Goal: Task Accomplishment & Management: Manage account settings

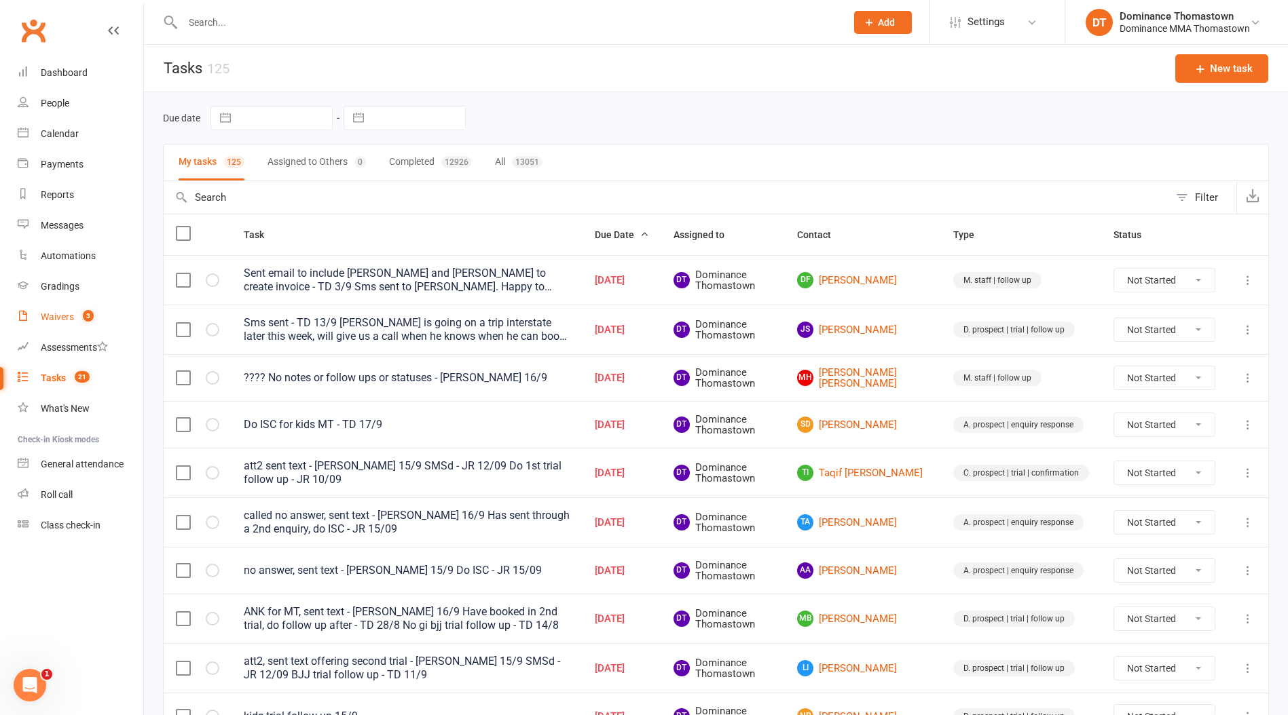
click at [75, 320] on link "Waivers 3" at bounding box center [81, 317] width 126 height 31
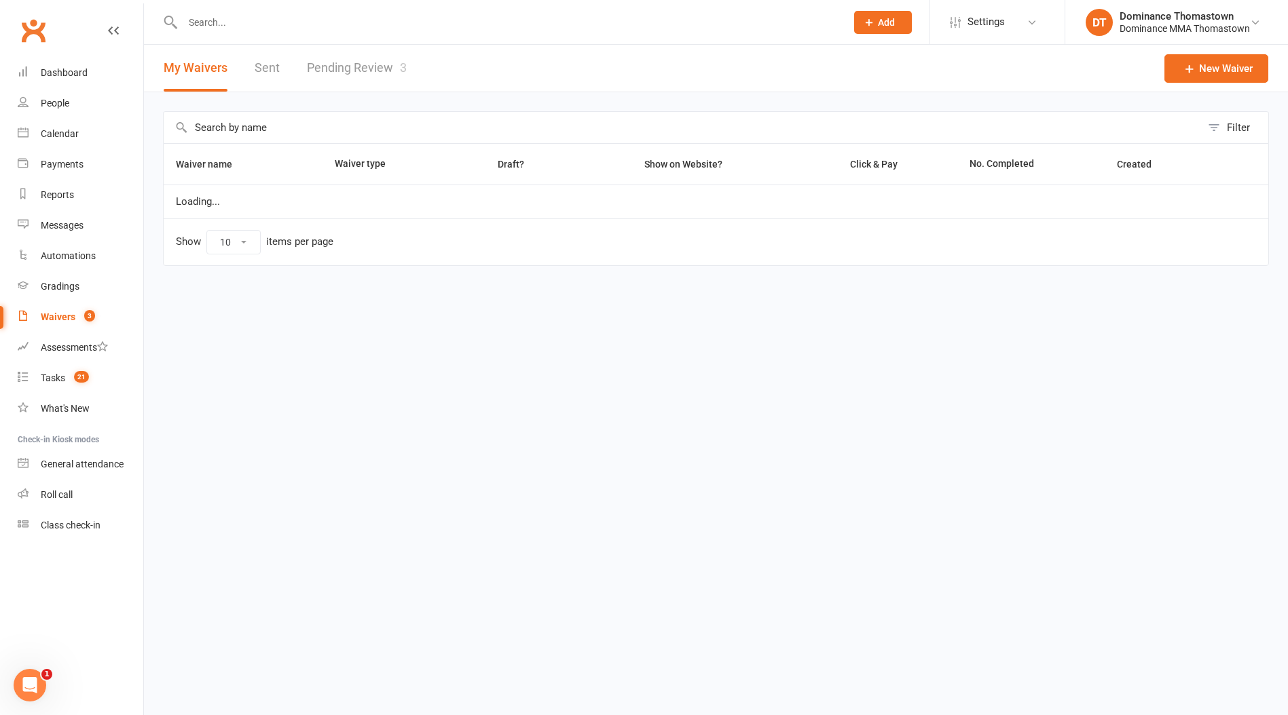
click at [356, 62] on link "Pending Review 3" at bounding box center [357, 68] width 100 height 47
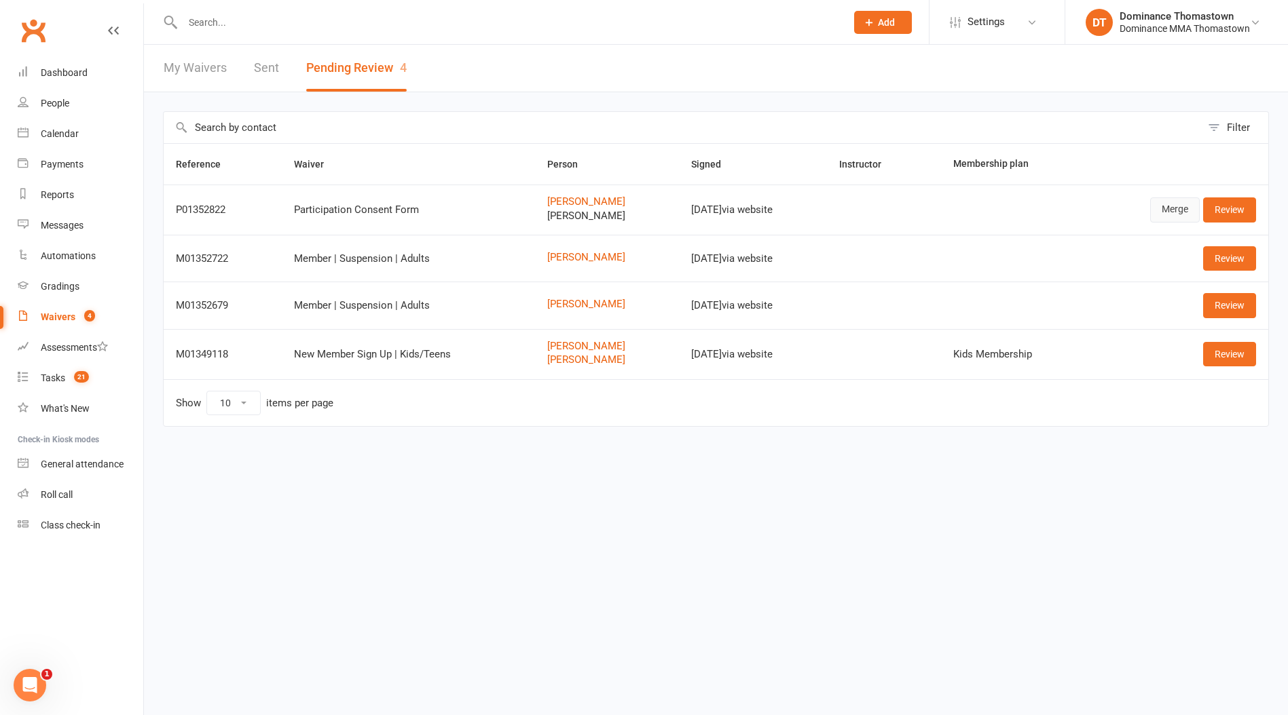
click at [1177, 212] on link "Merge" at bounding box center [1175, 210] width 50 height 24
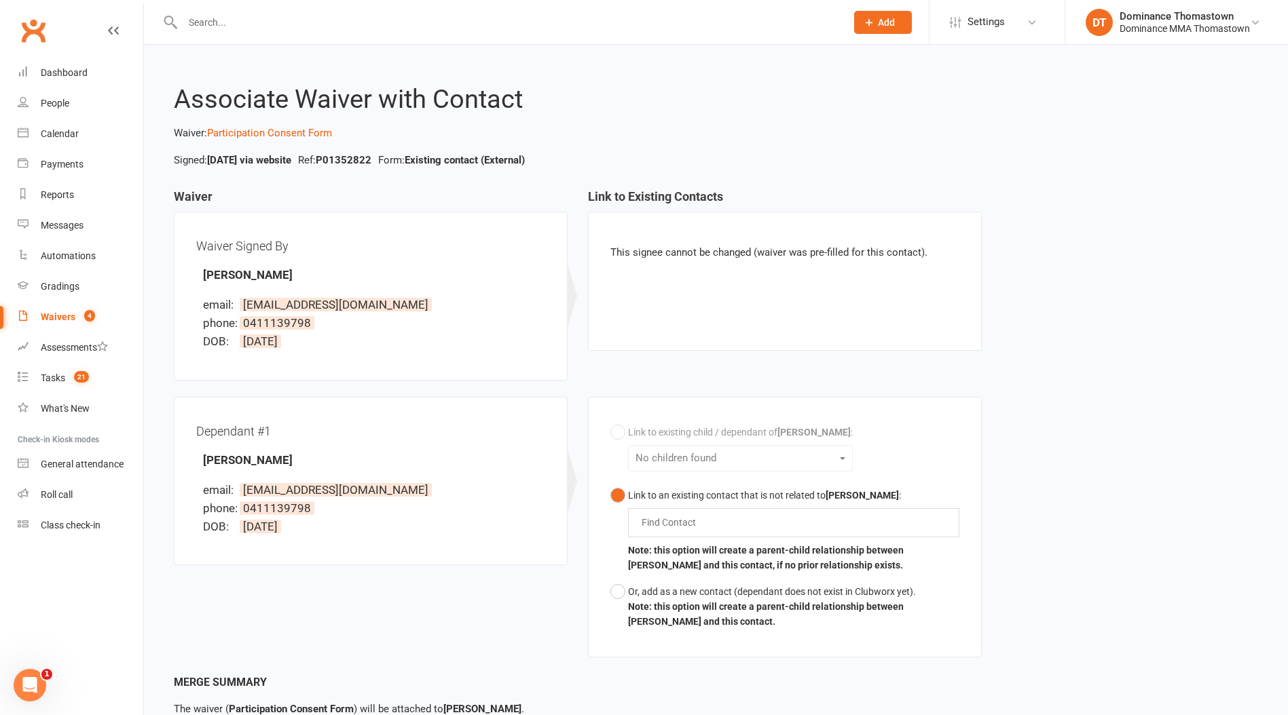
click at [683, 522] on input "text" at bounding box center [671, 522] width 63 height 16
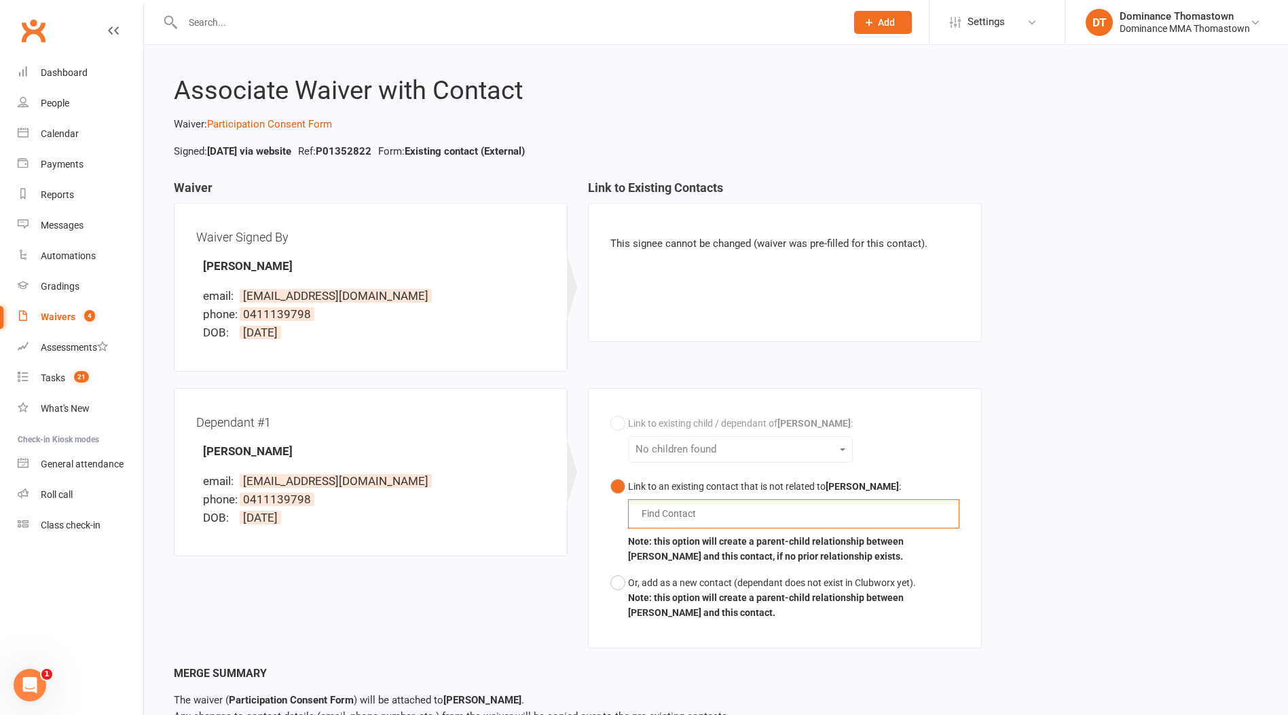
scroll to position [99, 0]
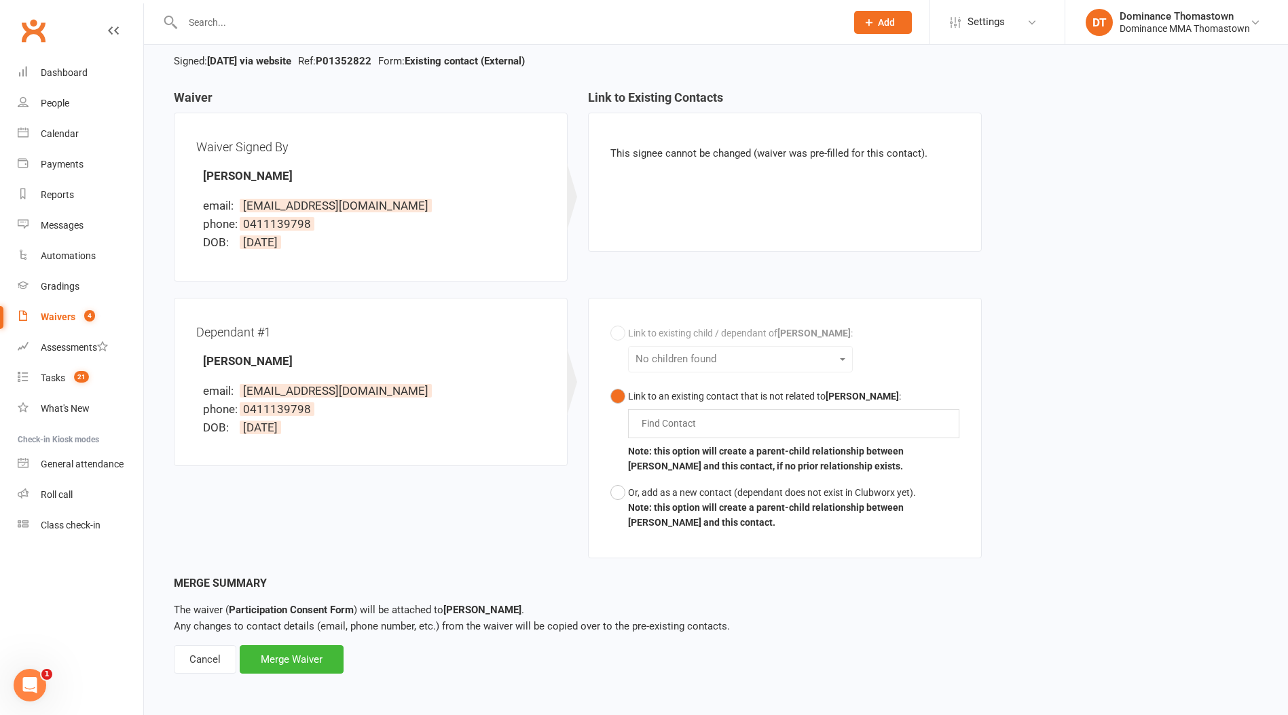
click at [208, 655] on div "Cancel" at bounding box center [205, 659] width 62 height 29
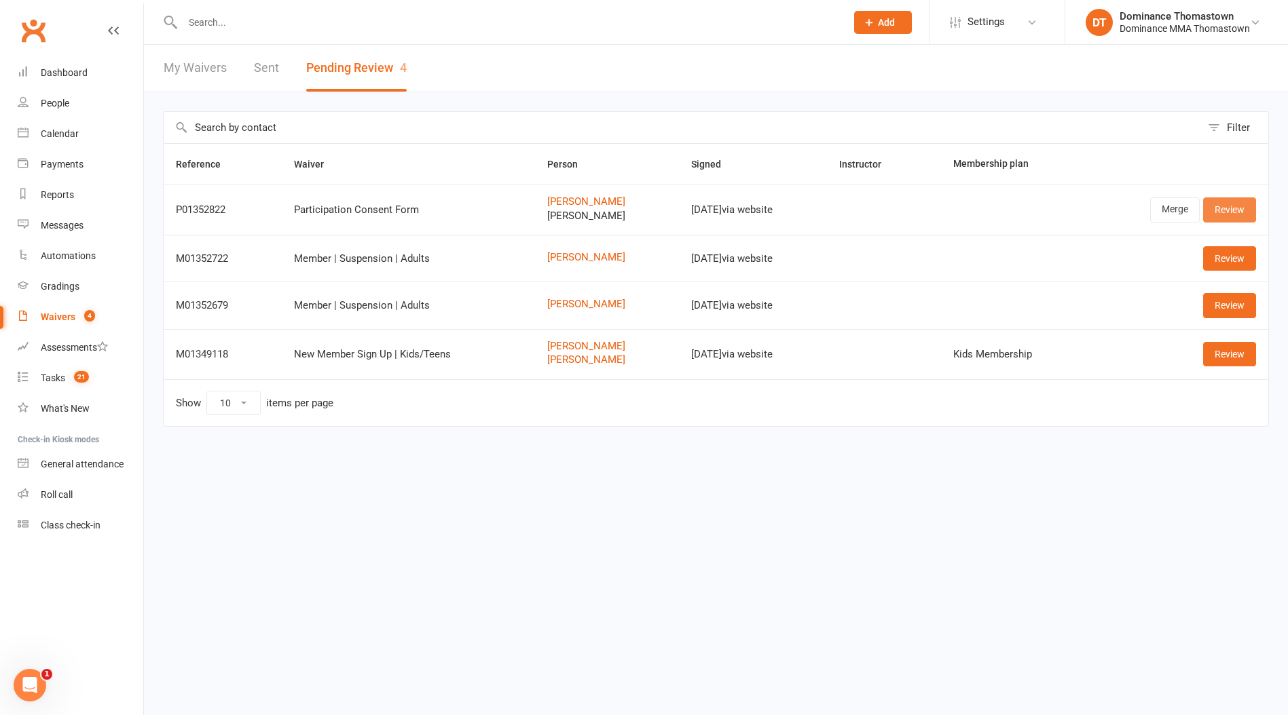
click at [1231, 205] on link "Review" at bounding box center [1229, 210] width 53 height 24
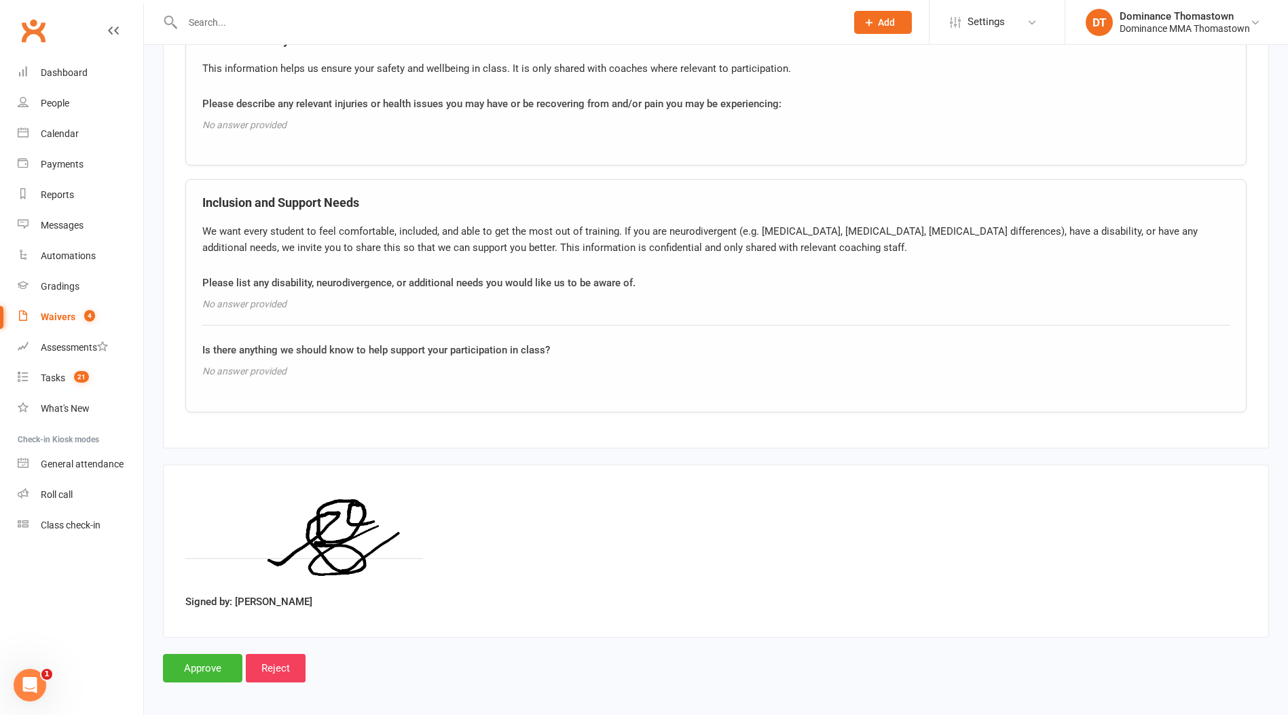
scroll to position [1985, 0]
click at [220, 662] on input "Approve" at bounding box center [202, 667] width 79 height 29
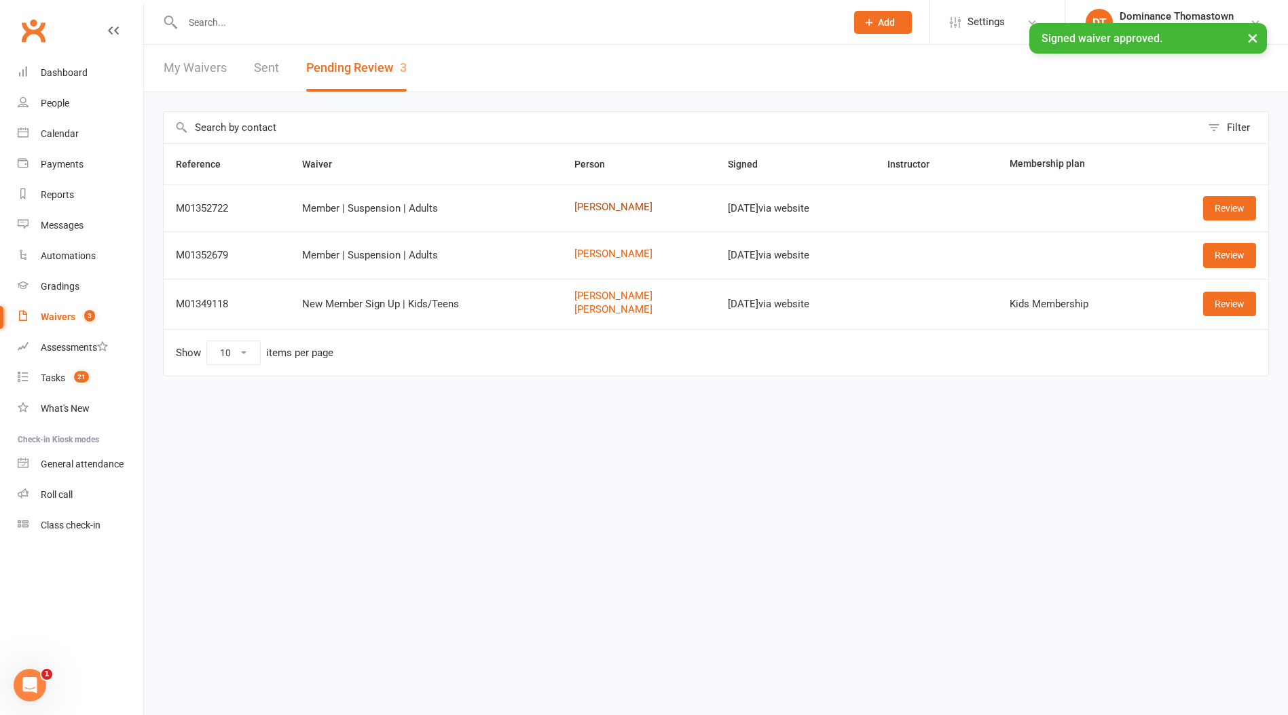
click at [615, 208] on link "Joseph Gagaridis" at bounding box center [639, 208] width 130 height 12
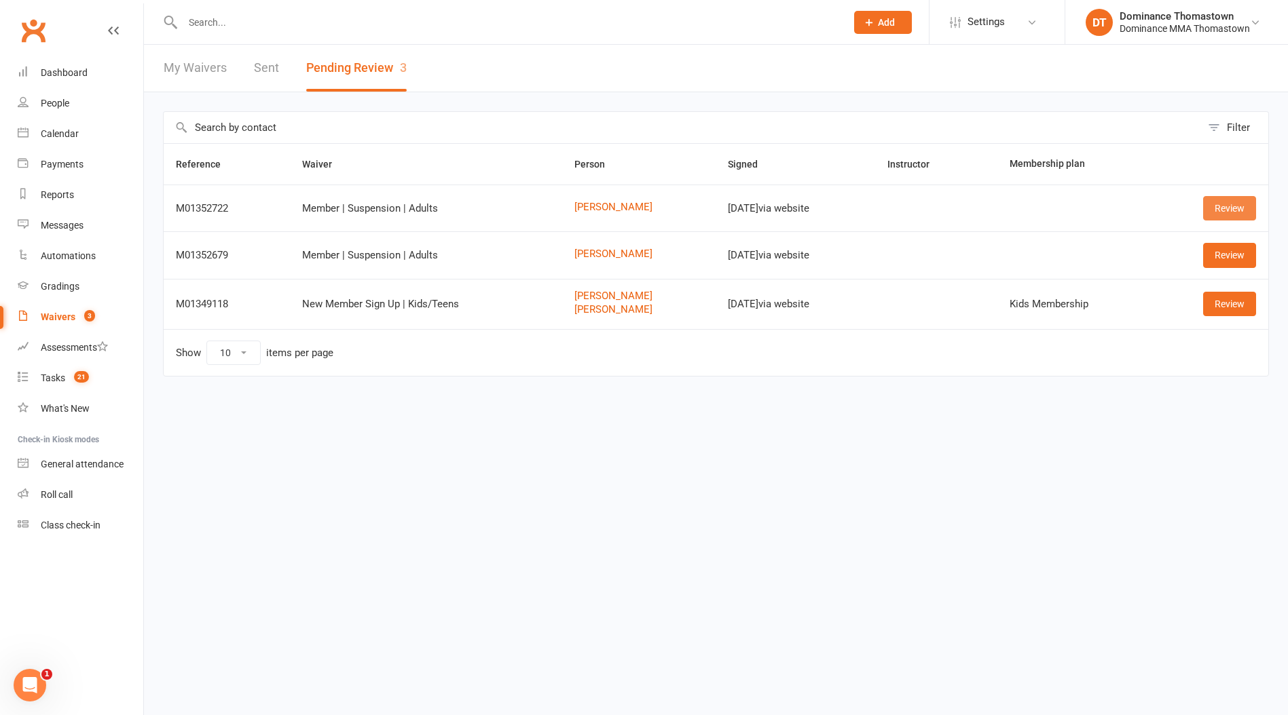
click at [1242, 205] on link "Review" at bounding box center [1229, 208] width 53 height 24
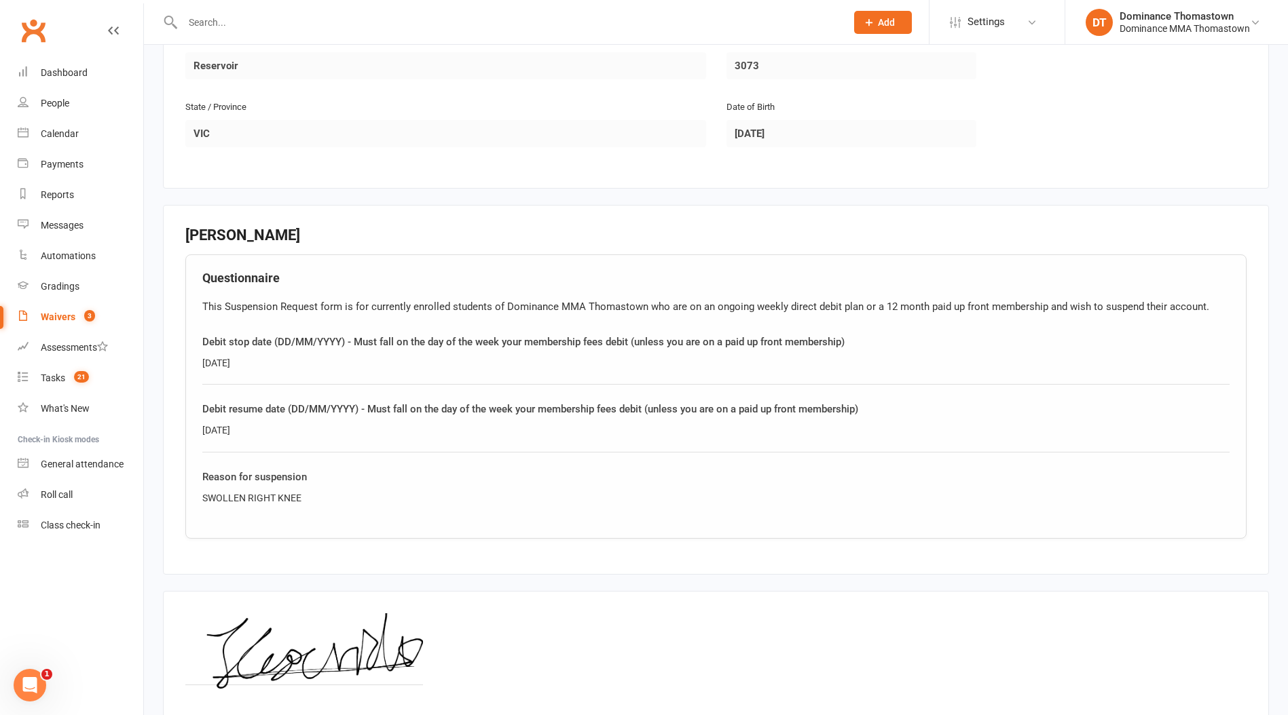
scroll to position [593, 0]
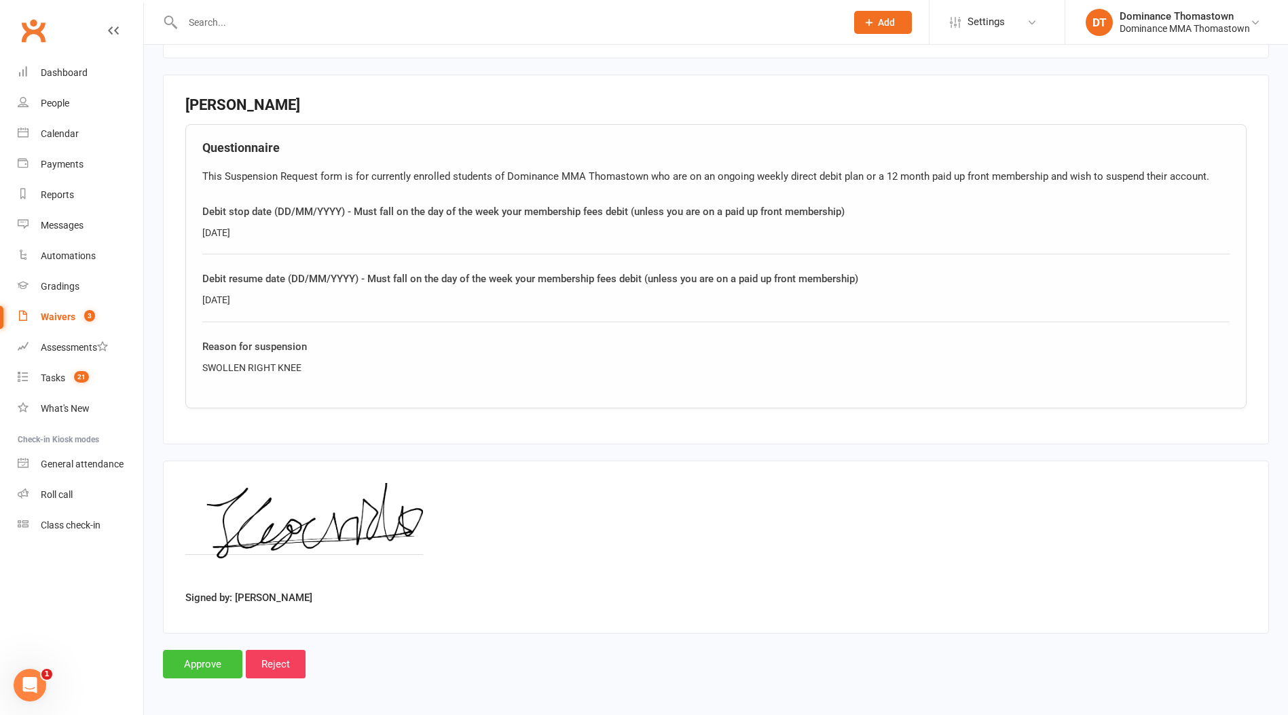
click at [212, 666] on input "Approve" at bounding box center [202, 664] width 79 height 29
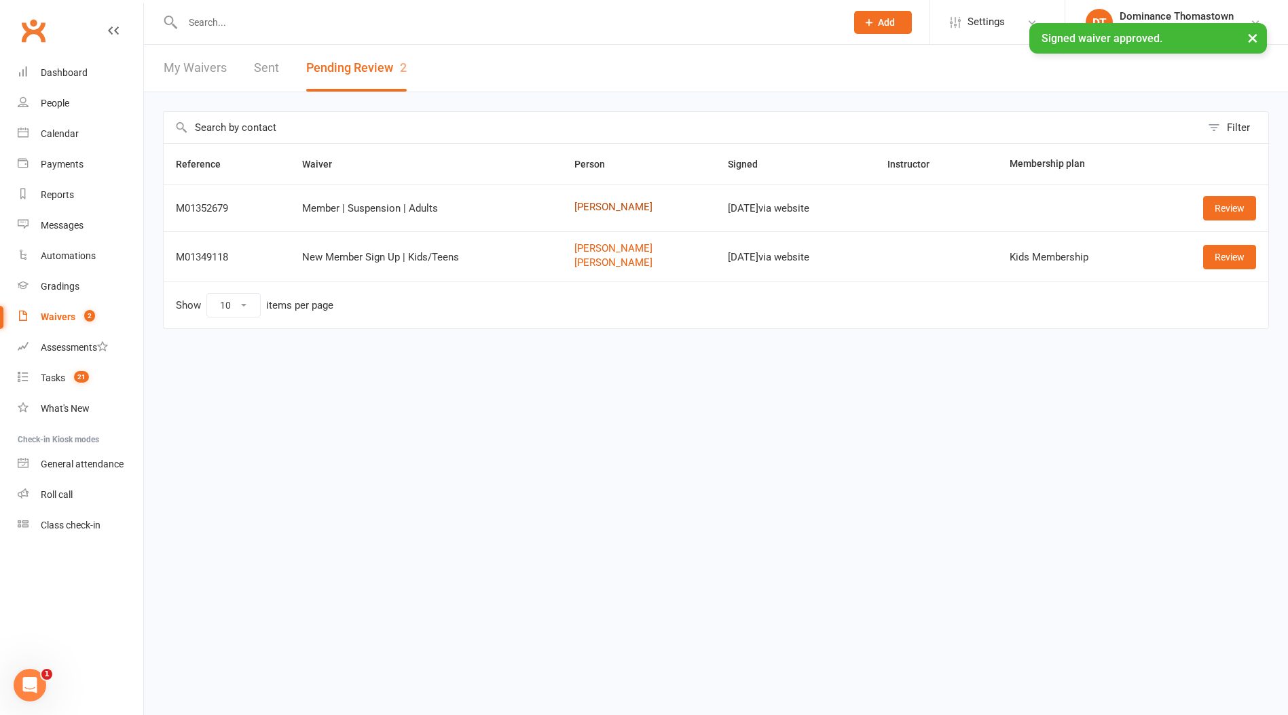
drag, startPoint x: 591, startPoint y: 204, endPoint x: 679, endPoint y: 188, distance: 88.9
click at [591, 203] on link "Phil Anonuevo" at bounding box center [639, 208] width 130 height 12
click at [1225, 205] on link "Review" at bounding box center [1229, 208] width 53 height 24
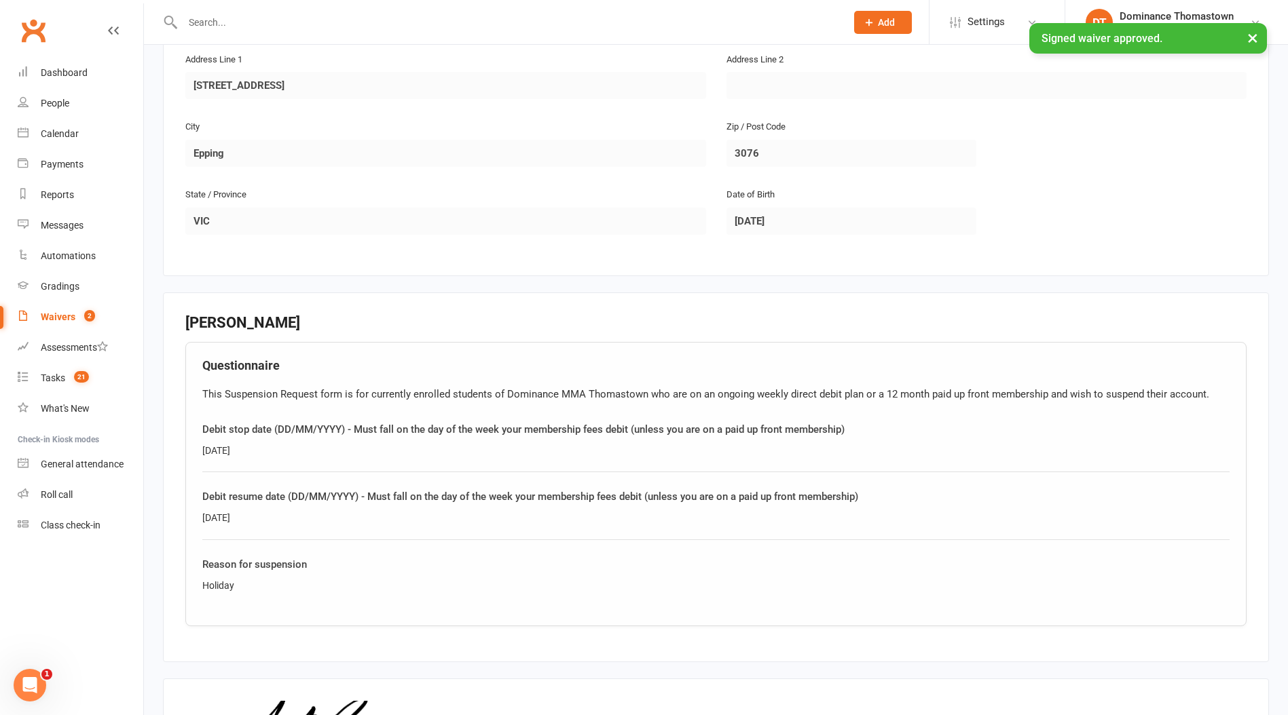
scroll to position [593, 0]
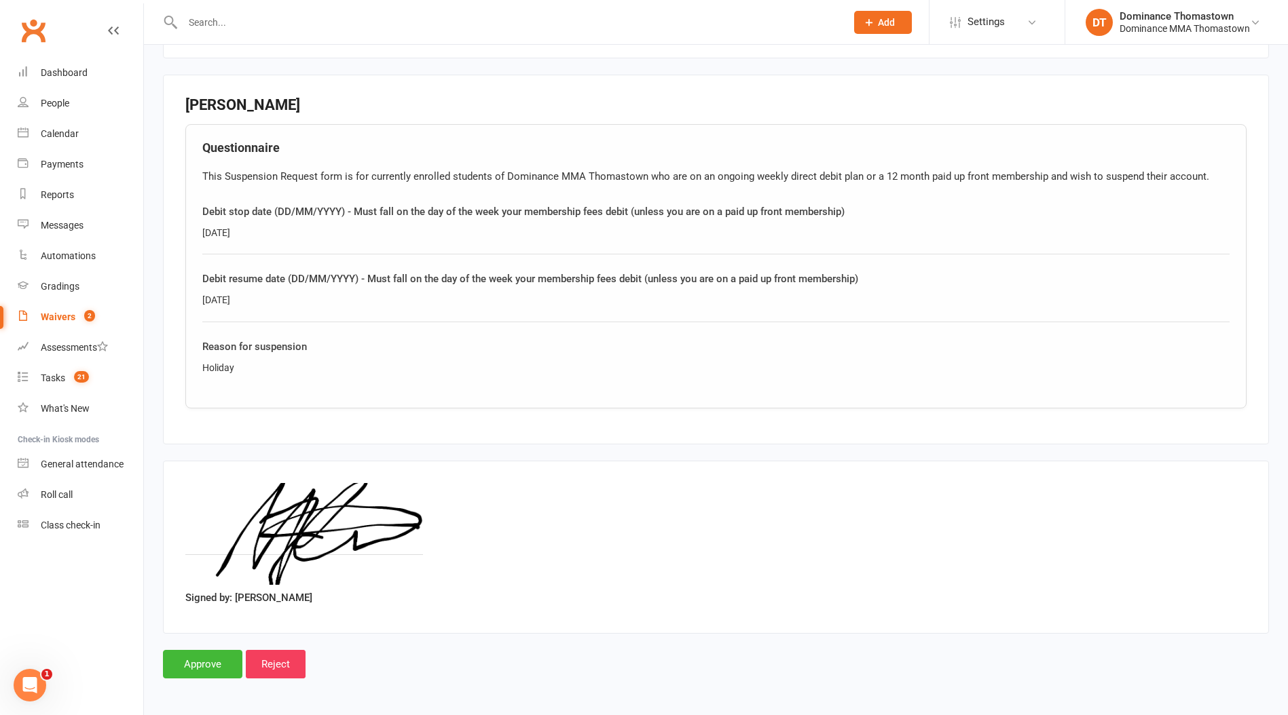
click at [213, 369] on div "Holiday" at bounding box center [715, 367] width 1027 height 15
click at [213, 368] on div "Holiday" at bounding box center [715, 367] width 1027 height 15
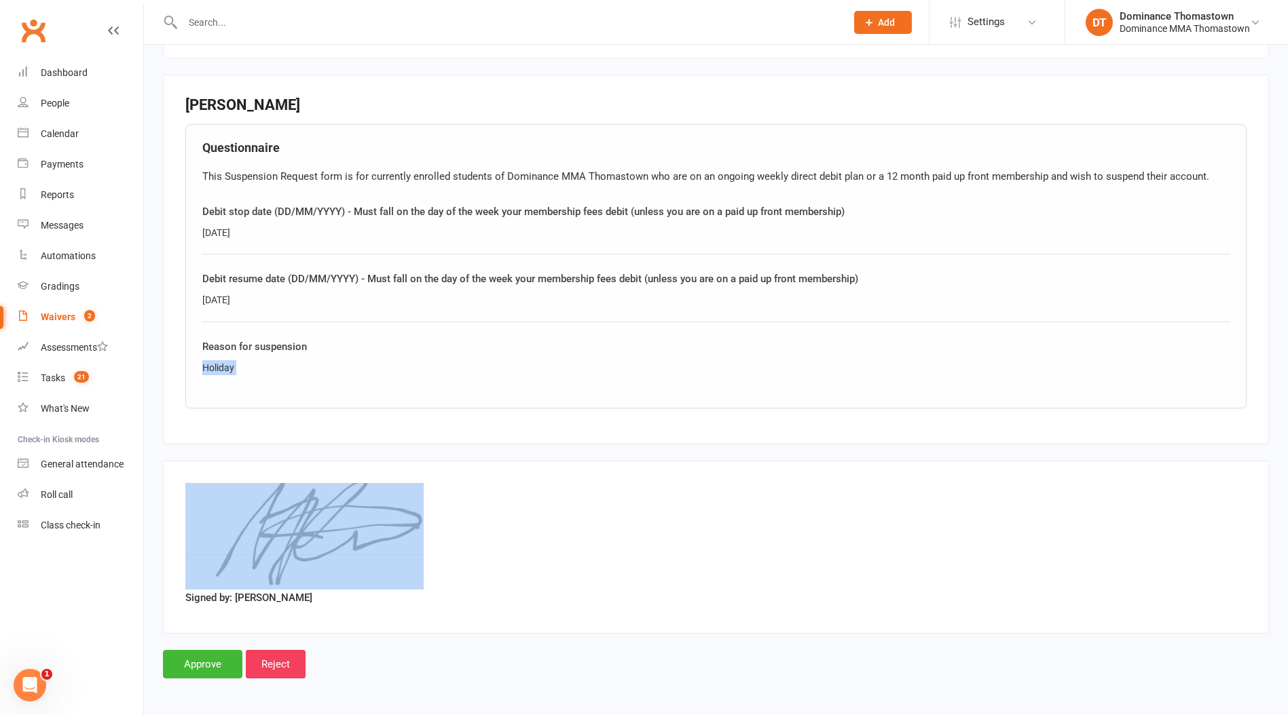
click at [213, 368] on div "Holiday" at bounding box center [715, 367] width 1027 height 15
copy div "Holiday"
drag, startPoint x: 206, startPoint y: 662, endPoint x: 198, endPoint y: 588, distance: 74.4
click at [204, 662] on input "Approve" at bounding box center [202, 664] width 79 height 29
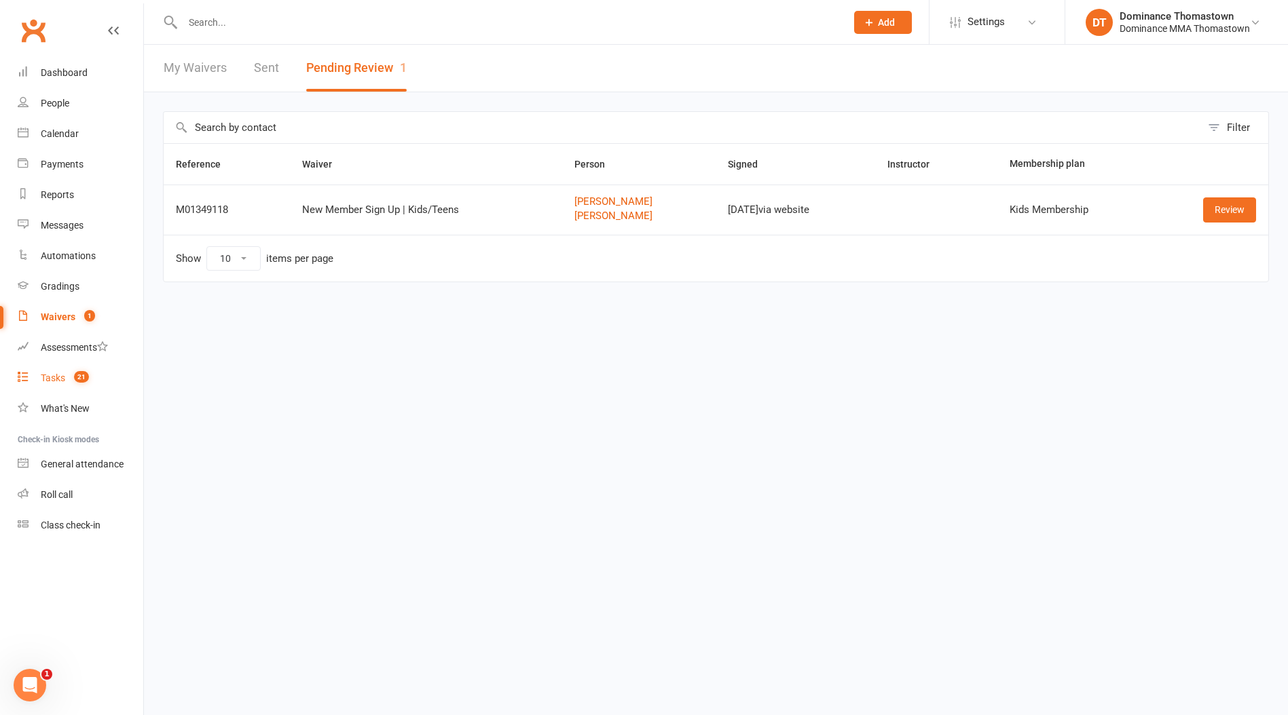
click at [73, 381] on count-badge "21" at bounding box center [78, 378] width 22 height 11
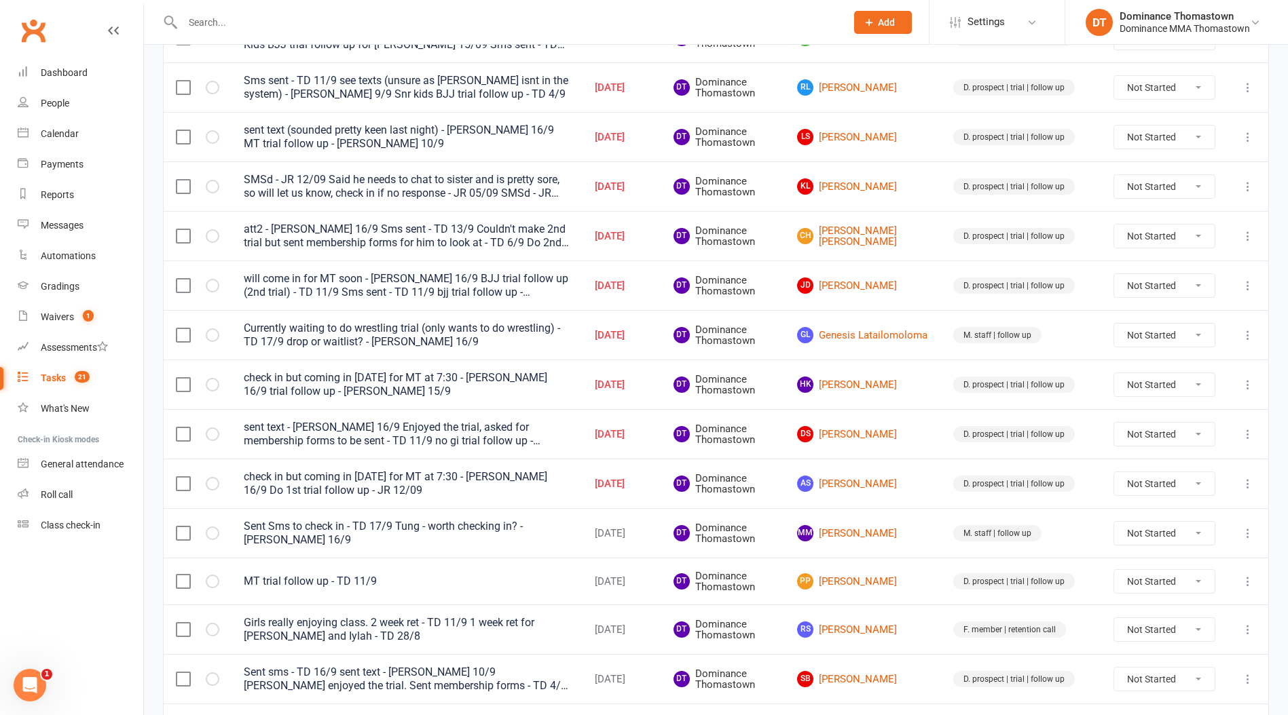
scroll to position [863, 0]
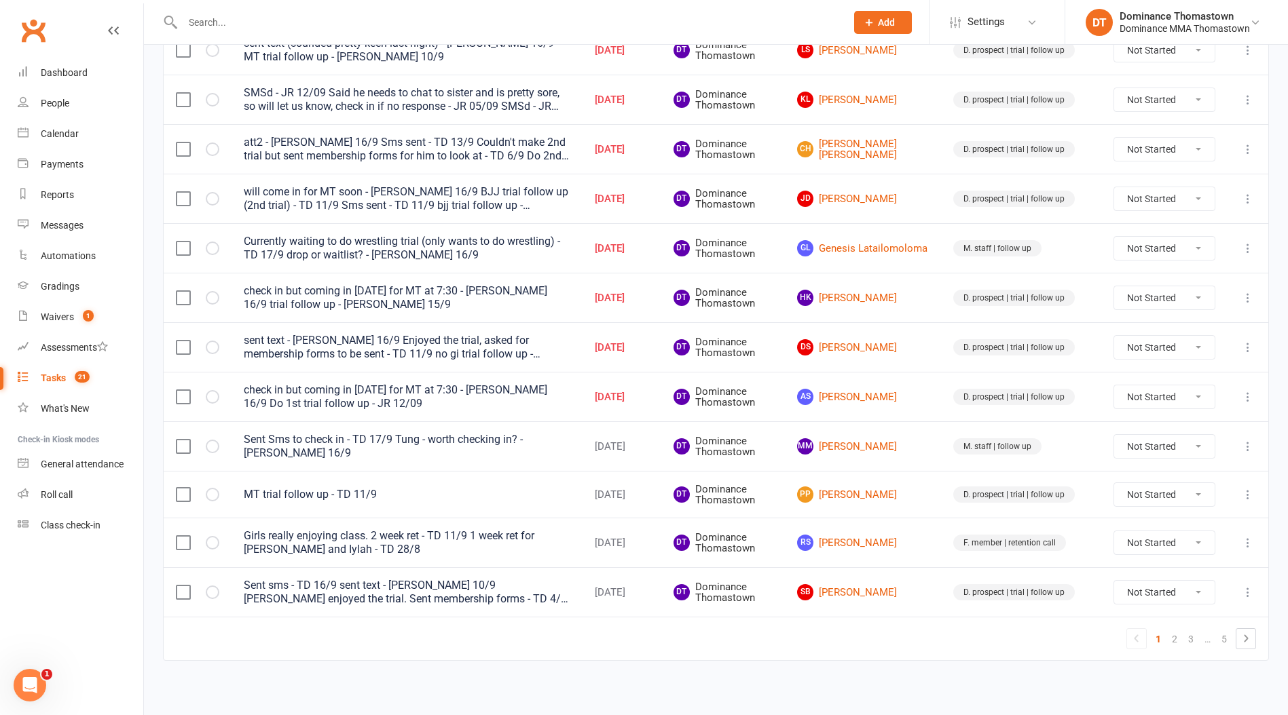
click at [70, 378] on count-badge "21" at bounding box center [79, 378] width 22 height 11
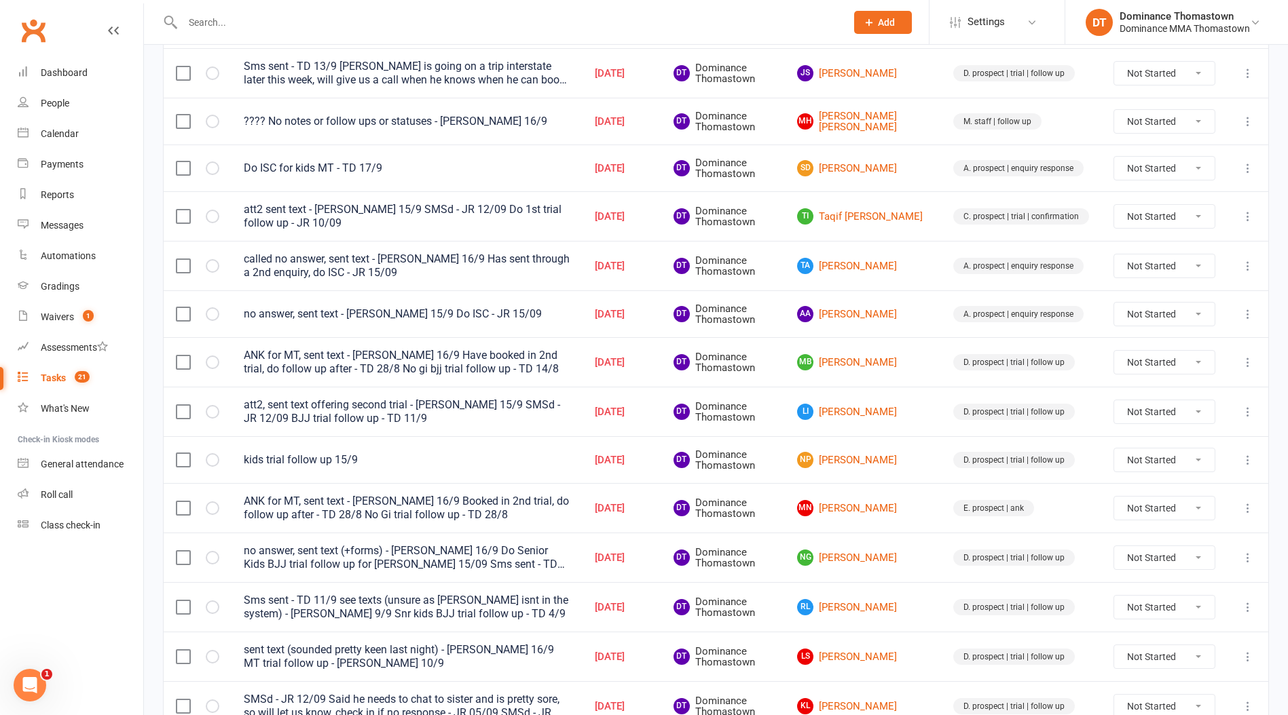
scroll to position [261, 0]
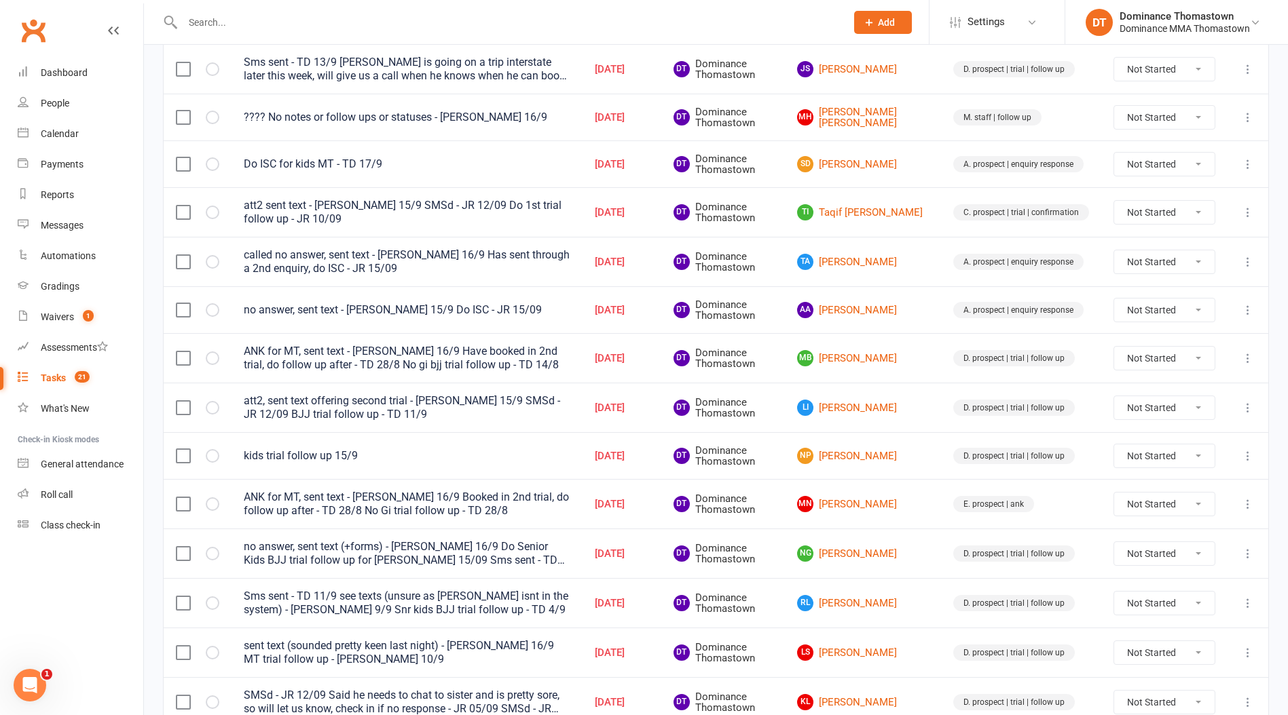
click at [1241, 557] on icon at bounding box center [1248, 554] width 14 height 14
click at [1225, 605] on link "Edit" at bounding box center [1188, 607] width 134 height 27
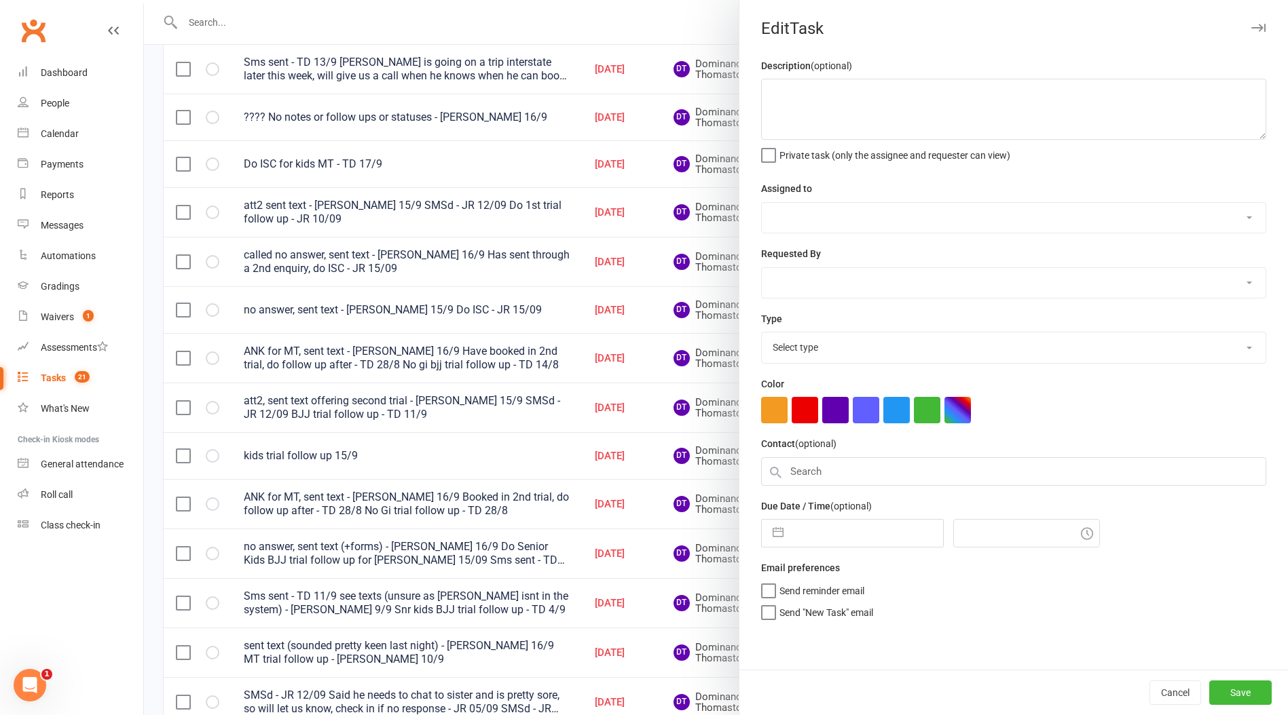
type textarea "no answer, sent text (+forms) - Ellen 16/9 Do Senior Kids BJJ trial follow up f…"
select select "12547"
type input "[DATE]"
type input "7:15pm"
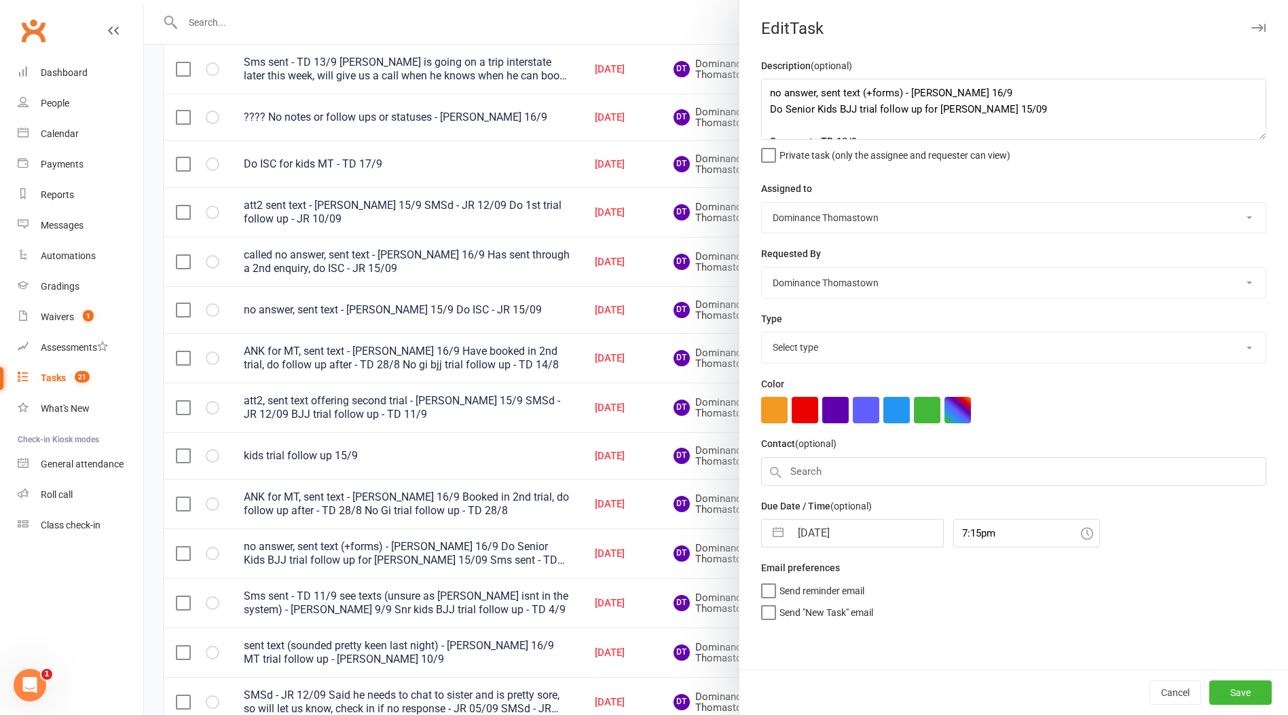
select select "3812"
click at [844, 516] on div "Due Date / Time (optional) 17 Sep 2025 Navigate forward to interact with the ca…" at bounding box center [1013, 519] width 505 height 50
select select "7"
select select "2025"
select select "8"
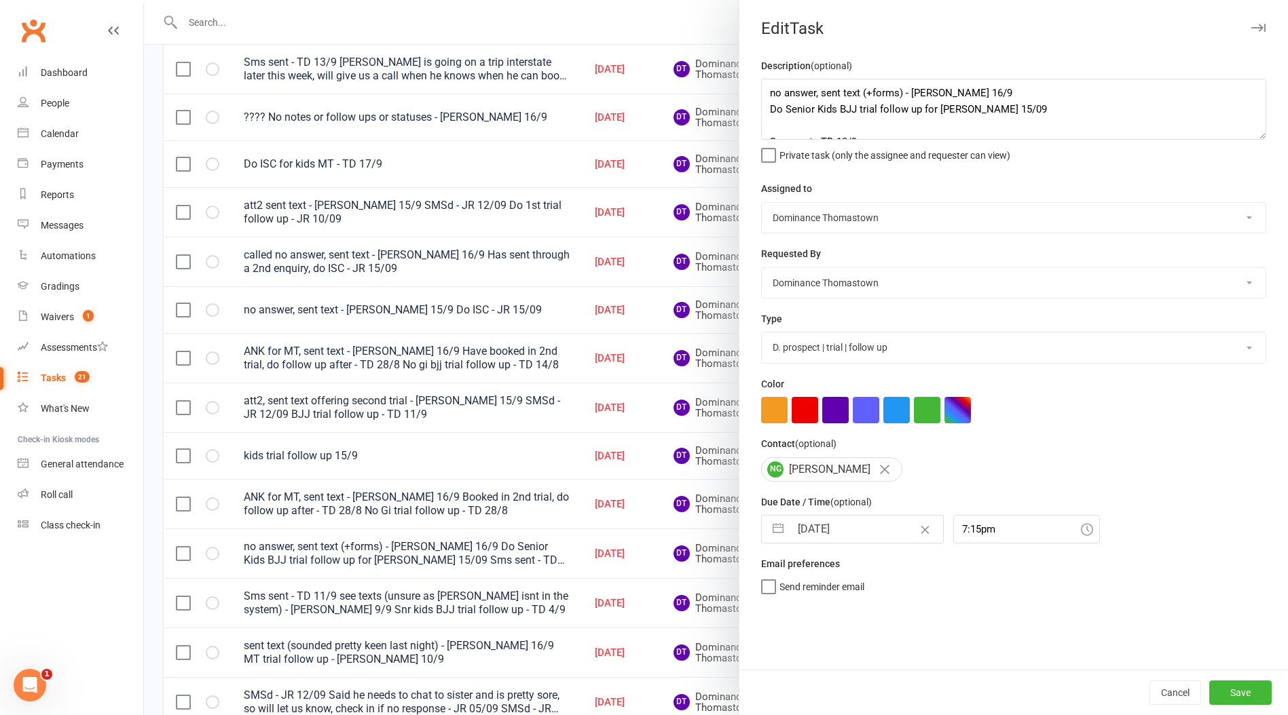
select select "2025"
select select "9"
select select "2025"
click at [843, 543] on input "[DATE]" at bounding box center [866, 529] width 153 height 27
click at [887, 684] on td "18" at bounding box center [895, 684] width 26 height 26
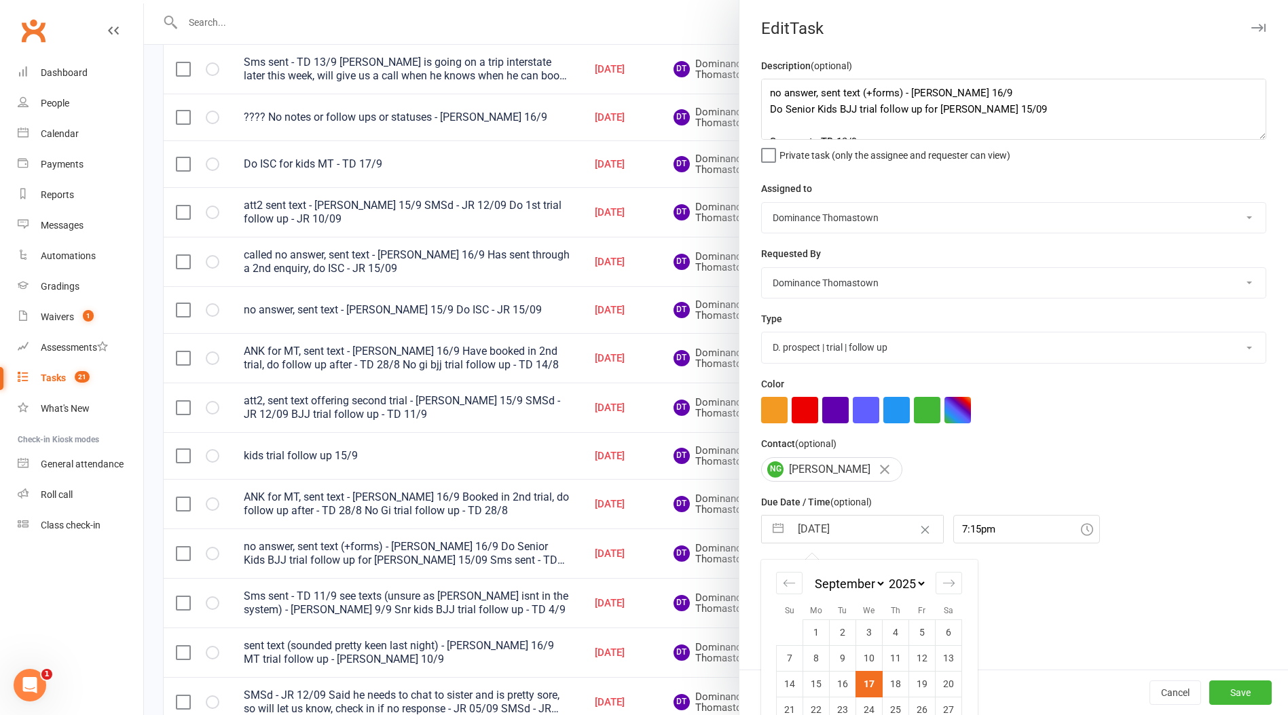
type input "[DATE]"
click at [766, 90] on textarea "no answer, sent text (+forms) - Ellen 16/9 Do Senior Kids BJJ trial follow up f…" at bounding box center [1013, 109] width 505 height 61
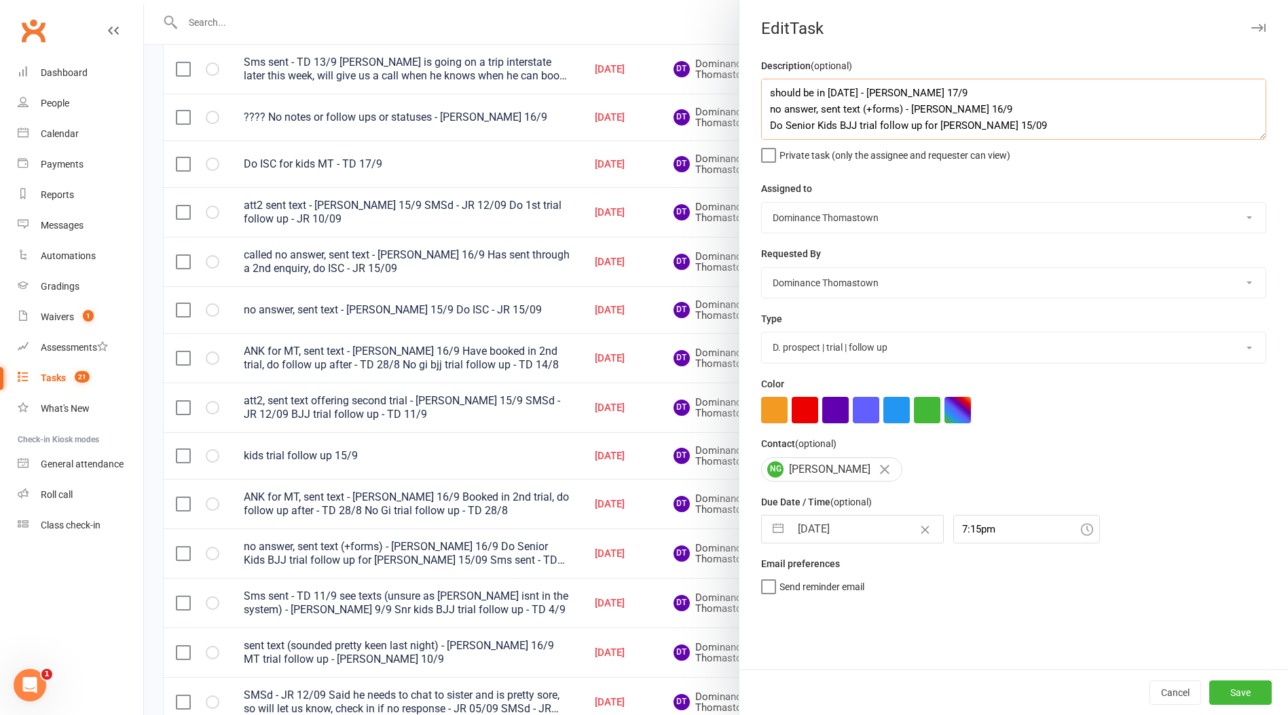
type textarea "should be in thursday - Ellen 17/9 no answer, sent text (+forms) - Ellen 16/9 D…"
select select "7"
select select "2025"
select select "8"
select select "2025"
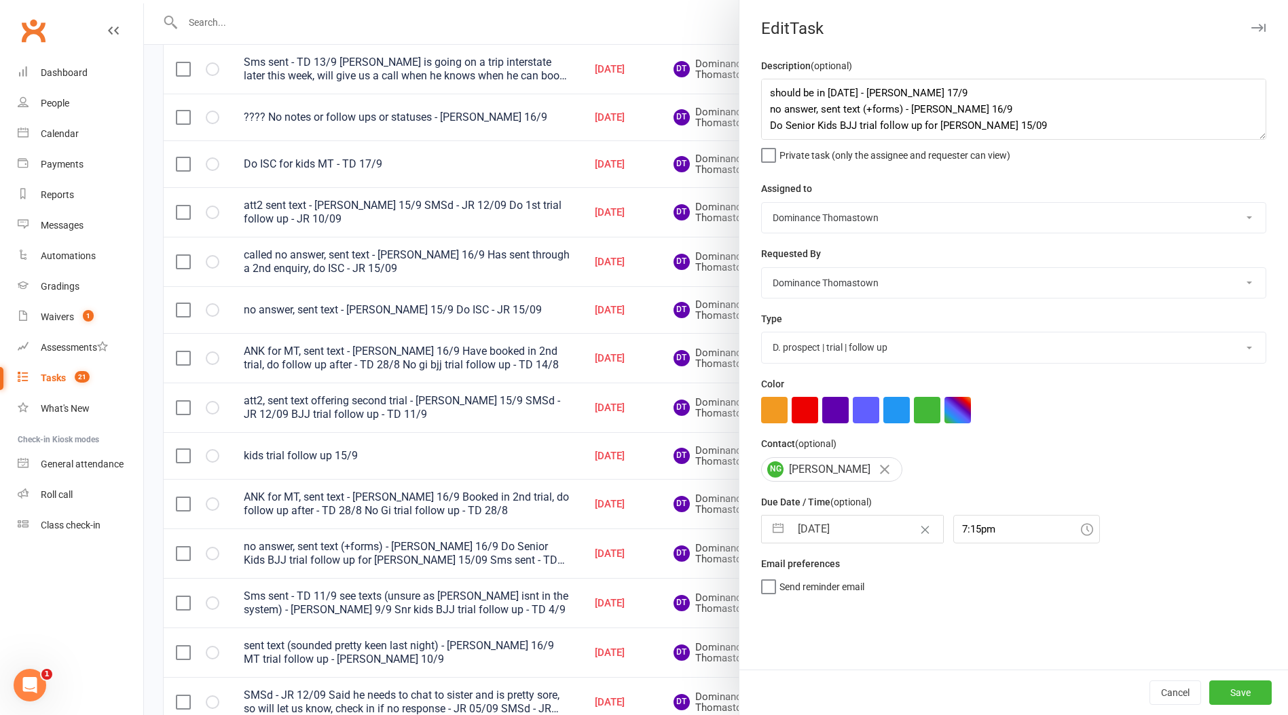
select select "9"
select select "2025"
drag, startPoint x: 844, startPoint y: 521, endPoint x: 850, endPoint y: 537, distance: 17.4
click at [845, 523] on input "[DATE]" at bounding box center [866, 529] width 153 height 27
click at [1239, 692] on button "Save" at bounding box center [1240, 693] width 62 height 24
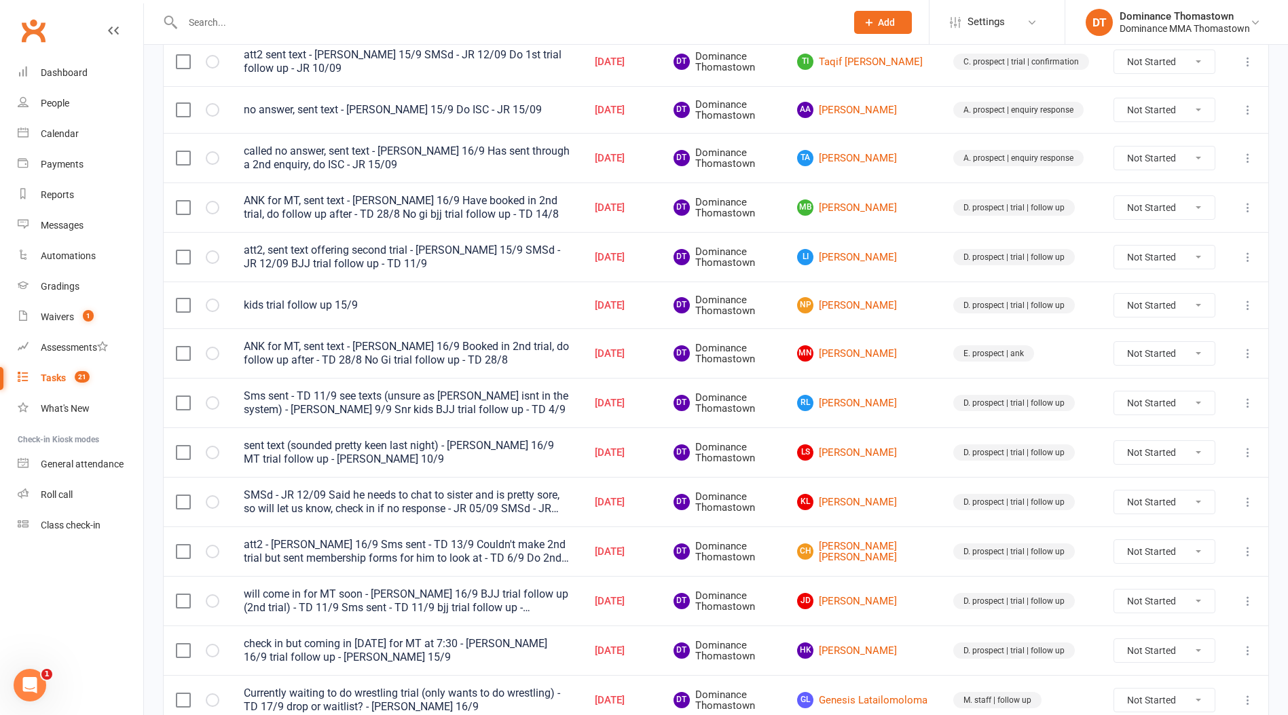
scroll to position [417, 0]
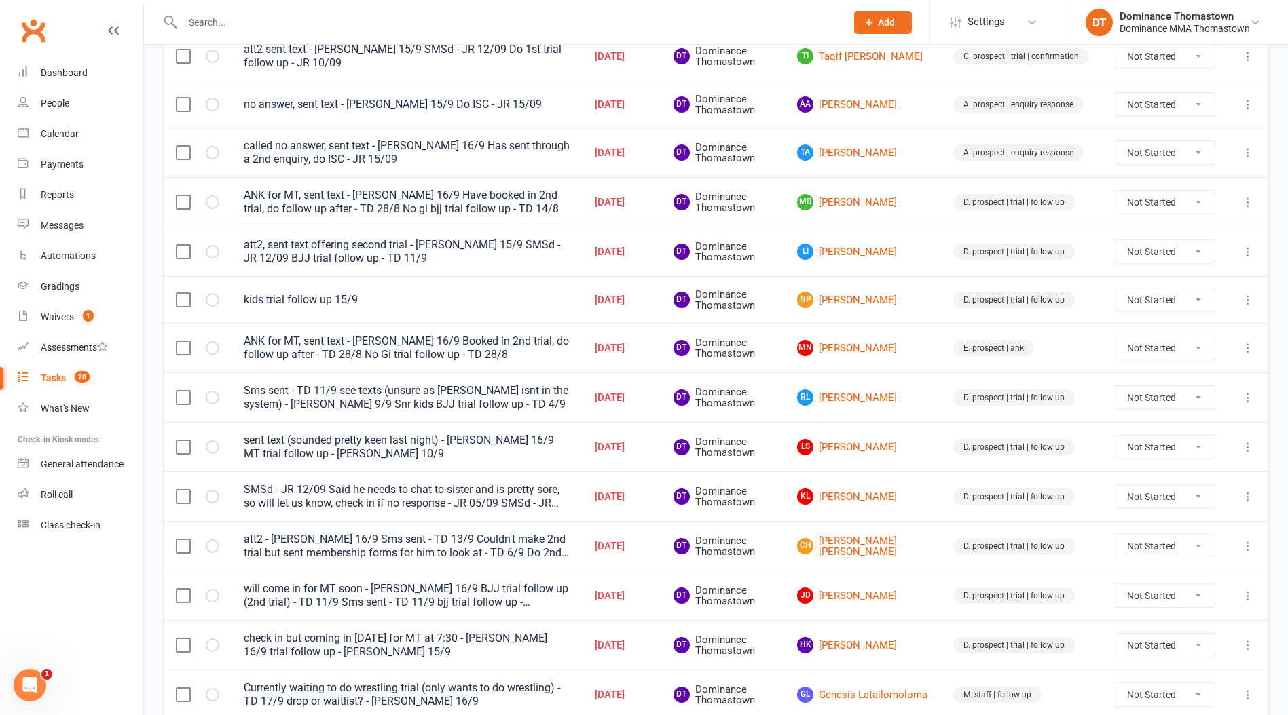
click at [1245, 451] on icon at bounding box center [1248, 448] width 14 height 14
click at [1211, 489] on link "Edit" at bounding box center [1188, 500] width 134 height 27
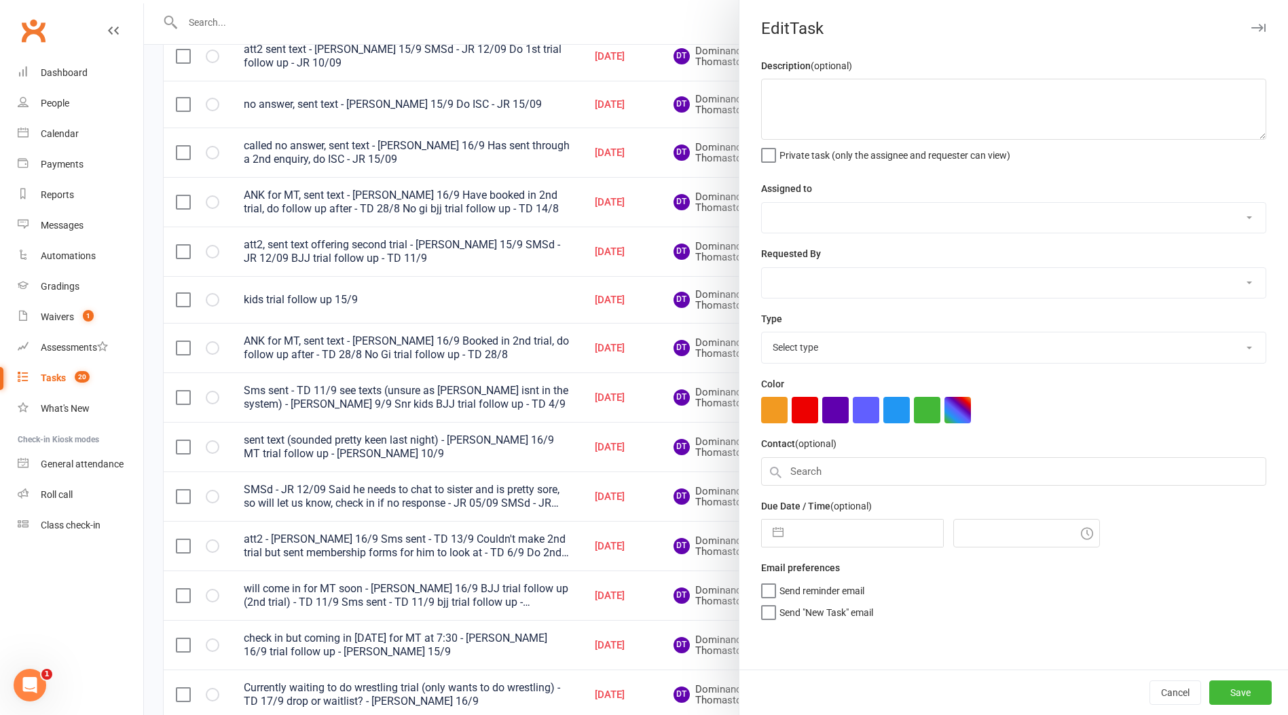
type textarea "sent text (sounded pretty keen last night) - Ellen 16/9 MT trial follow up - El…"
select select "12547"
type input "[DATE]"
type input "7:30pm"
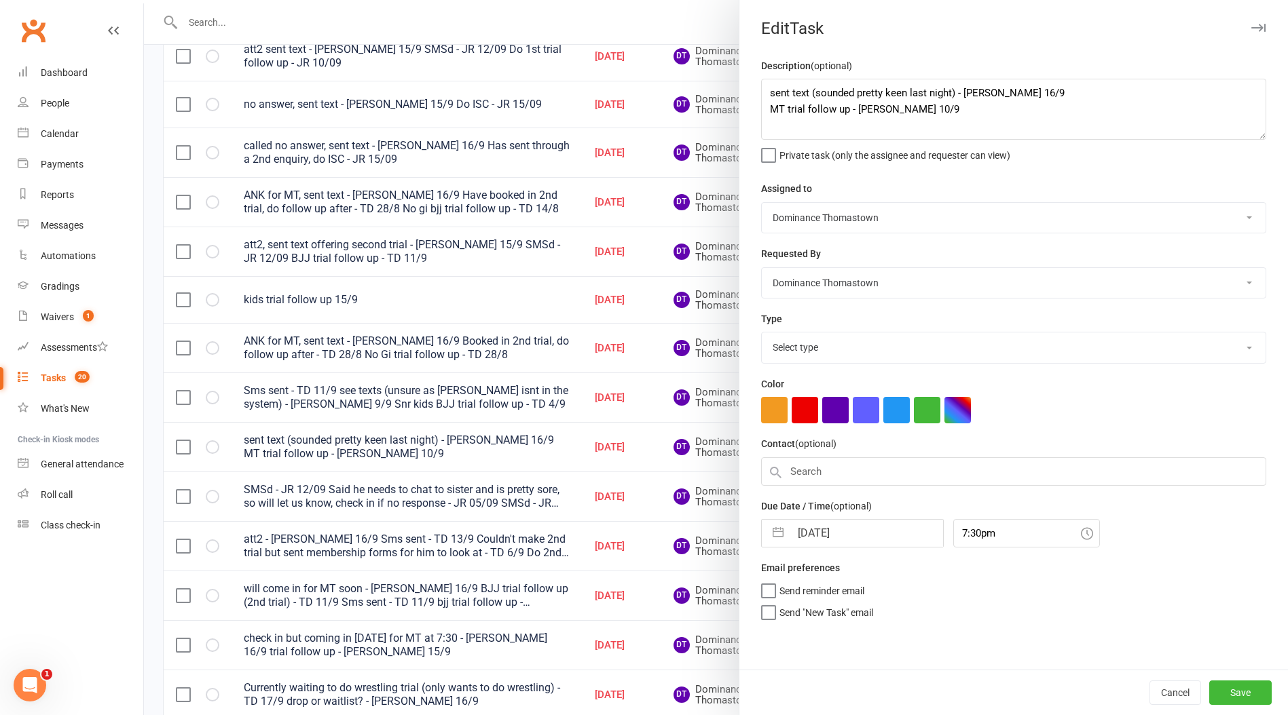
select select "3812"
click at [760, 91] on div "Description (optional) sent text (sounded pretty keen last night) - Ellen 16/9 …" at bounding box center [1013, 364] width 548 height 612
click at [768, 89] on textarea "sent text (sounded pretty keen last night) - Ellen 16/9 MT trial follow up - El…" at bounding box center [1013, 109] width 505 height 61
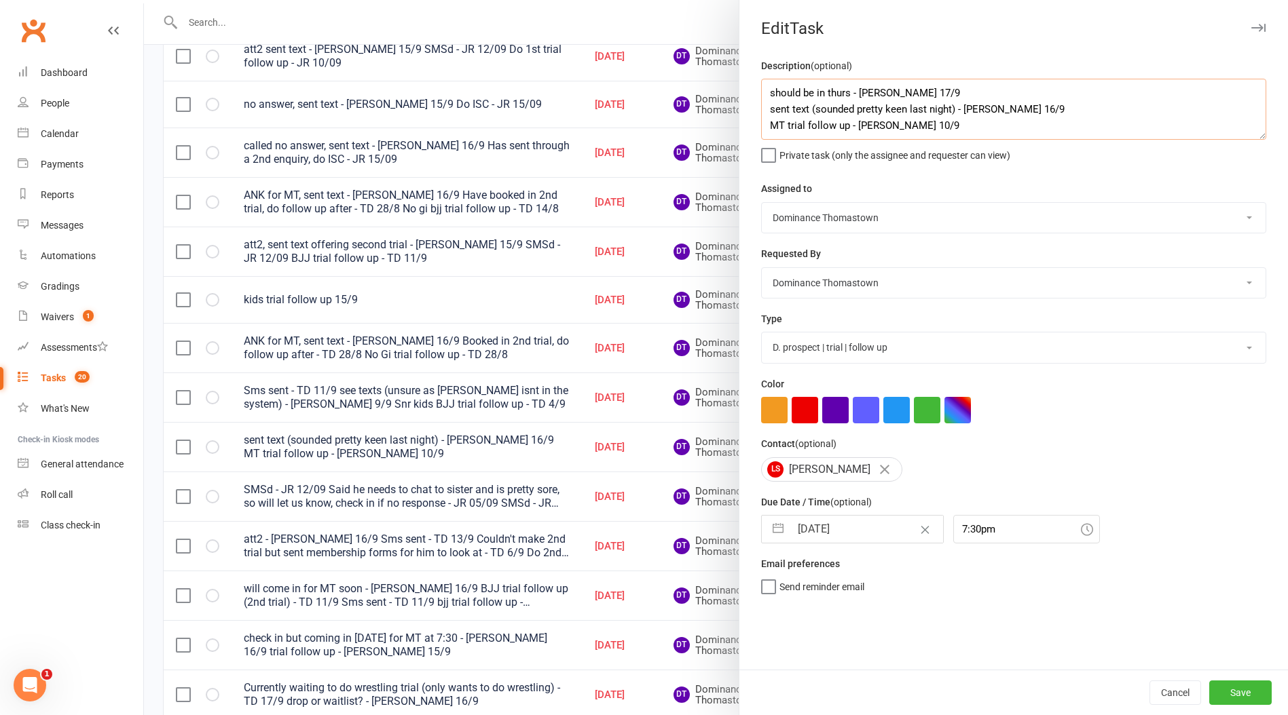
type textarea "should be in thurs - Ellen 17/9 sent text (sounded pretty keen last night) - El…"
select select "7"
select select "2025"
select select "8"
select select "2025"
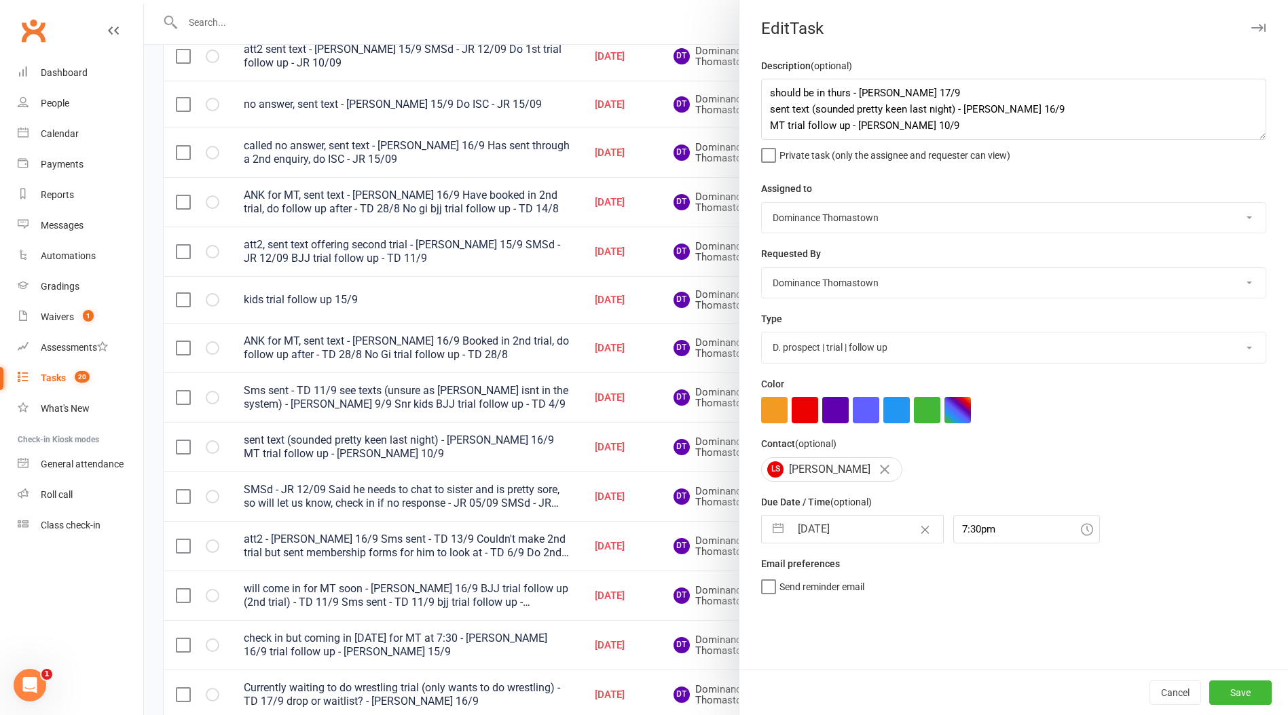
select select "9"
select select "2025"
click at [821, 543] on input "[DATE]" at bounding box center [866, 529] width 153 height 27
click at [895, 676] on td "18" at bounding box center [895, 684] width 26 height 26
type input "[DATE]"
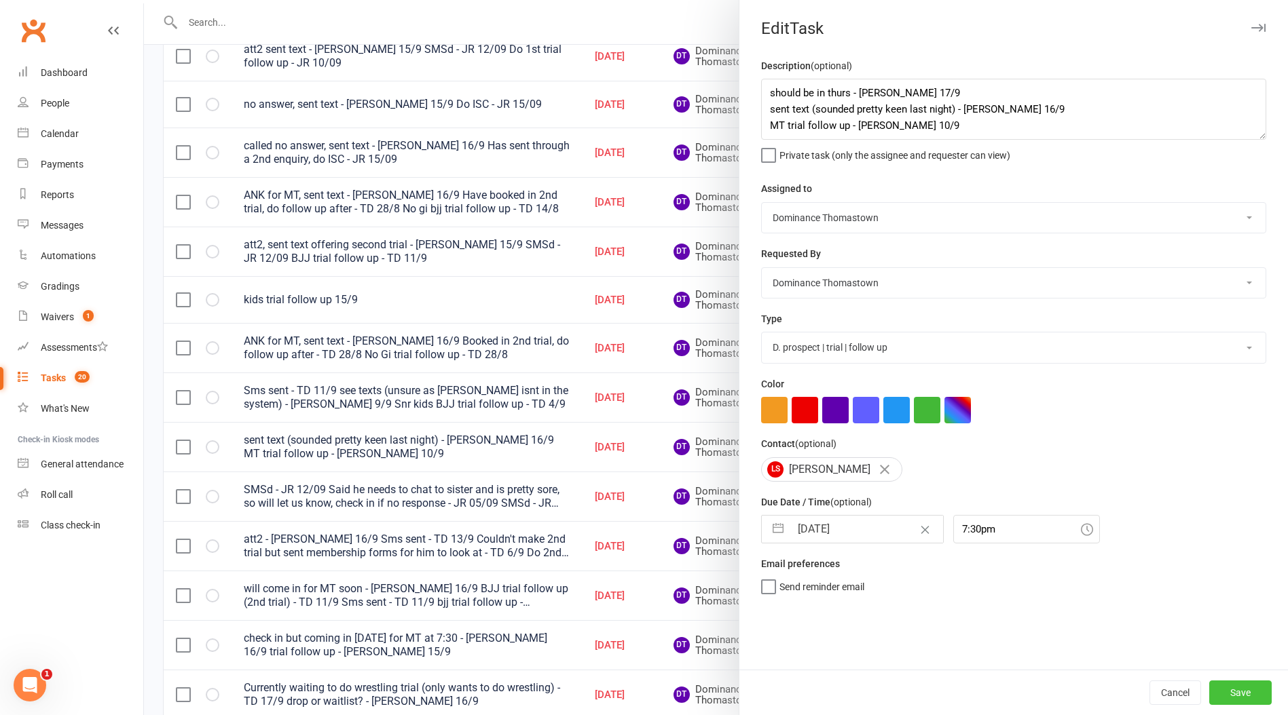
click at [1240, 688] on button "Save" at bounding box center [1240, 693] width 62 height 24
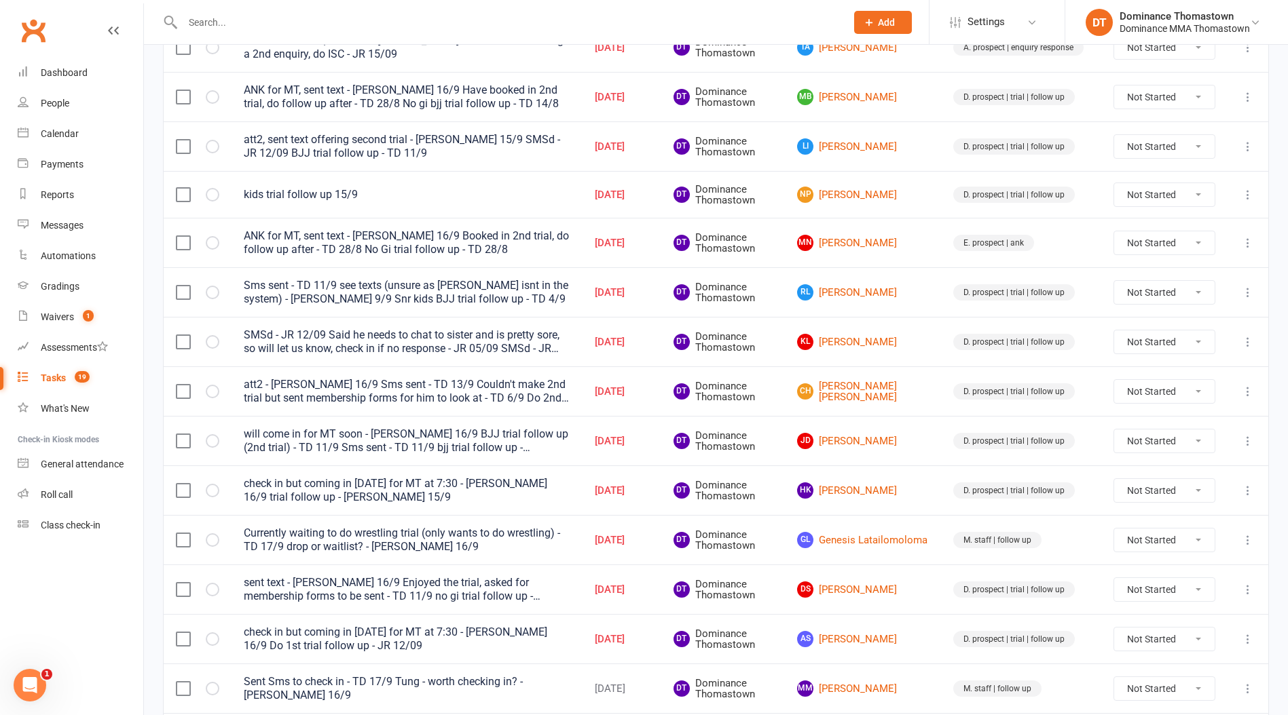
scroll to position [521, 0]
click at [58, 165] on div "Payments" at bounding box center [62, 164] width 43 height 11
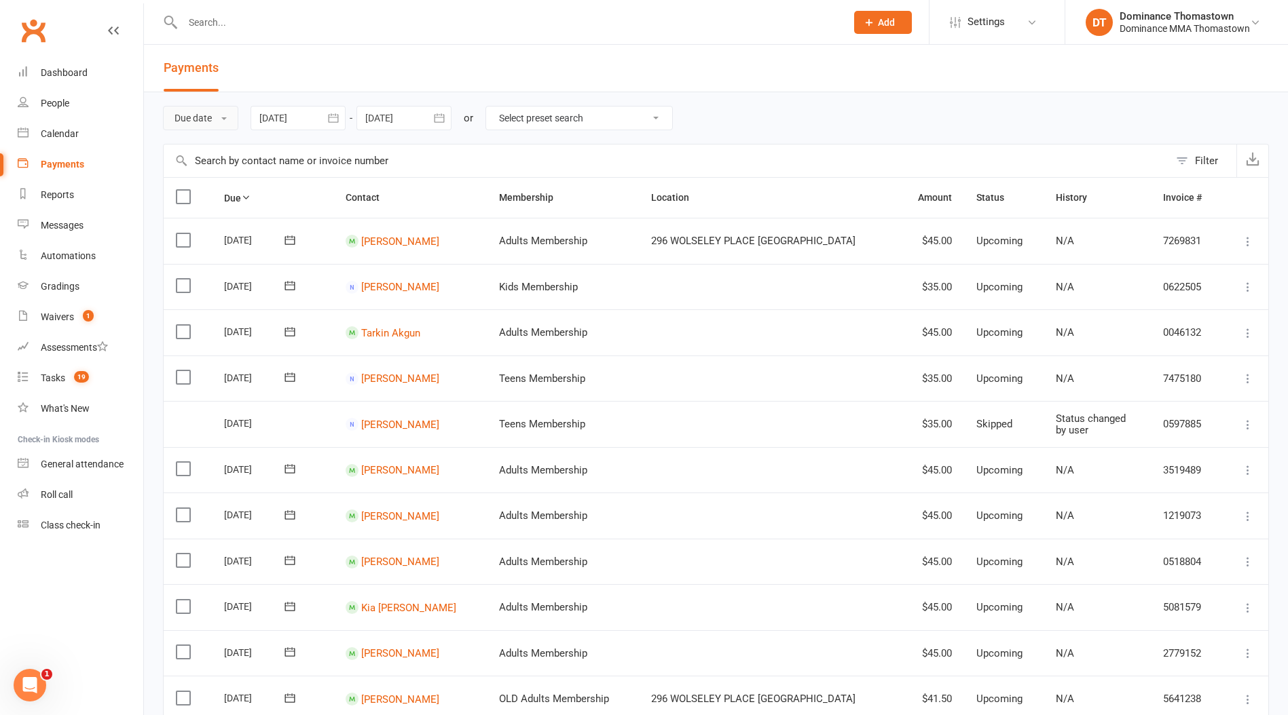
click at [197, 123] on button "Due date" at bounding box center [200, 118] width 75 height 24
click at [208, 195] on link "Date failed" at bounding box center [231, 202] width 134 height 27
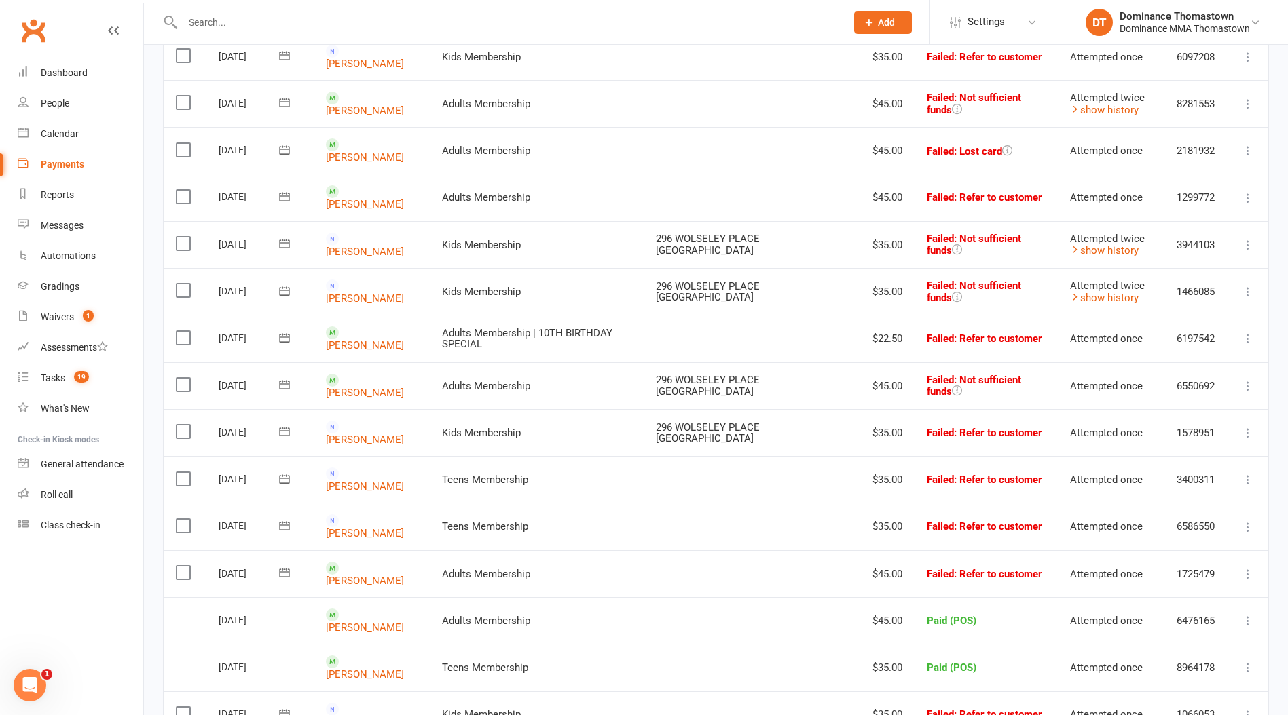
scroll to position [563, 0]
click at [396, 322] on td "Chase Pell" at bounding box center [372, 337] width 116 height 47
click at [372, 338] on link "Chase Pell" at bounding box center [365, 344] width 78 height 12
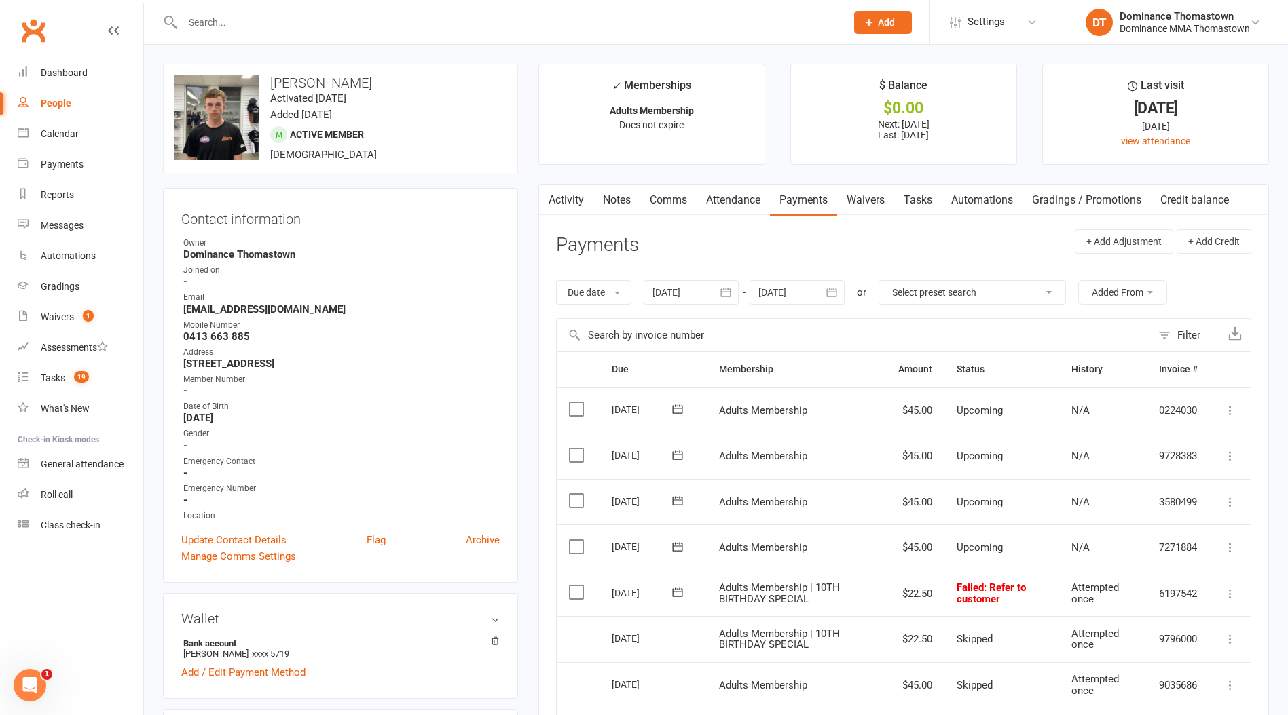
click at [582, 199] on link "Activity" at bounding box center [566, 200] width 54 height 31
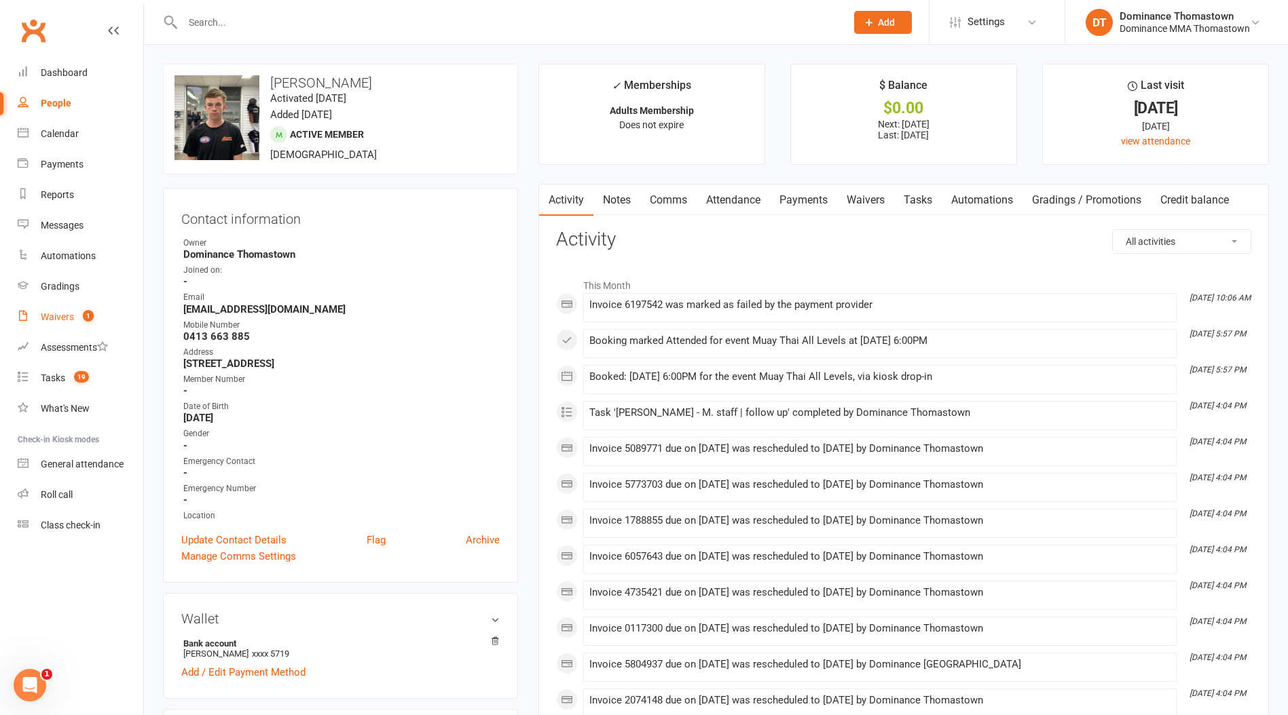
click at [66, 329] on link "Waivers 1" at bounding box center [81, 317] width 126 height 31
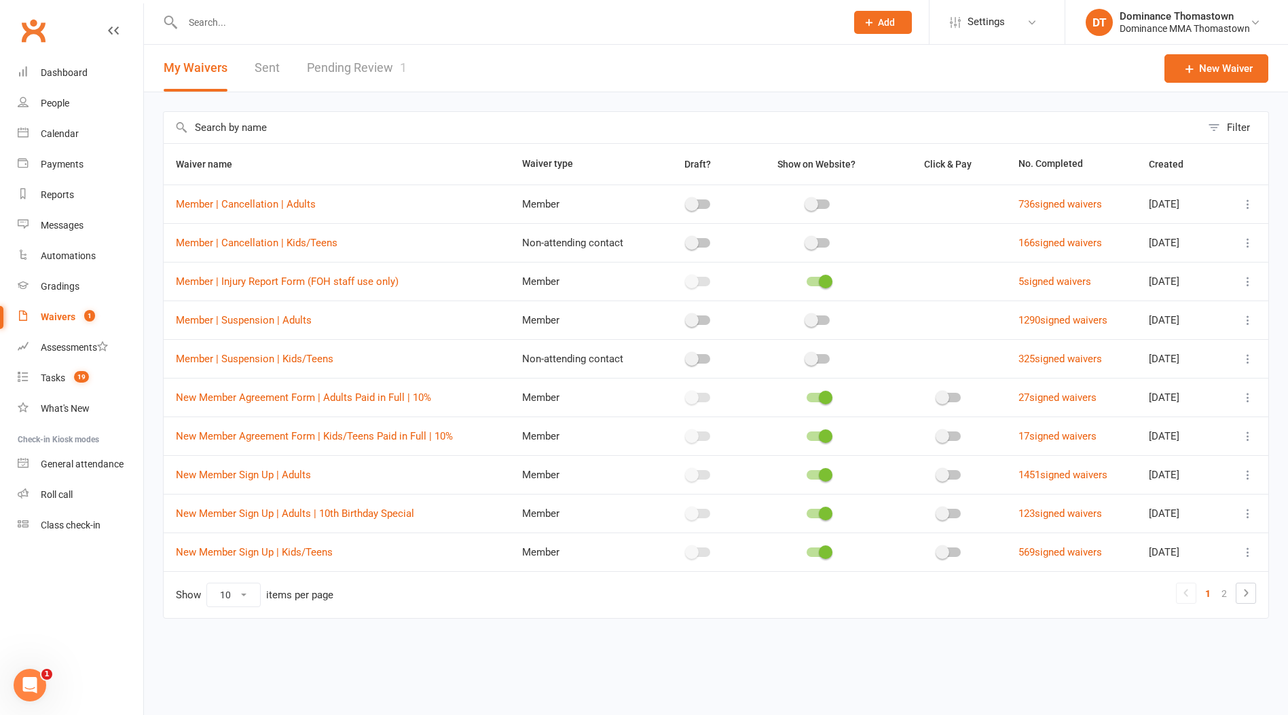
click at [356, 77] on link "Pending Review 1" at bounding box center [357, 68] width 100 height 47
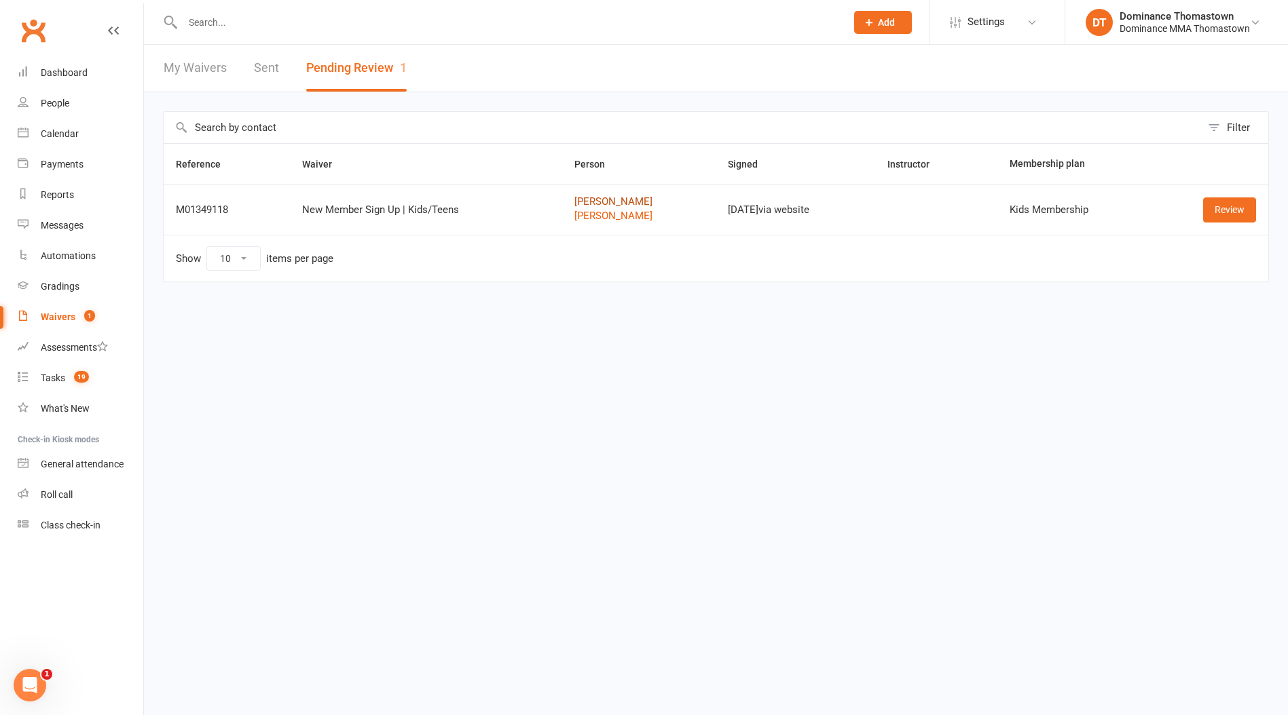
click at [614, 198] on link "Florence Aherne" at bounding box center [639, 202] width 130 height 12
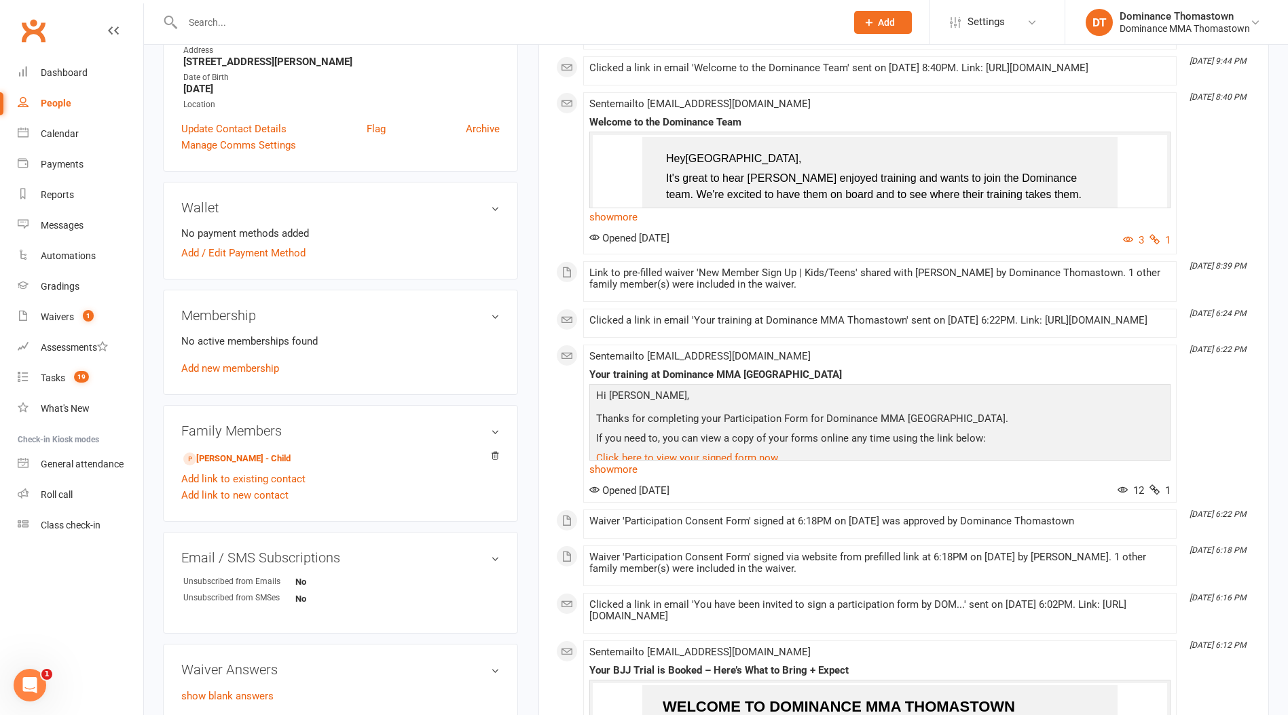
scroll to position [274, 0]
click at [83, 322] on link "Waivers 1" at bounding box center [81, 317] width 126 height 31
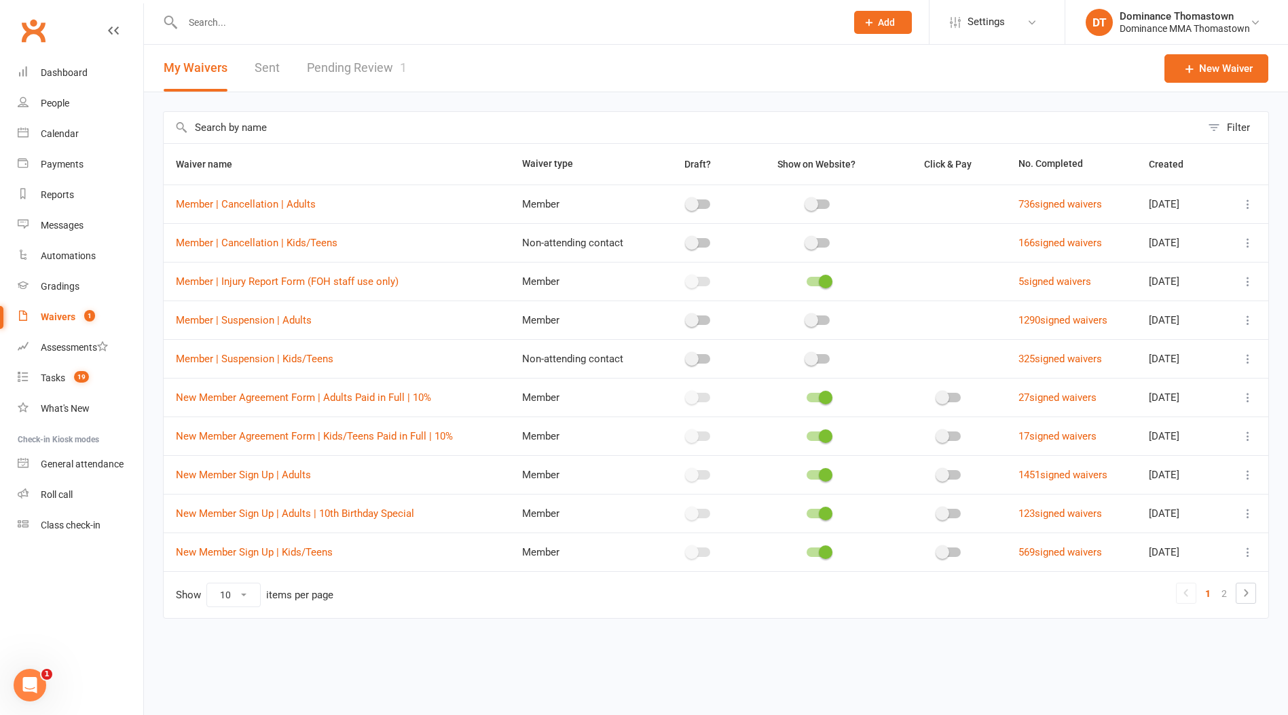
click at [360, 56] on link "Pending Review 1" at bounding box center [357, 68] width 100 height 47
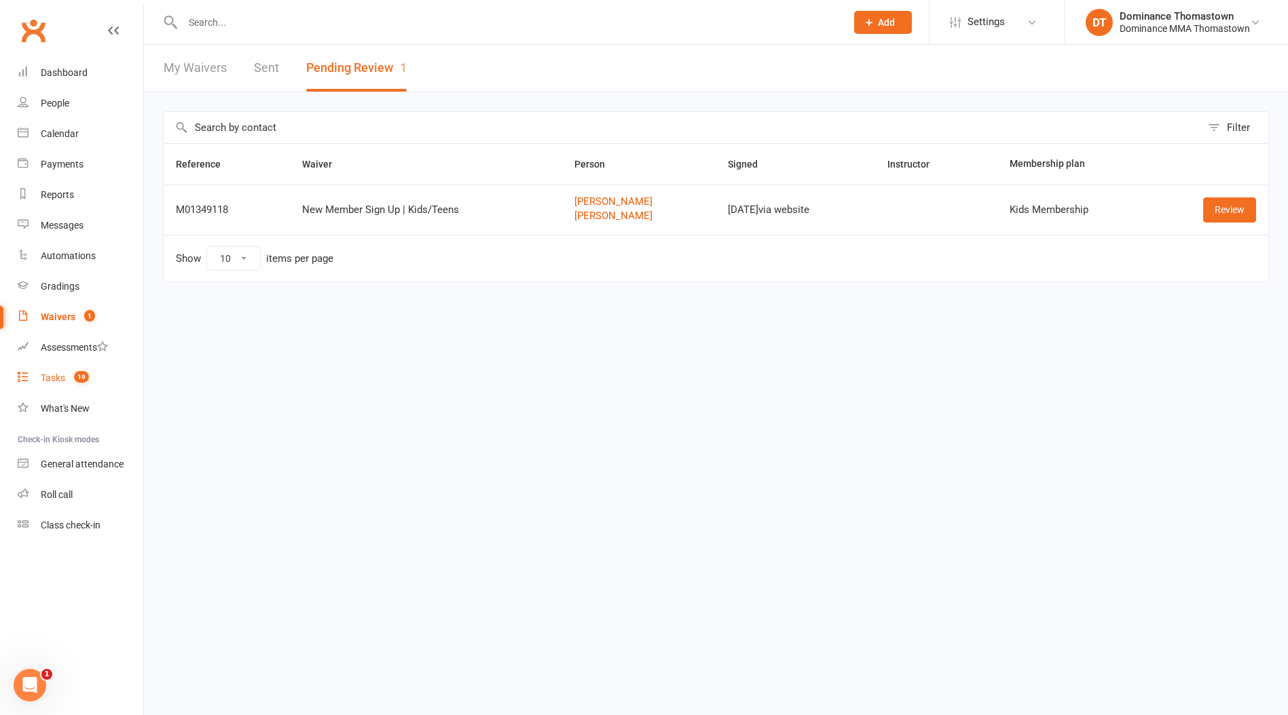
click at [73, 381] on count-badge "19" at bounding box center [78, 378] width 22 height 11
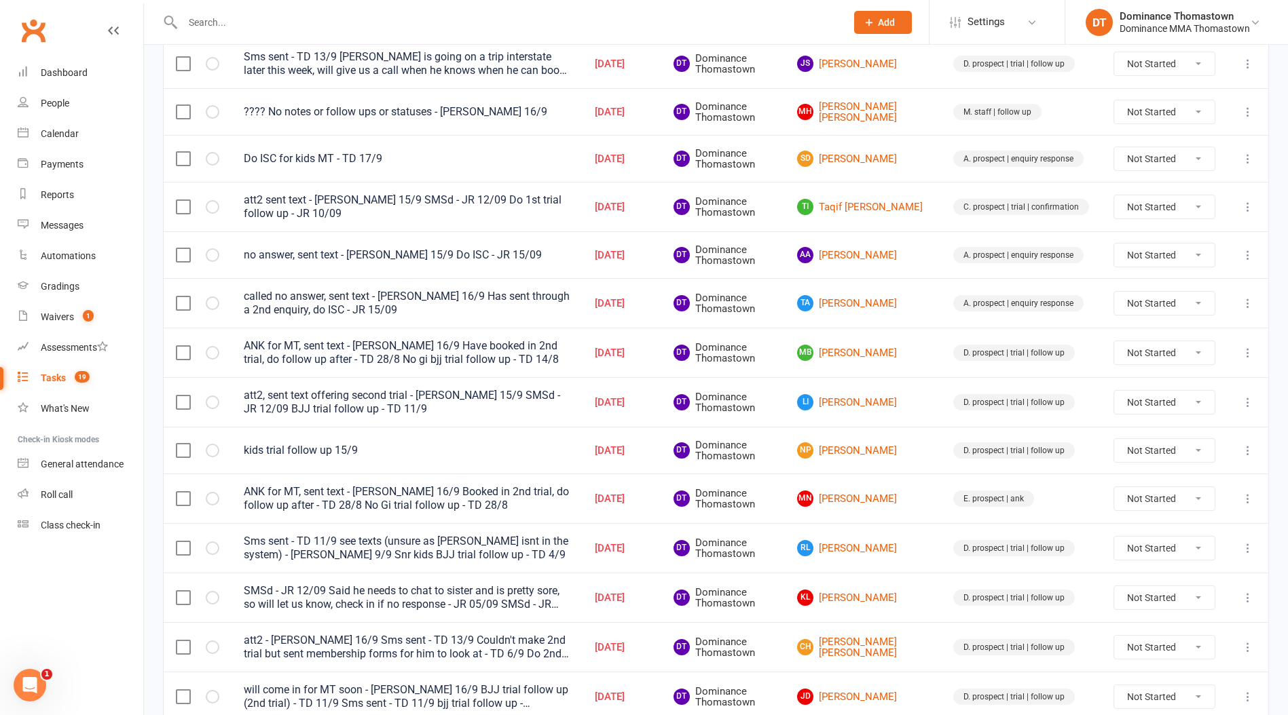
scroll to position [288, 0]
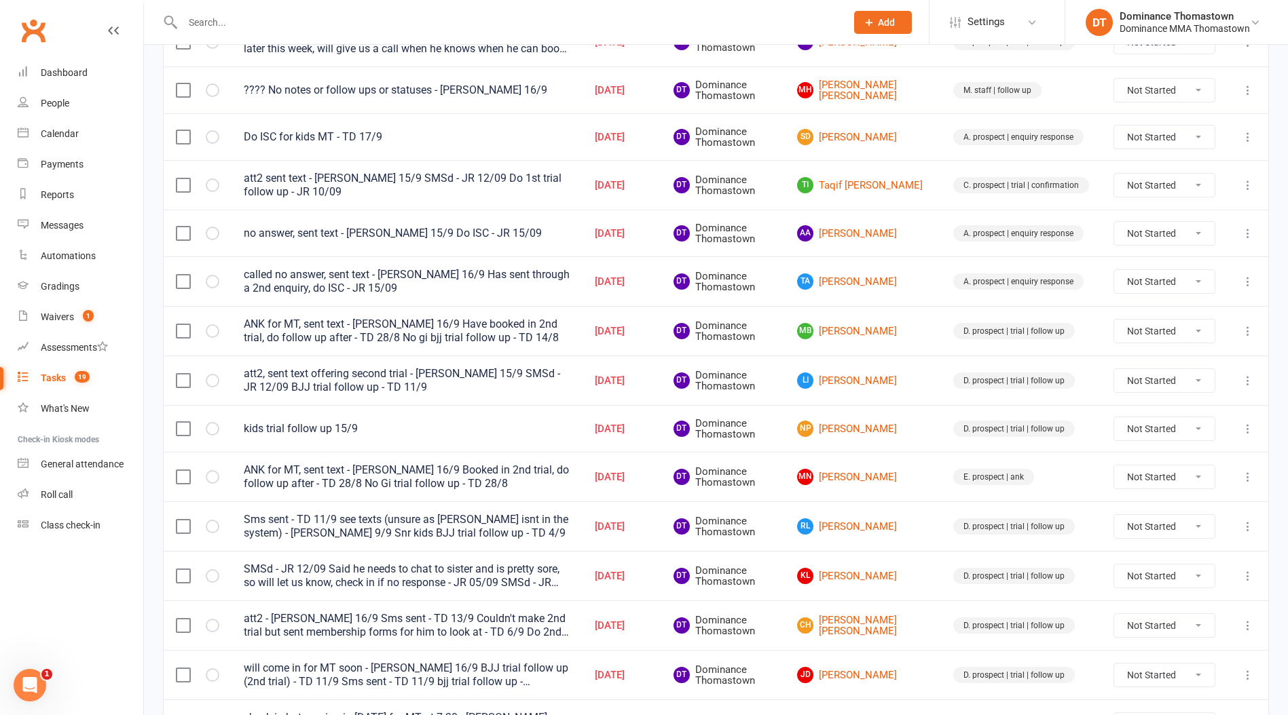
click at [1242, 477] on icon at bounding box center [1248, 477] width 14 height 14
click at [1230, 527] on link "Edit" at bounding box center [1188, 530] width 134 height 27
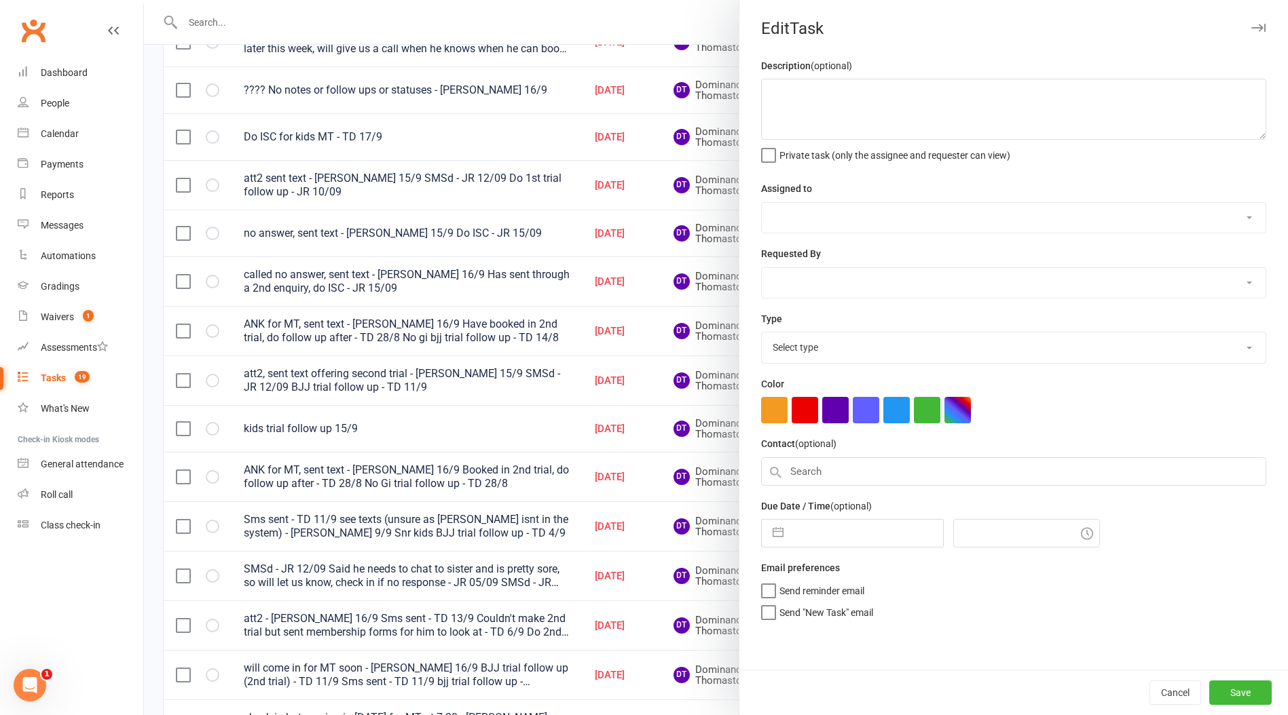
type textarea "ANK for MT, sent text - Ellen 16/9 Booked in 2nd trial, do follow up after - TD…"
select select "12547"
type input "[DATE]"
type input "6:15pm"
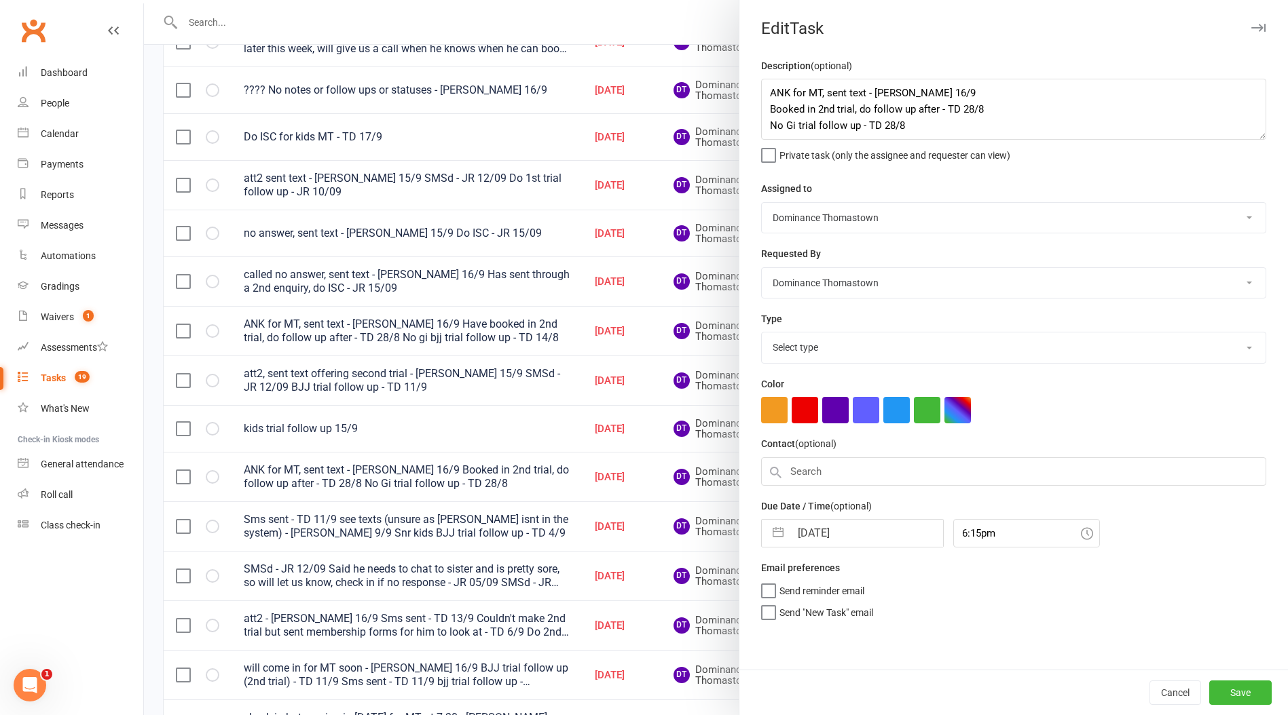
select select "3813"
click at [768, 90] on textarea "ANK for MT, sent text - Ellen 16/9 Booked in 2nd trial, do follow up after - TD…" at bounding box center [1013, 109] width 505 height 61
click at [791, 90] on textarea "confrim trial for monday 7:30 - Ellen 17/9 ANK for MT, sent text - Ellen 16/9 B…" at bounding box center [1013, 109] width 505 height 61
drag, startPoint x: 969, startPoint y: 92, endPoint x: 732, endPoint y: 93, distance: 236.9
click at [144, 0] on react-component "Edit Task Description (optional) confirm trial for monday 7:30 - Ellen 17/9 ANK…" at bounding box center [144, 0] width 0 height 0
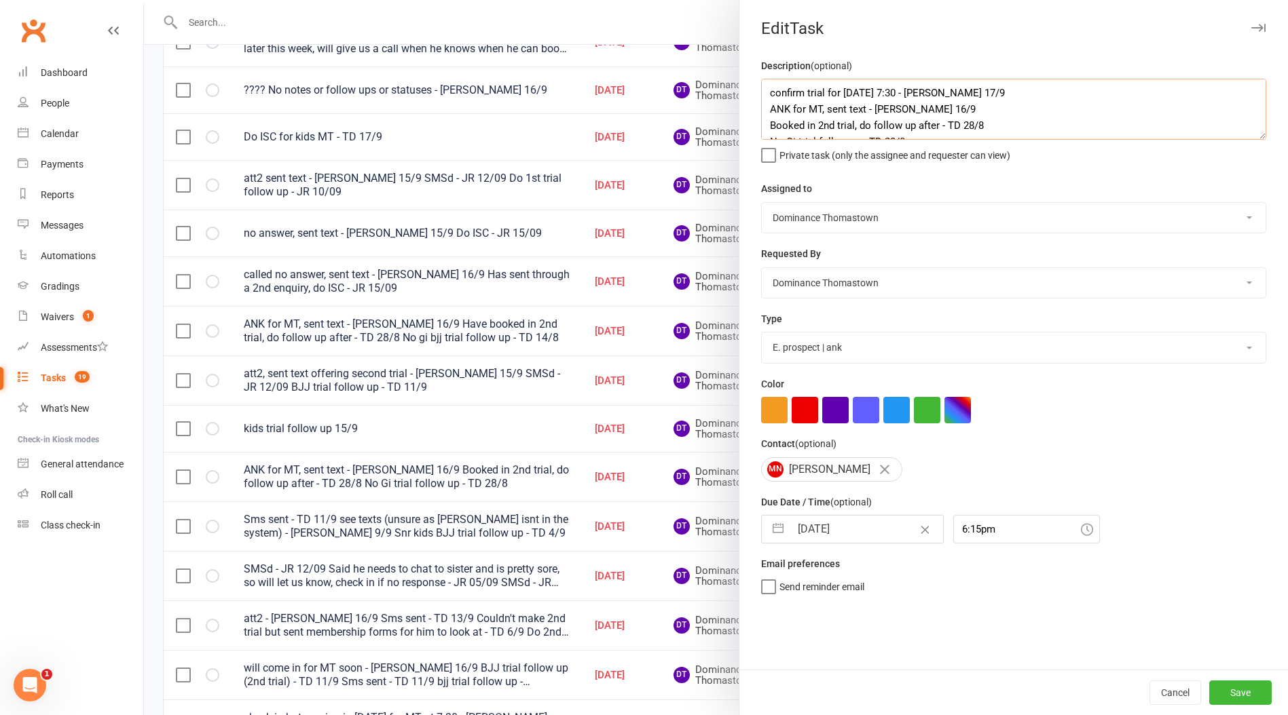
type textarea "confirm trial for monday 7:30 - Ellen 17/9 ANK for MT, sent text - Ellen 16/9 B…"
click at [831, 531] on input "[DATE]" at bounding box center [866, 529] width 153 height 27
select select "7"
select select "2025"
select select "8"
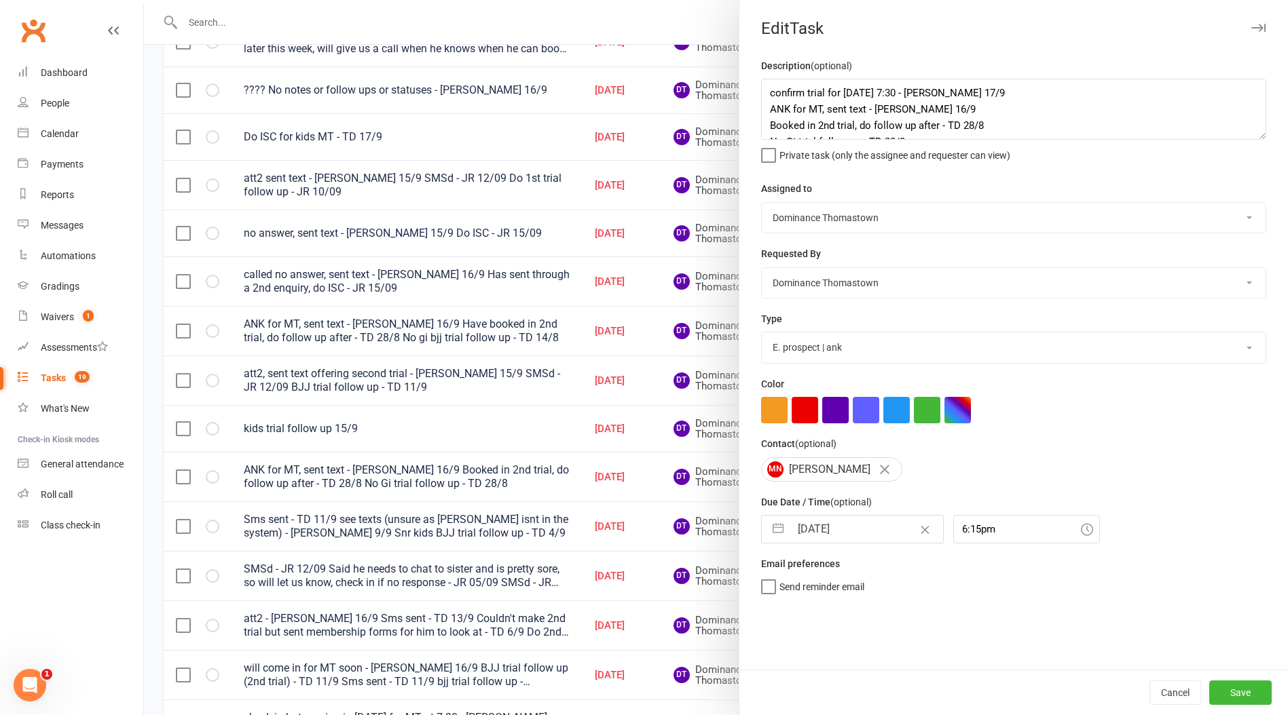
select select "2025"
select select "9"
select select "2025"
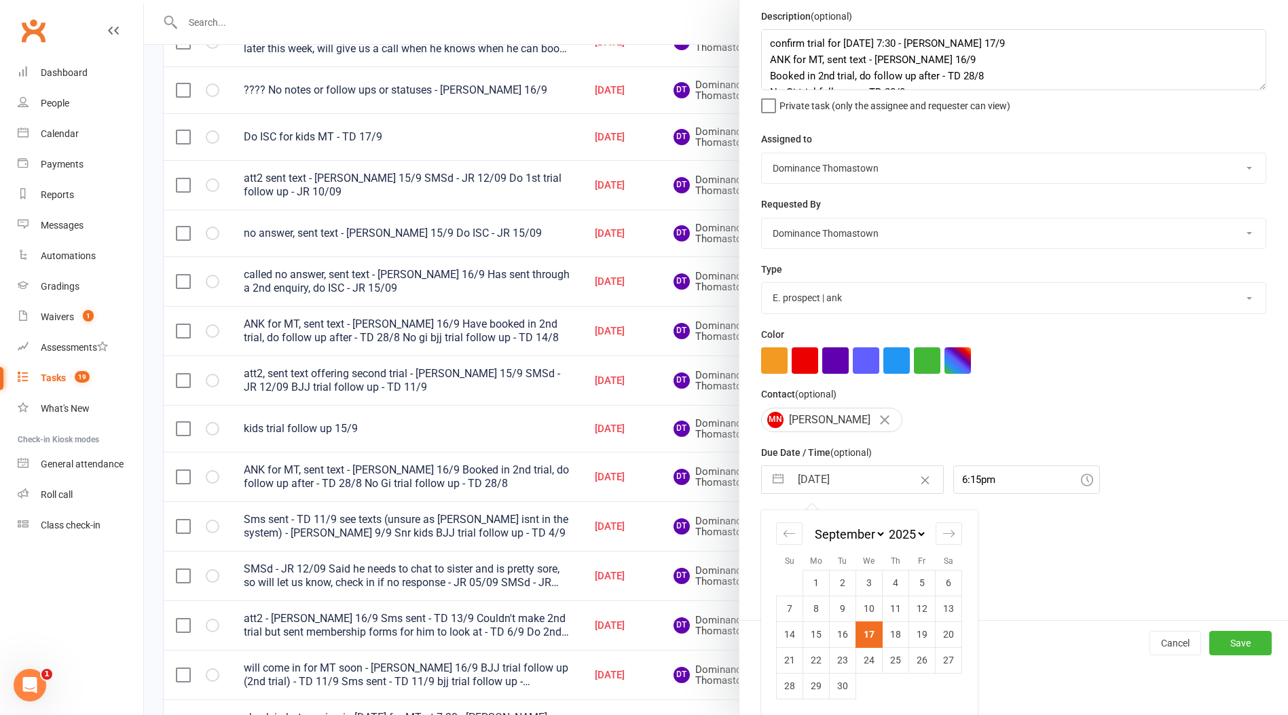
click at [943, 636] on td "20" at bounding box center [948, 635] width 26 height 26
type input "20 Sep 2025"
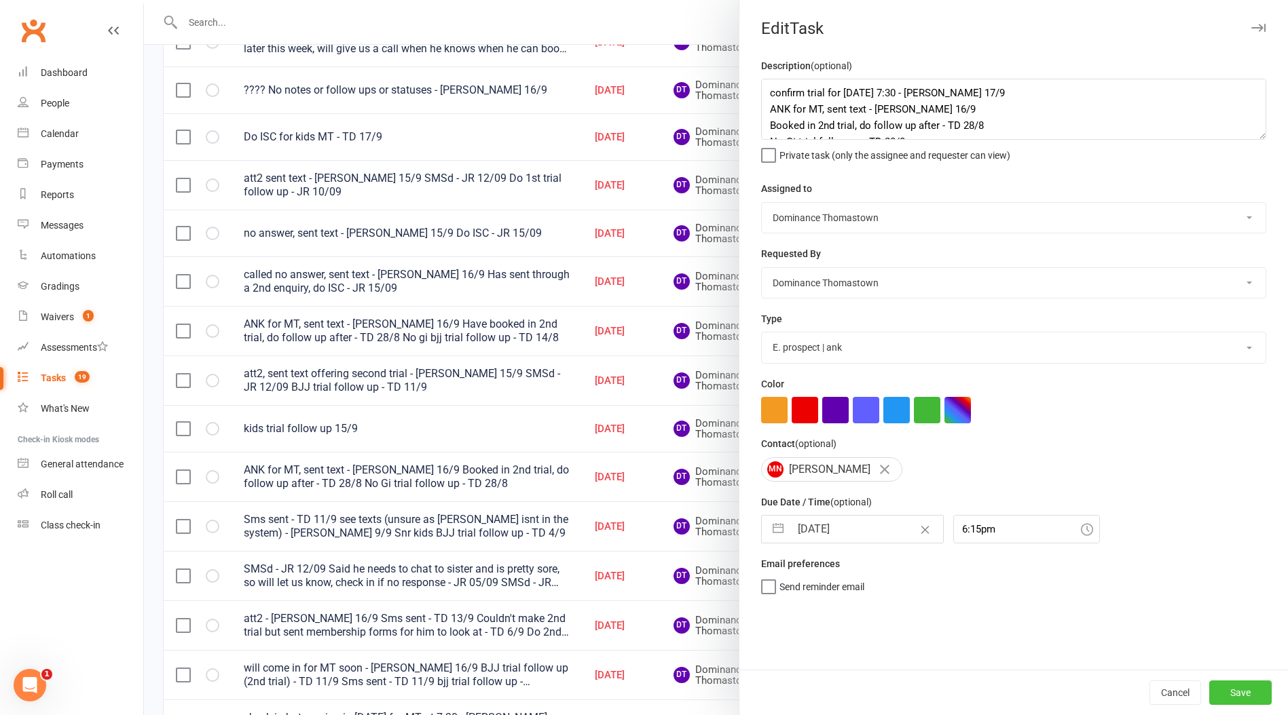
click at [1228, 696] on button "Save" at bounding box center [1240, 693] width 62 height 24
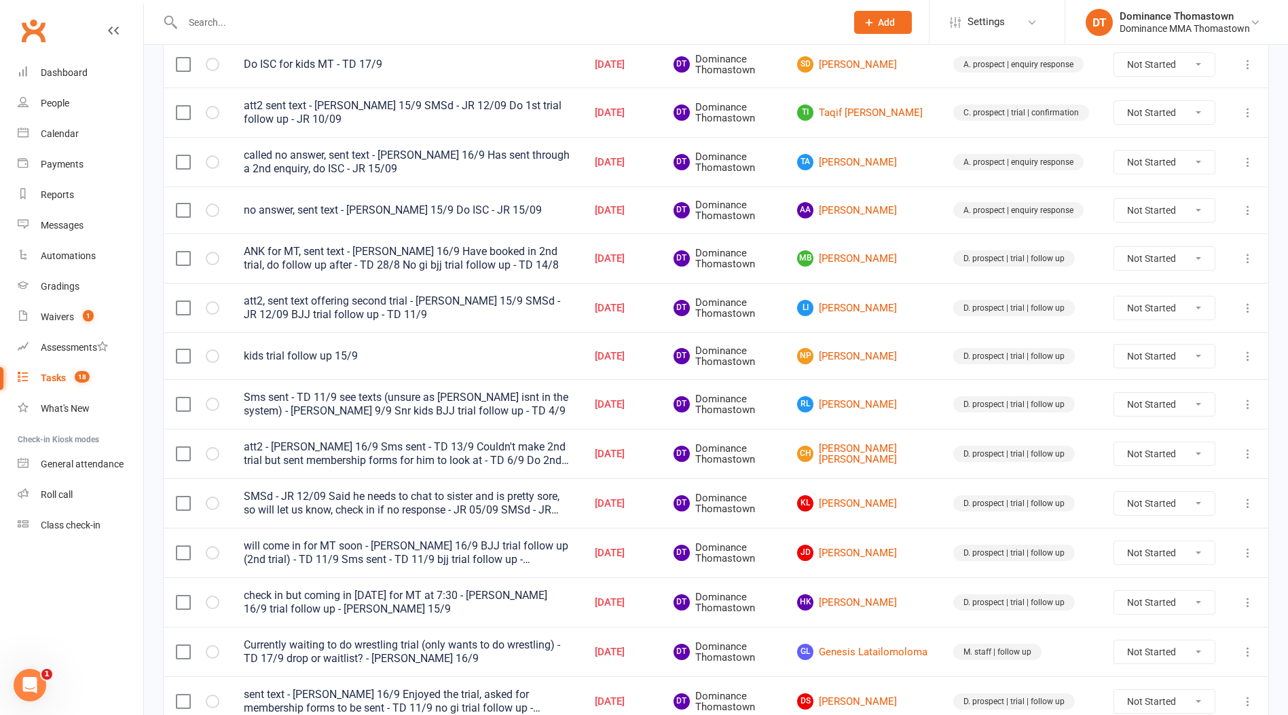
scroll to position [353, 0]
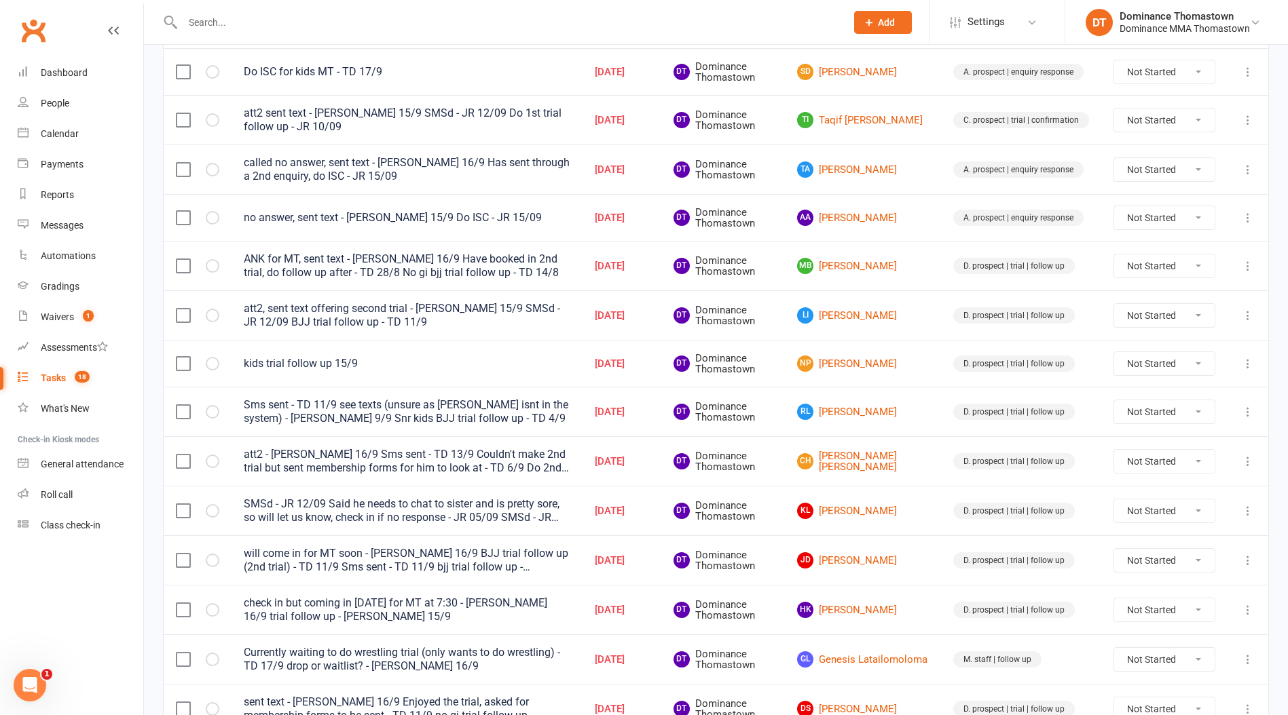
click at [1245, 266] on icon at bounding box center [1248, 266] width 14 height 14
click at [1220, 319] on link "Edit" at bounding box center [1188, 319] width 134 height 27
type textarea "ANK for MT, sent text - Ellen 16/9 Have booked in 2nd trial, do follow up after…"
select select "12547"
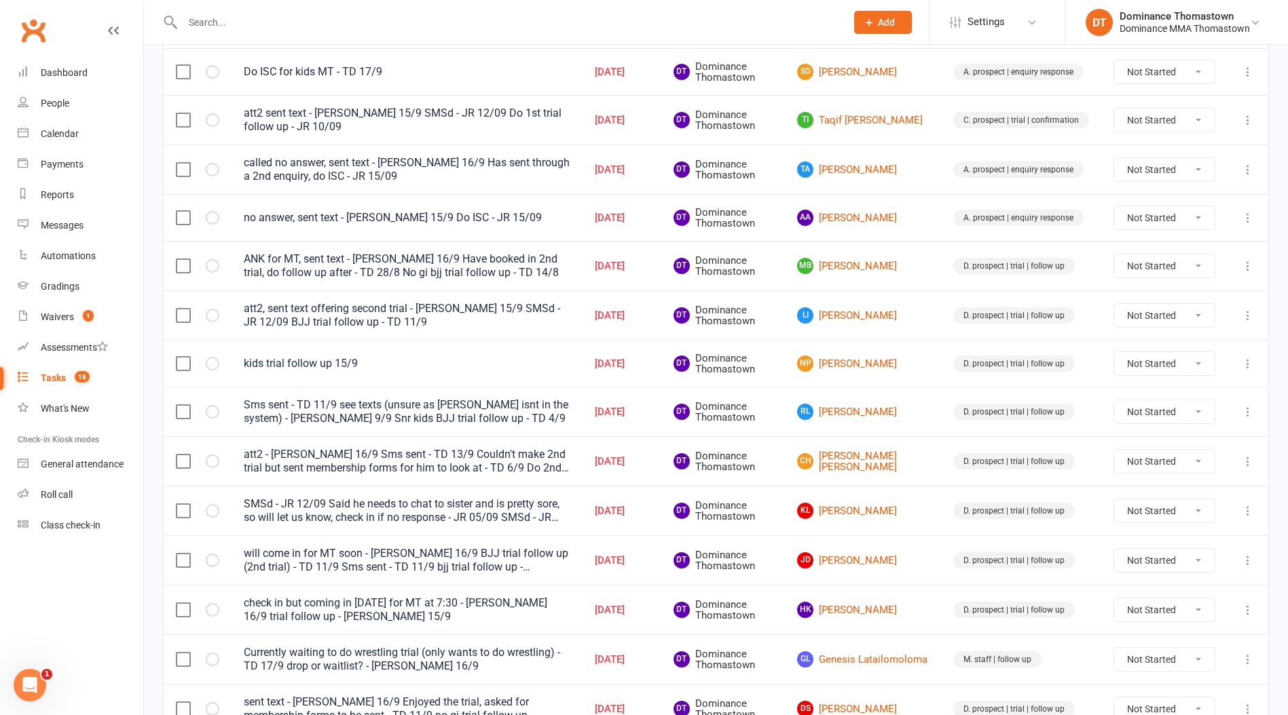
type input "[DATE]"
type input "3:15pm"
select select "3812"
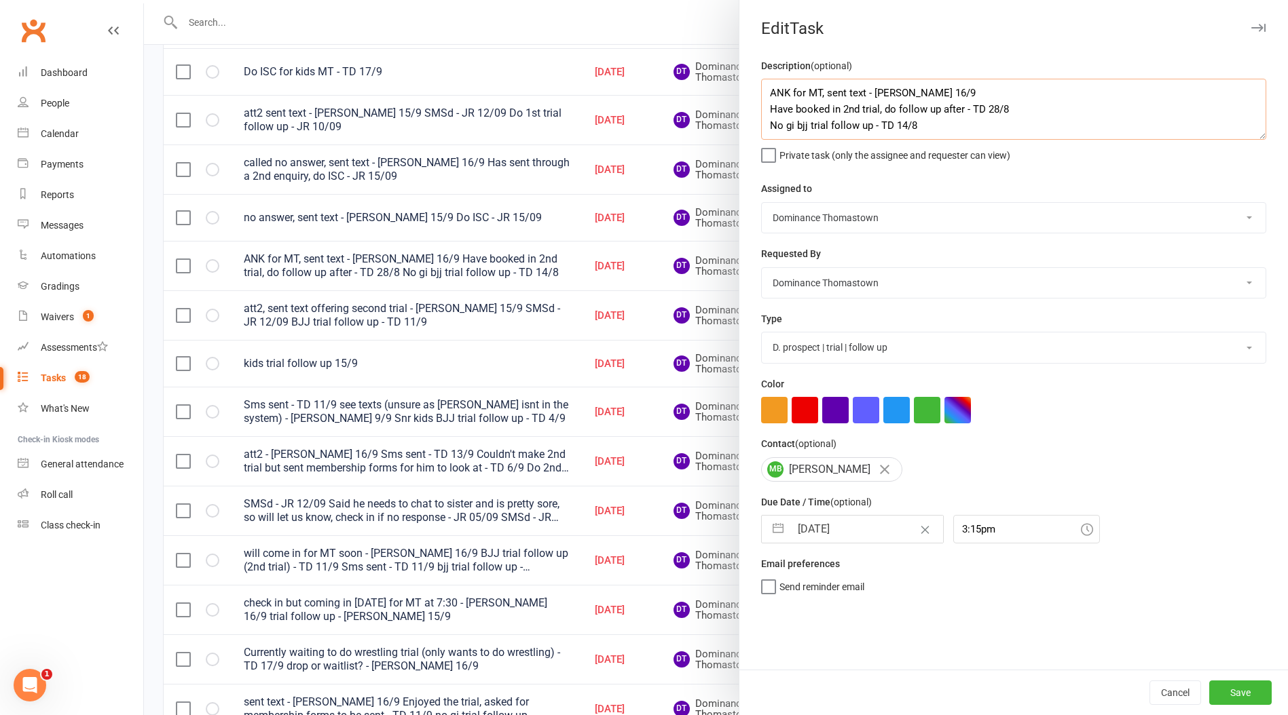
click at [768, 89] on textarea "ANK for MT, sent text - Ellen 16/9 Have booked in 2nd trial, do follow up after…" at bounding box center [1013, 109] width 505 height 61
paste textarea "confirm trial for monday 7:30 - Ellen 17/9"
type textarea "confirm trial for monday 7:30 - Ellen 17/9 ANK for MT, sent text - Ellen 16/9 H…"
select select "7"
select select "2025"
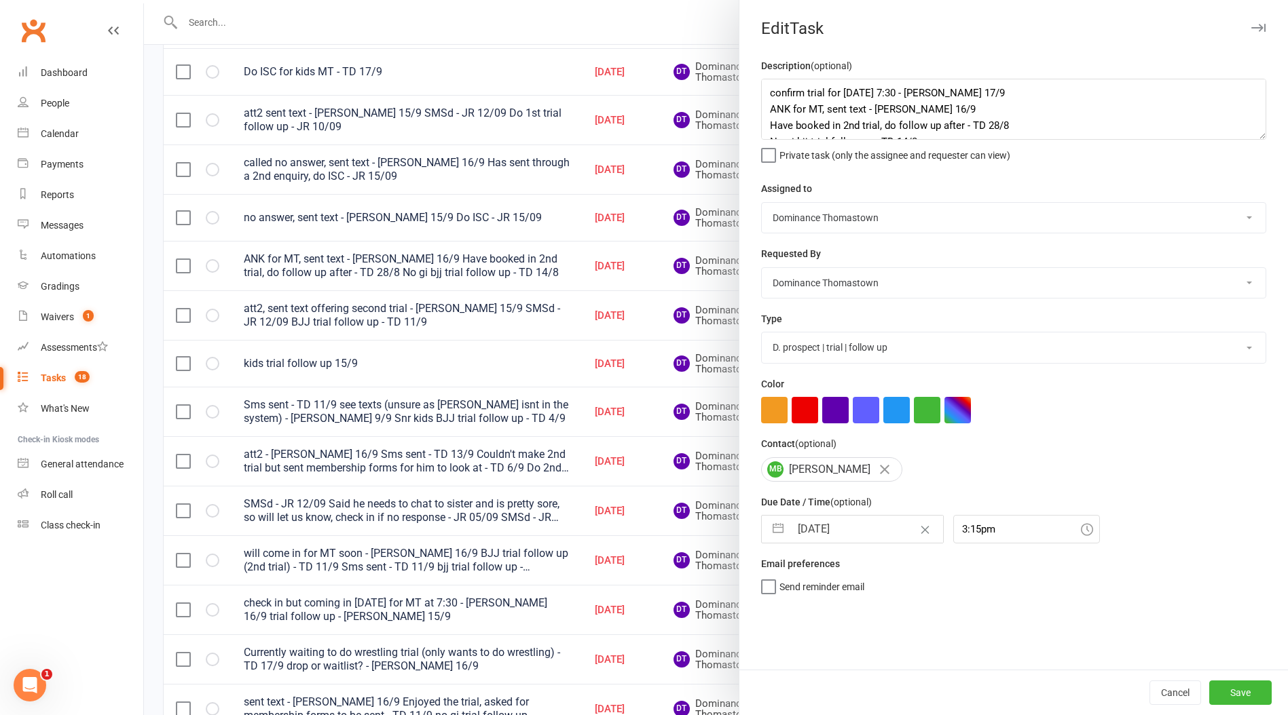
select select "8"
select select "2025"
select select "9"
select select "2025"
drag, startPoint x: 847, startPoint y: 538, endPoint x: 876, endPoint y: 605, distance: 73.0
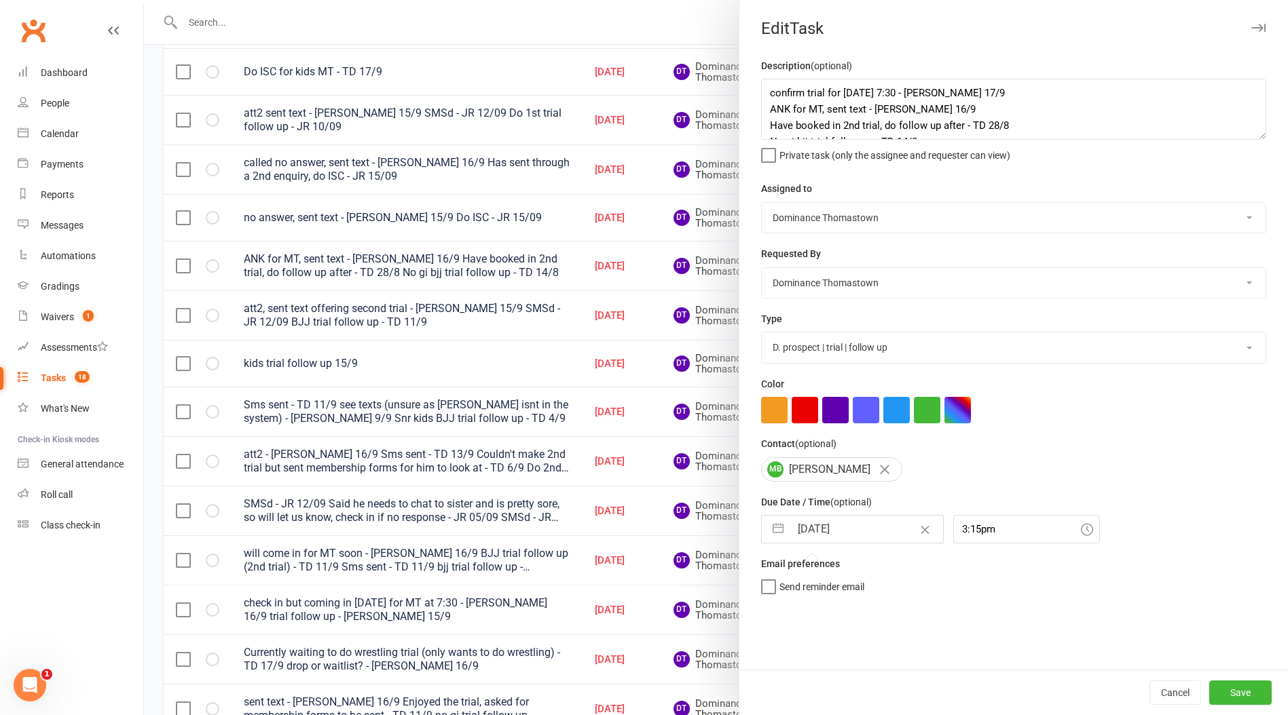
click at [847, 538] on input "[DATE]" at bounding box center [866, 529] width 153 height 27
click at [954, 692] on td "20" at bounding box center [948, 684] width 26 height 26
type input "20 Sep 2025"
click at [1236, 692] on button "Save" at bounding box center [1240, 693] width 62 height 24
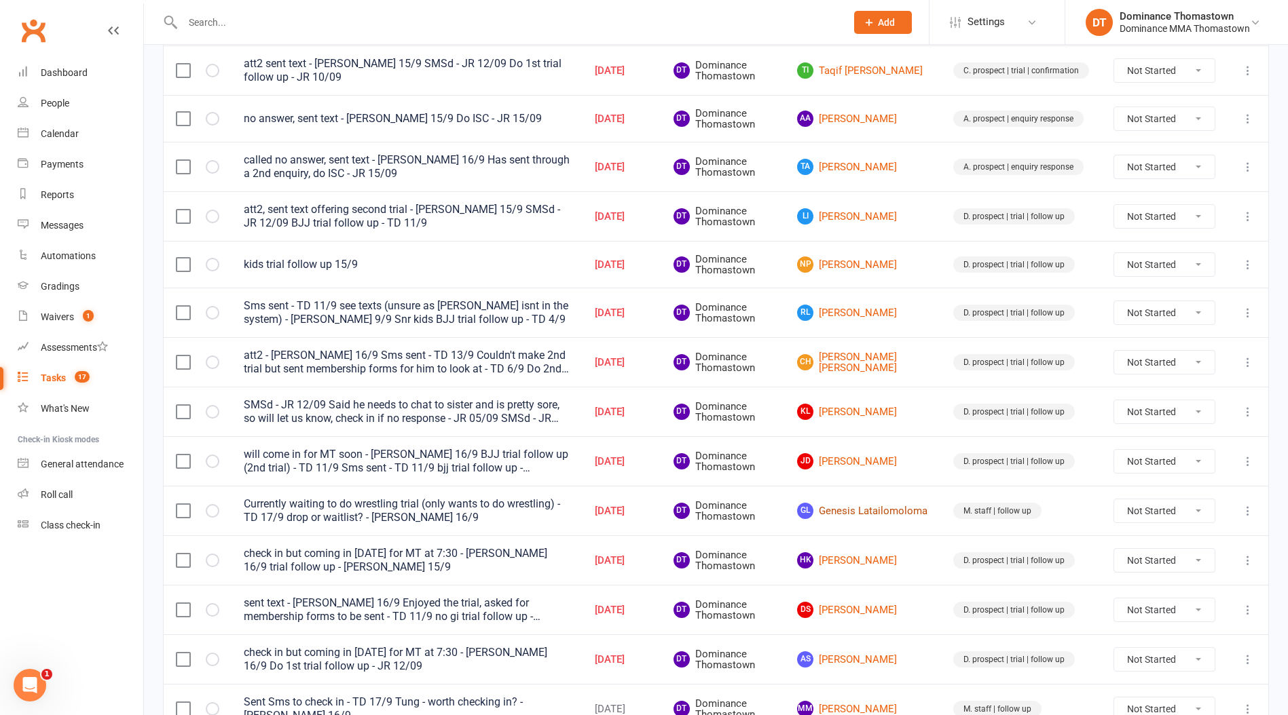
scroll to position [403, 0]
click at [874, 553] on link "HK Harmanvir Kaur" at bounding box center [863, 560] width 132 height 16
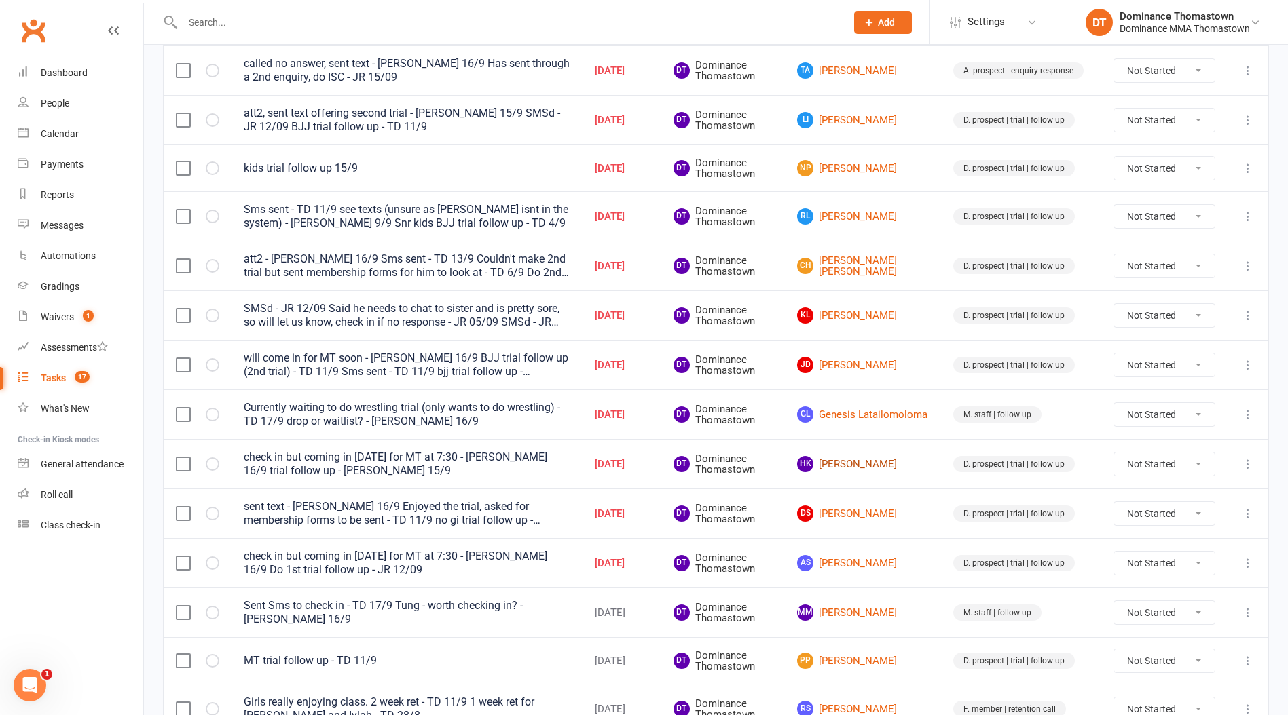
scroll to position [547, 0]
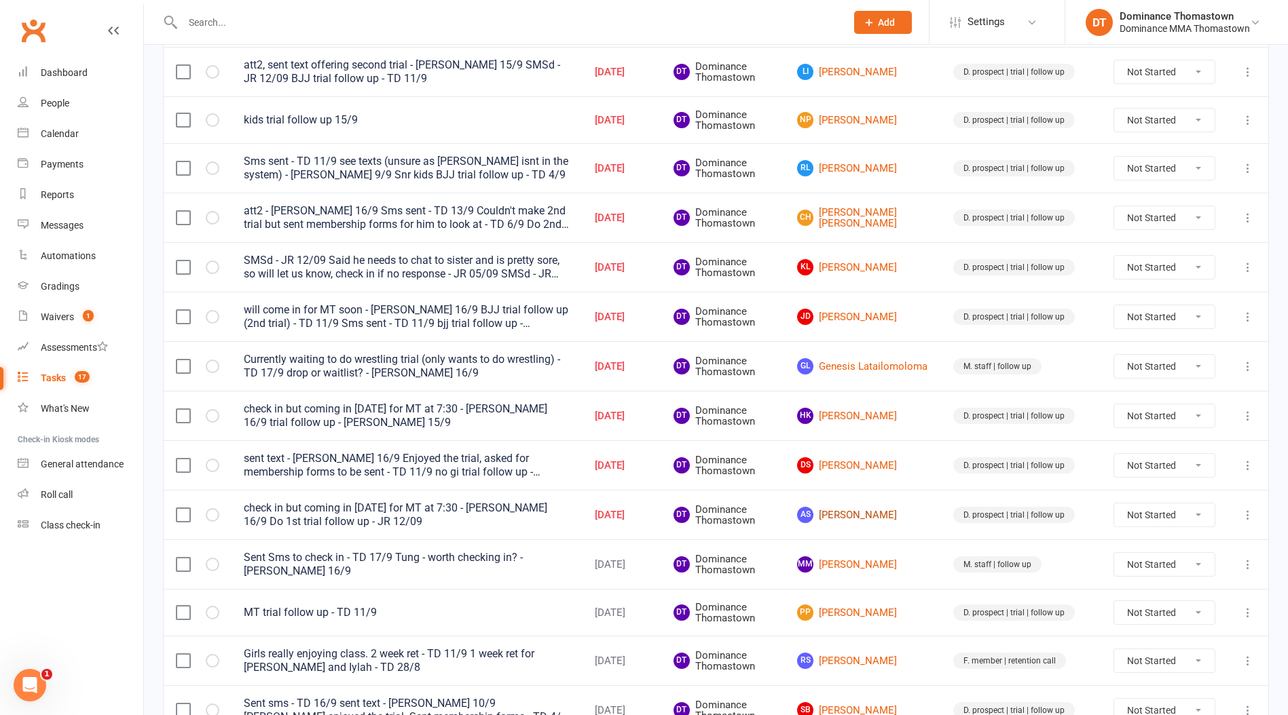
click at [857, 519] on link "AS Ash Singh" at bounding box center [863, 515] width 132 height 16
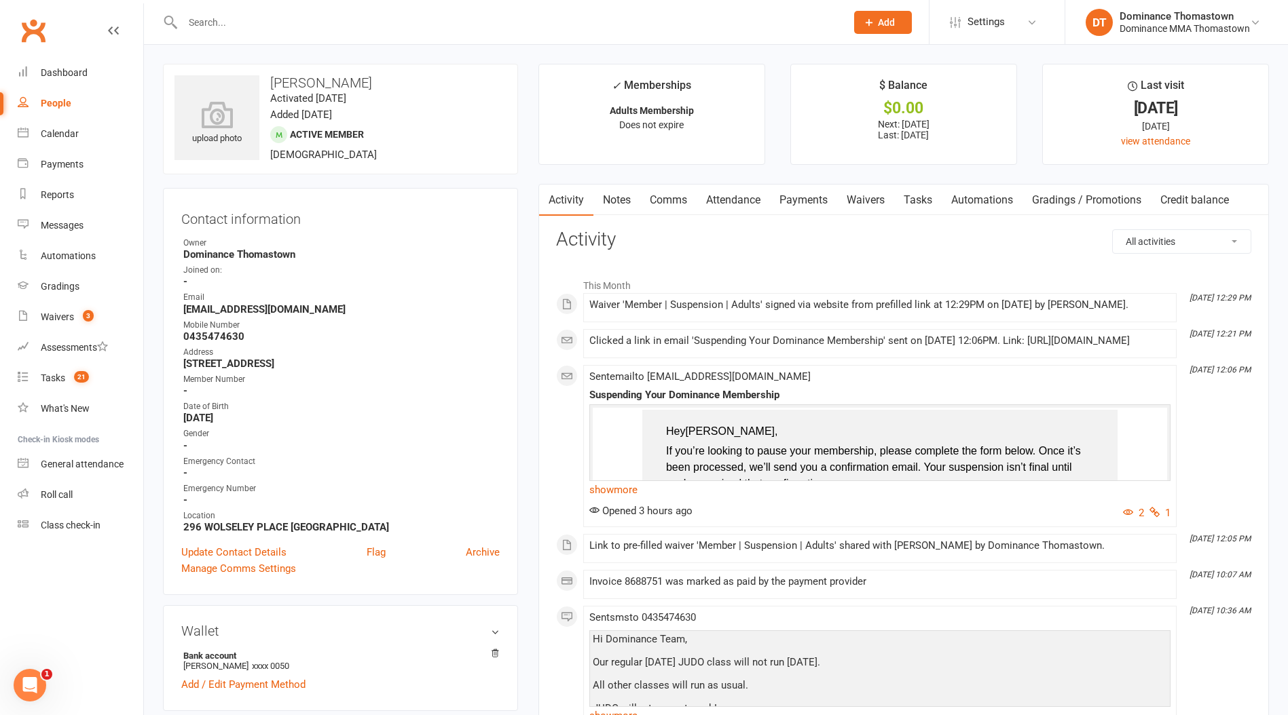
click at [793, 202] on link "Payments" at bounding box center [803, 200] width 67 height 31
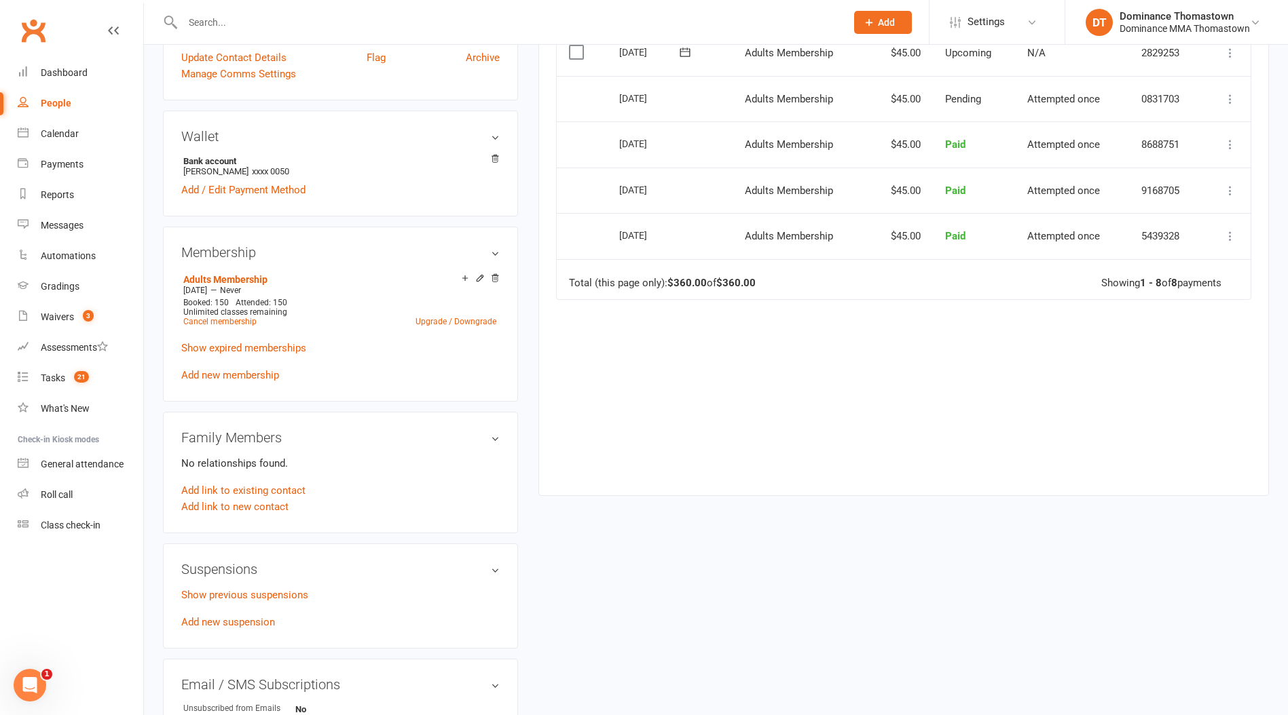
scroll to position [500, 0]
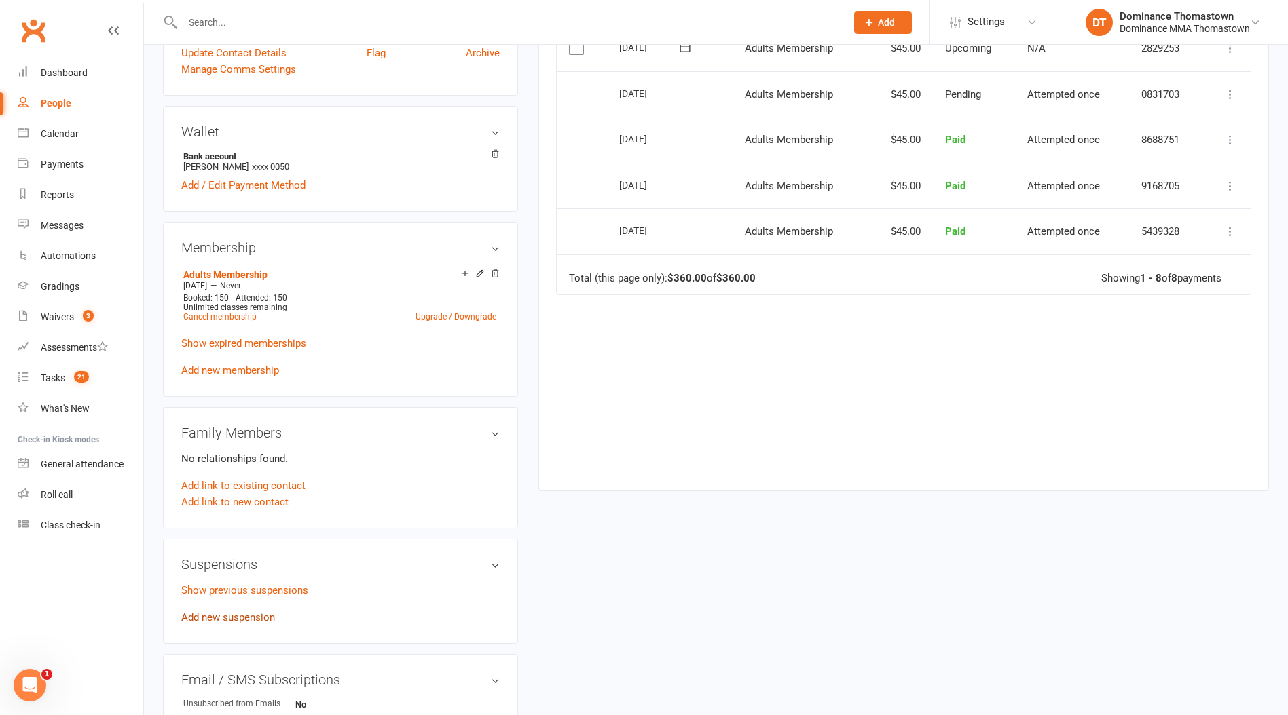
click at [218, 612] on link "Add new suspension" at bounding box center [228, 618] width 94 height 12
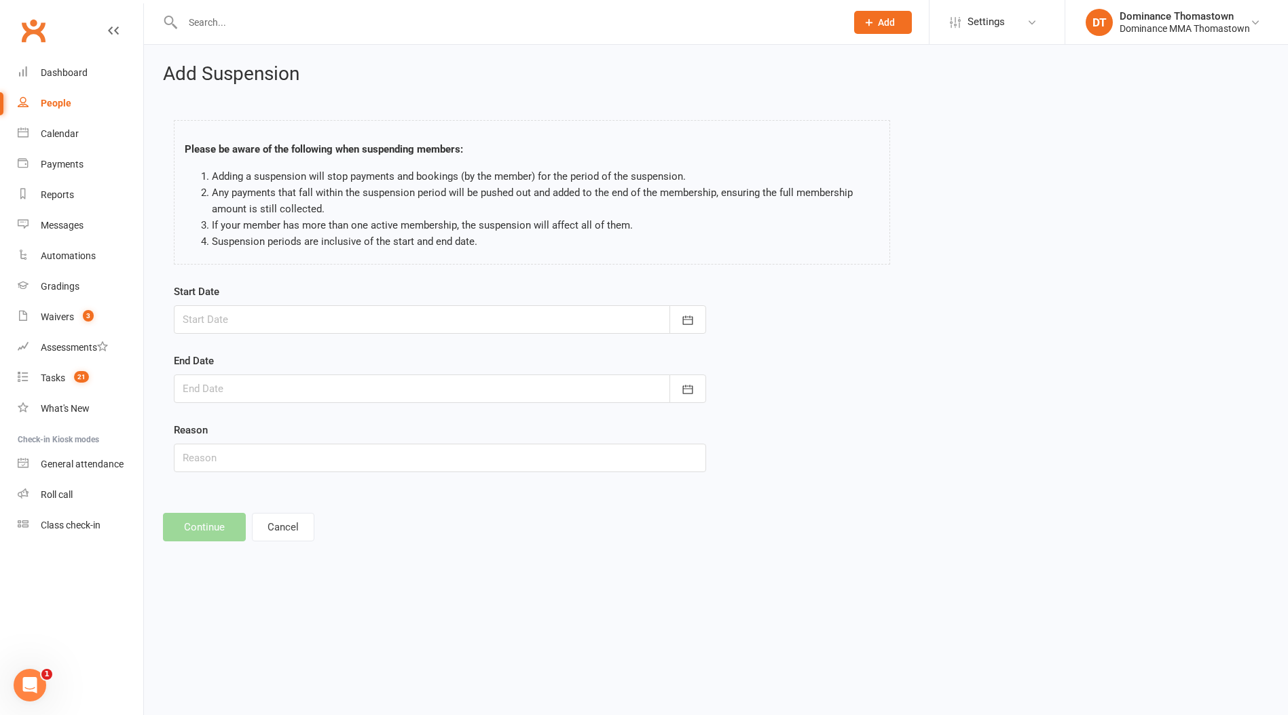
click at [260, 293] on div "Start Date September 2025 Sun Mon Tue Wed Thu Fri Sat 36 31 01 02 03 04 05 06 3…" at bounding box center [440, 309] width 532 height 50
click at [258, 310] on div at bounding box center [440, 319] width 532 height 29
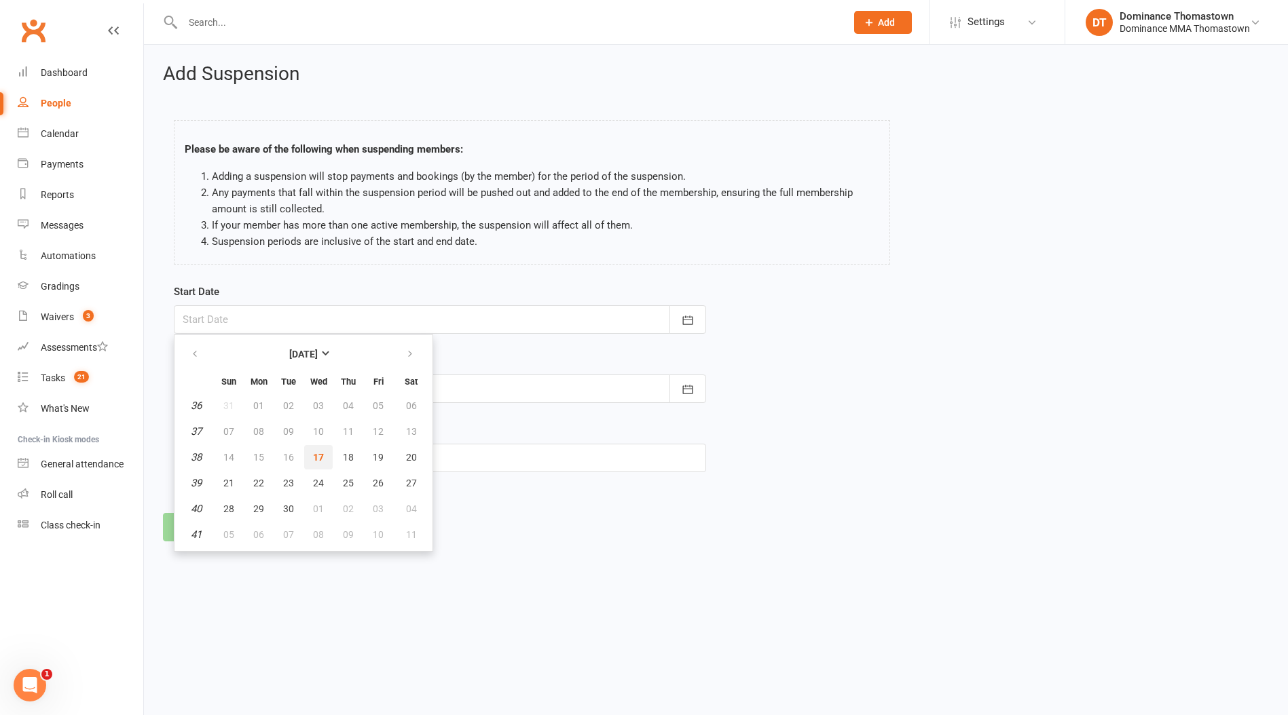
click at [321, 459] on span "17" at bounding box center [318, 457] width 11 height 11
type input "[DATE]"
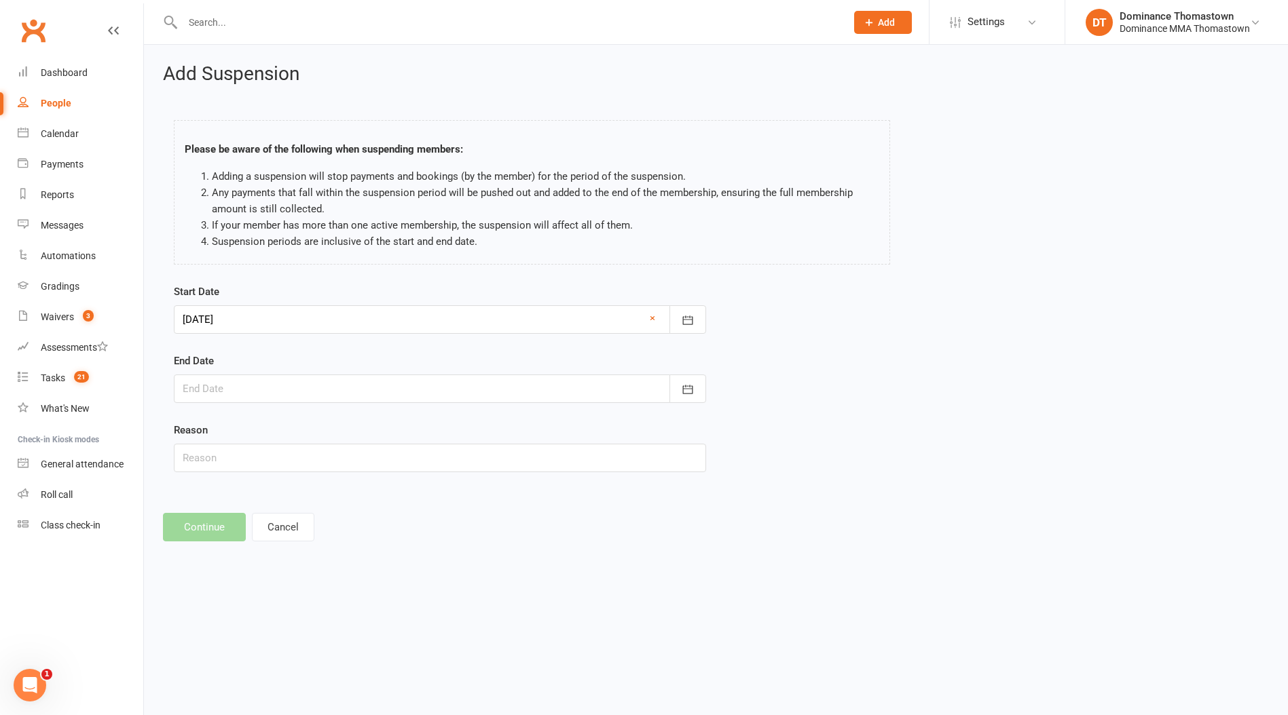
click at [259, 399] on div at bounding box center [440, 389] width 532 height 29
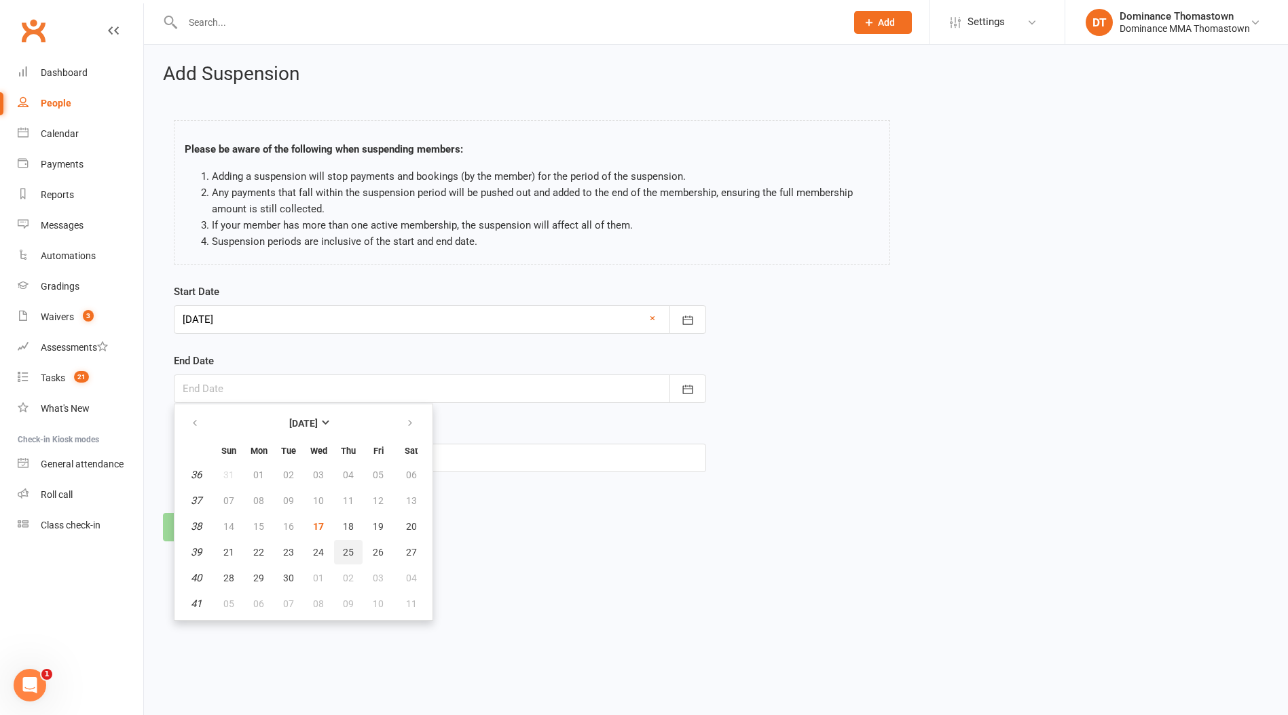
click at [352, 557] on button "25" at bounding box center [348, 552] width 29 height 24
type input "25 Sep 2025"
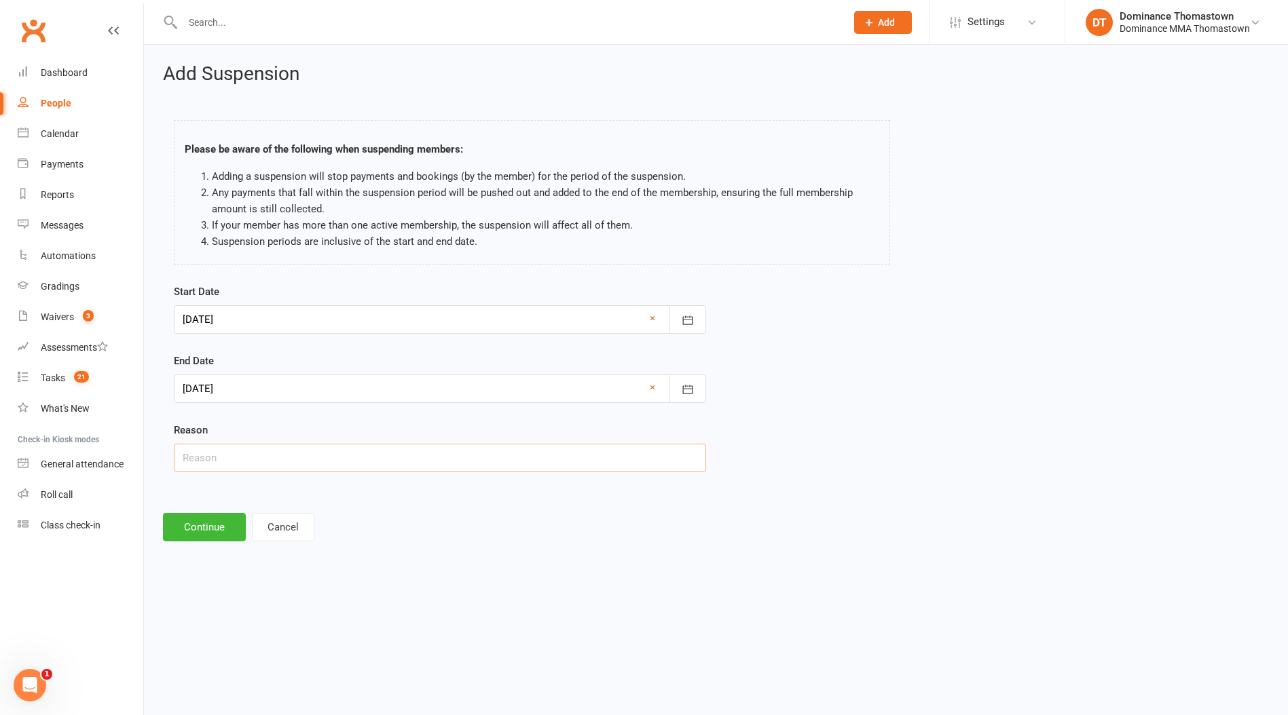
click at [213, 468] on input "text" at bounding box center [440, 458] width 532 height 29
type input "swollen knee"
click at [209, 546] on div "Add Suspension Please be aware of the following when suspending members: Adding…" at bounding box center [716, 303] width 1144 height 516
click at [209, 531] on button "Continue" at bounding box center [204, 527] width 83 height 29
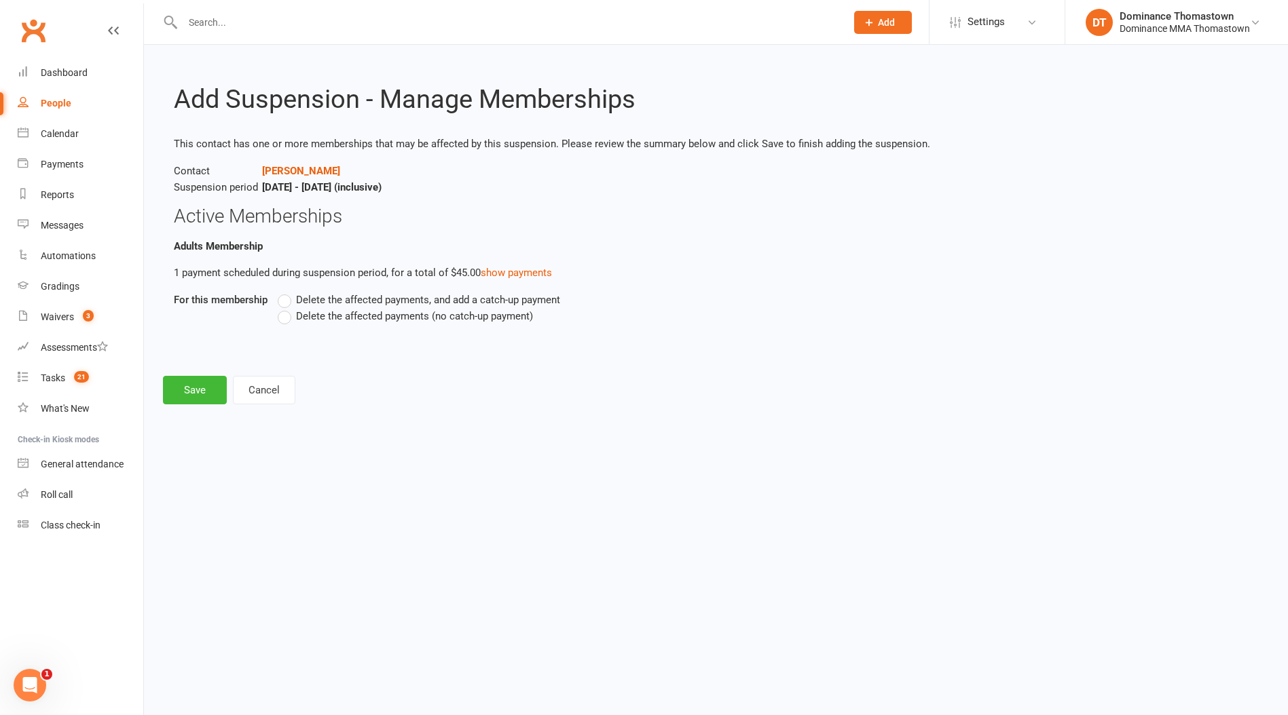
click at [330, 327] on div "Delete the affected payments, and add a catch-up payment Delete the affected pa…" at bounding box center [628, 318] width 723 height 52
click at [335, 318] on span "Delete the affected payments (no catch-up payment)" at bounding box center [414, 315] width 237 height 14
click at [286, 308] on input "Delete the affected payments (no catch-up payment)" at bounding box center [282, 308] width 9 height 0
click at [216, 389] on button "Save" at bounding box center [195, 390] width 64 height 29
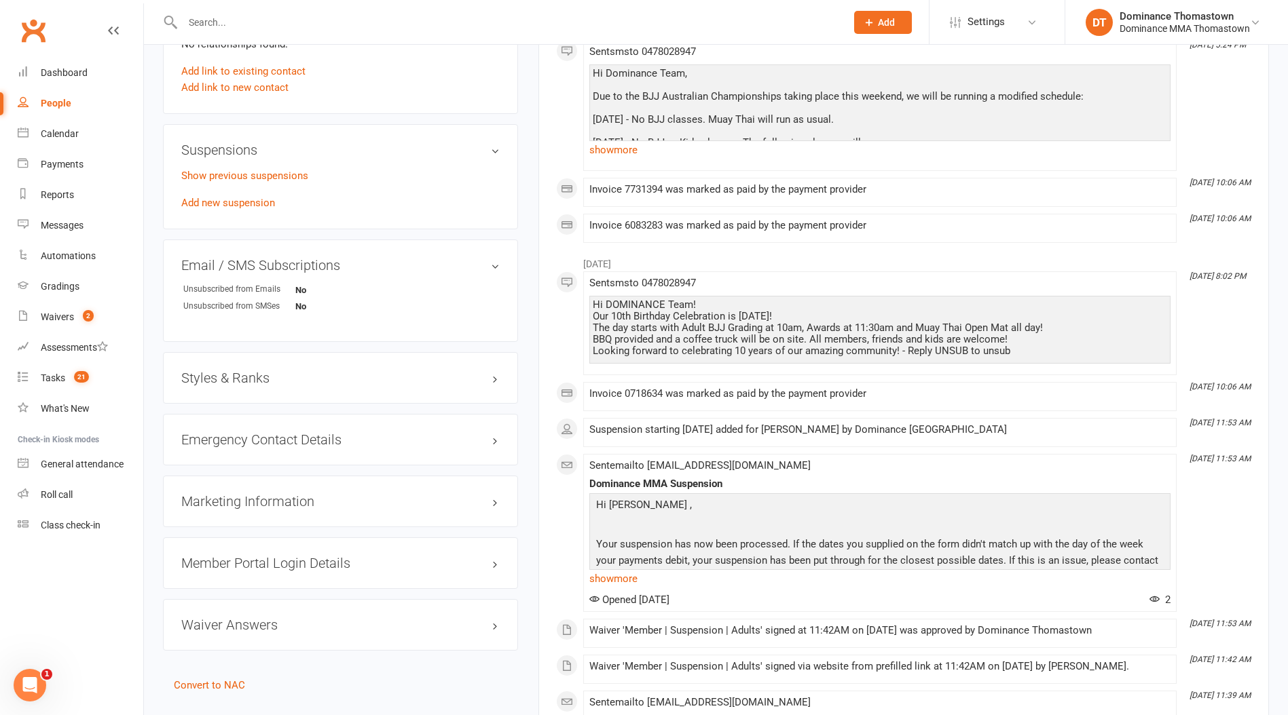
scroll to position [877, 0]
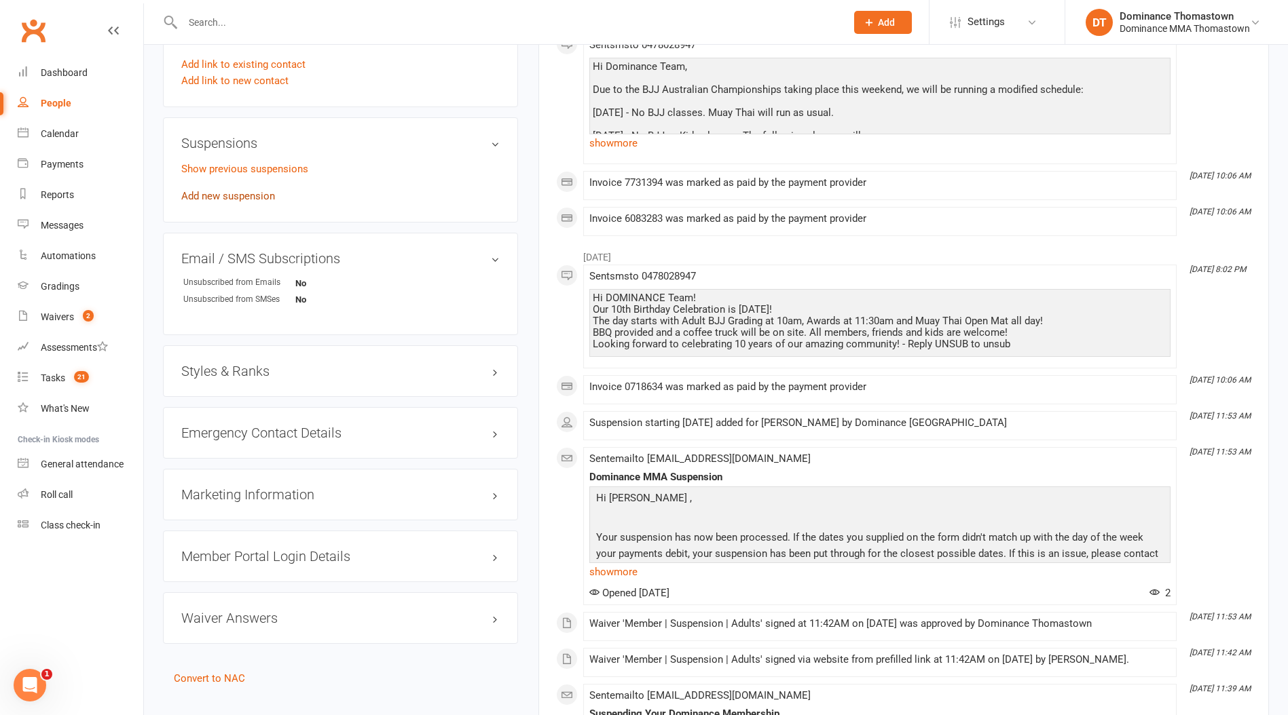
click at [246, 193] on link "Add new suspension" at bounding box center [228, 196] width 94 height 12
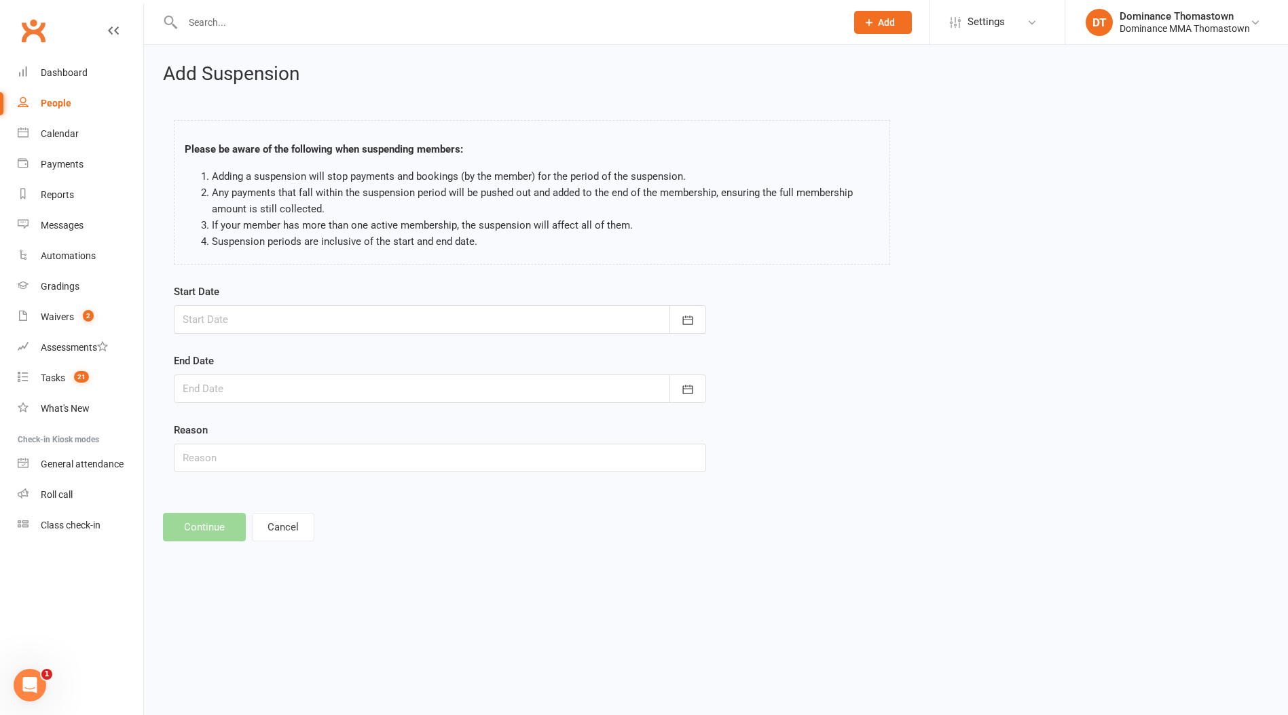
click at [239, 313] on div at bounding box center [440, 319] width 532 height 29
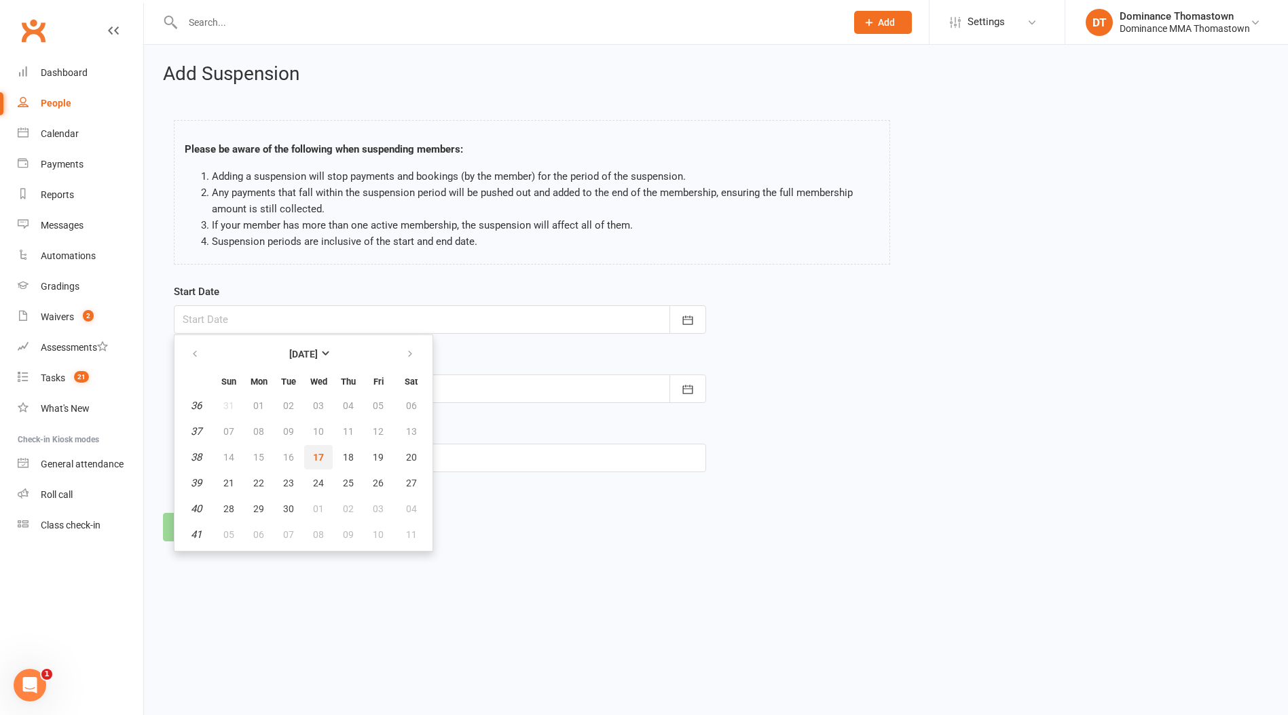
drag, startPoint x: 314, startPoint y: 453, endPoint x: 308, endPoint y: 396, distance: 57.3
click at [314, 453] on span "17" at bounding box center [318, 457] width 11 height 11
type input "[DATE]"
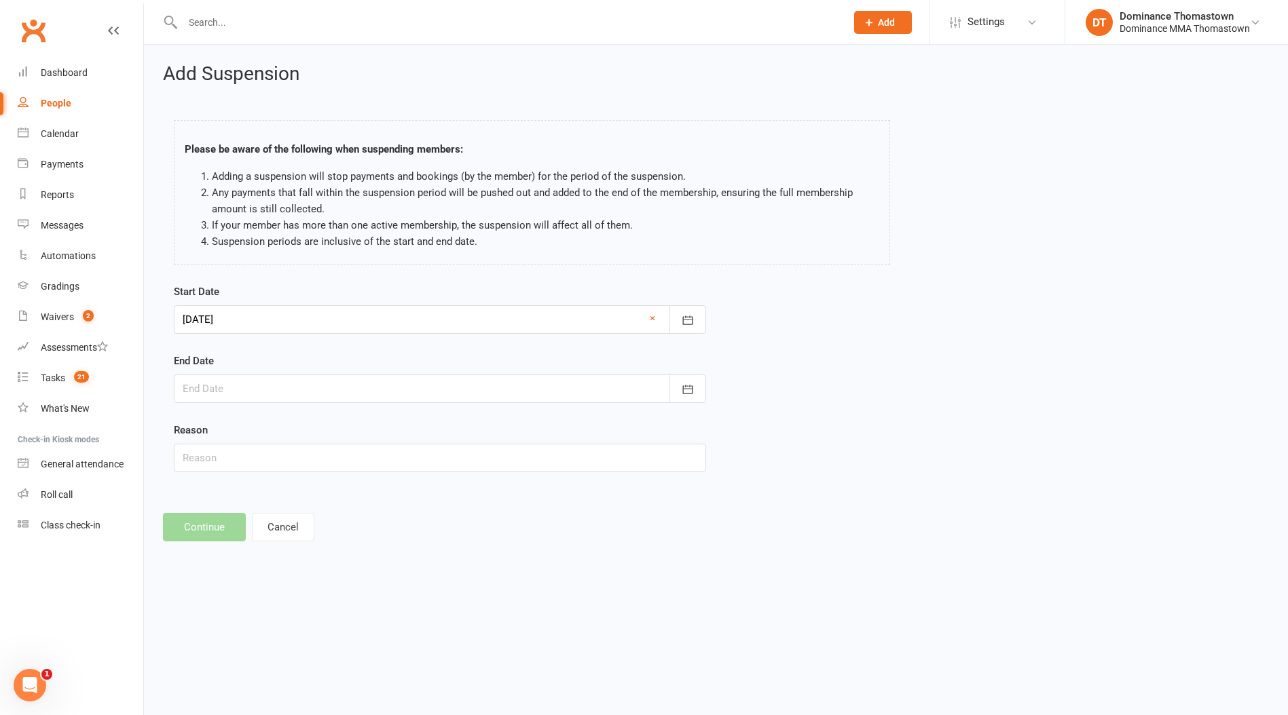
drag, startPoint x: 299, startPoint y: 392, endPoint x: 335, endPoint y: 384, distance: 37.4
click at [298, 392] on div at bounding box center [440, 389] width 532 height 29
click at [405, 431] on button "button" at bounding box center [410, 423] width 29 height 24
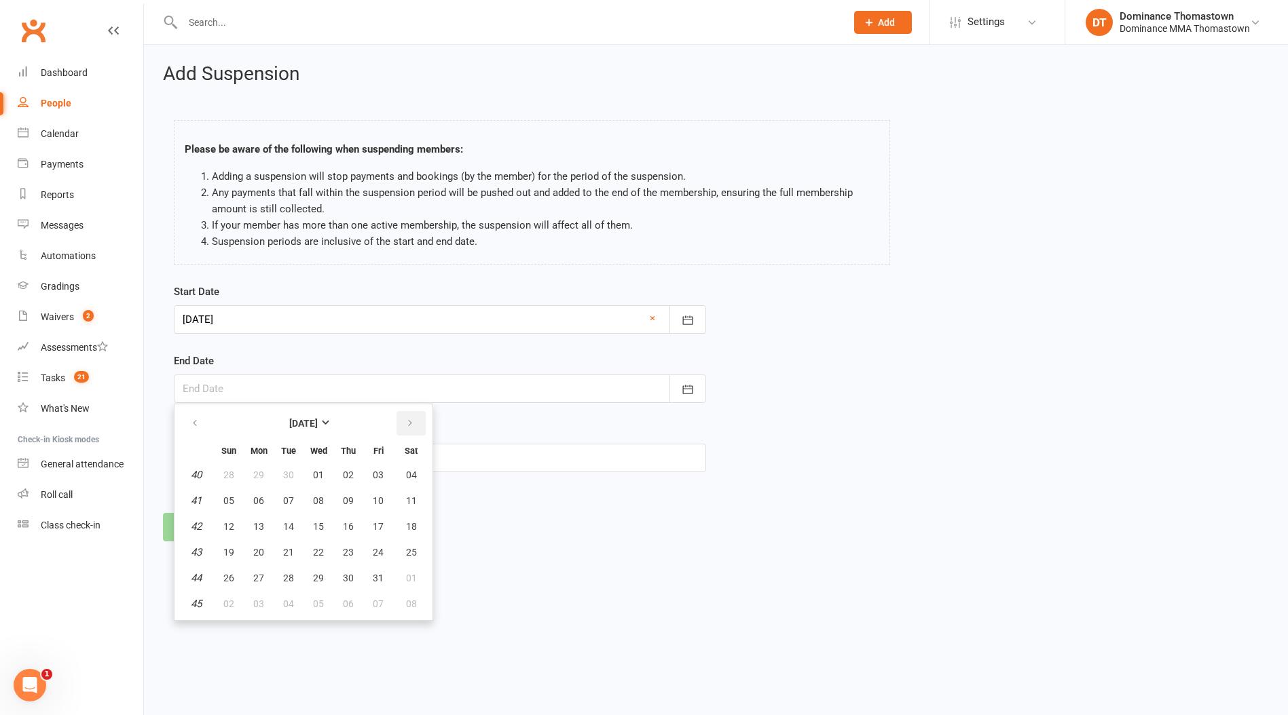
click at [405, 431] on button "button" at bounding box center [410, 423] width 29 height 24
click at [295, 525] on button "11" at bounding box center [288, 526] width 29 height 24
type input "11 Nov 2025"
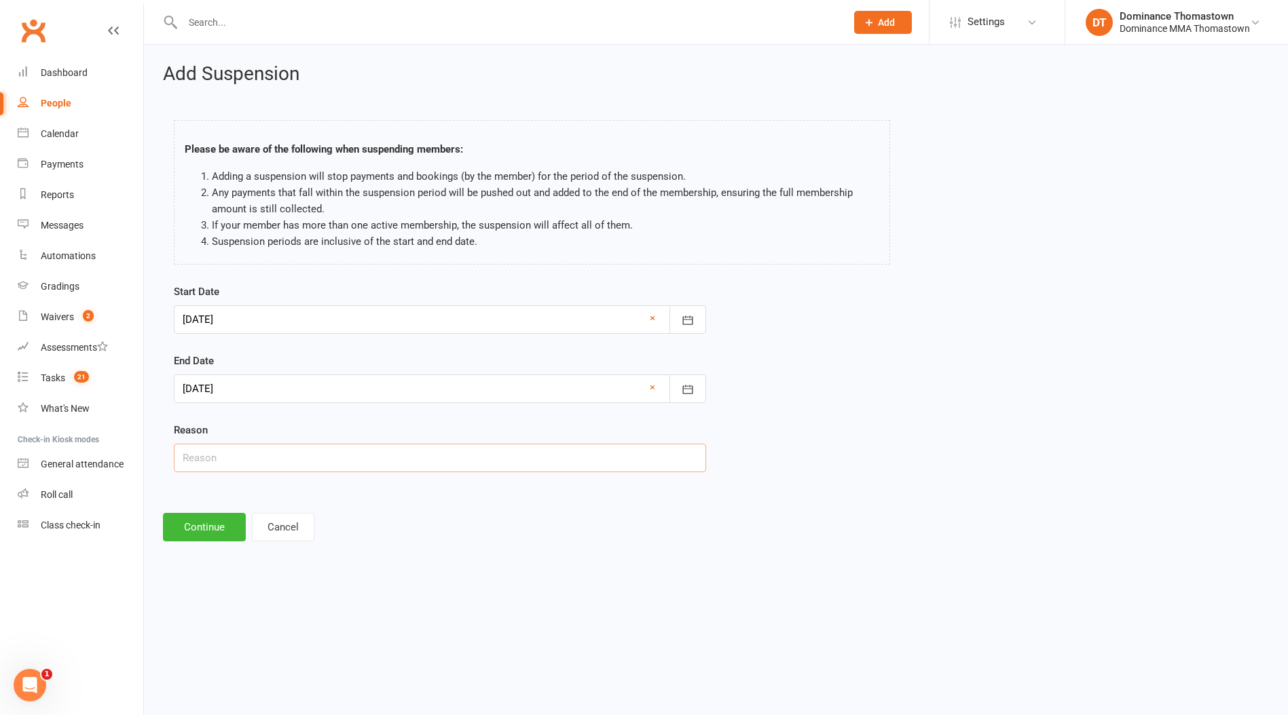
drag, startPoint x: 214, startPoint y: 446, endPoint x: 209, endPoint y: 452, distance: 7.7
click at [213, 447] on input "text" at bounding box center [440, 458] width 532 height 29
paste input "Holiday"
type input "Holiday"
click at [201, 533] on button "Continue" at bounding box center [204, 527] width 83 height 29
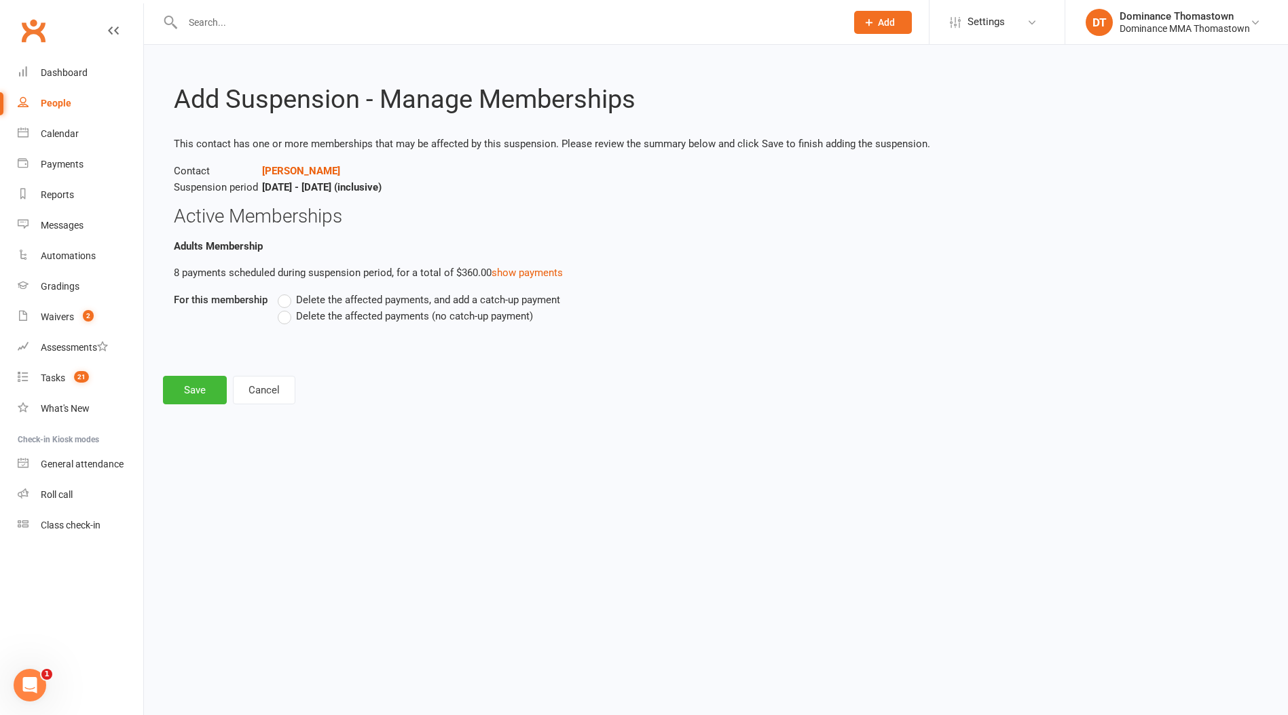
drag, startPoint x: 363, startPoint y: 322, endPoint x: 337, endPoint y: 331, distance: 27.5
click at [363, 322] on label "Delete the affected payments (no catch-up payment)" at bounding box center [405, 316] width 255 height 16
click at [286, 308] on input "Delete the affected payments (no catch-up payment)" at bounding box center [282, 308] width 9 height 0
click at [186, 393] on button "Save" at bounding box center [195, 390] width 64 height 29
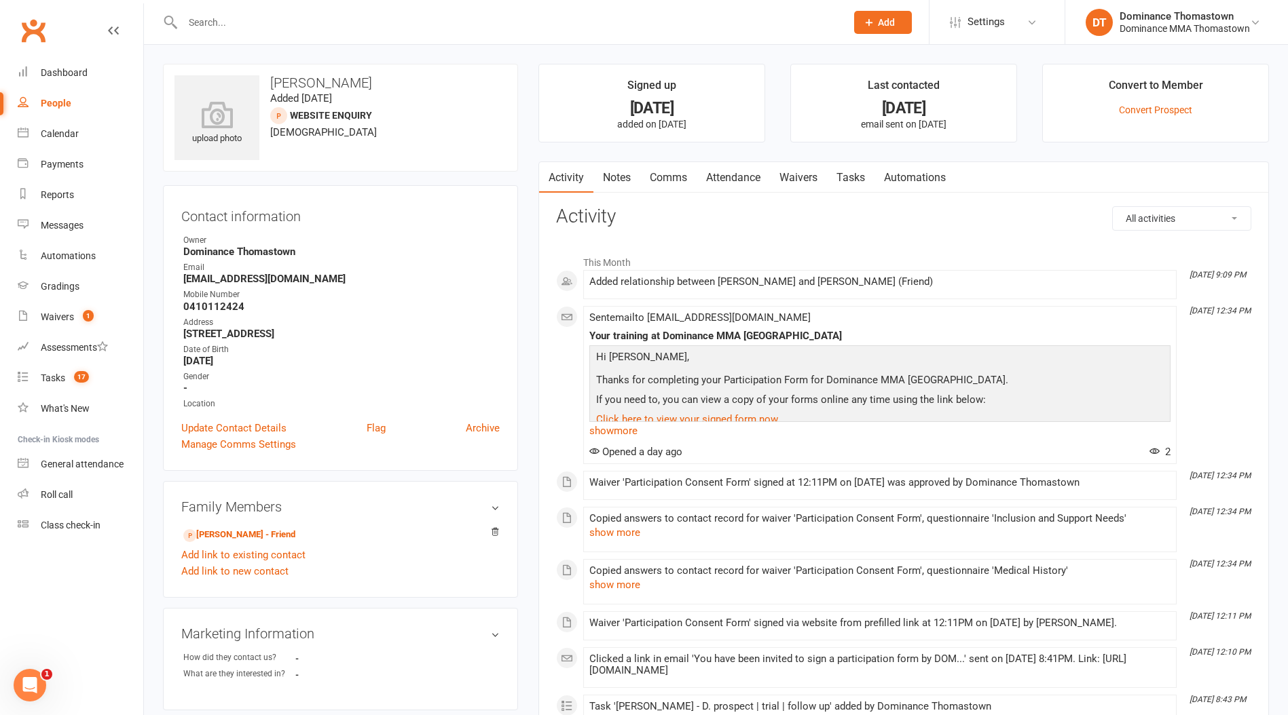
click at [314, 129] on span "[DEMOGRAPHIC_DATA]" at bounding box center [323, 132] width 107 height 12
click at [314, 129] on span "26 years old" at bounding box center [323, 132] width 107 height 12
click at [220, 307] on strong "0410112424" at bounding box center [341, 307] width 316 height 12
click at [221, 307] on strong "0410112424" at bounding box center [341, 307] width 316 height 12
copy strong "0410112424"
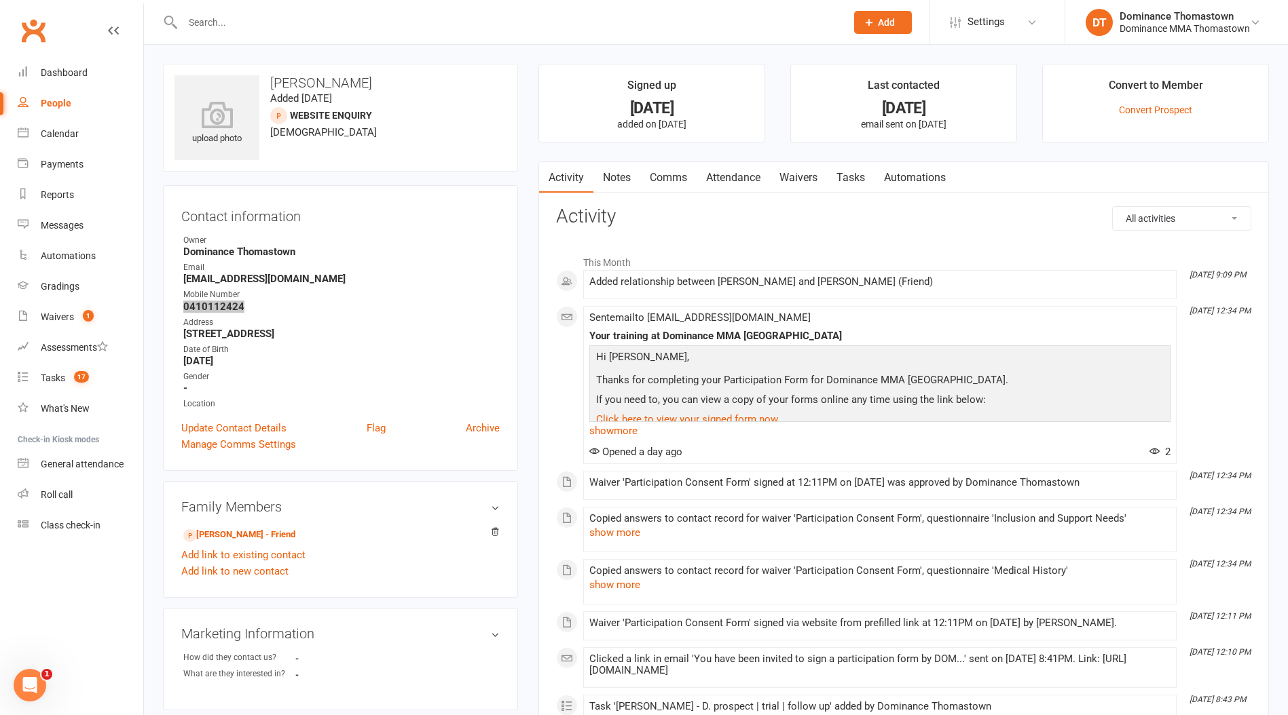
scroll to position [1, 0]
drag, startPoint x: 861, startPoint y: 181, endPoint x: 871, endPoint y: 192, distance: 14.9
click at [861, 181] on link "Tasks" at bounding box center [851, 177] width 48 height 31
select select "incomplete"
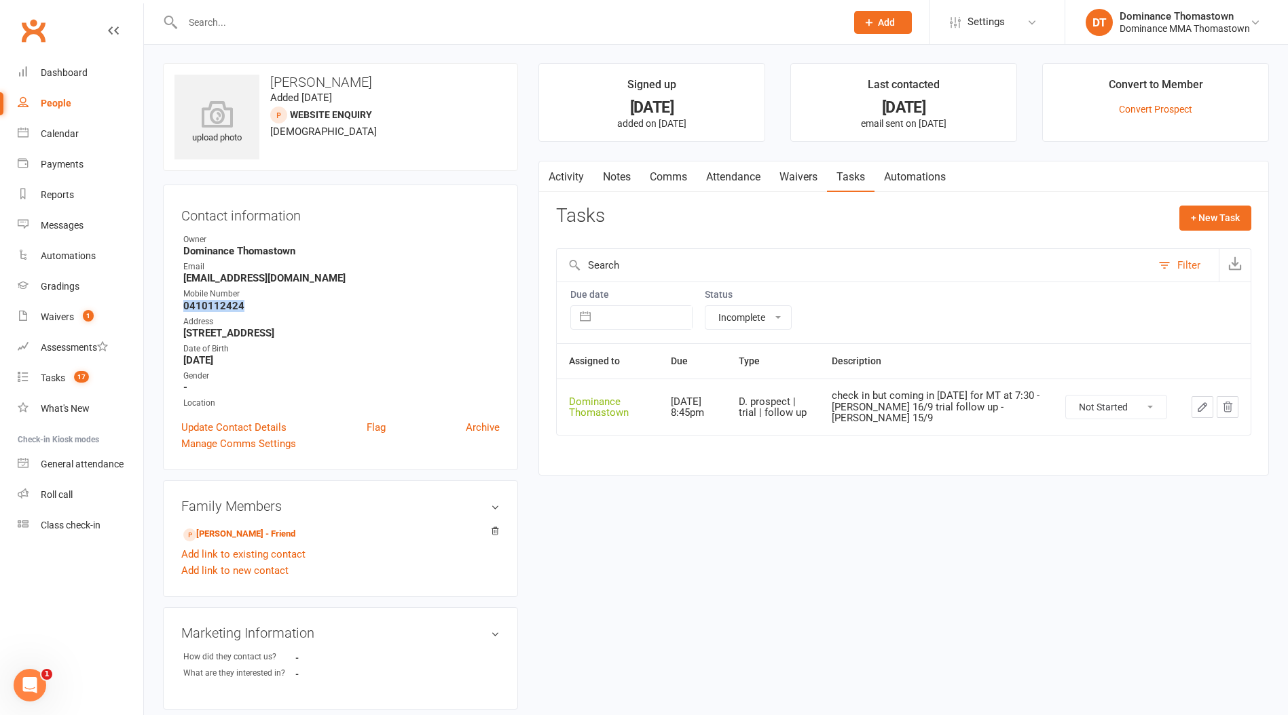
click at [1207, 404] on icon "button" at bounding box center [1202, 407] width 12 height 12
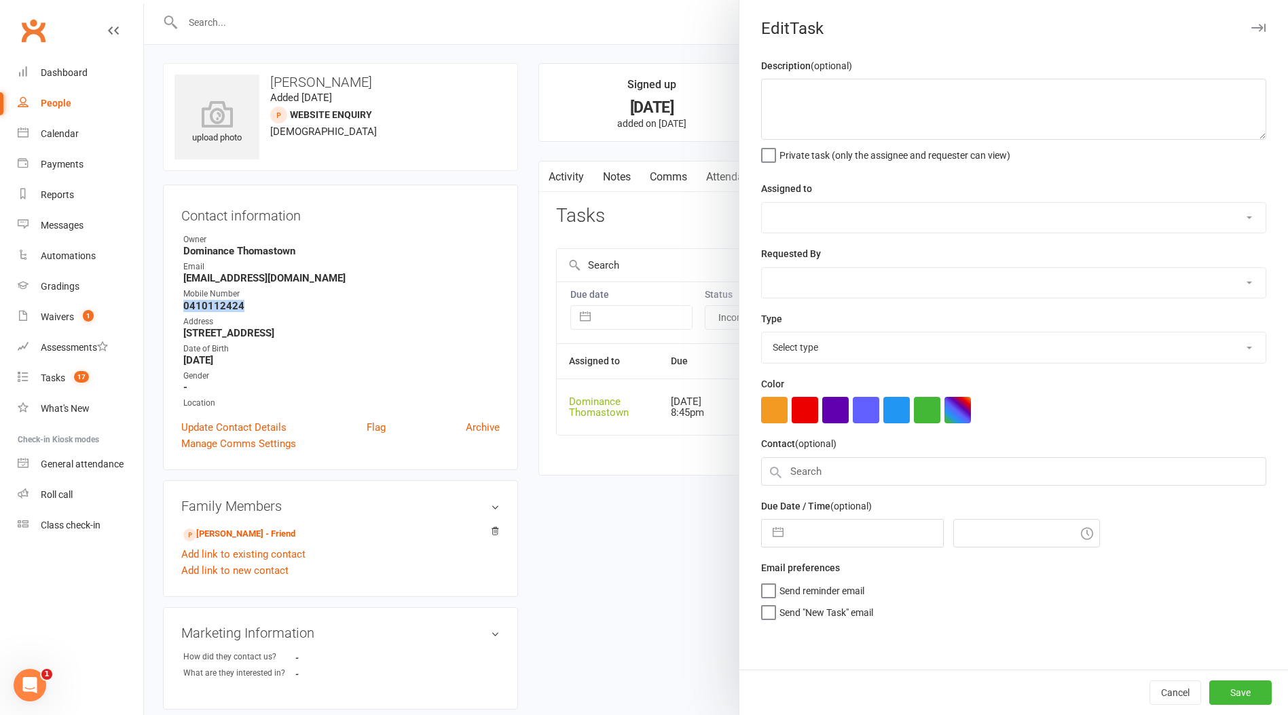
type textarea "check in but coming in next wednesday for MT at 7:30 - Ellen 16/9 trial follow …"
select select "12547"
type input "[DATE]"
type input "8:45pm"
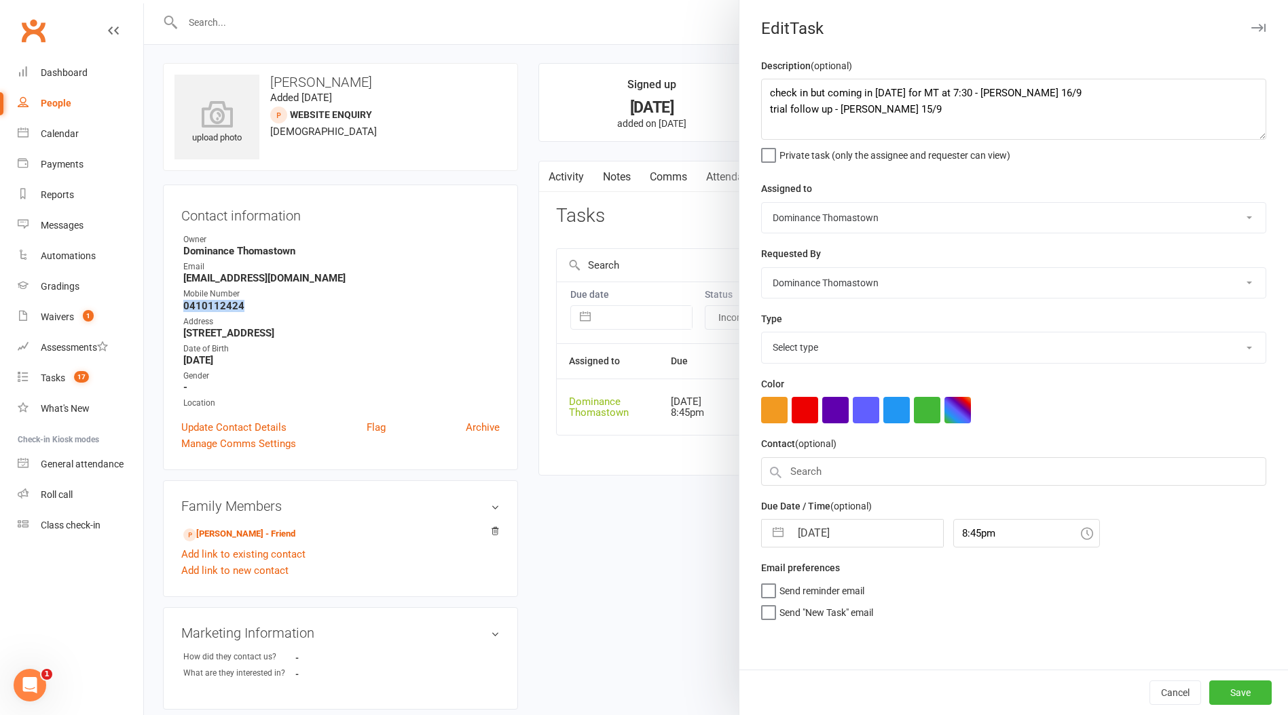
select select "3812"
click at [770, 94] on textarea "check in but coming in next wednesday for MT at 7:30 - Ellen 16/9 trial follow …" at bounding box center [1013, 109] width 505 height 61
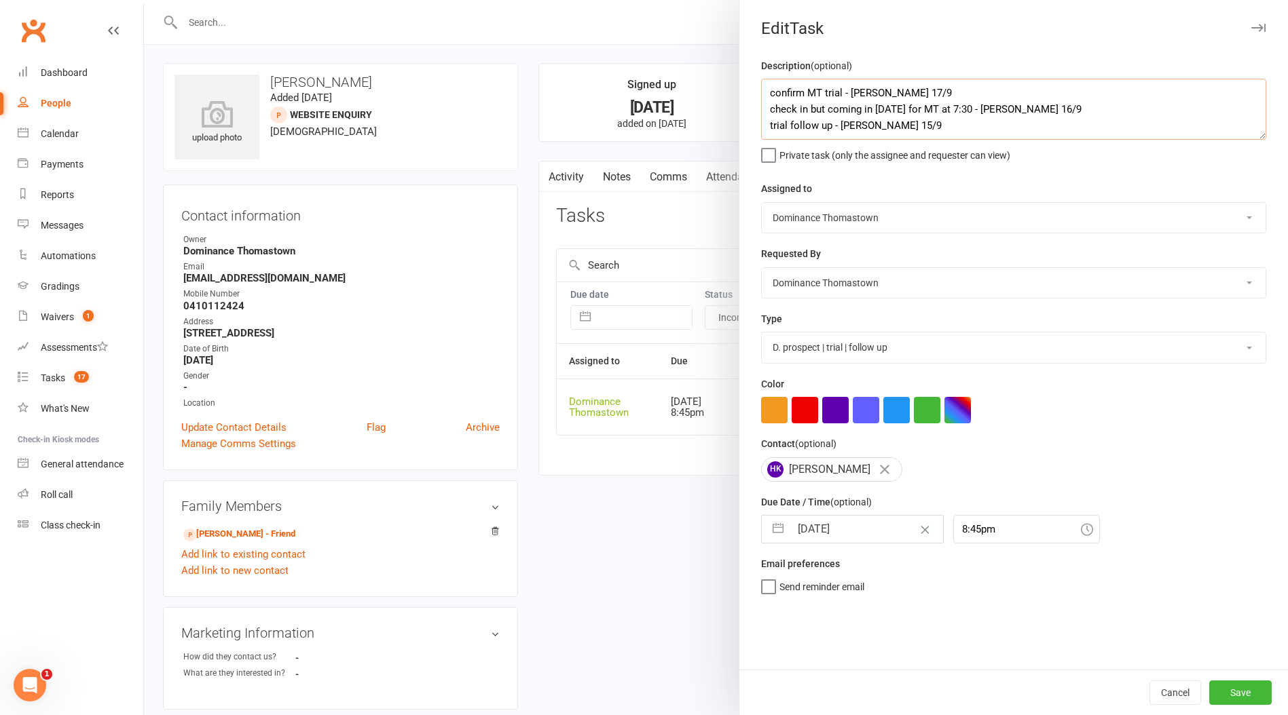
type textarea "confirm MT trial - Ellen 17/9 check in but coming in next wednesday for MT at 7…"
click at [835, 537] on input "[DATE]" at bounding box center [866, 529] width 153 height 27
select select "7"
select select "2025"
select select "8"
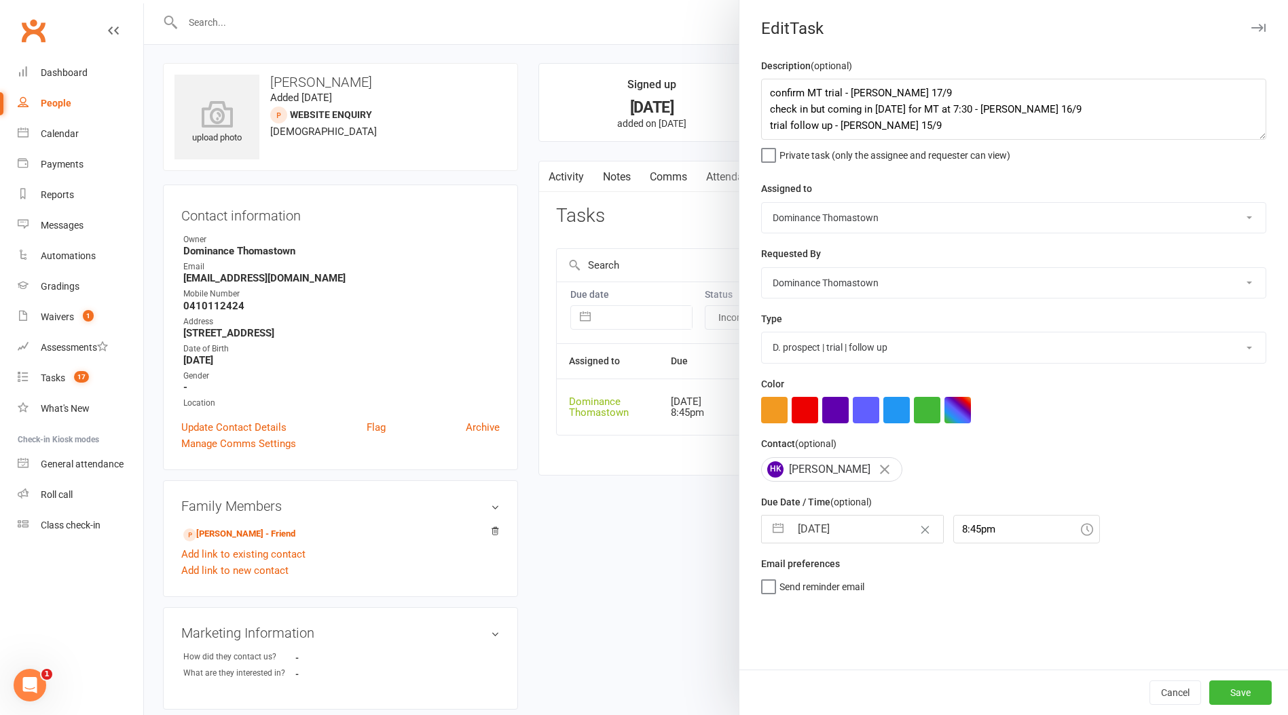
select select "2025"
select select "9"
select select "2025"
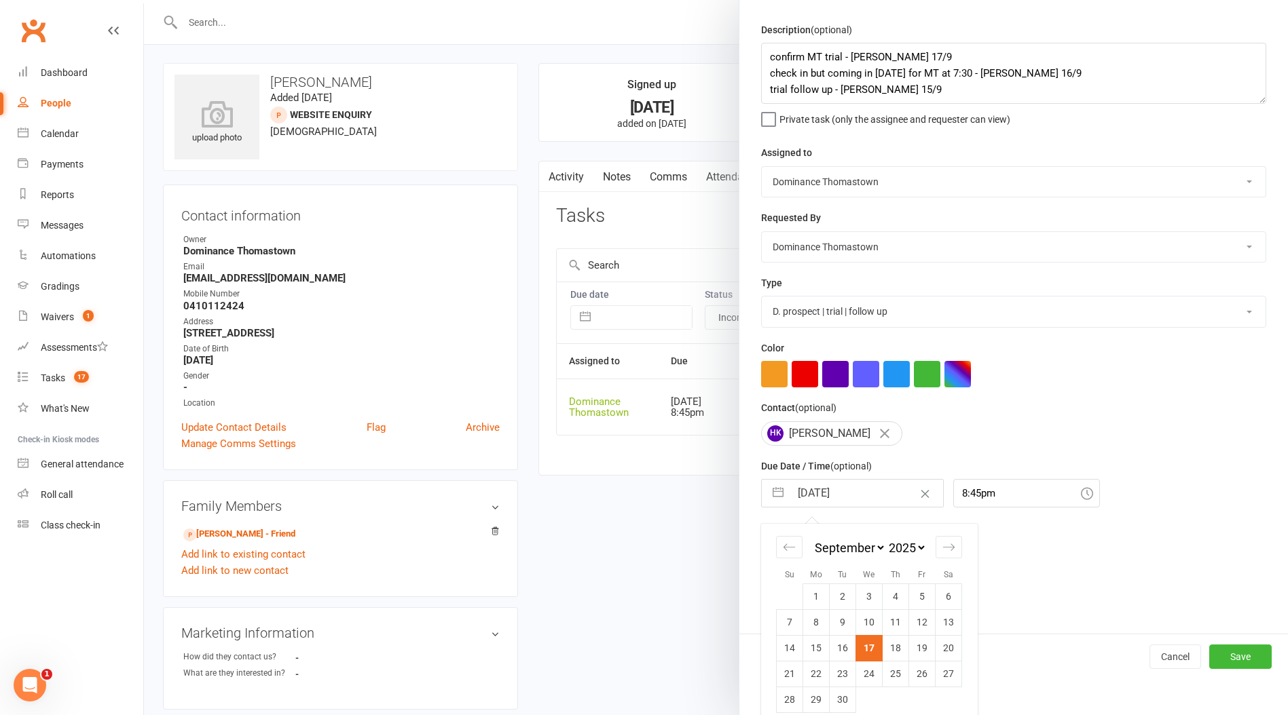
scroll to position [52, 0]
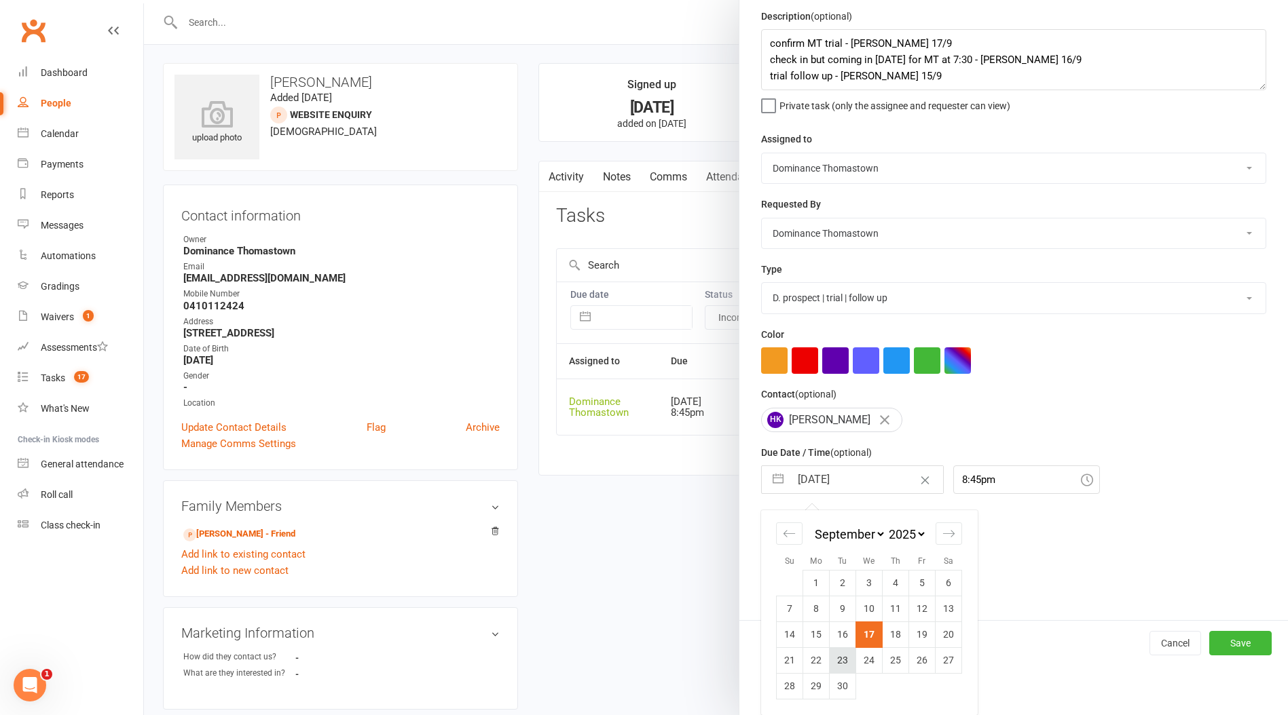
click at [854, 664] on td "23" at bounding box center [842, 661] width 26 height 26
type input "23 Sep 2025"
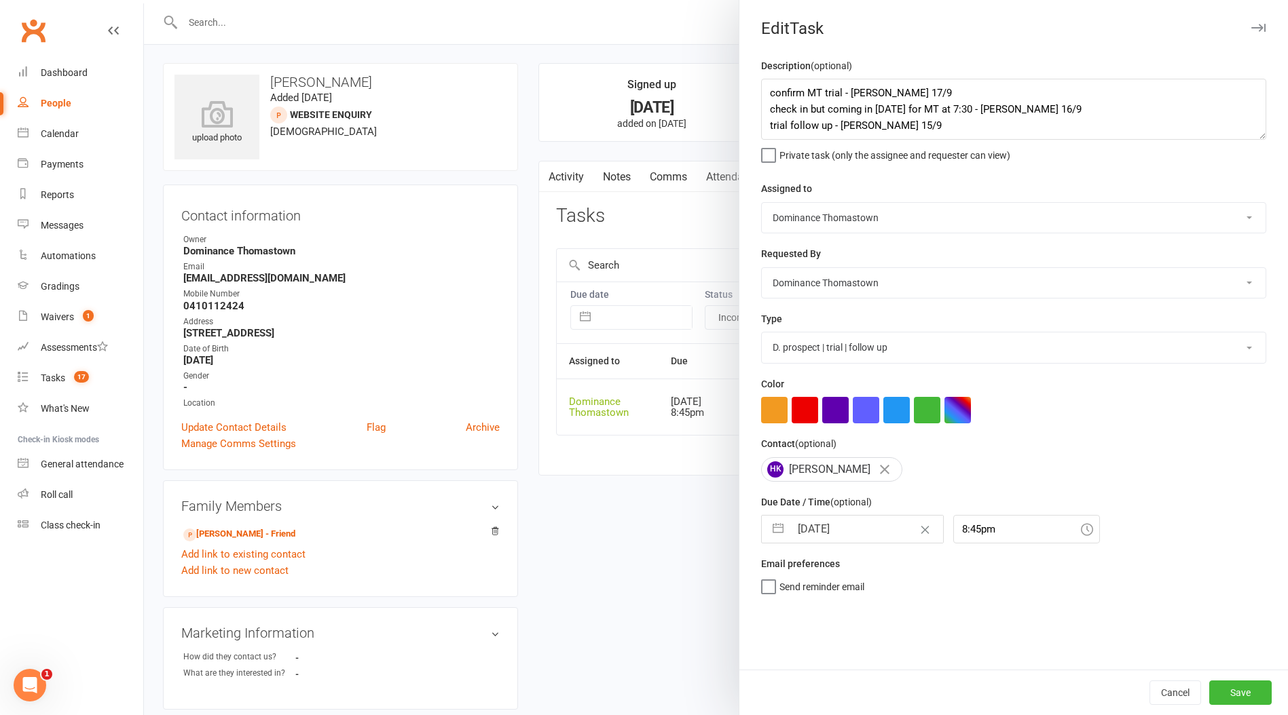
scroll to position [0, 0]
click at [1235, 690] on button "Save" at bounding box center [1240, 693] width 62 height 24
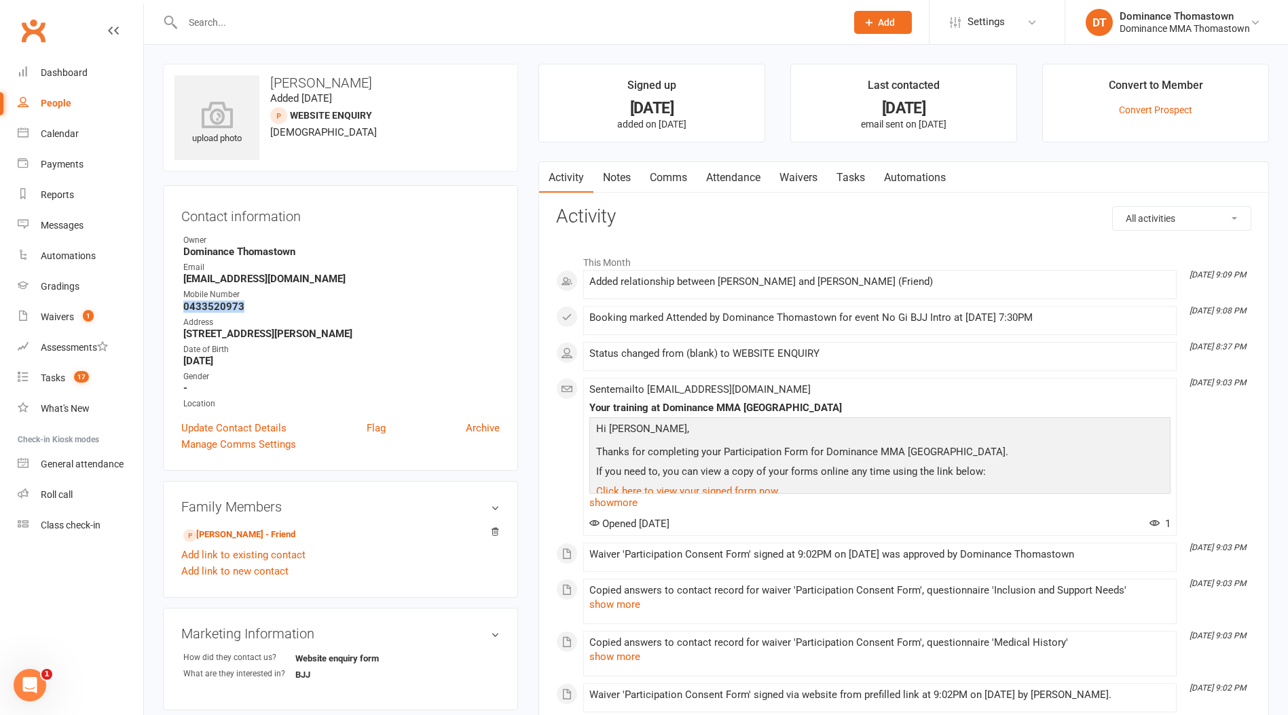
drag, startPoint x: 234, startPoint y: 306, endPoint x: 178, endPoint y: 305, distance: 56.4
click at [178, 305] on div "Contact information Owner Dominance [GEOGRAPHIC_DATA] Email [EMAIL_ADDRESS][DOM…" at bounding box center [340, 328] width 355 height 286
copy strong "0433520973"
drag, startPoint x: 859, startPoint y: 172, endPoint x: 866, endPoint y: 171, distance: 6.8
click at [860, 172] on link "Tasks" at bounding box center [851, 177] width 48 height 31
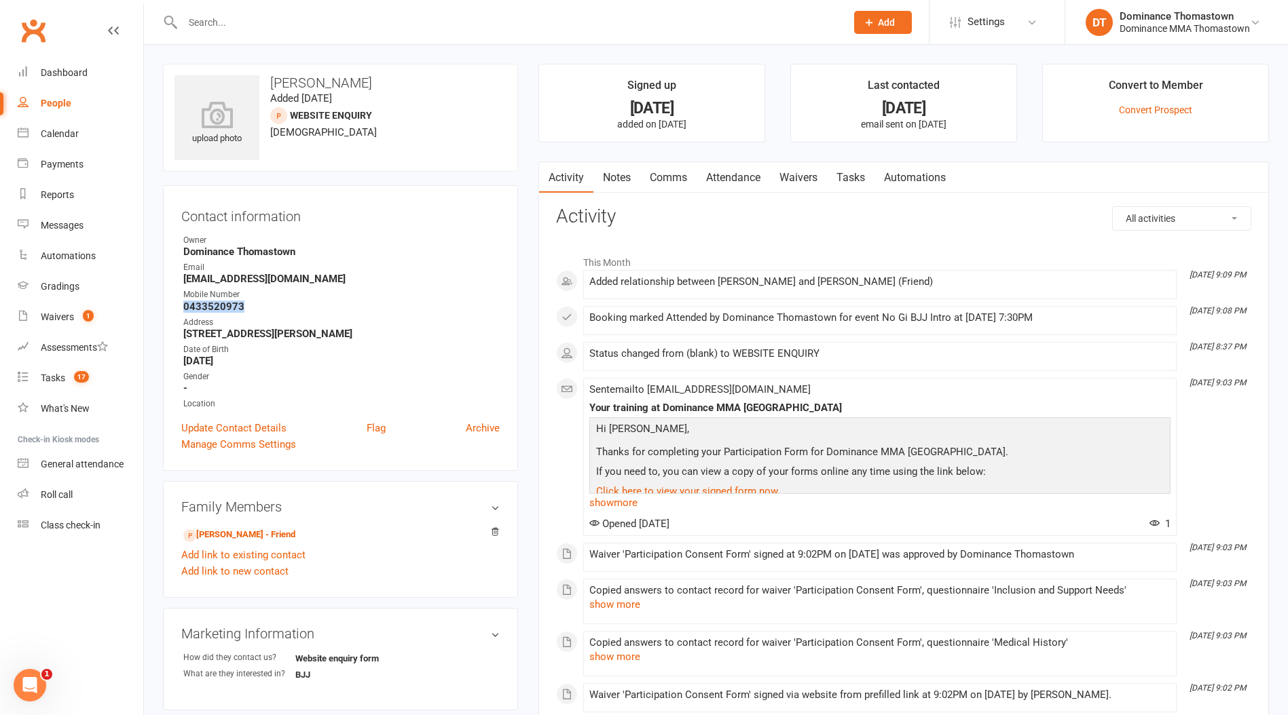
select select "incomplete"
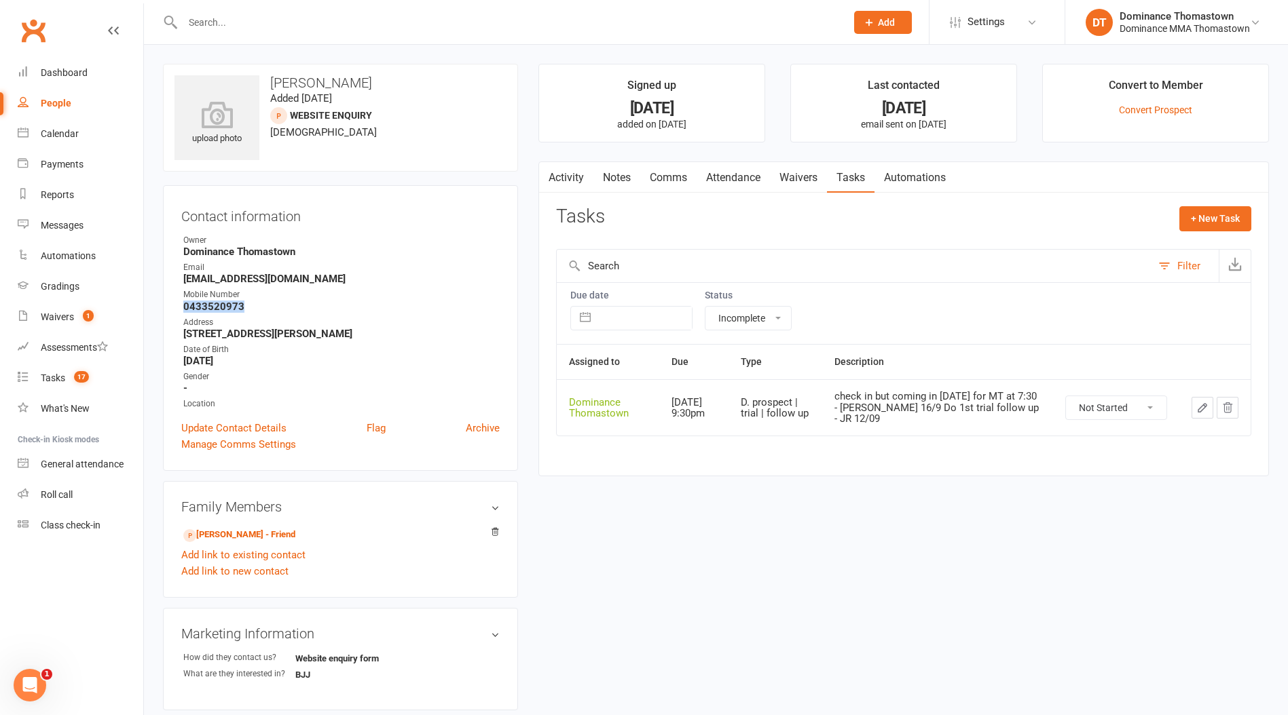
click at [1196, 407] on icon "button" at bounding box center [1202, 408] width 12 height 12
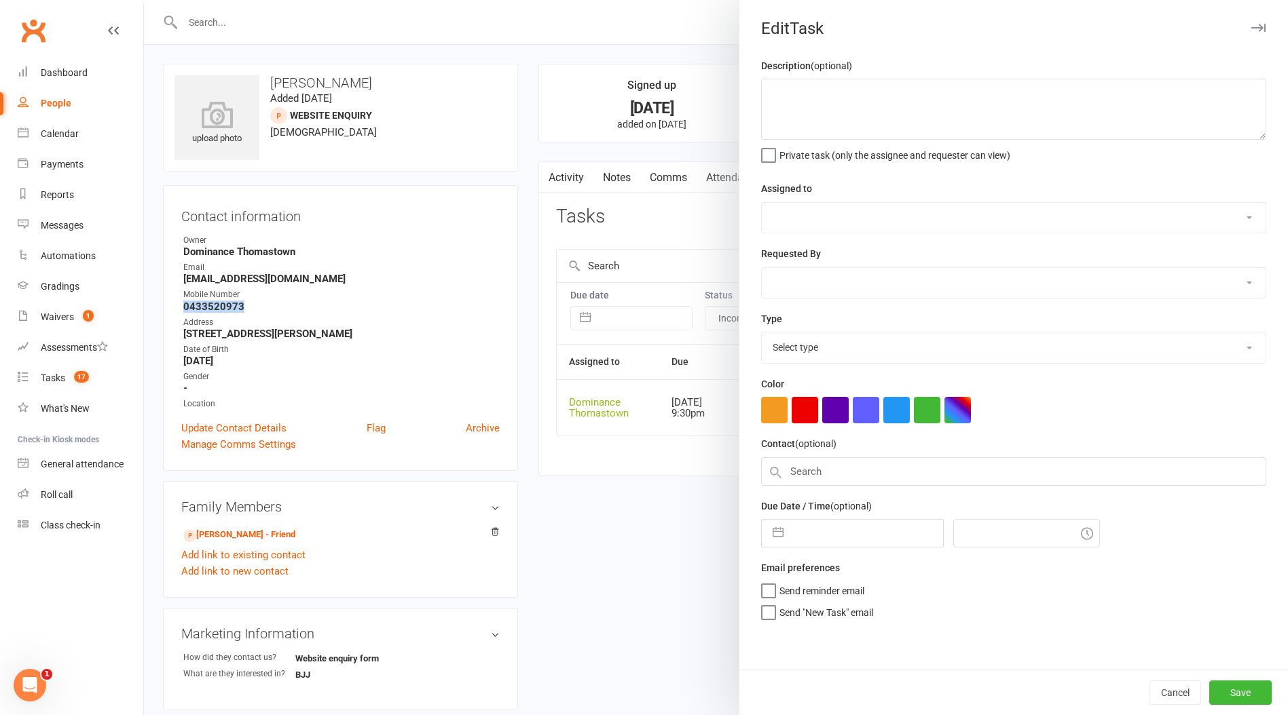
type textarea "check in but coming in [DATE] for MT at 7:30 - [PERSON_NAME] 16/9 Do 1st trial …"
select select "12547"
type input "[DATE]"
type input "9:30pm"
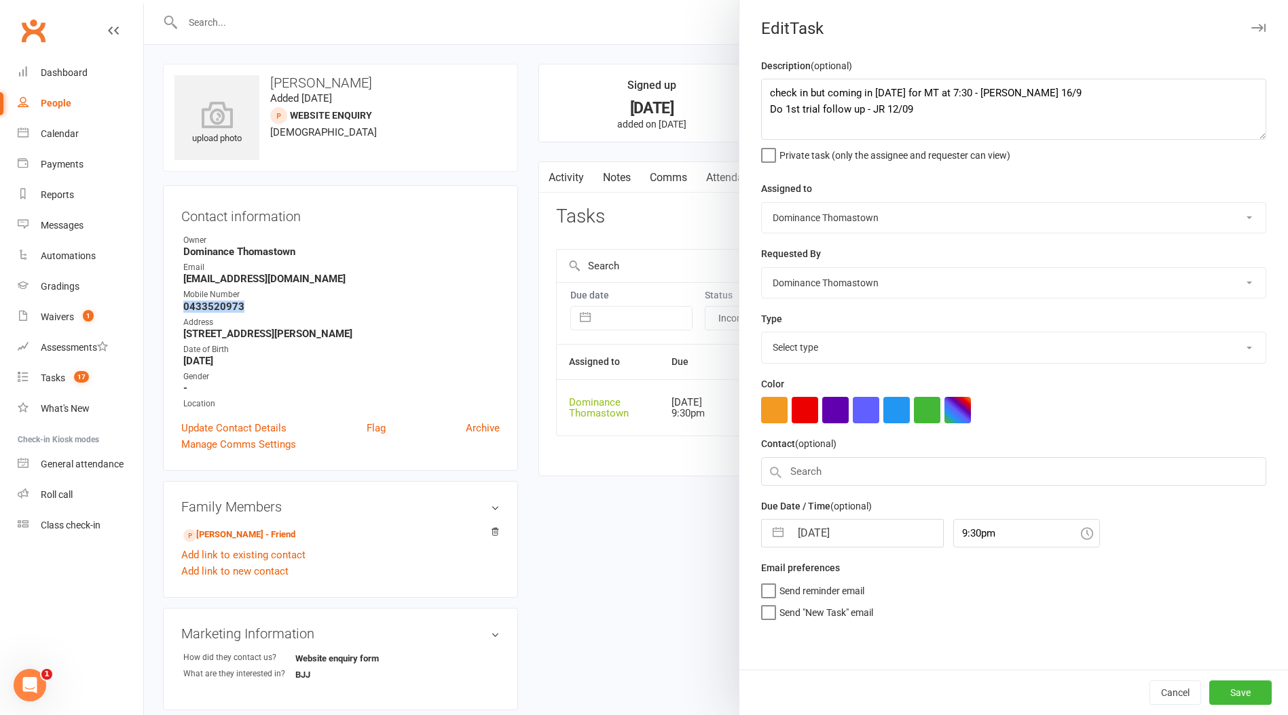
select select "3812"
click at [767, 88] on textarea "check in but coming in [DATE] for MT at 7:30 - [PERSON_NAME] 16/9 Do 1st trial …" at bounding box center [1013, 109] width 505 height 61
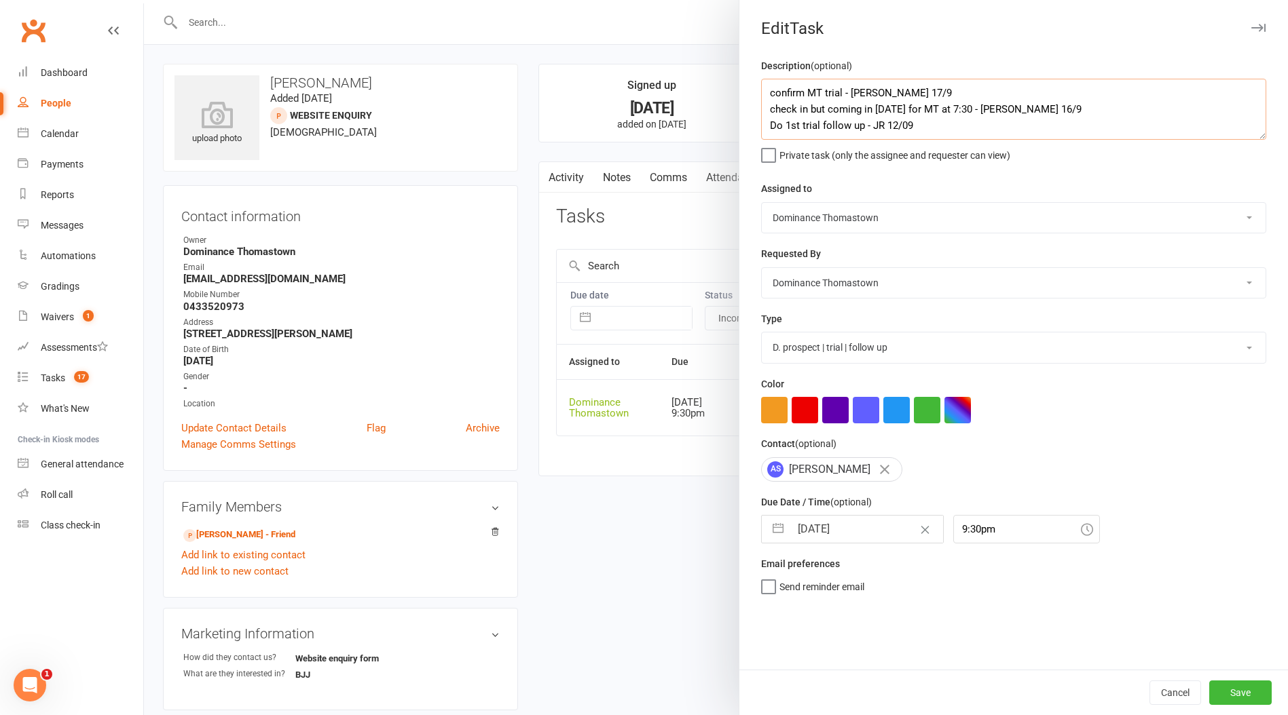
type textarea "confirm MT trial - [PERSON_NAME] 17/9 check in but coming in [DATE] for MT at 7…"
click at [856, 517] on div "[DATE] Navigate forward to interact with the calendar and select a date. Press …" at bounding box center [852, 529] width 183 height 29
drag, startPoint x: 855, startPoint y: 533, endPoint x: 851, endPoint y: 553, distance: 20.0
click at [853, 533] on input "[DATE]" at bounding box center [866, 529] width 153 height 27
select select "7"
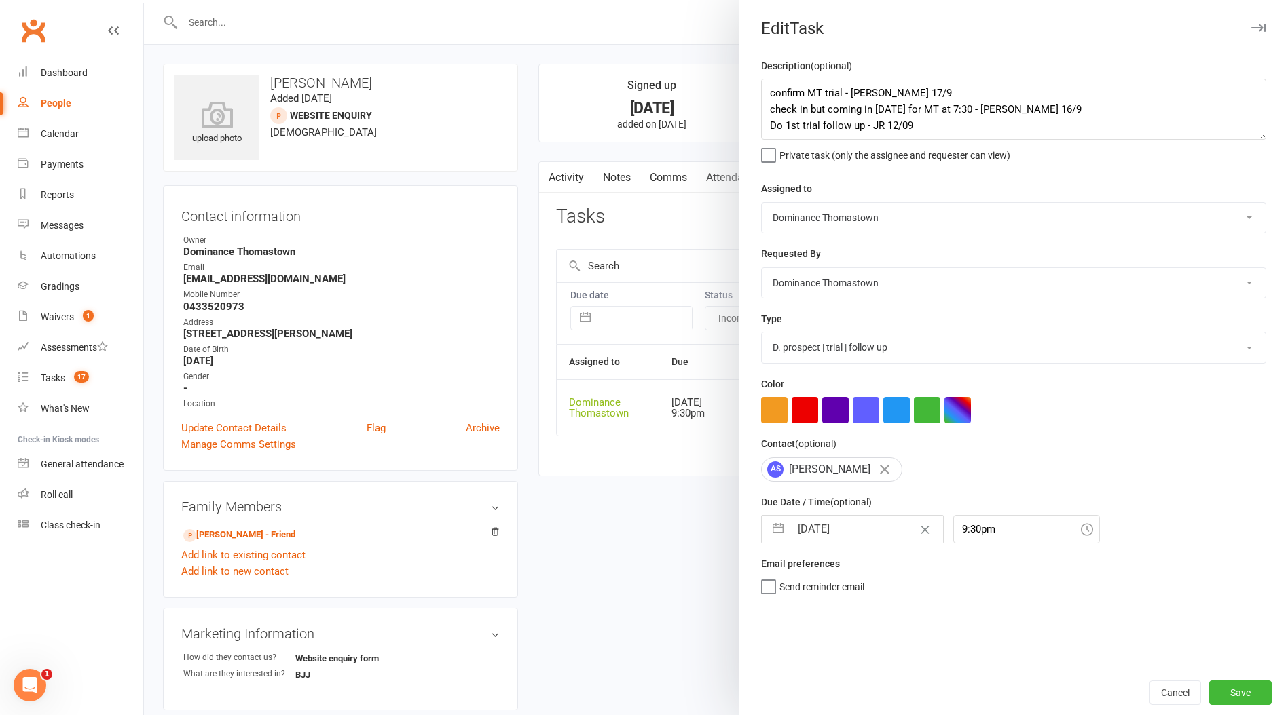
select select "2025"
select select "8"
select select "2025"
select select "9"
select select "2025"
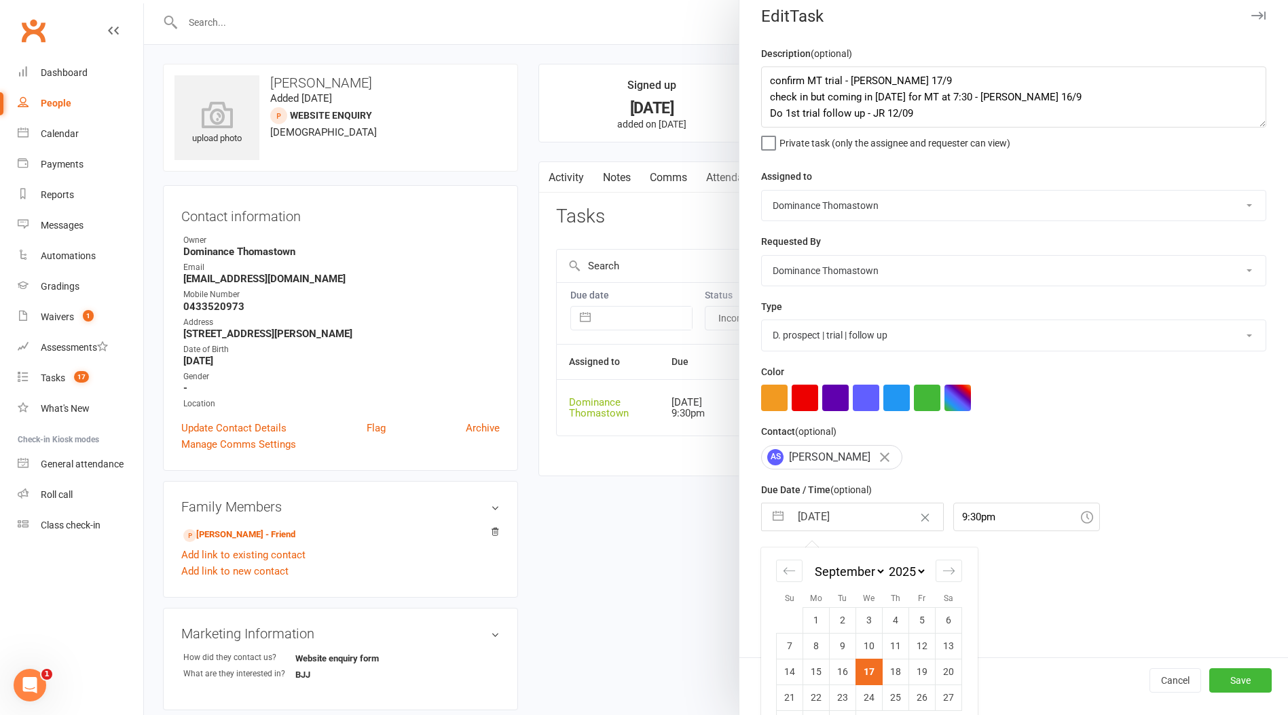
click at [848, 692] on td "23" at bounding box center [842, 698] width 26 height 26
type input "23 Sep 2025"
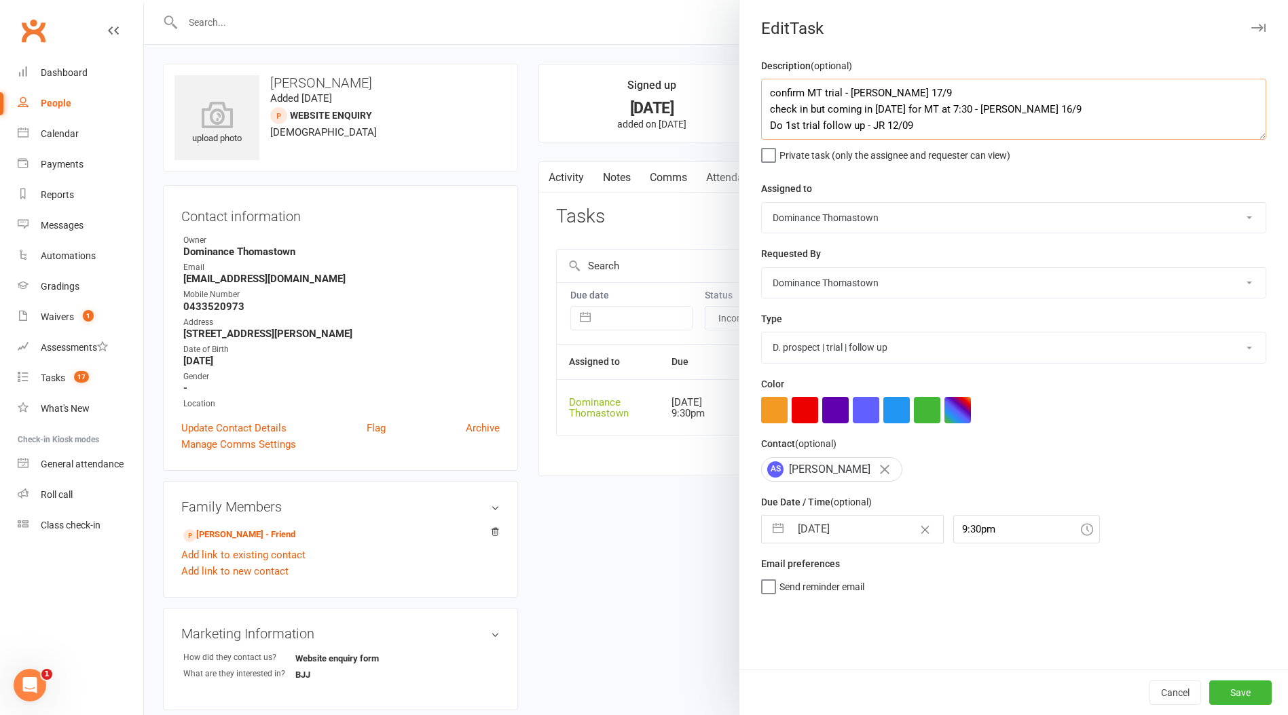
drag, startPoint x: 805, startPoint y: 91, endPoint x: 851, endPoint y: 100, distance: 47.1
click at [806, 91] on textarea "confirm MT trial - Ellen 17/9 check in but coming in next wednesday for MT at 7…" at bounding box center [1013, 109] width 505 height 61
type textarea "confirm 7:30 MT trial - Ellen 17/9 check in but coming in next wednesday for MT…"
click at [1239, 701] on button "Save" at bounding box center [1240, 693] width 62 height 24
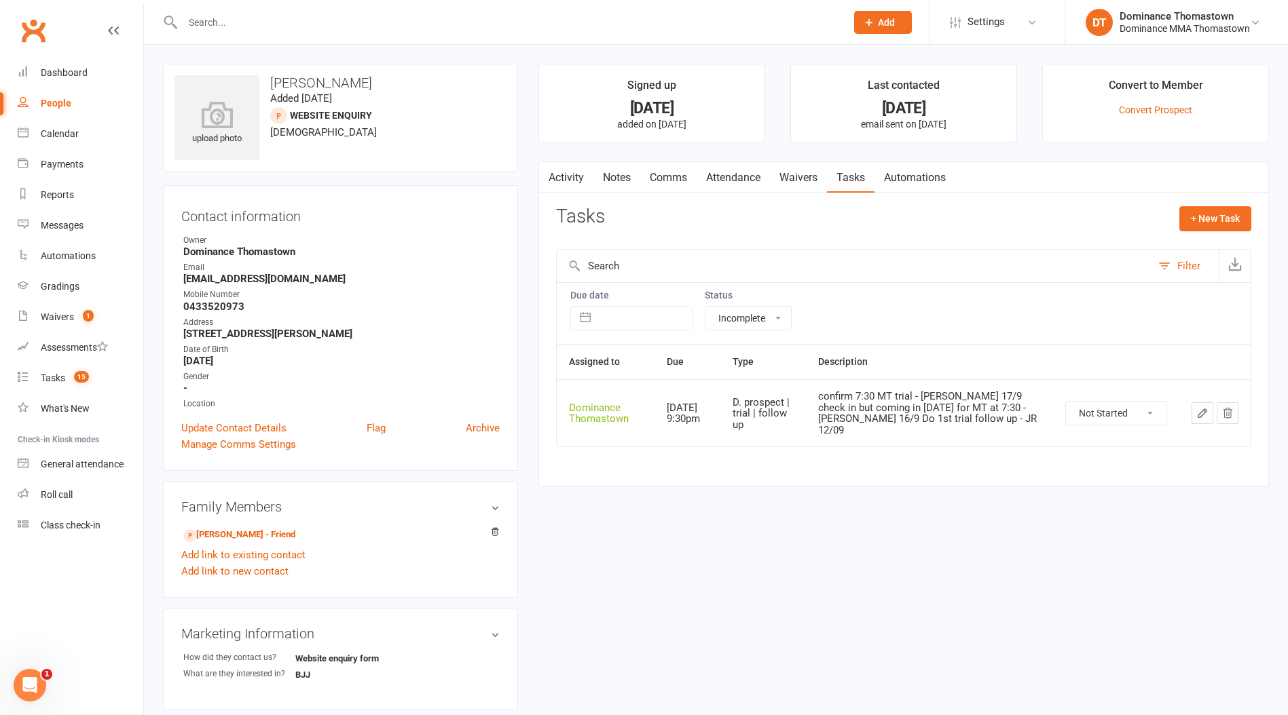
click at [231, 22] on input "text" at bounding box center [508, 22] width 658 height 19
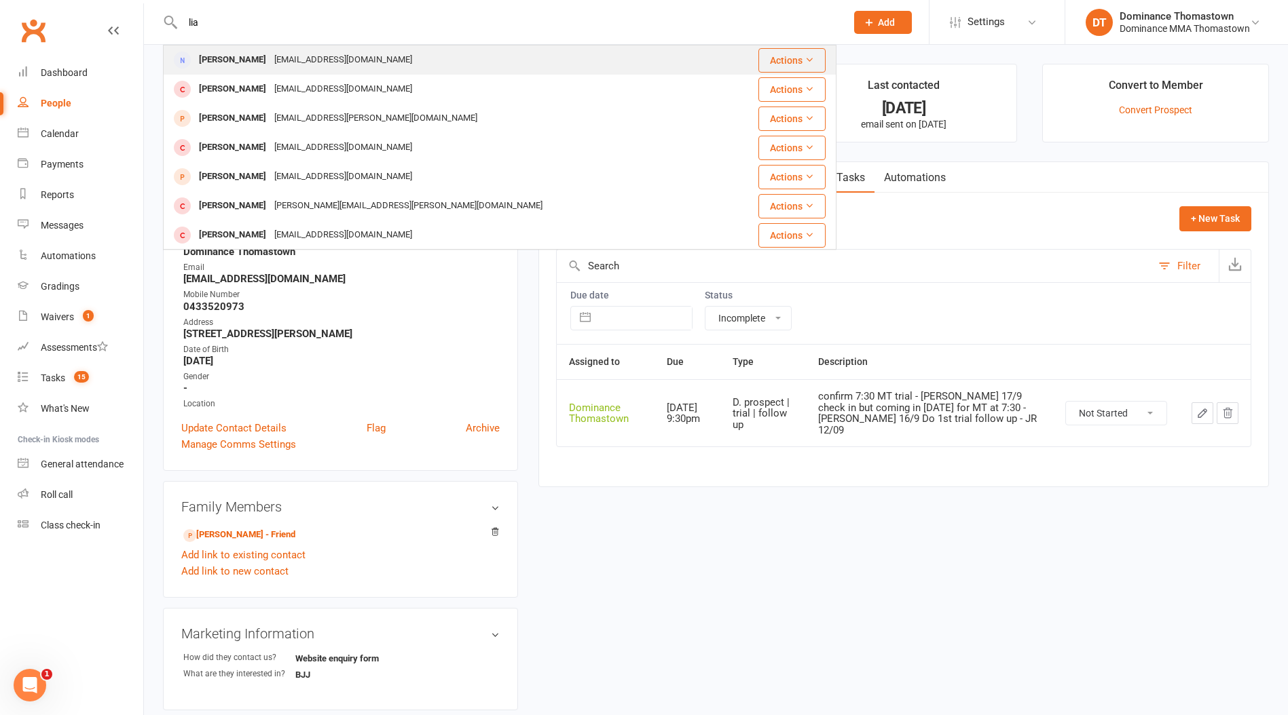
type input "lia"
click at [270, 63] on div "[EMAIL_ADDRESS][DOMAIN_NAME]" at bounding box center [343, 60] width 146 height 20
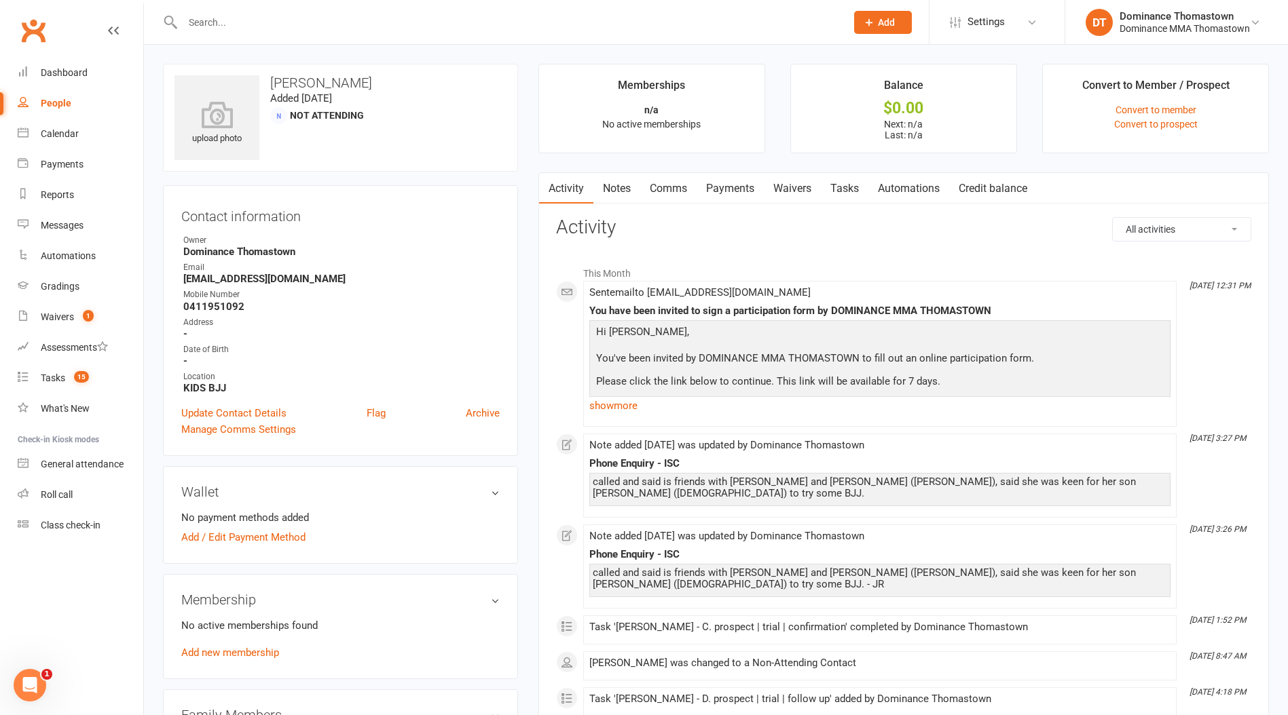
click at [740, 185] on link "Payments" at bounding box center [729, 188] width 67 height 31
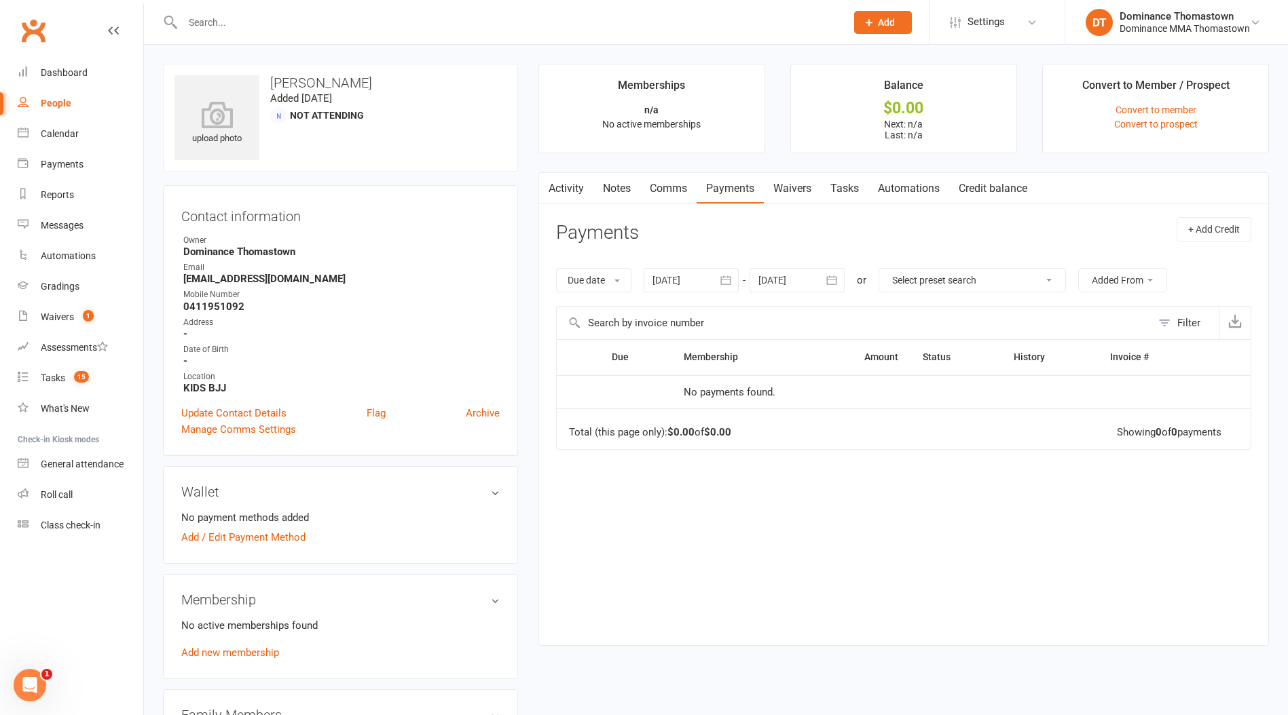
click at [786, 185] on link "Waivers" at bounding box center [792, 188] width 57 height 31
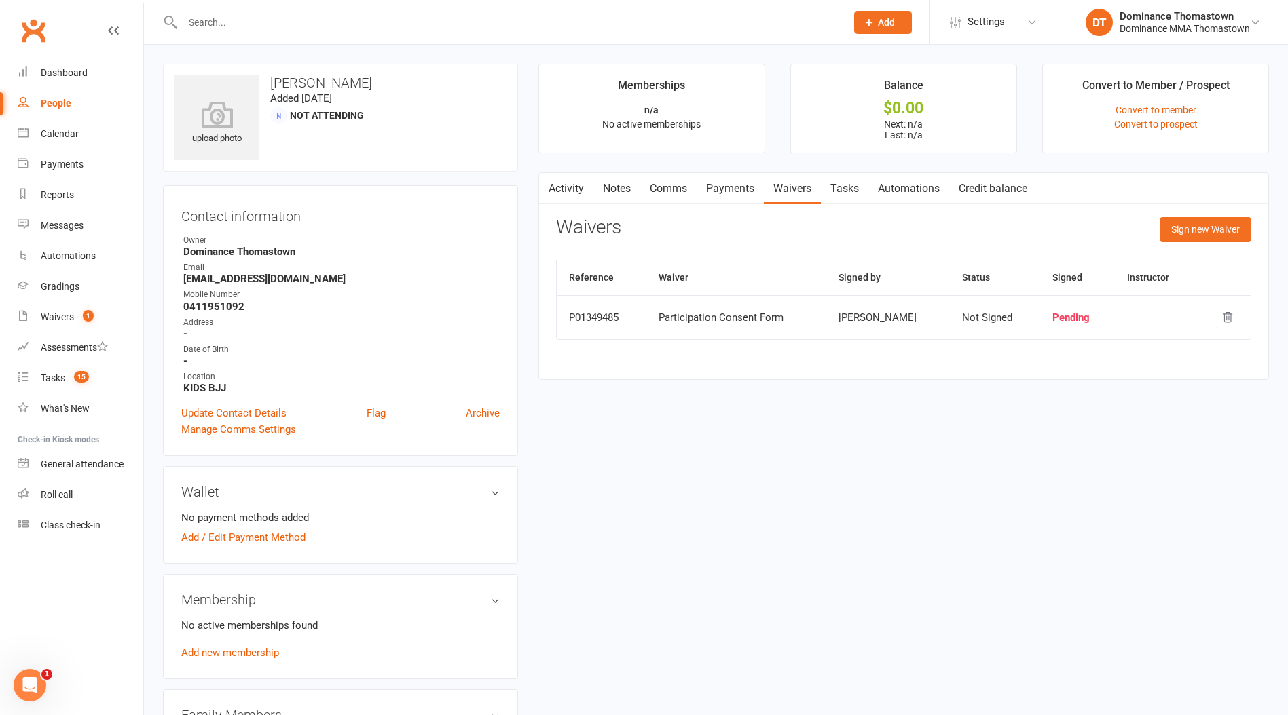
click at [573, 183] on link "Activity" at bounding box center [566, 188] width 54 height 31
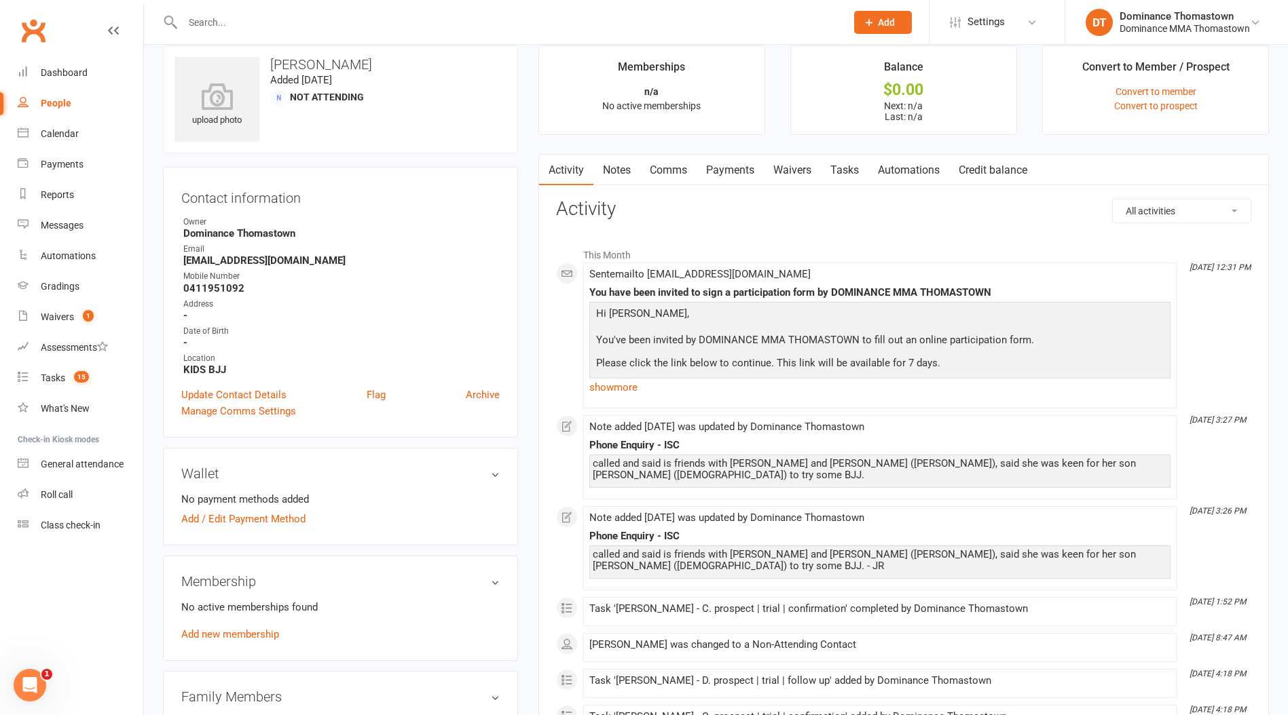
scroll to position [21, 0]
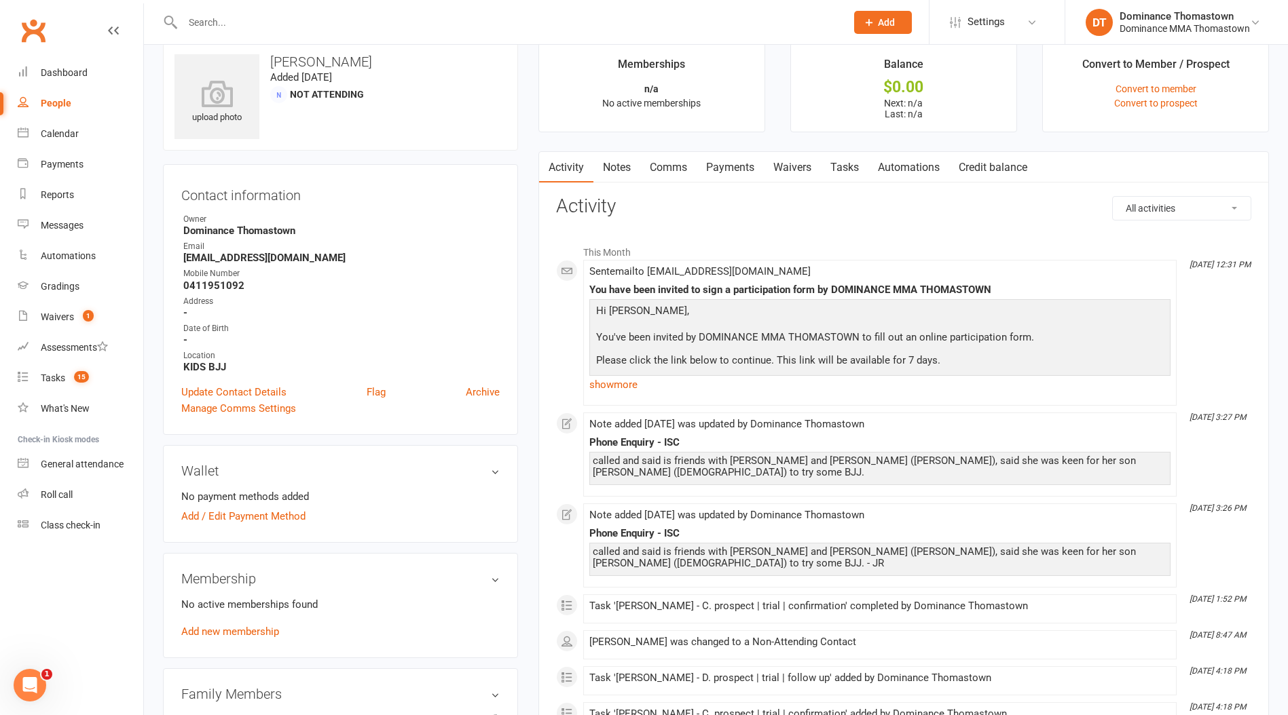
click at [632, 390] on link "show more" at bounding box center [879, 384] width 581 height 19
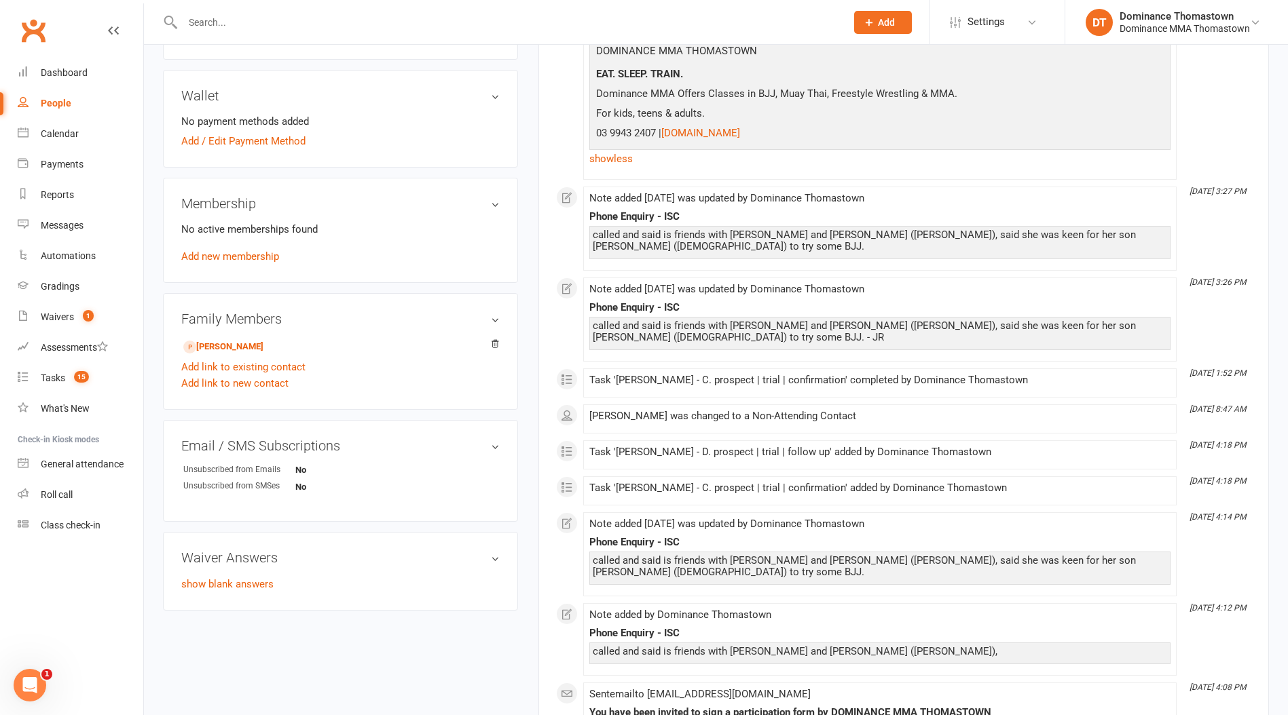
scroll to position [398, 0]
click at [74, 372] on link "Tasks 15" at bounding box center [81, 378] width 126 height 31
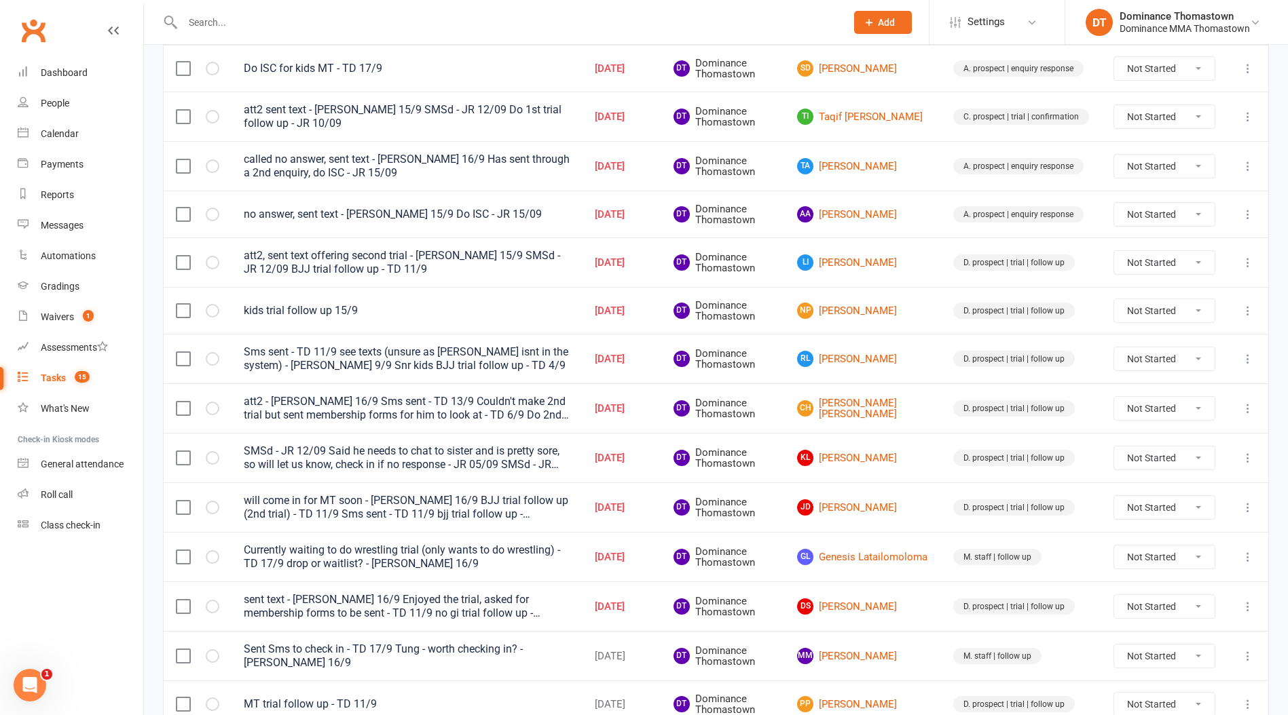
scroll to position [358, 0]
click at [886, 417] on td "CH Cooper Hardy" at bounding box center [863, 407] width 156 height 50
click at [888, 403] on link "CH Cooper Hardy" at bounding box center [863, 407] width 132 height 22
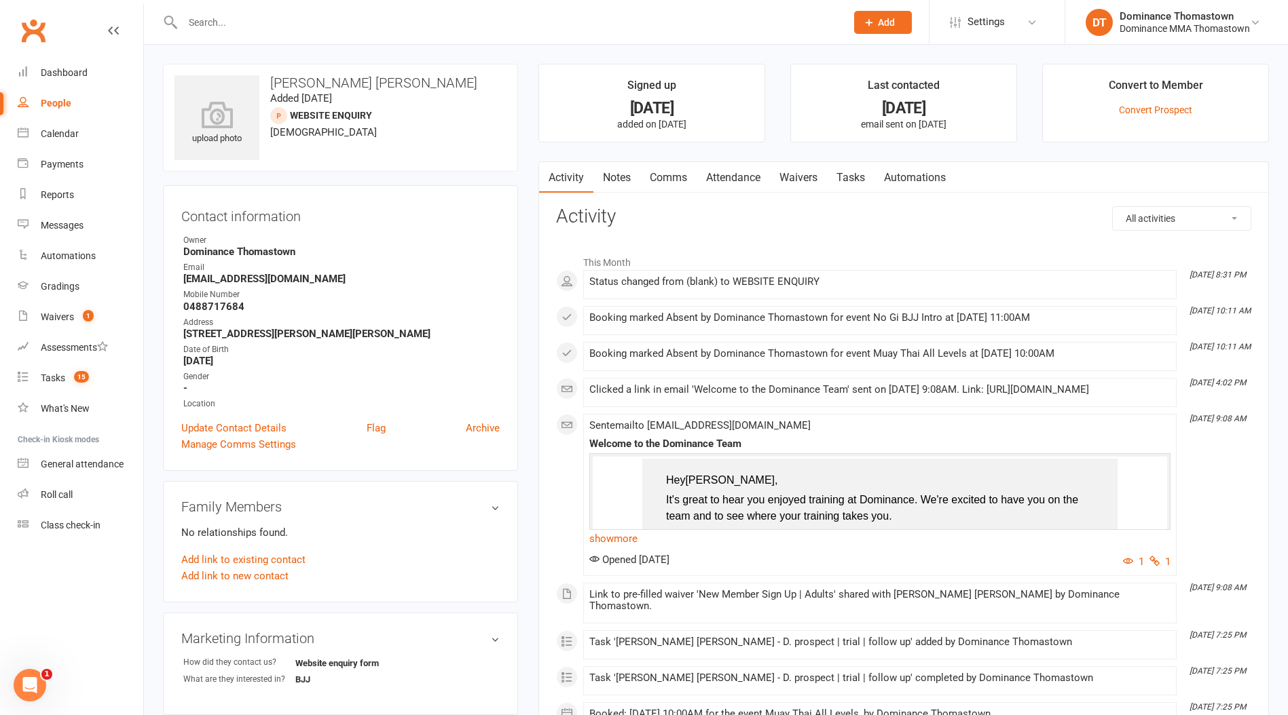
click at [212, 307] on strong "0488717684" at bounding box center [341, 307] width 316 height 12
click at [211, 307] on strong "0488717684" at bounding box center [341, 307] width 316 height 12
copy strong "0488717684"
click at [851, 181] on link "Tasks" at bounding box center [851, 177] width 48 height 31
select select "incomplete"
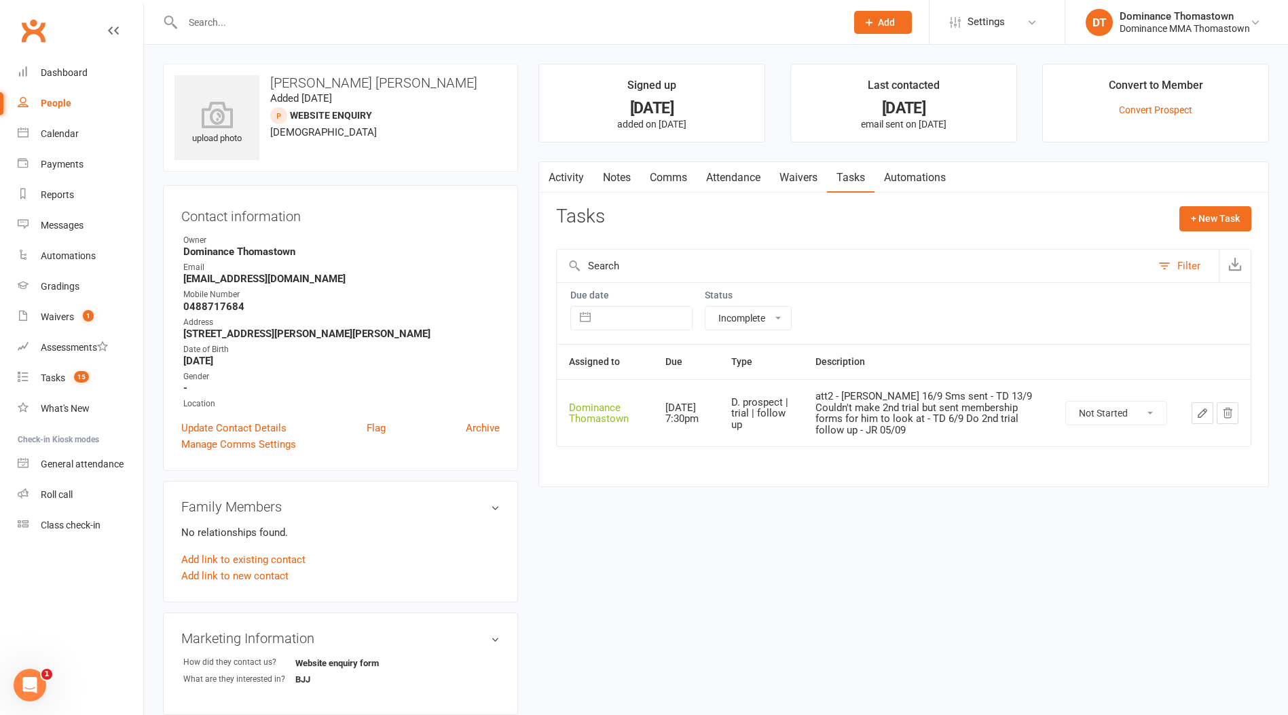
click at [1182, 415] on td at bounding box center [1214, 412] width 71 height 67
click at [1197, 412] on icon "button" at bounding box center [1202, 413] width 12 height 12
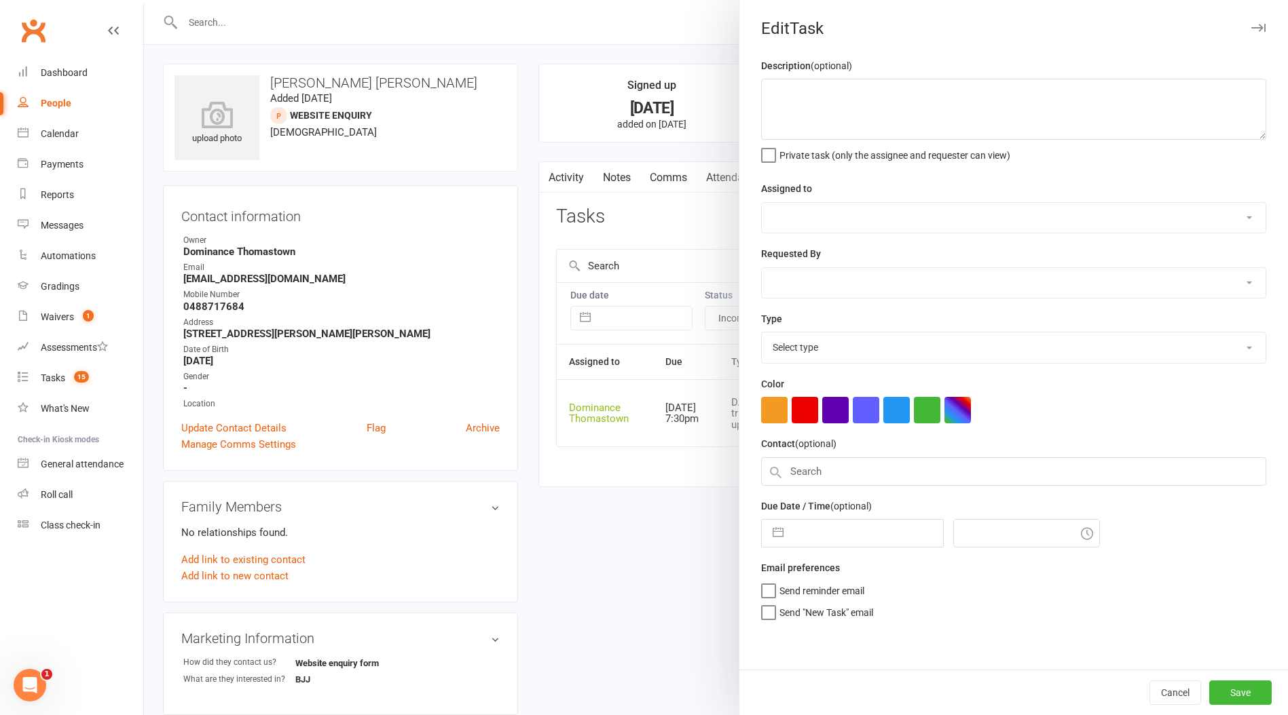
type textarea "att2 - Ellen 16/9 Sms sent - TD 13/9 Couldn't make 2nd trial but sent membershi…"
select select "12547"
type input "[DATE]"
type input "7:30pm"
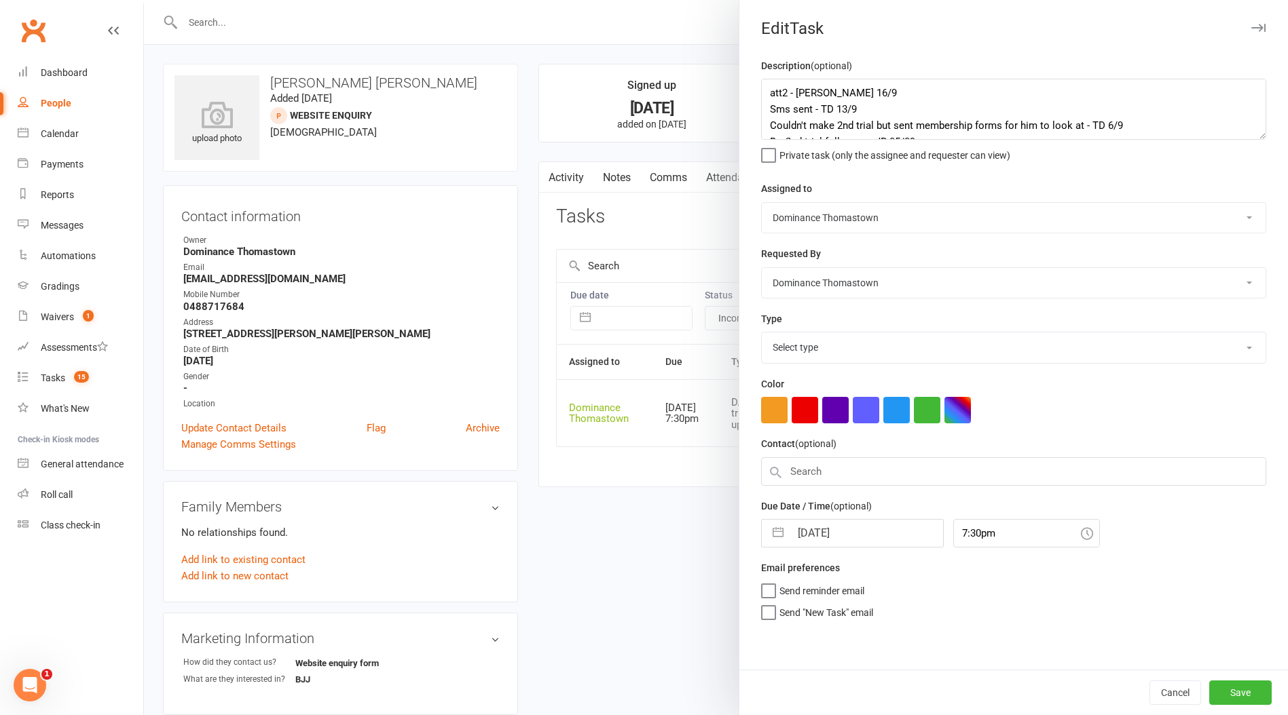
select select "3812"
select select "7"
select select "2025"
select select "8"
select select "2025"
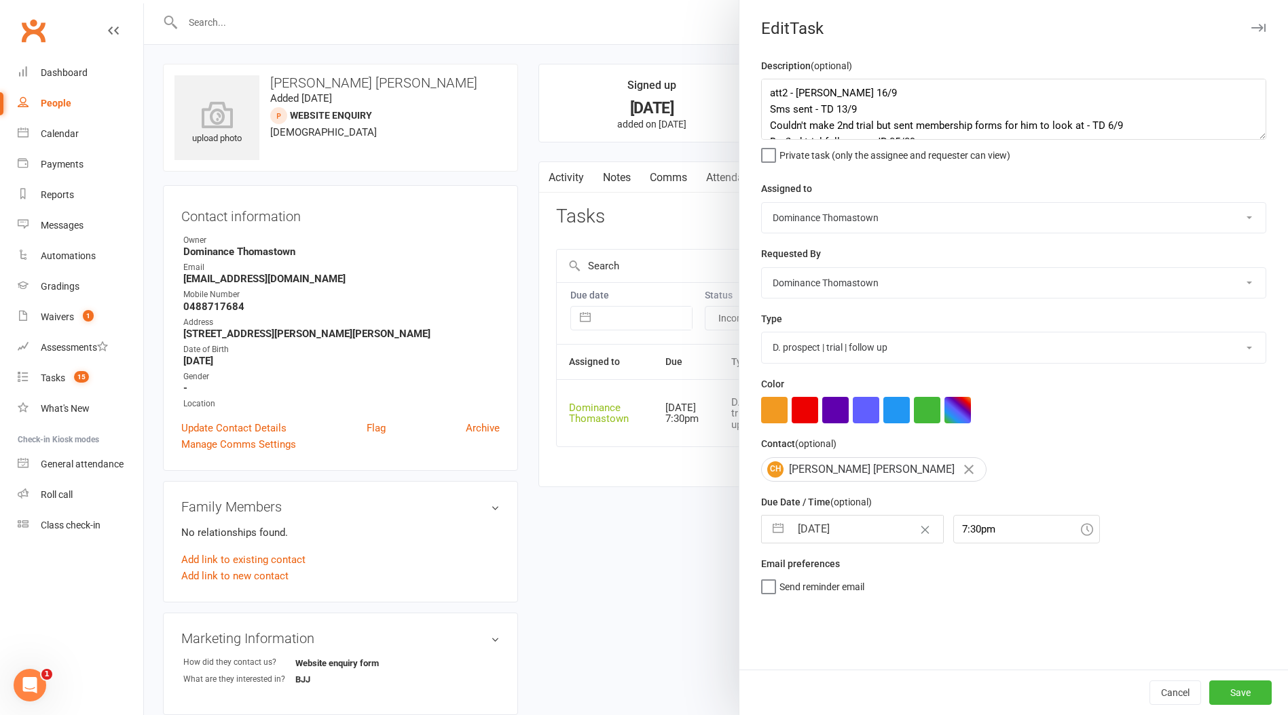
select select "9"
select select "2025"
drag, startPoint x: 829, startPoint y: 531, endPoint x: 842, endPoint y: 551, distance: 23.9
click at [828, 531] on input "[DATE]" at bounding box center [866, 529] width 153 height 27
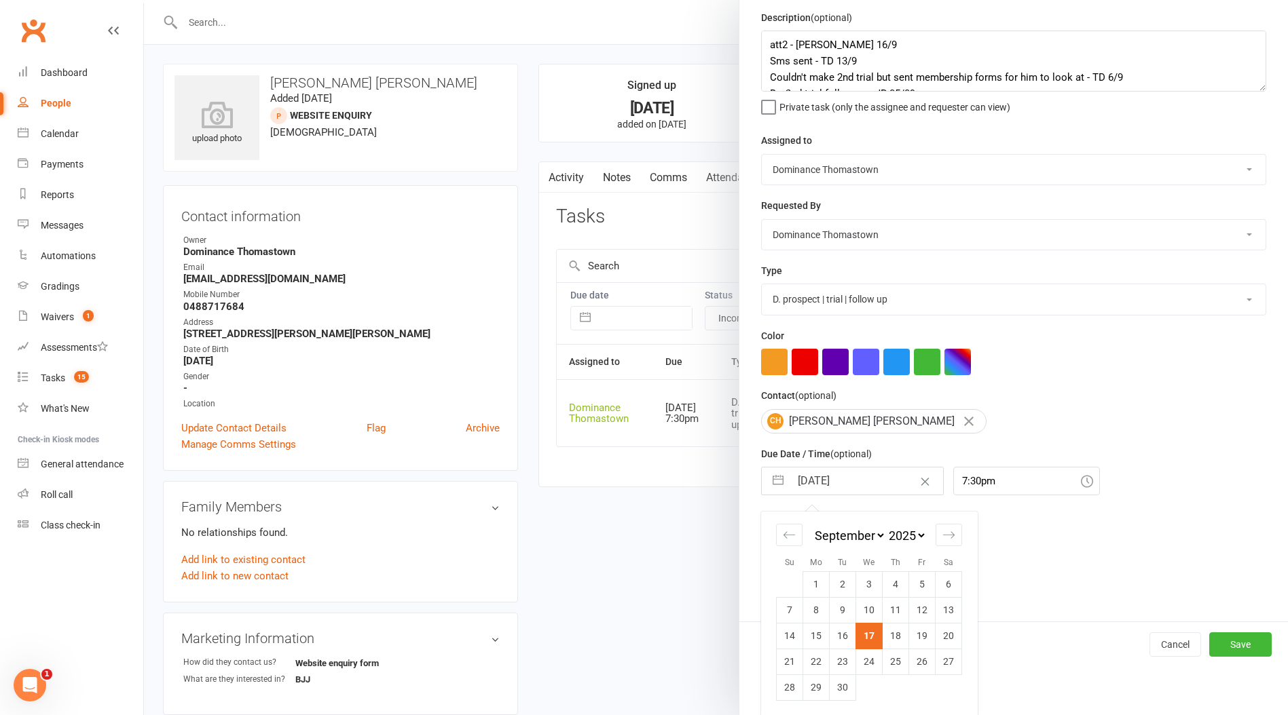
drag, startPoint x: 899, startPoint y: 639, endPoint x: 965, endPoint y: 643, distance: 66.7
click at [898, 637] on td "18" at bounding box center [895, 637] width 26 height 26
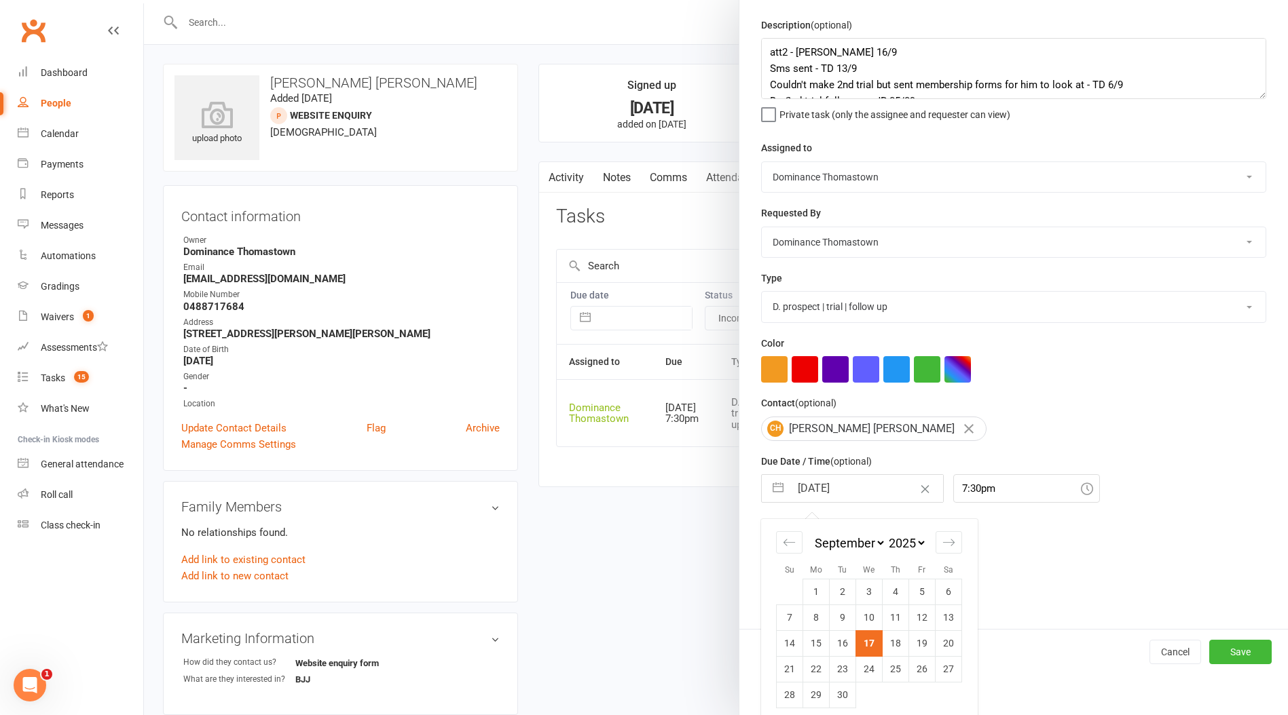
type input "[DATE]"
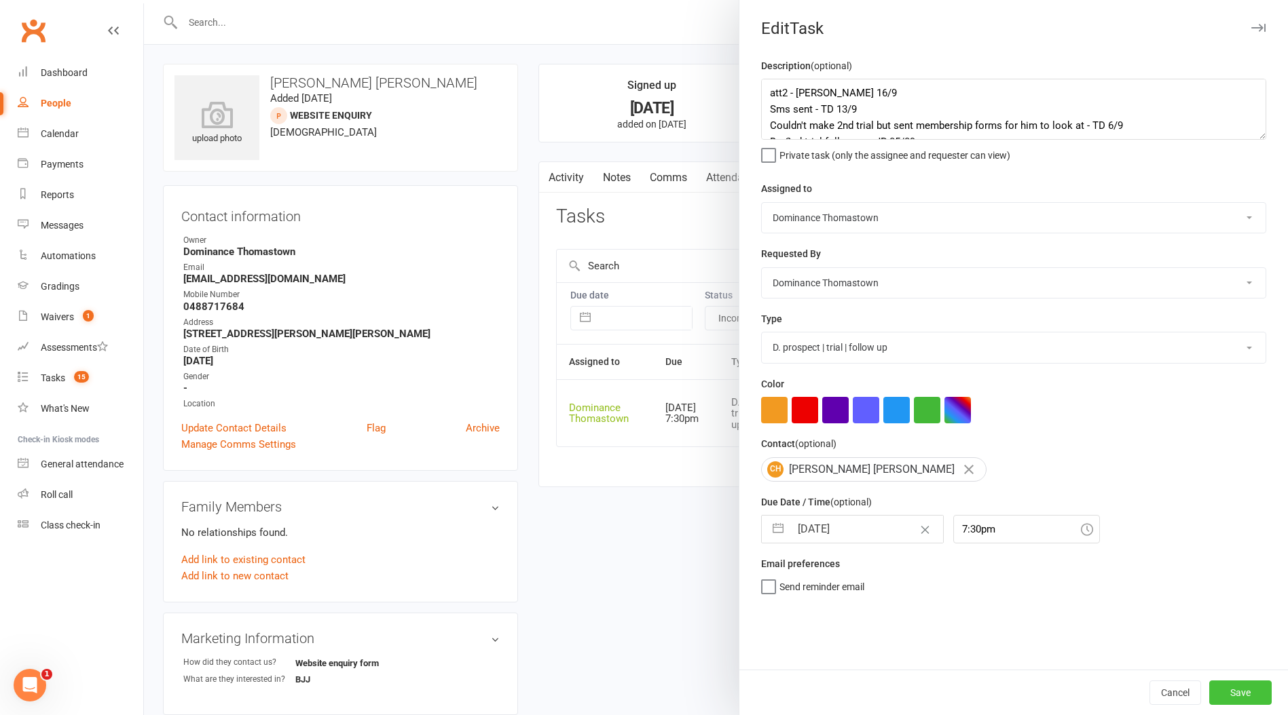
click at [1225, 692] on button "Save" at bounding box center [1240, 693] width 62 height 24
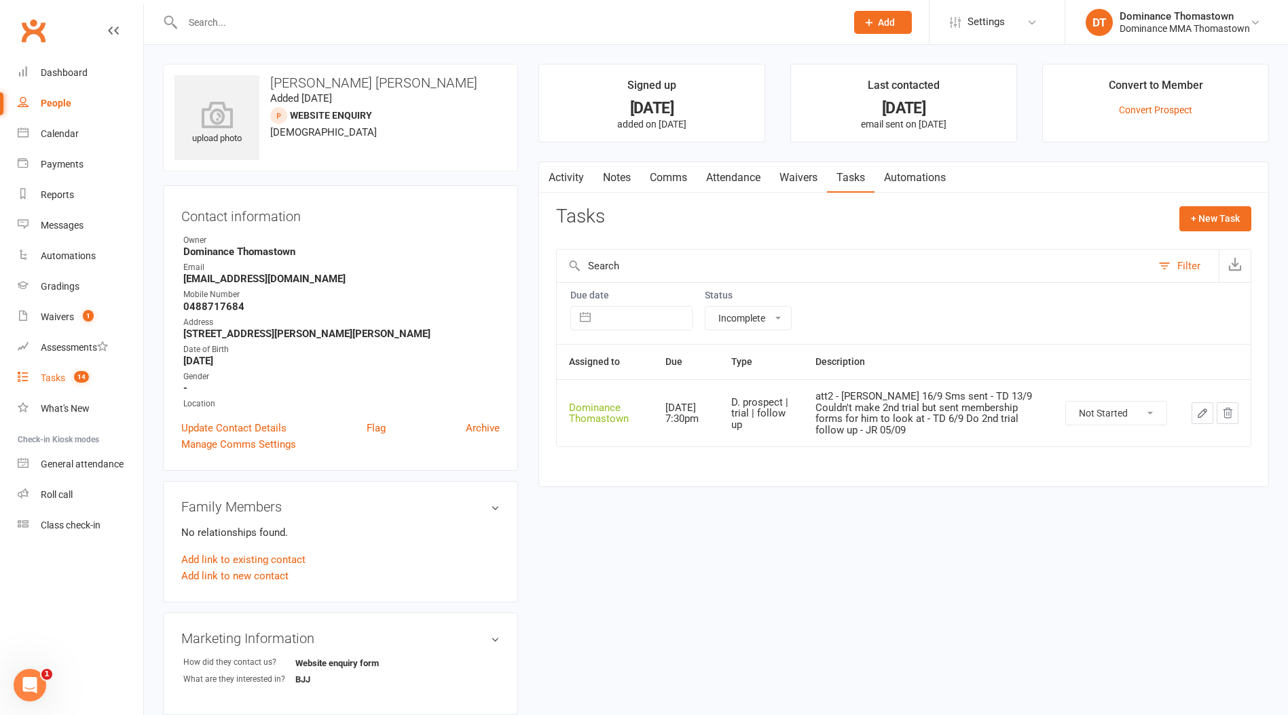
click at [49, 386] on link "Tasks 14" at bounding box center [81, 378] width 126 height 31
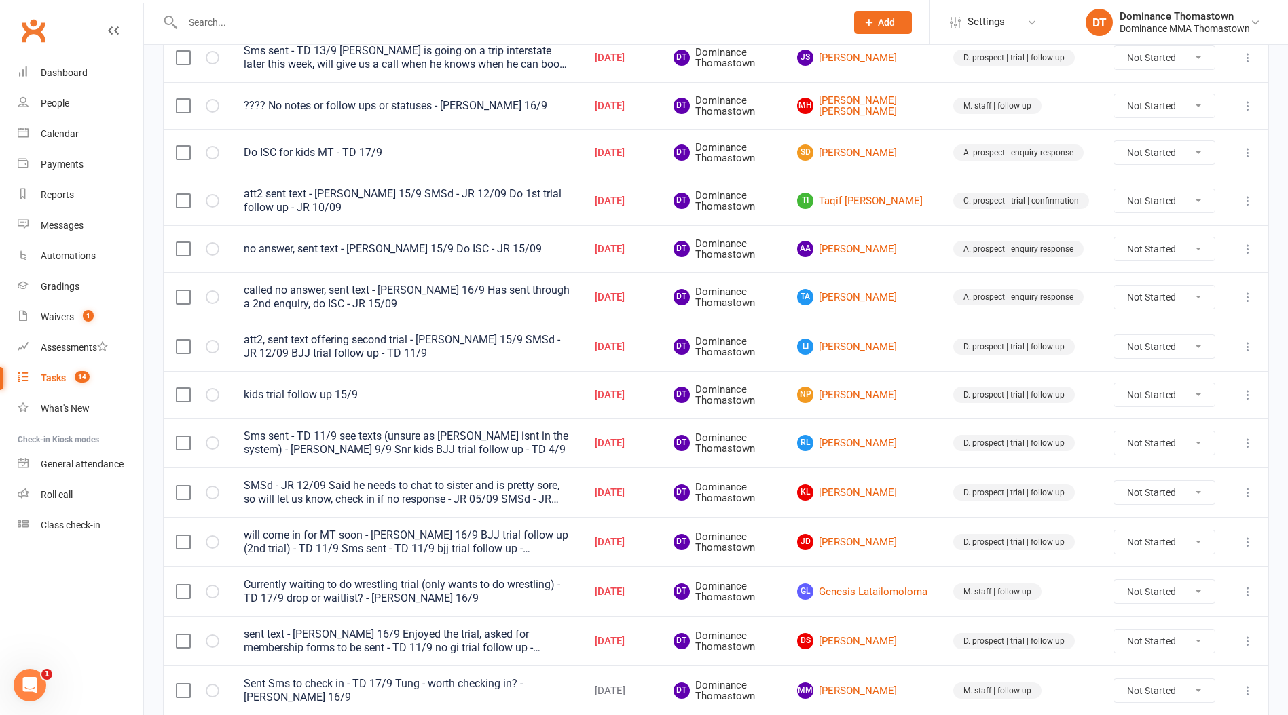
scroll to position [274, 0]
click at [851, 594] on link "GL Genesis Latailomoloma" at bounding box center [863, 590] width 132 height 16
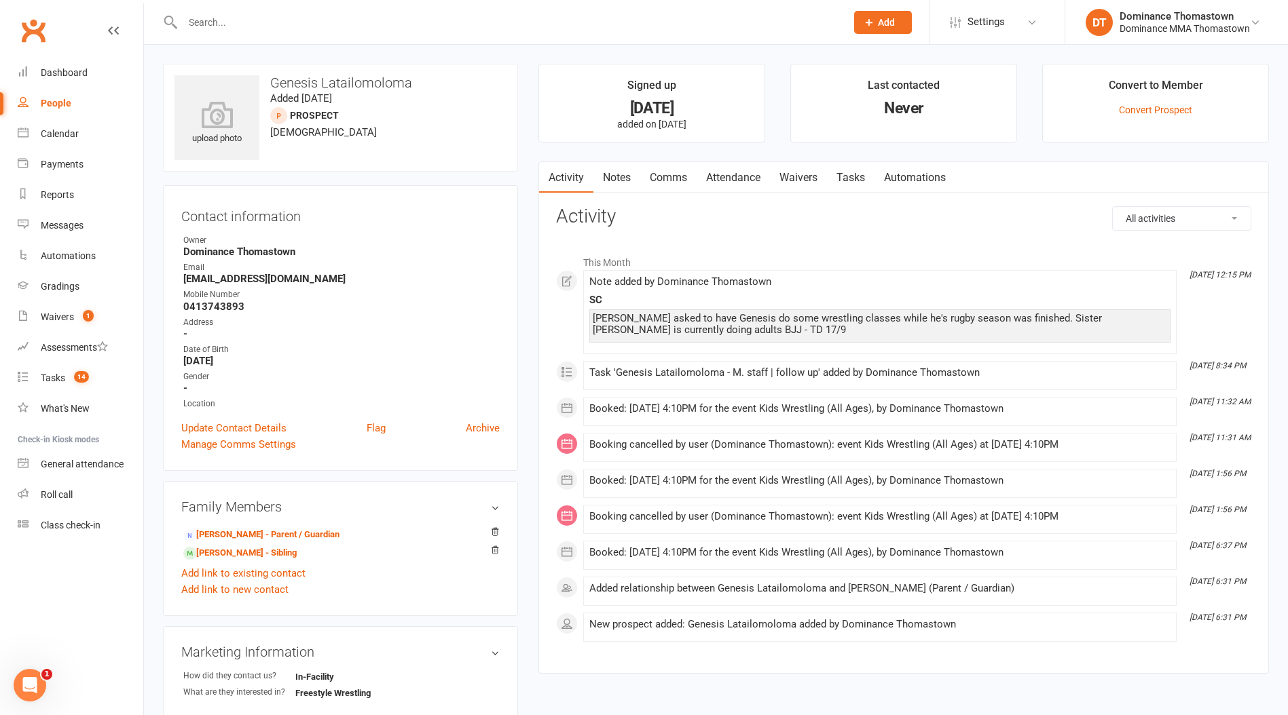
click at [819, 183] on link "Waivers" at bounding box center [798, 177] width 57 height 31
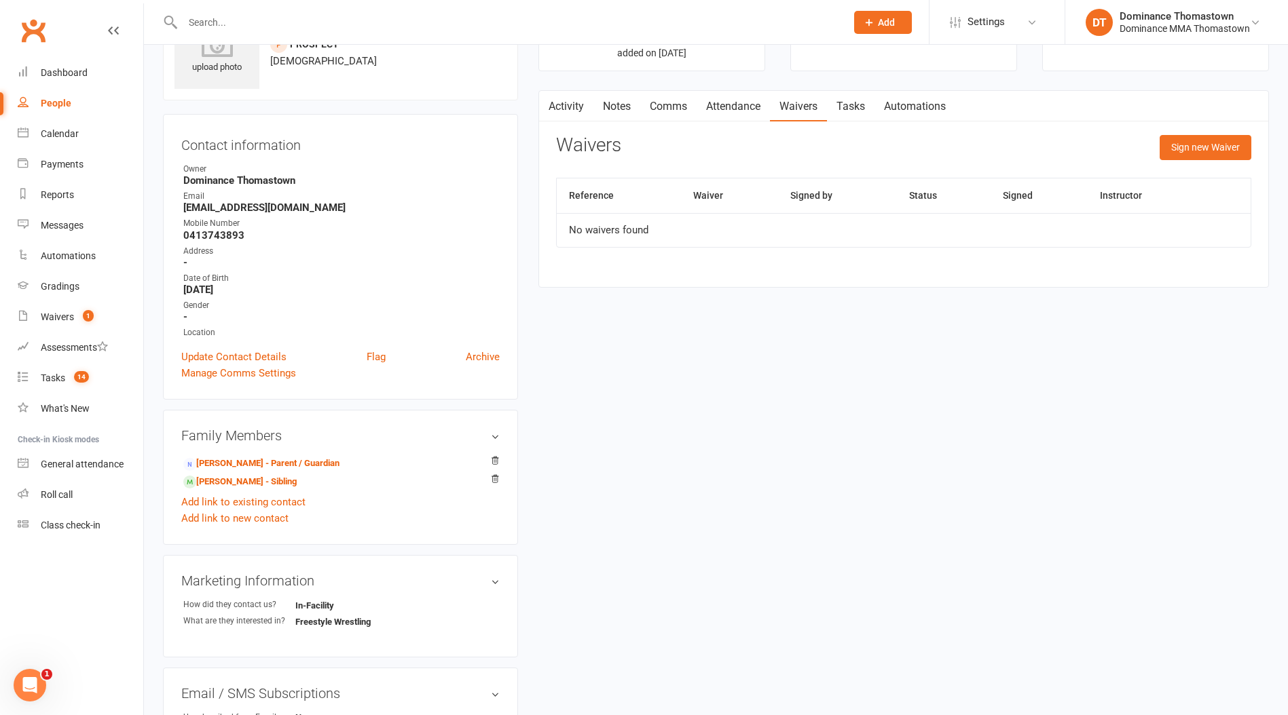
scroll to position [72, 0]
click at [282, 462] on link "John Jr Latailomoloma - Parent / Guardian" at bounding box center [261, 463] width 156 height 14
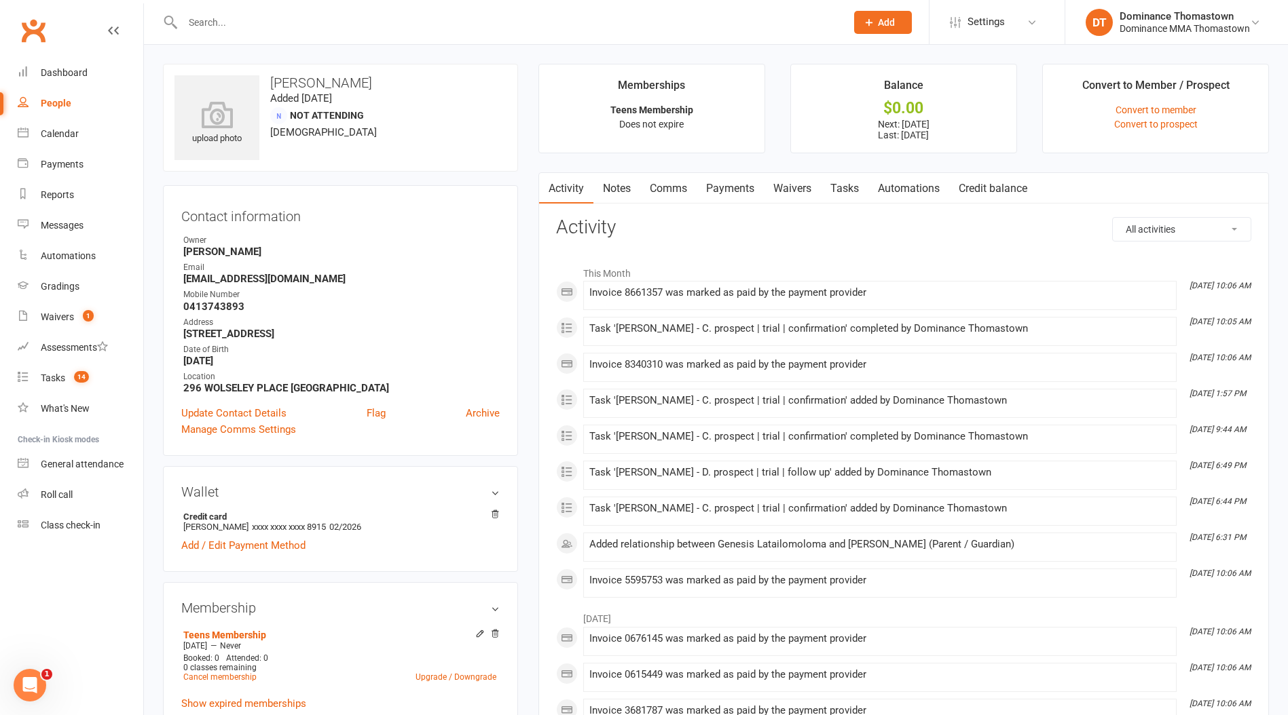
click at [854, 187] on link "Tasks" at bounding box center [845, 188] width 48 height 31
select select "incomplete"
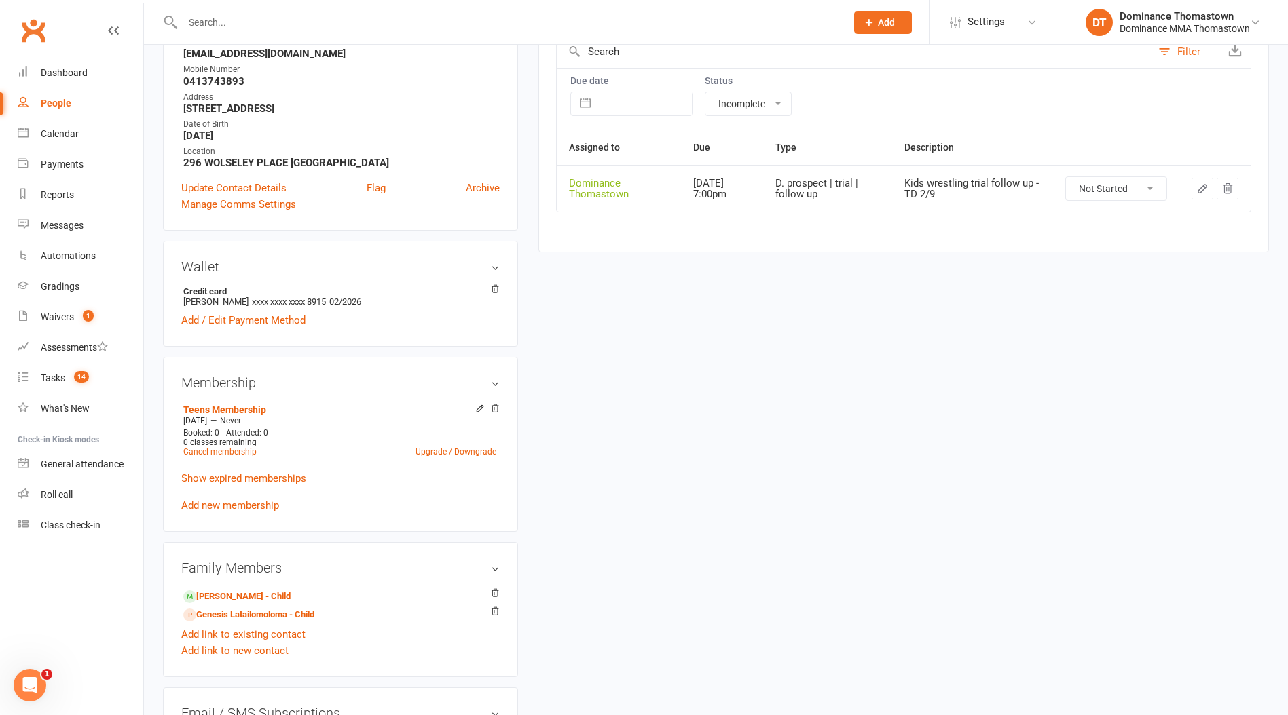
scroll to position [282, 0]
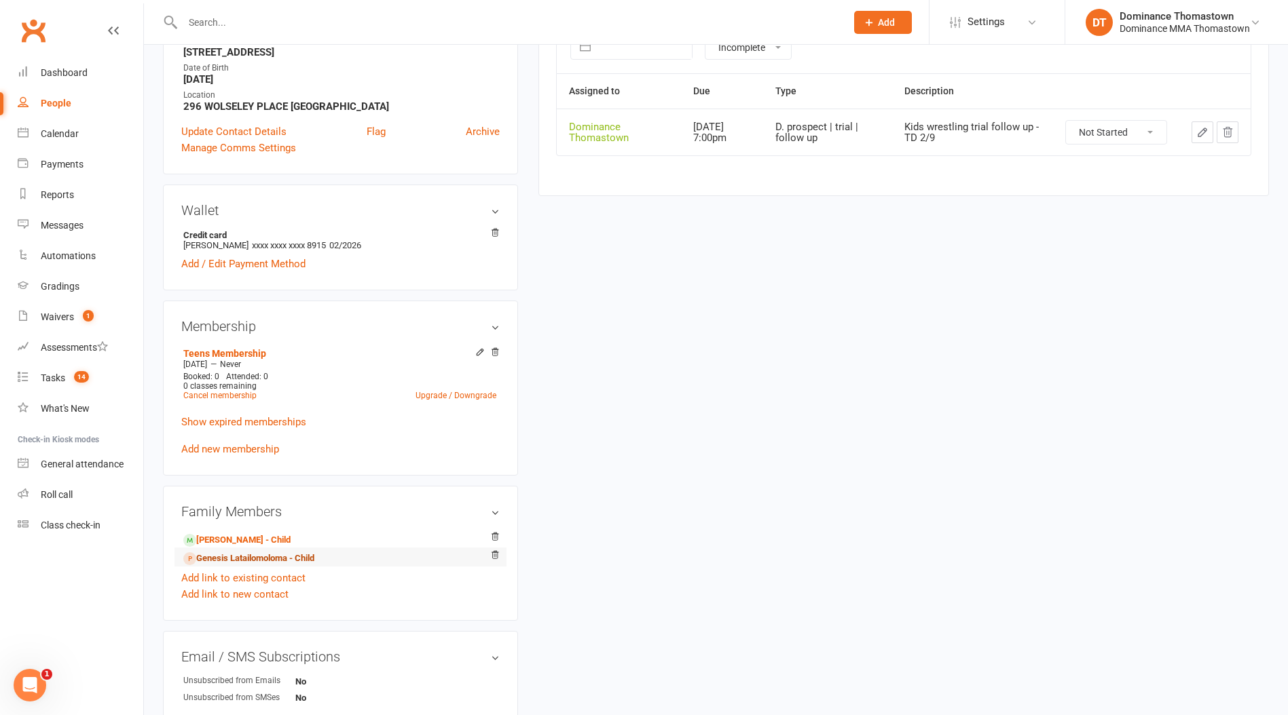
click at [284, 559] on link "Genesis Latailomoloma - Child" at bounding box center [248, 559] width 131 height 14
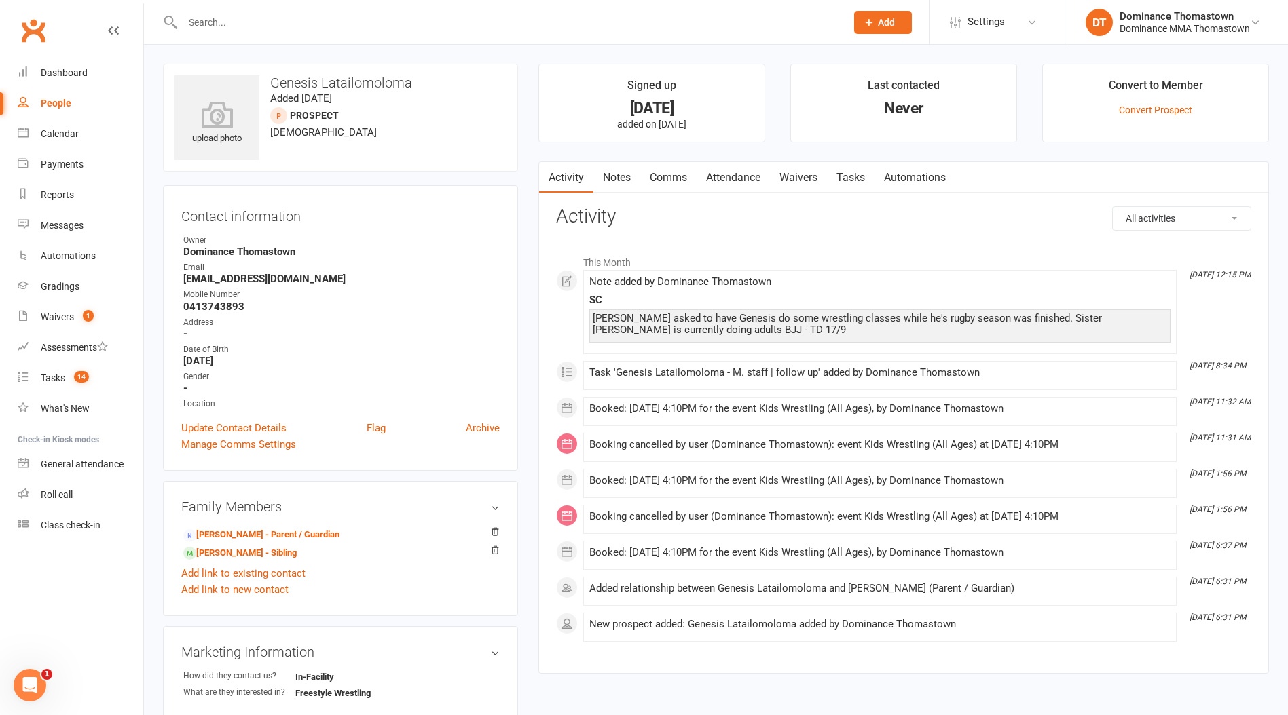
click at [861, 172] on link "Tasks" at bounding box center [851, 177] width 48 height 31
select select "incomplete"
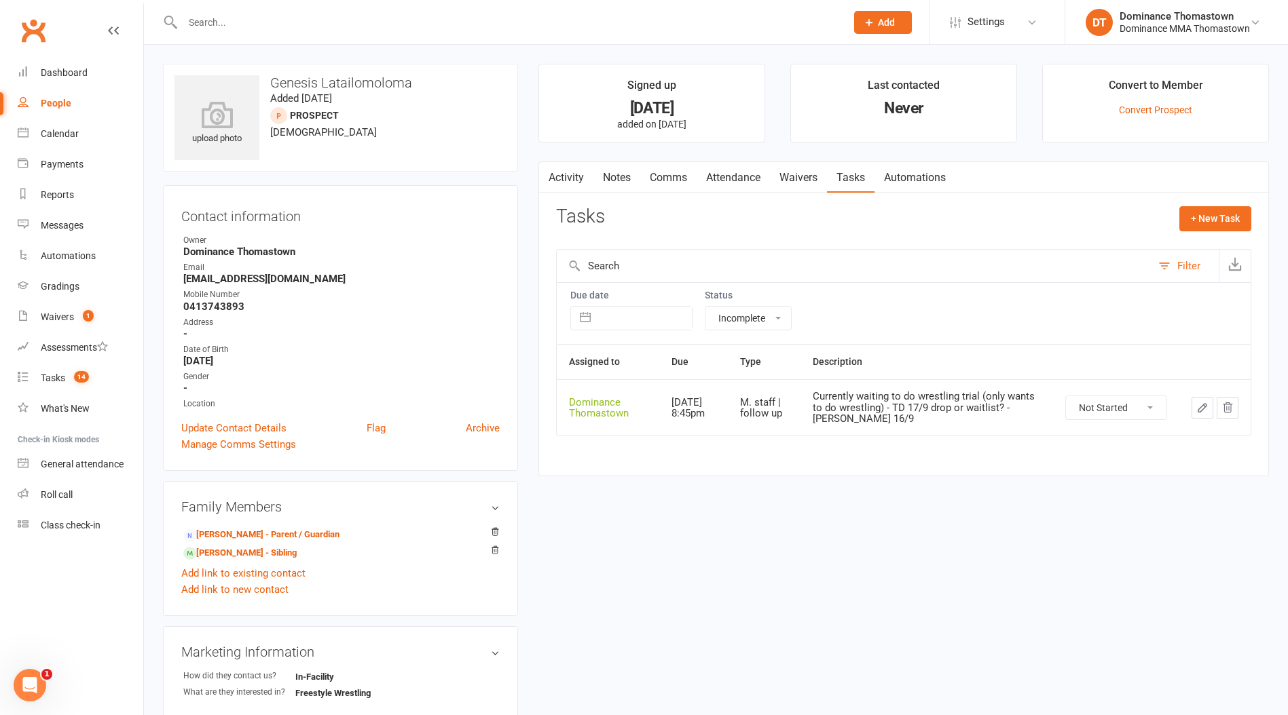
click at [1104, 408] on select "Not Started In Progress Waiting Complete" at bounding box center [1116, 407] width 100 height 23
click at [1066, 396] on select "Not Started In Progress Waiting Complete" at bounding box center [1116, 407] width 100 height 23
select select "unstarted"
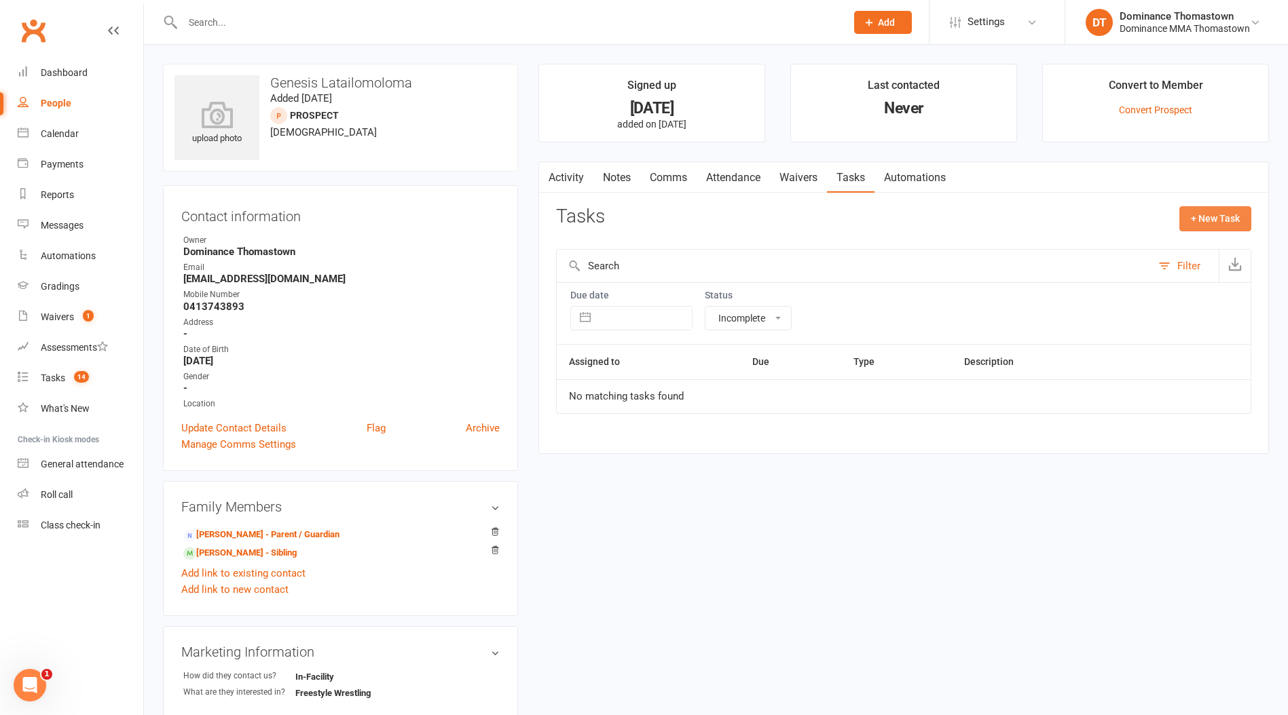
click at [1214, 219] on button "+ New Task" at bounding box center [1215, 218] width 72 height 24
select select "12547"
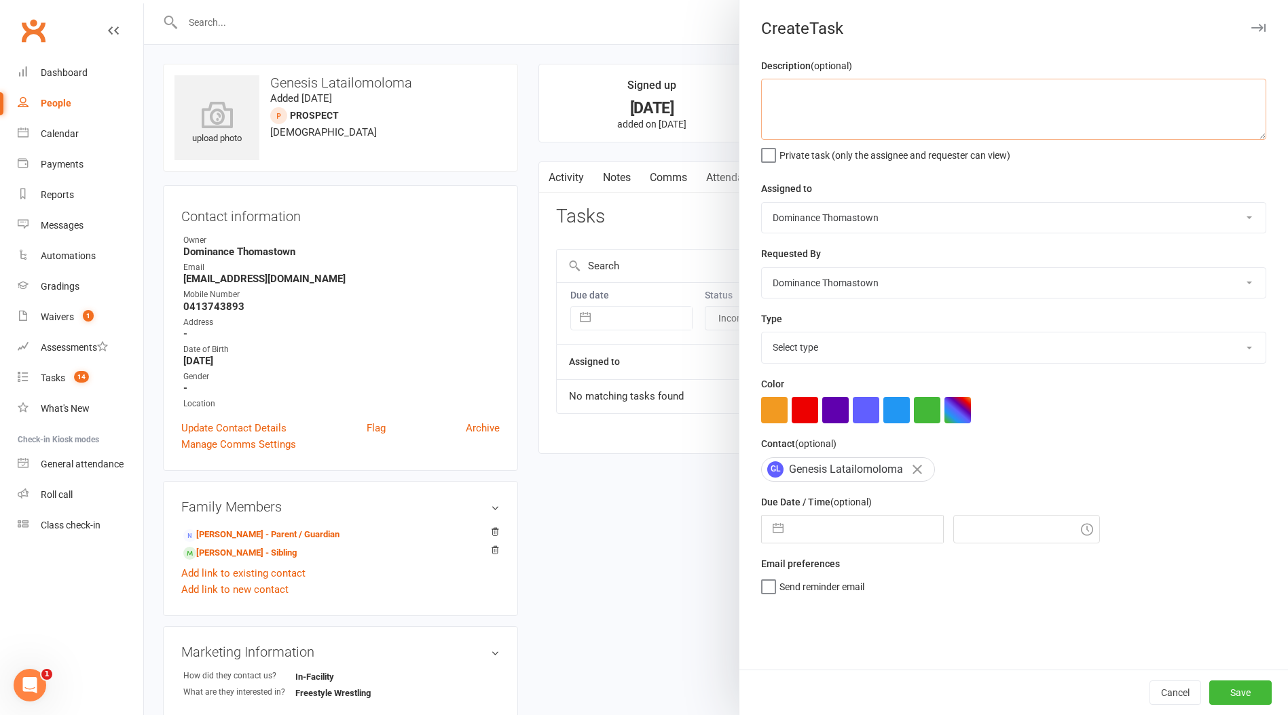
click at [895, 110] on textarea at bounding box center [1013, 109] width 505 height 61
type textarea "confirm wrestling trial and resend consent form - Ellen 17/9"
click at [891, 342] on select "Select type A. prospect | enquiry response B. prospect | trial | booking C. pro…" at bounding box center [1014, 348] width 504 height 30
select select "3811"
click at [762, 334] on select "Select type A. prospect | enquiry response B. prospect | trial | booking C. pro…" at bounding box center [1014, 348] width 504 height 30
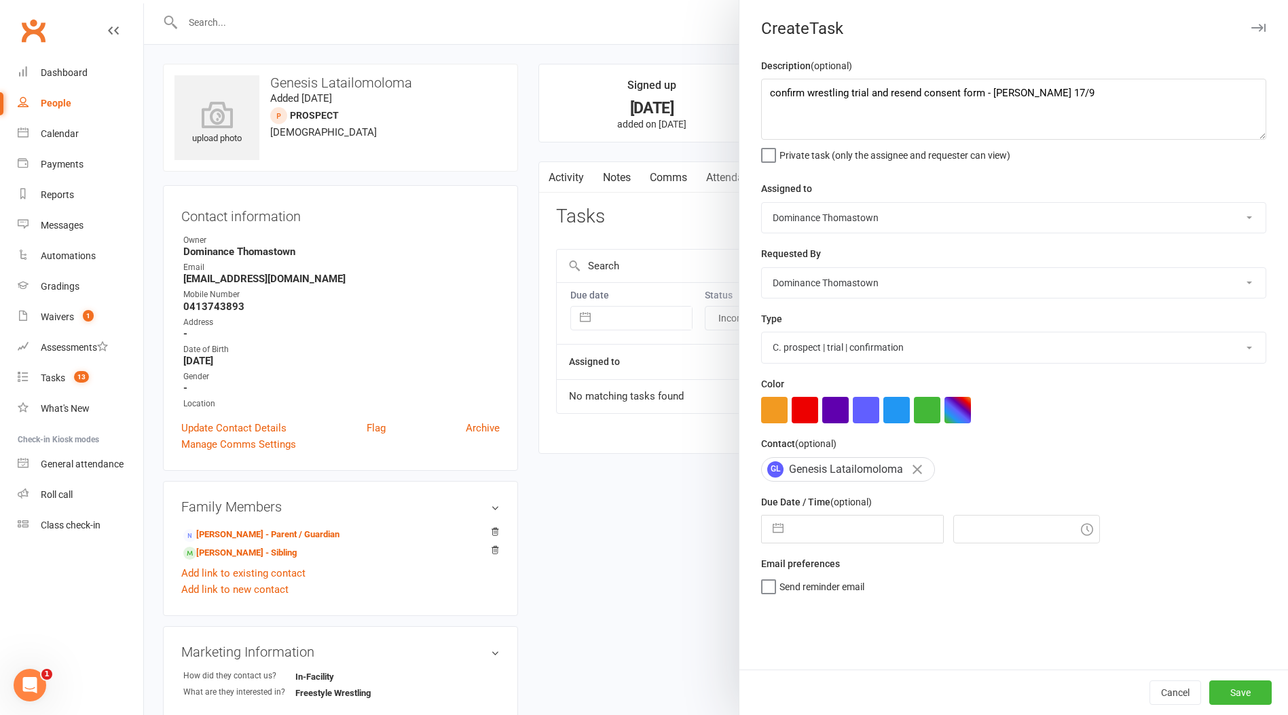
drag, startPoint x: 847, startPoint y: 529, endPoint x: 873, endPoint y: 540, distance: 28.0
click at [847, 529] on input "text" at bounding box center [866, 529] width 153 height 27
select select "7"
select select "2025"
select select "8"
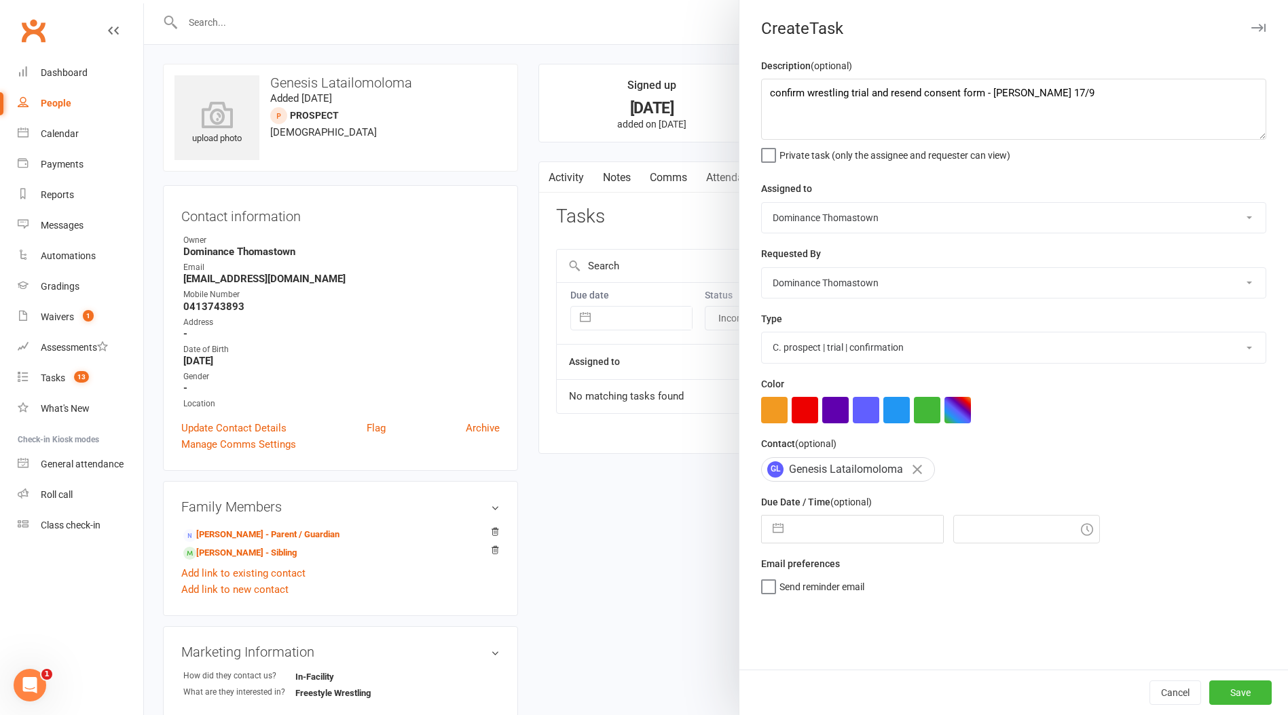
select select "2025"
select select "9"
select select "2025"
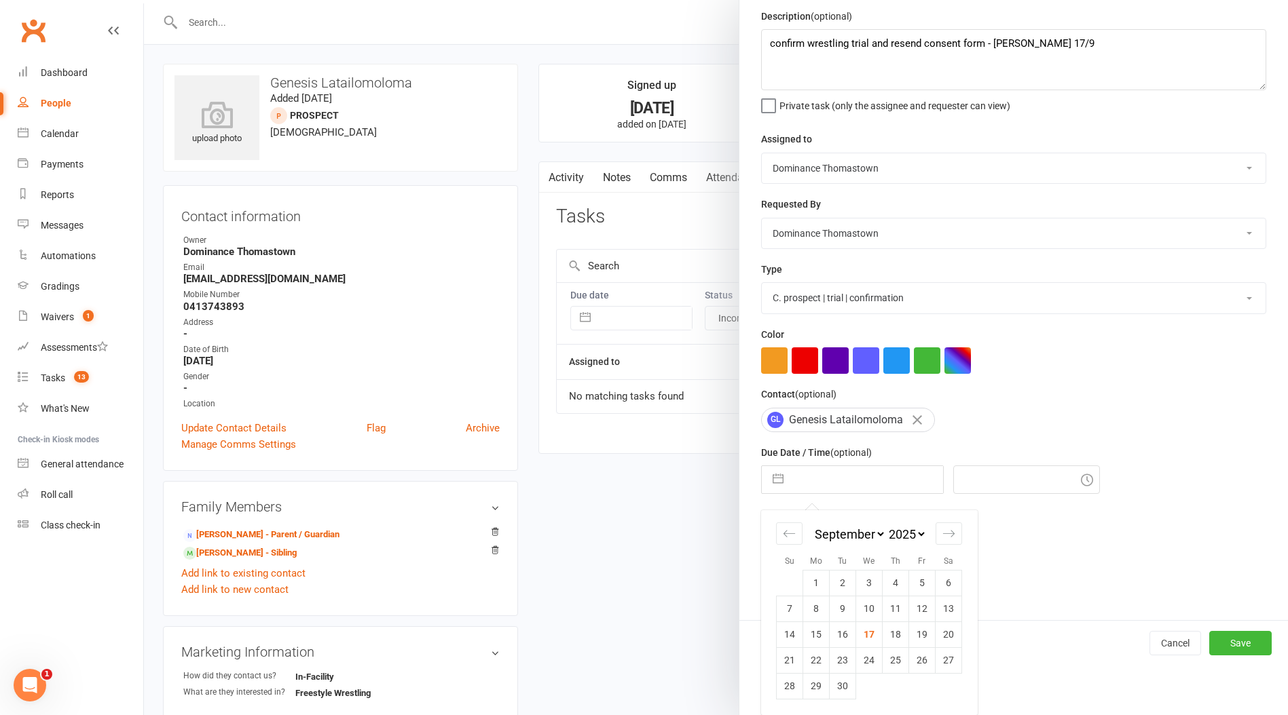
drag, startPoint x: 945, startPoint y: 638, endPoint x: 956, endPoint y: 640, distance: 11.7
click at [944, 639] on td "20" at bounding box center [948, 635] width 26 height 26
type input "20 Sep 2025"
type input "4:00pm"
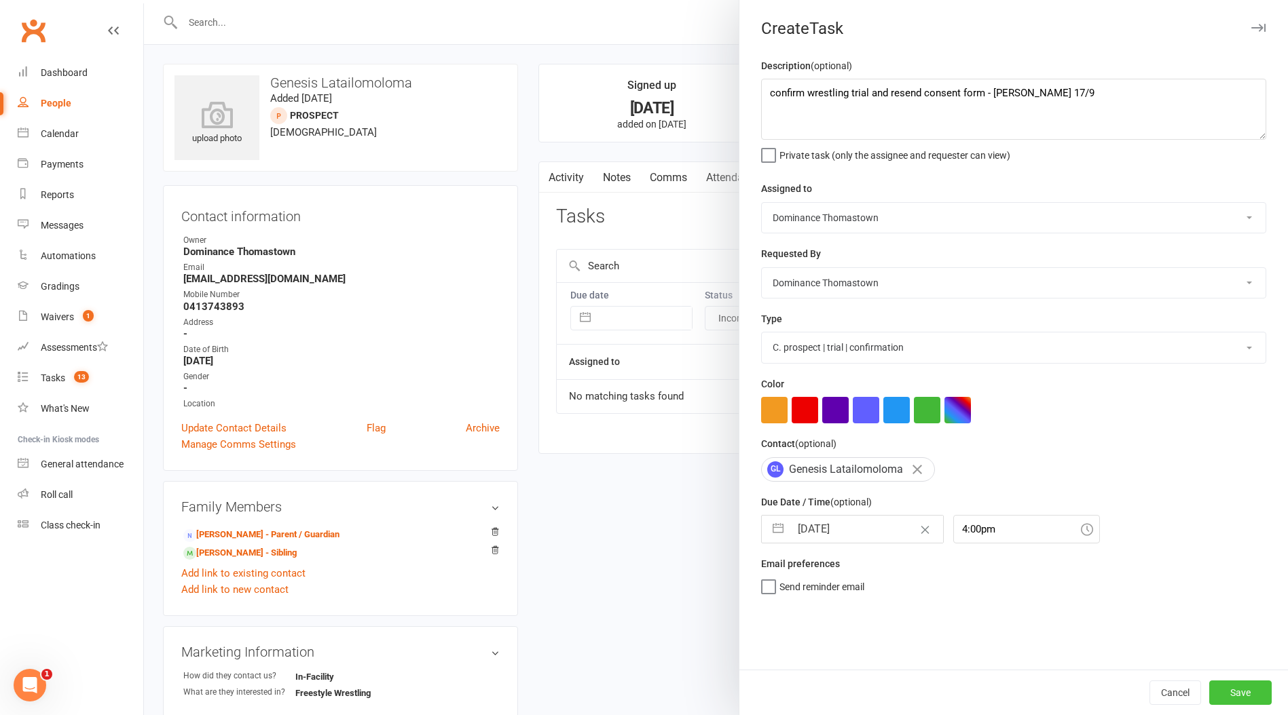
click at [1235, 694] on button "Save" at bounding box center [1240, 693] width 62 height 24
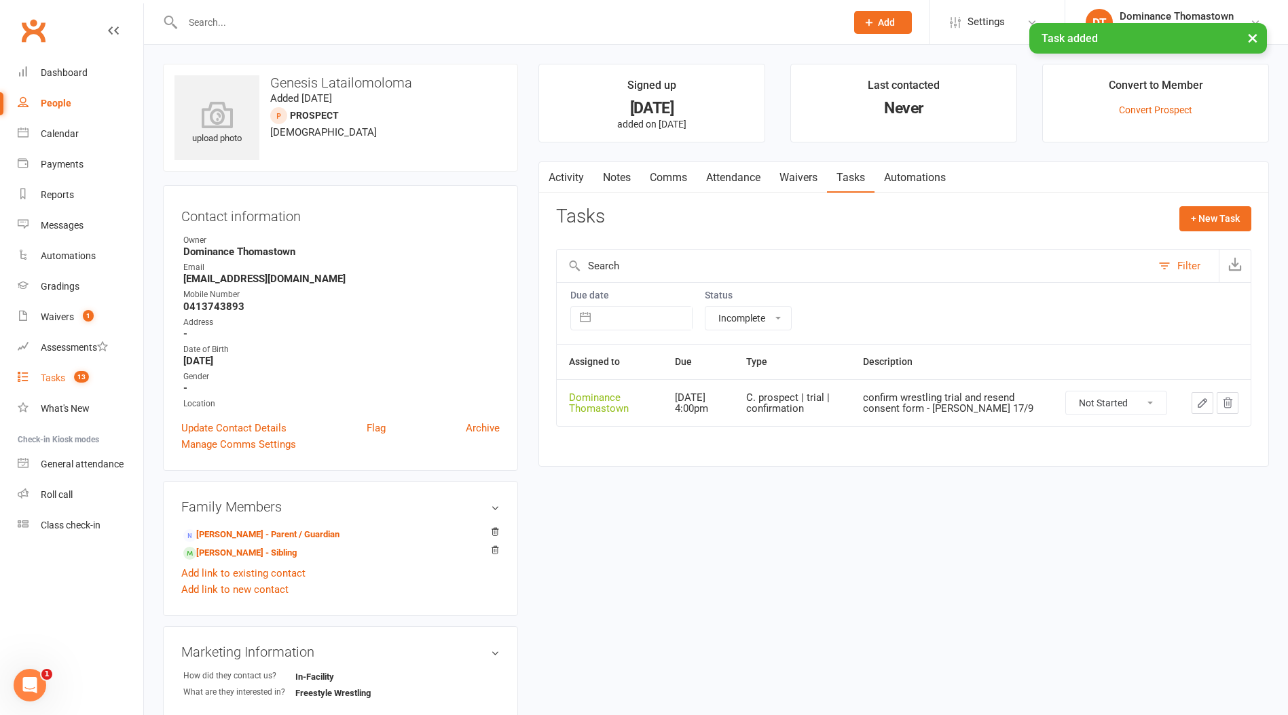
click at [60, 387] on link "Tasks 13" at bounding box center [81, 378] width 126 height 31
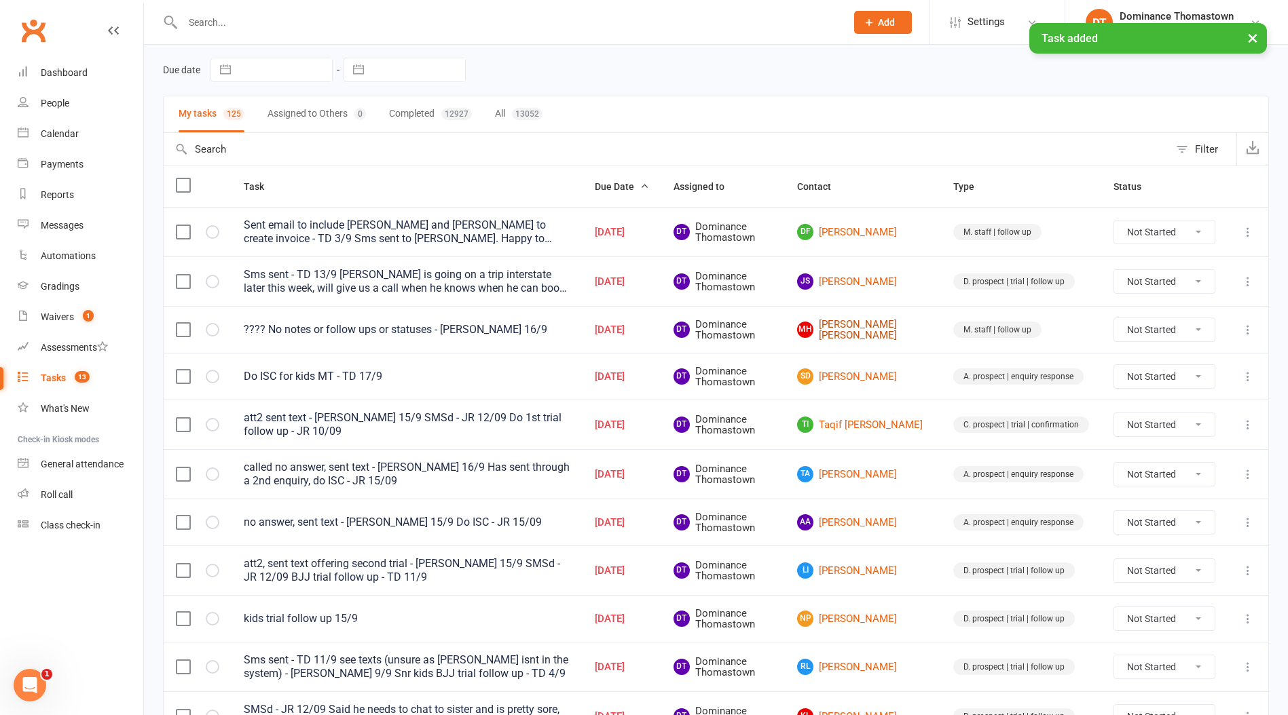
click at [880, 338] on link "MH Montgomery Higginson-ford" at bounding box center [863, 330] width 132 height 22
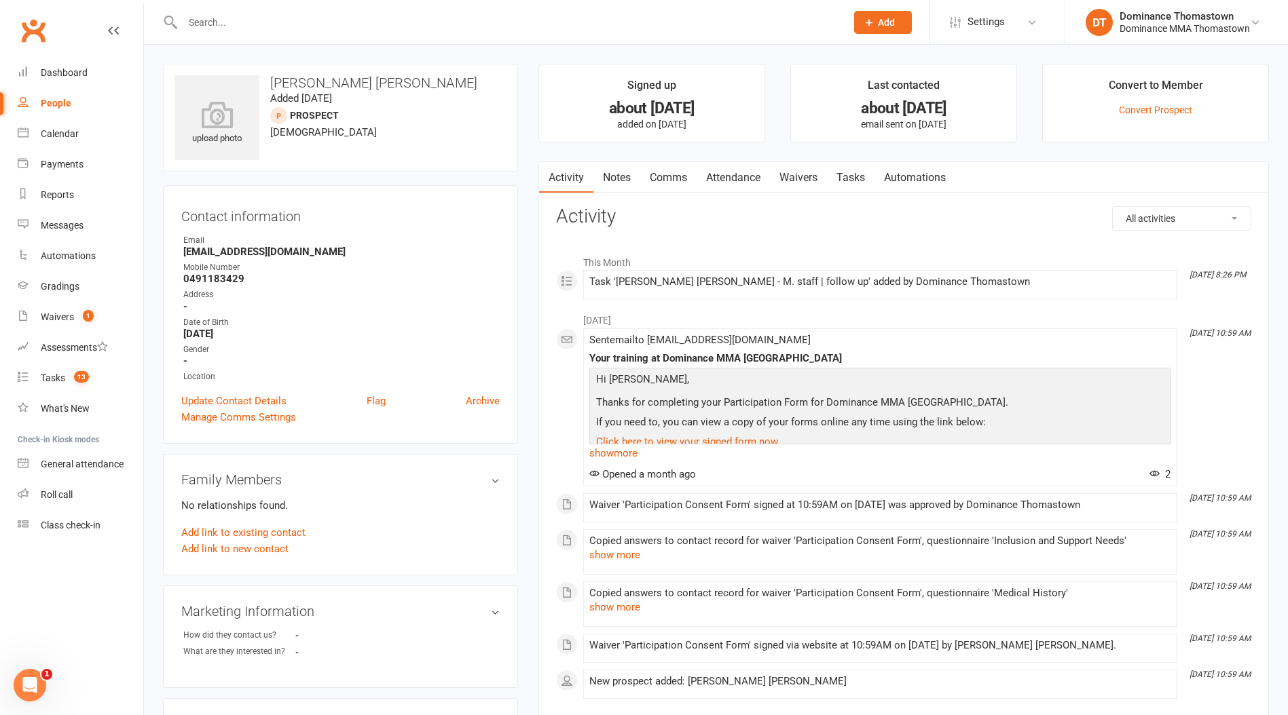
scroll to position [45, 0]
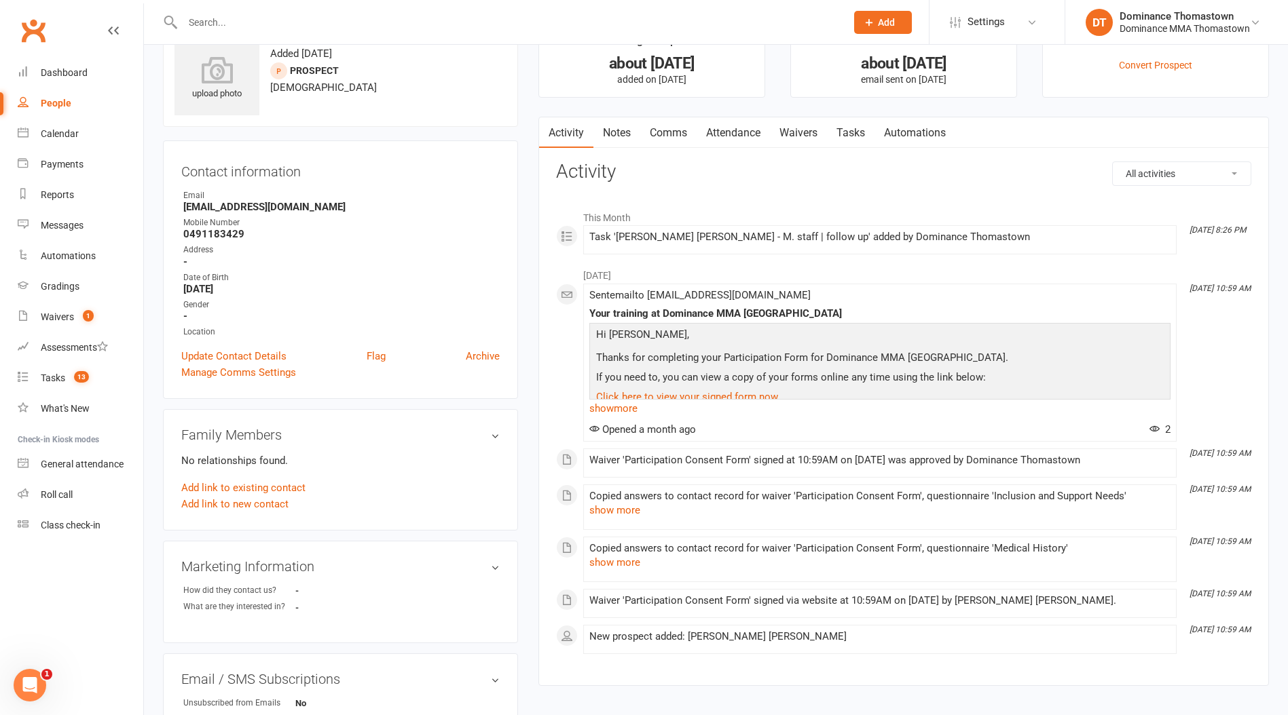
click at [227, 35] on div at bounding box center [499, 22] width 673 height 44
click at [228, 25] on input "text" at bounding box center [508, 22] width 658 height 19
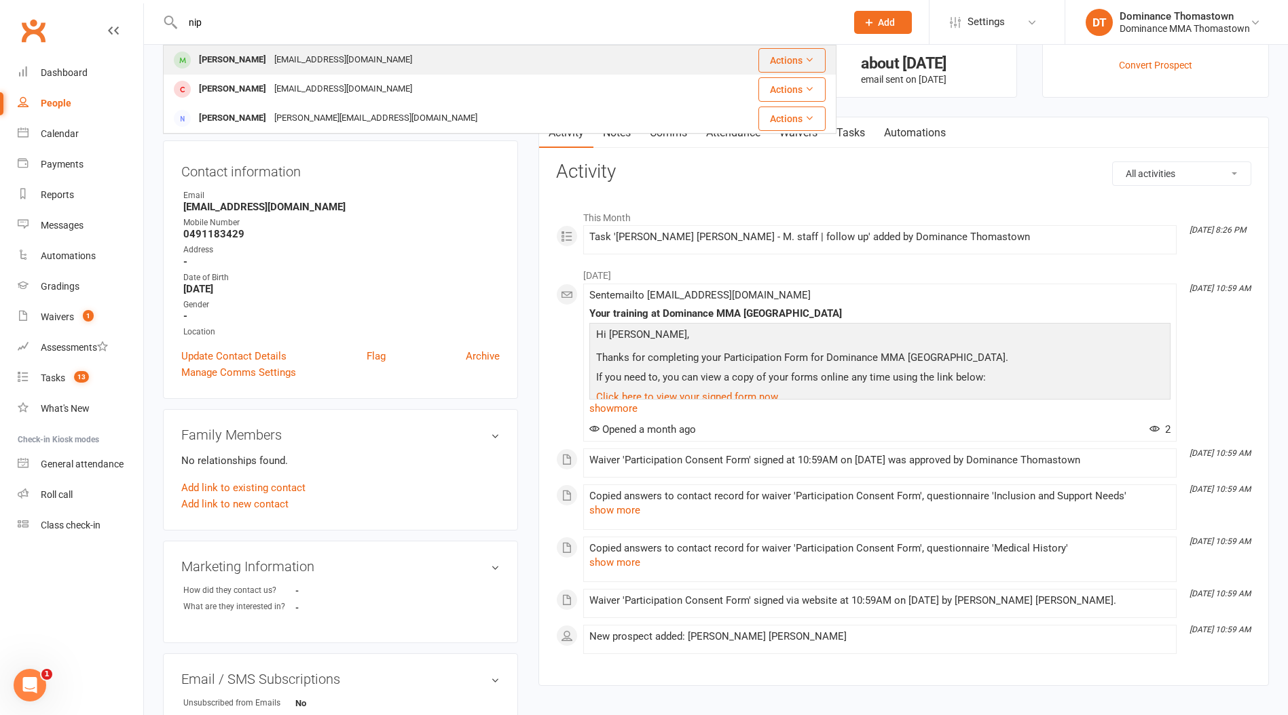
type input "nip"
click at [270, 63] on div "nipunkohli73073@gmail.com" at bounding box center [343, 60] width 146 height 20
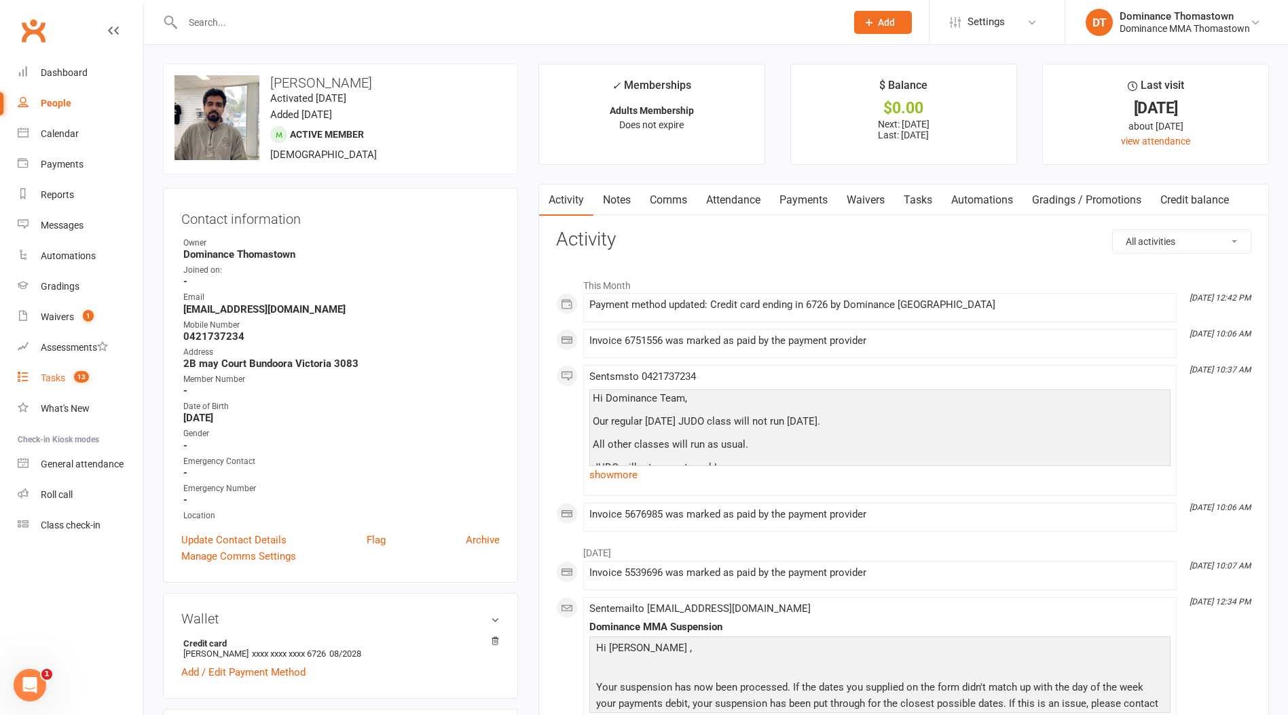
click at [43, 374] on div "Tasks" at bounding box center [53, 378] width 24 height 11
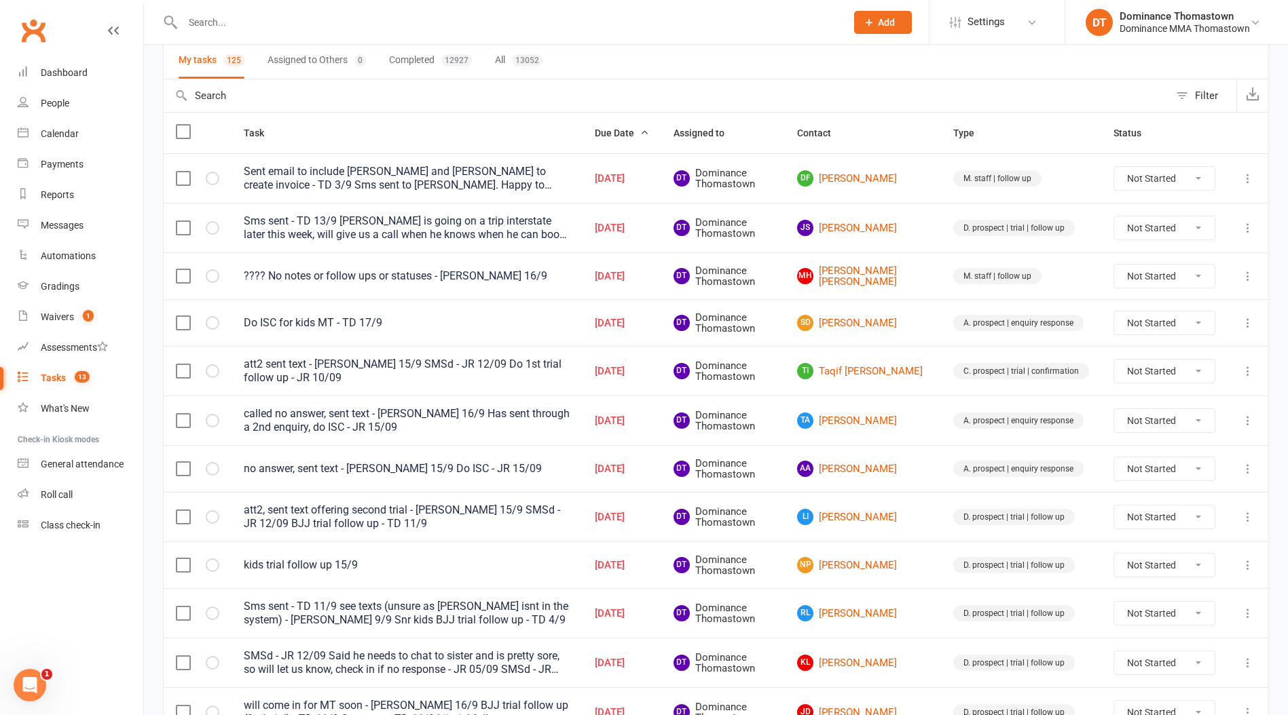
scroll to position [109, 0]
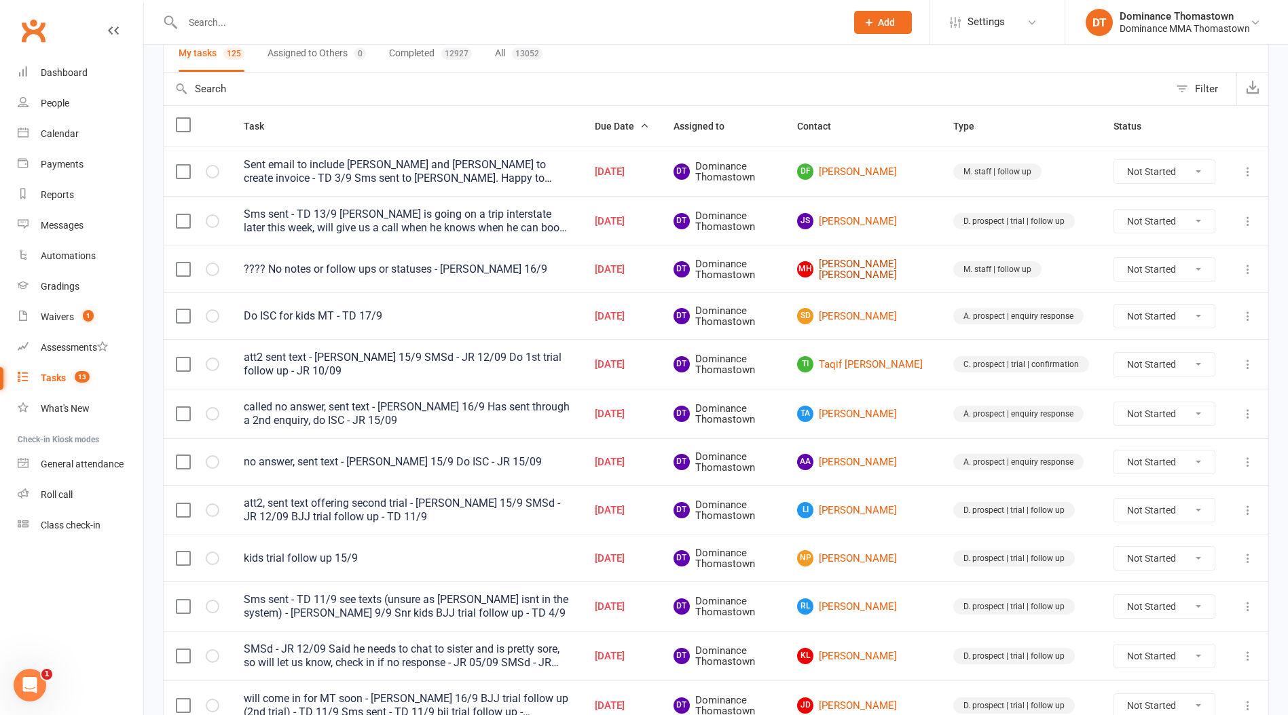
click at [888, 278] on link "MH Montgomery Higginson-ford" at bounding box center [863, 270] width 132 height 22
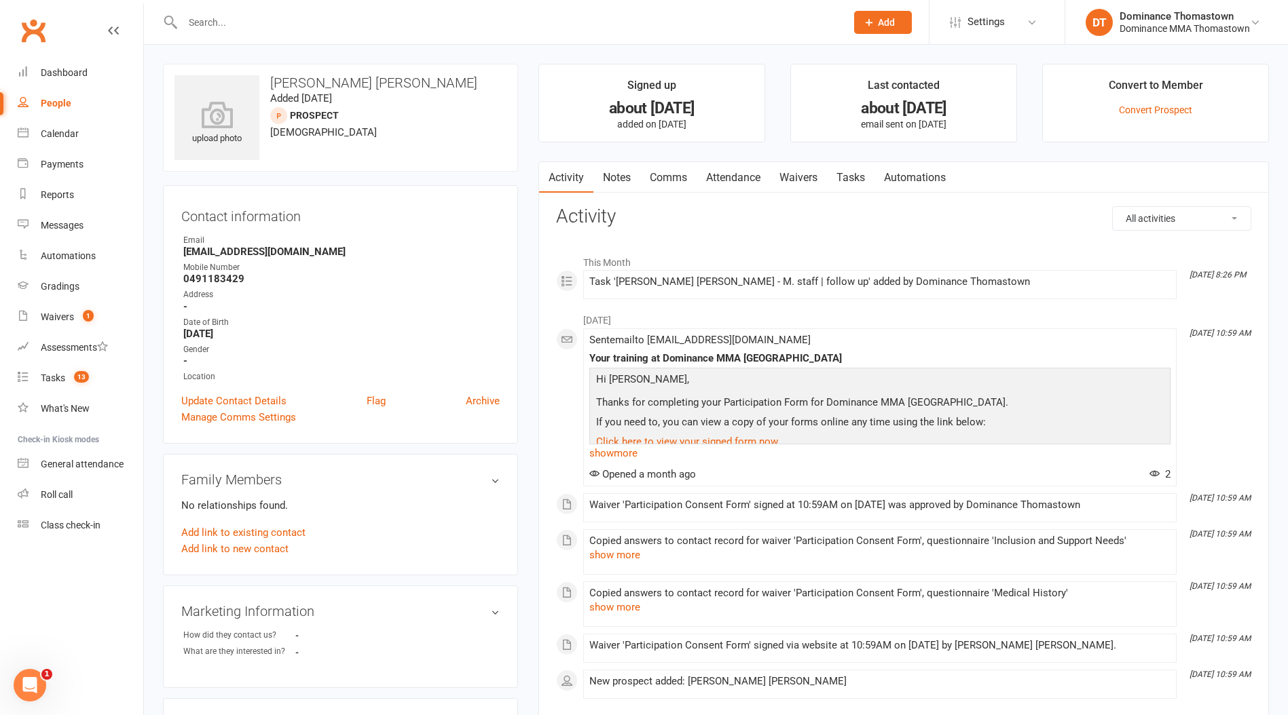
click at [614, 170] on link "Notes" at bounding box center [616, 177] width 47 height 31
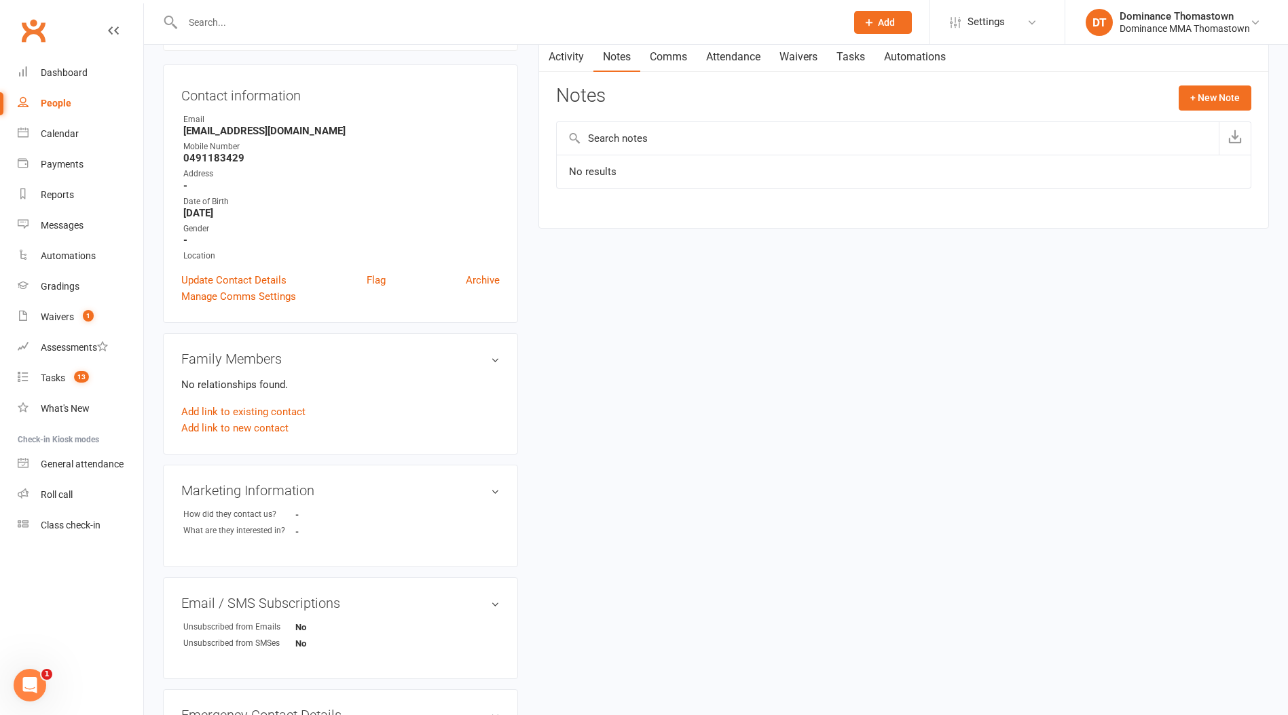
scroll to position [123, 0]
click at [576, 62] on link "Activity" at bounding box center [566, 54] width 54 height 31
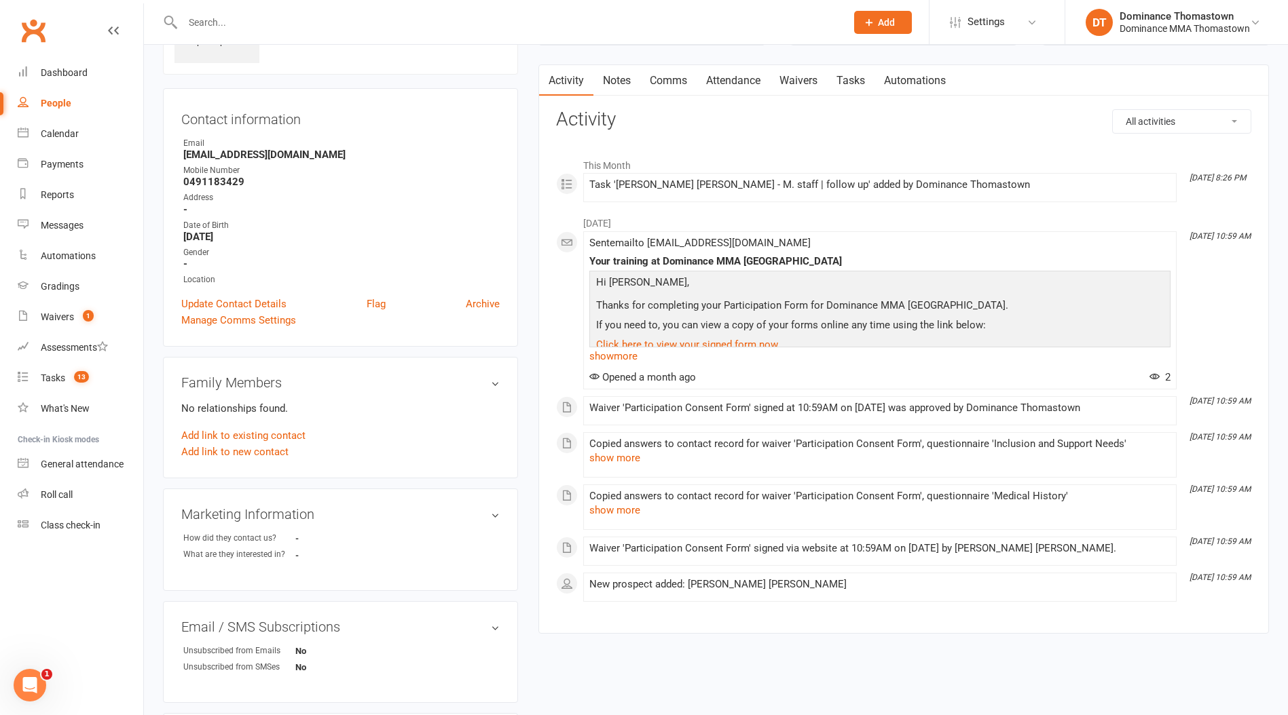
scroll to position [83, 0]
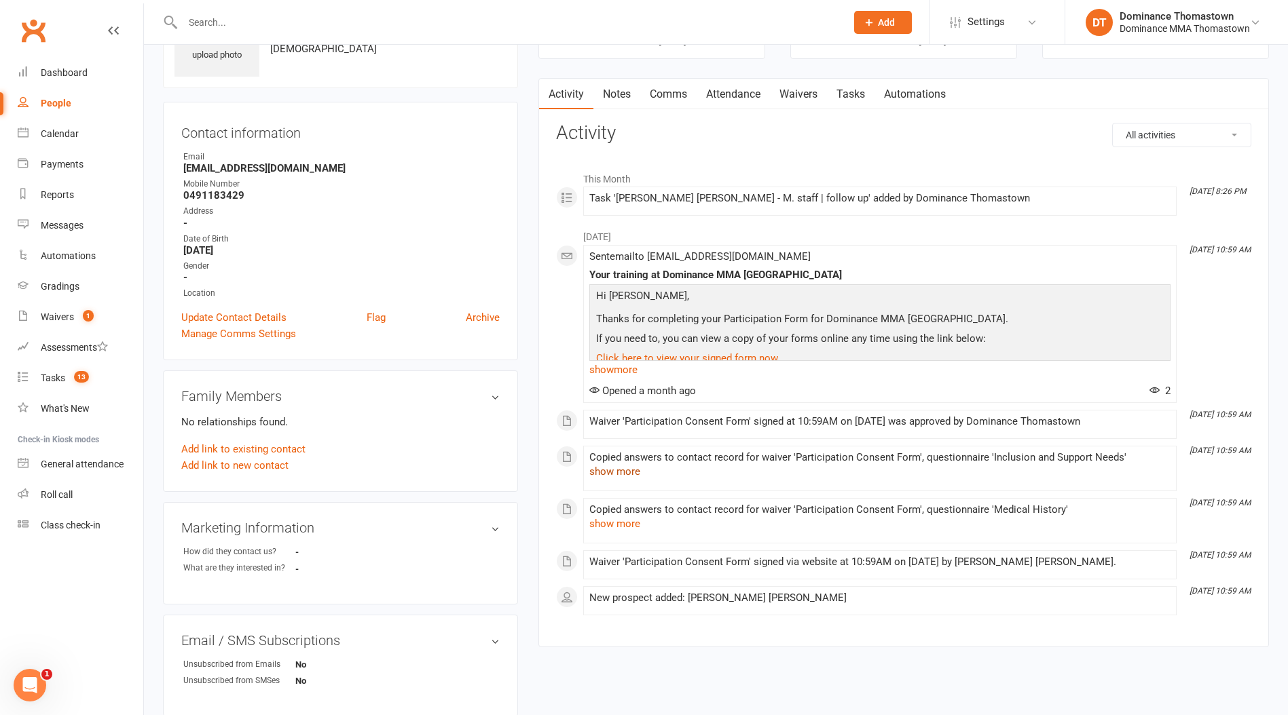
click at [618, 472] on button "show more" at bounding box center [614, 472] width 51 height 16
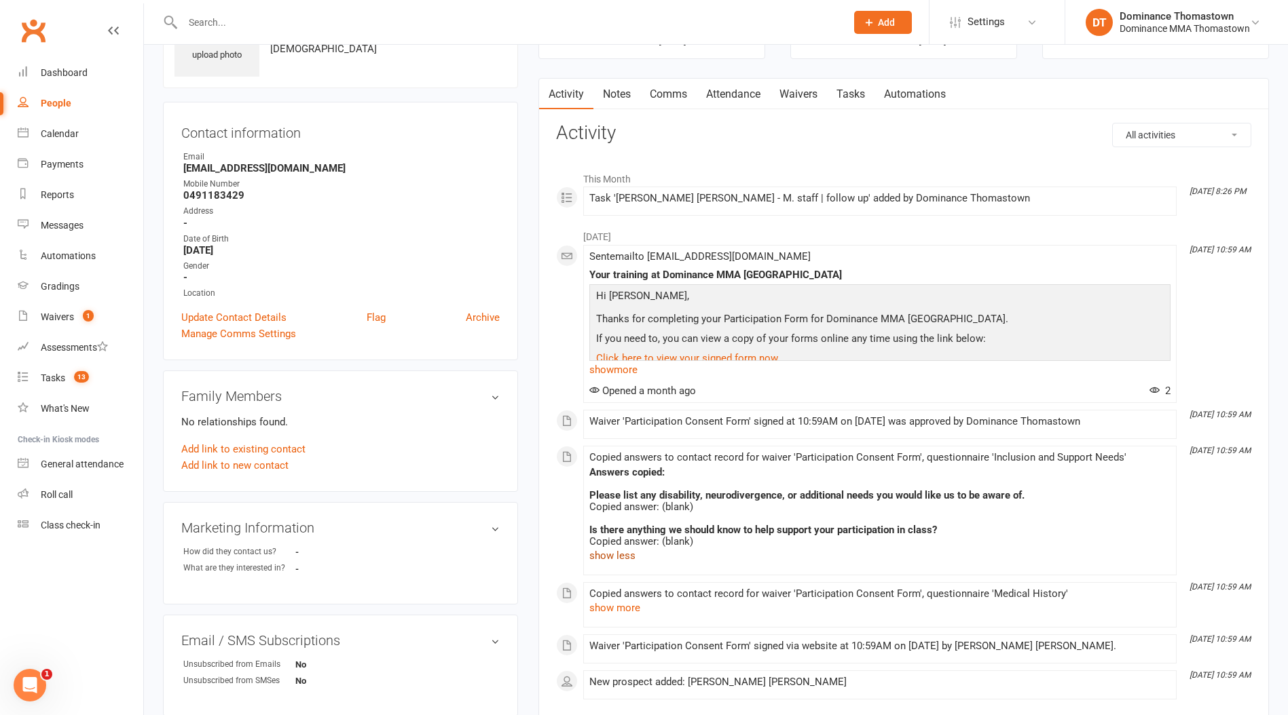
click at [619, 555] on button "show less" at bounding box center [612, 556] width 46 height 16
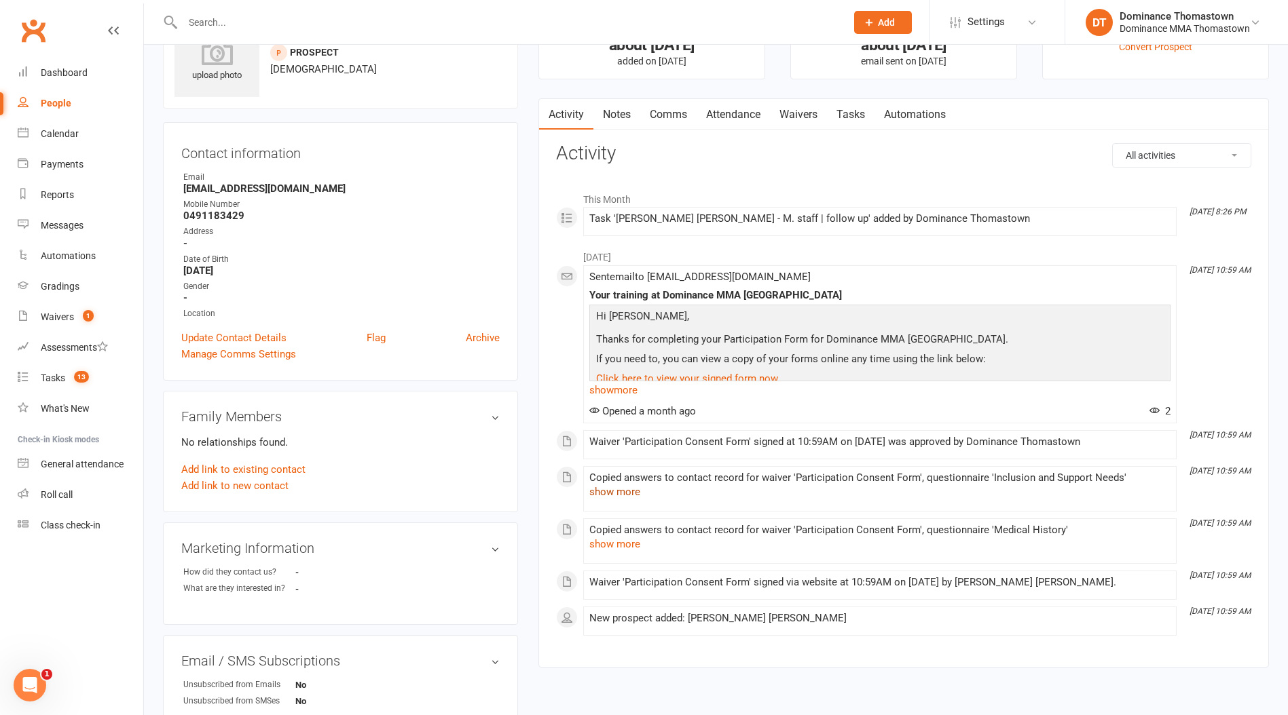
scroll to position [0, 0]
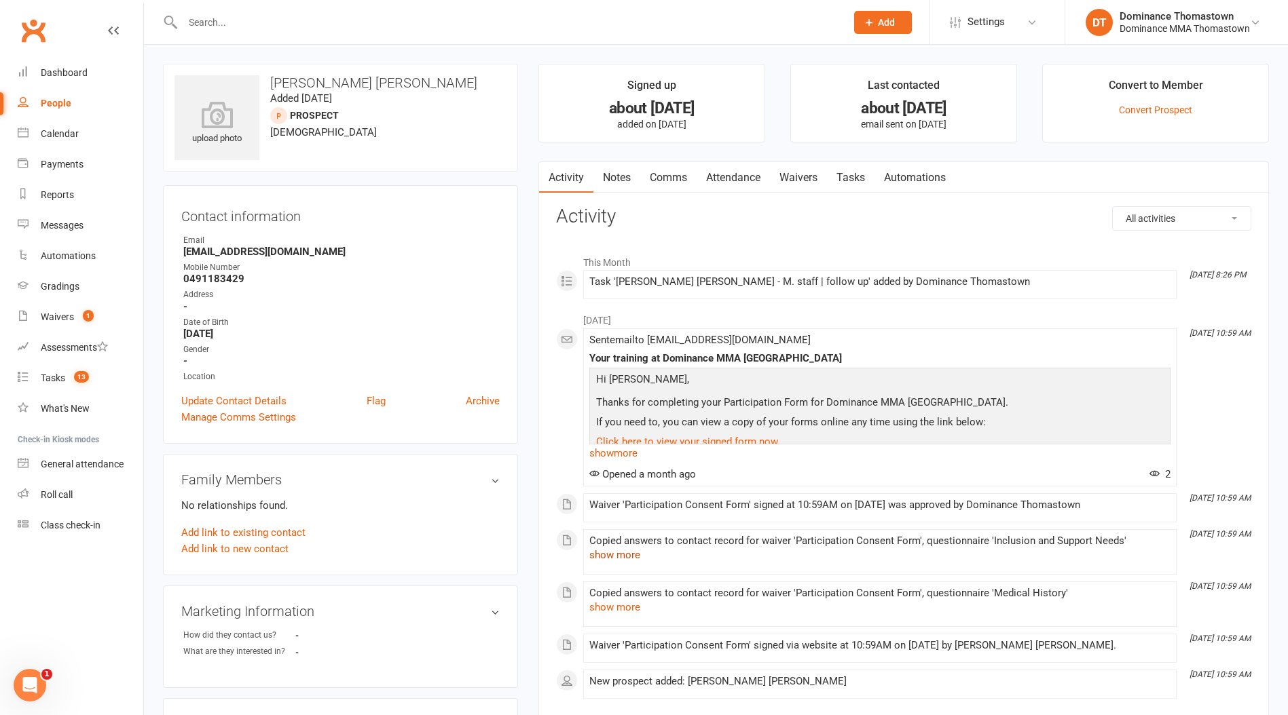
click at [800, 185] on link "Waivers" at bounding box center [798, 177] width 57 height 31
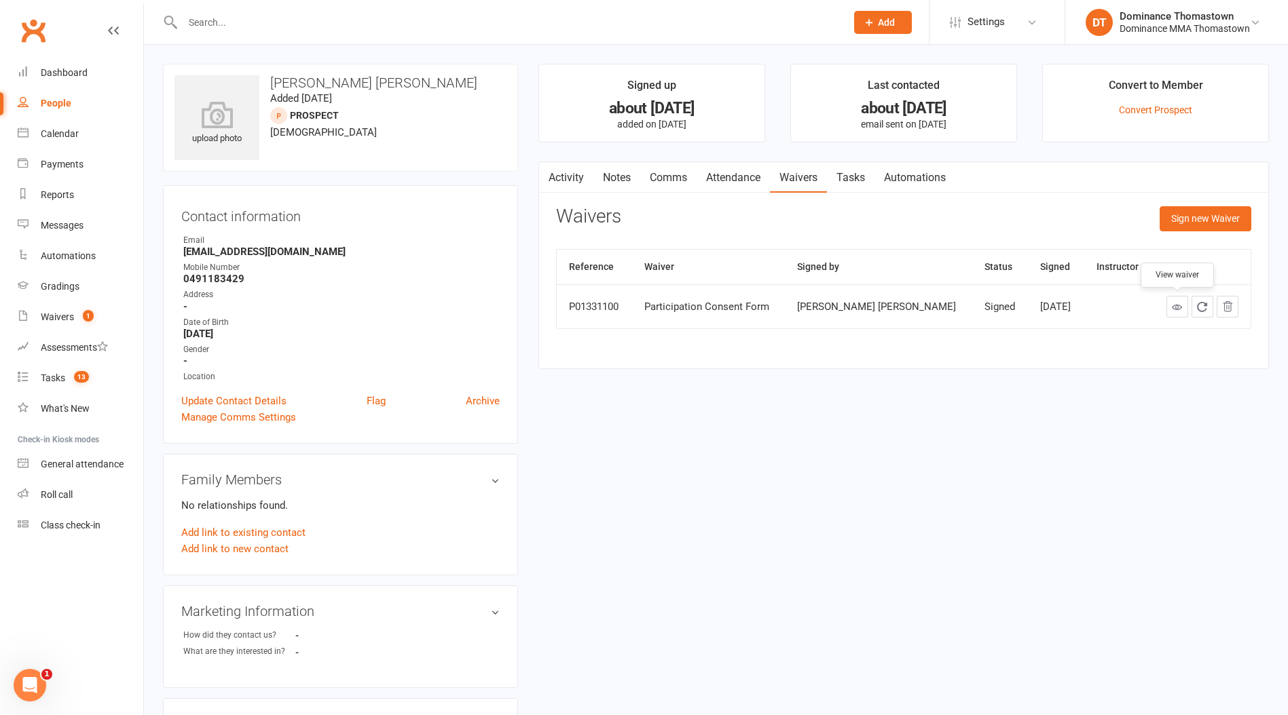
click at [1174, 310] on icon at bounding box center [1177, 307] width 10 height 10
click at [668, 174] on link "Comms" at bounding box center [668, 177] width 56 height 31
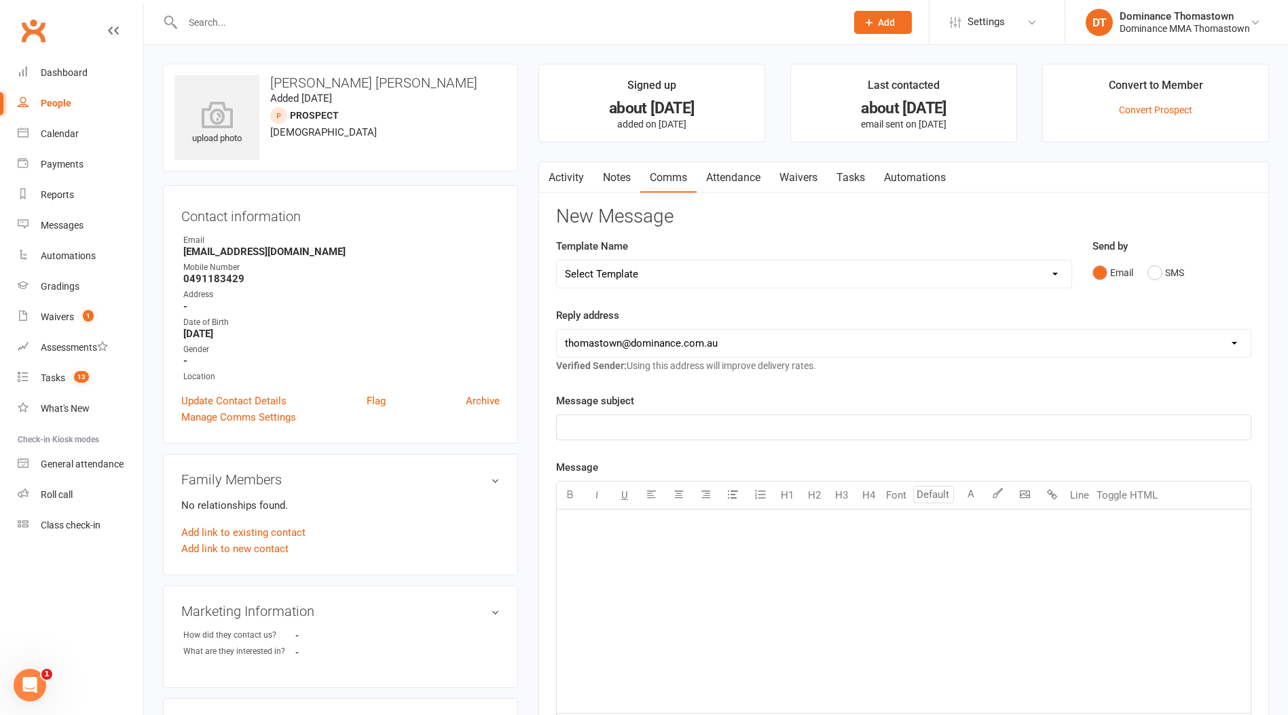
click at [617, 174] on link "Notes" at bounding box center [616, 177] width 47 height 31
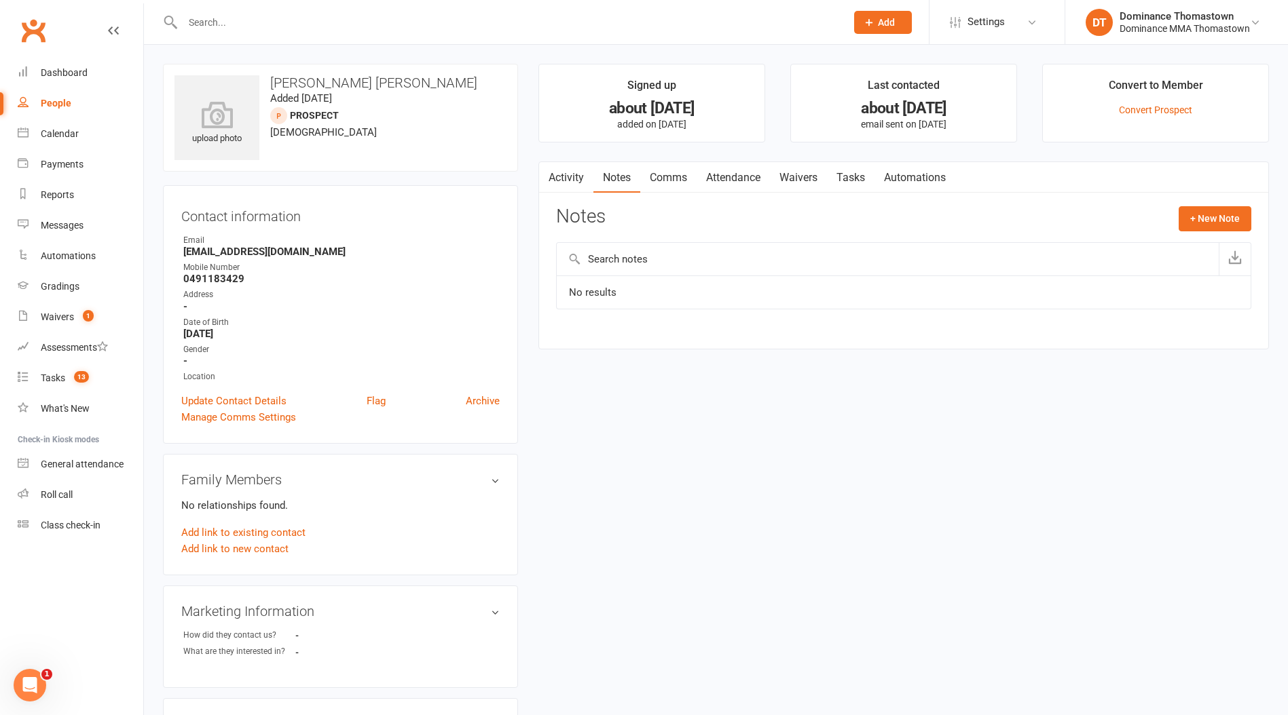
click at [573, 175] on link "Activity" at bounding box center [566, 177] width 54 height 31
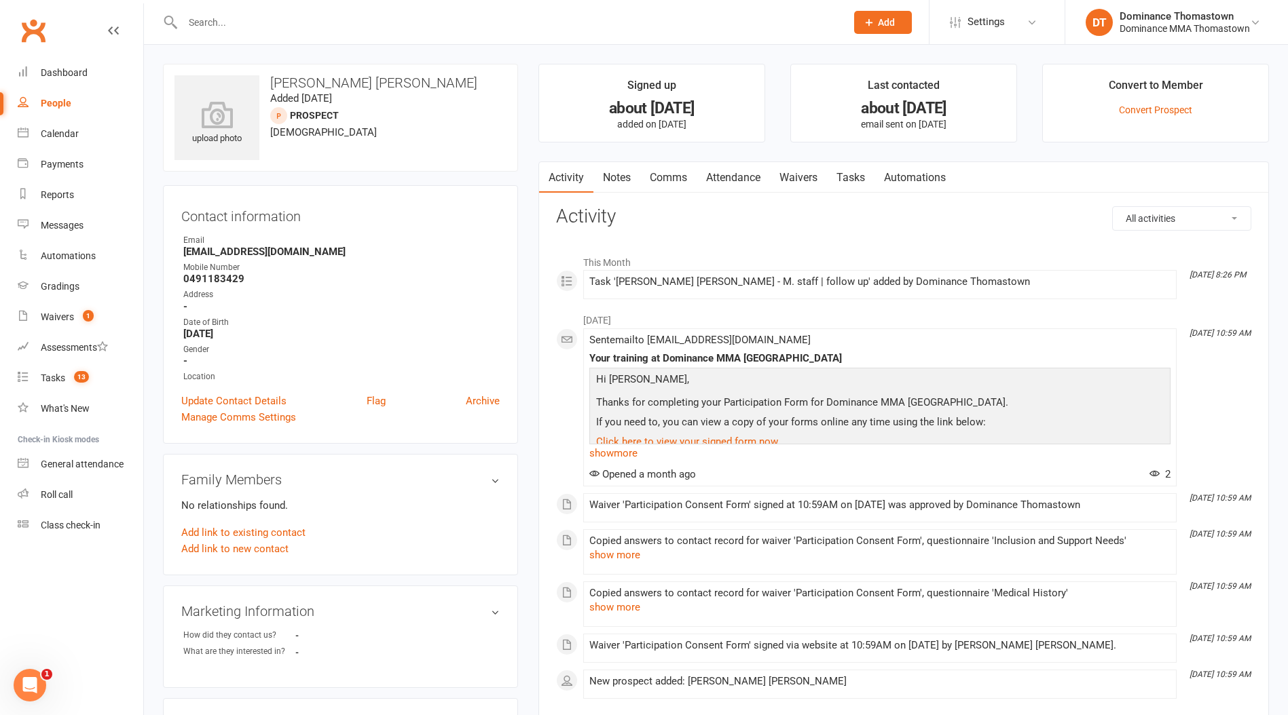
drag, startPoint x: 631, startPoint y: 174, endPoint x: 725, endPoint y: 172, distance: 93.7
click at [632, 174] on link "Notes" at bounding box center [616, 177] width 47 height 31
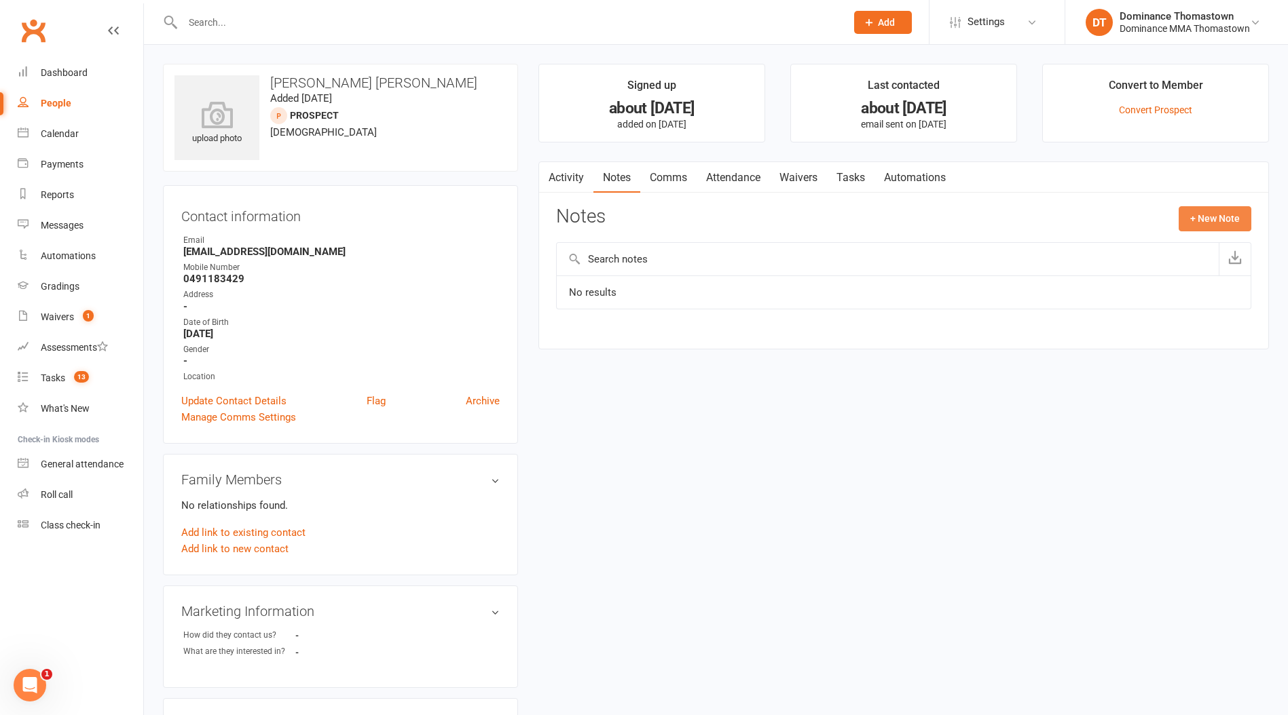
click at [1212, 211] on button "+ New Note" at bounding box center [1214, 218] width 73 height 24
click at [656, 350] on textarea at bounding box center [903, 351] width 695 height 45
type textarea "u"
click at [234, 400] on link "Update Contact Details" at bounding box center [233, 401] width 105 height 16
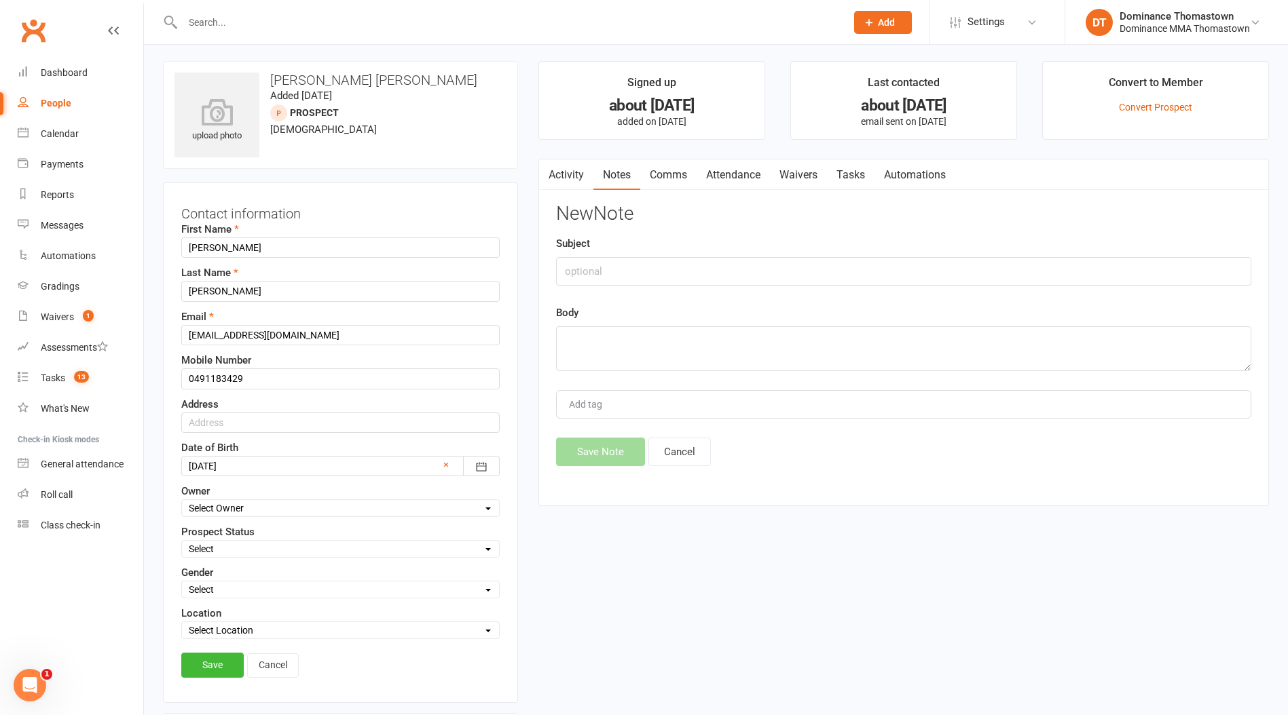
scroll to position [64, 0]
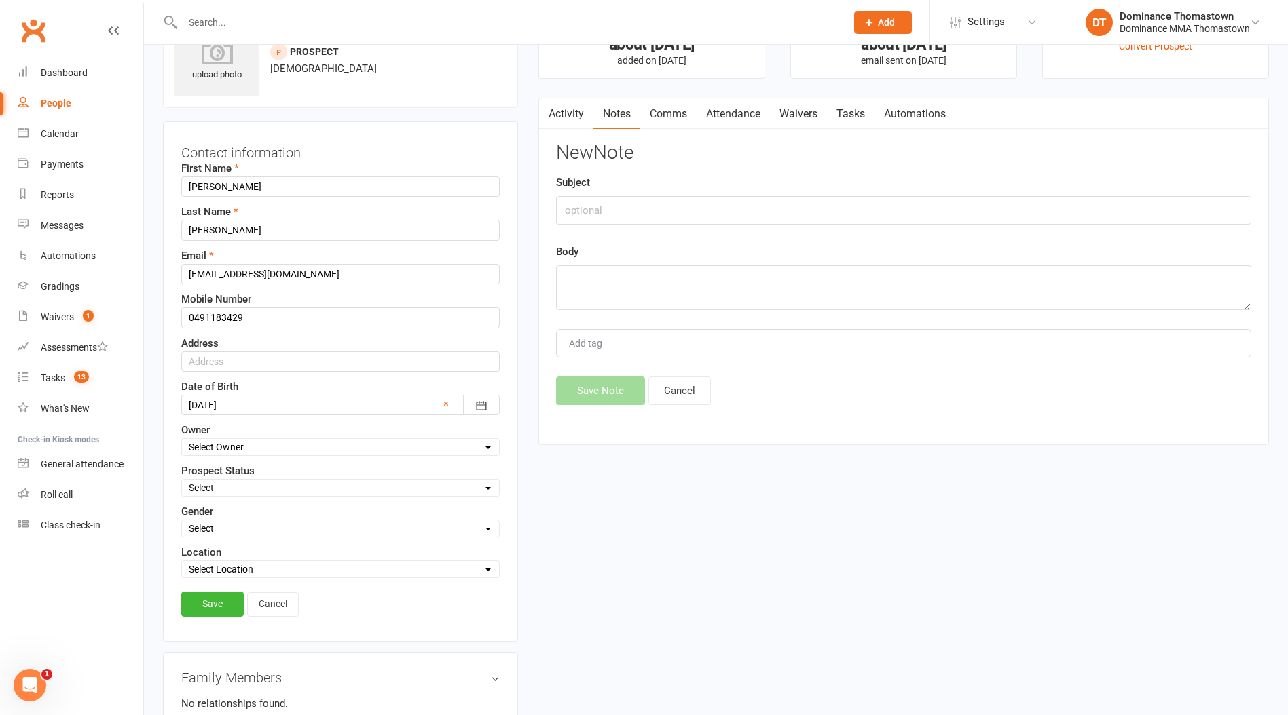
click at [246, 487] on select "Select ENQUIRY WEBSITE ENQUIRY META ADS ENQUIRY DROPPED PROSPECT DROP-IN VISITO…" at bounding box center [340, 488] width 317 height 15
select select "DROP-IN VISITOR"
click at [182, 481] on select "Select ENQUIRY WEBSITE ENQUIRY META ADS ENQUIRY DROPPED PROSPECT DROP-IN VISITO…" at bounding box center [340, 488] width 317 height 15
click at [219, 594] on link "Save" at bounding box center [212, 604] width 62 height 24
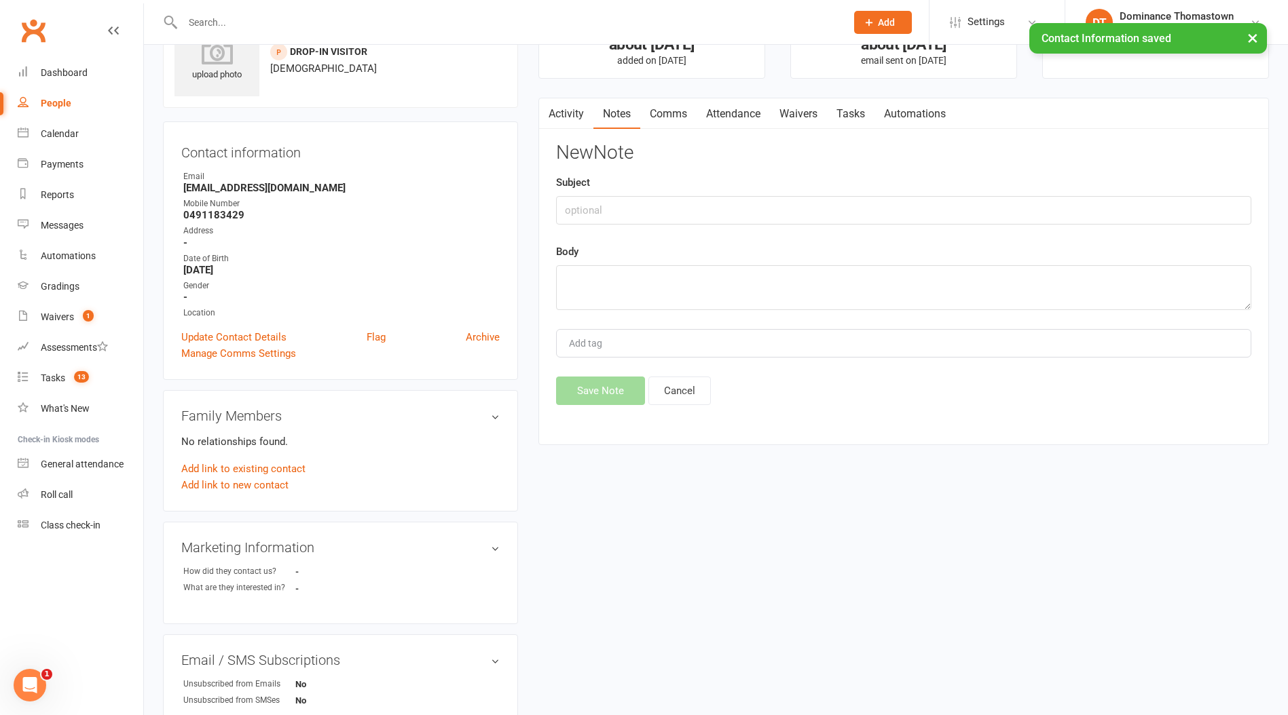
click at [844, 100] on link "Tasks" at bounding box center [851, 113] width 48 height 31
select select "incomplete"
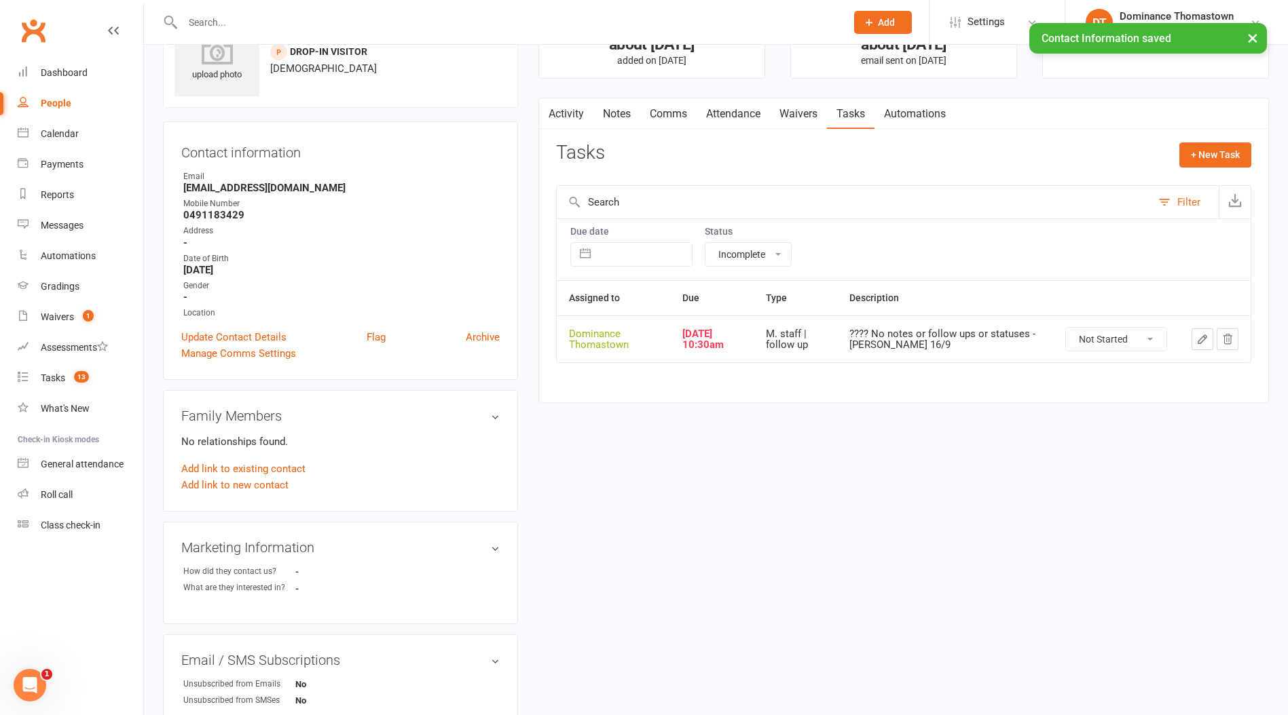
click at [1113, 334] on select "Not Started In Progress Waiting Complete" at bounding box center [1116, 339] width 100 height 23
click at [1066, 328] on select "Not Started In Progress Waiting Complete" at bounding box center [1116, 339] width 100 height 23
select select "unstarted"
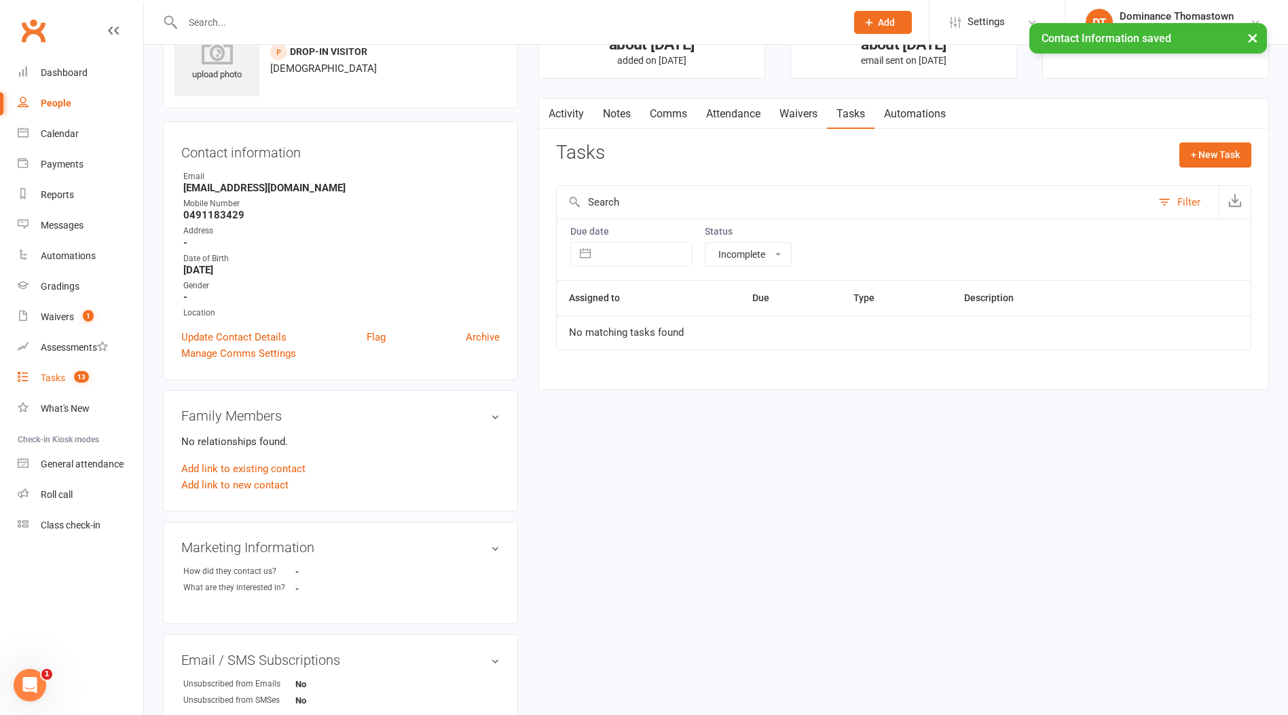
click at [56, 381] on div "Tasks" at bounding box center [53, 378] width 24 height 11
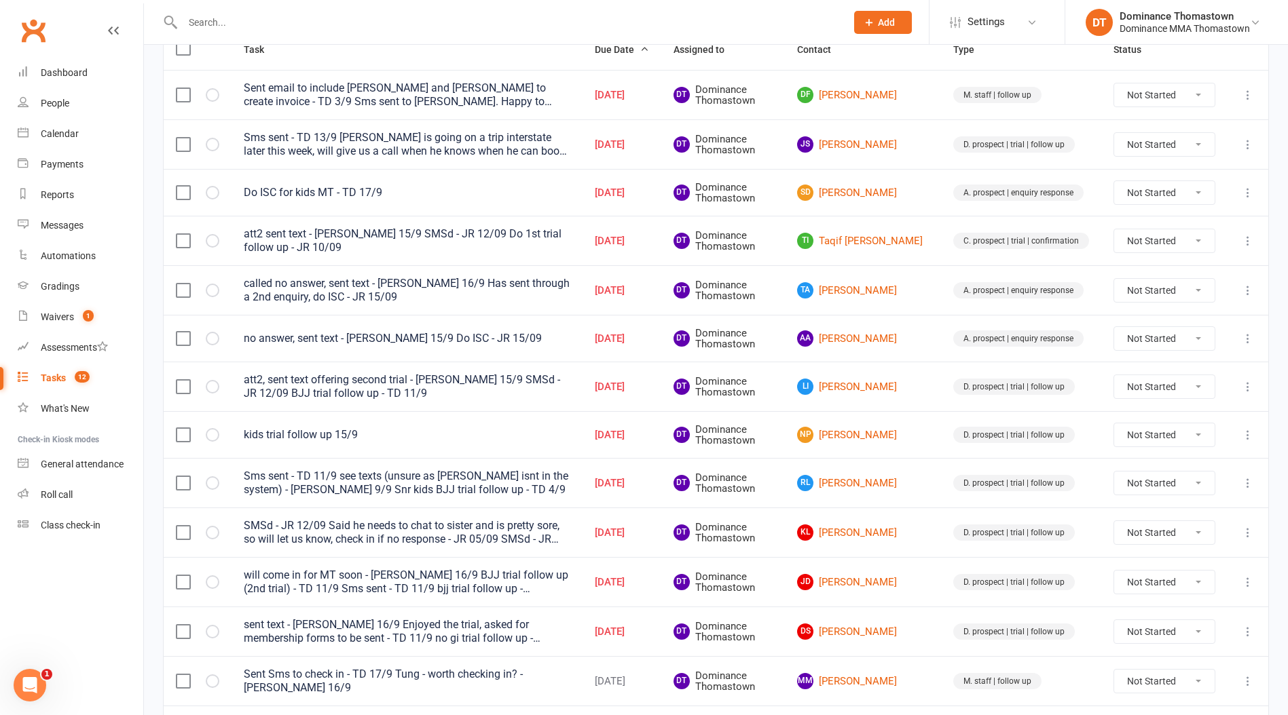
scroll to position [195, 0]
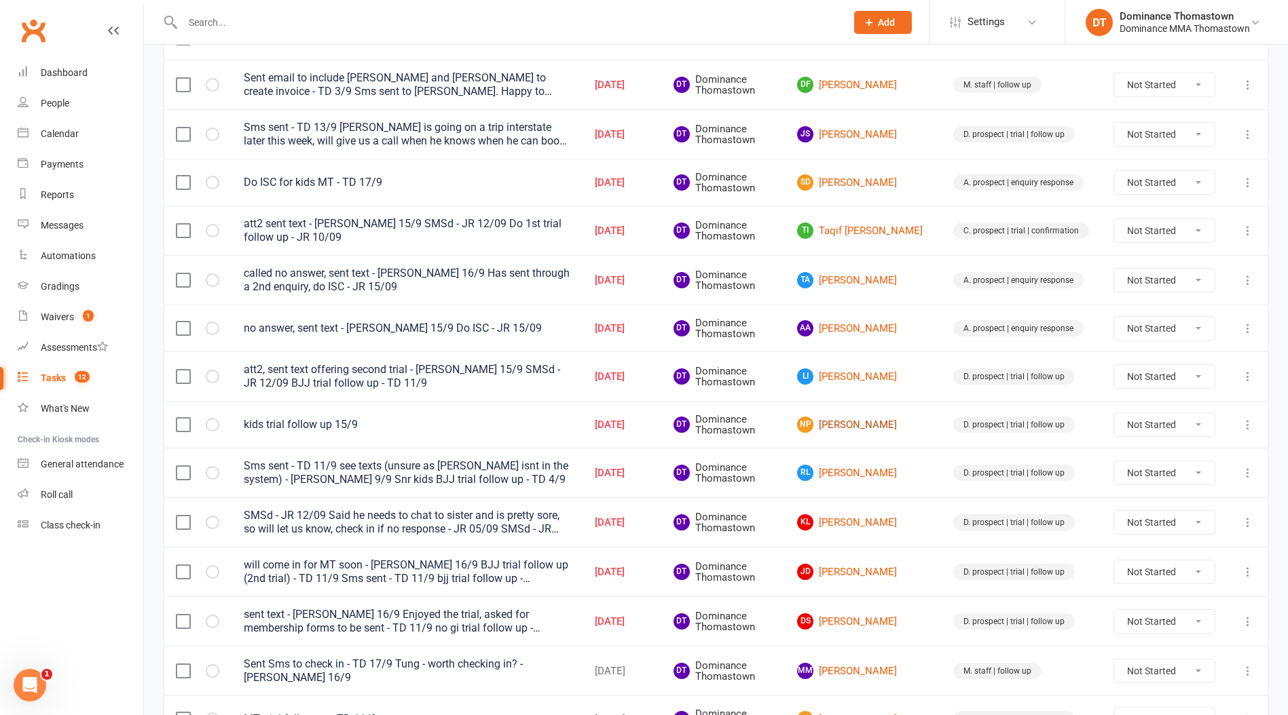
click at [882, 425] on link "NP Nilesh Patel" at bounding box center [863, 425] width 132 height 16
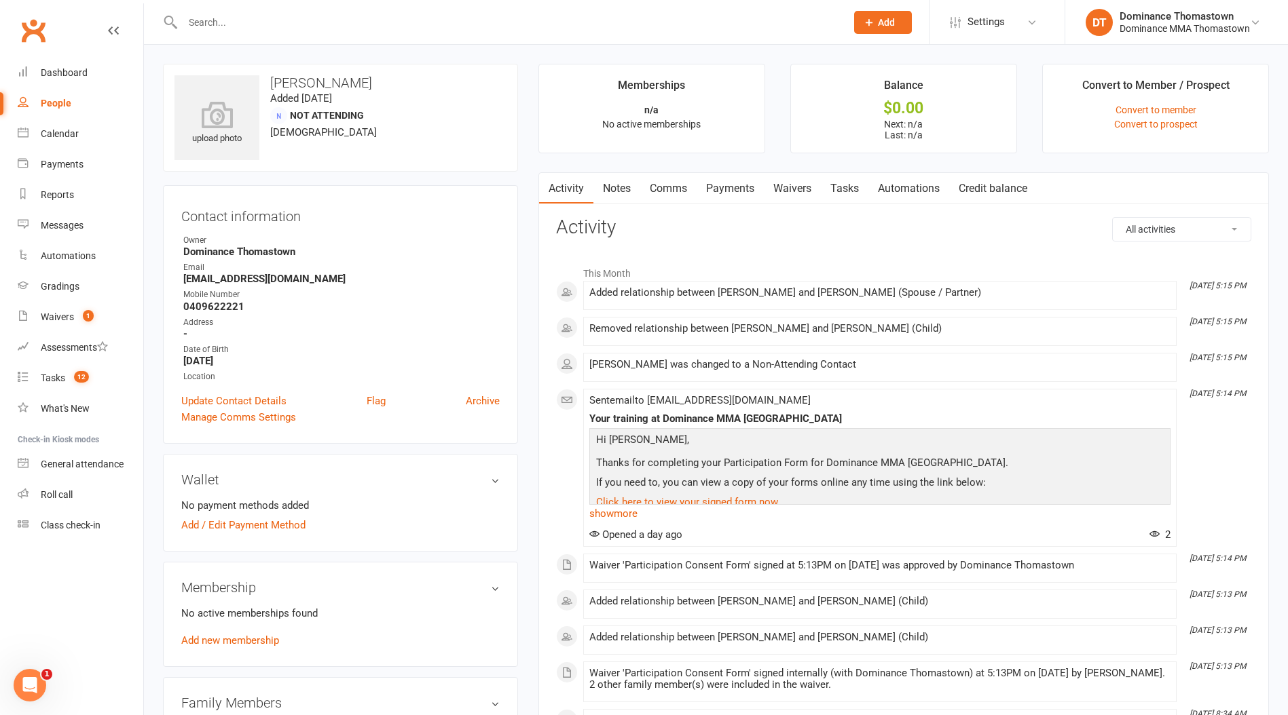
click at [862, 184] on link "Tasks" at bounding box center [845, 188] width 48 height 31
select select "incomplete"
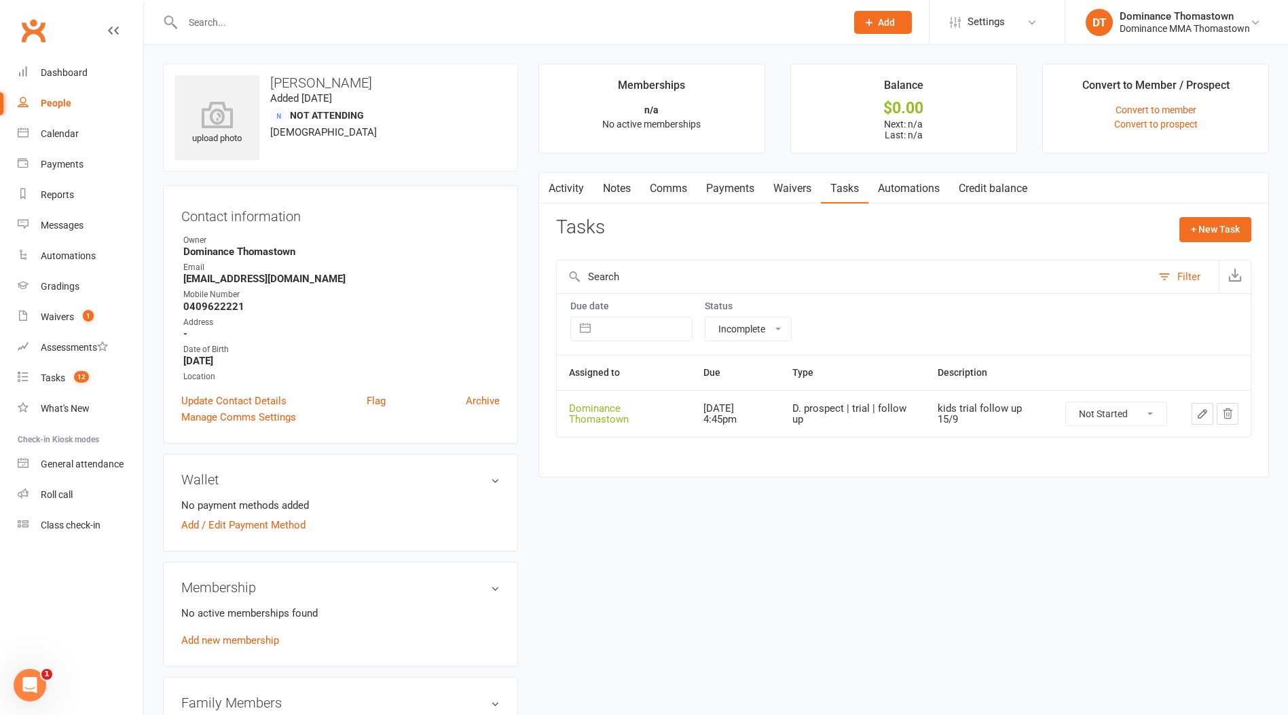
click at [1208, 415] on button "button" at bounding box center [1202, 414] width 22 height 22
select select "12547"
select select "3812"
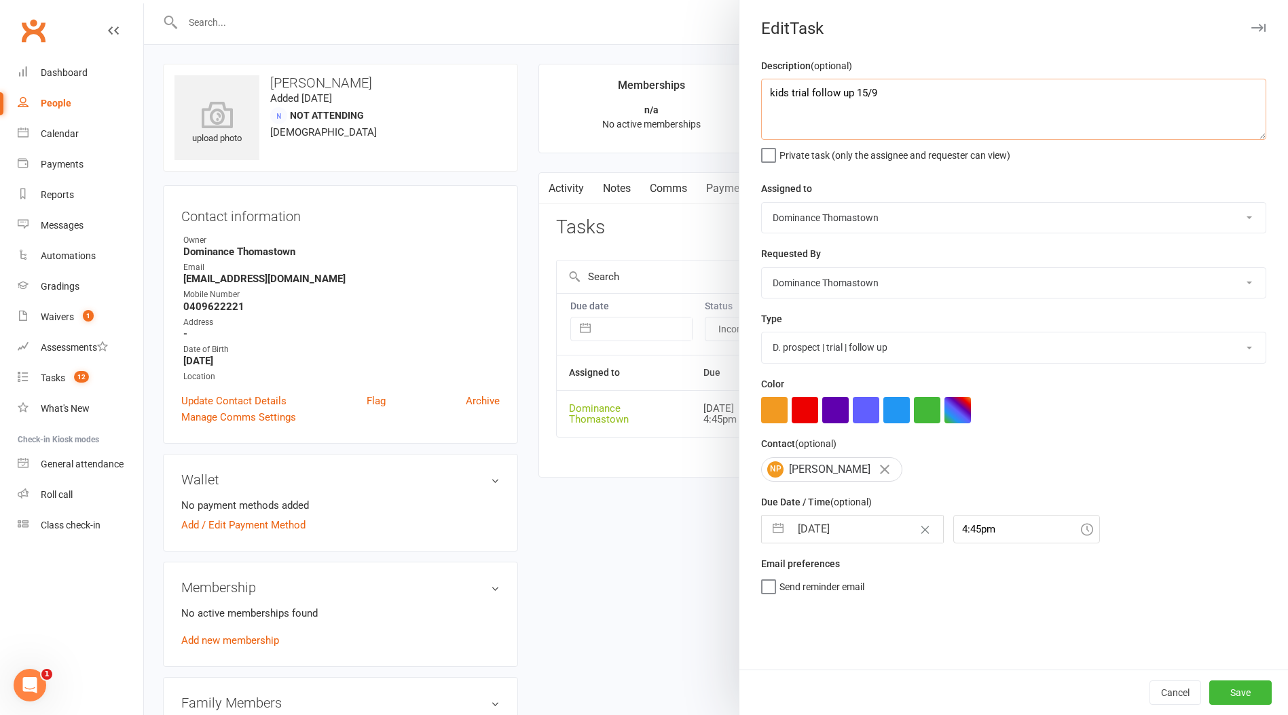
click at [782, 94] on textarea "kids trial follow up 15/9" at bounding box center [1013, 109] width 505 height 61
click at [781, 94] on textarea "kids trial follow up 15/9" at bounding box center [1013, 109] width 505 height 61
click at [770, 94] on textarea "kids trial follow up 15/9" at bounding box center [1013, 109] width 505 height 61
type textarea "MT (her son) trial follow up 15/9"
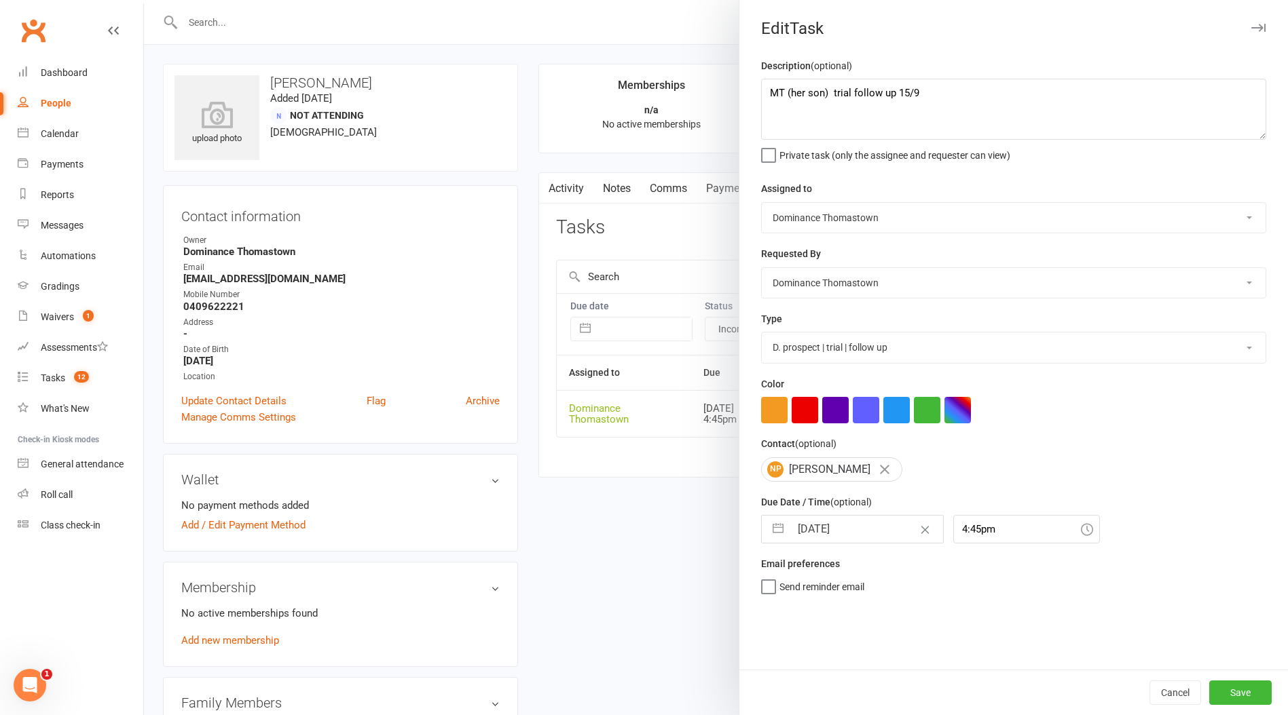
drag, startPoint x: 850, startPoint y: 517, endPoint x: 854, endPoint y: 526, distance: 9.5
click at [851, 519] on div "17 Sep 2025 Navigate forward to interact with the calendar and select a date. P…" at bounding box center [852, 529] width 183 height 29
click at [855, 534] on input "[DATE]" at bounding box center [866, 529] width 153 height 27
select select "7"
select select "2025"
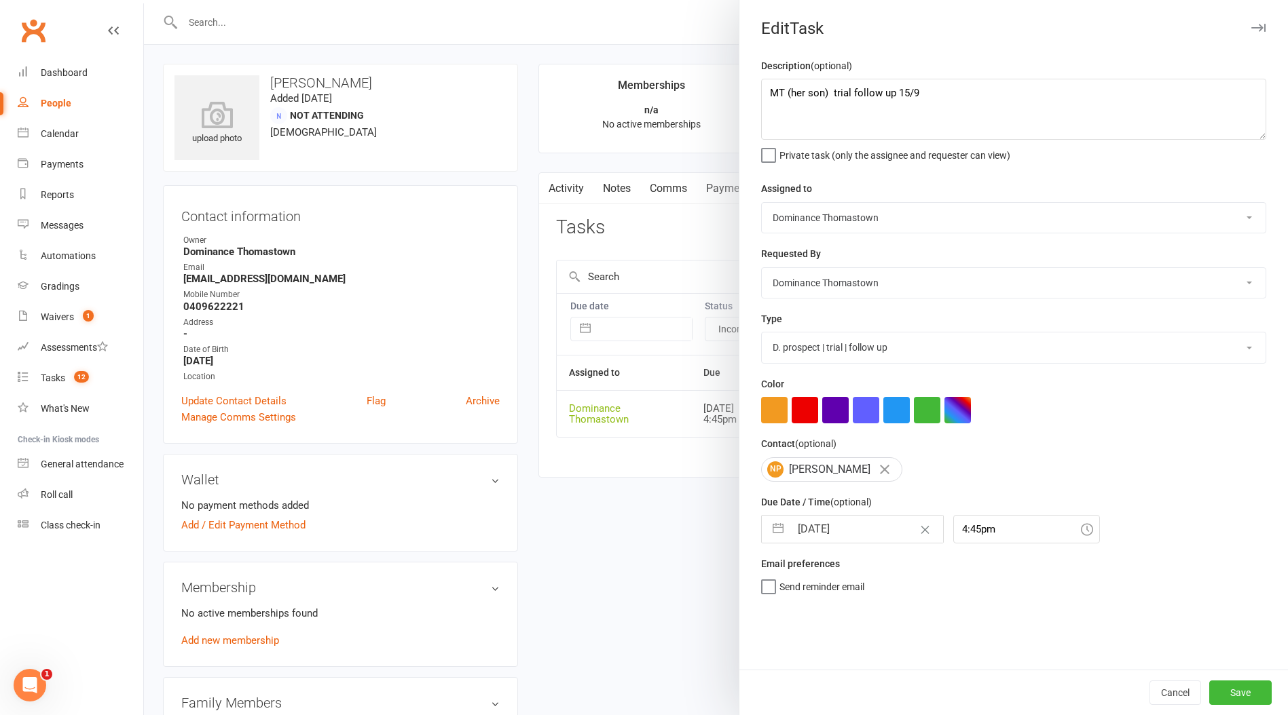
select select "8"
select select "2025"
select select "9"
select select "2025"
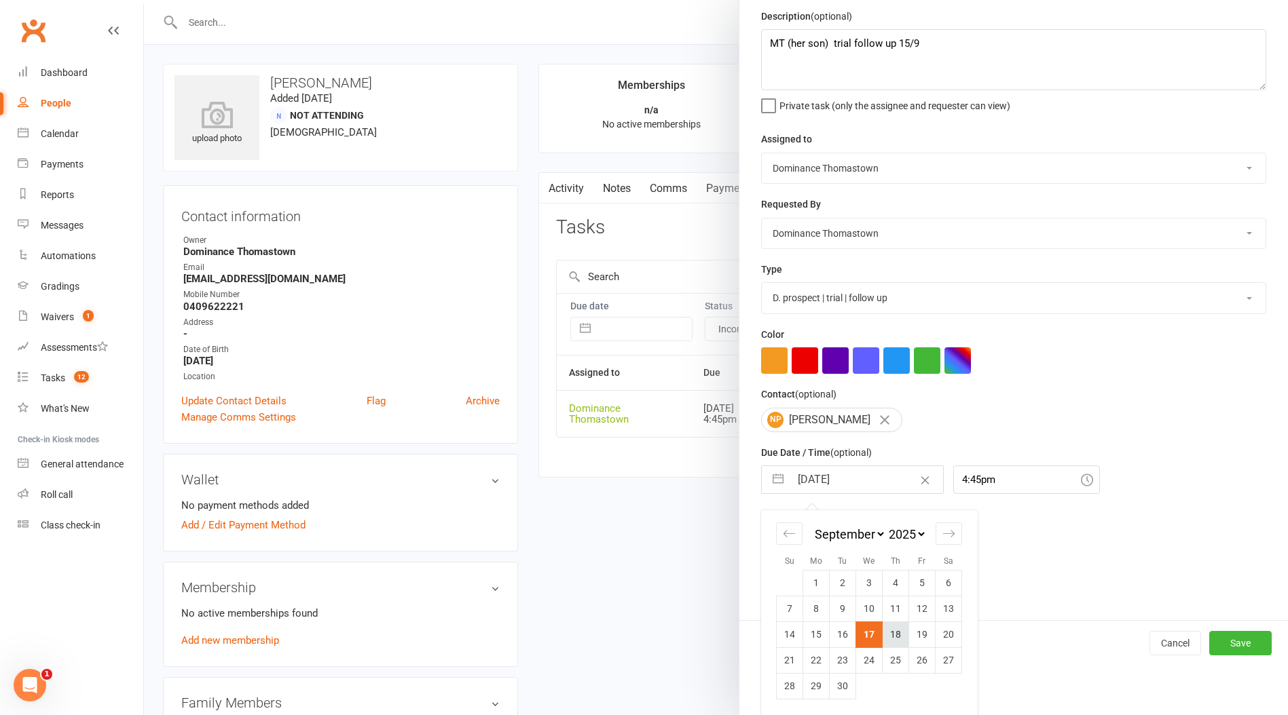
click at [880, 632] on tr "14 15 16 17 18 19 20" at bounding box center [868, 635] width 185 height 26
drag, startPoint x: 899, startPoint y: 639, endPoint x: 961, endPoint y: 644, distance: 62.7
click at [899, 639] on td "18" at bounding box center [895, 635] width 26 height 26
type input "[DATE]"
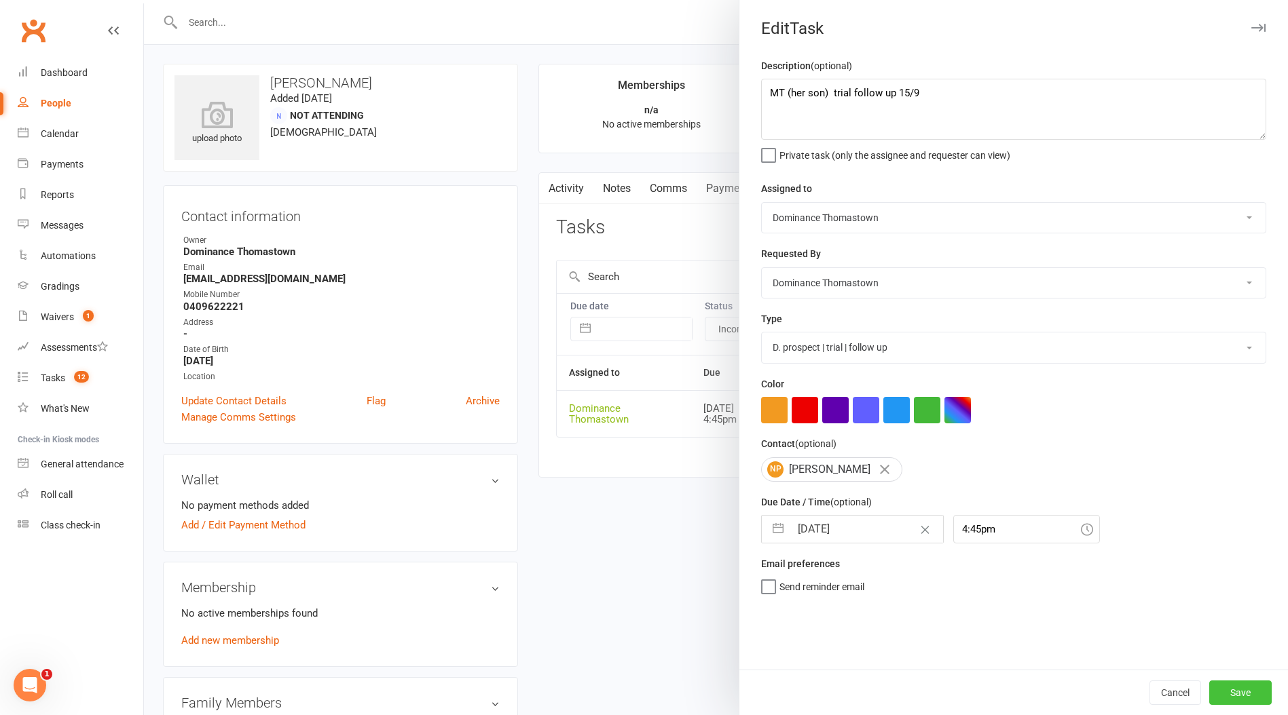
drag, startPoint x: 1232, startPoint y: 691, endPoint x: 888, endPoint y: 614, distance: 352.7
click at [1231, 691] on button "Save" at bounding box center [1240, 693] width 62 height 24
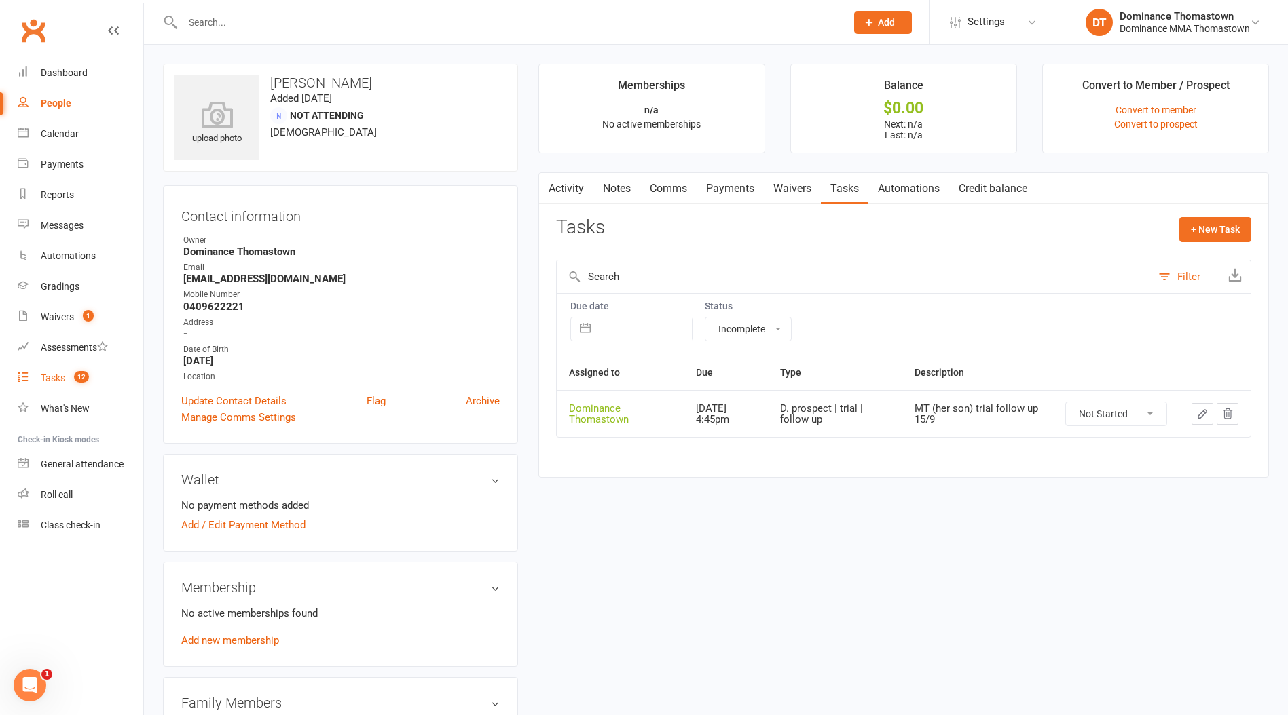
click at [74, 386] on link "Tasks 12" at bounding box center [81, 378] width 126 height 31
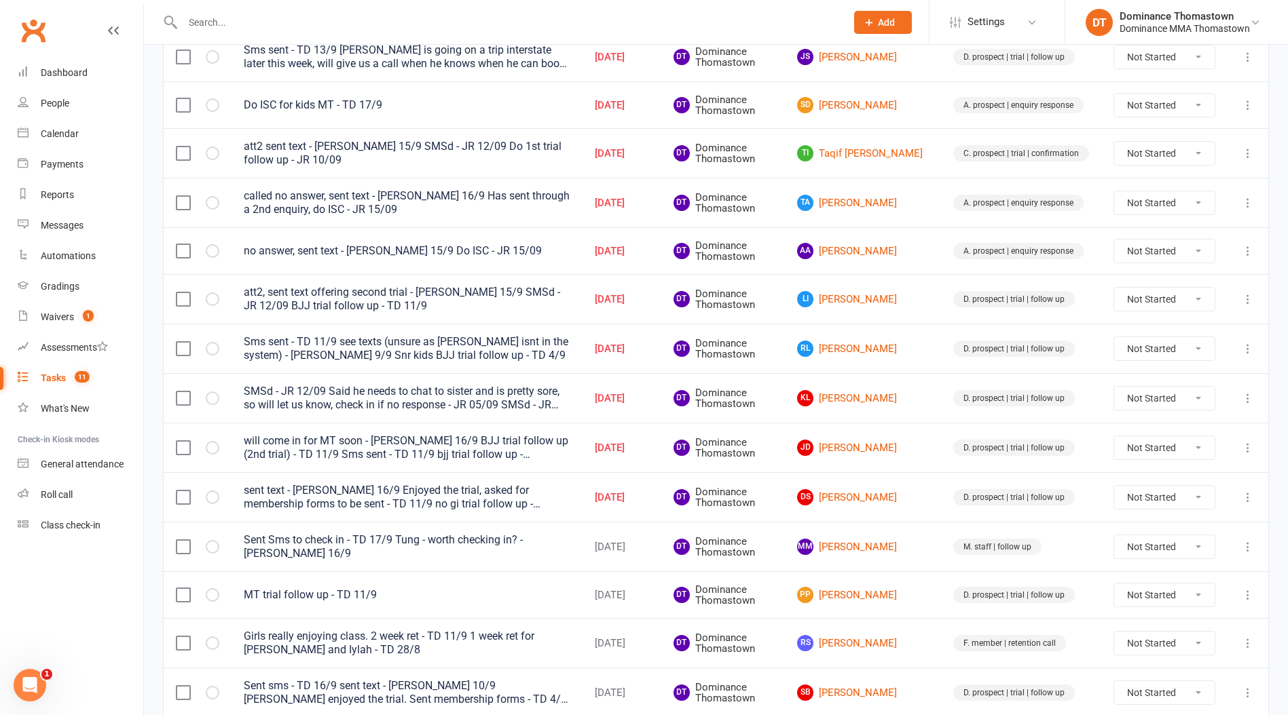
scroll to position [290, 0]
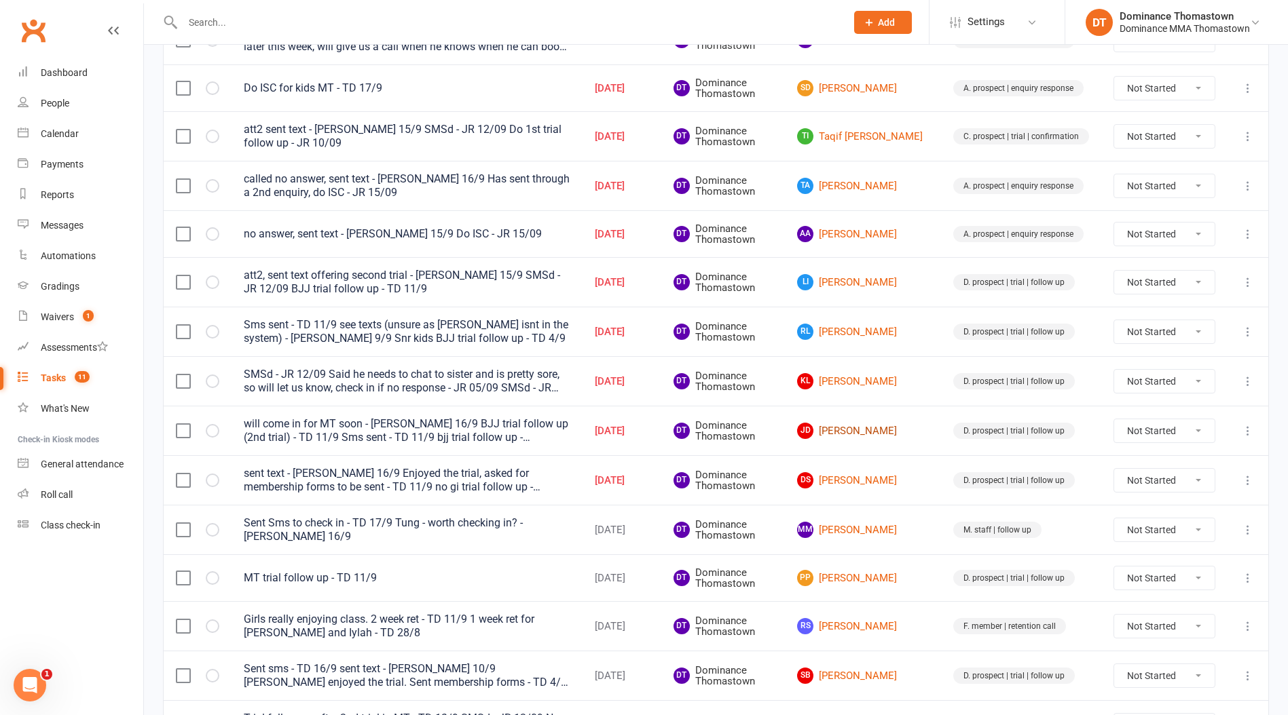
click at [878, 436] on link "JD Josh Du" at bounding box center [863, 431] width 132 height 16
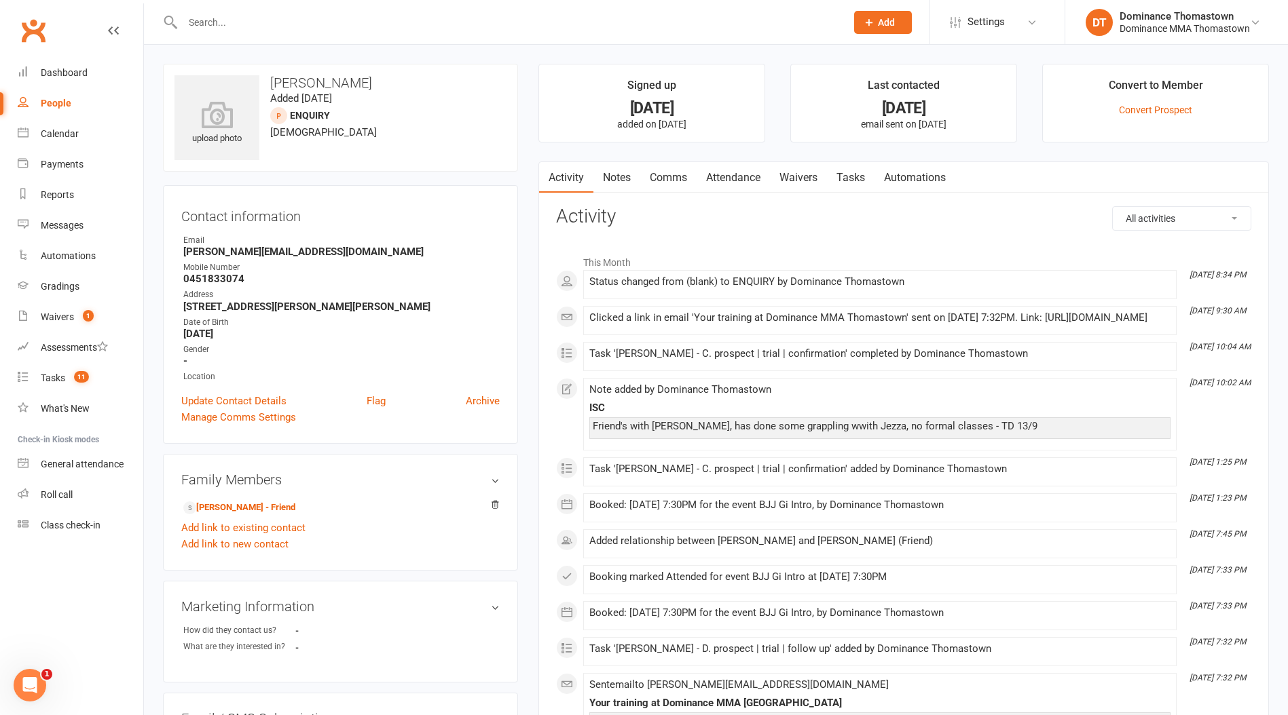
click at [217, 278] on strong "0451833074" at bounding box center [341, 279] width 316 height 12
copy strong "0451833074"
click at [846, 178] on link "Tasks" at bounding box center [851, 177] width 48 height 31
select select "incomplete"
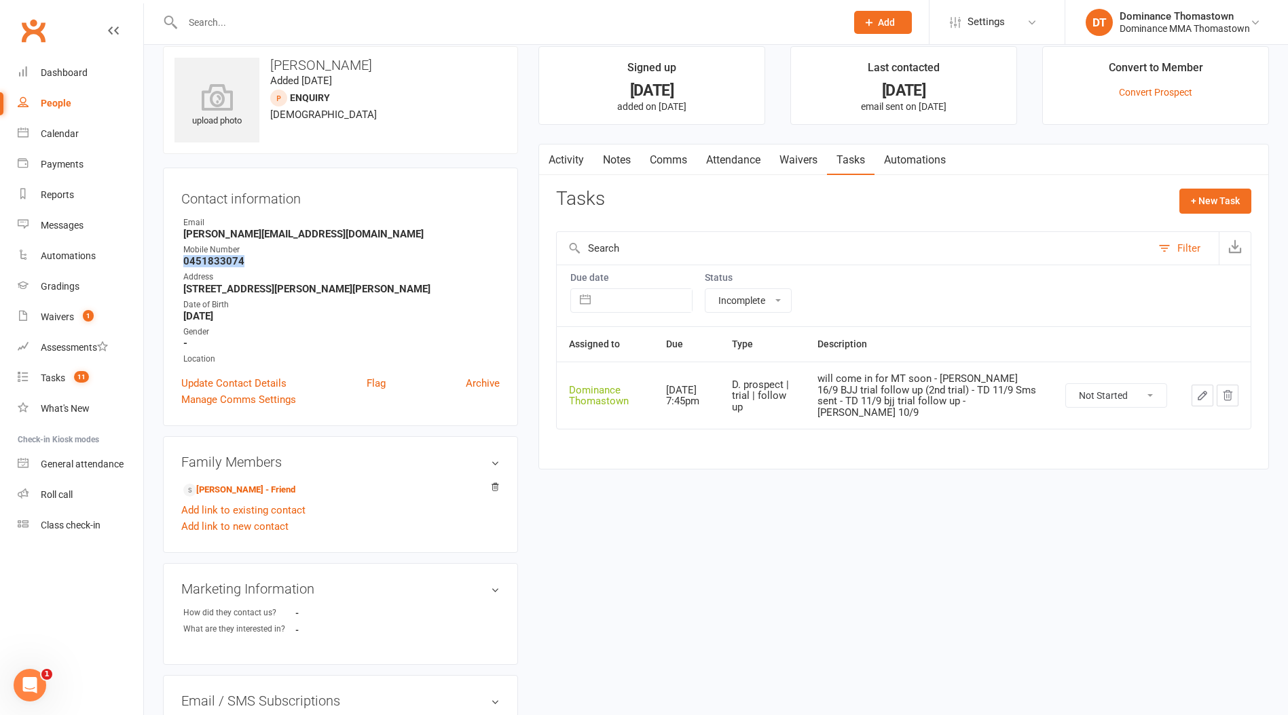
scroll to position [19, 0]
click at [1197, 388] on icon "button" at bounding box center [1202, 394] width 12 height 12
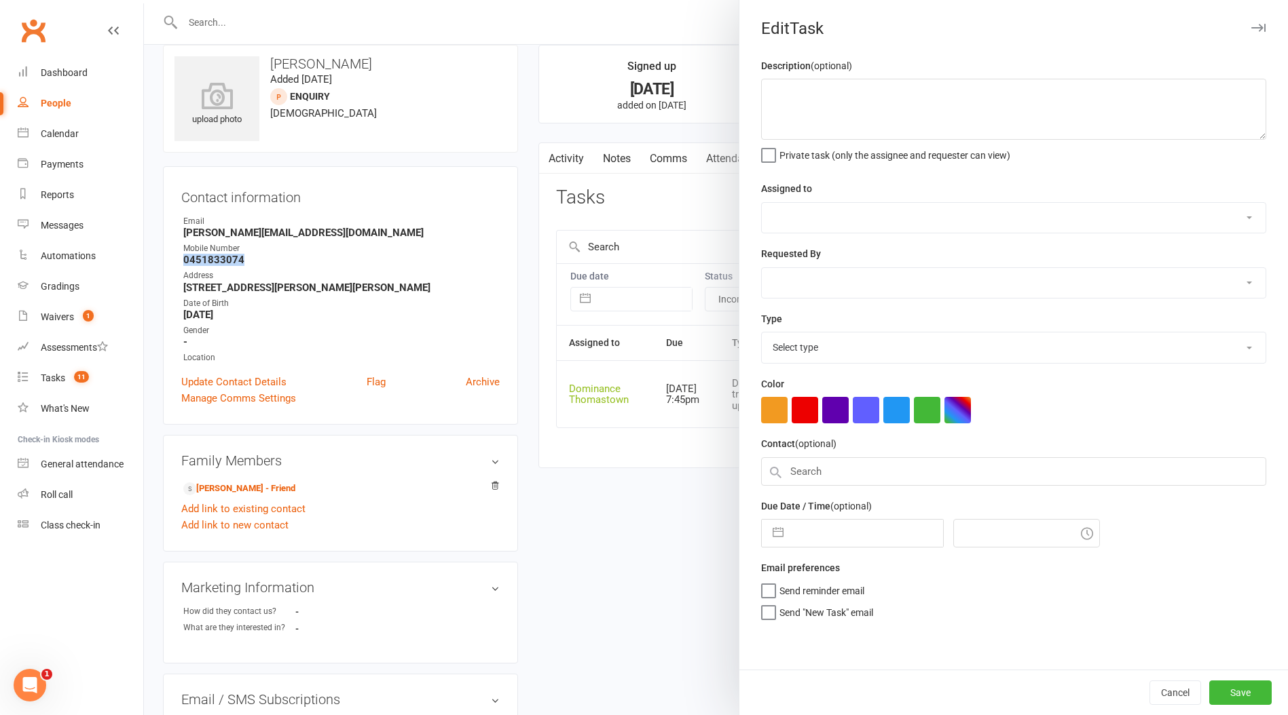
type textarea "will come in for MT soon - Ellen 16/9 BJJ trial follow up (2nd trial) - TD 11/9…"
select select "12547"
type input "[DATE]"
type input "7:45pm"
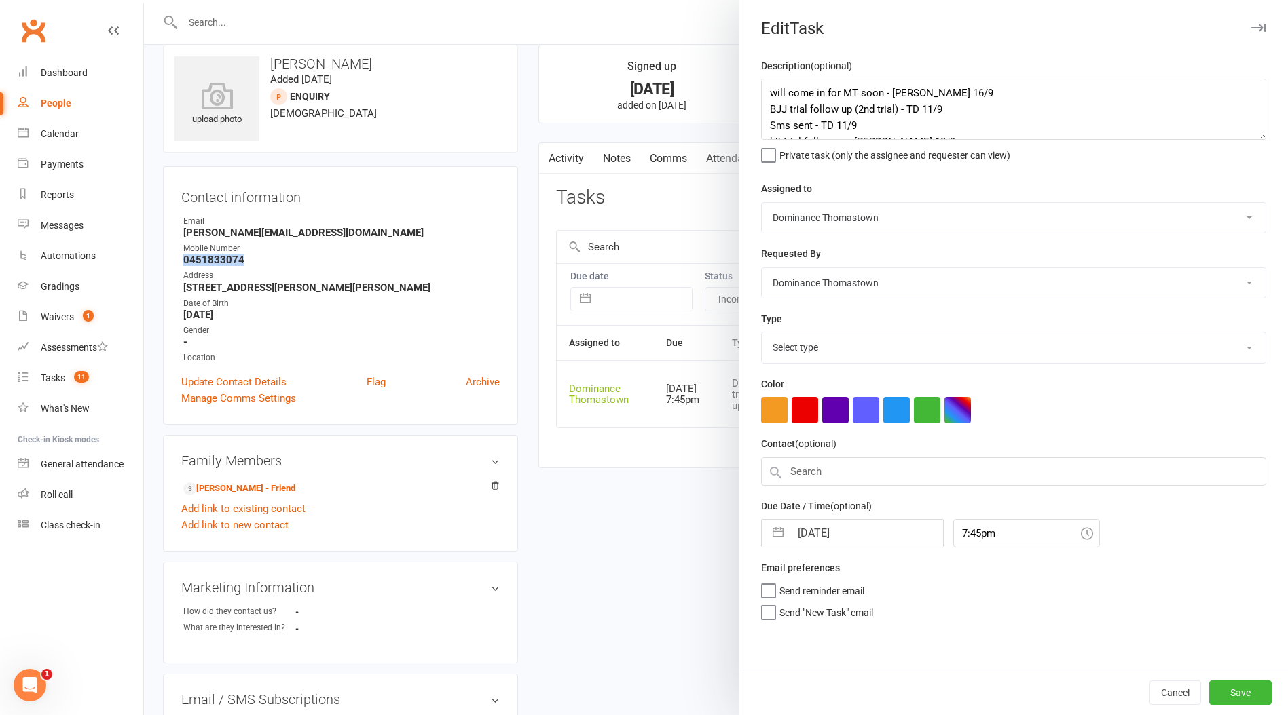
select select "3812"
click at [763, 81] on textarea "will come in for MT soon - Ellen 16/9 BJJ trial follow up (2nd trial) - TD 11/9…" at bounding box center [1013, 109] width 505 height 61
click at [767, 88] on textarea "will come in for MT soon - Ellen 16/9 BJJ trial follow up (2nd trial) - TD 11/9…" at bounding box center [1013, 109] width 505 height 61
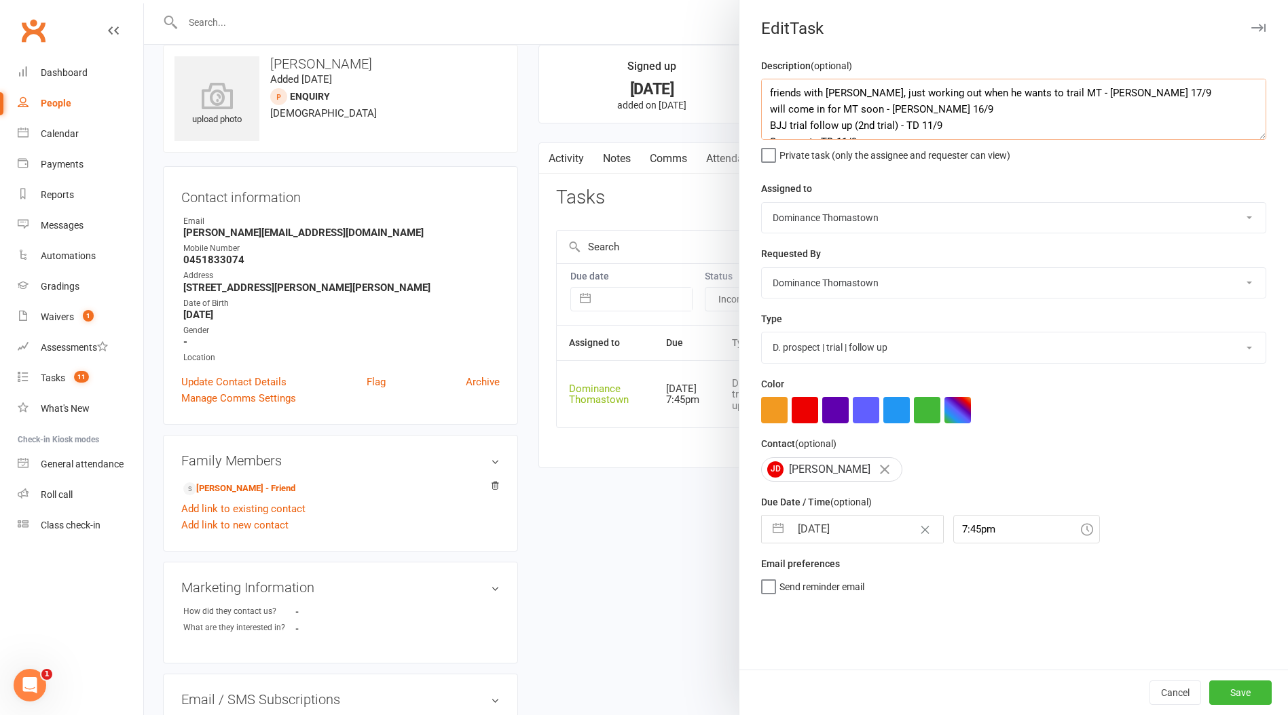
drag, startPoint x: 1011, startPoint y: 93, endPoint x: 1000, endPoint y: 96, distance: 10.5
click at [1015, 94] on textarea "friends with Jez, just working out when he wants to trail MT - Ellen 17/9 will …" at bounding box center [1013, 109] width 505 height 61
type textarea "friends with Jez, just working out when he wants to trial MT - Ellen 17/9 will …"
drag, startPoint x: 842, startPoint y: 558, endPoint x: 842, endPoint y: 544, distance: 13.6
click at [842, 557] on div "Description (optional) friends with Jez, just working out when he wants to tria…" at bounding box center [1013, 364] width 548 height 612
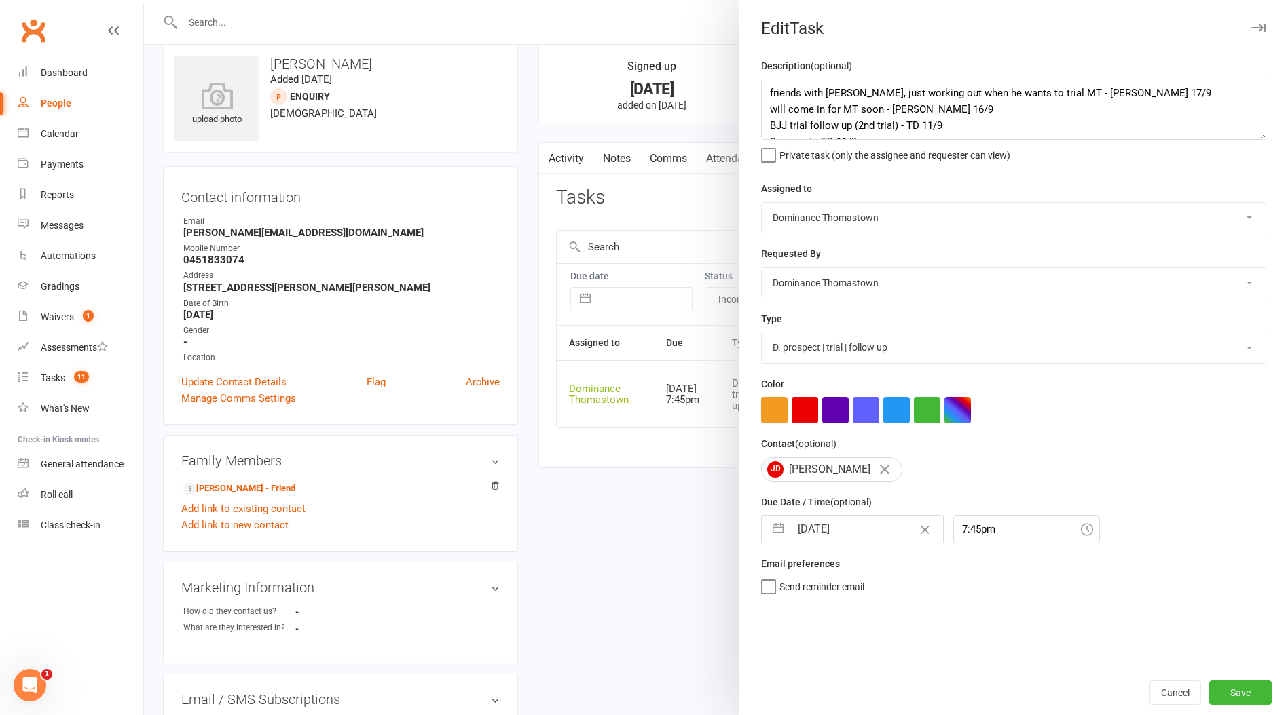
drag, startPoint x: 842, startPoint y: 541, endPoint x: 854, endPoint y: 550, distance: 15.1
click at [841, 542] on input "[DATE]" at bounding box center [866, 529] width 153 height 27
select select "7"
select select "2025"
select select "8"
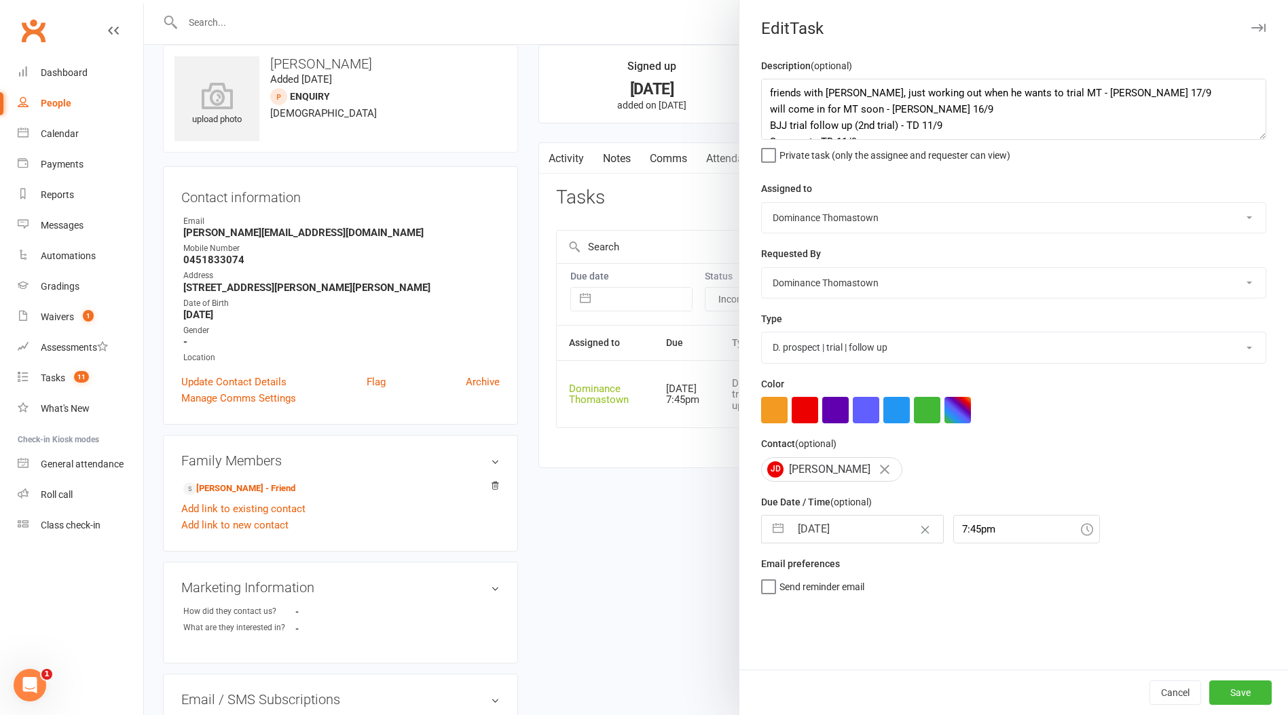
select select "2025"
select select "9"
select select "2025"
click at [897, 683] on td "18" at bounding box center [895, 684] width 26 height 26
type input "18 Sep 2025"
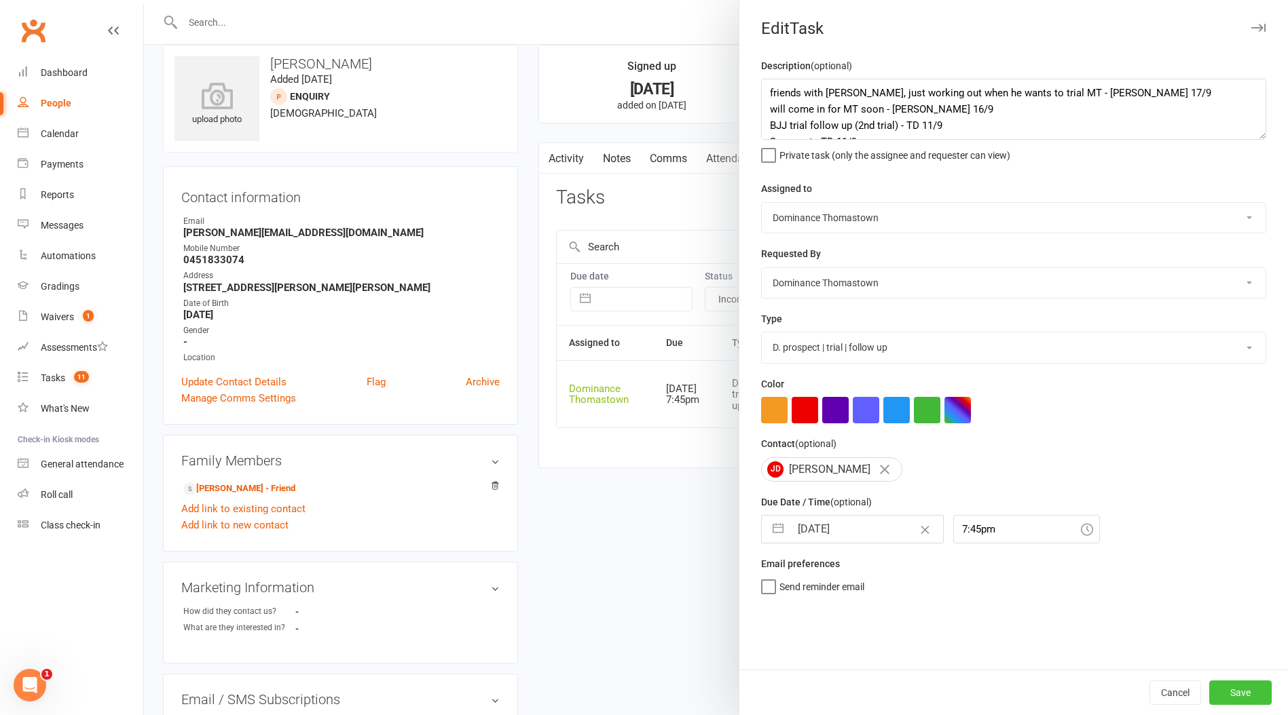
click at [1239, 695] on button "Save" at bounding box center [1240, 693] width 62 height 24
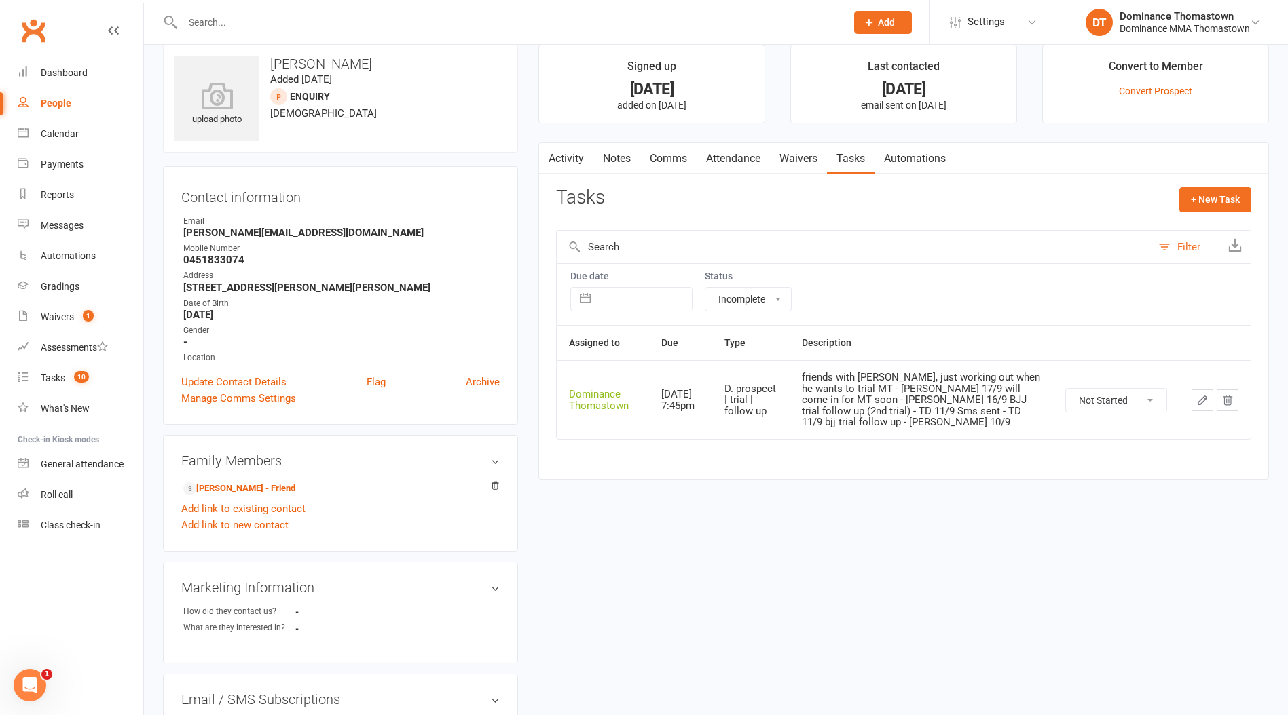
click at [1201, 394] on icon "button" at bounding box center [1202, 400] width 12 height 12
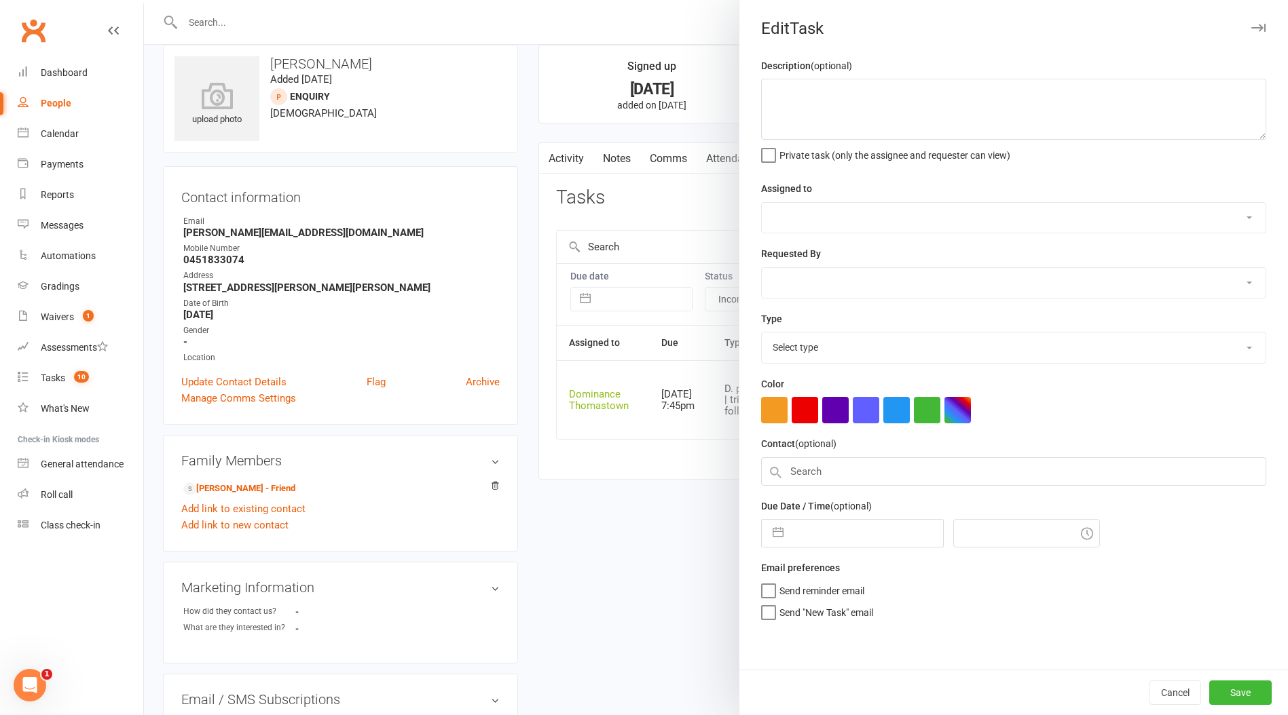
type textarea "friends with Jez, just working out when he wants to trial MT - Ellen 17/9 will …"
select select "12547"
type input "18 Sep 2025"
type input "7:45pm"
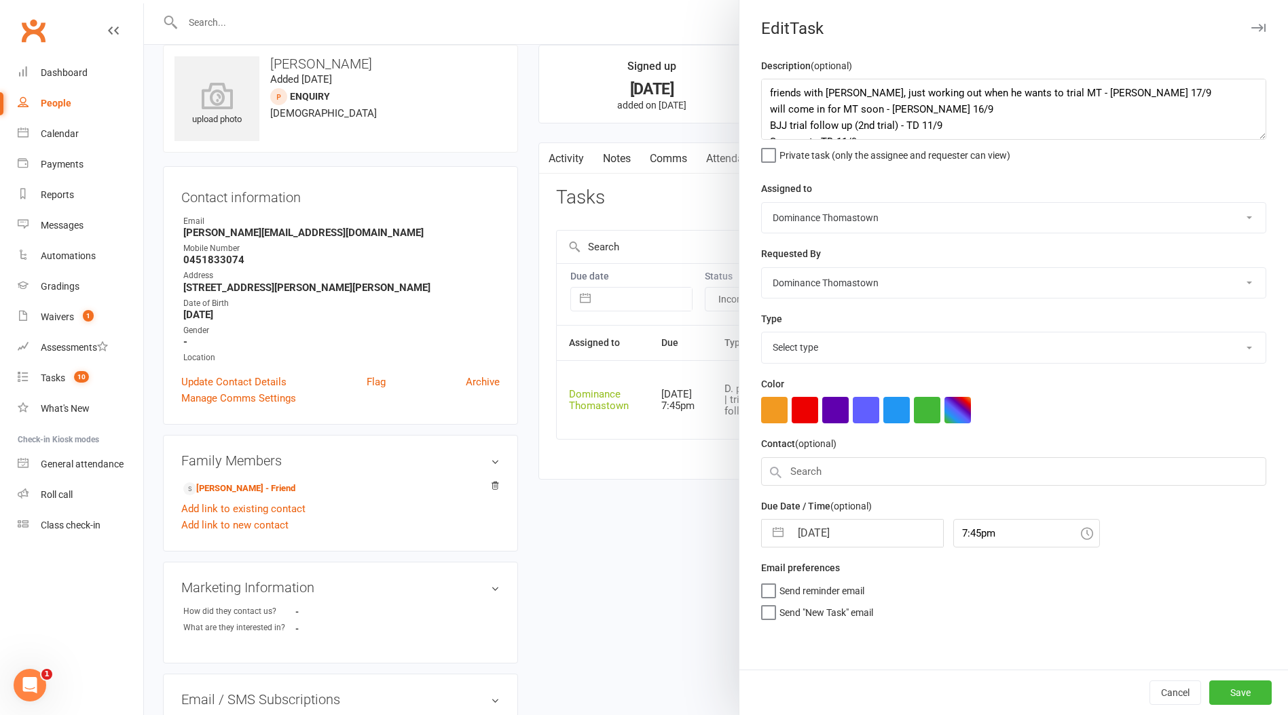
select select "3812"
drag, startPoint x: 1093, startPoint y: 94, endPoint x: 738, endPoint y: 85, distance: 355.8
click at [144, 0] on react-component "Edit Task Description (optional) friends with Jez, just working out when he wan…" at bounding box center [144, 0] width 0 height 0
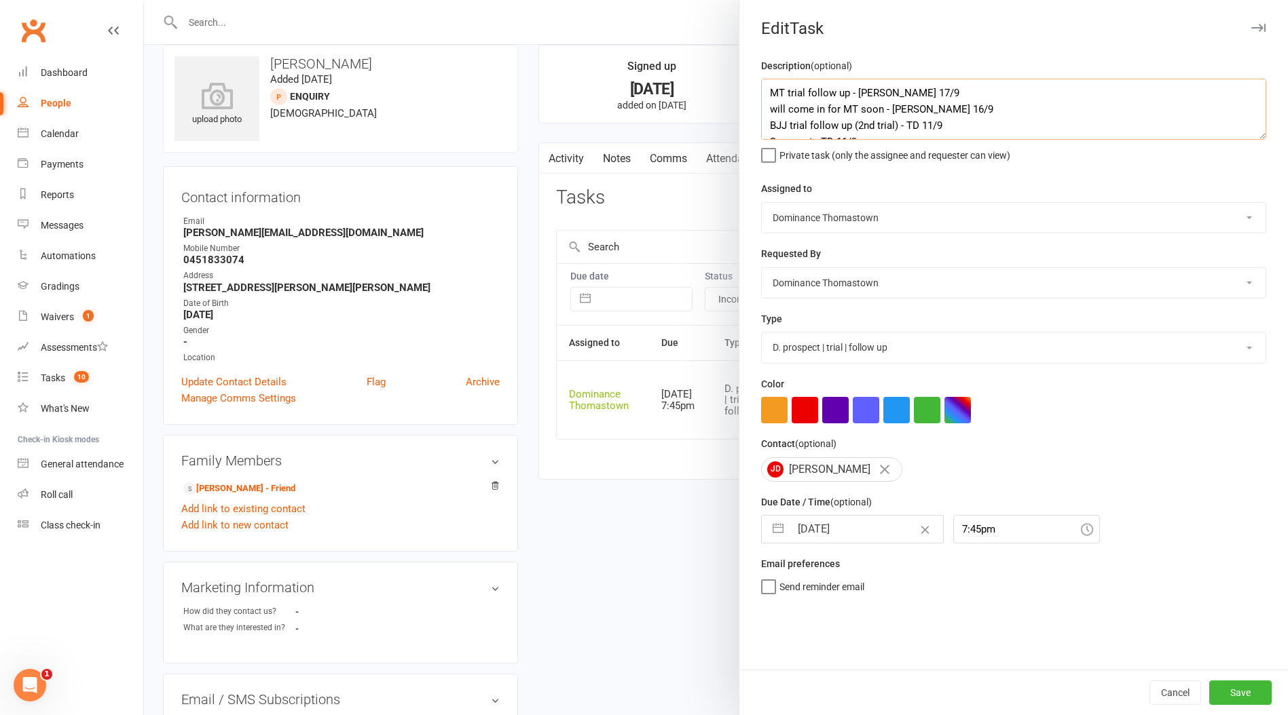
type textarea "MT trial follow up - Ellen 17/9 will come in for MT soon - Ellen 16/9 BJJ trial…"
drag, startPoint x: 861, startPoint y: 532, endPoint x: 869, endPoint y: 540, distance: 11.5
click at [860, 533] on input "18 Sep 2025" at bounding box center [866, 529] width 153 height 27
select select "7"
select select "2025"
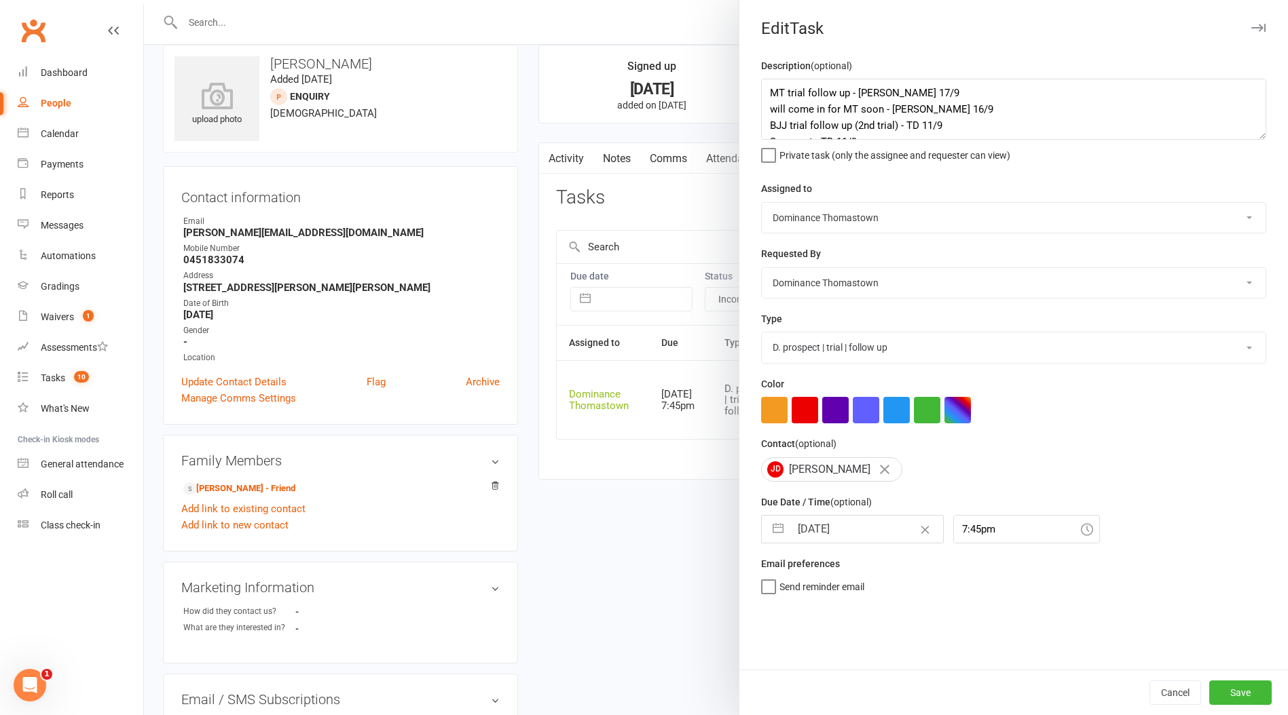
select select "8"
select select "2025"
select select "9"
select select "2025"
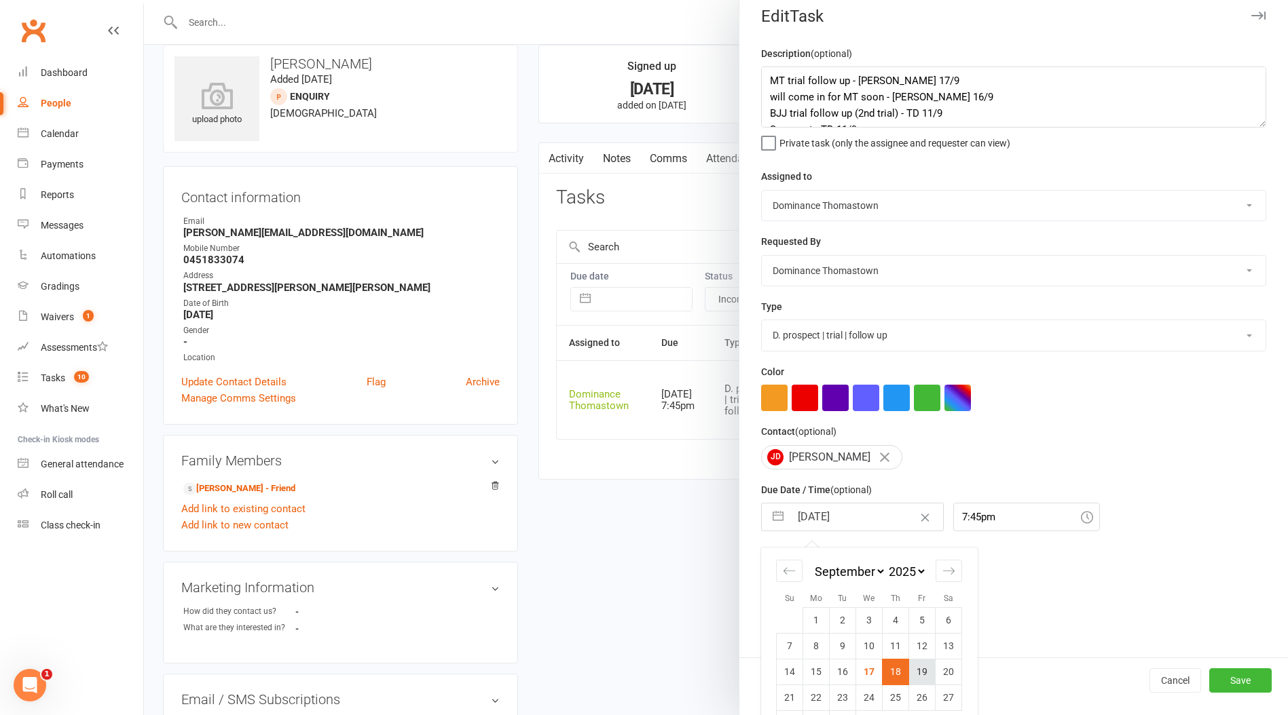
scroll to position [13, 0]
click at [895, 677] on td "18" at bounding box center [895, 671] width 26 height 26
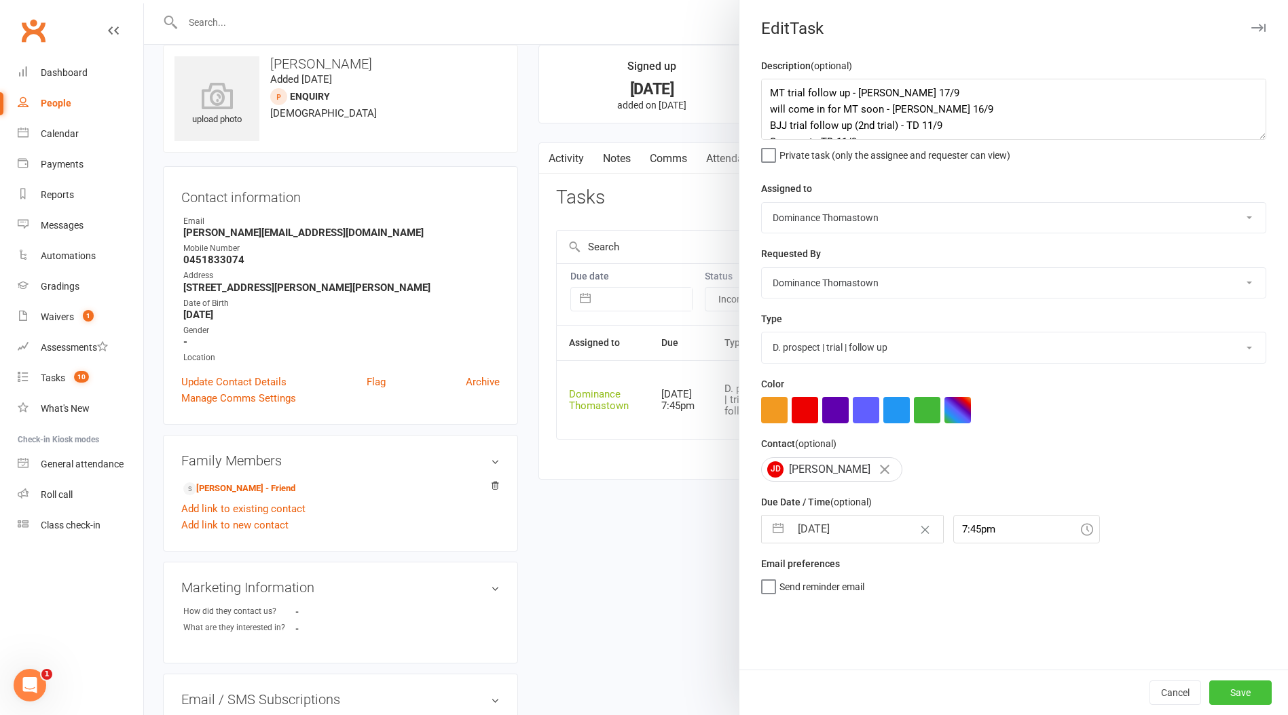
click at [1224, 698] on button "Save" at bounding box center [1240, 693] width 62 height 24
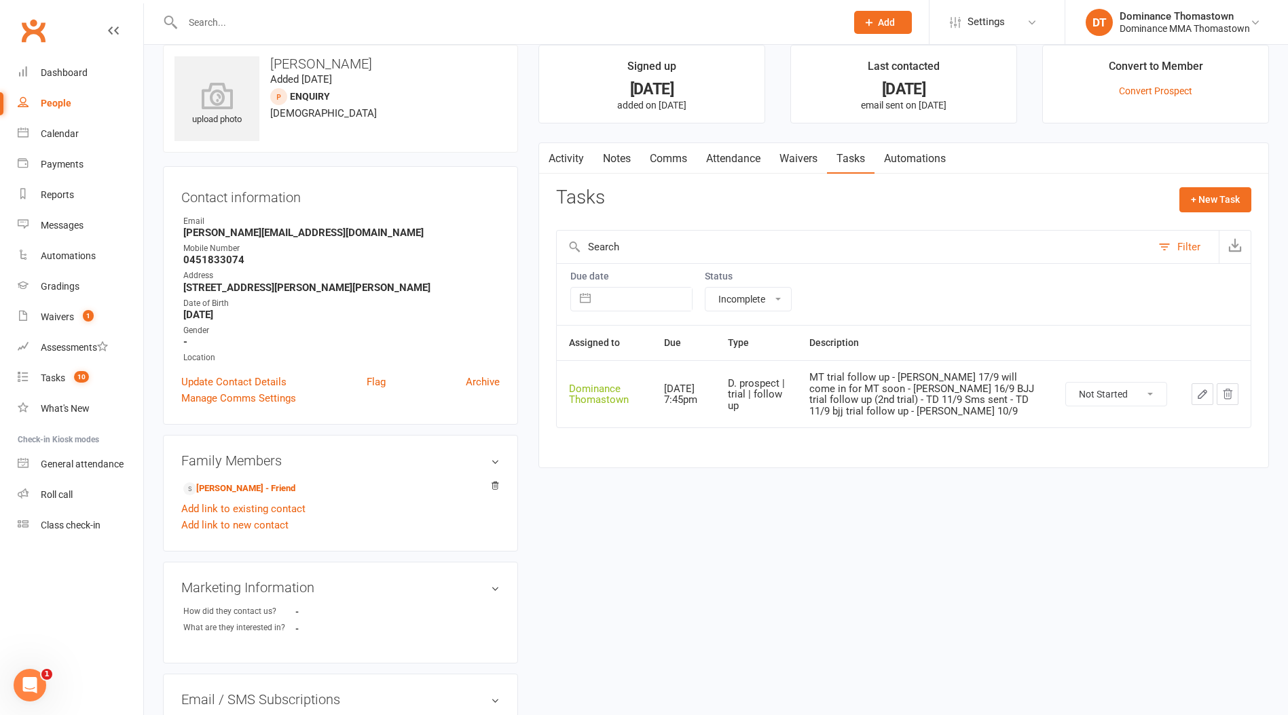
click at [730, 159] on link "Attendance" at bounding box center [732, 158] width 73 height 31
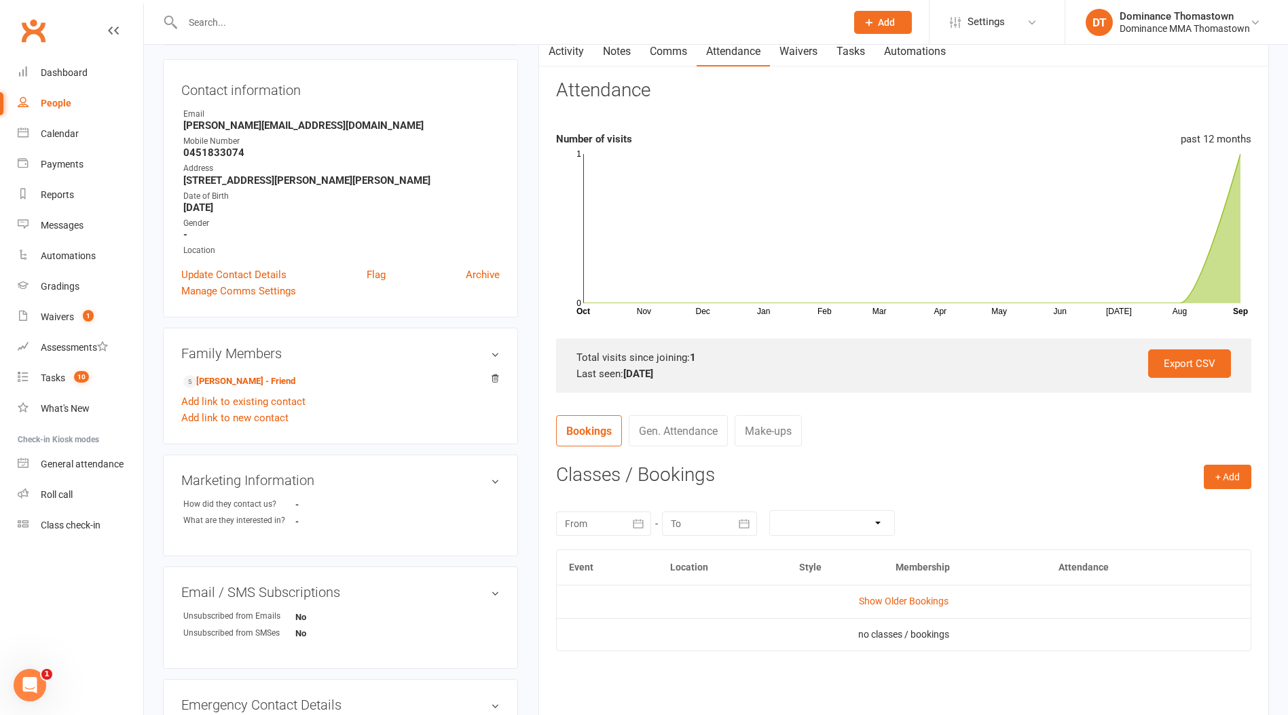
scroll to position [227, 0]
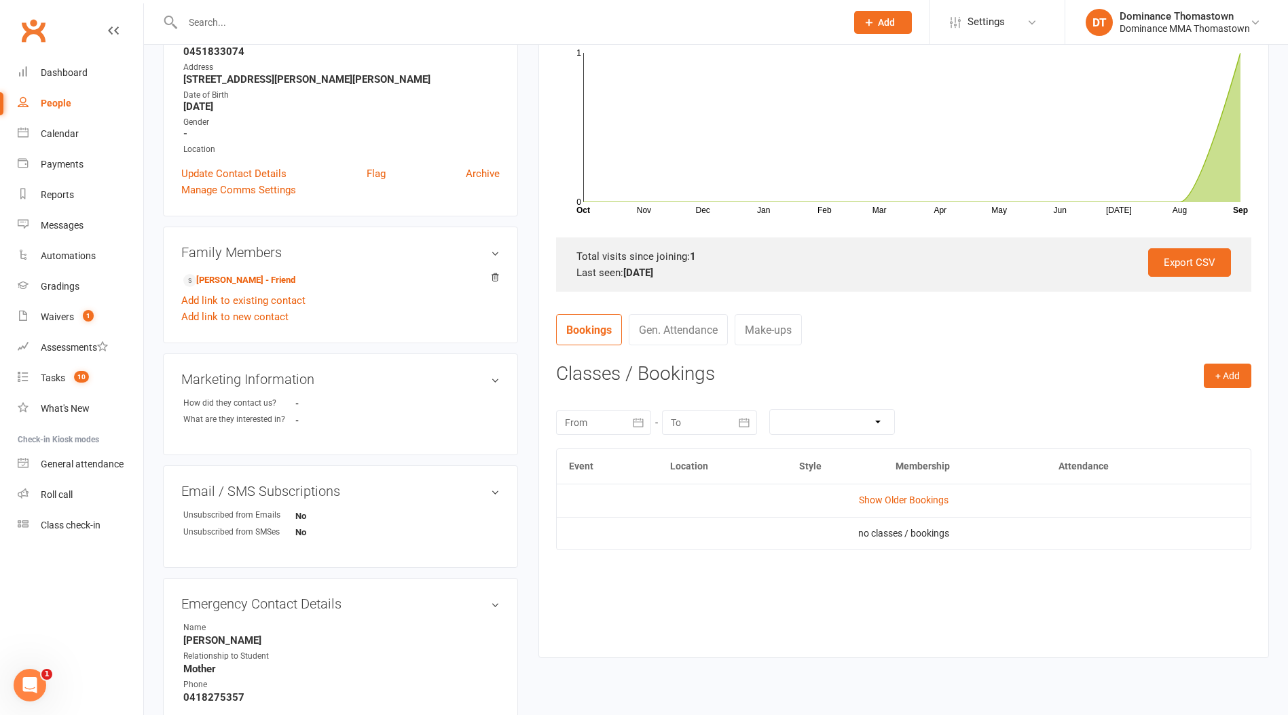
click at [933, 485] on td "Show Older Bookings" at bounding box center [904, 500] width 694 height 33
click at [1232, 381] on button "+ Add" at bounding box center [1227, 376] width 48 height 24
drag, startPoint x: 1207, startPoint y: 406, endPoint x: 1174, endPoint y: 400, distance: 33.8
click at [1207, 406] on link "Book Event" at bounding box center [1183, 406] width 134 height 27
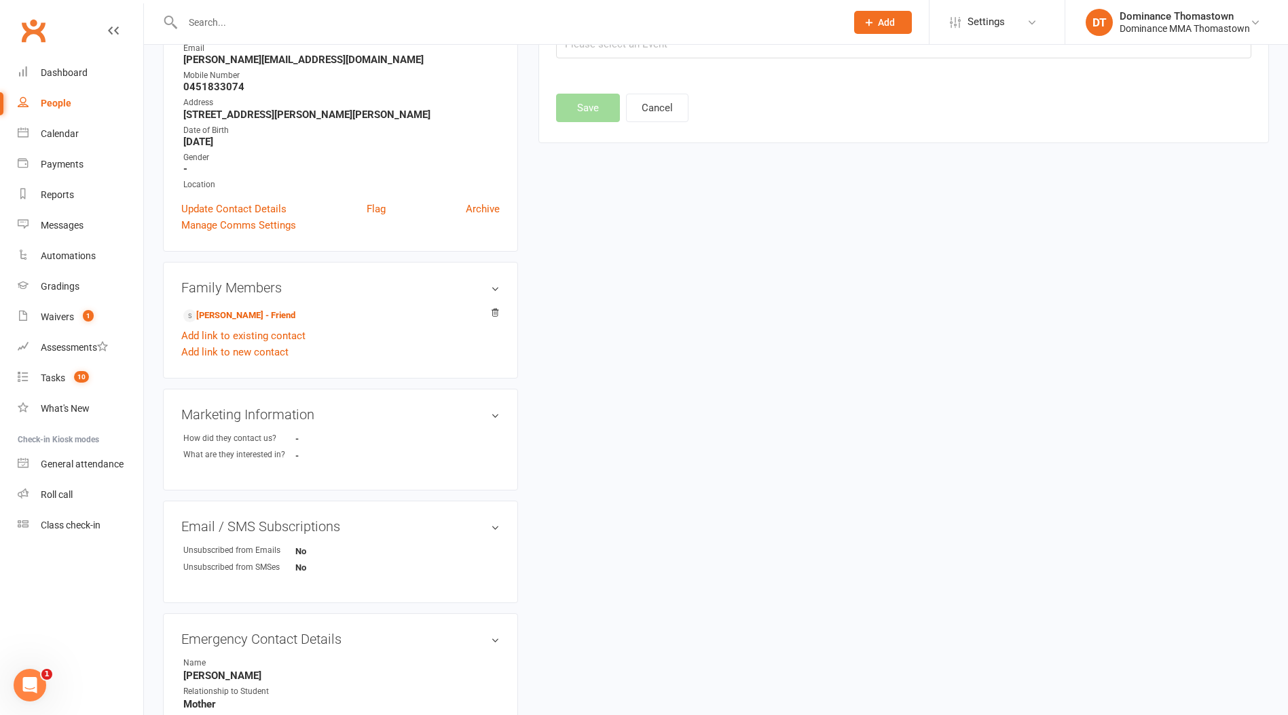
scroll to position [93, 0]
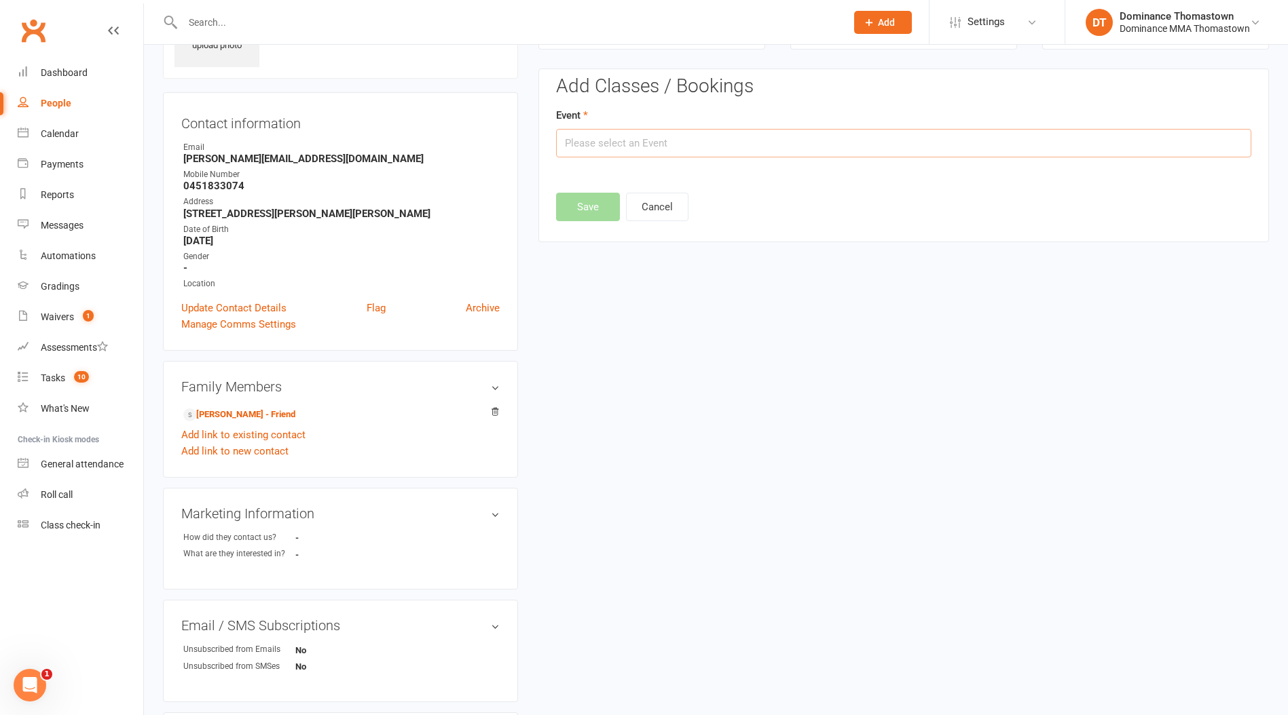
click at [726, 157] on input "text" at bounding box center [903, 143] width 695 height 29
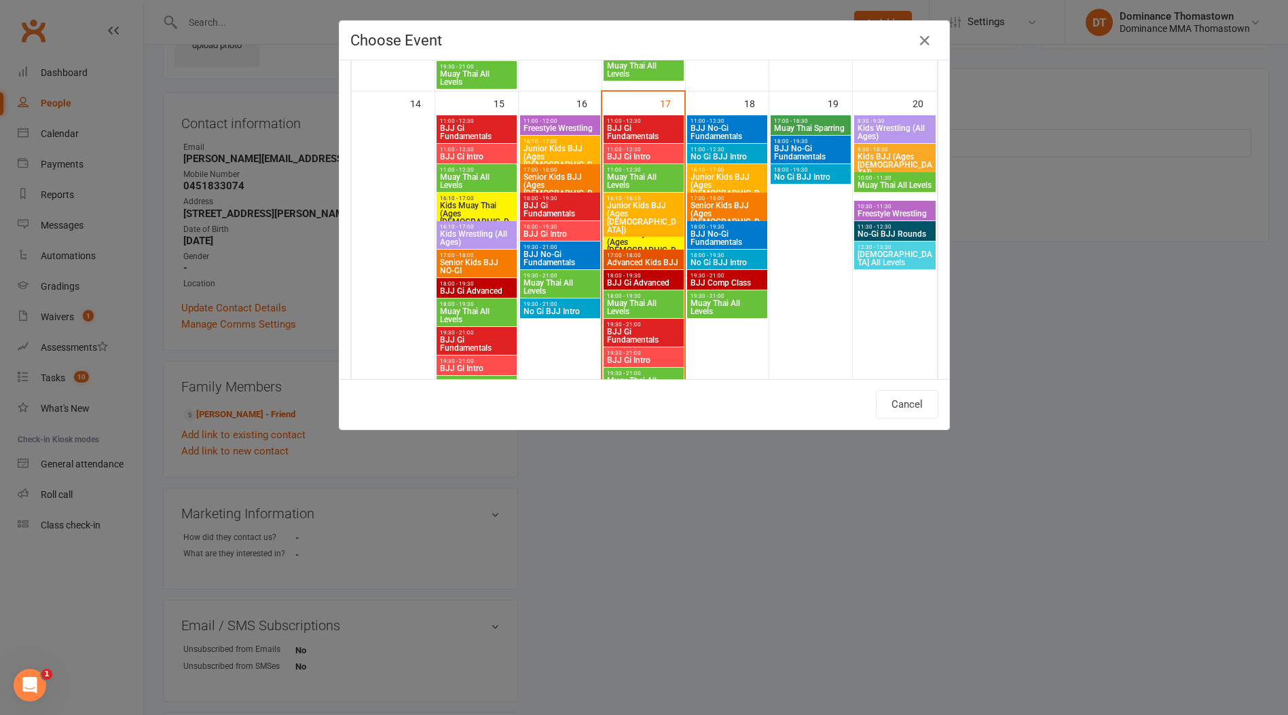
scroll to position [726, 0]
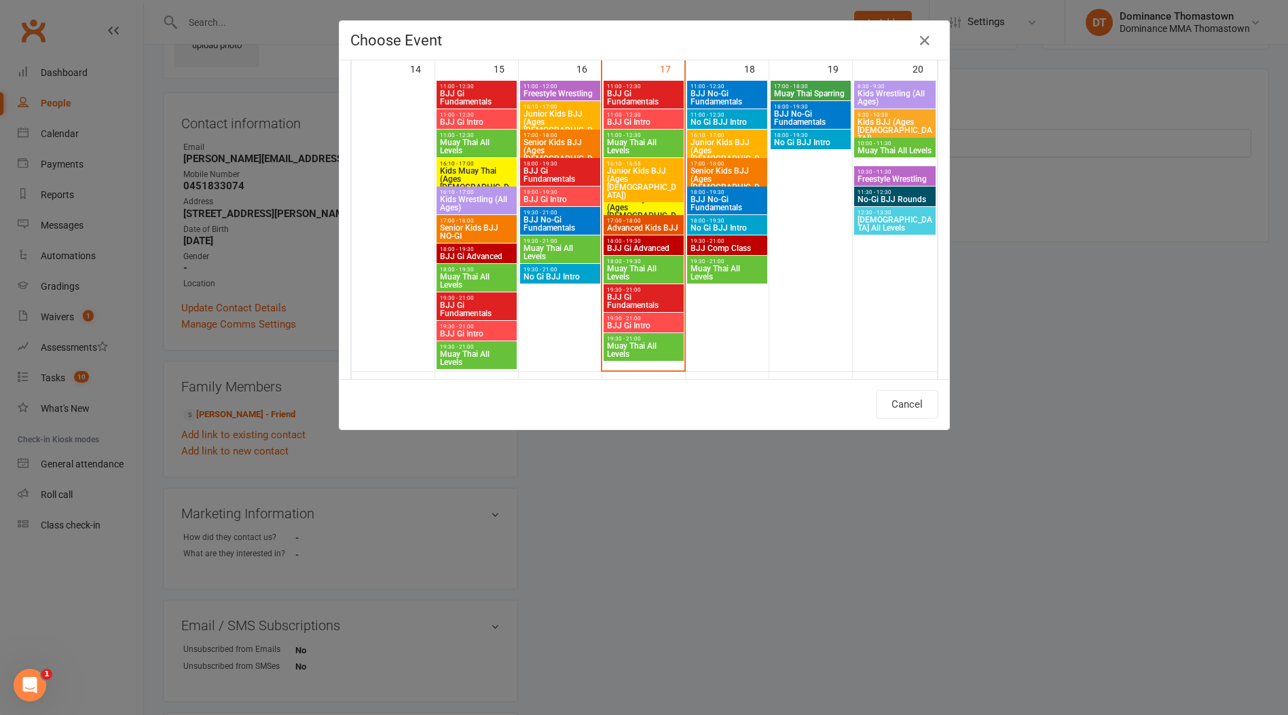
click at [616, 348] on span "Muay Thai All Levels" at bounding box center [643, 350] width 75 height 16
type input "Muay Thai All Levels - Sep 17, 2025 7:30:00 PM"
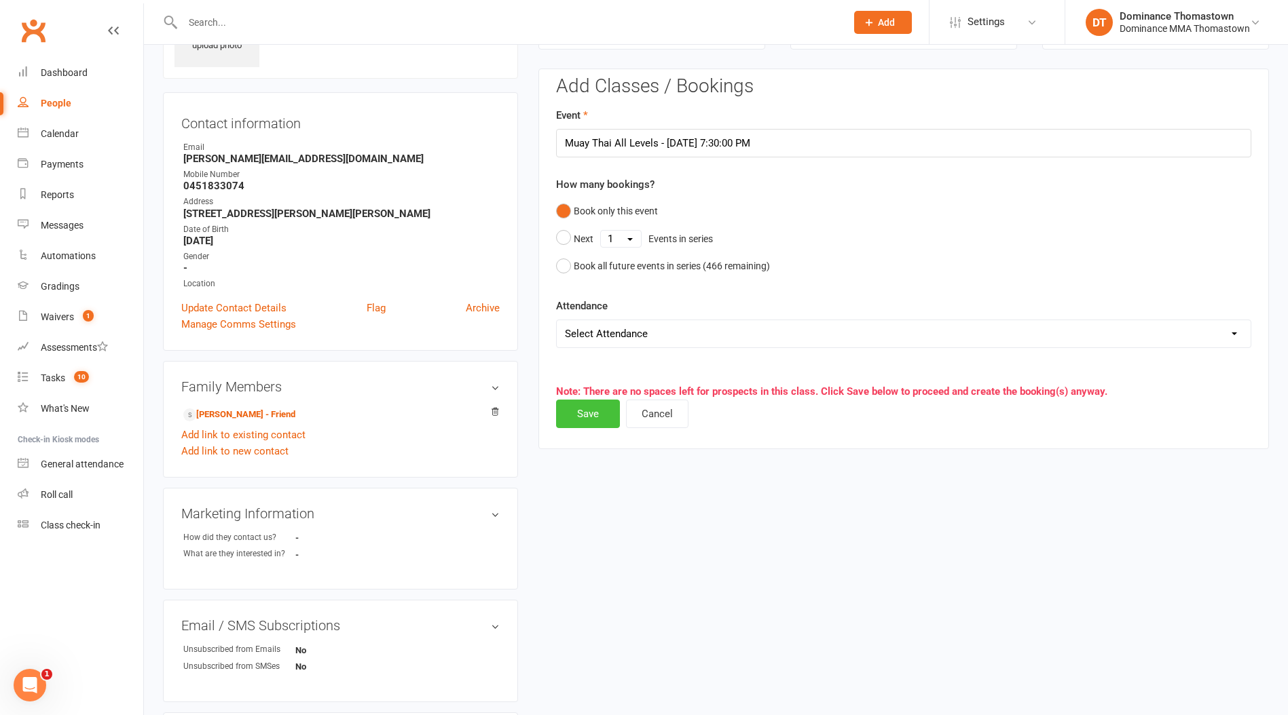
click at [596, 421] on button "Save" at bounding box center [588, 414] width 64 height 29
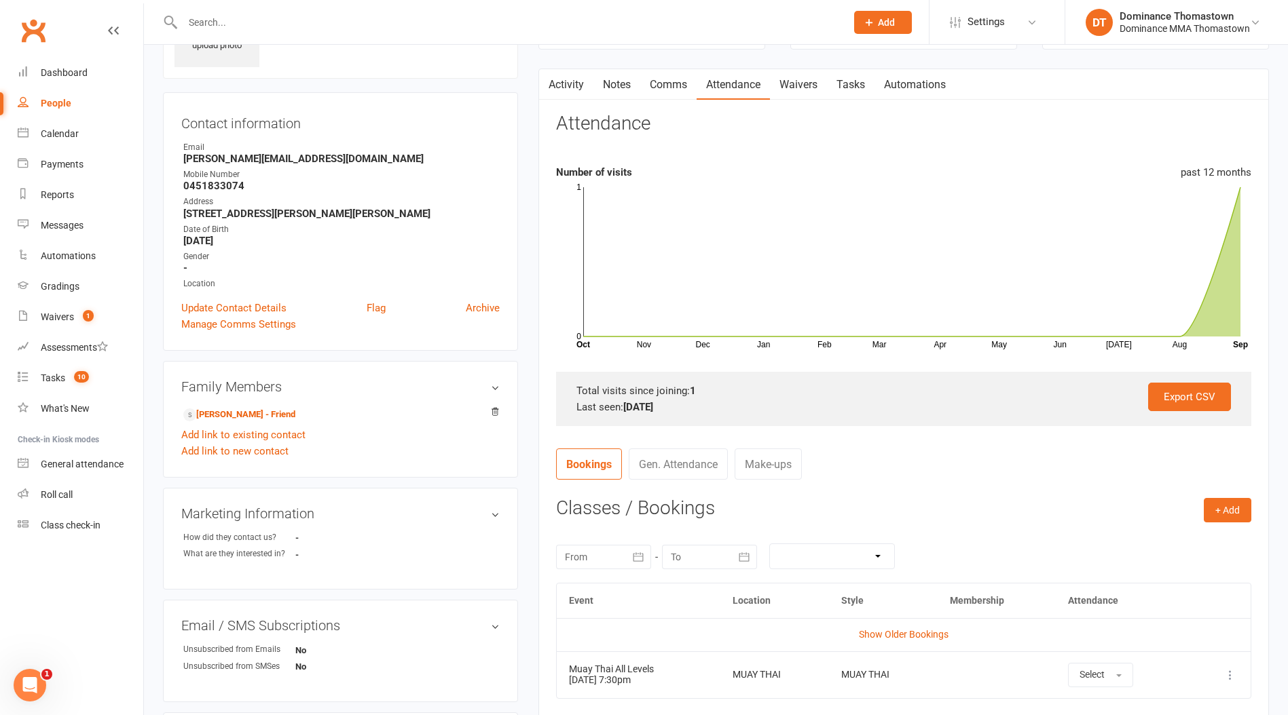
drag, startPoint x: 313, startPoint y: 20, endPoint x: 548, endPoint y: 25, distance: 235.6
click at [314, 19] on input "text" at bounding box center [508, 22] width 658 height 19
type input "p"
click at [80, 379] on span "10" at bounding box center [81, 377] width 15 height 12
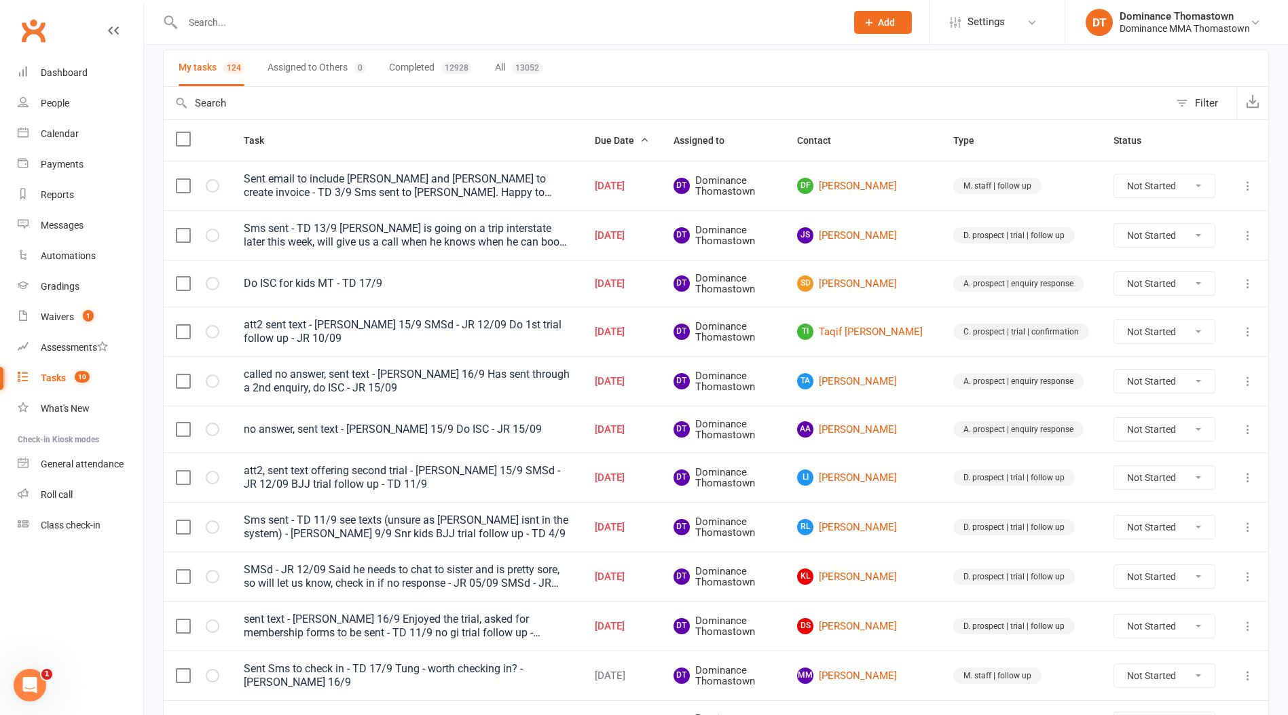
scroll to position [96, 0]
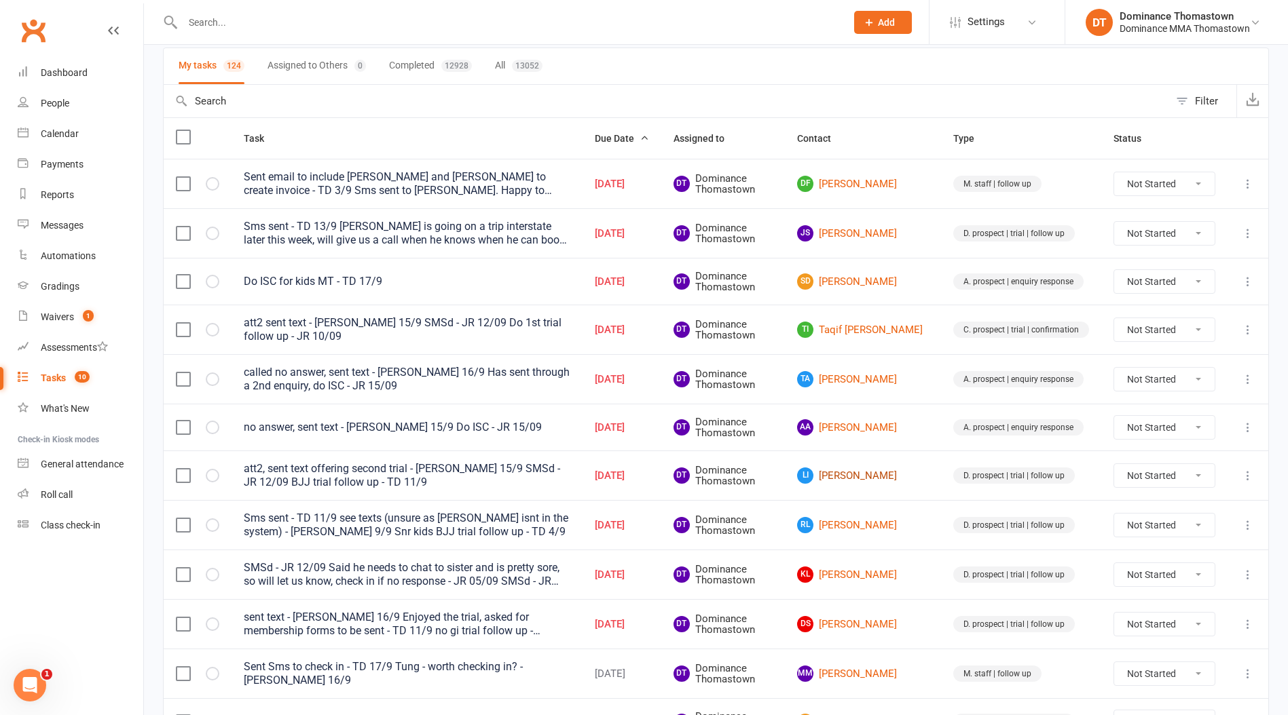
click at [869, 473] on link "LI Liam Ingle" at bounding box center [863, 476] width 132 height 16
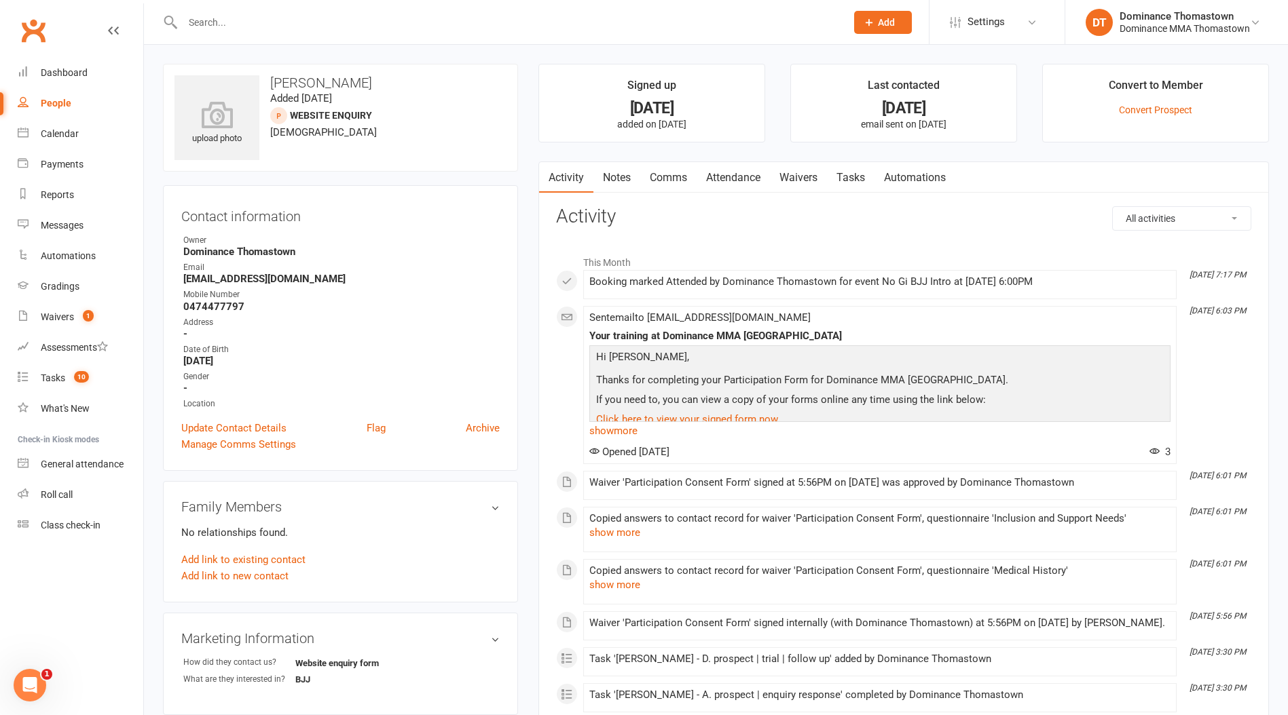
click at [848, 174] on link "Tasks" at bounding box center [851, 177] width 48 height 31
select select "incomplete"
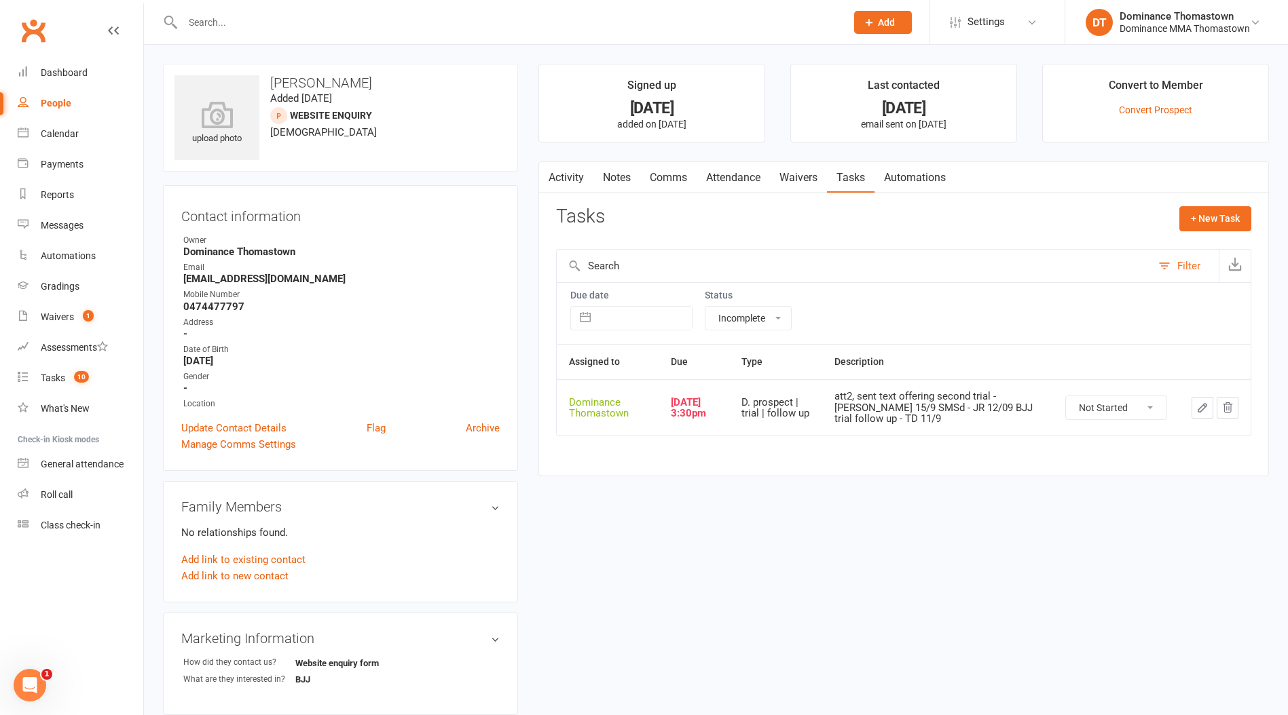
click at [769, 170] on link "Attendance" at bounding box center [732, 177] width 73 height 31
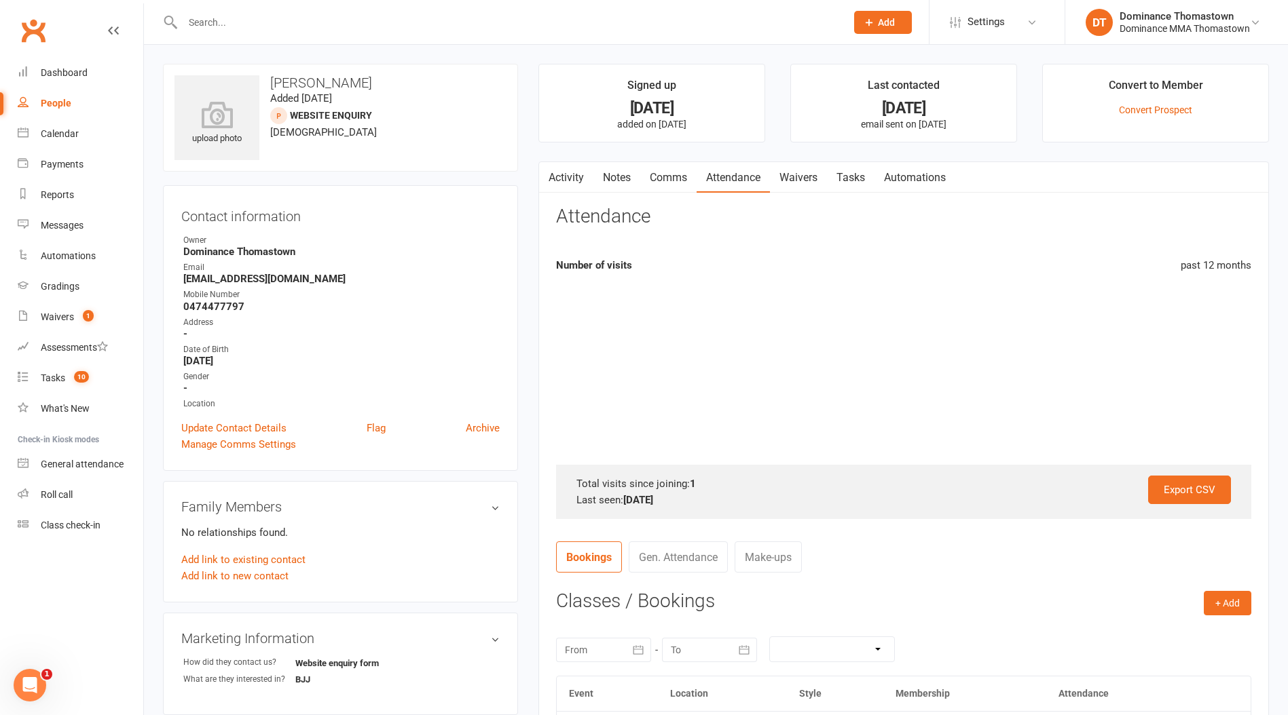
click at [806, 173] on link "Waivers" at bounding box center [798, 177] width 57 height 31
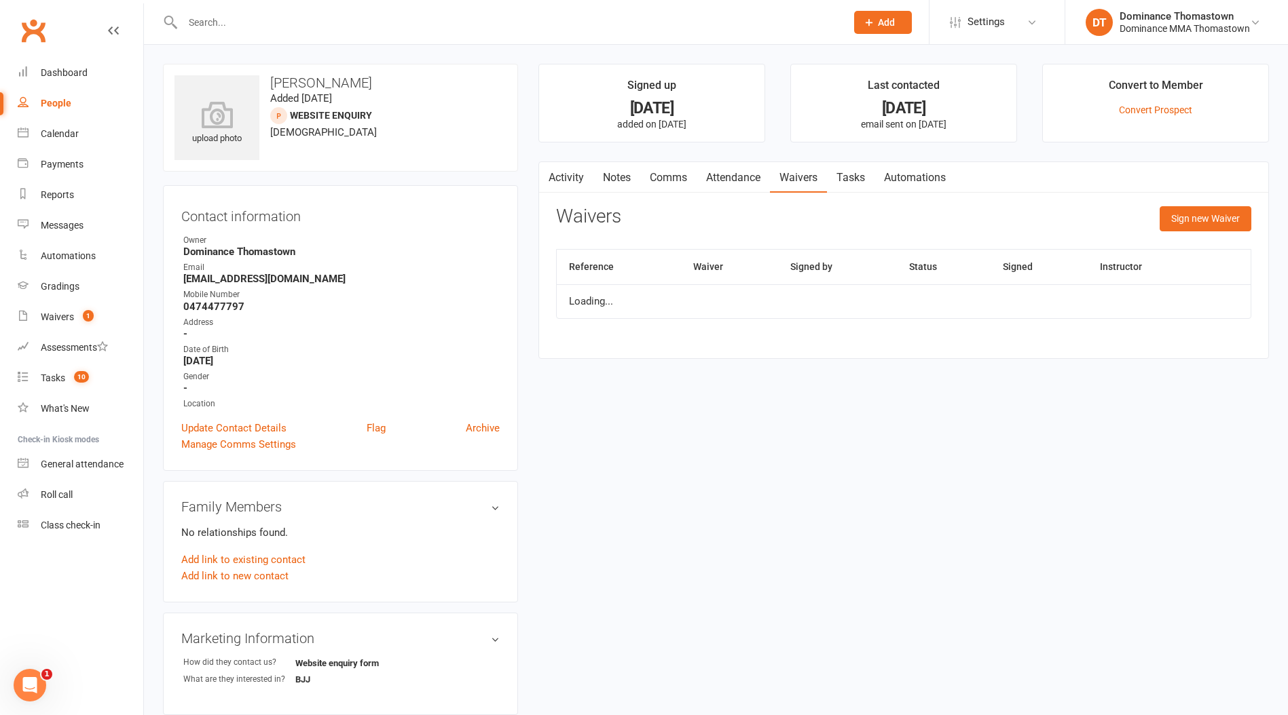
click at [835, 174] on link "Tasks" at bounding box center [851, 177] width 48 height 31
select select "incomplete"
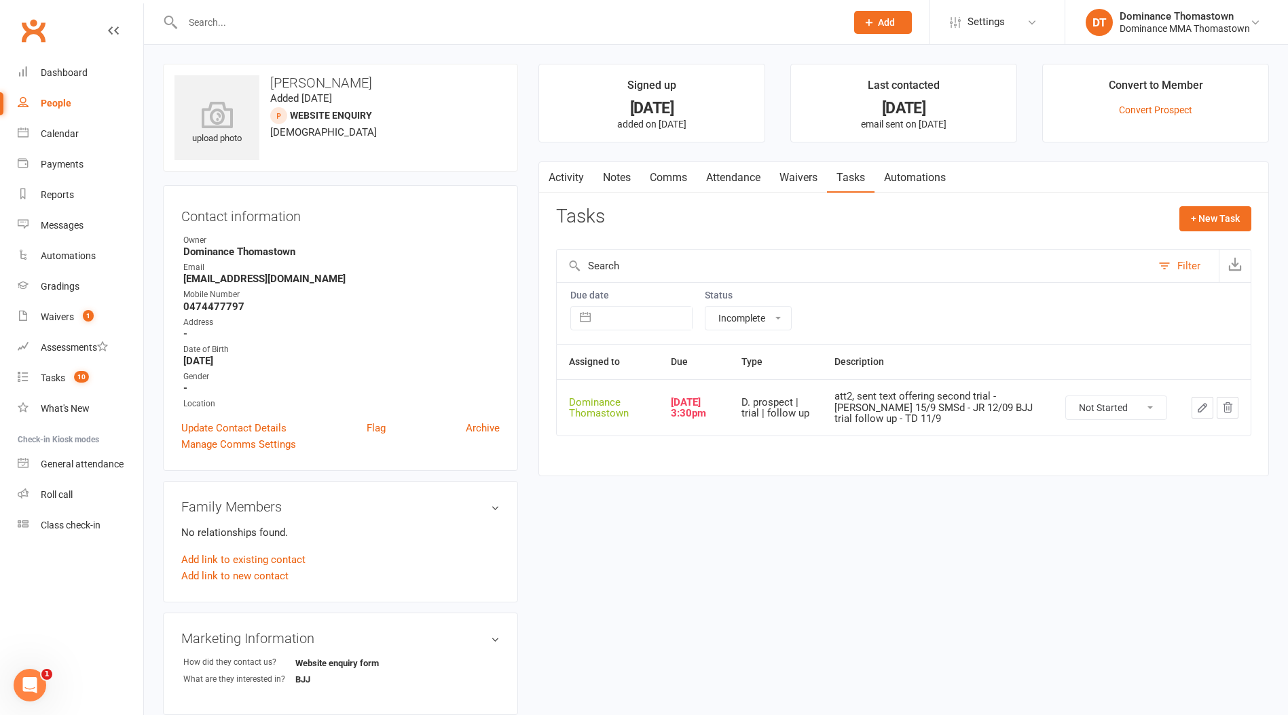
click at [210, 310] on strong "0474477797" at bounding box center [341, 307] width 316 height 12
copy strong "0474477797"
click at [1197, 407] on icon "button" at bounding box center [1202, 408] width 12 height 12
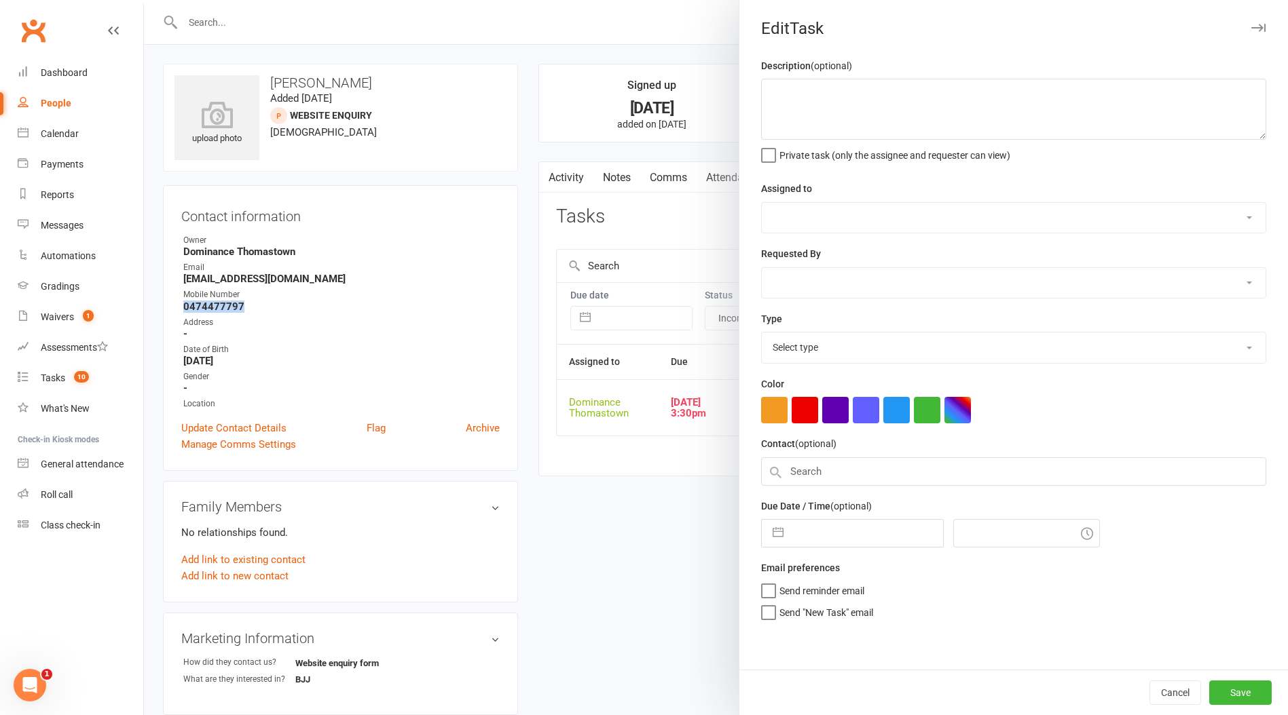
type textarea "att2, sent text offering second trial - Ellen 15/9 SMSd - JR 12/09 BJJ trial fo…"
select select "12547"
type input "[DATE]"
type input "3:30pm"
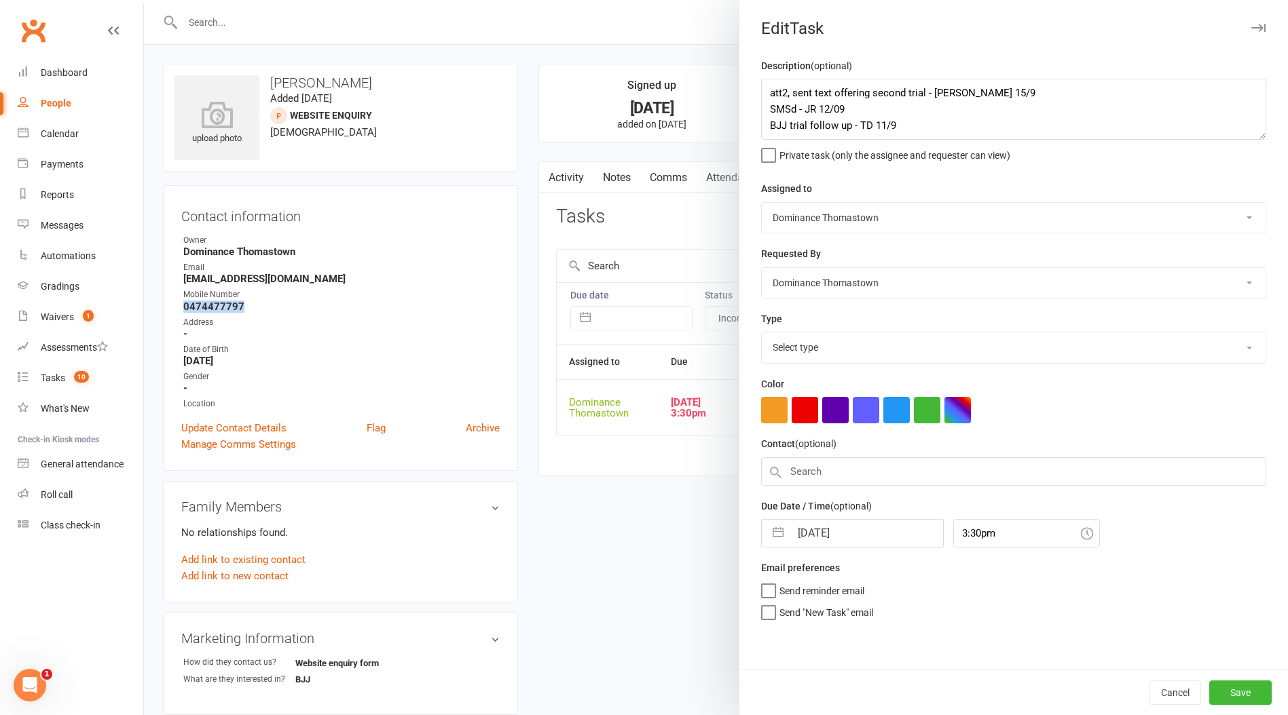
select select "3812"
click at [844, 514] on div "Due Date / Time (optional) 17 Sep 2025 Navigate forward to interact with the ca…" at bounding box center [1013, 519] width 505 height 50
click at [841, 535] on input "[DATE]" at bounding box center [866, 529] width 153 height 27
select select "7"
select select "2025"
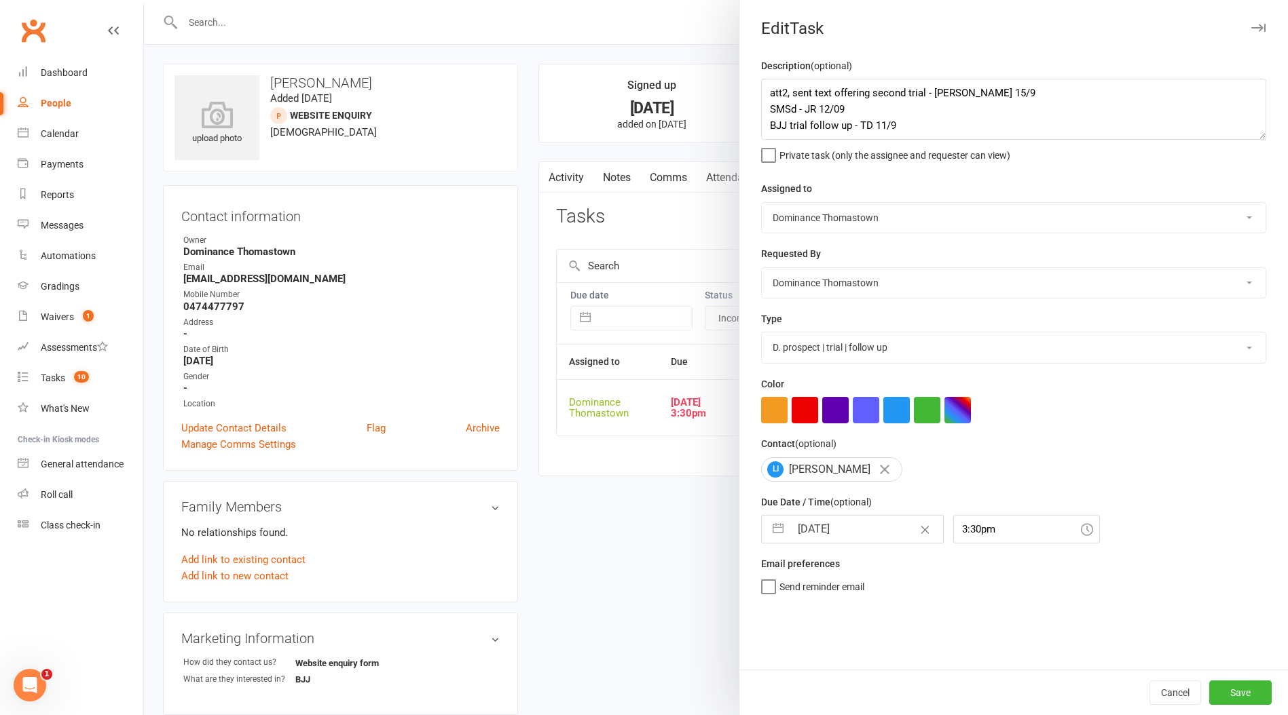
select select "8"
select select "2025"
select select "9"
select select "2025"
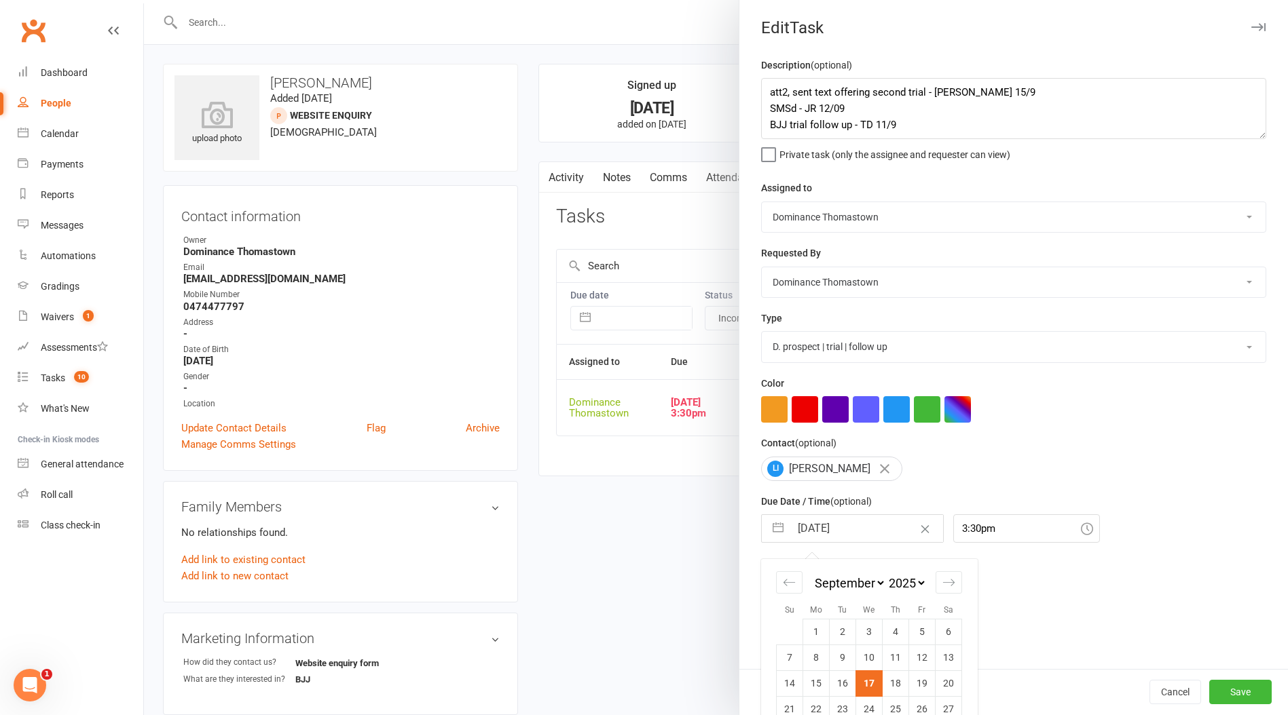
drag, startPoint x: 898, startPoint y: 688, endPoint x: 988, endPoint y: 699, distance: 90.9
click at [898, 688] on td "18" at bounding box center [895, 684] width 26 height 26
type input "18 Sep 2025"
drag, startPoint x: 1242, startPoint y: 694, endPoint x: 935, endPoint y: 635, distance: 312.3
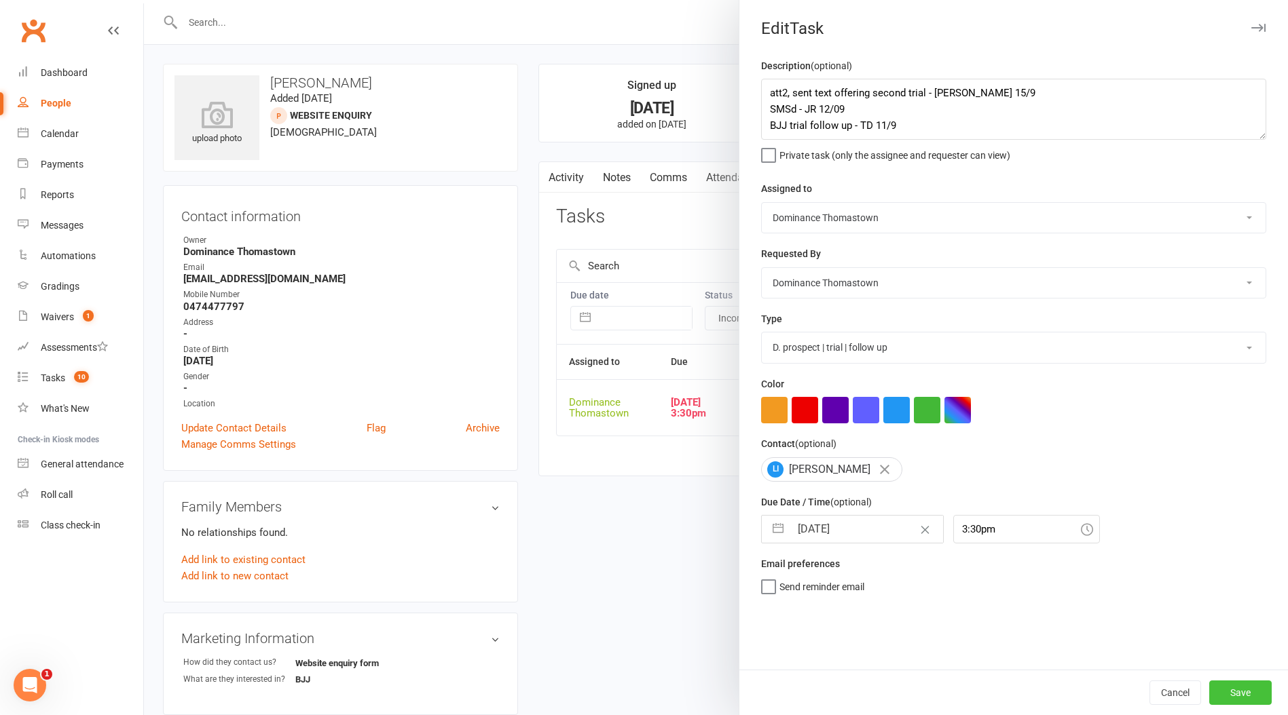
click at [1241, 694] on button "Save" at bounding box center [1240, 693] width 62 height 24
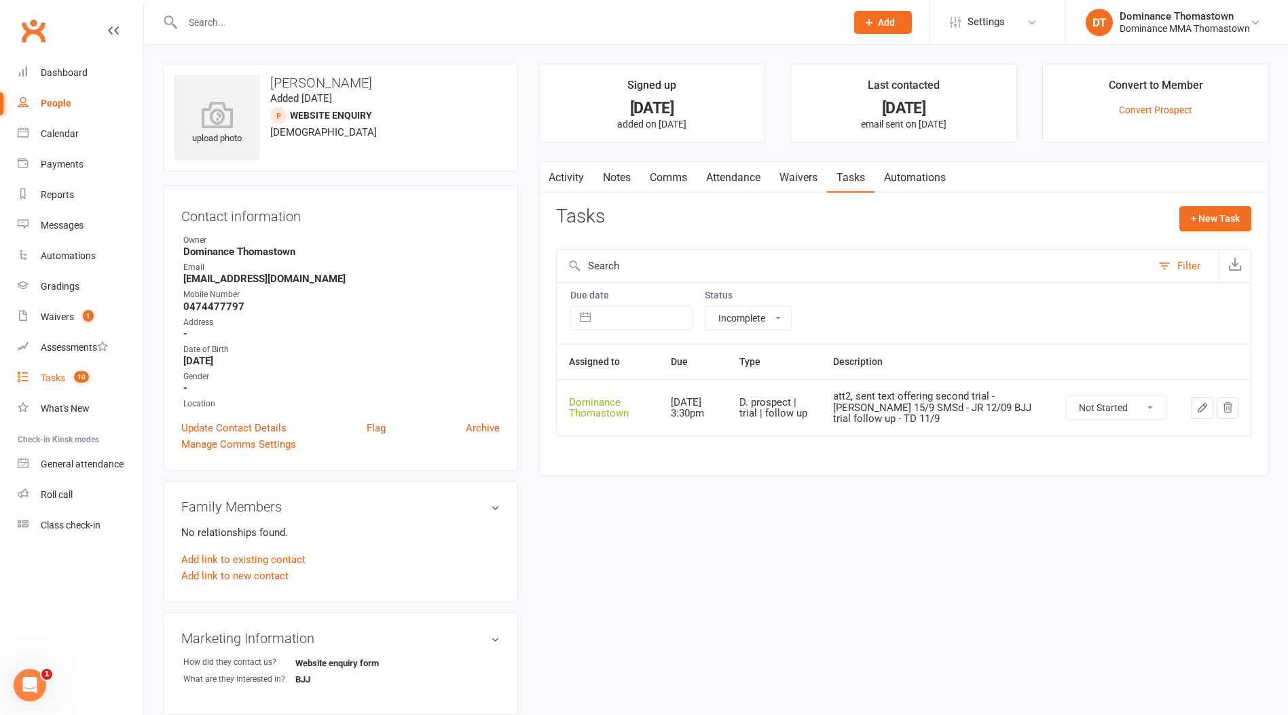
click at [77, 374] on span "10" at bounding box center [81, 377] width 15 height 12
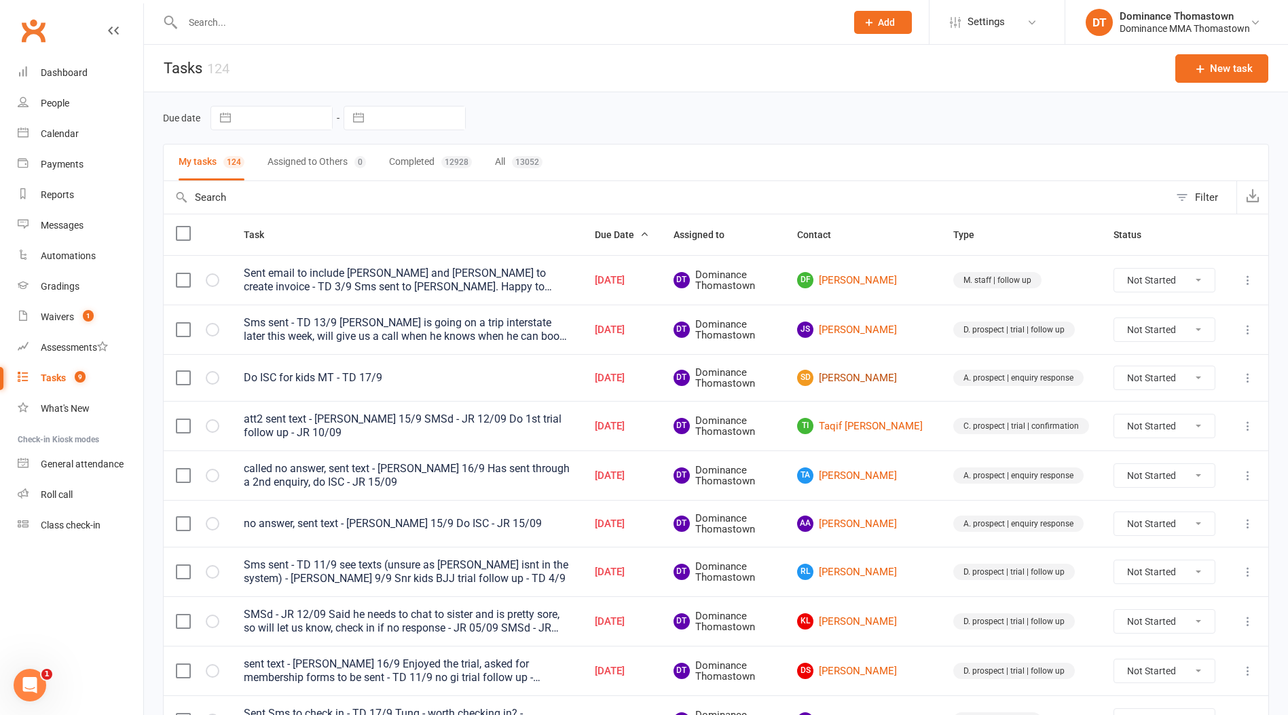
click at [876, 381] on link "SD Sophia Davis" at bounding box center [863, 378] width 132 height 16
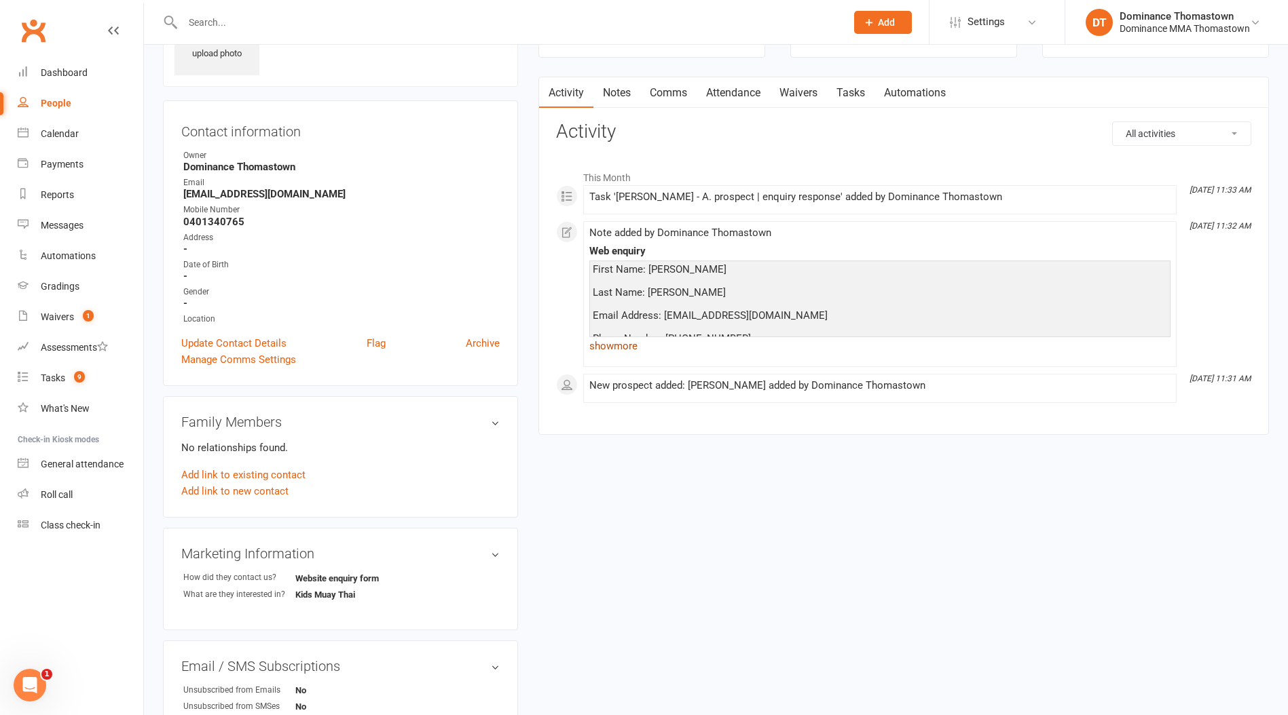
click at [622, 350] on link "show more" at bounding box center [879, 346] width 581 height 19
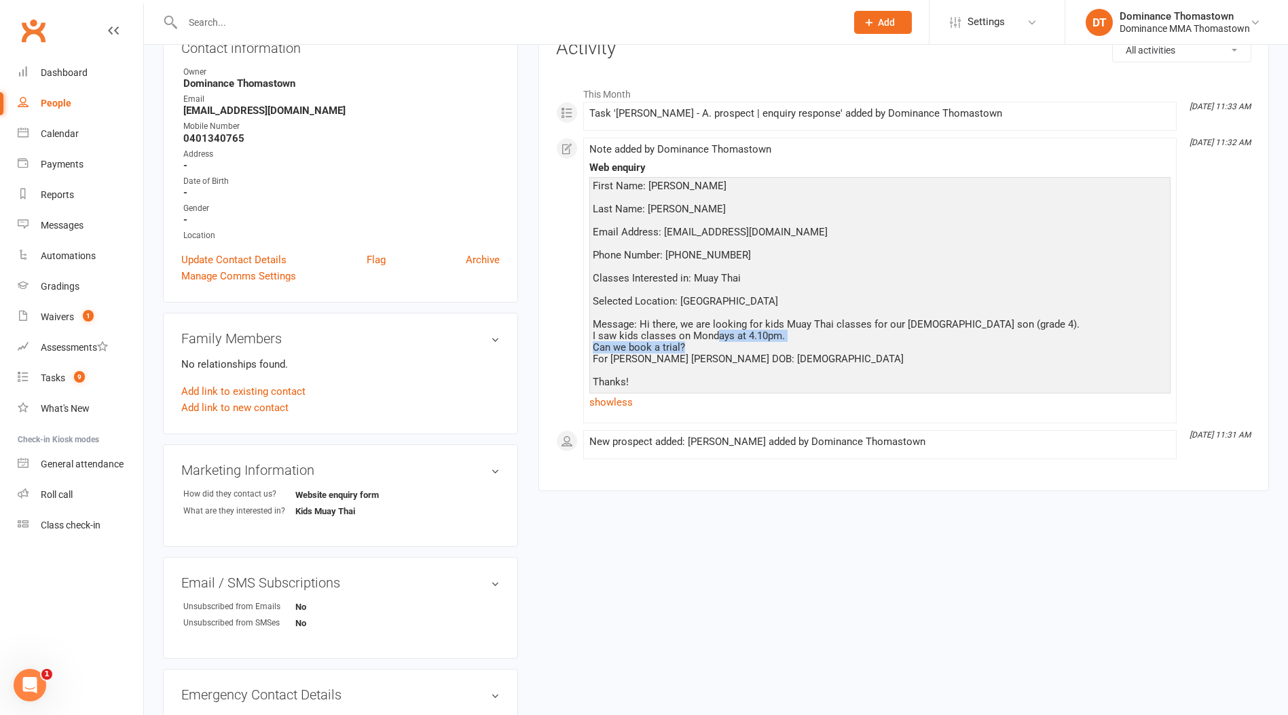
drag, startPoint x: 747, startPoint y: 339, endPoint x: 839, endPoint y: 351, distance: 93.1
click at [839, 351] on div "First Name: Sophia Last Name: Davis Email Address: mexisophi@gmail.com Phone Nu…" at bounding box center [880, 285] width 574 height 208
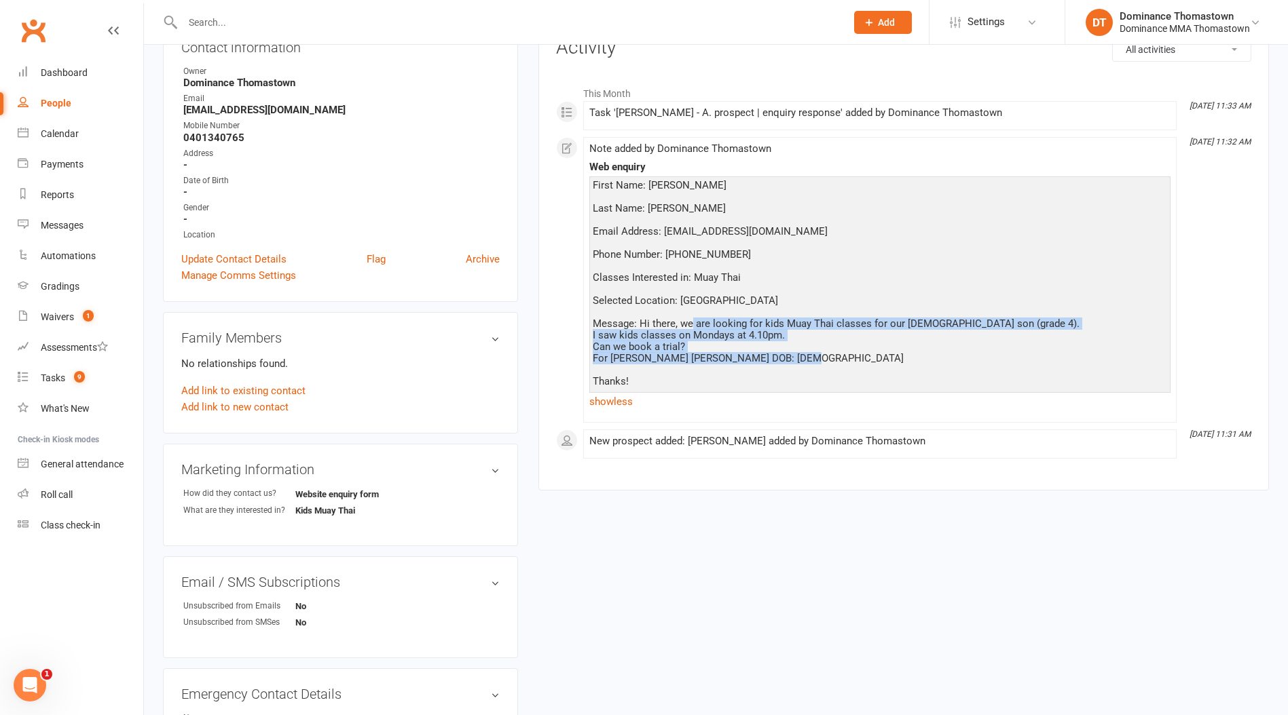
drag, startPoint x: 851, startPoint y: 357, endPoint x: 690, endPoint y: 325, distance: 164.0
click at [690, 325] on div "First Name: Sophia Last Name: Davis Email Address: mexisophi@gmail.com Phone Nu…" at bounding box center [880, 284] width 574 height 208
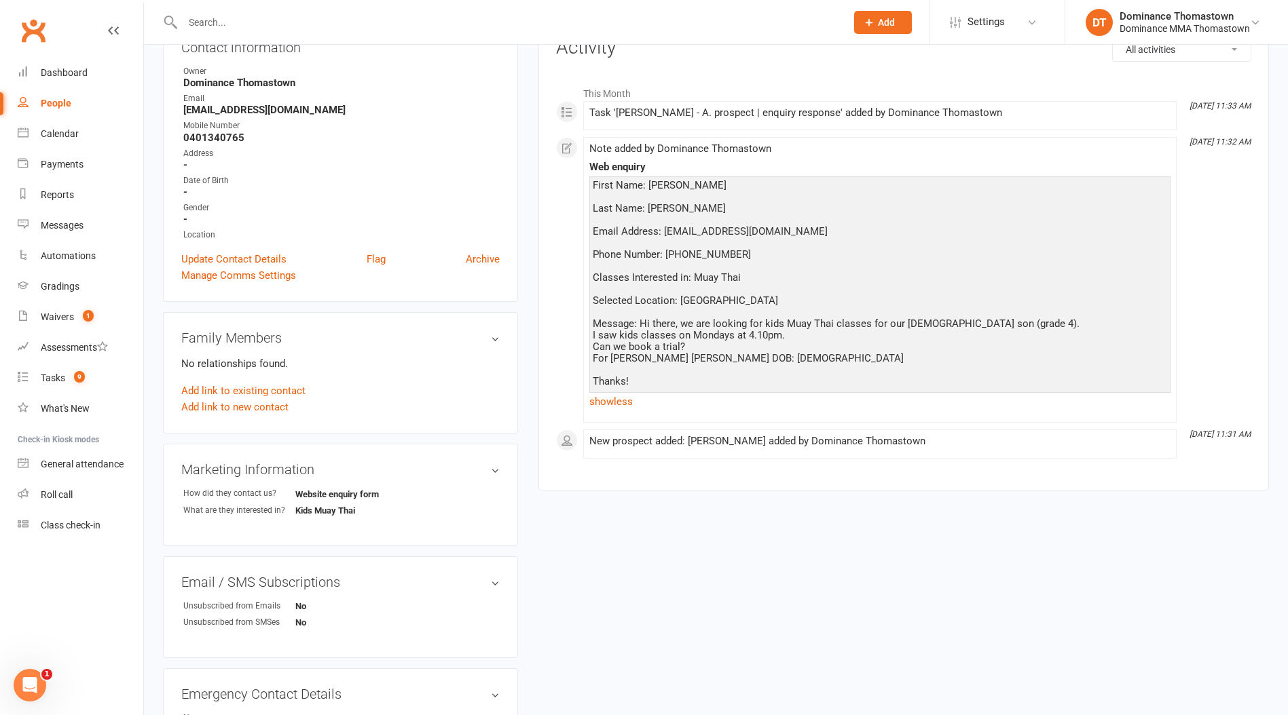
click at [781, 354] on div "First Name: Sophia Last Name: Davis Email Address: mexisophi@gmail.com Phone Nu…" at bounding box center [880, 284] width 574 height 208
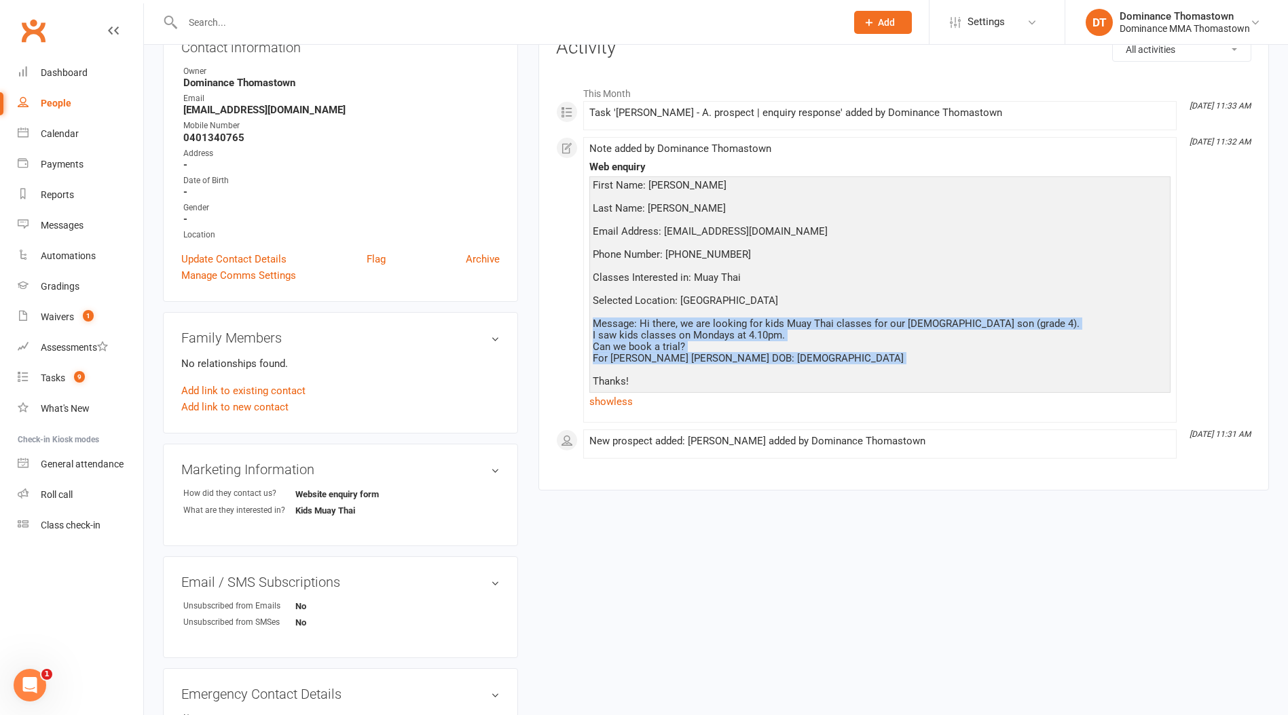
drag, startPoint x: 823, startPoint y: 367, endPoint x: 597, endPoint y: 323, distance: 229.5
click at [597, 323] on div "First Name: Sophia Last Name: Davis Email Address: mexisophi@gmail.com Phone Nu…" at bounding box center [880, 284] width 574 height 208
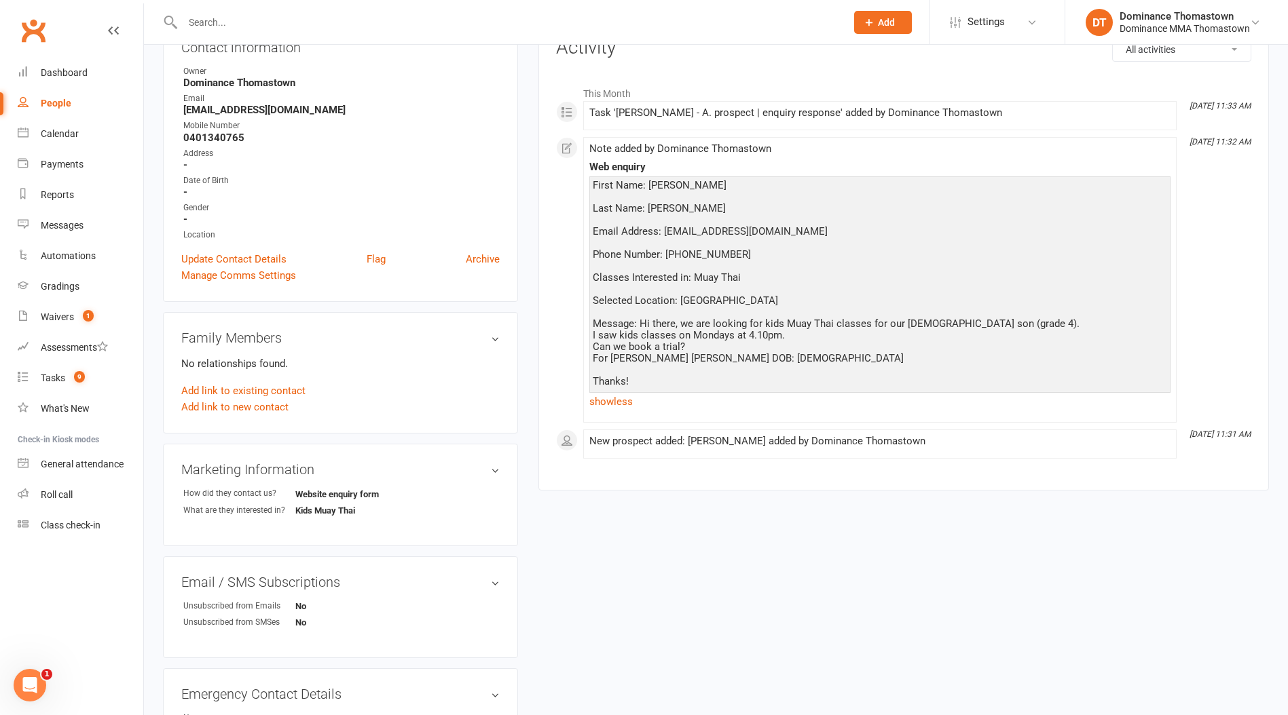
drag, startPoint x: 597, startPoint y: 323, endPoint x: 605, endPoint y: 323, distance: 7.5
click at [597, 323] on div "First Name: Sophia Last Name: Davis Email Address: mexisophi@gmail.com Phone Nu…" at bounding box center [880, 284] width 574 height 208
drag, startPoint x: 719, startPoint y: 337, endPoint x: 765, endPoint y: 354, distance: 48.3
click at [765, 354] on div "First Name: Sophia Last Name: Davis Email Address: mexisophi@gmail.com Phone Nu…" at bounding box center [880, 284] width 574 height 208
drag, startPoint x: 765, startPoint y: 354, endPoint x: 772, endPoint y: 354, distance: 7.5
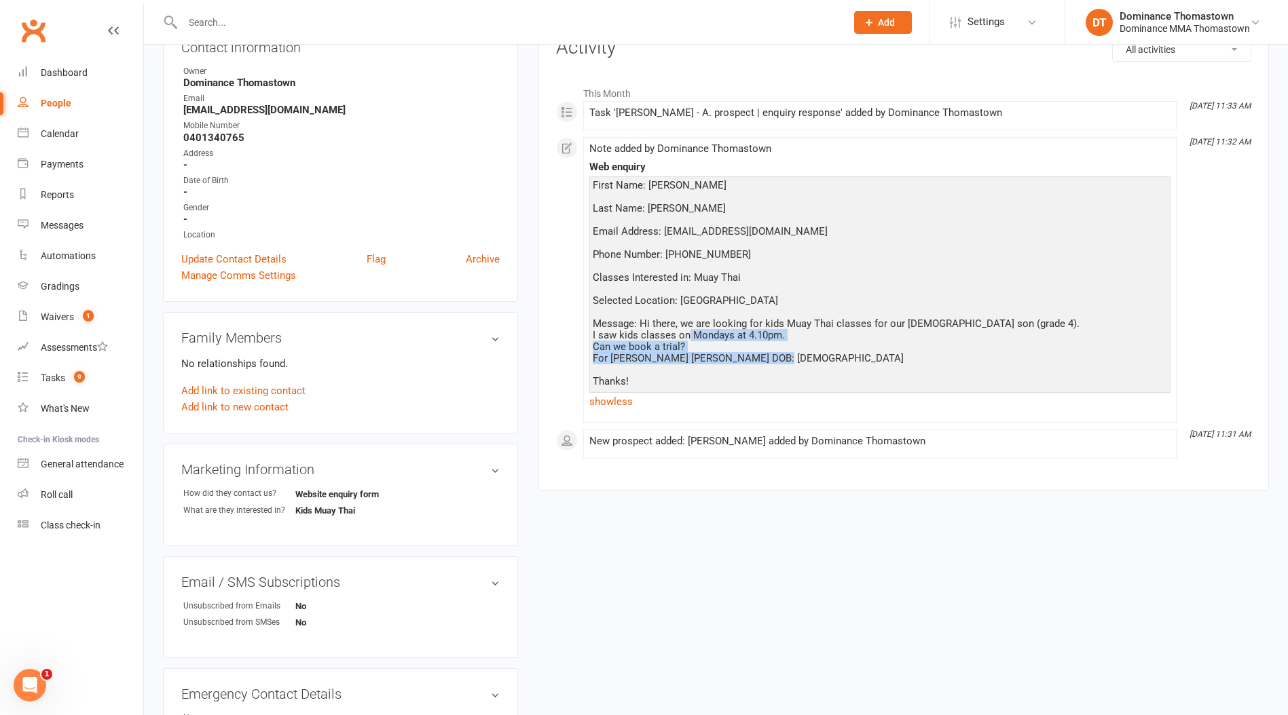
click at [765, 354] on div "First Name: Sophia Last Name: Davis Email Address: mexisophi@gmail.com Phone Nu…" at bounding box center [880, 284] width 574 height 208
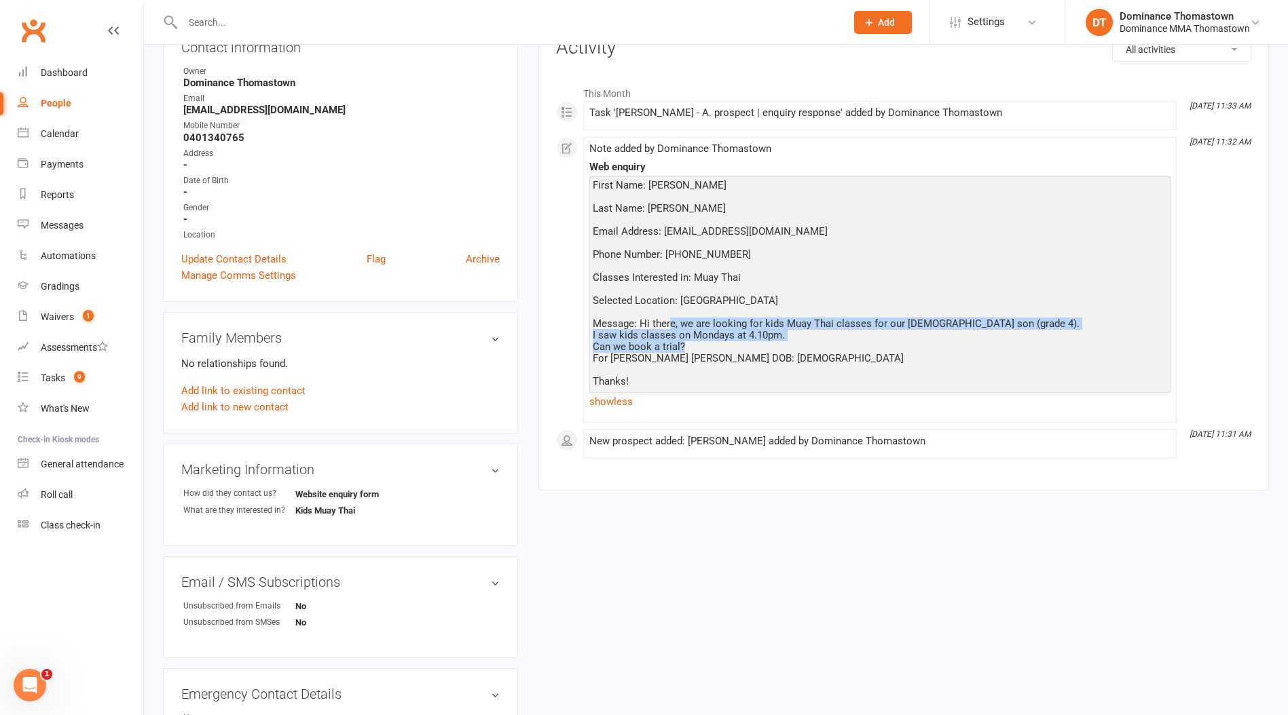
drag, startPoint x: 845, startPoint y: 347, endPoint x: 668, endPoint y: 329, distance: 178.0
click at [668, 329] on div "First Name: Sophia Last Name: Davis Email Address: mexisophi@gmail.com Phone Nu…" at bounding box center [880, 284] width 574 height 208
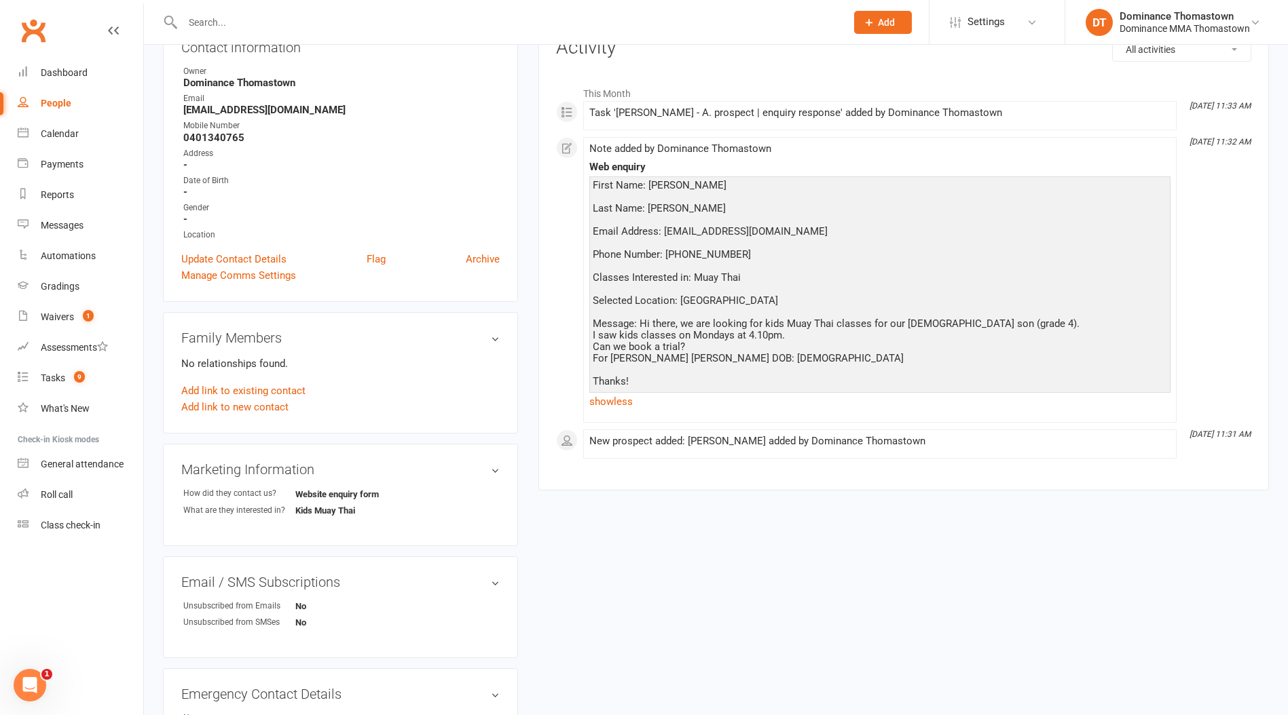
click at [668, 329] on div "First Name: Sophia Last Name: Davis Email Address: mexisophi@gmail.com Phone Nu…" at bounding box center [880, 284] width 574 height 208
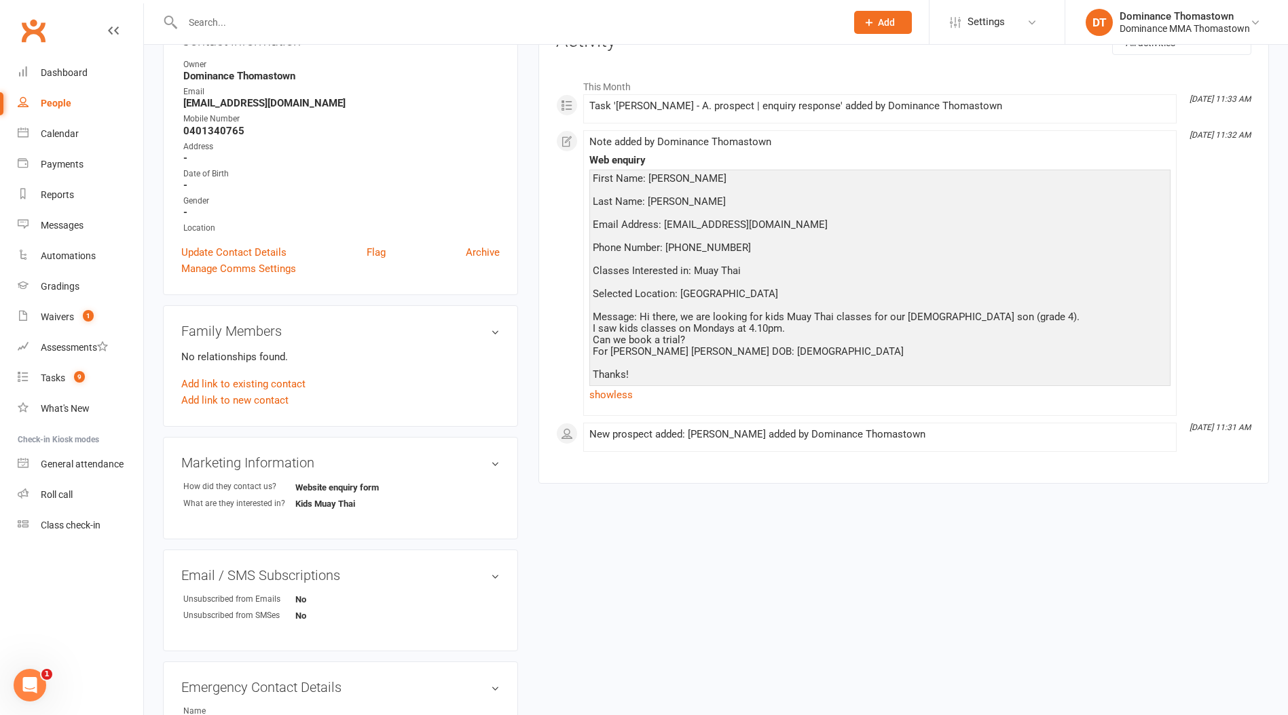
scroll to position [0, 0]
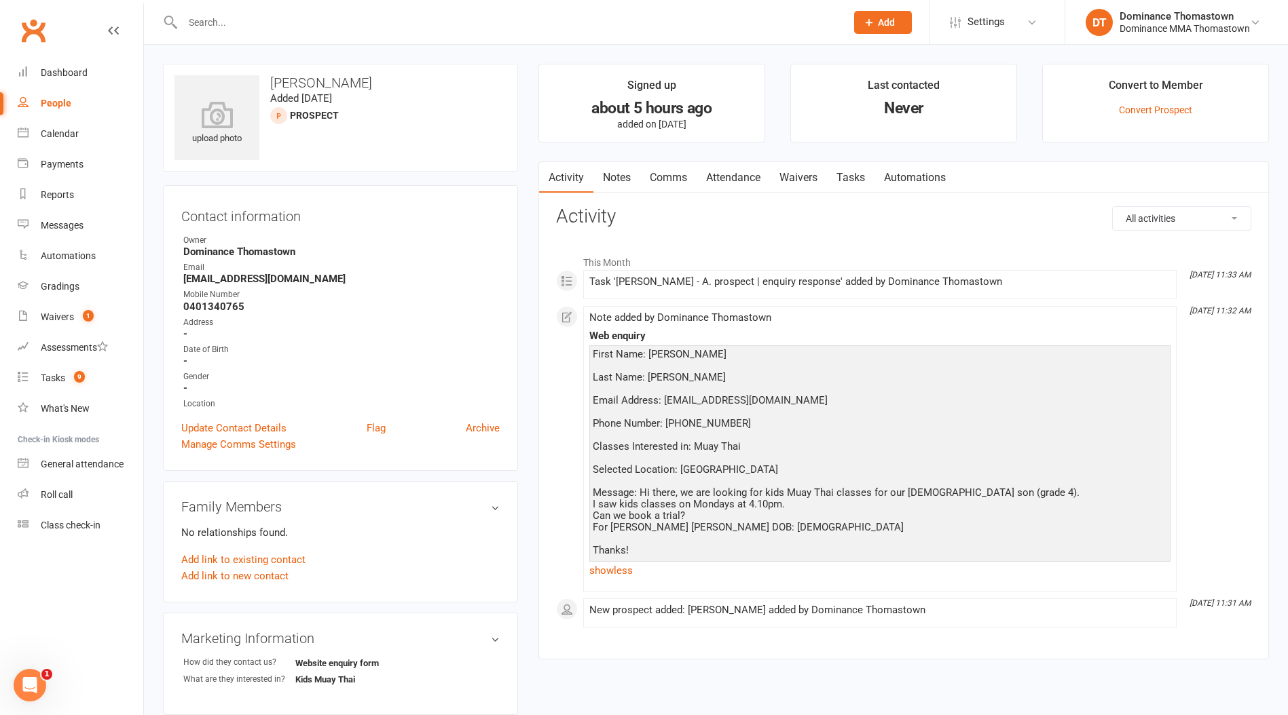
click at [850, 172] on link "Tasks" at bounding box center [851, 177] width 48 height 31
select select "incomplete"
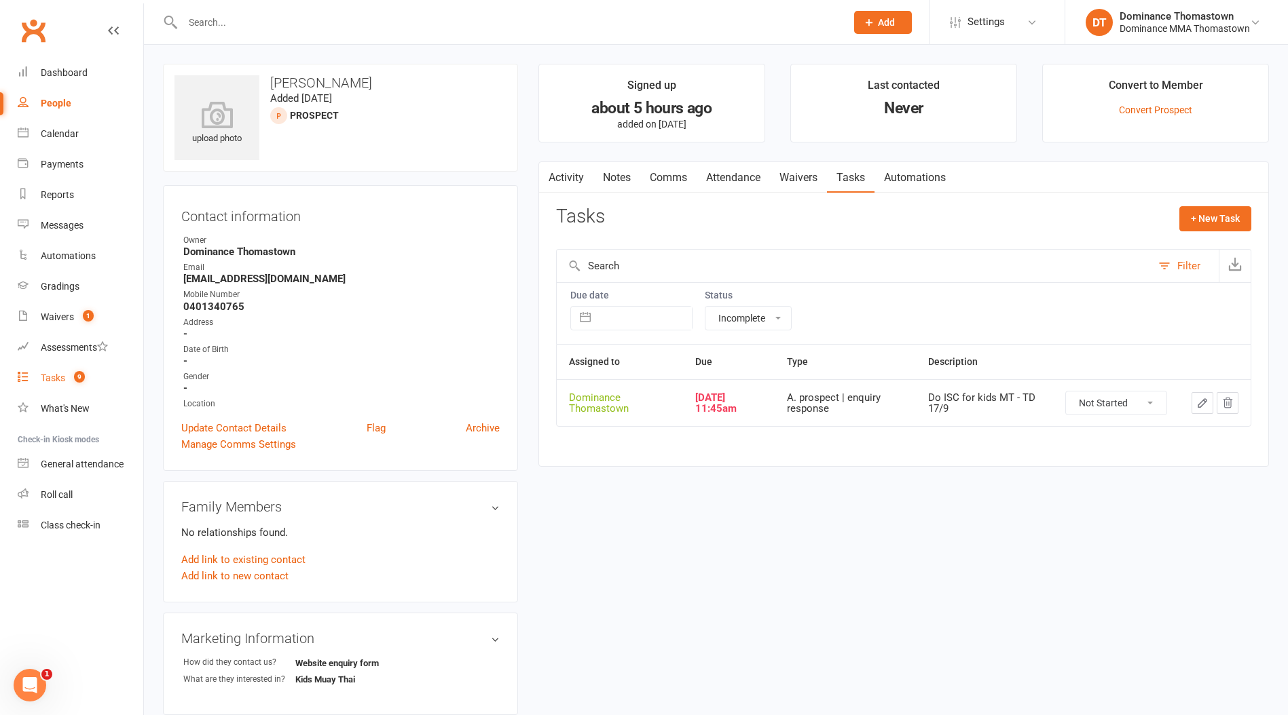
click at [52, 379] on div "Tasks" at bounding box center [53, 378] width 24 height 11
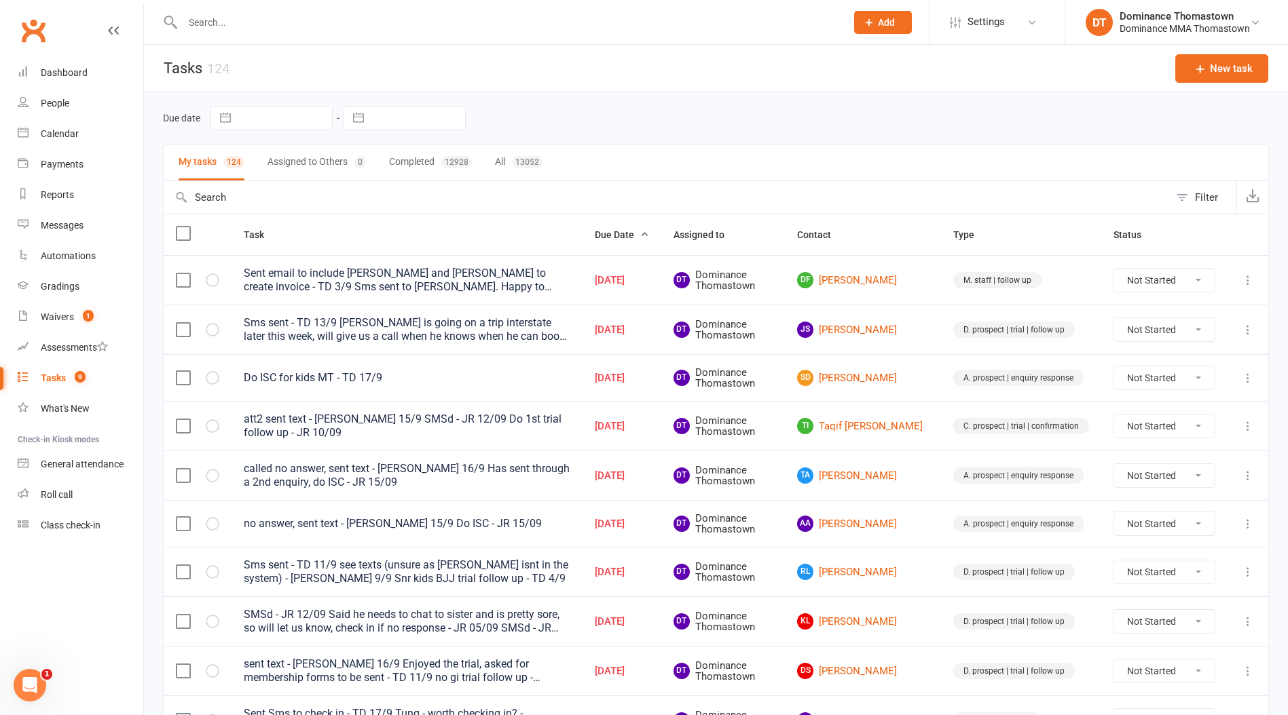
scroll to position [65, 0]
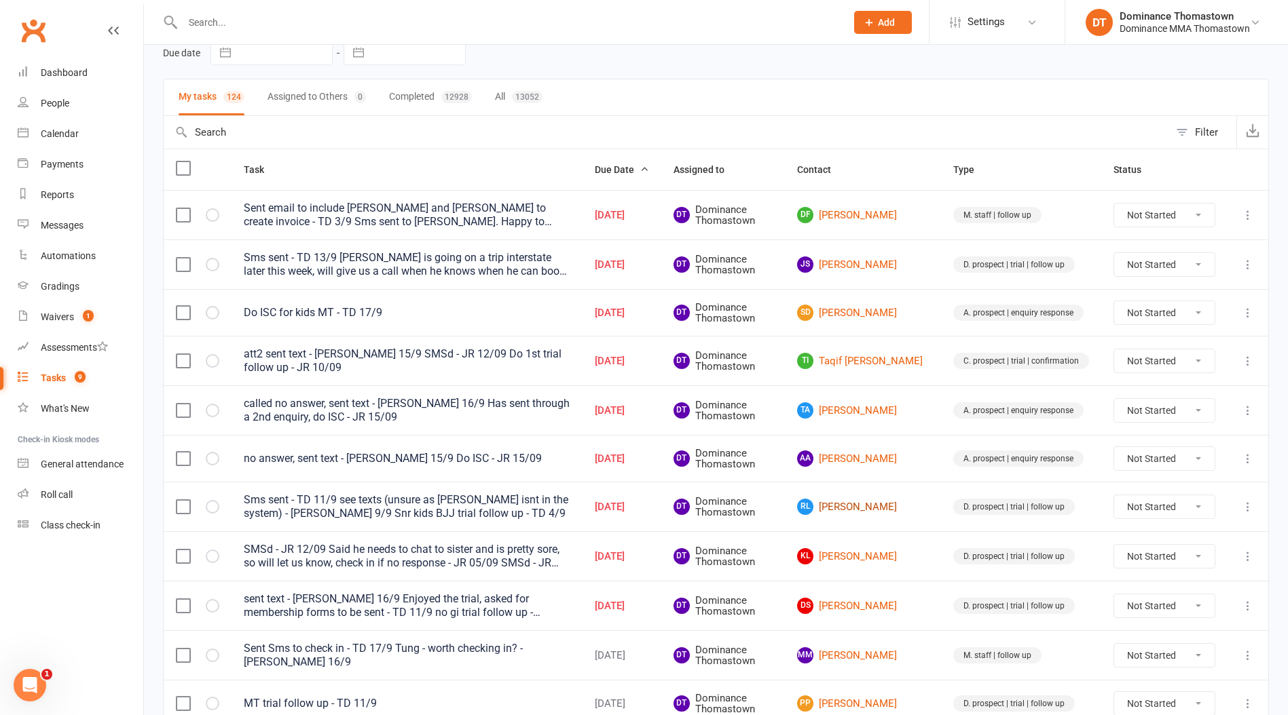
click at [880, 509] on link "RL Rachel Lablanche" at bounding box center [863, 507] width 132 height 16
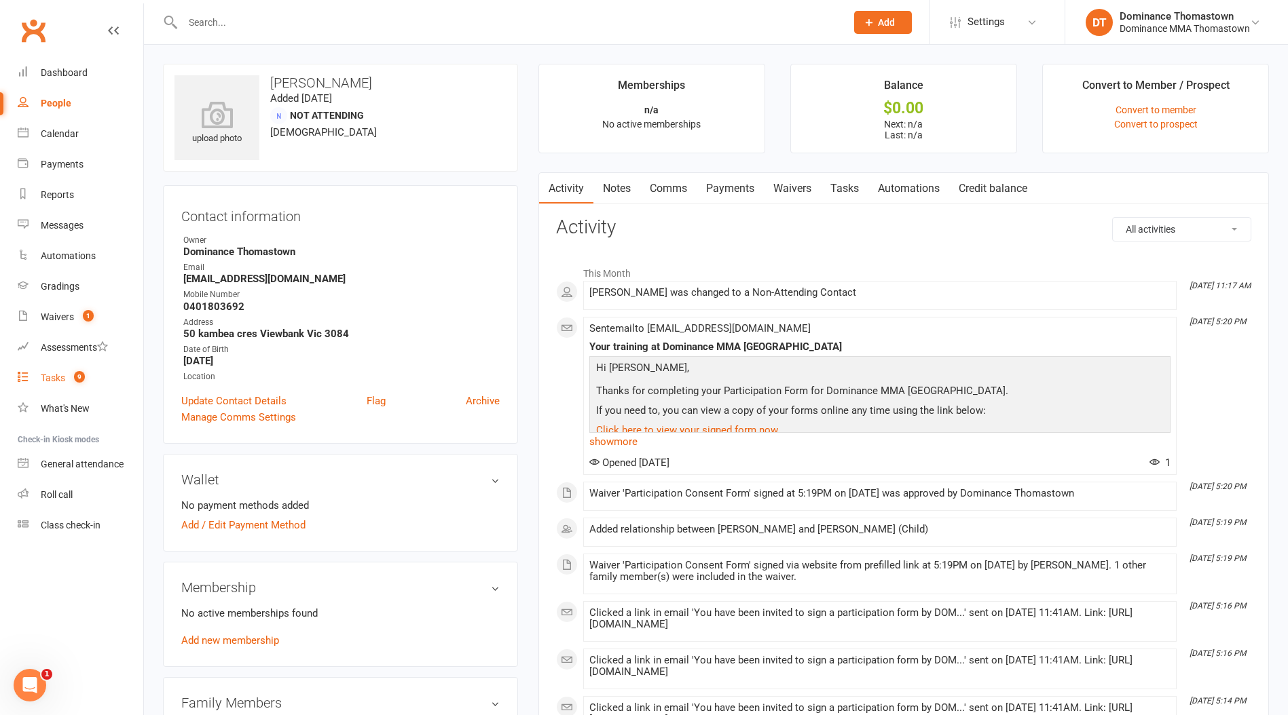
click at [40, 367] on link "Tasks 9" at bounding box center [81, 378] width 126 height 31
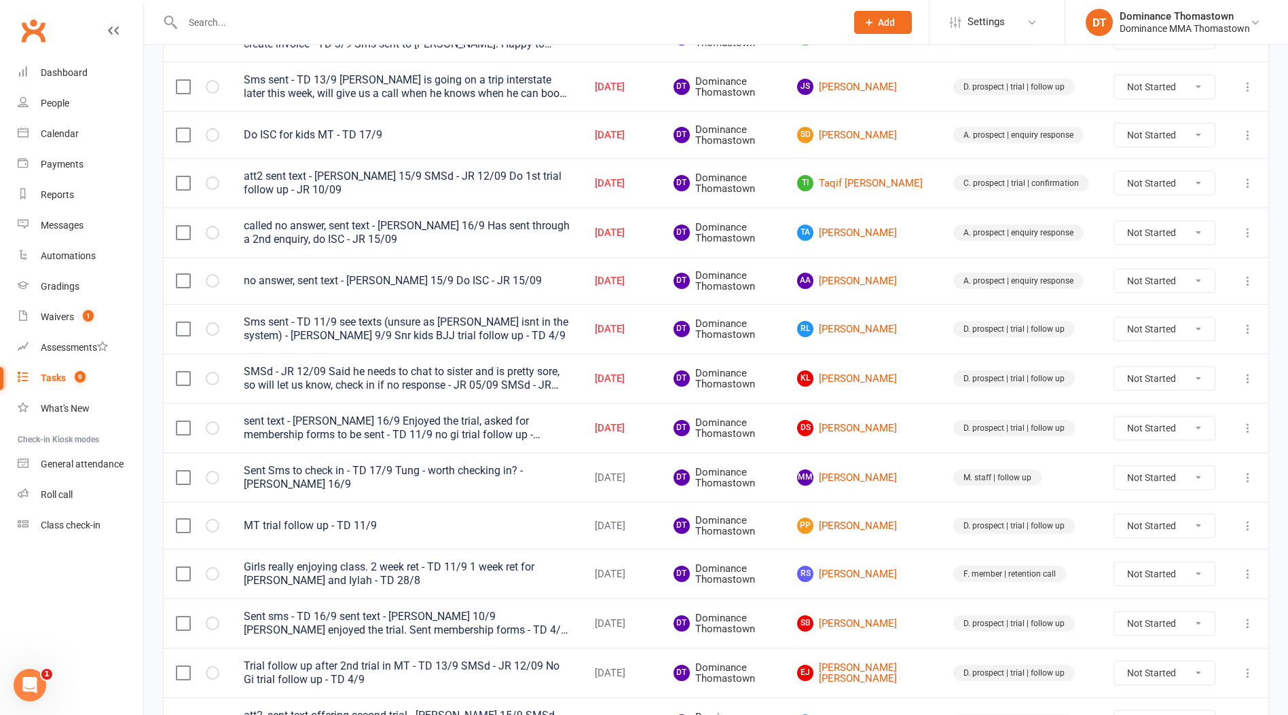
scroll to position [244, 0]
click at [400, 379] on div "SMSd - JR 12/09 Said he needs to chat to sister and is pretty sore, so will let…" at bounding box center [407, 377] width 326 height 27
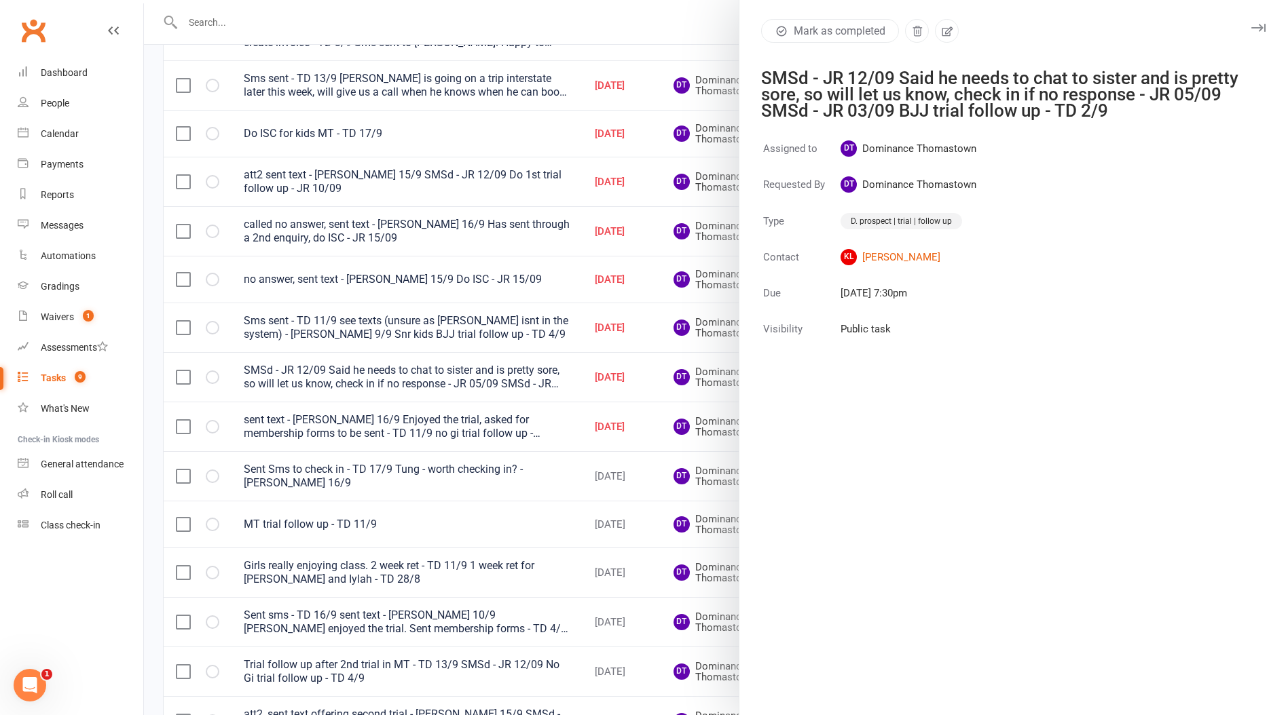
click at [483, 387] on div at bounding box center [716, 357] width 1144 height 715
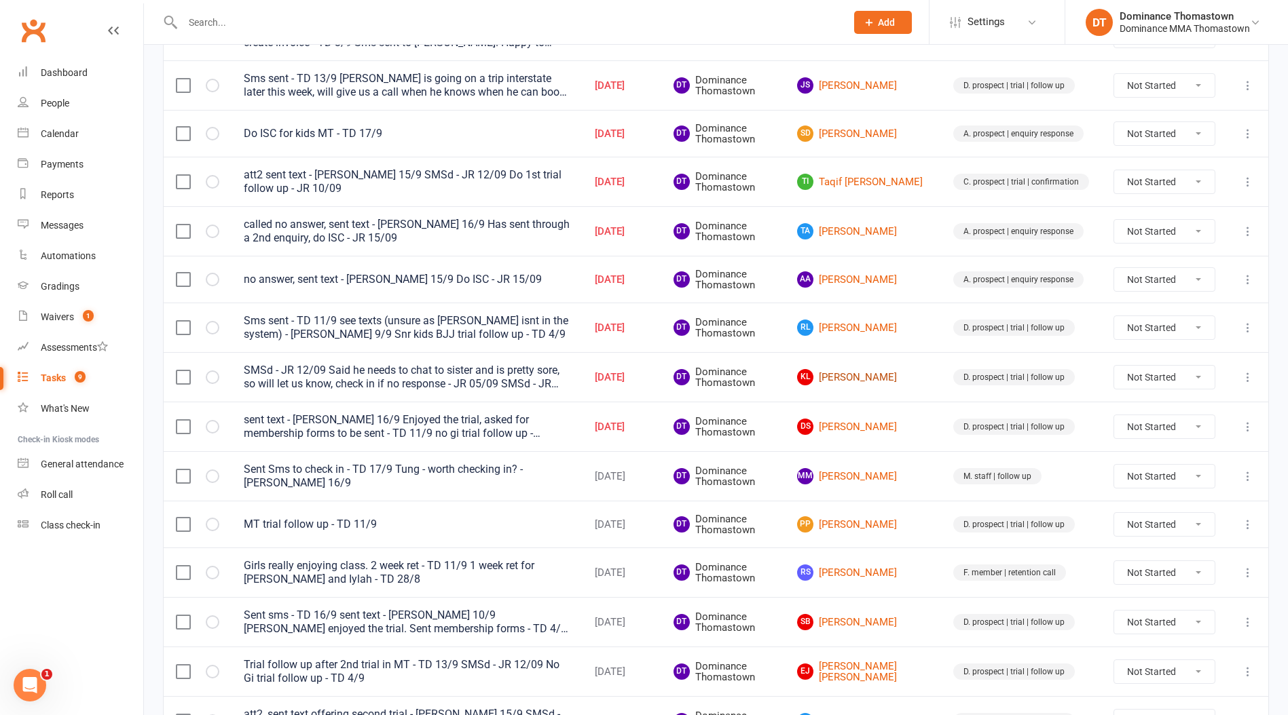
click at [880, 376] on link "KL Kerim Linares" at bounding box center [863, 377] width 132 height 16
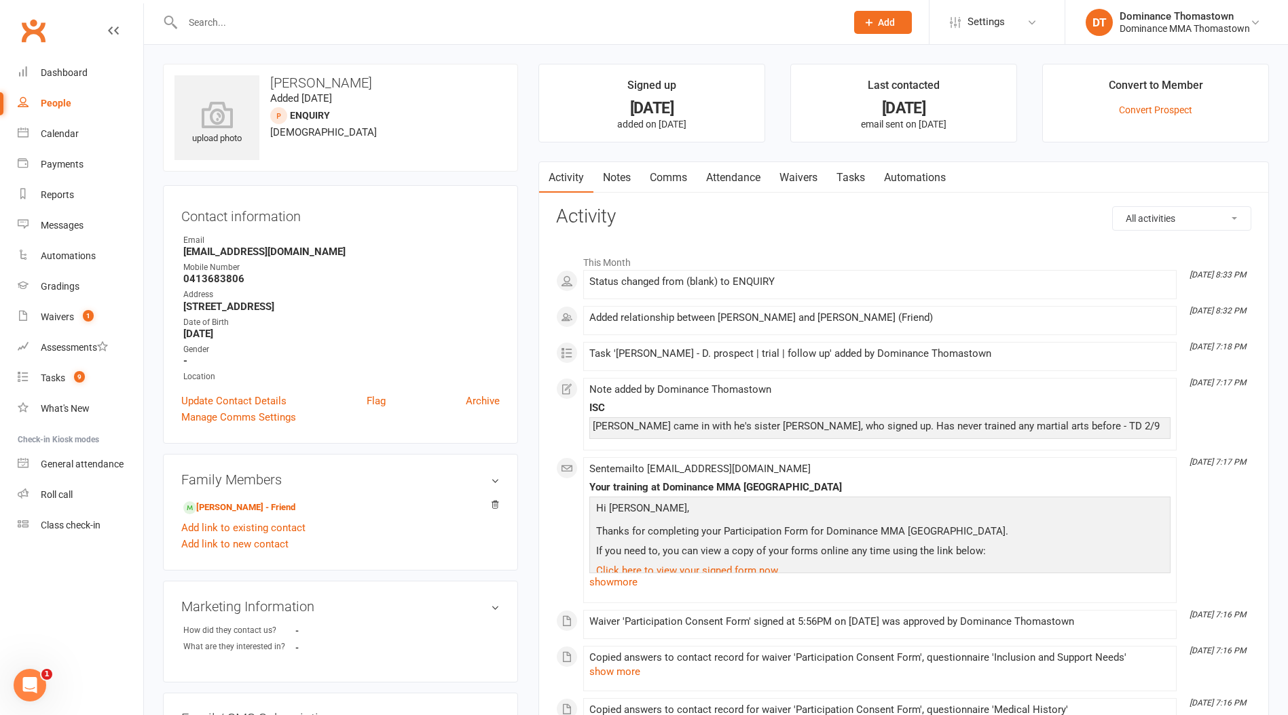
click at [213, 280] on strong "0413683806" at bounding box center [341, 279] width 316 height 12
click at [214, 280] on strong "0413683806" at bounding box center [341, 279] width 316 height 12
copy strong "0413683806"
drag, startPoint x: 855, startPoint y: 174, endPoint x: 929, endPoint y: 198, distance: 77.9
click at [855, 174] on link "Tasks" at bounding box center [851, 177] width 48 height 31
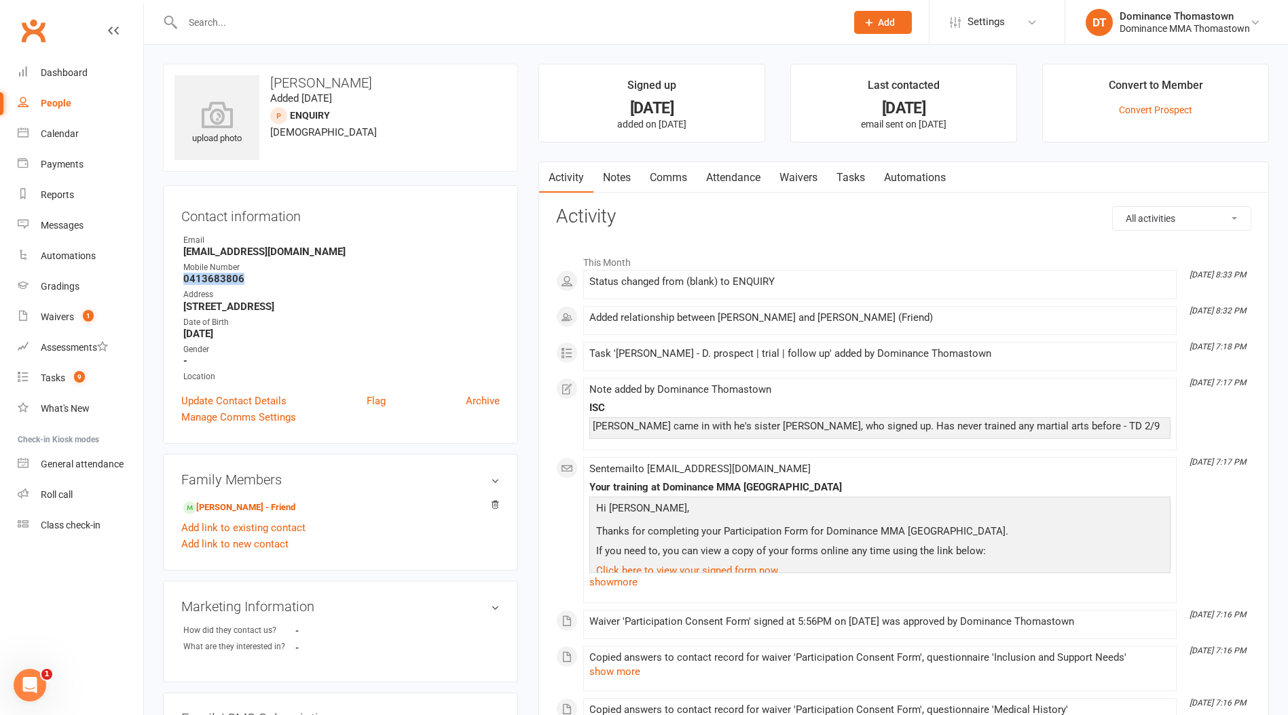
select select "incomplete"
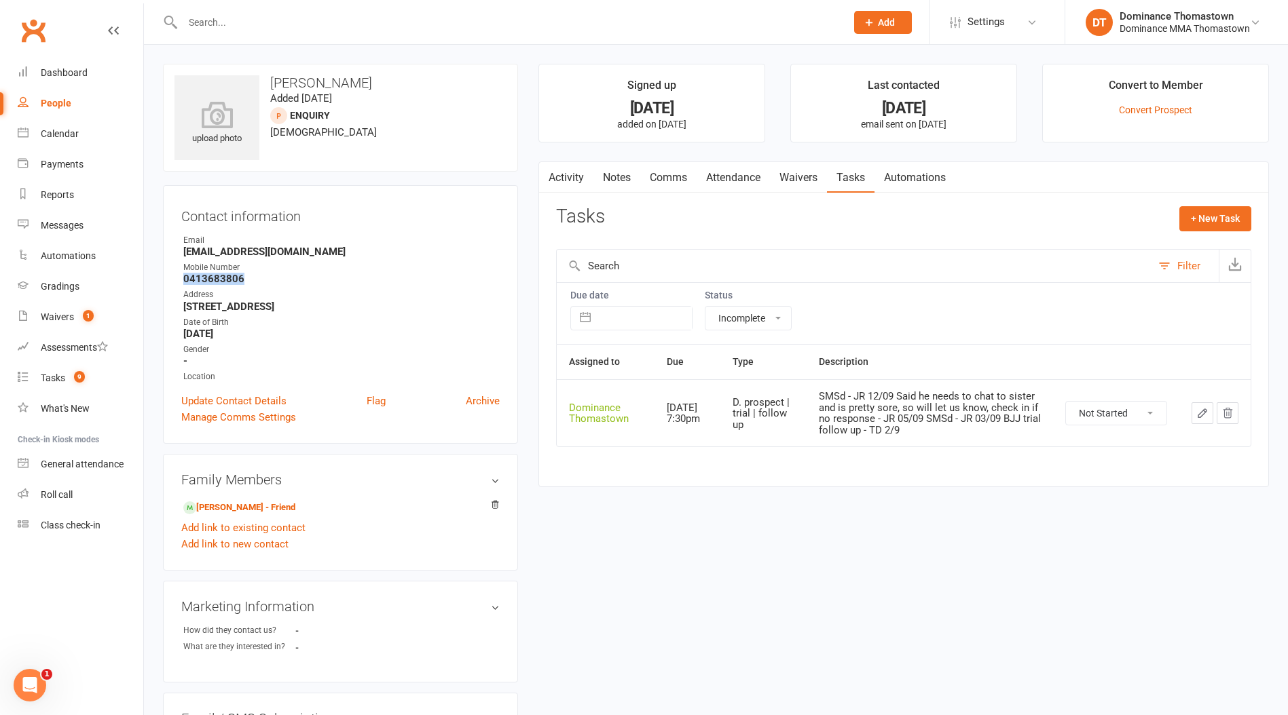
click at [1195, 409] on button "button" at bounding box center [1202, 413] width 22 height 22
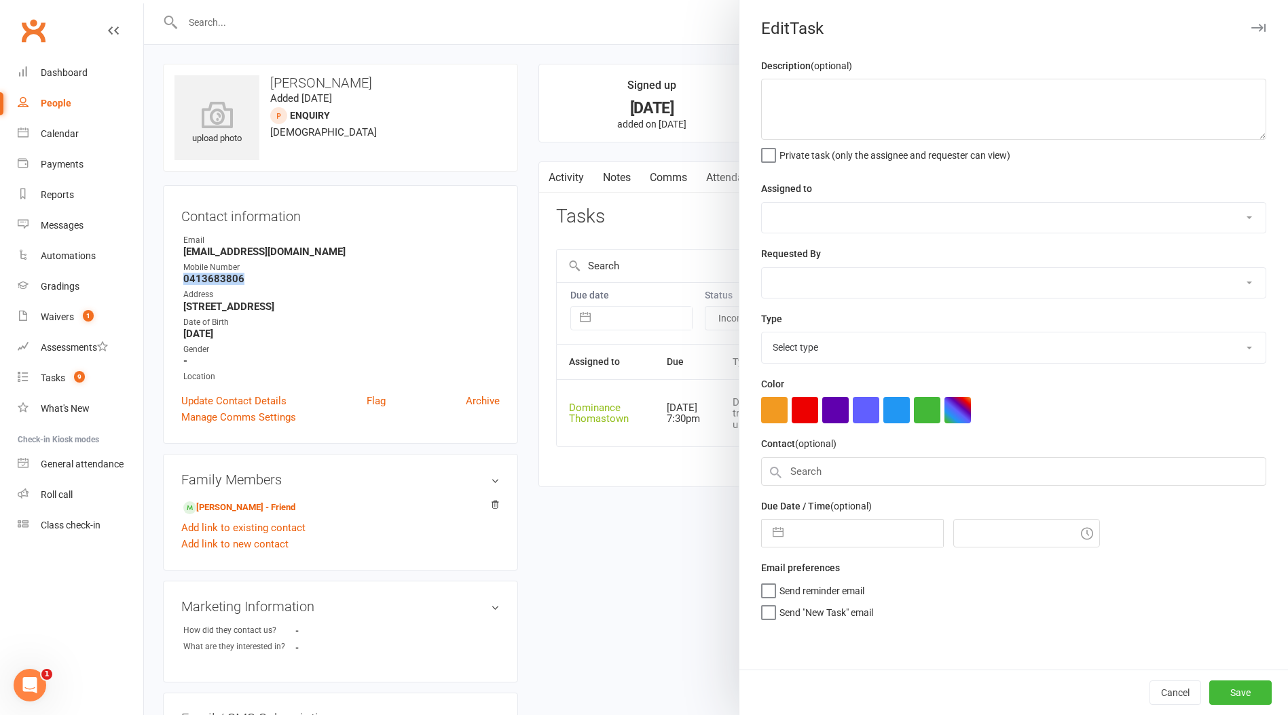
type textarea "SMSd - JR 12/09 Said he needs to chat to sister and is pretty sore, so will let…"
select select "12547"
type input "17 Sep 2025"
type input "7:30pm"
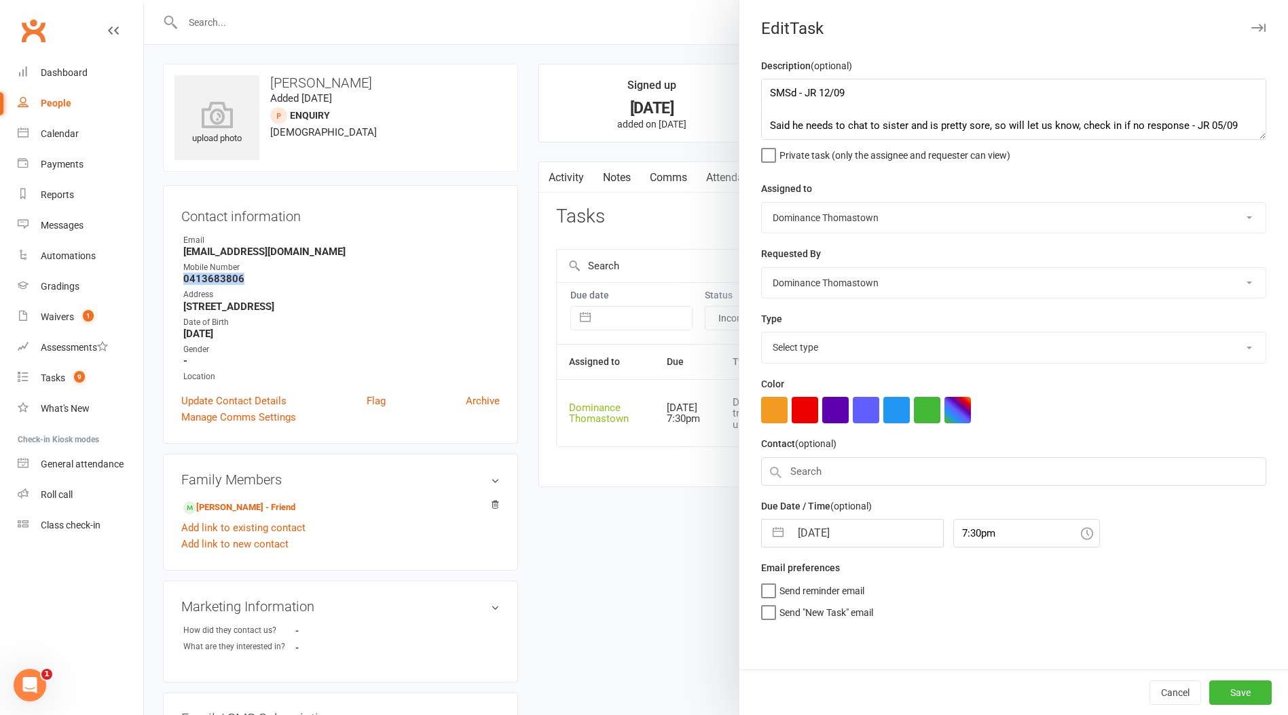
select select "3812"
drag, startPoint x: 756, startPoint y: 81, endPoint x: 766, endPoint y: 86, distance: 10.6
click at [757, 81] on div "Description (optional) SMSd - JR 12/09 Said he needs to chat to sister and is p…" at bounding box center [1013, 364] width 548 height 612
click at [766, 86] on textarea "SMSd - JR 12/09 Said he needs to chat to sister and is pretty sore, so will let…" at bounding box center [1013, 109] width 505 height 61
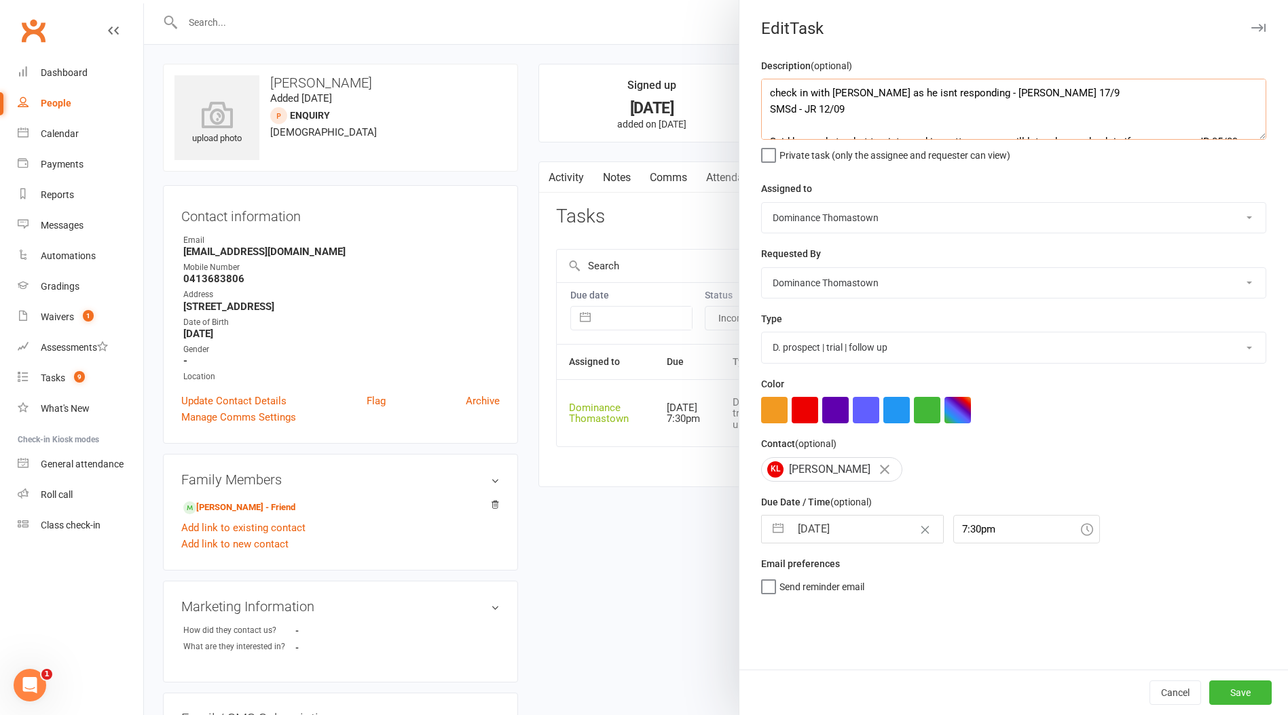
type textarea "check in with Sommer as he isnt responding - Ellen 17/9 SMSd - JR 12/09 Said he…"
click at [845, 541] on input "17 Sep 2025" at bounding box center [866, 529] width 153 height 27
select select "7"
select select "2025"
select select "8"
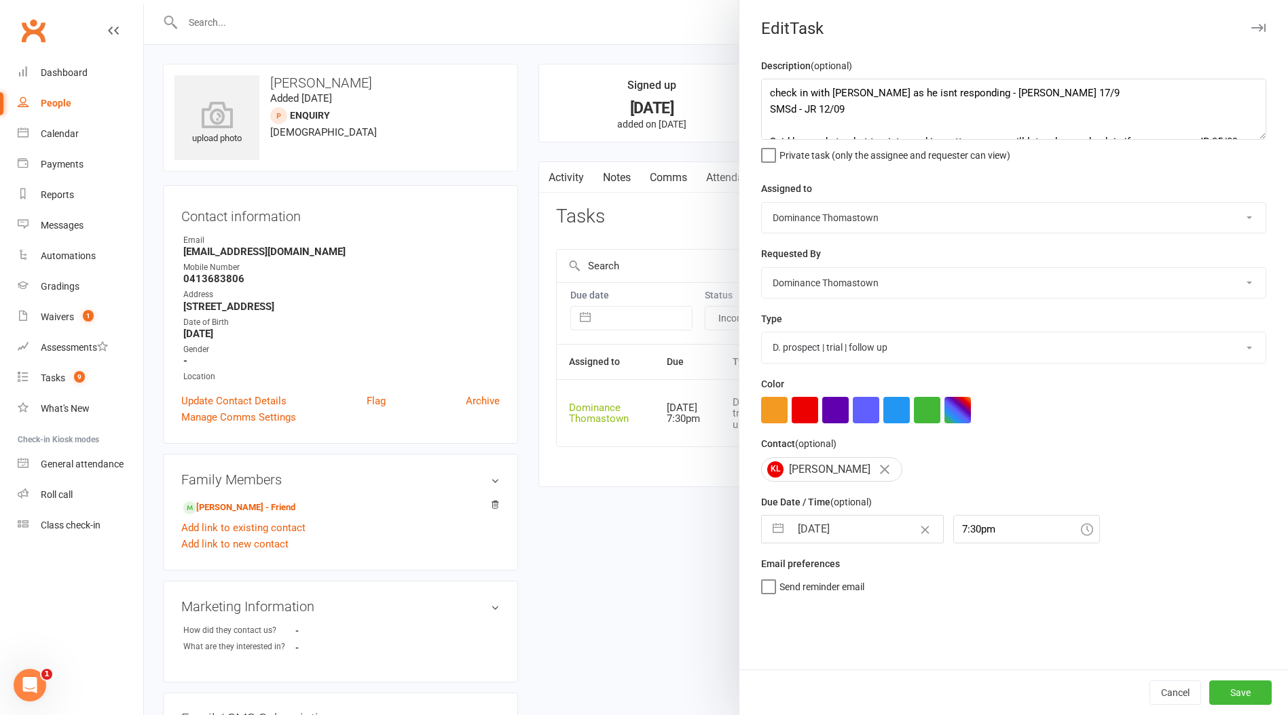
select select "2025"
select select "9"
select select "2025"
click at [896, 690] on td "18" at bounding box center [895, 684] width 26 height 26
type input "18 Sep 2025"
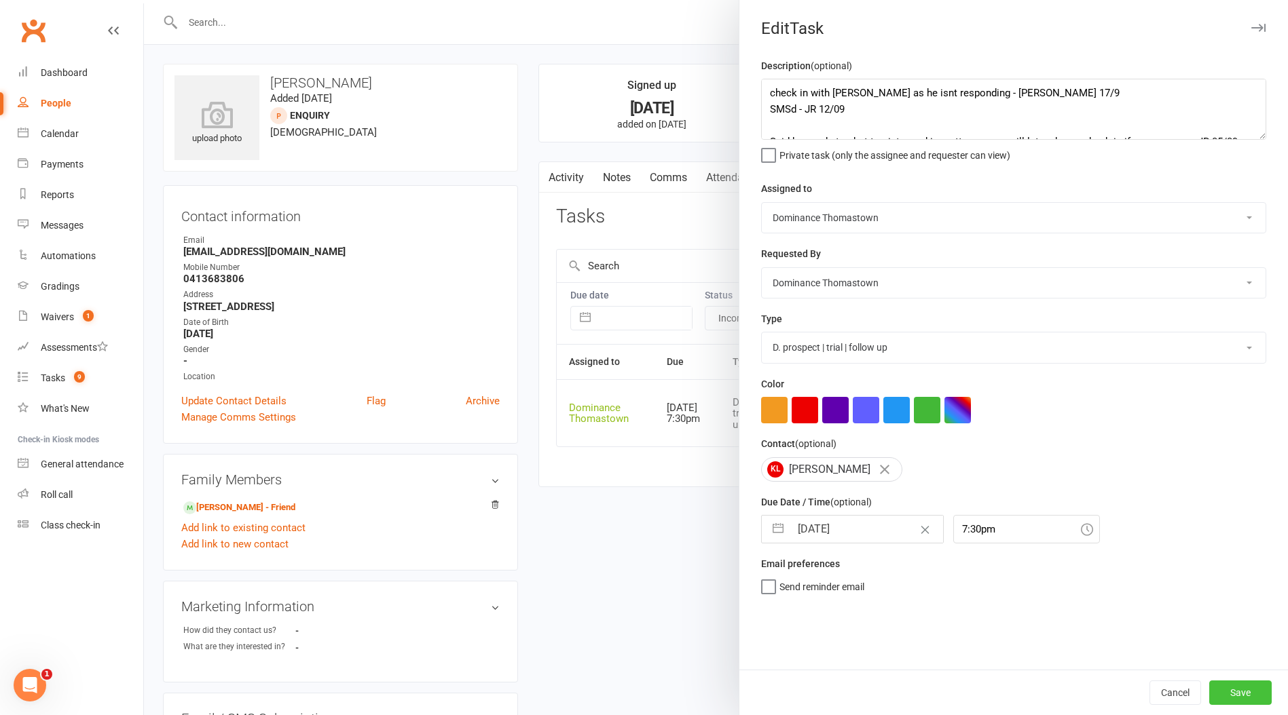
drag, startPoint x: 1248, startPoint y: 691, endPoint x: 1133, endPoint y: 677, distance: 114.9
click at [1248, 691] on button "Save" at bounding box center [1240, 693] width 62 height 24
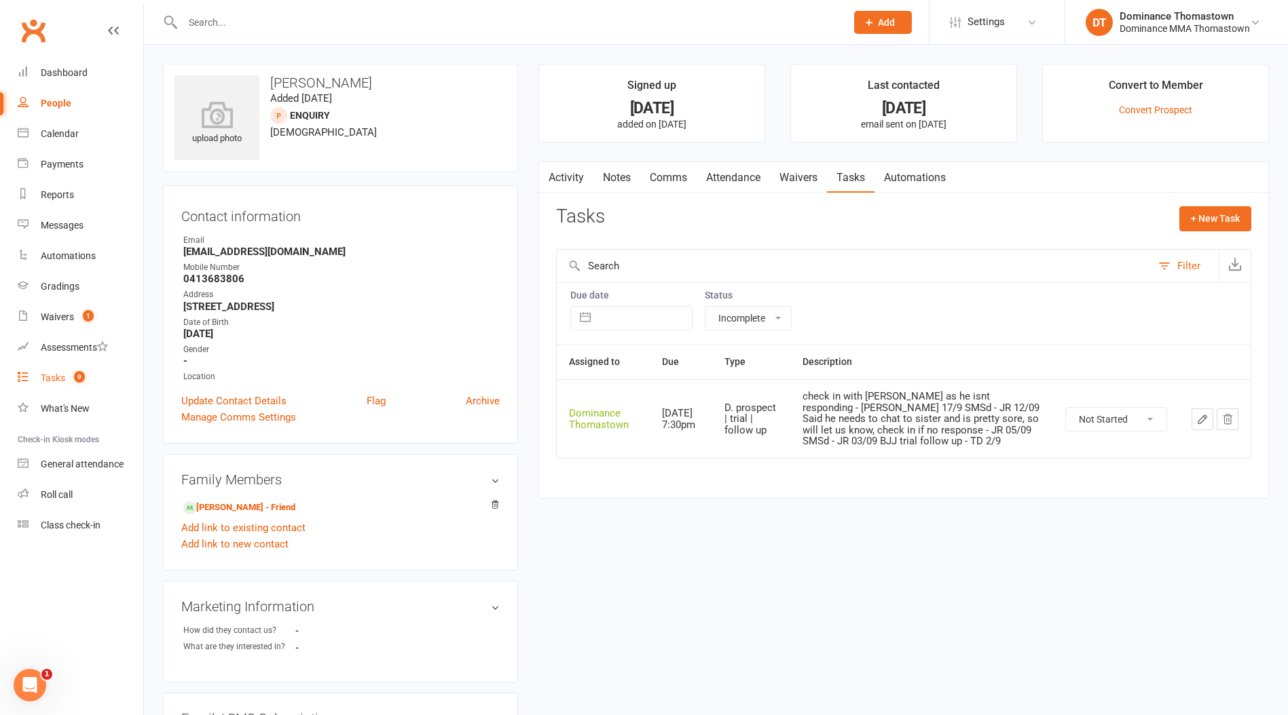
click at [75, 382] on count-badge "9" at bounding box center [76, 378] width 18 height 11
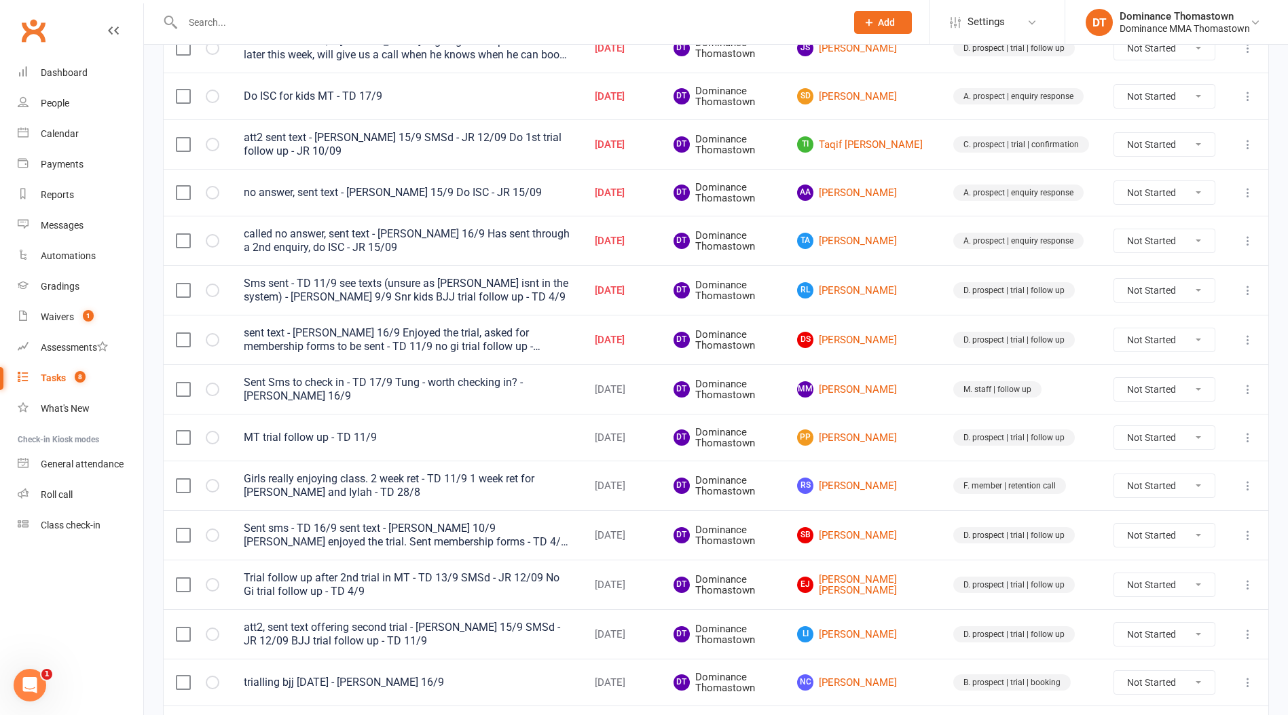
scroll to position [282, 0]
click at [886, 193] on link "AA Abdullahi Abdirahman" at bounding box center [863, 192] width 132 height 16
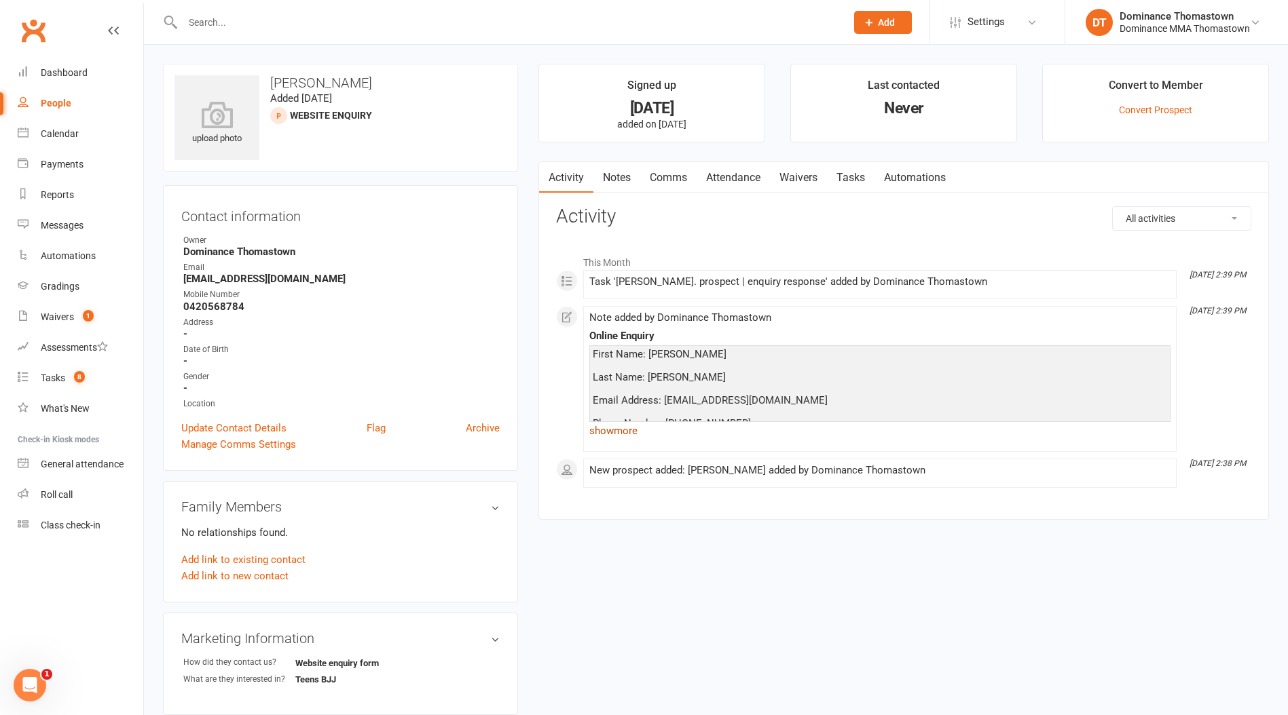
click at [635, 430] on link "show more" at bounding box center [879, 430] width 581 height 19
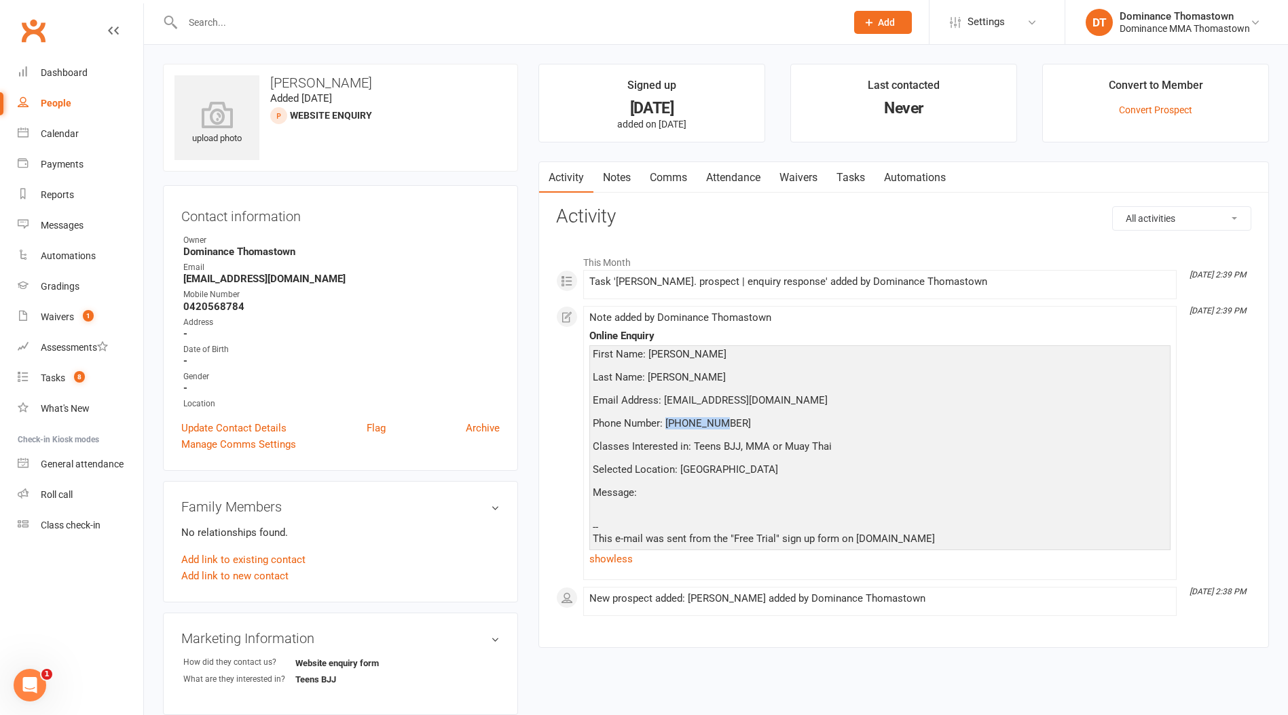
drag, startPoint x: 700, startPoint y: 421, endPoint x: 669, endPoint y: 419, distance: 30.6
click at [665, 419] on div "First Name: Abdullahi Last Name: Abdirahman Email Address: yourboyabdullahi319@…" at bounding box center [880, 447] width 574 height 196
copy div "0420568784"
drag, startPoint x: 1264, startPoint y: 385, endPoint x: 1279, endPoint y: 381, distance: 15.3
click at [1264, 385] on div "Activity Notes Comms Attendance Waivers Tasks Automations All activities Bookin…" at bounding box center [903, 405] width 730 height 487
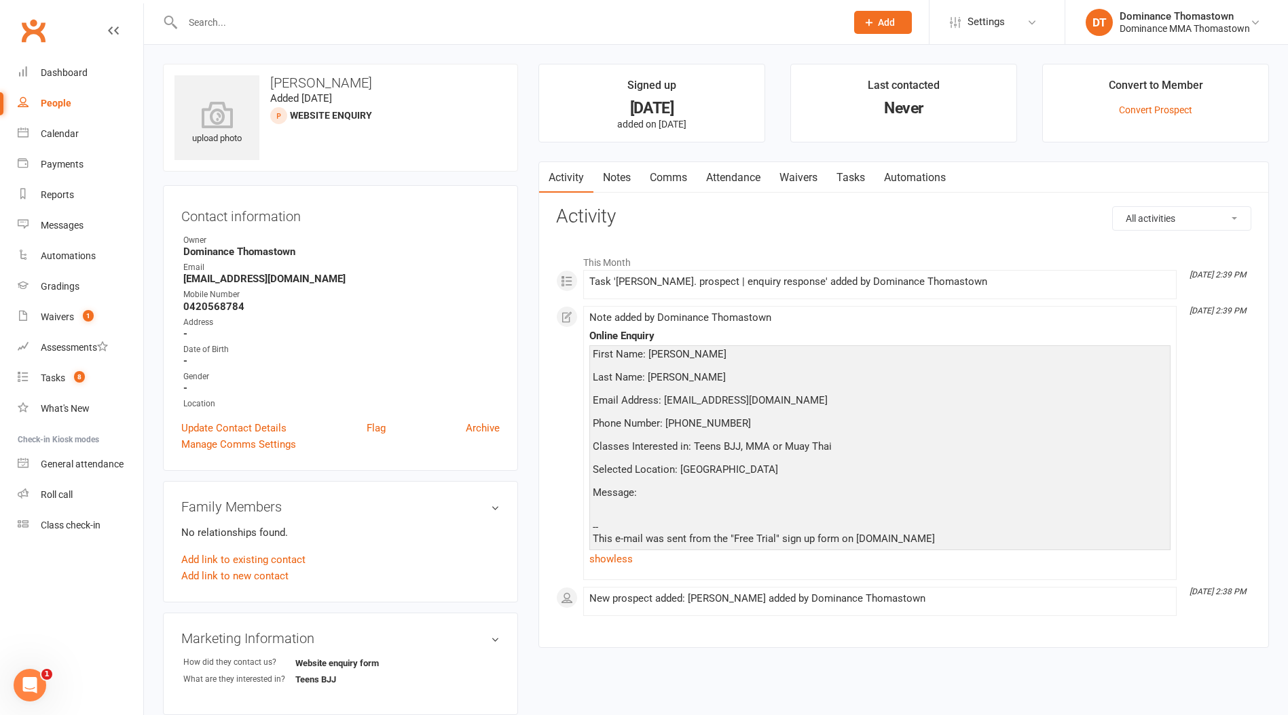
click at [856, 170] on link "Tasks" at bounding box center [851, 177] width 48 height 31
select select "incomplete"
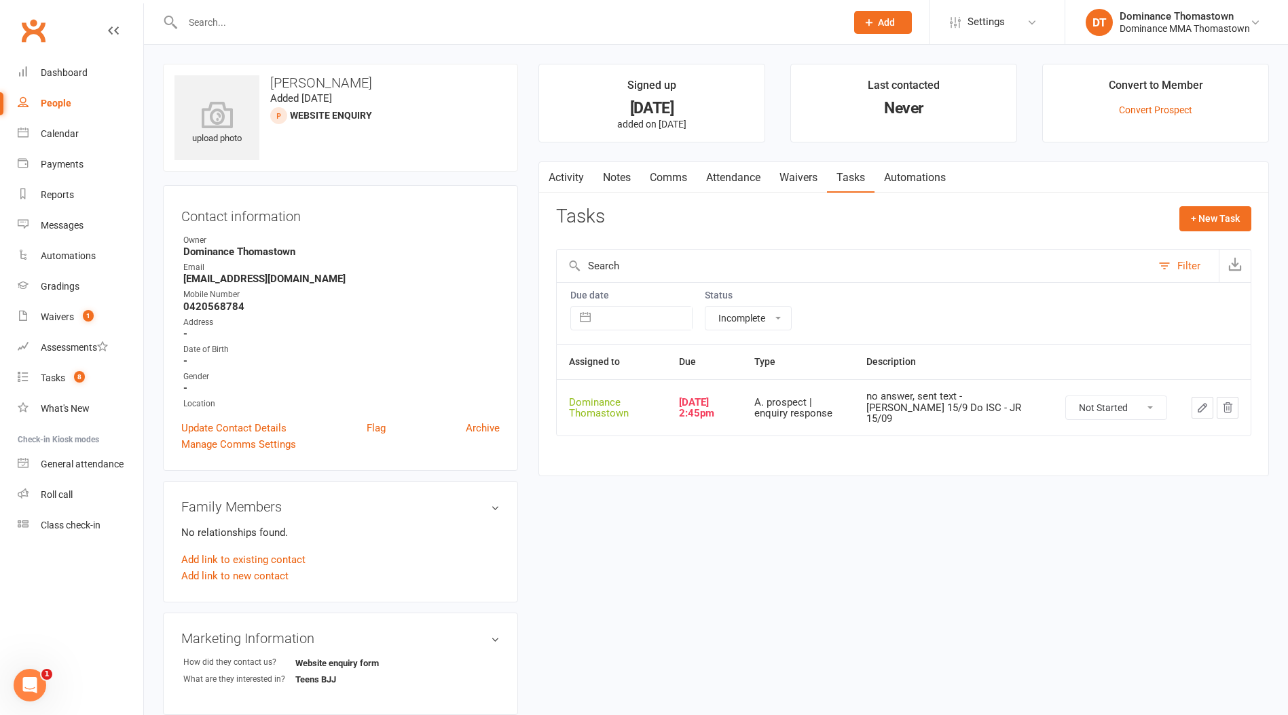
click at [1201, 404] on icon "button" at bounding box center [1202, 408] width 8 height 8
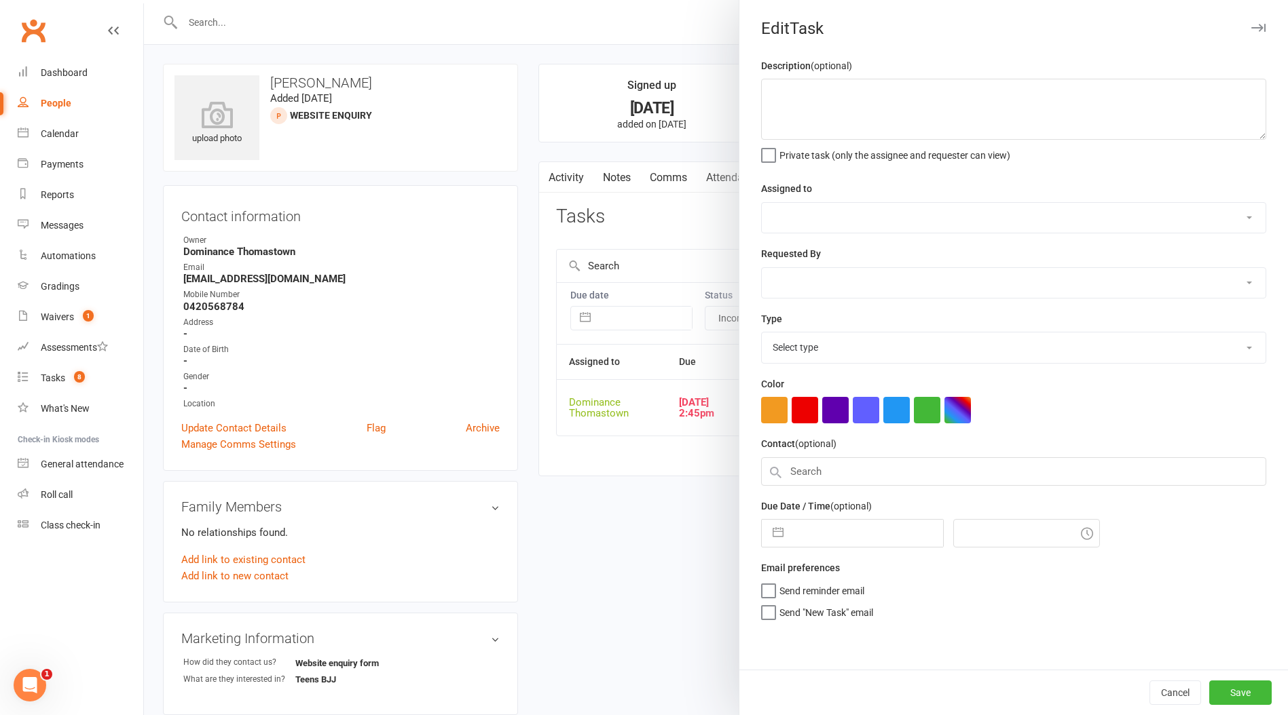
type textarea "no answer, sent text - Ellen 15/9 Do ISC - JR 15/09"
select select "12547"
type input "17 Sep 2025"
type input "2:45pm"
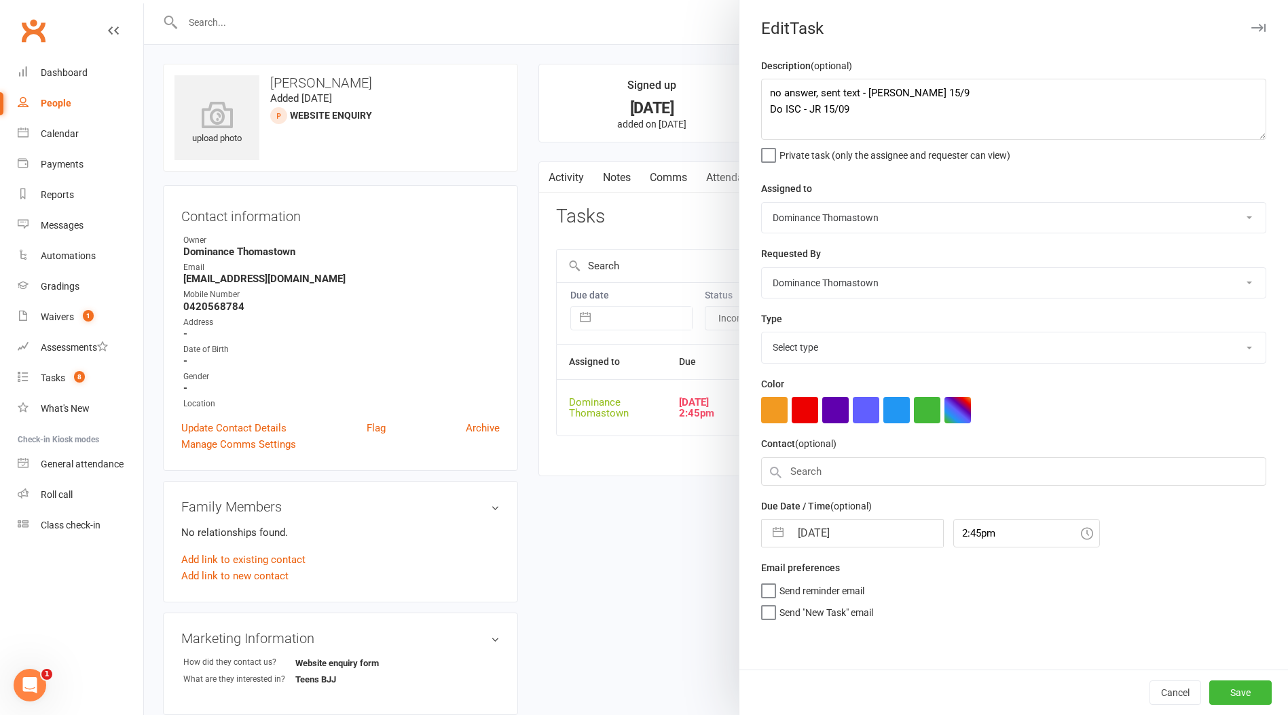
select select "3809"
click at [747, 92] on div "Description (optional) no answer, sent text - Ellen 15/9 Do ISC - JR 15/09 Priv…" at bounding box center [1013, 364] width 548 height 612
click at [762, 93] on textarea "no answer, sent text - Ellen 15/9 Do ISC - JR 15/09" at bounding box center [1013, 109] width 505 height 61
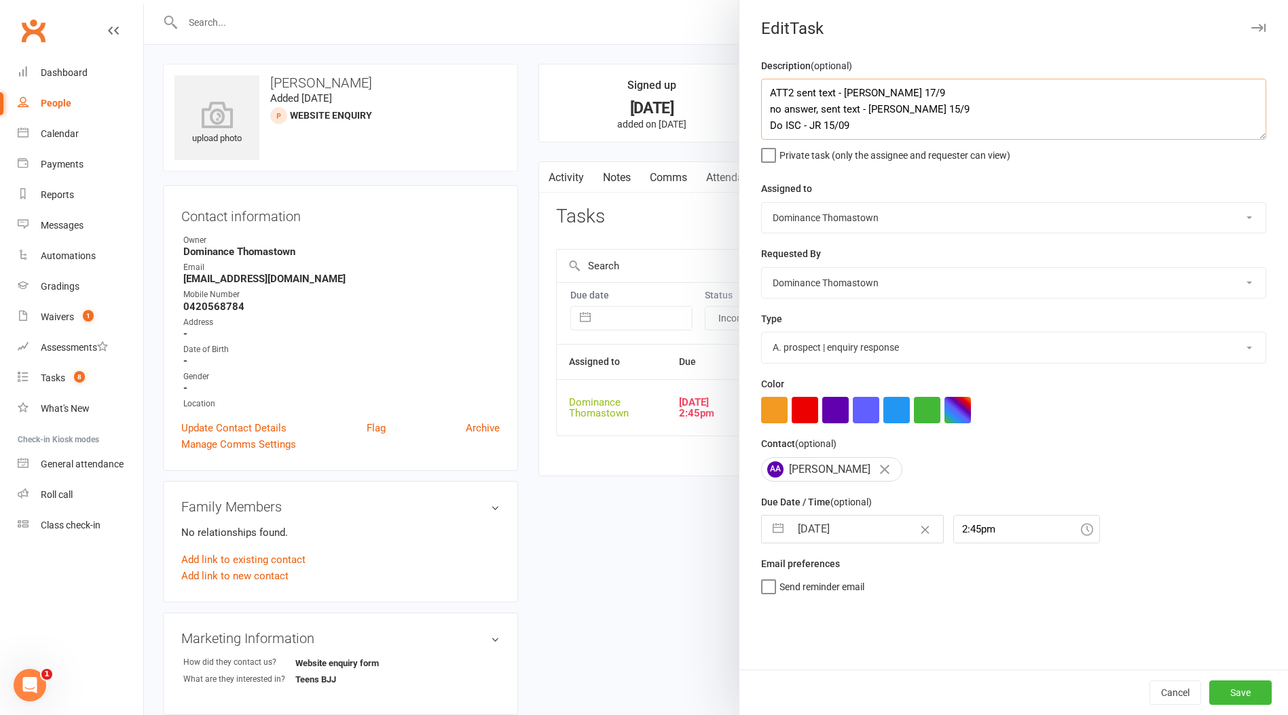
type textarea "ATT2 sent text - Ellen 17/9 no answer, sent text - Ellen 15/9 Do ISC - JR 15/09"
click at [803, 546] on div "Description (optional) ATT2 sent text - Ellen 17/9 no answer, sent text - Ellen…" at bounding box center [1013, 364] width 548 height 612
click at [829, 535] on input "17 Sep 2025" at bounding box center [866, 529] width 153 height 27
select select "7"
select select "2025"
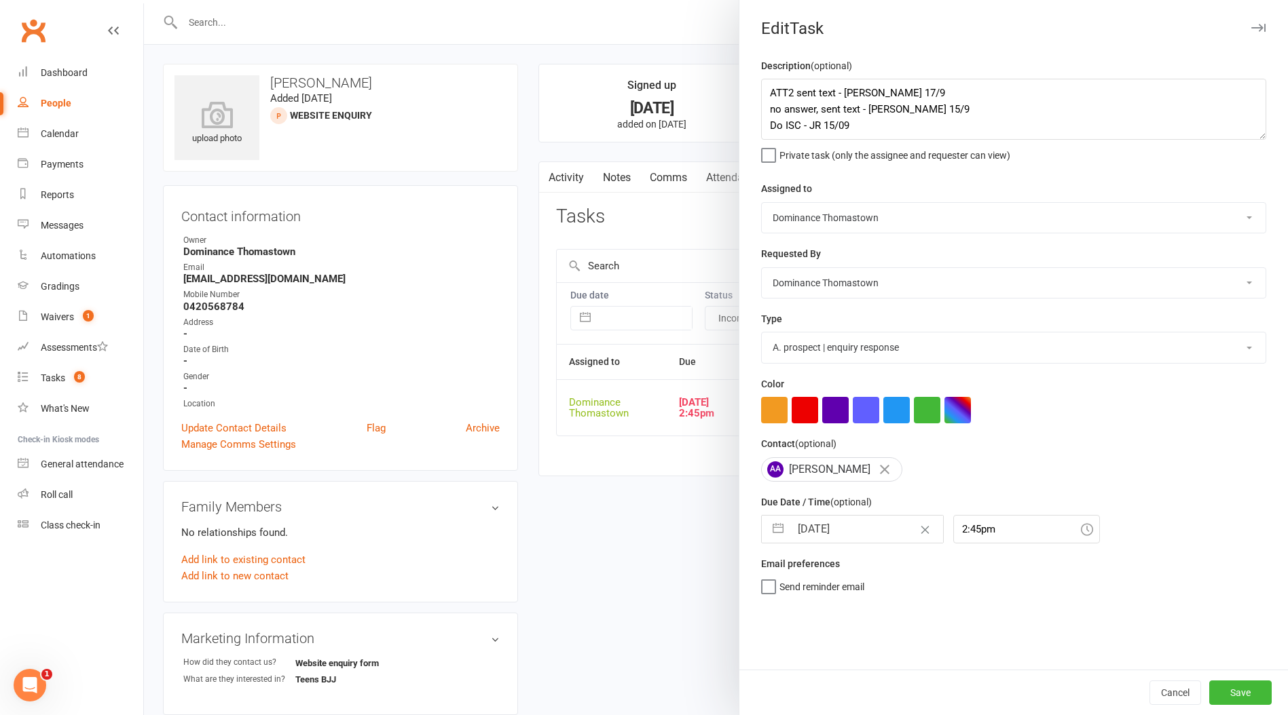
select select "8"
select select "2025"
select select "9"
select select "2025"
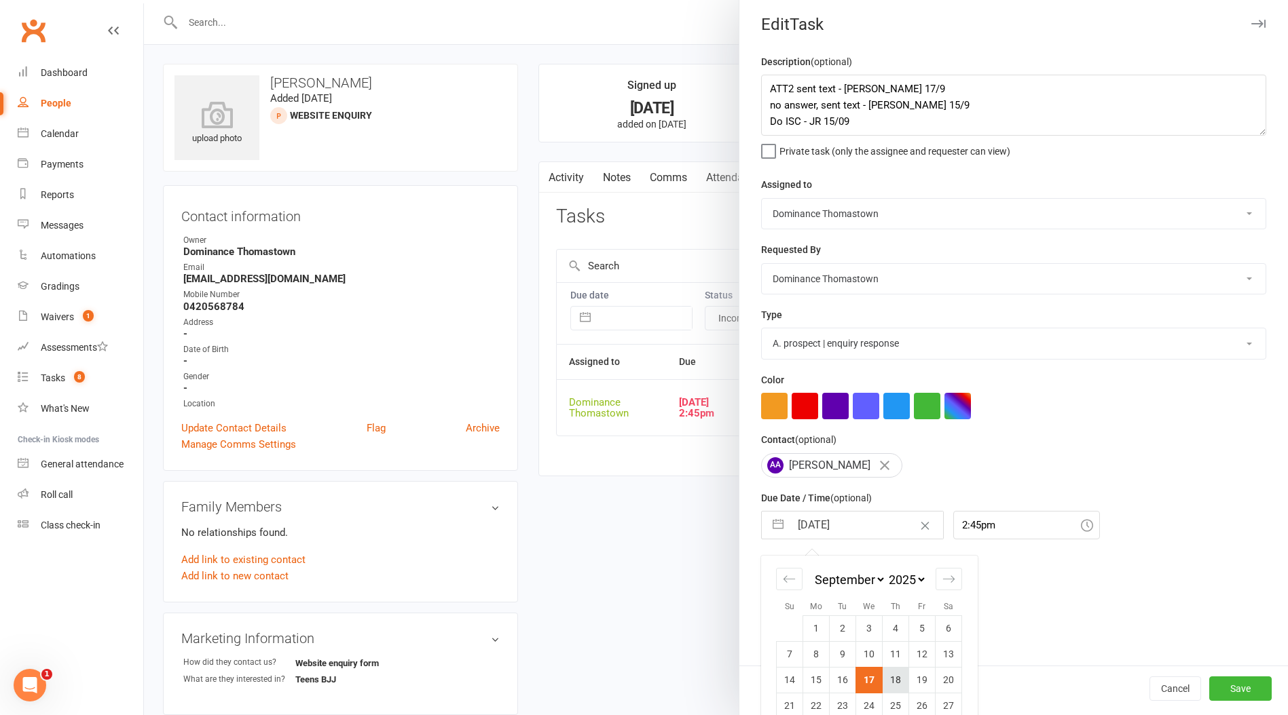
click at [888, 687] on td "18" at bounding box center [895, 680] width 26 height 26
type input "18 Sep 2025"
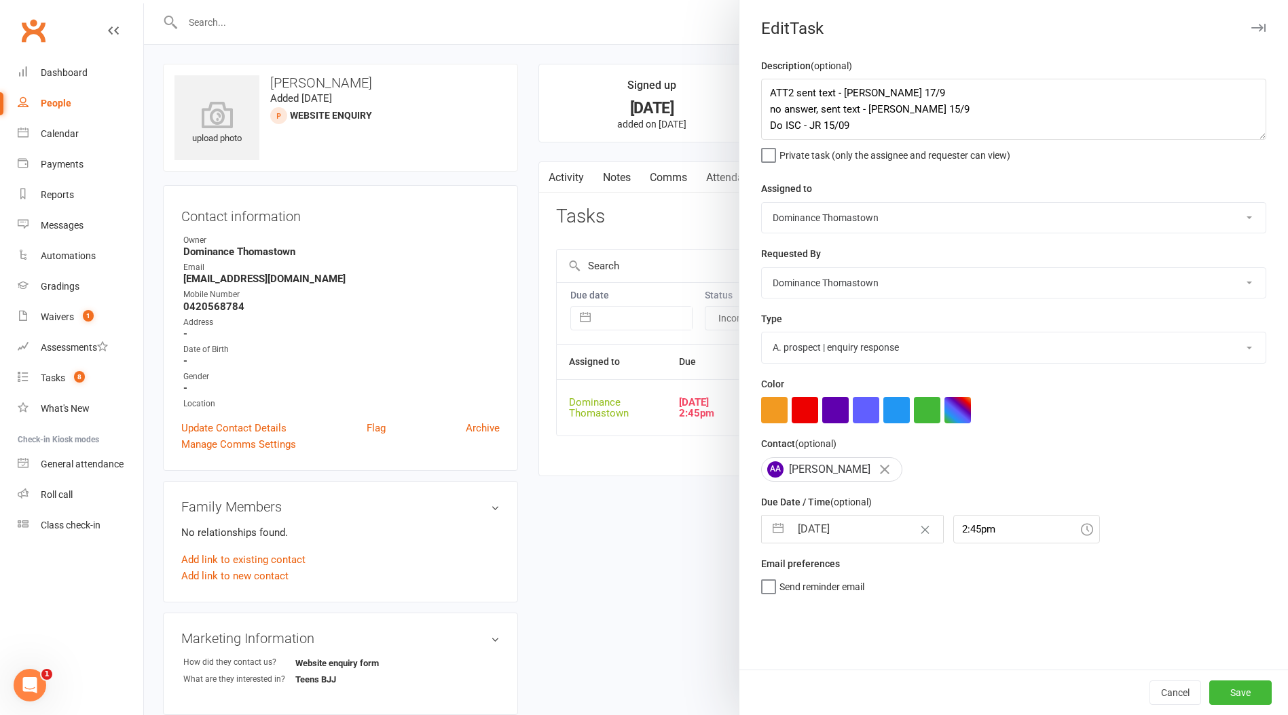
scroll to position [0, 0]
click at [1243, 694] on button "Save" at bounding box center [1240, 693] width 62 height 24
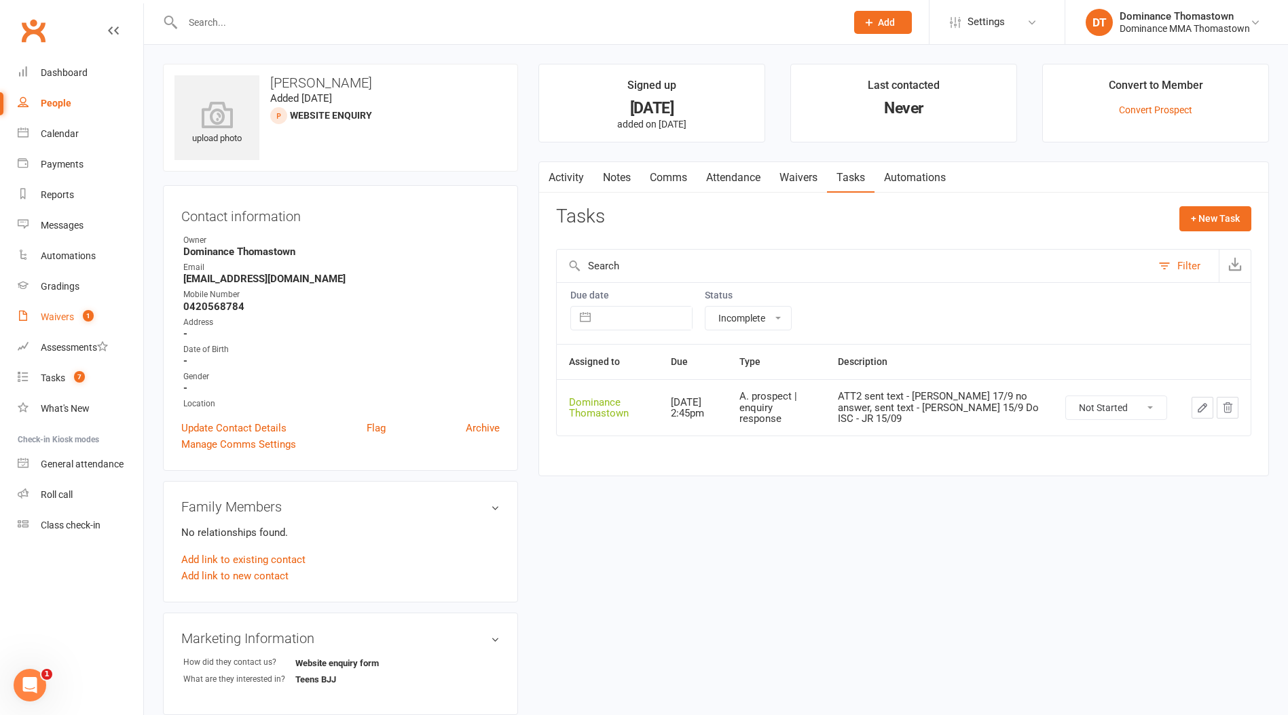
click at [62, 314] on div "Waivers" at bounding box center [57, 317] width 33 height 11
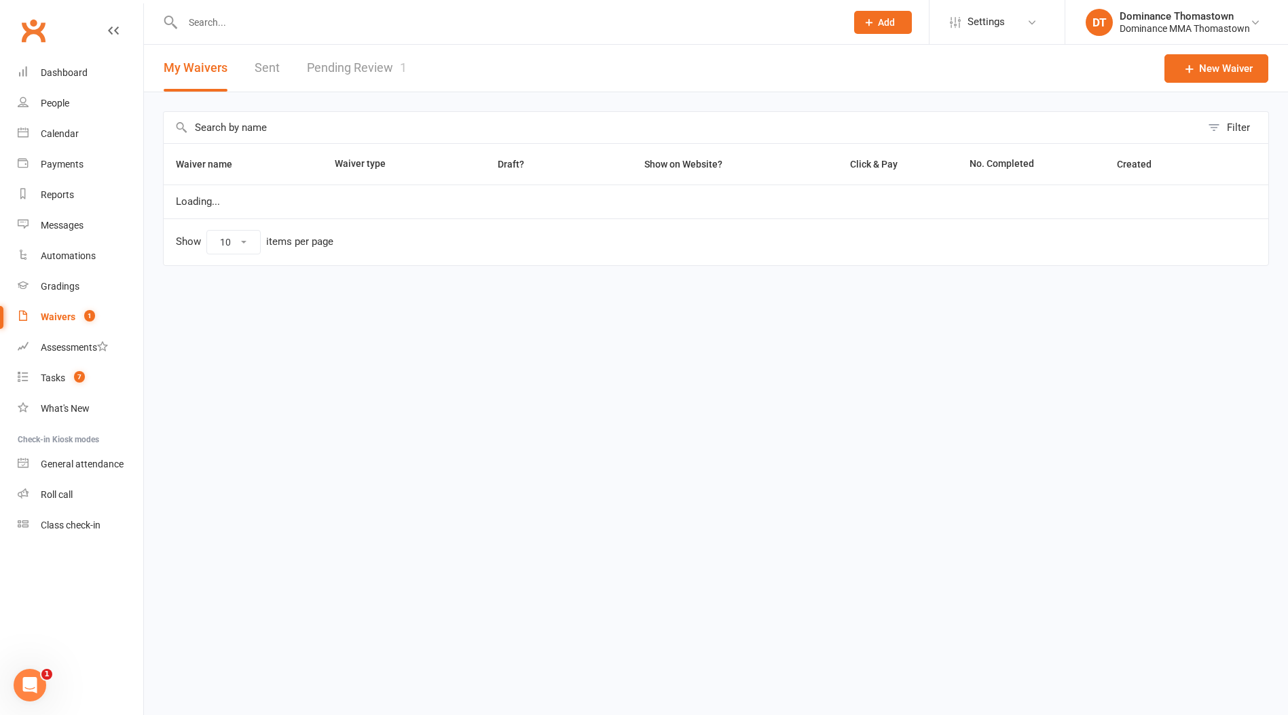
click at [349, 61] on link "Pending Review 1" at bounding box center [357, 68] width 100 height 47
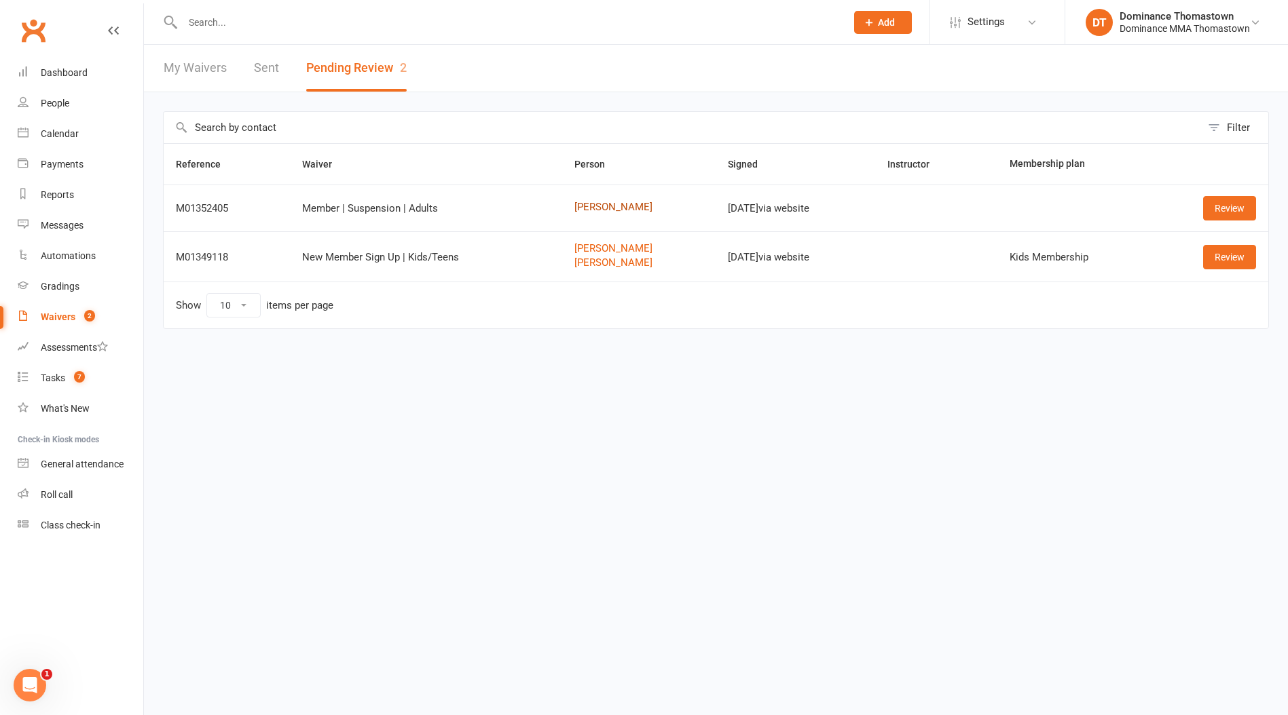
click at [586, 208] on link "Igor Dosen" at bounding box center [639, 208] width 130 height 12
drag, startPoint x: 1210, startPoint y: 209, endPoint x: 1098, endPoint y: 210, distance: 112.0
click at [1210, 209] on link "Review" at bounding box center [1229, 208] width 53 height 24
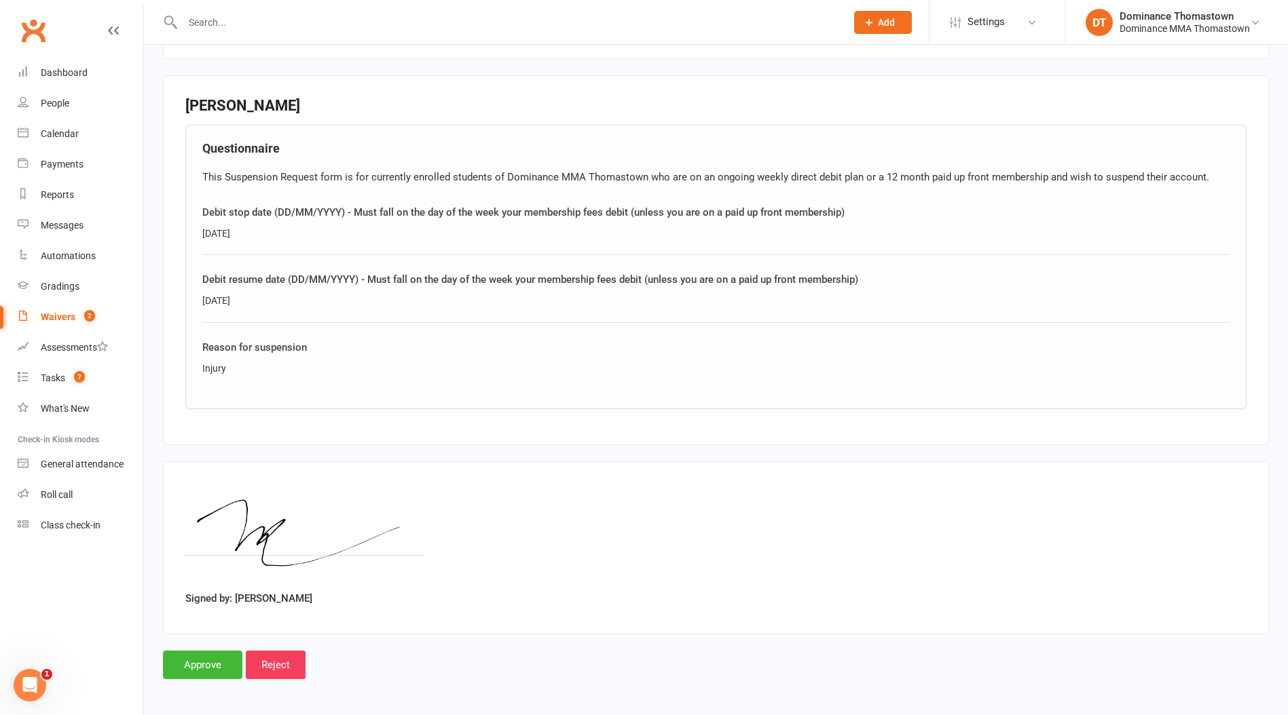
scroll to position [593, 0]
click at [189, 666] on input "Approve" at bounding box center [202, 664] width 79 height 29
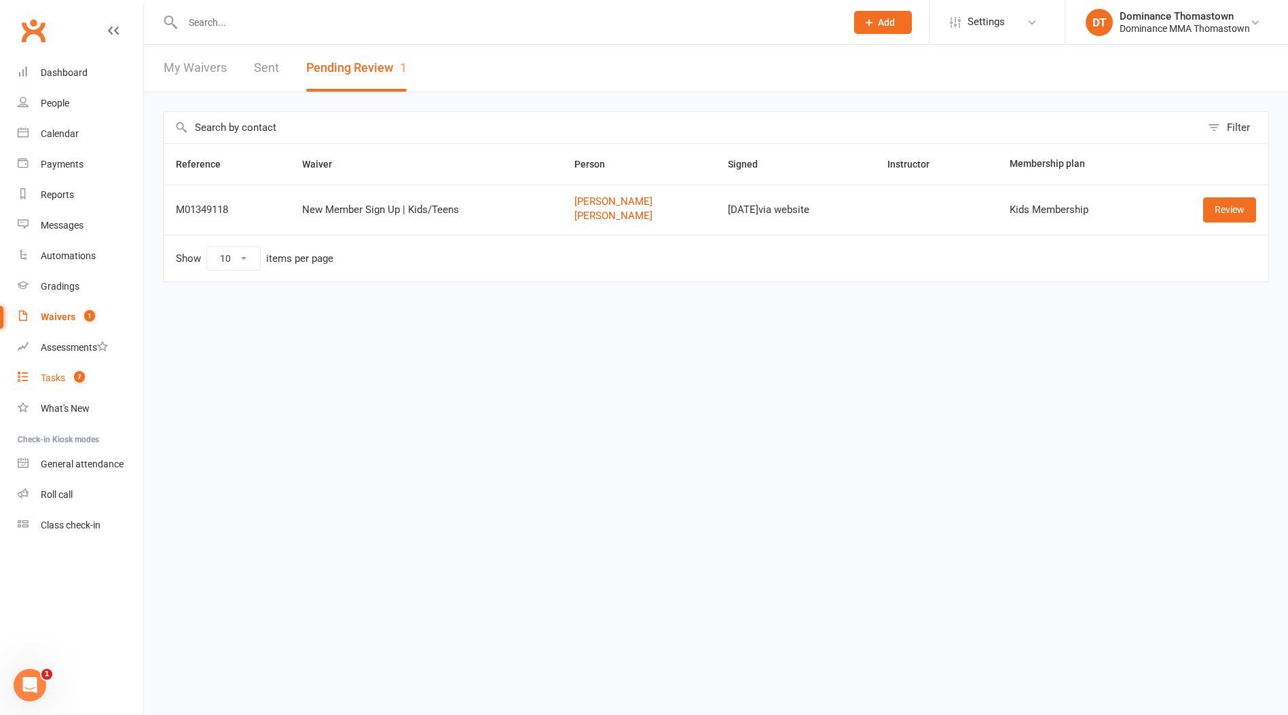
click at [58, 379] on div "Tasks" at bounding box center [53, 378] width 24 height 11
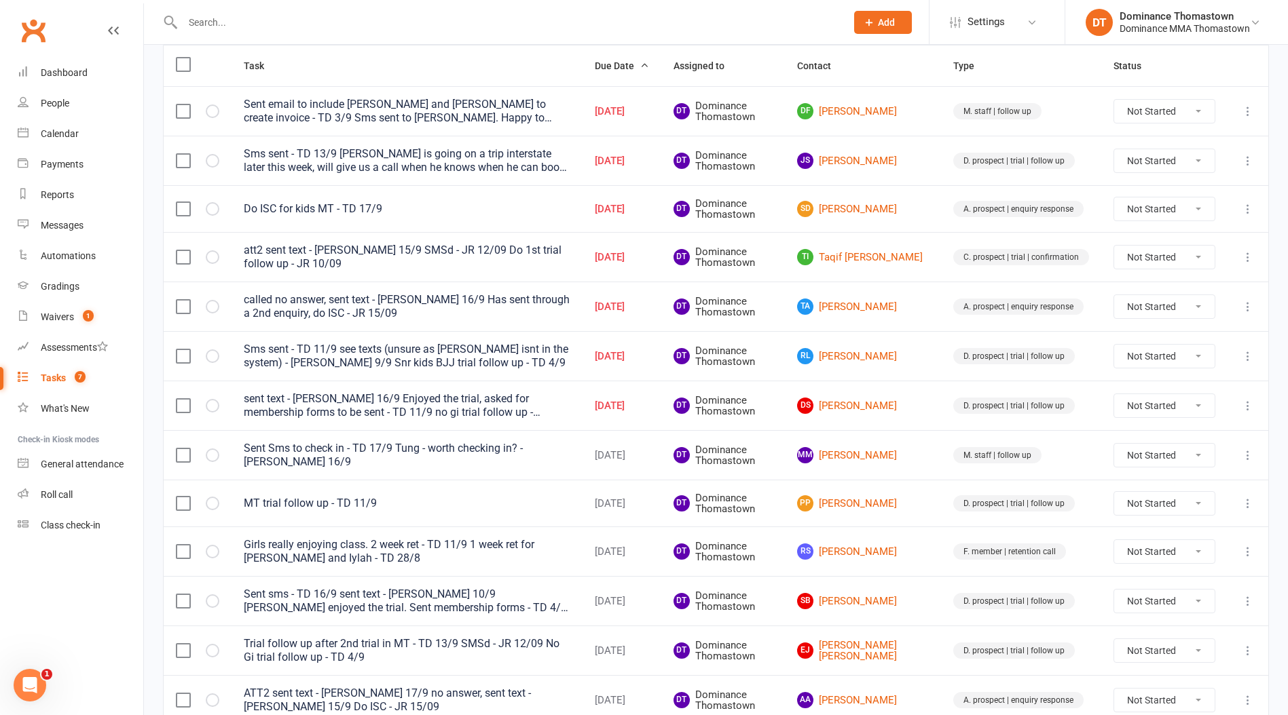
scroll to position [170, 0]
click at [901, 257] on link "TI Taqif Isa Affendi" at bounding box center [863, 256] width 132 height 16
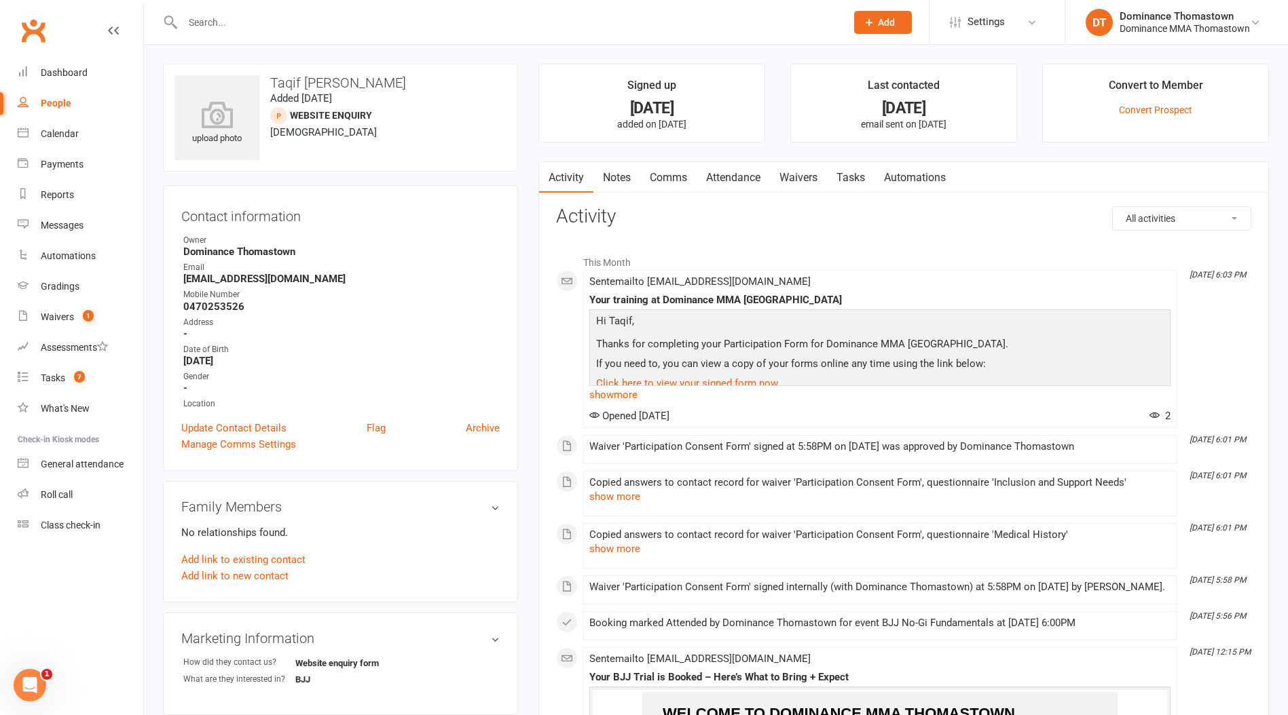
click at [212, 309] on strong "0470253526" at bounding box center [341, 307] width 316 height 12
copy strong "0470253526"
click at [616, 187] on link "Notes" at bounding box center [616, 177] width 47 height 31
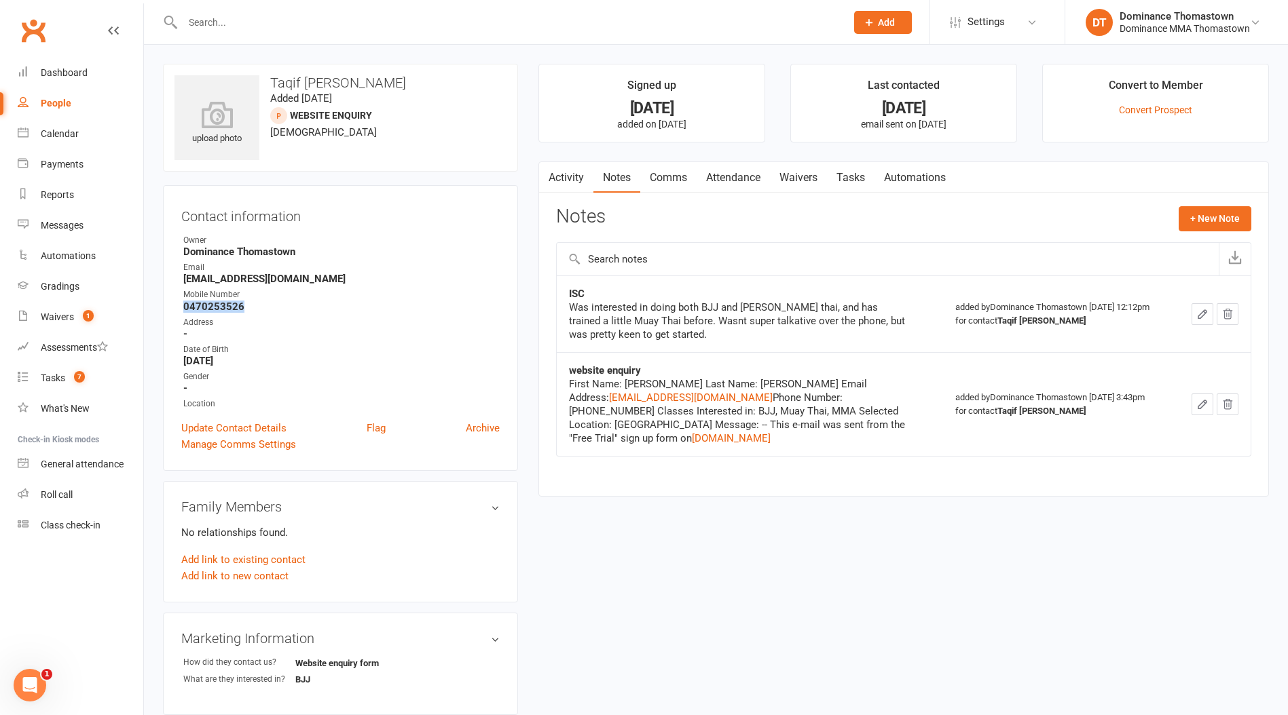
click at [841, 186] on link "Tasks" at bounding box center [851, 177] width 48 height 31
select select "incomplete"
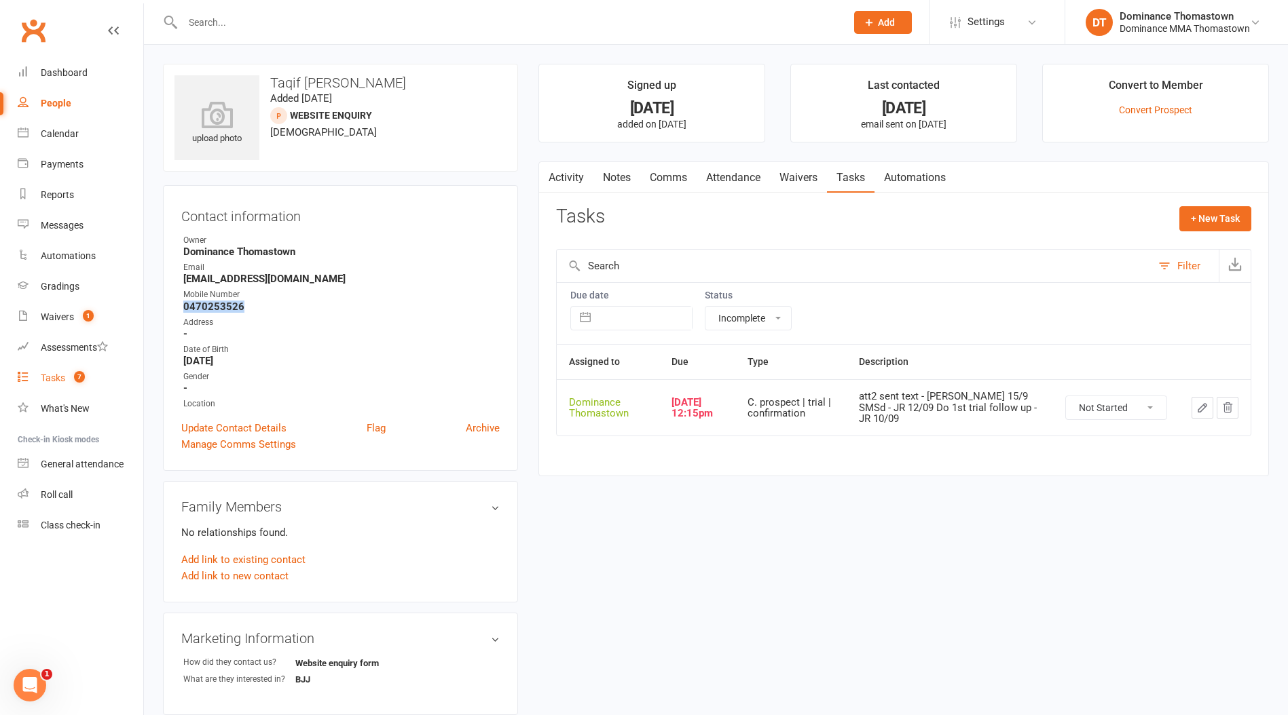
click at [80, 374] on span "7" at bounding box center [79, 377] width 11 height 12
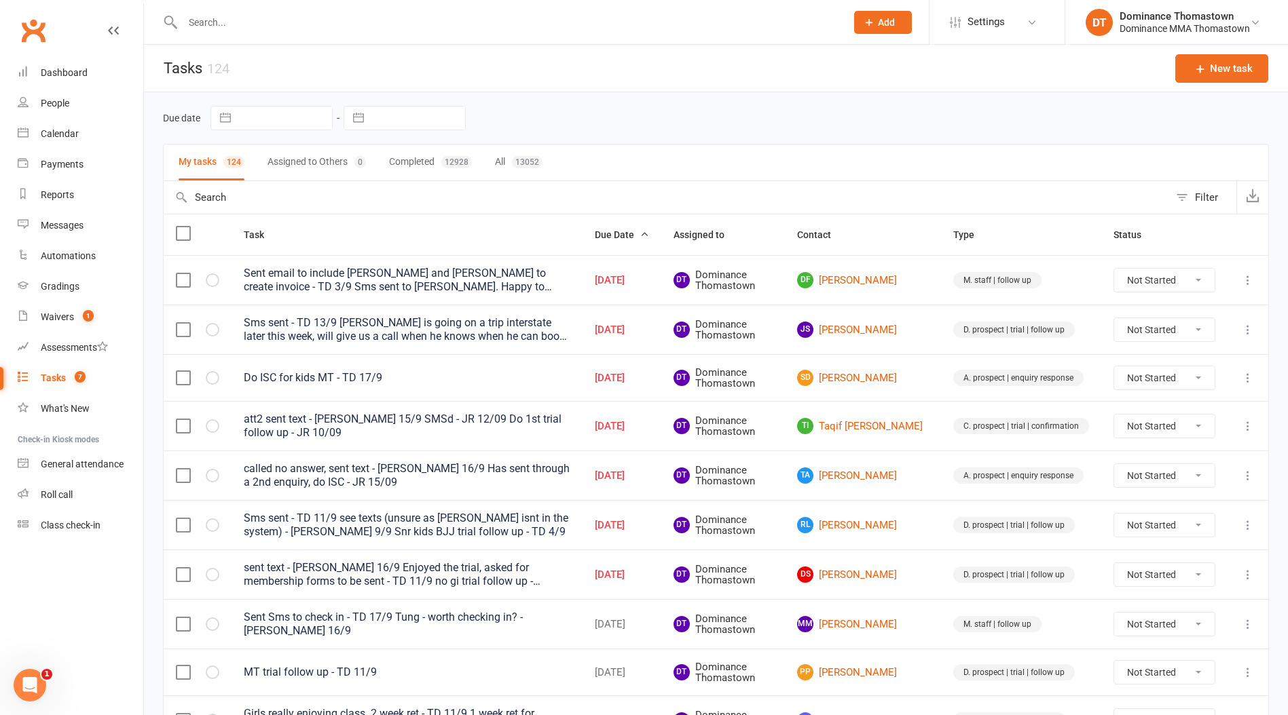
scroll to position [1, 0]
click at [215, 25] on input "text" at bounding box center [508, 22] width 658 height 19
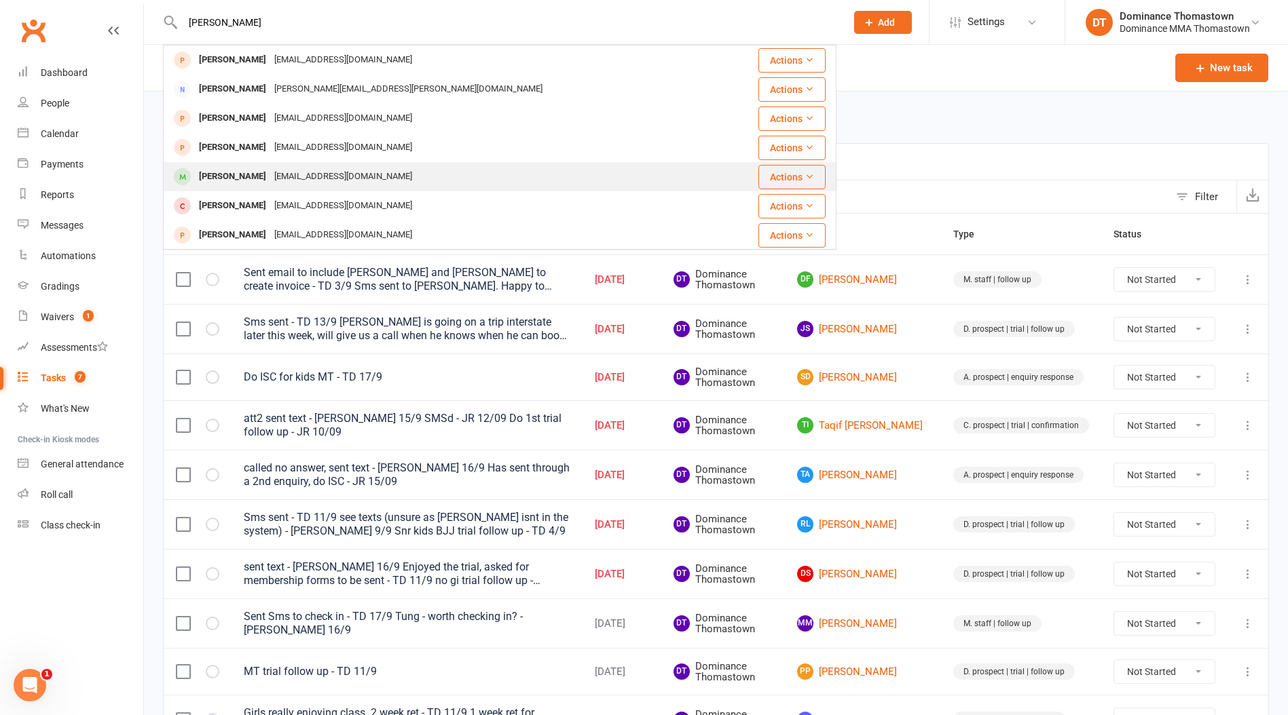
type input "ken hei"
click at [270, 174] on div "ricky20011117@gmail.com" at bounding box center [343, 177] width 146 height 20
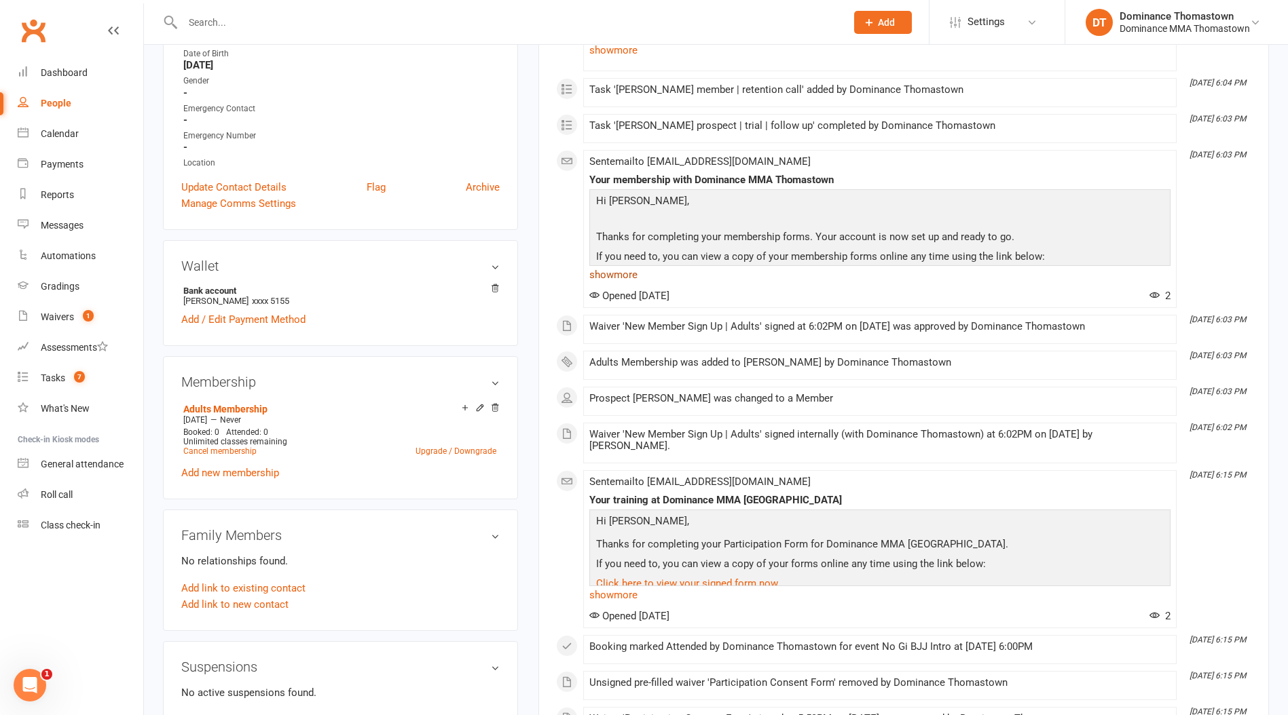
scroll to position [355, 0]
click at [69, 380] on count-badge "7" at bounding box center [76, 378] width 18 height 11
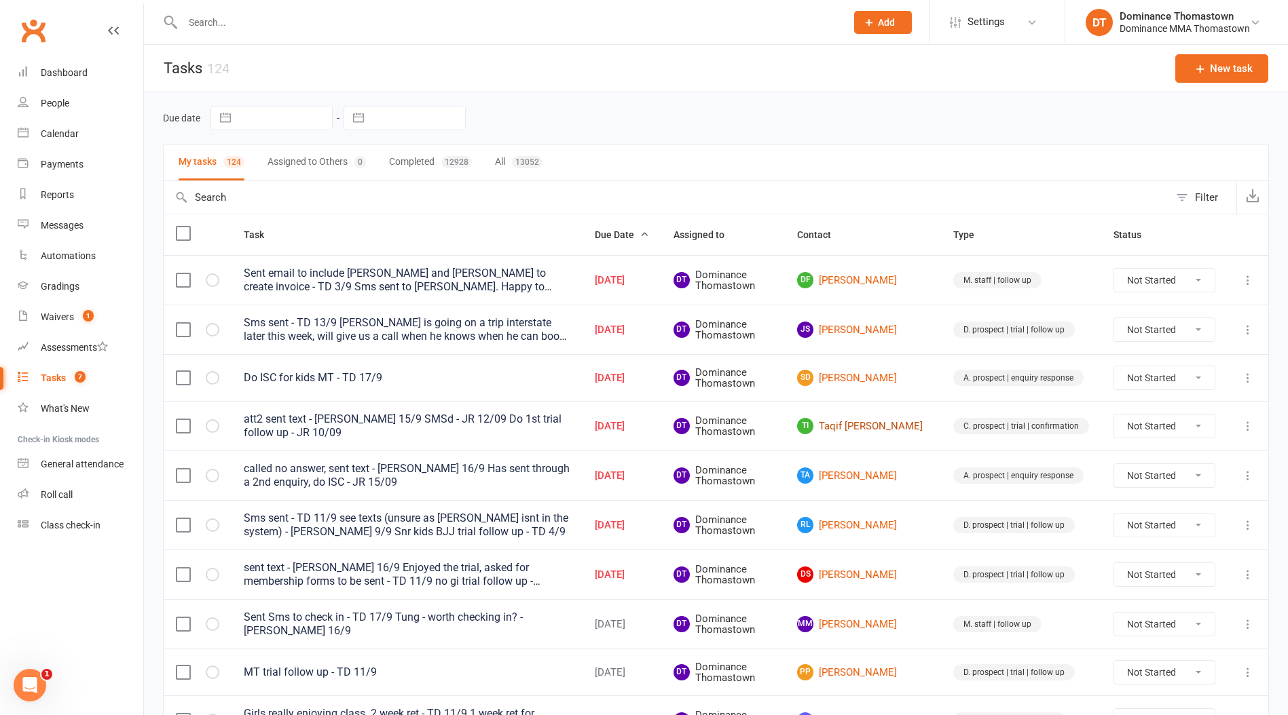
click at [918, 428] on link "TI Taqif Isa Affendi" at bounding box center [863, 426] width 132 height 16
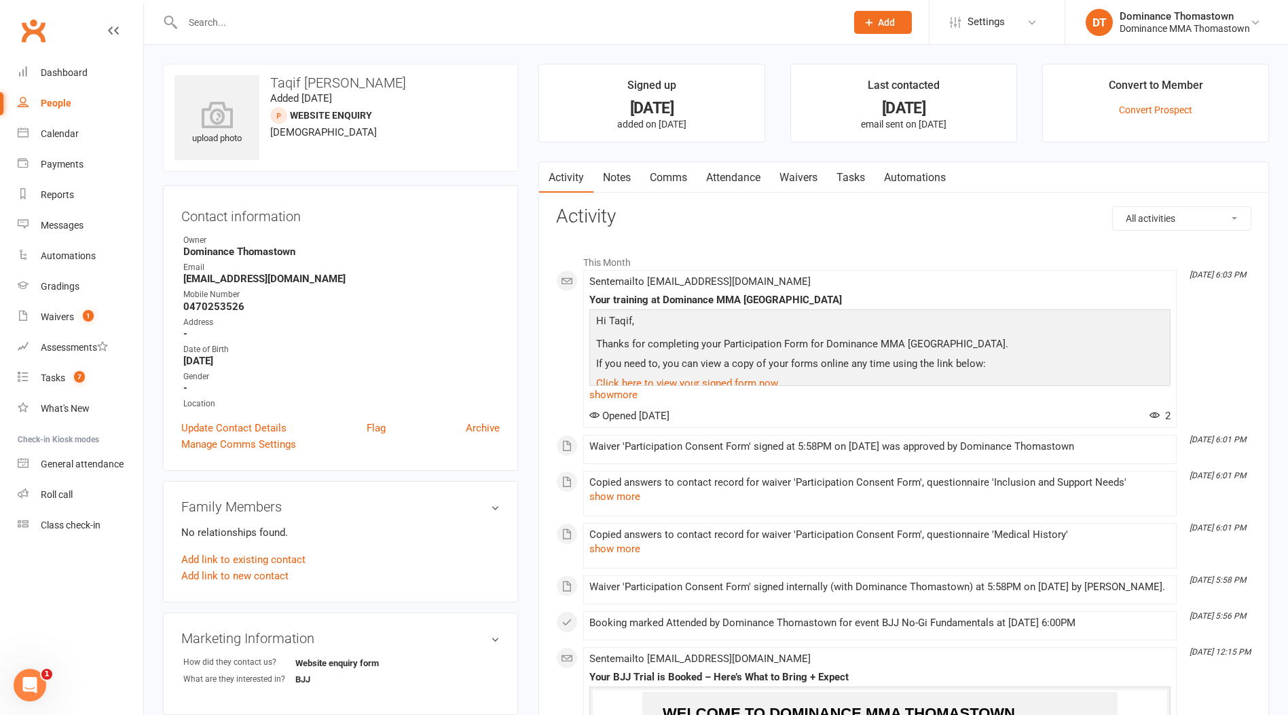
click at [848, 173] on link "Tasks" at bounding box center [851, 177] width 48 height 31
select select "incomplete"
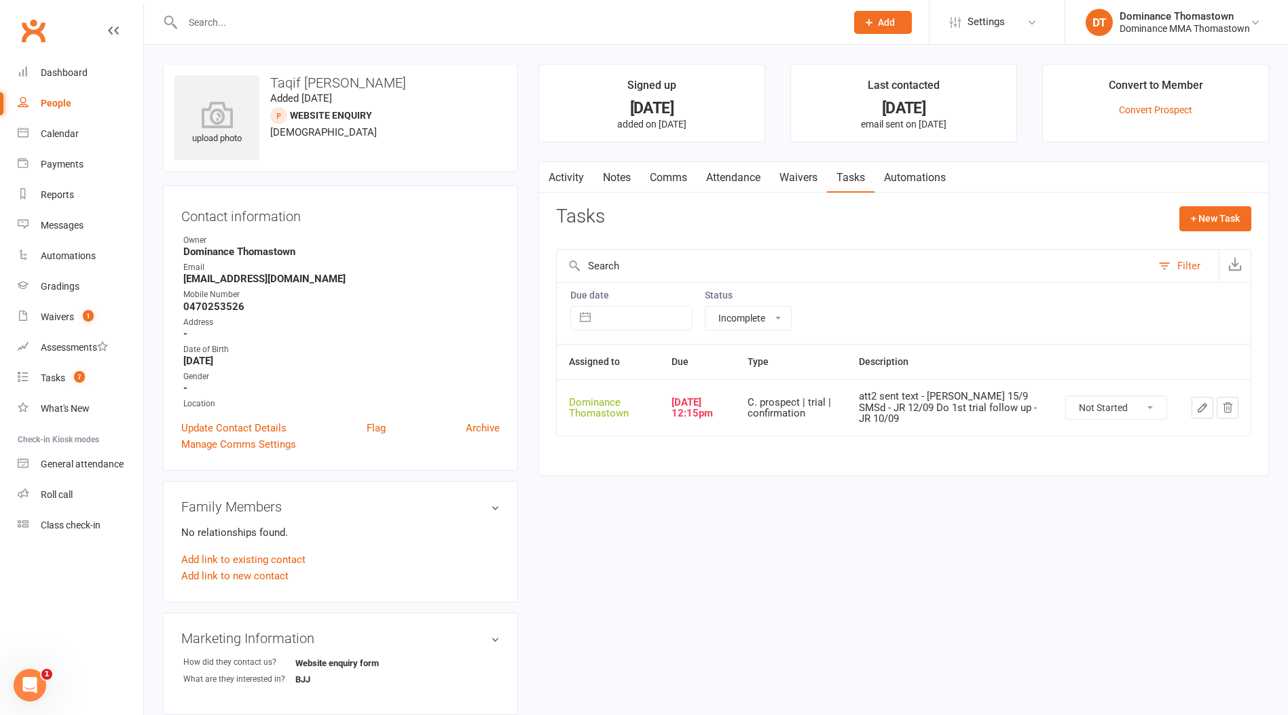
click at [1206, 404] on icon "button" at bounding box center [1202, 408] width 12 height 12
select select "12547"
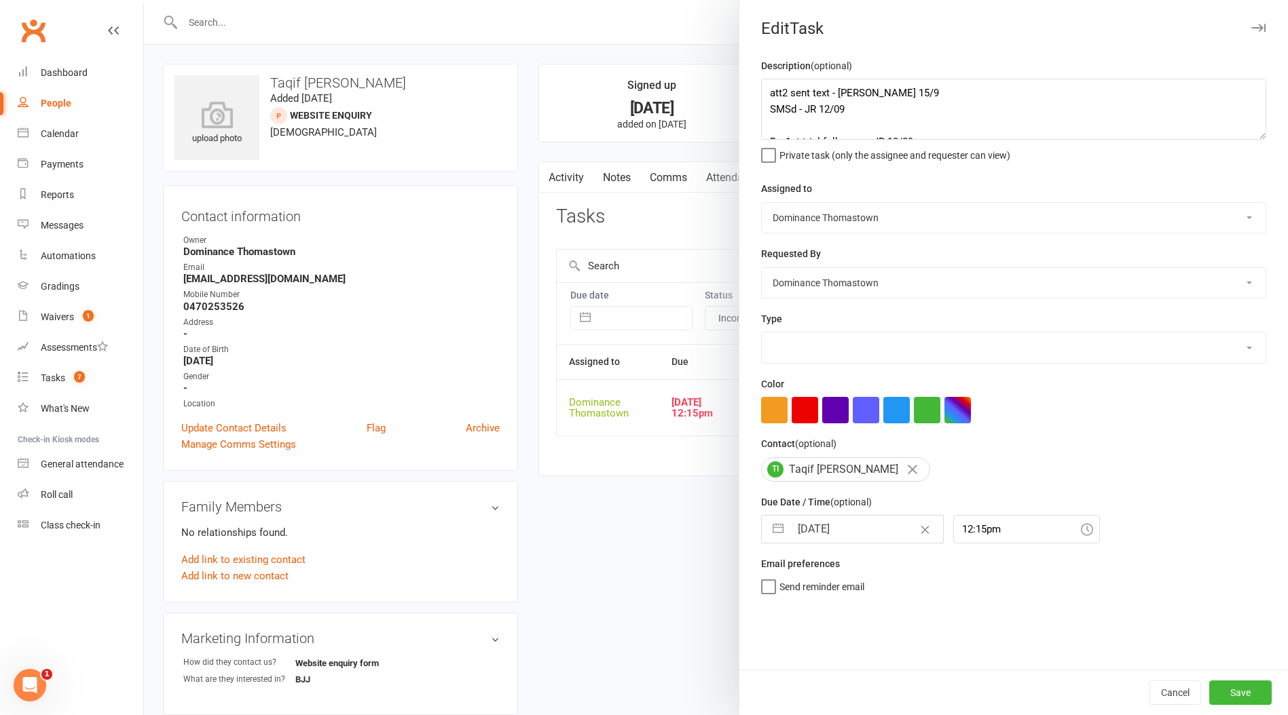
select select "3811"
click at [773, 94] on textarea "att2 sent text - Ellen 15/9 SMSd - JR 12/09 Do 1st trial follow up - JR 10/09" at bounding box center [1013, 109] width 505 height 61
click at [770, 94] on textarea "att2 sent text - Ellen 15/9 SMSd - JR 12/09 Do 1st trial follow up - JR 10/09" at bounding box center [1013, 109] width 505 height 61
type textarea "att3, no answer, left voicemail - Ellen 17/9 att2 sent text - Ellen 15/9 SMSd -…"
drag, startPoint x: 903, startPoint y: 515, endPoint x: 897, endPoint y: 516, distance: 6.8
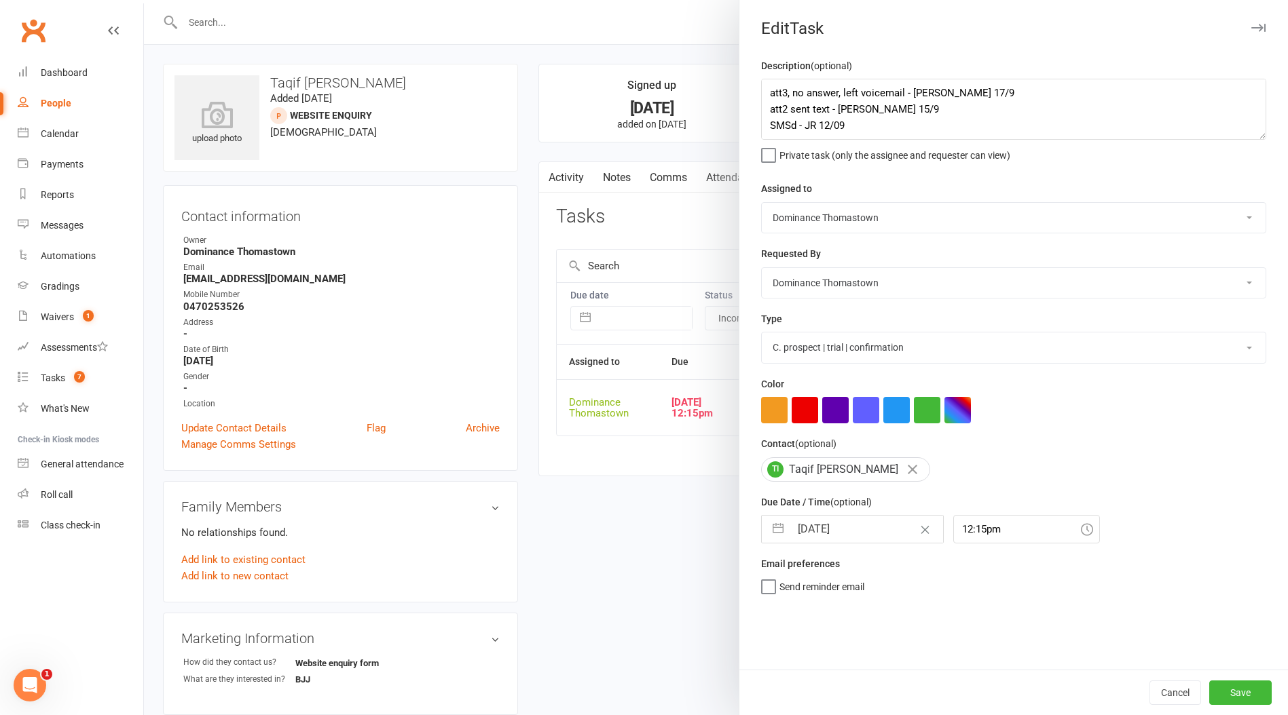
click at [903, 515] on div "Due Date / Time (optional) 17 Sep 2025 Navigate forward to interact with the ca…" at bounding box center [1013, 519] width 505 height 50
select select "7"
select select "2025"
select select "8"
select select "2025"
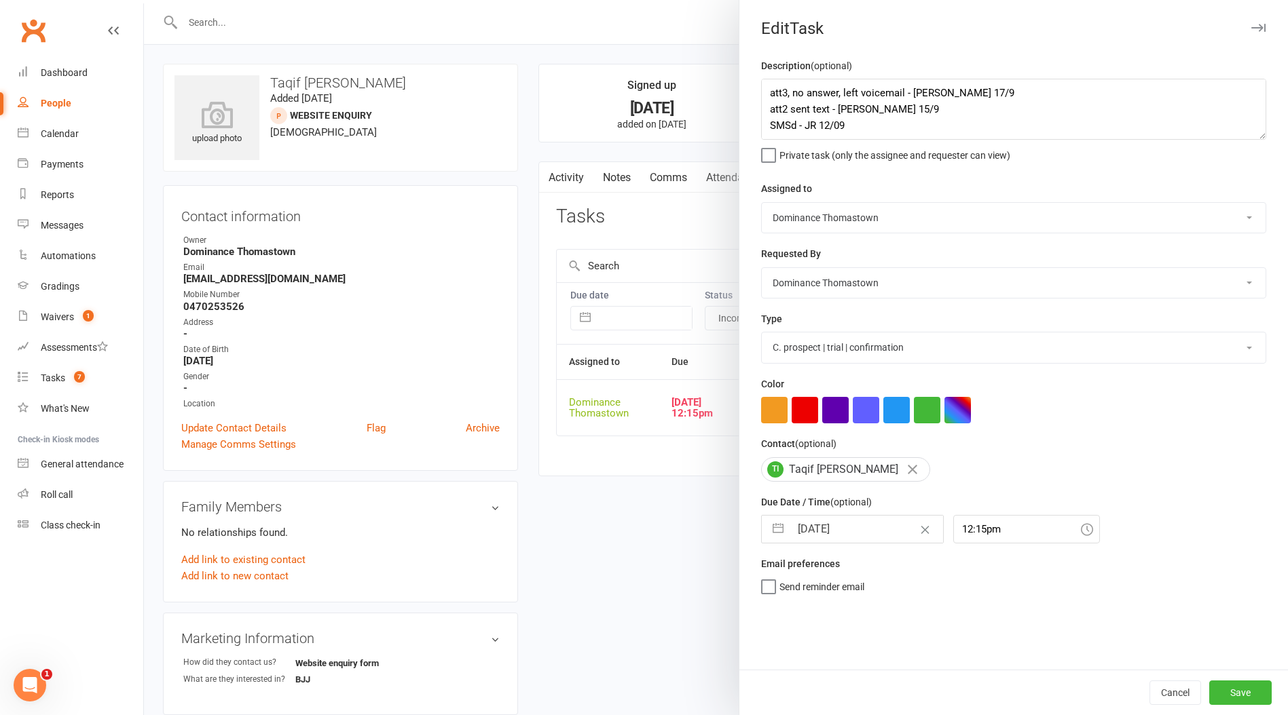
select select "9"
select select "2025"
click at [823, 519] on input "17 Sep 2025" at bounding box center [866, 529] width 153 height 27
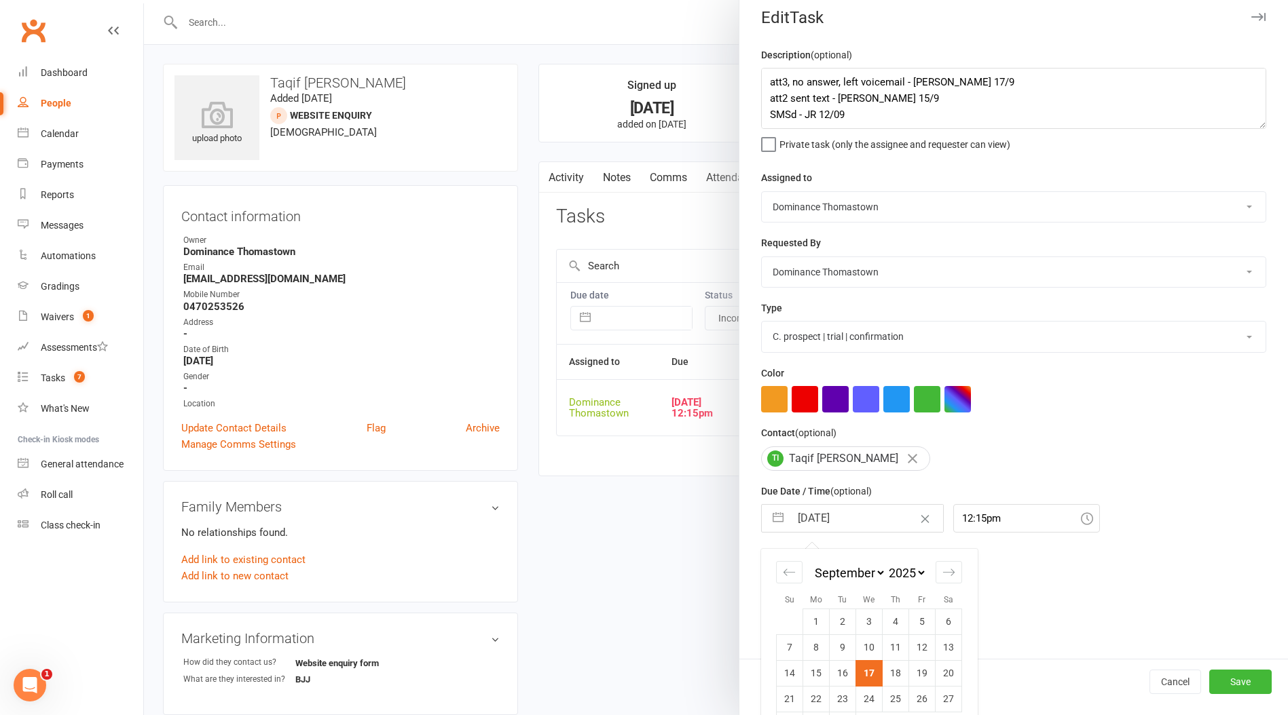
click at [893, 677] on td "18" at bounding box center [895, 673] width 26 height 26
type input "18 Sep 2025"
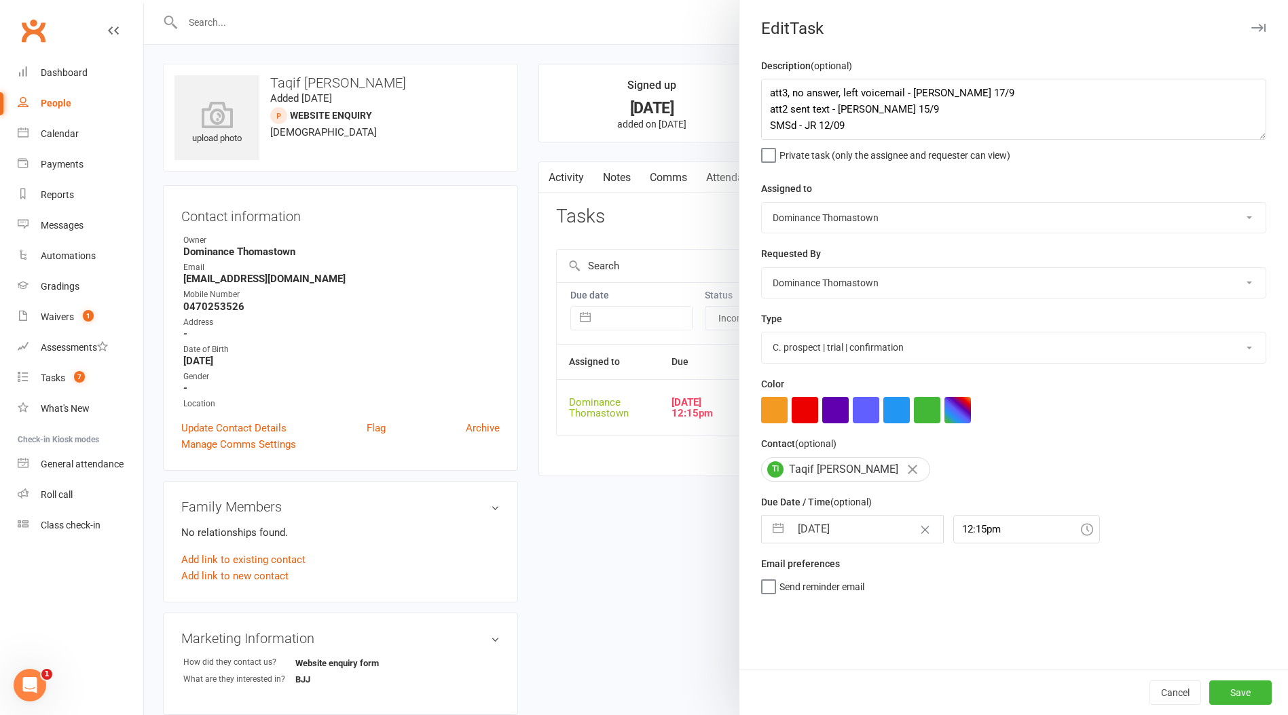
scroll to position [0, 0]
click at [1237, 695] on button "Save" at bounding box center [1240, 693] width 62 height 24
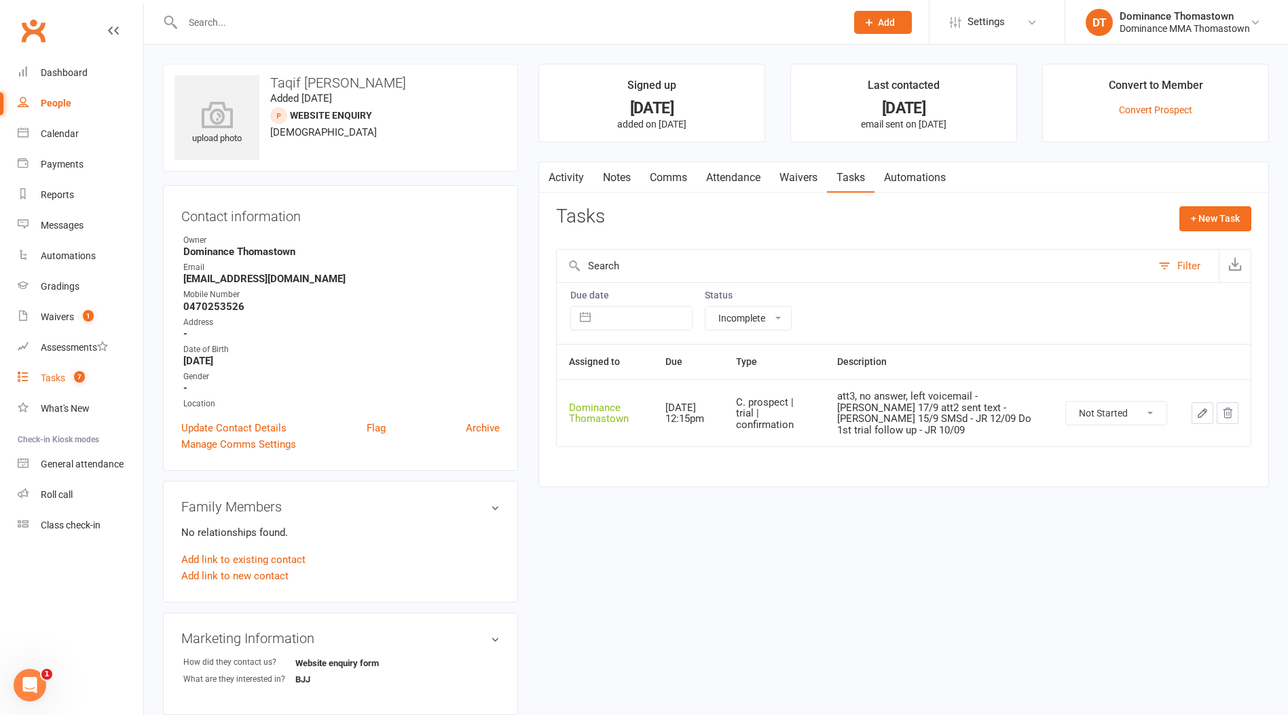
click at [62, 375] on div "Tasks" at bounding box center [53, 378] width 24 height 11
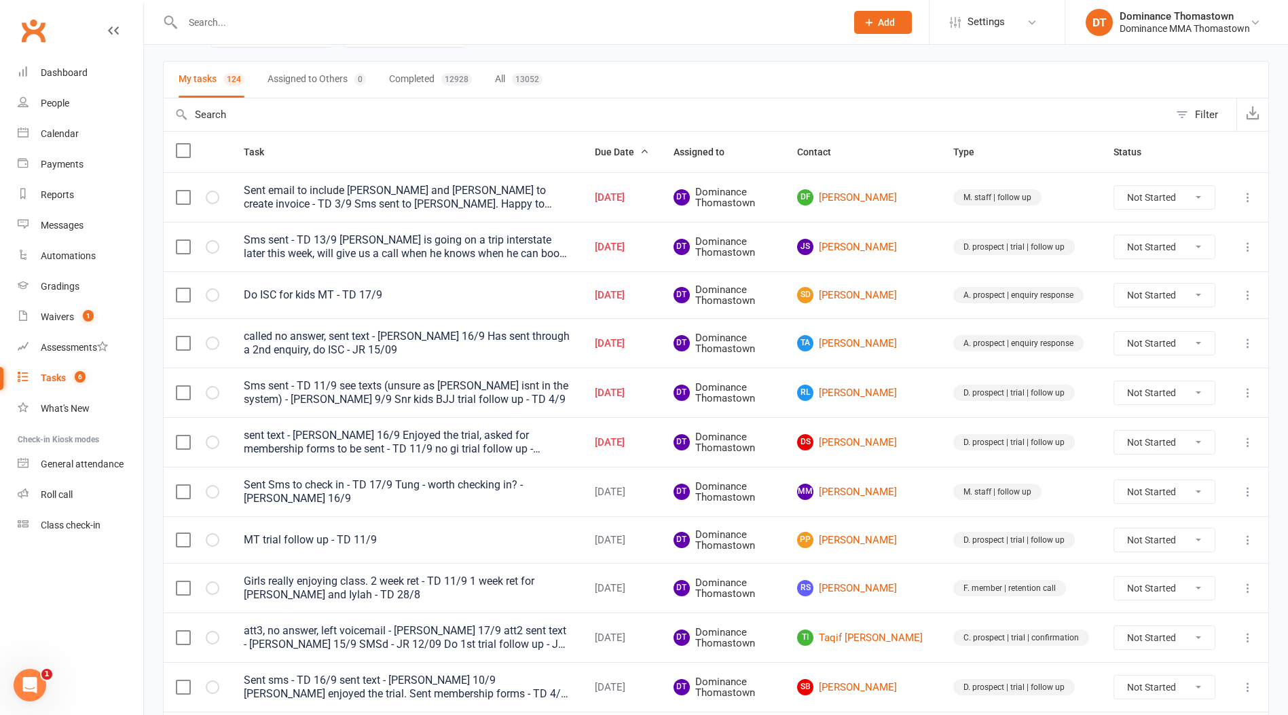
scroll to position [84, 0]
click at [882, 348] on link "TA Thaer Aziz" at bounding box center [863, 342] width 132 height 16
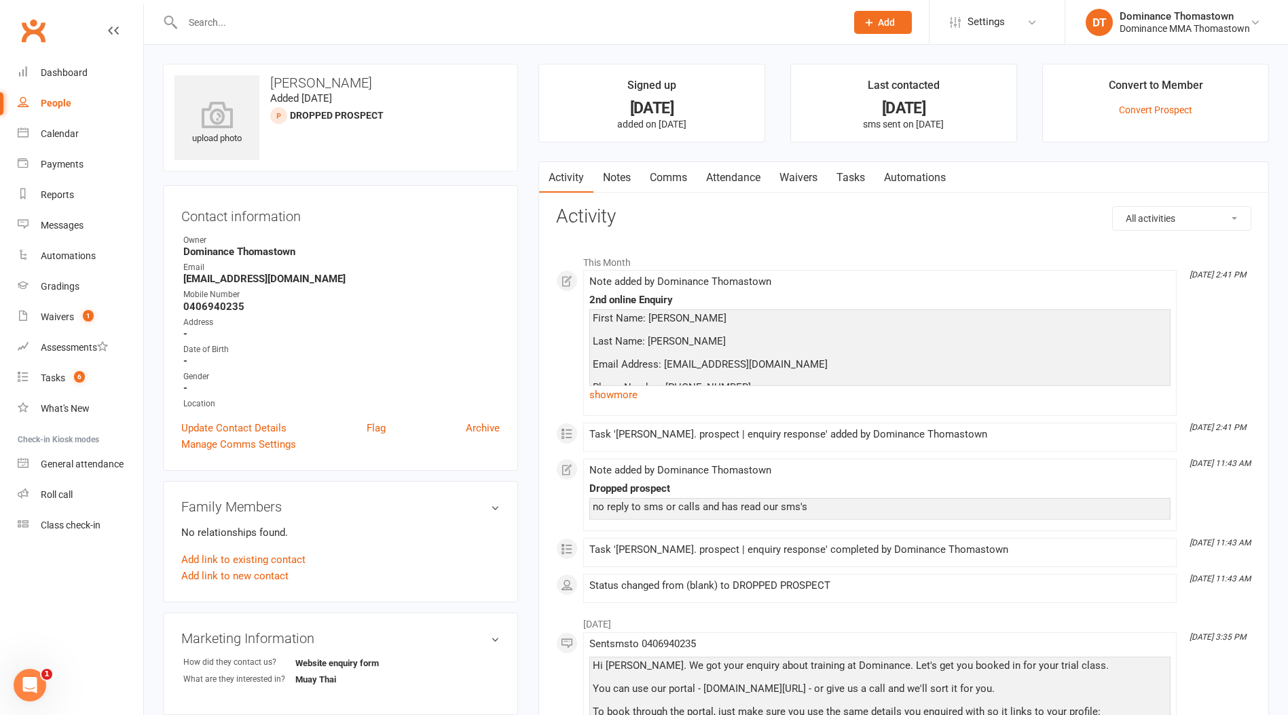
click at [857, 178] on link "Tasks" at bounding box center [851, 177] width 48 height 31
select select "incomplete"
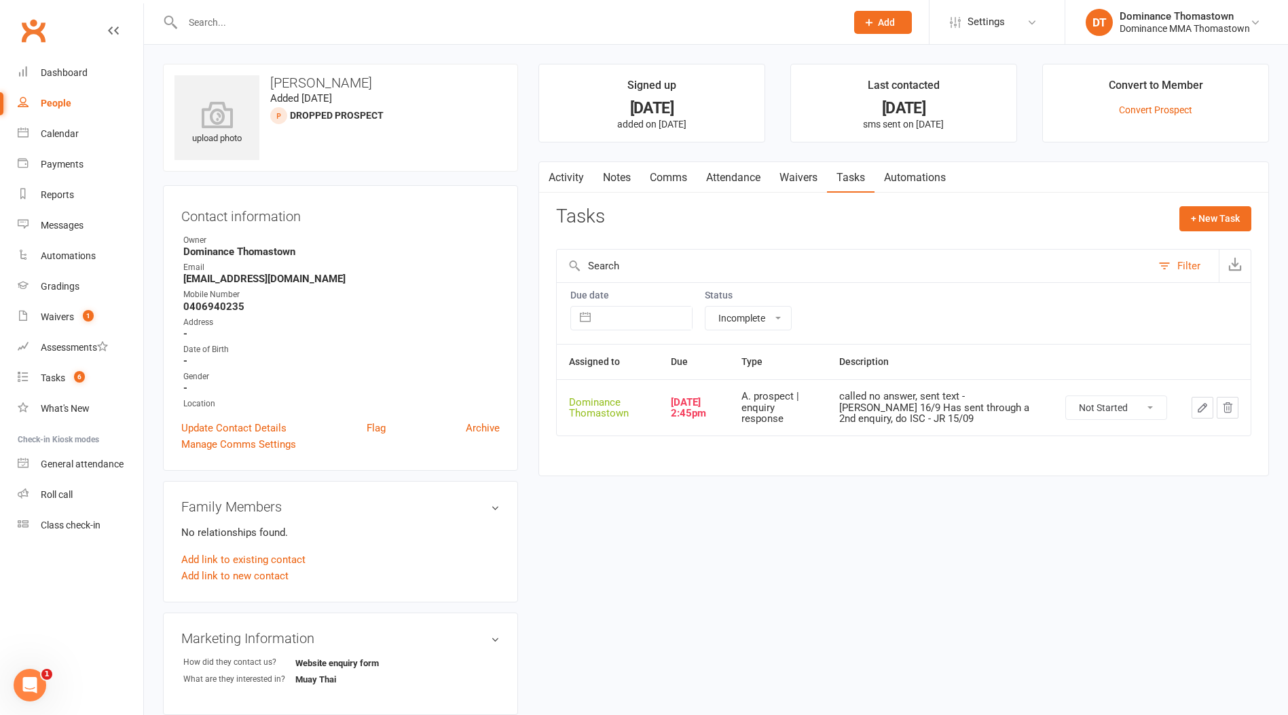
click at [611, 176] on link "Notes" at bounding box center [616, 177] width 47 height 31
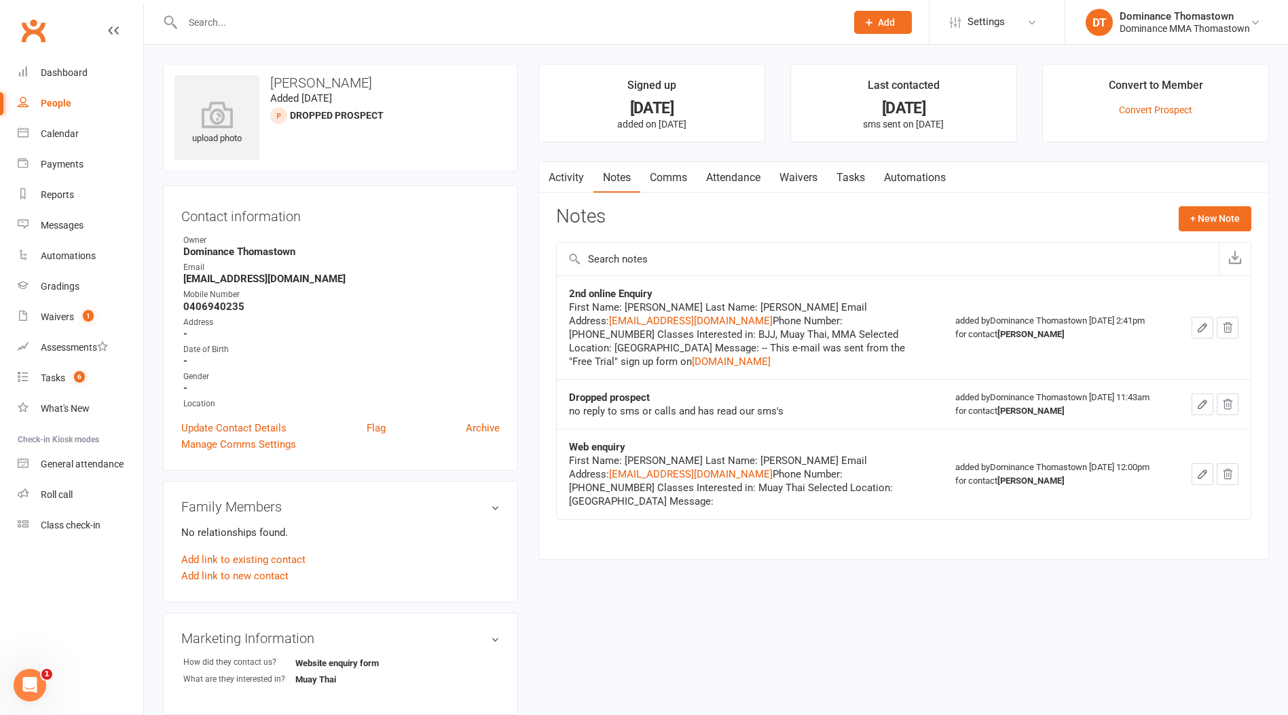
click at [852, 172] on link "Tasks" at bounding box center [851, 177] width 48 height 31
select select "incomplete"
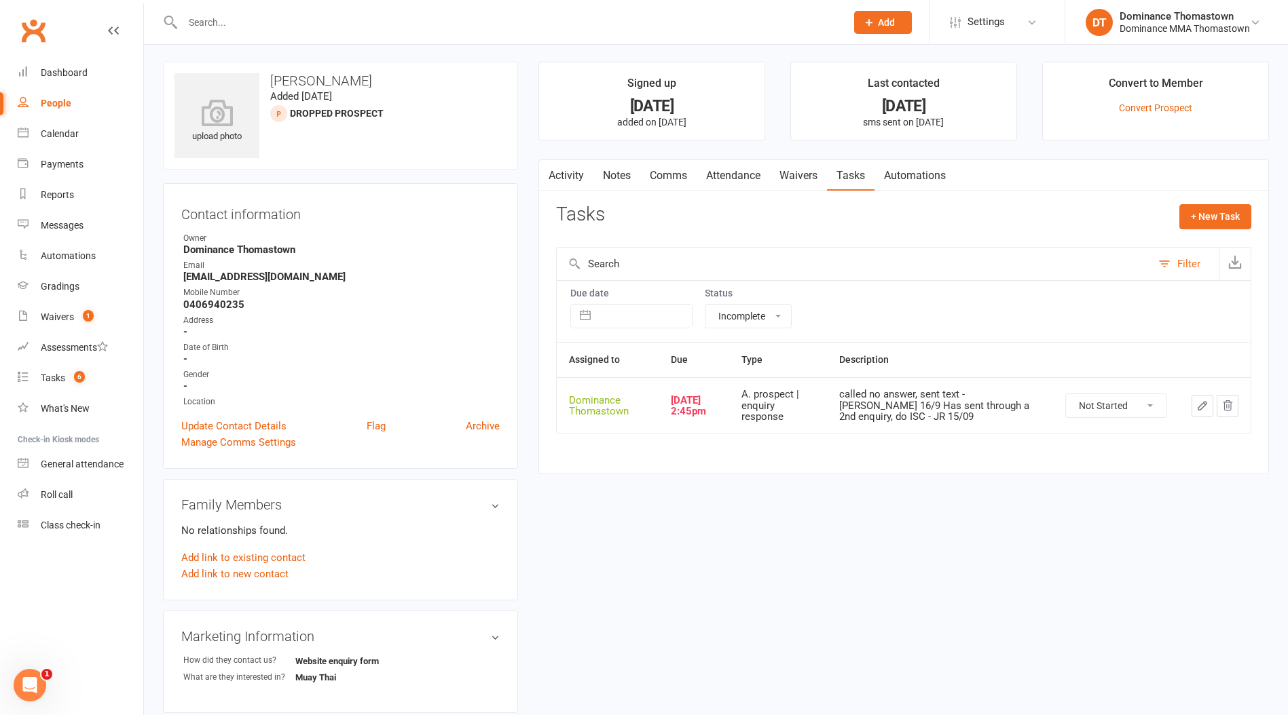
scroll to position [3, 0]
click at [1191, 411] on td at bounding box center [1214, 404] width 71 height 56
click at [1199, 404] on icon "button" at bounding box center [1202, 404] width 12 height 12
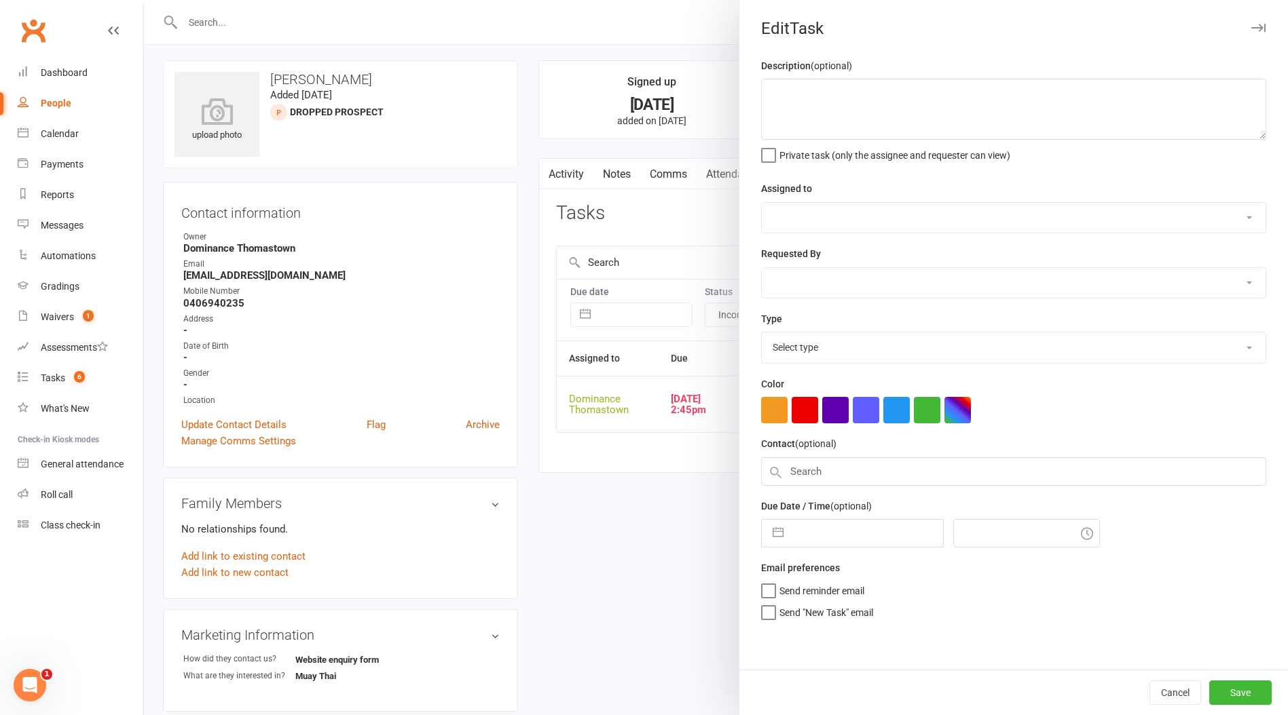
type textarea "called no answer, sent text - Ellen 16/9 Has sent through a 2nd enquiry, do ISC…"
select select "12547"
type input "17 Sep 2025"
type input "2:45pm"
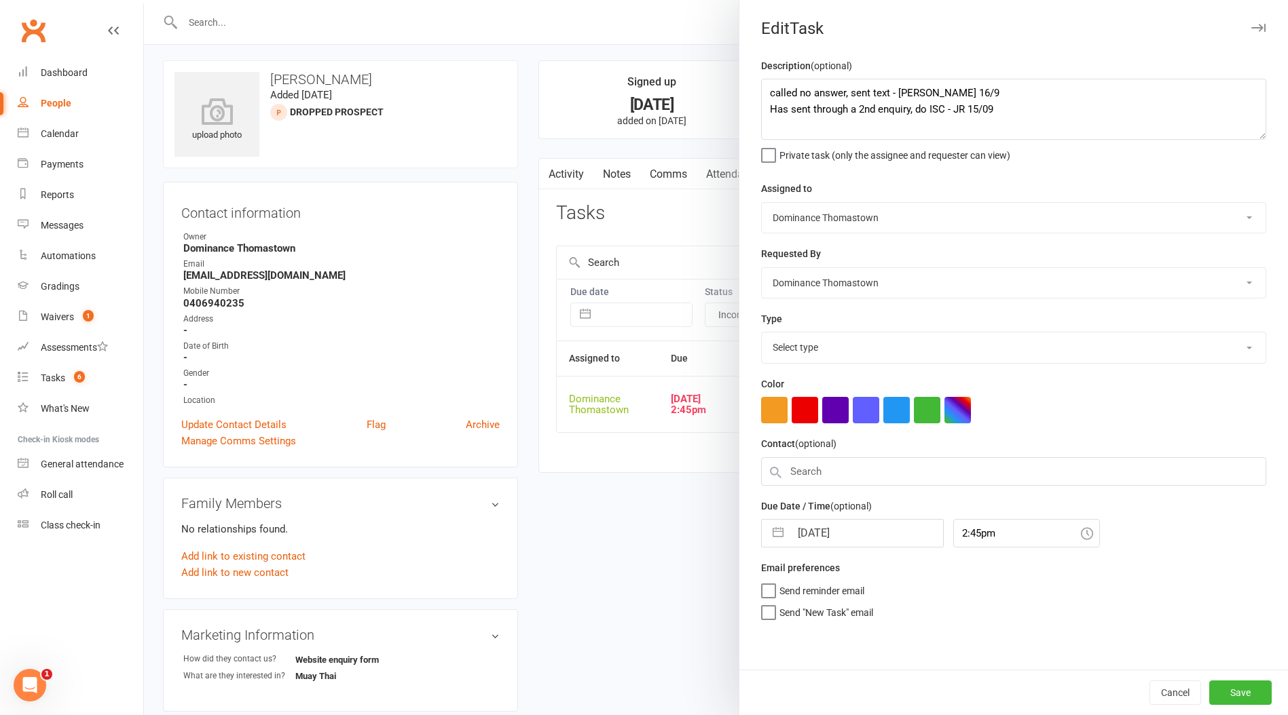
select select "3809"
click at [770, 88] on textarea "called no answer, sent text - Ellen 16/9 Has sent through a 2nd enquiry, do ISC…" at bounding box center [1013, 109] width 505 height 61
type textarea "Att2 no answer, left voicemail - Ellen 17/9 called no answer, sent text - Ellen…"
click at [822, 531] on input "17 Sep 2025" at bounding box center [866, 529] width 153 height 27
select select "7"
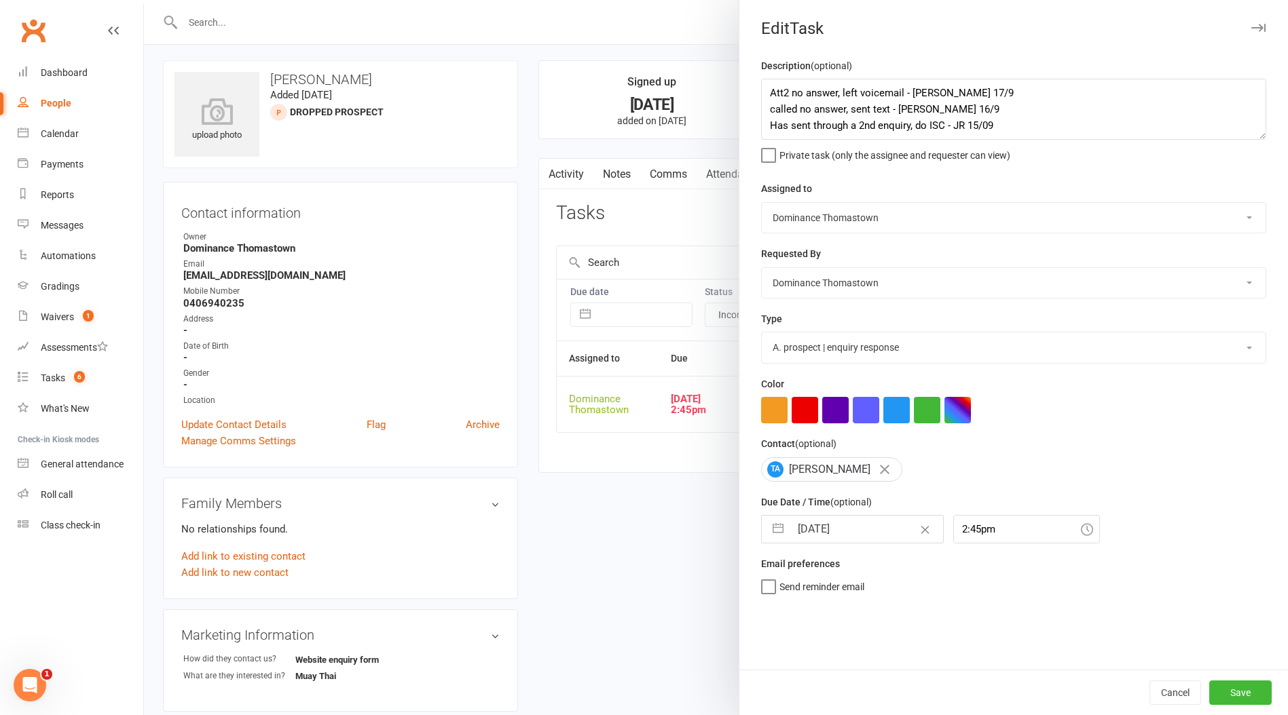
select select "2025"
select select "8"
select select "2025"
select select "9"
select select "2025"
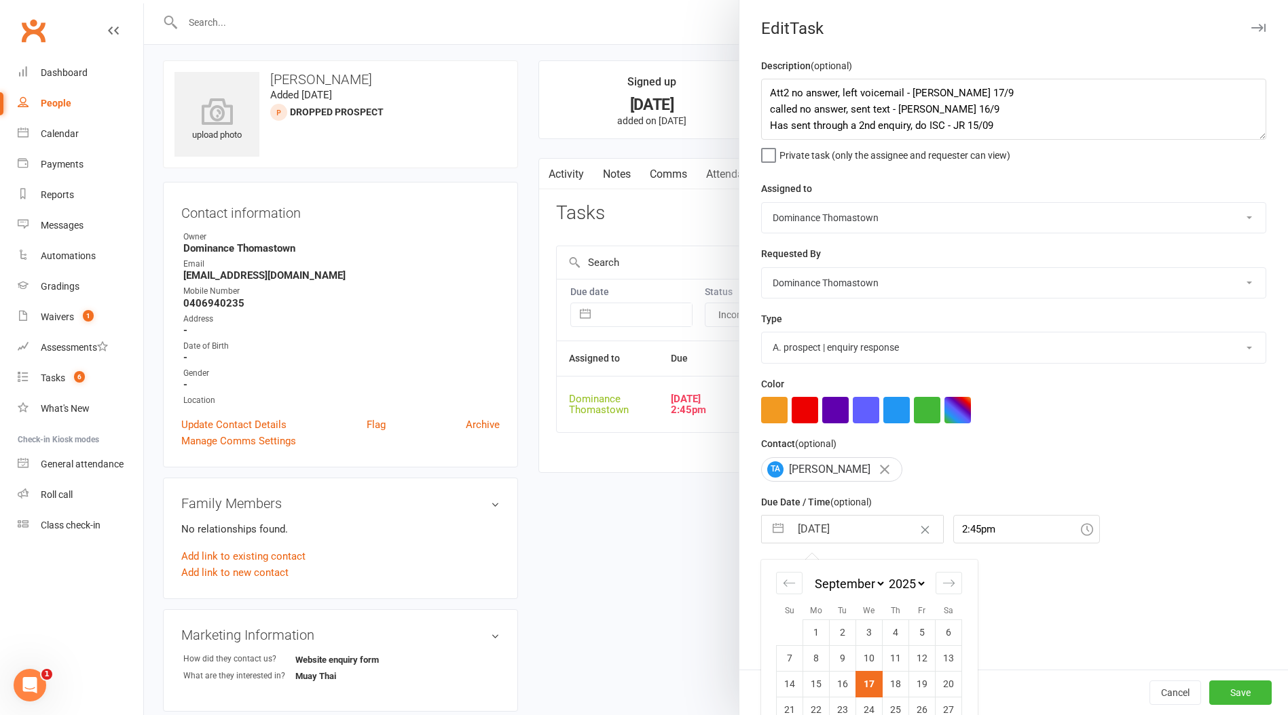
click at [894, 677] on td "18" at bounding box center [895, 684] width 26 height 26
type input "18 Sep 2025"
click at [1225, 694] on button "Save" at bounding box center [1240, 693] width 62 height 24
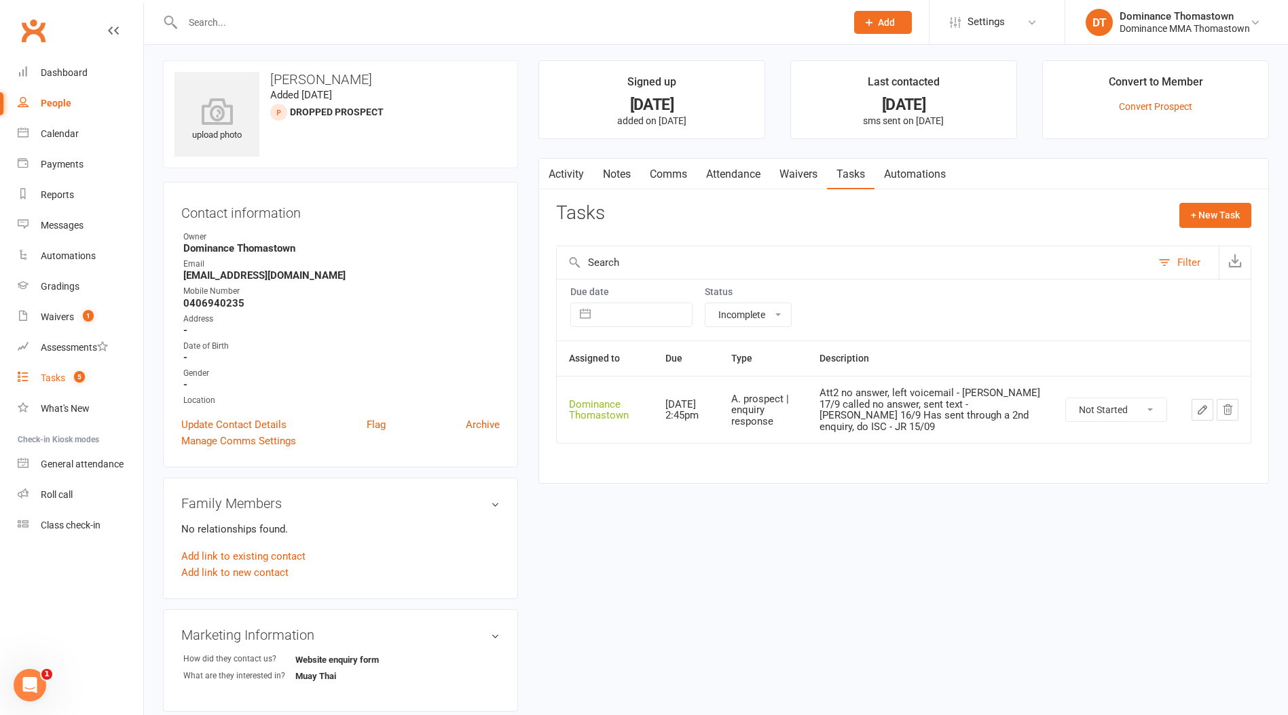
click at [78, 383] on span "5" at bounding box center [79, 377] width 11 height 12
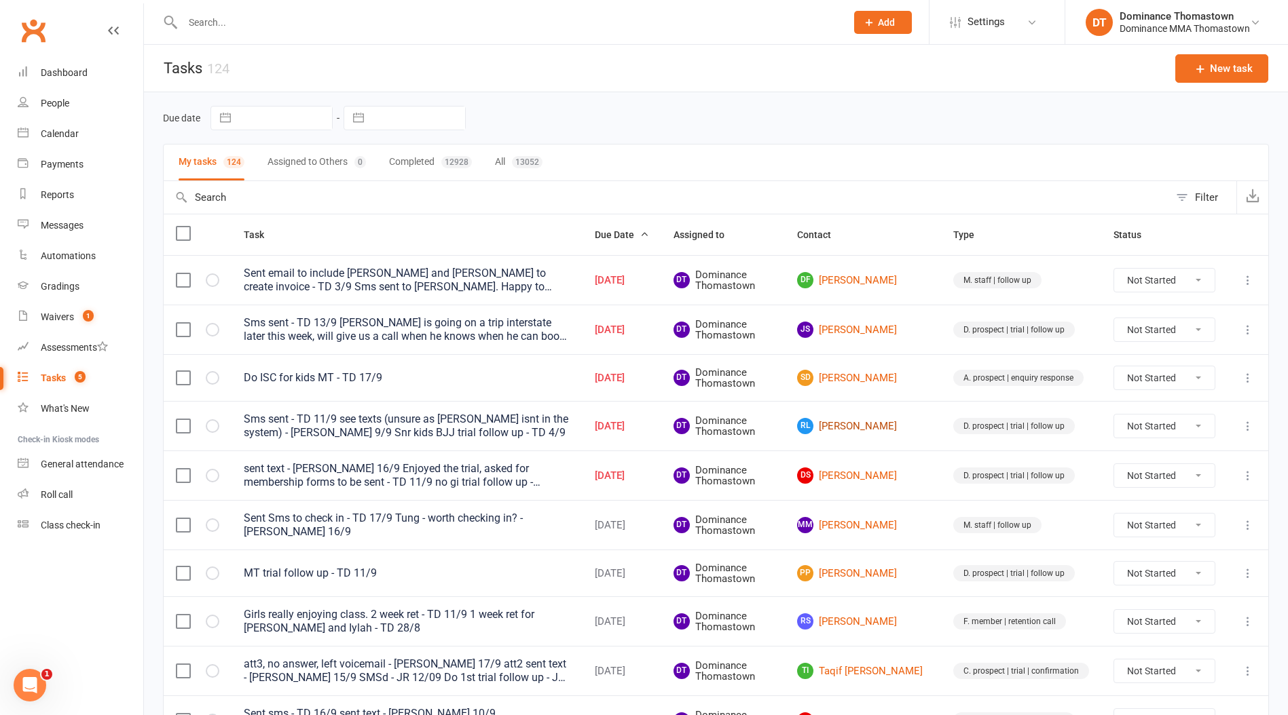
click at [882, 431] on link "RL Rachel Lablanche" at bounding box center [863, 426] width 132 height 16
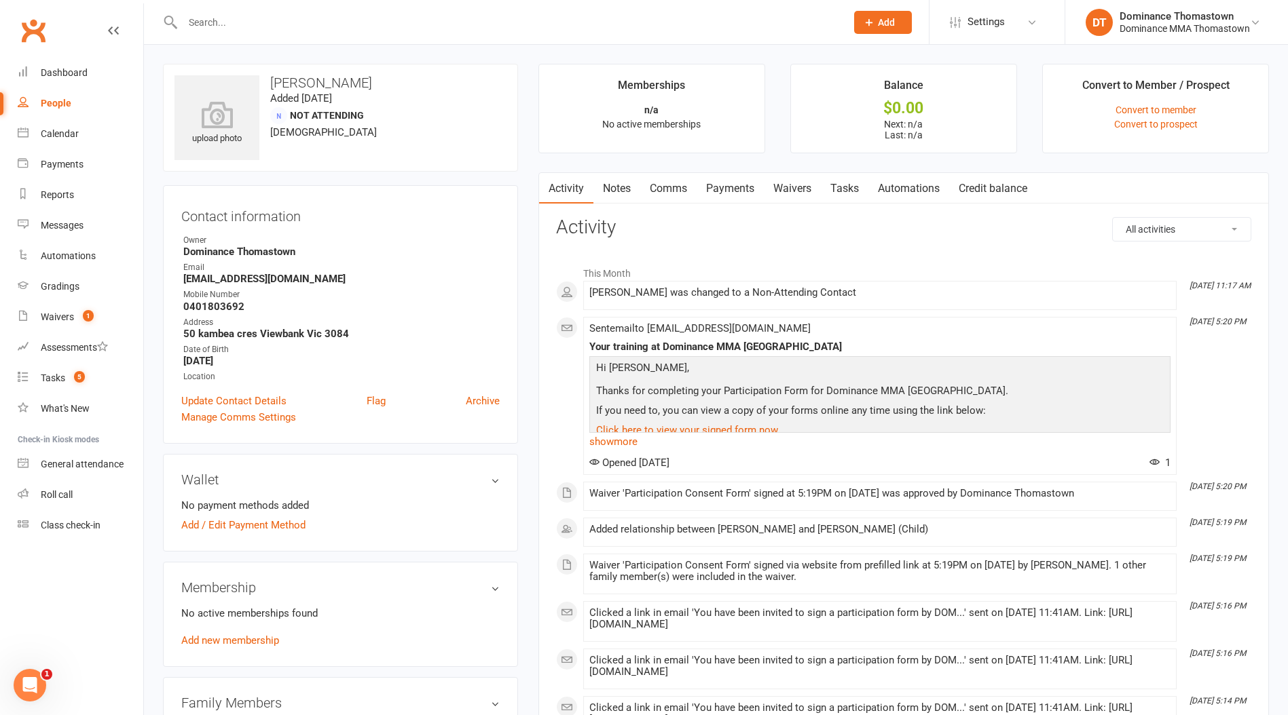
click at [225, 301] on strong "0401803692" at bounding box center [341, 307] width 316 height 12
copy strong "0401803692"
click at [842, 191] on link "Tasks" at bounding box center [845, 188] width 48 height 31
select select "incomplete"
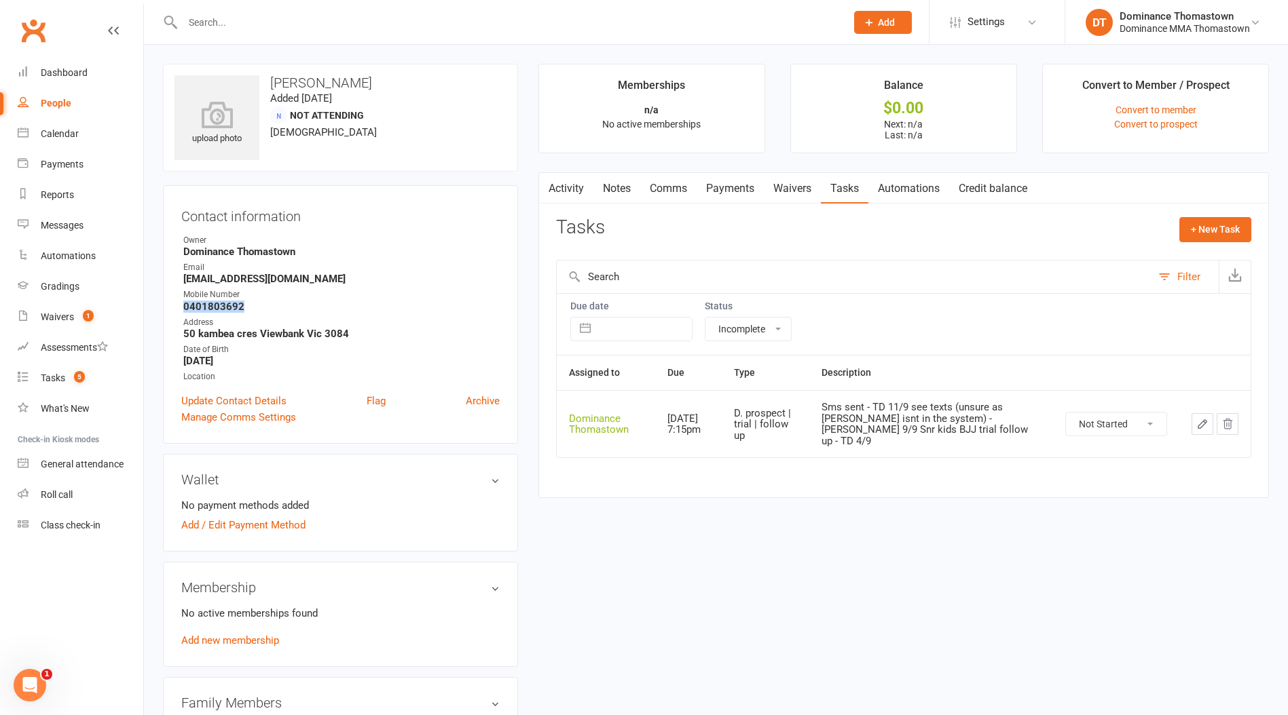
click at [1129, 417] on select "Not Started In Progress Waiting Complete" at bounding box center [1116, 424] width 100 height 23
click at [1066, 413] on select "Not Started In Progress Waiting Complete" at bounding box center [1116, 424] width 100 height 23
select select "unstarted"
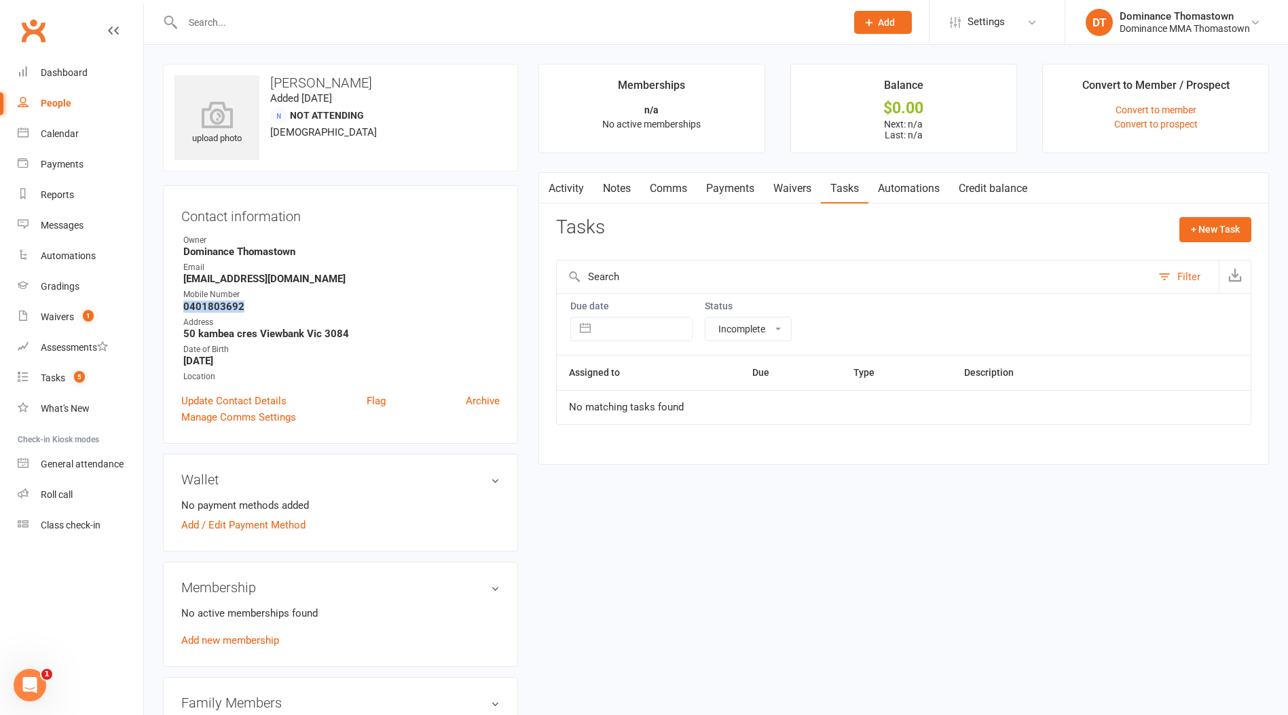
click at [607, 189] on link "Notes" at bounding box center [616, 188] width 47 height 31
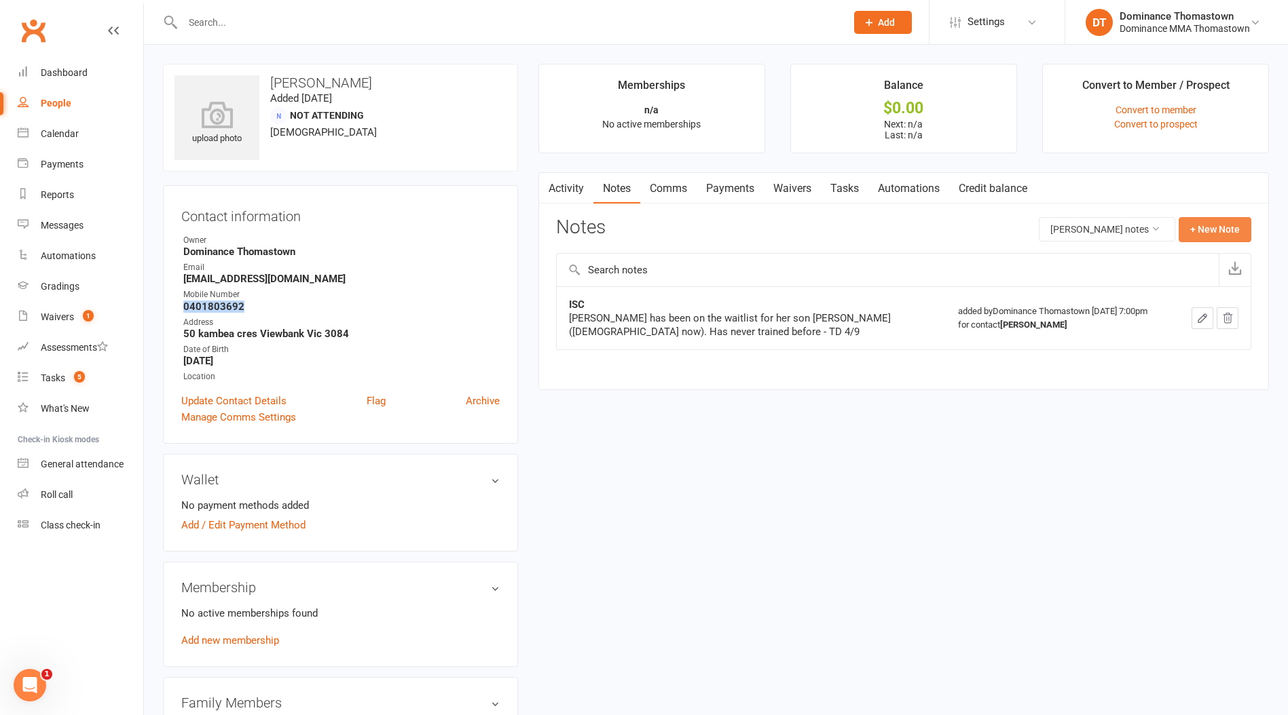
click at [1204, 230] on button "+ New Note" at bounding box center [1214, 229] width 73 height 24
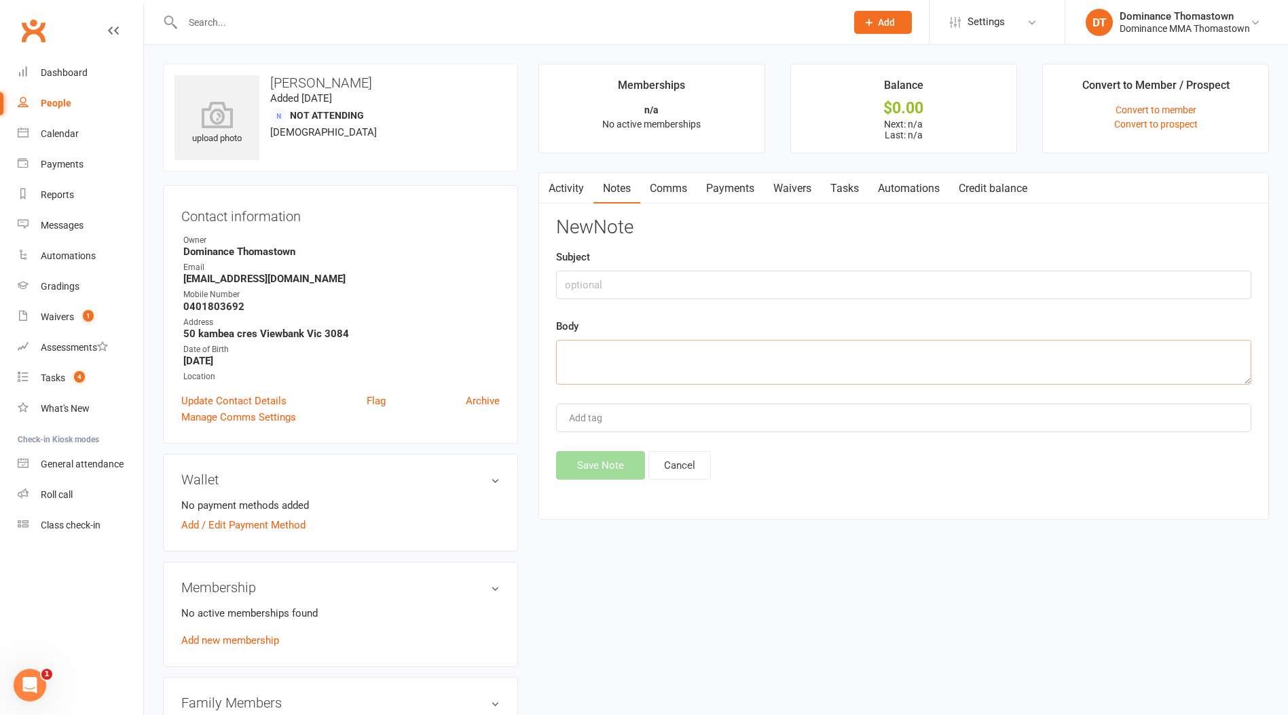
click at [631, 346] on textarea at bounding box center [903, 362] width 695 height 45
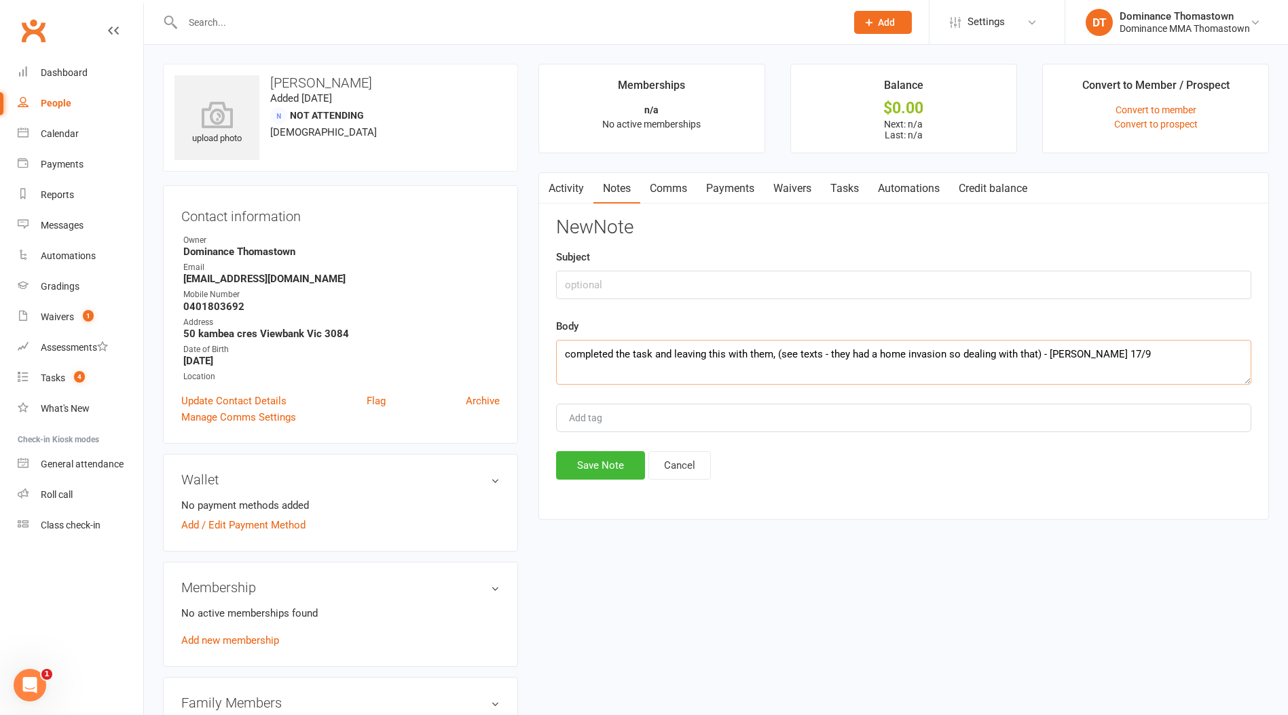
type textarea "completed the task and leaving this with them, (see texts - they had a home inv…"
click at [582, 279] on input "text" at bounding box center [903, 285] width 695 height 29
type input "enquiry"
click at [595, 455] on button "Save Note" at bounding box center [600, 465] width 89 height 29
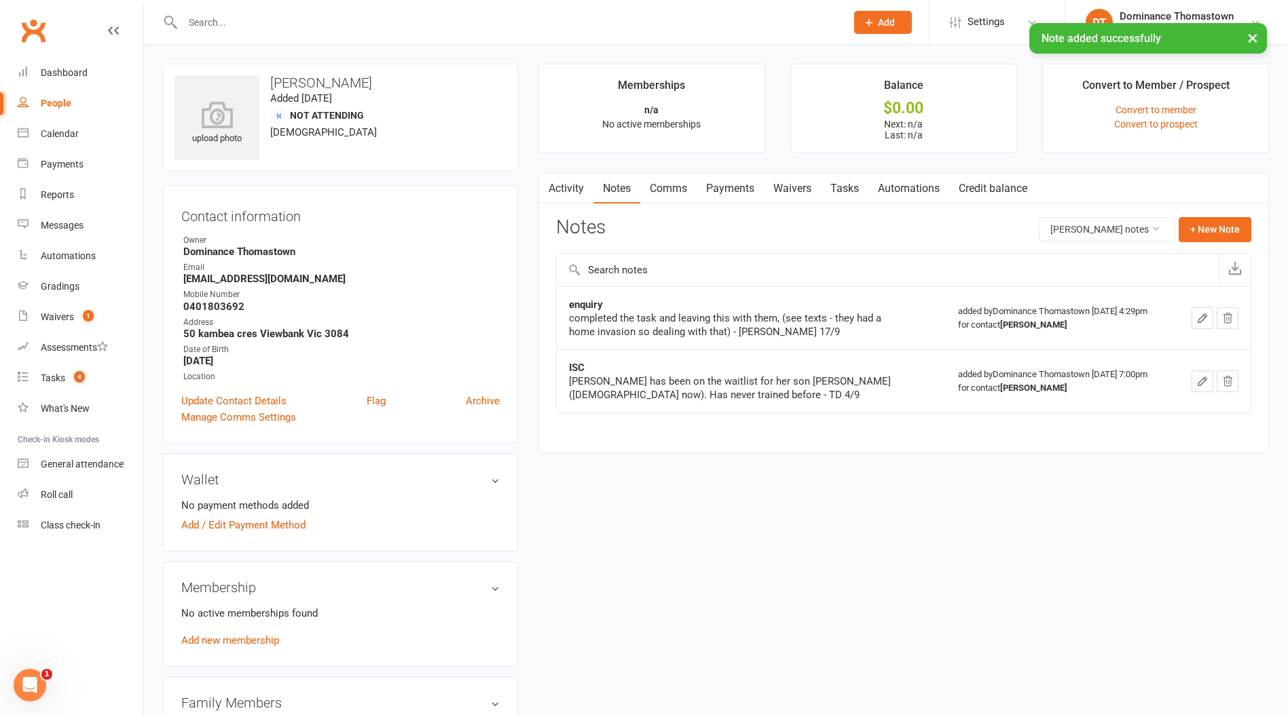
click at [1192, 318] on button "button" at bounding box center [1202, 318] width 22 height 22
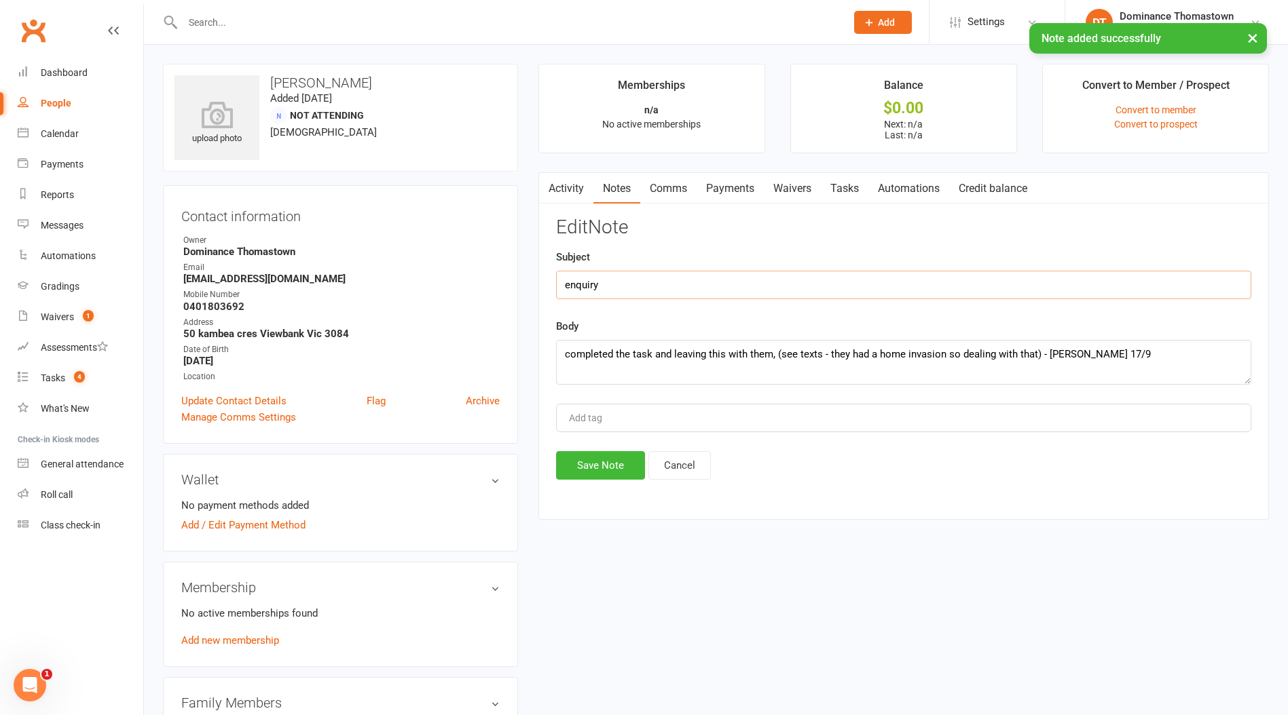
click at [569, 284] on input "enquiry" at bounding box center [903, 285] width 695 height 29
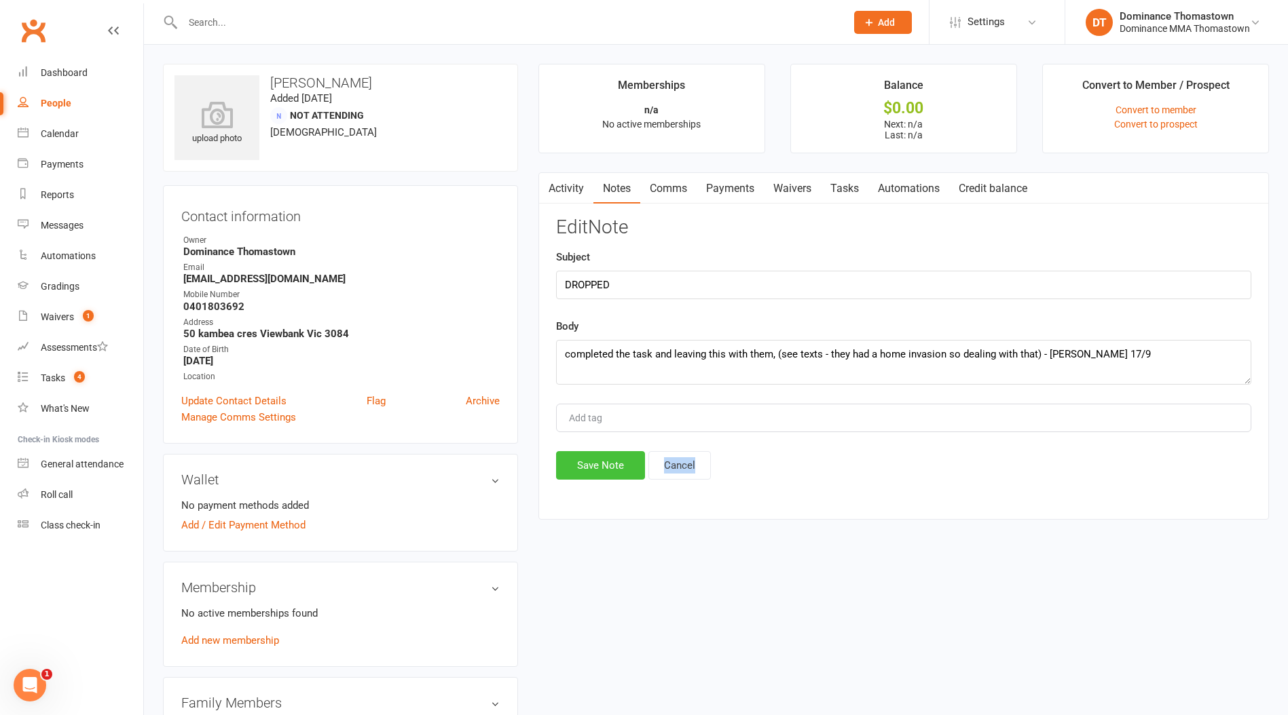
click at [614, 476] on div "Activity Notes Comms Payments Waivers Tasks Automations Credit balance Notes Ra…" at bounding box center [903, 346] width 730 height 348
drag, startPoint x: 635, startPoint y: 288, endPoint x: 605, endPoint y: 360, distance: 78.8
click at [635, 288] on input "DROPPED" at bounding box center [903, 285] width 695 height 29
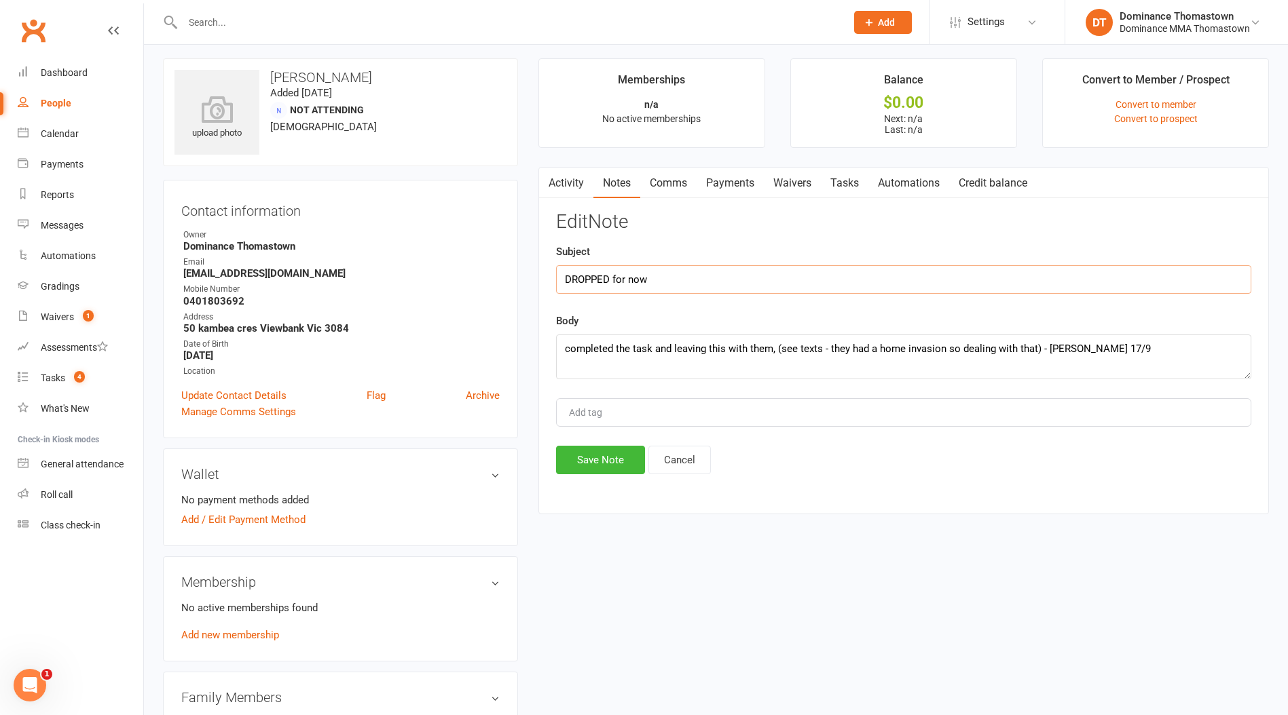
type input "DROPPED for now"
click at [612, 464] on button "Save Note" at bounding box center [600, 460] width 89 height 29
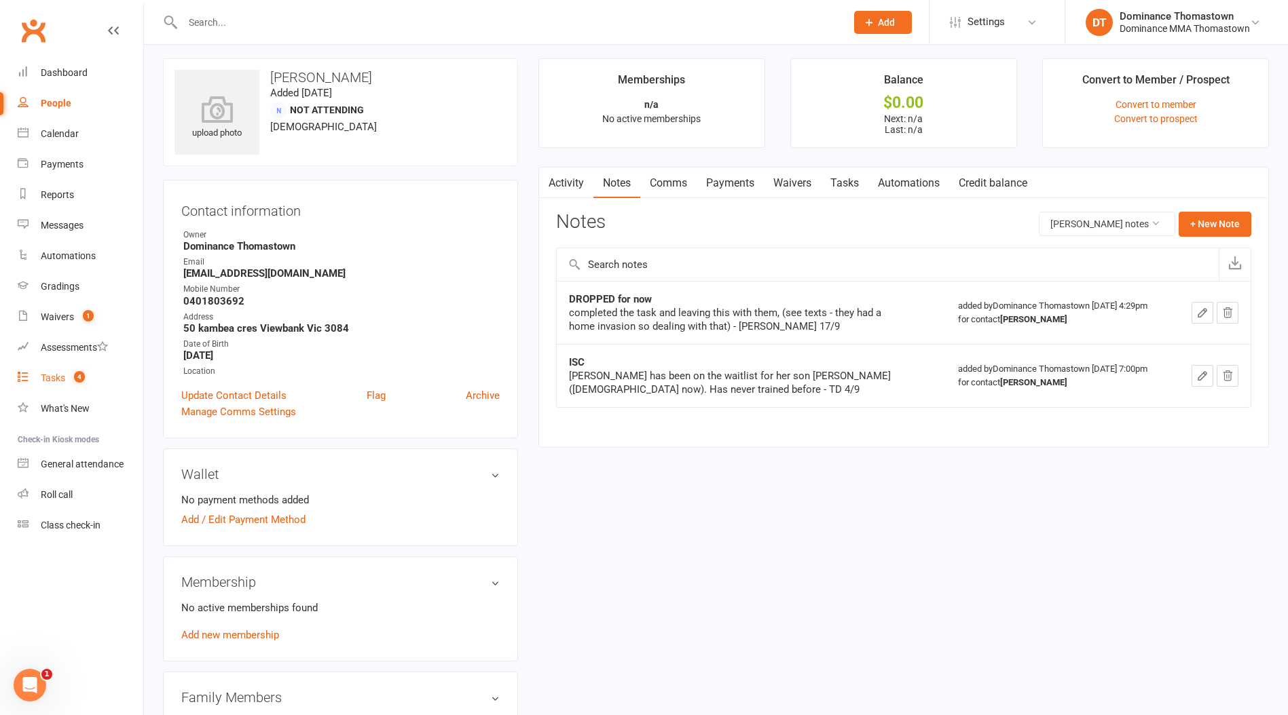
click at [94, 375] on link "Tasks 4" at bounding box center [81, 378] width 126 height 31
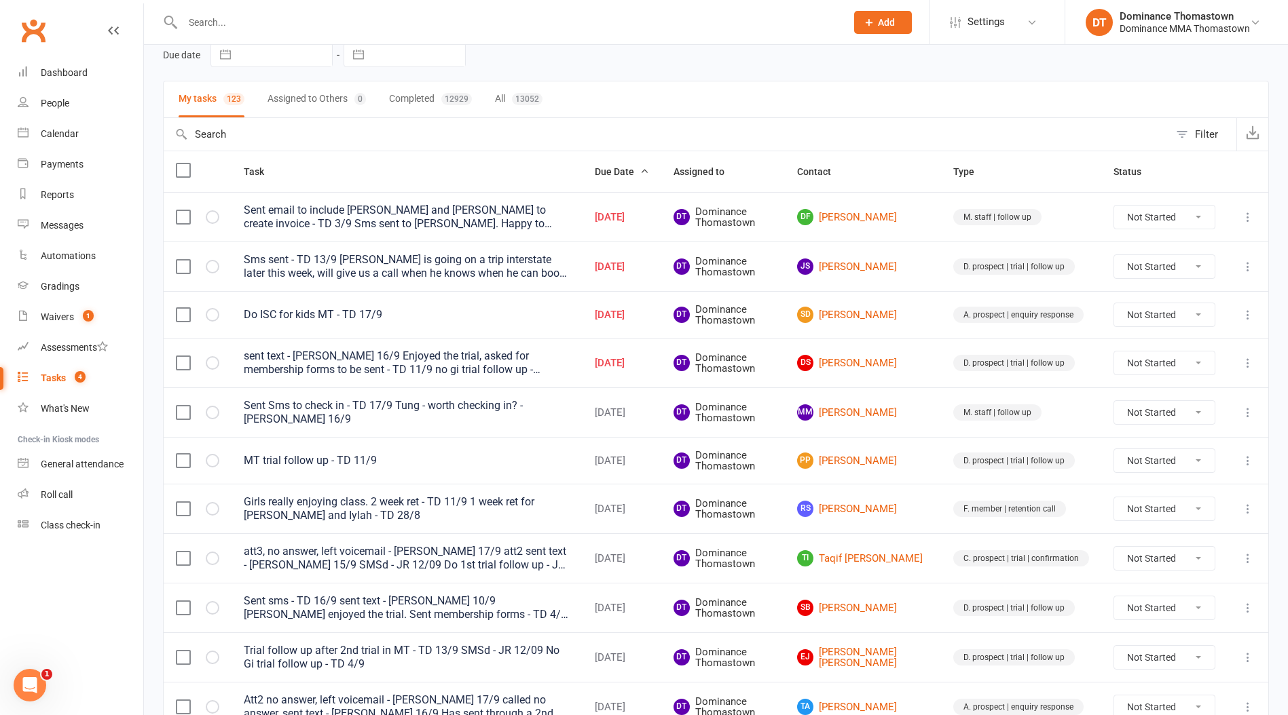
scroll to position [64, 0]
click at [900, 406] on link "MM Michael Morris" at bounding box center [863, 411] width 132 height 16
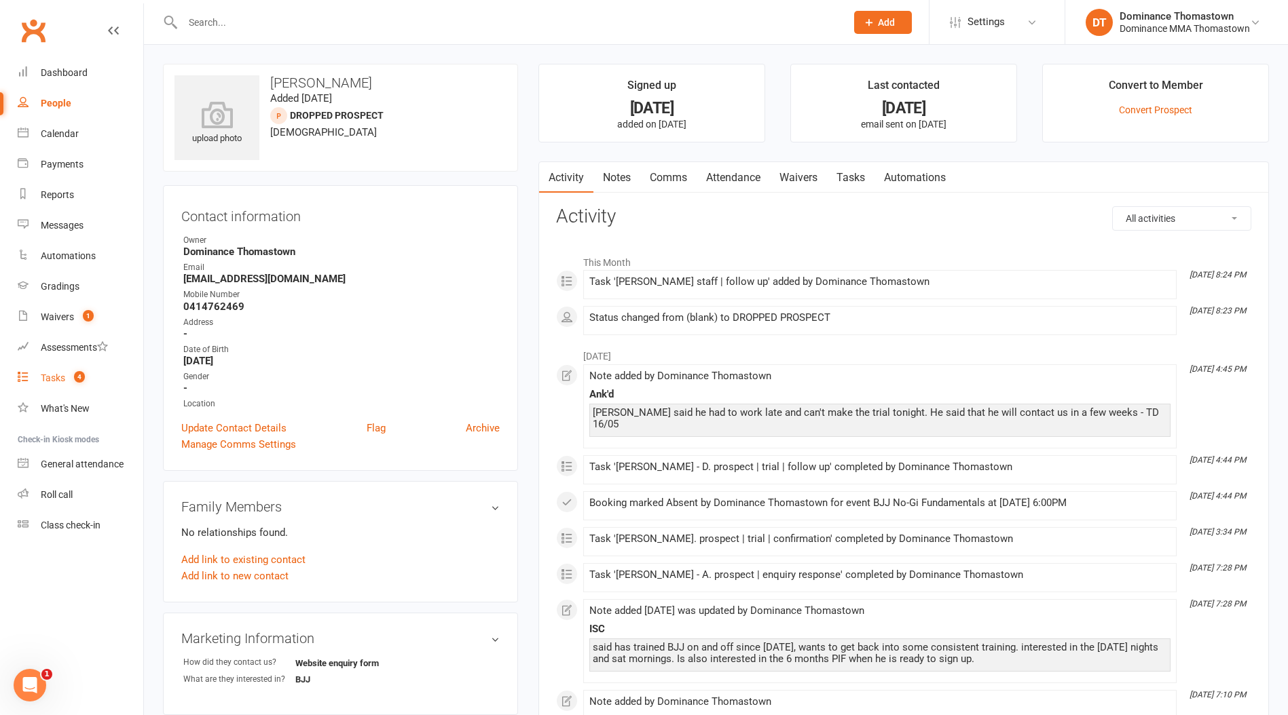
click at [73, 382] on count-badge "4" at bounding box center [76, 378] width 18 height 11
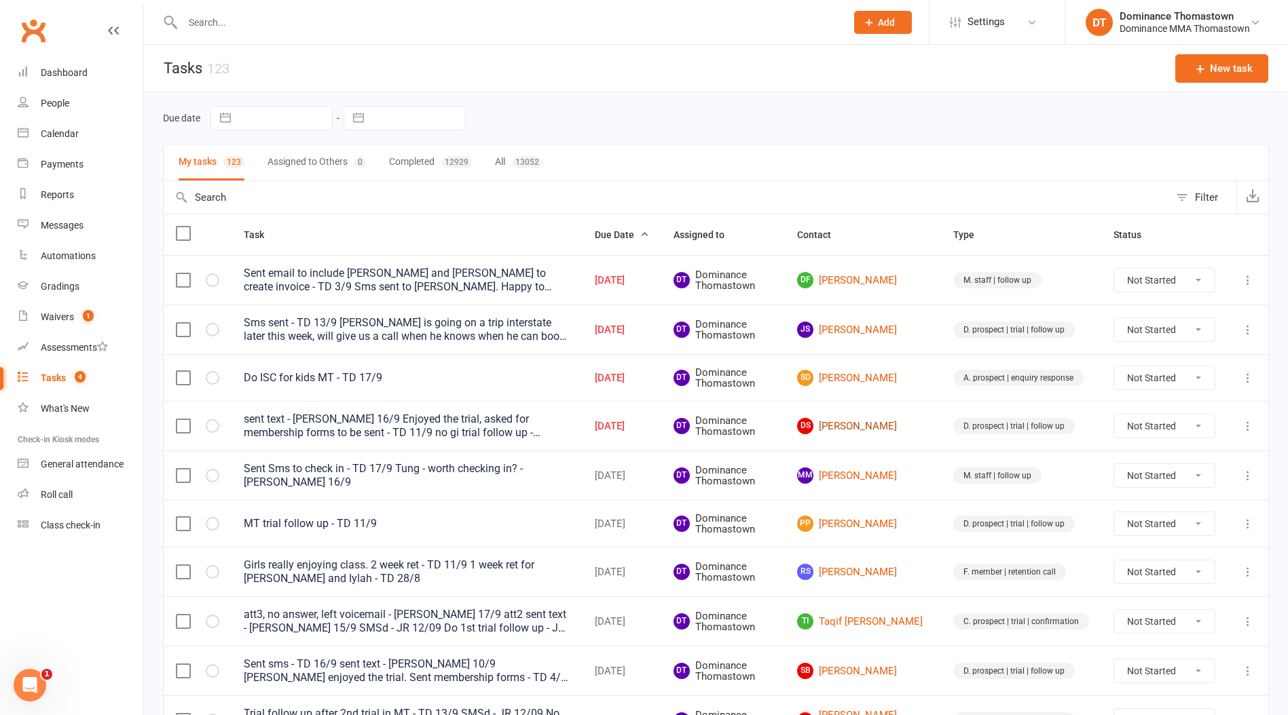
click at [884, 425] on link "DS Darryl Shanty" at bounding box center [863, 426] width 132 height 16
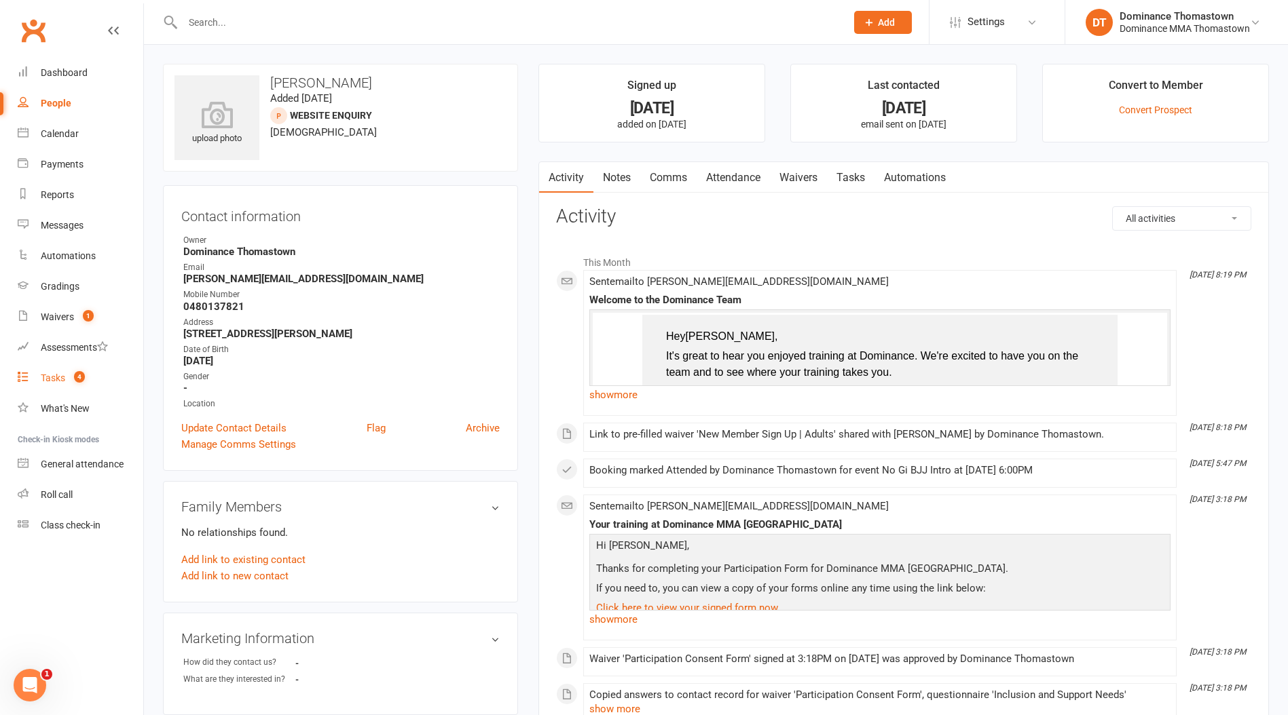
click at [69, 383] on count-badge "4" at bounding box center [76, 378] width 18 height 11
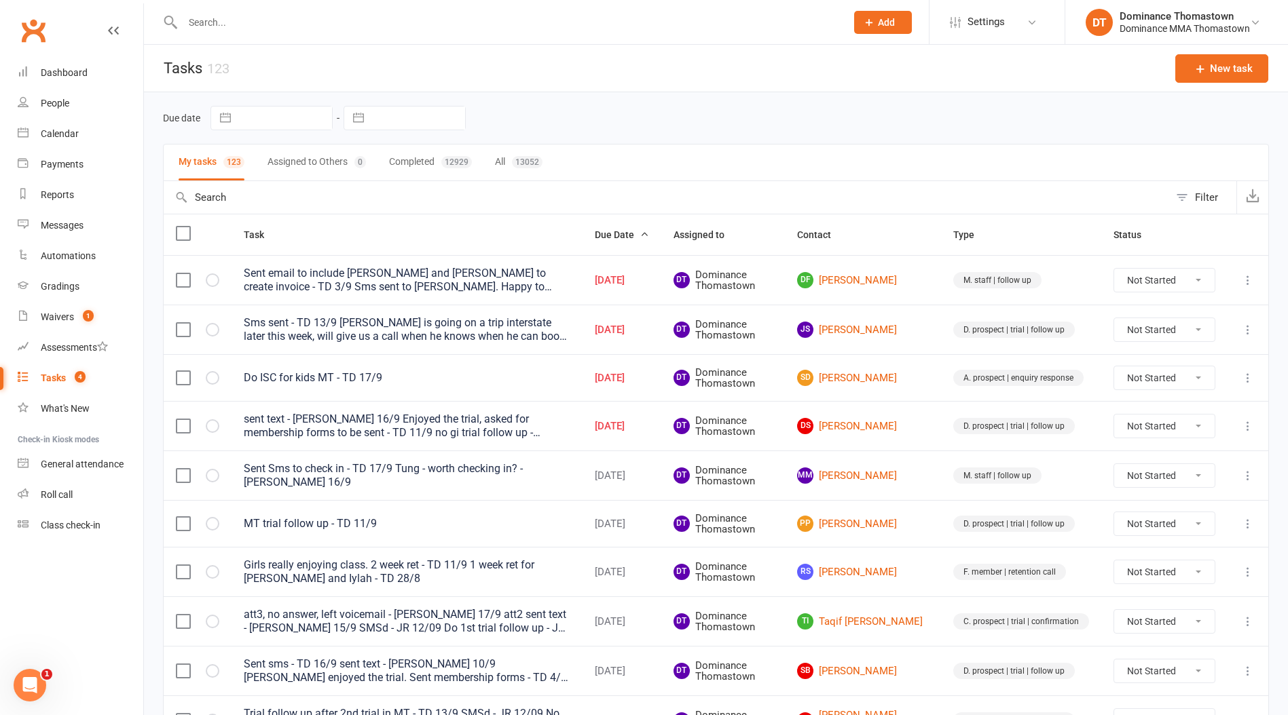
click at [75, 377] on span "4" at bounding box center [80, 377] width 11 height 12
click at [79, 377] on span "4" at bounding box center [80, 377] width 11 height 12
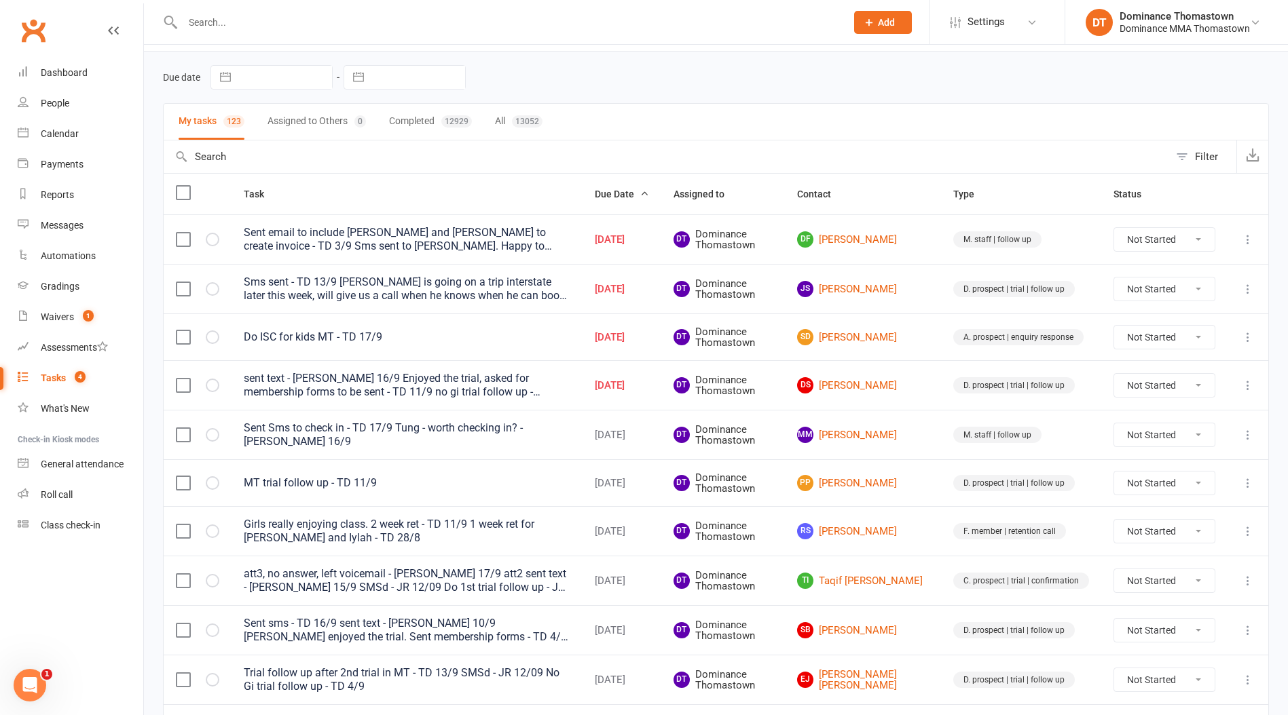
scroll to position [43, 0]
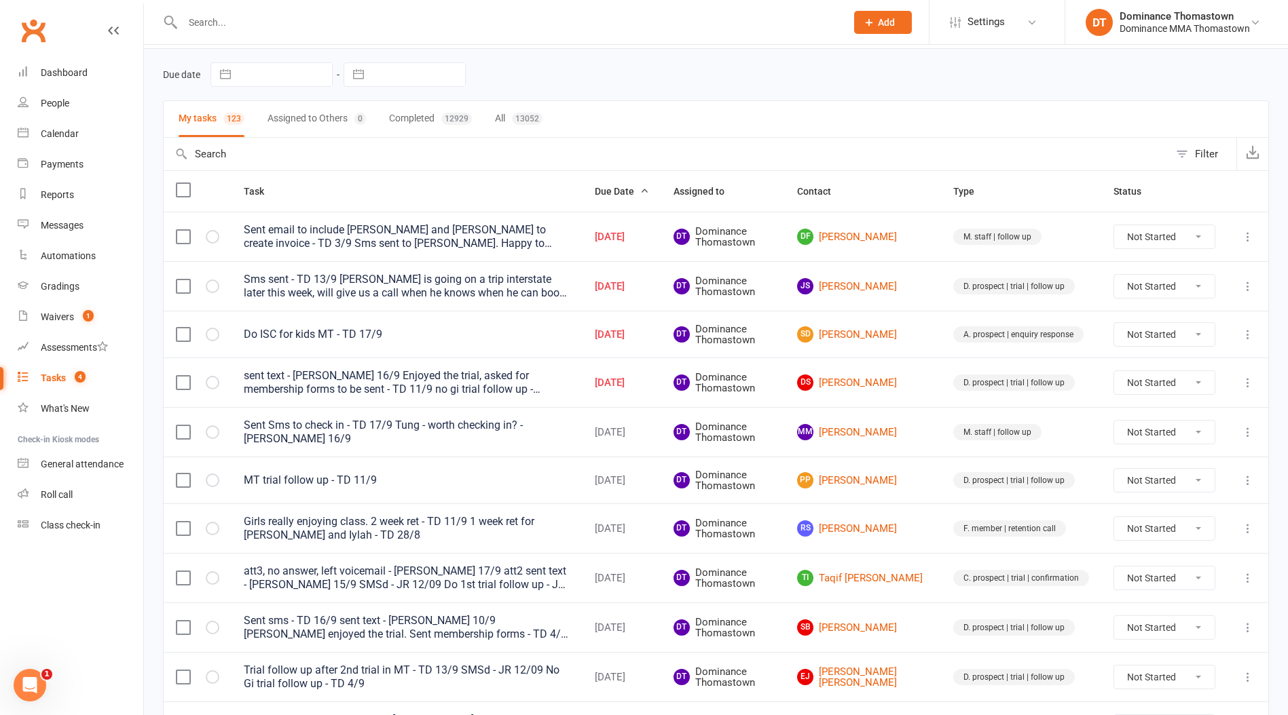
click at [285, 23] on input "text" at bounding box center [508, 22] width 658 height 19
type input "lia"
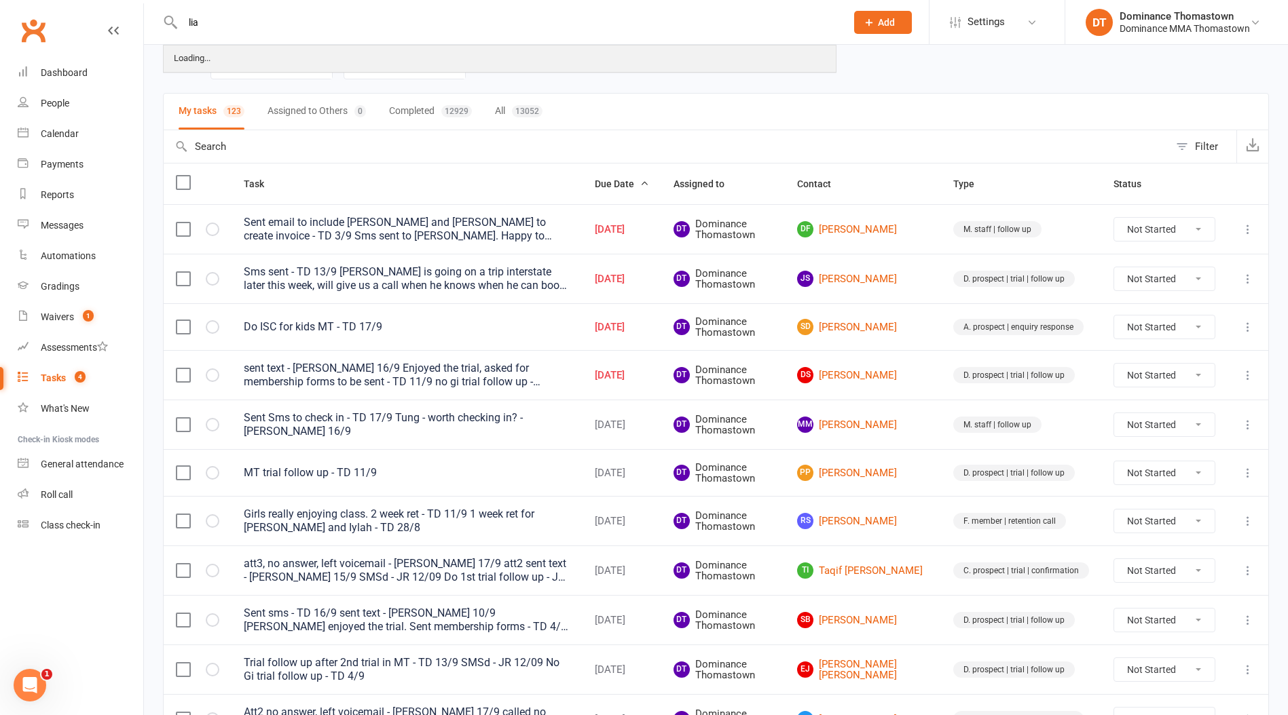
scroll to position [4, 0]
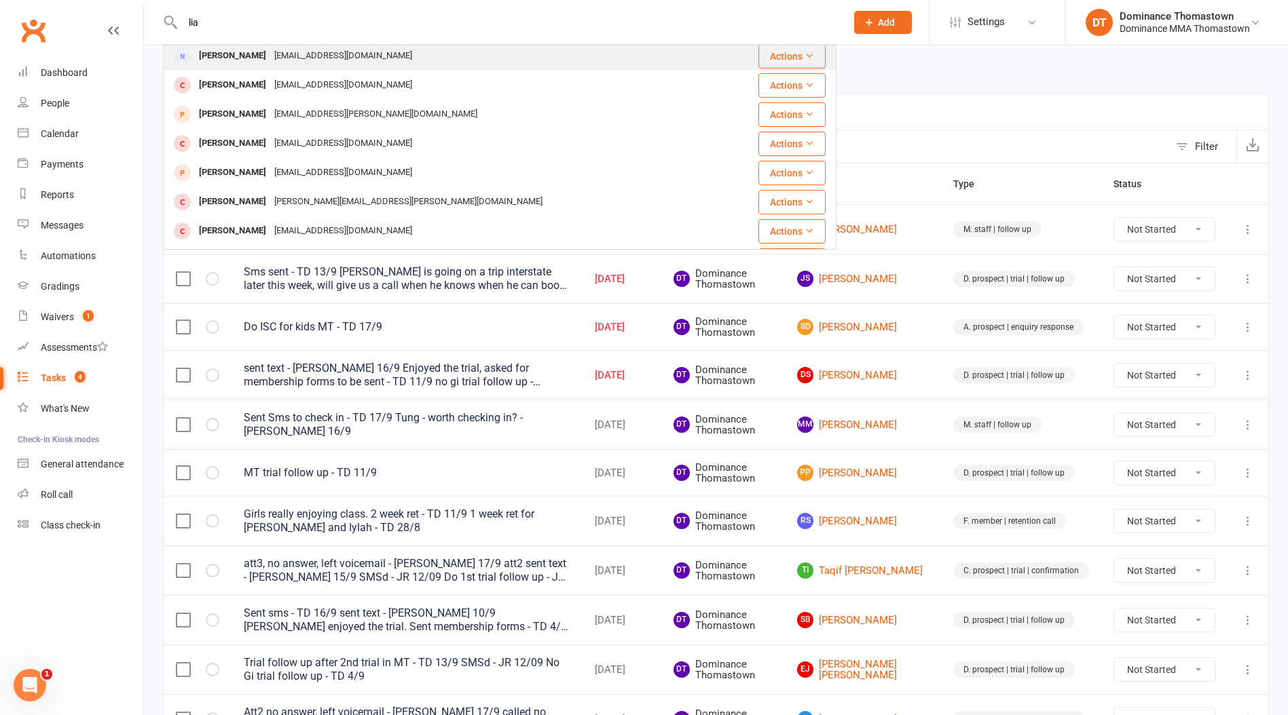
click at [293, 62] on div "lia.aloisio1@gmail.com" at bounding box center [343, 56] width 146 height 20
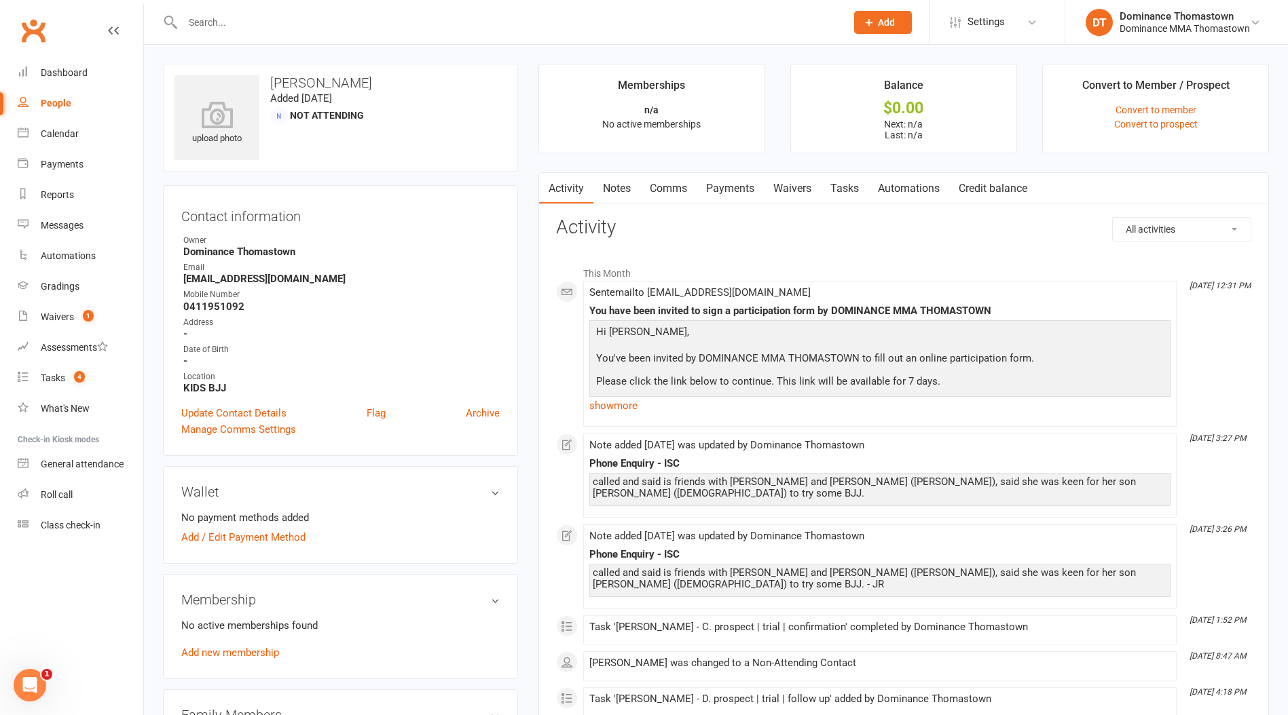
click at [616, 176] on link "Notes" at bounding box center [616, 188] width 47 height 31
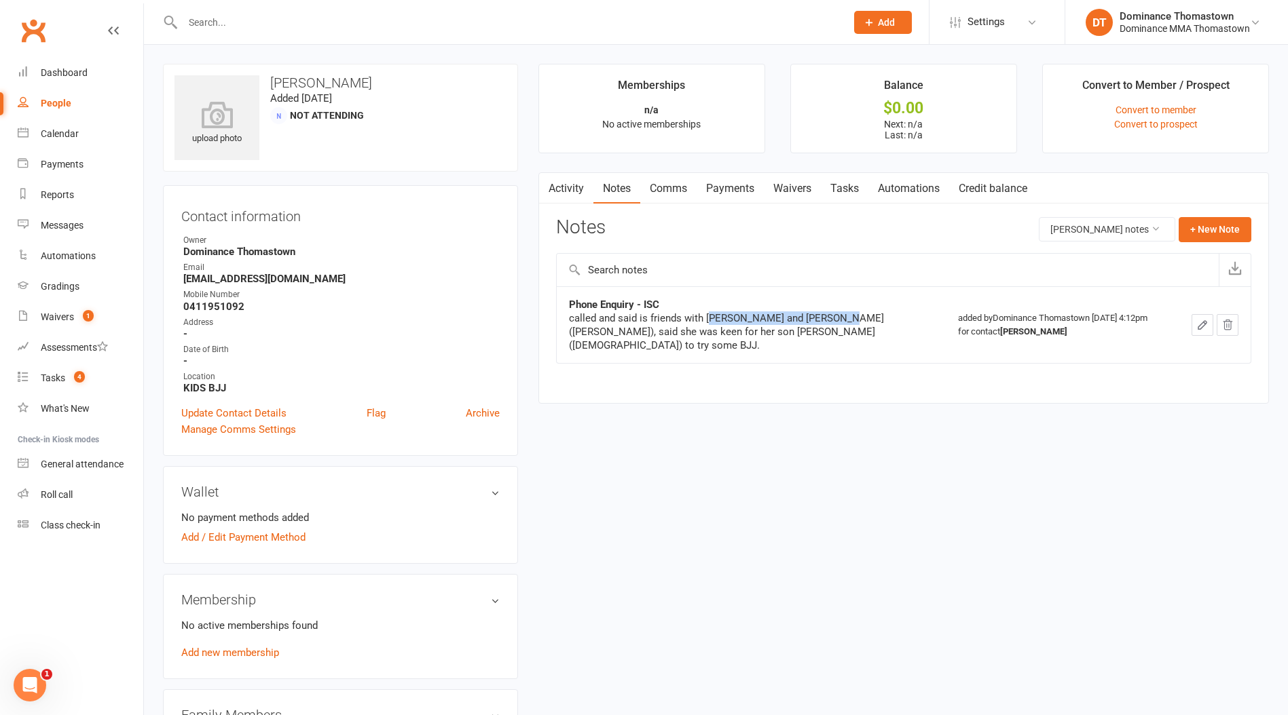
drag, startPoint x: 826, startPoint y: 324, endPoint x: 709, endPoint y: 318, distance: 117.6
click at [709, 318] on div "called and said is friends with cooper and jackson (clark), said she was keen f…" at bounding box center [738, 332] width 339 height 41
drag, startPoint x: 709, startPoint y: 317, endPoint x: 698, endPoint y: 316, distance: 10.9
click at [708, 318] on div "called and said is friends with cooper and jackson (clark), said she was keen f…" at bounding box center [738, 332] width 339 height 41
click at [75, 154] on link "Payments" at bounding box center [81, 164] width 126 height 31
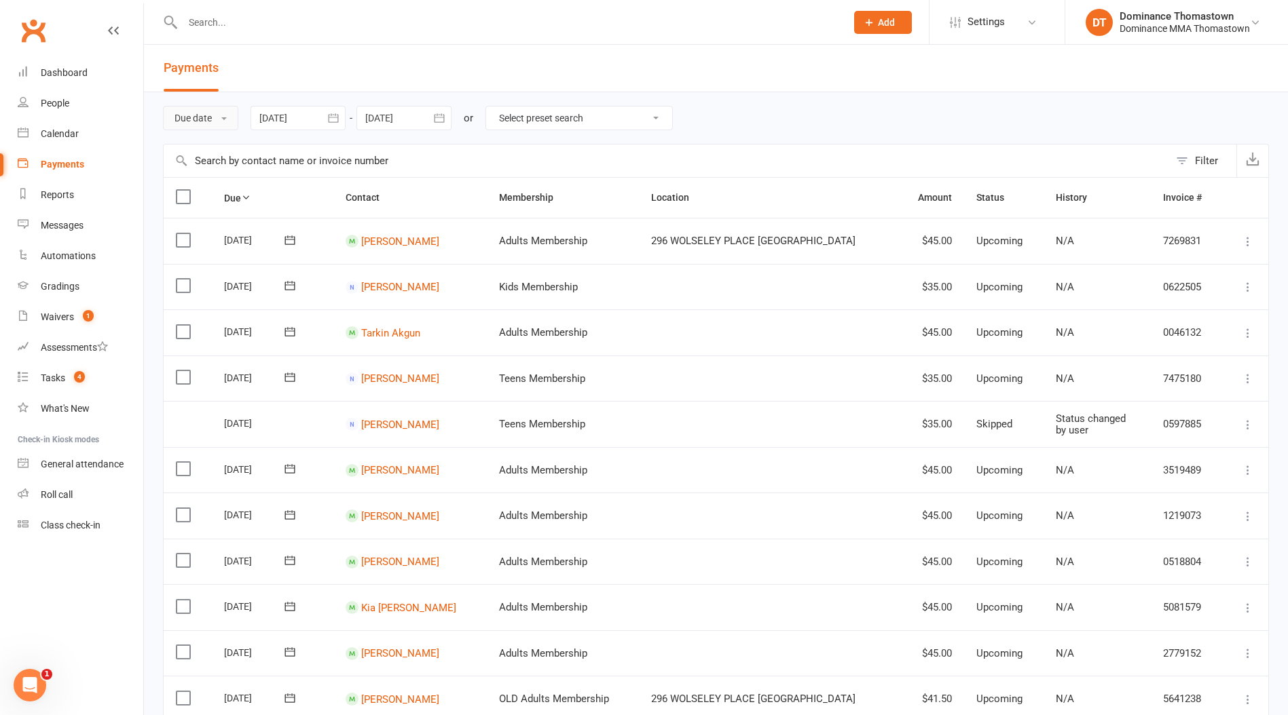
click at [200, 125] on button "Due date" at bounding box center [200, 118] width 75 height 24
click at [220, 203] on link "Date failed" at bounding box center [231, 202] width 134 height 27
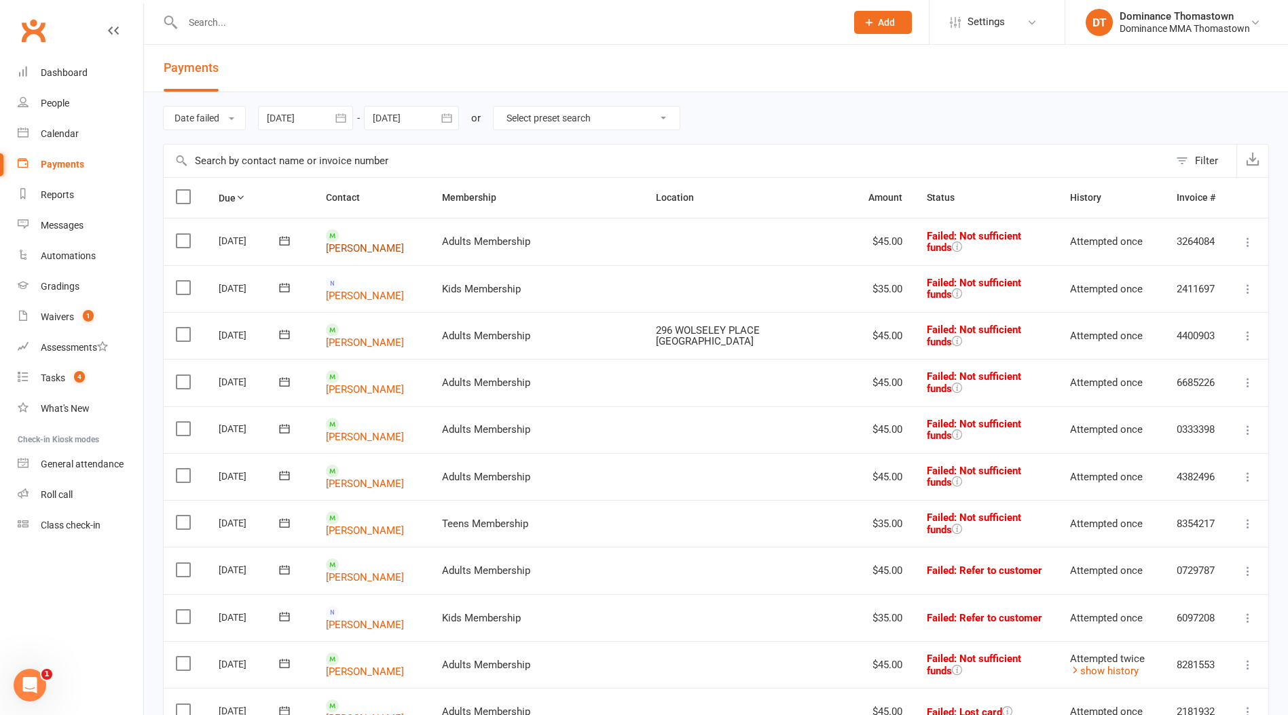
click at [365, 242] on link "Michael Condello" at bounding box center [365, 248] width 78 height 12
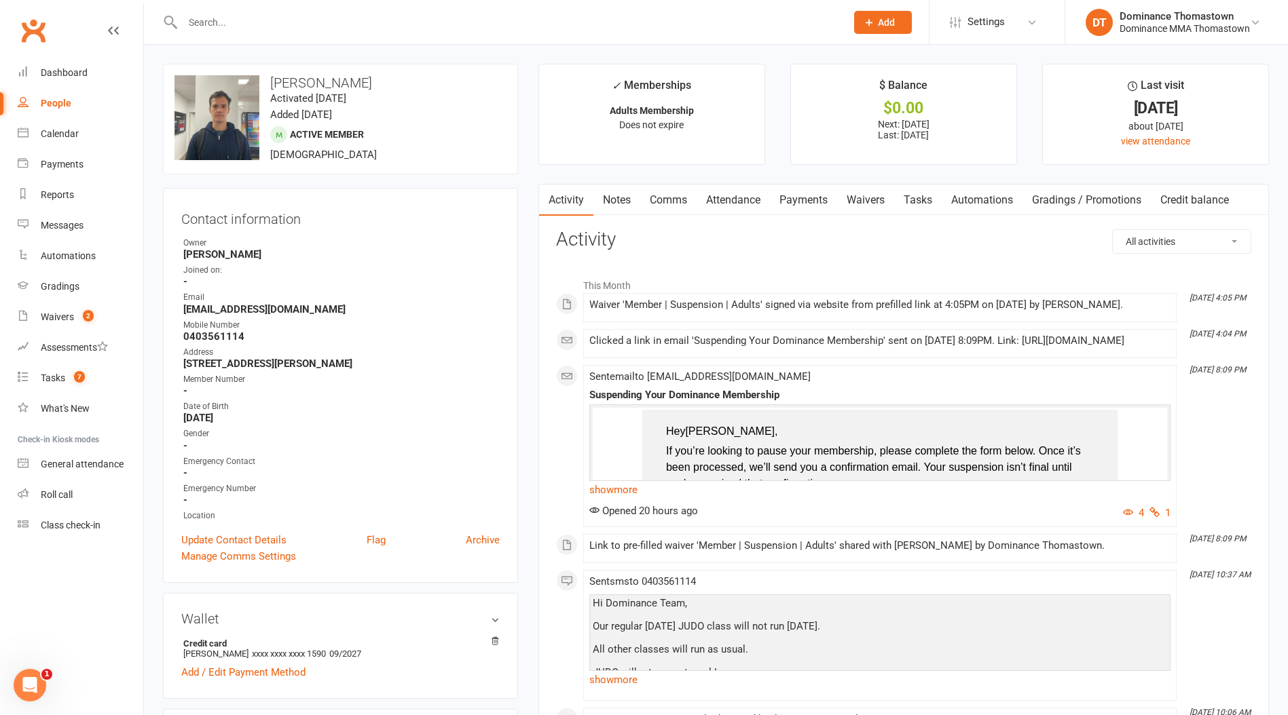
click at [789, 210] on link "Payments" at bounding box center [803, 200] width 67 height 31
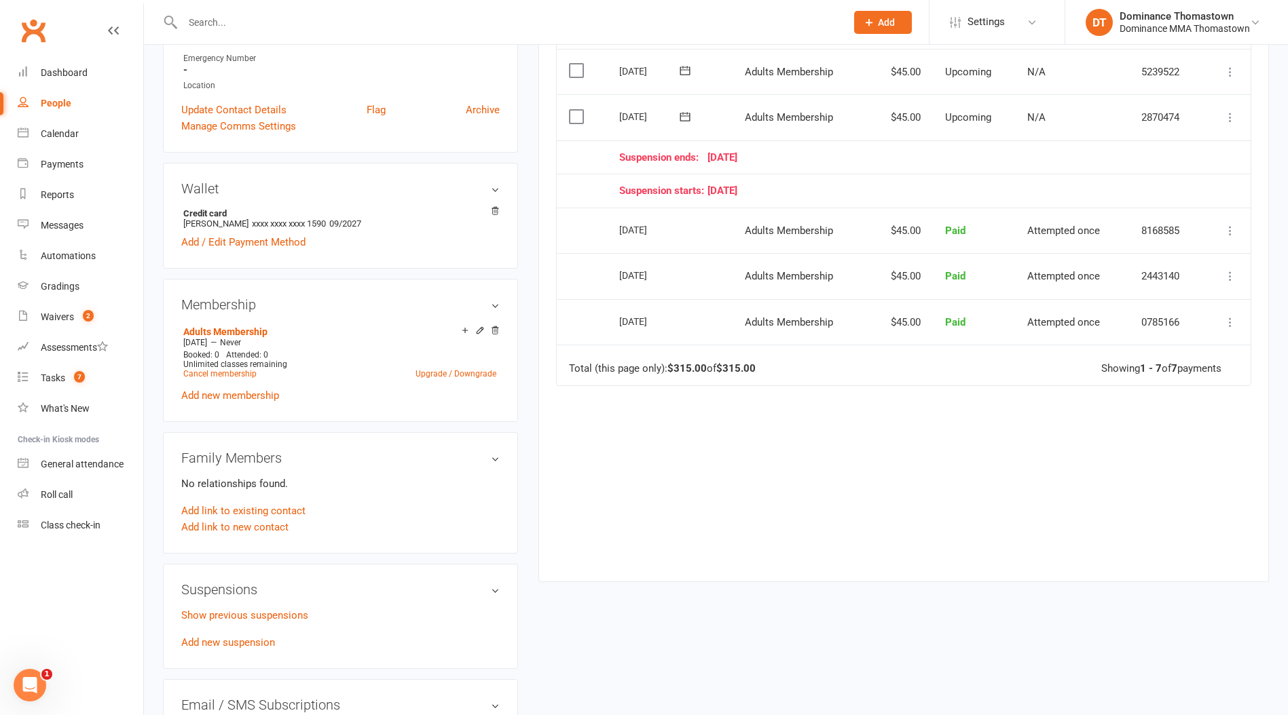
scroll to position [437, 0]
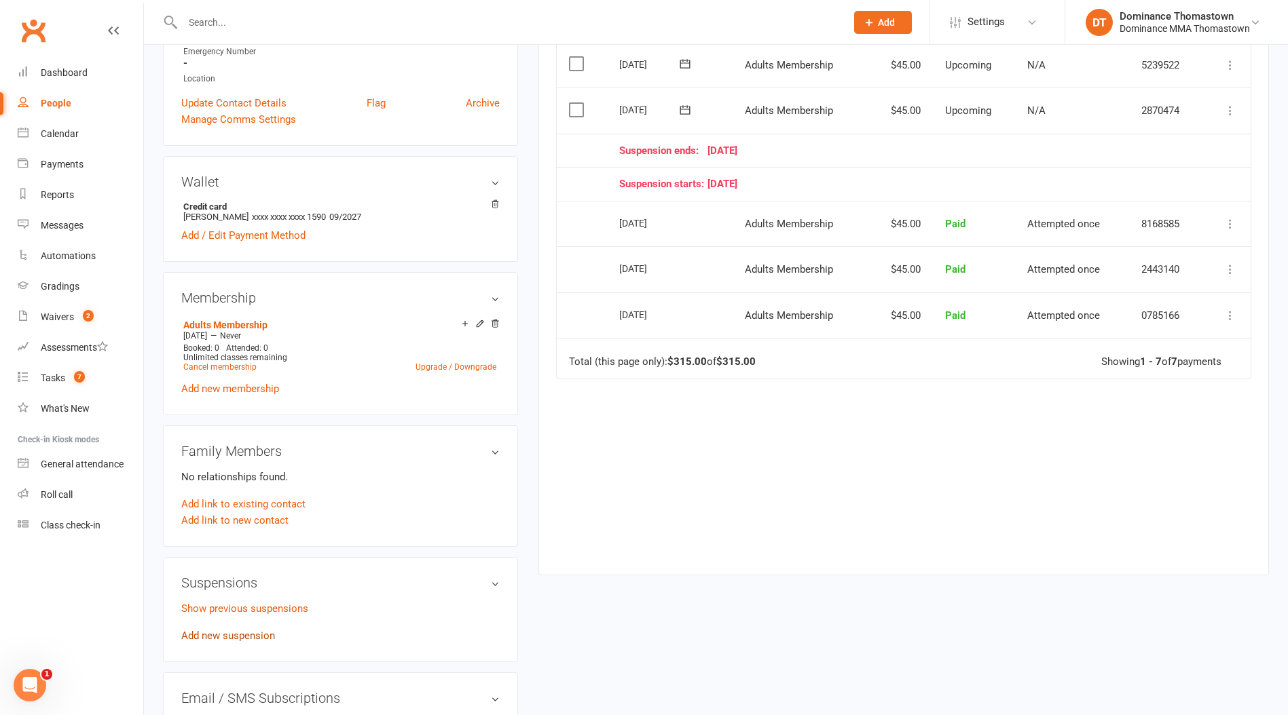
click at [217, 635] on link "Add new suspension" at bounding box center [228, 636] width 94 height 12
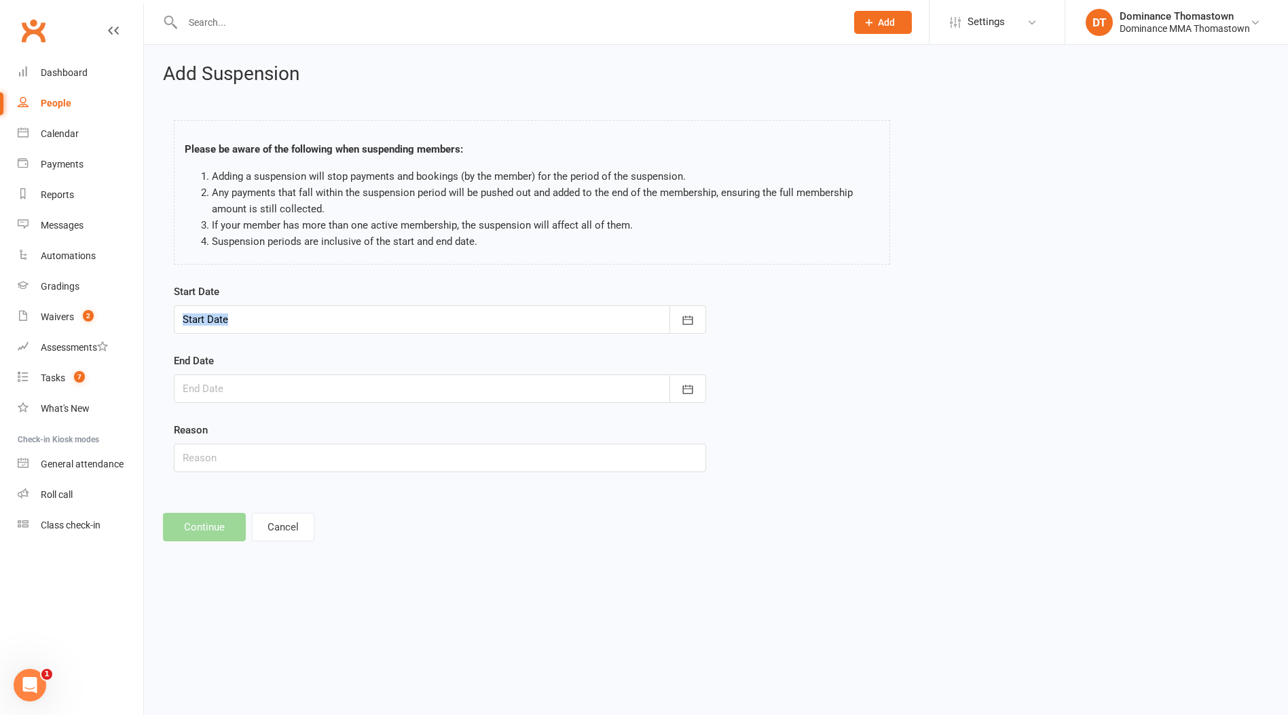
click at [217, 304] on div "Start Date [DATE] Sun Mon Tue Wed Thu Fri Sat 36 31 01 02 03 04 05 06 37 07 08 …" at bounding box center [440, 309] width 532 height 50
click at [214, 315] on div at bounding box center [440, 319] width 532 height 29
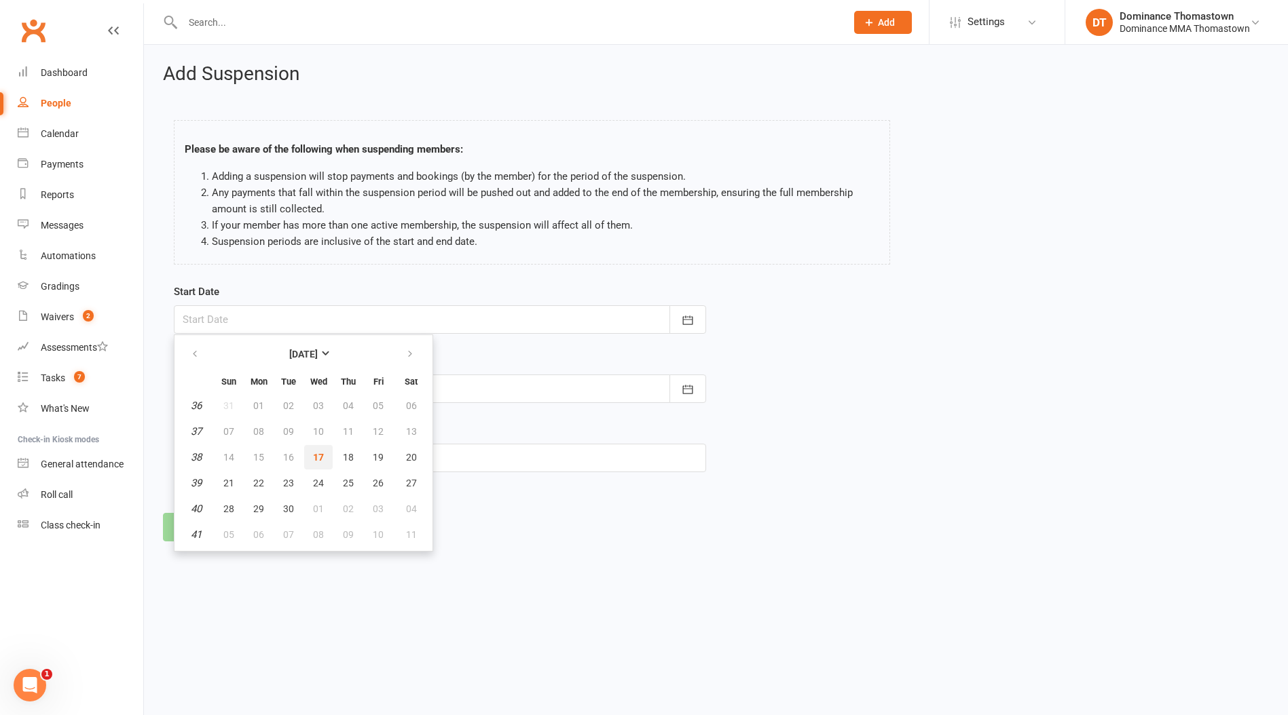
drag, startPoint x: 324, startPoint y: 463, endPoint x: 316, endPoint y: 448, distance: 17.0
click at [324, 463] on button "17" at bounding box center [318, 457] width 29 height 24
type input "[DATE]"
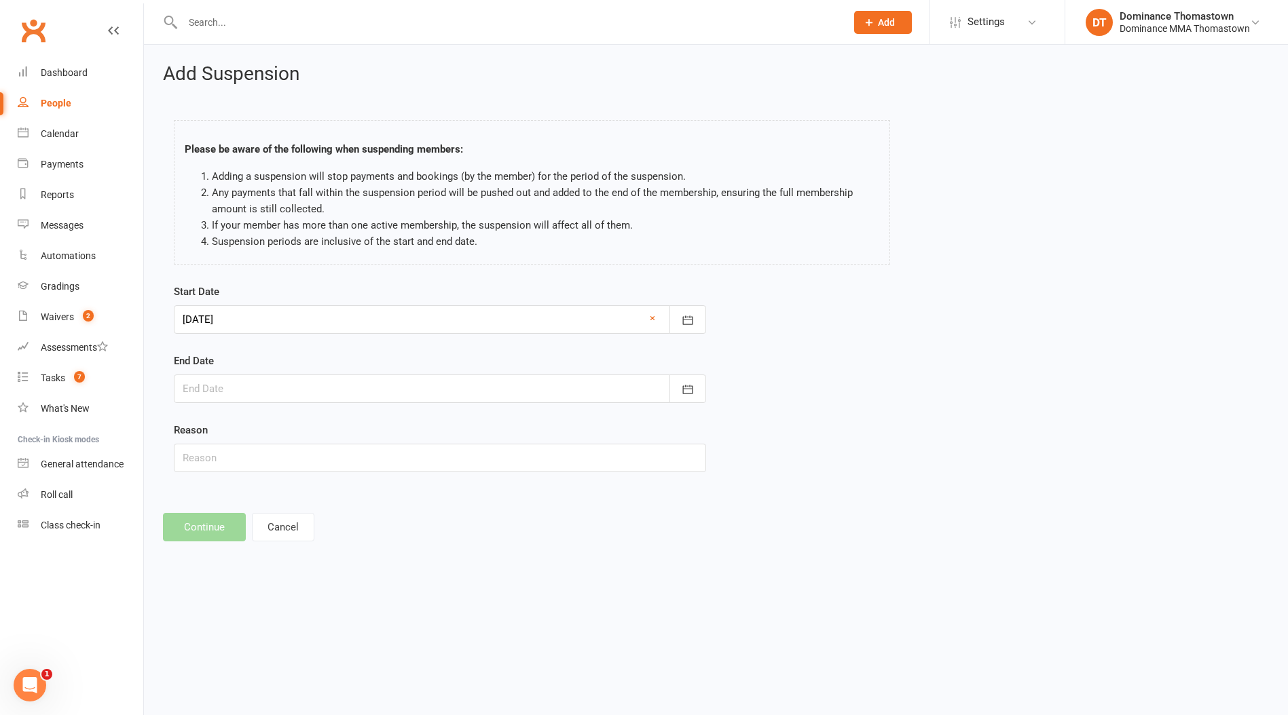
drag, startPoint x: 280, startPoint y: 400, endPoint x: 274, endPoint y: 394, distance: 9.1
click at [279, 401] on div at bounding box center [440, 389] width 532 height 29
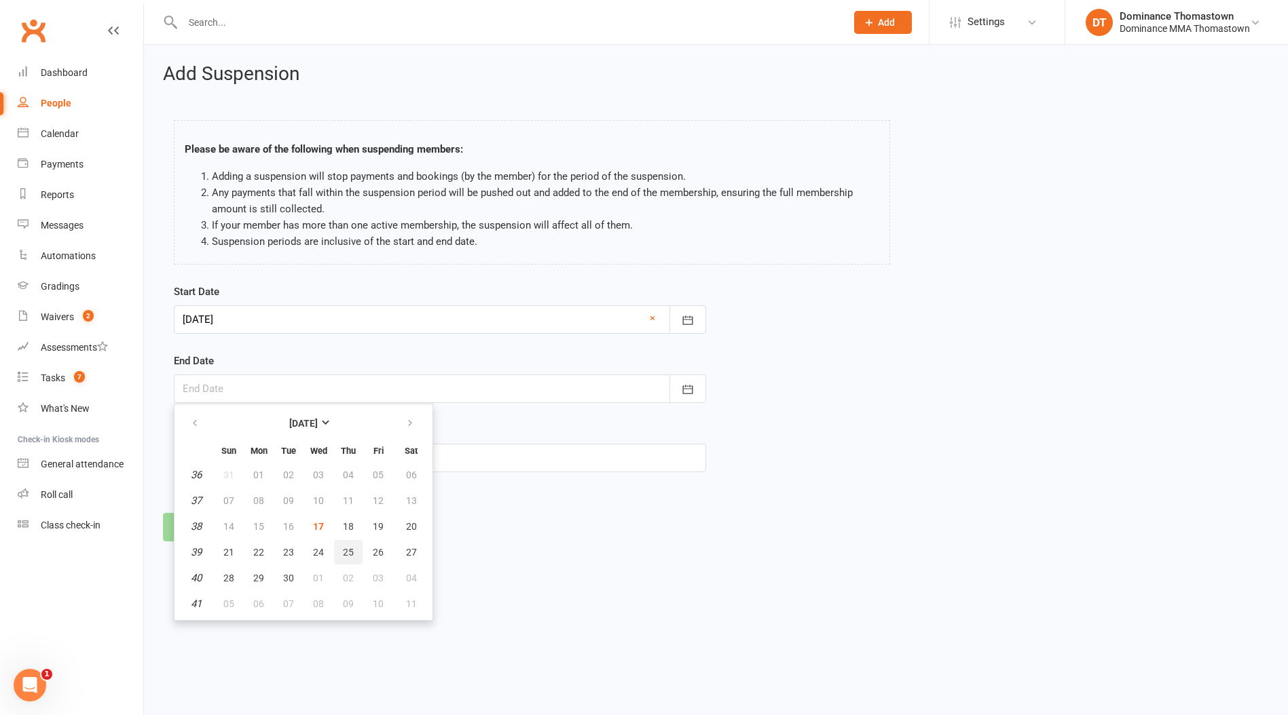
click at [345, 550] on span "25" at bounding box center [348, 552] width 11 height 11
type input "[DATE]"
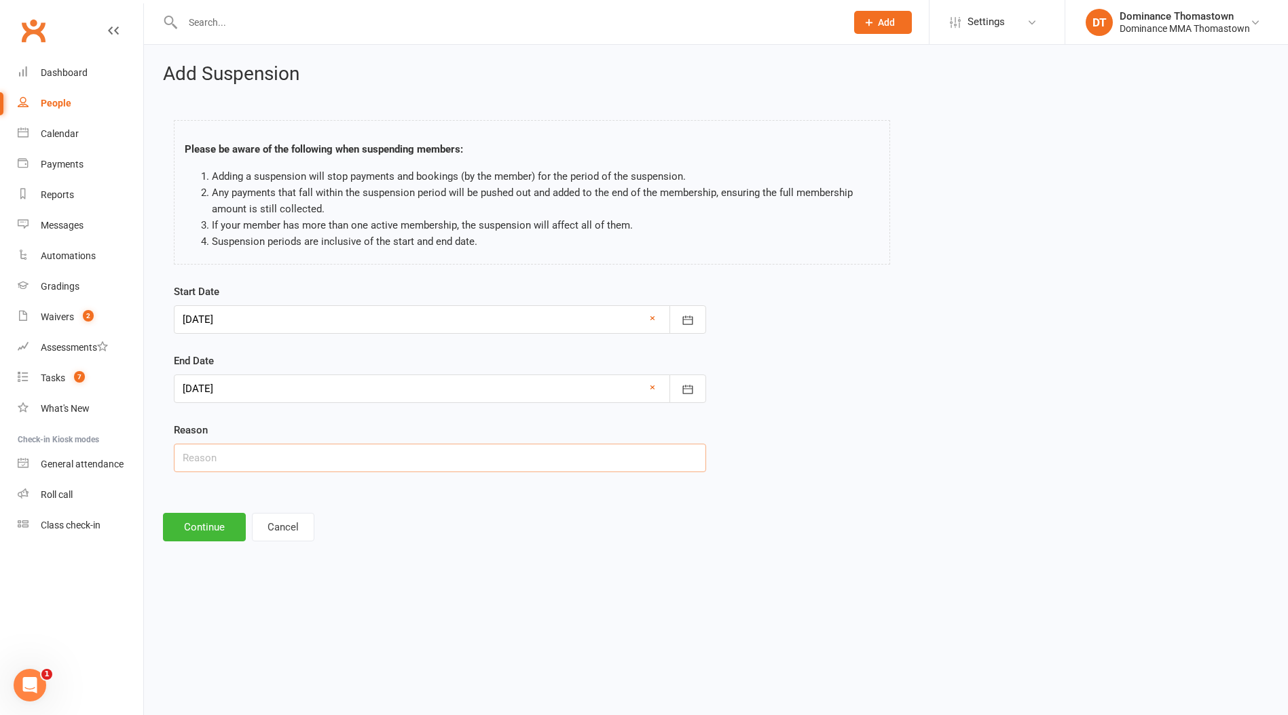
click at [222, 464] on input "text" at bounding box center [440, 458] width 532 height 29
type input "Injury"
click at [213, 521] on button "Continue" at bounding box center [204, 527] width 83 height 29
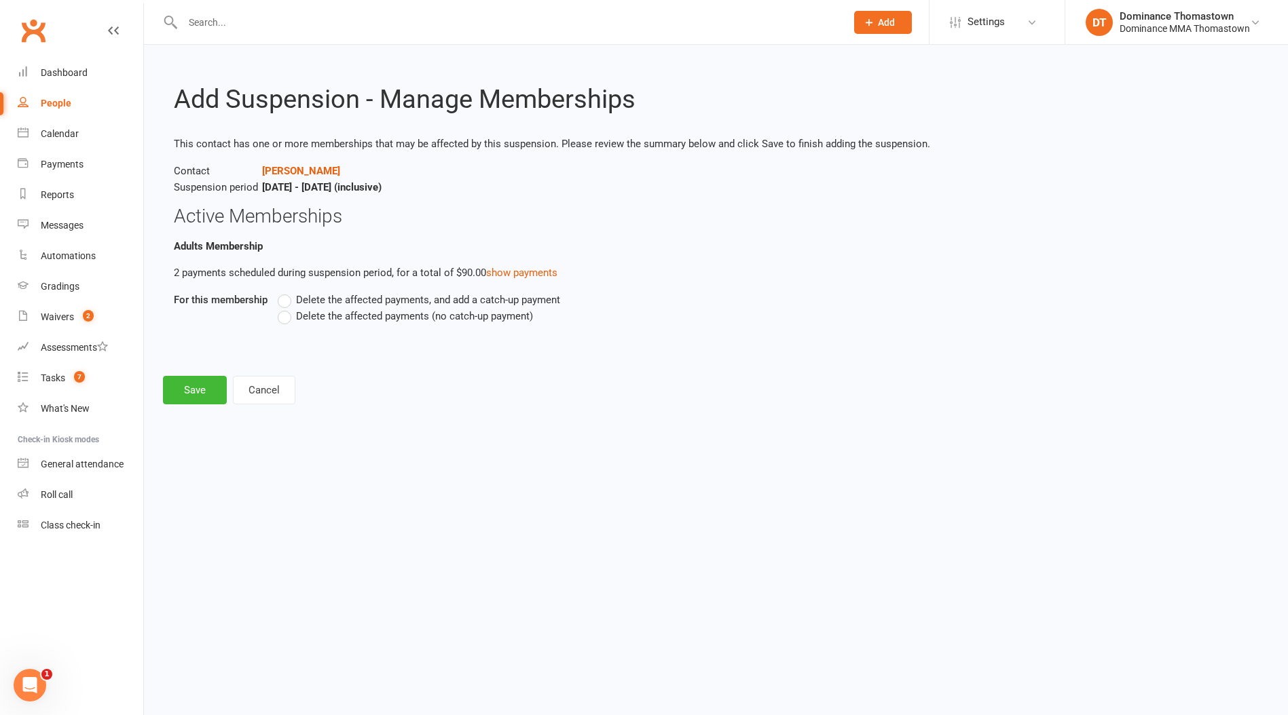
click at [348, 314] on span "Delete the affected payments (no catch-up payment)" at bounding box center [414, 315] width 237 height 14
click at [286, 308] on input "Delete the affected payments (no catch-up payment)" at bounding box center [282, 308] width 9 height 0
click at [220, 388] on button "Save" at bounding box center [195, 390] width 64 height 29
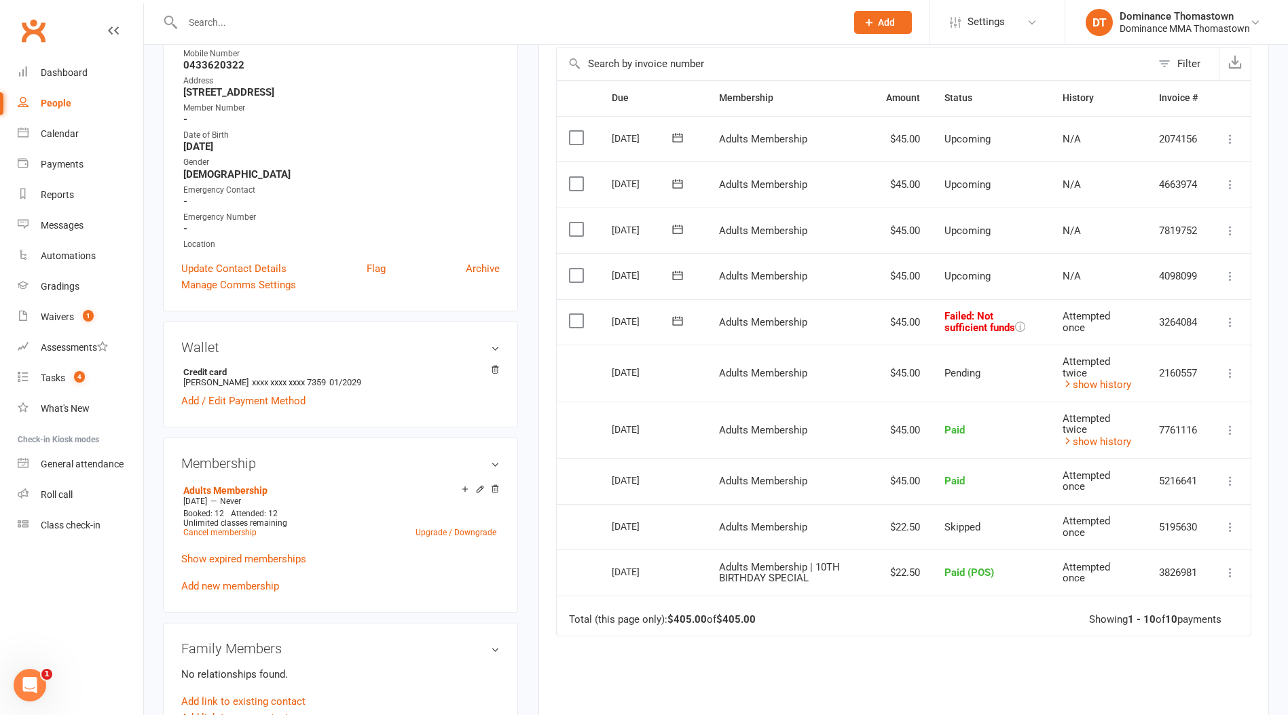
scroll to position [271, 0]
click at [682, 316] on icon at bounding box center [678, 322] width 14 height 14
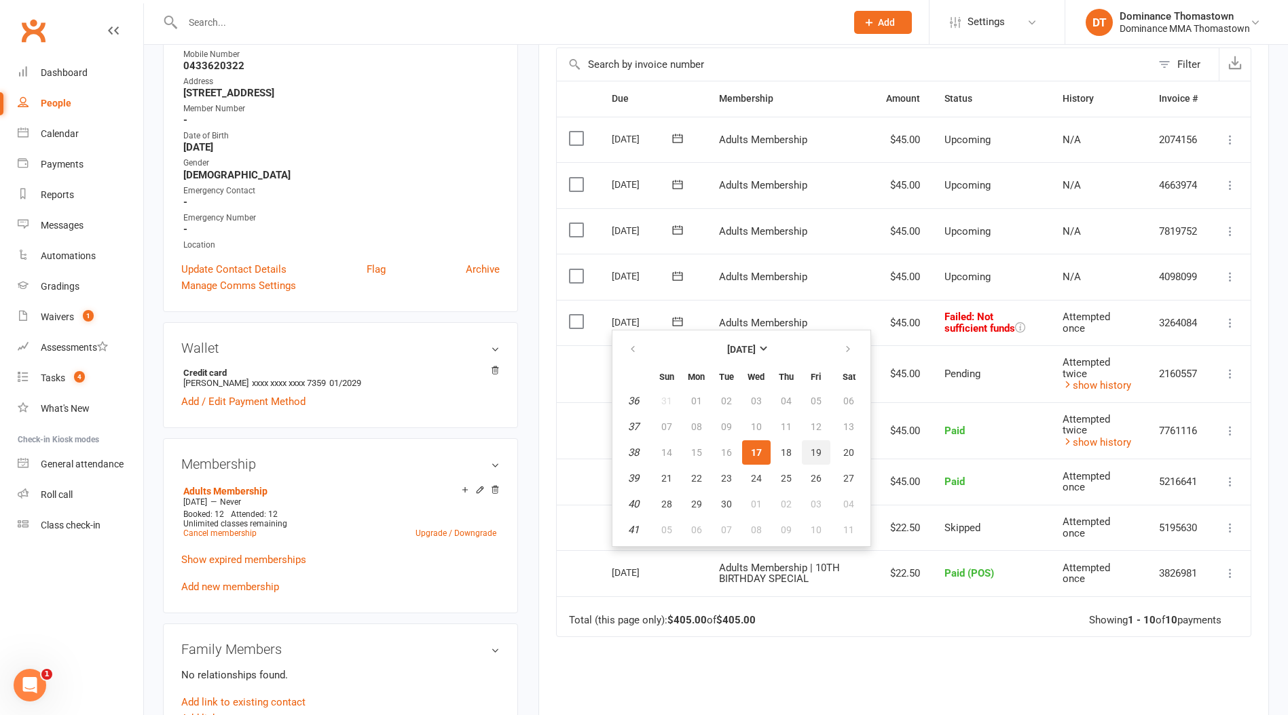
click at [810, 455] on span "19" at bounding box center [815, 452] width 11 height 11
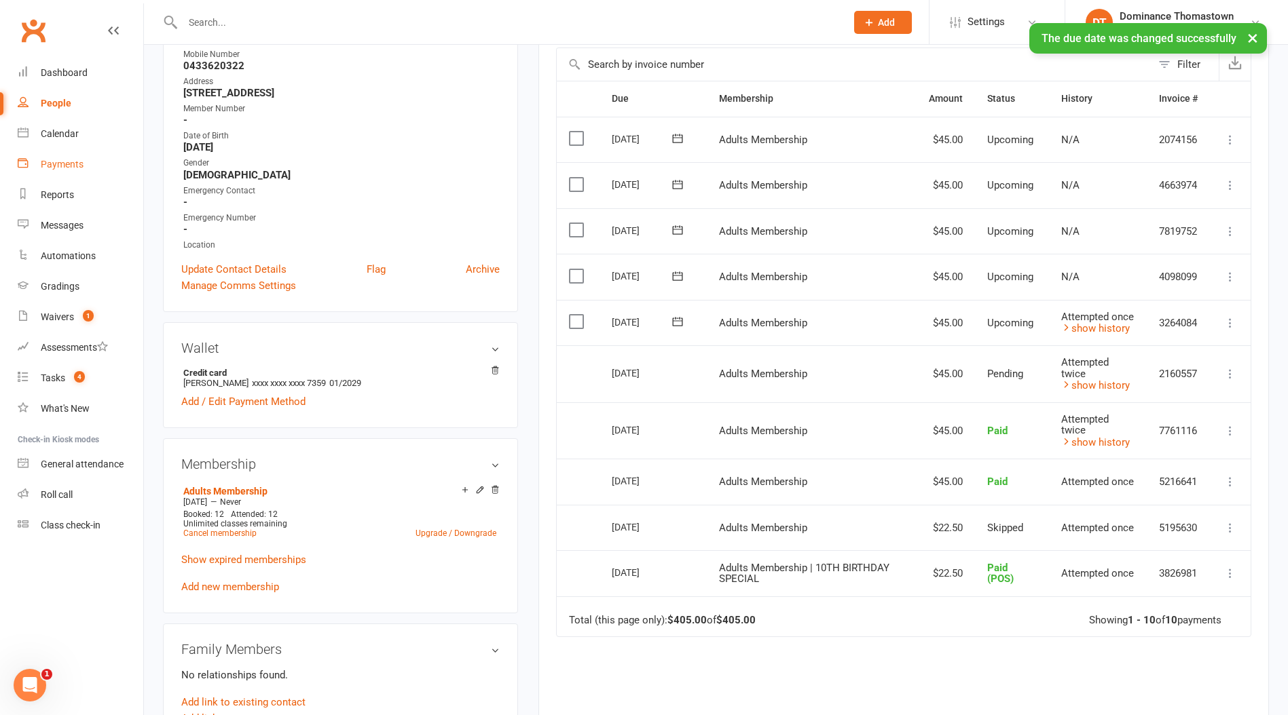
click at [57, 168] on div "Payments" at bounding box center [62, 164] width 43 height 11
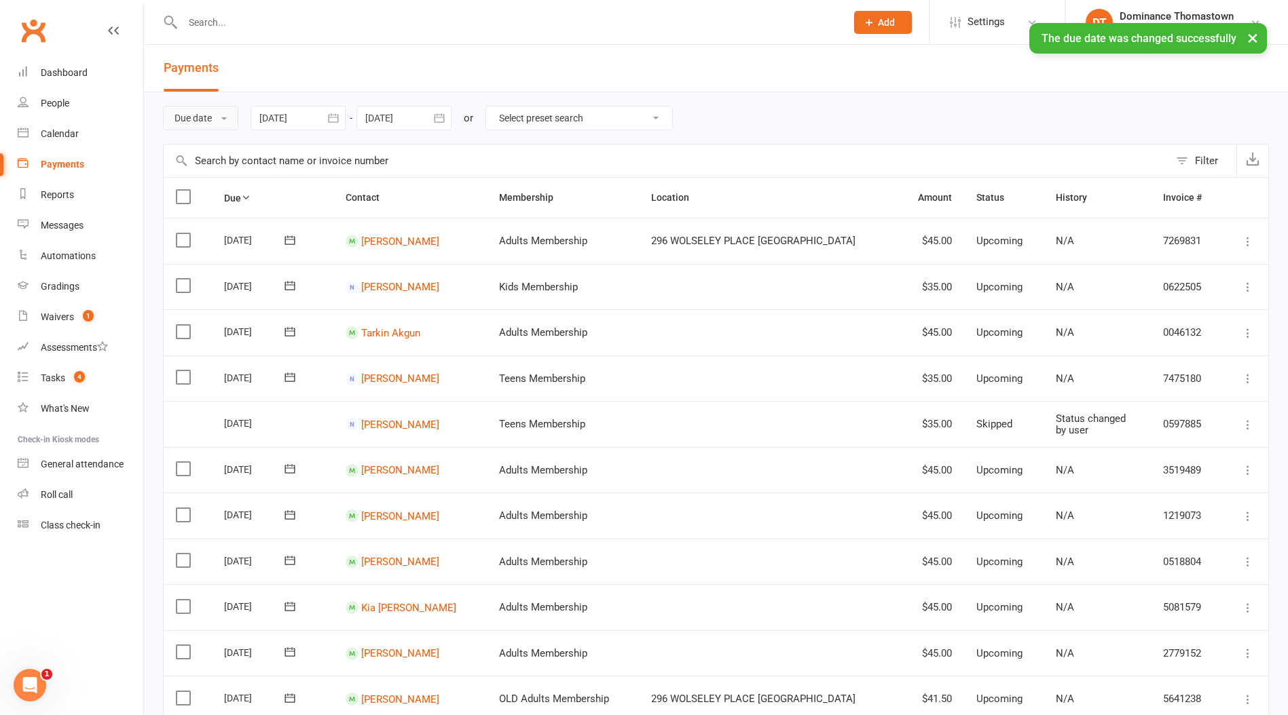
drag, startPoint x: 199, startPoint y: 123, endPoint x: 218, endPoint y: 164, distance: 45.6
click at [198, 123] on button "Due date" at bounding box center [200, 118] width 75 height 24
click at [223, 206] on link "Date failed" at bounding box center [231, 202] width 134 height 27
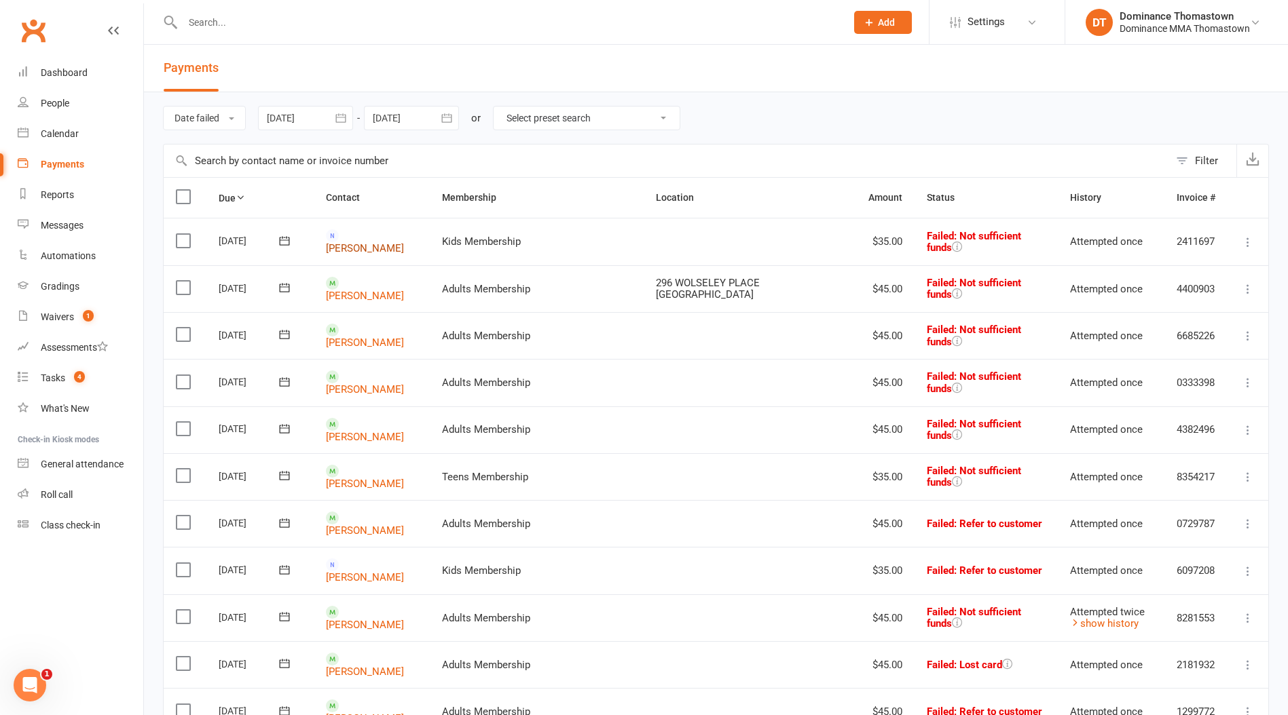
click at [377, 244] on link "Anna Espino" at bounding box center [365, 248] width 78 height 12
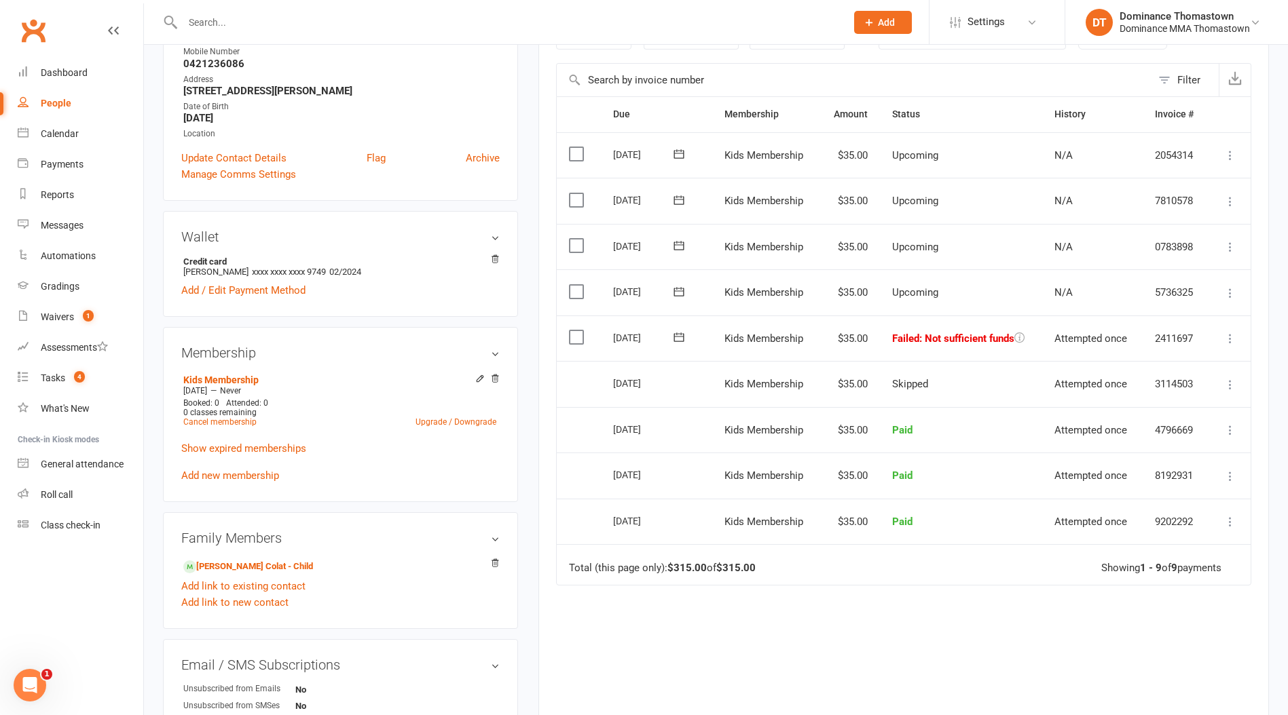
scroll to position [246, 0]
click at [574, 336] on label at bounding box center [578, 335] width 18 height 14
click at [574, 328] on input "checkbox" at bounding box center [573, 328] width 9 height 0
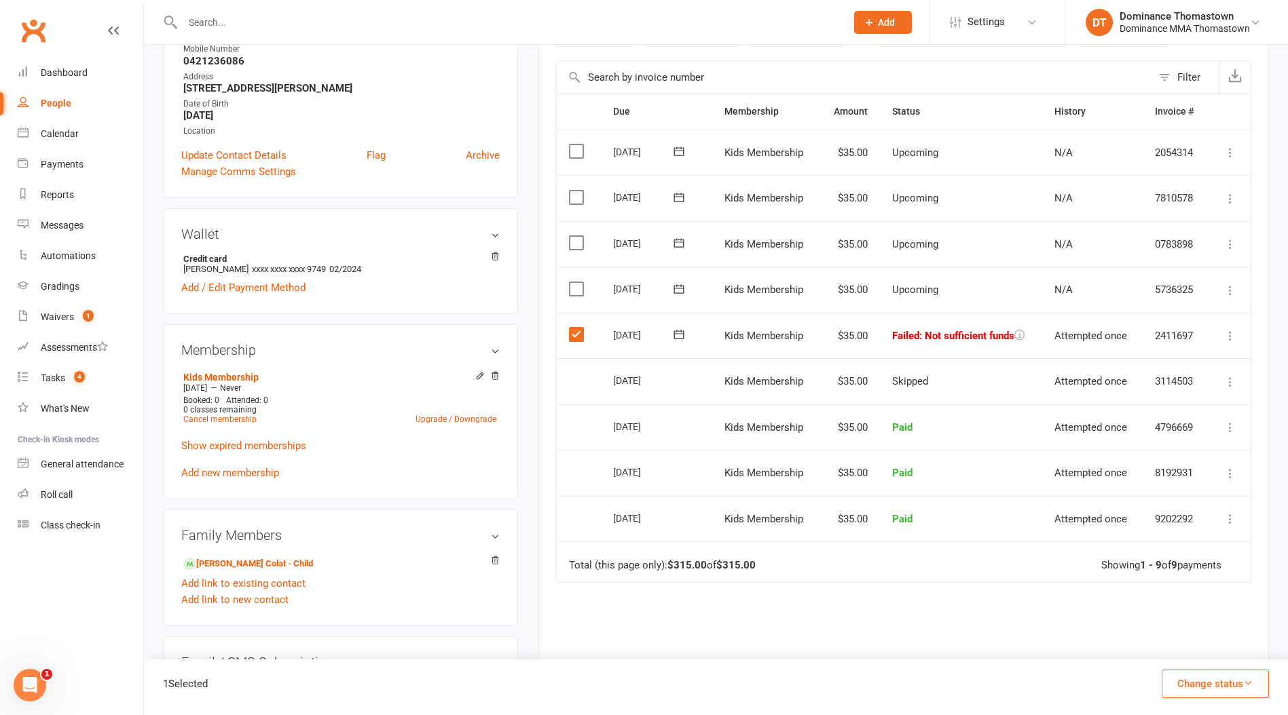
click at [1216, 682] on button "Change status" at bounding box center [1214, 684] width 107 height 29
click at [1201, 652] on link "Skipped" at bounding box center [1200, 647] width 134 height 27
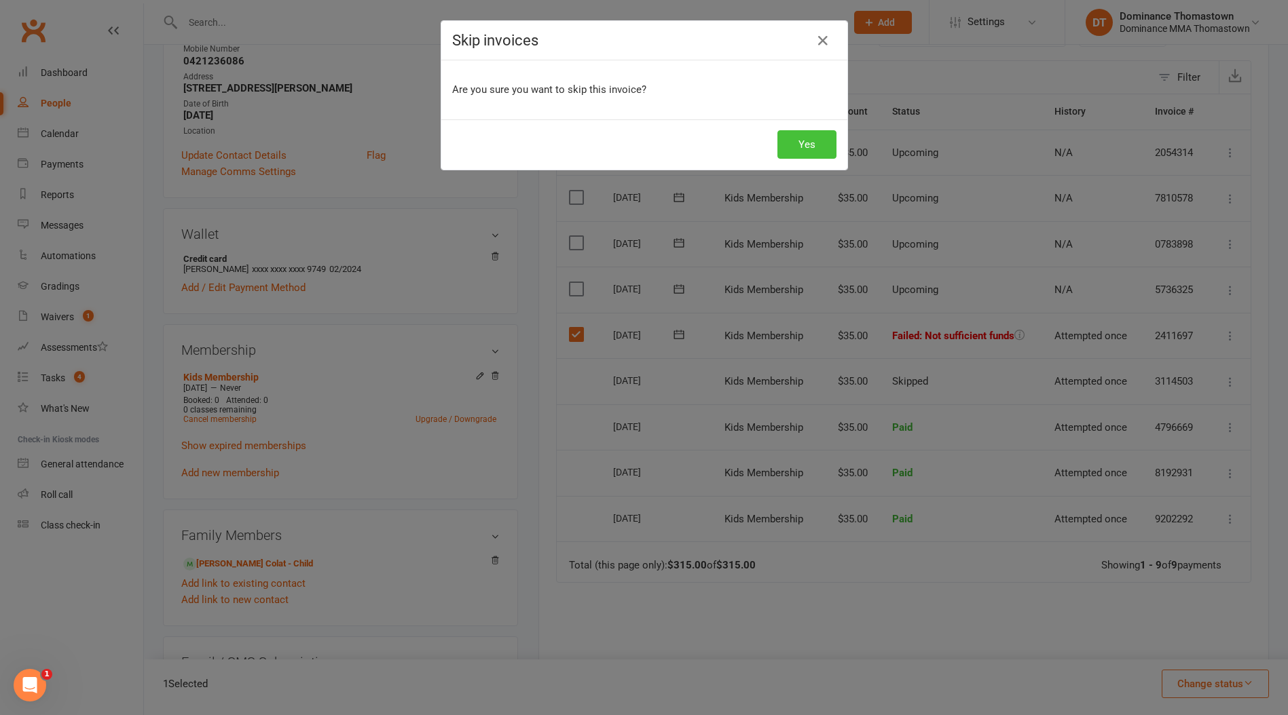
drag, startPoint x: 778, startPoint y: 149, endPoint x: 753, endPoint y: 151, distance: 24.6
click at [778, 149] on button "Yes" at bounding box center [806, 144] width 59 height 29
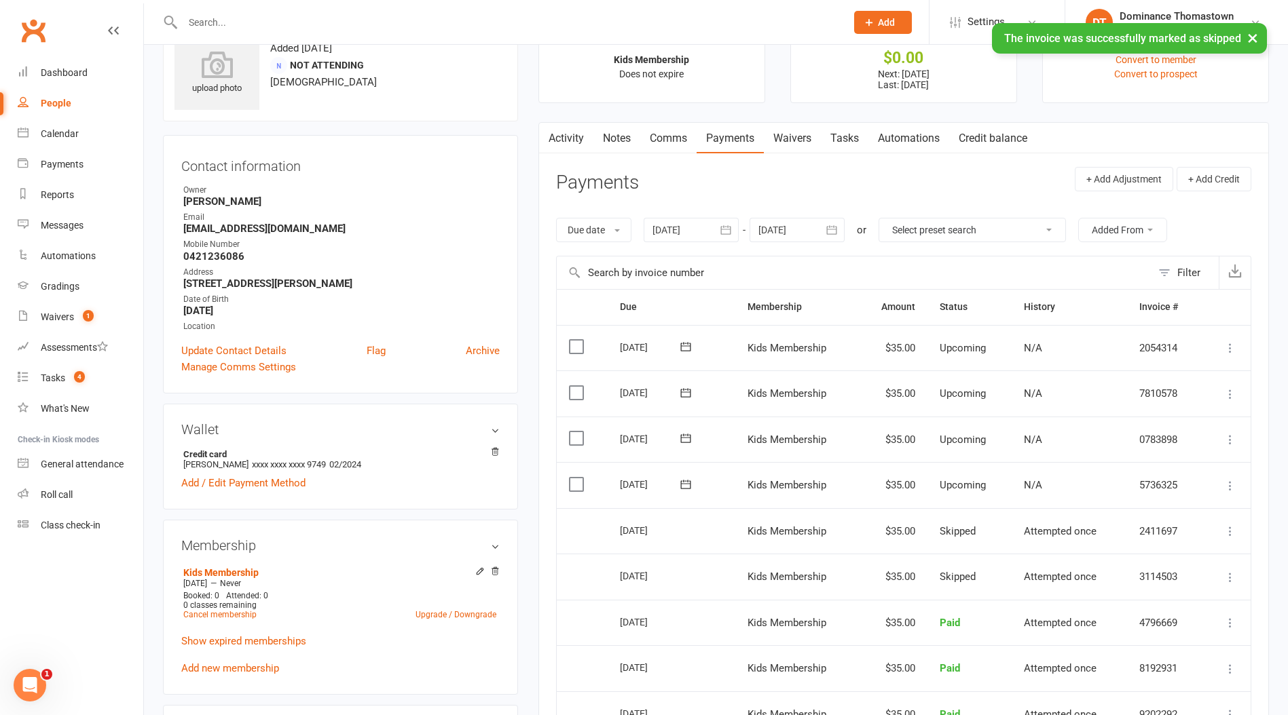
scroll to position [0, 0]
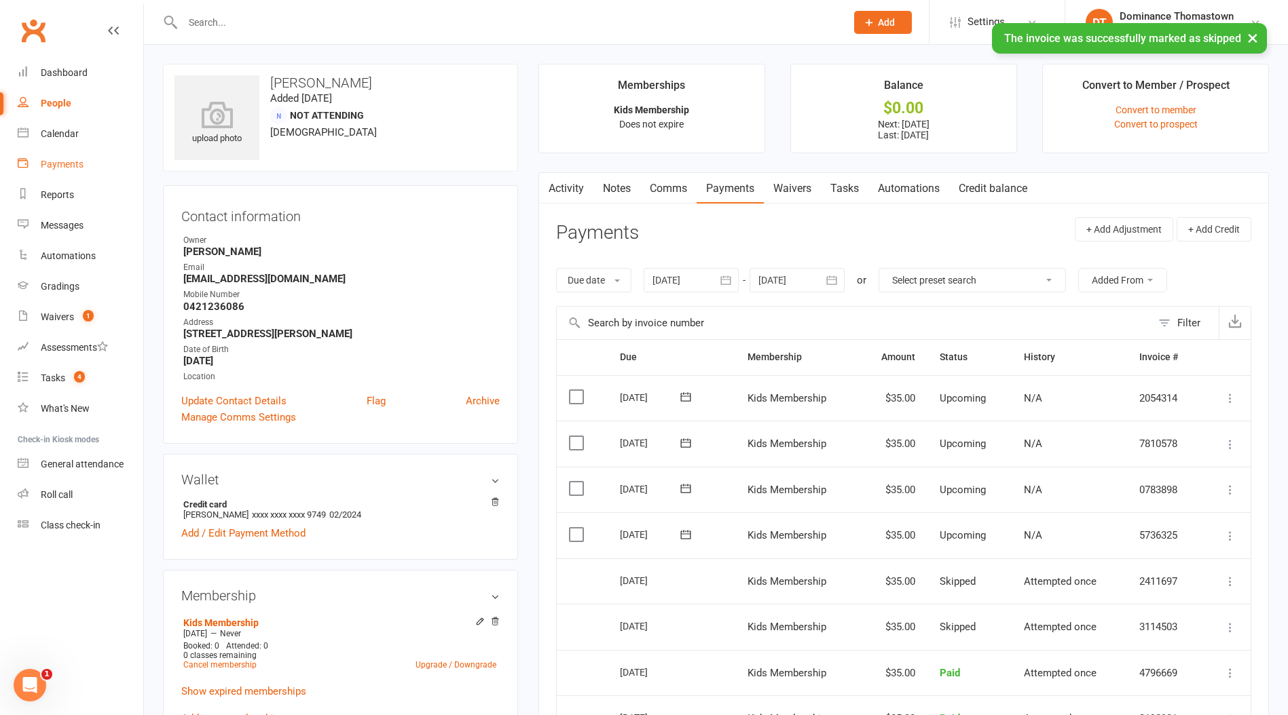
click at [63, 162] on div "Payments" at bounding box center [62, 164] width 43 height 11
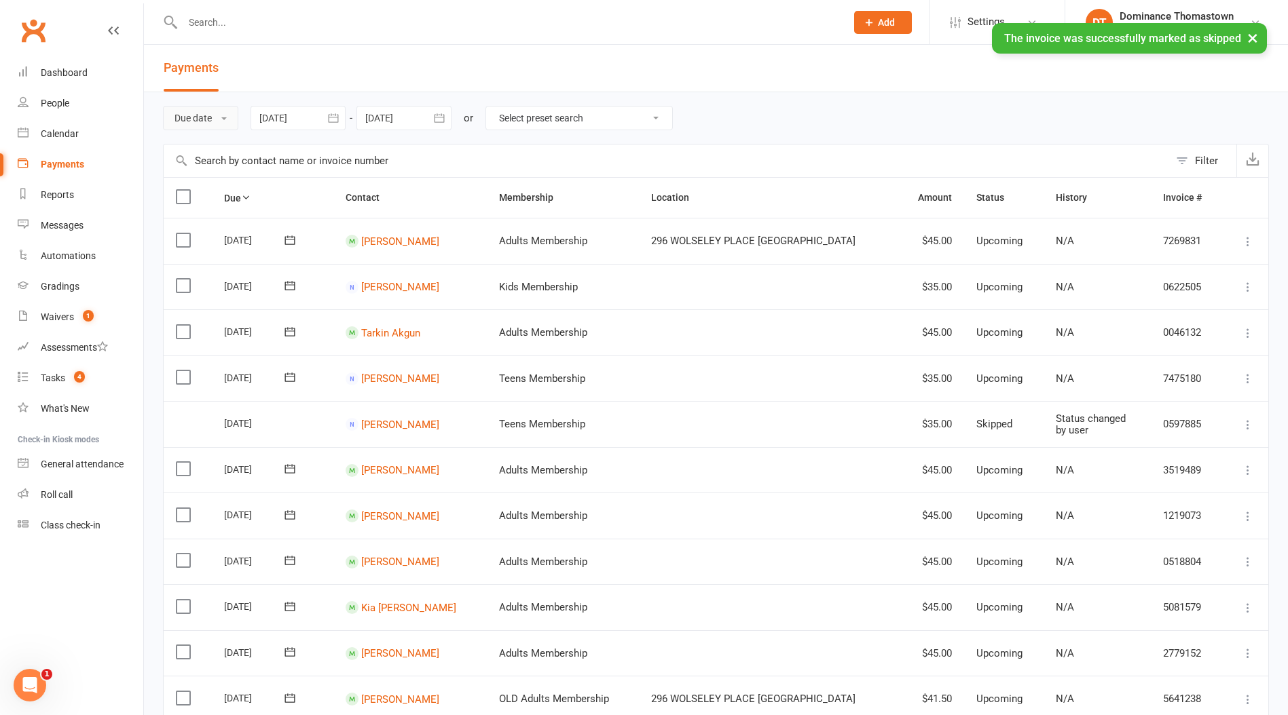
click at [212, 121] on button "Due date" at bounding box center [200, 118] width 75 height 24
click at [230, 195] on link "Date failed" at bounding box center [231, 202] width 134 height 27
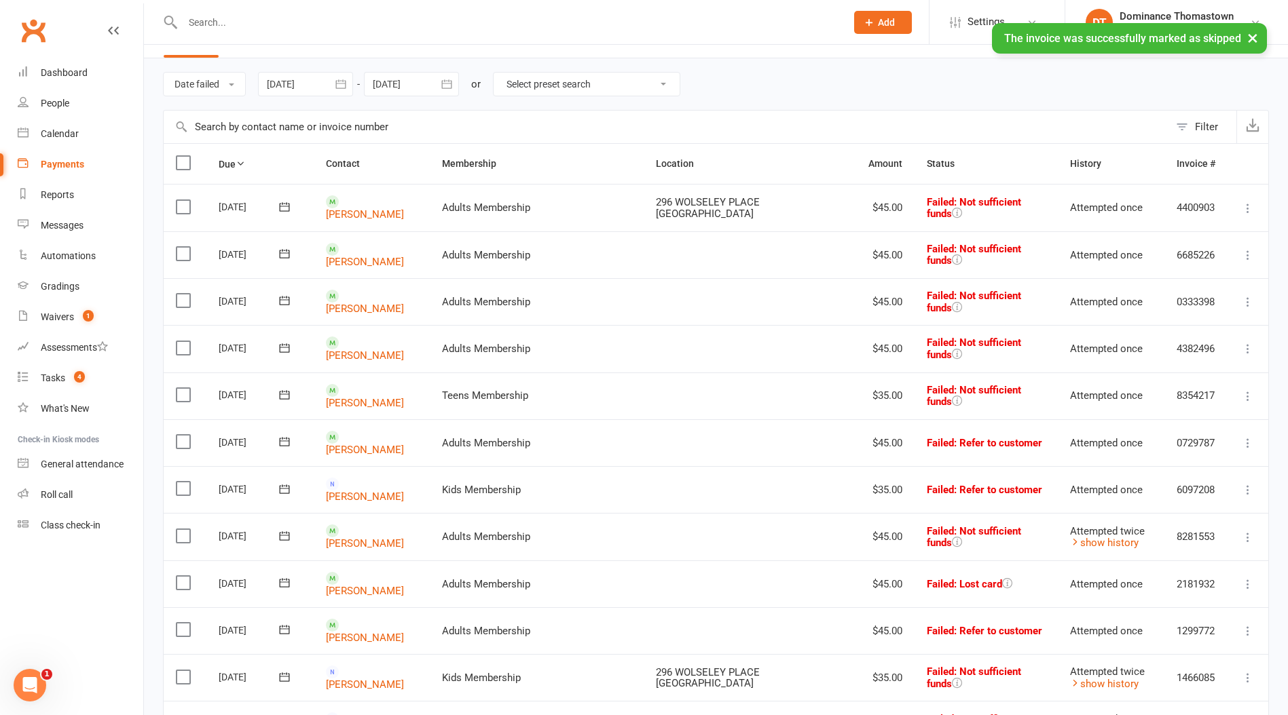
scroll to position [39, 0]
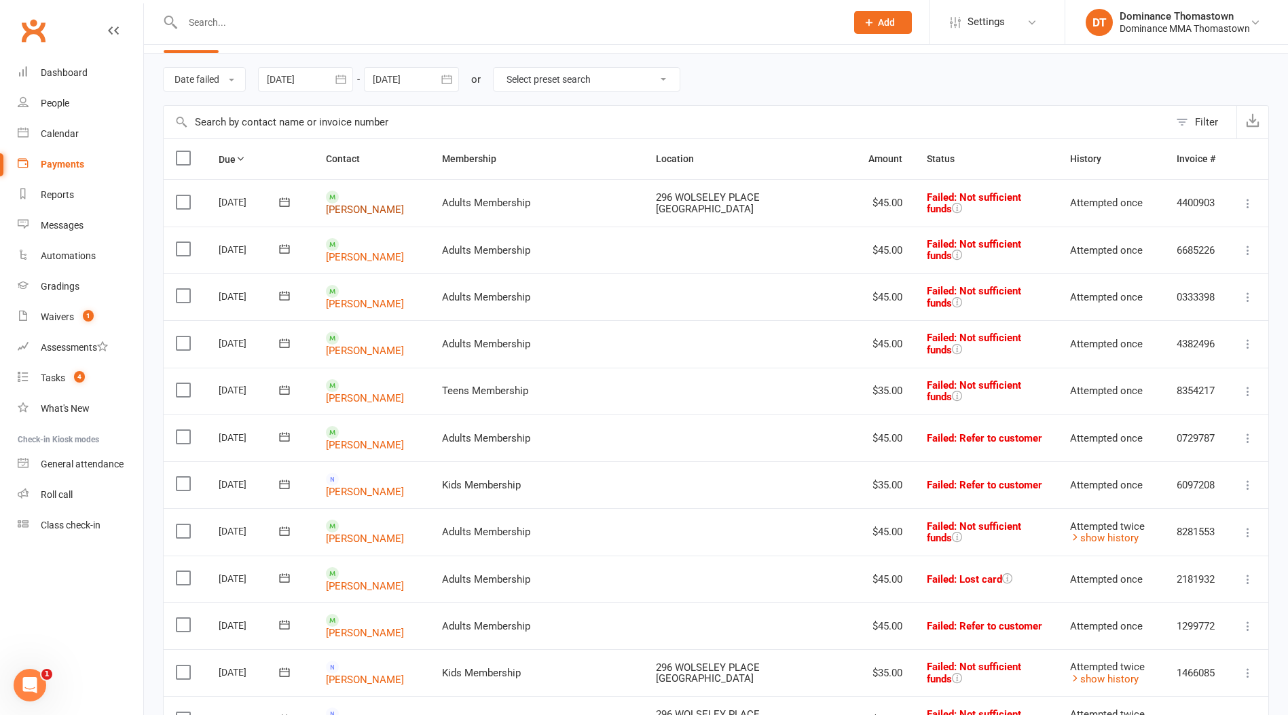
click at [357, 204] on link "Jake Farrer" at bounding box center [365, 210] width 78 height 12
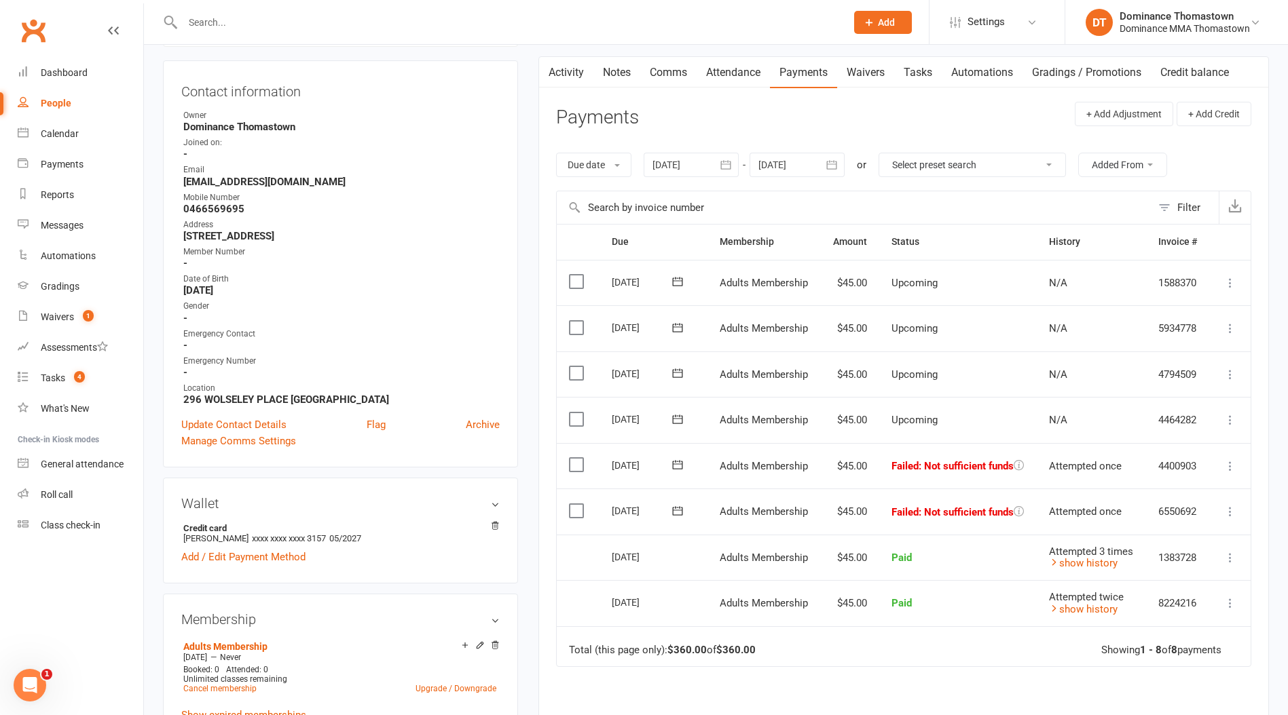
scroll to position [132, 0]
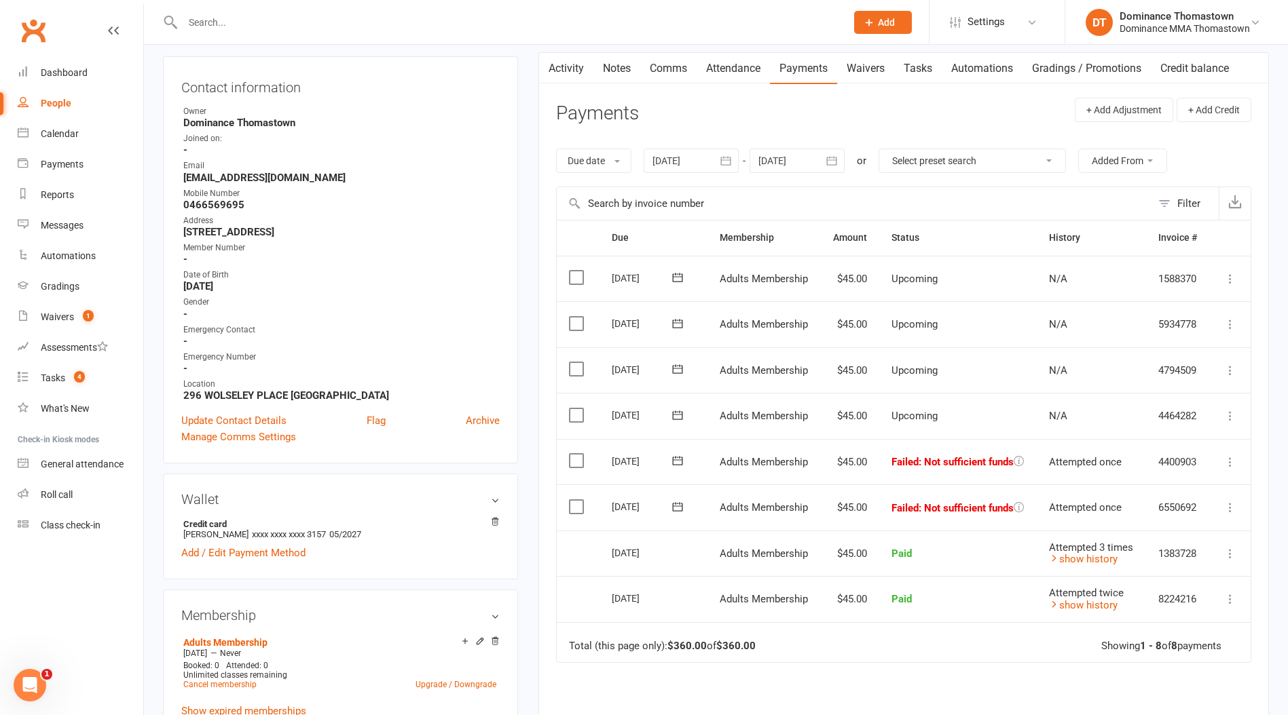
drag, startPoint x: 587, startPoint y: 504, endPoint x: 578, endPoint y: 507, distance: 9.2
click at [586, 505] on td "Select this" at bounding box center [578, 508] width 43 height 46
click at [578, 507] on label at bounding box center [578, 507] width 18 height 14
click at [578, 500] on input "checkbox" at bounding box center [573, 500] width 9 height 0
click at [1201, 686] on button "Change status" at bounding box center [1214, 684] width 107 height 29
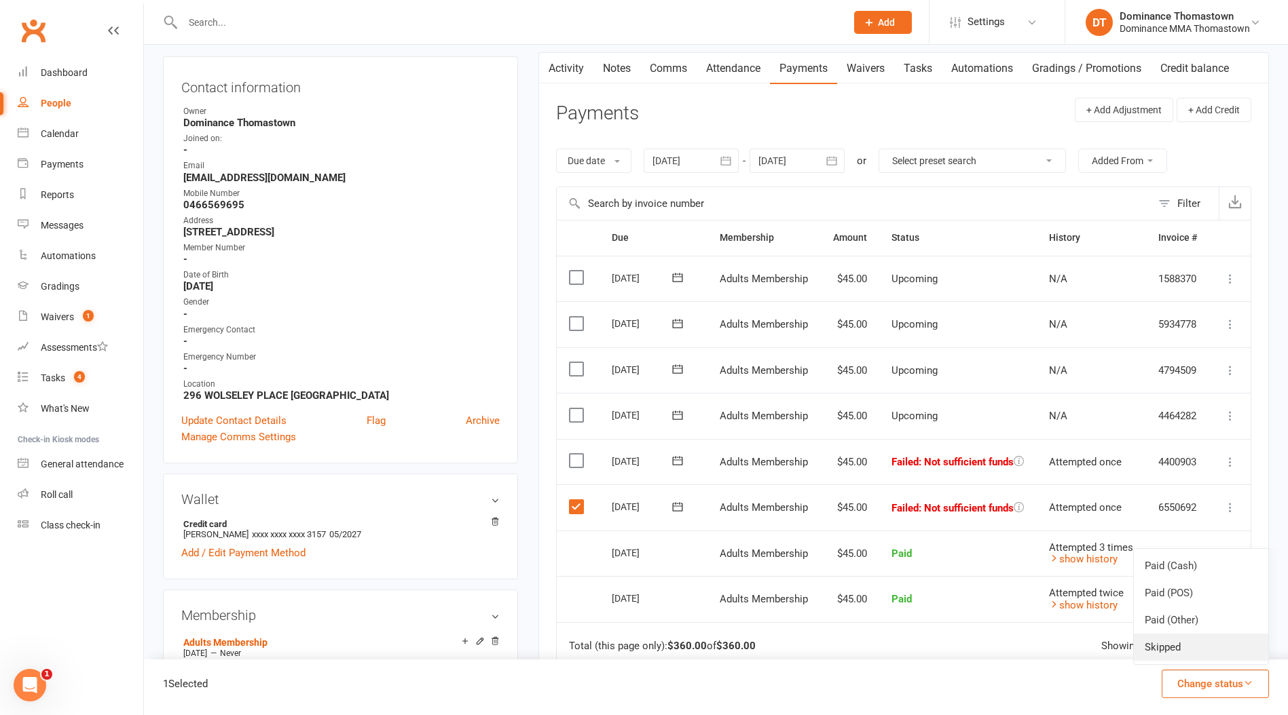
click at [1197, 652] on link "Skipped" at bounding box center [1200, 647] width 134 height 27
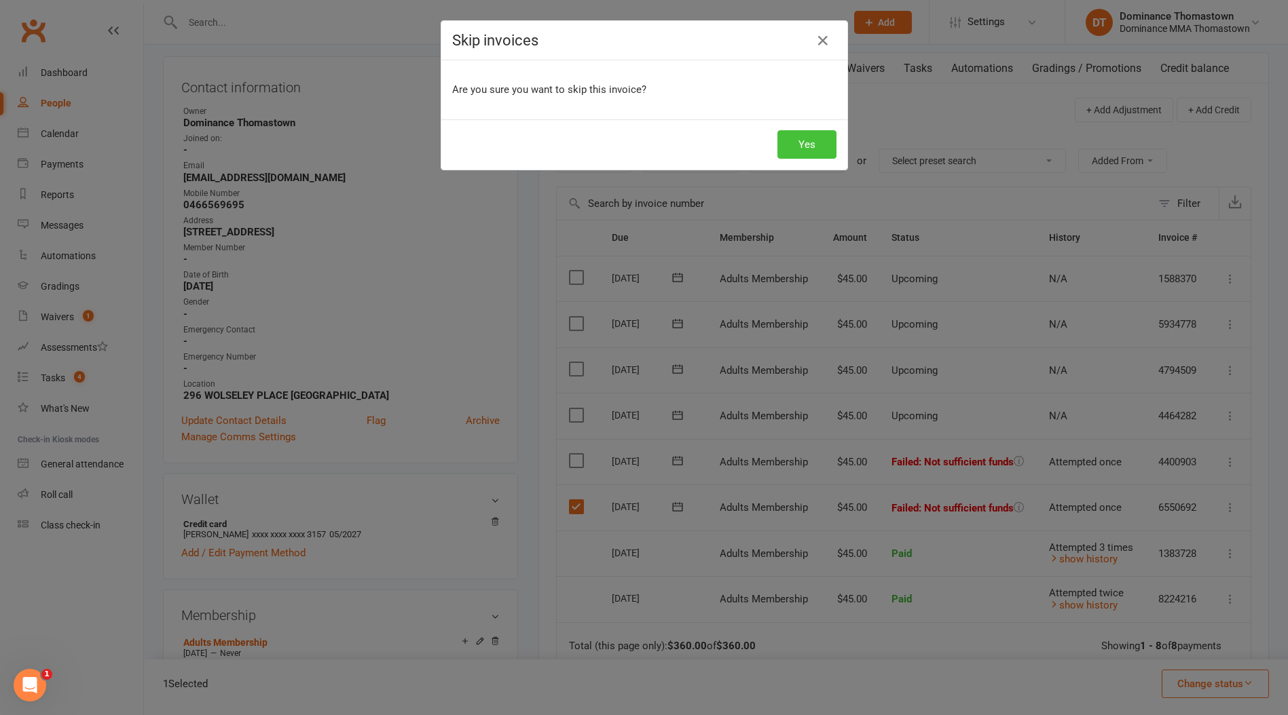
click at [808, 147] on button "Yes" at bounding box center [806, 144] width 59 height 29
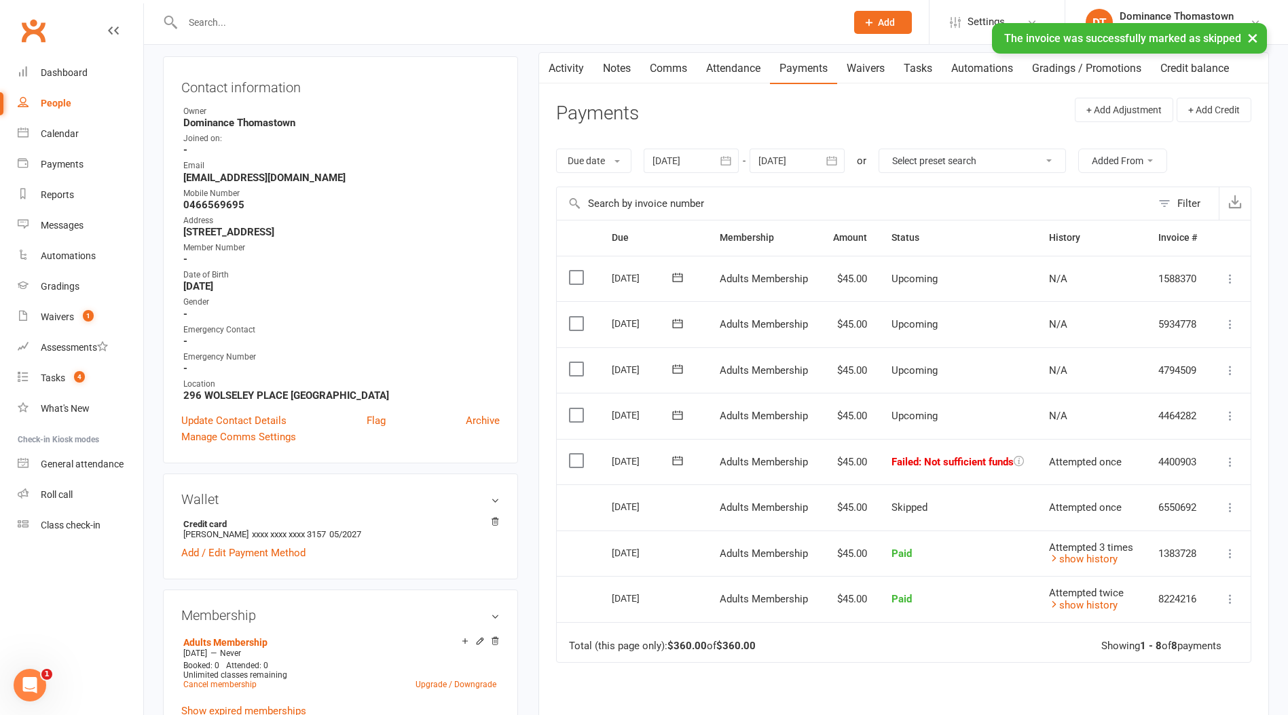
scroll to position [0, 0]
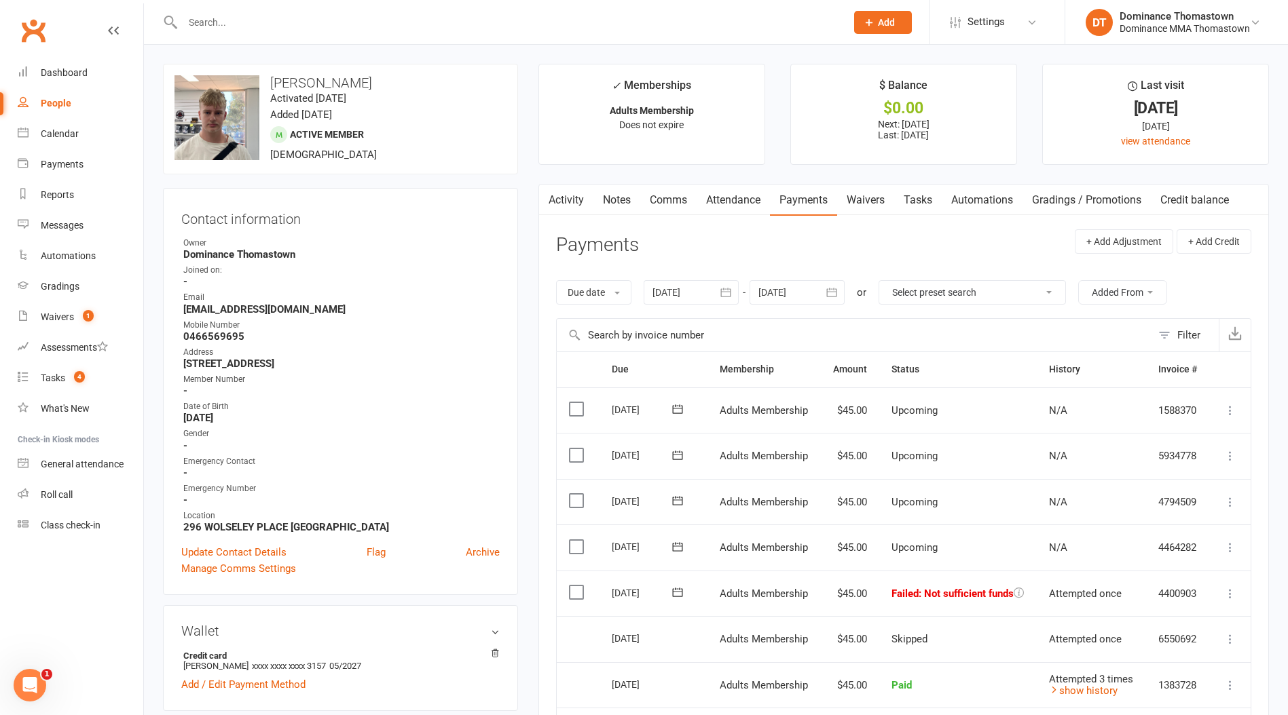
click at [683, 594] on icon at bounding box center [678, 593] width 14 height 14
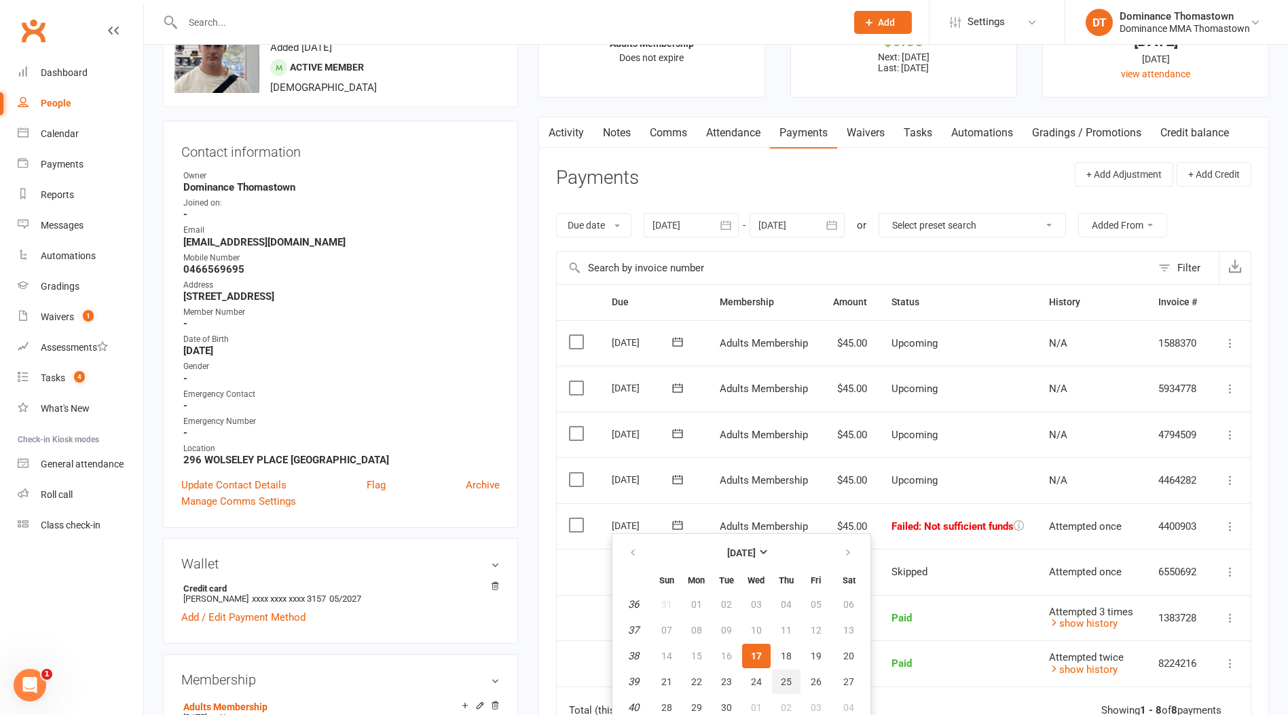
scroll to position [85, 0]
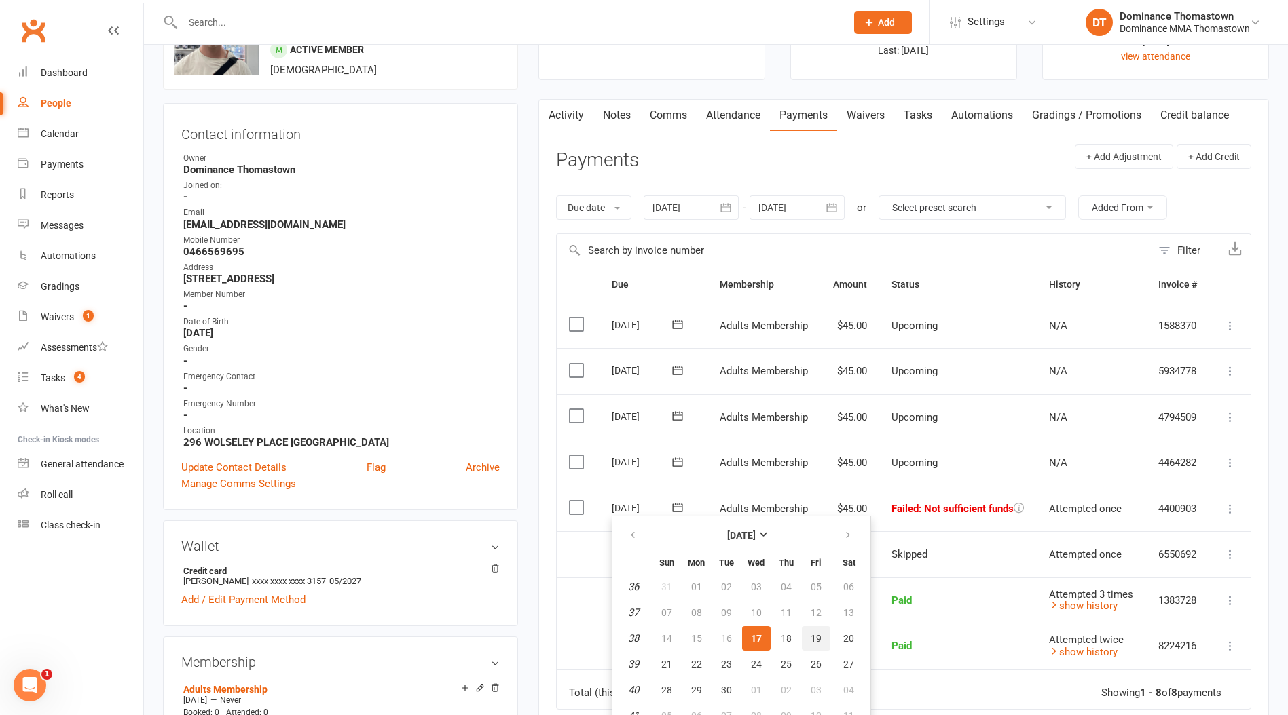
click at [806, 642] on button "19" at bounding box center [816, 638] width 29 height 24
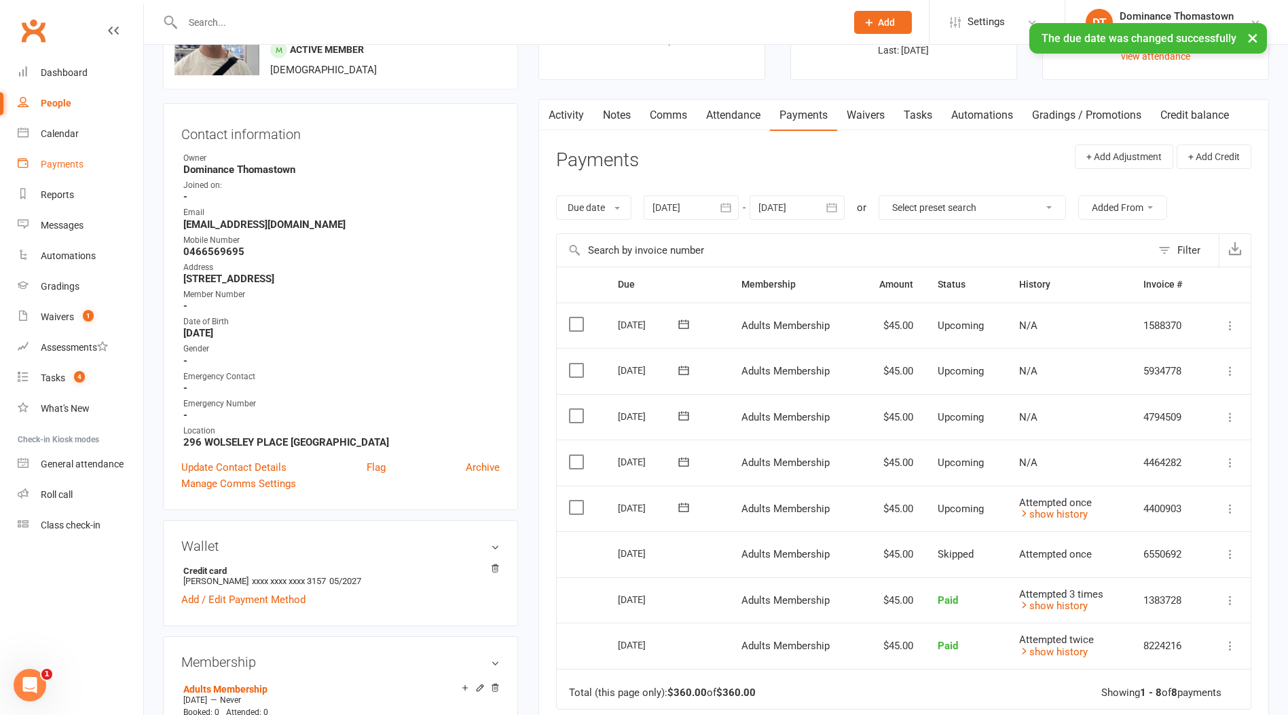
click at [64, 176] on link "Payments" at bounding box center [81, 164] width 126 height 31
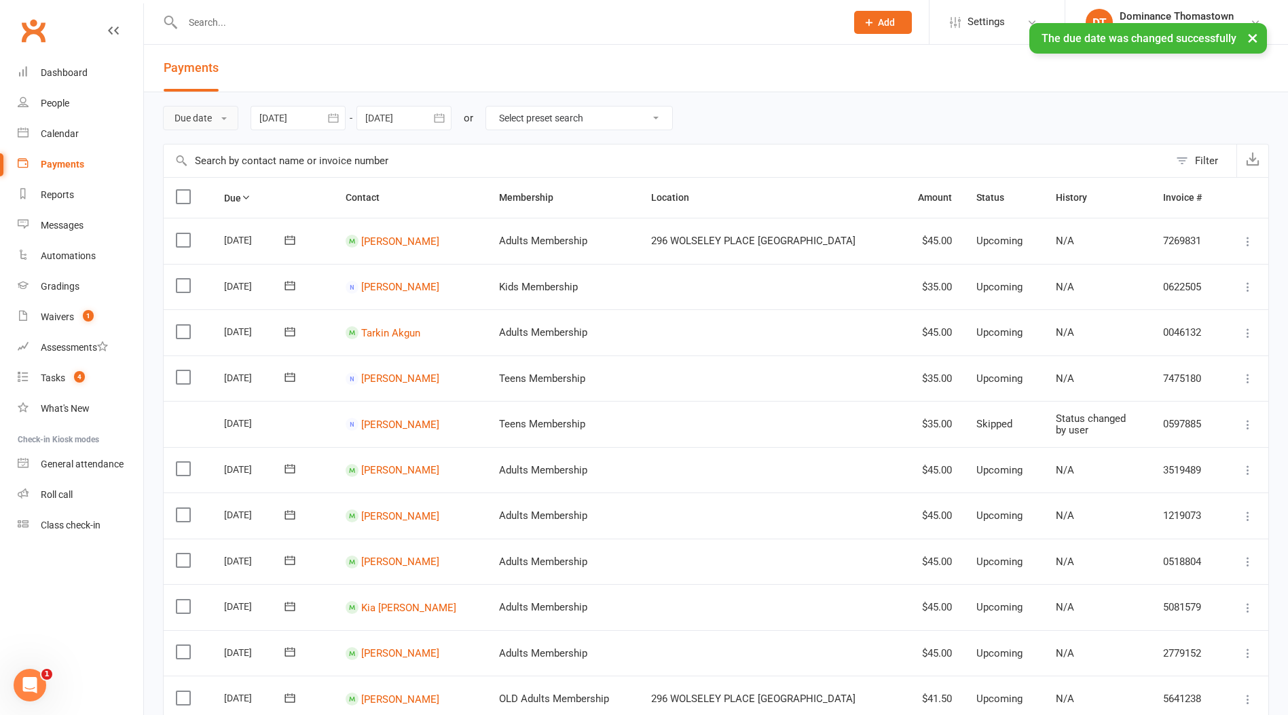
drag, startPoint x: 212, startPoint y: 117, endPoint x: 222, endPoint y: 157, distance: 42.0
click at [211, 117] on button "Due date" at bounding box center [200, 118] width 75 height 24
click at [238, 195] on link "Date failed" at bounding box center [231, 202] width 134 height 27
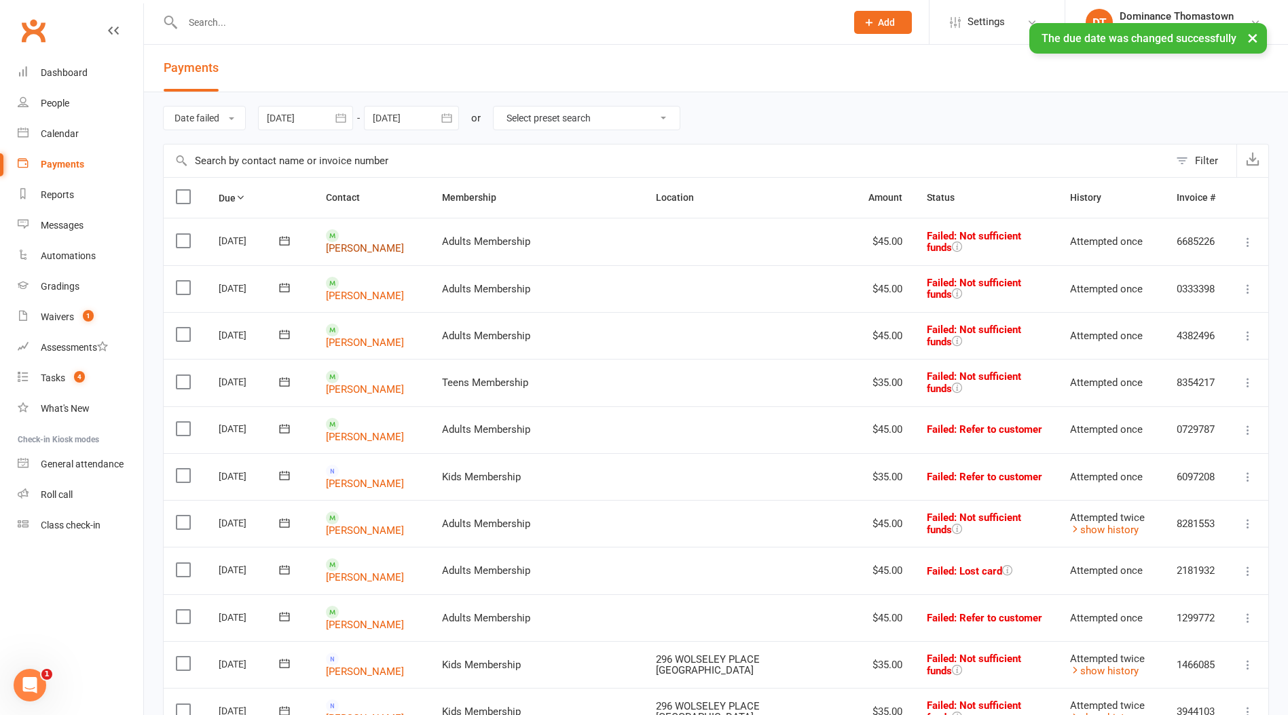
click at [353, 248] on link "Damjan Stojchevski" at bounding box center [365, 248] width 78 height 12
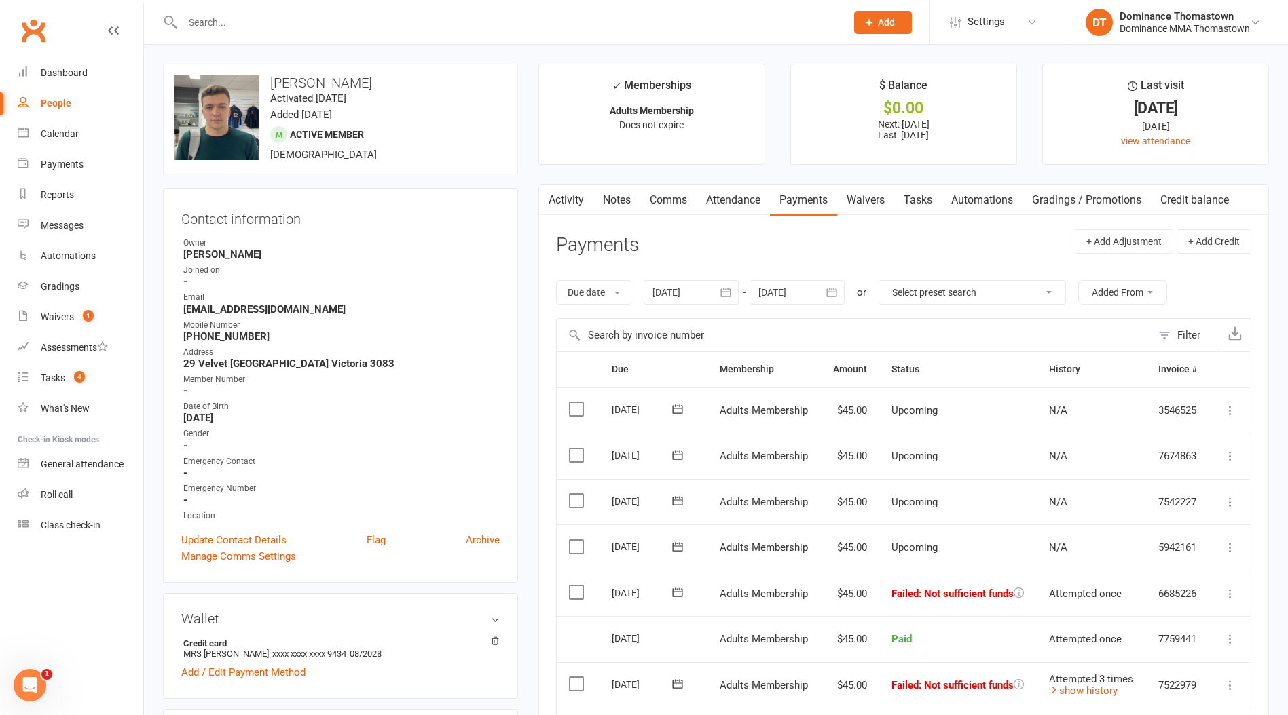
click at [676, 596] on icon at bounding box center [678, 593] width 14 height 14
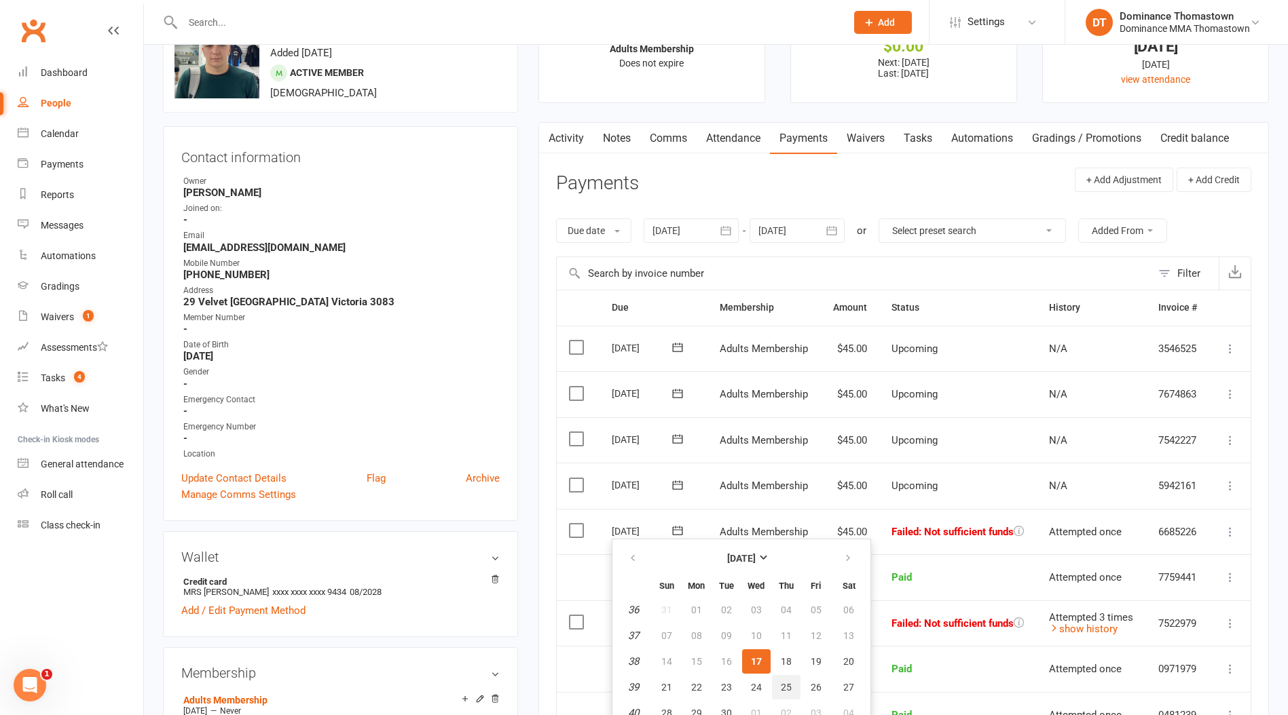
scroll to position [77, 0]
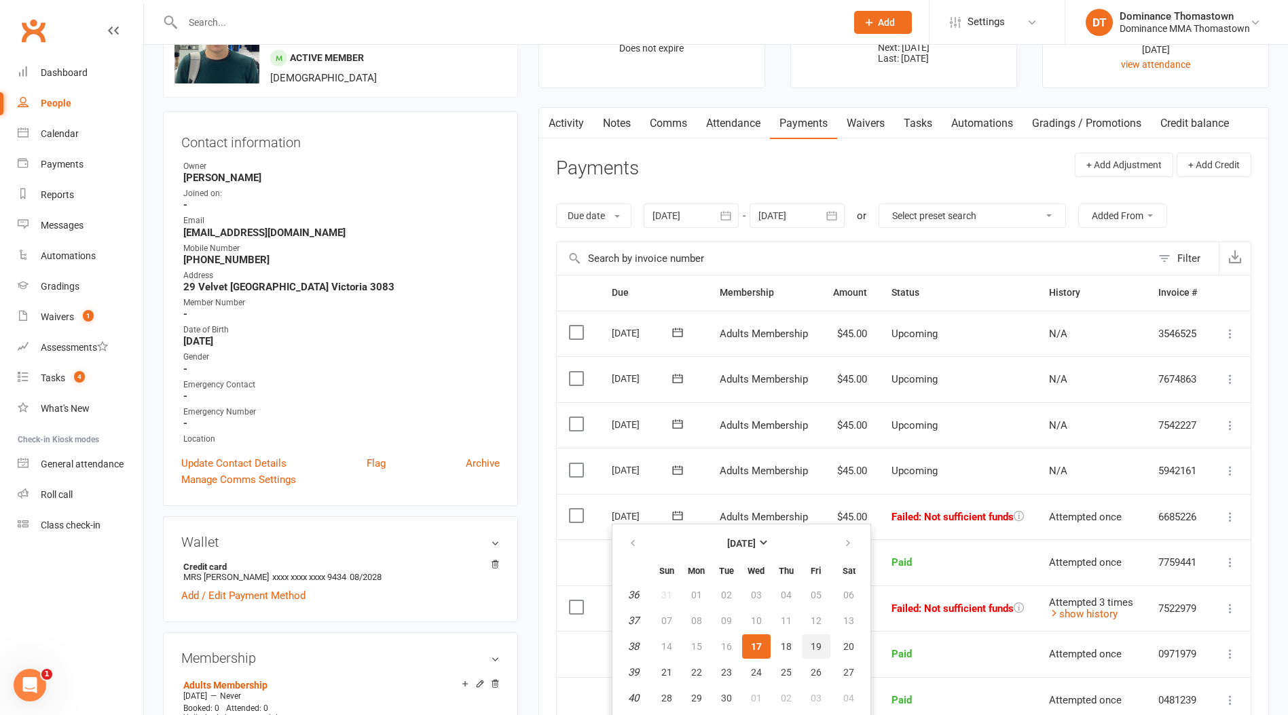
click at [812, 648] on span "19" at bounding box center [815, 646] width 11 height 11
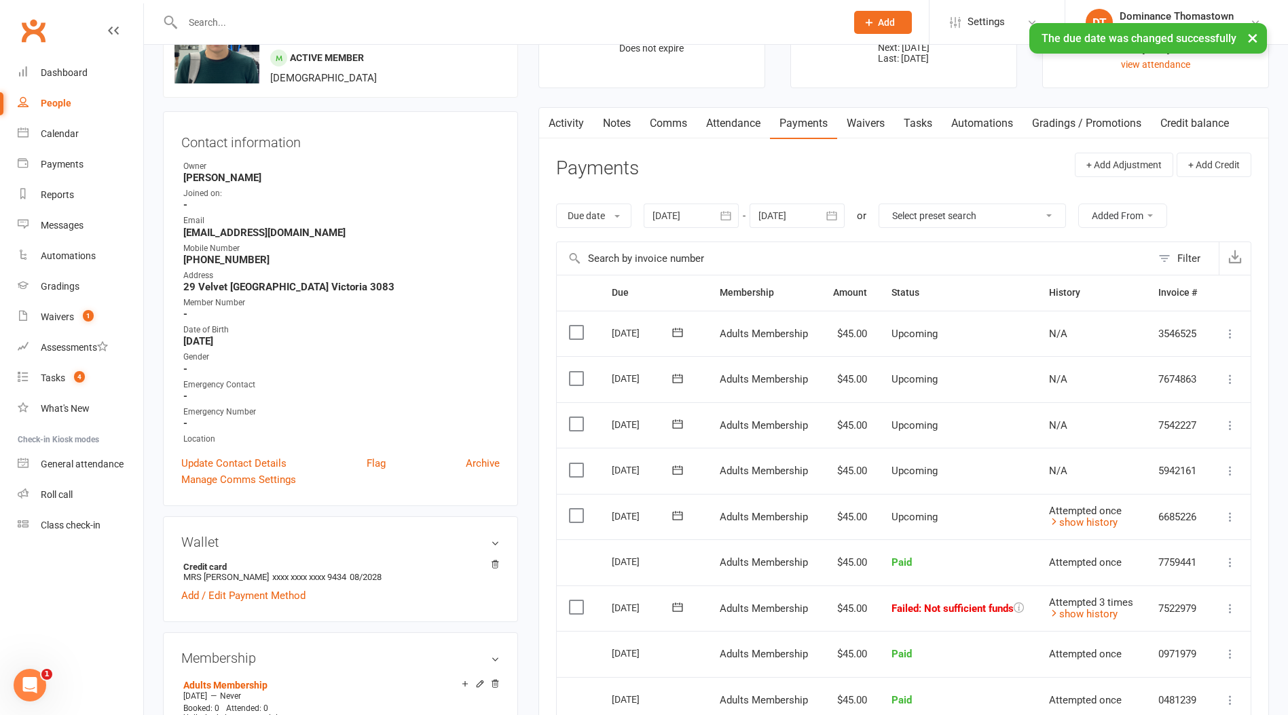
click at [578, 612] on label at bounding box center [578, 608] width 18 height 14
click at [578, 601] on input "checkbox" at bounding box center [573, 601] width 9 height 0
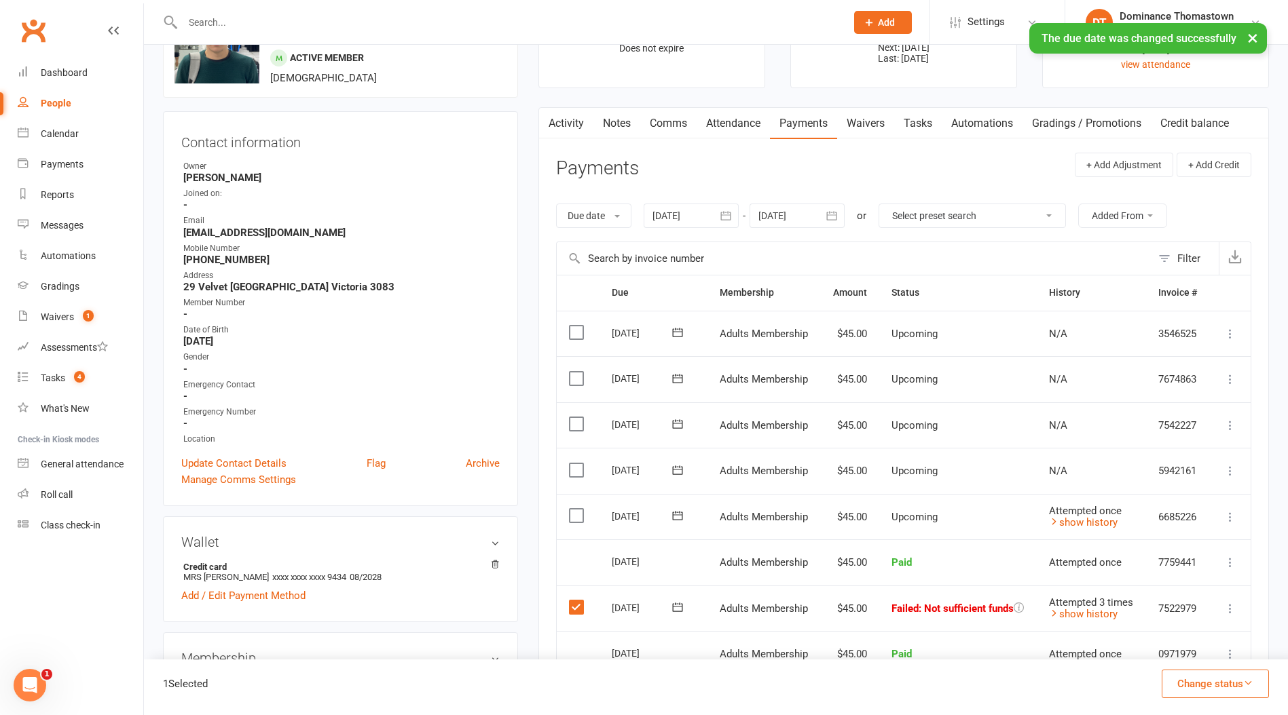
drag, startPoint x: 1239, startPoint y: 679, endPoint x: 1218, endPoint y: 659, distance: 28.8
click at [1238, 679] on button "Change status" at bounding box center [1214, 684] width 107 height 29
click at [1179, 647] on link "Skipped" at bounding box center [1200, 647] width 134 height 27
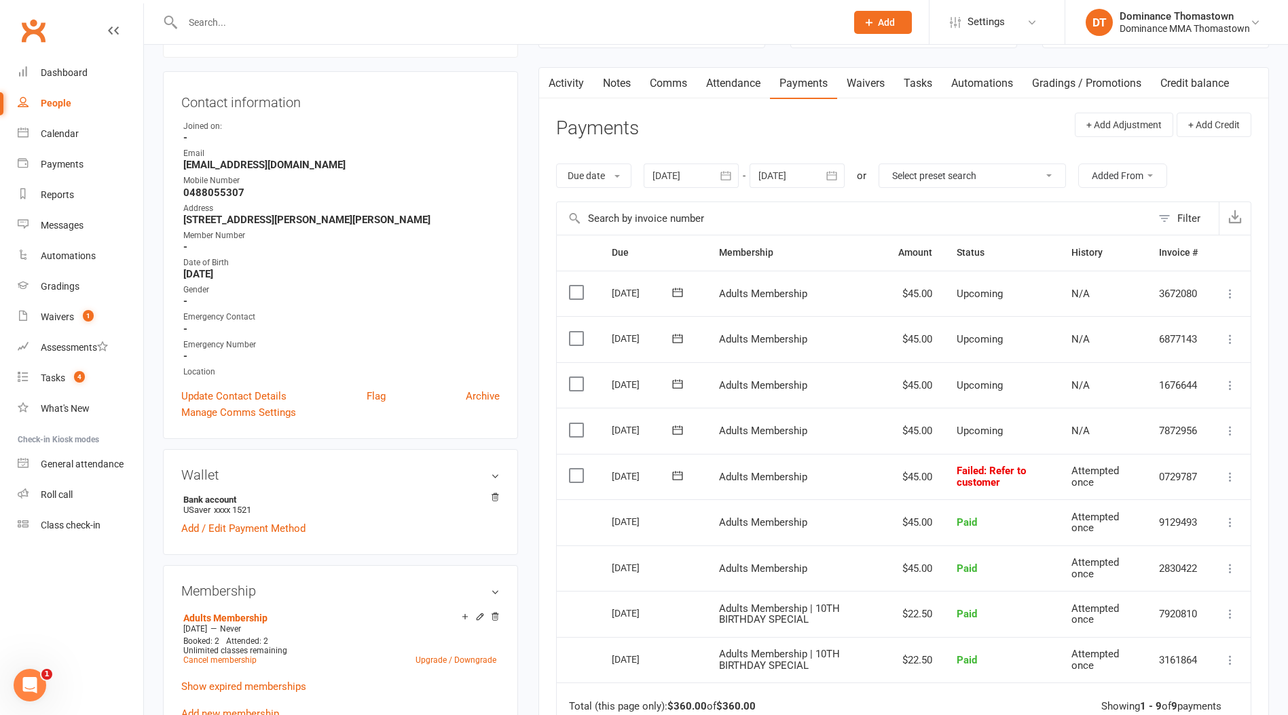
scroll to position [1, 0]
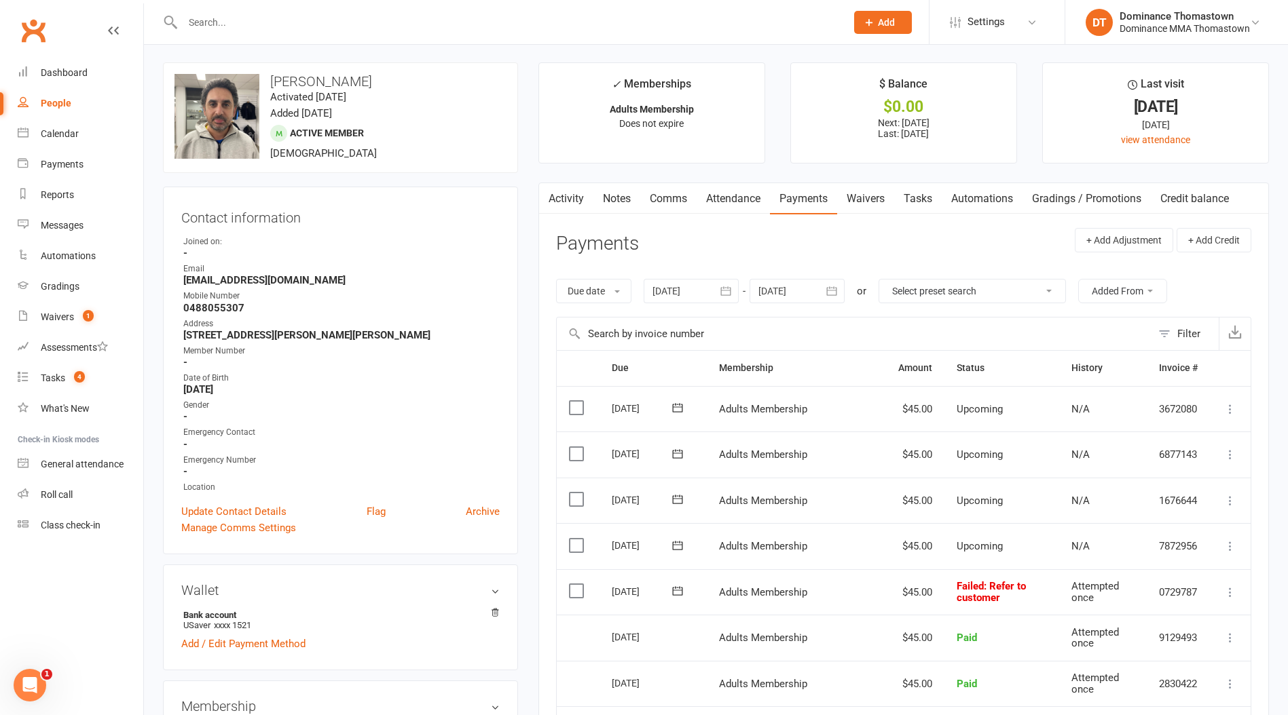
click at [574, 584] on label at bounding box center [578, 591] width 18 height 14
click at [574, 584] on input "checkbox" at bounding box center [573, 584] width 9 height 0
drag, startPoint x: 1203, startPoint y: 679, endPoint x: 1200, endPoint y: 655, distance: 23.9
click at [1201, 677] on button "Change status" at bounding box center [1214, 684] width 107 height 29
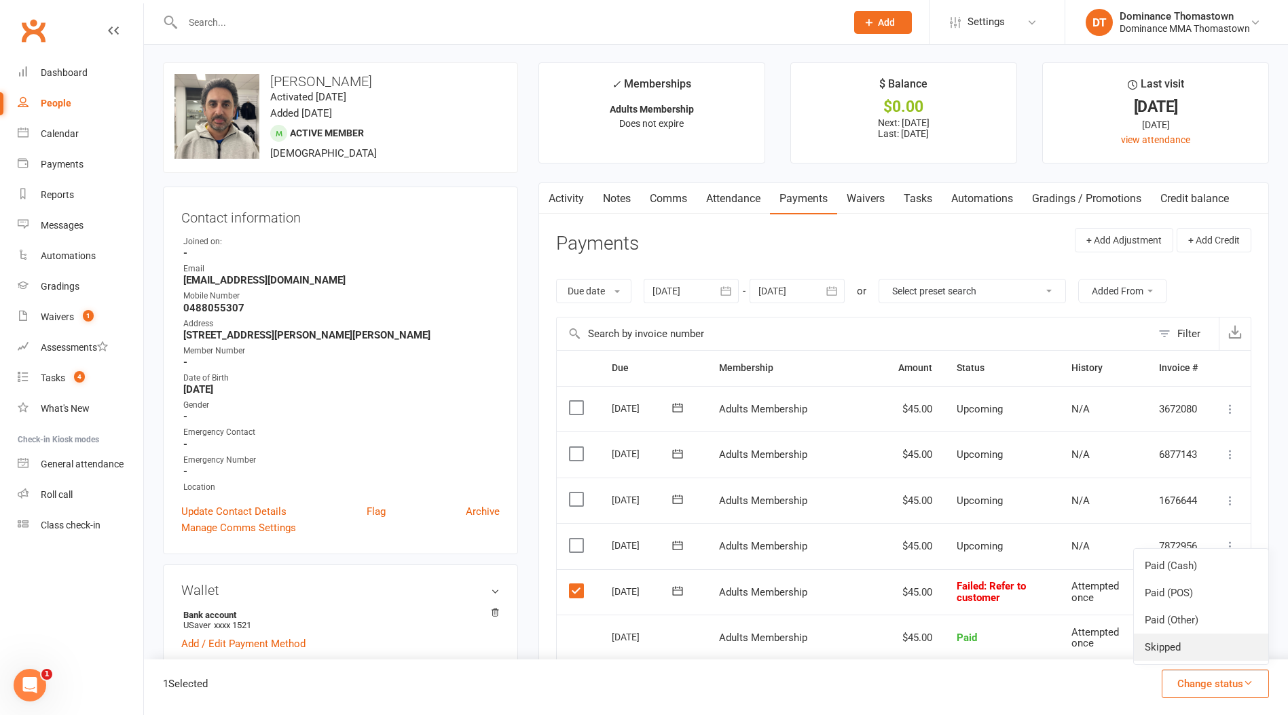
click at [1200, 649] on link "Skipped" at bounding box center [1200, 647] width 134 height 27
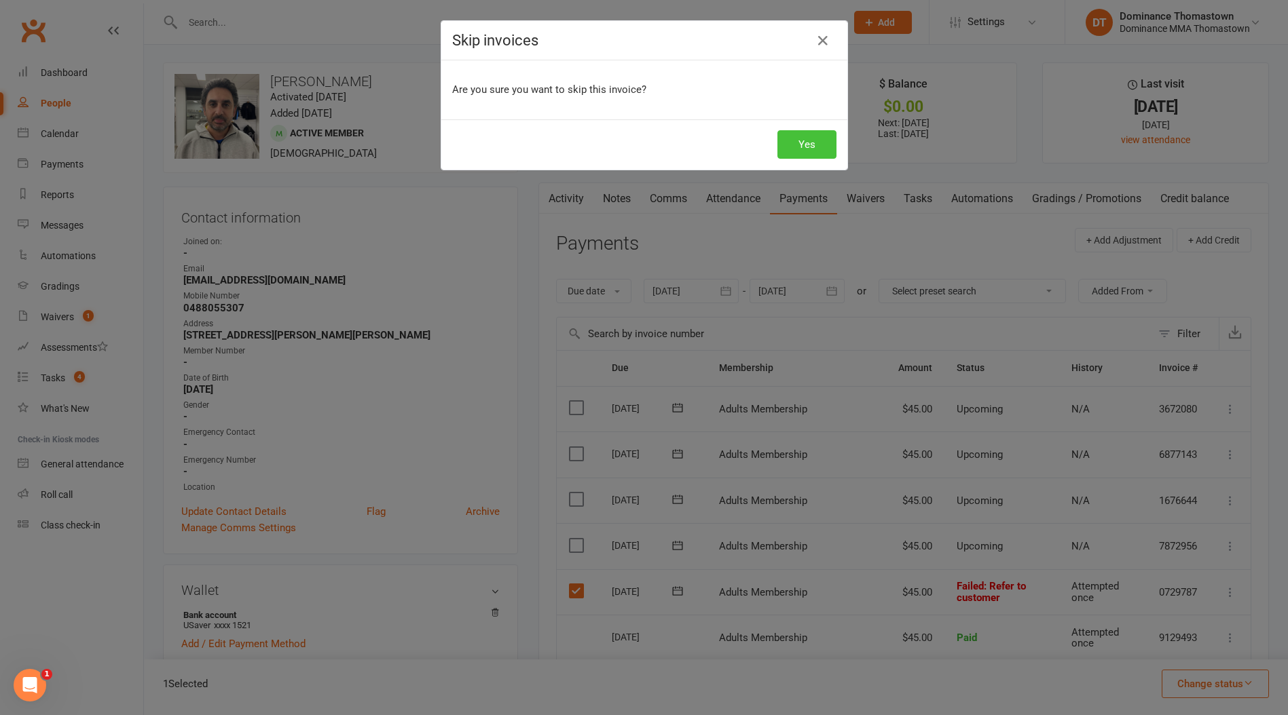
click at [801, 143] on button "Yes" at bounding box center [806, 144] width 59 height 29
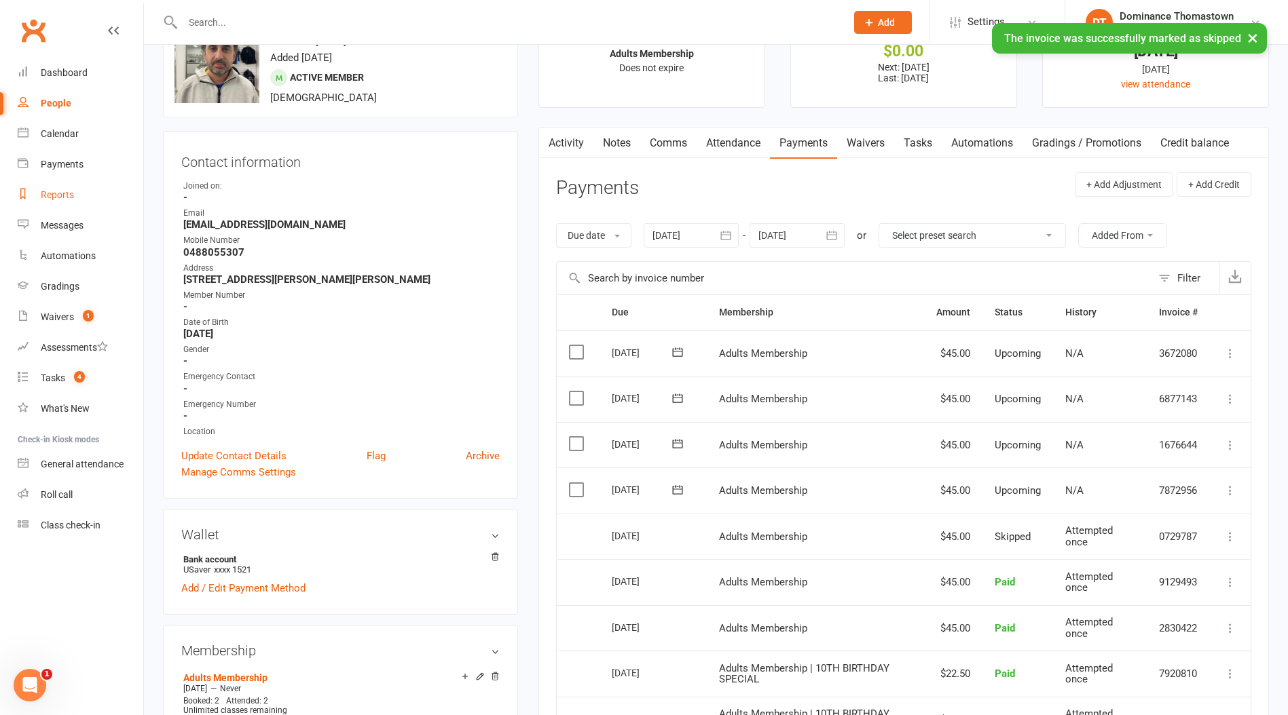
scroll to position [68, 0]
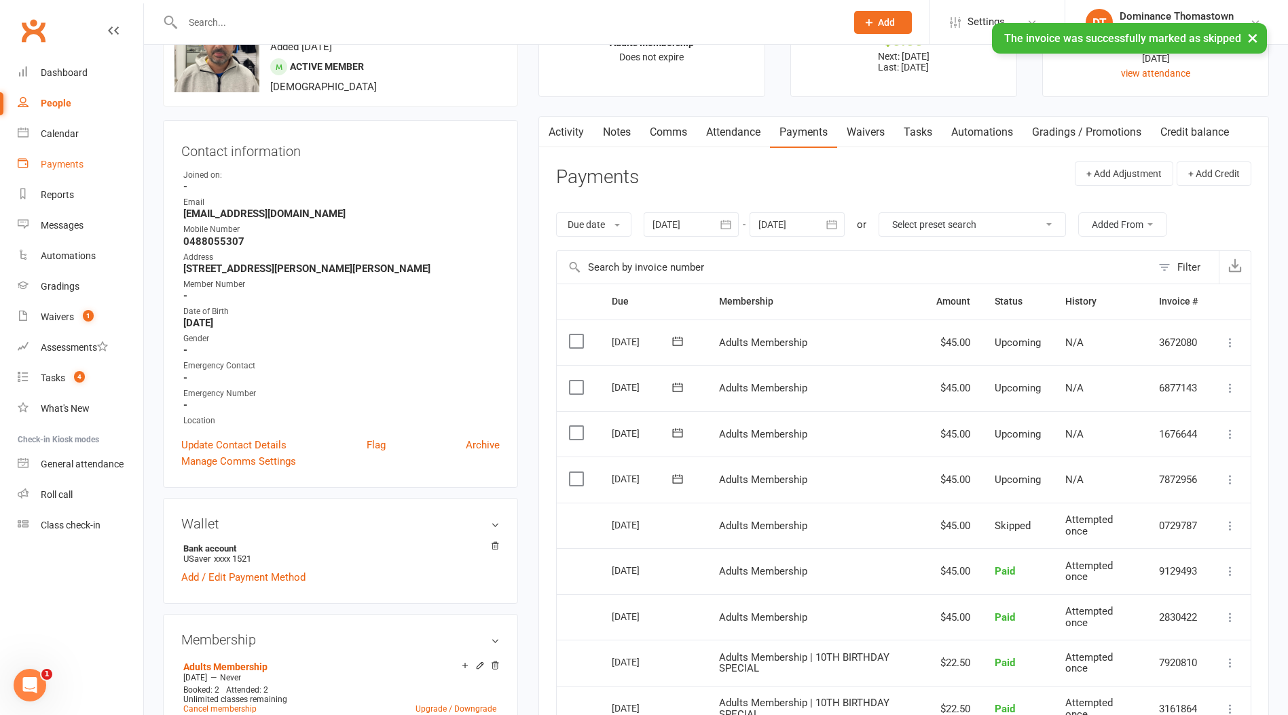
click at [70, 168] on div "Payments" at bounding box center [62, 164] width 43 height 11
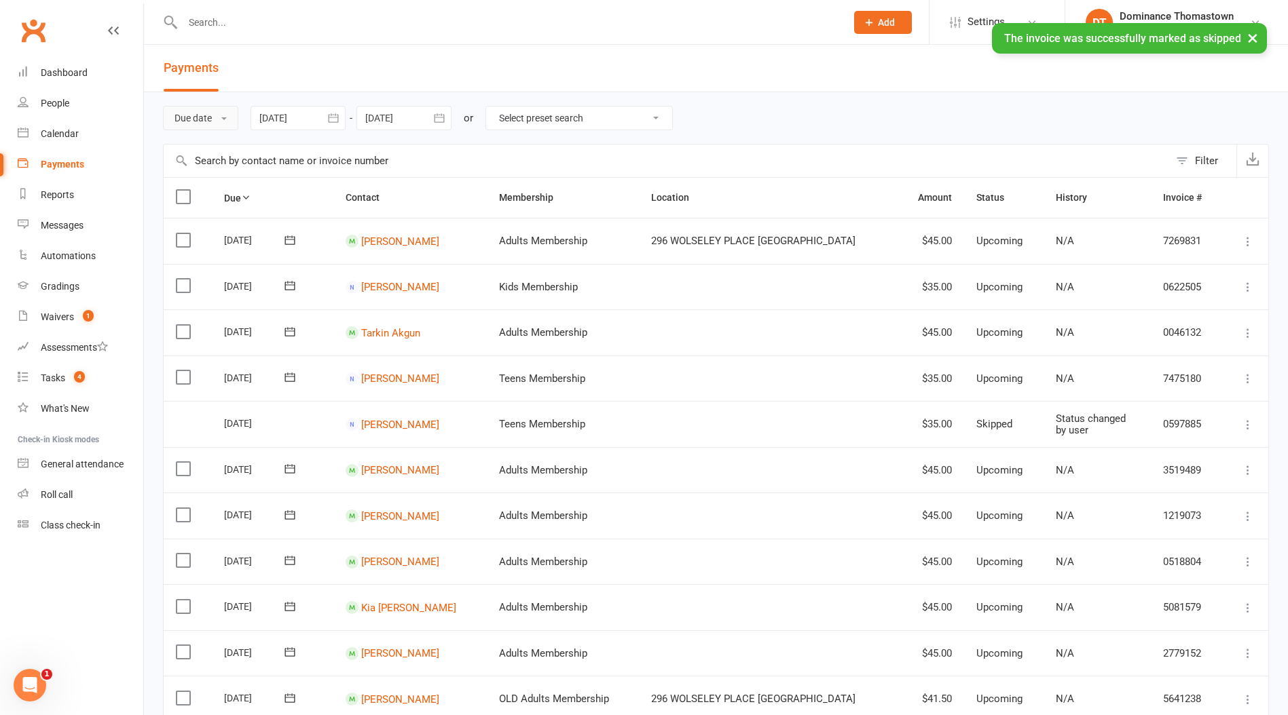
click at [206, 117] on button "Due date" at bounding box center [200, 118] width 75 height 24
drag, startPoint x: 215, startPoint y: 198, endPoint x: 204, endPoint y: 195, distance: 11.2
click at [214, 198] on link "Date failed" at bounding box center [231, 202] width 134 height 27
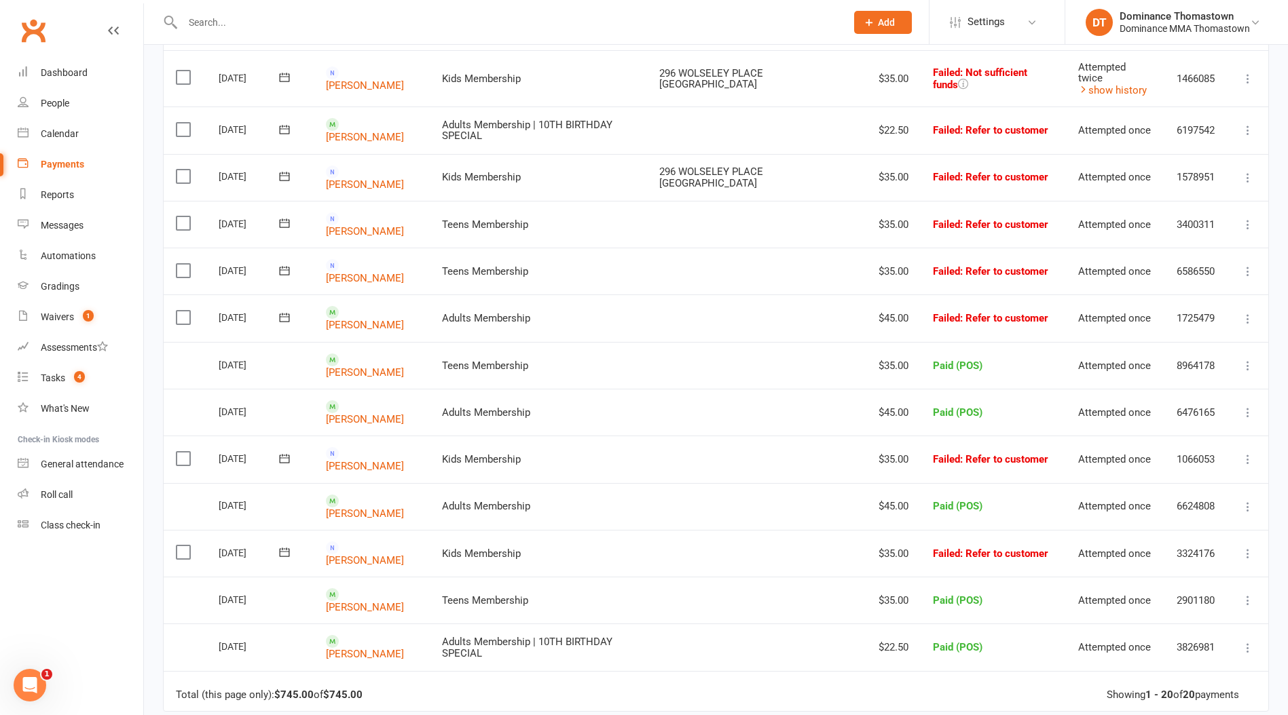
scroll to position [523, 0]
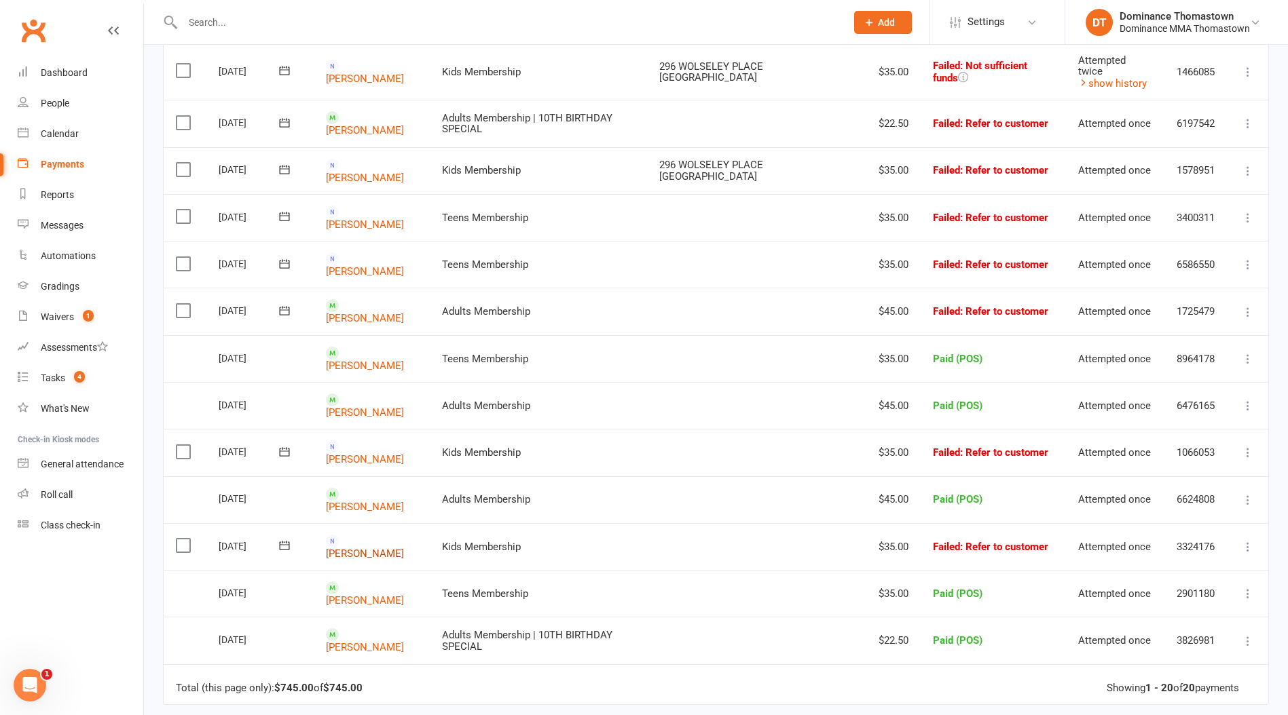
click at [388, 548] on link "[PERSON_NAME]" at bounding box center [365, 554] width 78 height 12
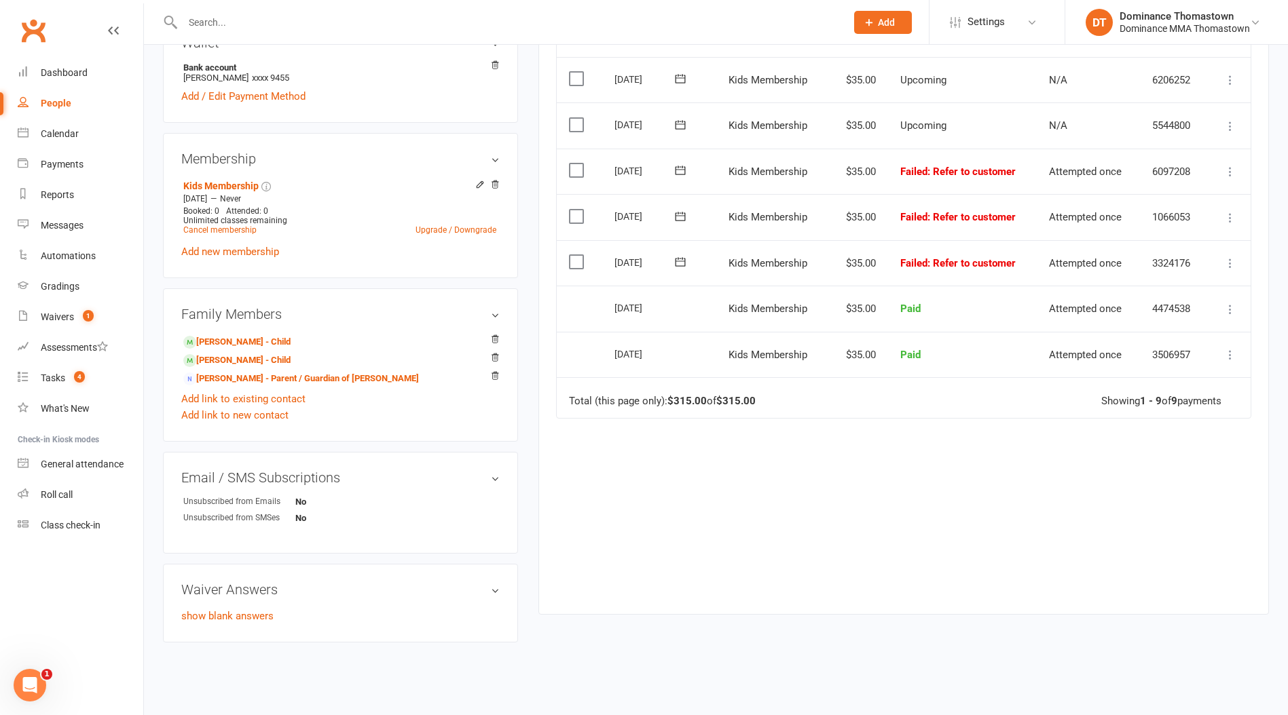
scroll to position [417, 0]
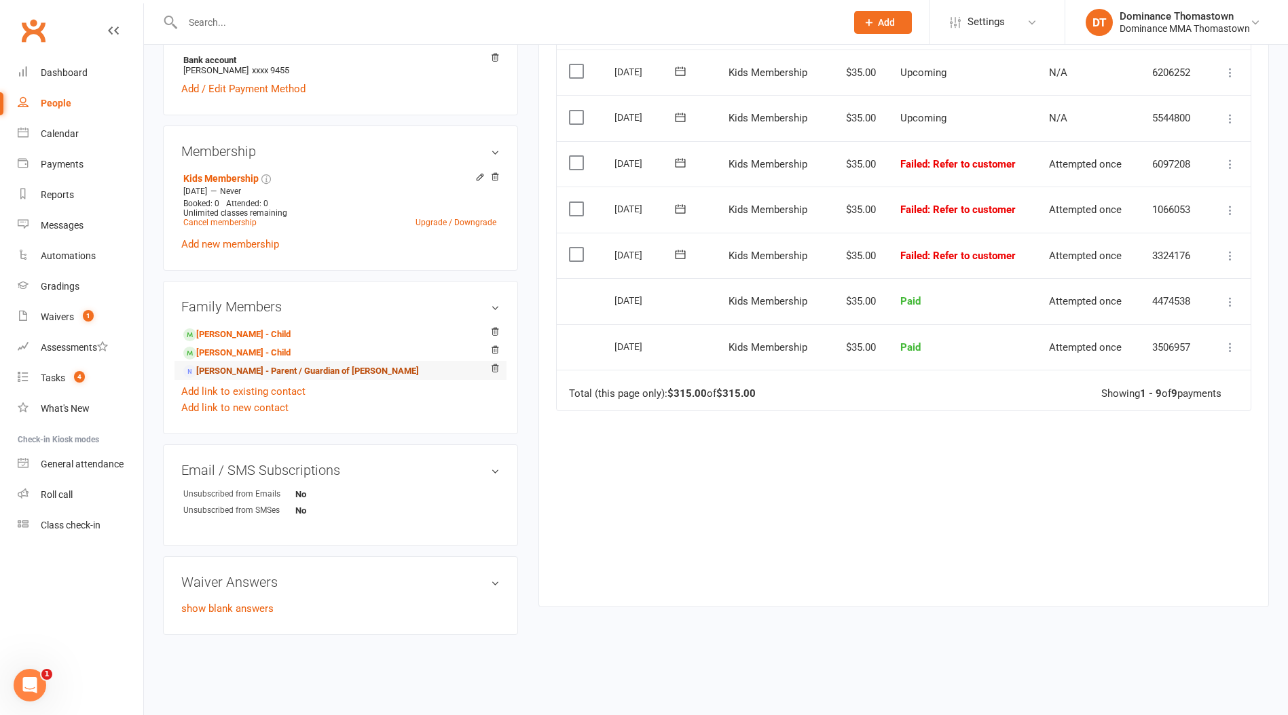
click at [276, 369] on link "[PERSON_NAME] - Parent / Guardian of [PERSON_NAME]" at bounding box center [301, 371] width 236 height 14
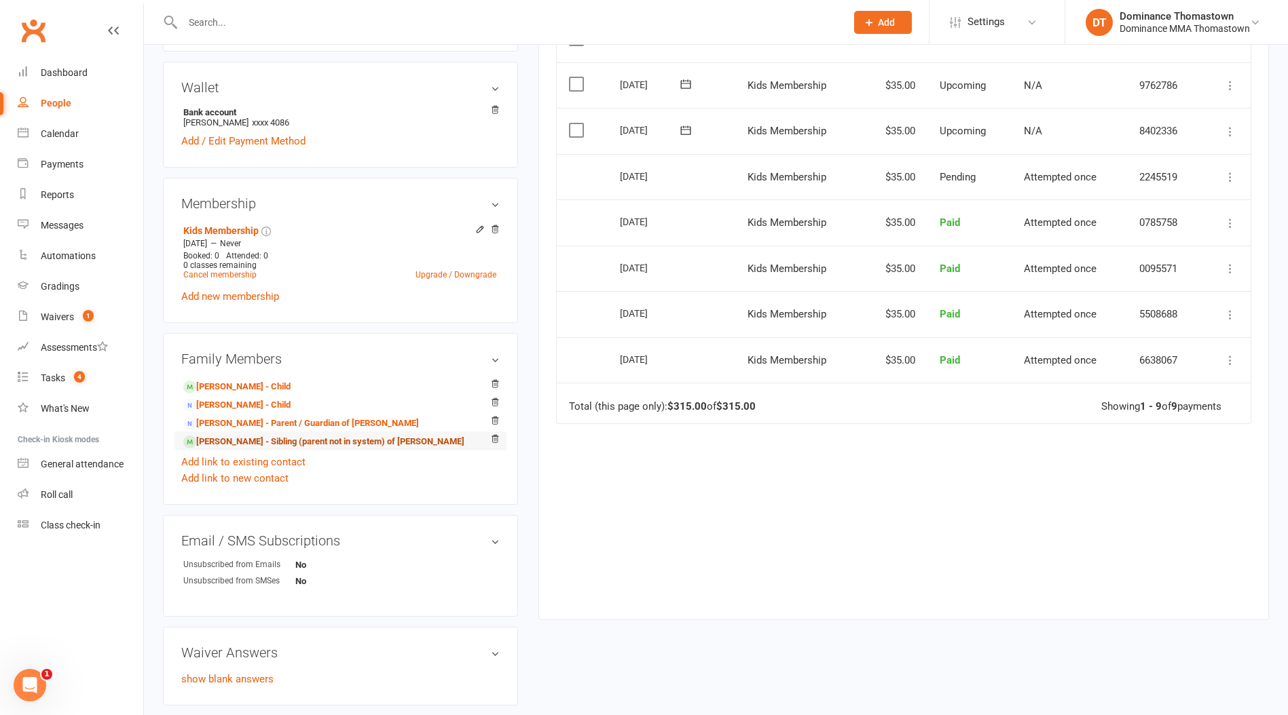
scroll to position [408, 0]
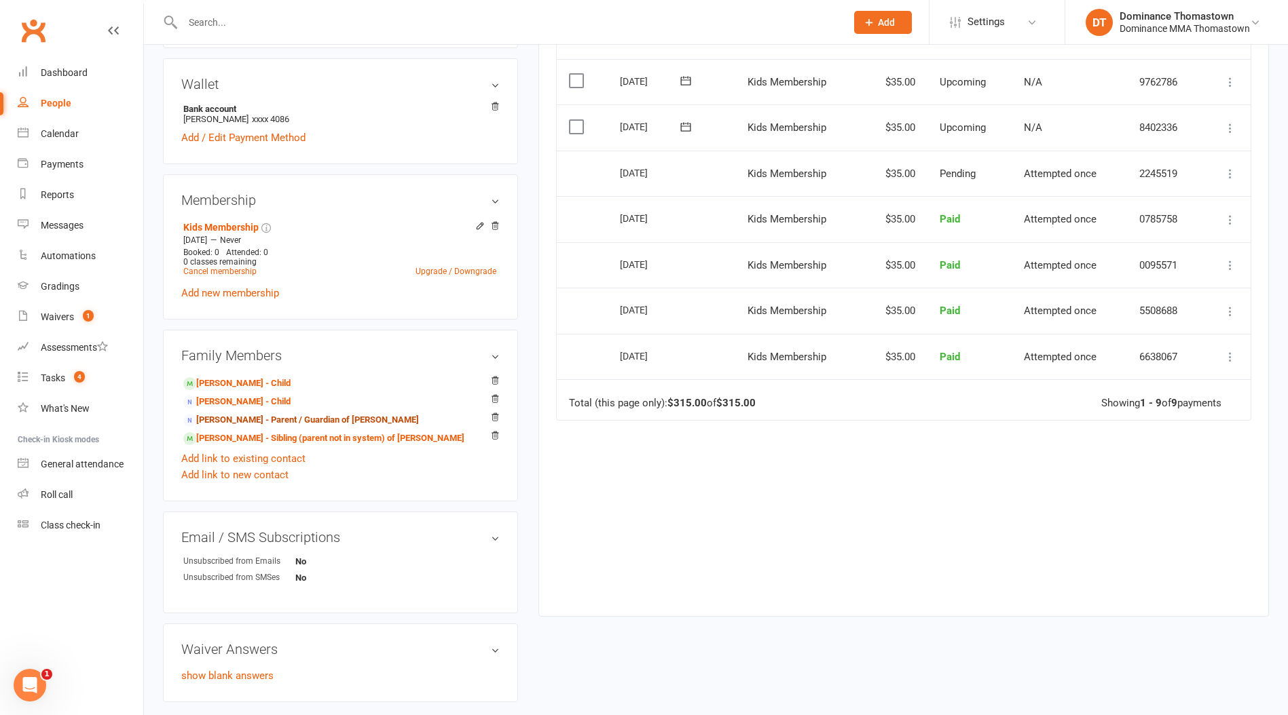
click at [258, 415] on link "[PERSON_NAME] - Parent / Guardian of [PERSON_NAME]" at bounding box center [301, 420] width 236 height 14
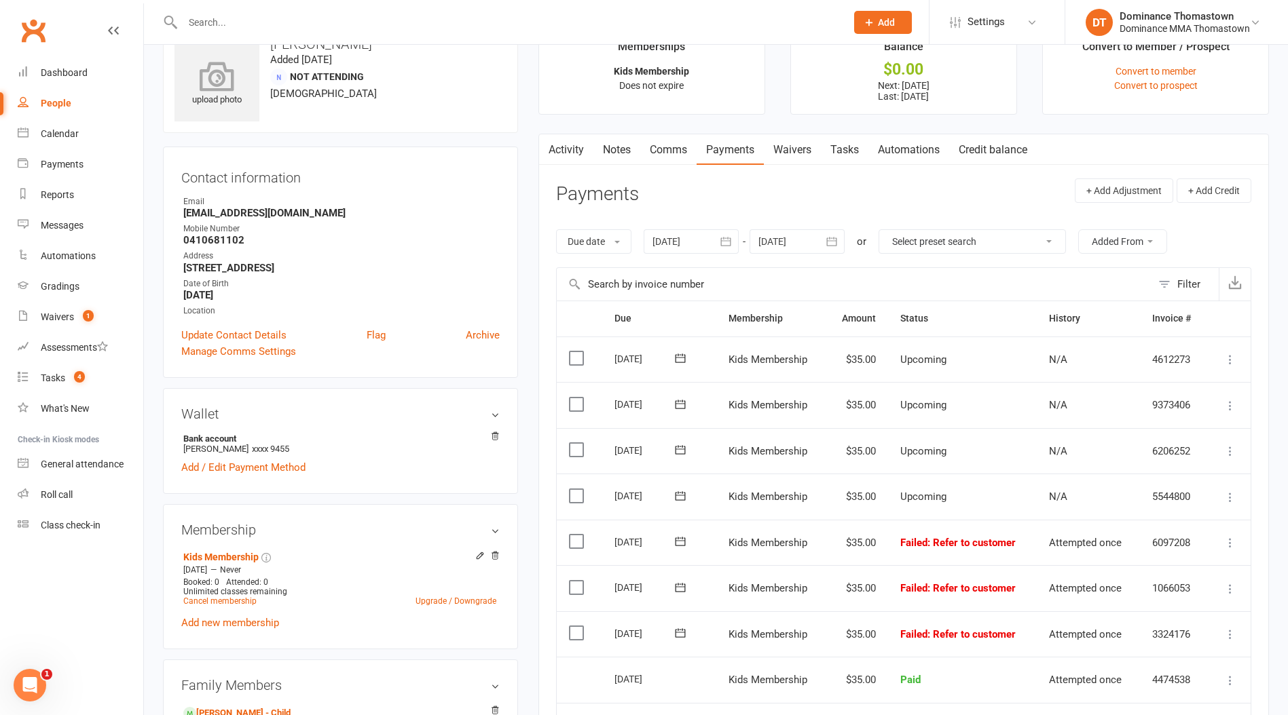
scroll to position [22, 0]
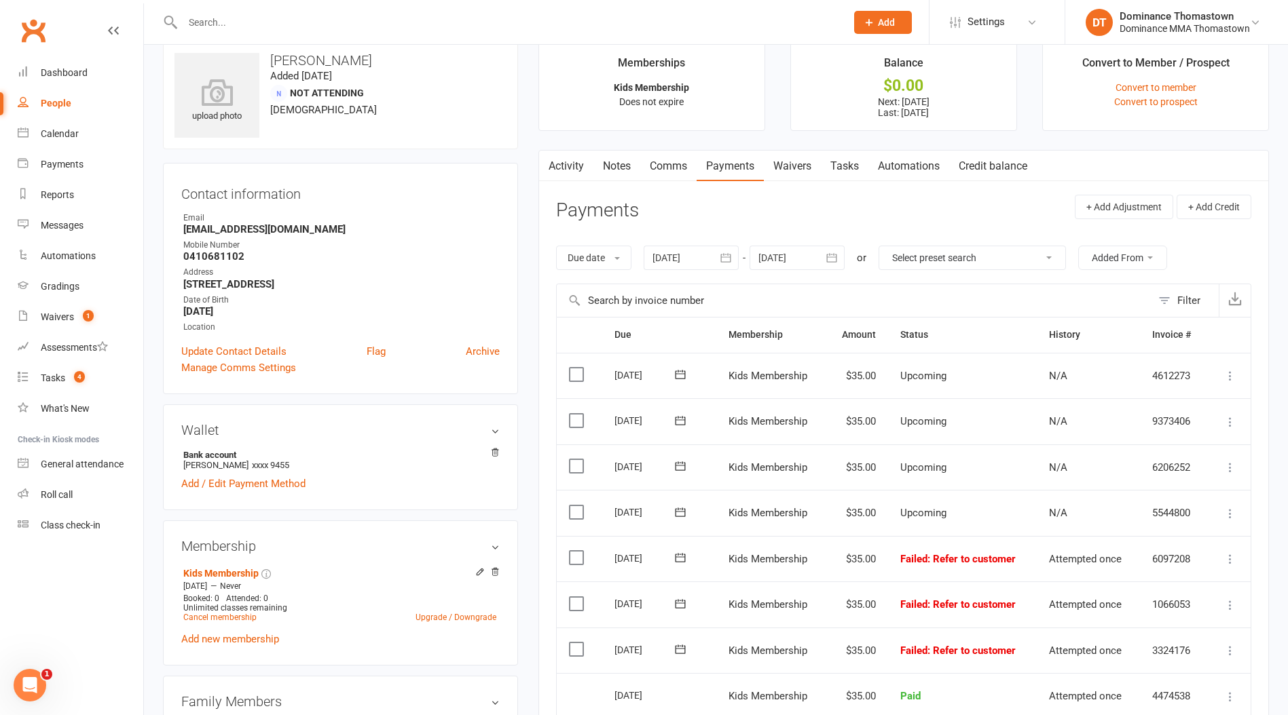
click at [200, 259] on strong "0410681102" at bounding box center [341, 256] width 316 height 12
click at [201, 259] on strong "0410681102" at bounding box center [341, 256] width 316 height 12
click at [212, 254] on strong "0410681102" at bounding box center [341, 256] width 316 height 12
click at [213, 254] on strong "0410681102" at bounding box center [341, 256] width 316 height 12
copy strong "0410681102"
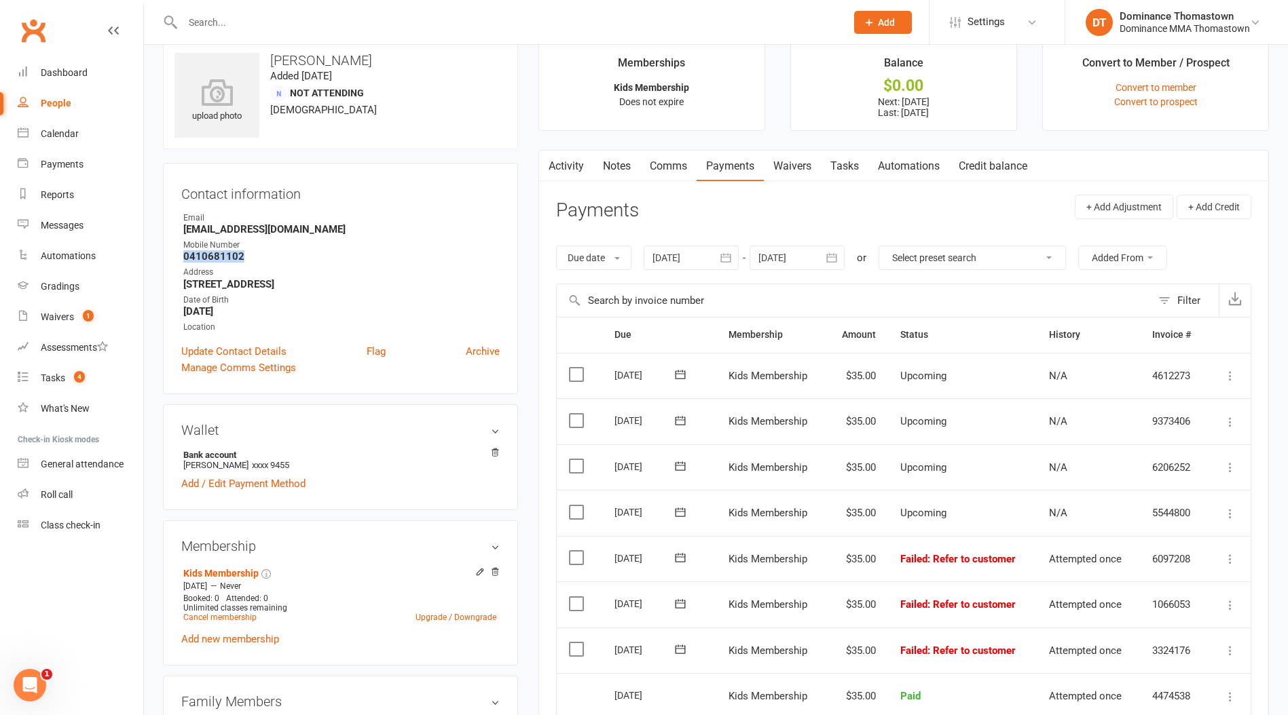
click at [858, 171] on link "Tasks" at bounding box center [845, 166] width 48 height 31
select select "incomplete"
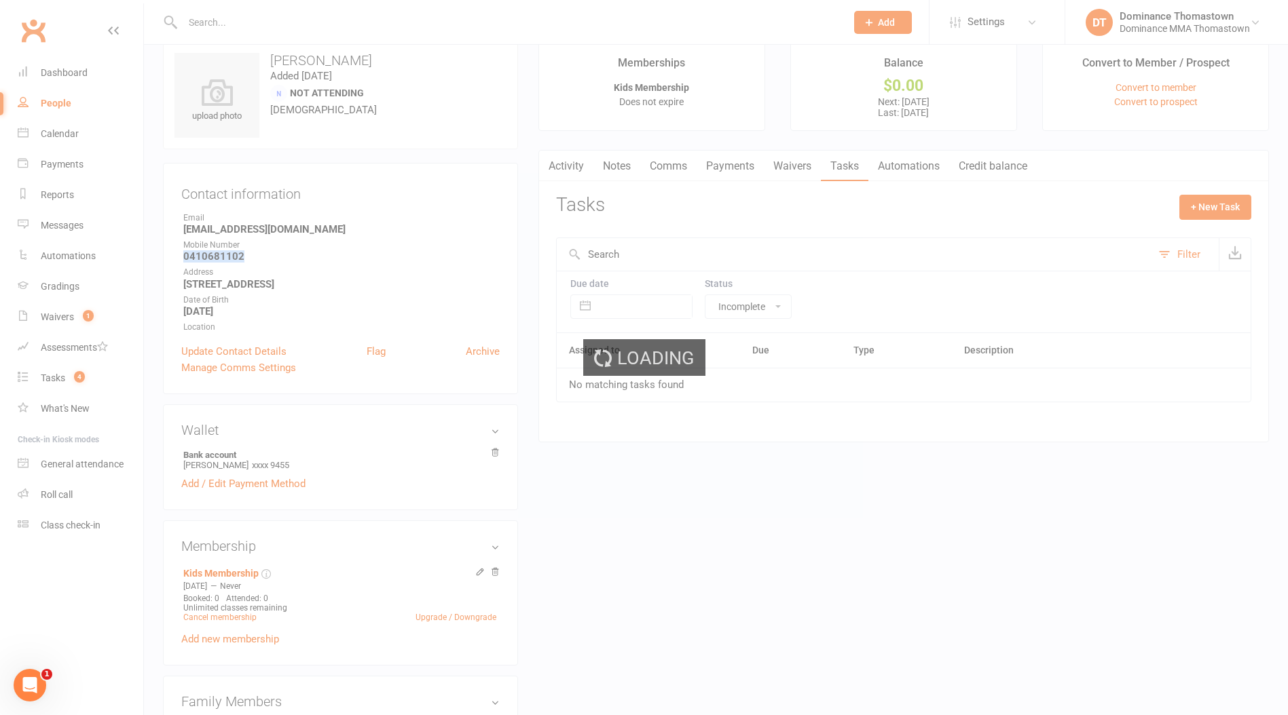
select select "incomplete"
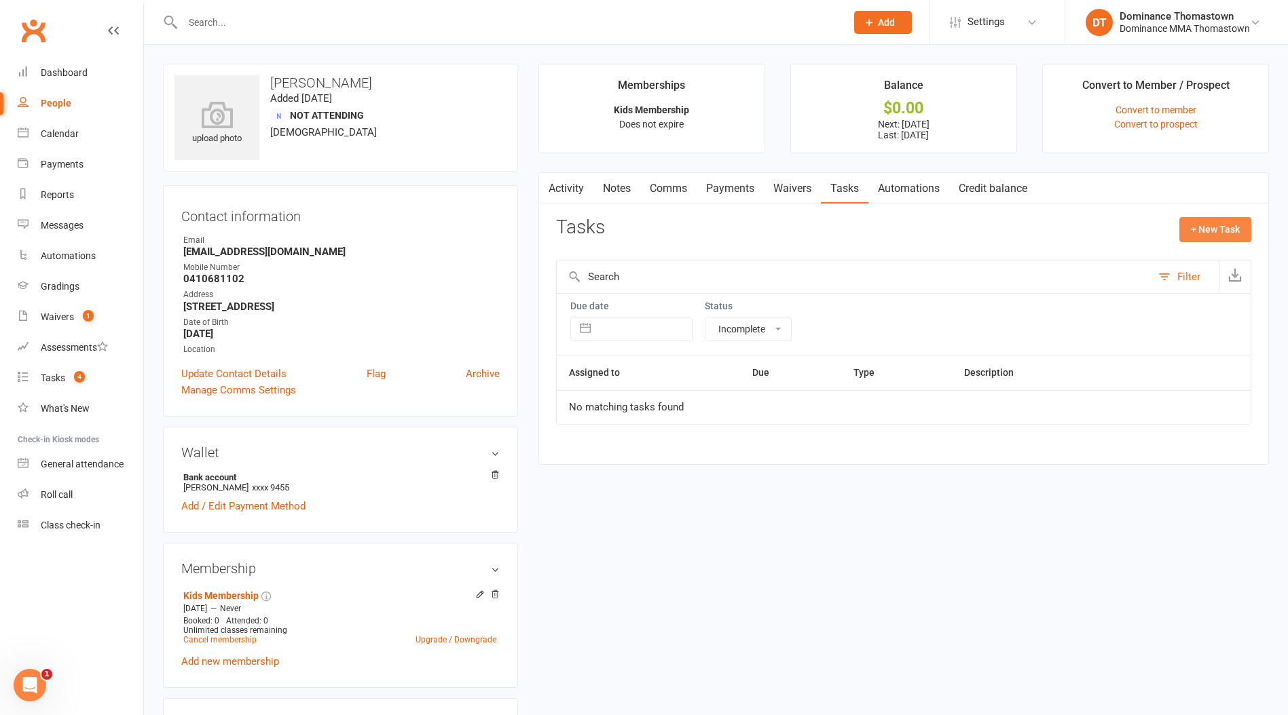
click at [1235, 232] on button "+ New Task" at bounding box center [1215, 229] width 72 height 24
select select "12547"
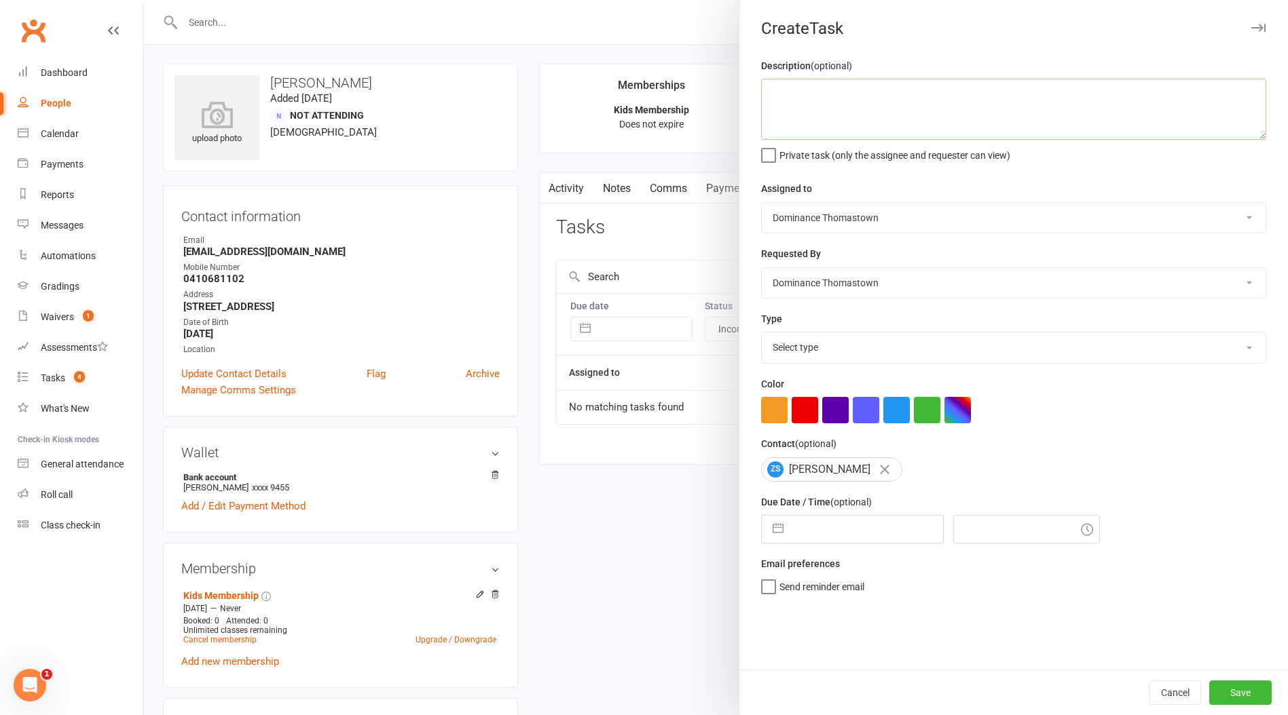
click at [848, 111] on textarea at bounding box center [1013, 109] width 505 height 61
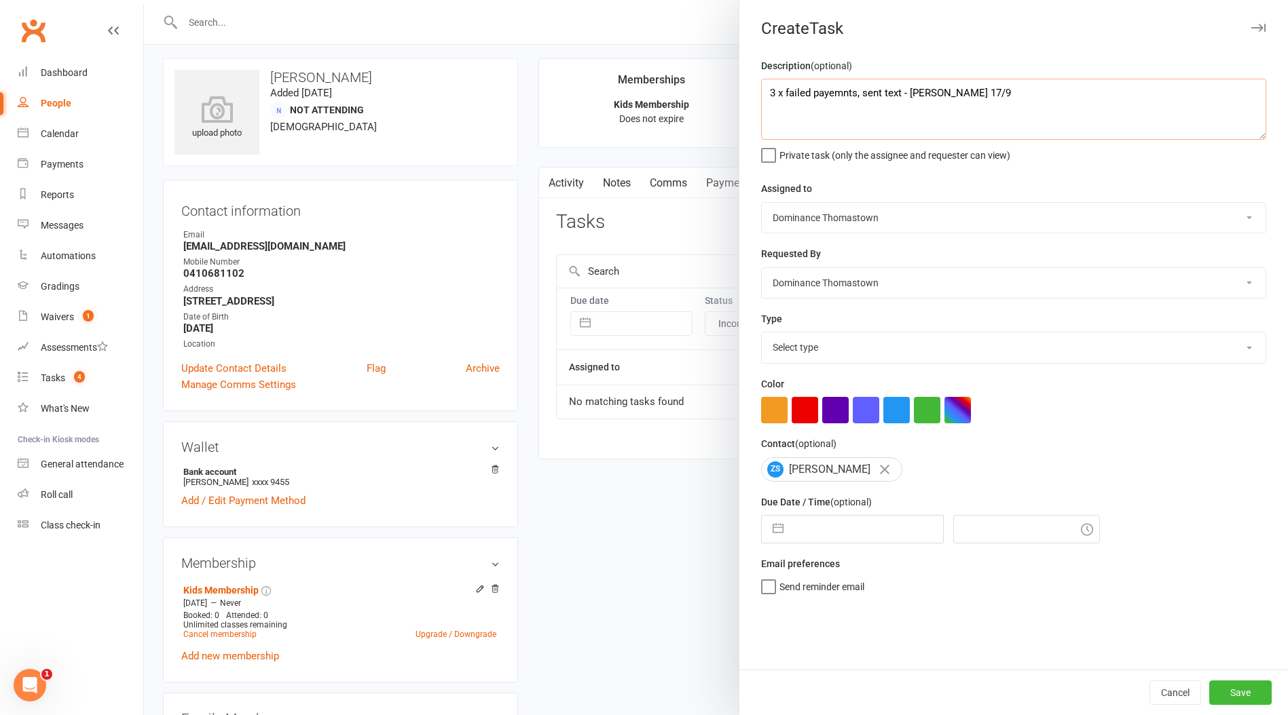
scroll to position [4, 0]
click at [833, 94] on textarea "3 x failed payemnts, sent text - Ellen 17/9" at bounding box center [1013, 109] width 505 height 61
type textarea "3 x failed payments, sent text - Ellen 17/9"
click at [848, 538] on input "text" at bounding box center [866, 529] width 153 height 27
select select "7"
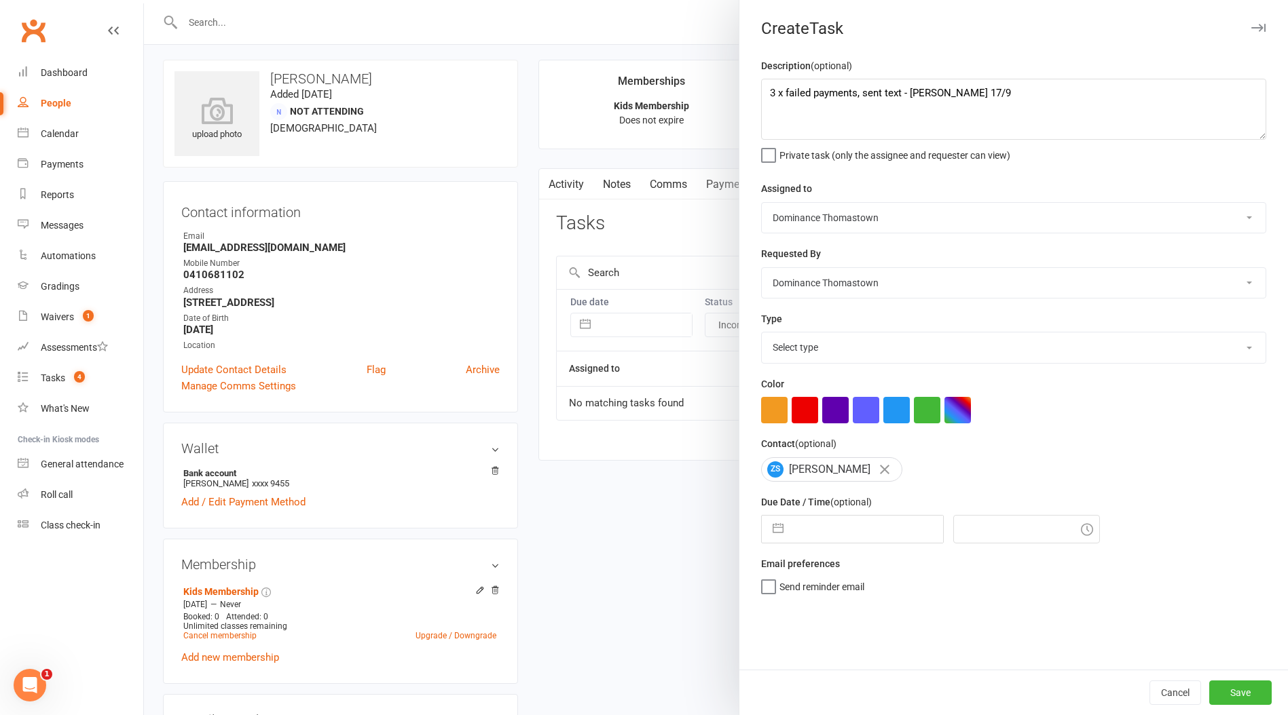
select select "2025"
select select "8"
select select "2025"
select select "9"
select select "2025"
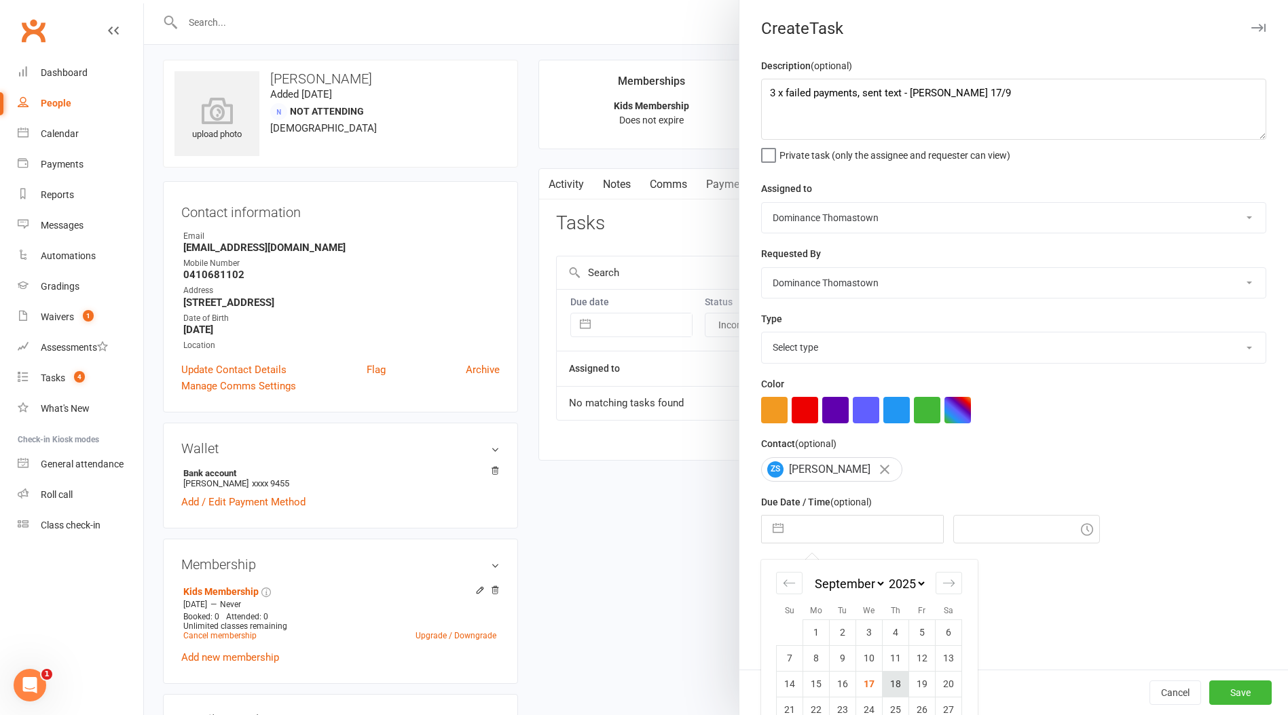
click at [889, 685] on td "18" at bounding box center [895, 684] width 26 height 26
type input "18 Sep 2025"
type input "4:45pm"
click at [830, 354] on select "Select type A. prospect | enquiry response B. prospect | trial | booking C. pro…" at bounding box center [1014, 348] width 504 height 30
select select "3818"
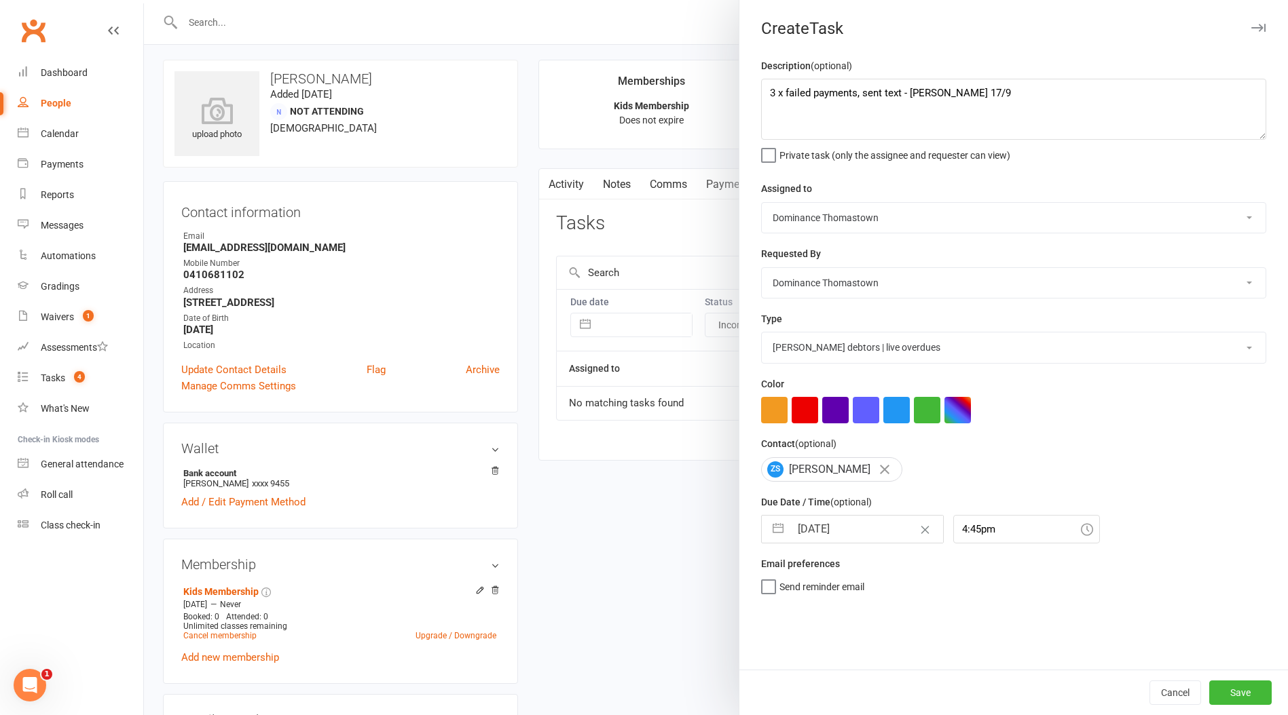
click at [762, 334] on select "Select type A. prospect | enquiry response B. prospect | trial | booking C. pro…" at bounding box center [1014, 348] width 504 height 30
click at [1238, 700] on button "Save" at bounding box center [1240, 693] width 62 height 24
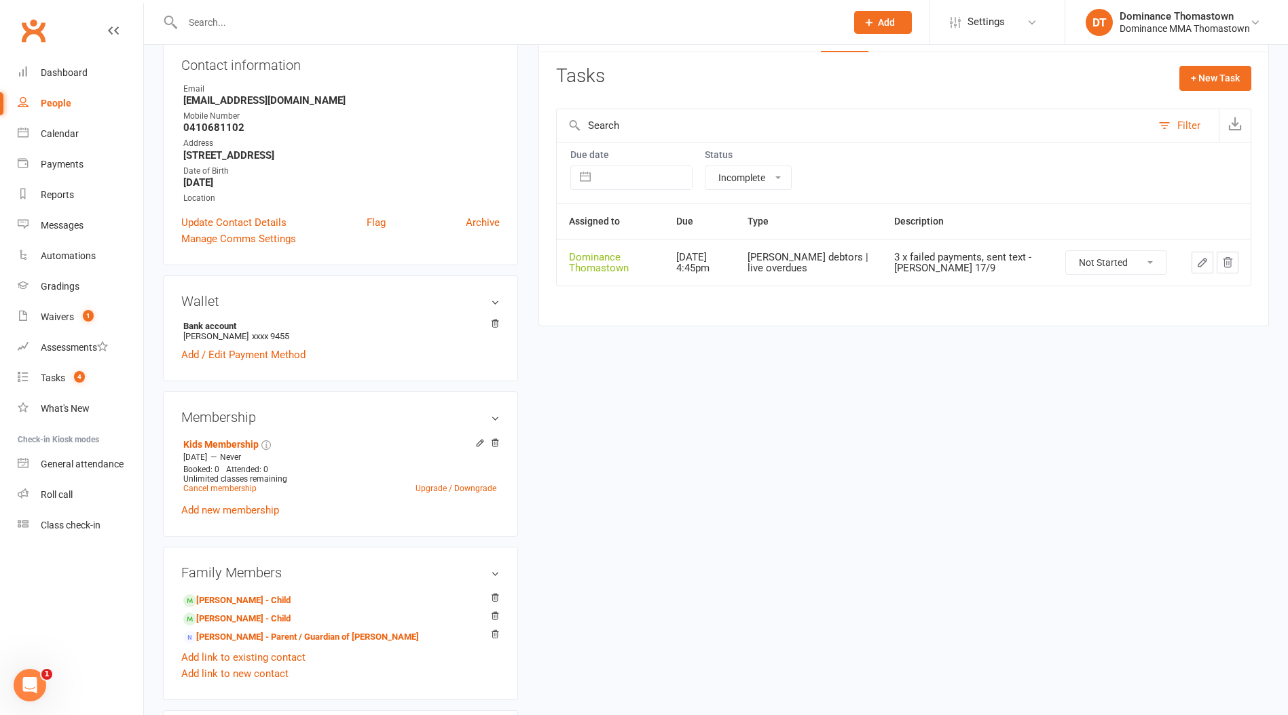
scroll to position [155, 0]
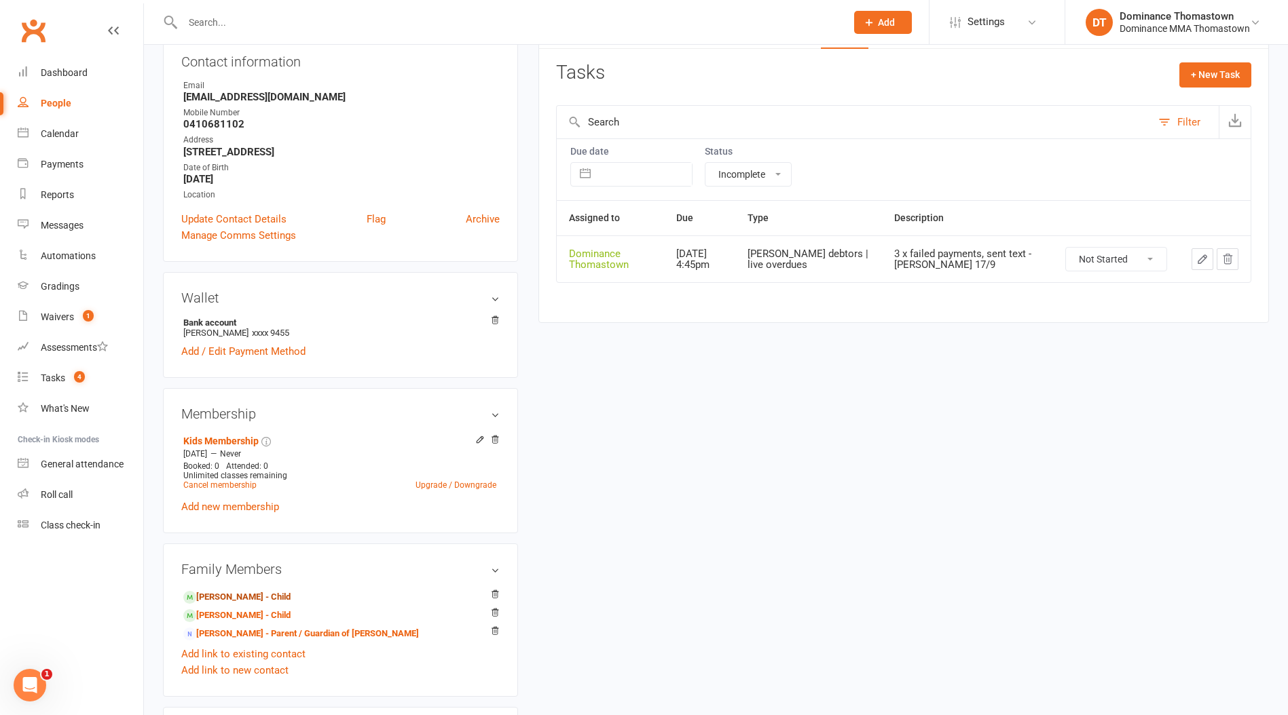
click at [238, 603] on link "Beni Stojcevski - Child" at bounding box center [236, 598] width 107 height 14
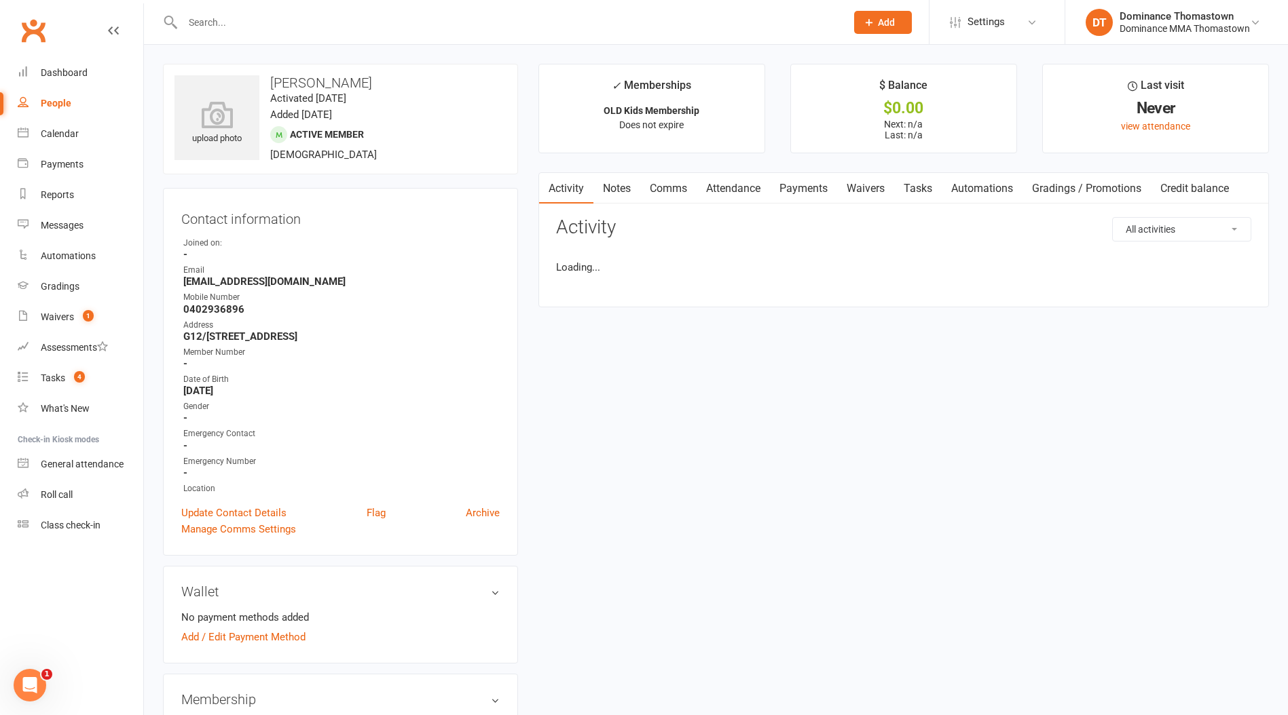
click at [238, 602] on div "Wallet No payment methods added Add / Edit Payment Method" at bounding box center [340, 615] width 355 height 98
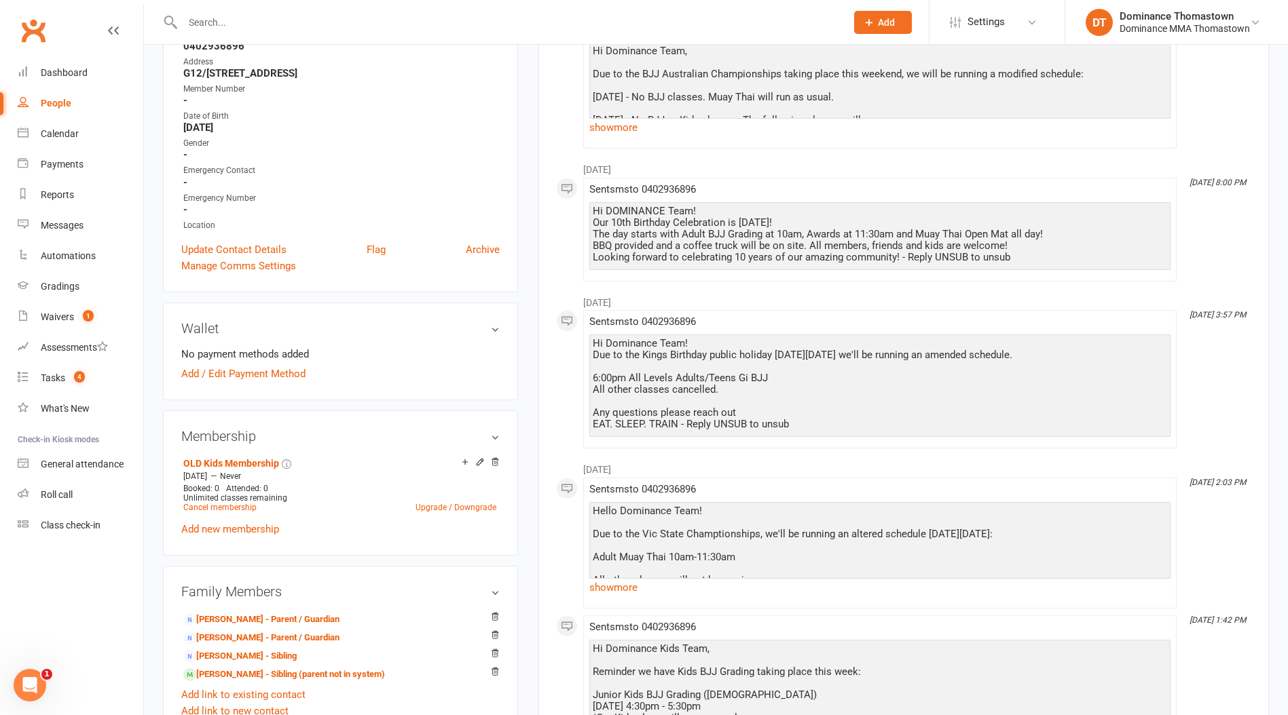
scroll to position [264, 0]
click at [238, 674] on link "Jesse Stojcevski - Sibling (parent not in system)" at bounding box center [284, 674] width 202 height 14
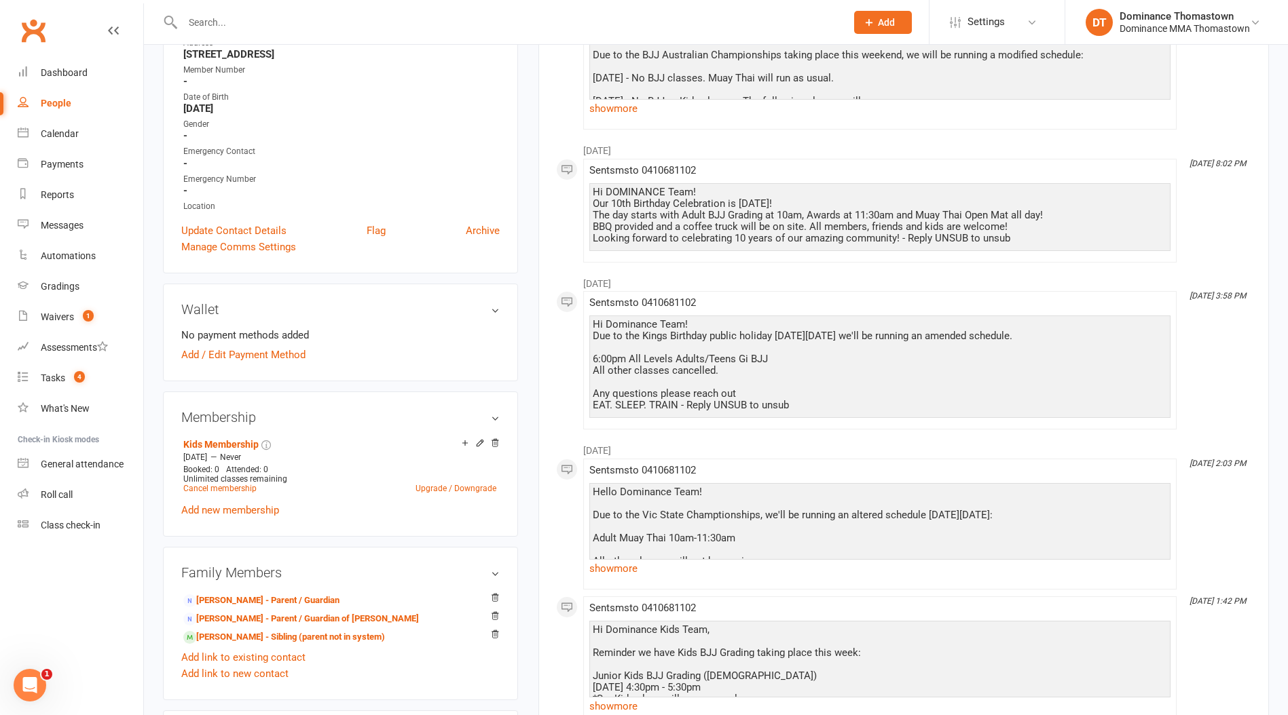
scroll to position [316, 0]
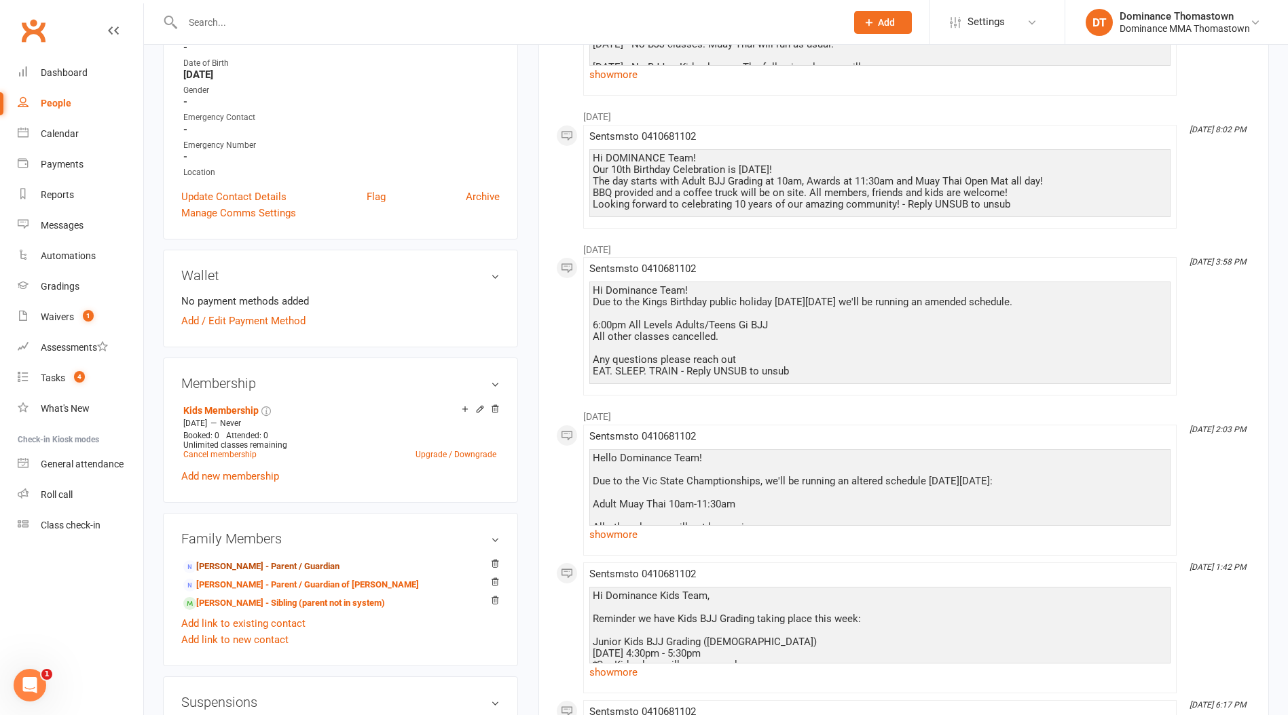
click at [233, 567] on link "Zoran Stojcevski - Parent / Guardian" at bounding box center [261, 567] width 156 height 14
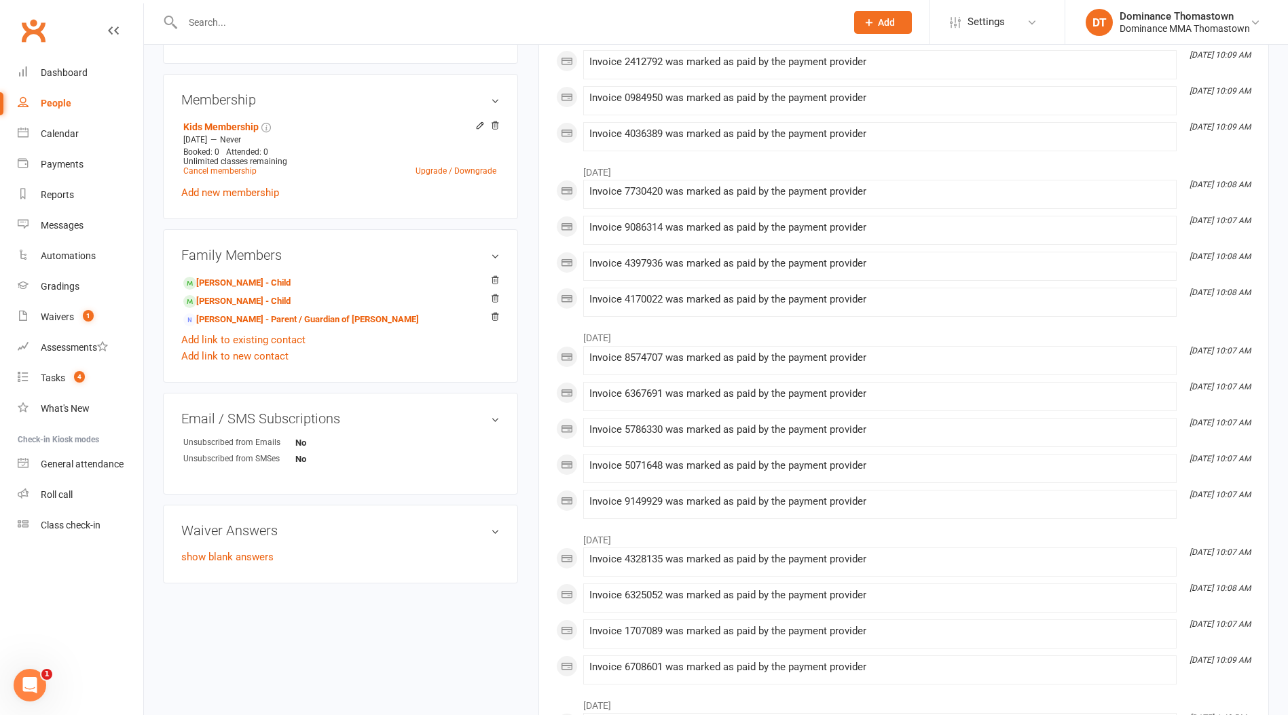
scroll to position [476, 0]
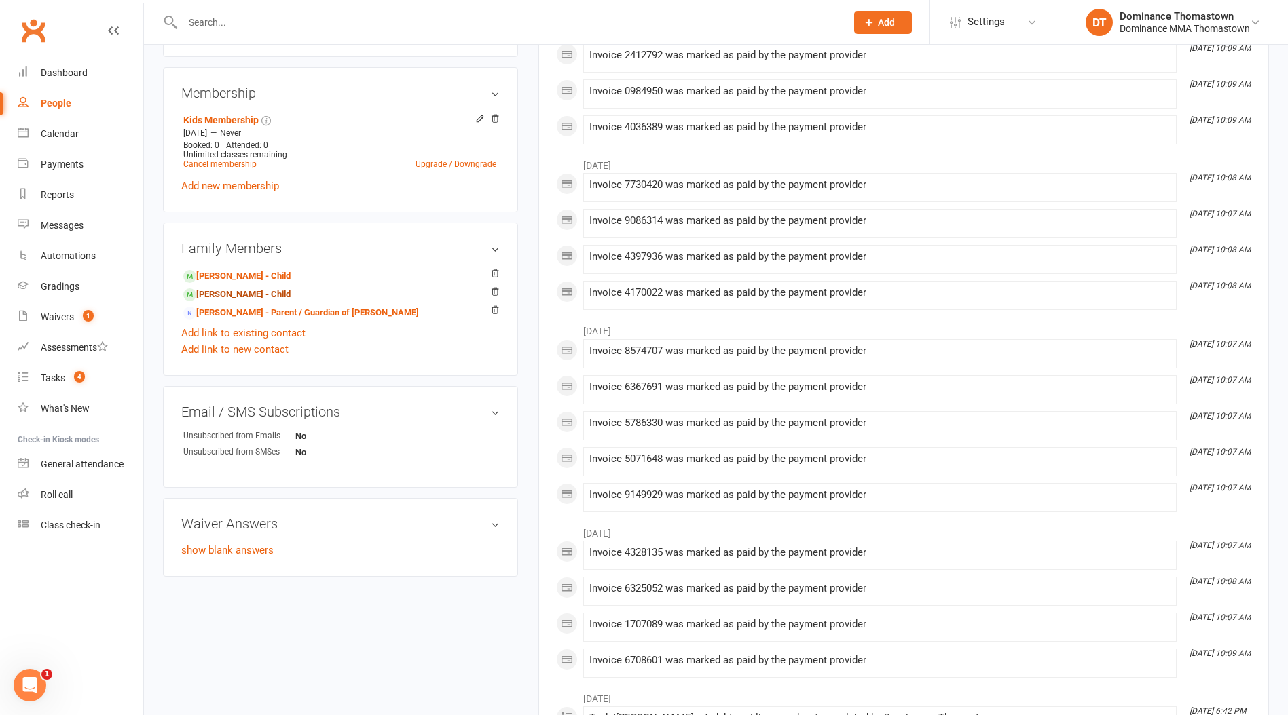
click at [251, 291] on link "Jesse Stojcevski - Child" at bounding box center [236, 295] width 107 height 14
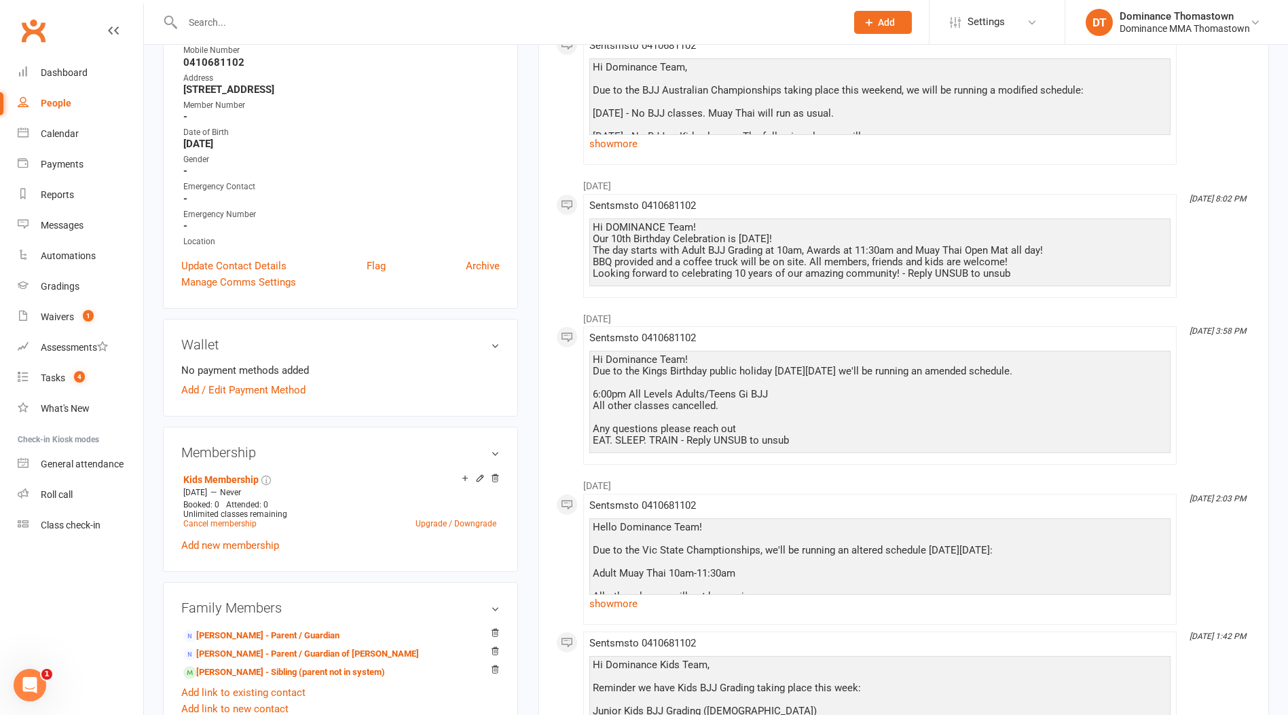
scroll to position [251, 0]
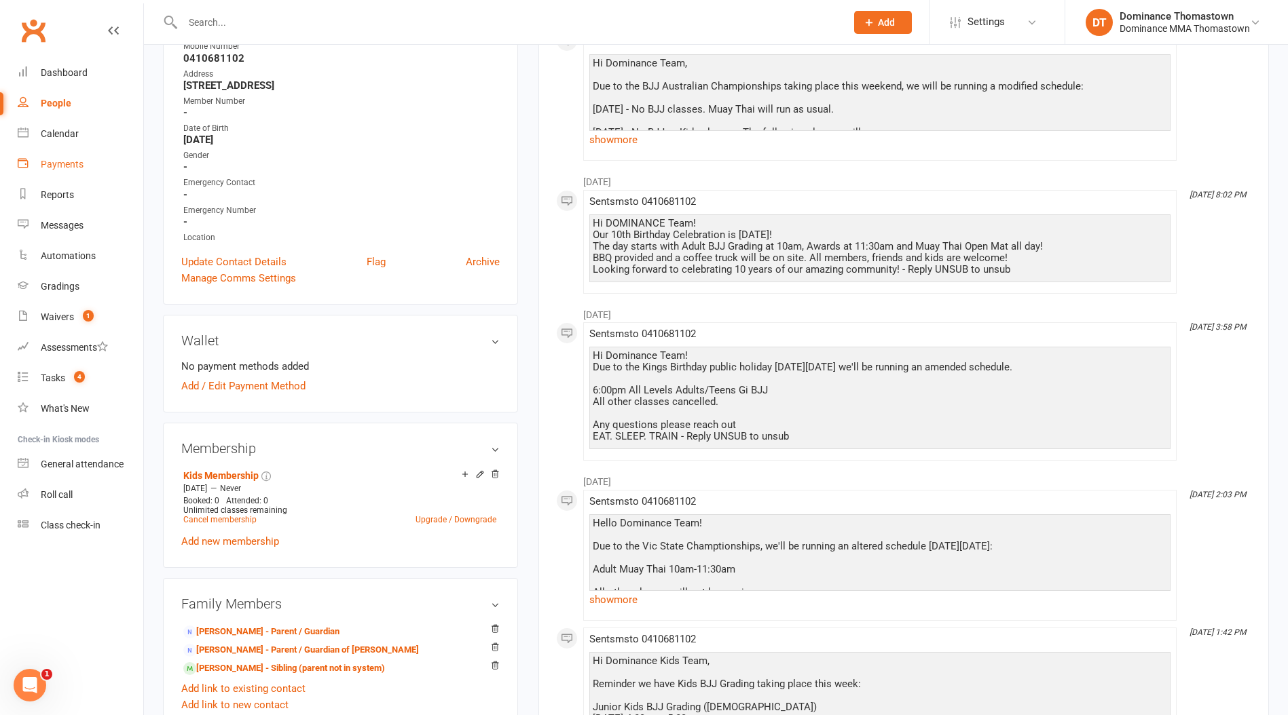
click at [60, 163] on div "Payments" at bounding box center [62, 164] width 43 height 11
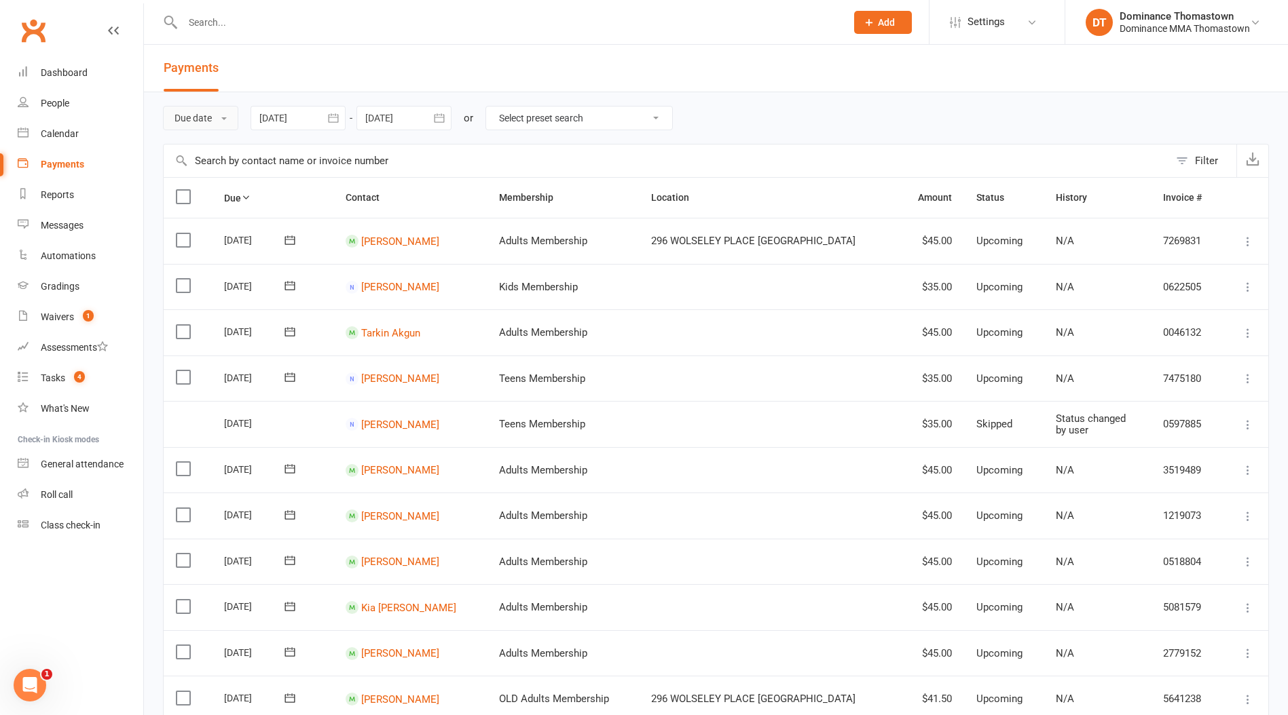
drag, startPoint x: 216, startPoint y: 131, endPoint x: 210, endPoint y: 126, distance: 7.7
click at [216, 131] on div "Due date Due date Date paid Date failed Date settled 17 Aug 2025 August 2025 Su…" at bounding box center [716, 118] width 1106 height 52
click at [210, 124] on button "Due date" at bounding box center [200, 118] width 75 height 24
click at [232, 208] on link "Date failed" at bounding box center [231, 202] width 134 height 27
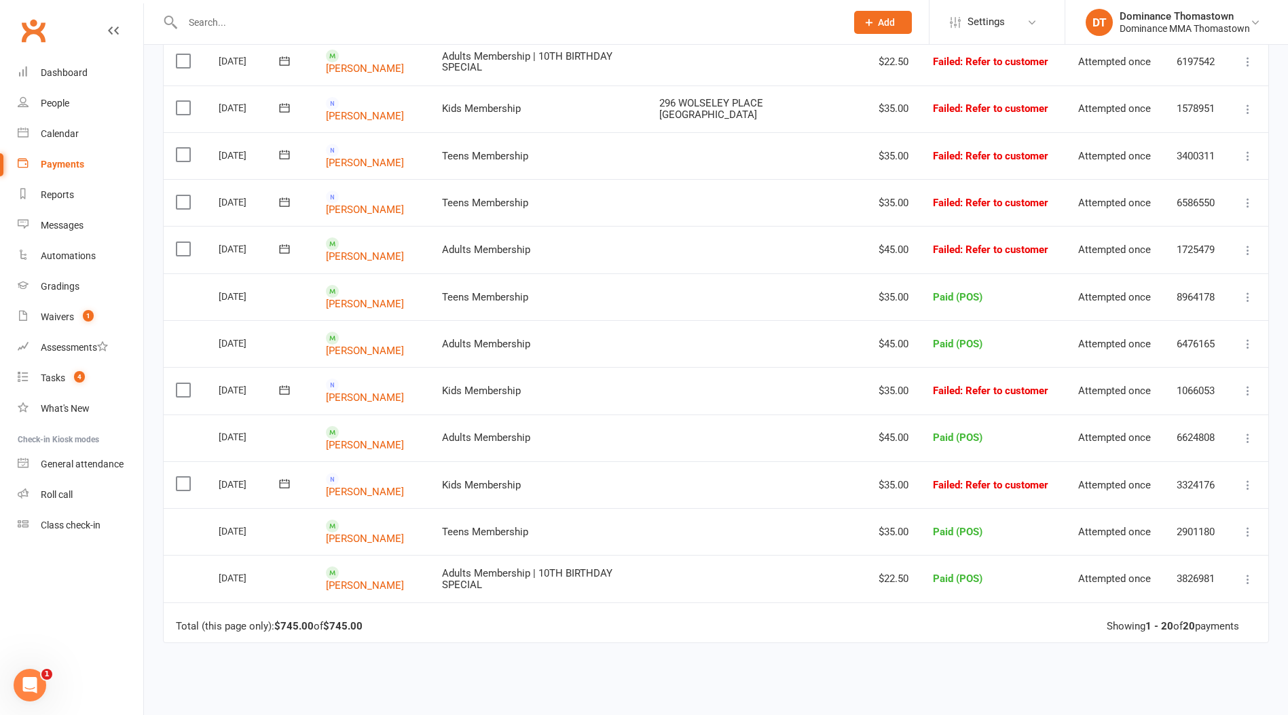
scroll to position [586, 0]
click at [361, 249] on link "Aran Bui" at bounding box center [365, 255] width 78 height 12
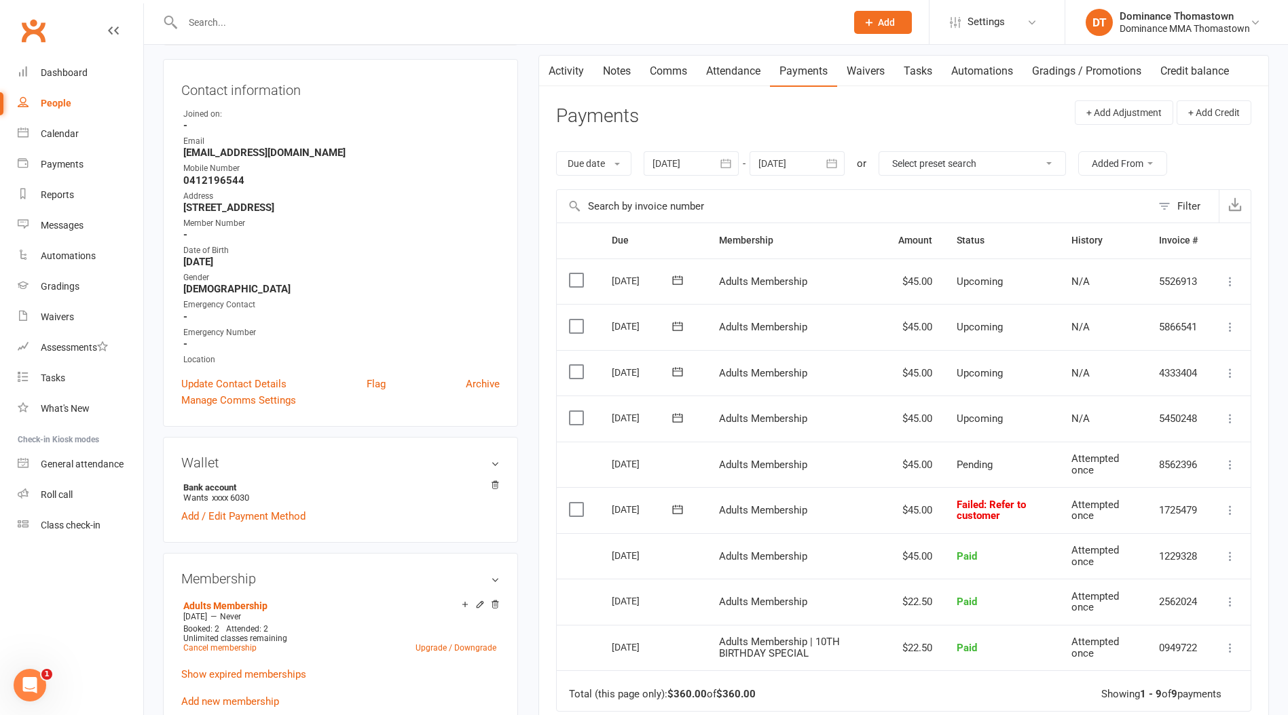
scroll to position [130, 0]
drag, startPoint x: 578, startPoint y: 509, endPoint x: 617, endPoint y: 512, distance: 38.8
click at [578, 509] on label at bounding box center [578, 509] width 18 height 14
click at [578, 502] on input "checkbox" at bounding box center [573, 502] width 9 height 0
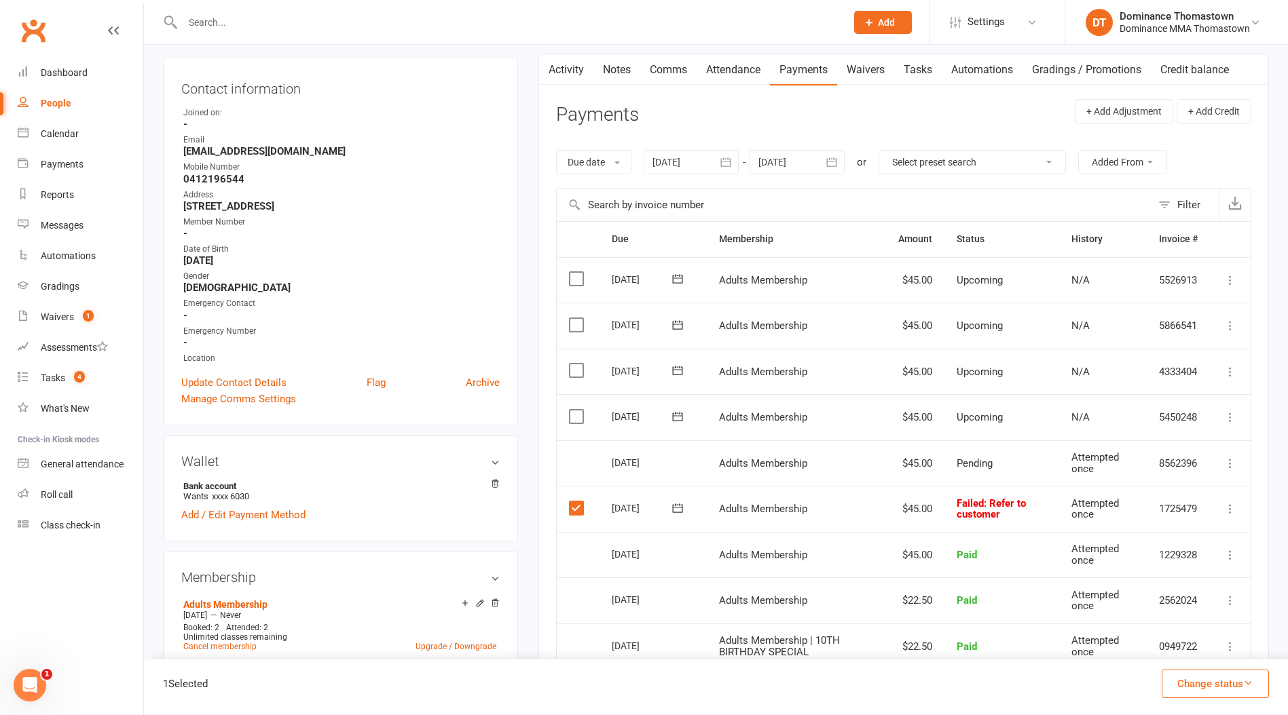
drag, startPoint x: 1189, startPoint y: 681, endPoint x: 1174, endPoint y: 658, distance: 28.1
click at [1189, 681] on button "Change status" at bounding box center [1214, 684] width 107 height 29
click at [1169, 638] on link "Skipped" at bounding box center [1200, 647] width 134 height 27
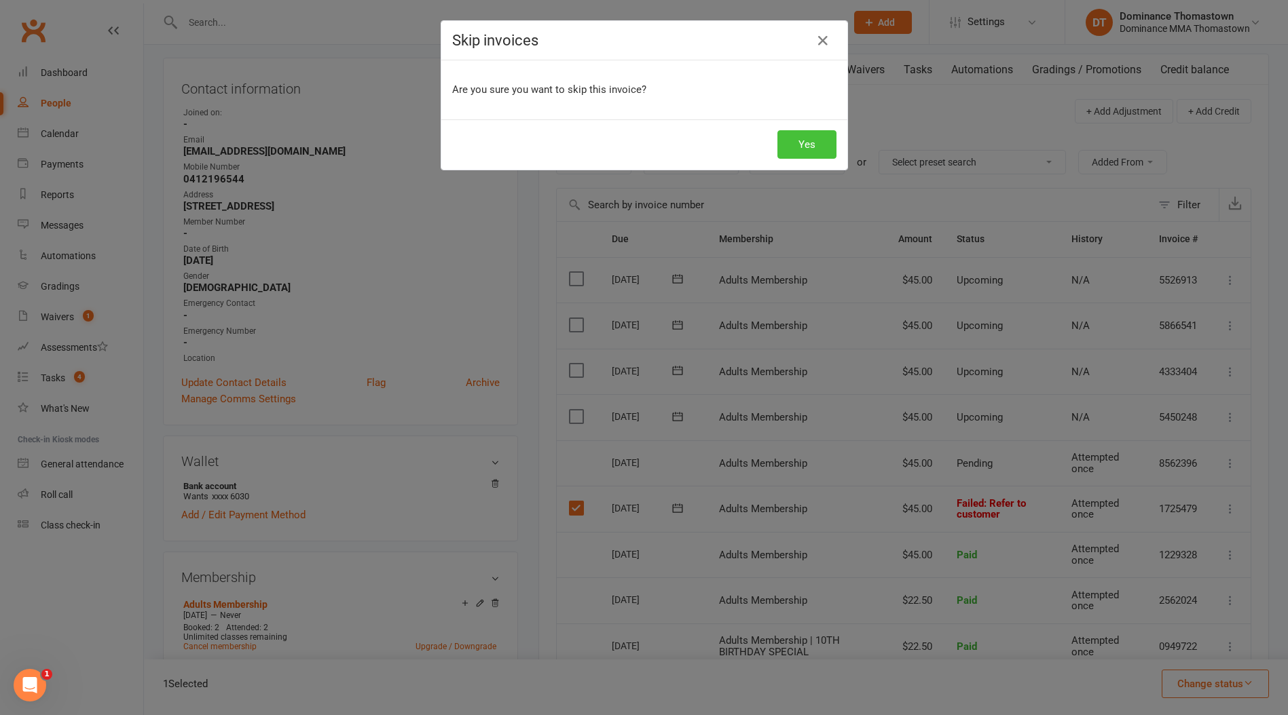
drag, startPoint x: 806, startPoint y: 149, endPoint x: 671, endPoint y: 171, distance: 136.9
click at [805, 149] on button "Yes" at bounding box center [806, 144] width 59 height 29
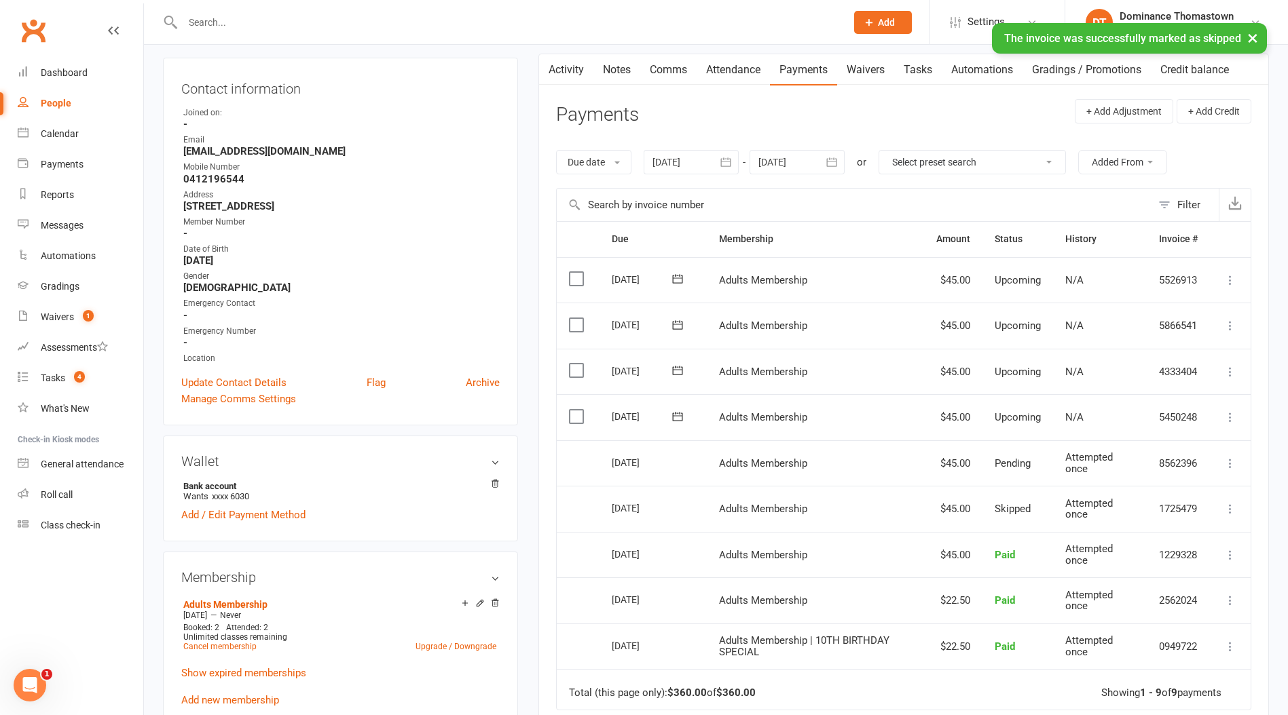
scroll to position [0, 0]
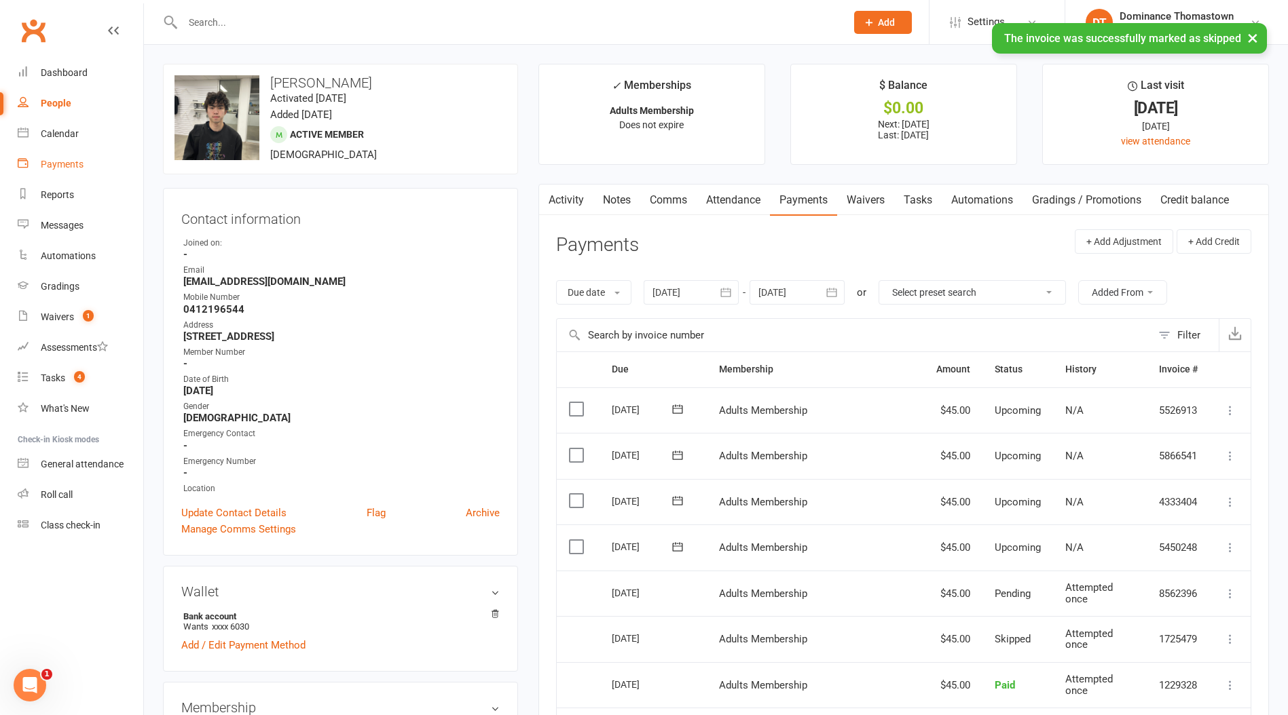
click at [63, 164] on div "Payments" at bounding box center [62, 164] width 43 height 11
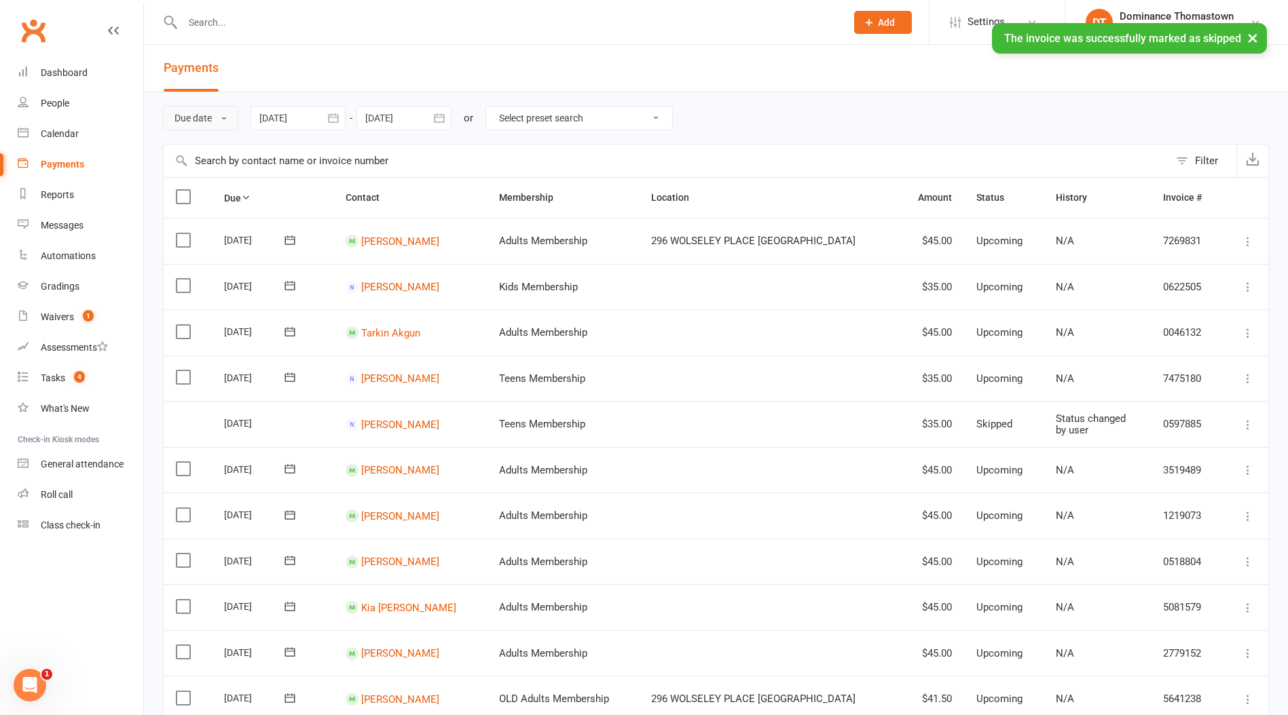
click at [210, 128] on button "Due date" at bounding box center [200, 118] width 75 height 24
click at [209, 198] on link "Date failed" at bounding box center [231, 202] width 134 height 27
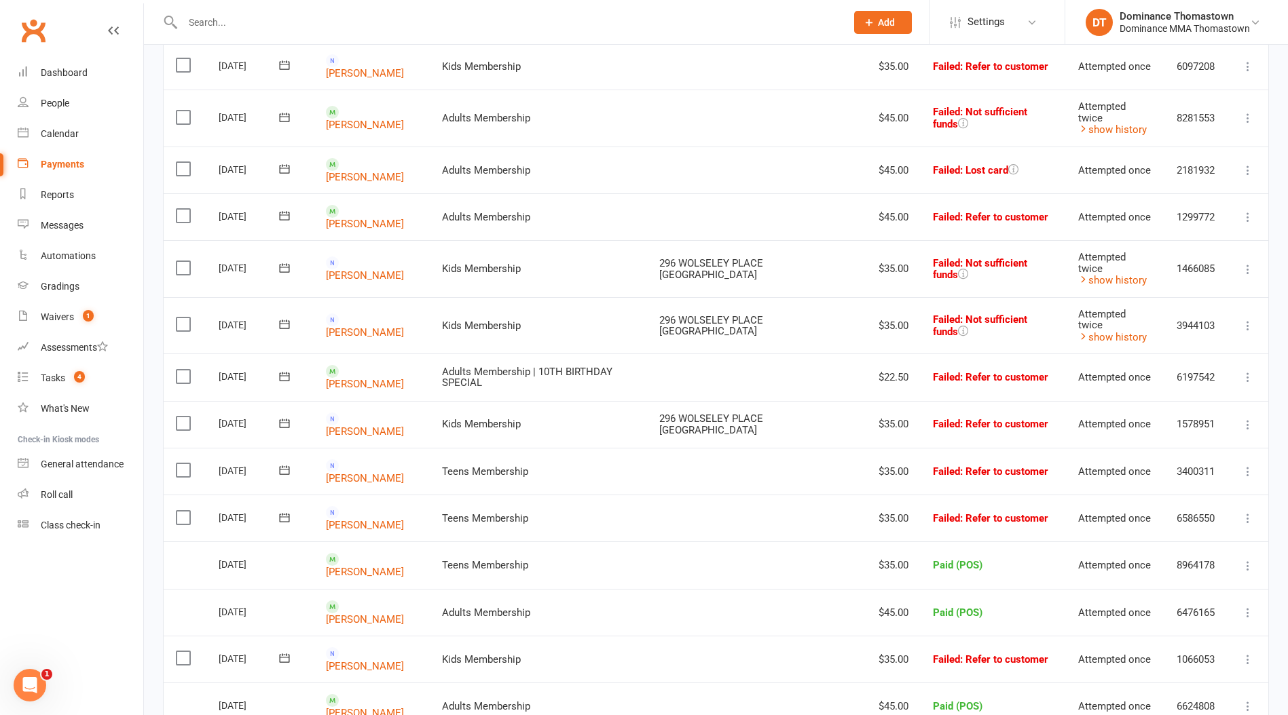
scroll to position [268, 0]
click at [352, 474] on link "[PERSON_NAME]" at bounding box center [365, 480] width 78 height 12
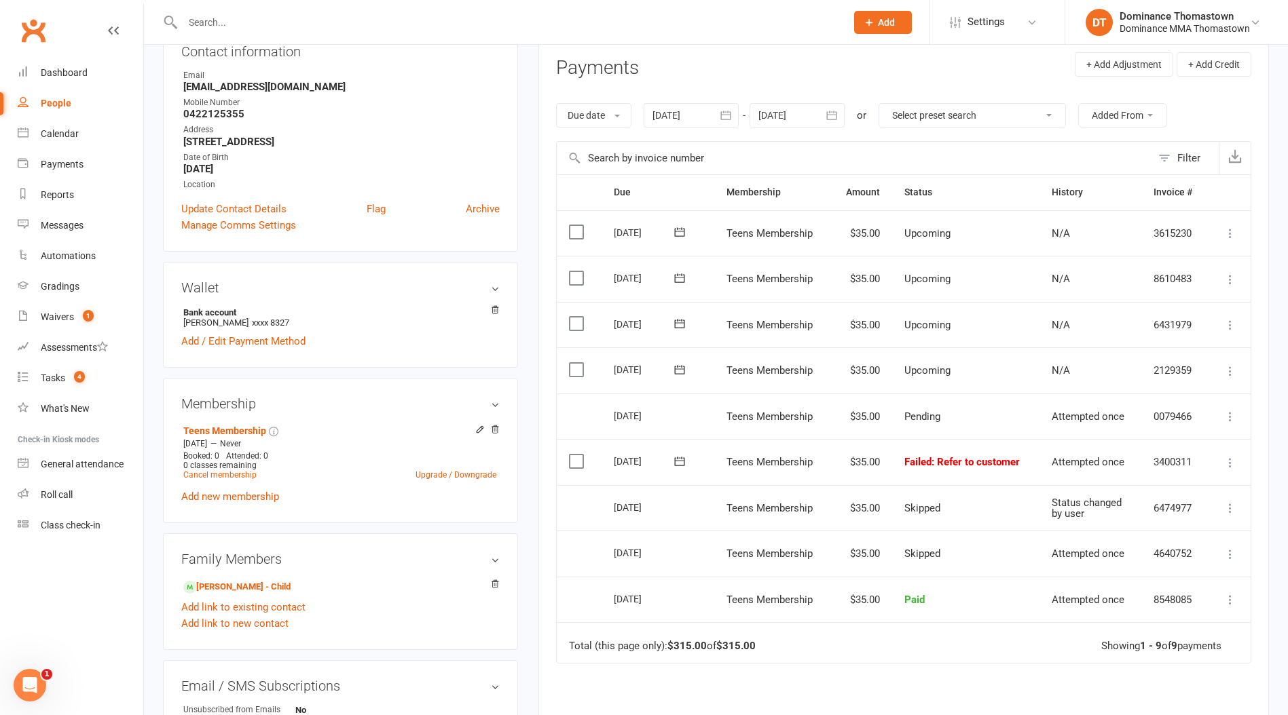
scroll to position [166, 0]
click at [241, 583] on link "[PERSON_NAME] - Child" at bounding box center [236, 587] width 107 height 14
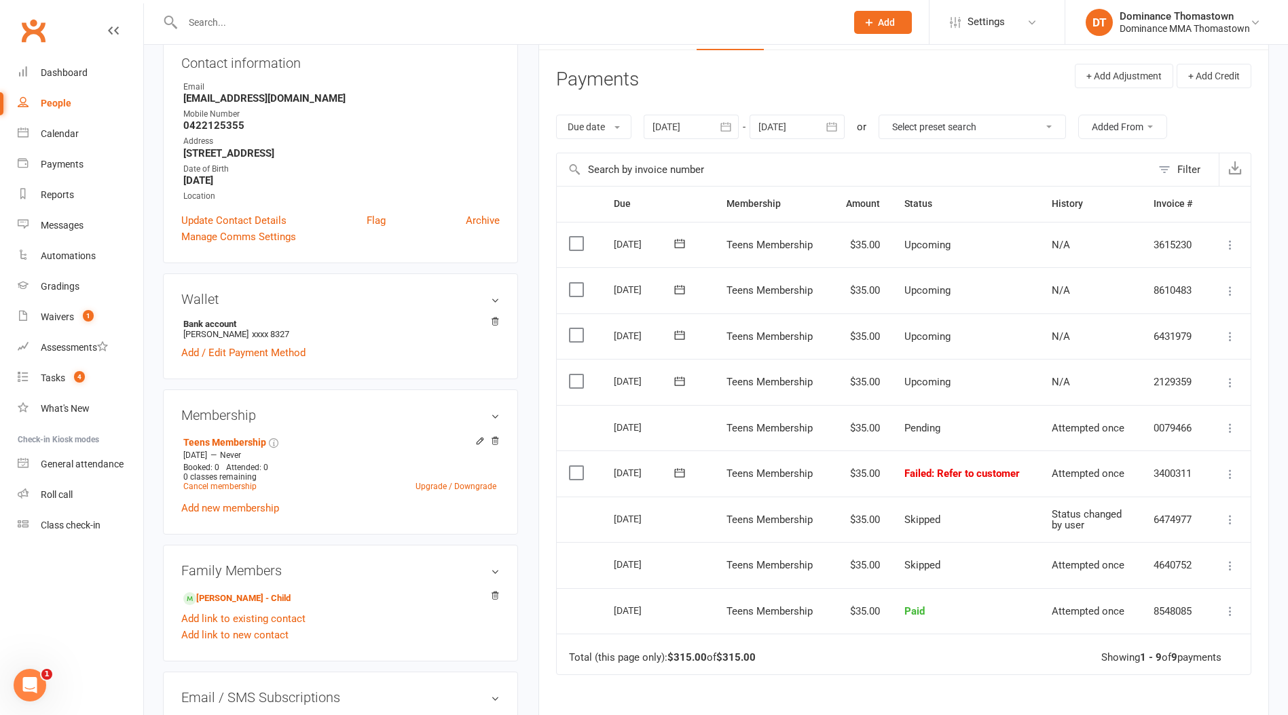
scroll to position [160, 0]
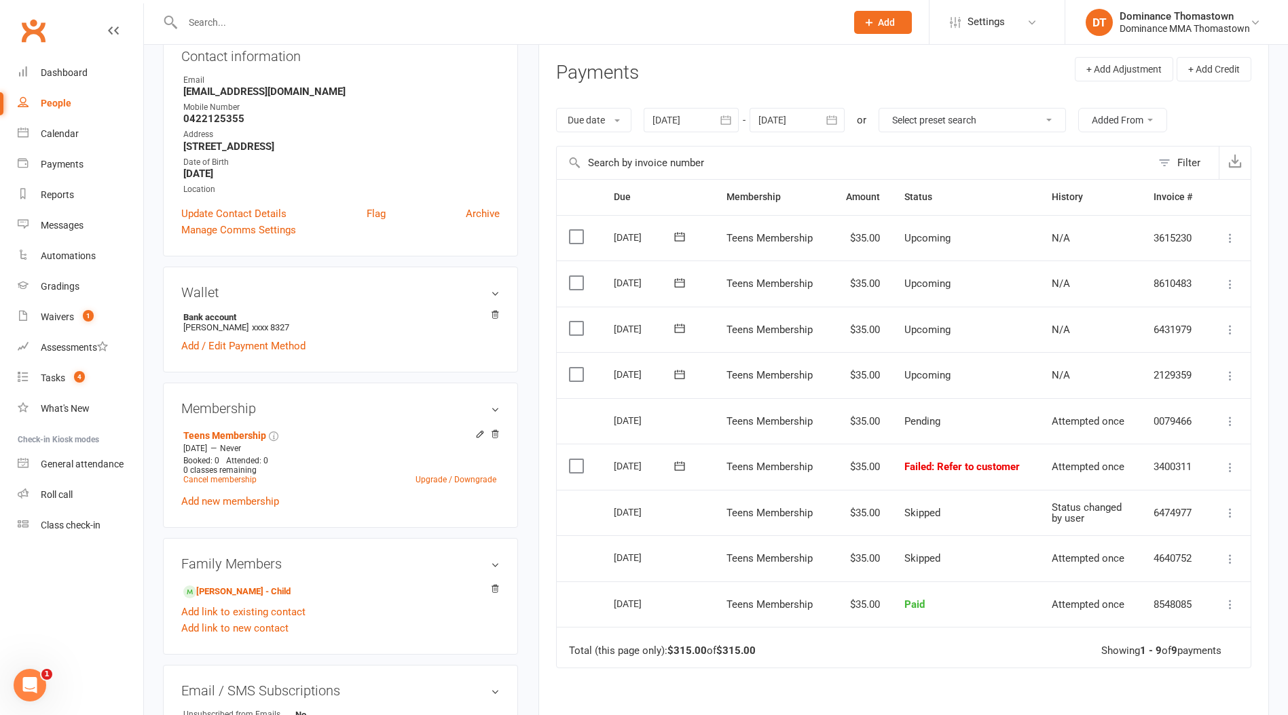
click at [577, 462] on label at bounding box center [578, 467] width 18 height 14
click at [577, 460] on input "checkbox" at bounding box center [573, 460] width 9 height 0
click at [1229, 675] on button "Change status" at bounding box center [1214, 684] width 107 height 29
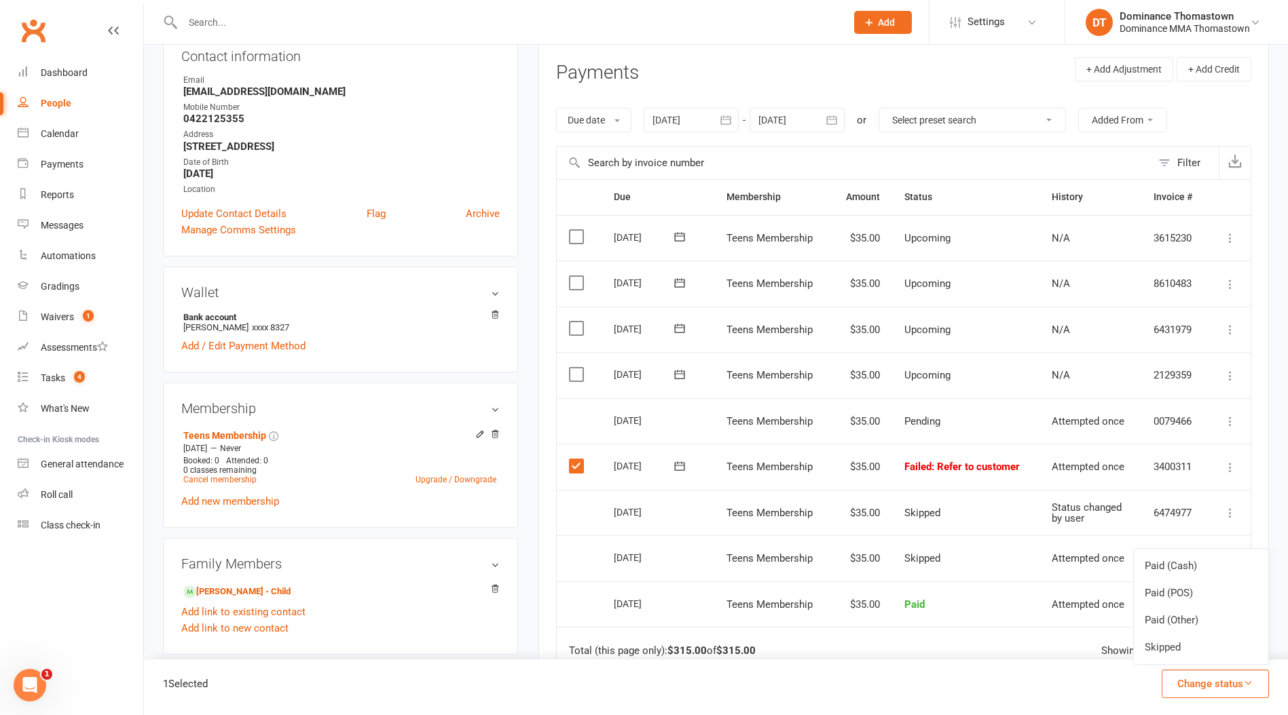
click at [748, 564] on td "Teens Membership" at bounding box center [772, 559] width 116 height 46
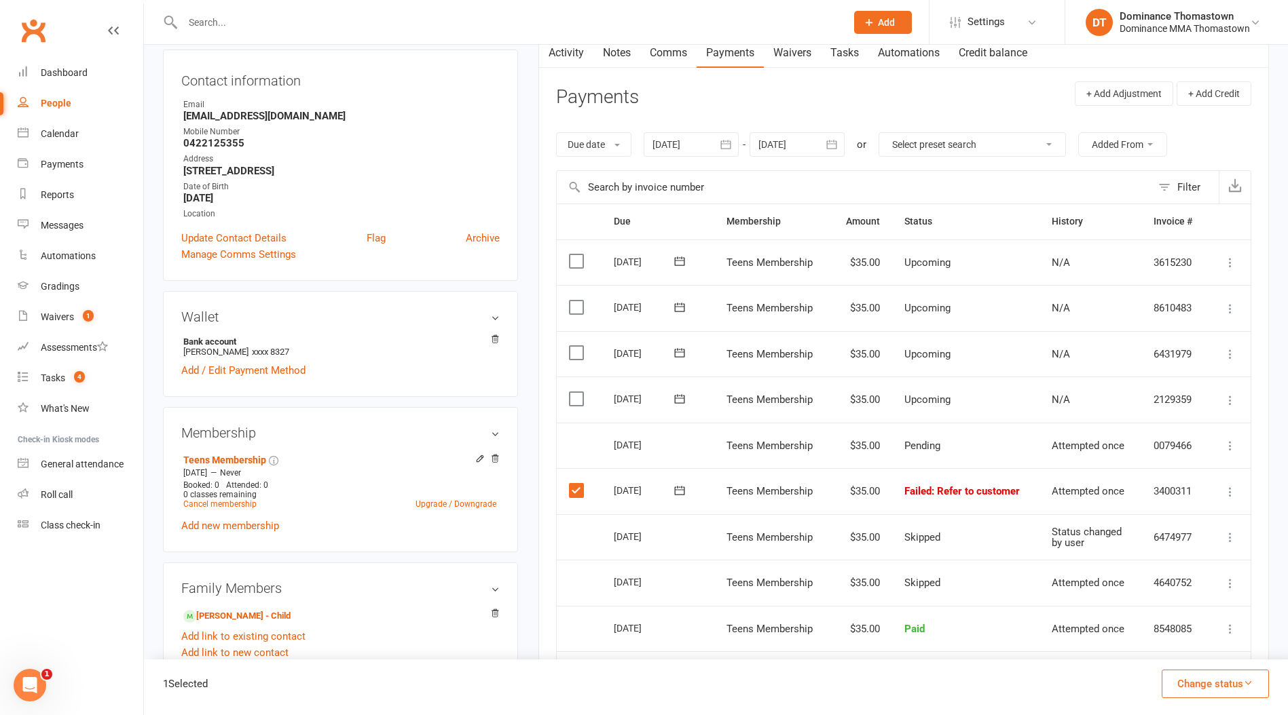
scroll to position [19, 0]
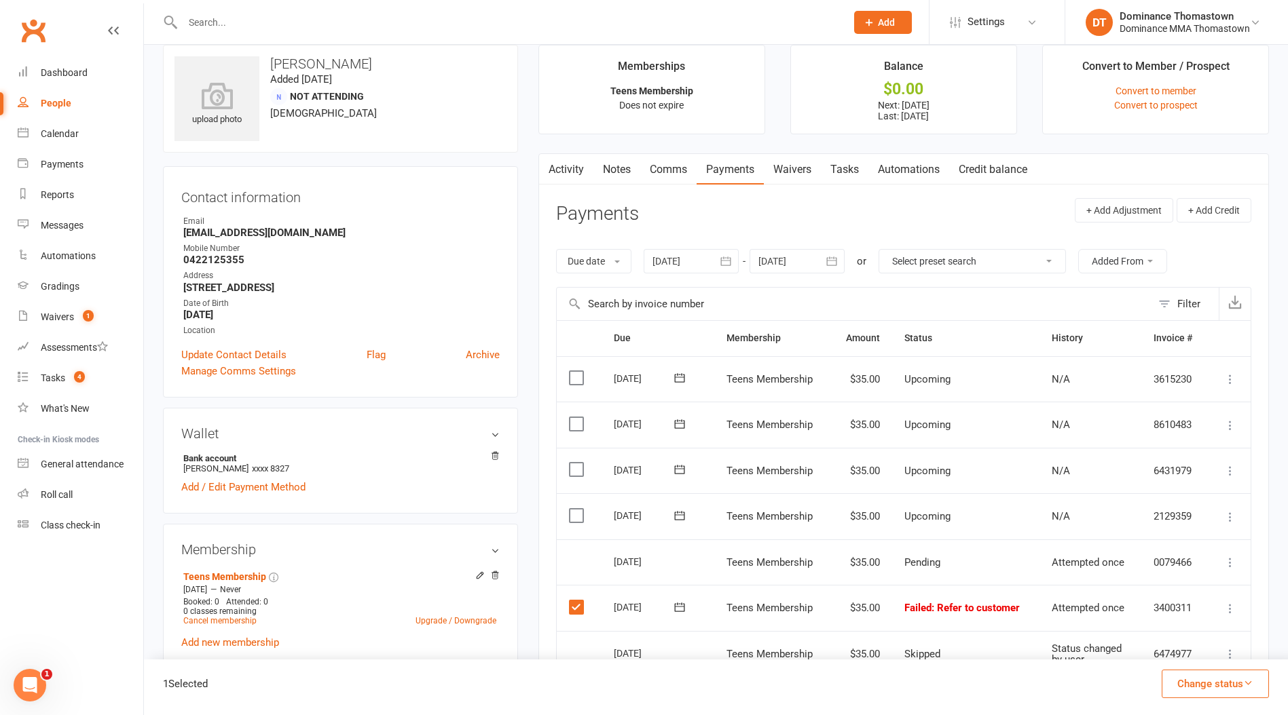
click at [774, 177] on link "Waivers" at bounding box center [792, 169] width 57 height 31
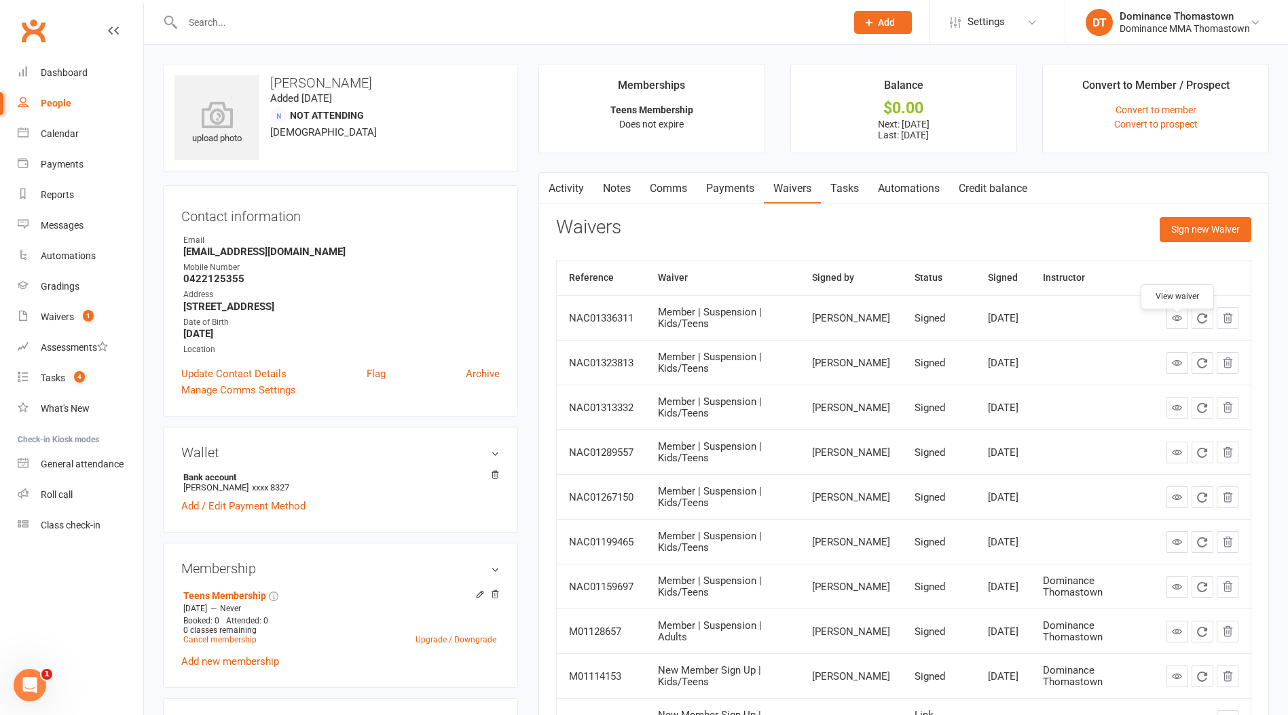
click at [1174, 323] on icon at bounding box center [1177, 318] width 10 height 10
click at [756, 201] on link "Payments" at bounding box center [729, 188] width 67 height 31
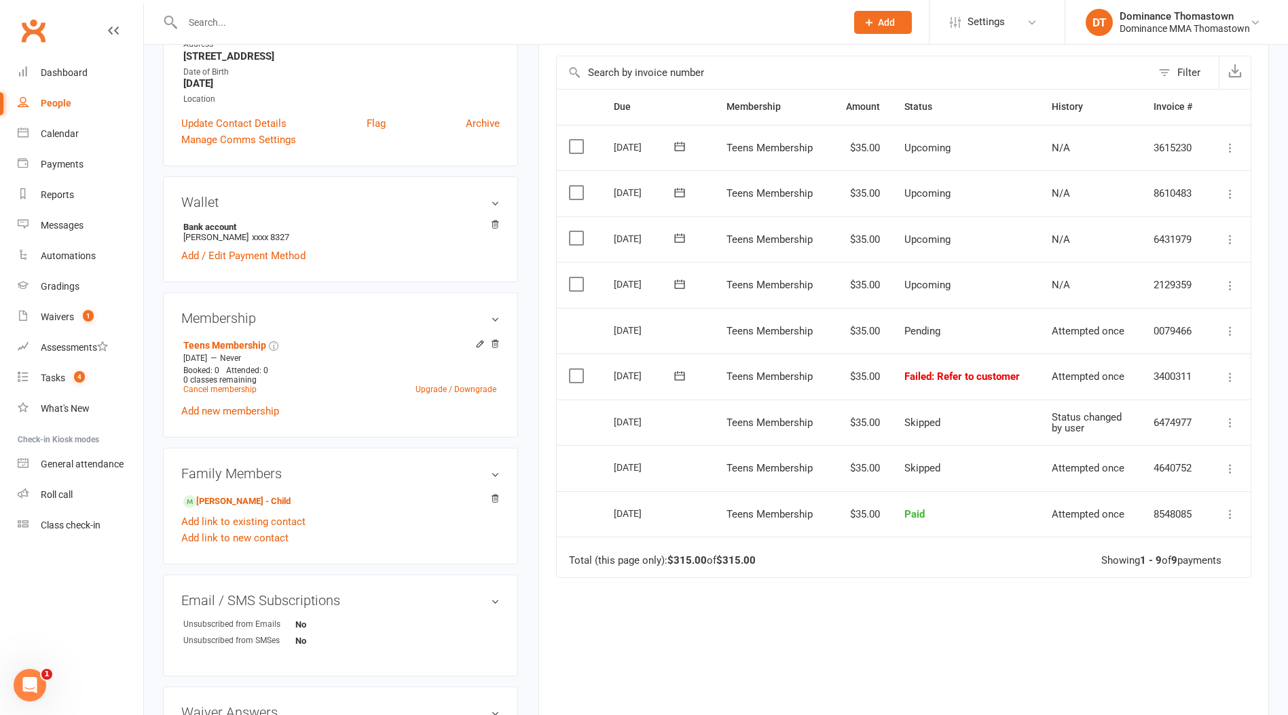
scroll to position [251, 0]
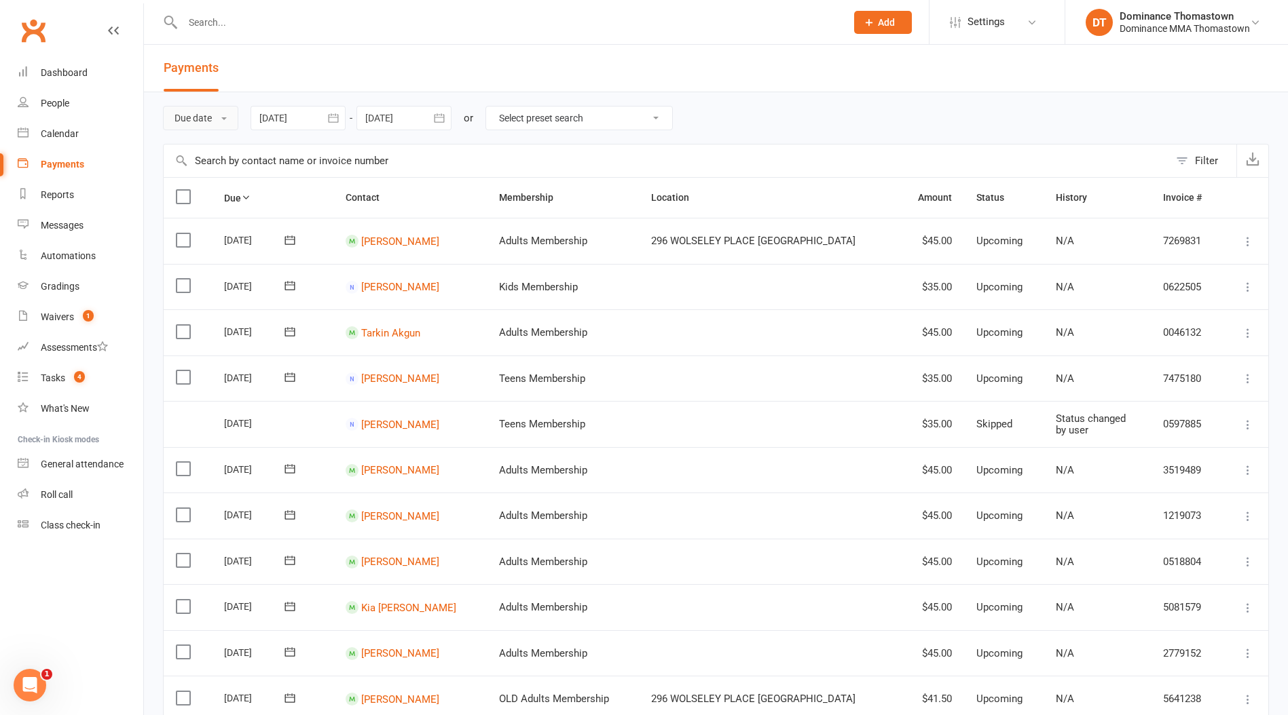
click at [194, 123] on button "Due date" at bounding box center [200, 118] width 75 height 24
click at [218, 200] on link "Date failed" at bounding box center [231, 202] width 134 height 27
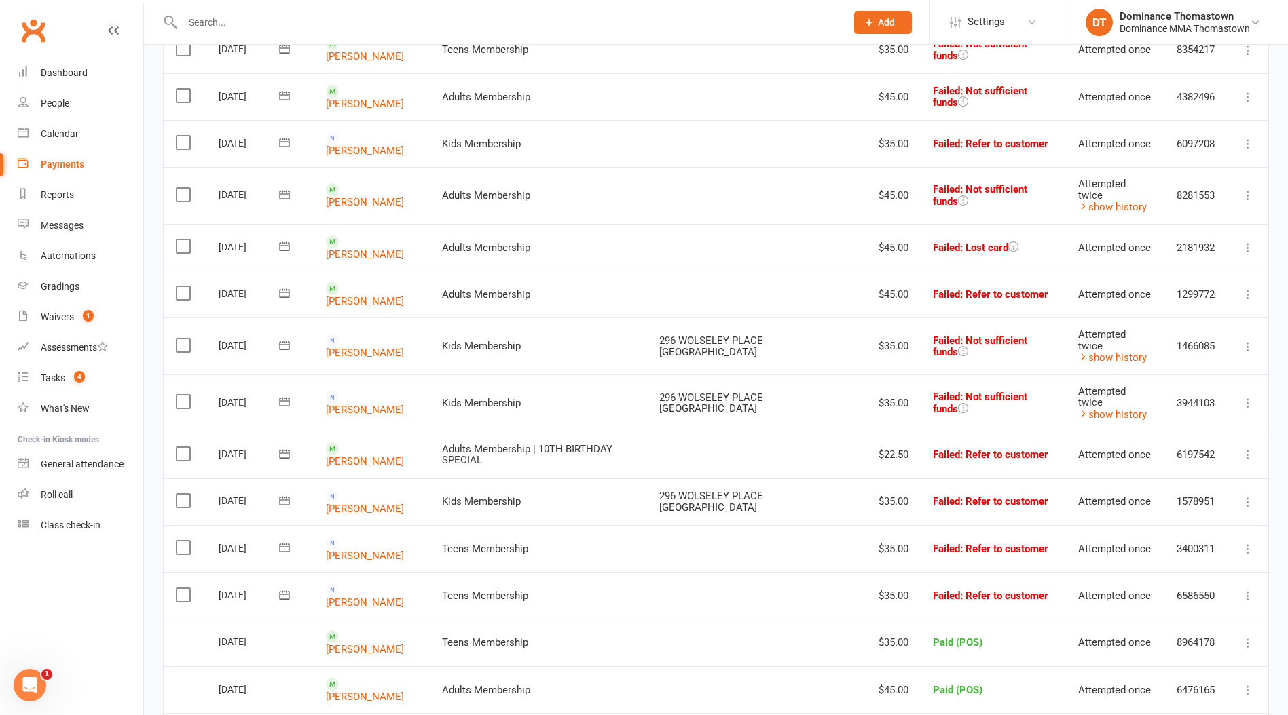
scroll to position [208, 0]
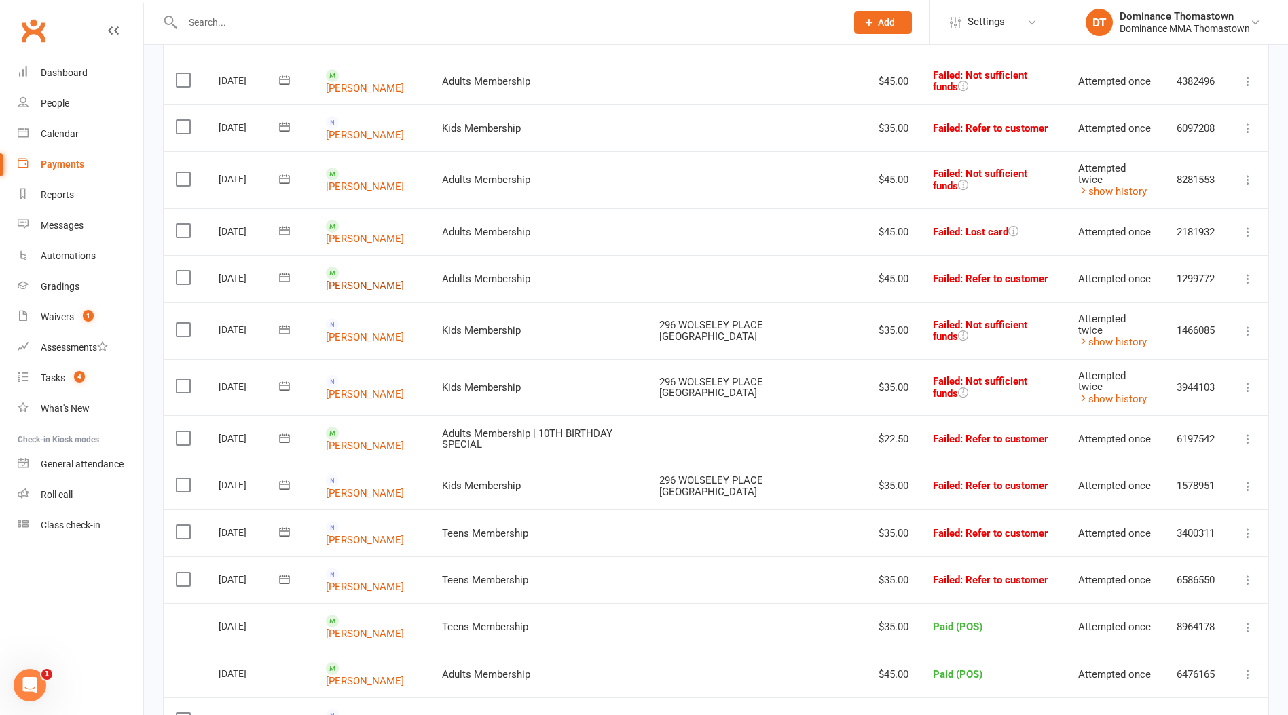
click at [381, 280] on link "[PERSON_NAME]" at bounding box center [365, 286] width 78 height 12
click at [360, 233] on link "[PERSON_NAME]" at bounding box center [365, 239] width 78 height 12
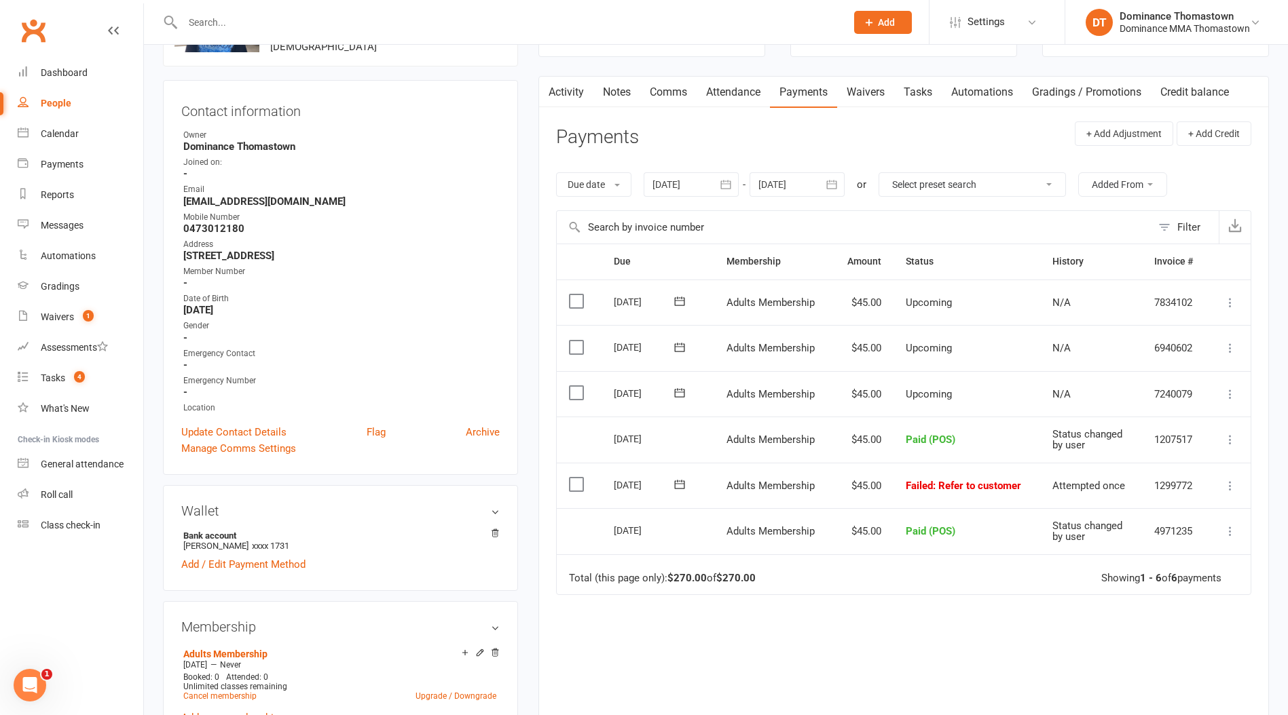
scroll to position [122, 0]
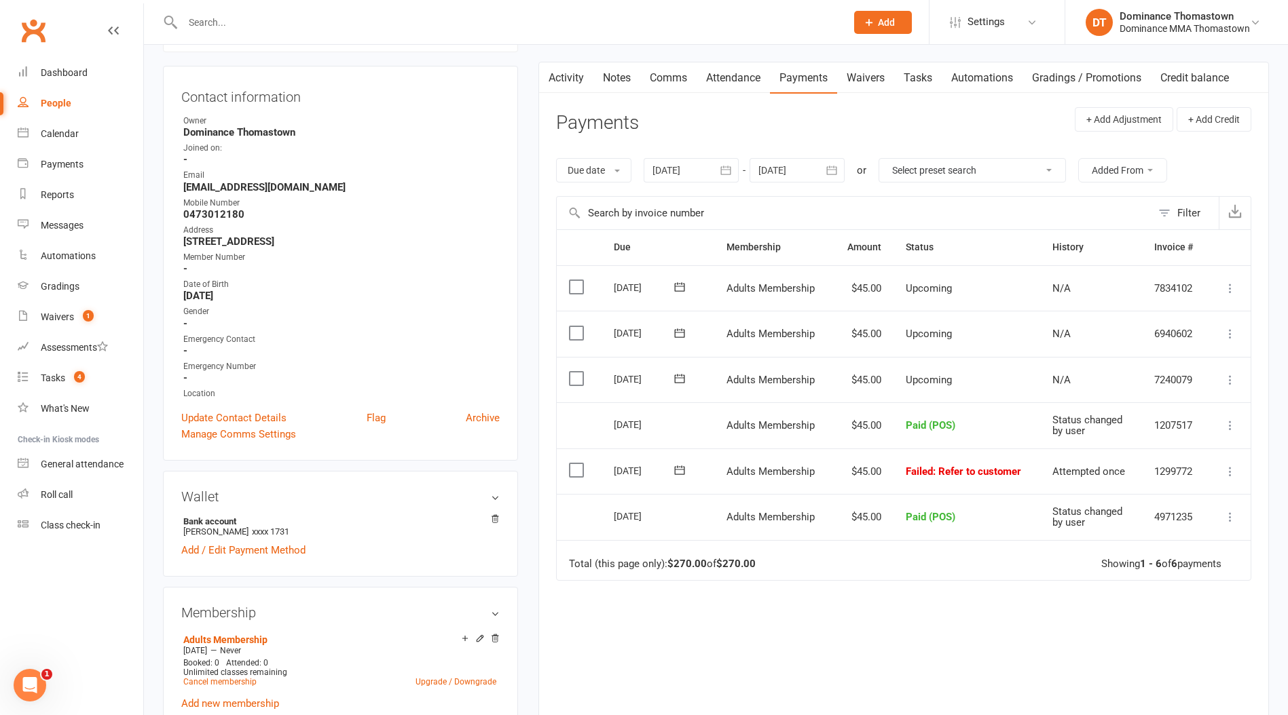
click at [586, 466] on label at bounding box center [578, 471] width 18 height 14
click at [578, 464] on input "checkbox" at bounding box center [573, 464] width 9 height 0
click at [1188, 674] on button "Change status" at bounding box center [1214, 684] width 107 height 29
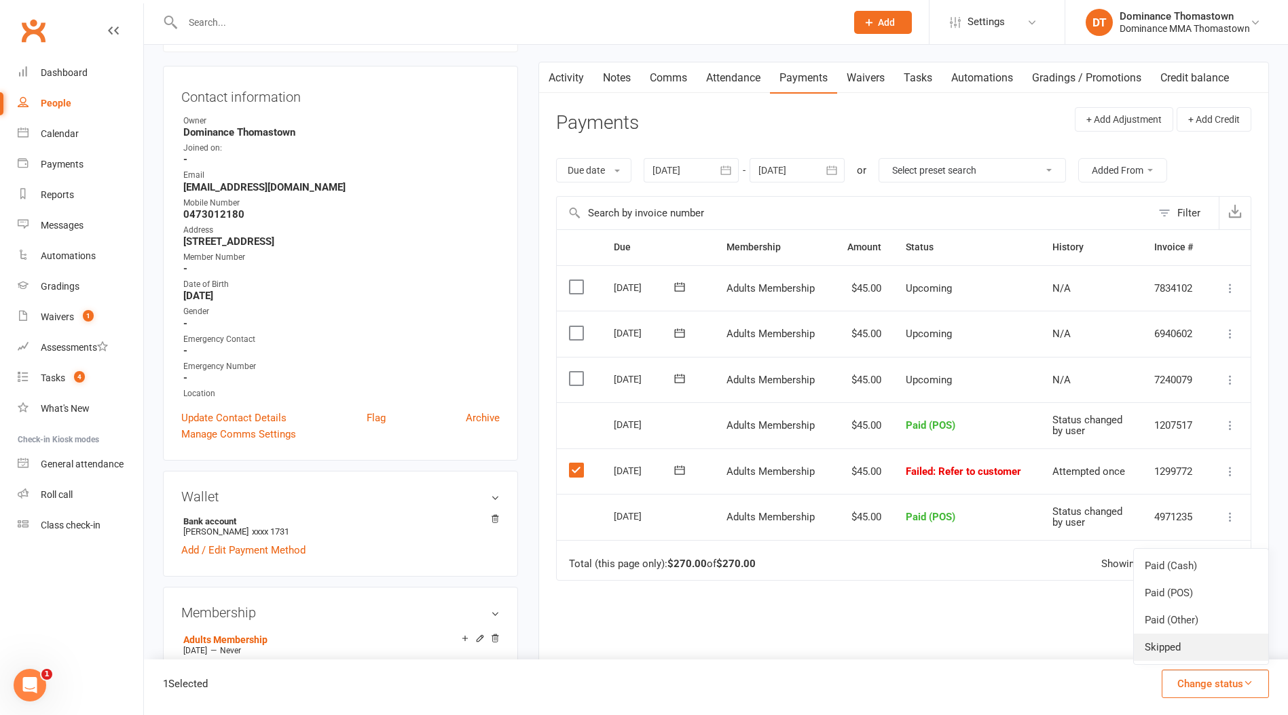
click at [1184, 656] on link "Skipped" at bounding box center [1200, 647] width 134 height 27
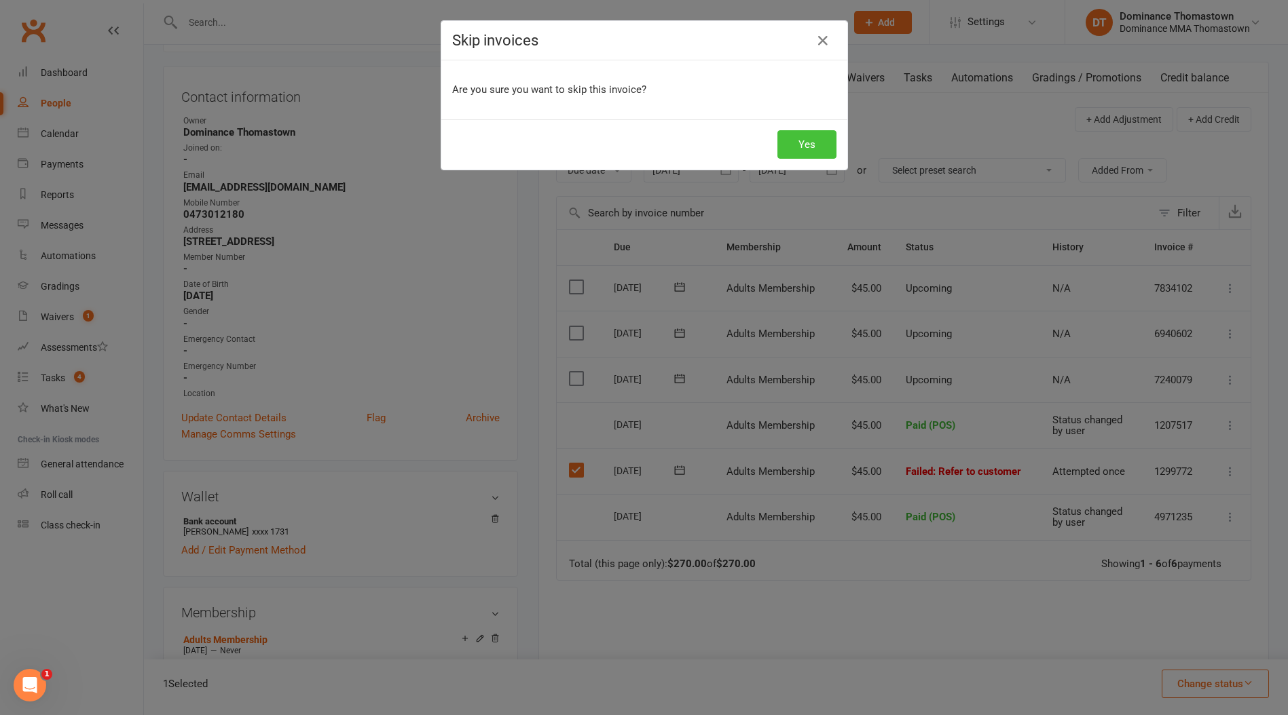
drag, startPoint x: 802, startPoint y: 147, endPoint x: 730, endPoint y: 153, distance: 71.5
click at [802, 147] on button "Yes" at bounding box center [806, 144] width 59 height 29
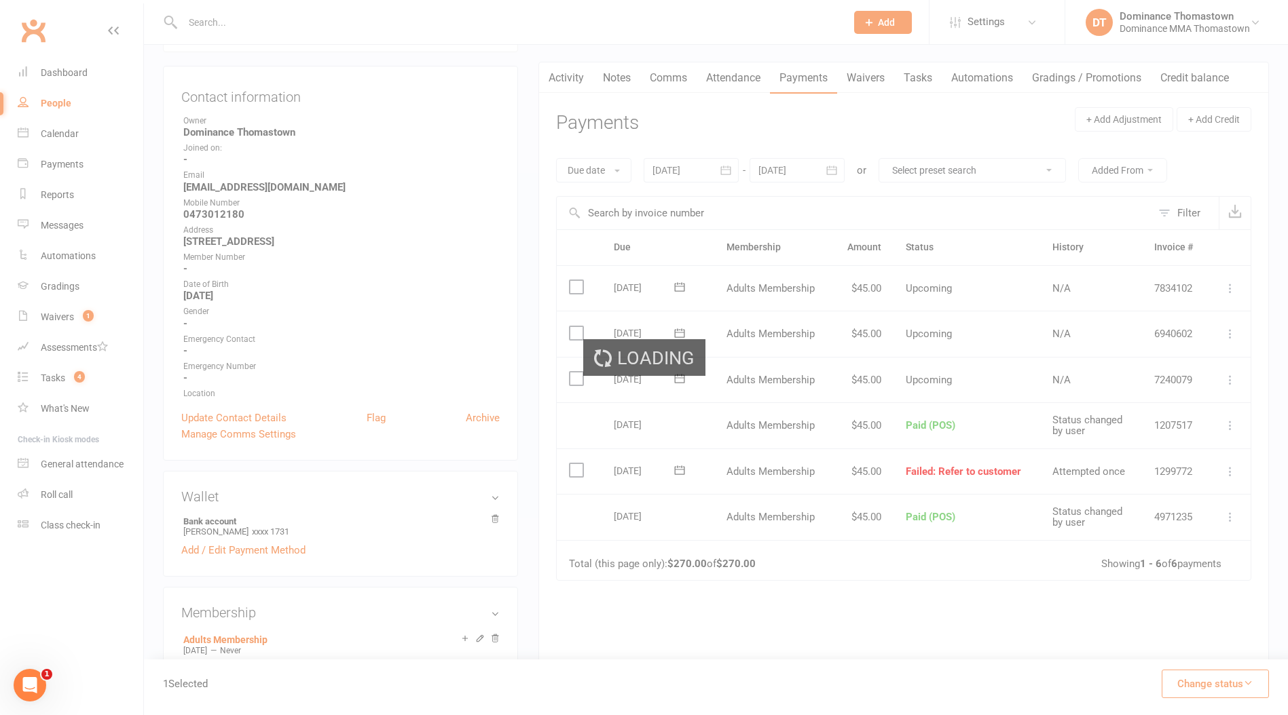
scroll to position [0, 0]
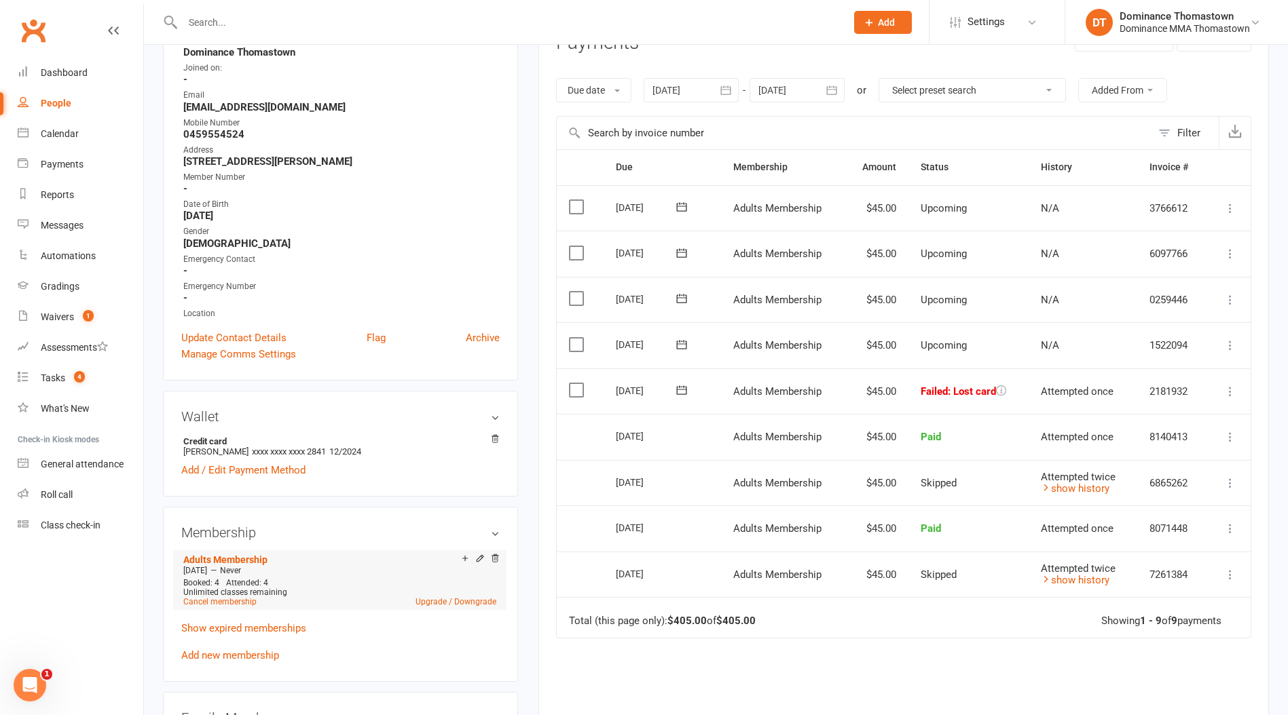
scroll to position [215, 0]
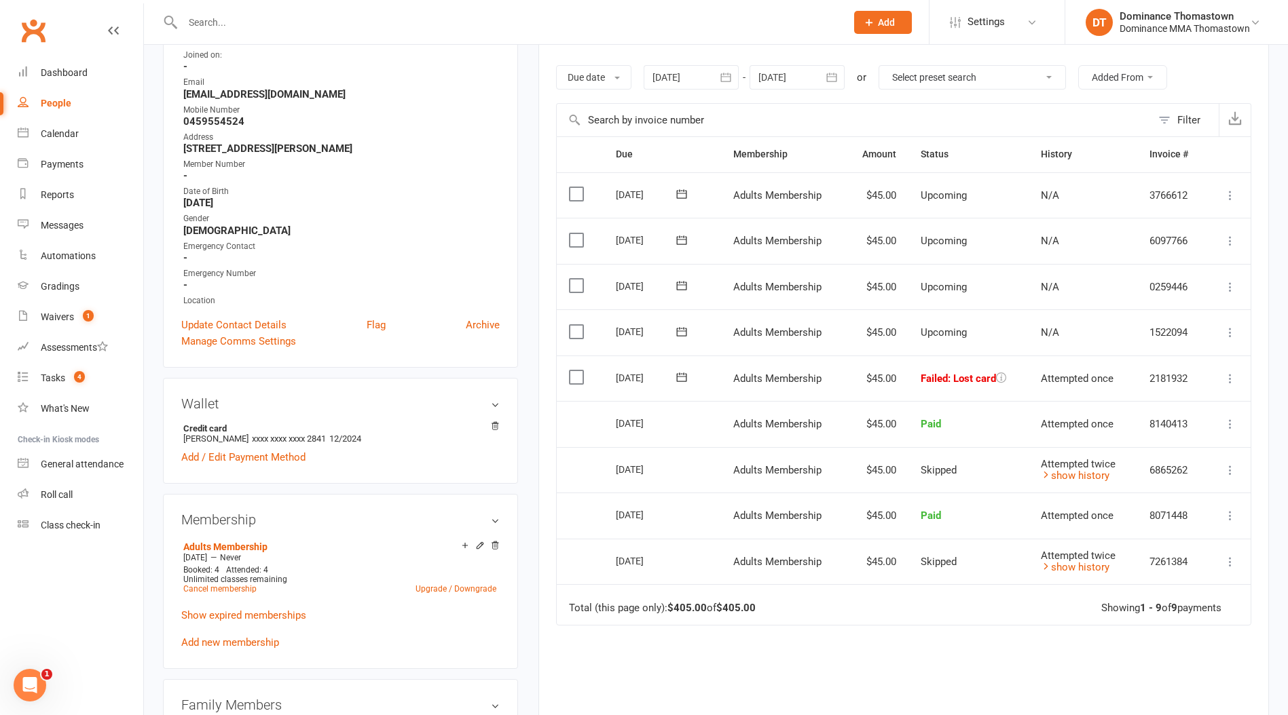
click at [204, 118] on strong "0459554524" at bounding box center [341, 121] width 316 height 12
copy strong "0459554524"
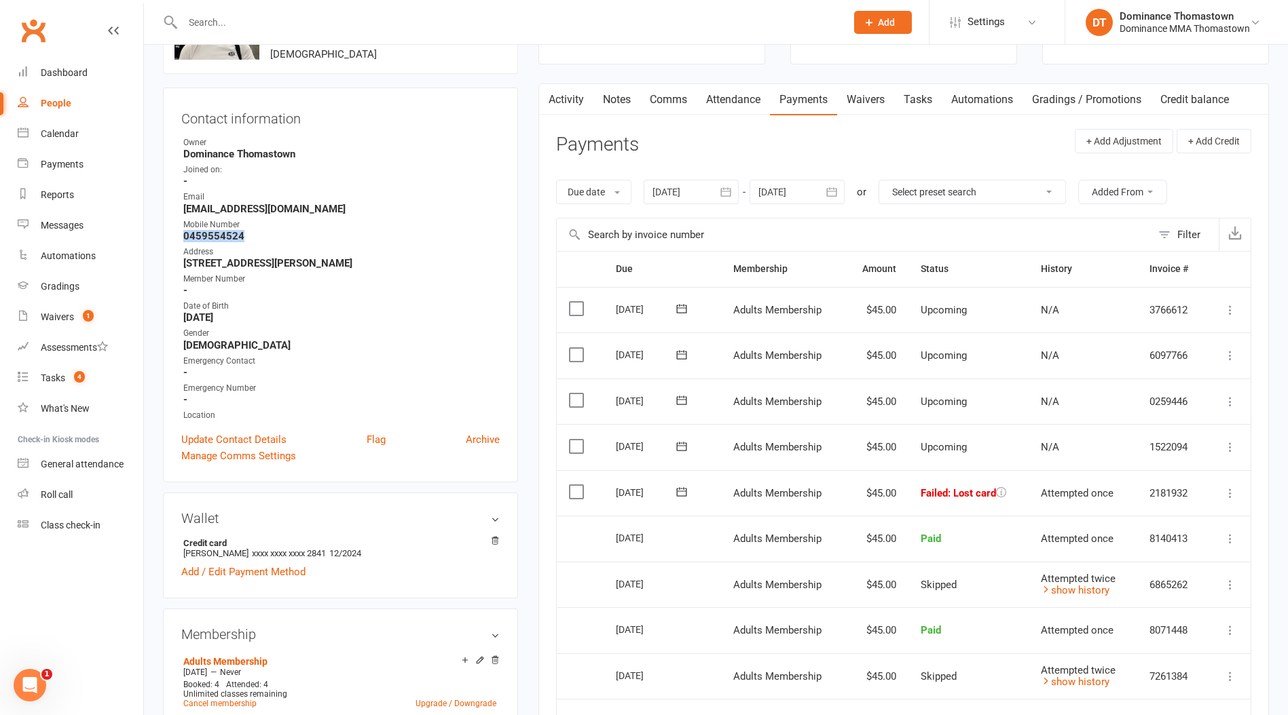
scroll to position [0, 0]
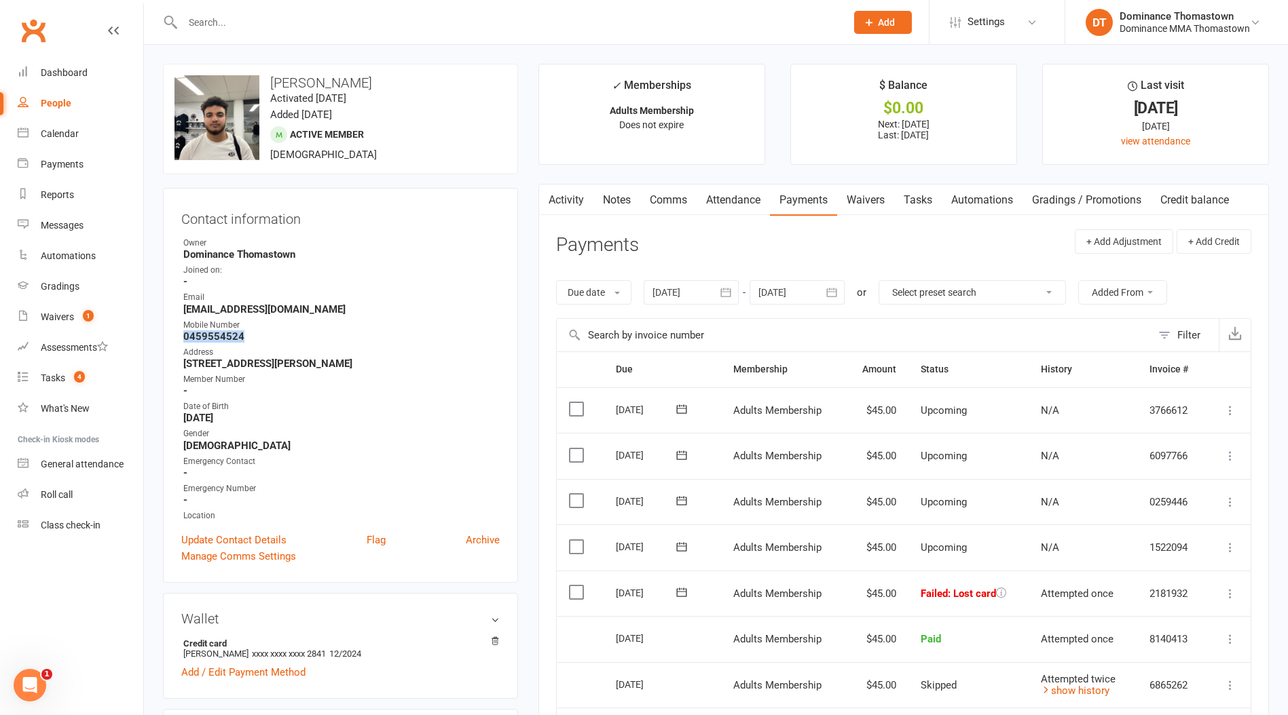
drag, startPoint x: 915, startPoint y: 196, endPoint x: 931, endPoint y: 197, distance: 16.3
click at [916, 196] on link "Tasks" at bounding box center [918, 200] width 48 height 31
select select "incomplete"
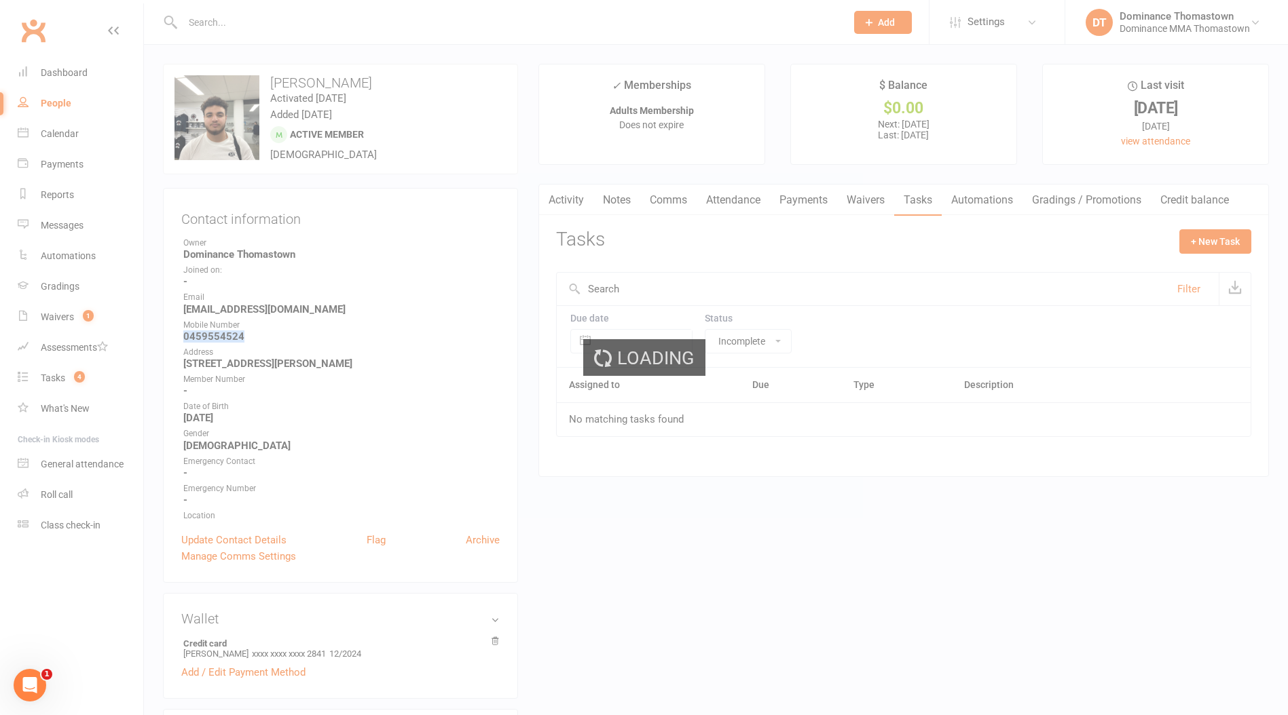
select select "incomplete"
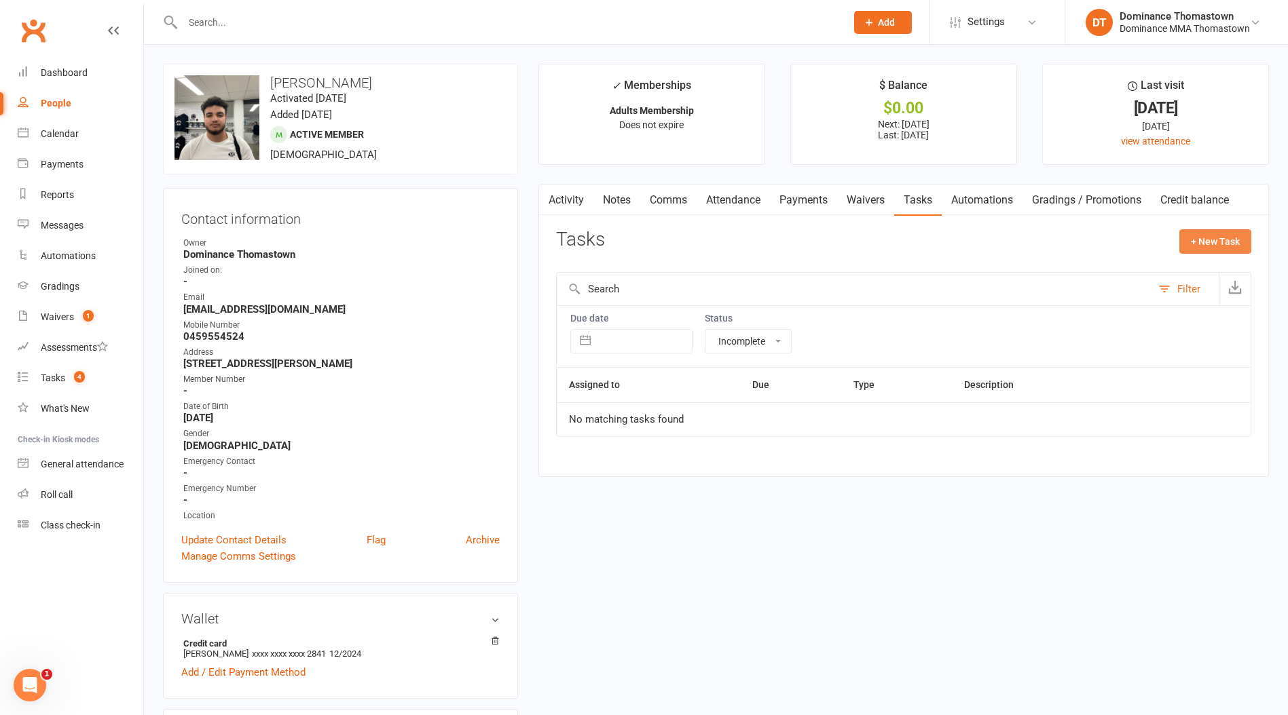
click at [1205, 240] on button "+ New Task" at bounding box center [1215, 241] width 72 height 24
select select "12547"
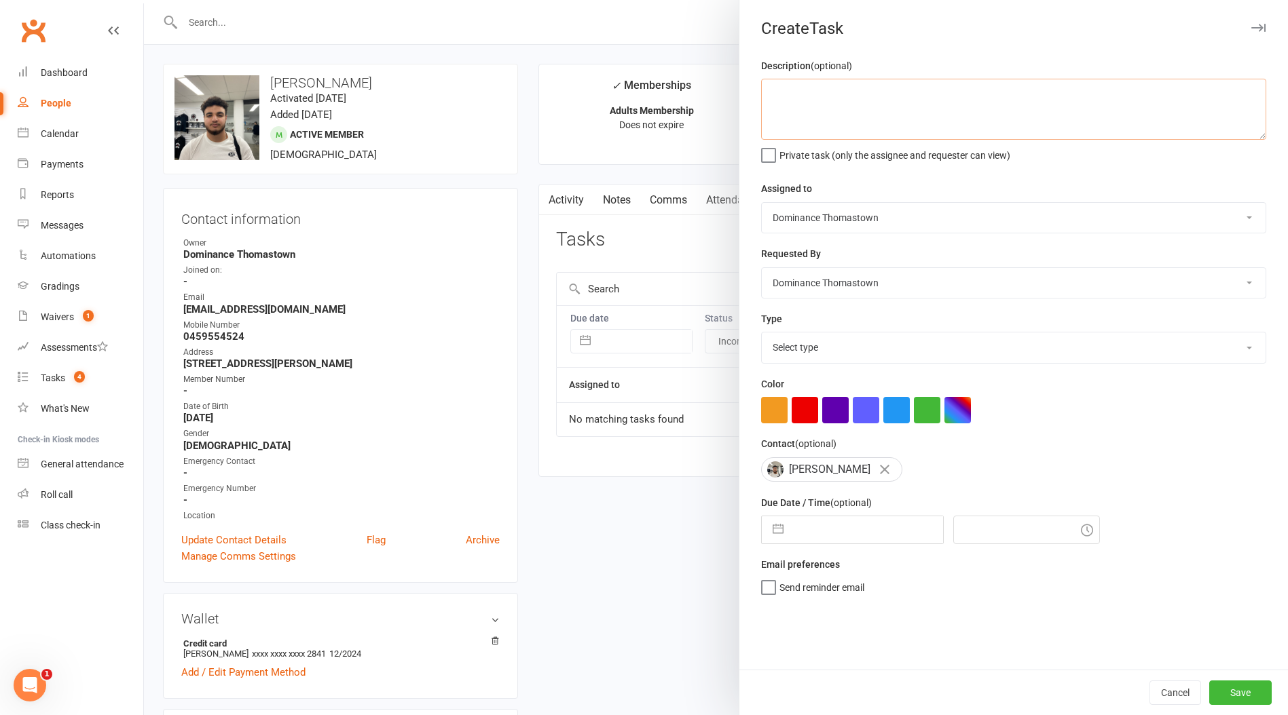
click at [845, 126] on textarea at bounding box center [1013, 109] width 505 height 61
type textarea "l"
drag, startPoint x: 1026, startPoint y: 92, endPoint x: 1094, endPoint y: 98, distance: 68.1
click at [1027, 92] on textarea ""lost card" coming up under failed payments. tried calling but no answers" at bounding box center [1013, 109] width 505 height 61
click at [1159, 98] on textarea ""lost card" coming up under failed payments. tried calling (att2) but no answers" at bounding box center [1013, 109] width 505 height 61
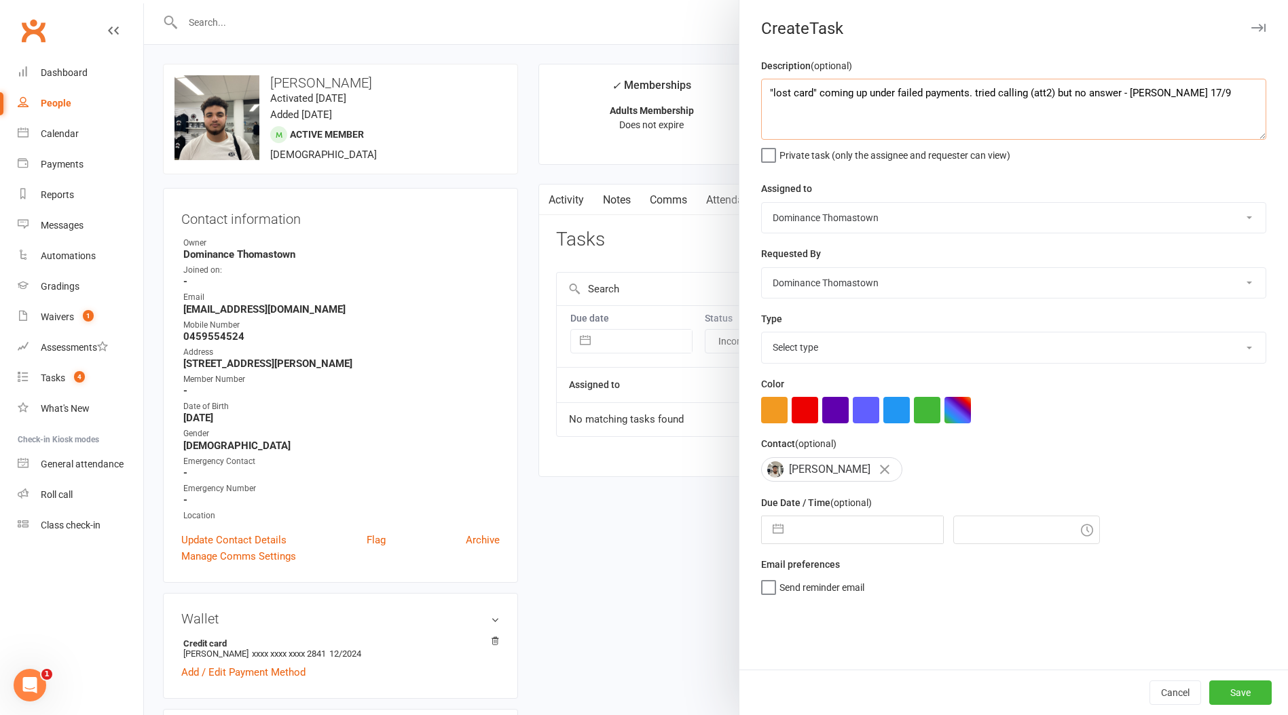
type textarea ""lost card" coming up under failed payments. tried calling (att2) but no answer…"
click at [872, 341] on select "Select type A. prospect | enquiry response B. prospect | trial | booking [PERSO…" at bounding box center [1014, 348] width 504 height 30
select select "3818"
click at [762, 334] on select "Select type A. prospect | enquiry response B. prospect | trial | booking [PERSO…" at bounding box center [1014, 348] width 504 height 30
select select "7"
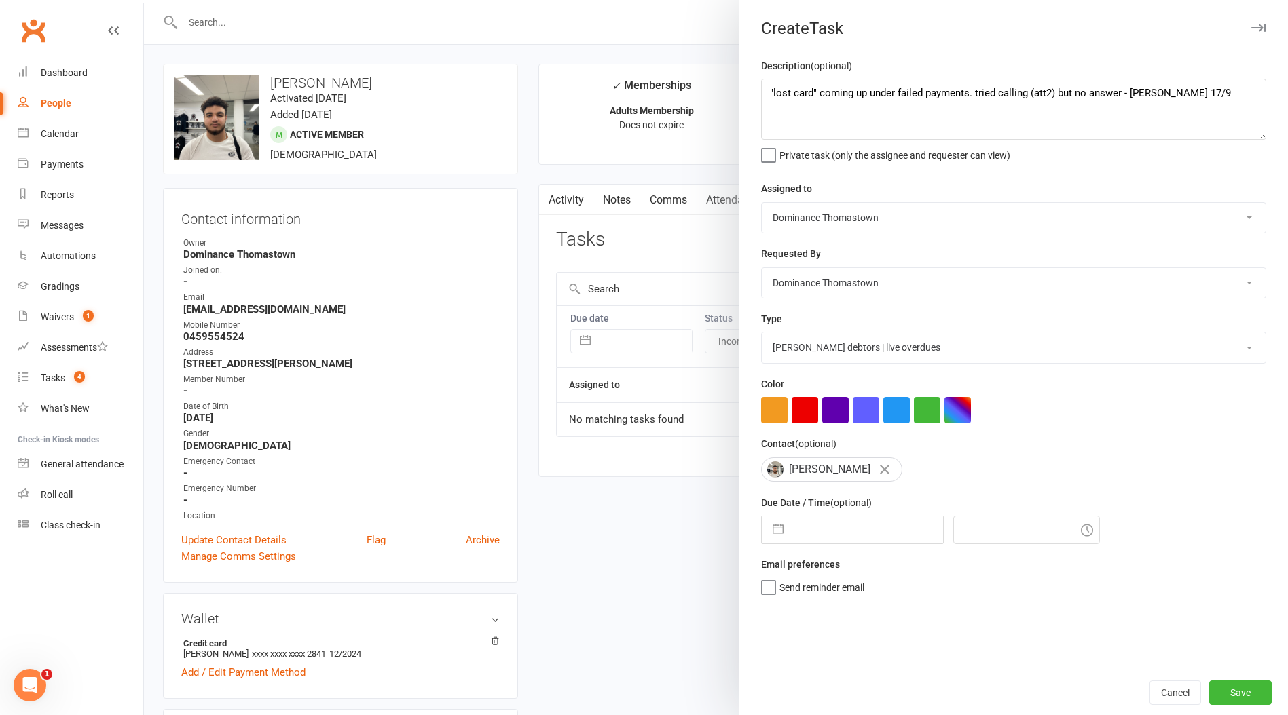
select select "2025"
select select "8"
select select "2025"
select select "9"
select select "2025"
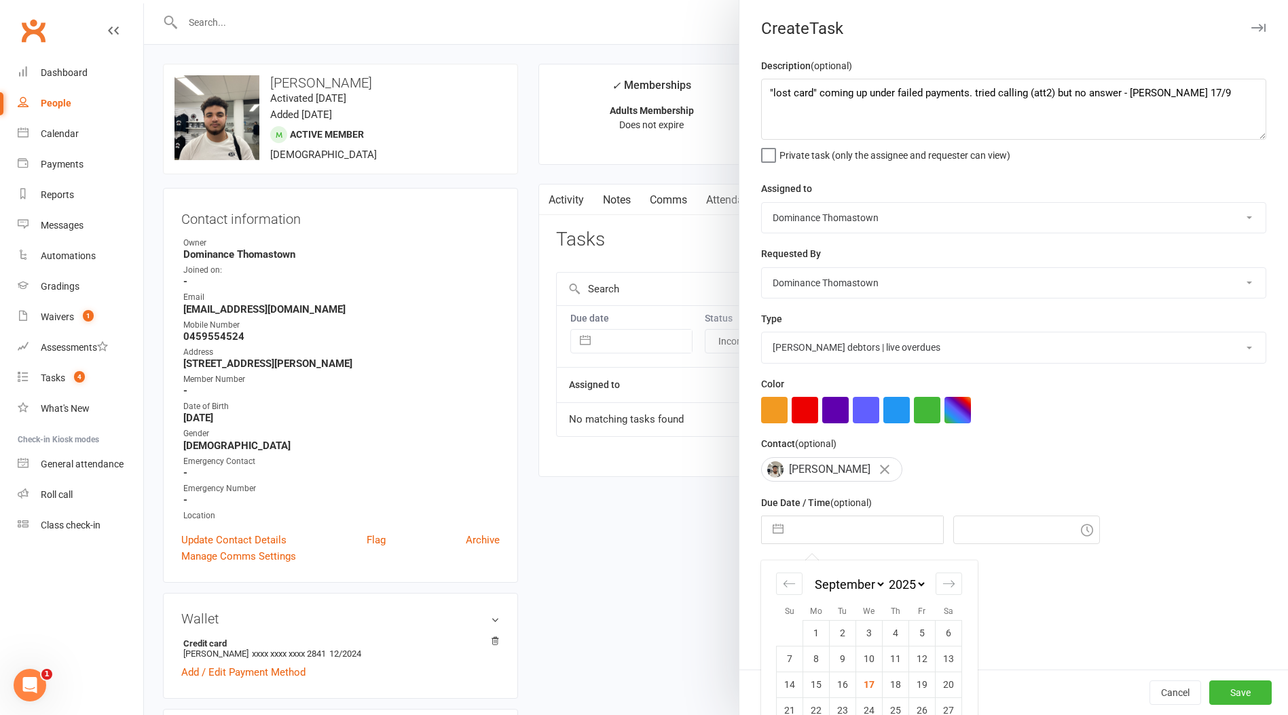
drag, startPoint x: 836, startPoint y: 533, endPoint x: 829, endPoint y: 533, distance: 7.5
click at [835, 533] on input "text" at bounding box center [866, 530] width 153 height 27
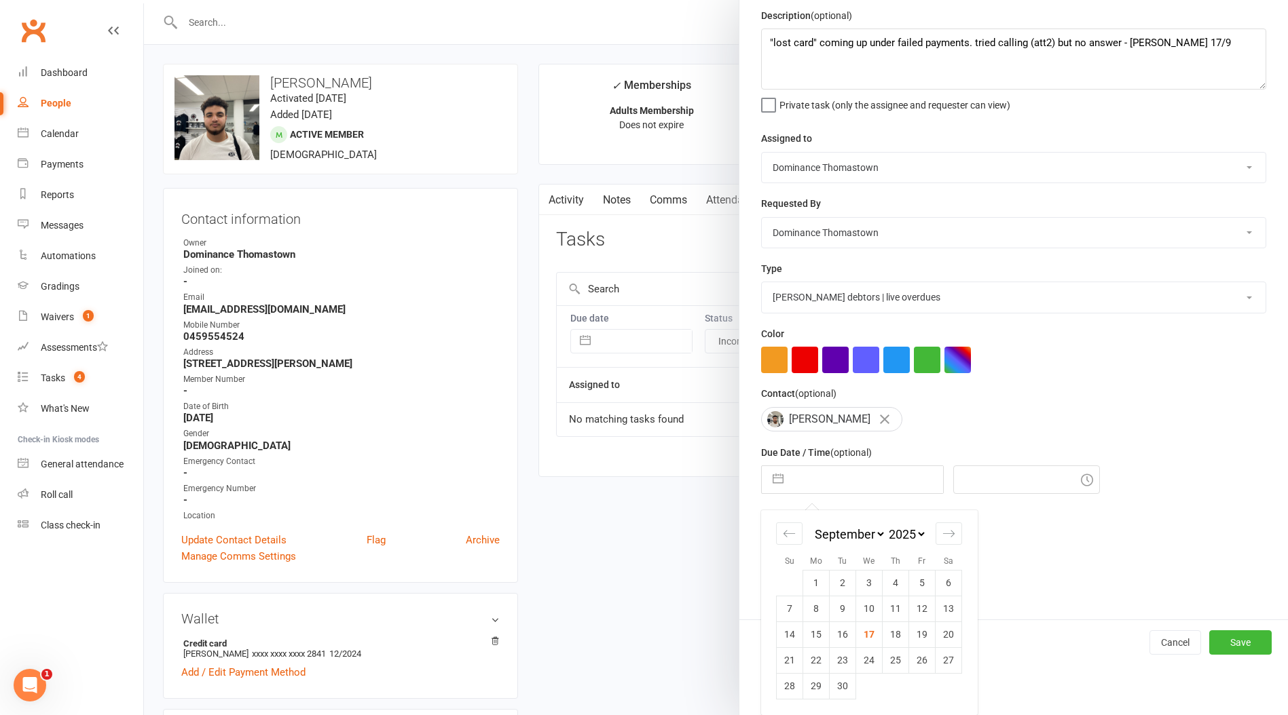
drag, startPoint x: 891, startPoint y: 637, endPoint x: 882, endPoint y: 614, distance: 25.0
click at [891, 637] on td "18" at bounding box center [895, 635] width 26 height 26
type input "[DATE]"
type input "5:00pm"
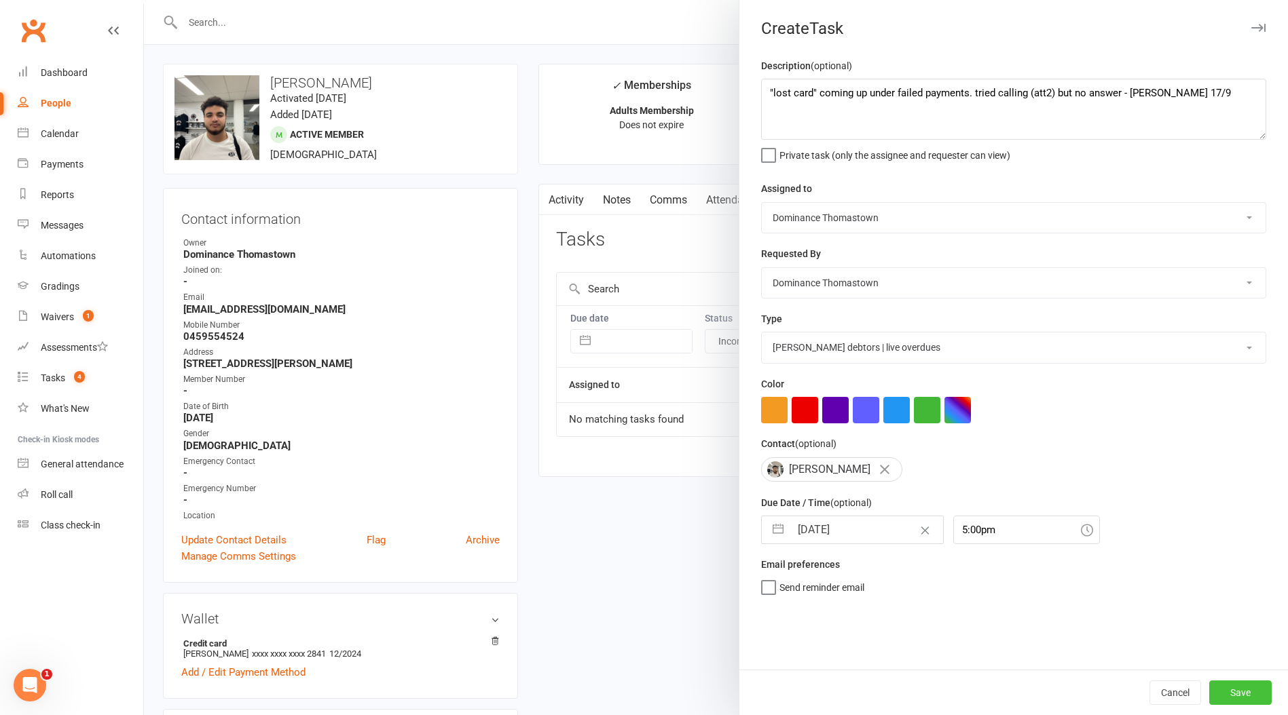
click at [1245, 698] on button "Save" at bounding box center [1240, 693] width 62 height 24
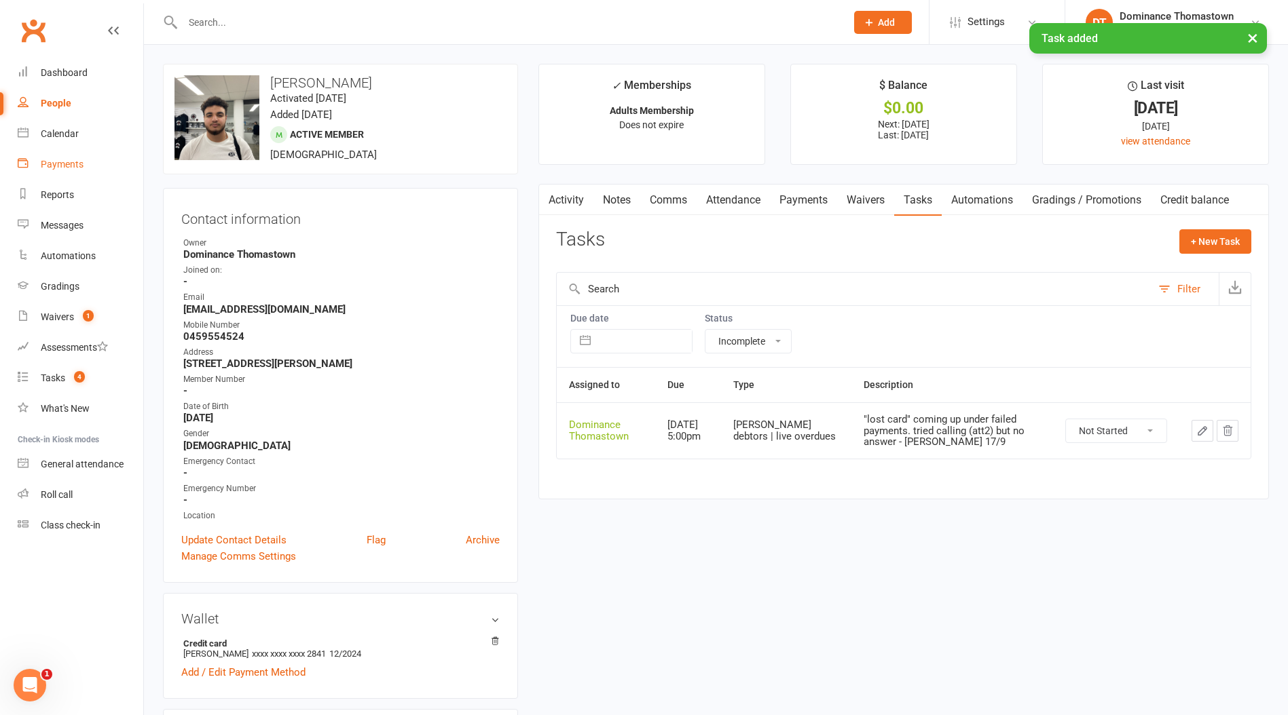
click at [79, 166] on div "Payments" at bounding box center [62, 164] width 43 height 11
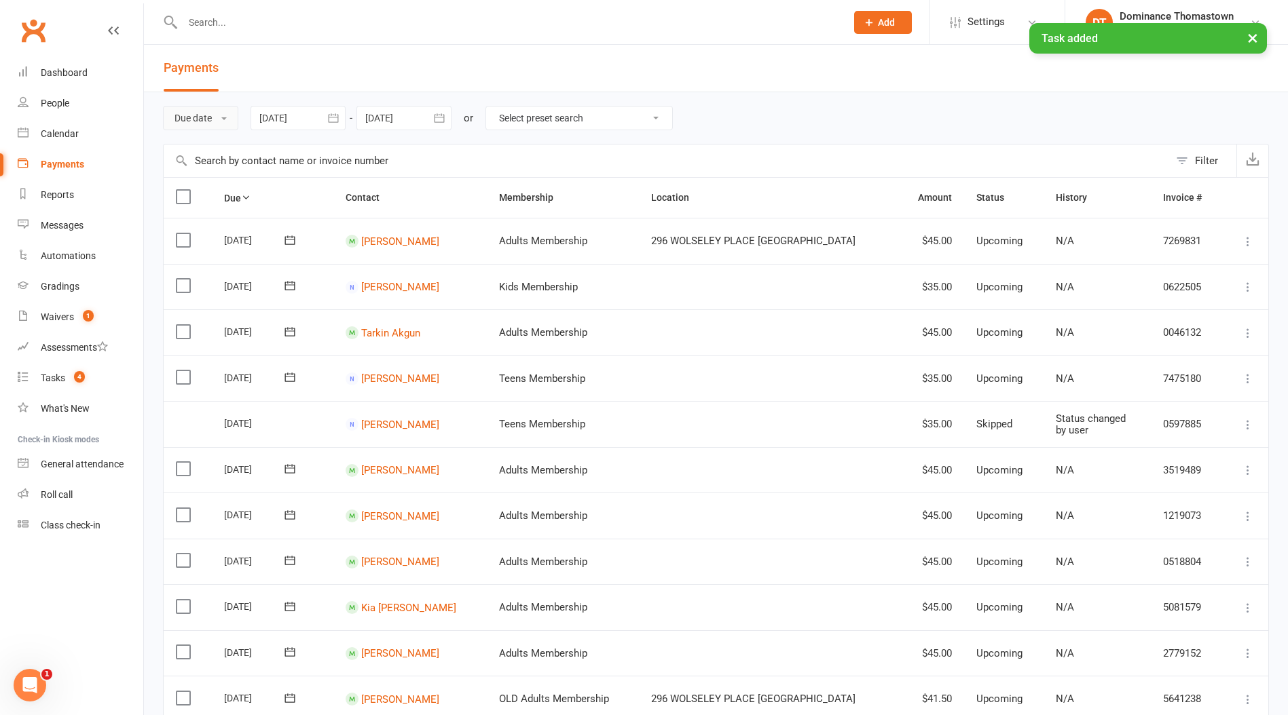
drag, startPoint x: 174, startPoint y: 111, endPoint x: 180, endPoint y: 120, distance: 10.9
click at [174, 111] on button "Due date" at bounding box center [200, 118] width 75 height 24
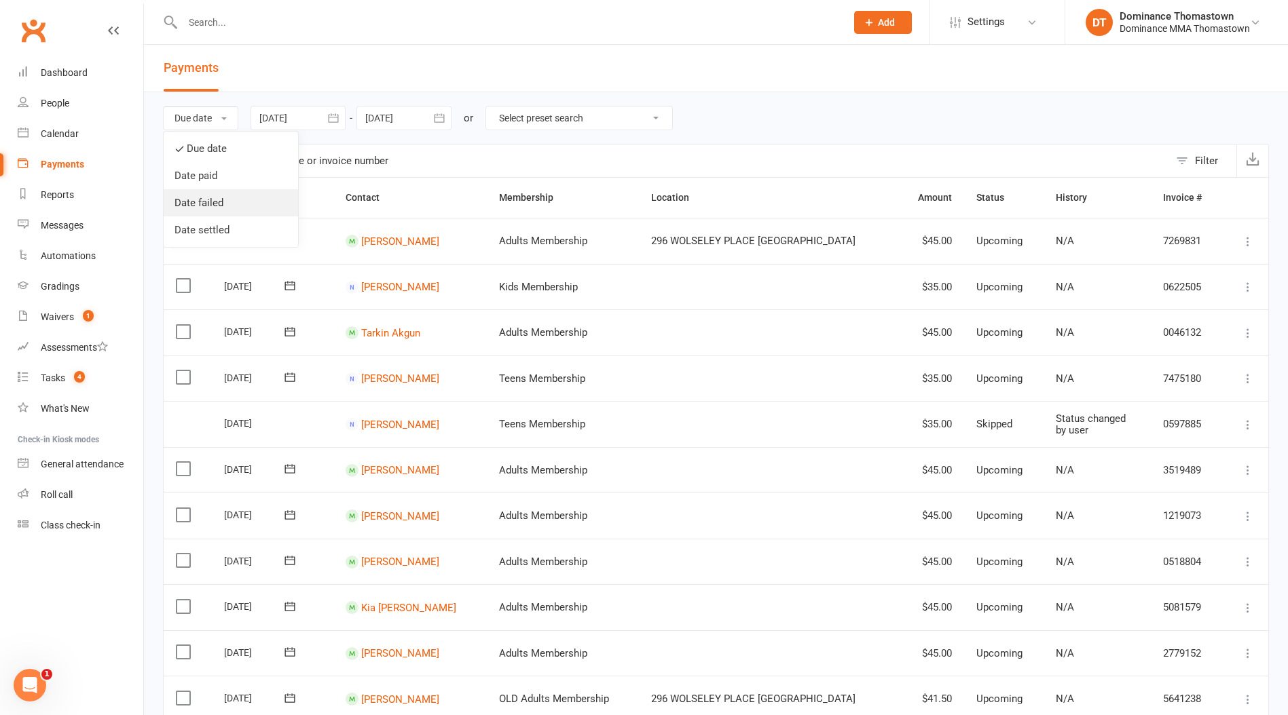
click at [223, 208] on link "Date failed" at bounding box center [231, 202] width 134 height 27
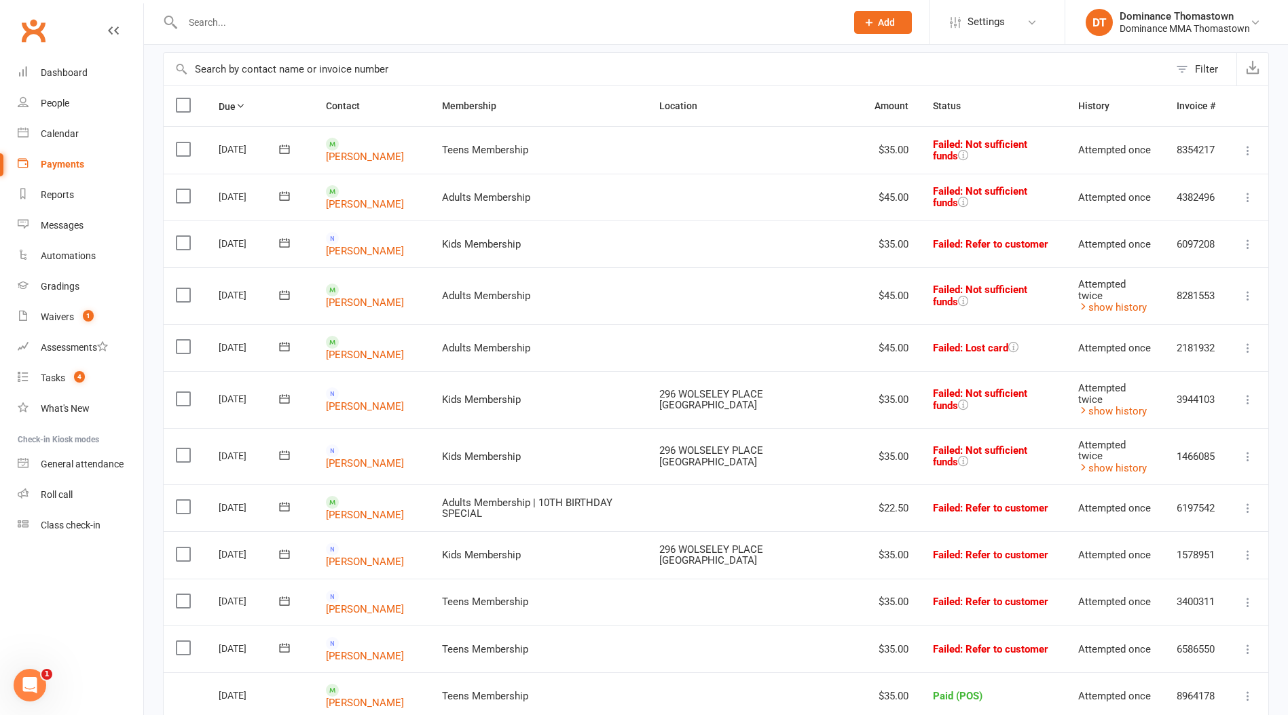
scroll to position [97, 0]
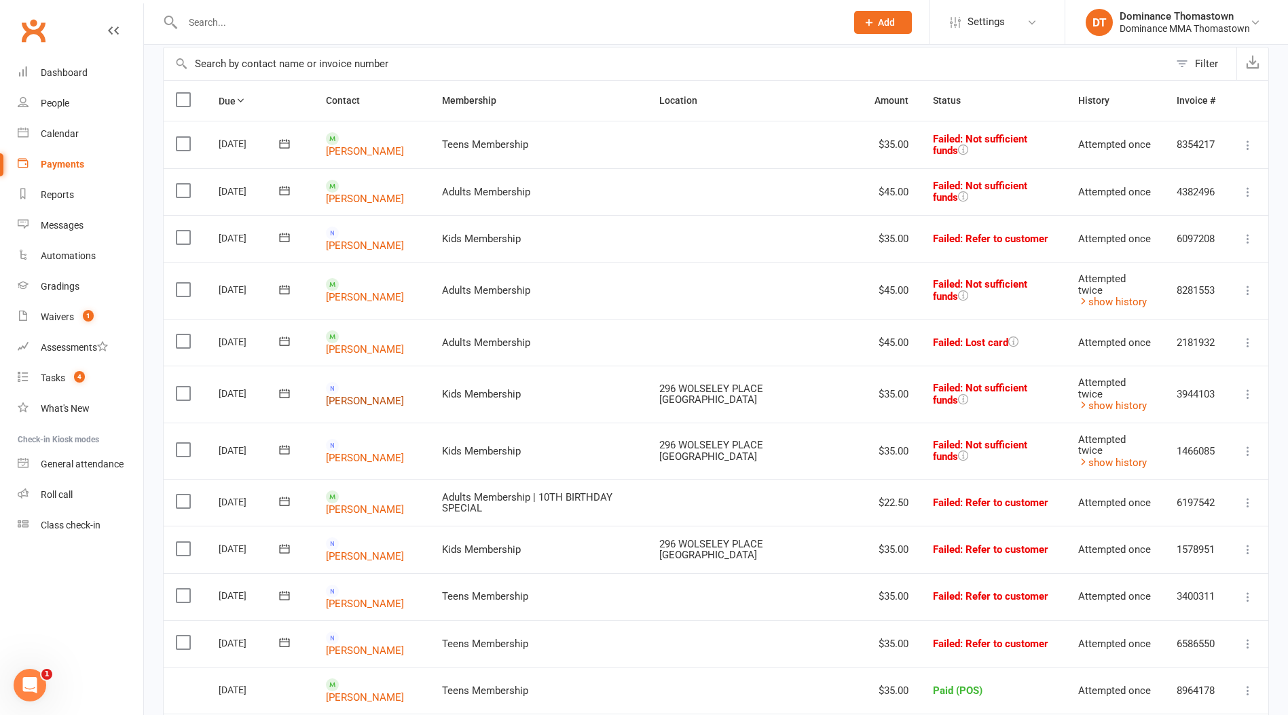
click at [357, 395] on link "[PERSON_NAME]" at bounding box center [365, 401] width 78 height 12
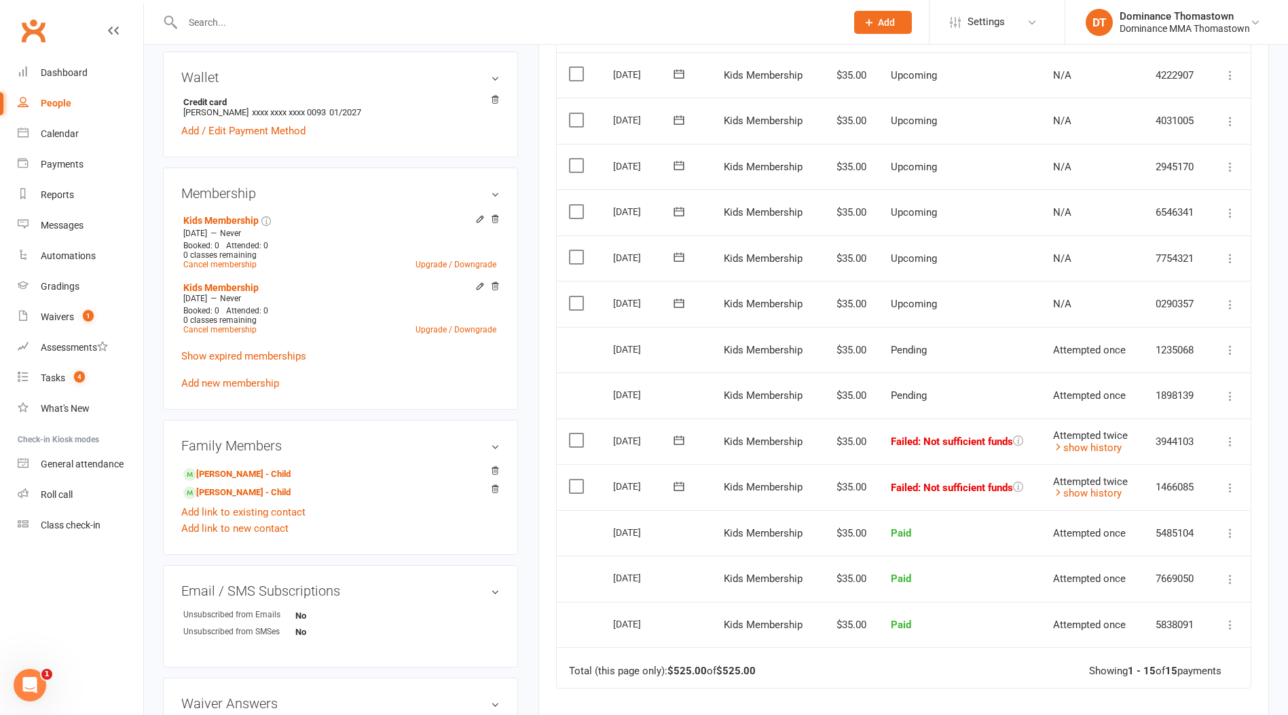
scroll to position [417, 0]
drag, startPoint x: 582, startPoint y: 437, endPoint x: 584, endPoint y: 452, distance: 15.1
click at [581, 437] on label at bounding box center [578, 439] width 18 height 14
click at [578, 432] on input "checkbox" at bounding box center [573, 432] width 9 height 0
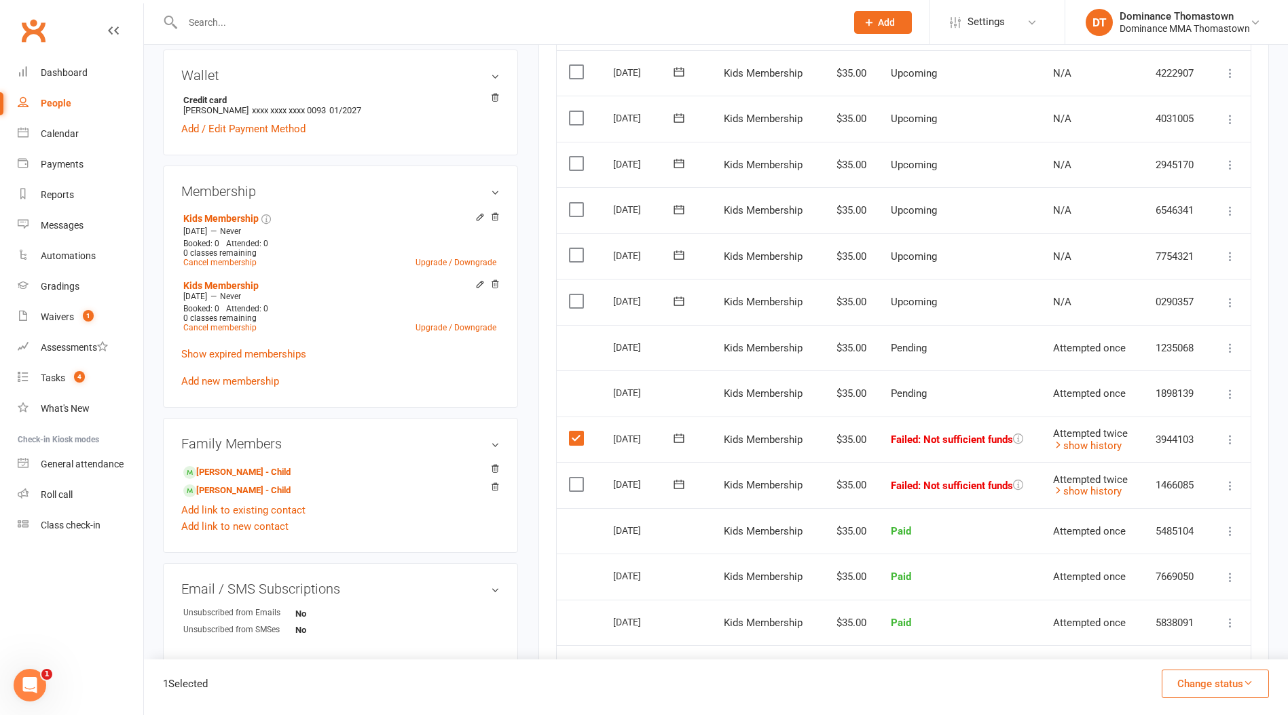
click at [584, 494] on td "Select this" at bounding box center [579, 485] width 44 height 46
click at [578, 489] on td "Select this" at bounding box center [579, 485] width 44 height 46
drag, startPoint x: 581, startPoint y: 481, endPoint x: 592, endPoint y: 481, distance: 10.9
click at [580, 481] on label at bounding box center [578, 485] width 18 height 14
click at [578, 478] on input "checkbox" at bounding box center [573, 478] width 9 height 0
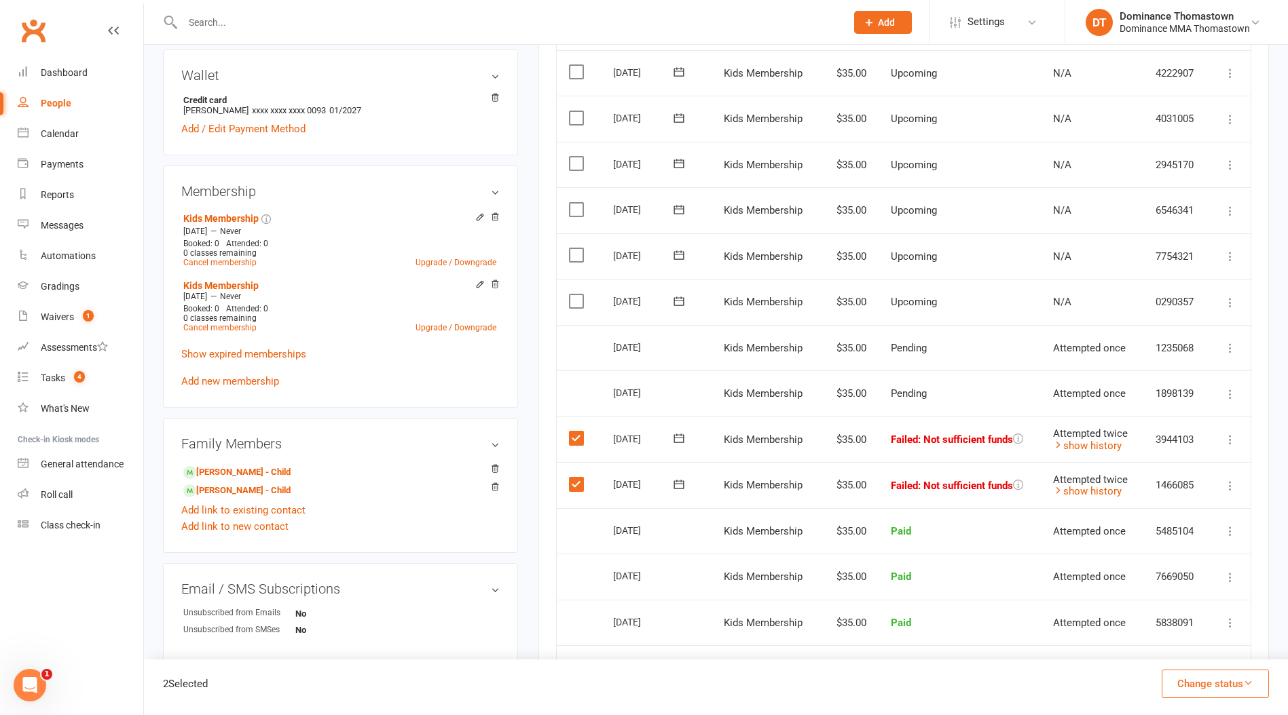
drag, startPoint x: 1201, startPoint y: 692, endPoint x: 1194, endPoint y: 685, distance: 10.1
click at [1201, 693] on button "Change status" at bounding box center [1214, 684] width 107 height 29
click at [1180, 654] on link "Skipped" at bounding box center [1200, 647] width 134 height 27
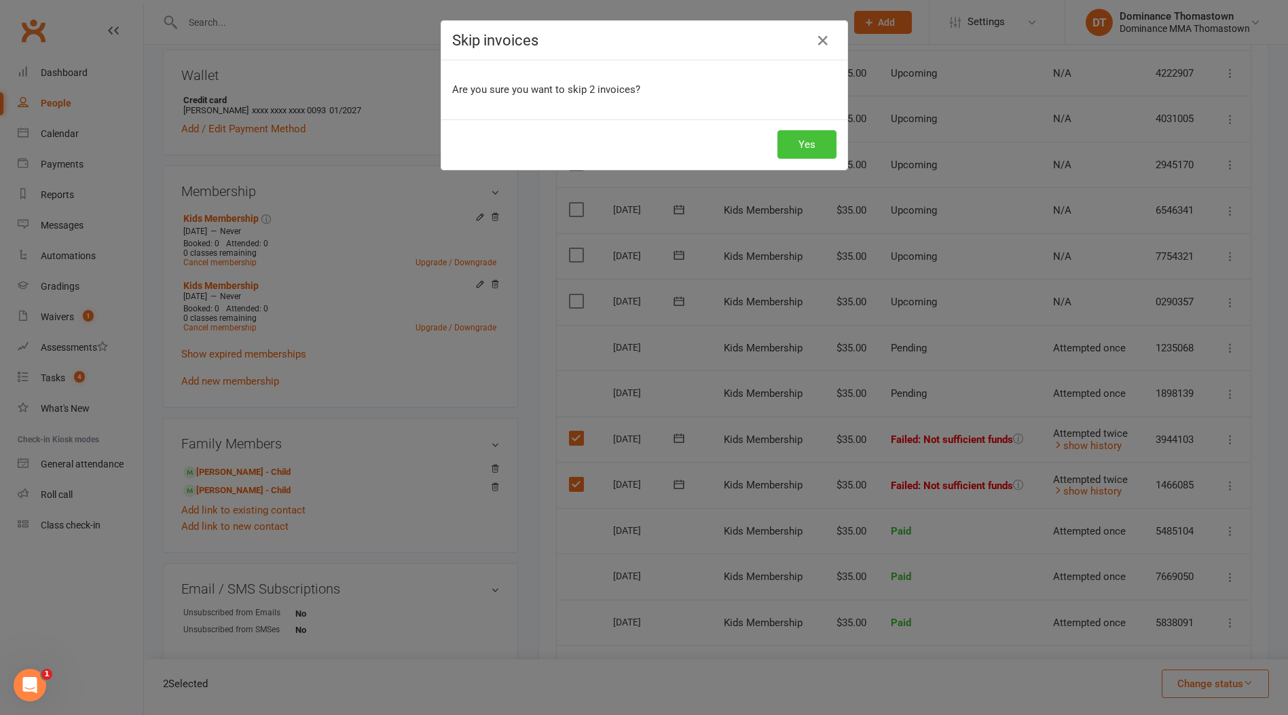
click at [785, 156] on button "Yes" at bounding box center [806, 144] width 59 height 29
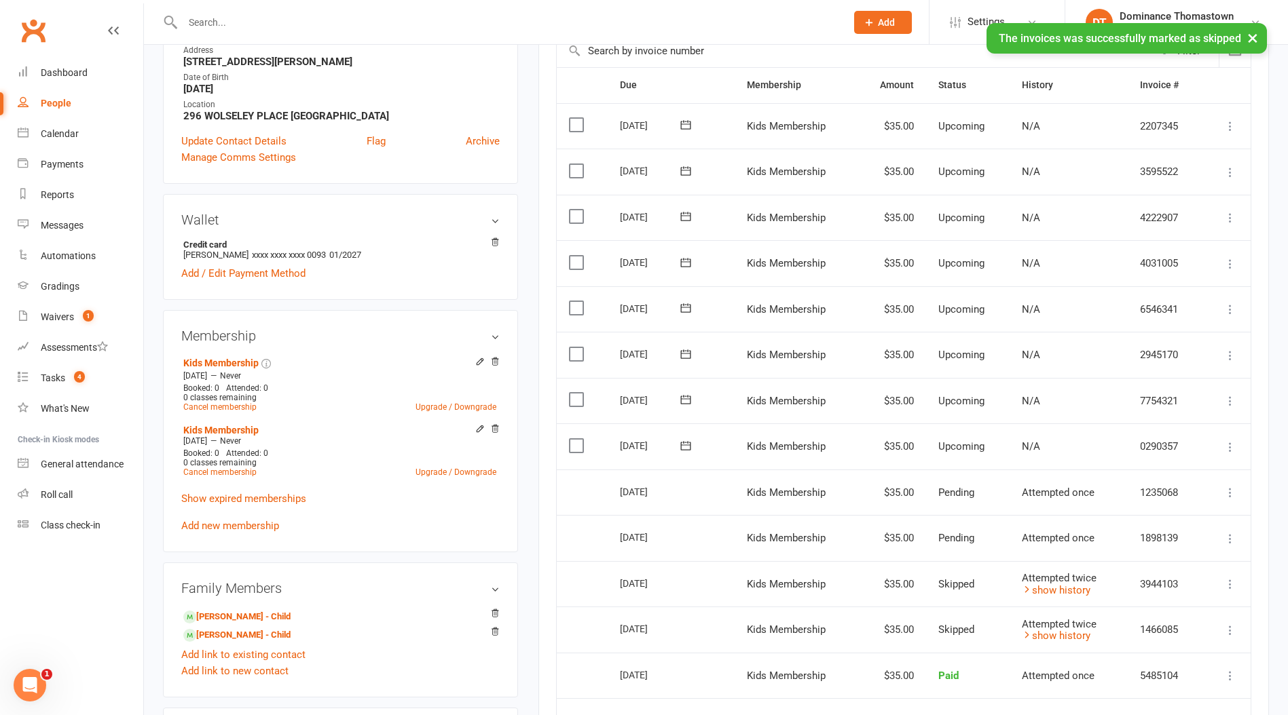
scroll to position [0, 0]
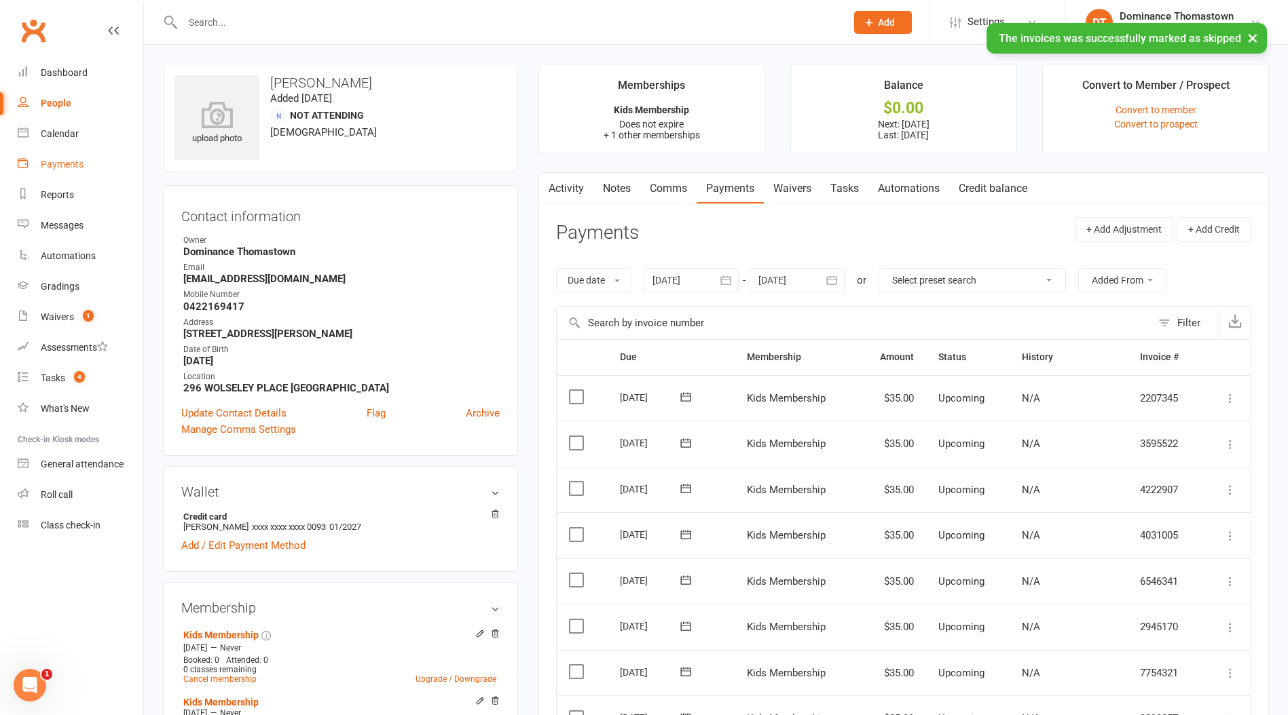
click at [63, 161] on div "Payments" at bounding box center [62, 164] width 43 height 11
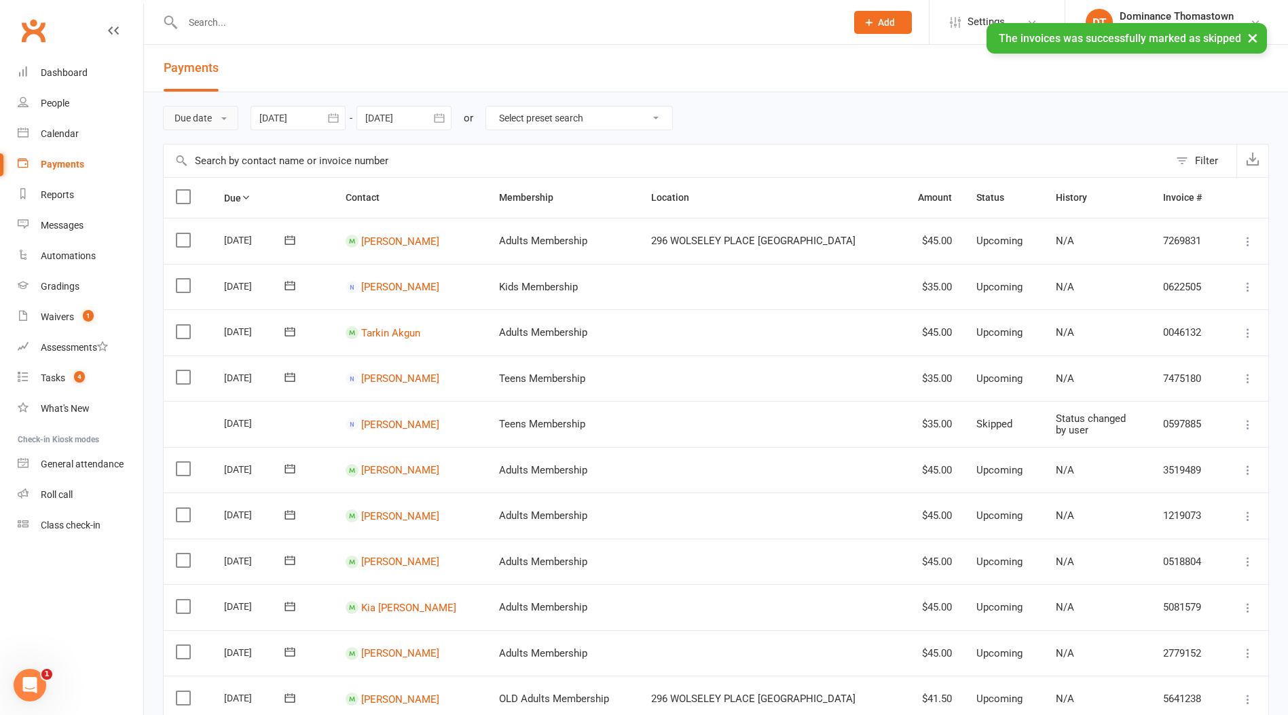
drag, startPoint x: 198, startPoint y: 113, endPoint x: 206, endPoint y: 140, distance: 28.3
click at [198, 113] on button "Due date" at bounding box center [200, 118] width 75 height 24
click at [223, 199] on link "Date failed" at bounding box center [231, 202] width 134 height 27
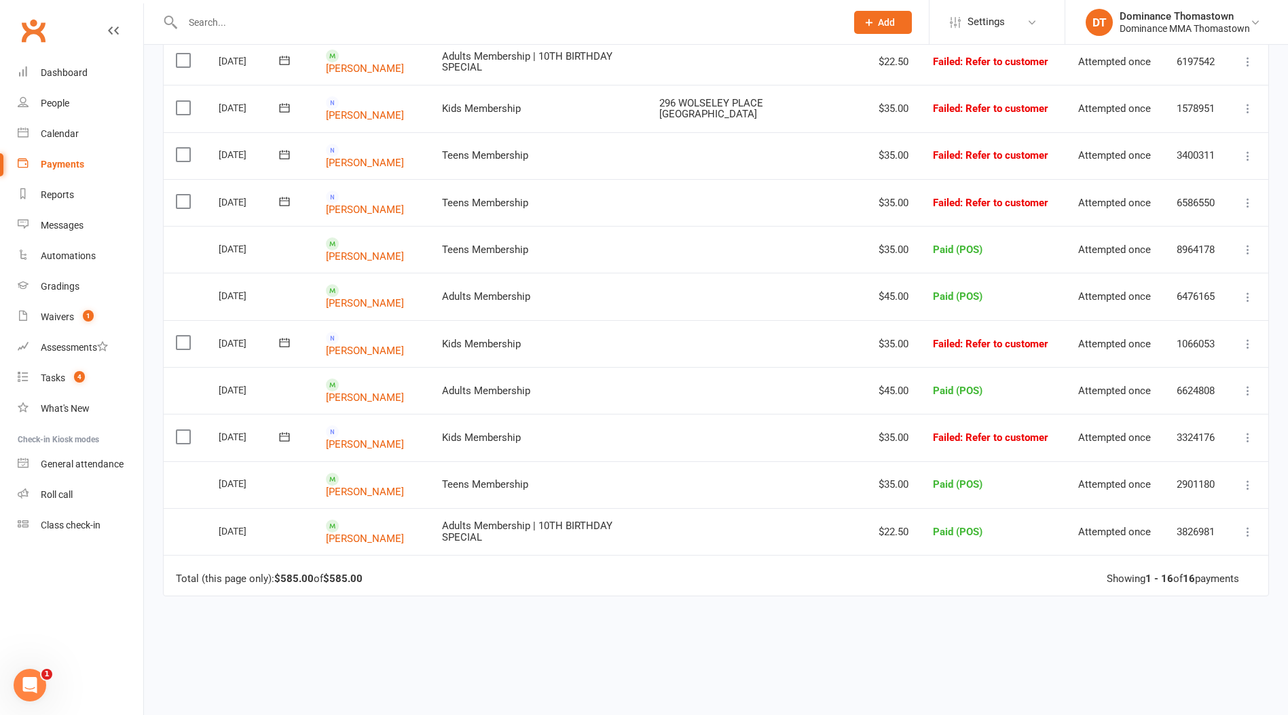
scroll to position [428, 0]
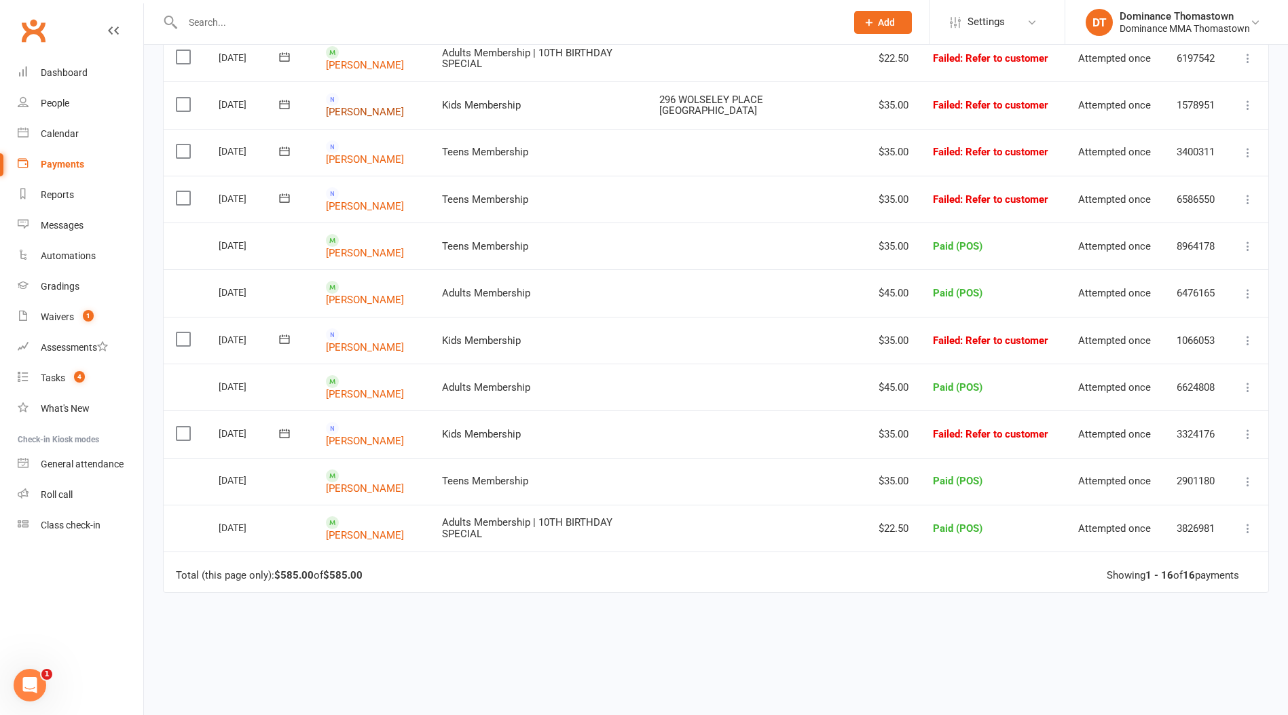
click at [356, 106] on link "[PERSON_NAME]" at bounding box center [365, 112] width 78 height 12
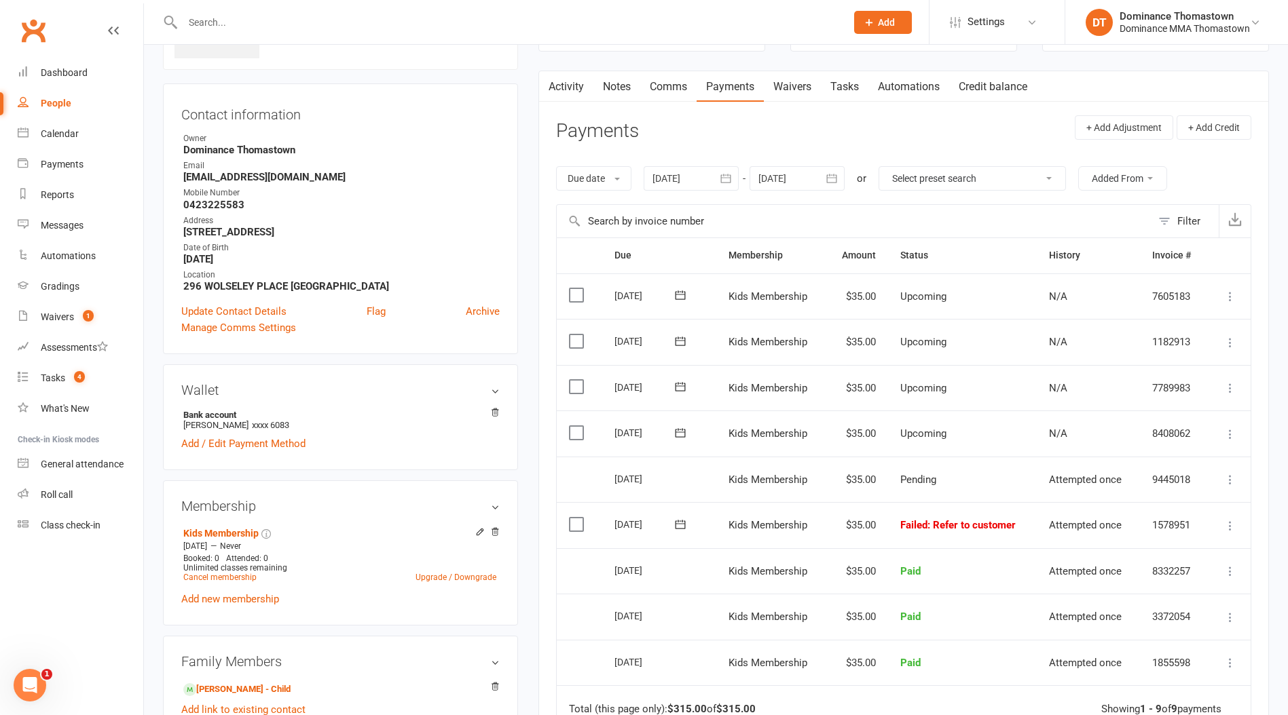
click at [573, 523] on label at bounding box center [578, 525] width 18 height 14
click at [573, 518] on input "checkbox" at bounding box center [573, 518] width 9 height 0
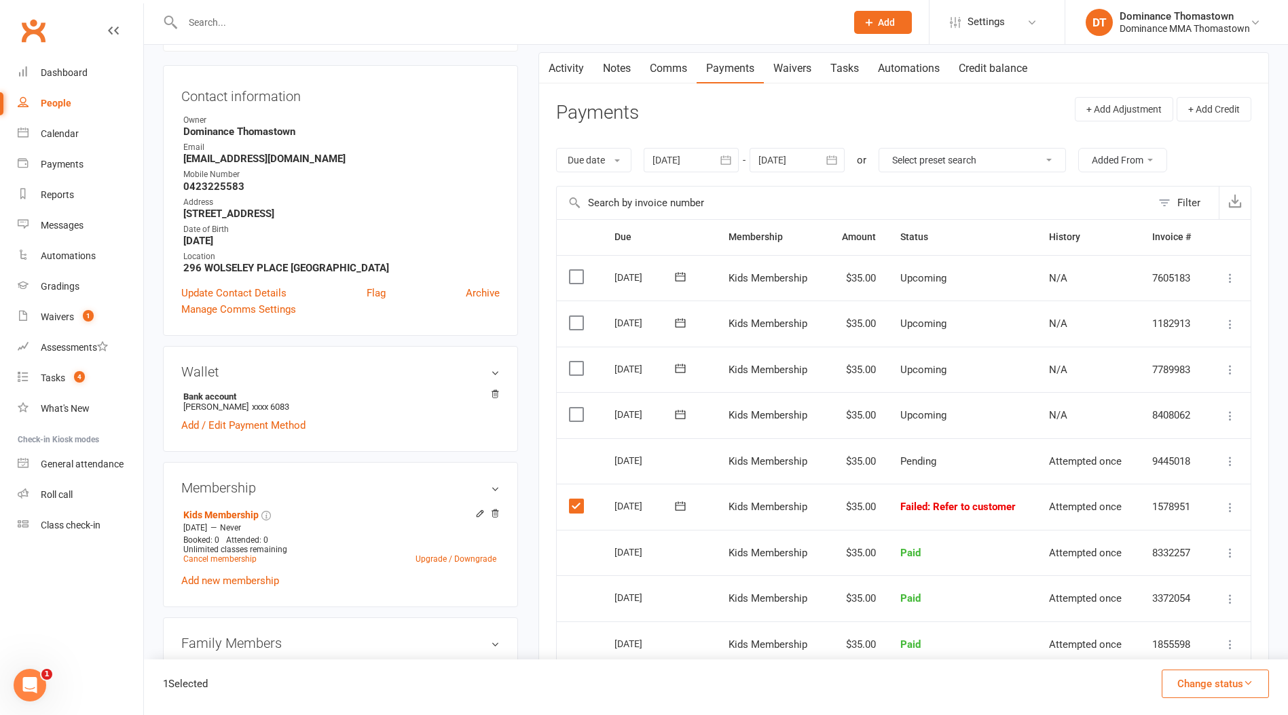
scroll to position [124, 0]
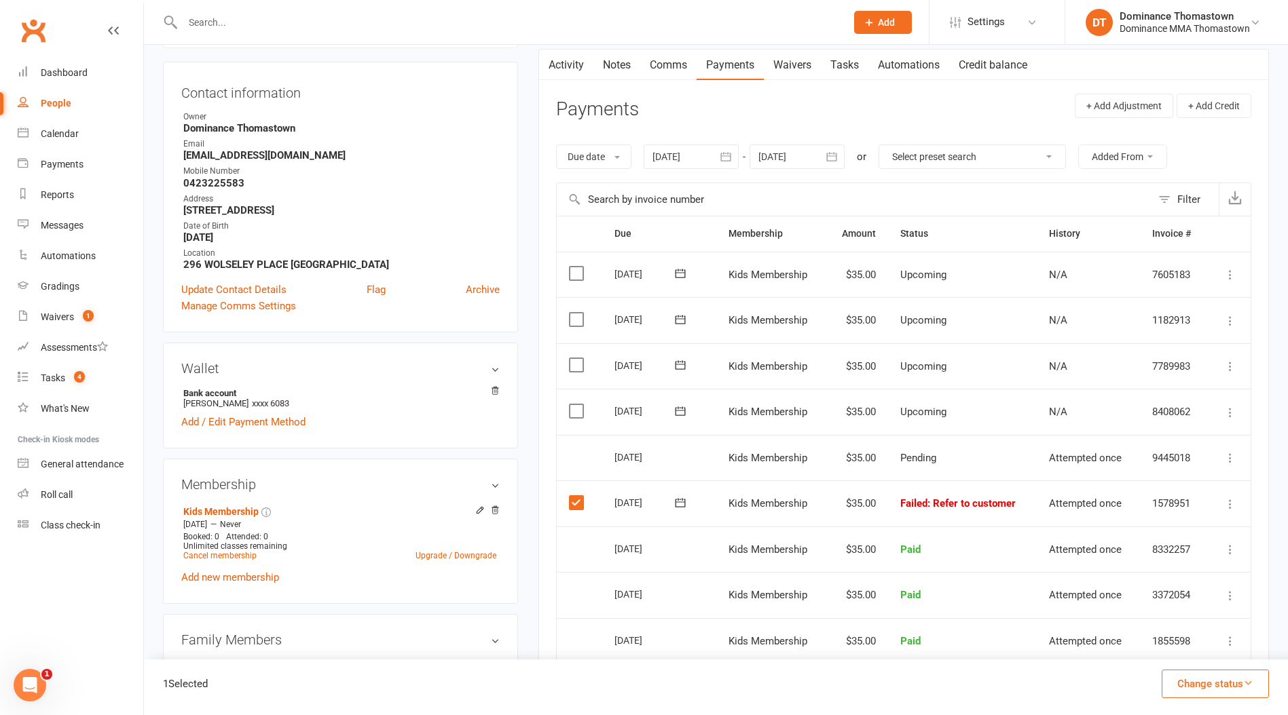
click at [878, 117] on header "Payments + Add Adjustment + Add Credit" at bounding box center [903, 112] width 695 height 37
click at [61, 170] on link "Payments" at bounding box center [81, 164] width 126 height 31
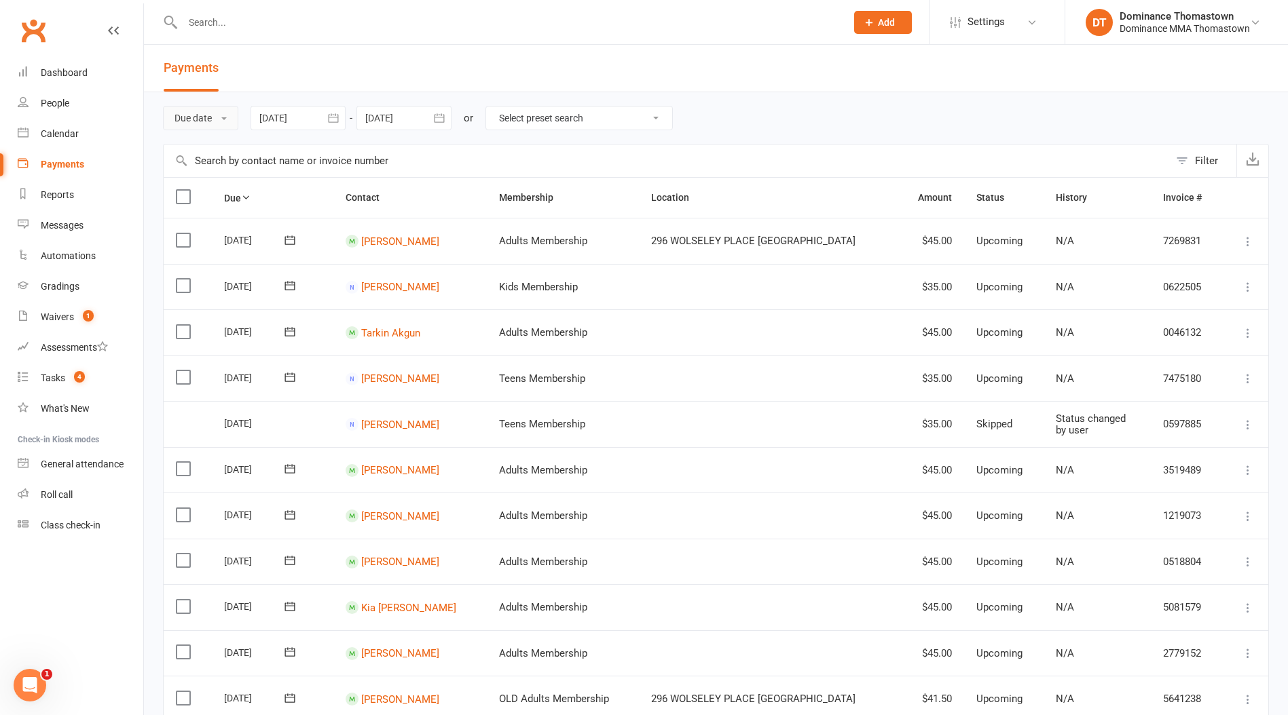
click at [204, 121] on button "Due date" at bounding box center [200, 118] width 75 height 24
click at [225, 212] on link "Date failed" at bounding box center [231, 202] width 134 height 27
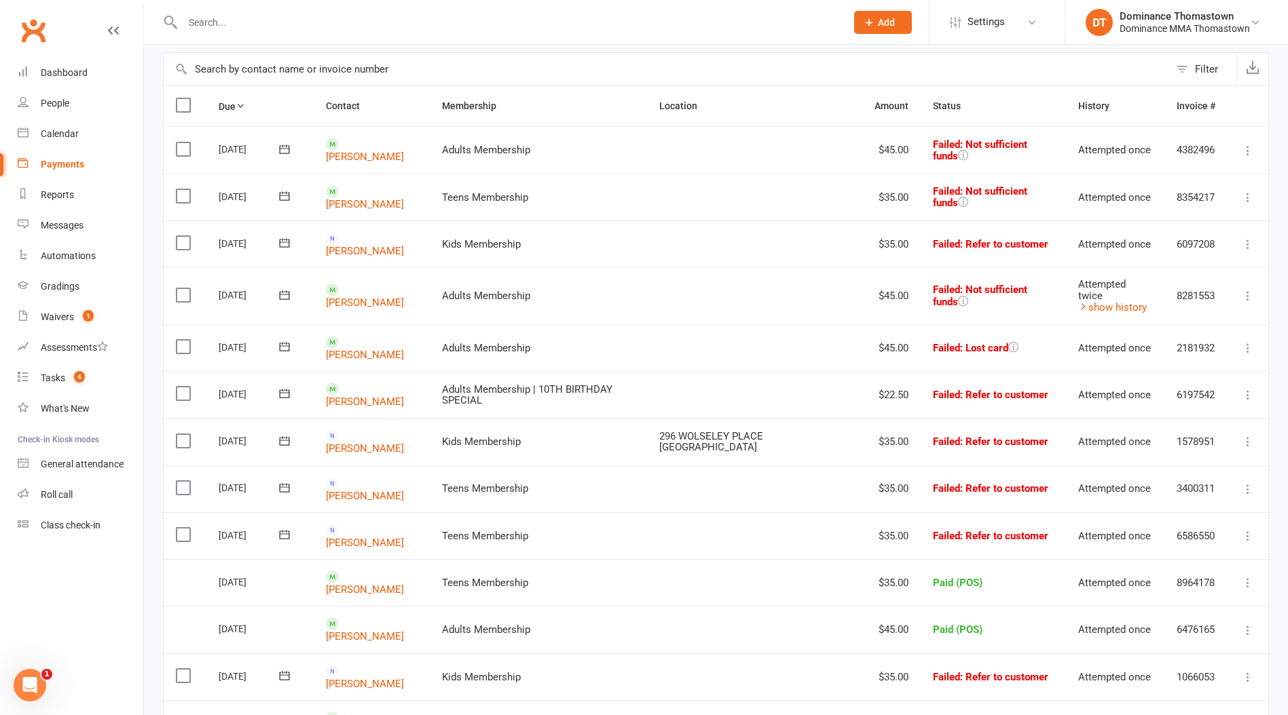
scroll to position [109, 0]
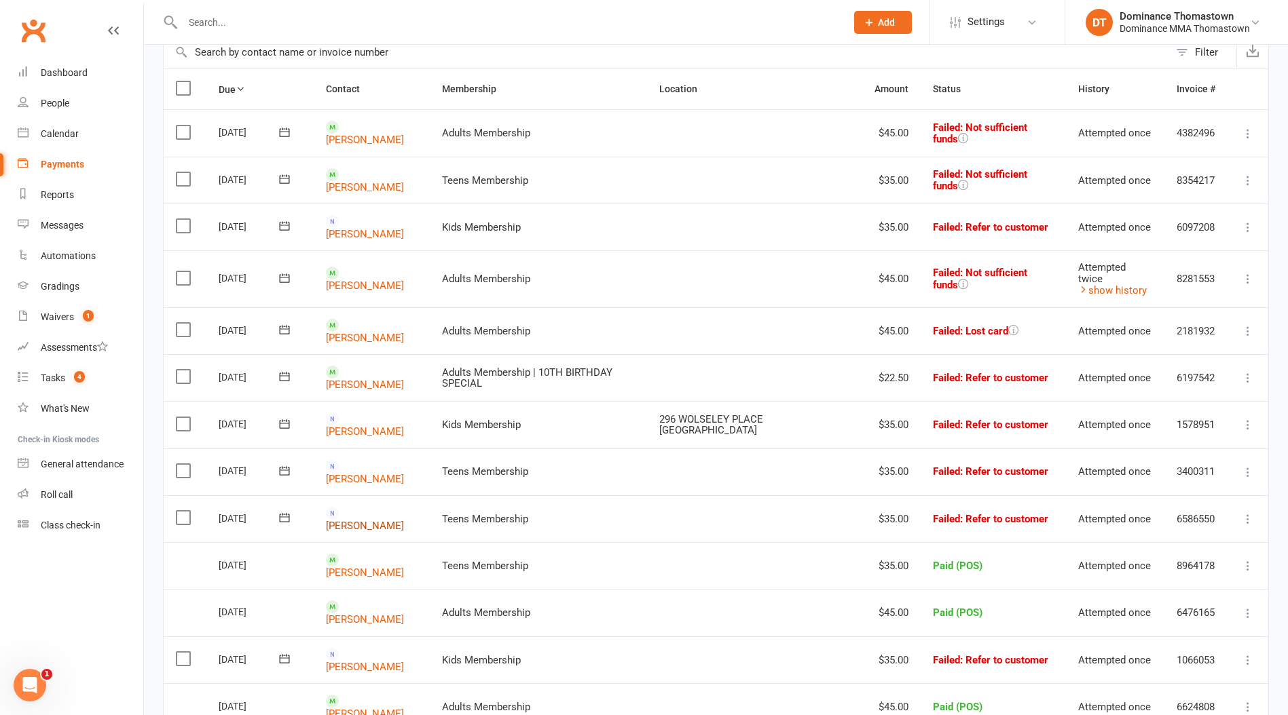
click at [394, 520] on link "[PERSON_NAME]" at bounding box center [365, 526] width 78 height 12
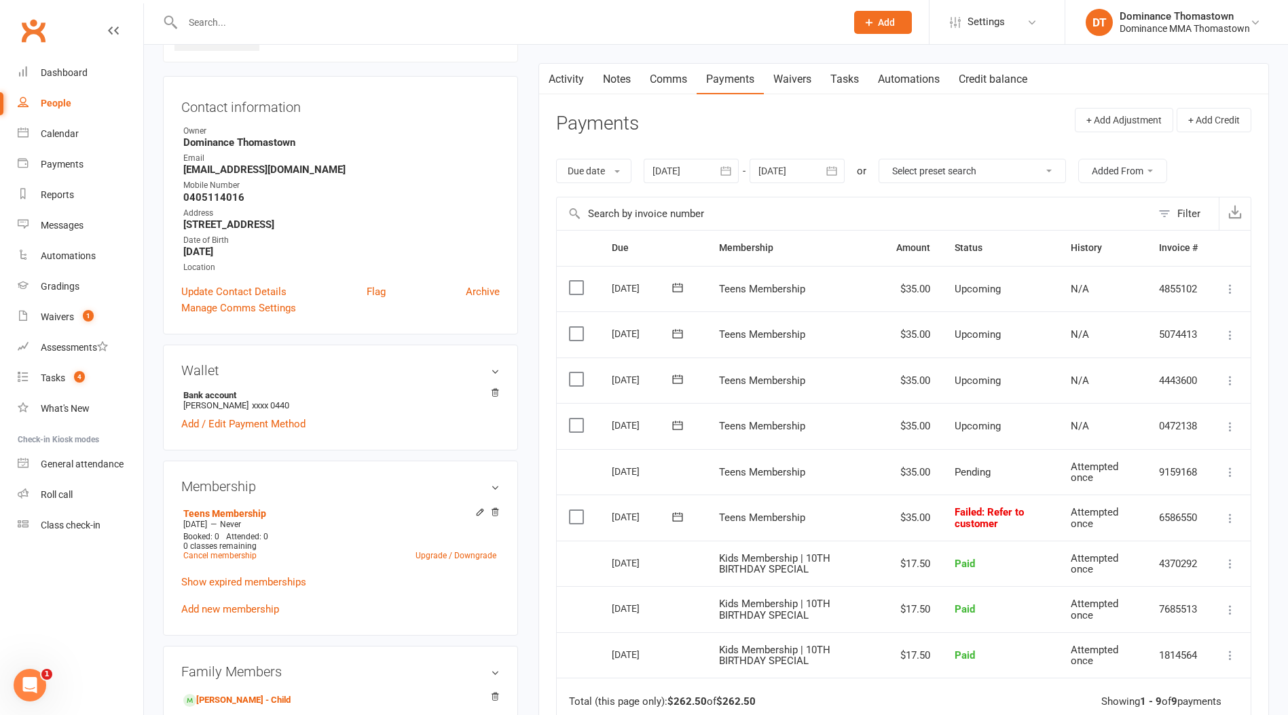
scroll to position [121, 0]
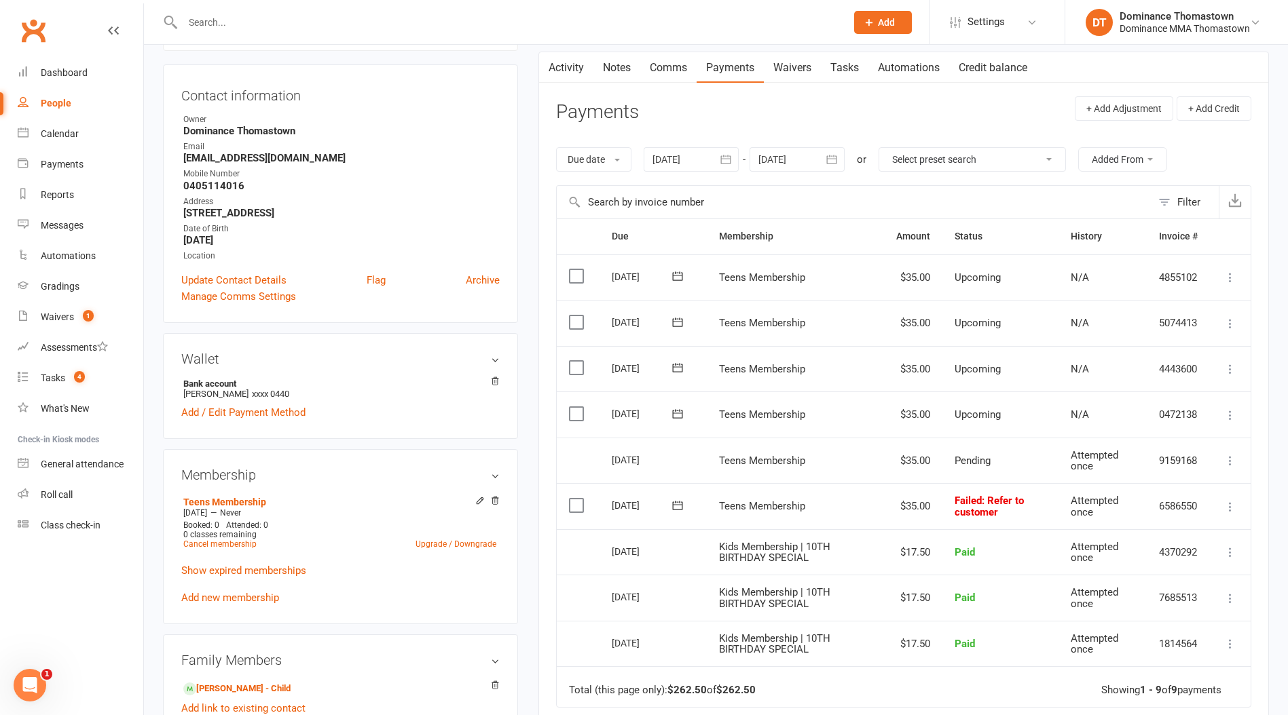
click at [584, 504] on label at bounding box center [578, 506] width 18 height 14
click at [578, 499] on input "checkbox" at bounding box center [573, 499] width 9 height 0
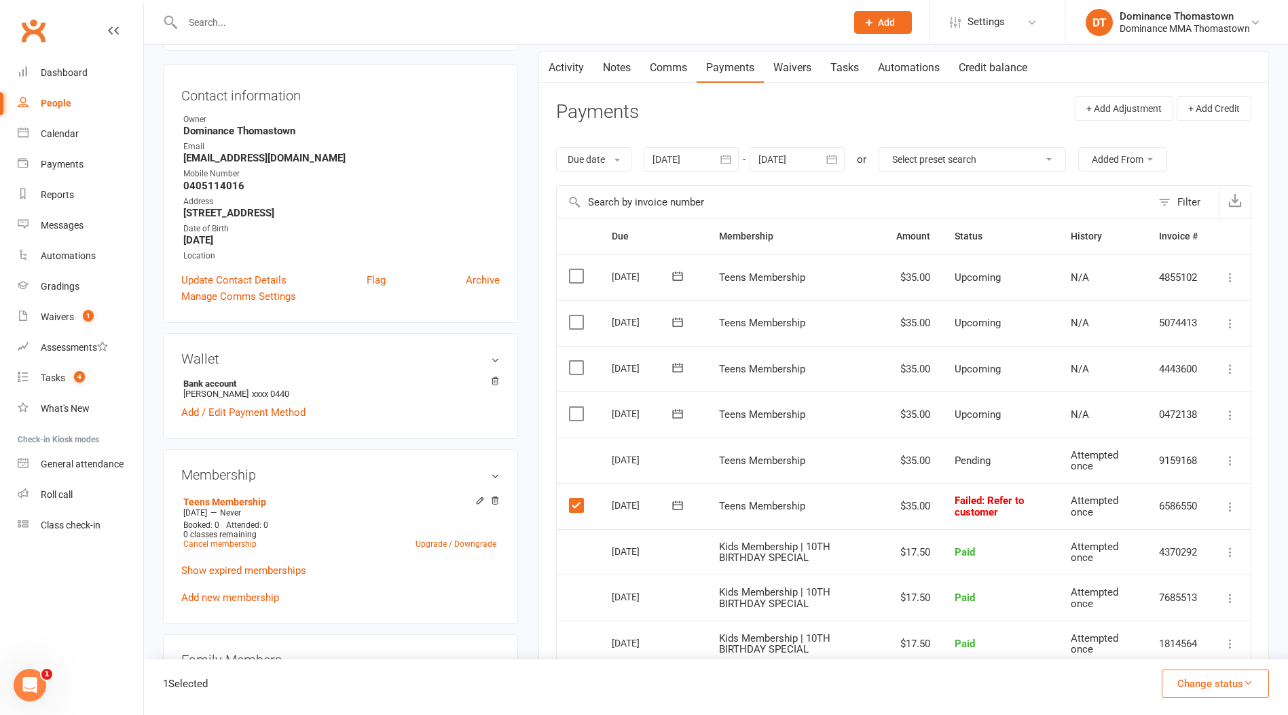
drag, startPoint x: 1247, startPoint y: 693, endPoint x: 1222, endPoint y: 685, distance: 25.8
click at [1247, 693] on button "Change status" at bounding box center [1214, 684] width 107 height 29
click at [1155, 652] on link "Skipped" at bounding box center [1200, 647] width 134 height 27
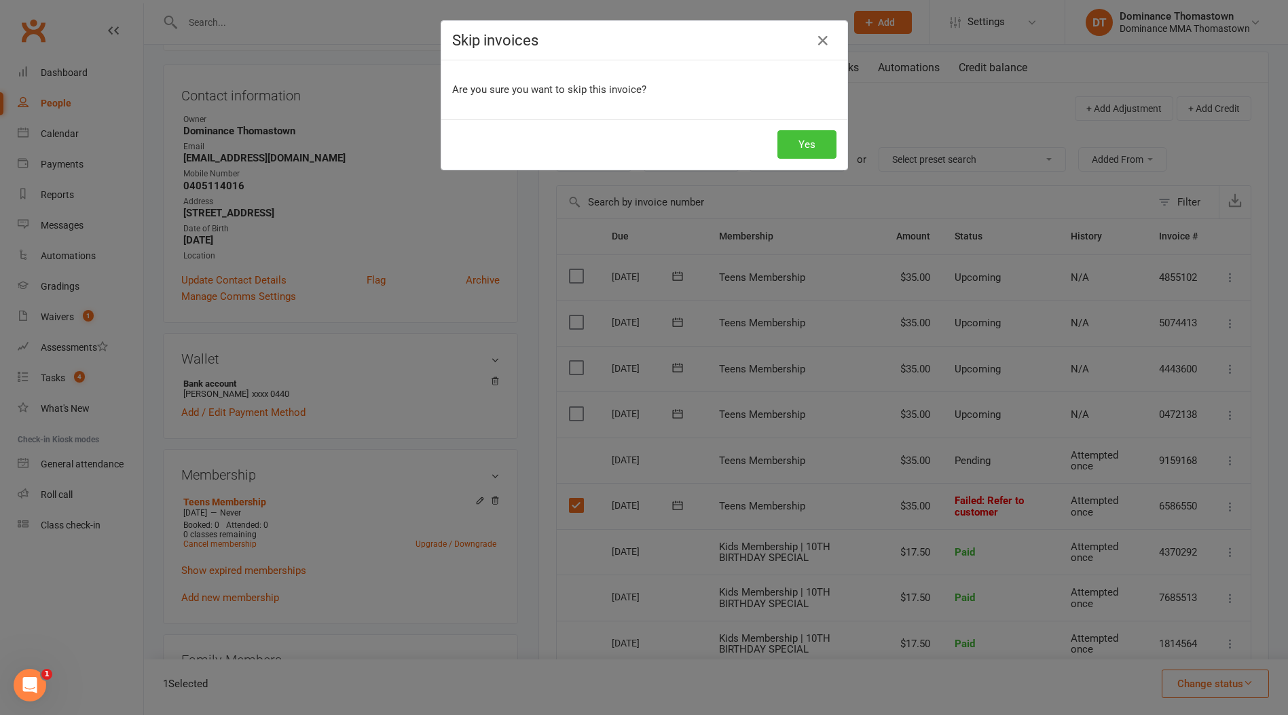
click at [808, 142] on button "Yes" at bounding box center [806, 144] width 59 height 29
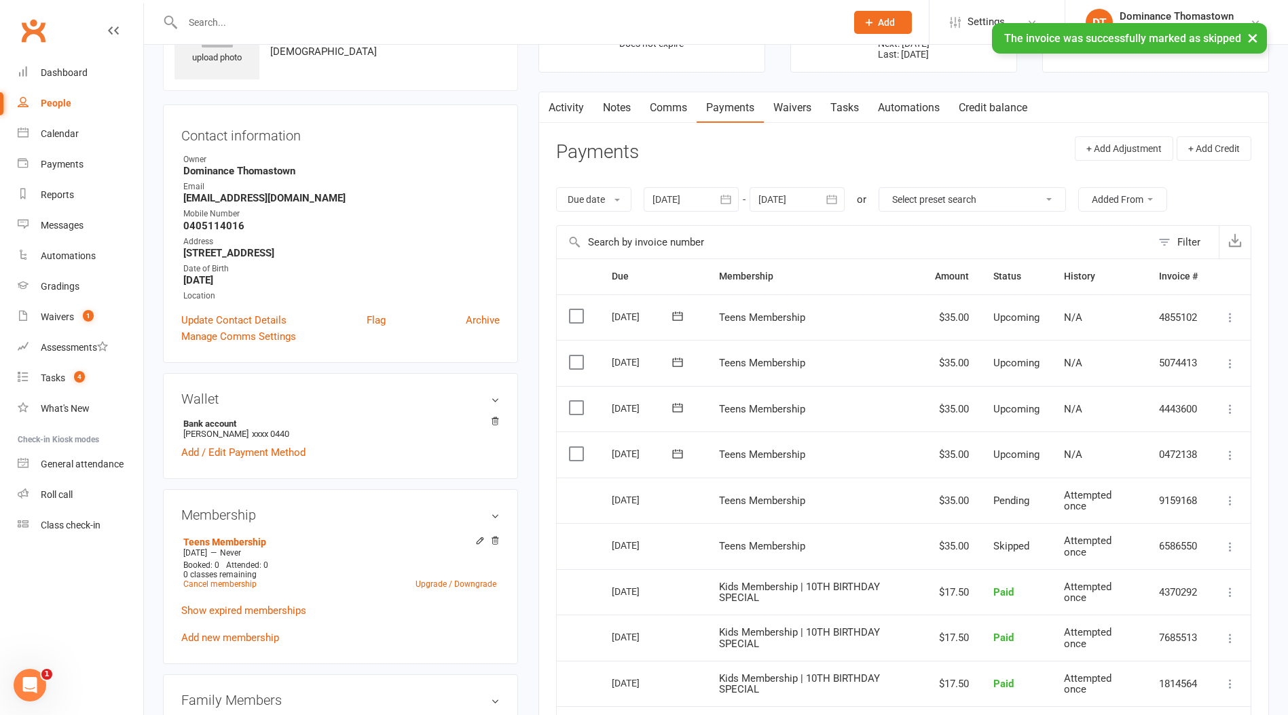
scroll to position [0, 0]
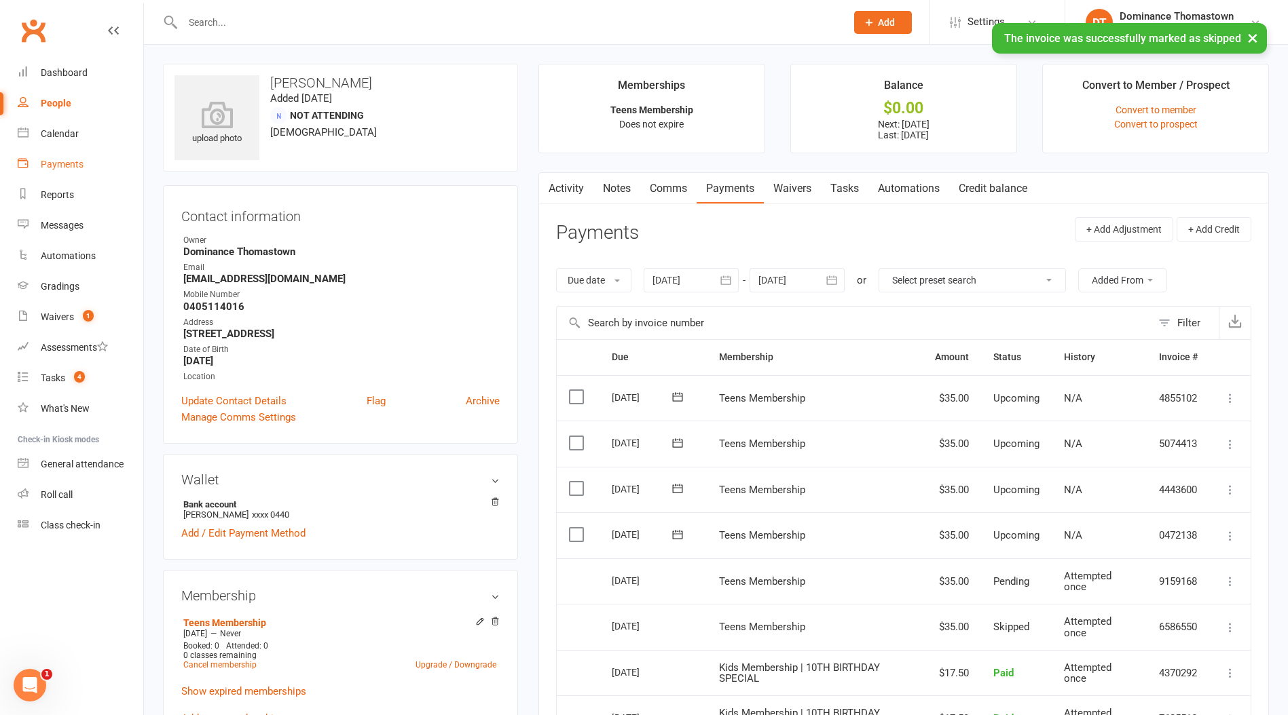
click at [73, 172] on link "Payments" at bounding box center [81, 164] width 126 height 31
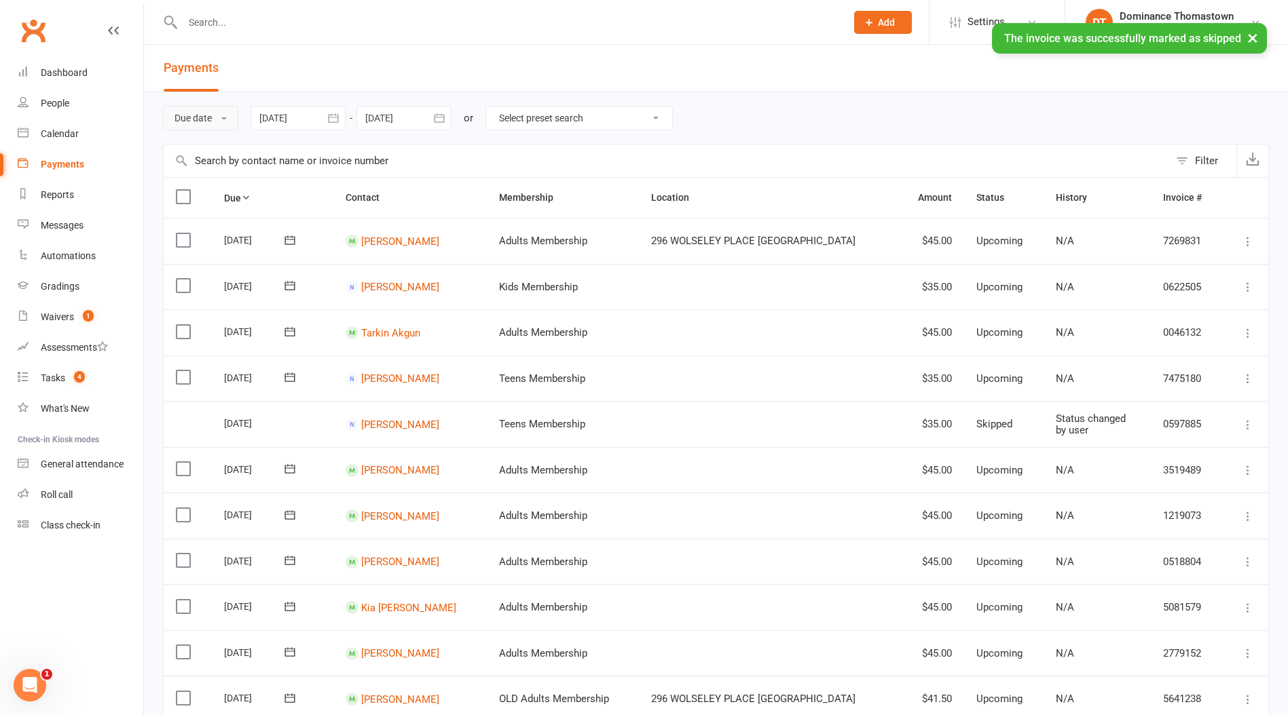
click at [204, 121] on button "Due date" at bounding box center [200, 118] width 75 height 24
click at [210, 208] on link "Date failed" at bounding box center [231, 202] width 134 height 27
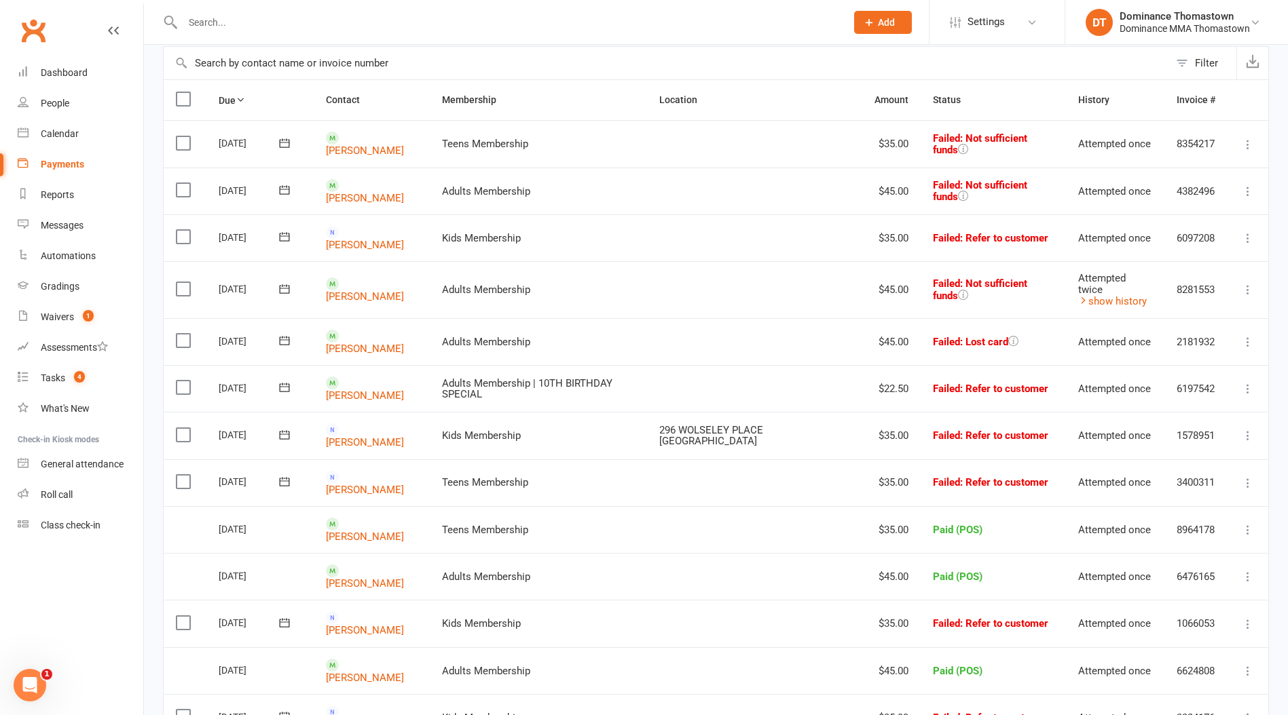
scroll to position [92, 0]
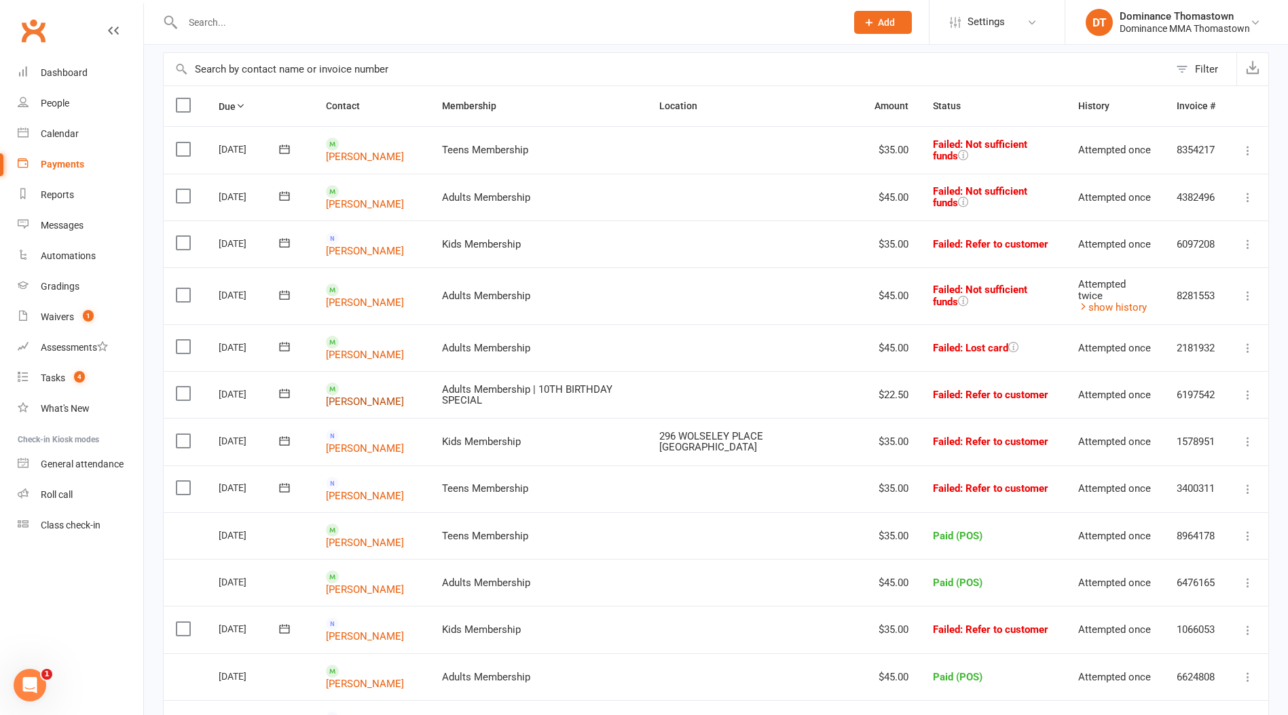
click at [364, 396] on link "[PERSON_NAME]" at bounding box center [365, 402] width 78 height 12
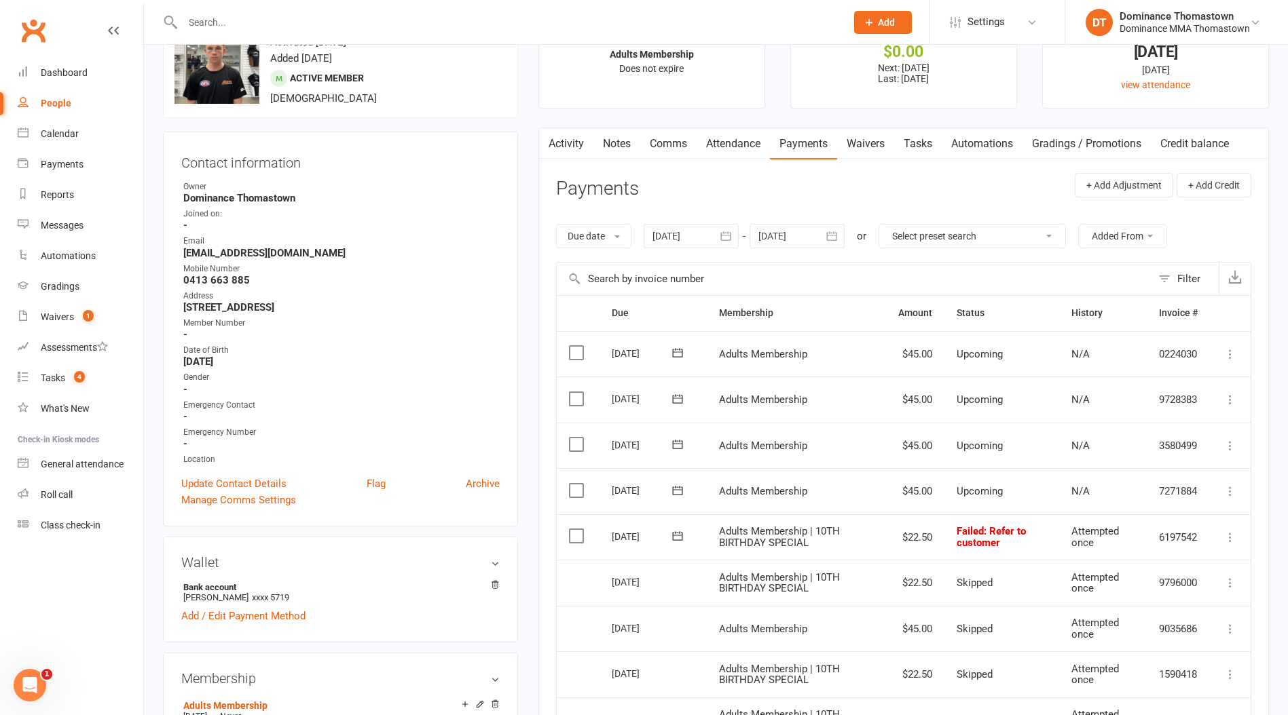
scroll to position [78, 0]
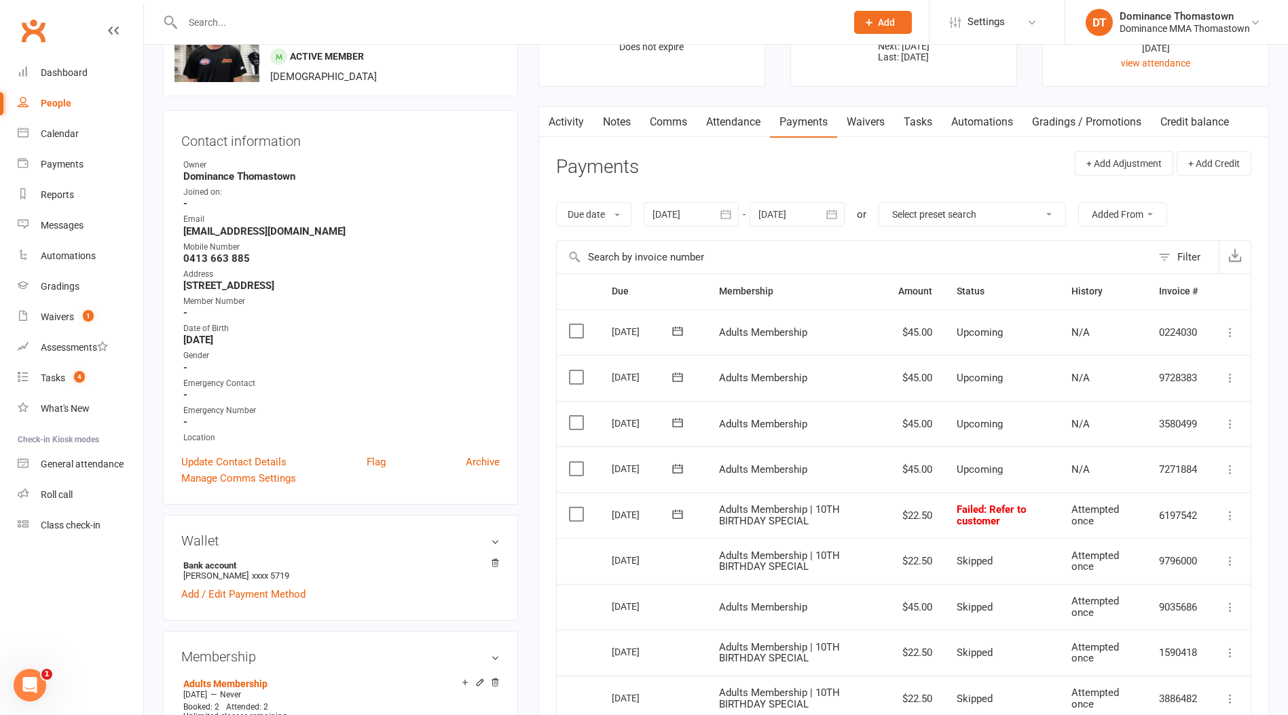
click at [568, 514] on td "Select this" at bounding box center [578, 516] width 43 height 46
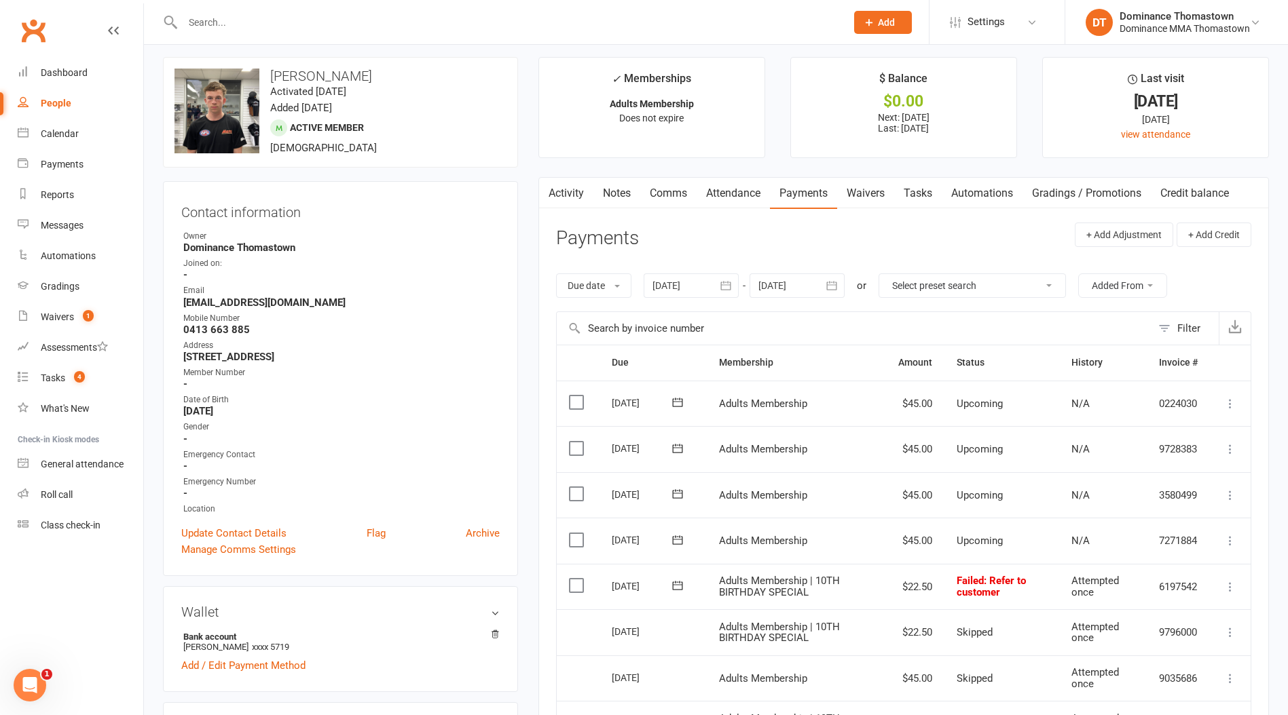
scroll to position [0, 0]
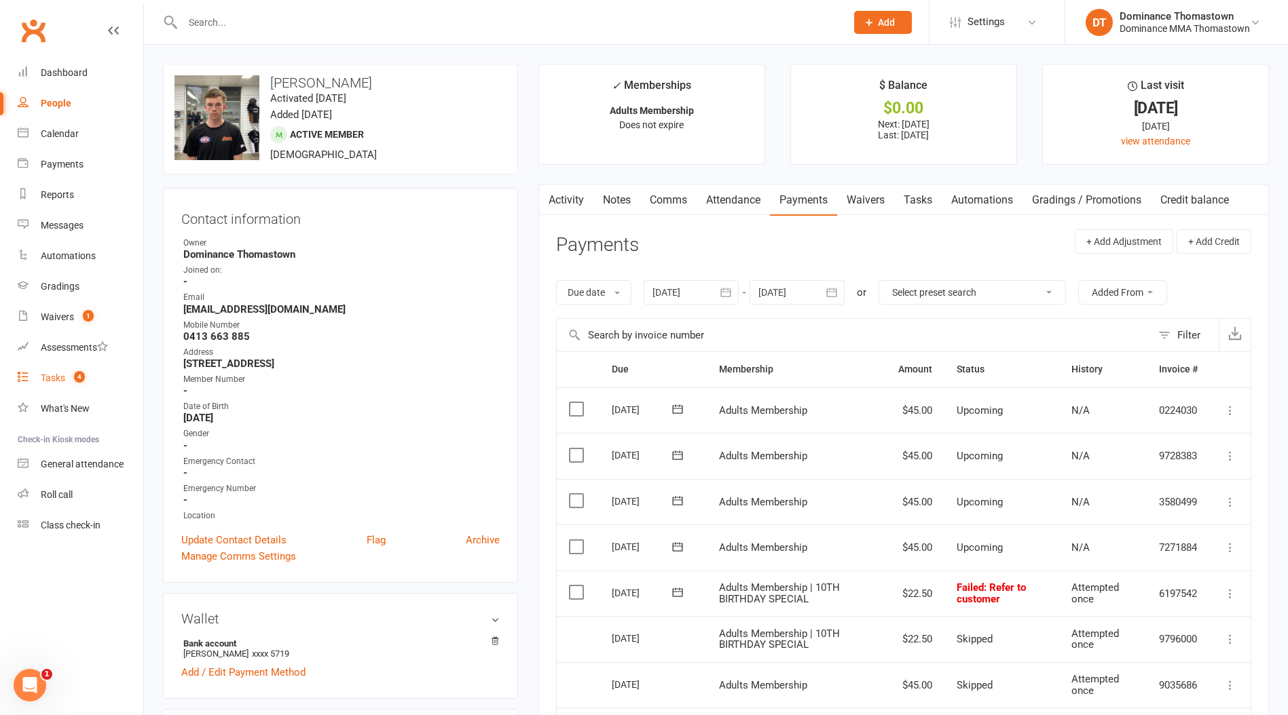
click at [67, 380] on count-badge "4" at bounding box center [76, 378] width 18 height 11
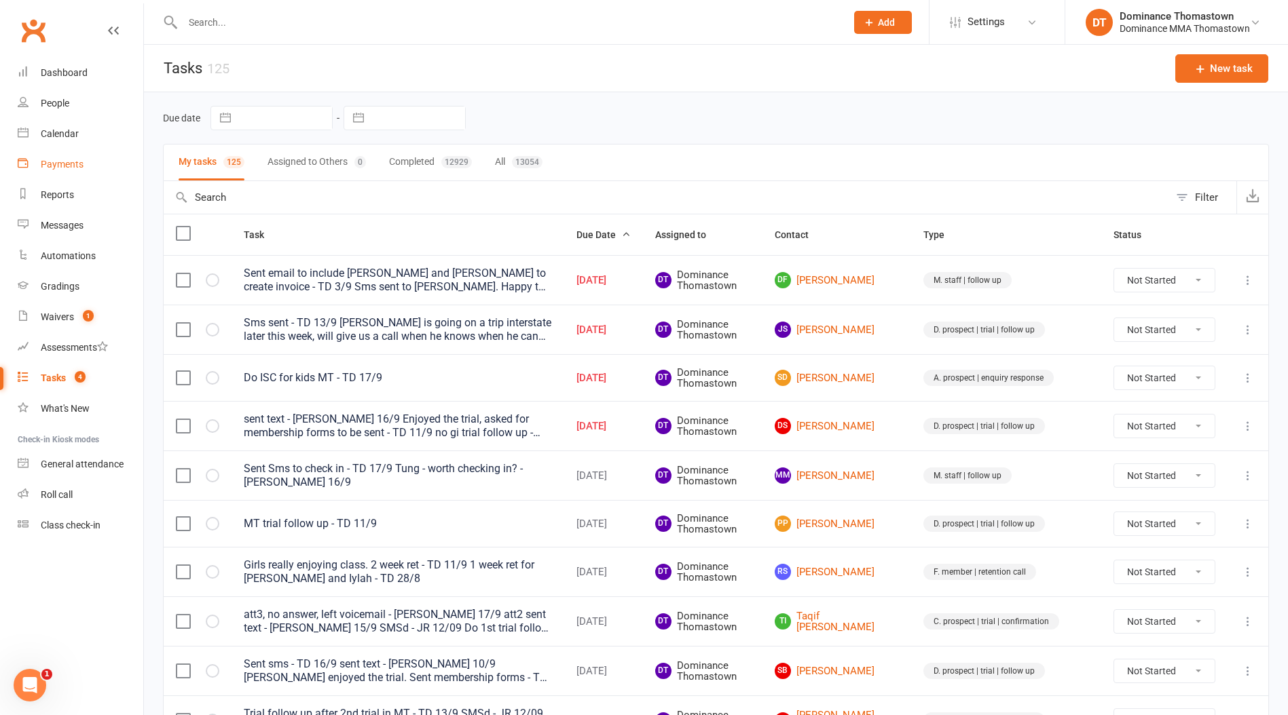
click at [50, 175] on link "Payments" at bounding box center [81, 164] width 126 height 31
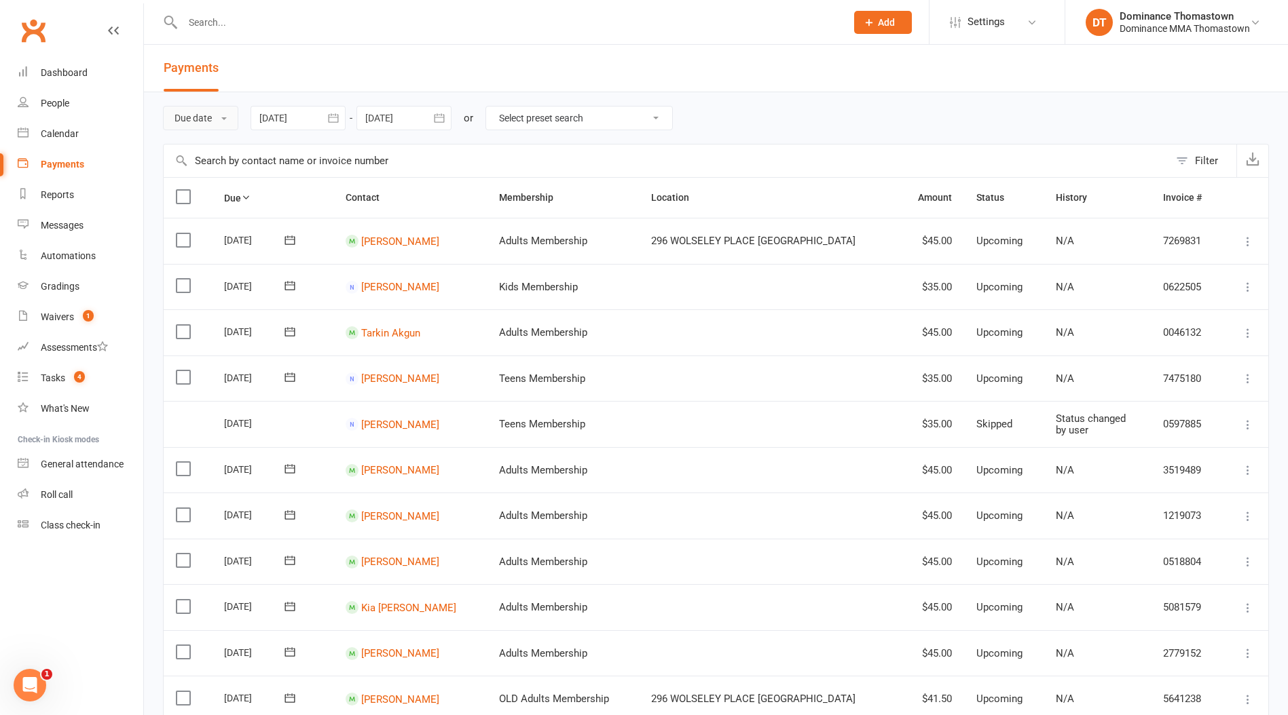
click at [191, 113] on button "Due date" at bounding box center [200, 118] width 75 height 24
click at [212, 198] on link "Date failed" at bounding box center [231, 202] width 134 height 27
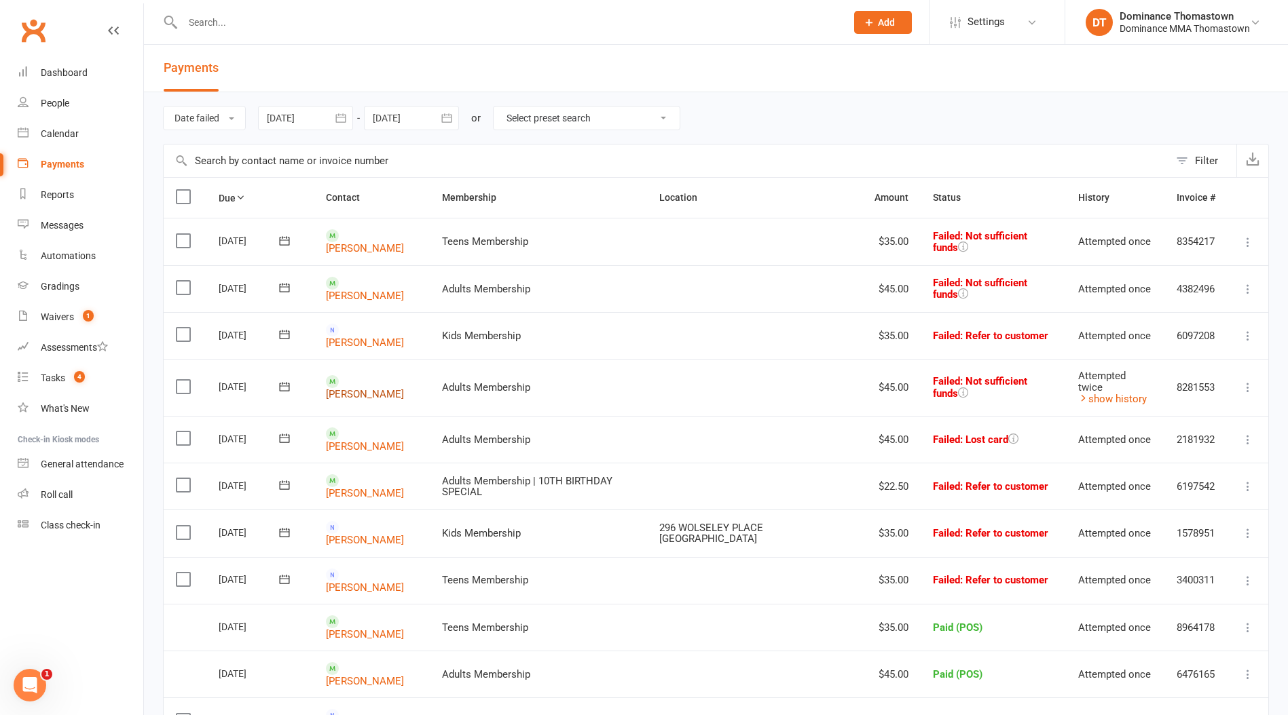
click at [361, 388] on link "[PERSON_NAME]" at bounding box center [365, 394] width 78 height 12
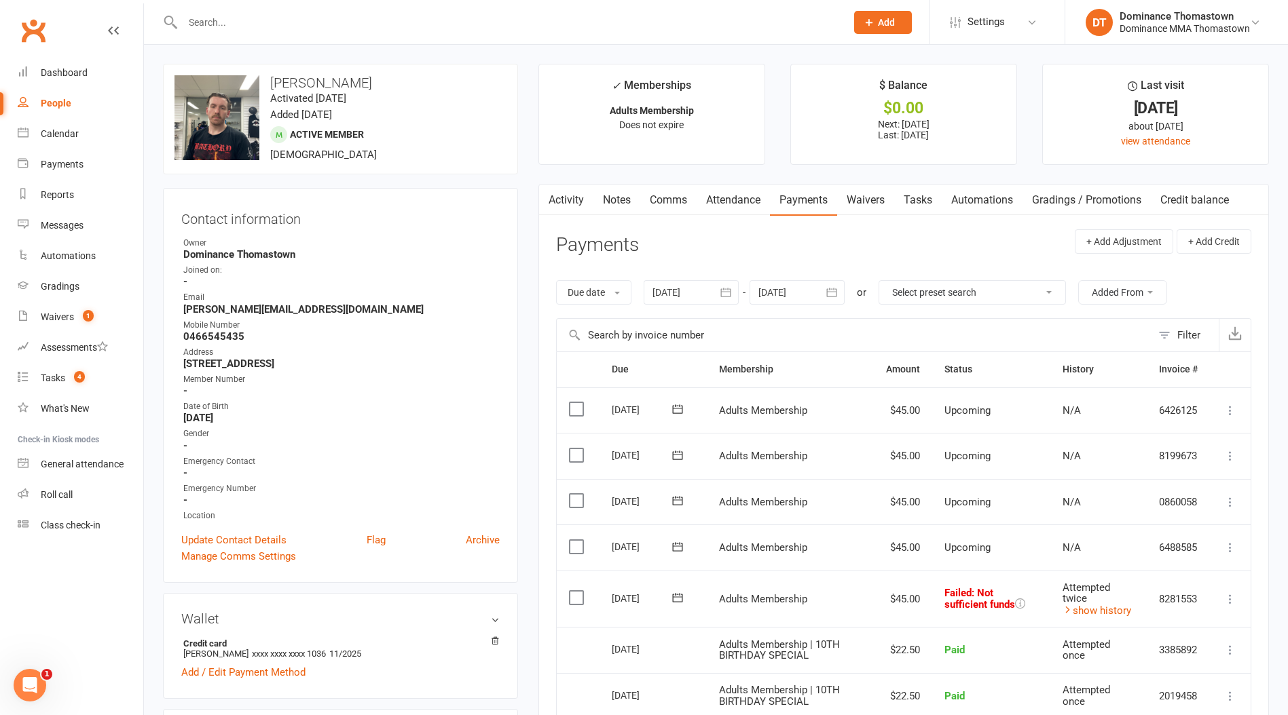
click at [212, 337] on strong "0466545435" at bounding box center [341, 337] width 316 height 12
copy strong "0466545435"
click at [49, 368] on link "Tasks 4" at bounding box center [81, 378] width 126 height 31
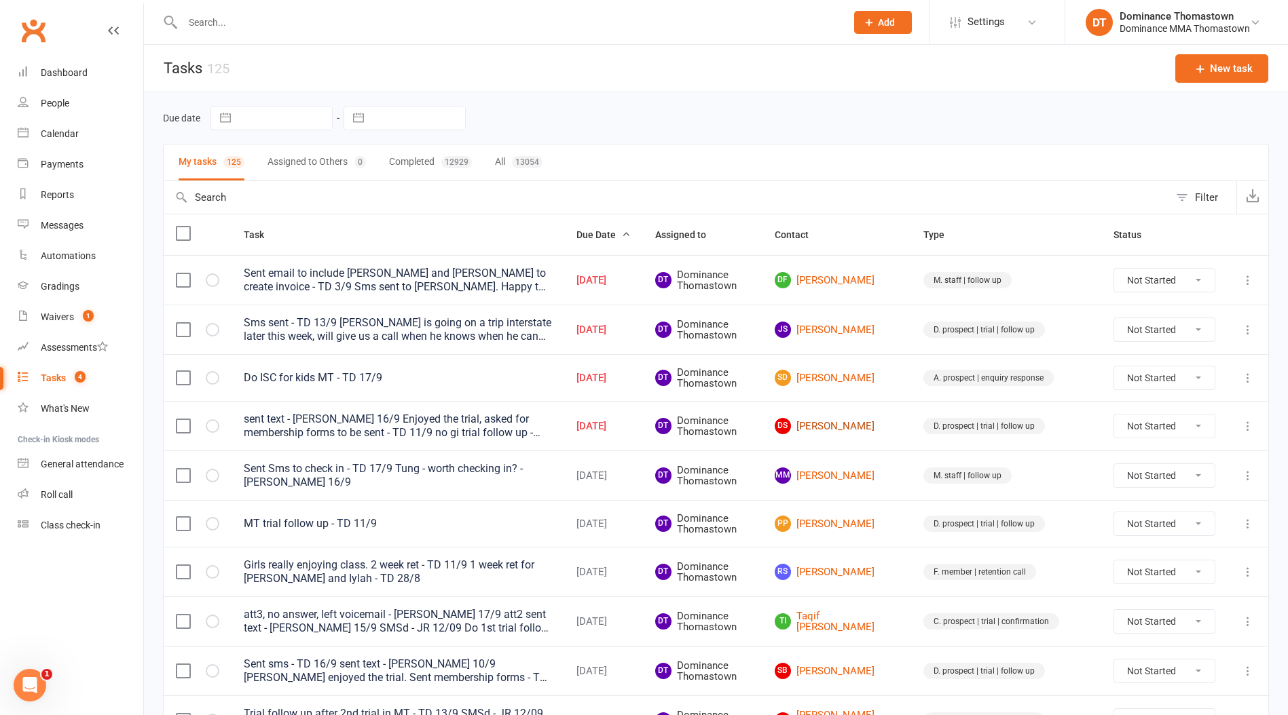
click at [884, 417] on td "DS [PERSON_NAME]" at bounding box center [836, 426] width 149 height 50
click at [876, 433] on td "DS [PERSON_NAME]" at bounding box center [836, 426] width 149 height 50
click at [874, 430] on link "DS [PERSON_NAME]" at bounding box center [836, 426] width 124 height 16
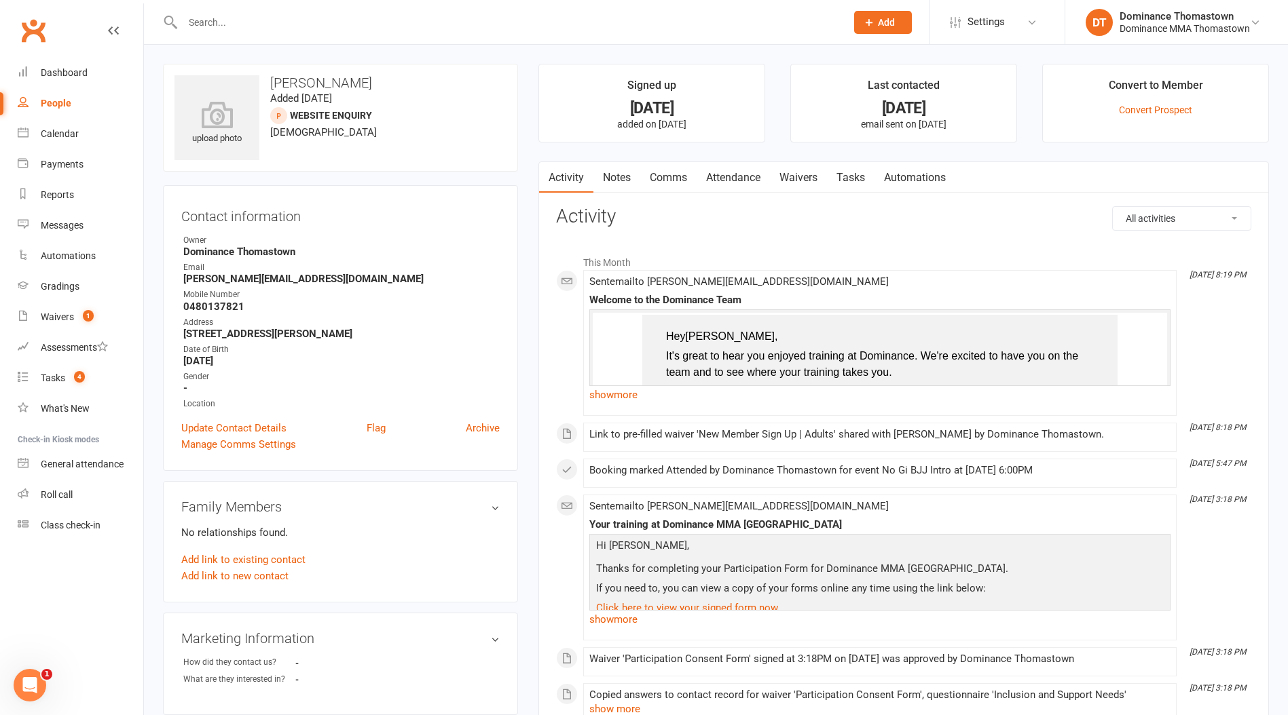
click at [219, 304] on strong "0480137821" at bounding box center [341, 307] width 316 height 12
copy strong "0480137821"
click at [827, 170] on link "Waivers" at bounding box center [798, 177] width 57 height 31
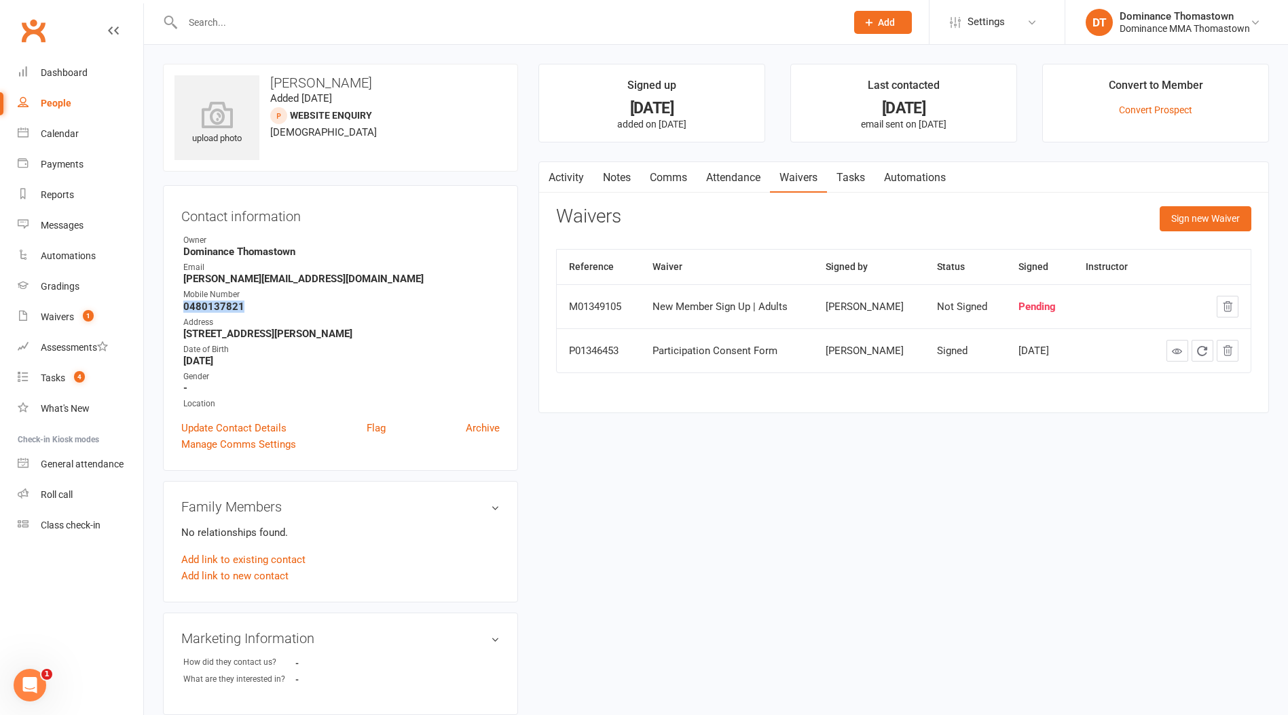
drag, startPoint x: 850, startPoint y: 181, endPoint x: 933, endPoint y: 202, distance: 85.9
click at [850, 181] on link "Tasks" at bounding box center [851, 177] width 48 height 31
select select "incomplete"
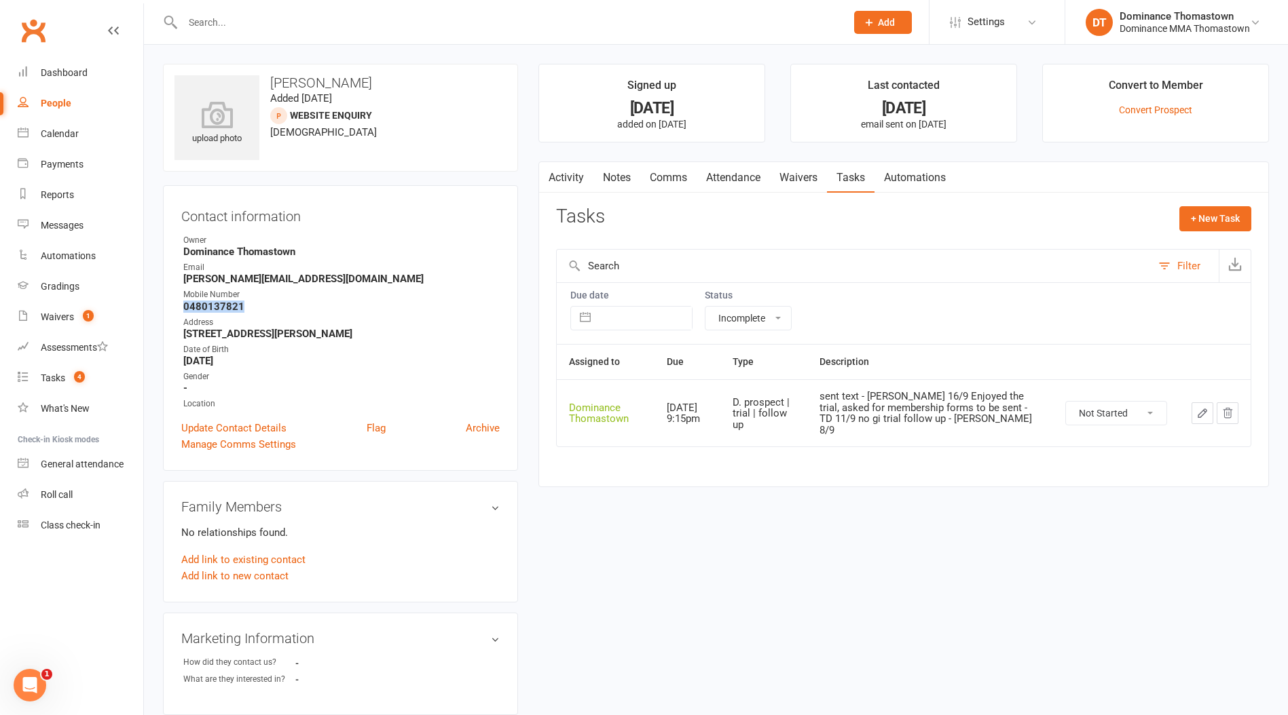
click at [1201, 407] on icon "button" at bounding box center [1202, 413] width 12 height 12
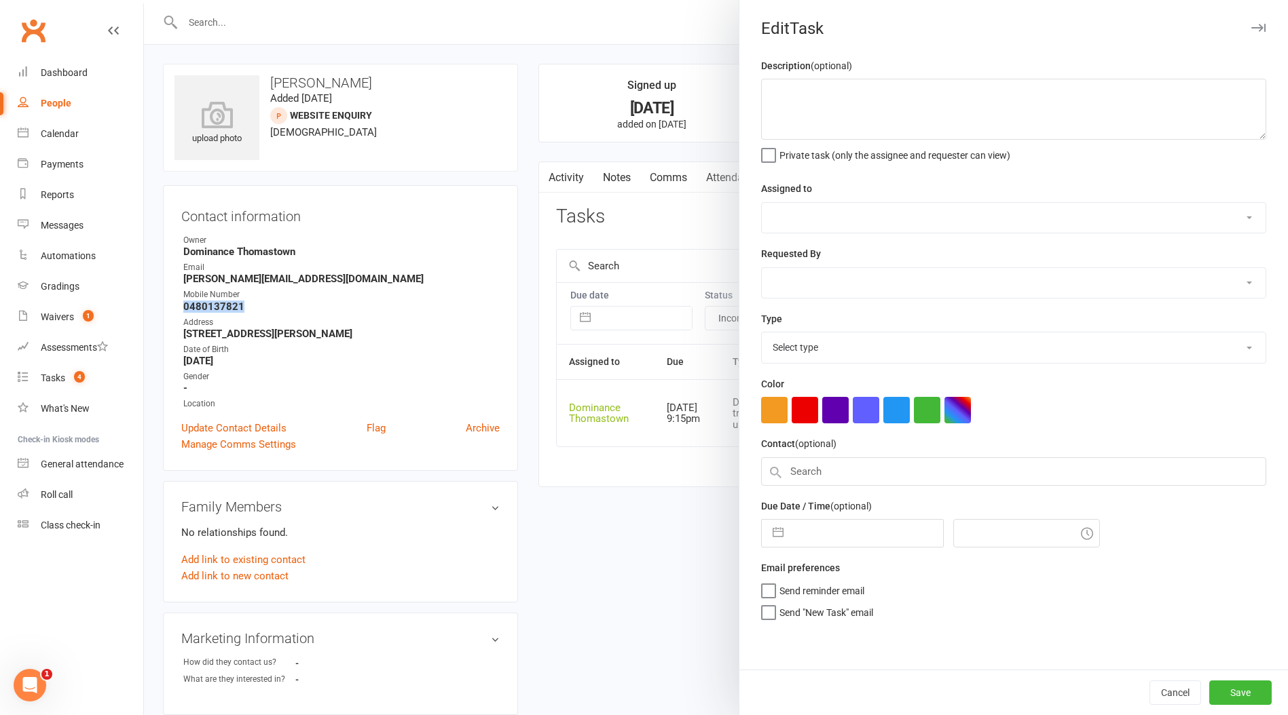
type textarea "sent text - [PERSON_NAME] 16/9 Enjoyed the trial, asked for membership forms to…"
select select "12547"
type input "[DATE]"
type input "9:15pm"
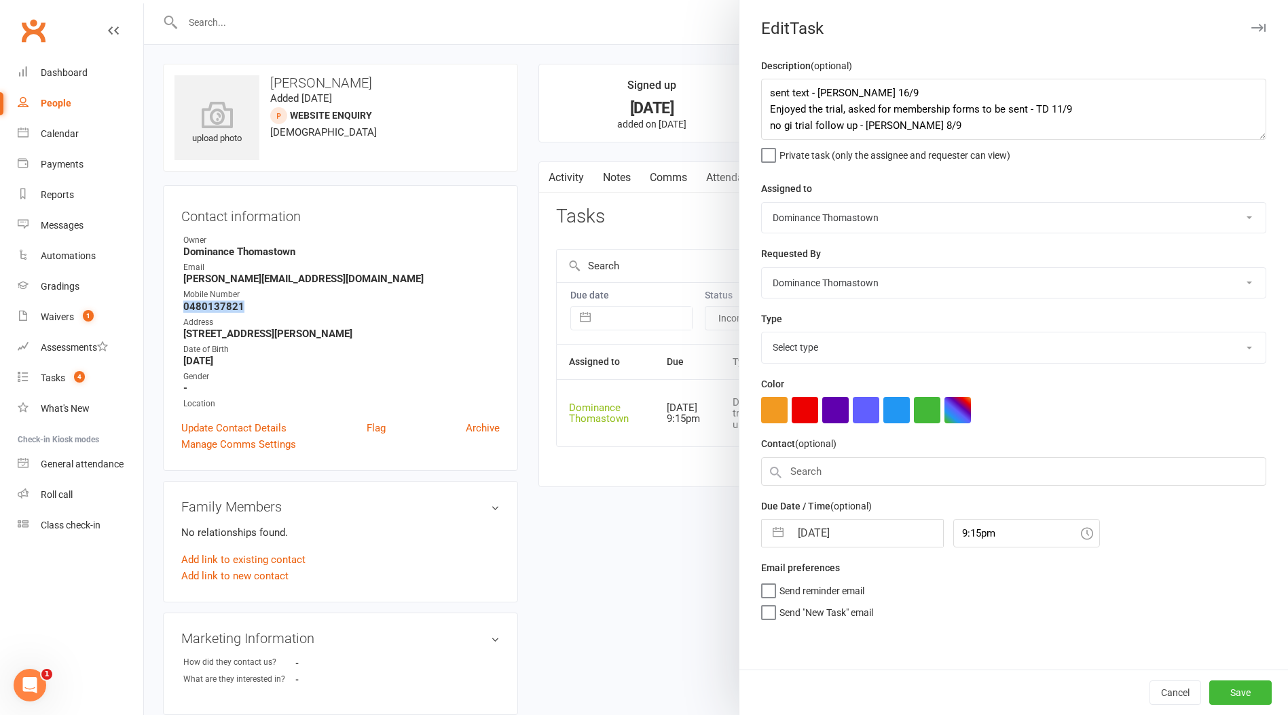
select select "3812"
click at [855, 521] on input "[DATE]" at bounding box center [866, 529] width 153 height 27
select select "7"
select select "2025"
select select "8"
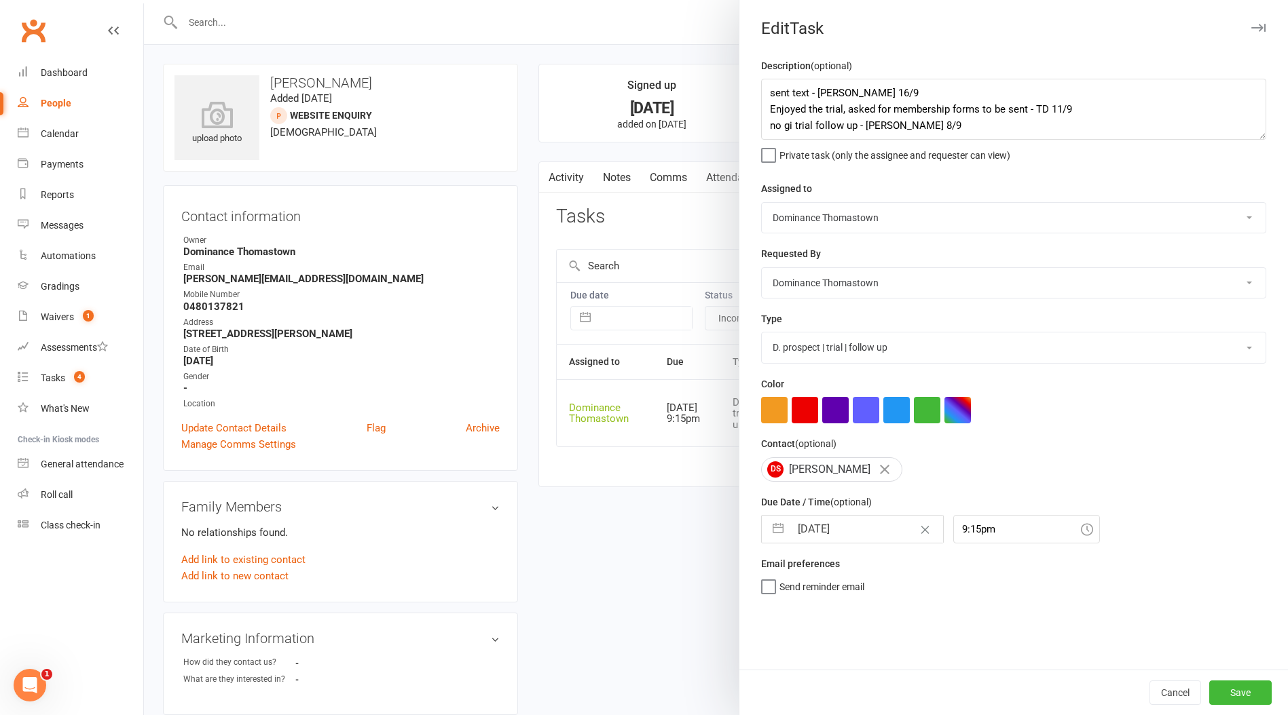
select select "2025"
select select "9"
select select "2025"
drag, startPoint x: 903, startPoint y: 681, endPoint x: 967, endPoint y: 680, distance: 64.5
click at [903, 681] on td "18" at bounding box center [895, 684] width 26 height 26
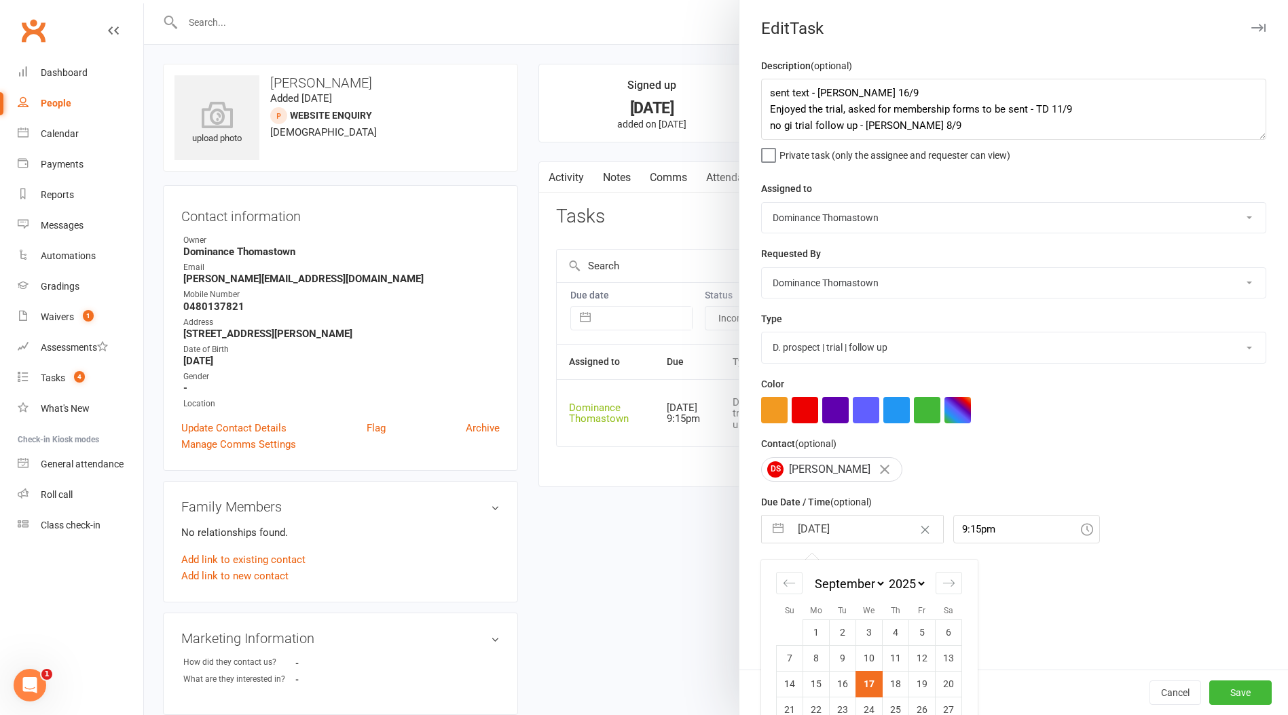
type input "18 Sep 2025"
drag, startPoint x: 1236, startPoint y: 690, endPoint x: 1128, endPoint y: 658, distance: 112.5
click at [1237, 690] on button "Save" at bounding box center [1240, 693] width 62 height 24
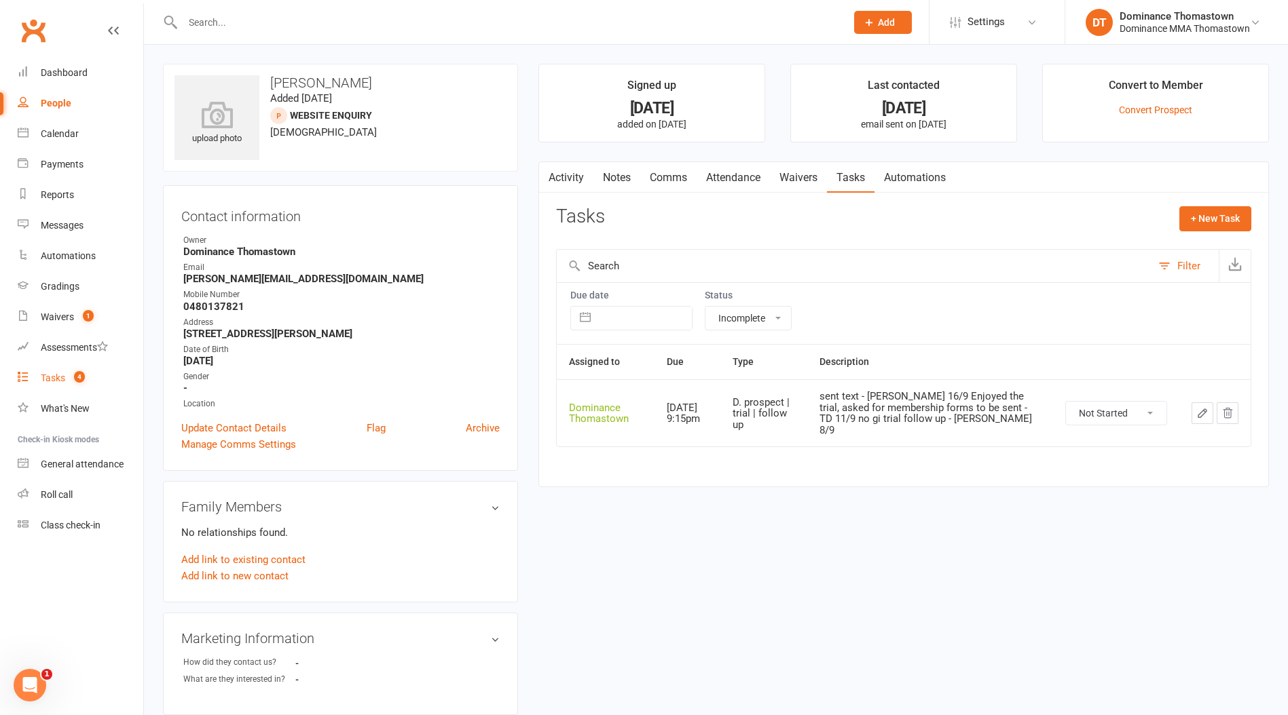
click at [83, 379] on span "4" at bounding box center [79, 377] width 11 height 12
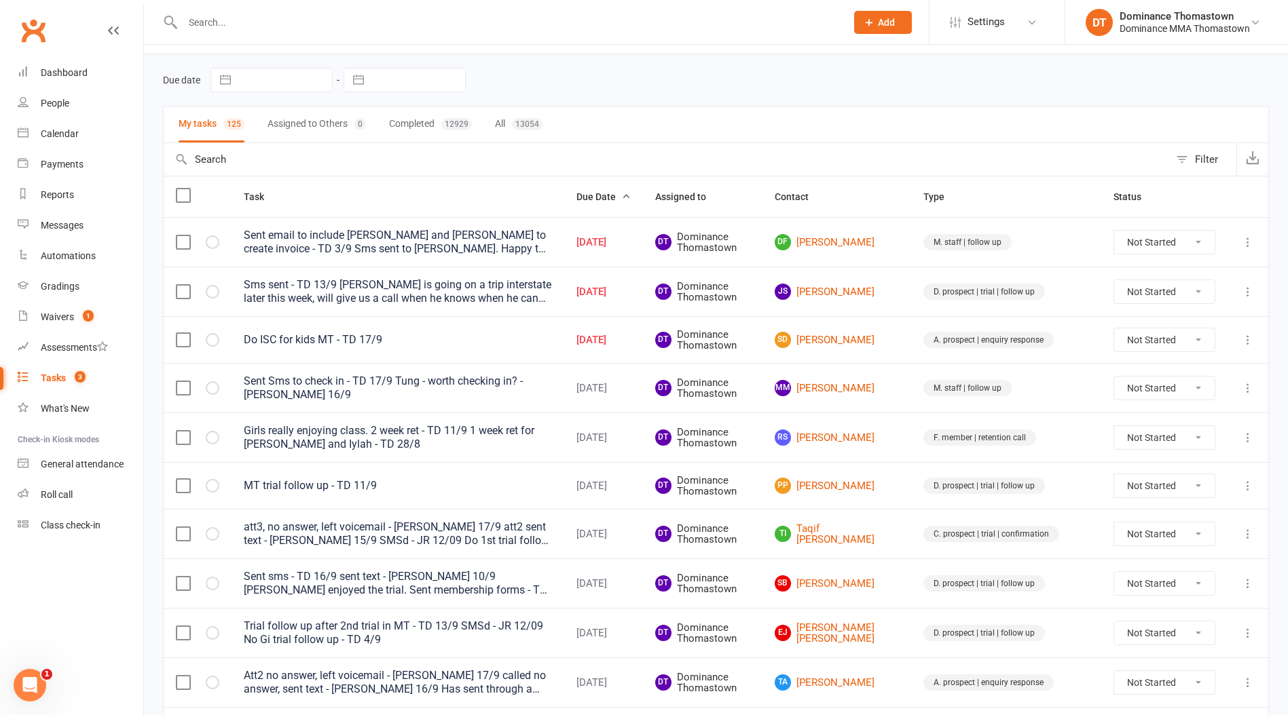
scroll to position [42, 0]
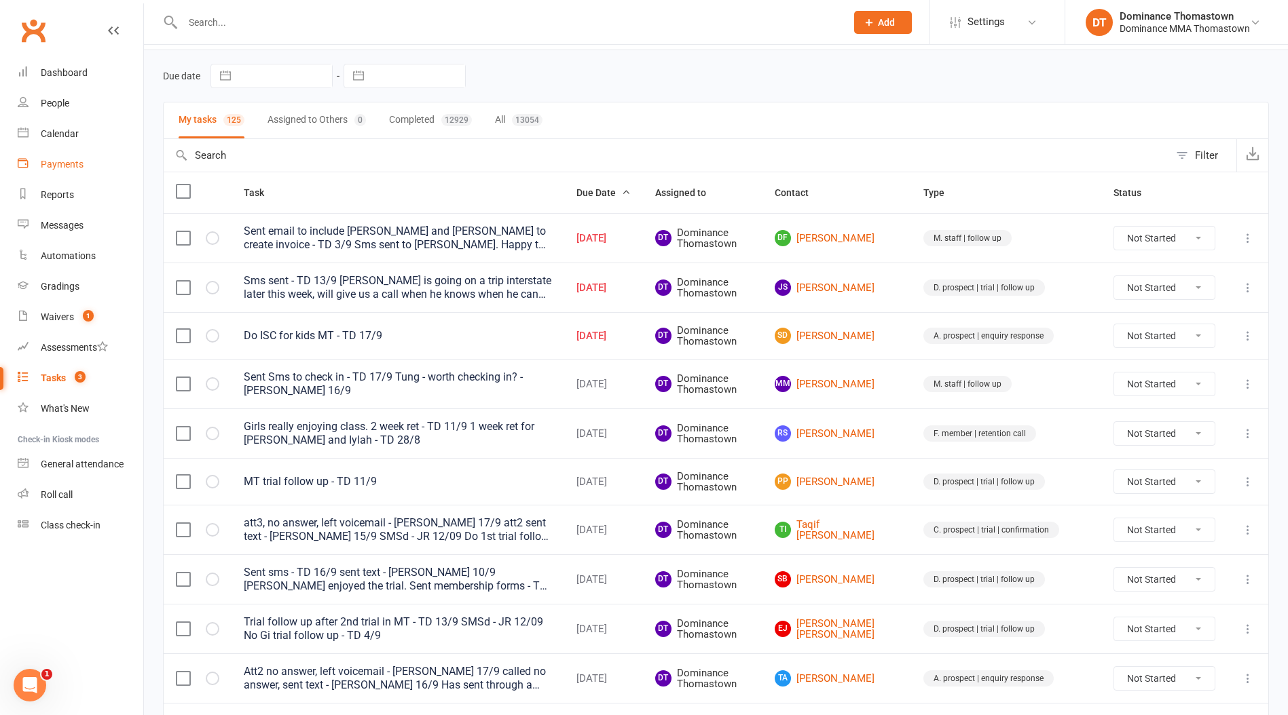
drag, startPoint x: 62, startPoint y: 165, endPoint x: 78, endPoint y: 166, distance: 16.3
click at [62, 165] on div "Payments" at bounding box center [62, 164] width 43 height 11
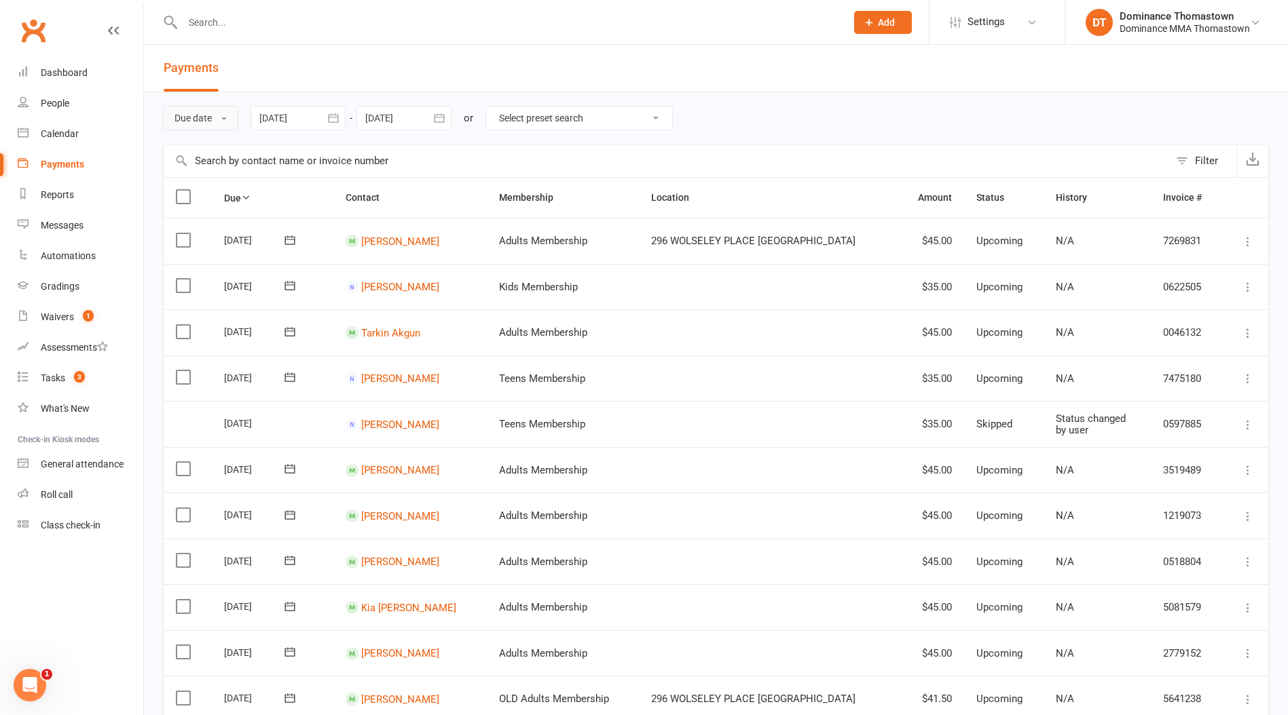
click at [212, 120] on button "Due date" at bounding box center [200, 118] width 75 height 24
click at [222, 203] on link "Date failed" at bounding box center [231, 202] width 134 height 27
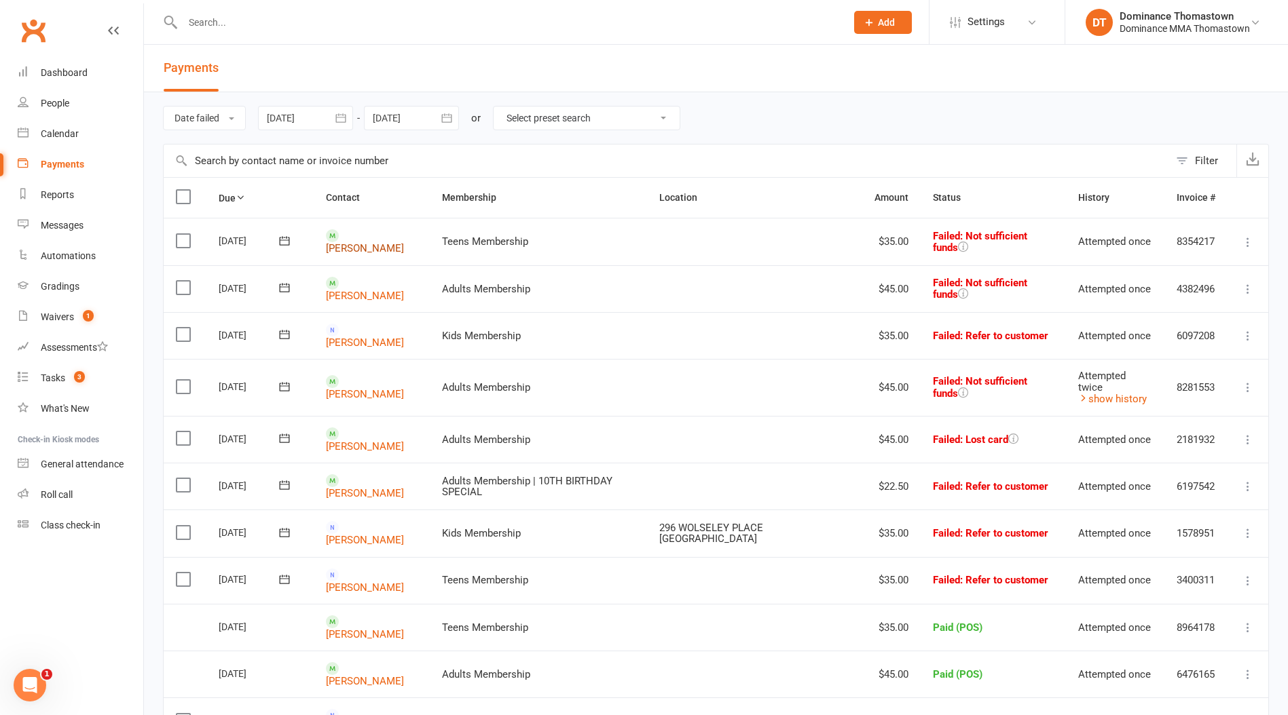
click at [360, 242] on link "Dargam Alghazawi" at bounding box center [365, 248] width 78 height 12
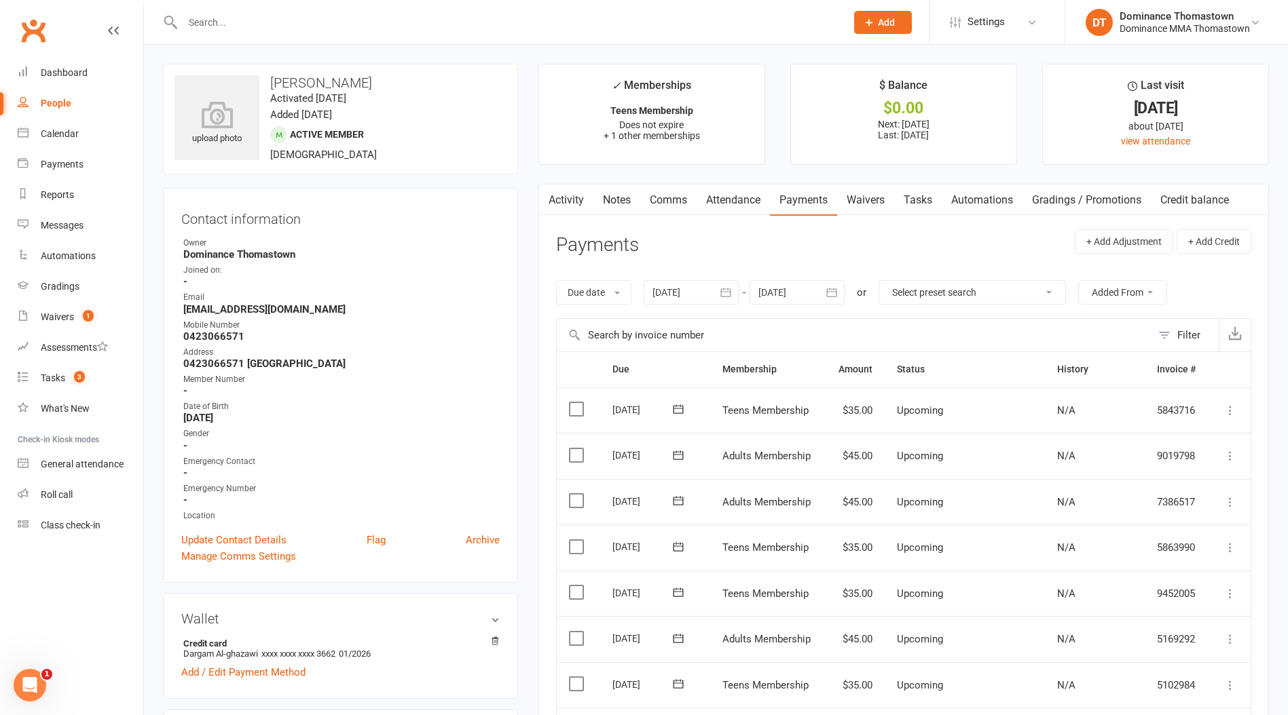
click at [206, 335] on strong "0423066571" at bounding box center [341, 337] width 316 height 12
click at [205, 335] on strong "0423066571" at bounding box center [341, 337] width 316 height 12
copy strong "0423066571"
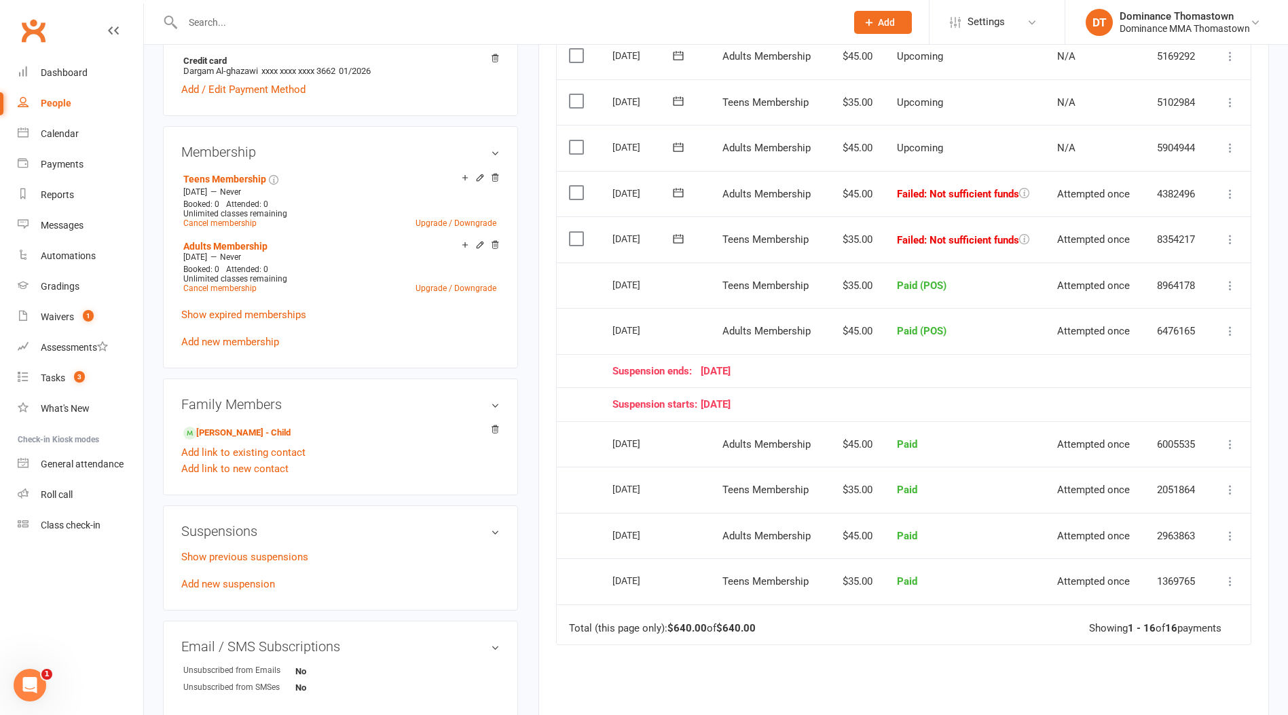
scroll to position [580, 0]
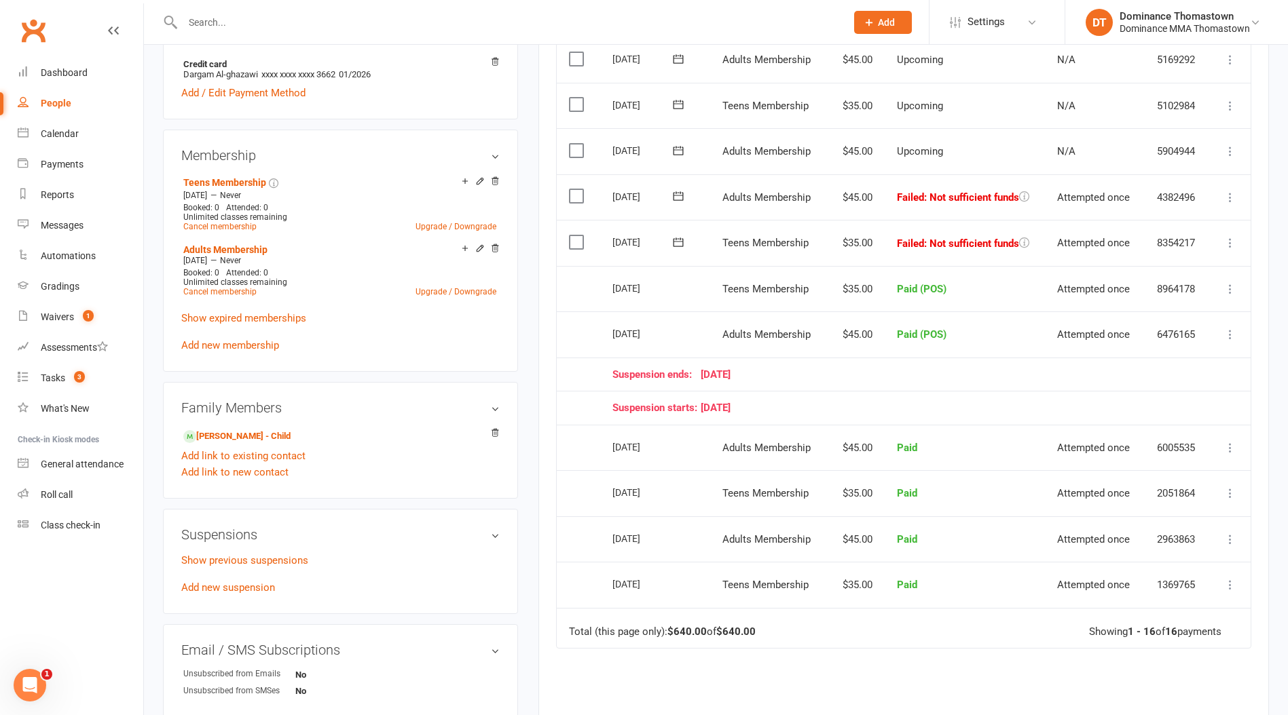
click at [667, 191] on button at bounding box center [677, 196] width 27 height 14
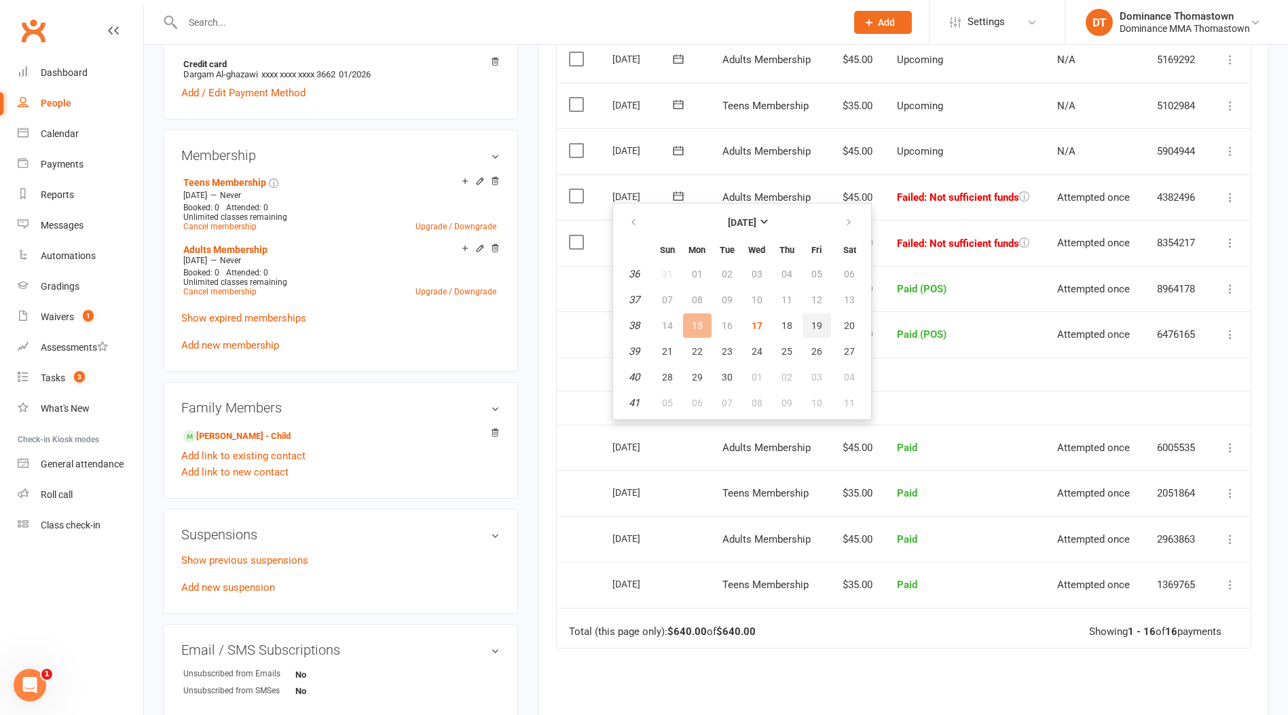
click at [811, 326] on span "19" at bounding box center [816, 325] width 11 height 11
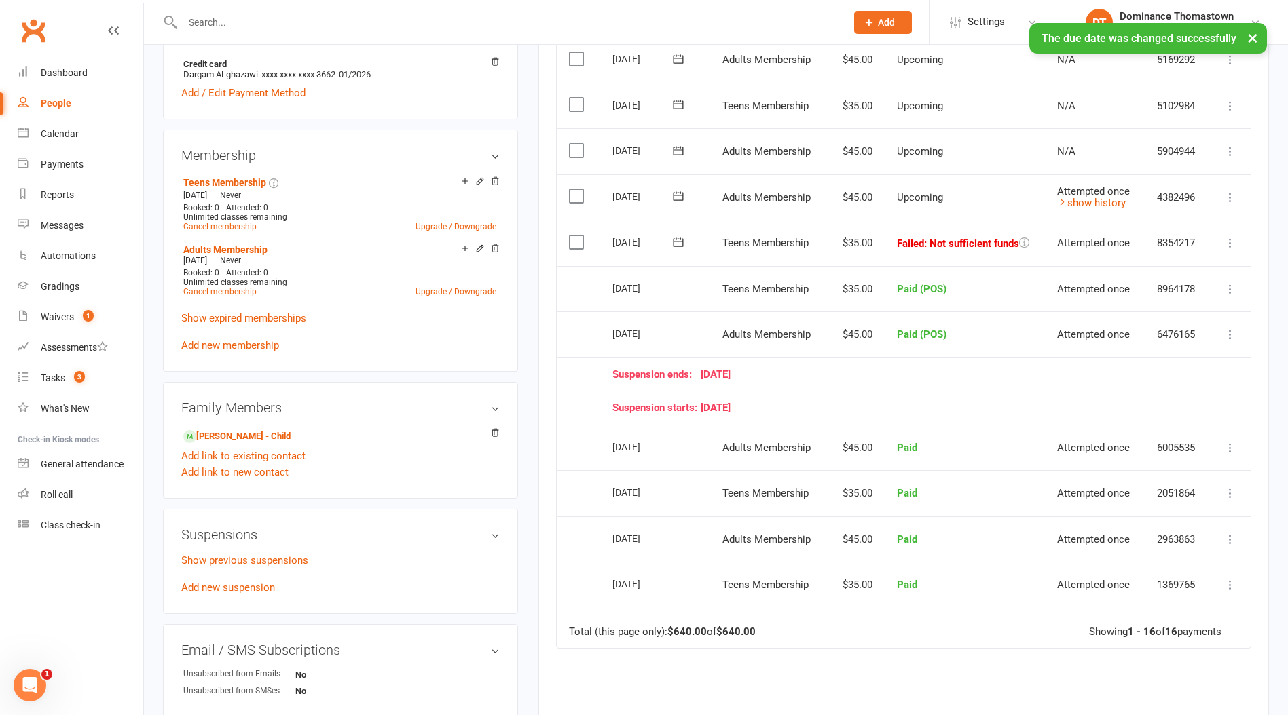
click at [675, 238] on icon at bounding box center [678, 242] width 10 height 9
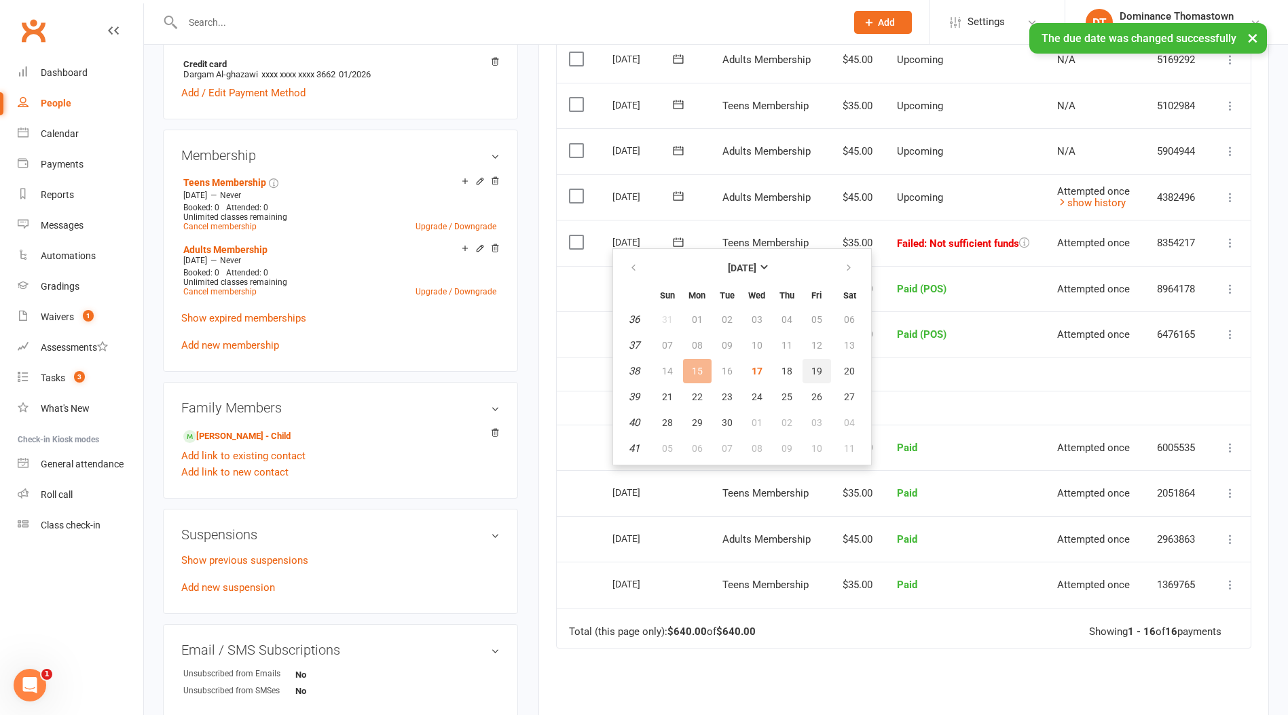
click at [813, 370] on span "19" at bounding box center [816, 371] width 11 height 11
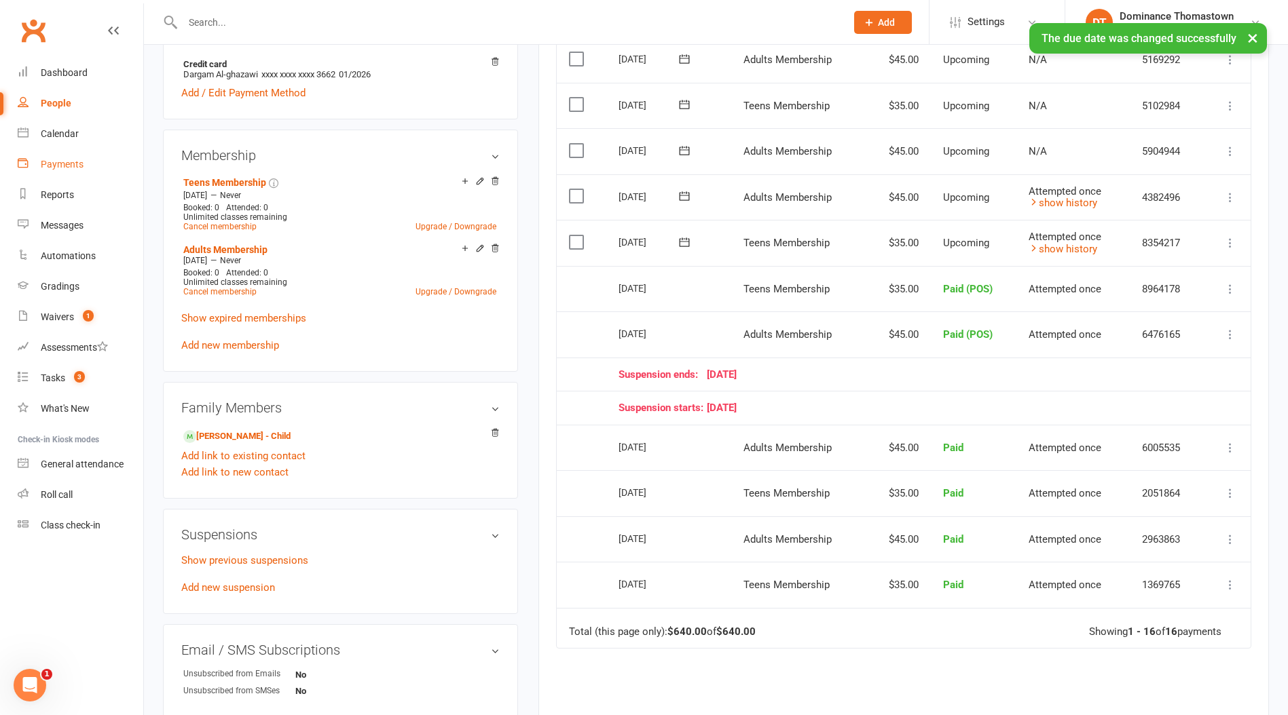
click at [65, 162] on div "Payments" at bounding box center [62, 164] width 43 height 11
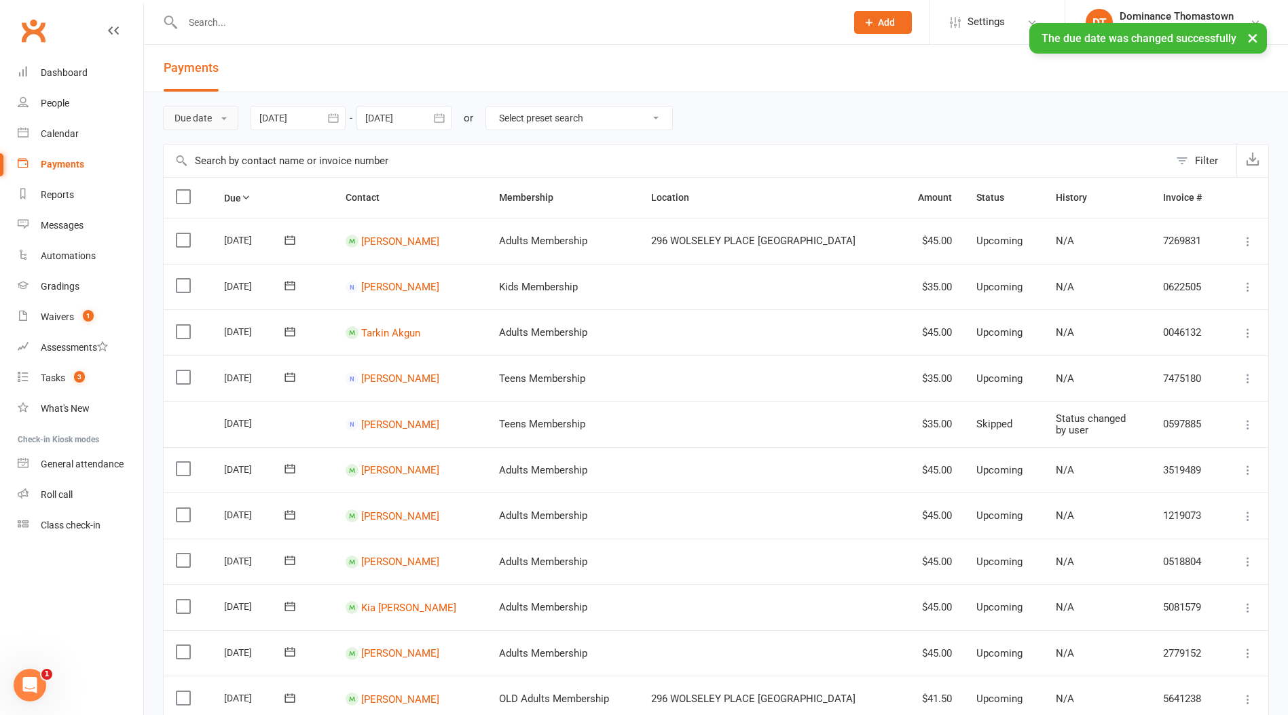
click at [202, 121] on button "Due date" at bounding box center [200, 118] width 75 height 24
click at [221, 209] on link "Date failed" at bounding box center [231, 202] width 134 height 27
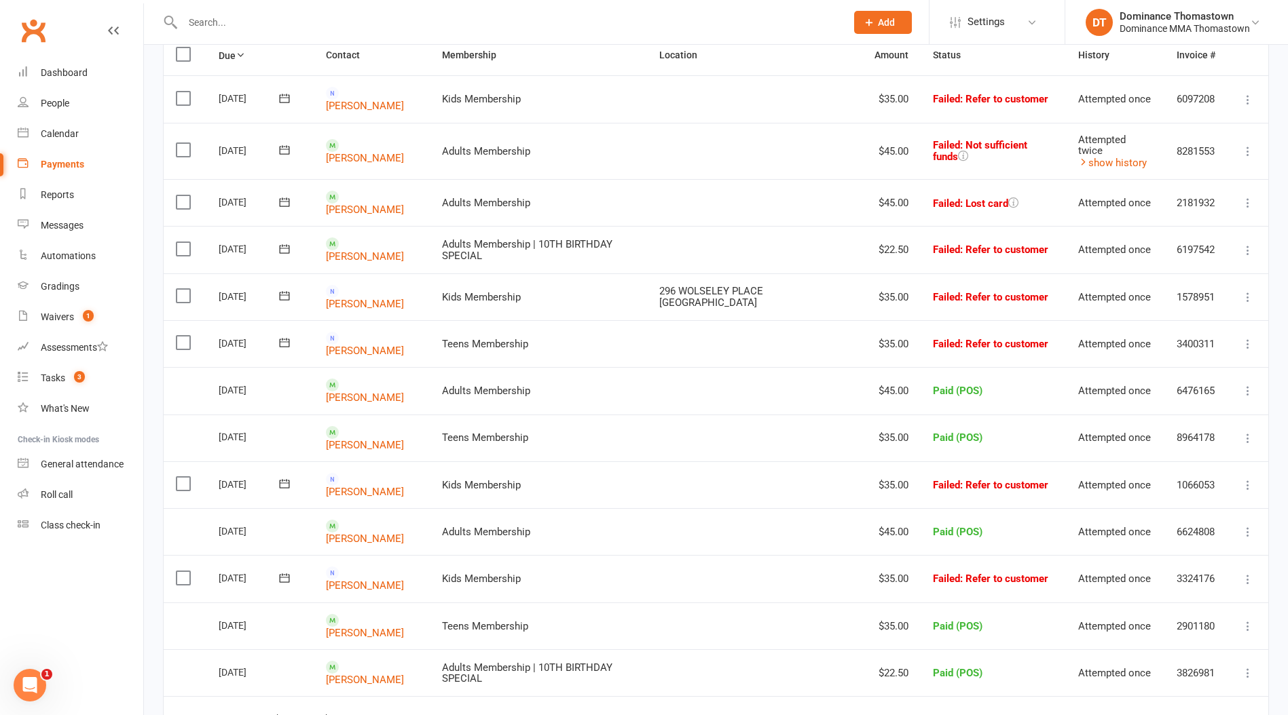
scroll to position [148, 0]
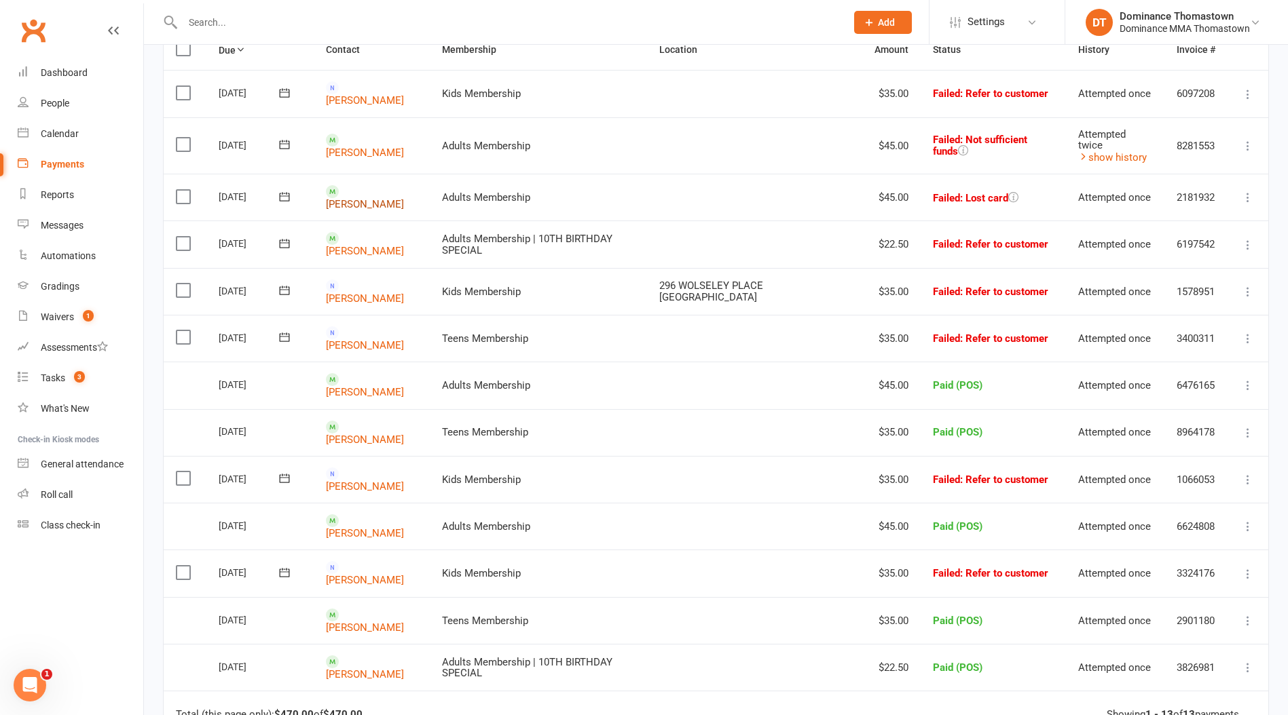
click at [369, 198] on link "Zaen Ali" at bounding box center [365, 204] width 78 height 12
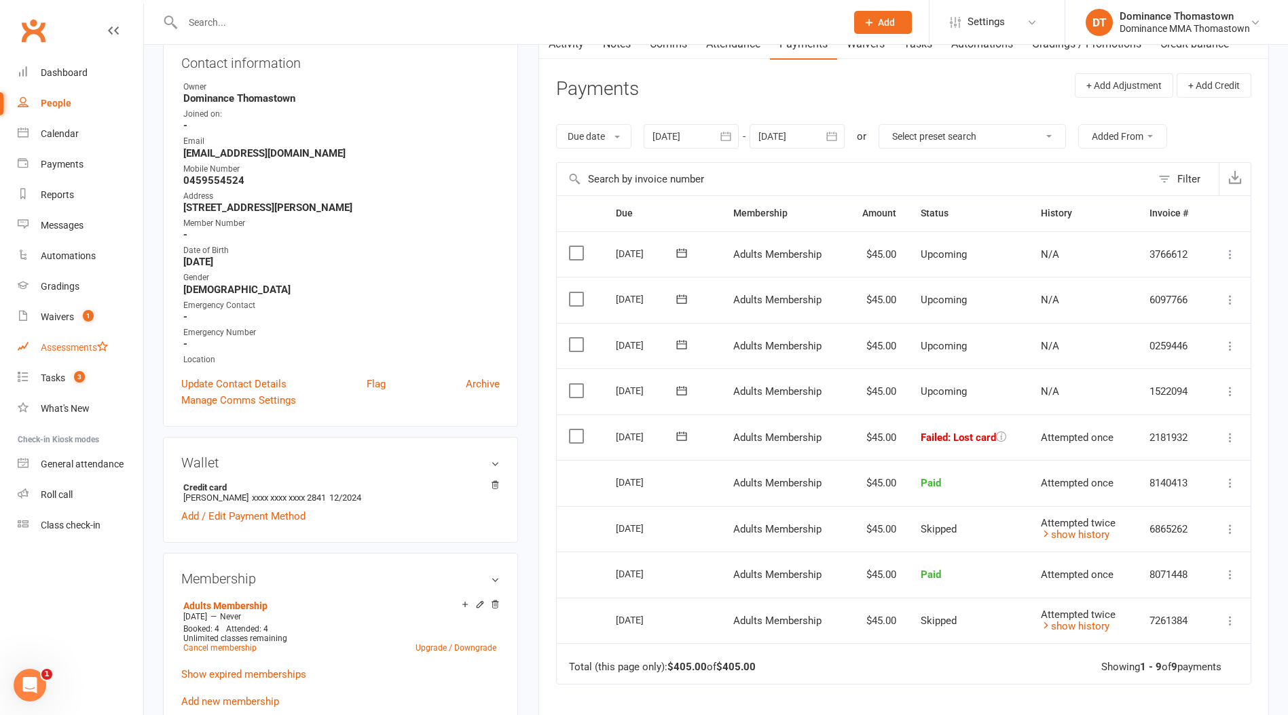
scroll to position [153, 0]
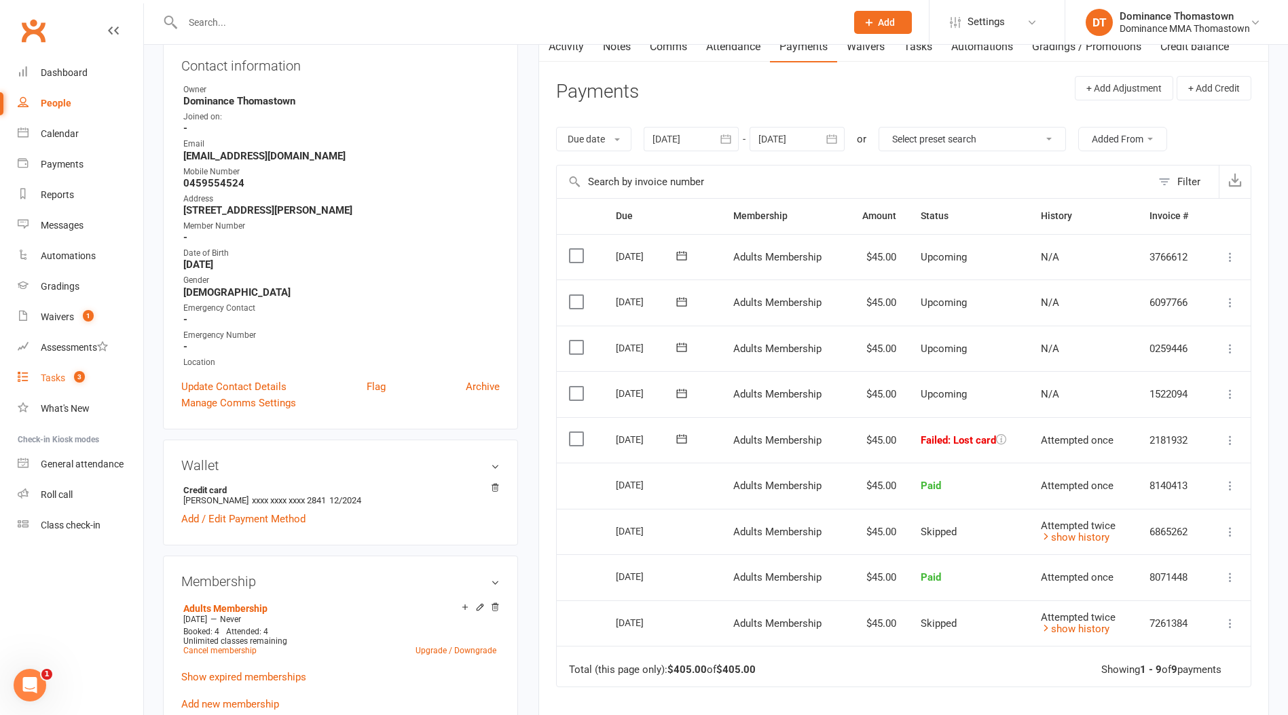
click at [62, 375] on div "Tasks" at bounding box center [53, 378] width 24 height 11
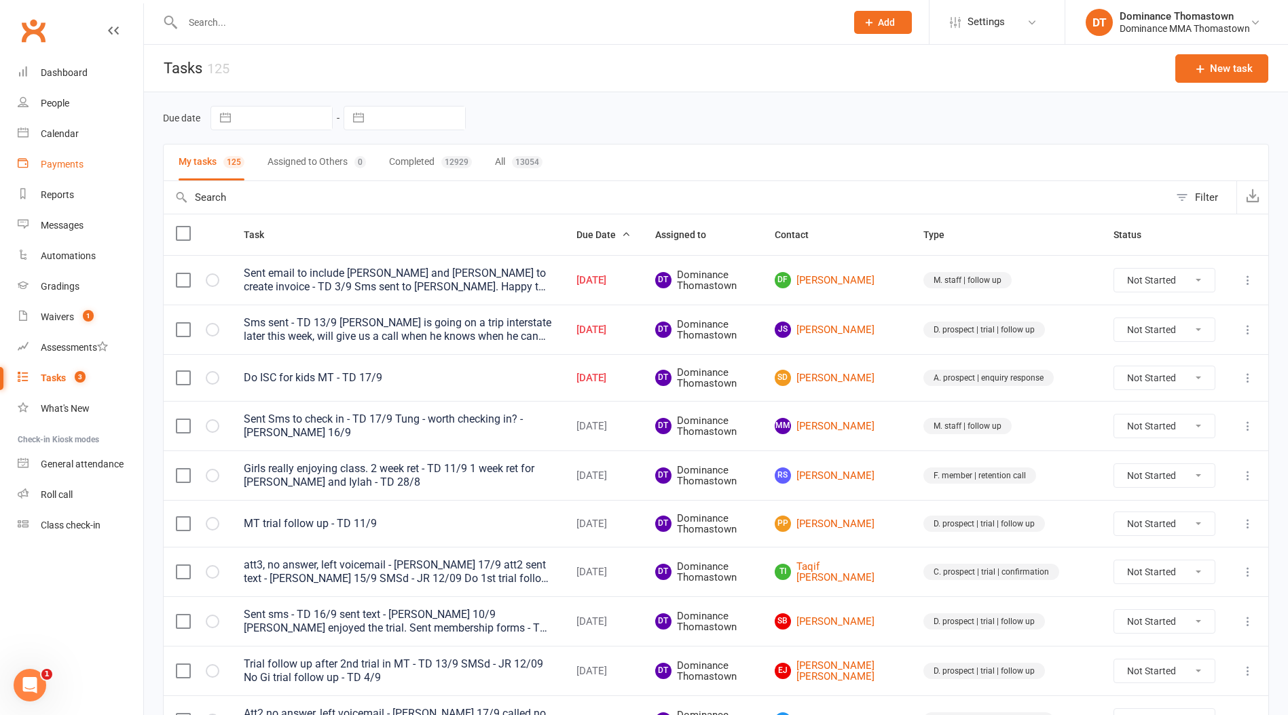
click at [65, 166] on div "Payments" at bounding box center [62, 164] width 43 height 11
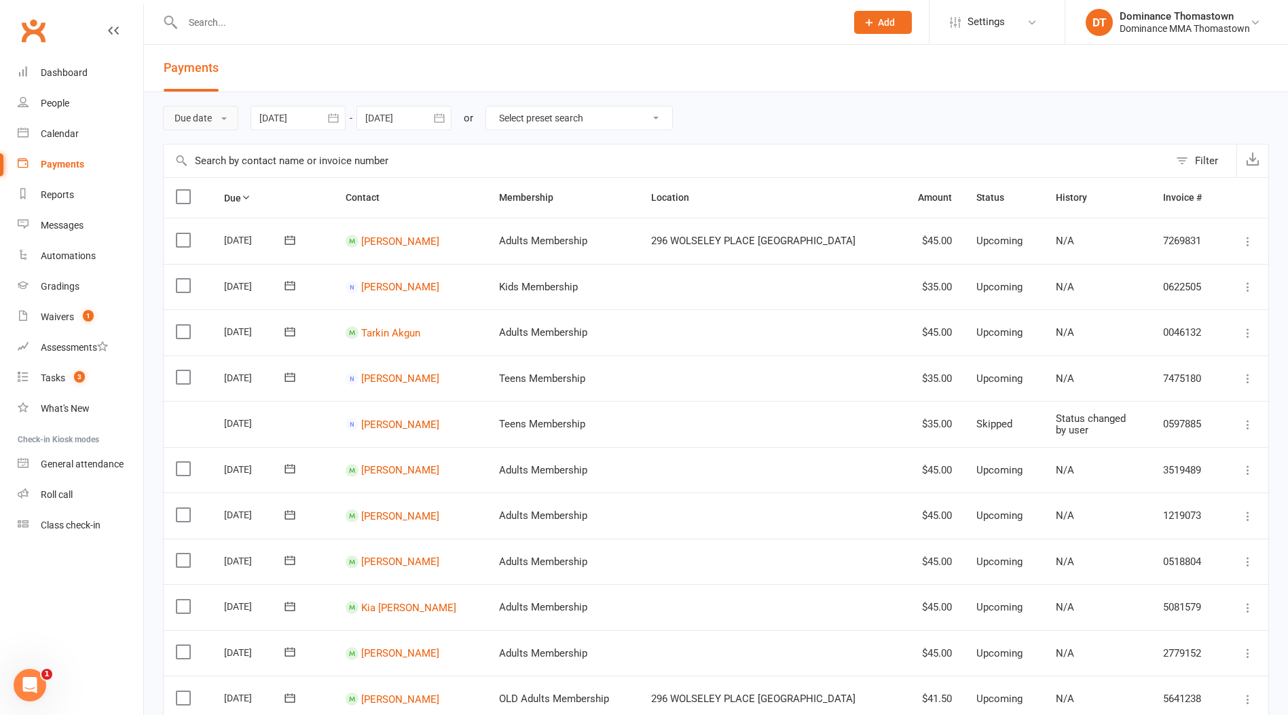
click at [223, 120] on button "Due date" at bounding box center [200, 118] width 75 height 24
click at [226, 209] on link "Date failed" at bounding box center [231, 202] width 134 height 27
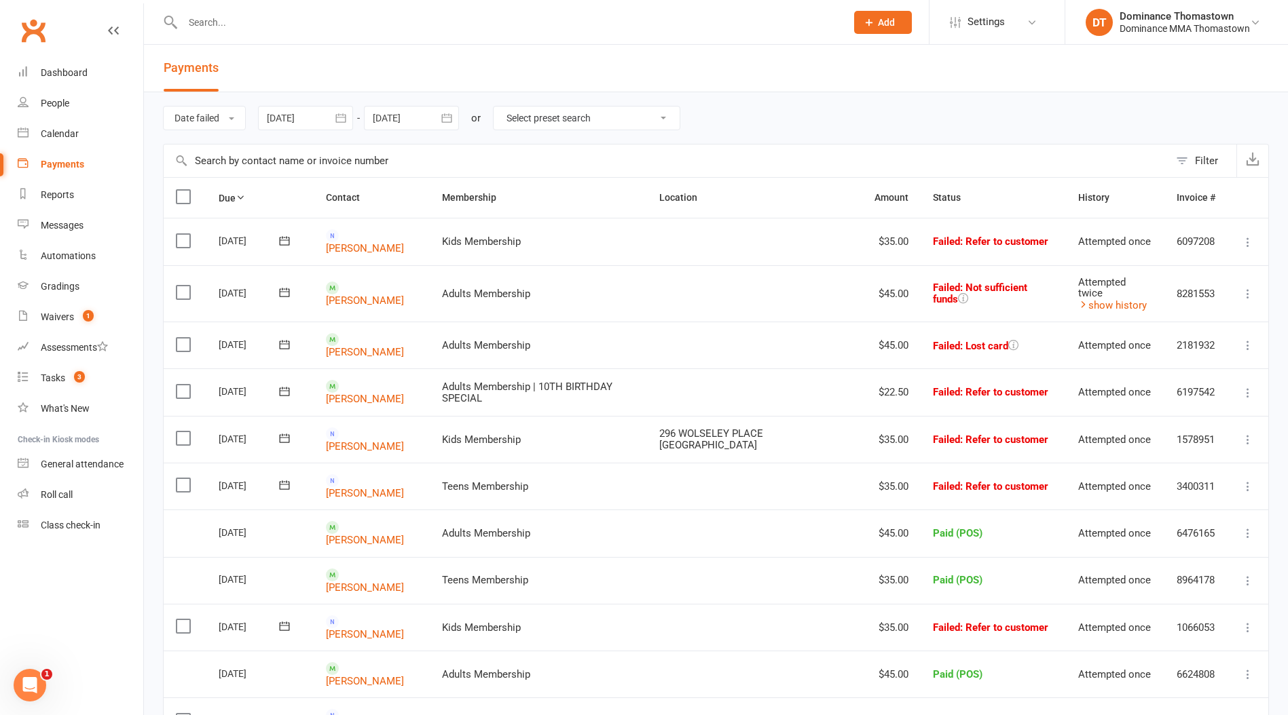
click at [194, 16] on input "text" at bounding box center [508, 22] width 658 height 19
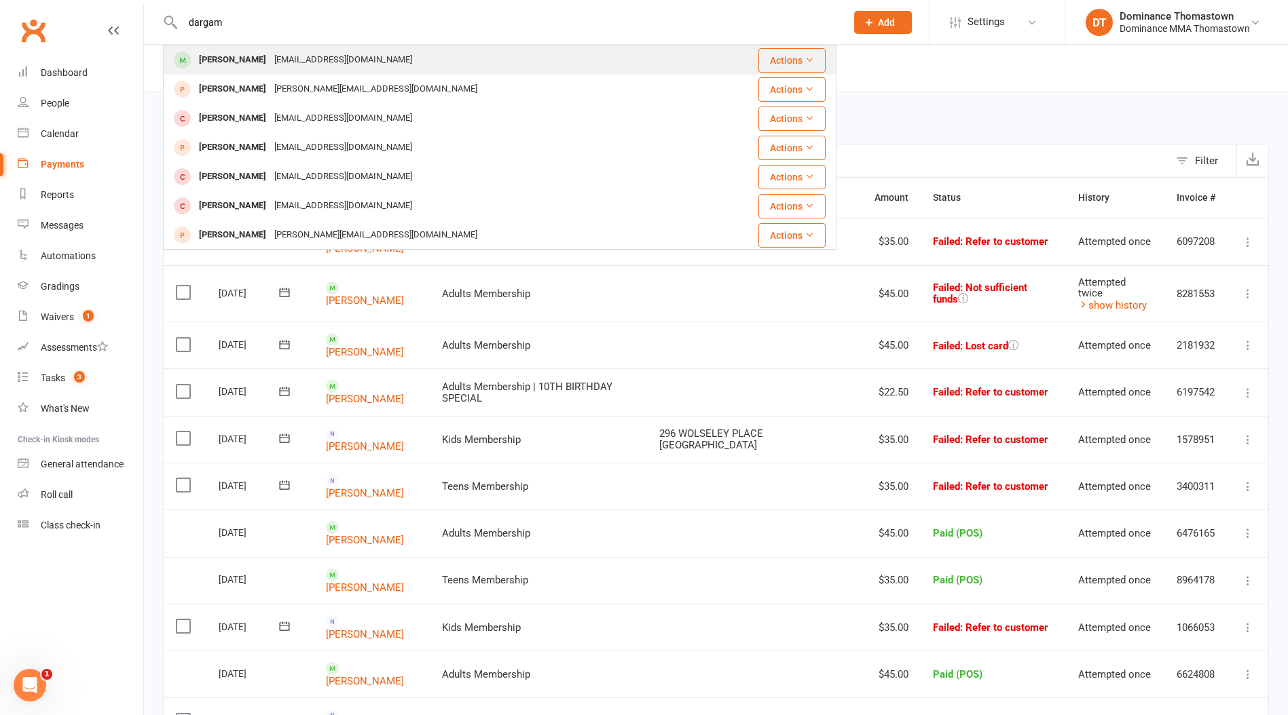
type input "dargam"
click at [267, 65] on div "Dargam Alghazawi" at bounding box center [232, 60] width 75 height 20
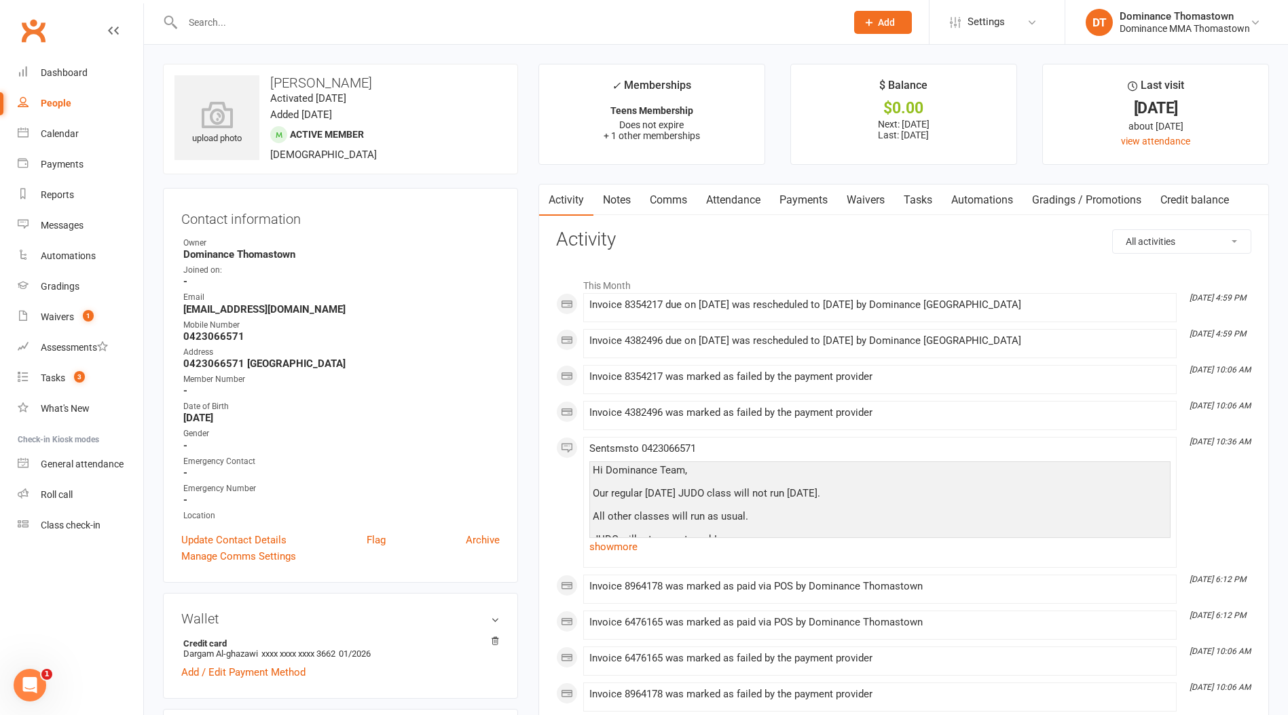
scroll to position [37, 0]
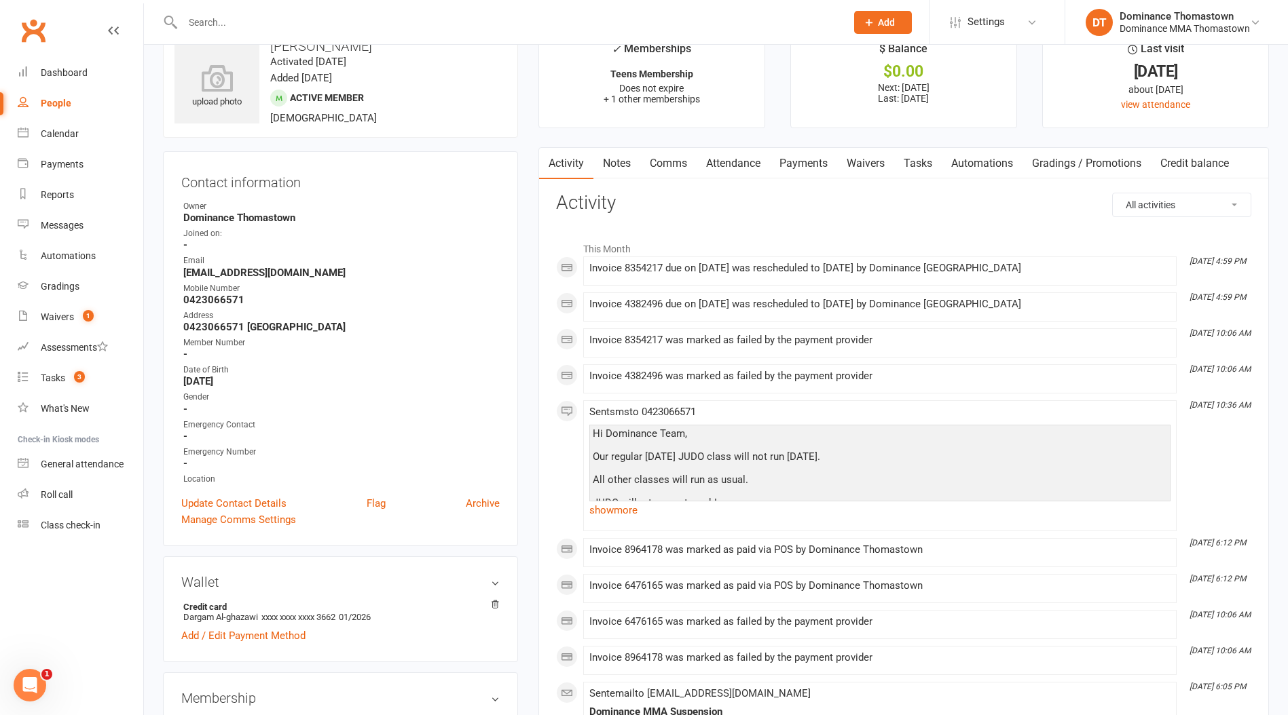
drag, startPoint x: 814, startPoint y: 170, endPoint x: 814, endPoint y: 177, distance: 6.8
click at [812, 172] on link "Payments" at bounding box center [803, 163] width 67 height 31
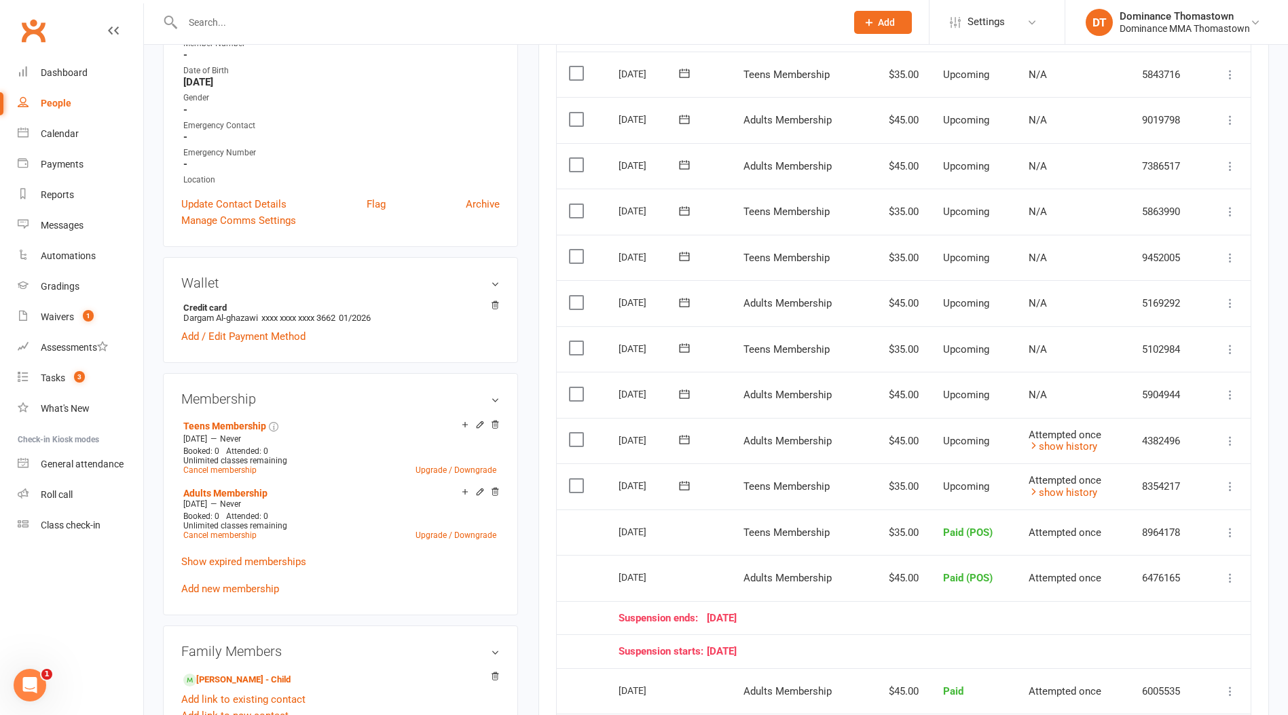
scroll to position [352, 0]
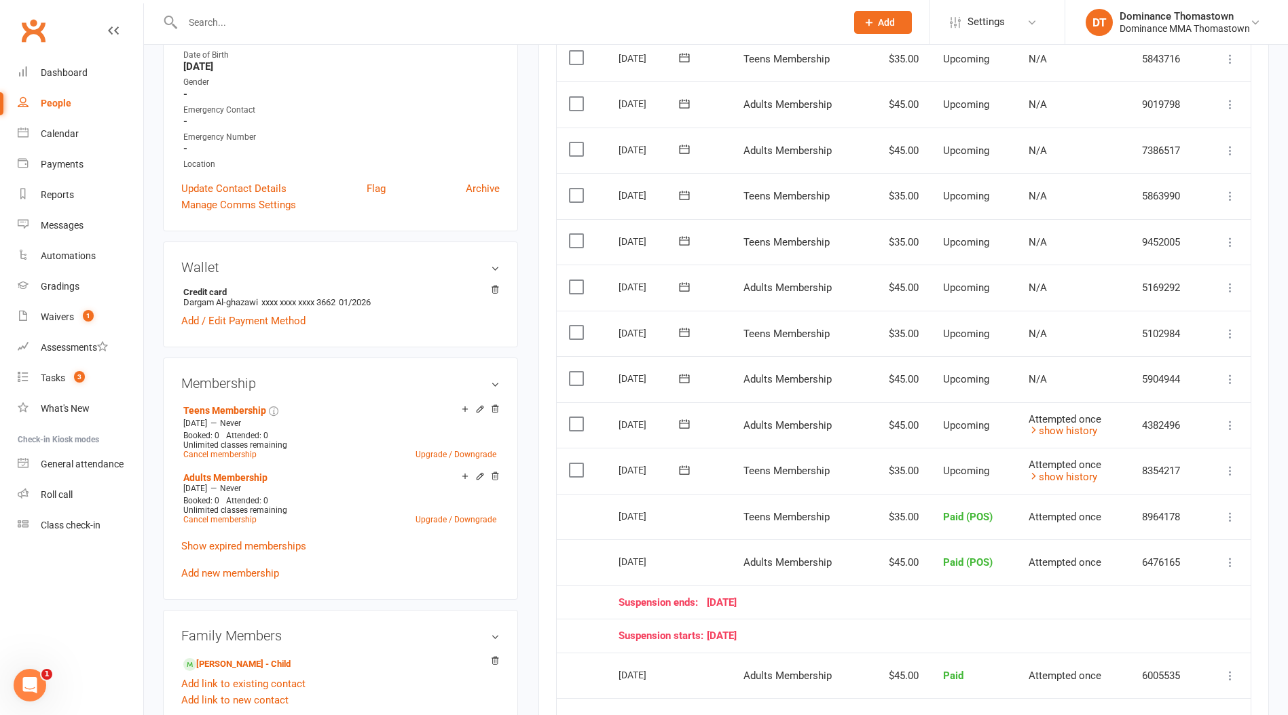
click at [683, 422] on icon at bounding box center [684, 424] width 14 height 14
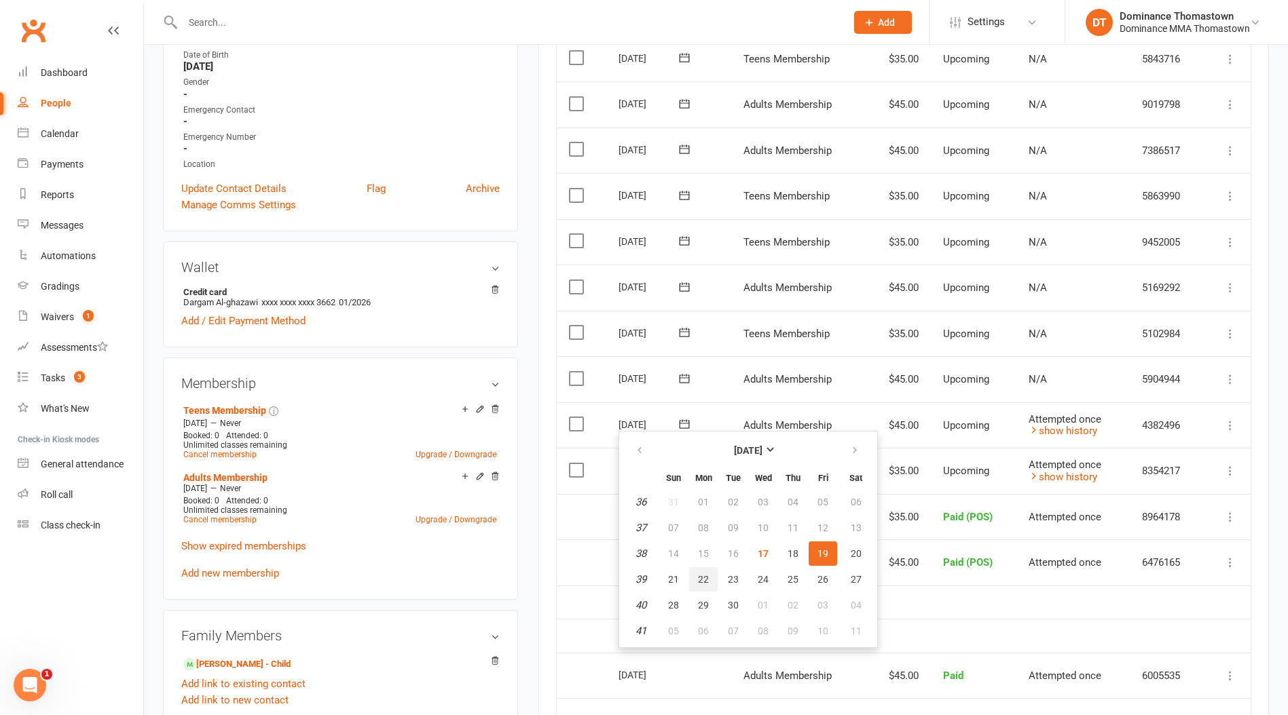
click at [702, 577] on span "22" at bounding box center [703, 579] width 11 height 11
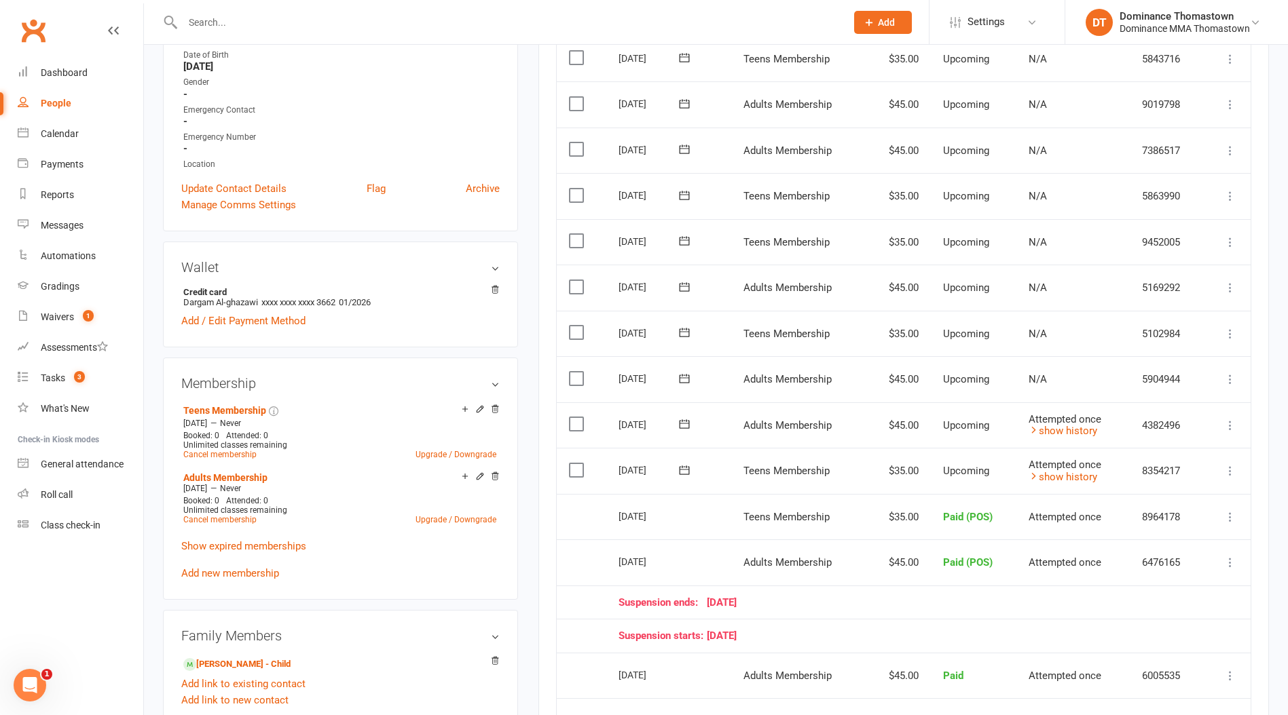
click at [685, 428] on icon at bounding box center [684, 424] width 14 height 14
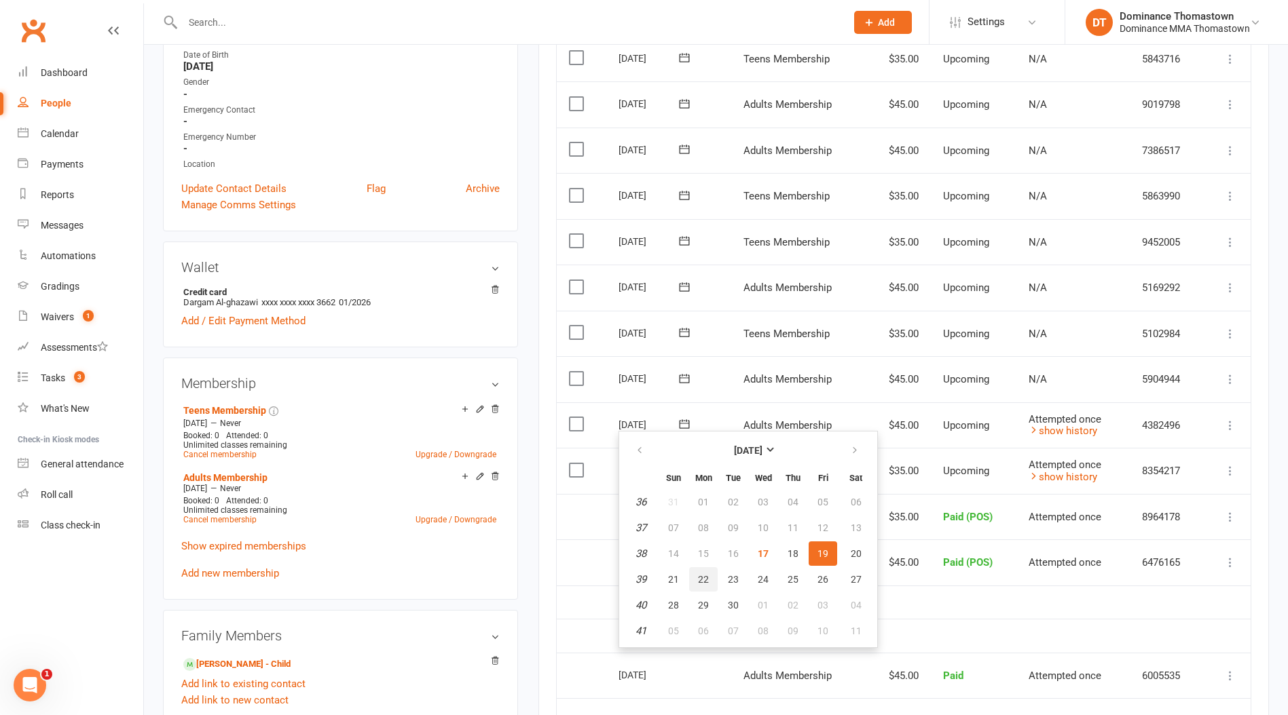
click at [698, 576] on span "22" at bounding box center [703, 579] width 11 height 11
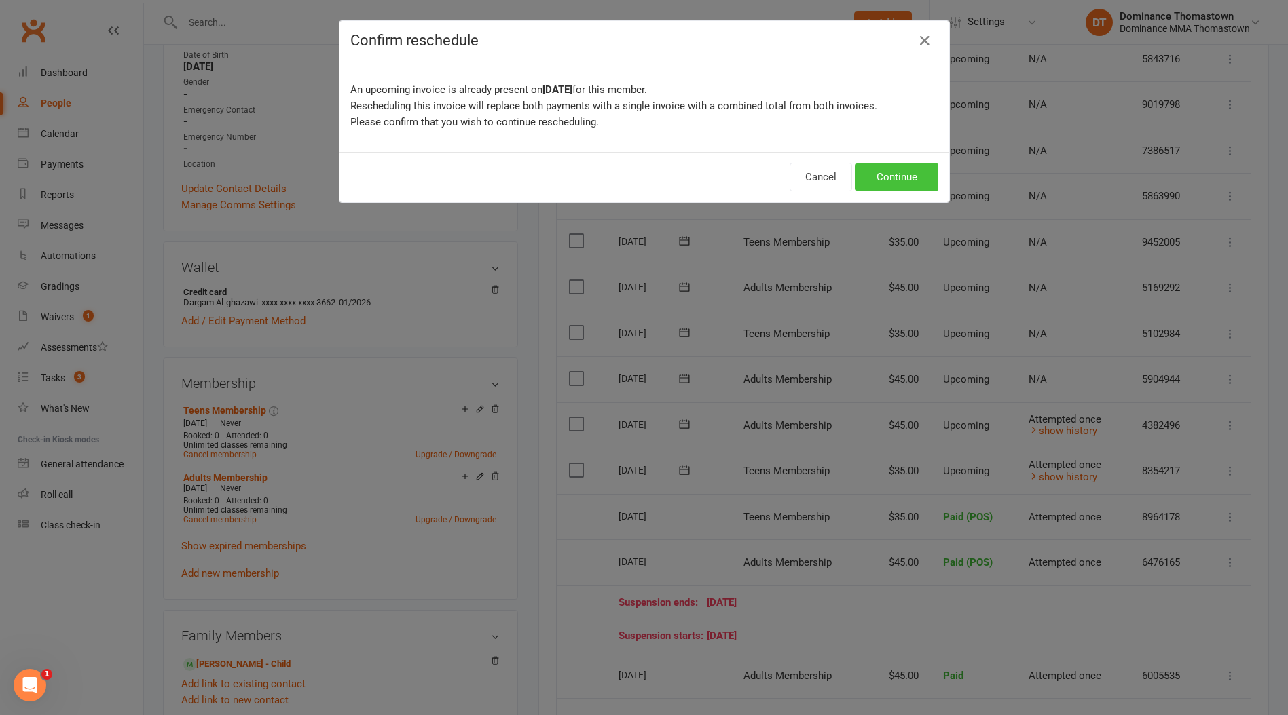
click at [887, 179] on button "Continue" at bounding box center [896, 177] width 83 height 29
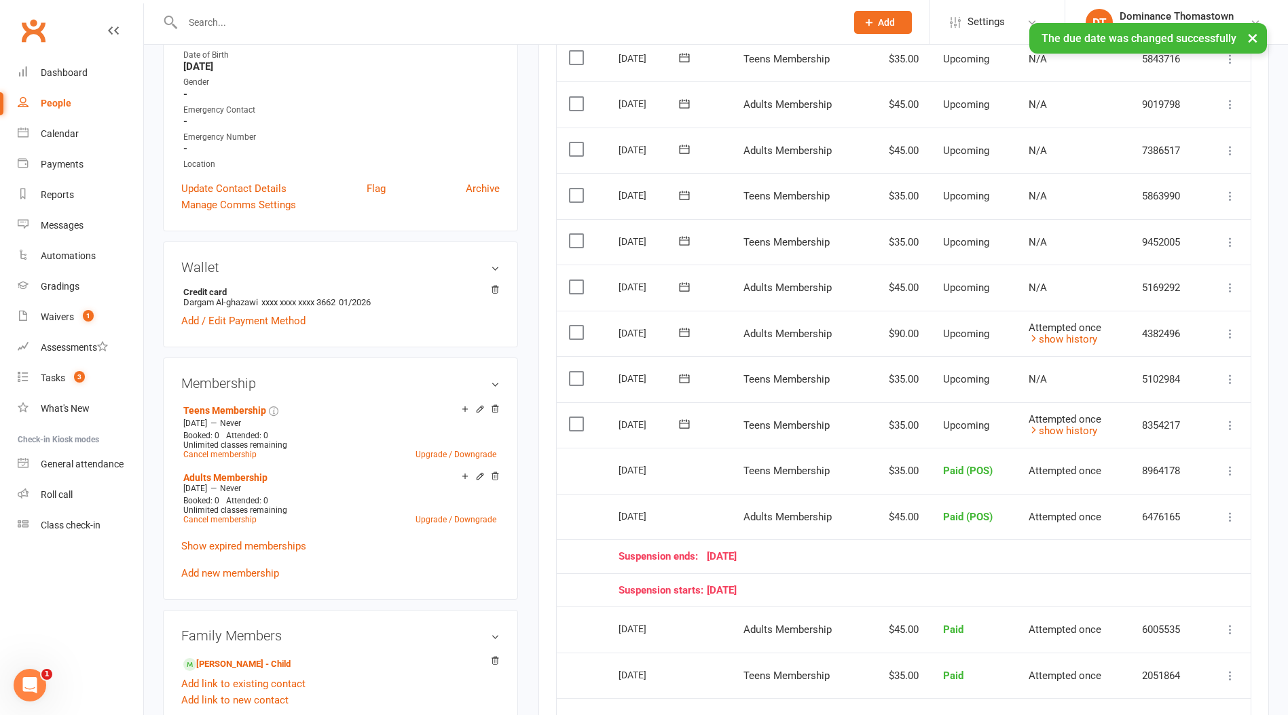
click at [678, 424] on icon at bounding box center [684, 424] width 14 height 14
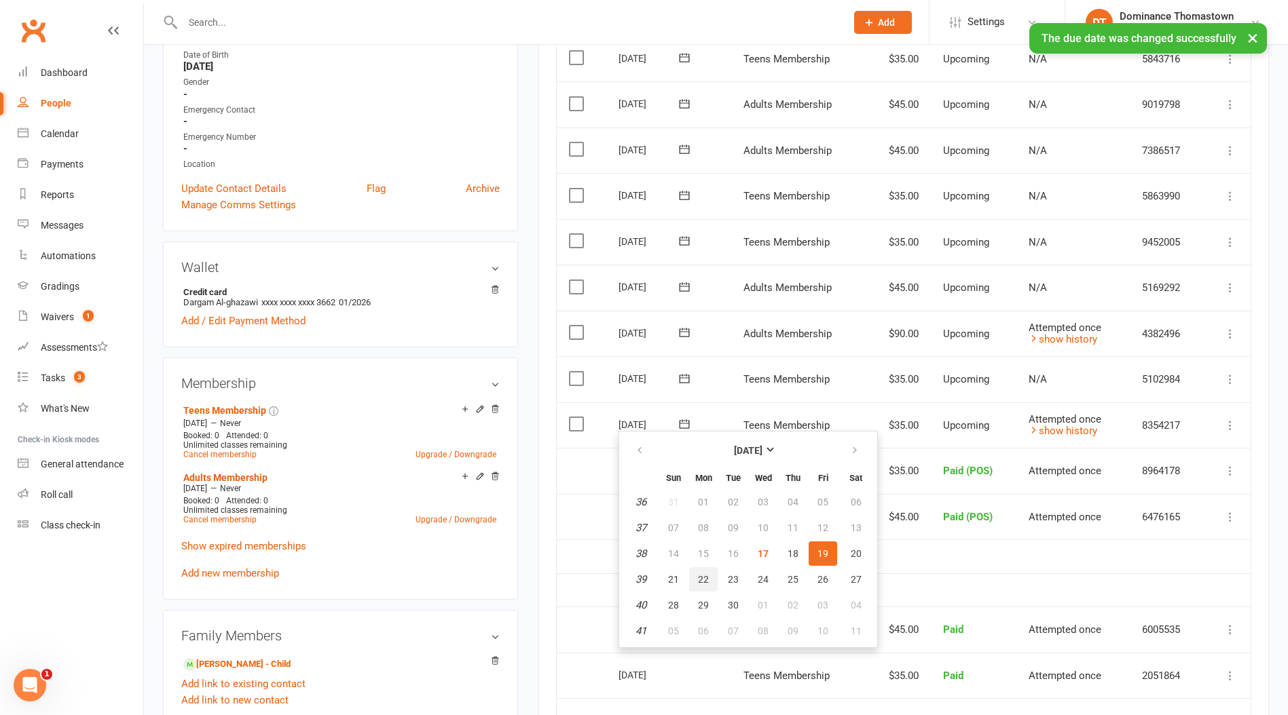
click at [707, 579] on span "22" at bounding box center [703, 579] width 11 height 11
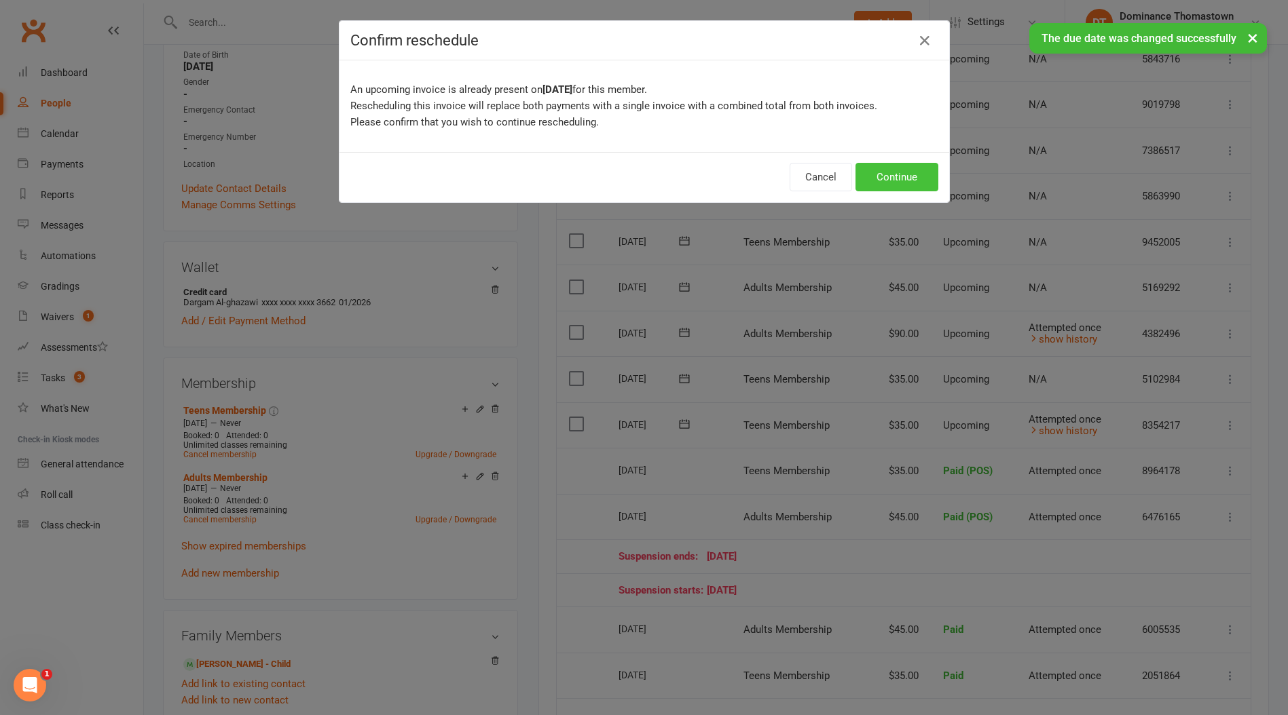
click at [916, 183] on button "Continue" at bounding box center [896, 177] width 83 height 29
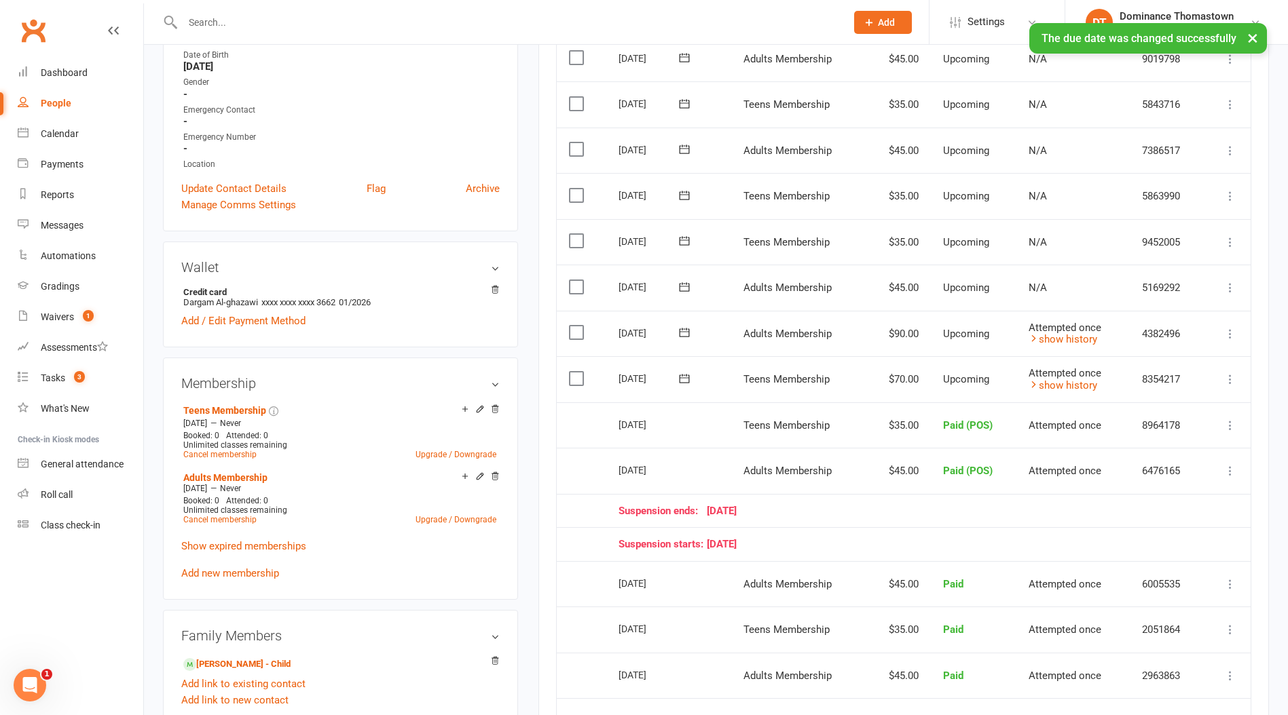
drag, startPoint x: 683, startPoint y: 376, endPoint x: 688, endPoint y: 384, distance: 9.1
click at [683, 376] on icon at bounding box center [684, 379] width 14 height 14
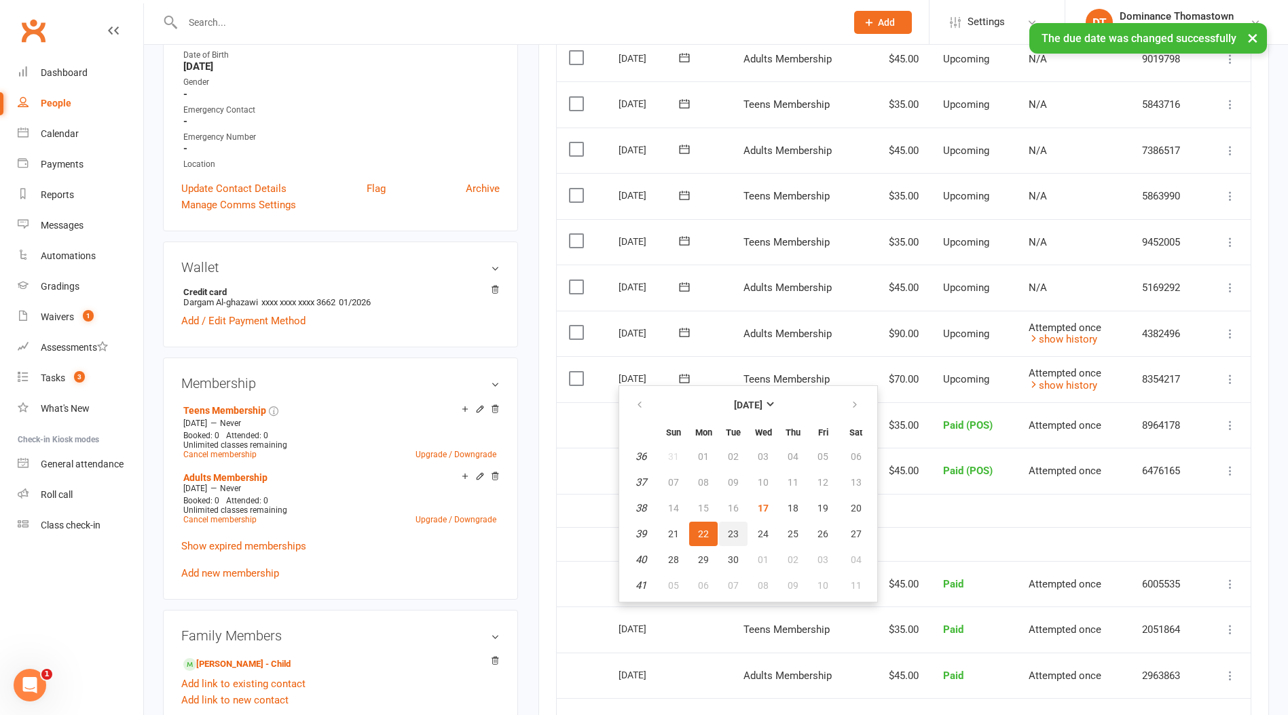
click at [732, 536] on span "23" at bounding box center [733, 534] width 11 height 11
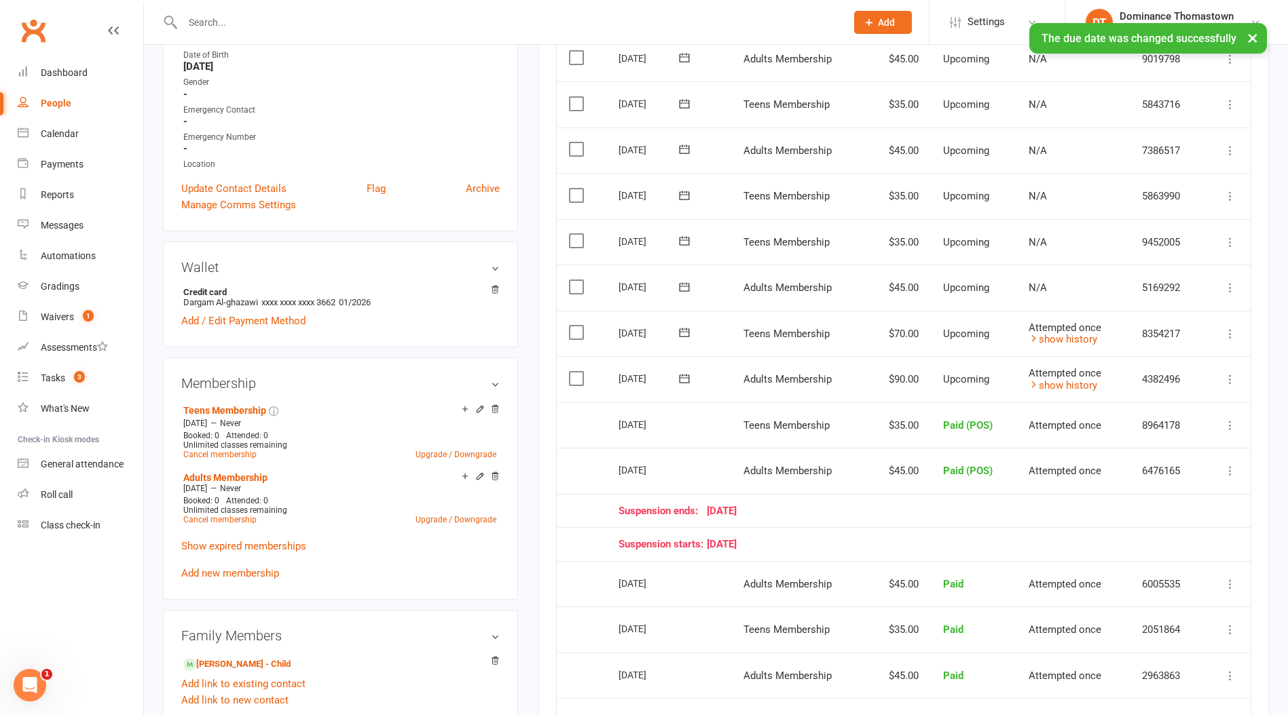
click at [685, 331] on icon at bounding box center [684, 333] width 14 height 14
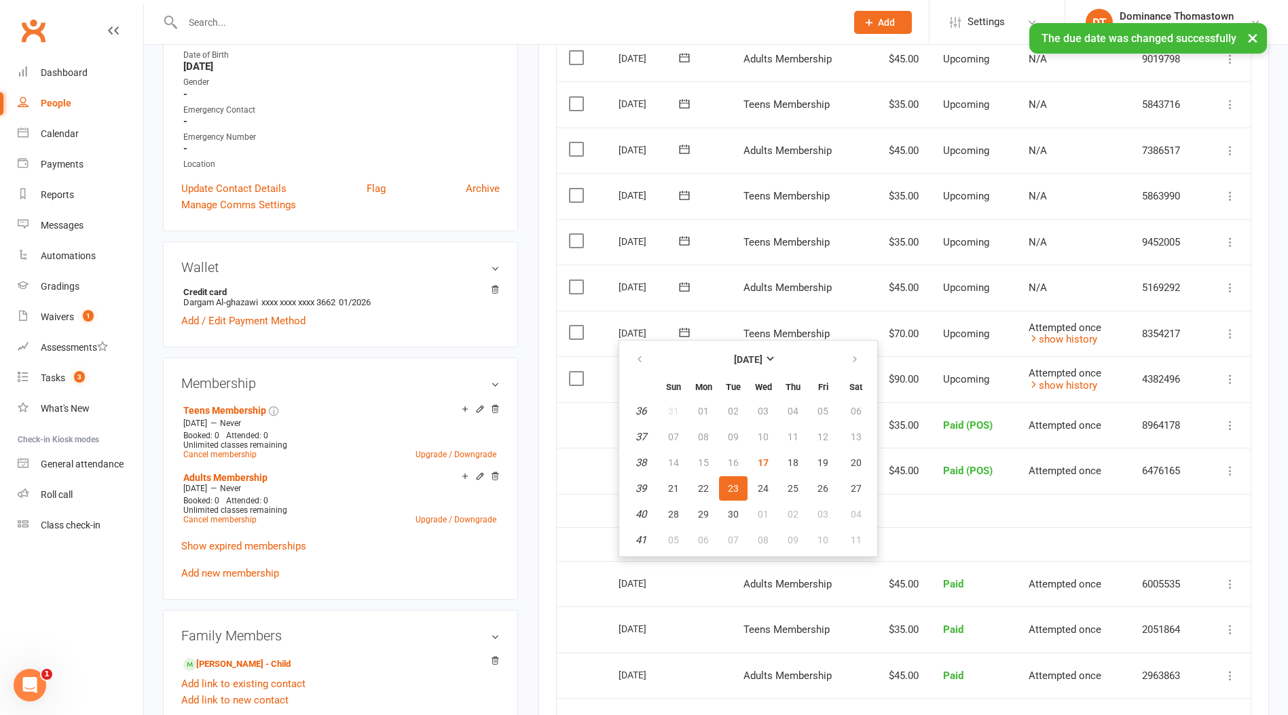
click at [591, 356] on td "Select this" at bounding box center [582, 379] width 50 height 46
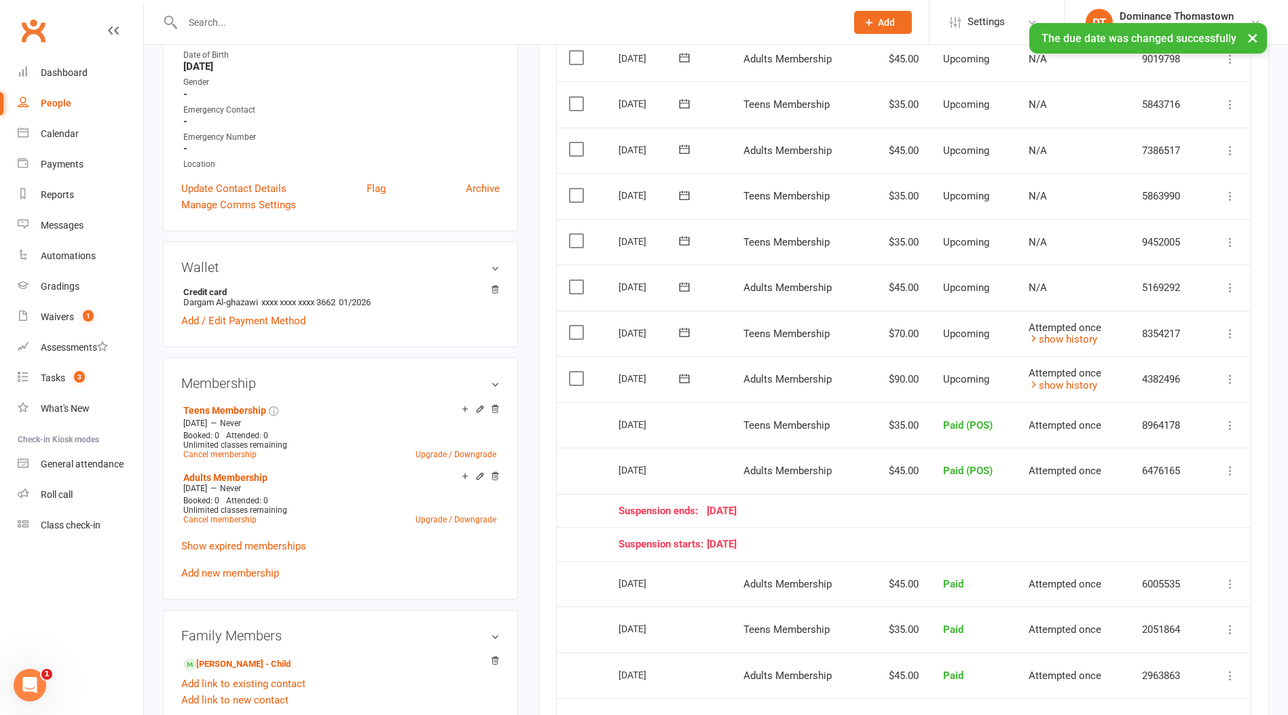
click at [677, 377] on button at bounding box center [684, 378] width 27 height 14
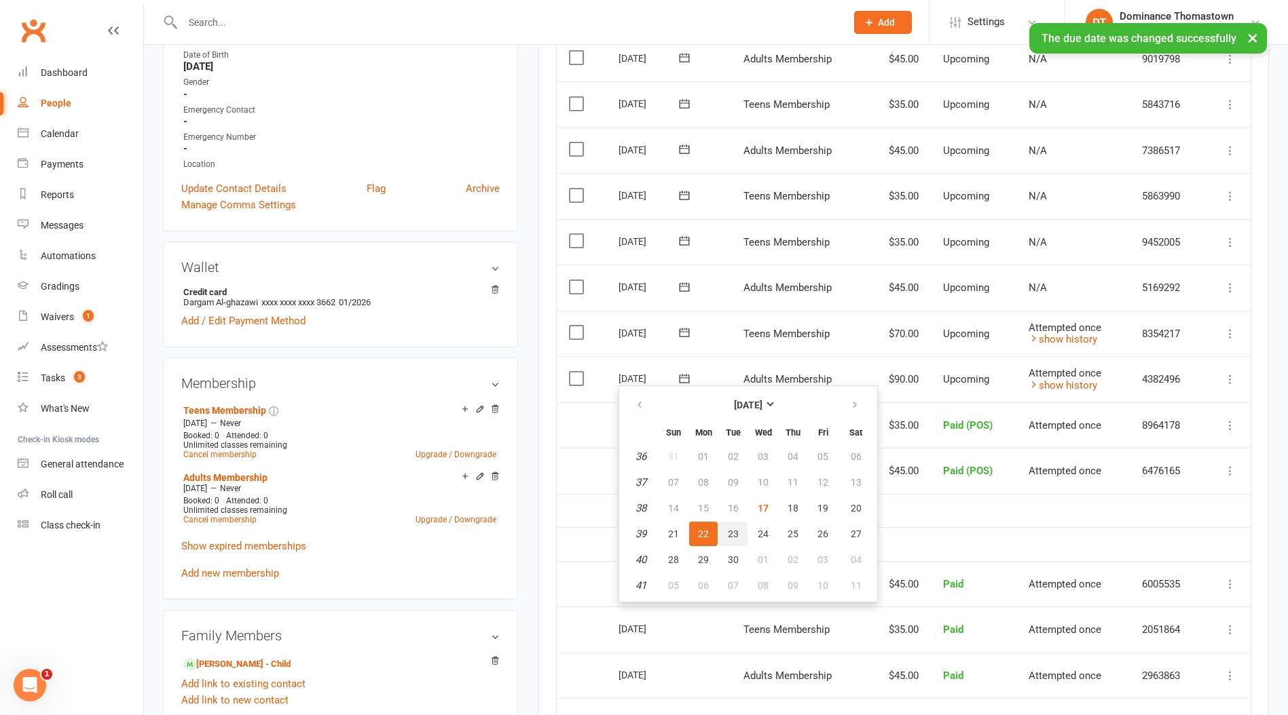
click at [734, 533] on span "23" at bounding box center [733, 534] width 11 height 11
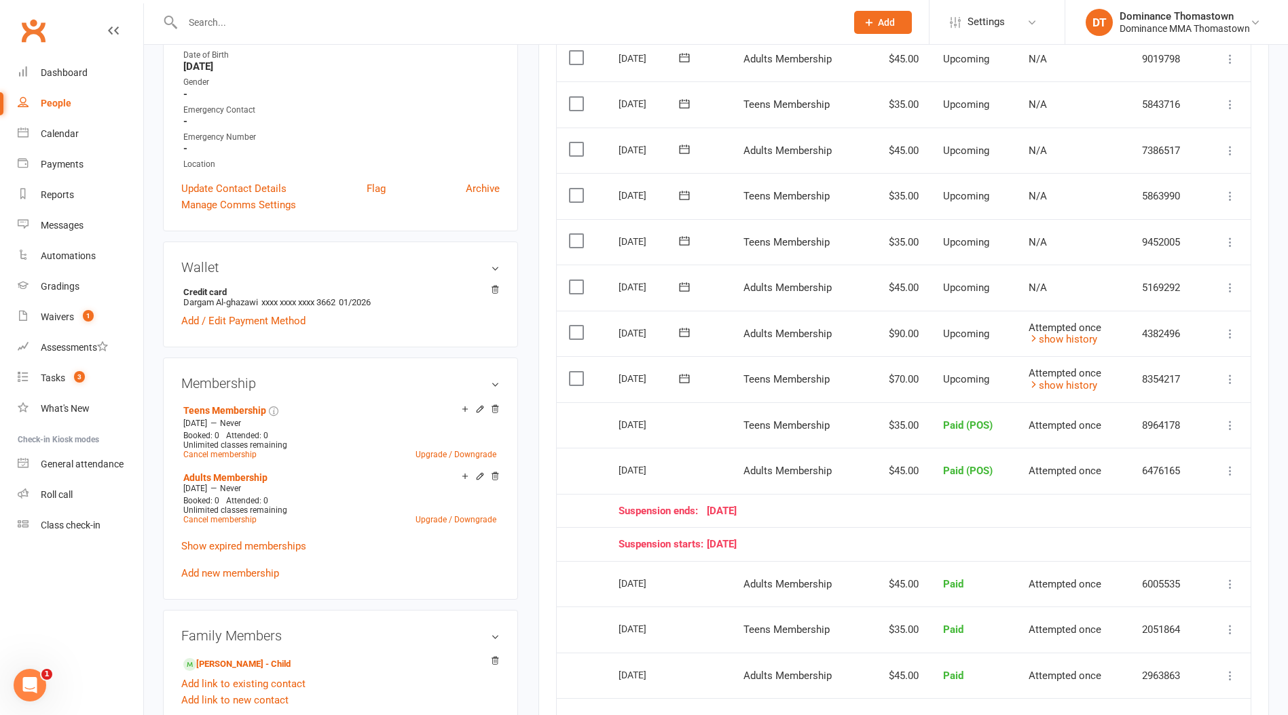
click at [193, 19] on input "text" at bounding box center [508, 22] width 658 height 19
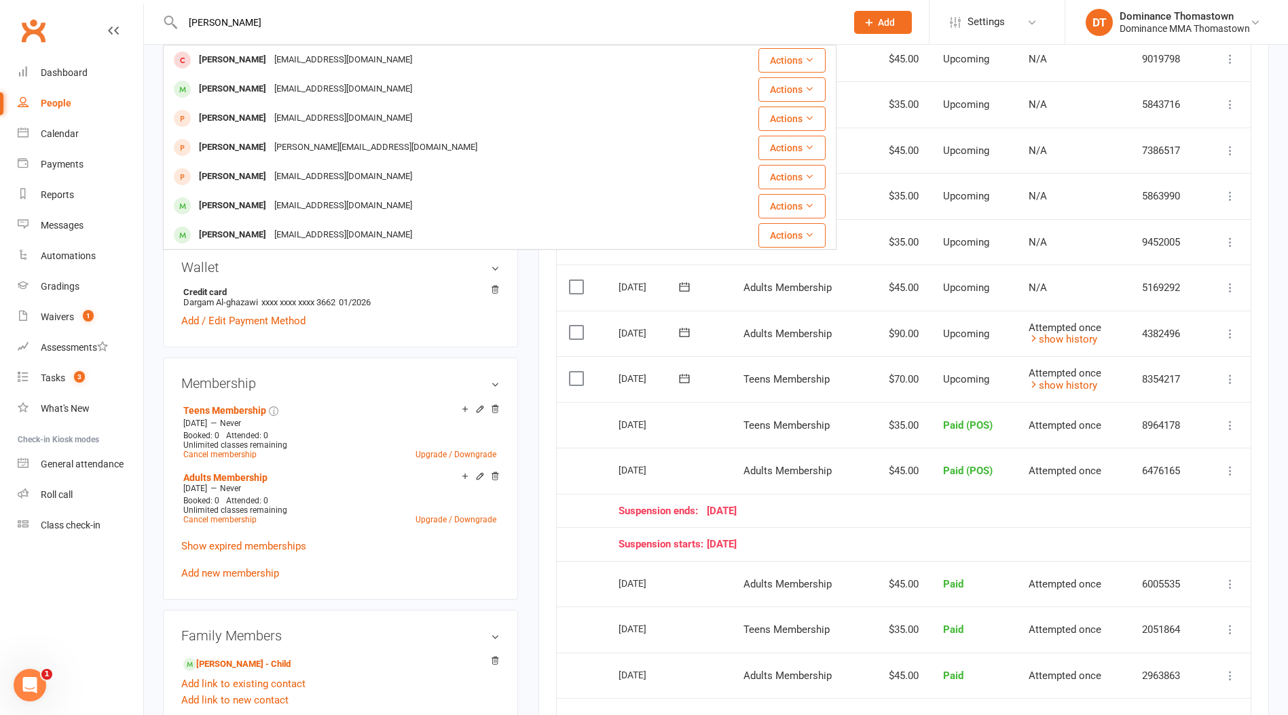
type input "mason ag"
click at [293, 85] on div "mason07.aganetti25@gmail.com" at bounding box center [343, 89] width 146 height 20
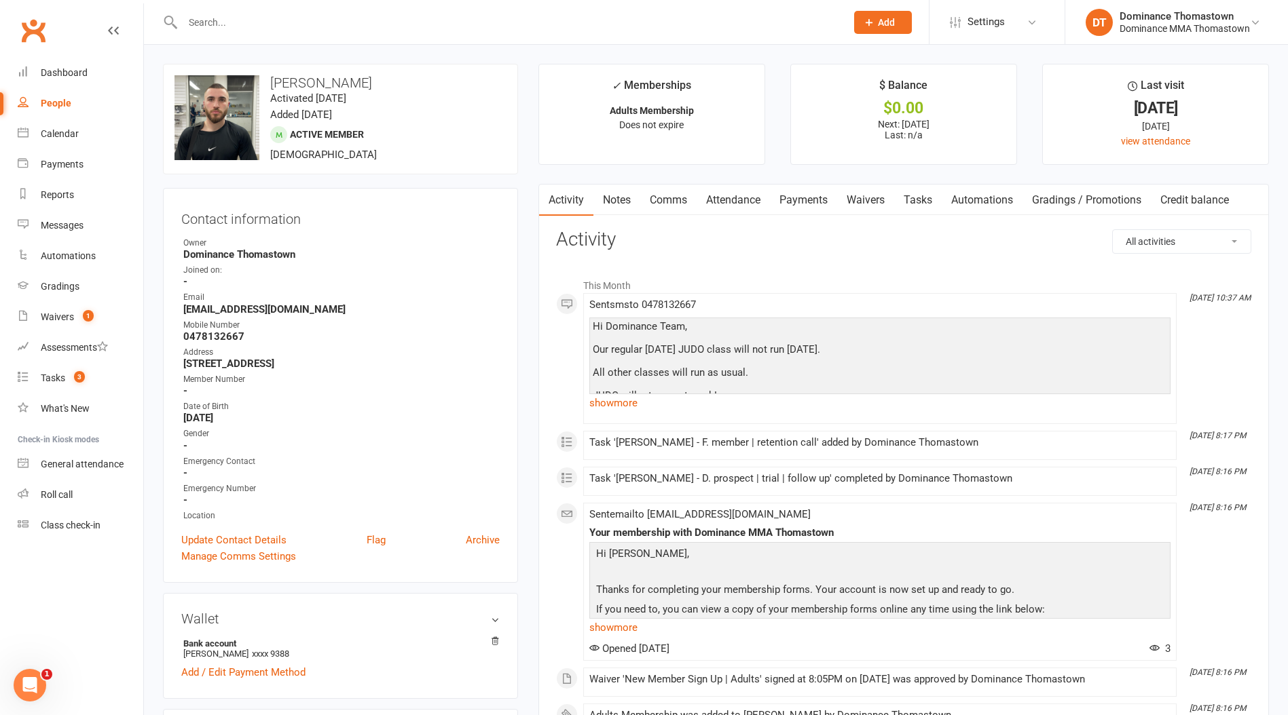
click at [870, 200] on link "Waivers" at bounding box center [865, 200] width 57 height 31
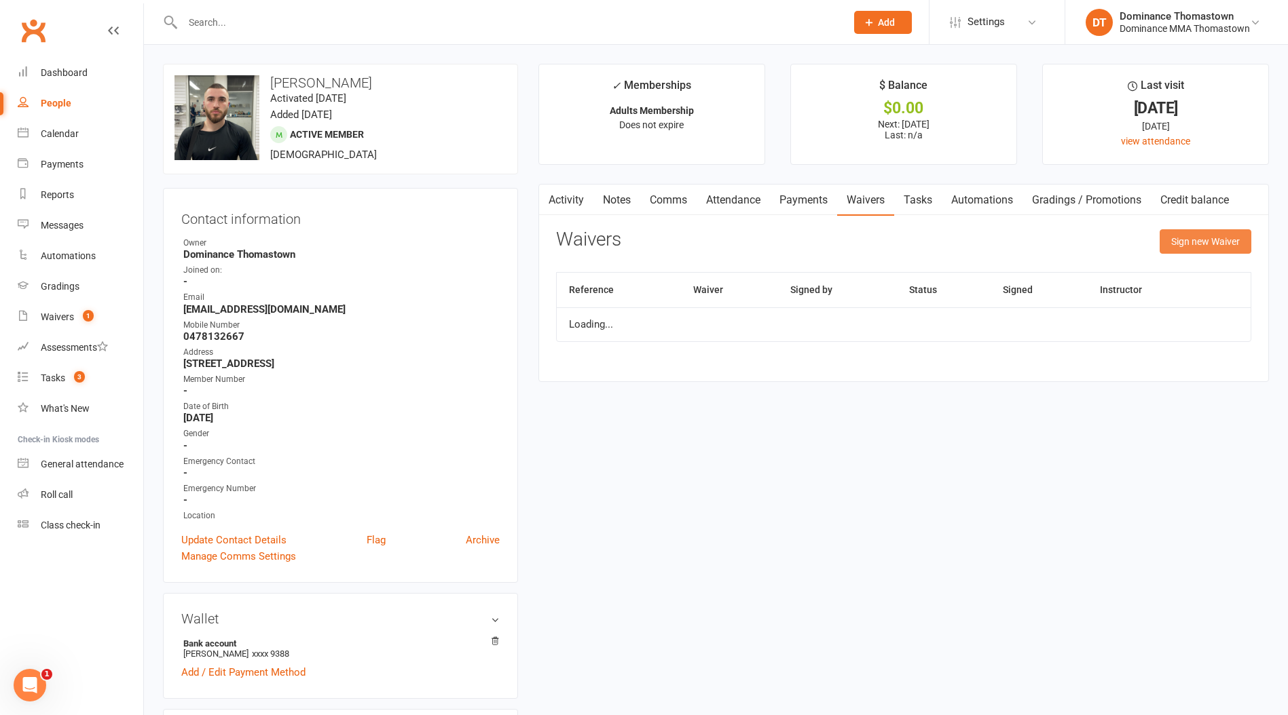
click at [1193, 233] on button "Sign new Waiver" at bounding box center [1205, 241] width 92 height 24
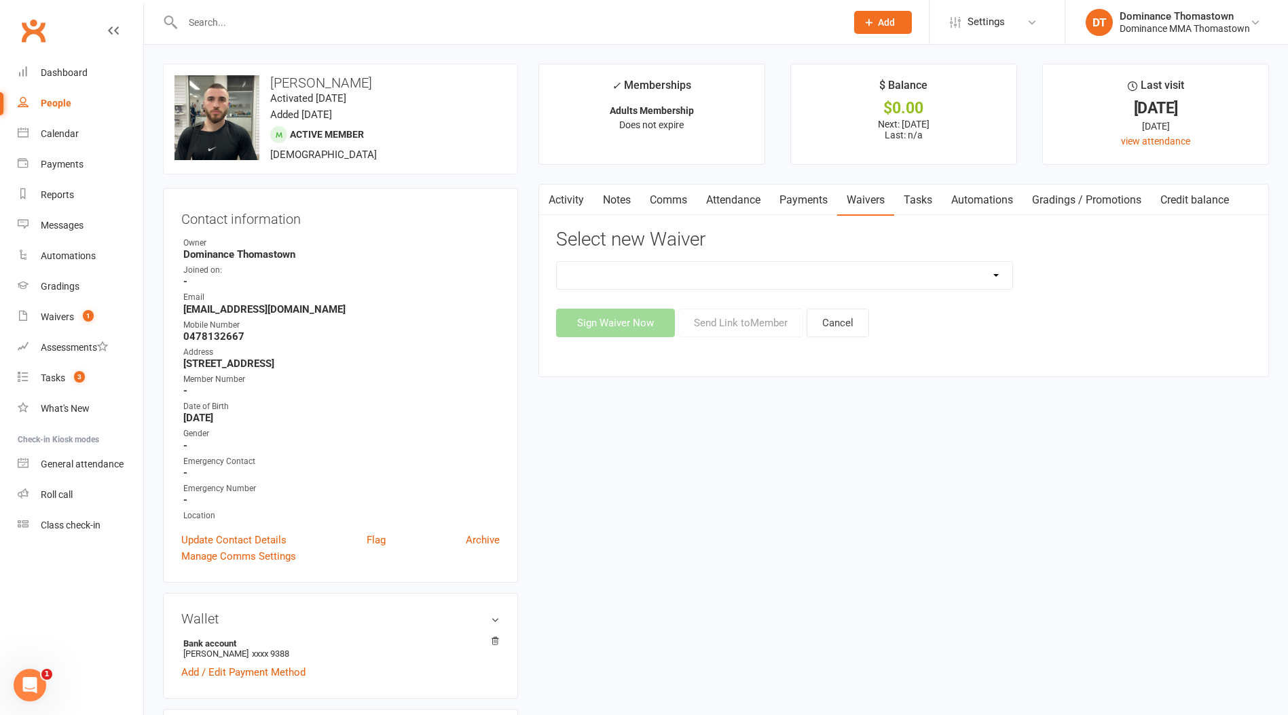
click at [734, 278] on select "Member | Cancellation | Adults Member | Injury Report Form (FOH staff use only)…" at bounding box center [784, 275] width 455 height 27
select select "8154"
click at [557, 262] on select "Member | Cancellation | Adults Member | Injury Report Form (FOH staff use only)…" at bounding box center [784, 275] width 455 height 27
click at [731, 326] on button "Send Link to Member" at bounding box center [740, 323] width 125 height 29
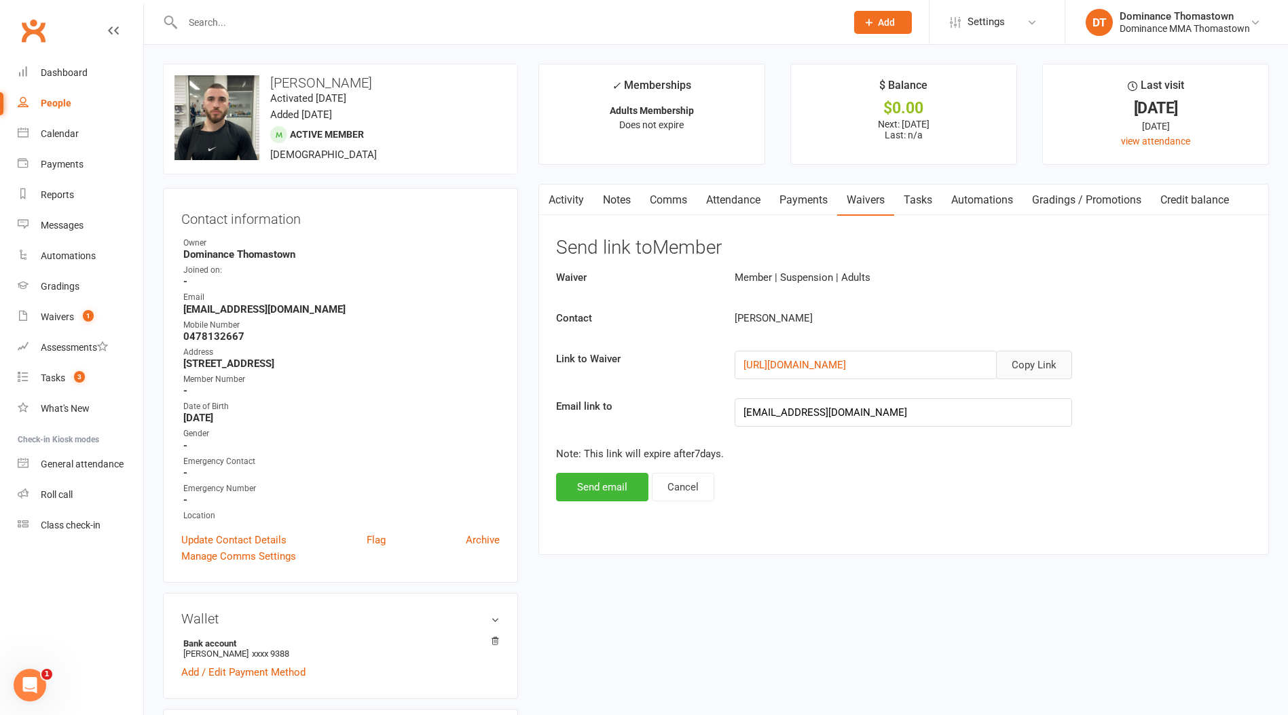
click at [1031, 375] on button "Copy Link" at bounding box center [1034, 365] width 76 height 29
drag, startPoint x: 668, startPoint y: 206, endPoint x: 674, endPoint y: 213, distance: 9.1
click at [668, 206] on link "Comms" at bounding box center [668, 200] width 56 height 31
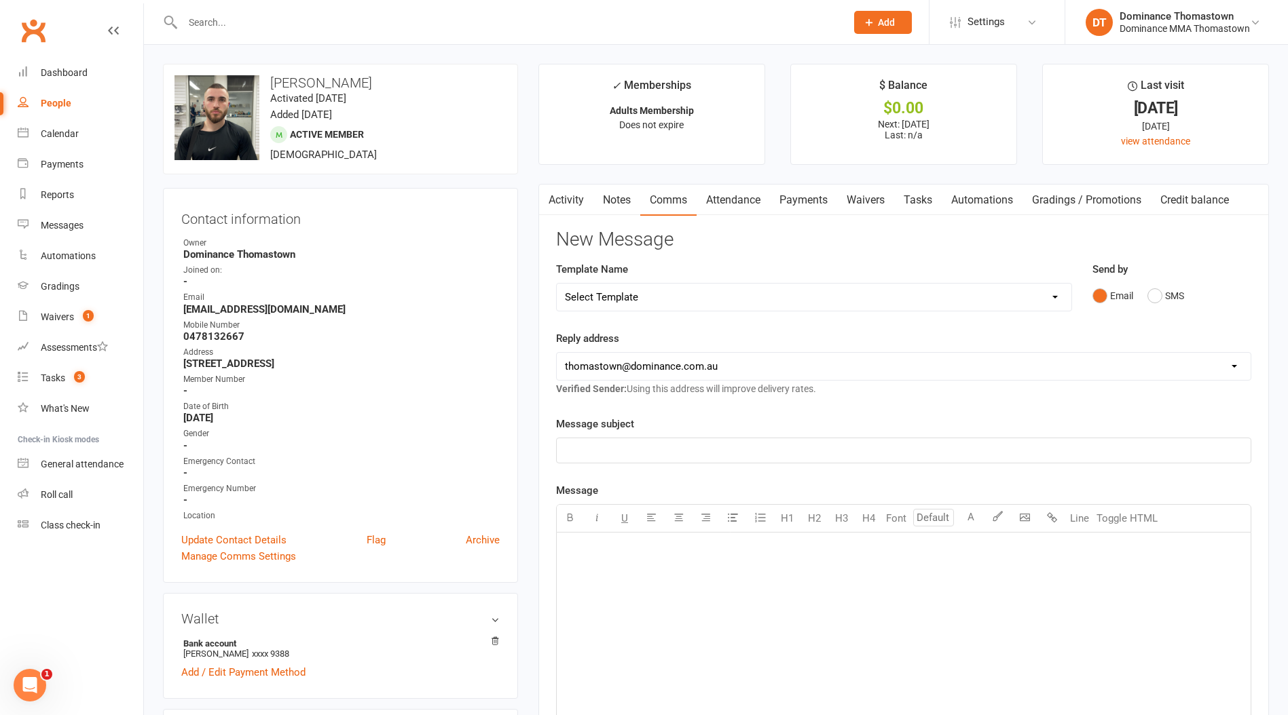
click at [660, 288] on select "Select Template [Email] MARKETING | 10TH BIRTHDAY SPECIAL | CANCELLED MEMBERS […" at bounding box center [814, 297] width 514 height 27
select select "7"
click at [557, 284] on select "Select Template [Email] MARKETING | 10TH BIRTHDAY SPECIAL | CANCELLED MEMBERS […" at bounding box center [814, 297] width 514 height 27
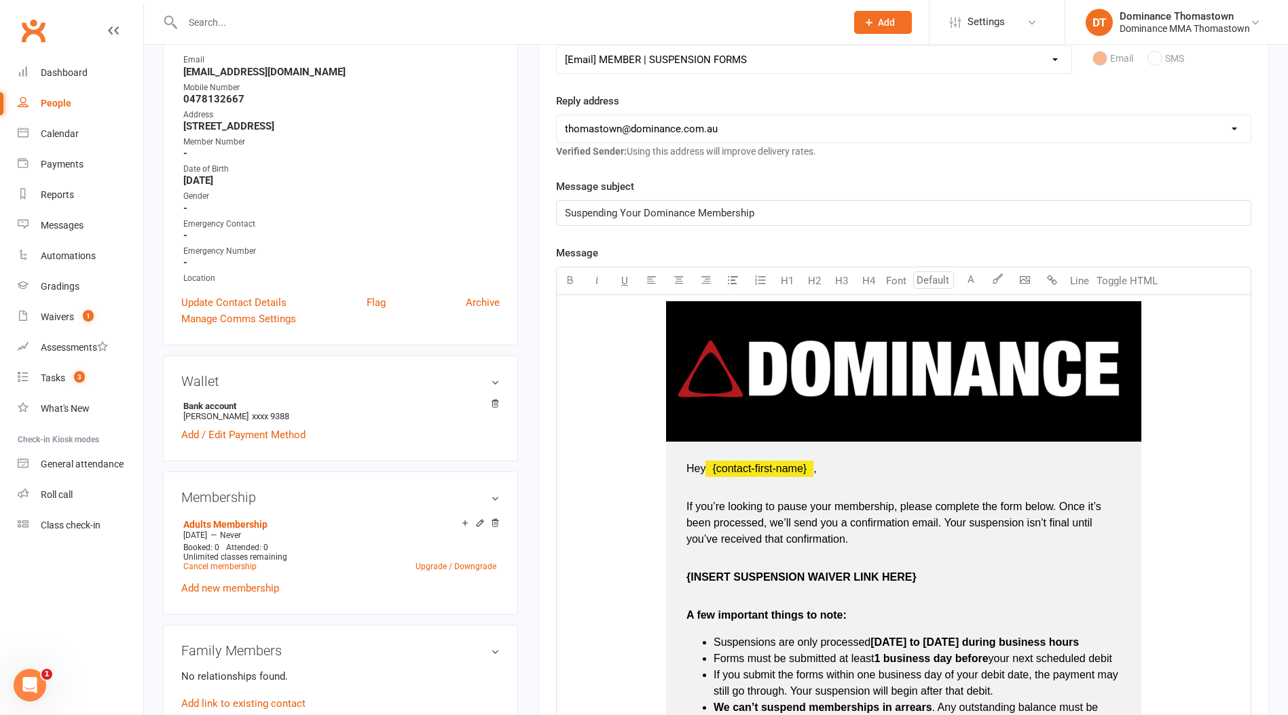
scroll to position [265, 0]
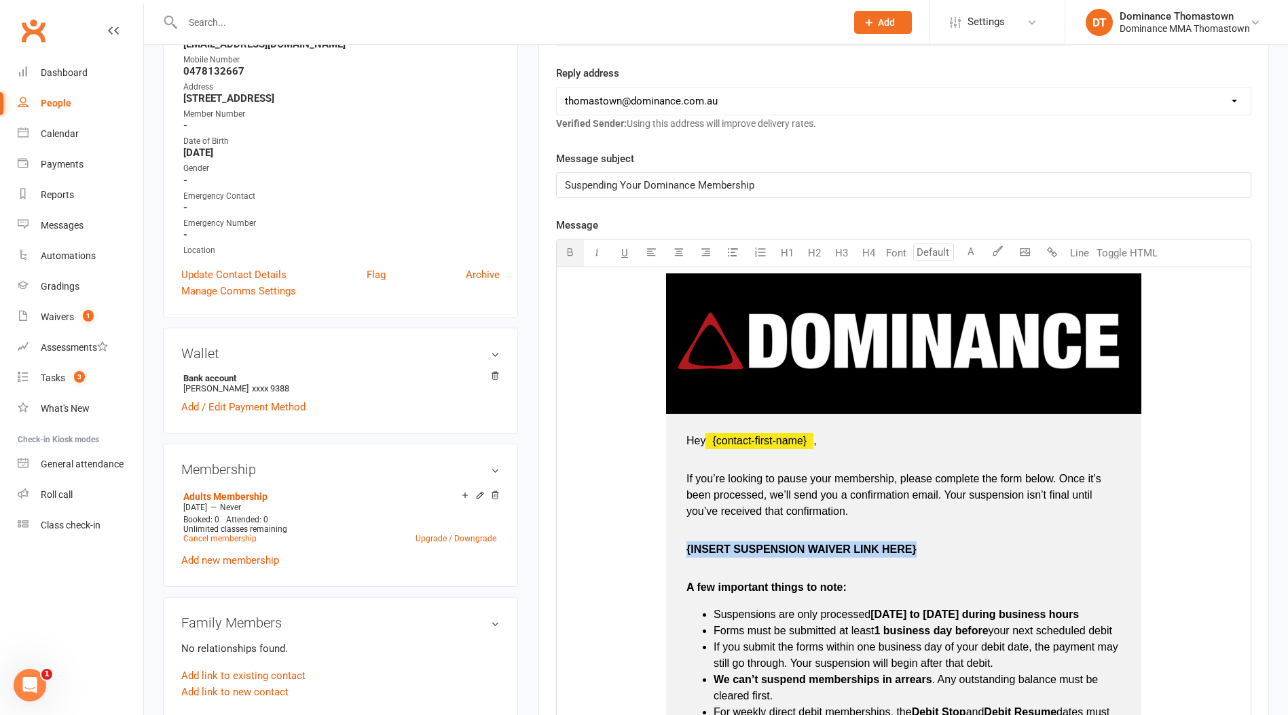
drag, startPoint x: 920, startPoint y: 550, endPoint x: 704, endPoint y: 554, distance: 215.9
click at [680, 555] on td "Hey ﻿ {contact-first-name} , If you’re looking to pause your membership, please…" at bounding box center [903, 659] width 475 height 491
drag, startPoint x: 865, startPoint y: 553, endPoint x: 667, endPoint y: 551, distance: 197.5
click at [667, 551] on td "Hey ﻿ {contact-first-name} , If you’re looking to pause your membership, please…" at bounding box center [903, 659] width 475 height 491
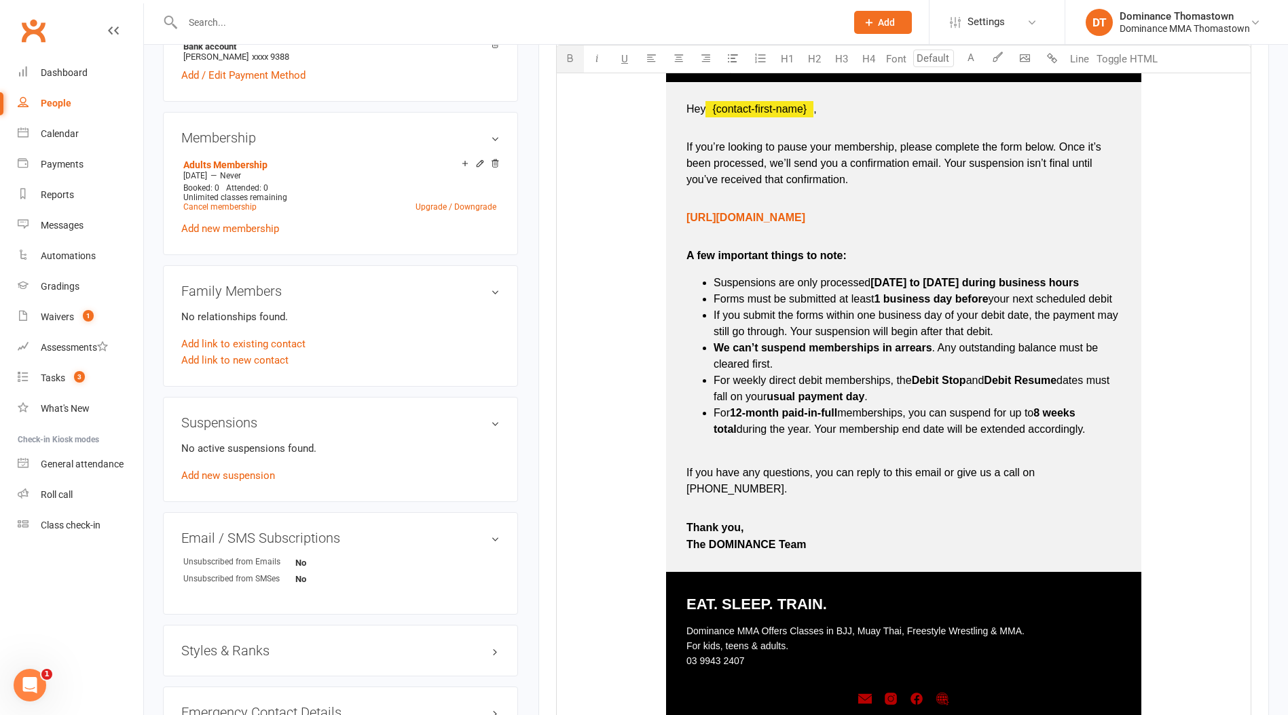
scroll to position [964, 0]
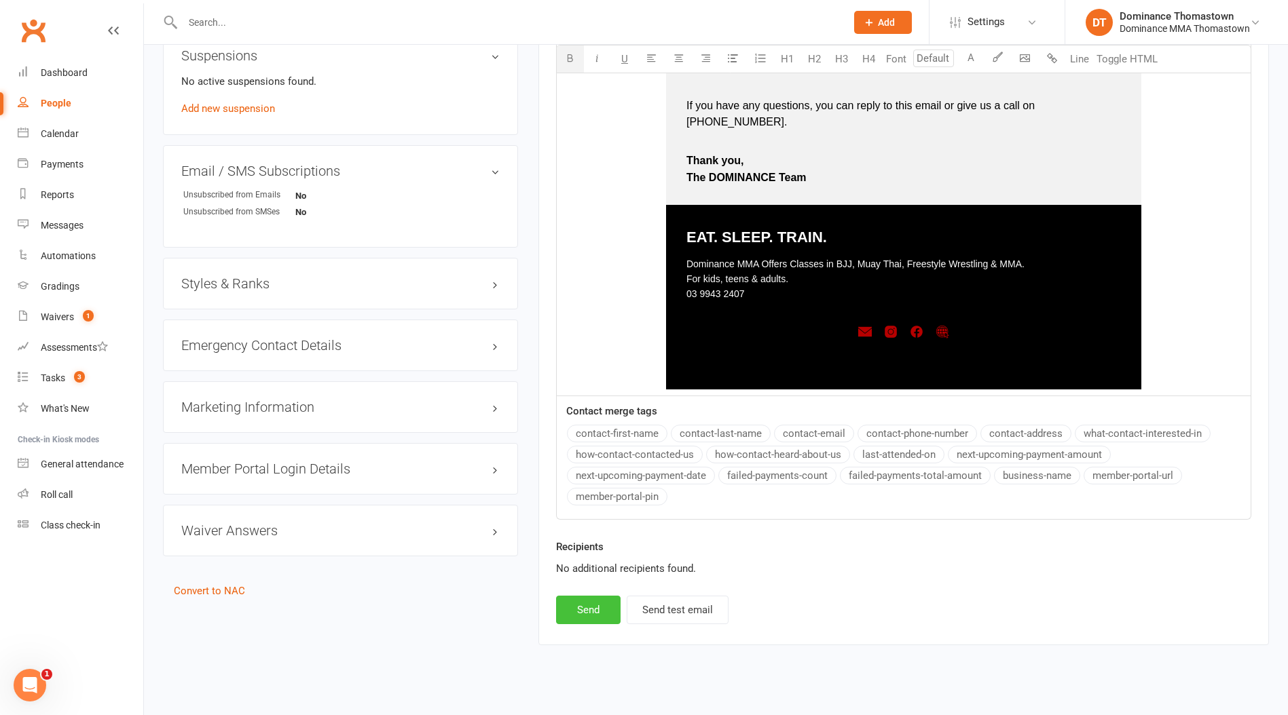
drag, startPoint x: 593, startPoint y: 597, endPoint x: 597, endPoint y: 591, distance: 7.7
click at [592, 597] on button "Send" at bounding box center [588, 610] width 64 height 29
select select
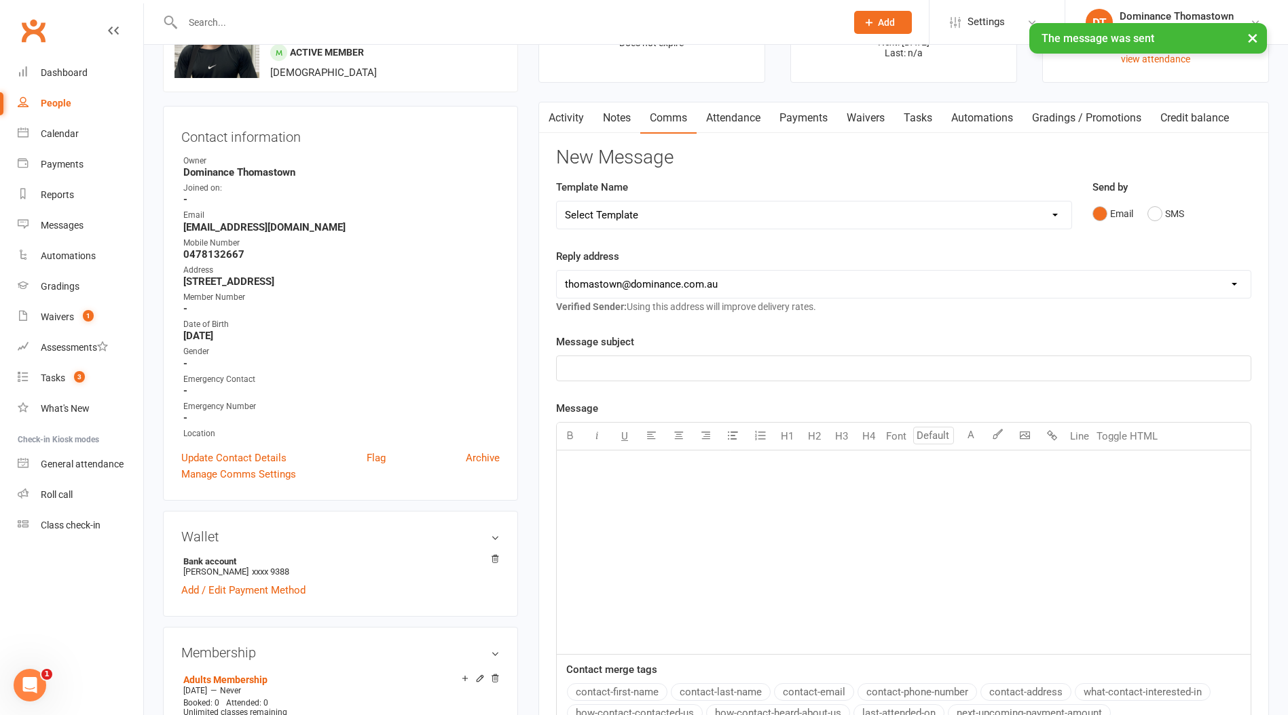
scroll to position [0, 0]
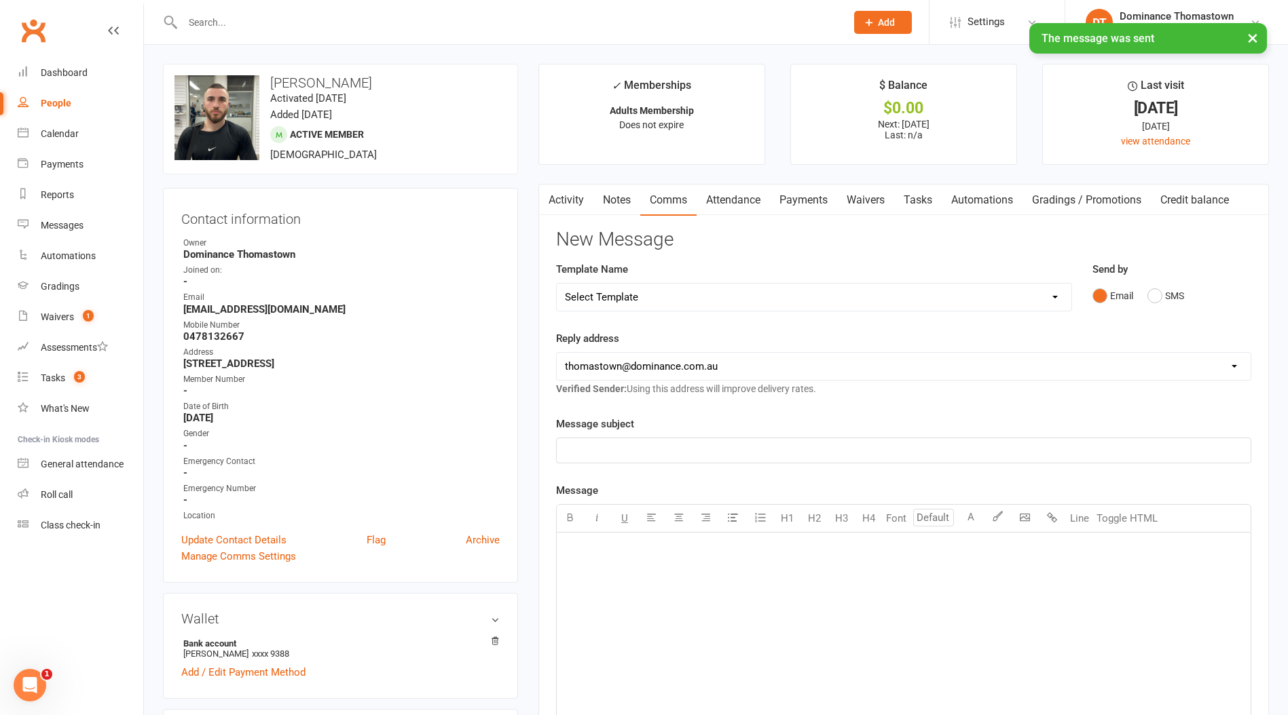
click at [800, 201] on link "Payments" at bounding box center [803, 200] width 67 height 31
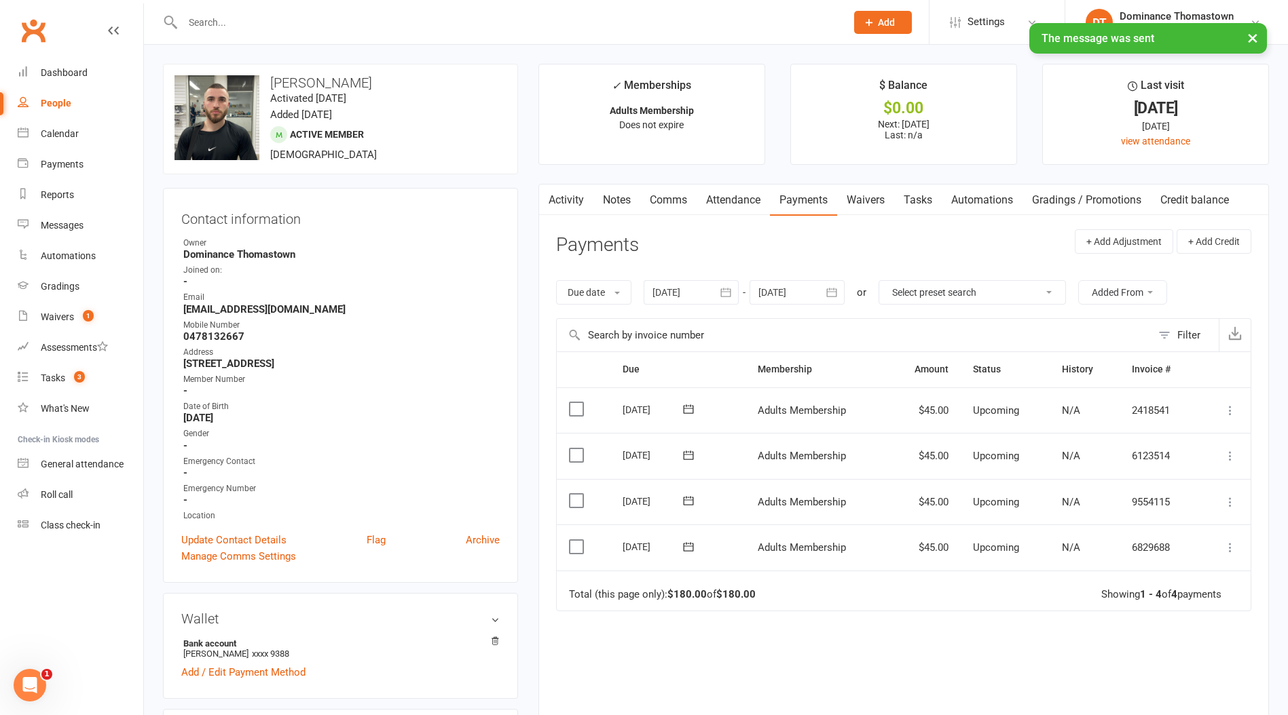
drag, startPoint x: 579, startPoint y: 546, endPoint x: 918, endPoint y: 577, distance: 340.7
click at [579, 546] on label at bounding box center [578, 547] width 18 height 14
click at [578, 540] on input "checkbox" at bounding box center [573, 540] width 9 height 0
drag, startPoint x: 1231, startPoint y: 688, endPoint x: 1223, endPoint y: 660, distance: 28.2
click at [1230, 688] on button "Change status" at bounding box center [1214, 684] width 107 height 29
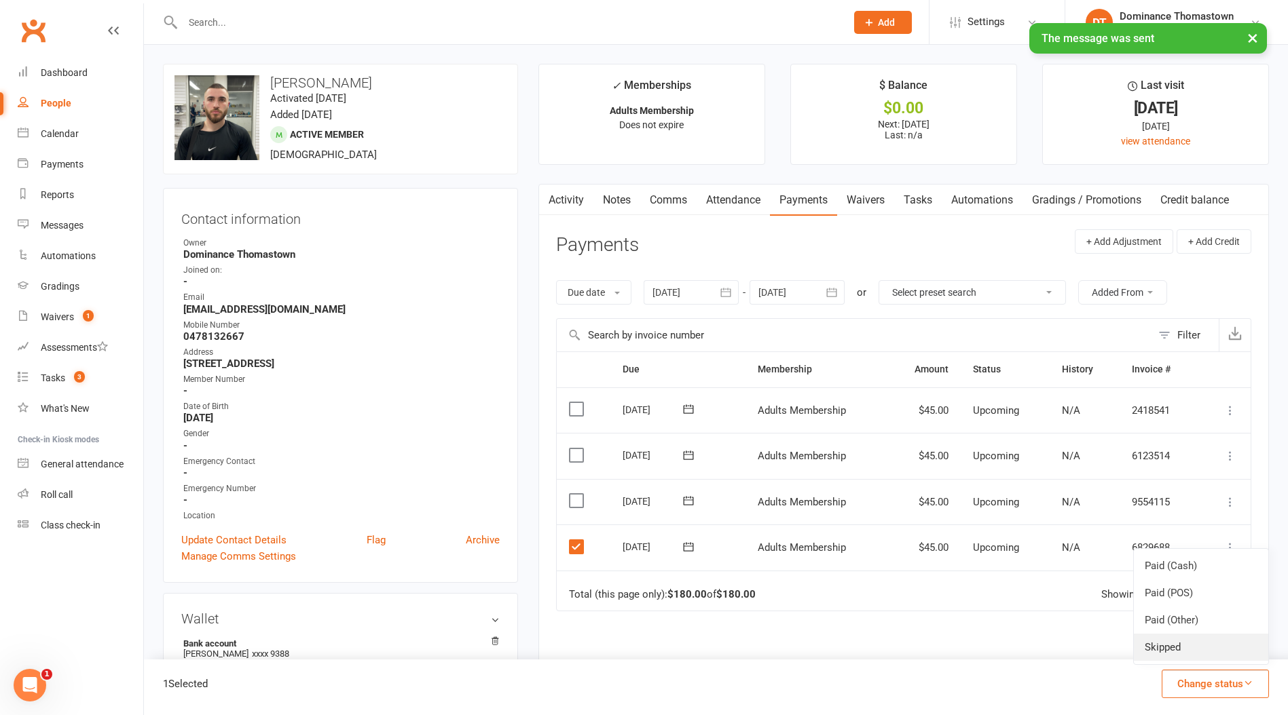
click at [1218, 650] on link "Skipped" at bounding box center [1200, 647] width 134 height 27
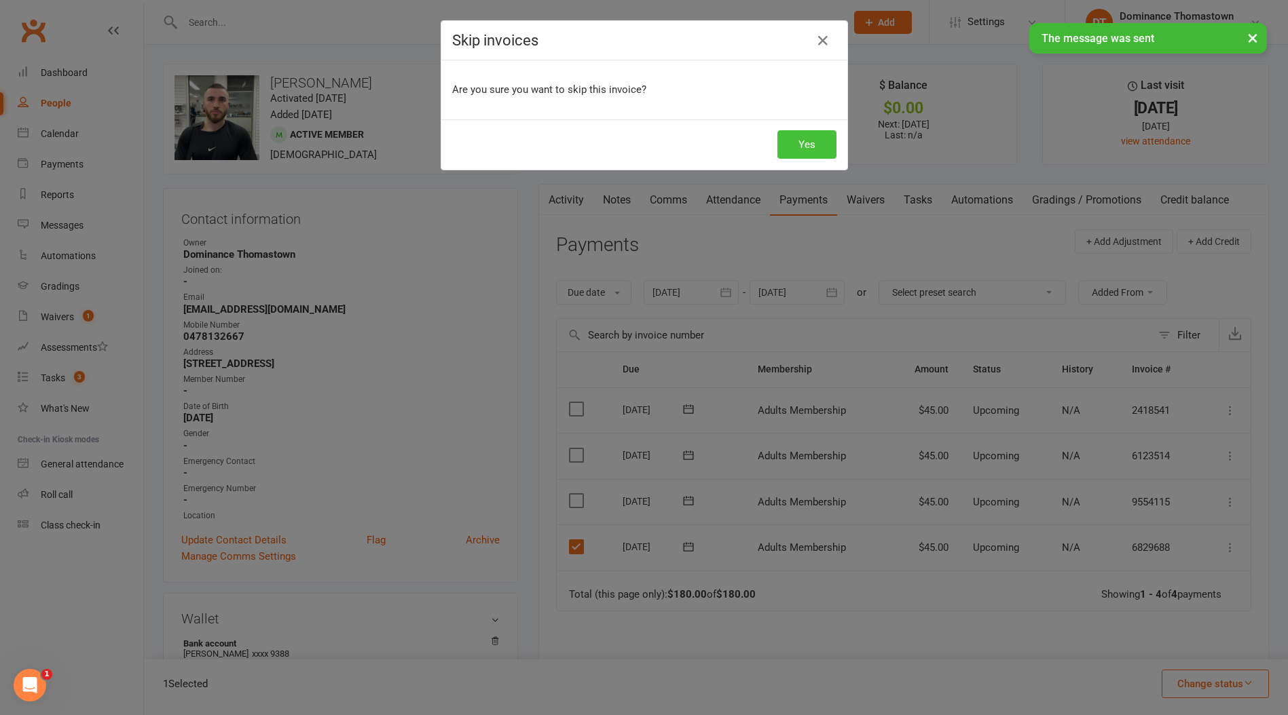
click at [810, 151] on button "Yes" at bounding box center [806, 144] width 59 height 29
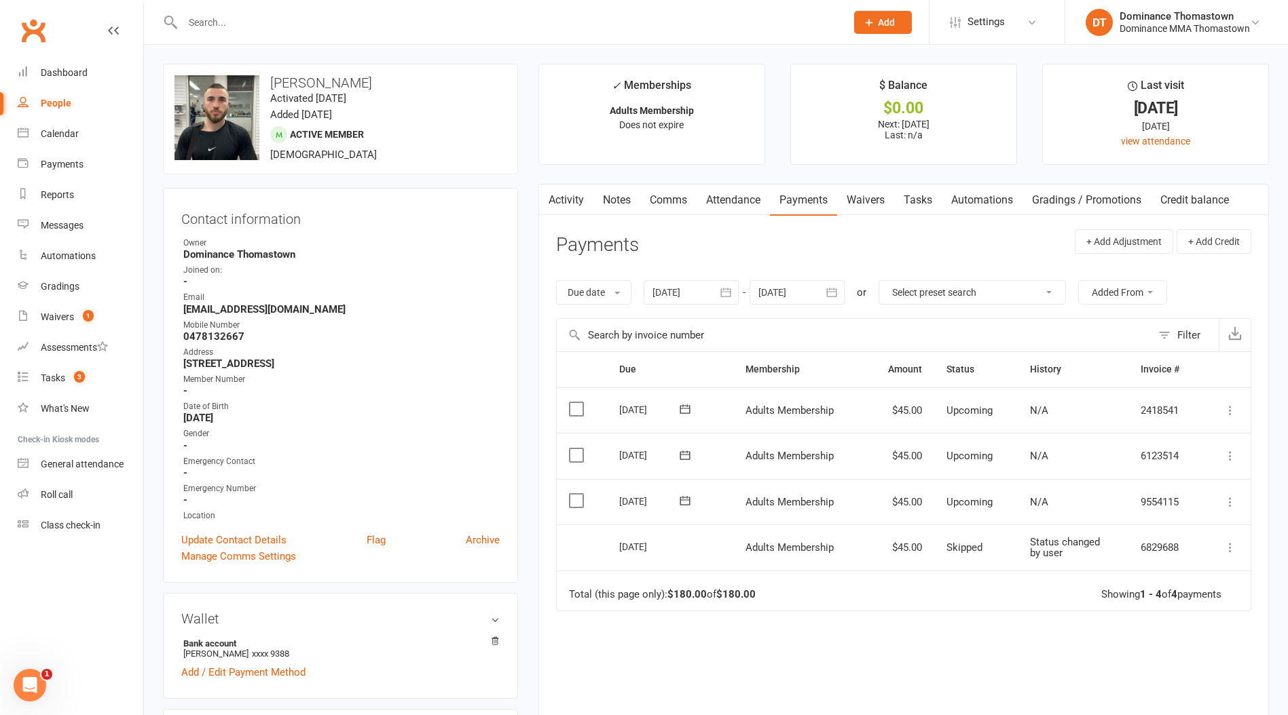
click at [200, 19] on input "text" at bounding box center [508, 22] width 658 height 19
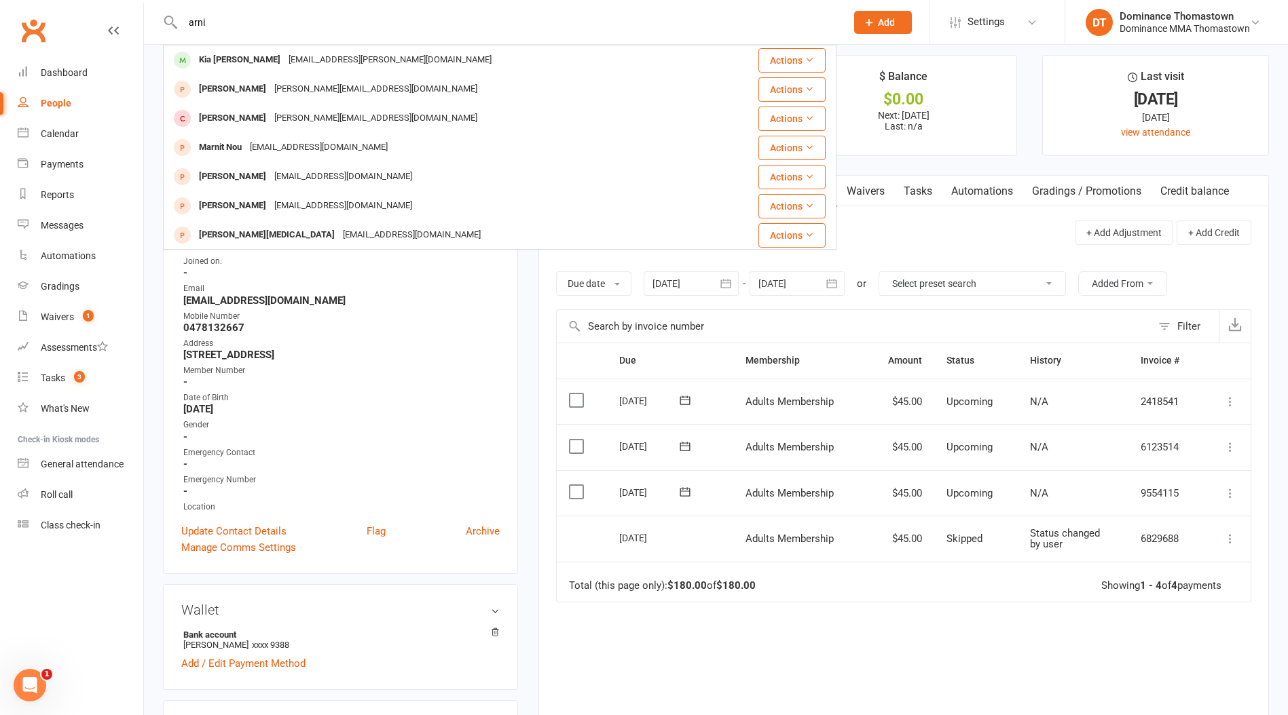
scroll to position [10, 0]
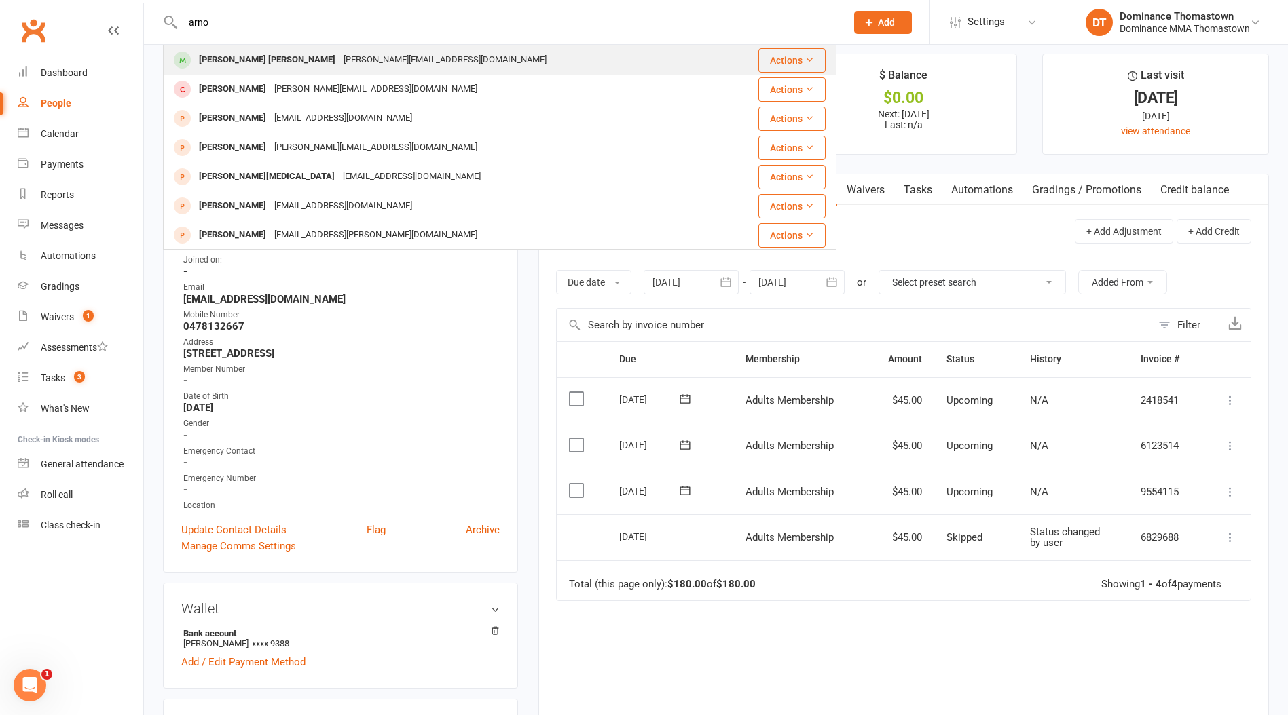
type input "arno"
click at [268, 60] on div "Arno Yuri Arshakyan" at bounding box center [267, 60] width 145 height 20
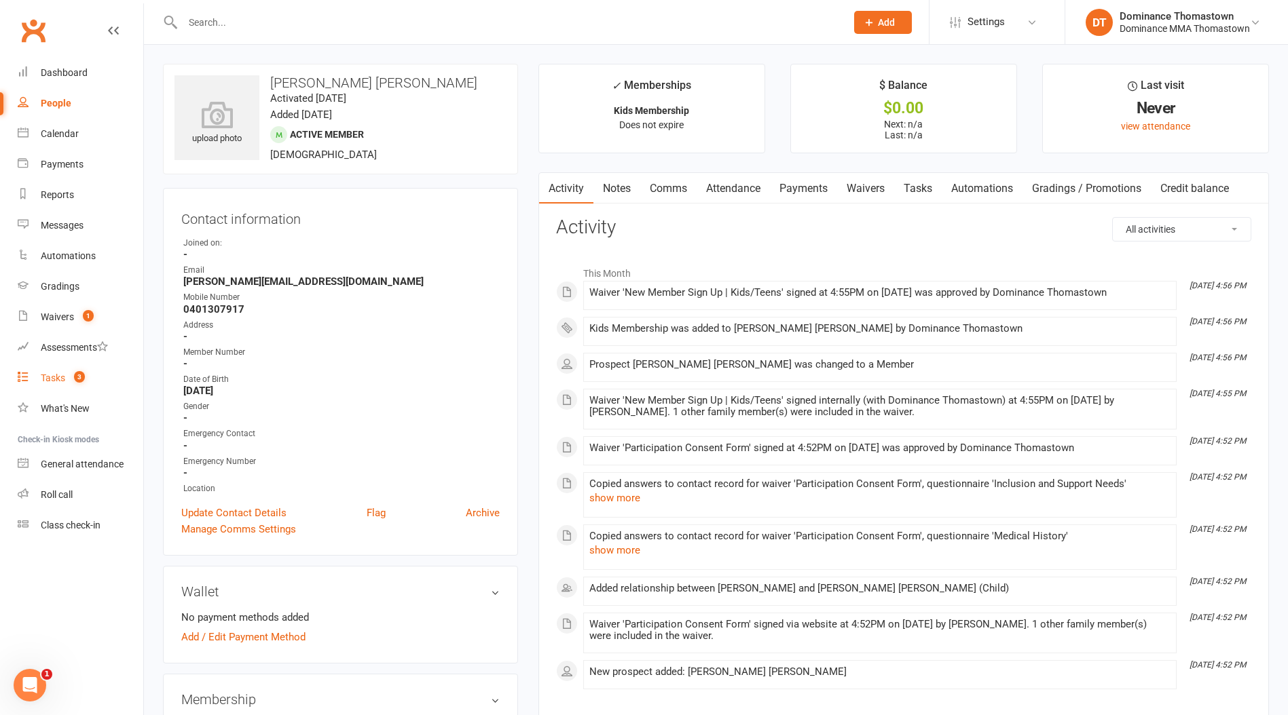
click at [75, 381] on count-badge "3" at bounding box center [76, 378] width 18 height 11
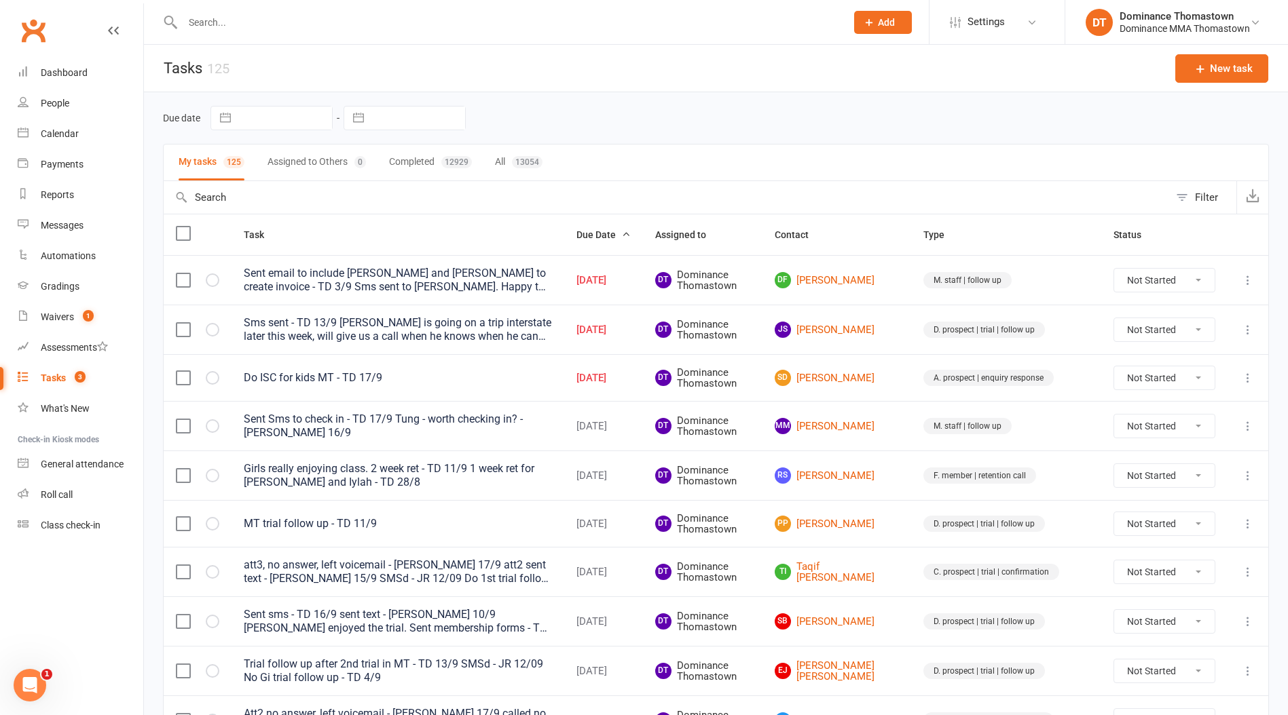
click at [225, 14] on input "text" at bounding box center [508, 22] width 658 height 19
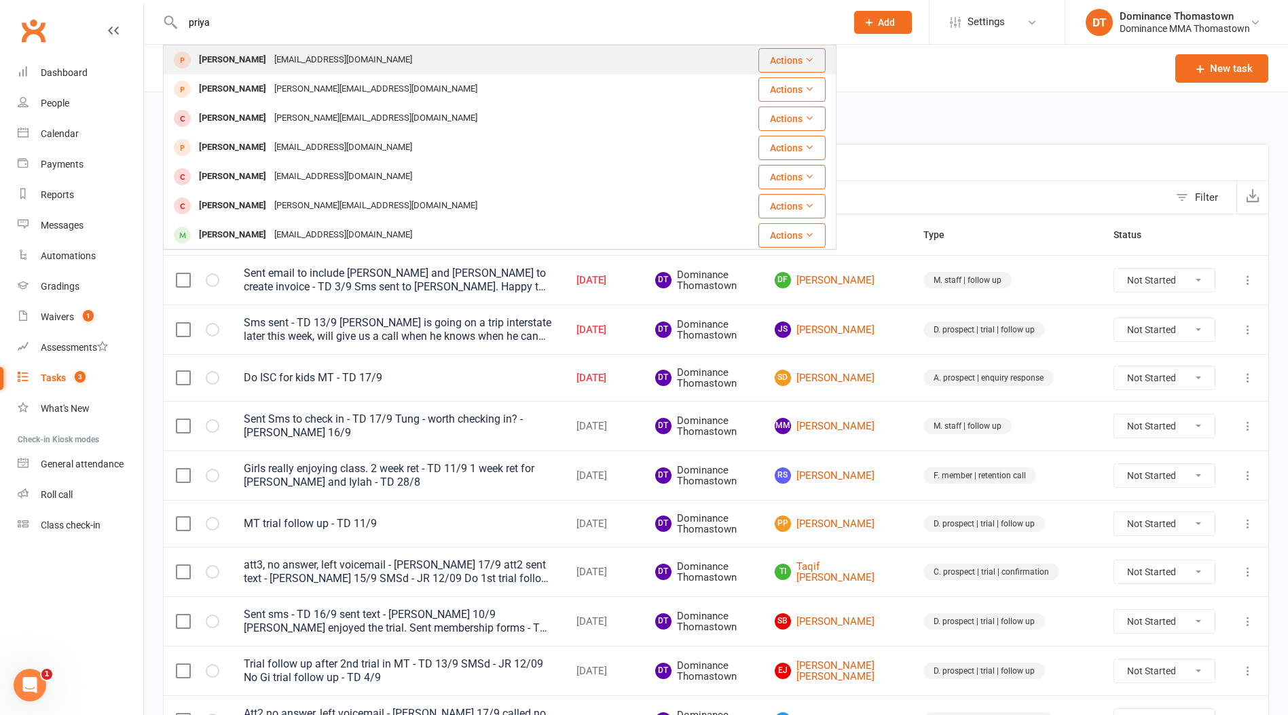
type input "priya"
click at [270, 63] on div "priyapronoun14@gmail.com" at bounding box center [343, 60] width 146 height 20
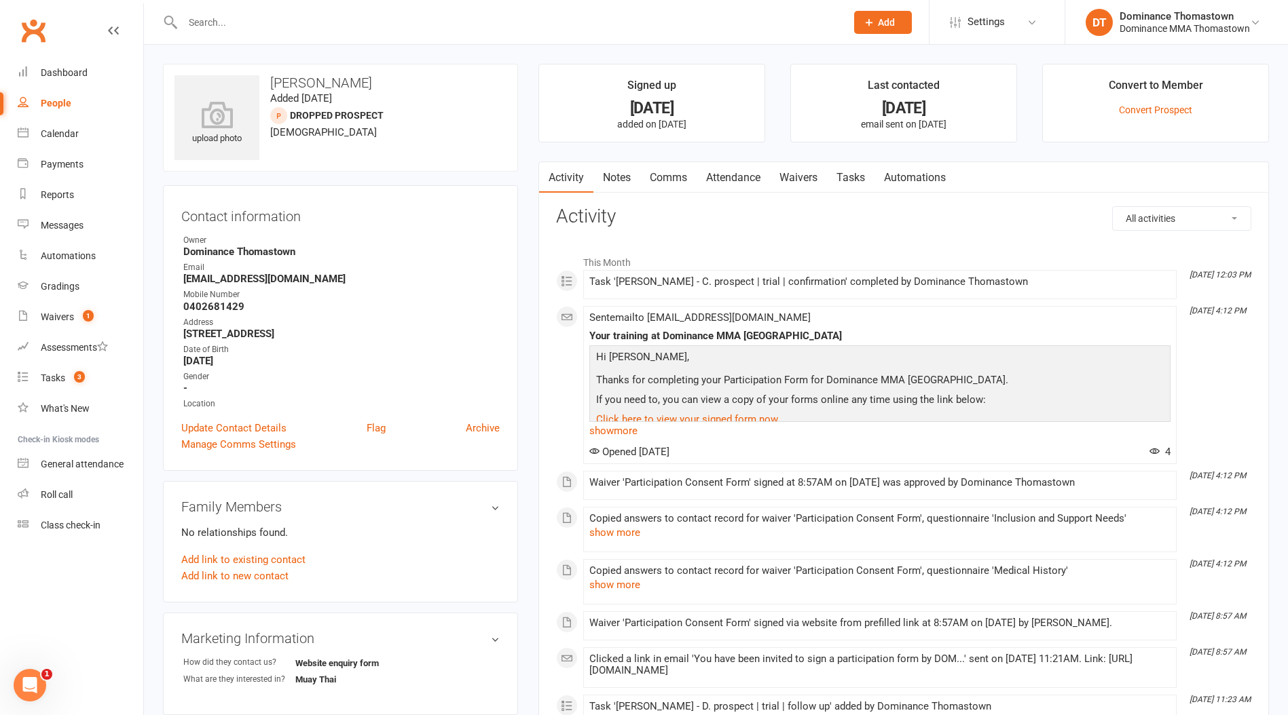
scroll to position [1, 0]
click at [720, 167] on link "Attendance" at bounding box center [732, 176] width 73 height 31
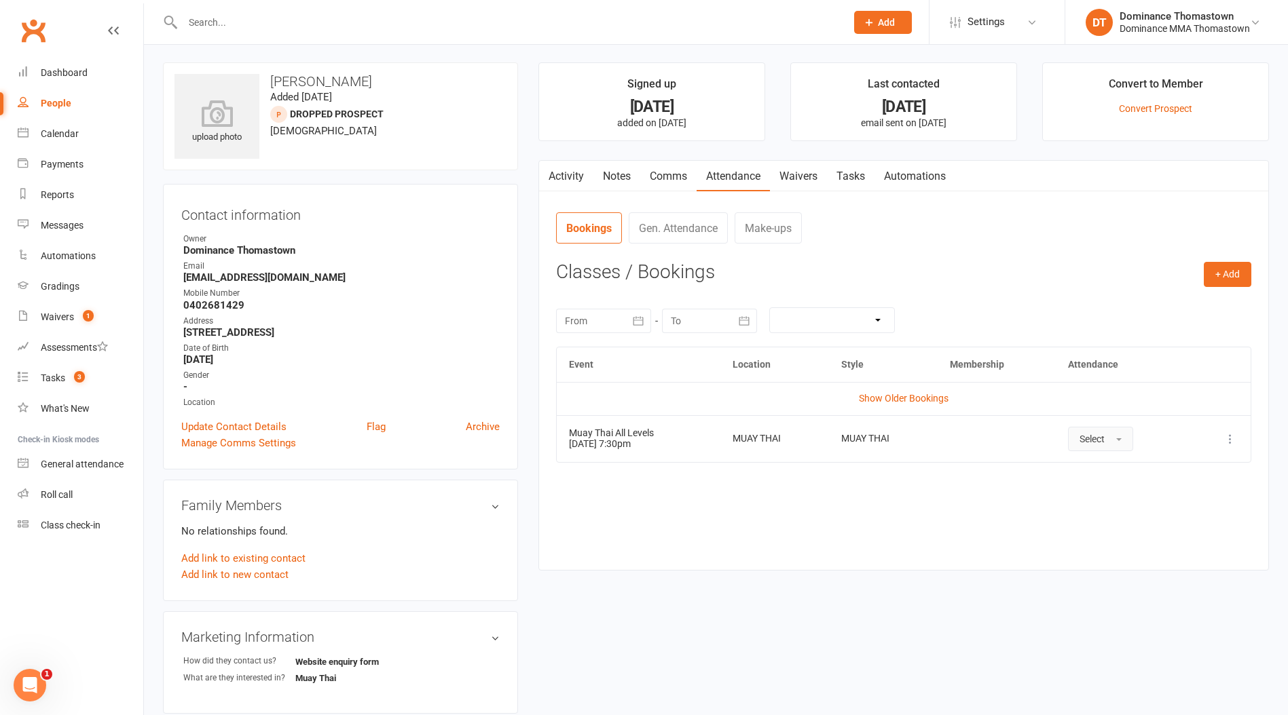
click at [1132, 437] on button "Select" at bounding box center [1100, 439] width 65 height 24
click at [1098, 508] on link "Absent" at bounding box center [1135, 496] width 134 height 27
click at [628, 181] on link "Notes" at bounding box center [616, 176] width 47 height 31
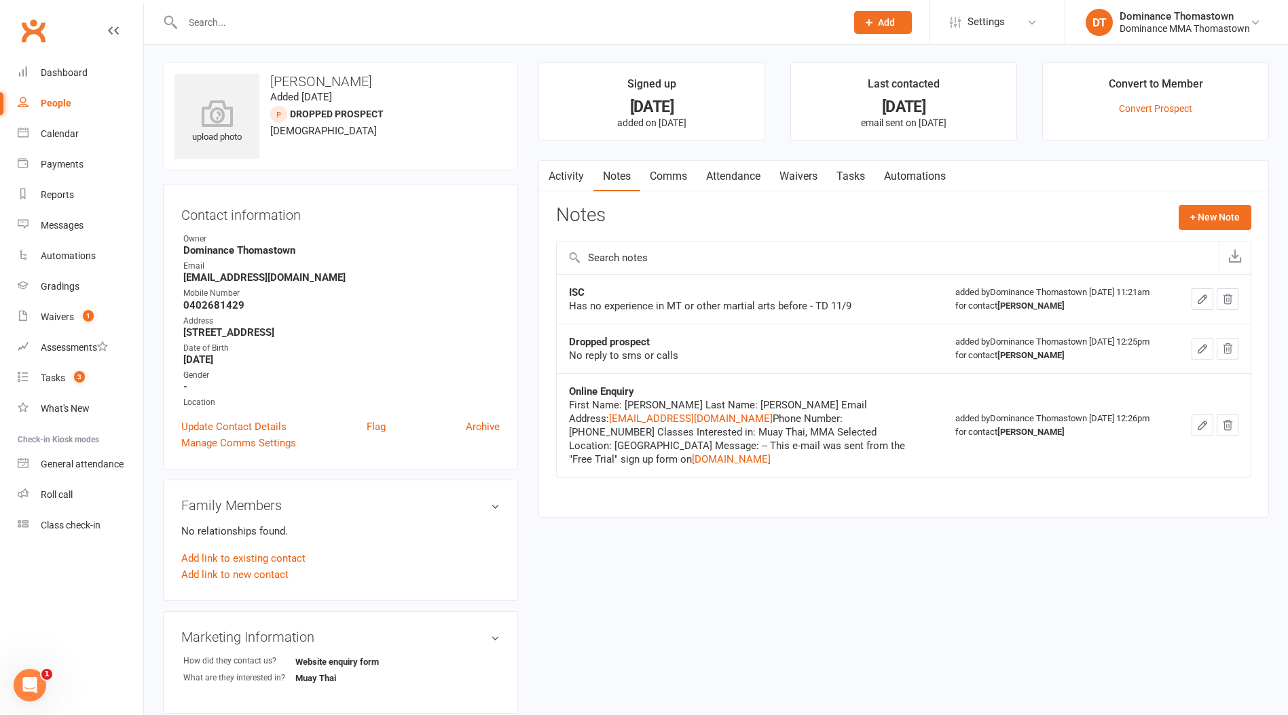
drag, startPoint x: 844, startPoint y: 167, endPoint x: 846, endPoint y: 175, distance: 8.4
click at [844, 167] on link "Tasks" at bounding box center [851, 176] width 48 height 31
select select "incomplete"
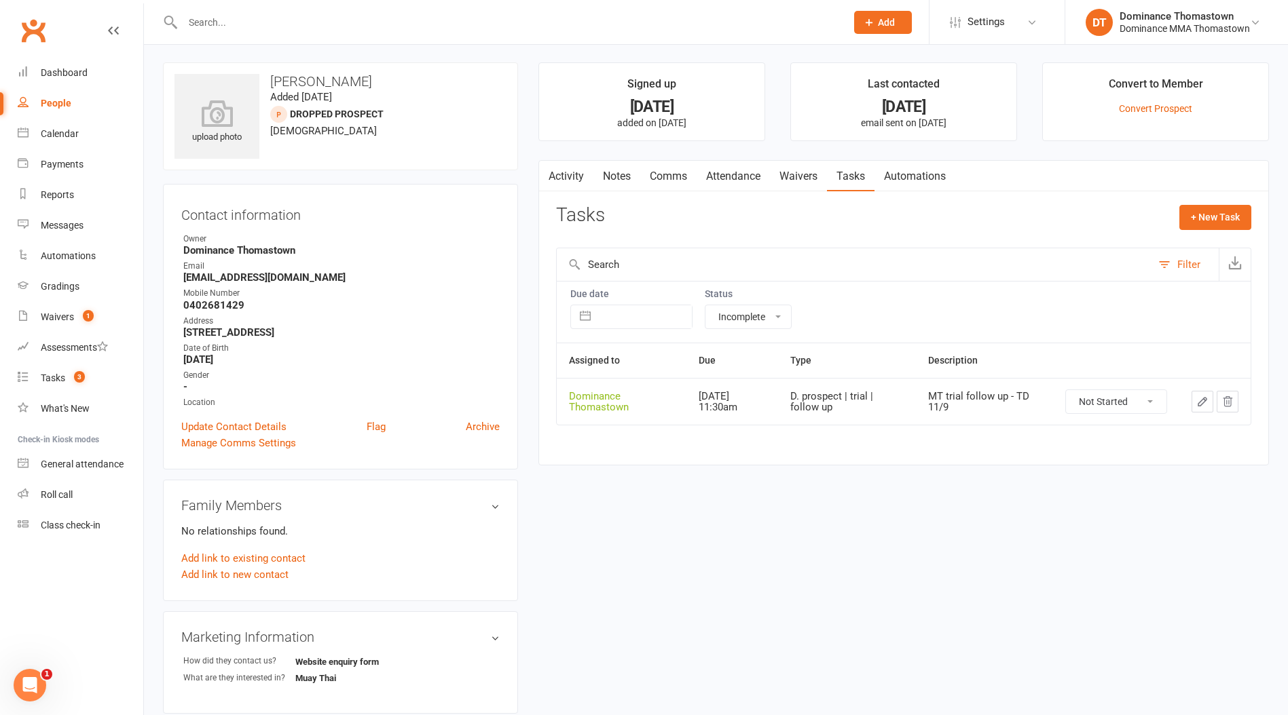
click at [1198, 407] on icon "button" at bounding box center [1202, 402] width 12 height 12
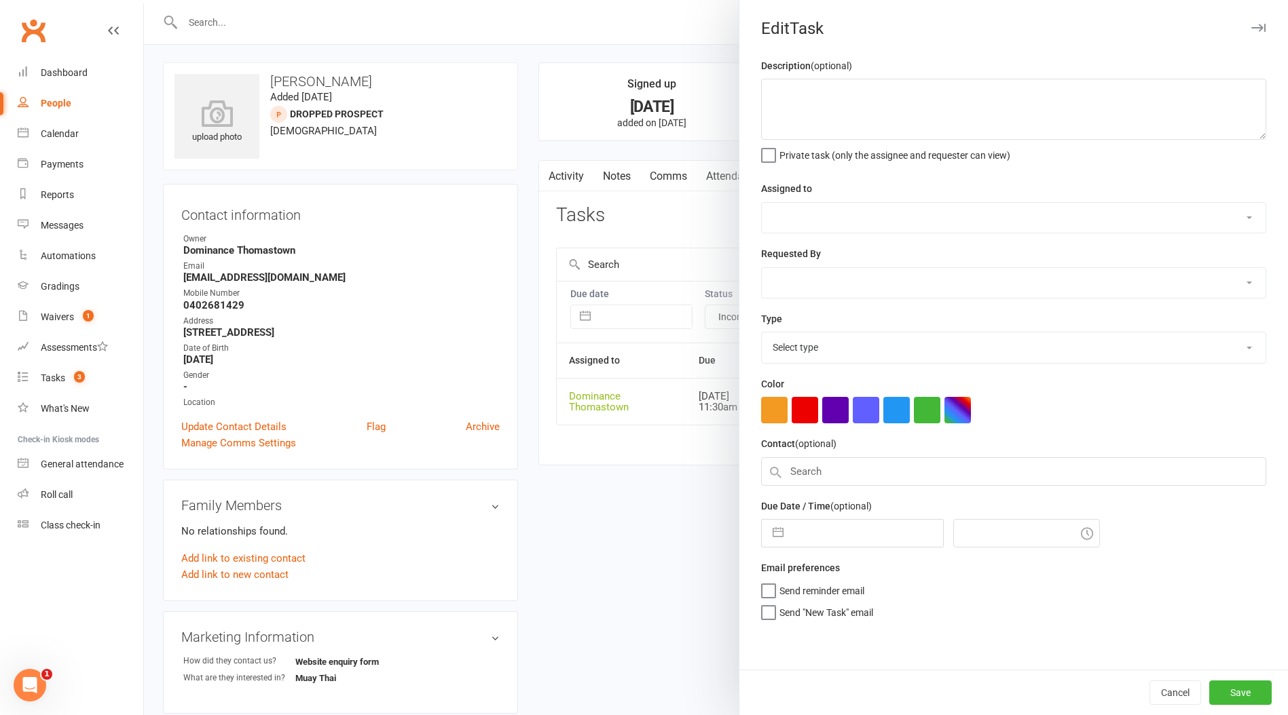
type textarea "MT trial follow up - TD 11/9"
select select "12547"
type input "18 Sep 2025"
type input "11:30am"
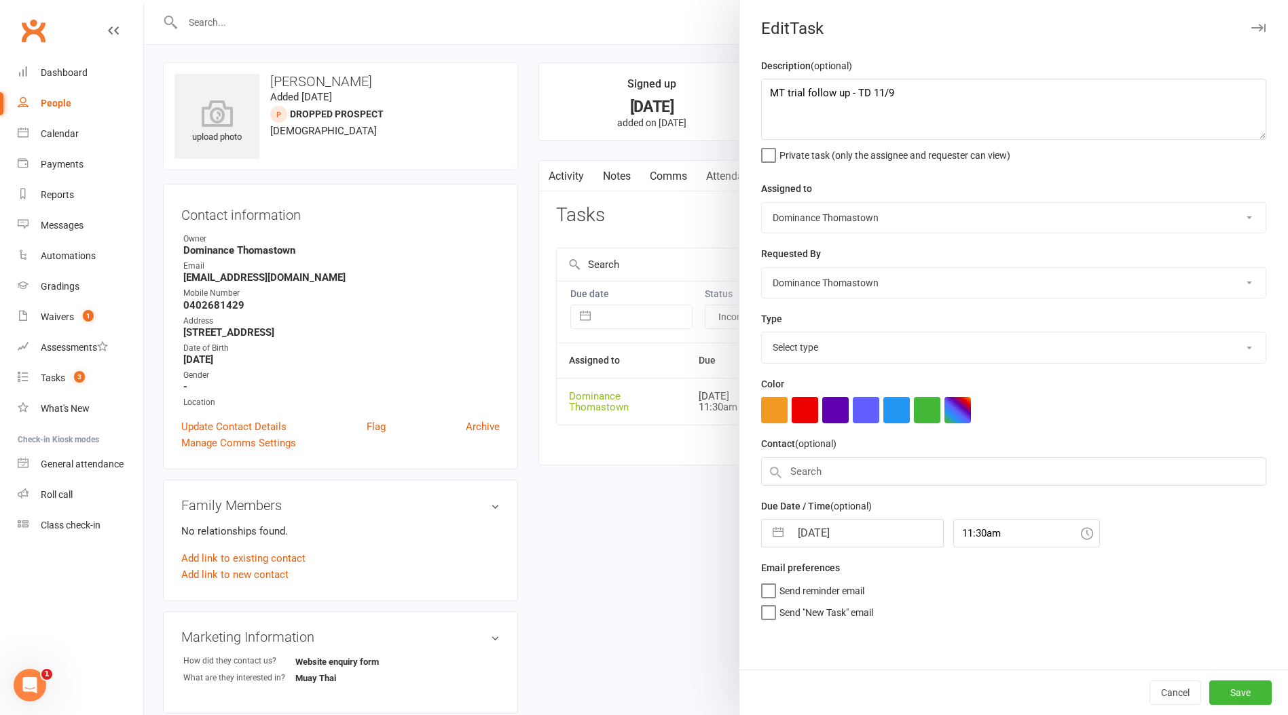
select select "3812"
click at [774, 92] on textarea "MT trial follow up - TD 11/9" at bounding box center [1013, 109] width 505 height 61
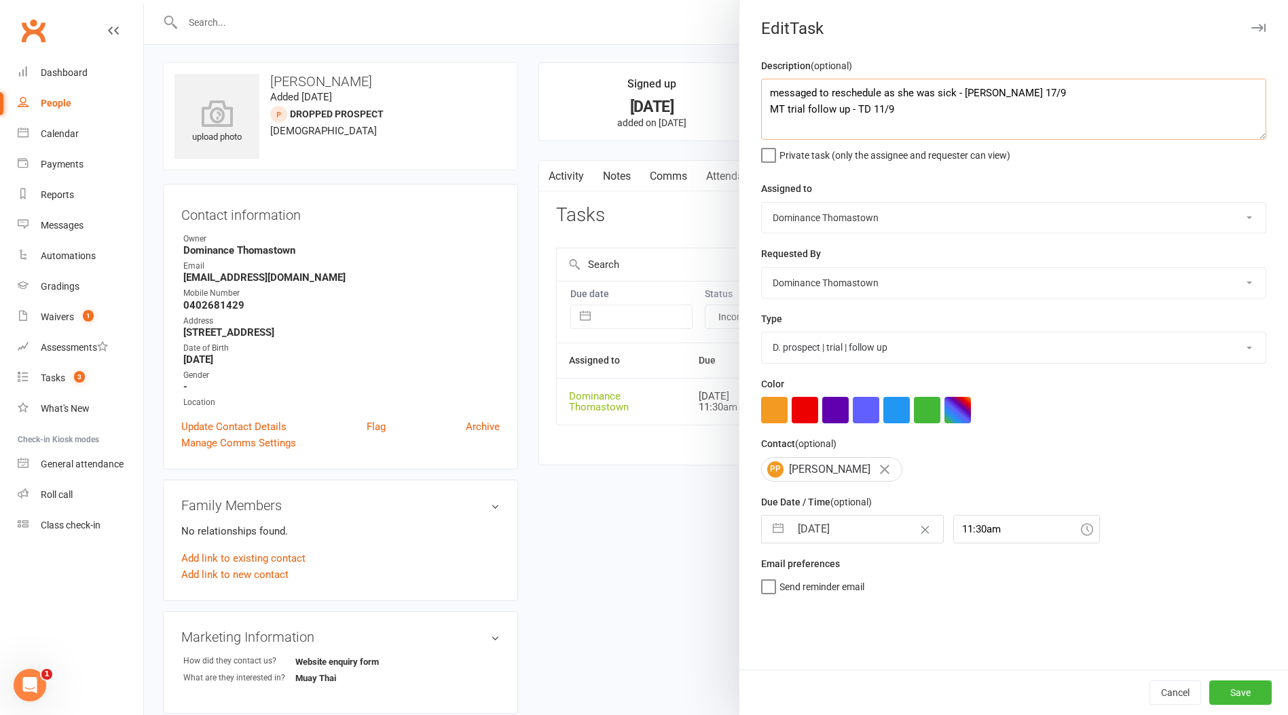
type textarea "messaged to reschedule as she was sick - Ellen 17/9 MT trial follow up - TD 11/9"
drag, startPoint x: 839, startPoint y: 541, endPoint x: 850, endPoint y: 550, distance: 14.9
click at [839, 541] on input "18 Sep 2025" at bounding box center [866, 529] width 153 height 27
select select "7"
select select "2025"
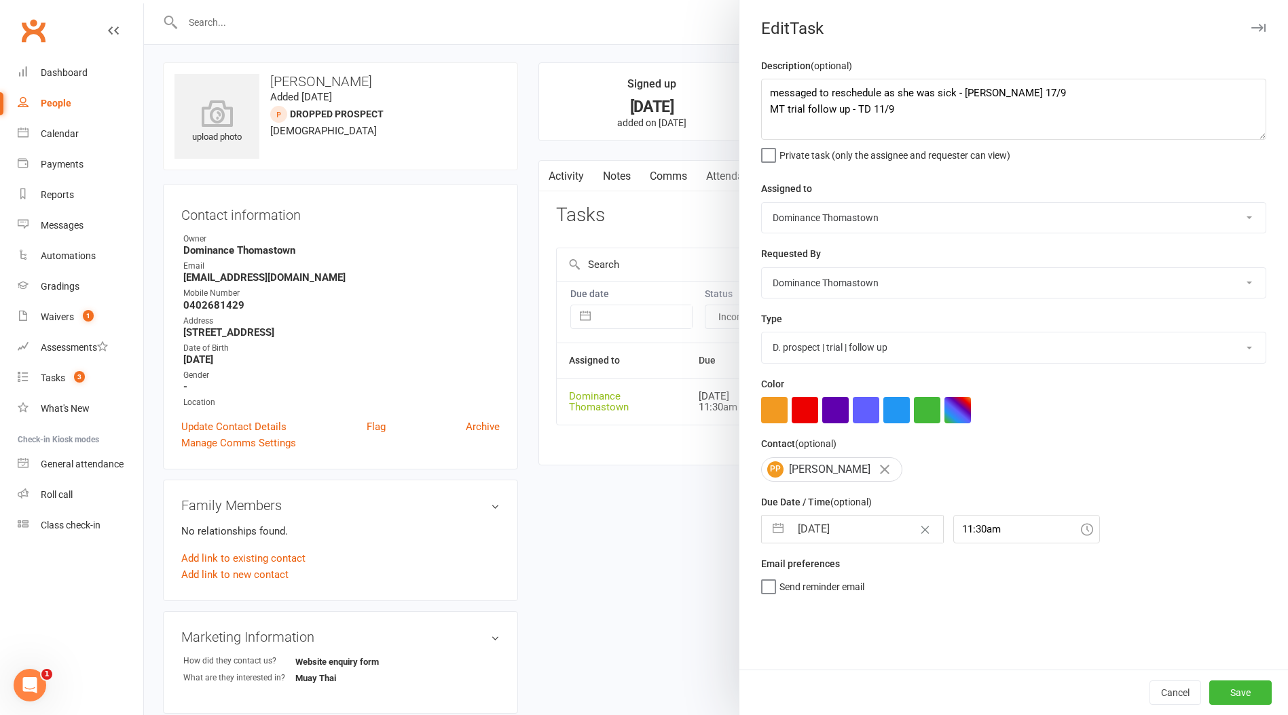
select select "8"
select select "2025"
select select "9"
select select "2025"
click at [928, 691] on td "19" at bounding box center [922, 684] width 26 height 26
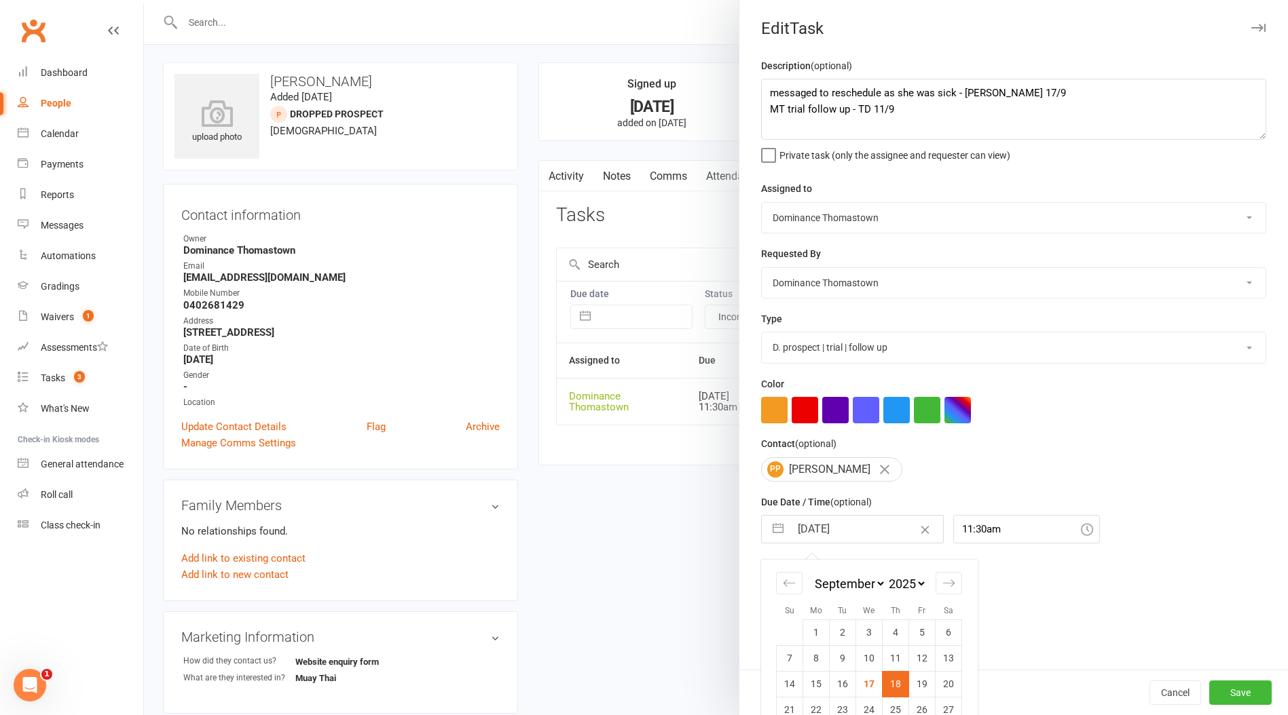
type input "19 Sep 2025"
click at [1230, 690] on button "Save" at bounding box center [1240, 693] width 62 height 24
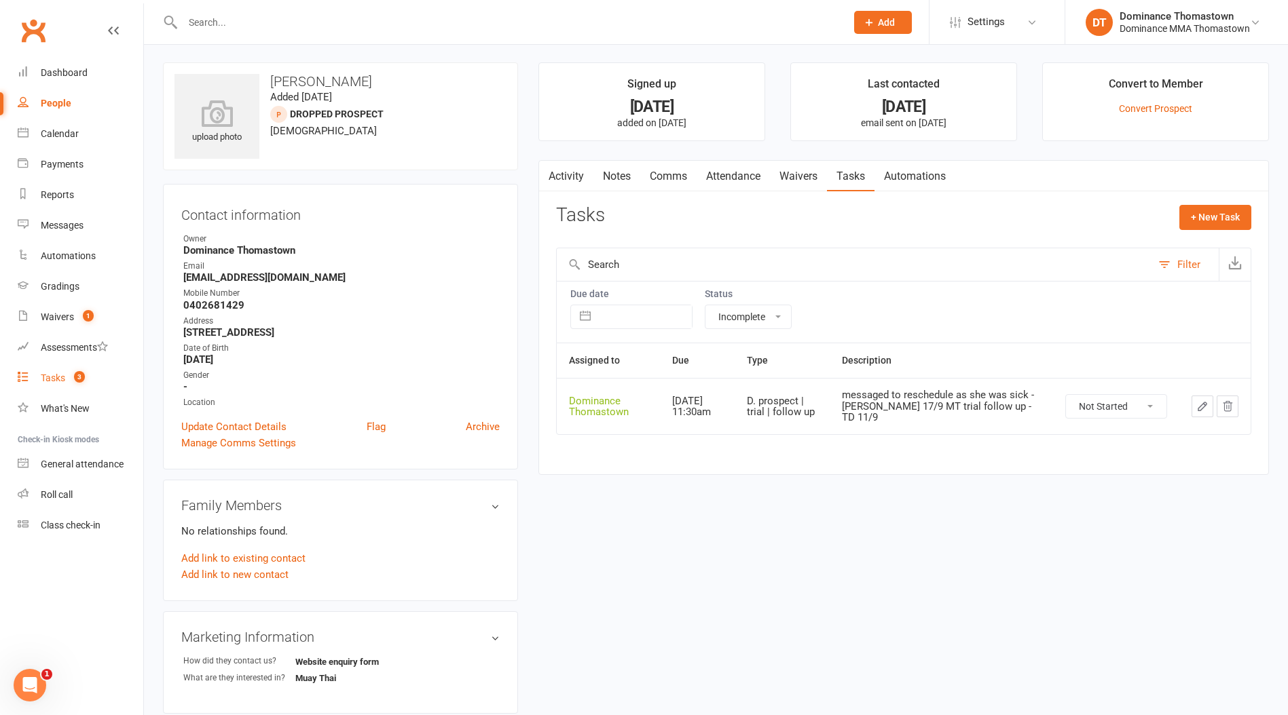
click at [95, 370] on link "Tasks 3" at bounding box center [81, 378] width 126 height 31
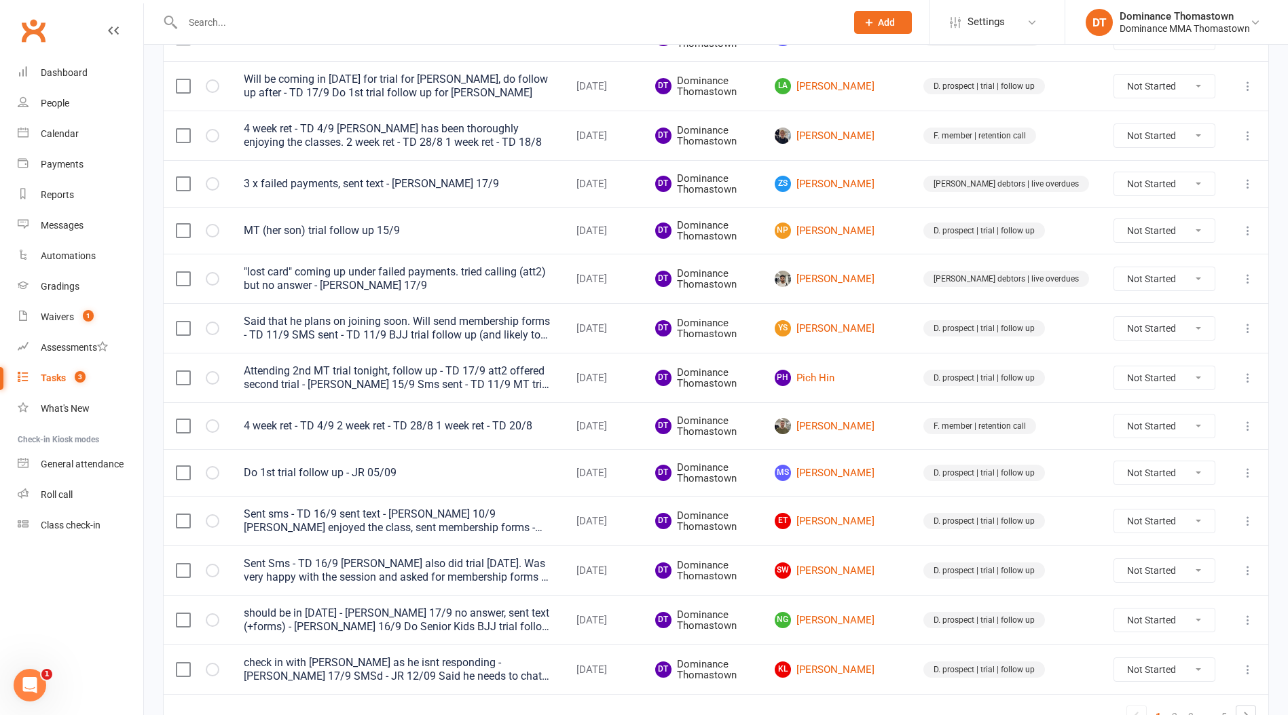
scroll to position [786, 0]
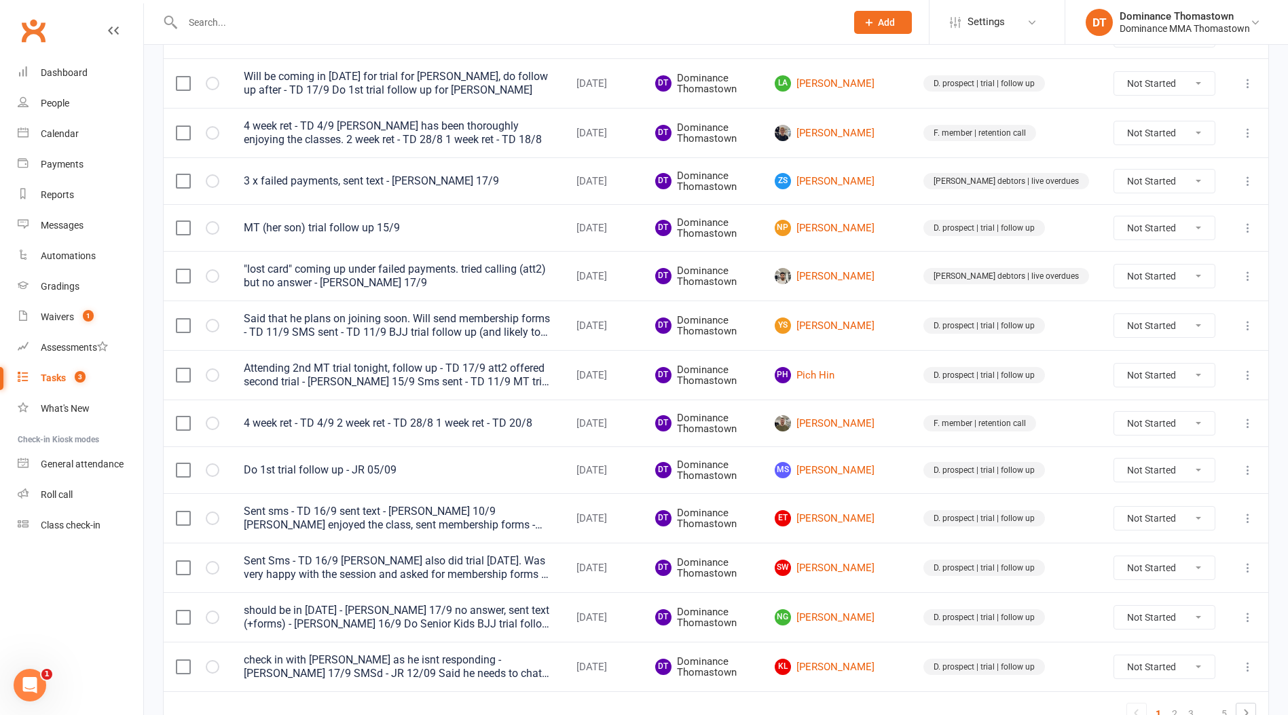
click at [210, 33] on div at bounding box center [499, 22] width 673 height 44
click at [239, 20] on input "text" at bounding box center [508, 22] width 658 height 19
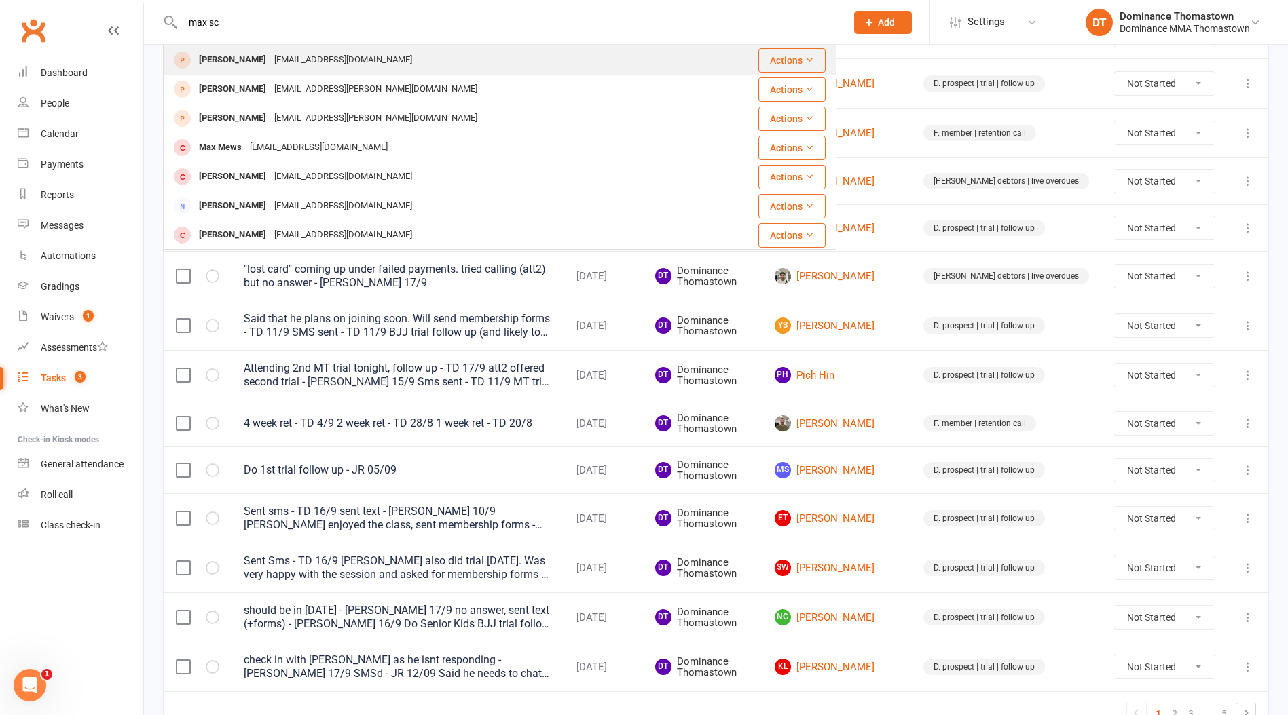
type input "max sc"
click at [284, 69] on div "maxskaro10@gmail.com" at bounding box center [343, 60] width 146 height 20
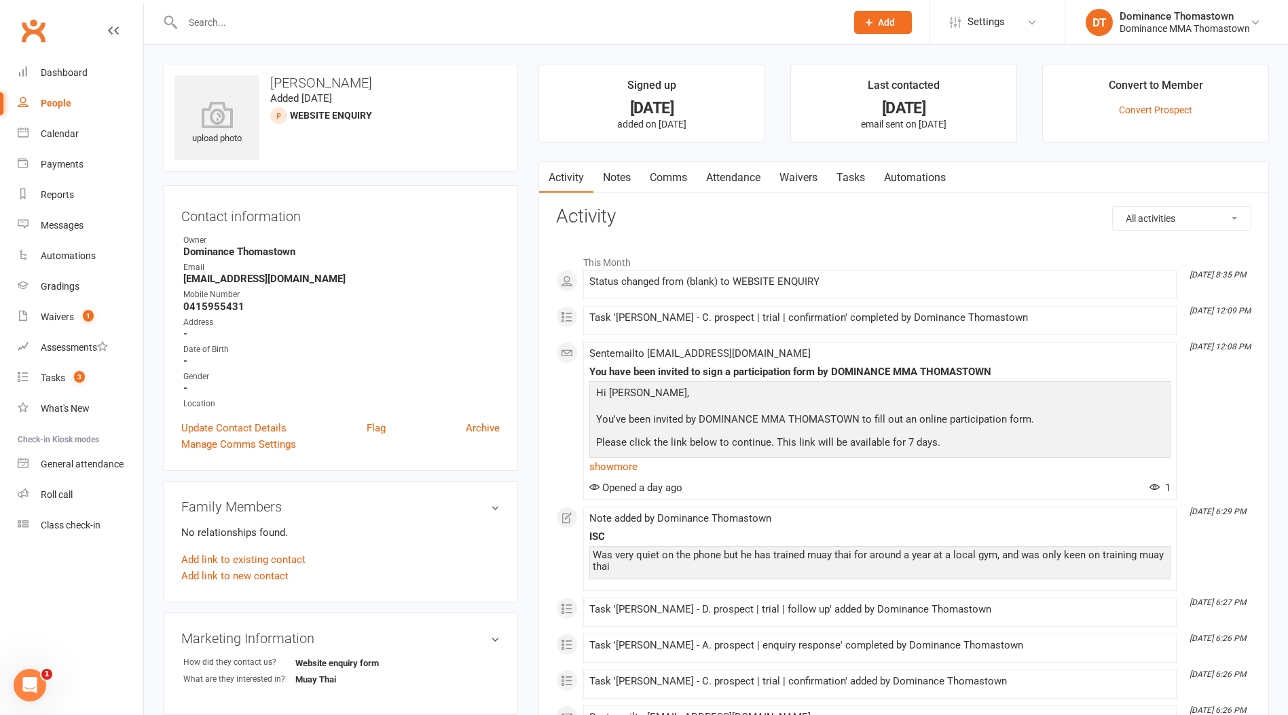
click at [726, 176] on link "Attendance" at bounding box center [732, 177] width 73 height 31
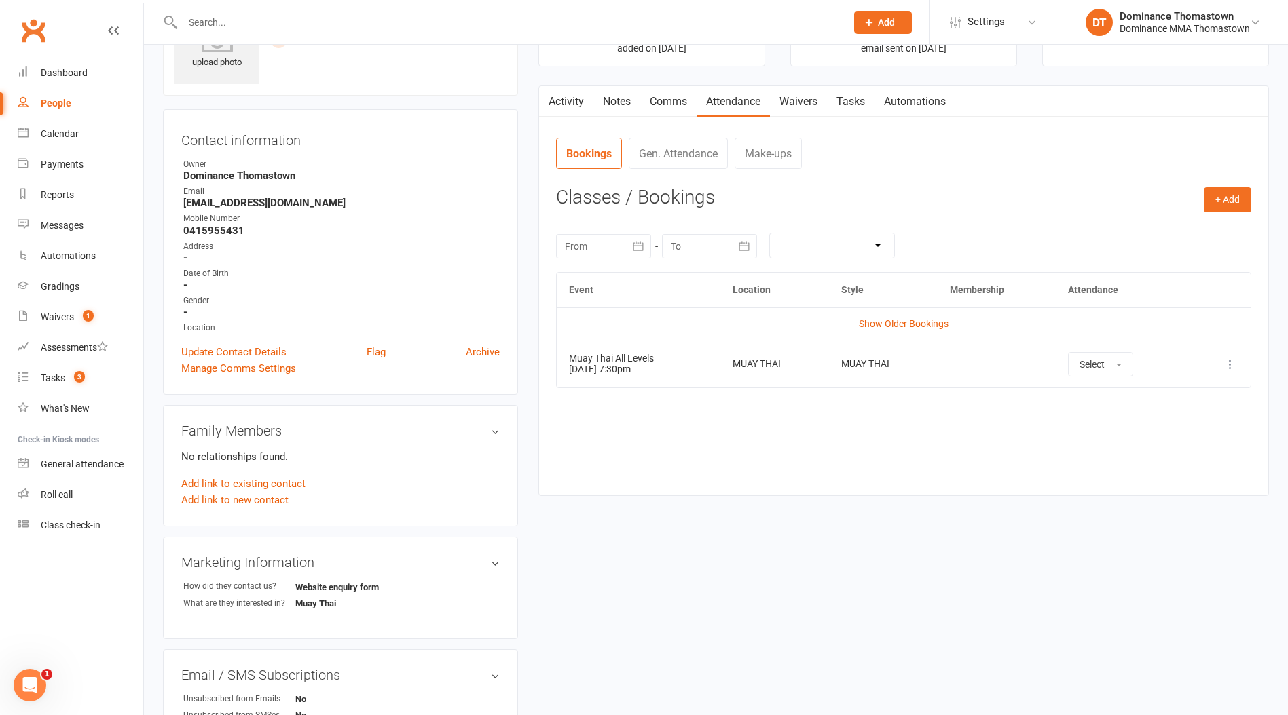
scroll to position [96, 0]
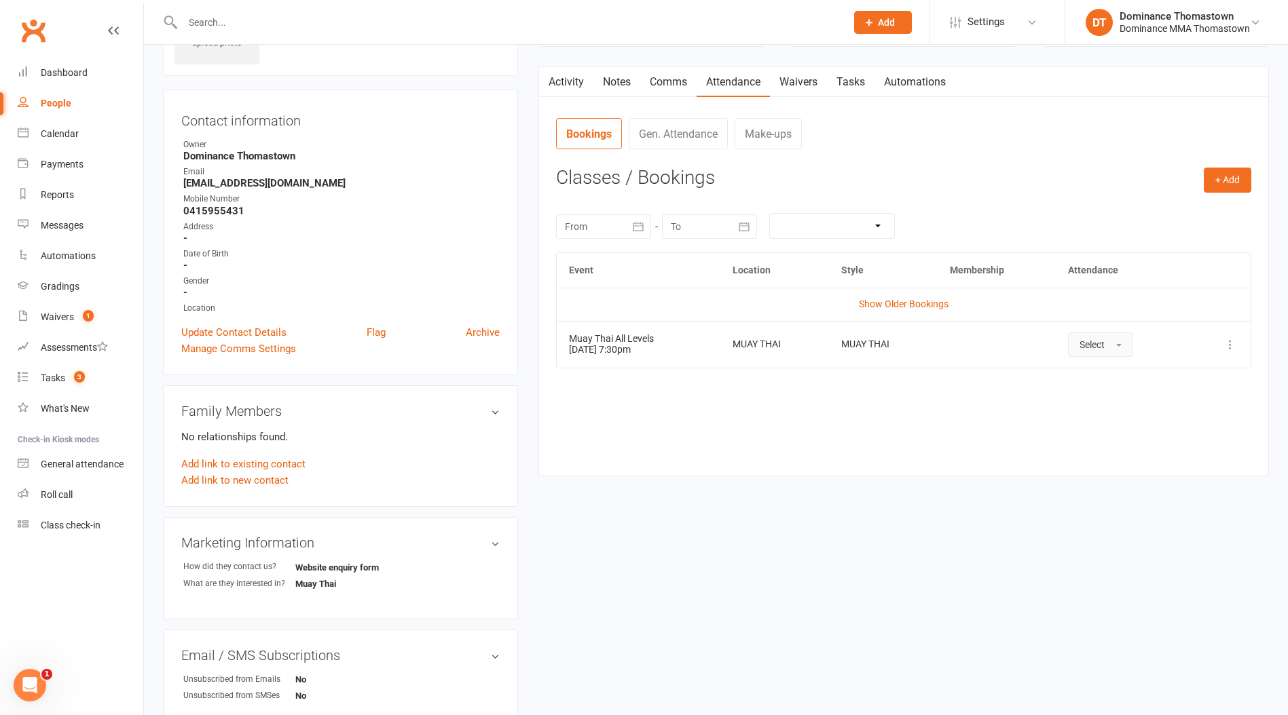
drag, startPoint x: 1103, startPoint y: 340, endPoint x: 1104, endPoint y: 356, distance: 16.3
click at [1103, 340] on span "Select" at bounding box center [1091, 344] width 25 height 11
click at [1104, 396] on span "Absent" at bounding box center [1095, 402] width 32 height 12
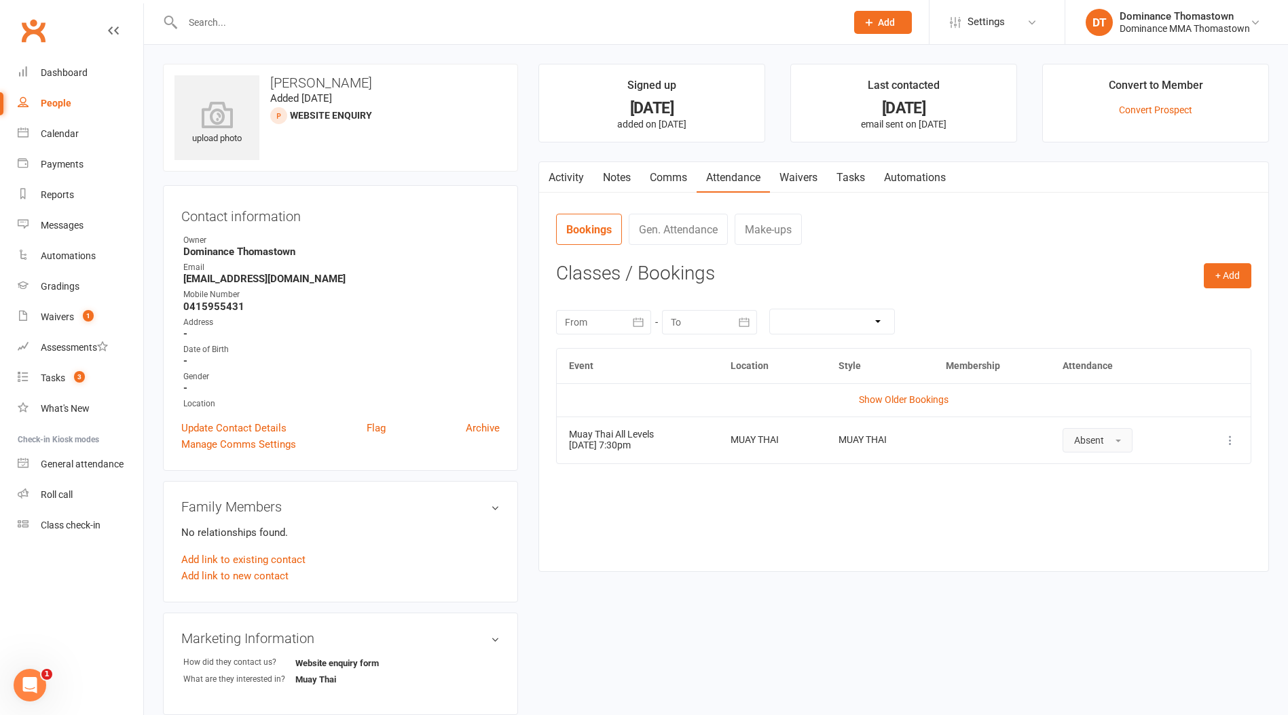
click at [873, 170] on link "Tasks" at bounding box center [851, 177] width 48 height 31
select select "incomplete"
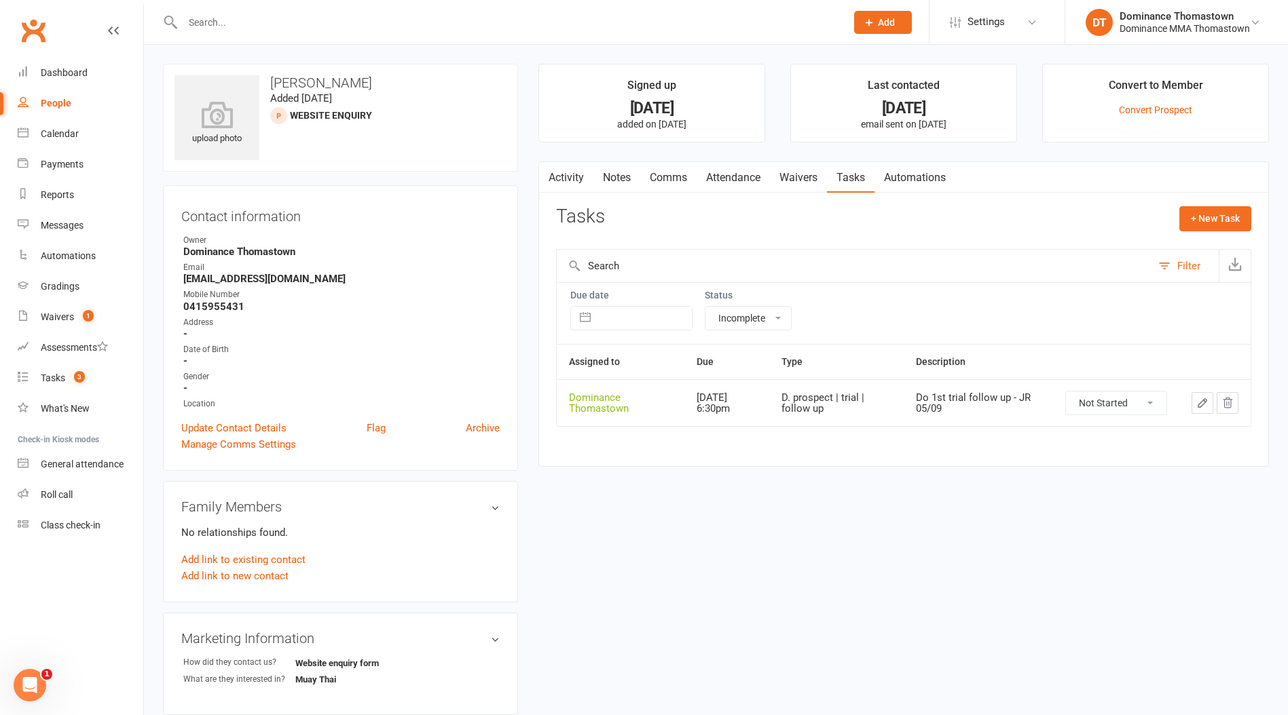
click at [705, 181] on link "Attendance" at bounding box center [732, 177] width 73 height 31
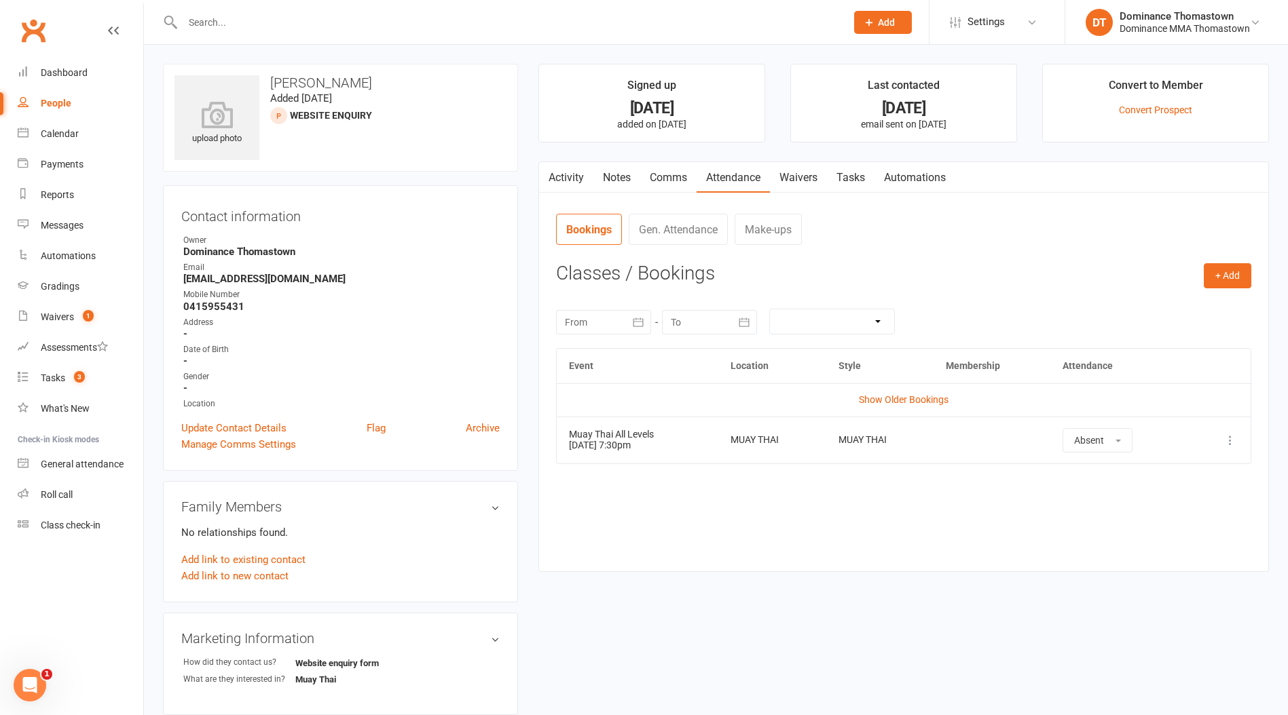
scroll to position [1, 0]
click at [207, 24] on input "text" at bounding box center [508, 22] width 658 height 19
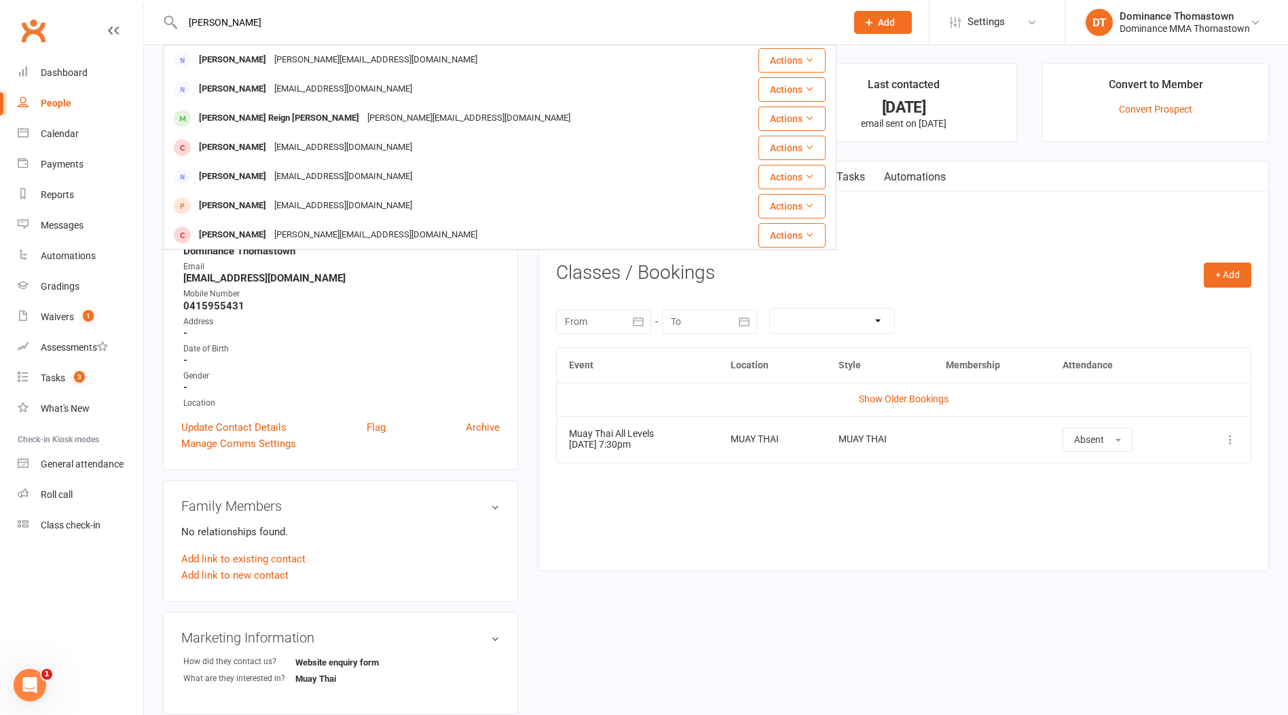
type input "jenny n"
click at [257, 59] on div "Jenny Nguyen" at bounding box center [232, 60] width 75 height 20
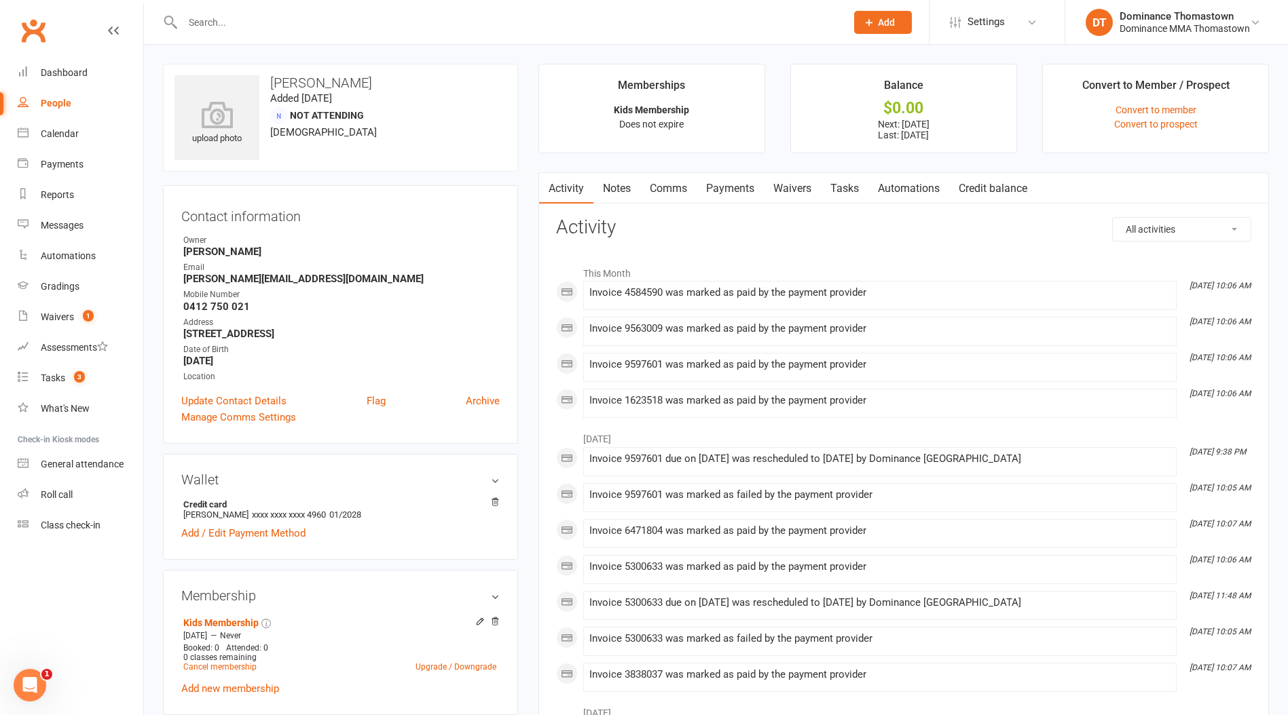
click at [744, 196] on link "Payments" at bounding box center [729, 188] width 67 height 31
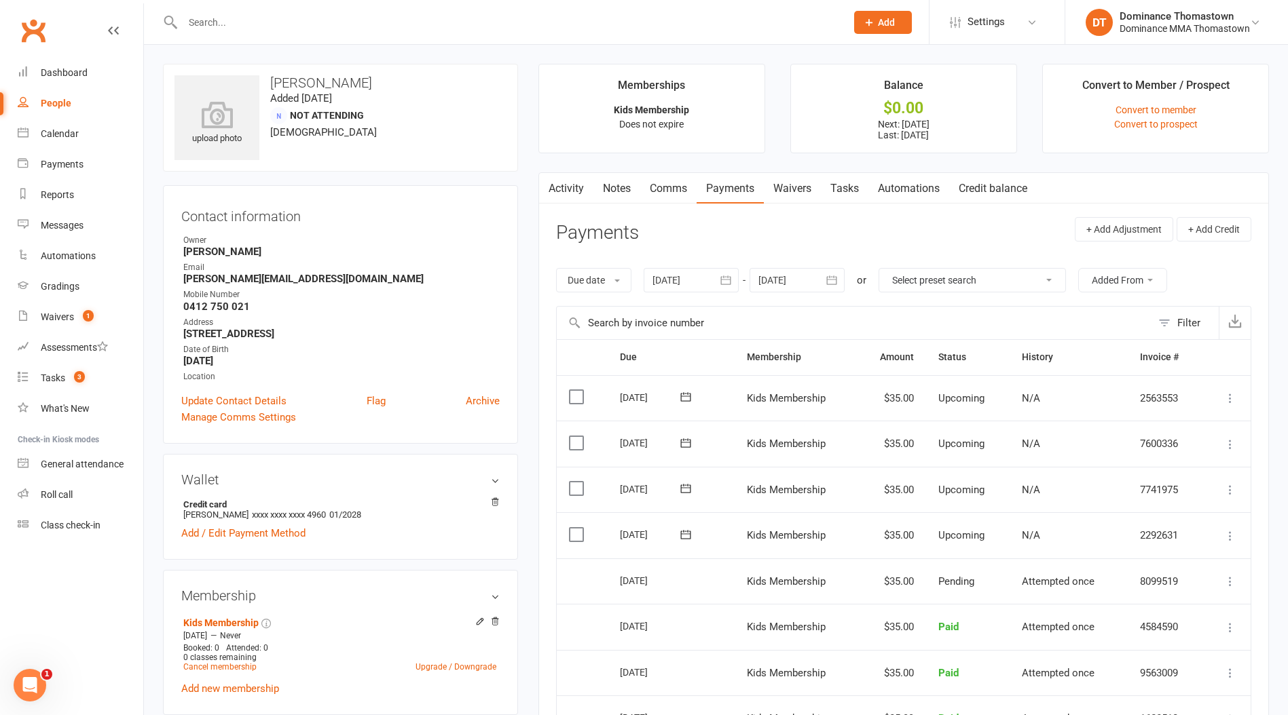
click at [616, 176] on link "Notes" at bounding box center [616, 188] width 47 height 31
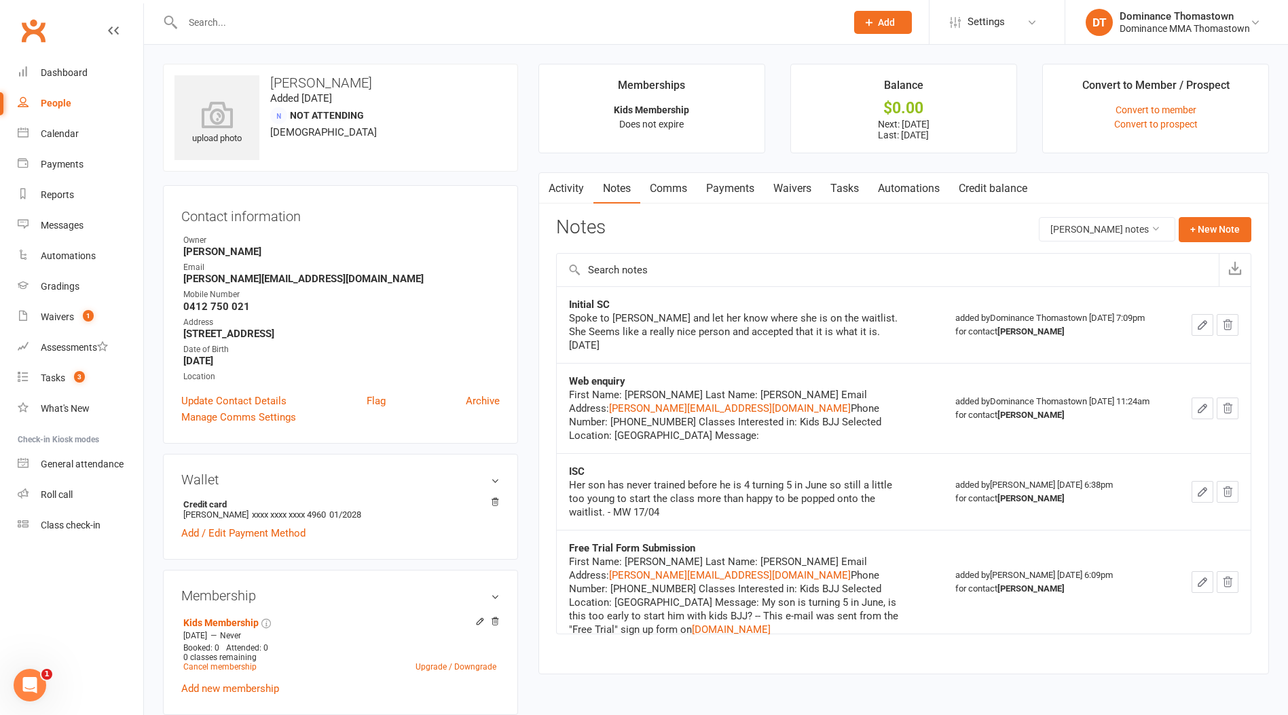
click at [654, 160] on main "Memberships Kids Membership Does not expire Balance $0.00 Next: 24 Sep 2025 Las…" at bounding box center [903, 376] width 751 height 624
drag, startPoint x: 292, startPoint y: 280, endPoint x: 176, endPoint y: 276, distance: 115.4
click at [176, 278] on div "Contact information Owner Mikayla W. Email jenny_vh@live.com.au Mobile Number 0…" at bounding box center [340, 314] width 355 height 259
copy strong "jenny_vh@live.com.au"
drag, startPoint x: 250, startPoint y: 306, endPoint x: 176, endPoint y: 307, distance: 73.3
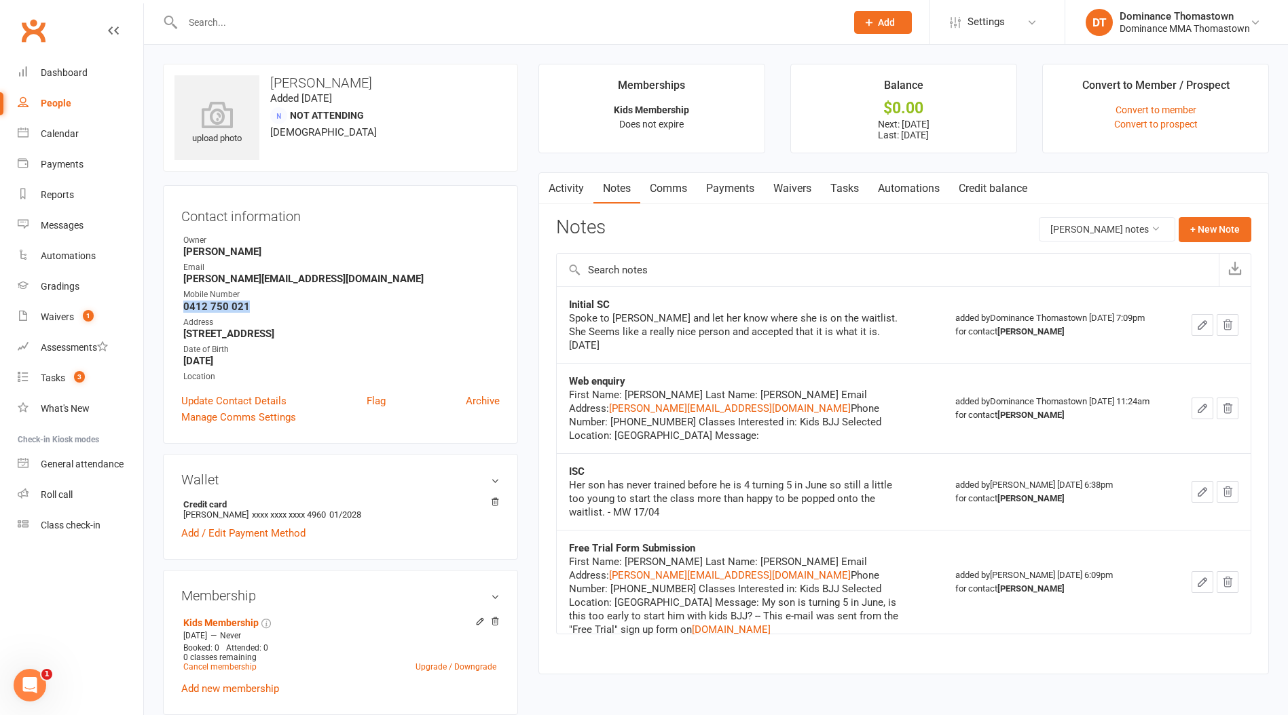
click at [176, 308] on div "Contact information Owner Mikayla W. Email jenny_vh@live.com.au Mobile Number 0…" at bounding box center [340, 314] width 355 height 259
copy strong "0412 750 021"
click at [278, 20] on input "text" at bounding box center [508, 22] width 658 height 19
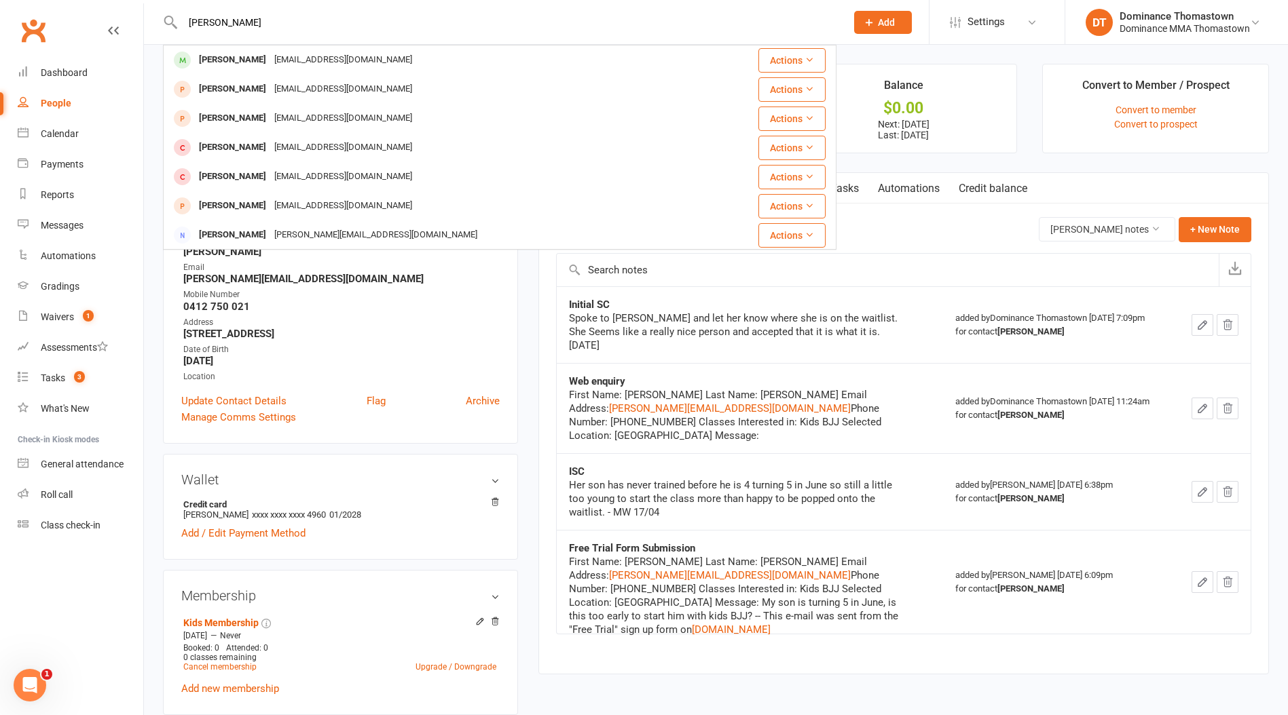
scroll to position [2, 0]
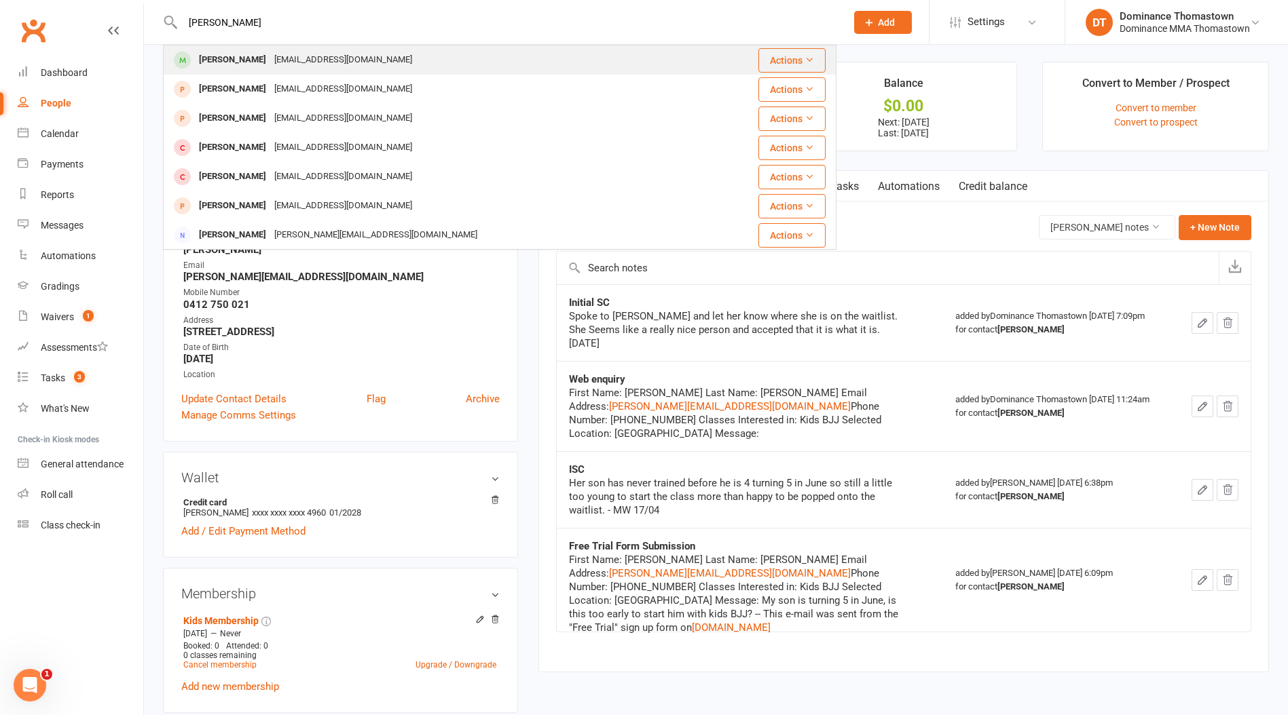
type input "johnny"
click at [248, 58] on div "[PERSON_NAME]" at bounding box center [232, 60] width 75 height 20
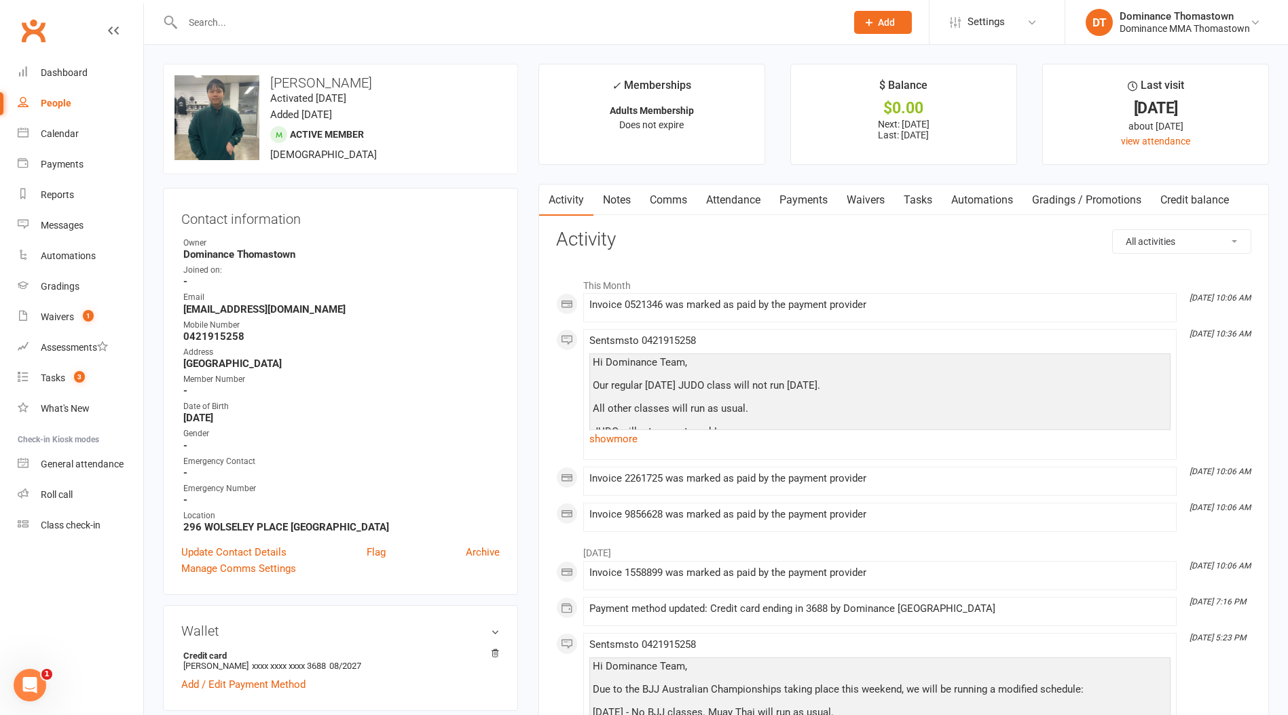
click at [722, 201] on link "Attendance" at bounding box center [732, 200] width 73 height 31
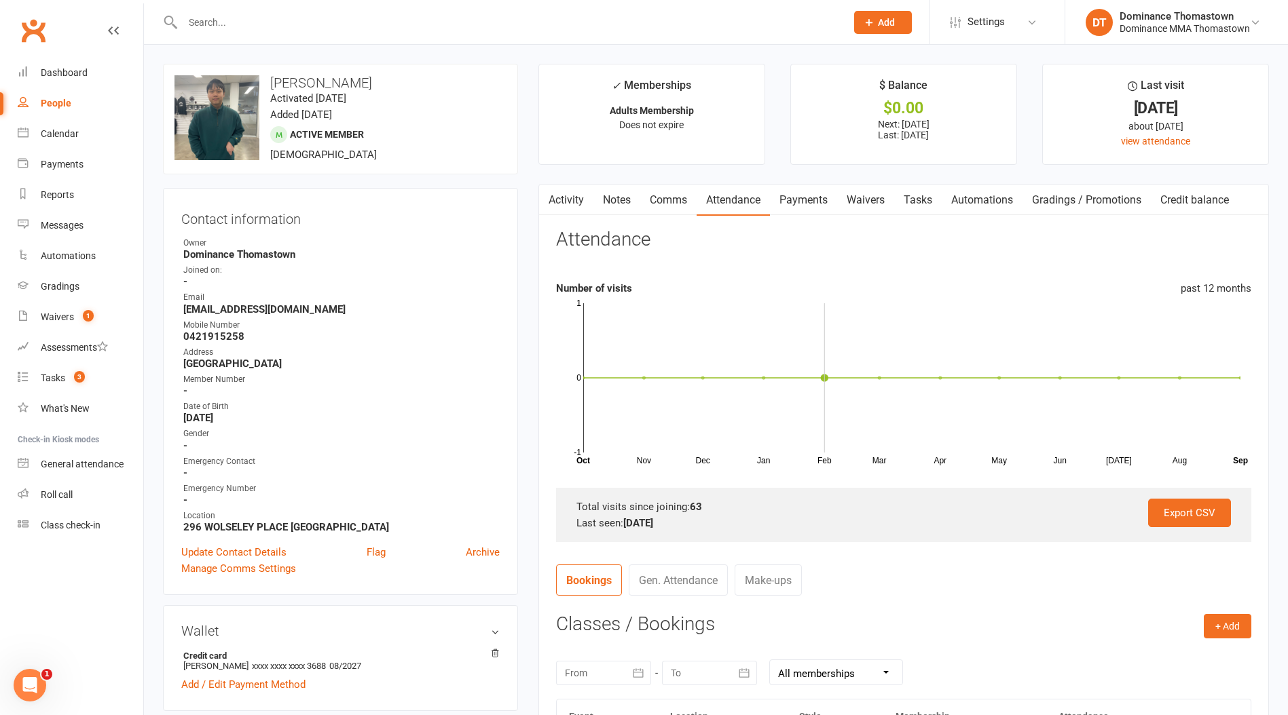
scroll to position [111, 0]
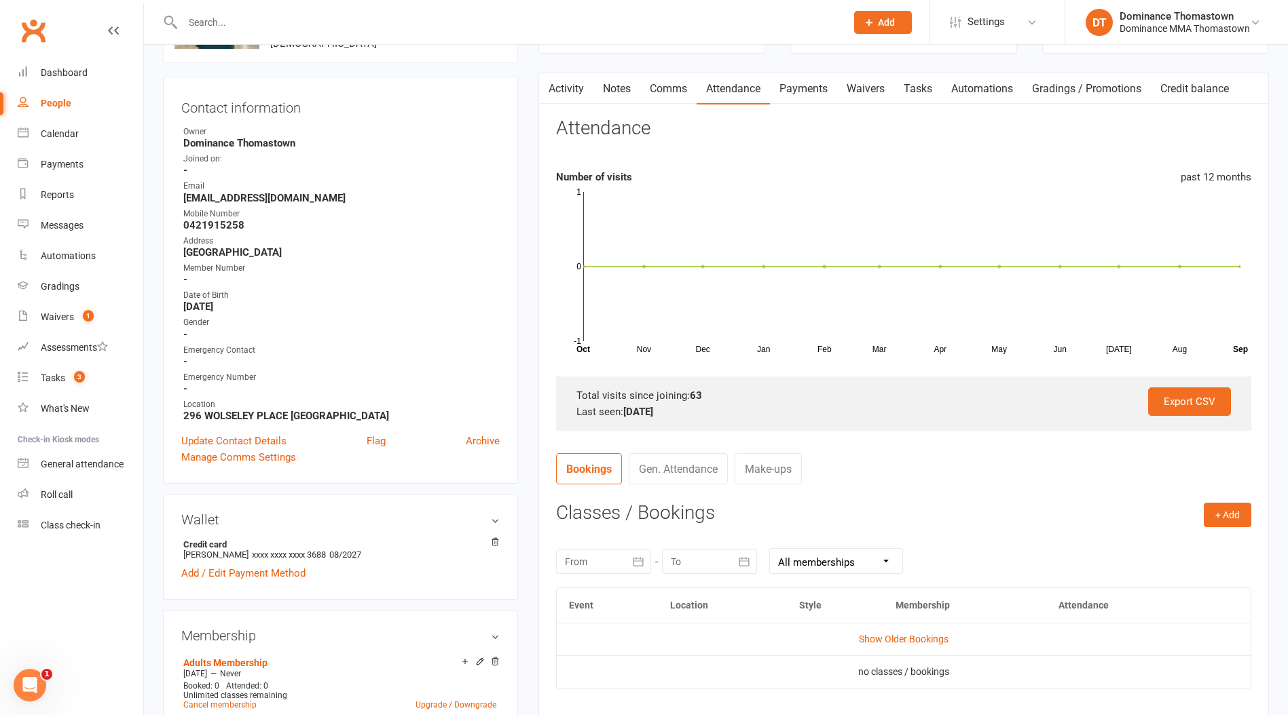
click at [865, 94] on link "Waivers" at bounding box center [865, 88] width 57 height 31
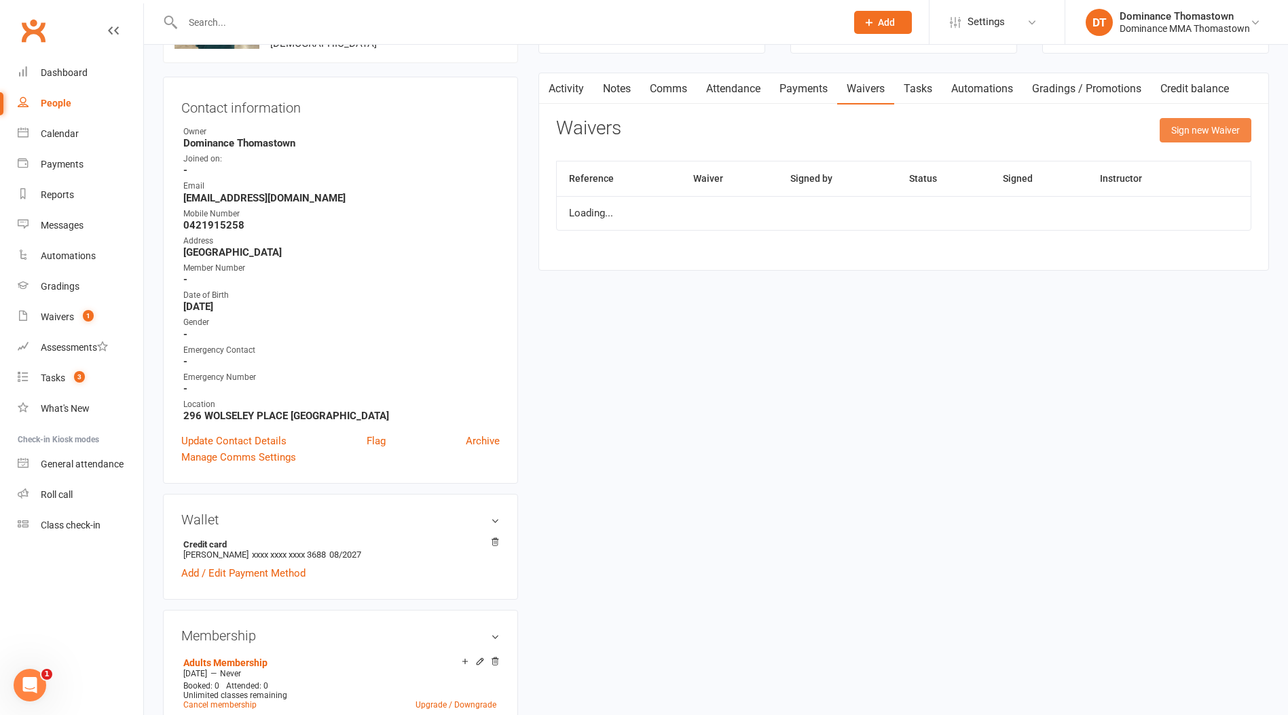
click at [1213, 132] on button "Sign new Waiver" at bounding box center [1205, 130] width 92 height 24
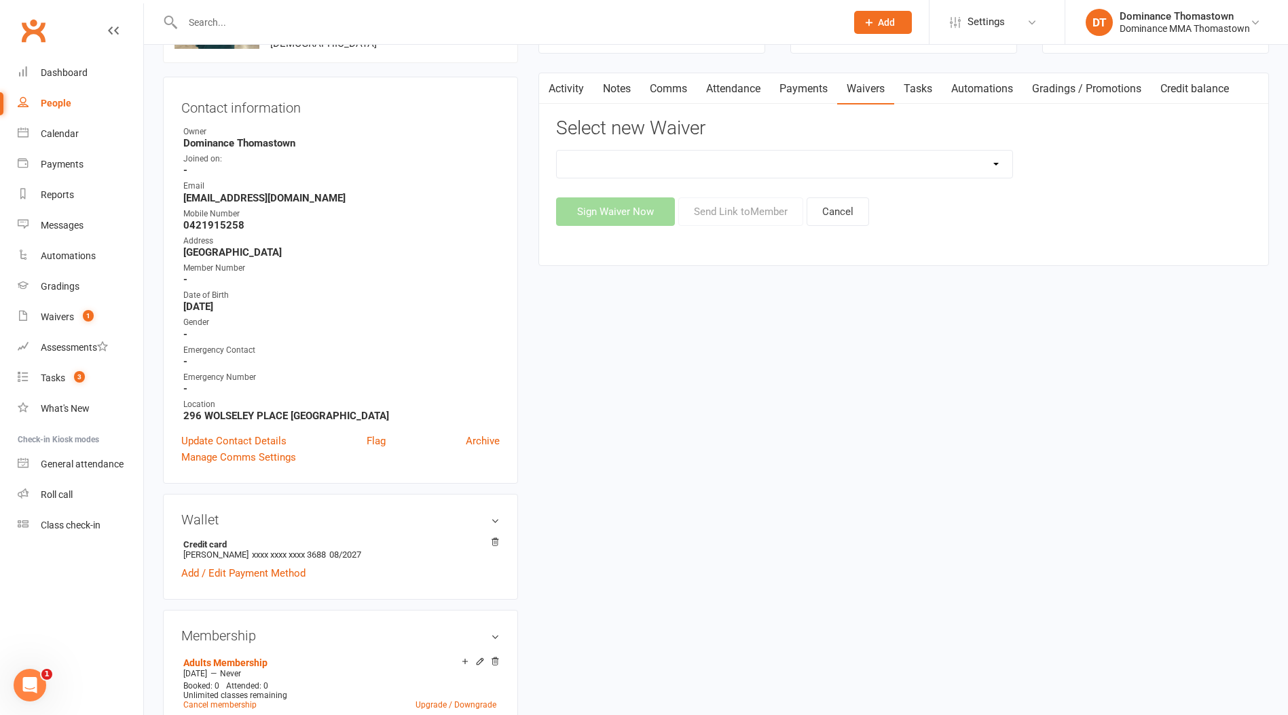
click at [688, 161] on select "Member | Cancellation | Adults Member | Injury Report Form (FOH staff use only)…" at bounding box center [784, 164] width 455 height 27
select select "8154"
click at [557, 151] on select "Member | Cancellation | Adults Member | Injury Report Form (FOH staff use only)…" at bounding box center [784, 164] width 455 height 27
click at [728, 208] on button "Send Link to Member" at bounding box center [740, 212] width 125 height 29
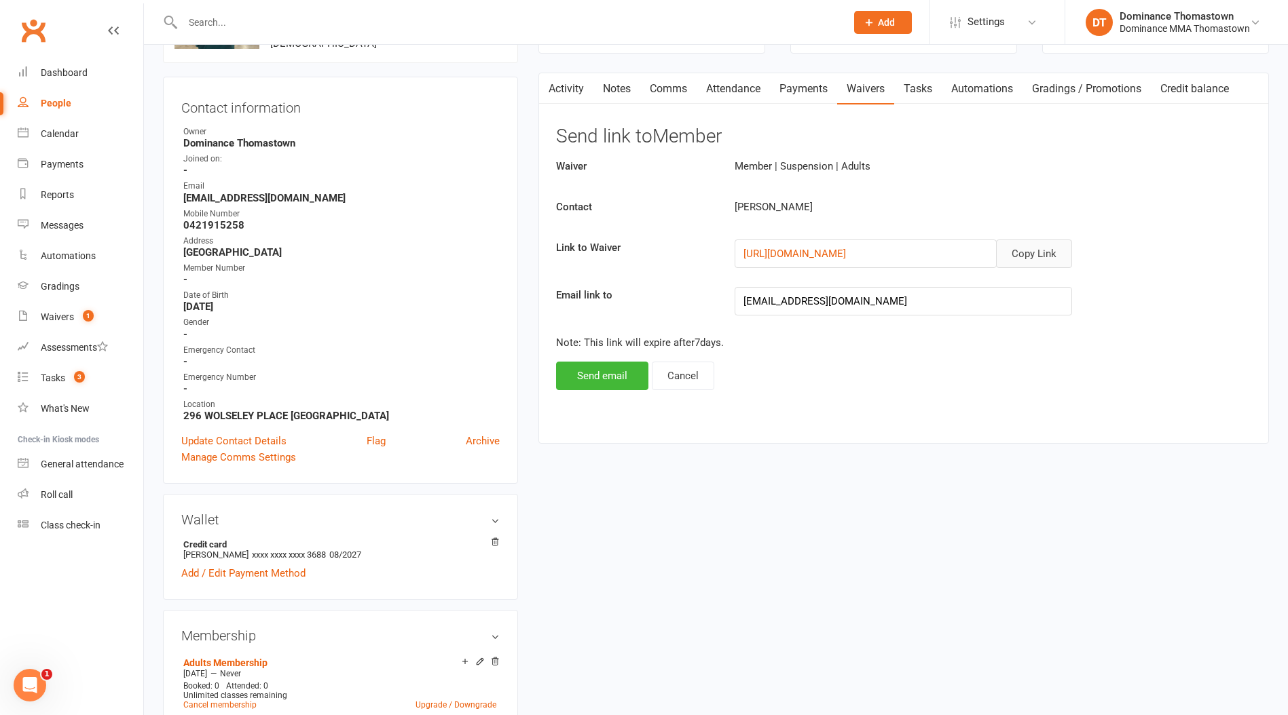
click at [1039, 253] on button "Copy Link" at bounding box center [1034, 254] width 76 height 29
click at [736, 93] on link "Attendance" at bounding box center [732, 88] width 73 height 31
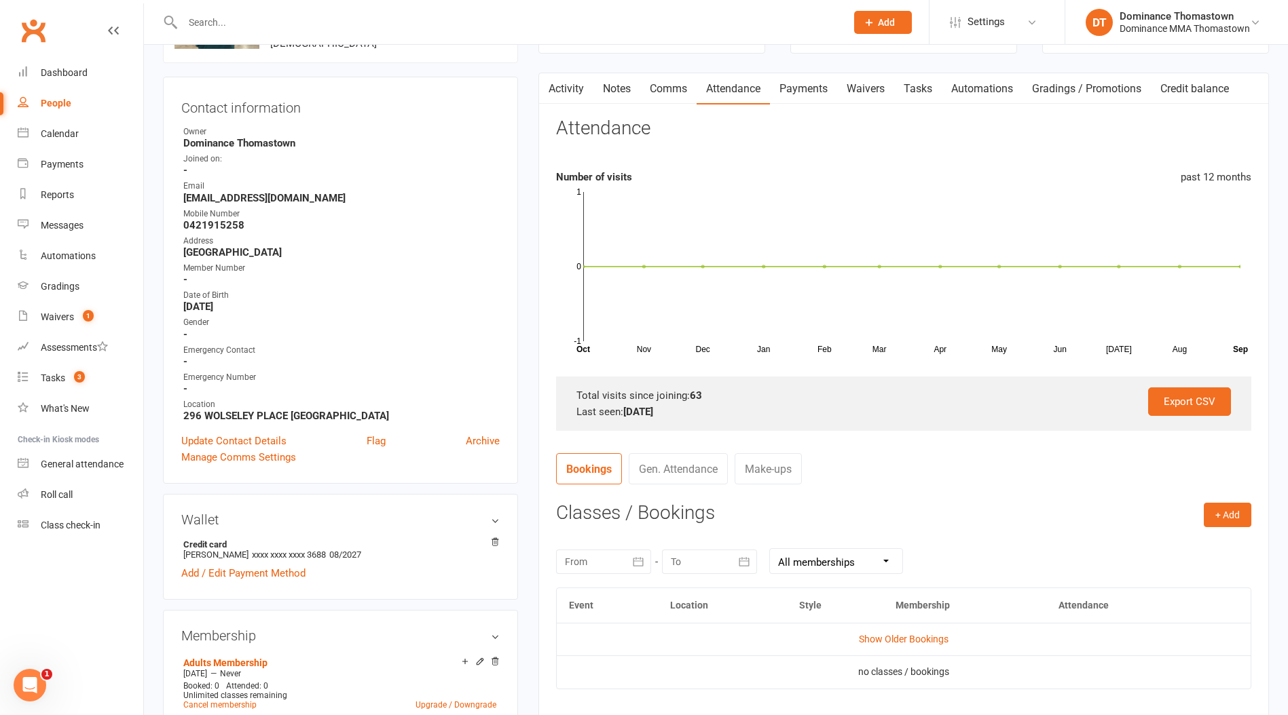
click at [670, 93] on link "Comms" at bounding box center [668, 88] width 56 height 31
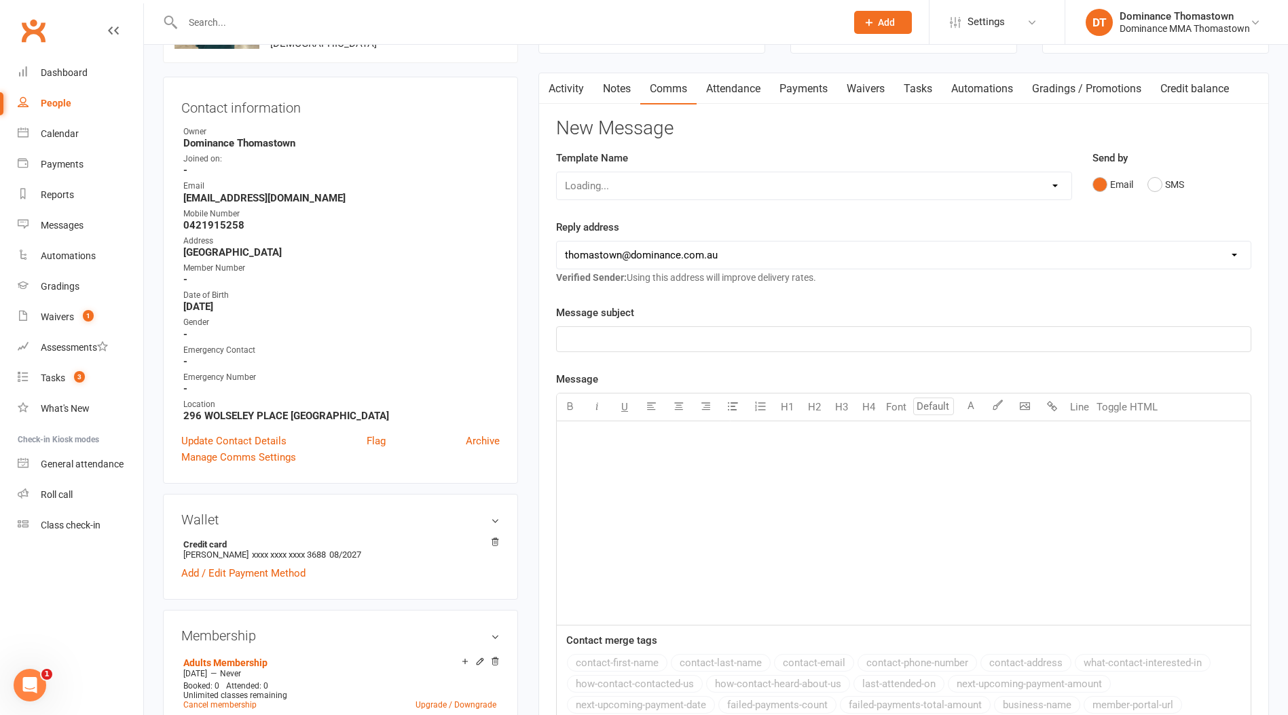
click at [679, 192] on div "Loading..." at bounding box center [814, 186] width 516 height 29
click at [681, 187] on div "Loading..." at bounding box center [814, 186] width 516 height 29
click at [656, 185] on select "Select Template [Email] MARKETING | 10TH BIRTHDAY SPECIAL | CANCELLED MEMBERS […" at bounding box center [814, 185] width 514 height 27
select select "7"
click at [557, 172] on select "Select Template [Email] MARKETING | 10TH BIRTHDAY SPECIAL | CANCELLED MEMBERS […" at bounding box center [814, 185] width 514 height 27
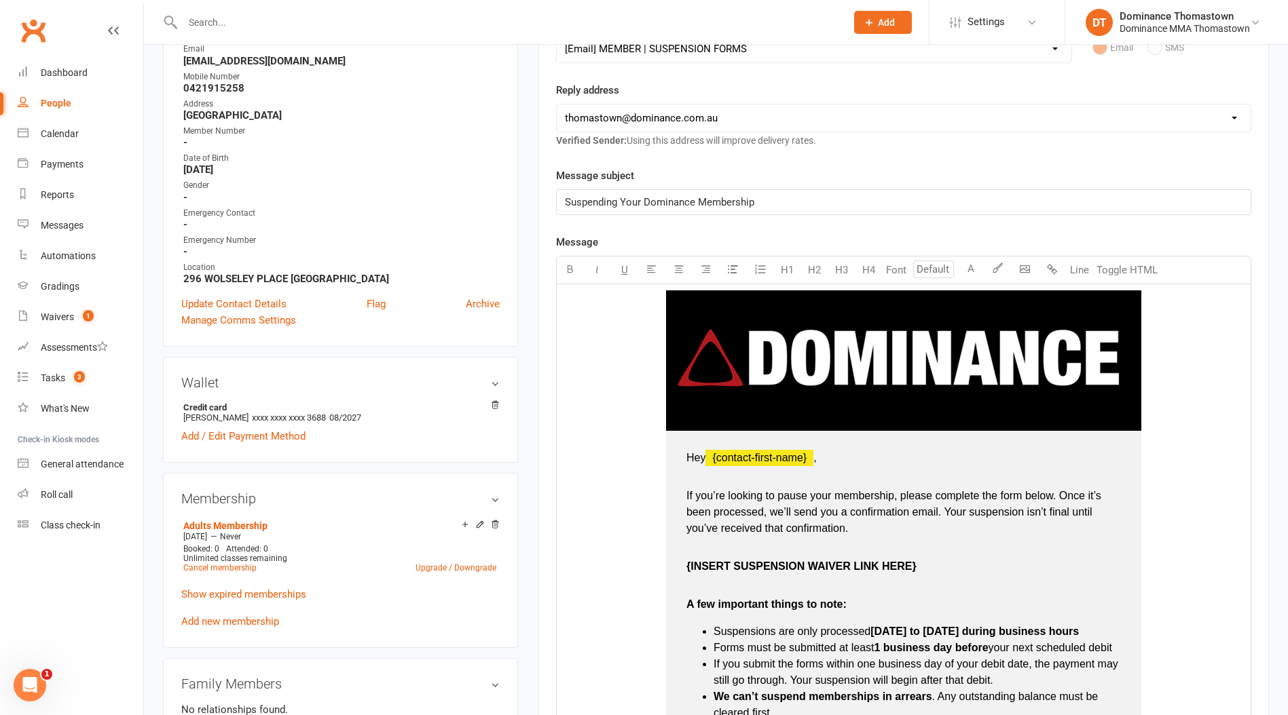
scroll to position [249, 0]
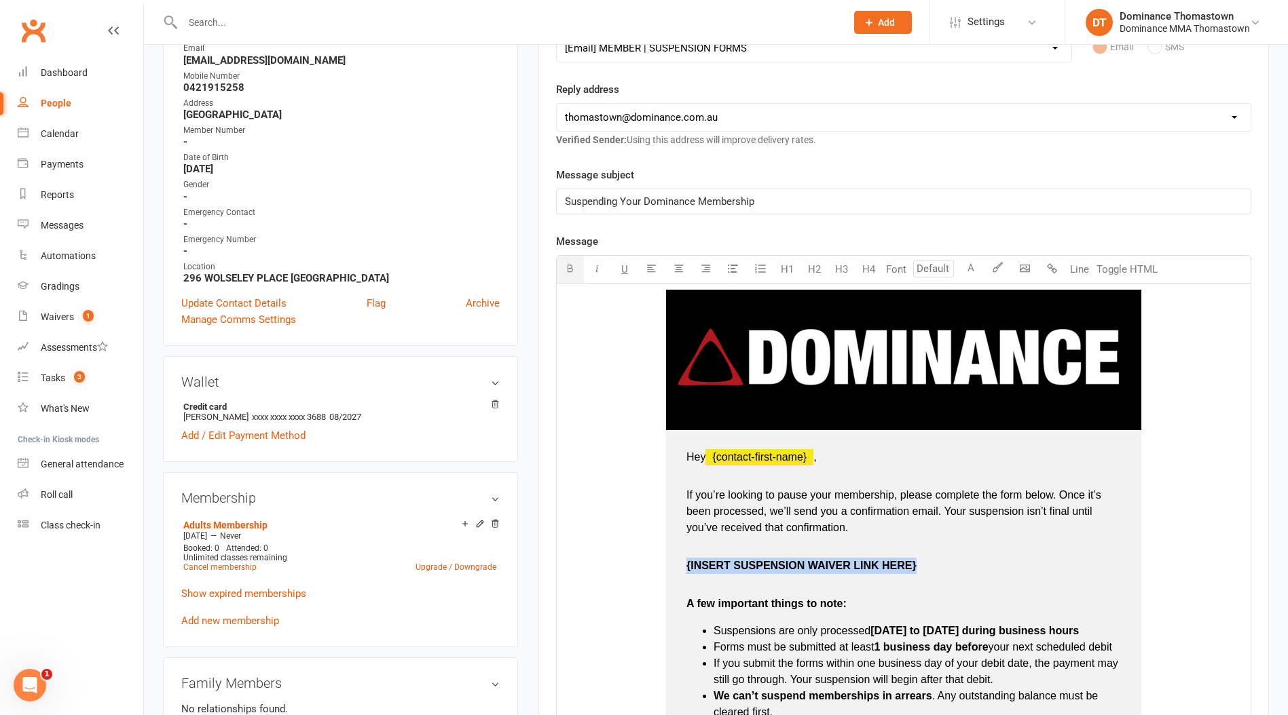
drag, startPoint x: 933, startPoint y: 569, endPoint x: 675, endPoint y: 568, distance: 257.9
click at [675, 567] on td "Hey ﻿ {contact-first-name} , If you’re looking to pause your membership, please…" at bounding box center [903, 675] width 475 height 491
drag, startPoint x: 879, startPoint y: 571, endPoint x: 769, endPoint y: 501, distance: 130.3
click at [684, 570] on td "Hey ﻿ {contact-first-name} , If you’re looking to pause your membership, please…" at bounding box center [903, 675] width 475 height 491
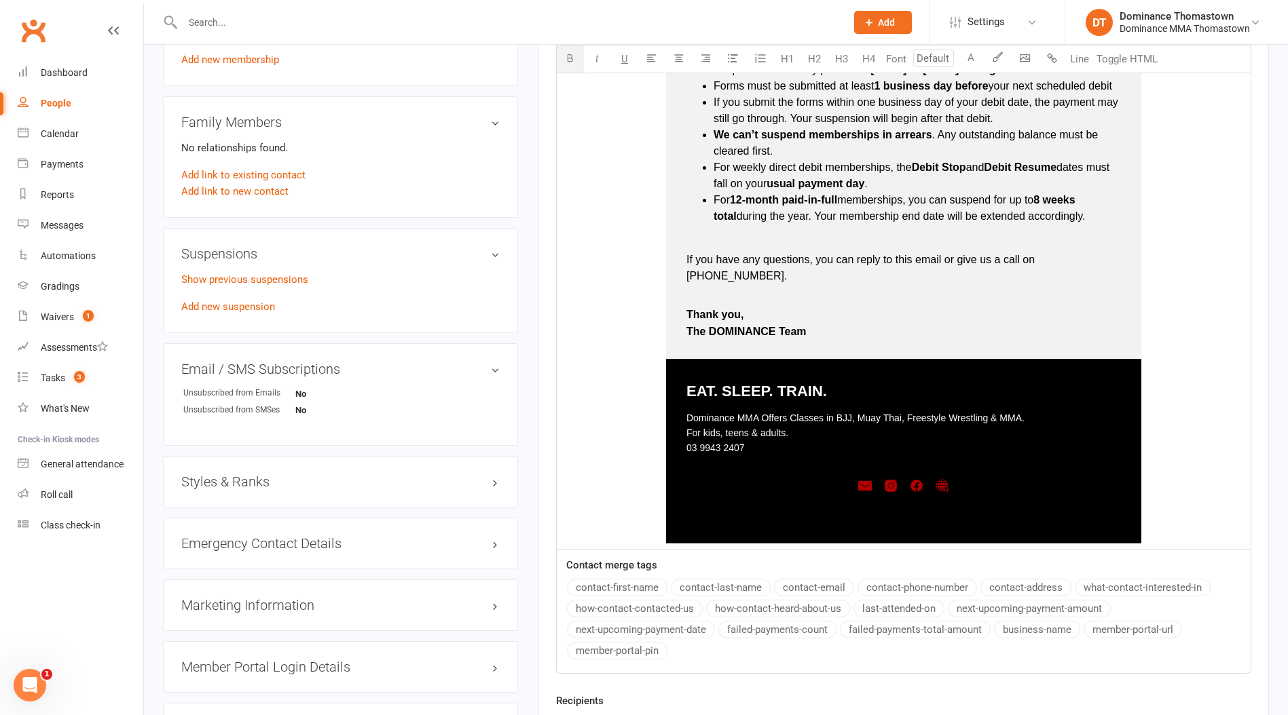
scroll to position [964, 0]
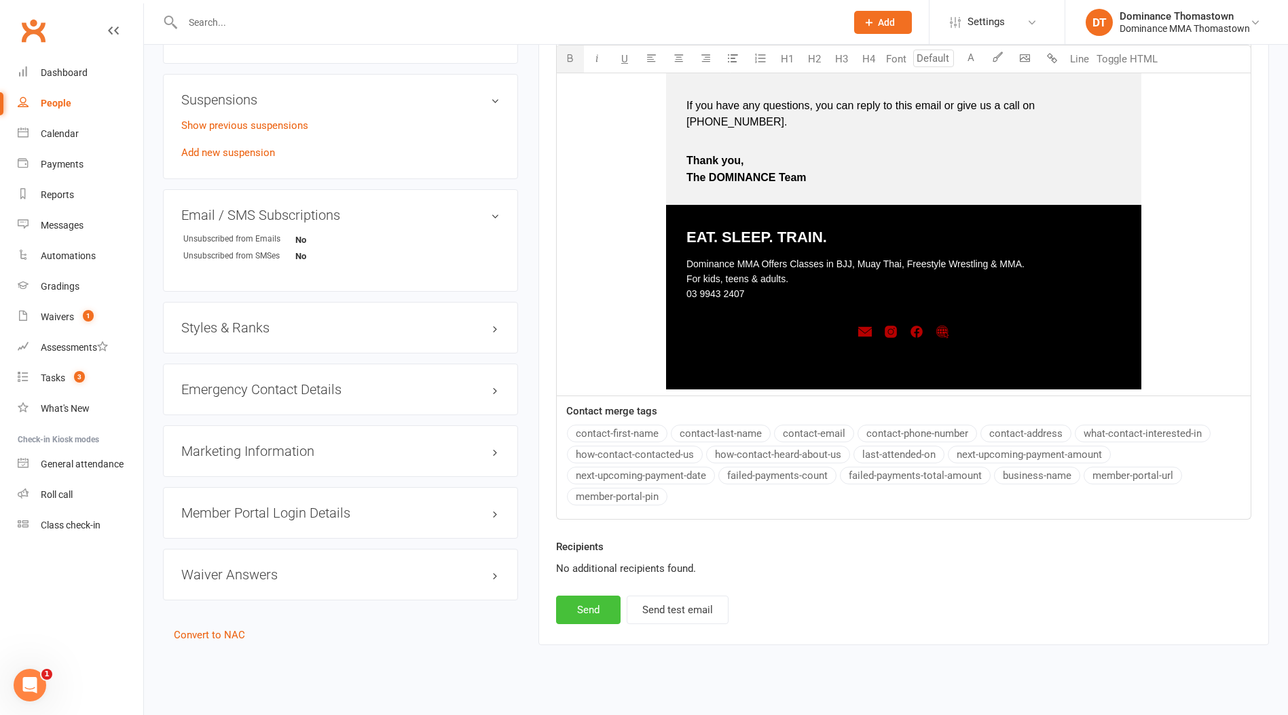
click at [593, 596] on button "Send" at bounding box center [588, 610] width 64 height 29
select select
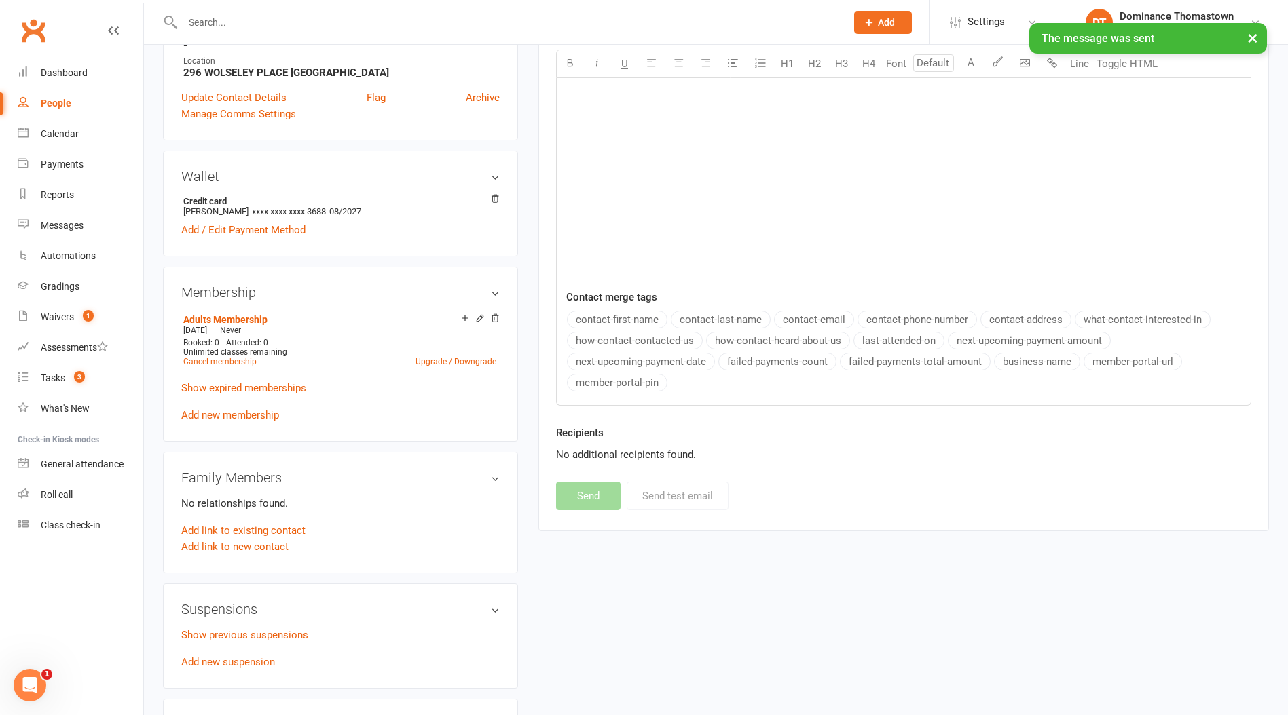
scroll to position [0, 0]
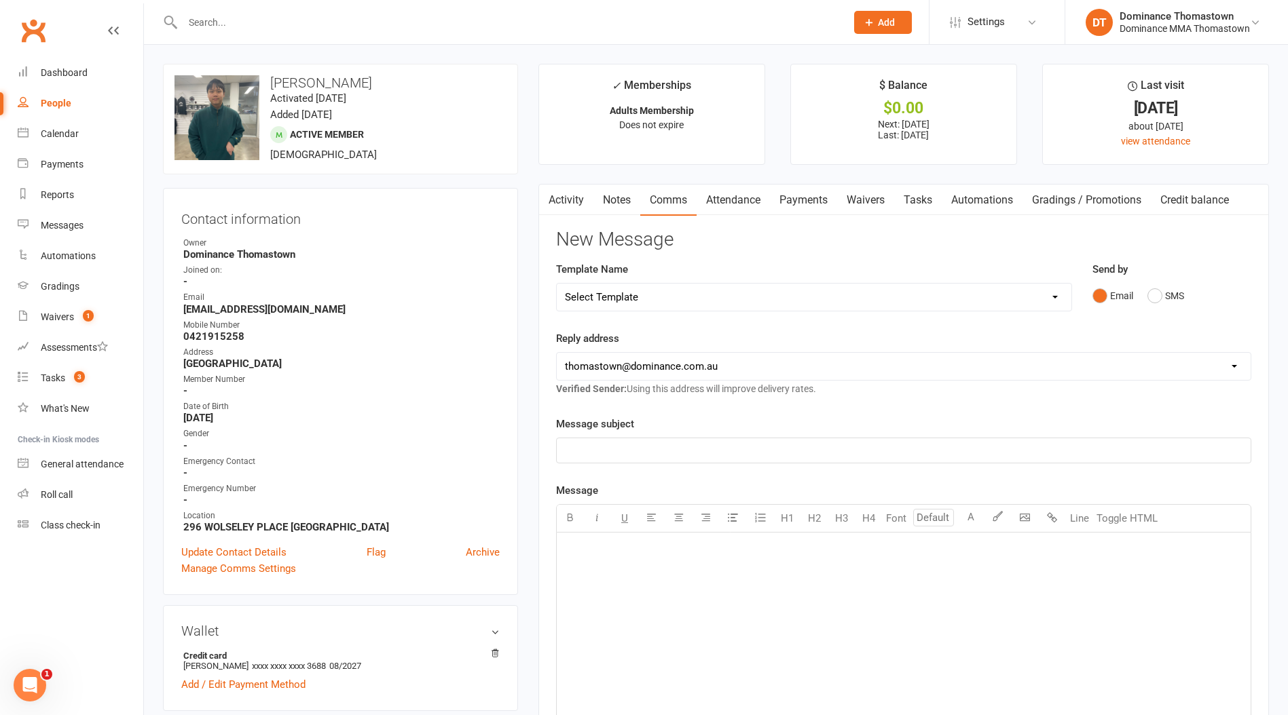
click at [755, 202] on link "Attendance" at bounding box center [732, 200] width 73 height 31
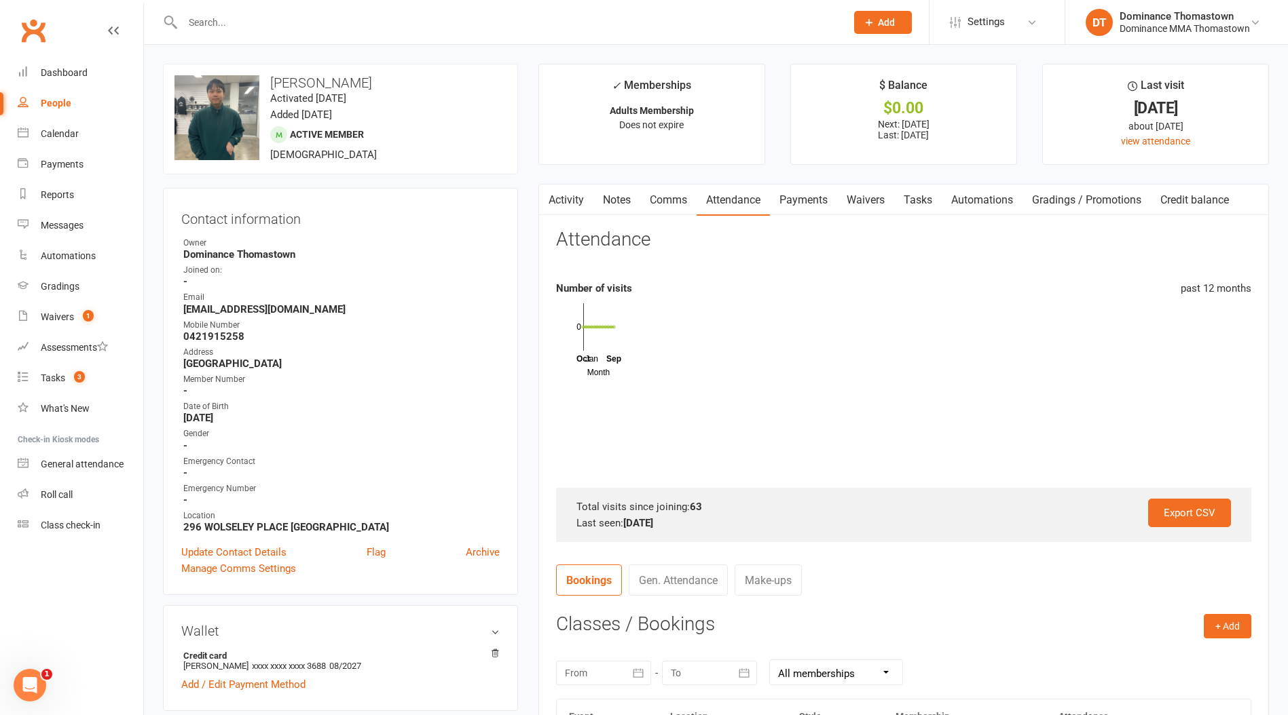
click at [837, 201] on link "Payments" at bounding box center [803, 200] width 67 height 31
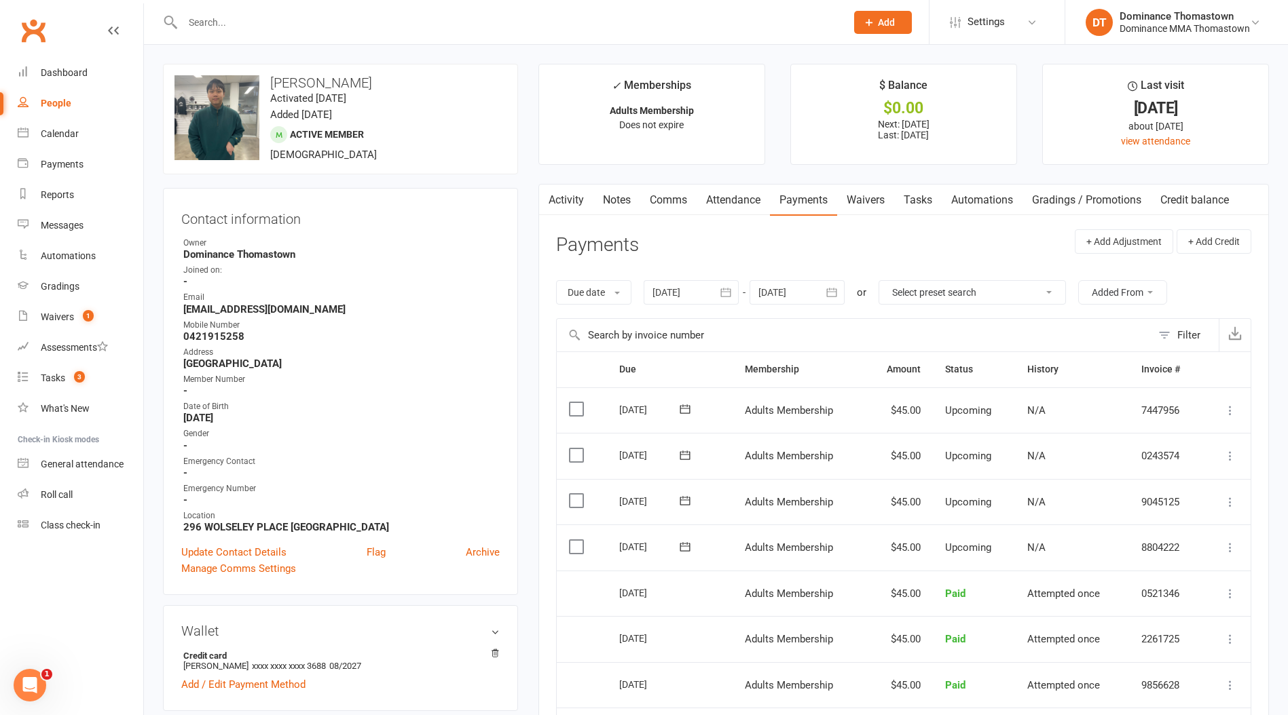
click at [573, 546] on label at bounding box center [578, 547] width 18 height 14
click at [573, 540] on input "checkbox" at bounding box center [573, 540] width 9 height 0
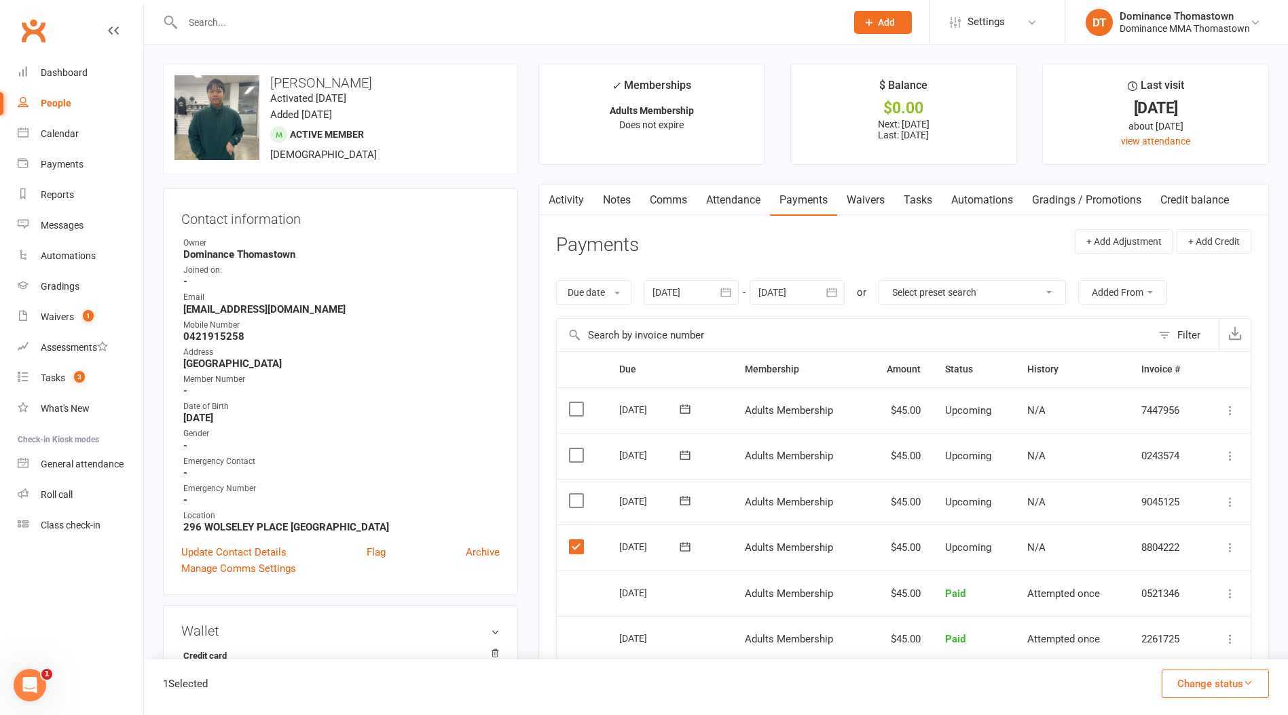
click at [1169, 683] on button "Change status" at bounding box center [1214, 684] width 107 height 29
click at [1155, 653] on link "Skipped" at bounding box center [1200, 647] width 134 height 27
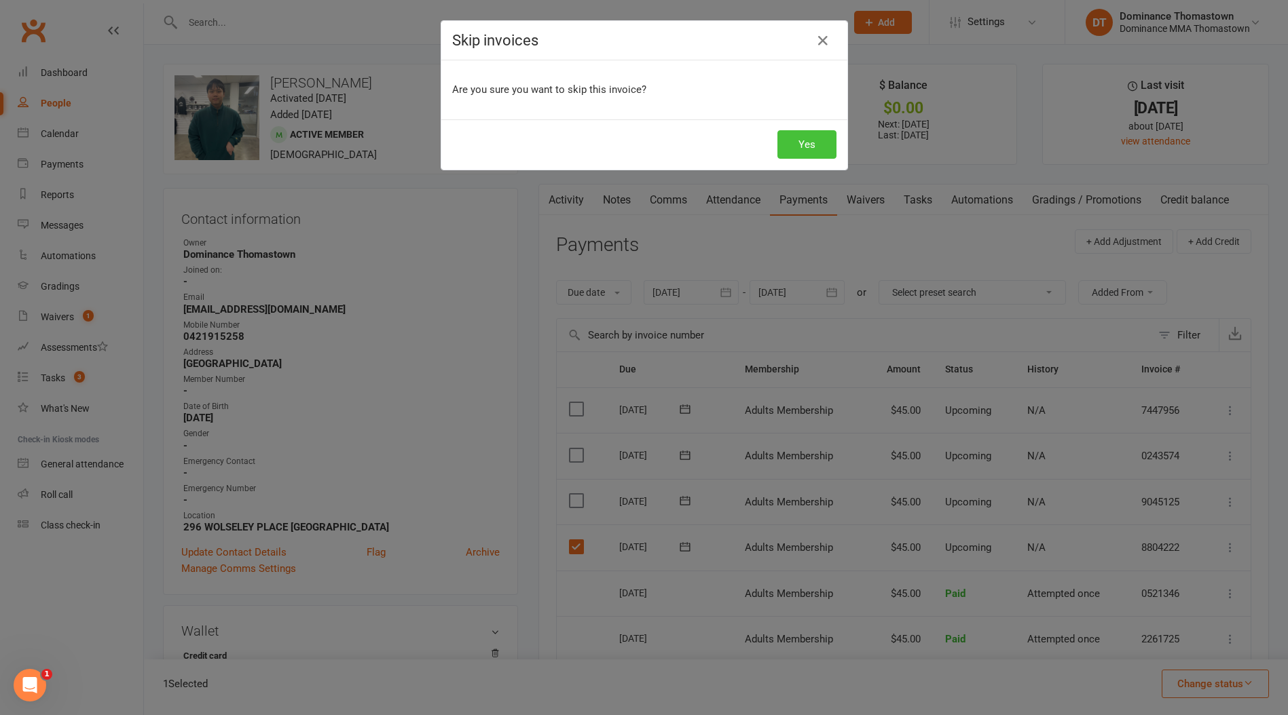
click at [811, 141] on button "Yes" at bounding box center [806, 144] width 59 height 29
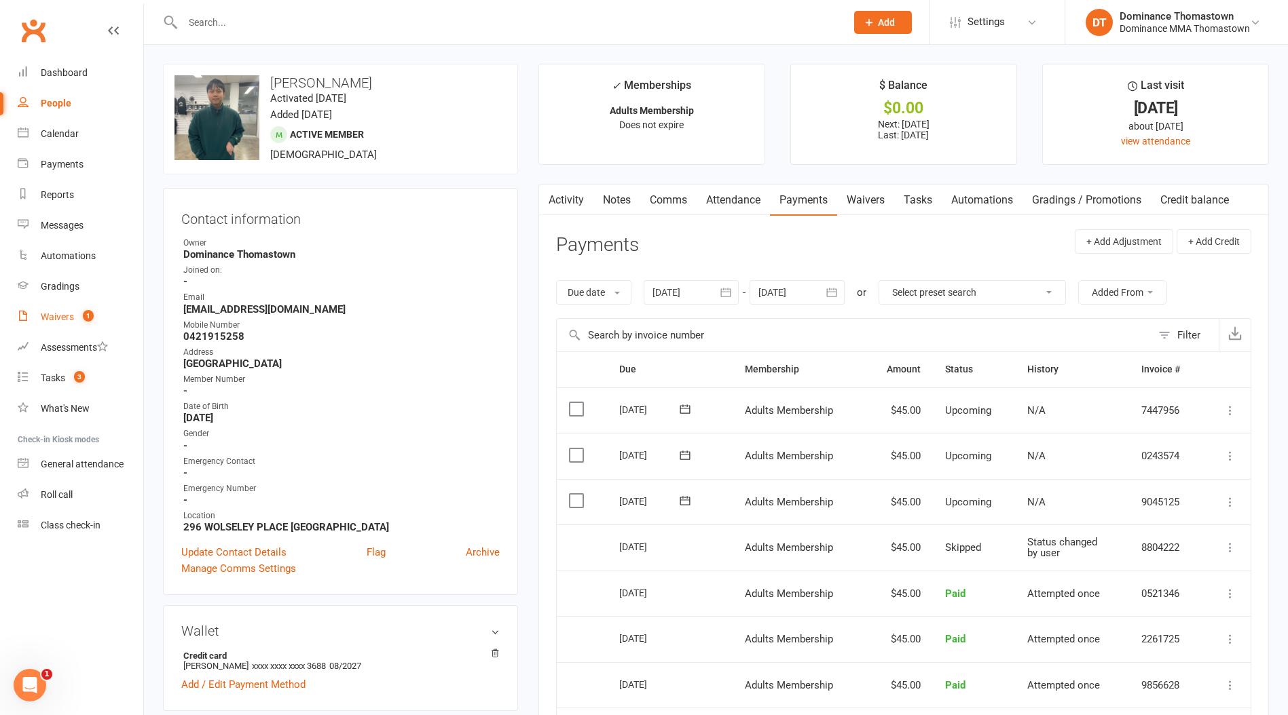
click at [56, 318] on div "Waivers" at bounding box center [57, 317] width 33 height 11
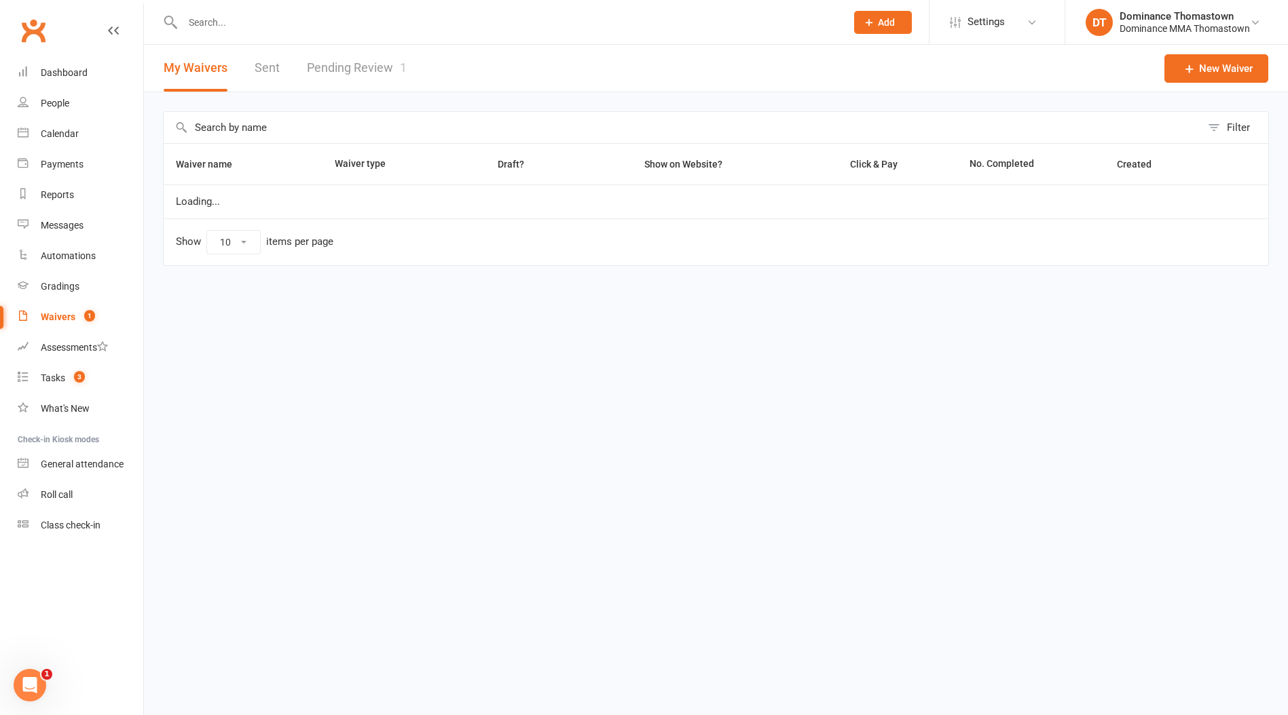
click at [360, 69] on link "Pending Review 1" at bounding box center [357, 68] width 100 height 47
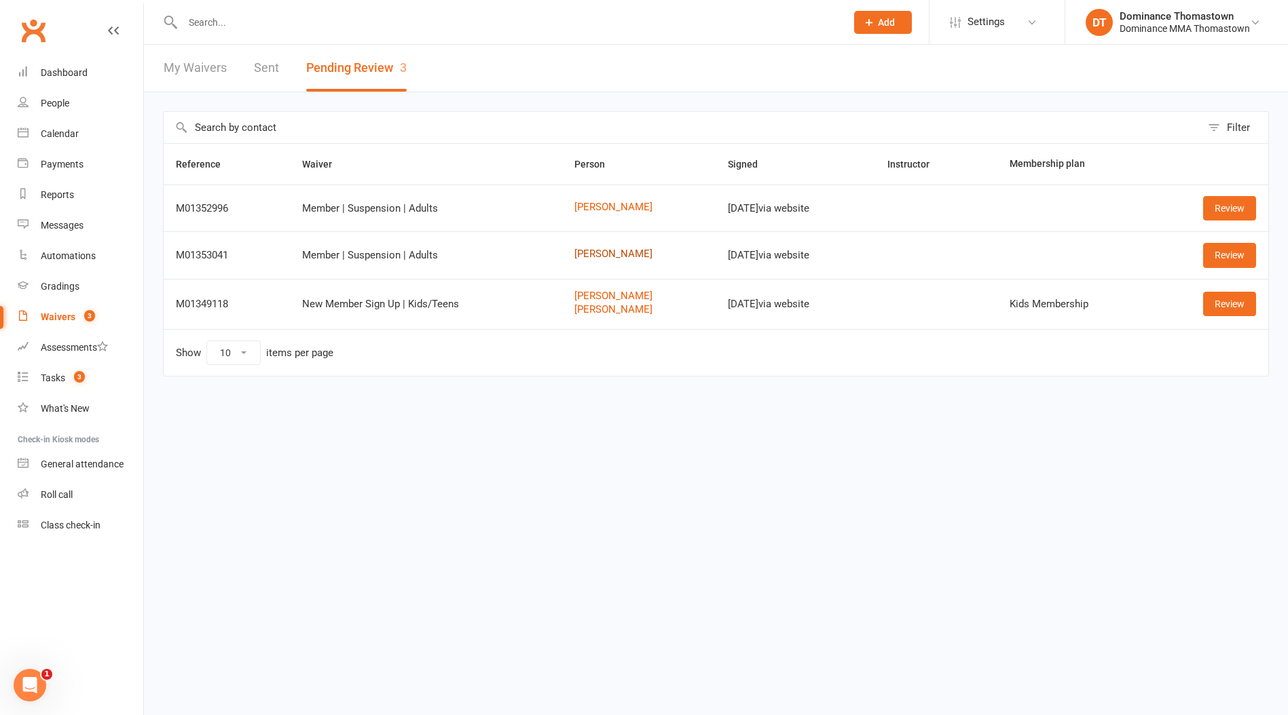
click at [591, 253] on link "[PERSON_NAME]" at bounding box center [639, 254] width 130 height 12
click at [590, 206] on link "Mason Aganetti" at bounding box center [639, 208] width 130 height 12
click at [1225, 254] on link "Review" at bounding box center [1229, 255] width 53 height 24
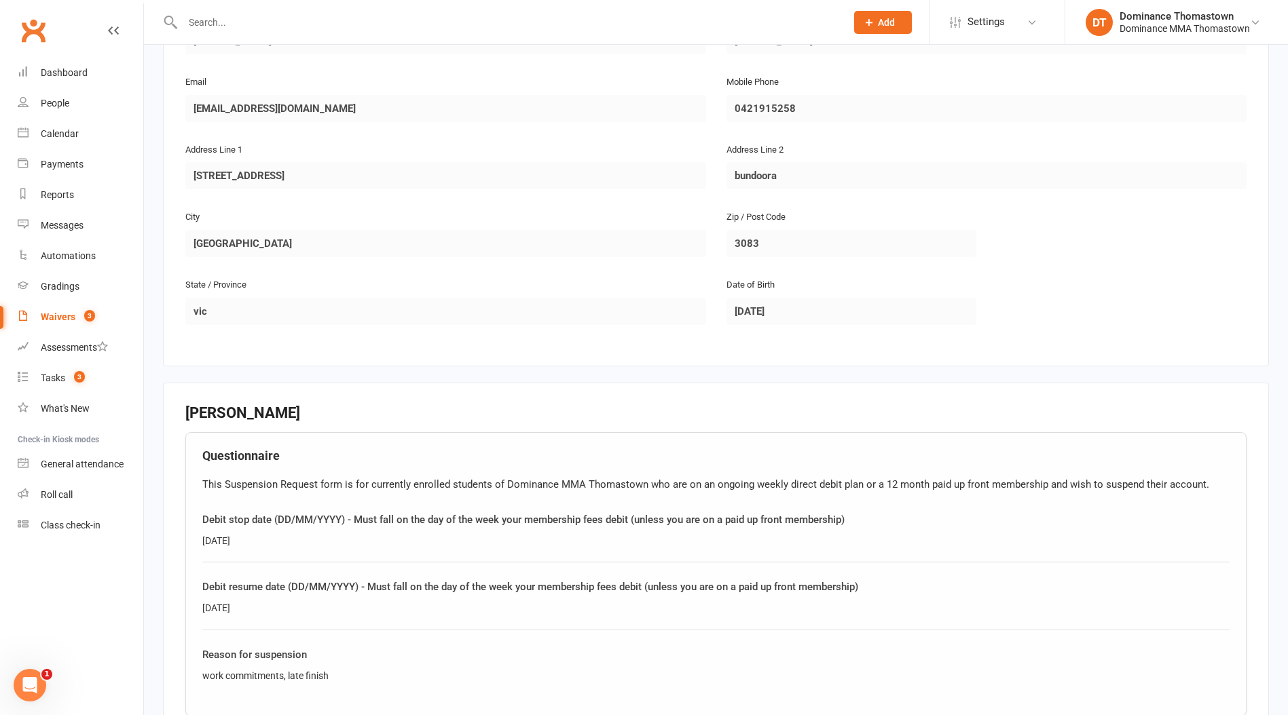
scroll to position [593, 0]
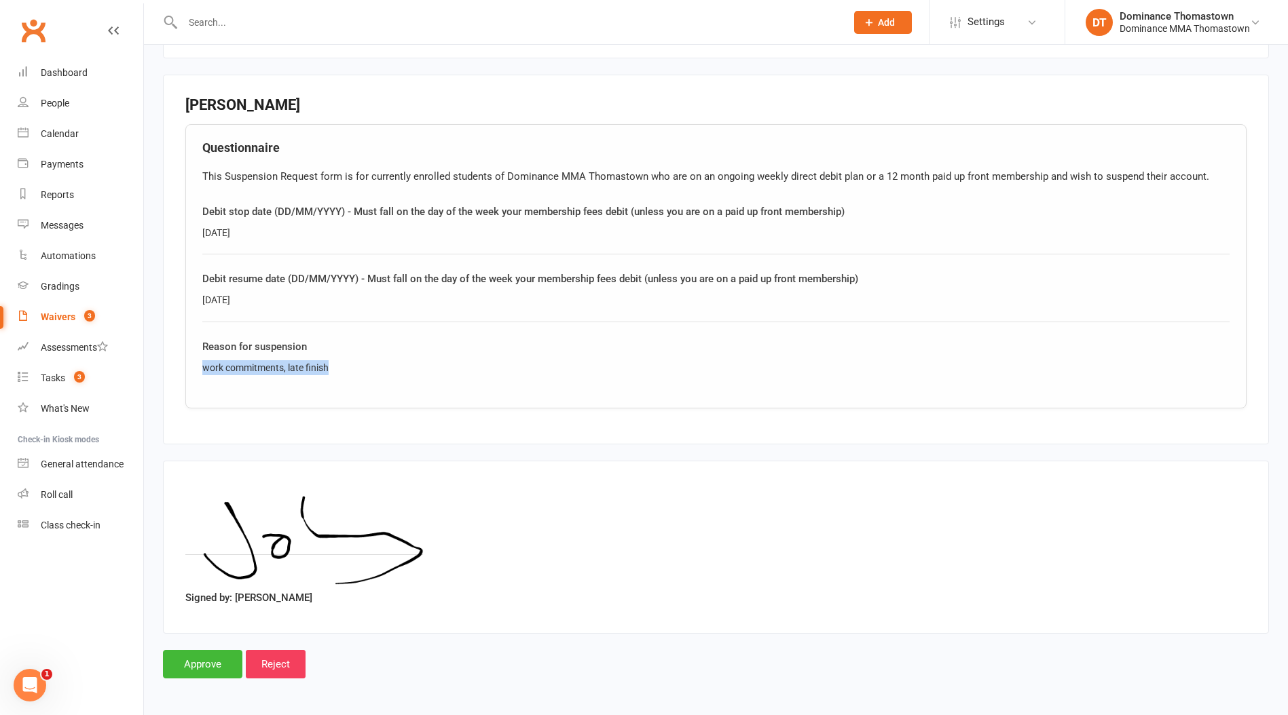
drag, startPoint x: 251, startPoint y: 362, endPoint x: 168, endPoint y: 360, distance: 82.9
click at [168, 360] on fieldset "Johnny Chau Questionnaire This Suspension Request form is for currently enrolle…" at bounding box center [716, 260] width 1106 height 370
copy div "work commitments, late finish"
click at [225, 655] on input "Approve" at bounding box center [202, 664] width 79 height 29
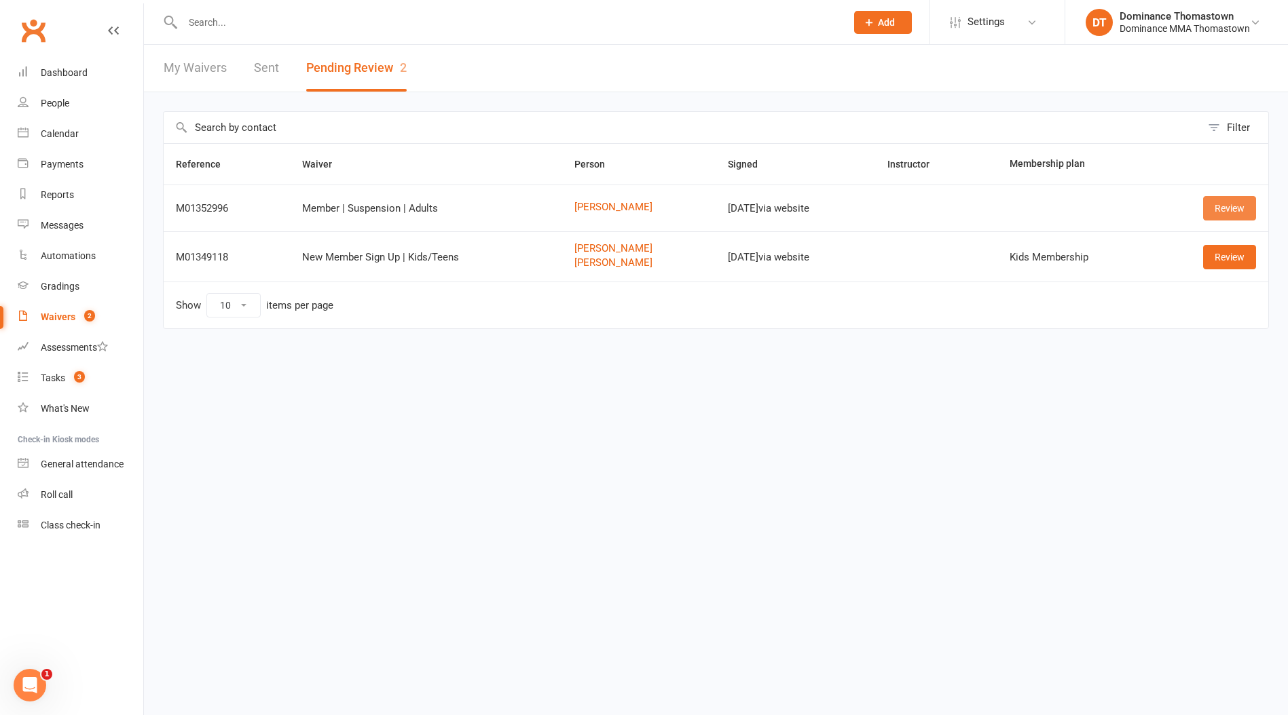
click at [1220, 202] on link "Review" at bounding box center [1229, 208] width 53 height 24
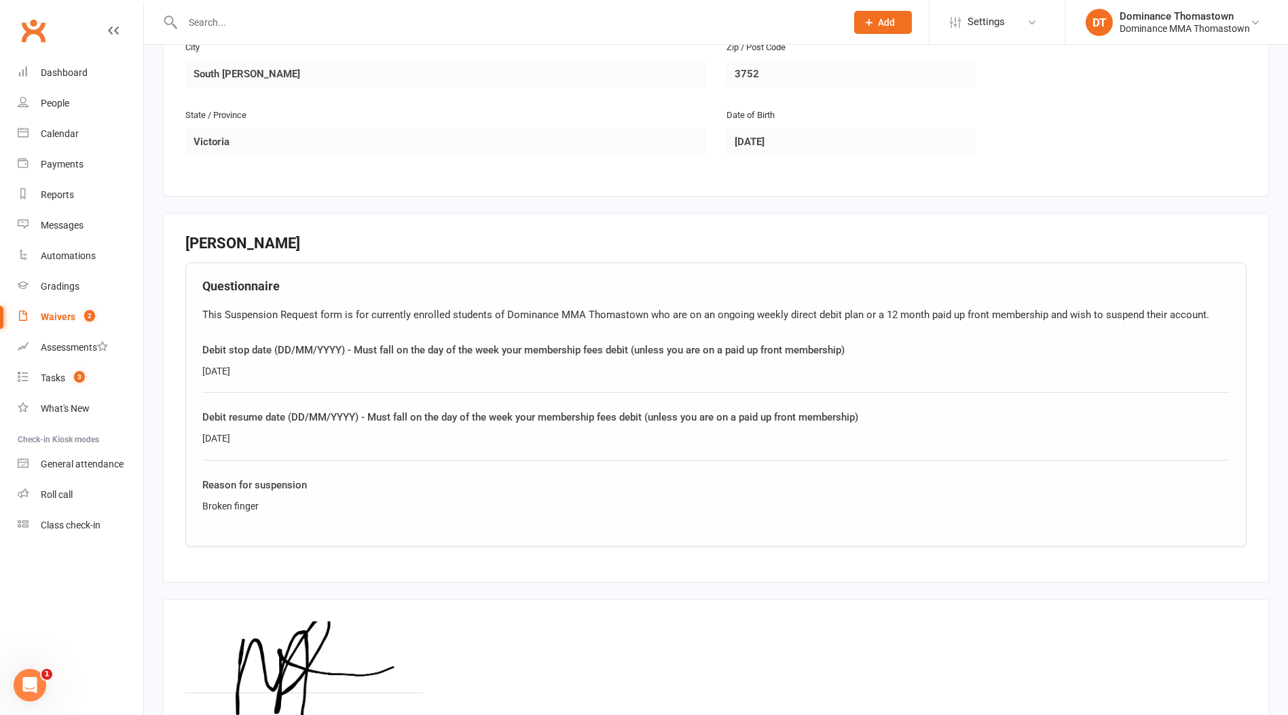
scroll to position [454, 0]
drag, startPoint x: 266, startPoint y: 509, endPoint x: 185, endPoint y: 503, distance: 81.0
click at [185, 502] on div "Questionnaire This Suspension Request form is for currently enrolled students o…" at bounding box center [715, 405] width 1061 height 284
copy div "Broken finger"
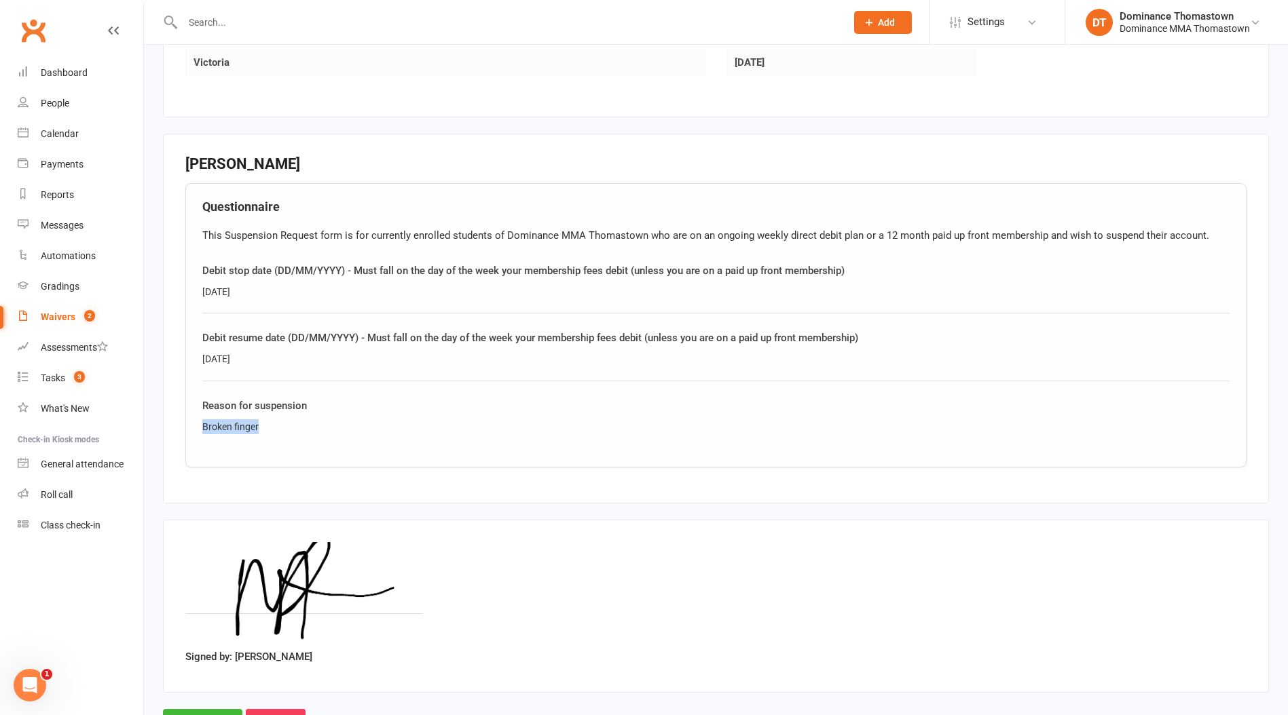
scroll to position [593, 0]
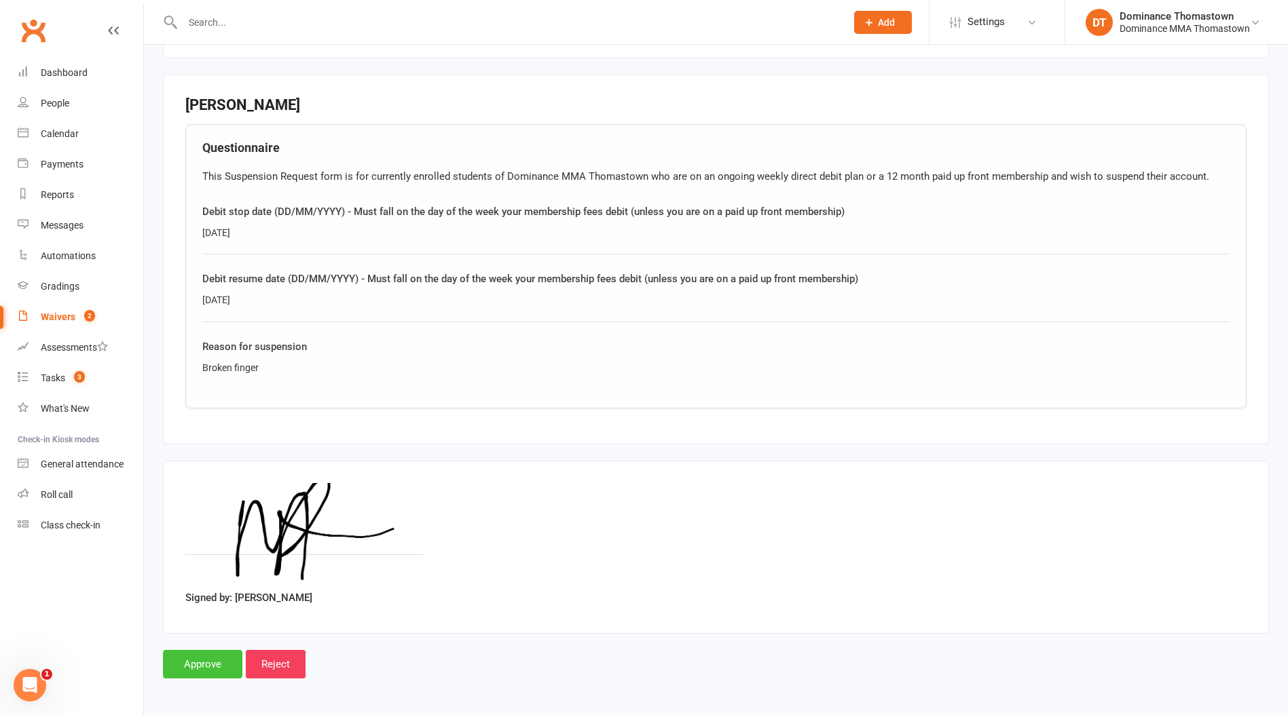
click at [214, 648] on main "Dominance MMA Thomastown p: 03 9943 2407 thomastown@dominance.com.au 296 Wolsel…" at bounding box center [716, 96] width 1106 height 1165
click at [204, 664] on input "Approve" at bounding box center [202, 664] width 79 height 29
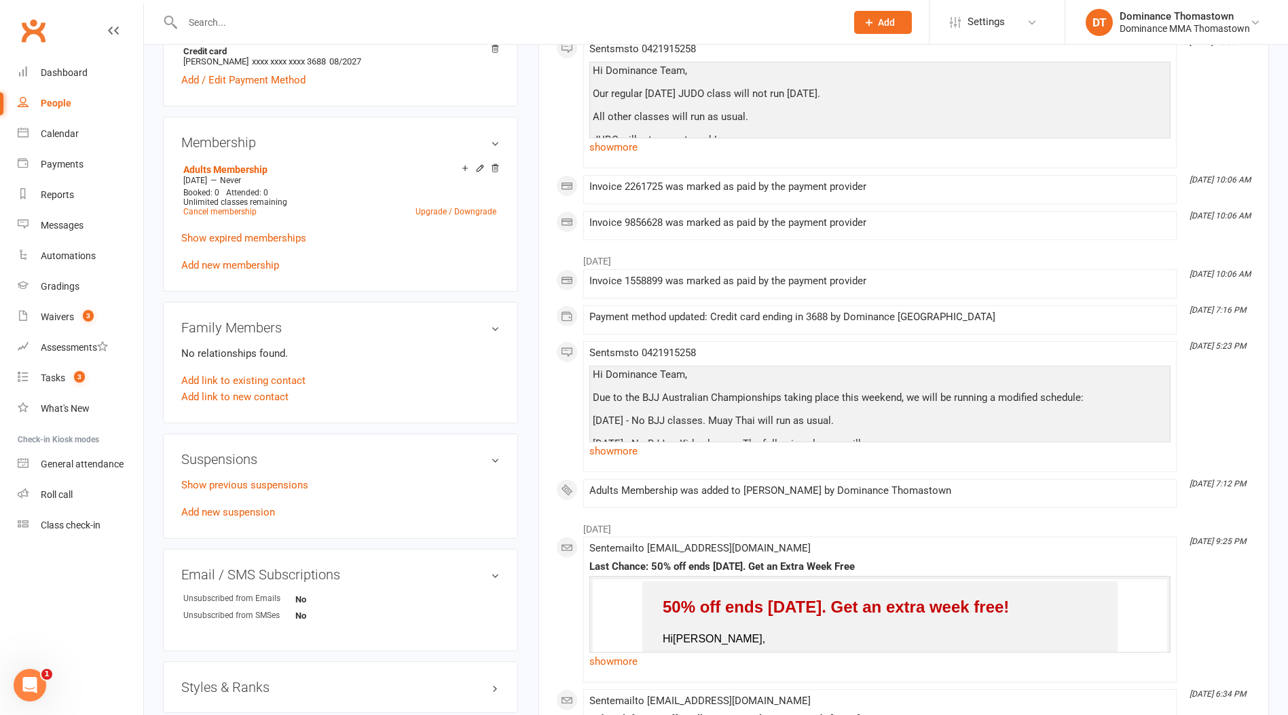
scroll to position [608, 0]
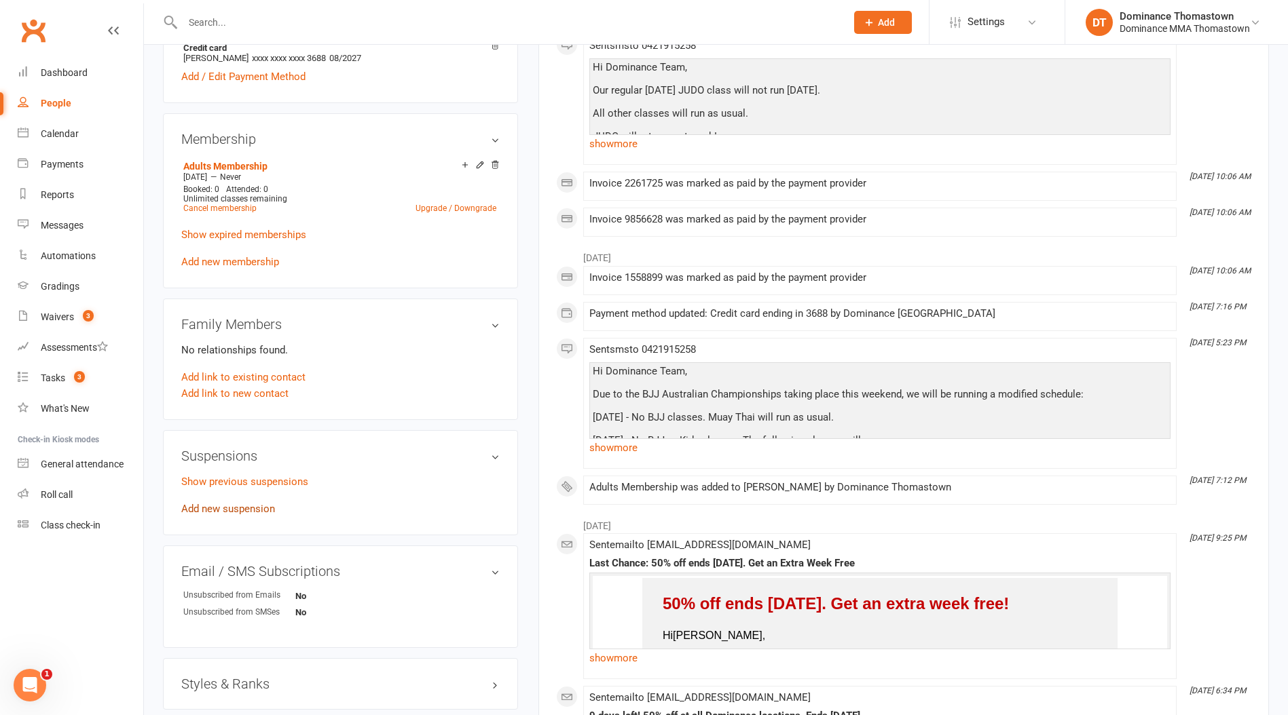
click at [242, 506] on link "Add new suspension" at bounding box center [228, 509] width 94 height 12
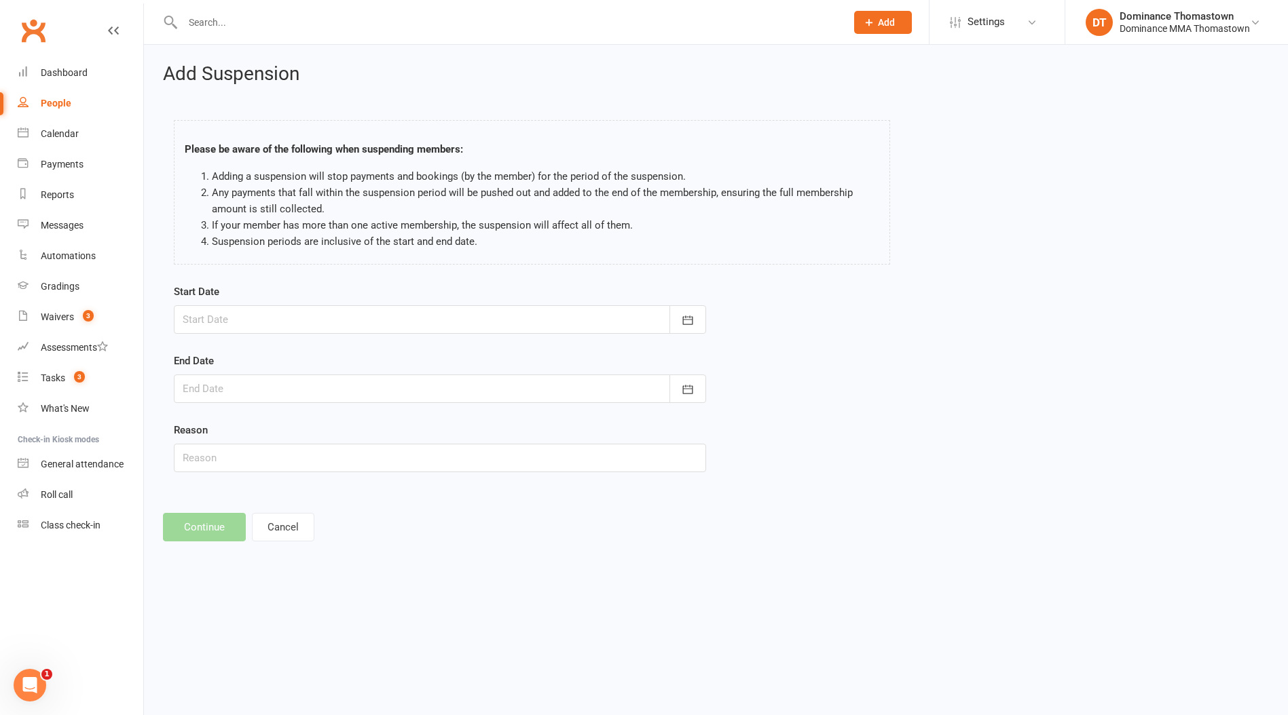
drag, startPoint x: 238, startPoint y: 299, endPoint x: 238, endPoint y: 311, distance: 11.5
click at [238, 299] on div "Start Date [DATE] Sun Mon Tue Wed Thu Fri Sat 36 31 01 02 03 04 05 06 37 07 08 …" at bounding box center [440, 309] width 532 height 50
click at [238, 312] on div at bounding box center [440, 319] width 532 height 29
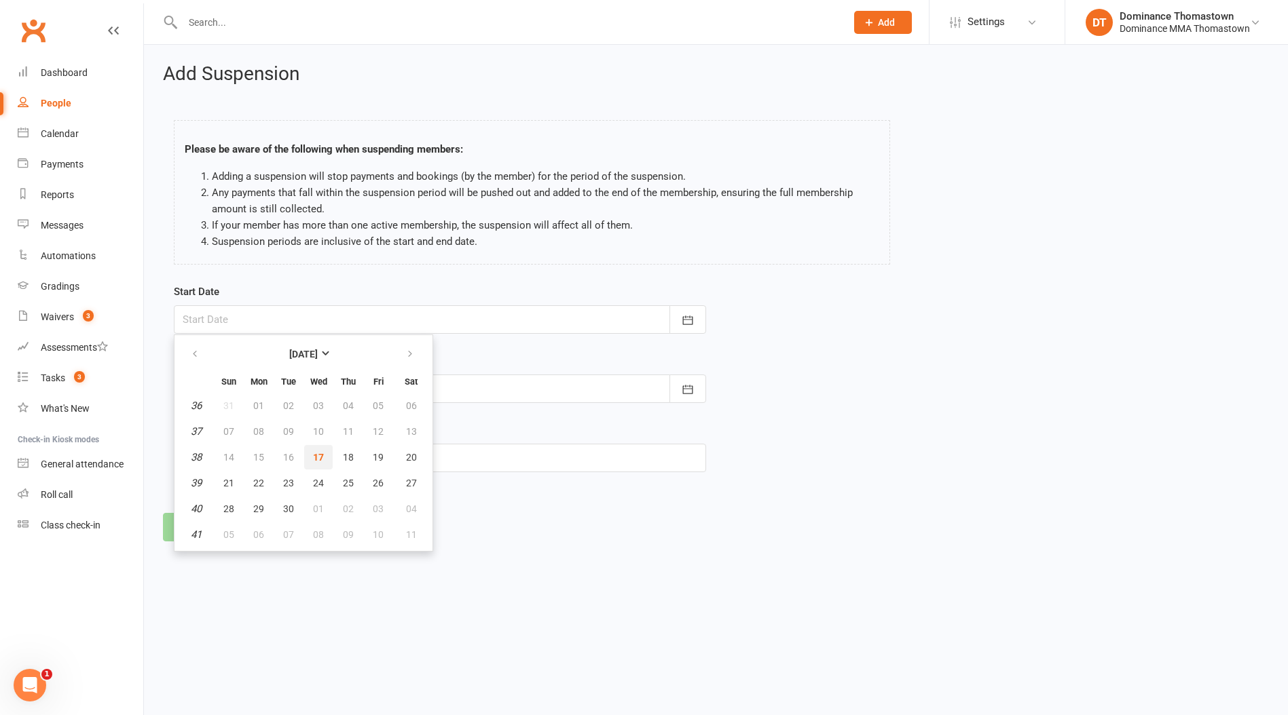
drag, startPoint x: 316, startPoint y: 452, endPoint x: 290, endPoint y: 402, distance: 56.2
click at [316, 452] on span "17" at bounding box center [318, 457] width 11 height 11
type input "[DATE]"
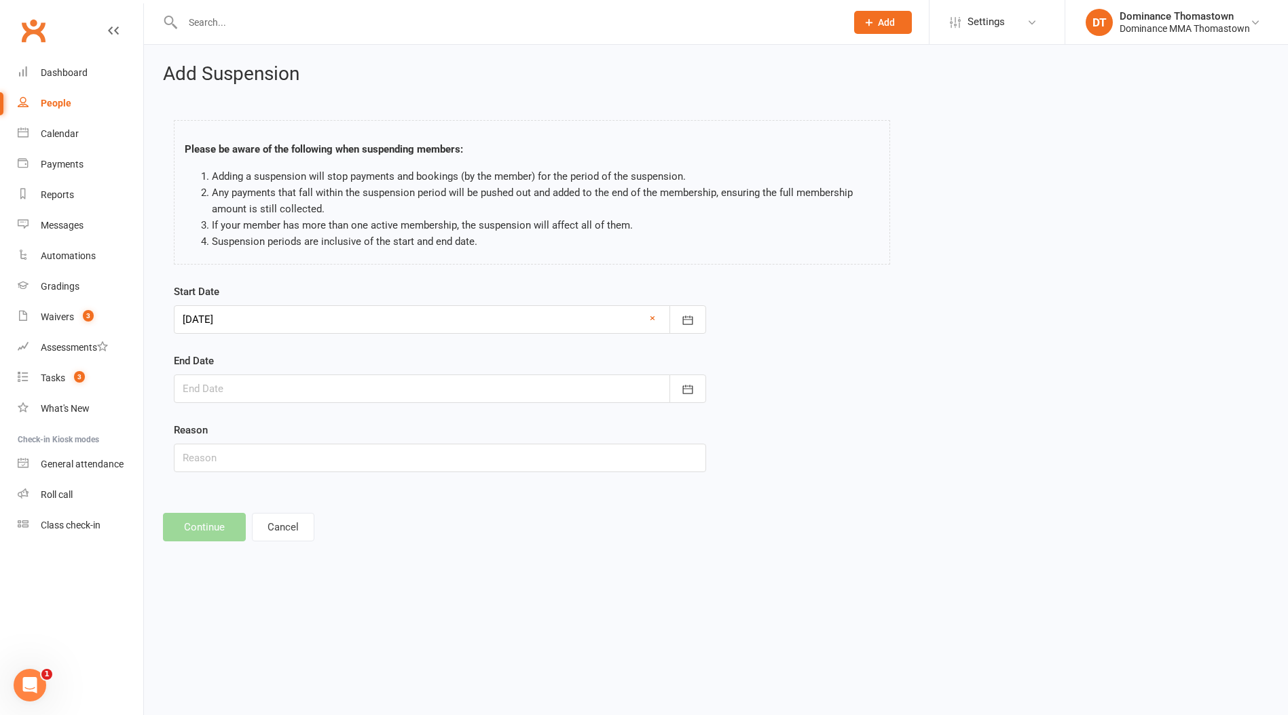
click at [278, 384] on div at bounding box center [440, 389] width 532 height 29
click at [337, 574] on button "02" at bounding box center [348, 578] width 29 height 24
click at [243, 383] on div at bounding box center [440, 389] width 532 height 29
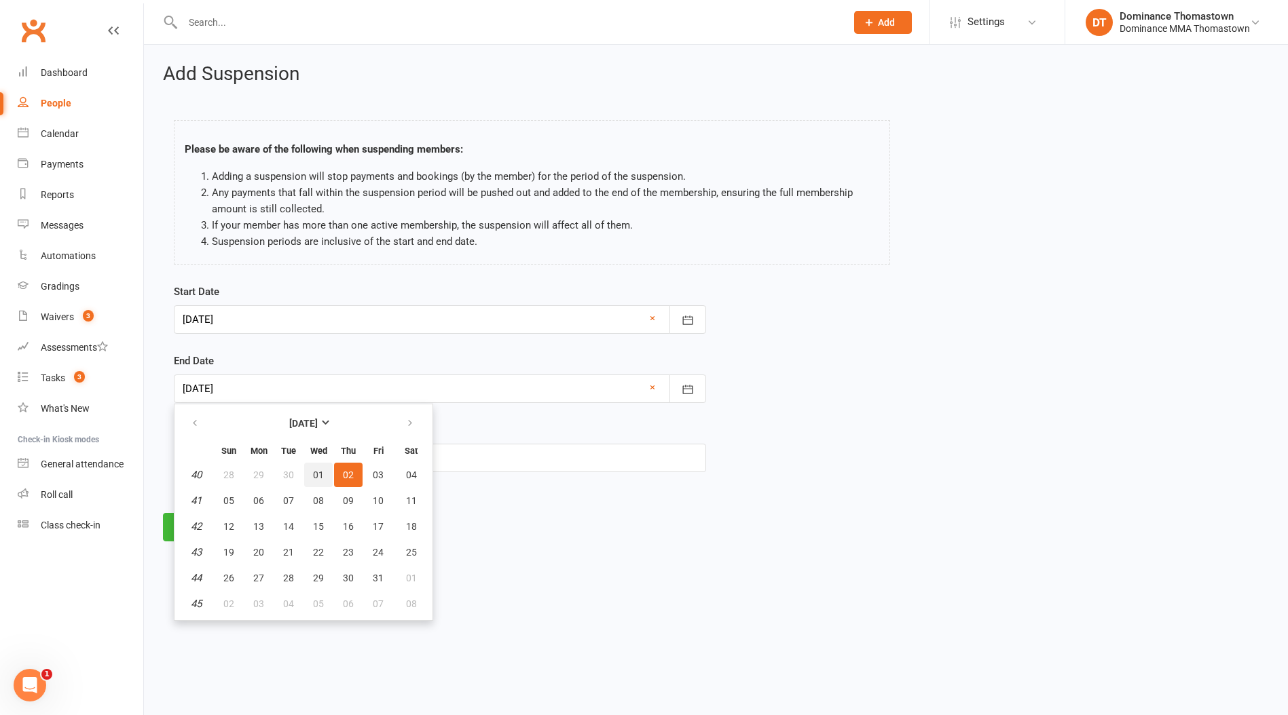
click at [316, 472] on span "01" at bounding box center [318, 475] width 11 height 11
type input "[DATE]"
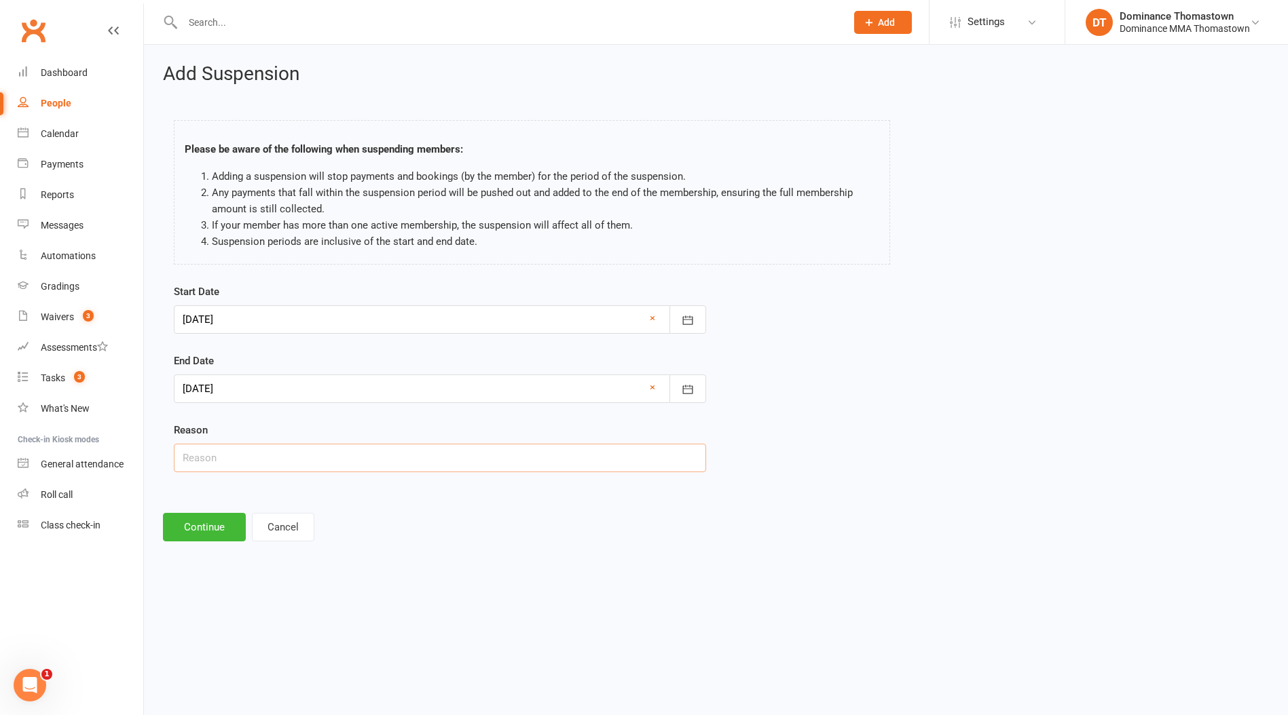
click at [214, 464] on input "text" at bounding box center [440, 458] width 532 height 29
paste input "work commitments, late finish"
type input "work commitments, late finish"
drag, startPoint x: 212, startPoint y: 367, endPoint x: 210, endPoint y: 386, distance: 18.4
click at [212, 369] on div "End Date [DATE] [DATE] Sun Mon Tue Wed Thu Fri Sat 40 28 29 30 01 02 03 04 41 0…" at bounding box center [440, 378] width 532 height 50
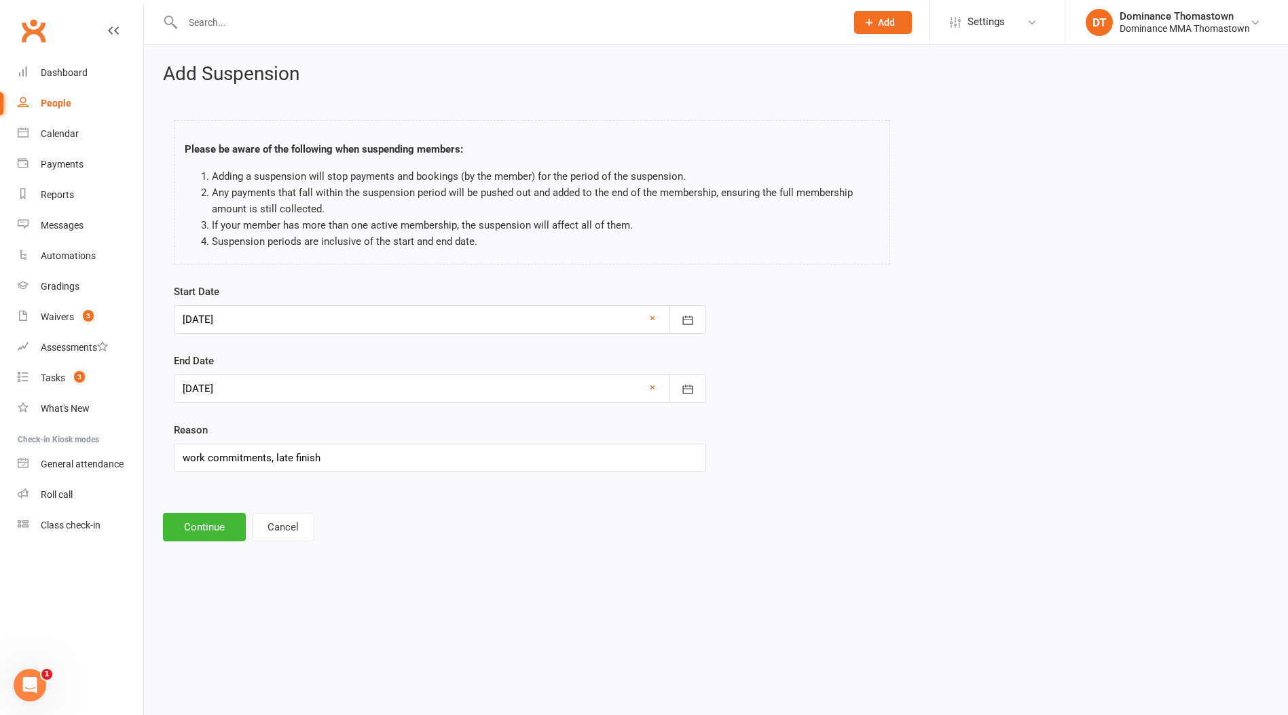
drag, startPoint x: 210, startPoint y: 386, endPoint x: 261, endPoint y: 418, distance: 59.9
click at [210, 386] on div at bounding box center [440, 389] width 532 height 29
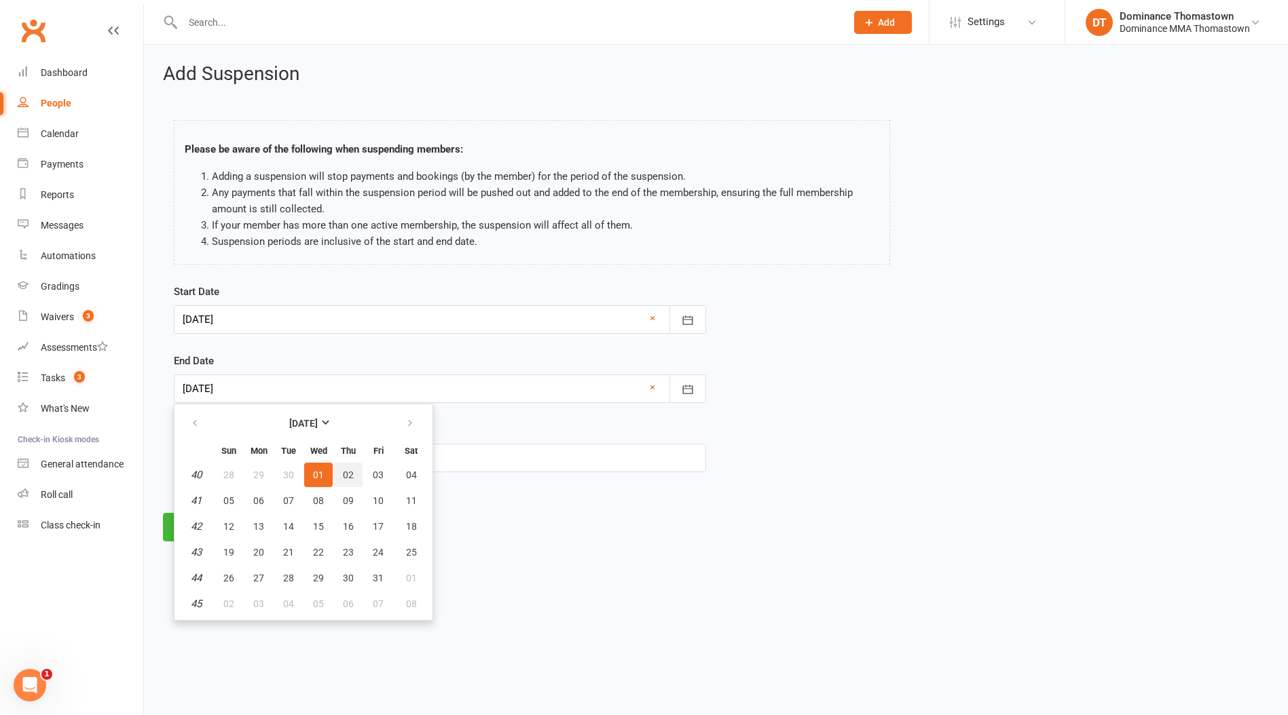
drag, startPoint x: 341, startPoint y: 478, endPoint x: 284, endPoint y: 490, distance: 59.0
click at [339, 478] on button "02" at bounding box center [348, 475] width 29 height 24
type input "02 Oct 2025"
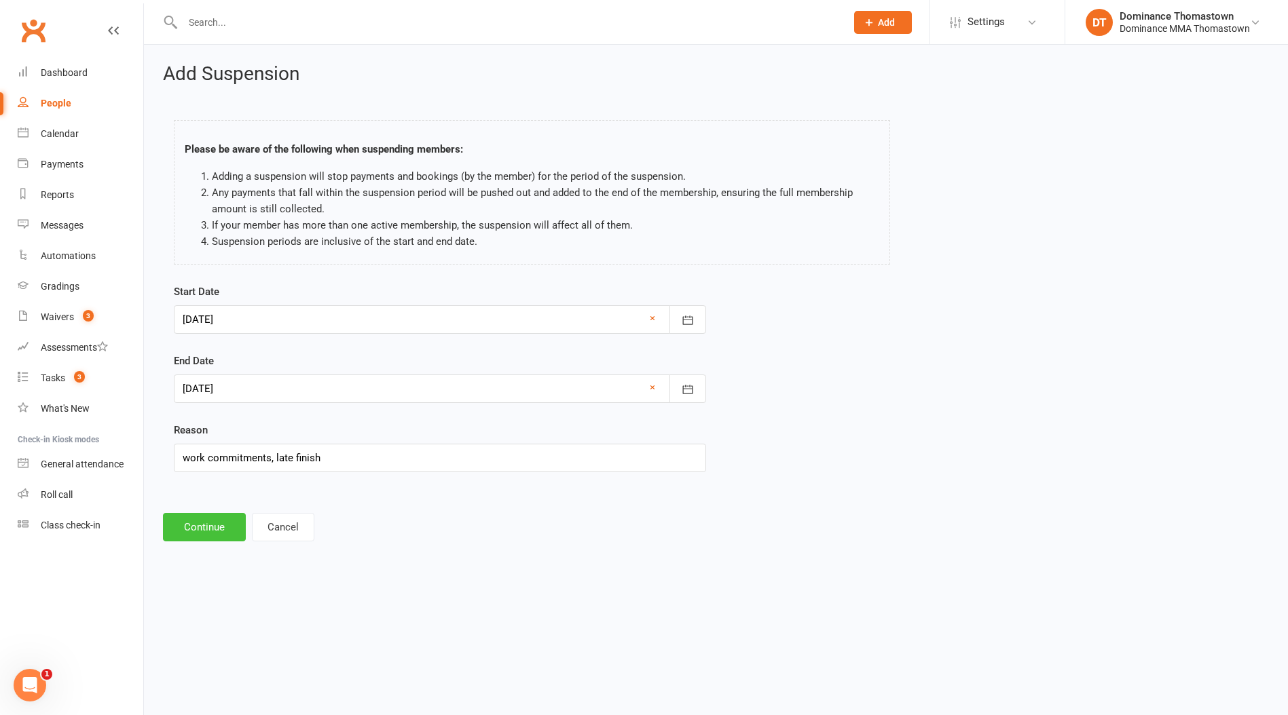
drag, startPoint x: 212, startPoint y: 530, endPoint x: 233, endPoint y: 489, distance: 45.8
click at [212, 530] on button "Continue" at bounding box center [204, 527] width 83 height 29
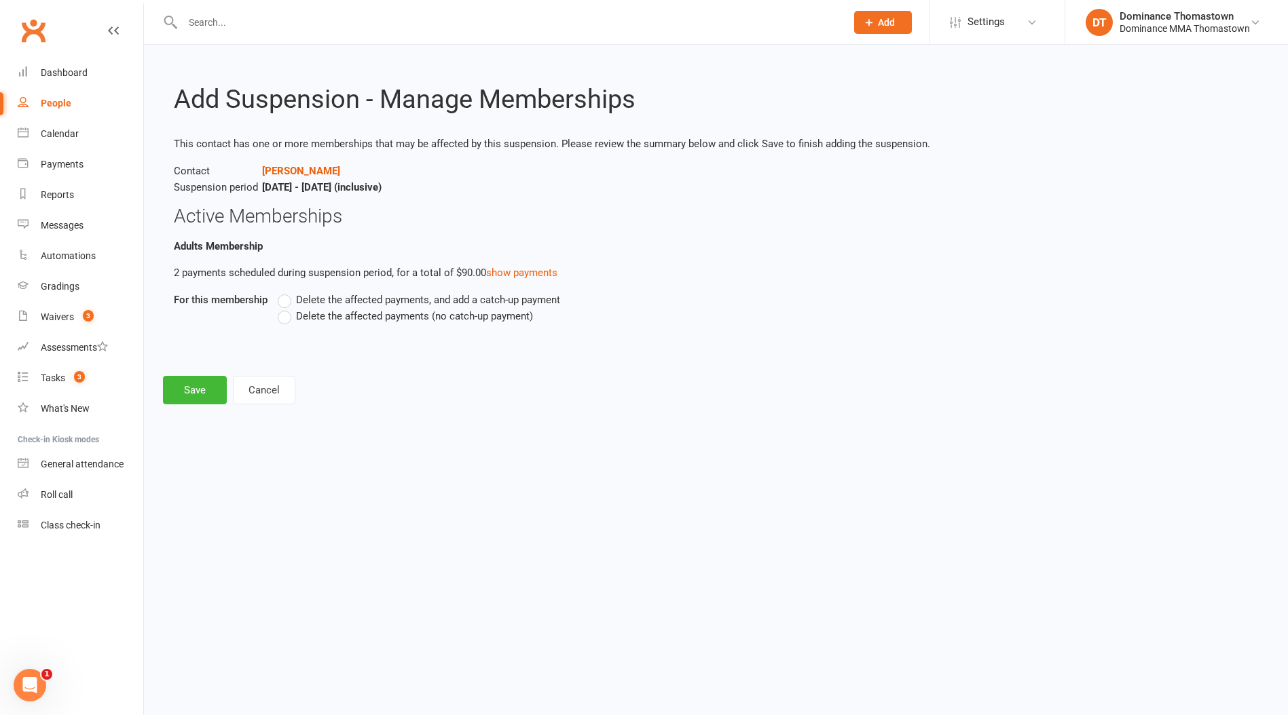
click at [415, 314] on span "Delete the affected payments (no catch-up payment)" at bounding box center [414, 315] width 237 height 14
click at [286, 308] on input "Delete the affected payments (no catch-up payment)" at bounding box center [282, 308] width 9 height 0
click at [199, 396] on button "Save" at bounding box center [195, 390] width 64 height 29
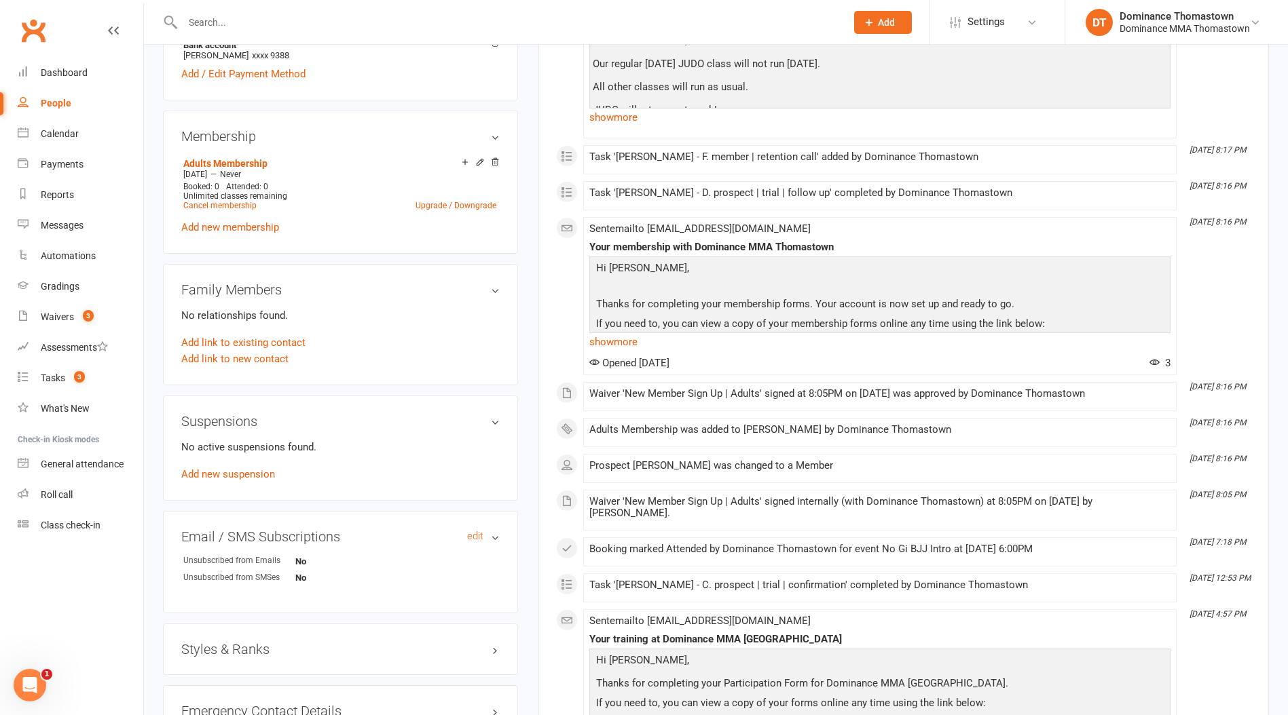
scroll to position [617, 0]
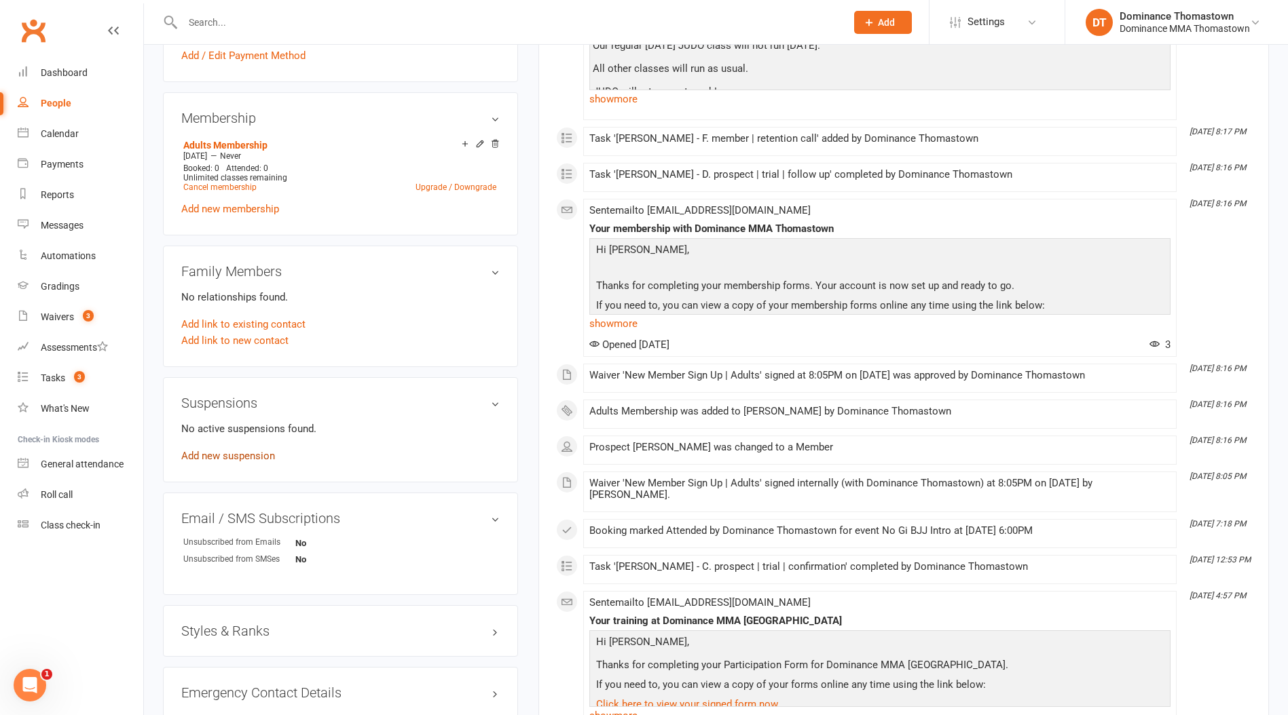
click at [213, 453] on link "Add new suspension" at bounding box center [228, 456] width 94 height 12
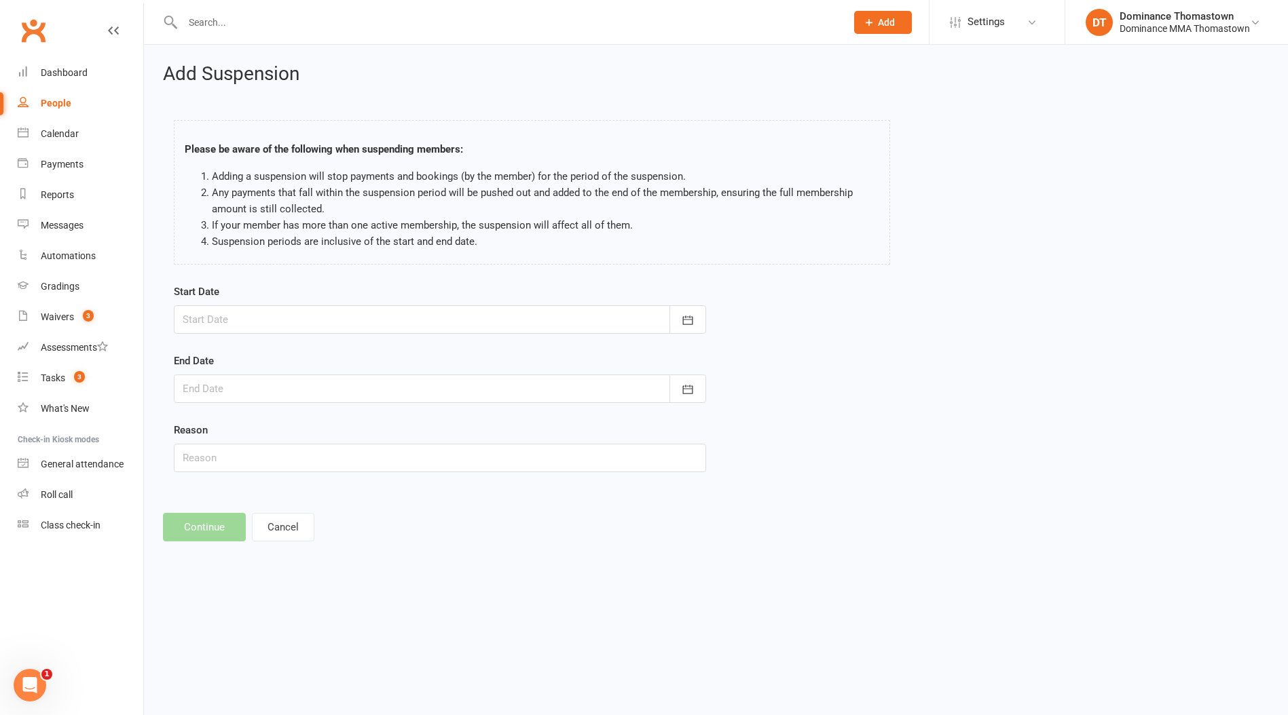
click at [232, 319] on div at bounding box center [440, 319] width 532 height 29
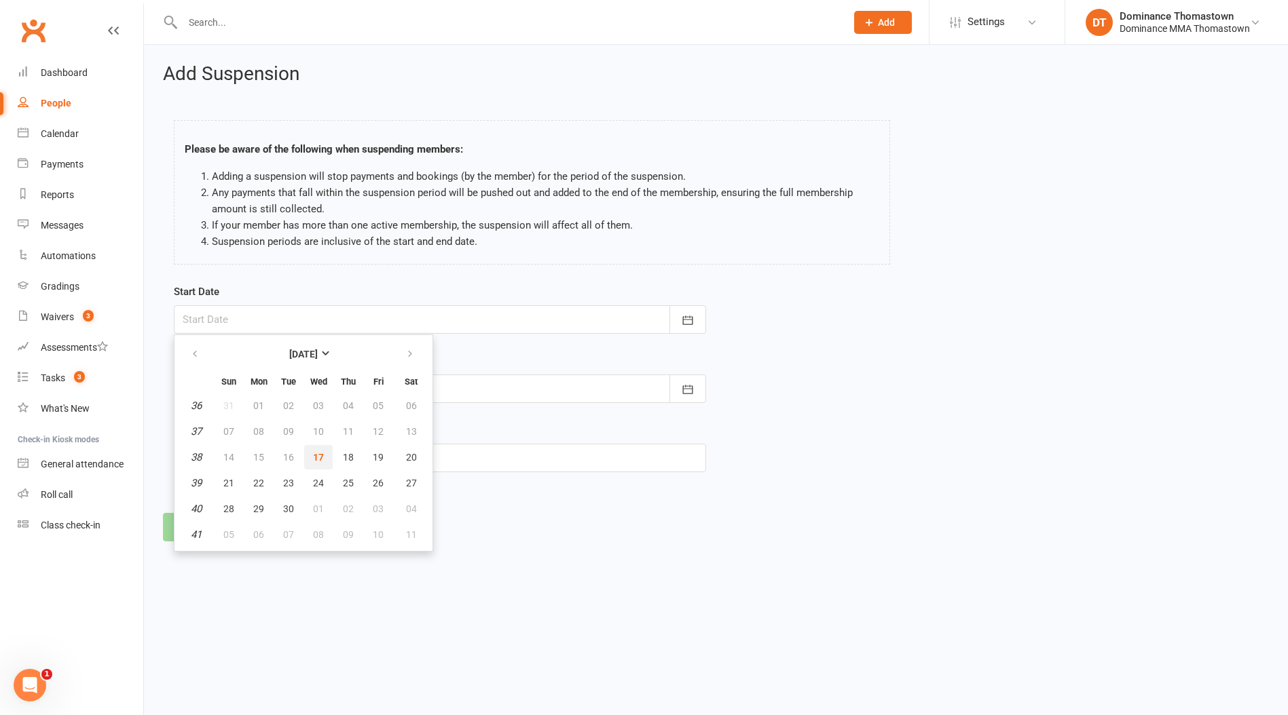
drag, startPoint x: 322, startPoint y: 456, endPoint x: 265, endPoint y: 382, distance: 93.8
click at [320, 455] on span "17" at bounding box center [318, 457] width 11 height 11
type input "17 Sep 2025"
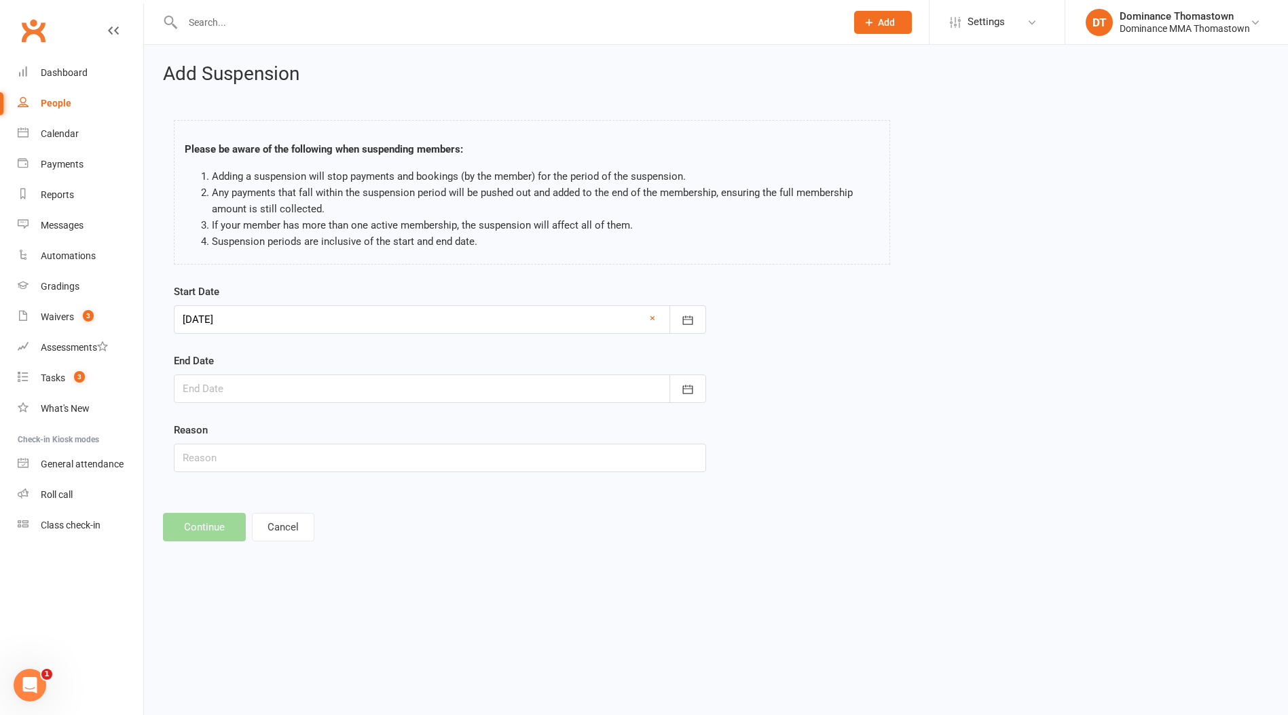
drag, startPoint x: 242, startPoint y: 381, endPoint x: 300, endPoint y: 368, distance: 59.1
click at [243, 381] on div at bounding box center [440, 389] width 532 height 29
click at [417, 432] on button "button" at bounding box center [410, 423] width 29 height 24
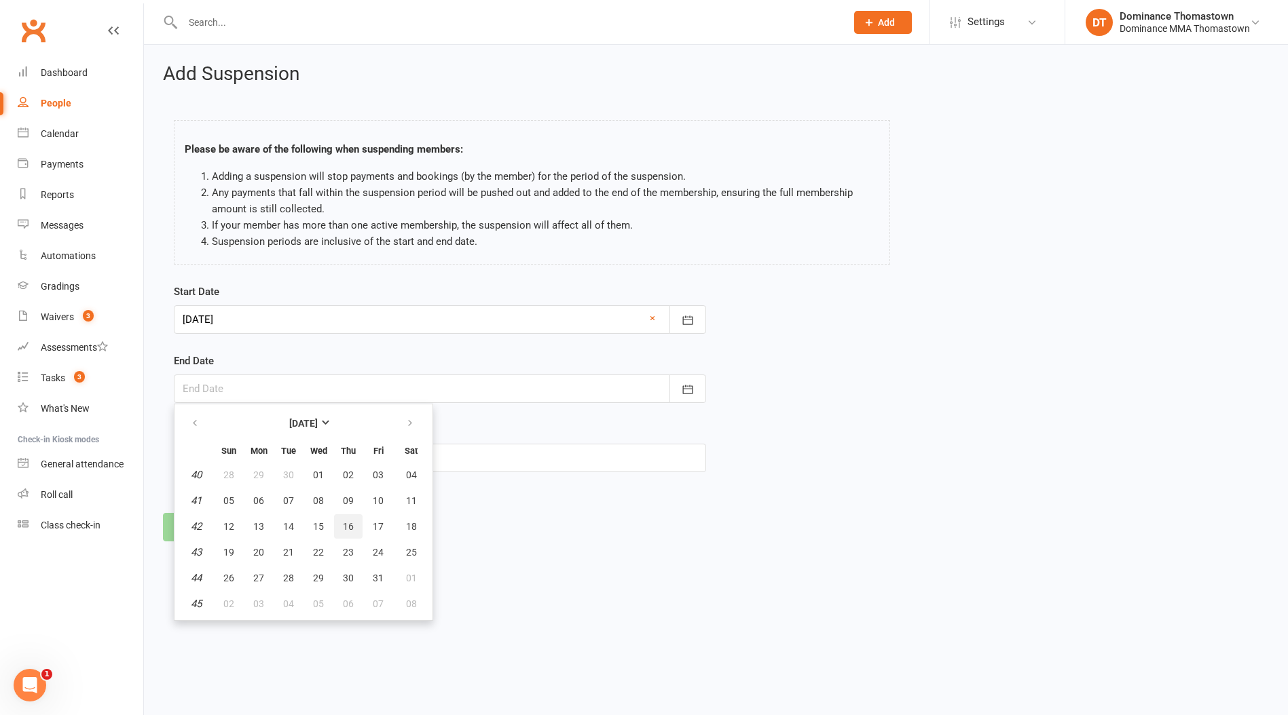
click at [346, 524] on span "16" at bounding box center [348, 526] width 11 height 11
type input "16 Oct 2025"
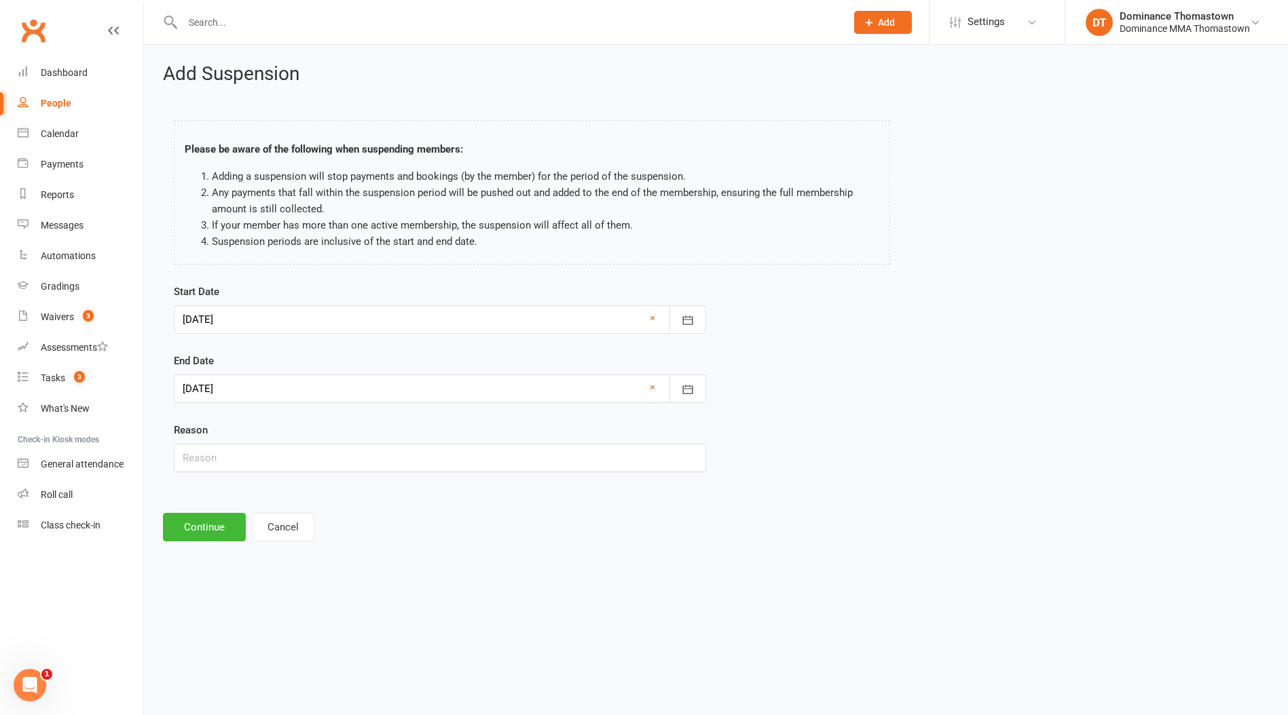
click at [249, 472] on div "Start Date 17 Sep 2025 September 2025 Sun Mon Tue Wed Thu Fri Sat 36 31 01 02 0…" at bounding box center [440, 388] width 552 height 208
click at [247, 450] on input "text" at bounding box center [440, 458] width 532 height 29
paste input "Broken finger"
type input "Broken finger"
click at [174, 536] on button "Continue" at bounding box center [204, 527] width 83 height 29
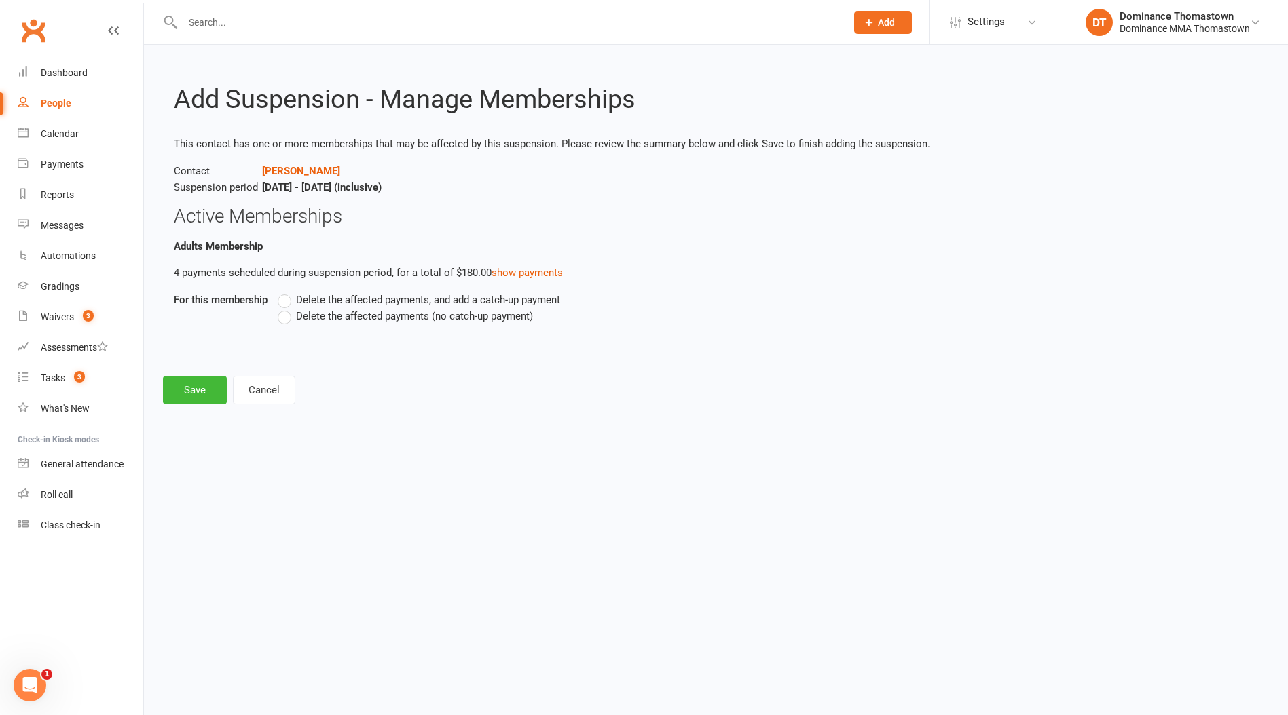
click at [367, 308] on span "Delete the affected payments (no catch-up payment)" at bounding box center [414, 315] width 237 height 14
click at [286, 308] on input "Delete the affected payments (no catch-up payment)" at bounding box center [282, 308] width 9 height 0
click at [202, 387] on button "Save" at bounding box center [195, 390] width 64 height 29
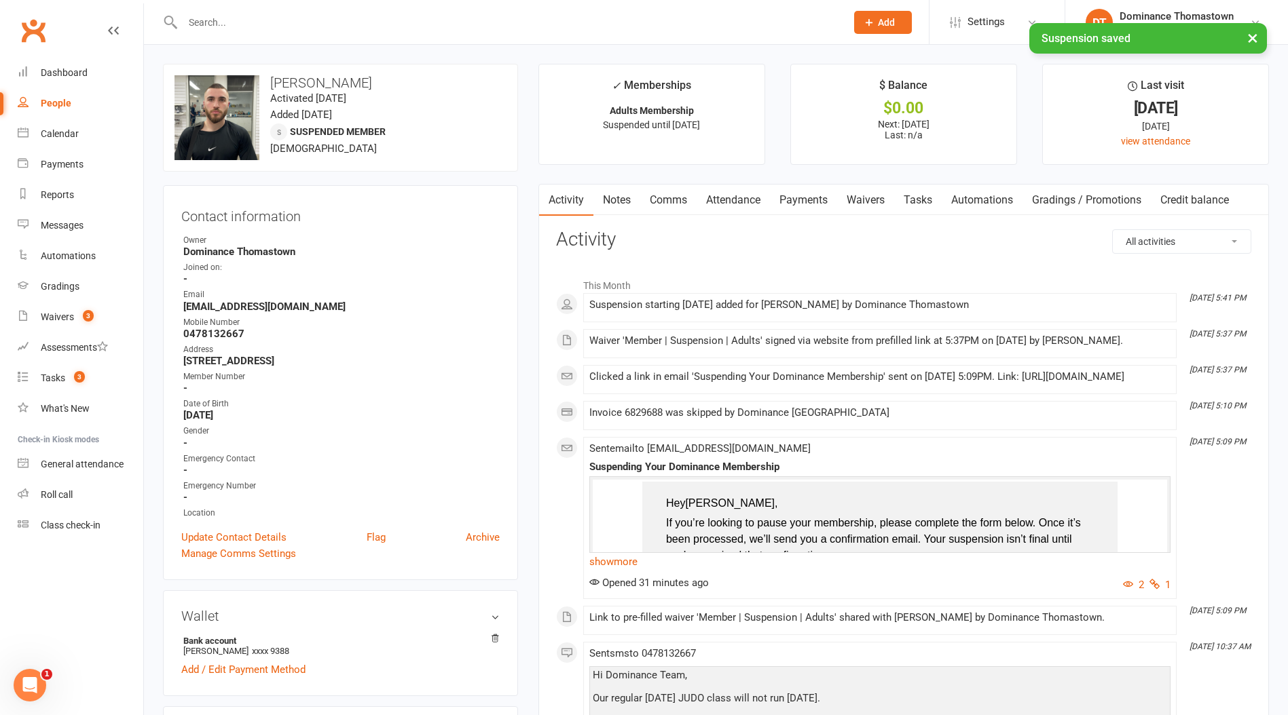
click at [278, 23] on div "× Suspension saved" at bounding box center [635, 23] width 1270 height 0
click at [282, 14] on input "text" at bounding box center [508, 22] width 658 height 19
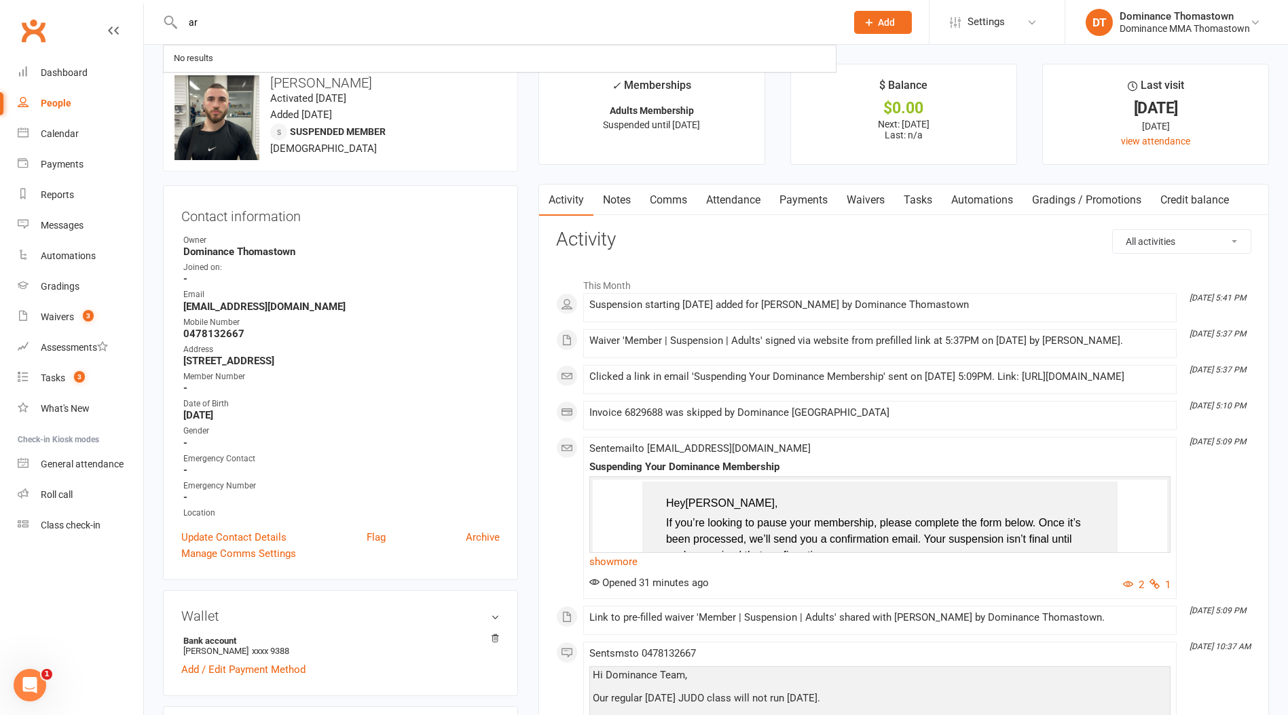
type input "a"
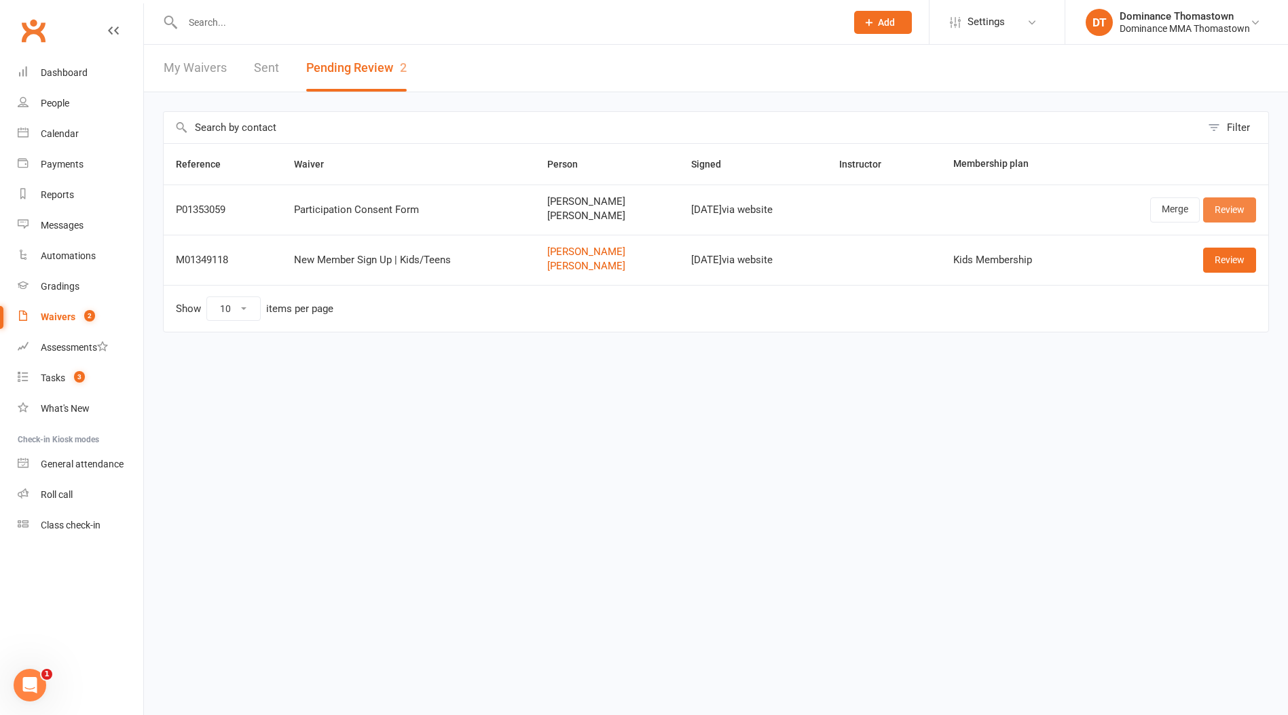
click at [1240, 208] on link "Review" at bounding box center [1229, 210] width 53 height 24
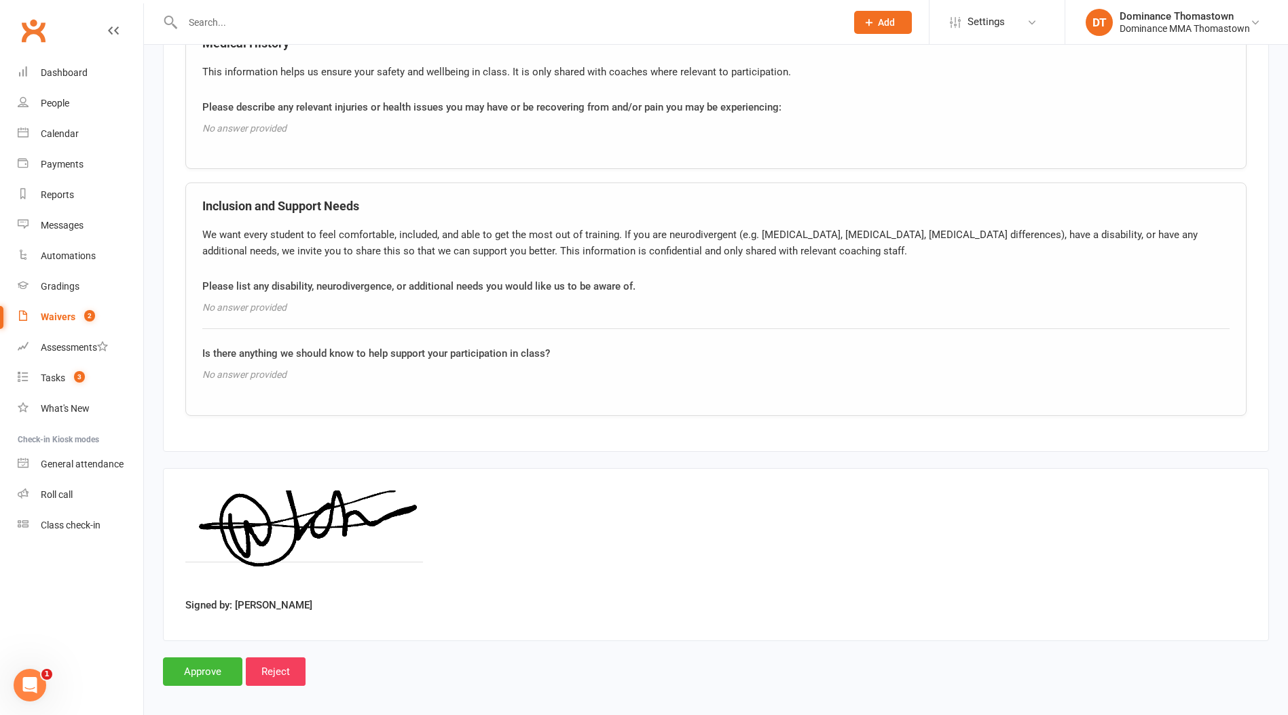
scroll to position [1520, 0]
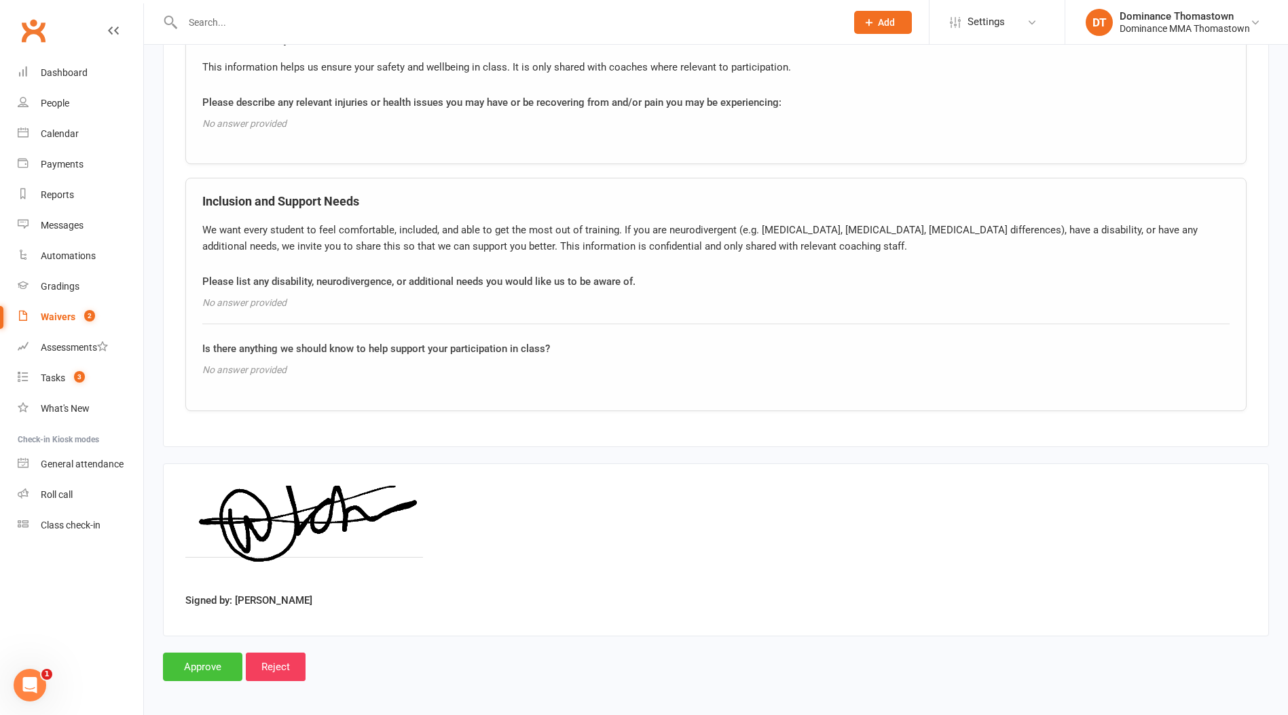
click at [210, 655] on input "Approve" at bounding box center [202, 667] width 79 height 29
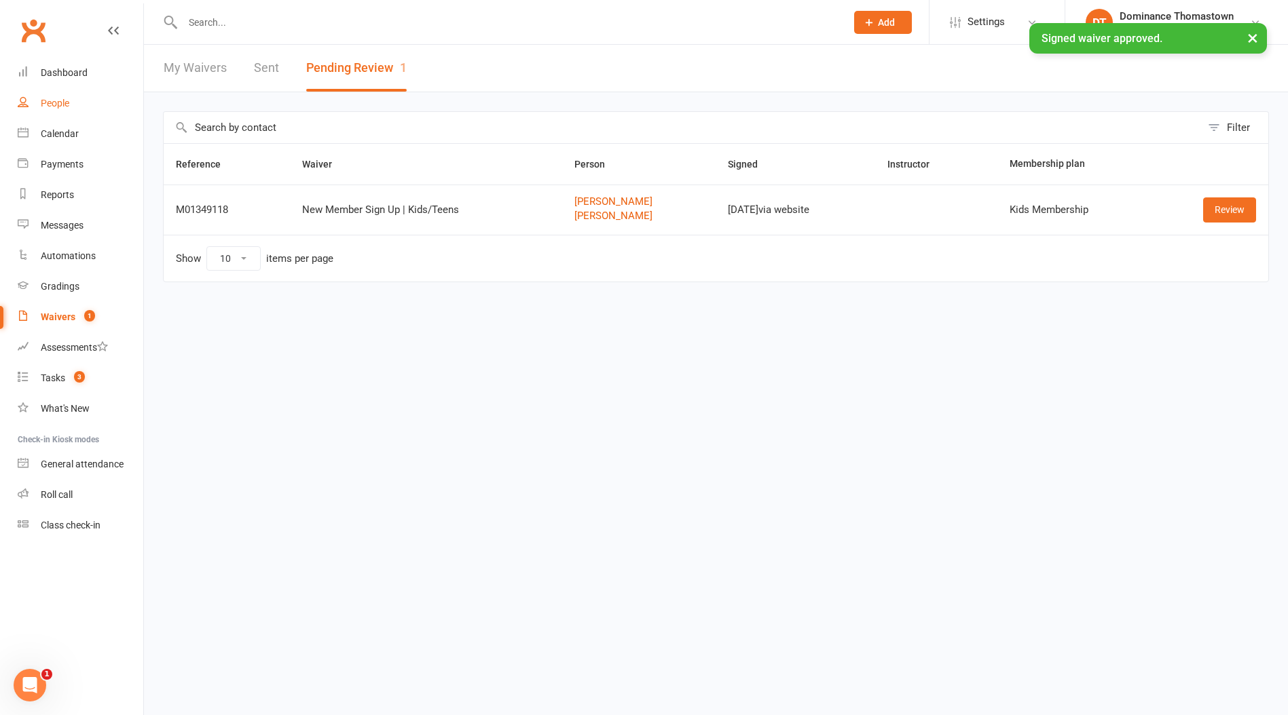
click at [47, 105] on div "People" at bounding box center [55, 103] width 29 height 11
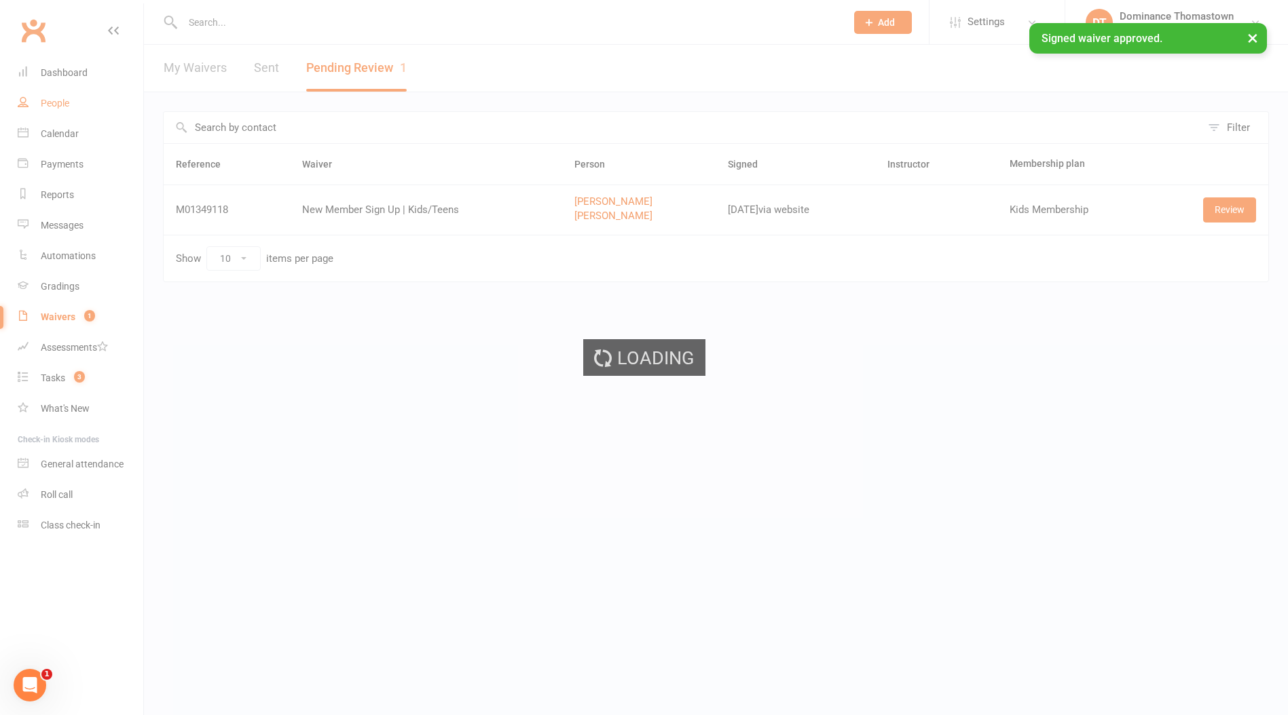
select select "100"
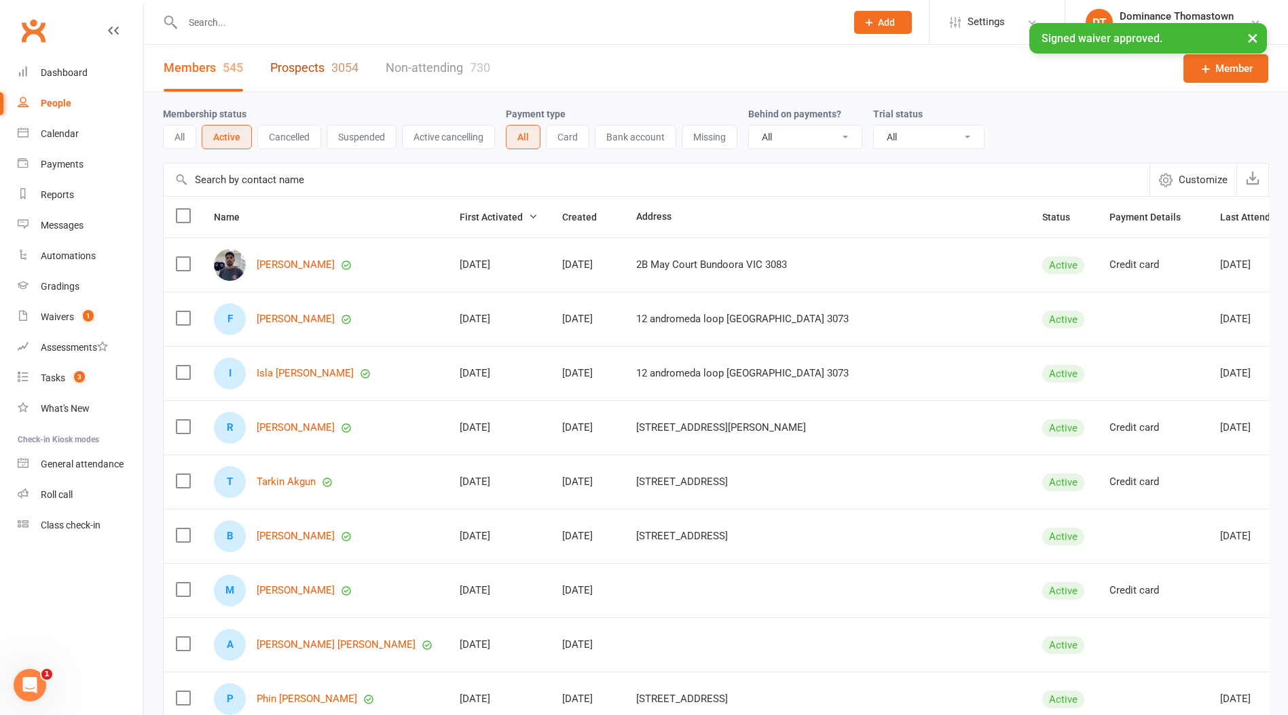
click at [271, 71] on link "Prospects 3054" at bounding box center [314, 68] width 88 height 47
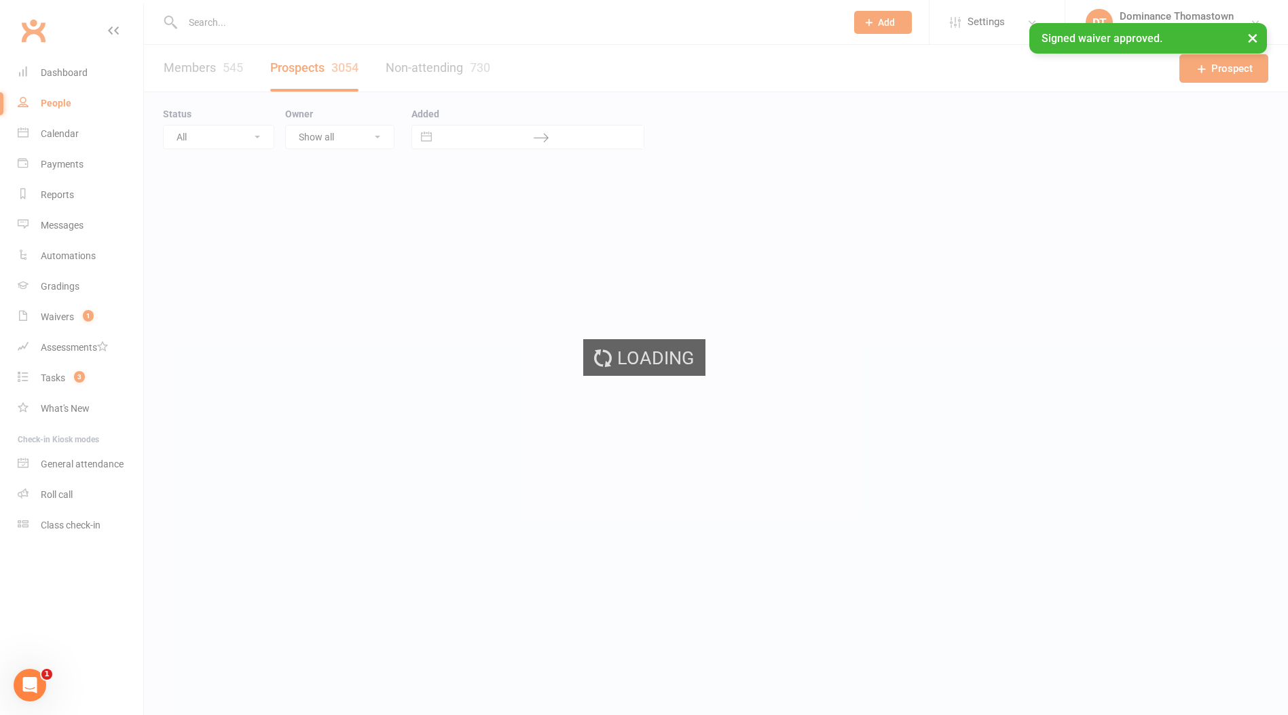
select select "100"
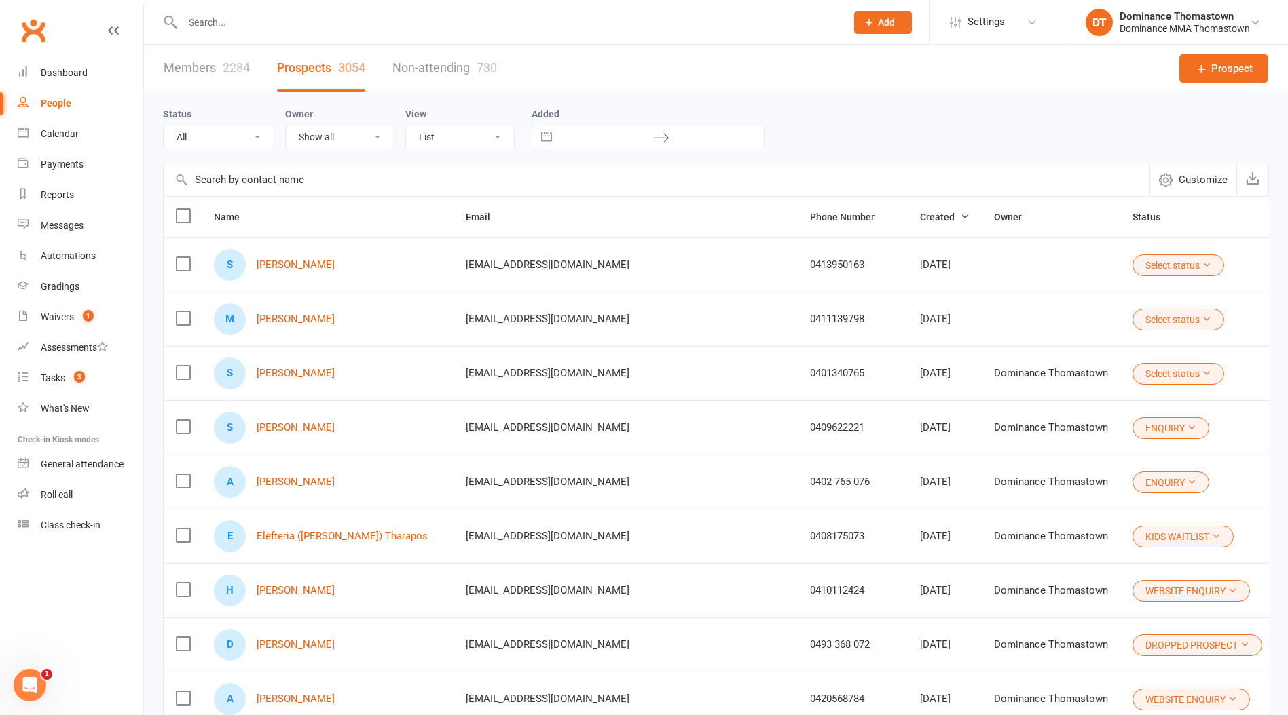
click at [1132, 269] on button "Select status" at bounding box center [1178, 266] width 92 height 22
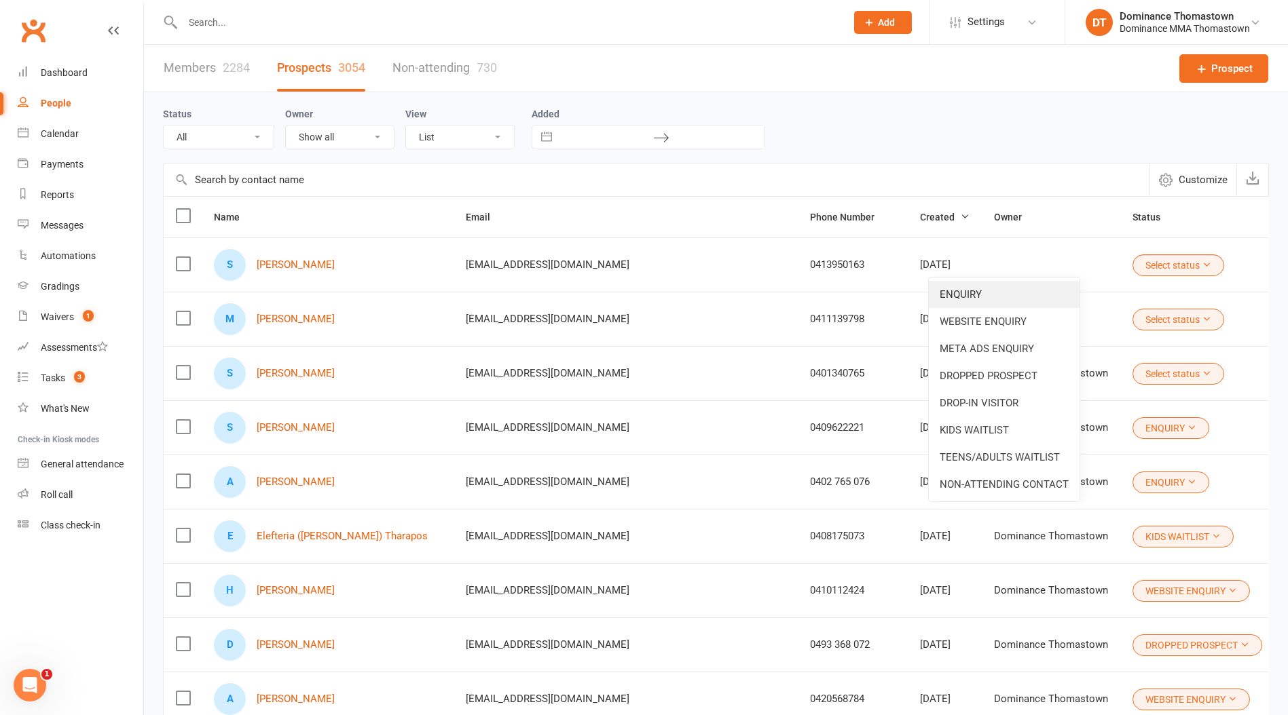
click at [995, 297] on link "ENQUIRY" at bounding box center [1004, 294] width 151 height 27
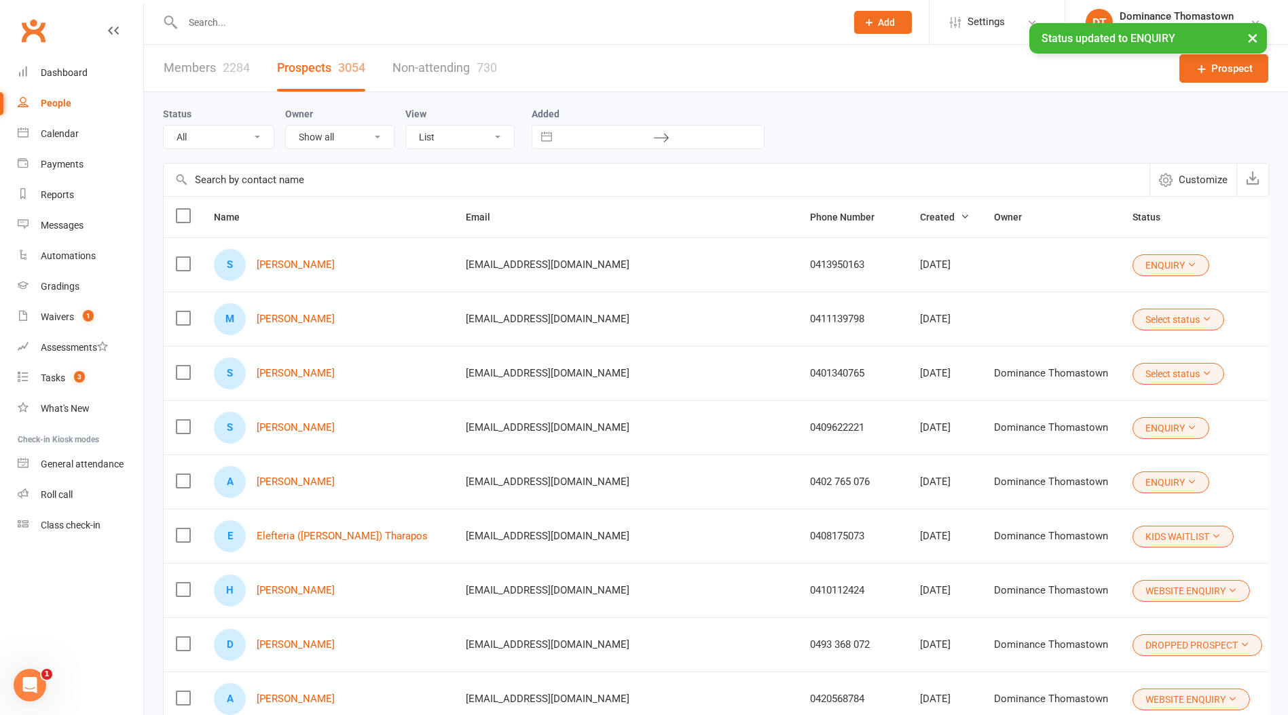
click at [1132, 318] on button "Select status" at bounding box center [1178, 320] width 92 height 22
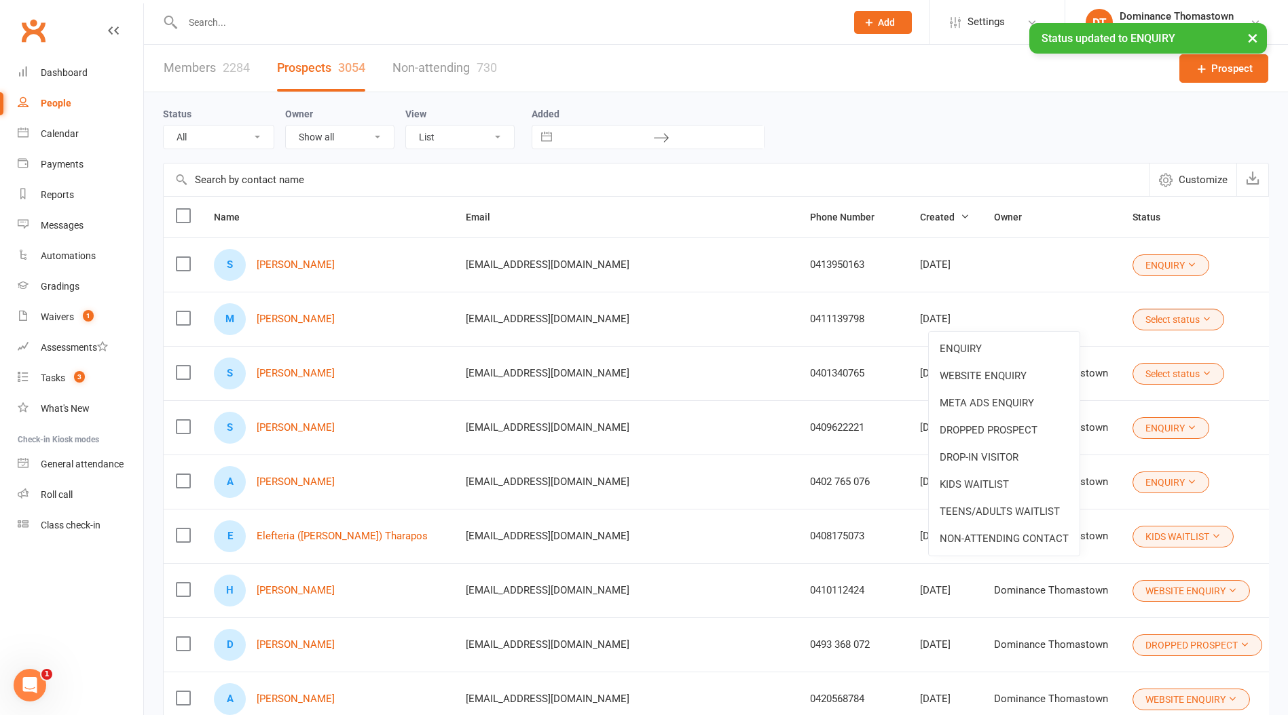
click at [981, 299] on td at bounding box center [1050, 319] width 138 height 54
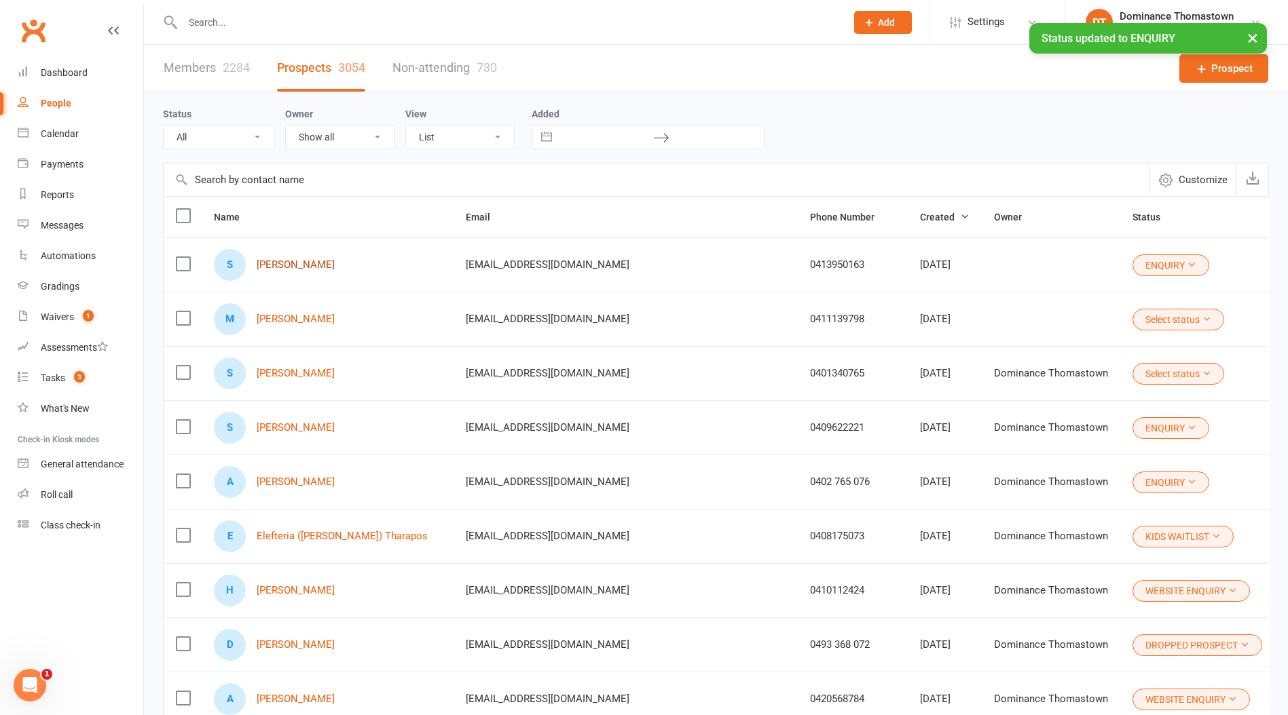
click at [300, 267] on link "[PERSON_NAME]" at bounding box center [296, 265] width 78 height 12
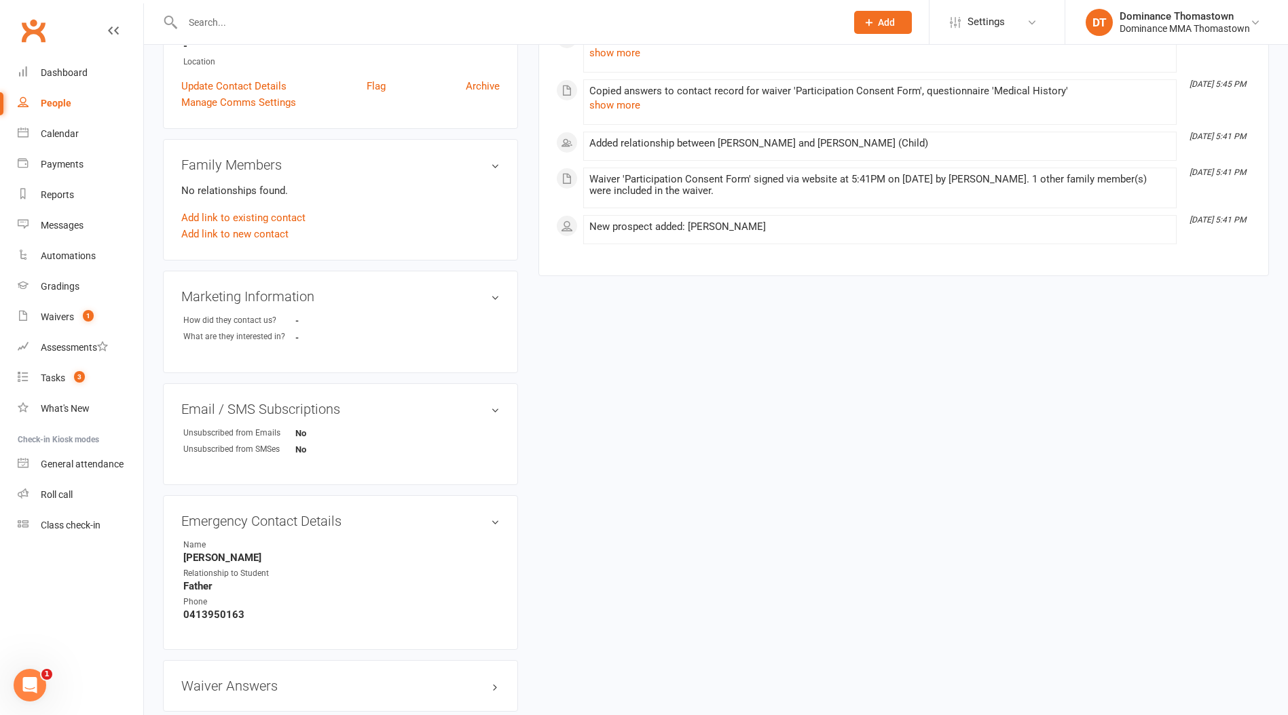
scroll to position [405, 0]
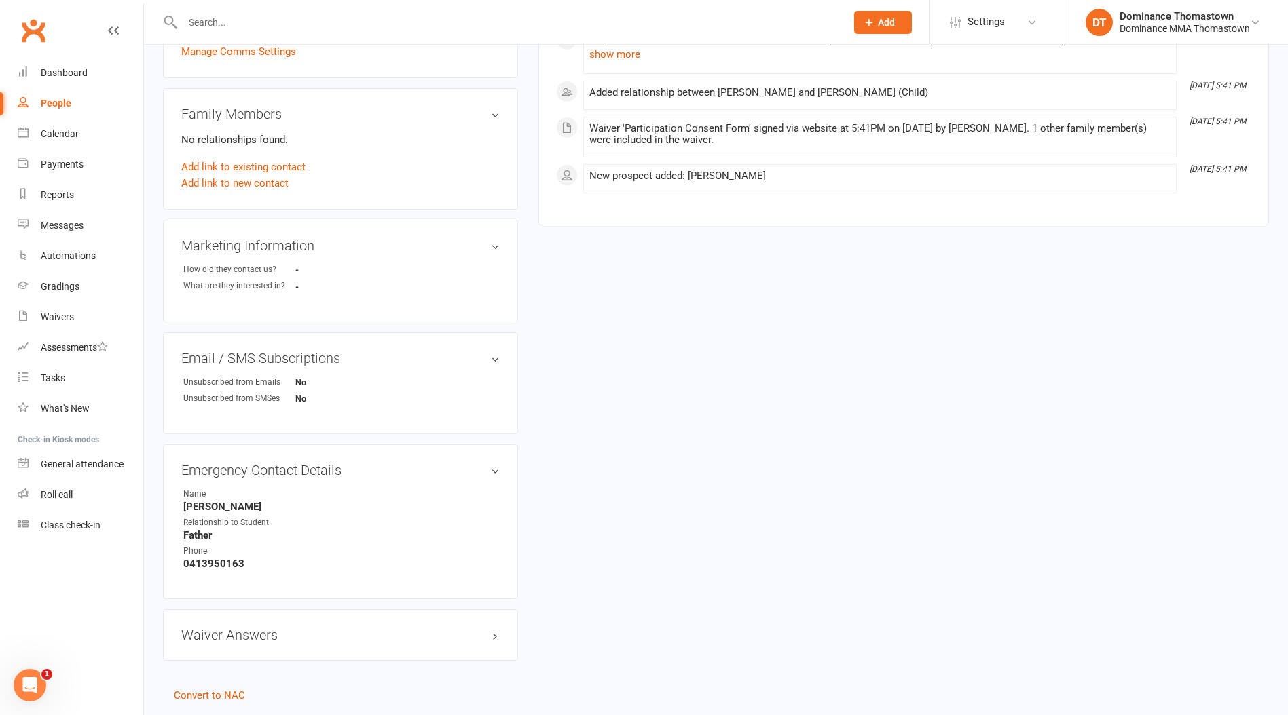
scroll to position [405, 0]
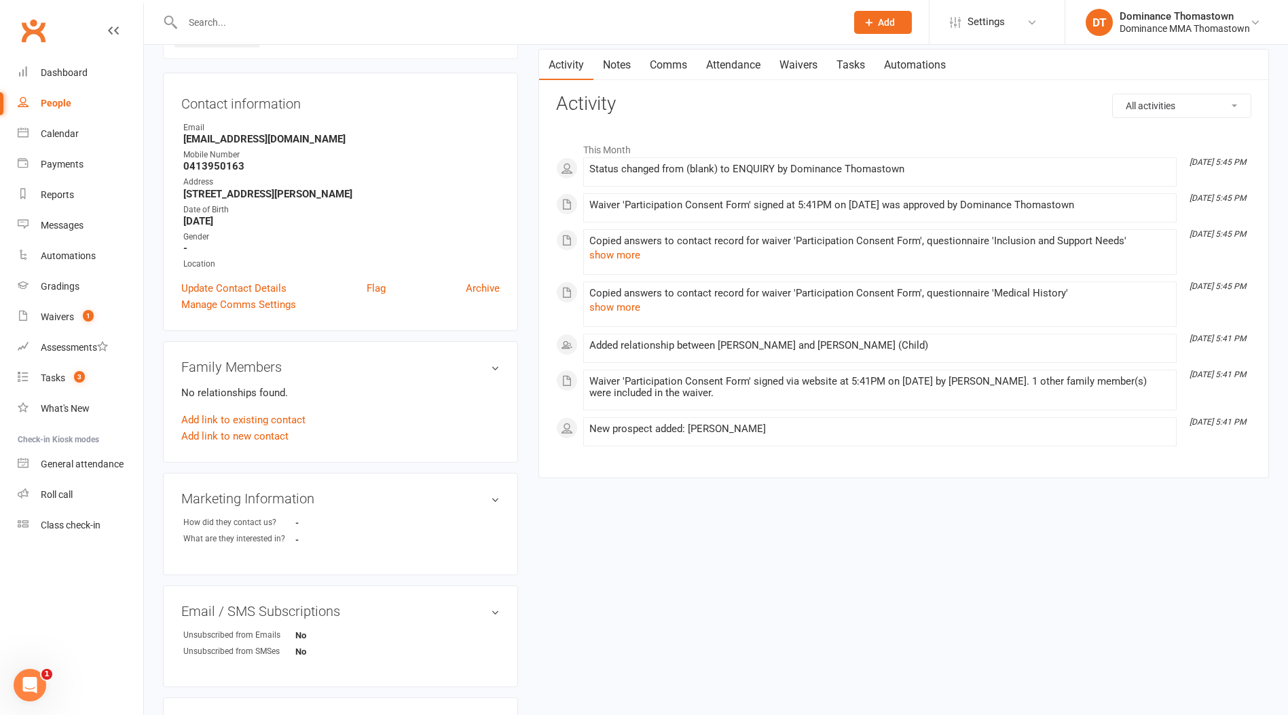
scroll to position [405, 0]
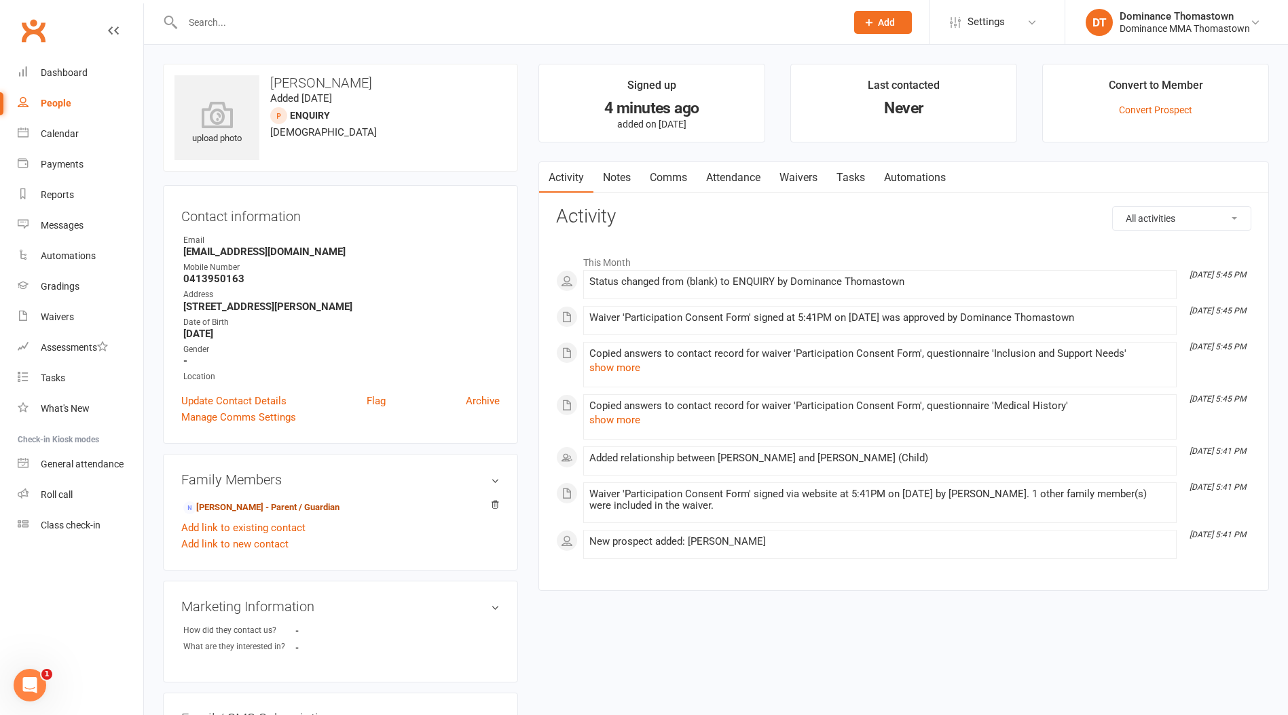
click at [271, 510] on link "[PERSON_NAME] - Parent / Guardian" at bounding box center [261, 508] width 156 height 14
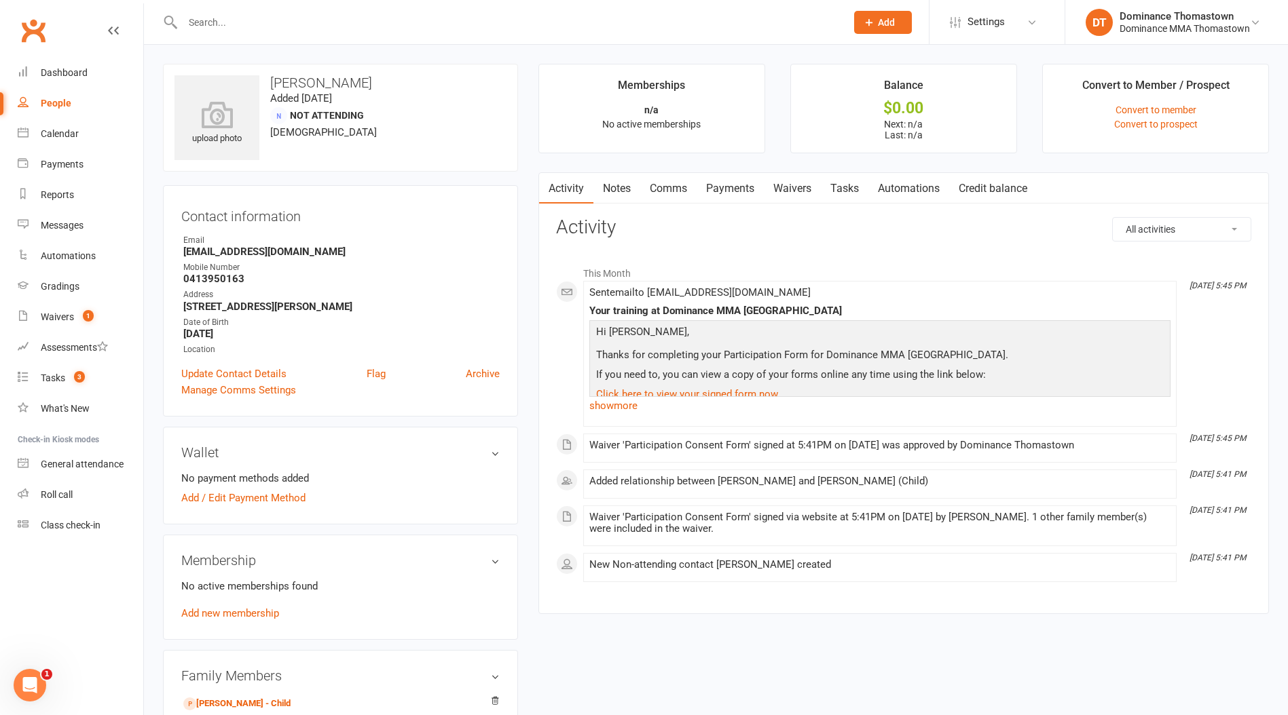
drag, startPoint x: 627, startPoint y: 180, endPoint x: 714, endPoint y: 205, distance: 90.4
click at [627, 180] on link "Notes" at bounding box center [616, 188] width 47 height 31
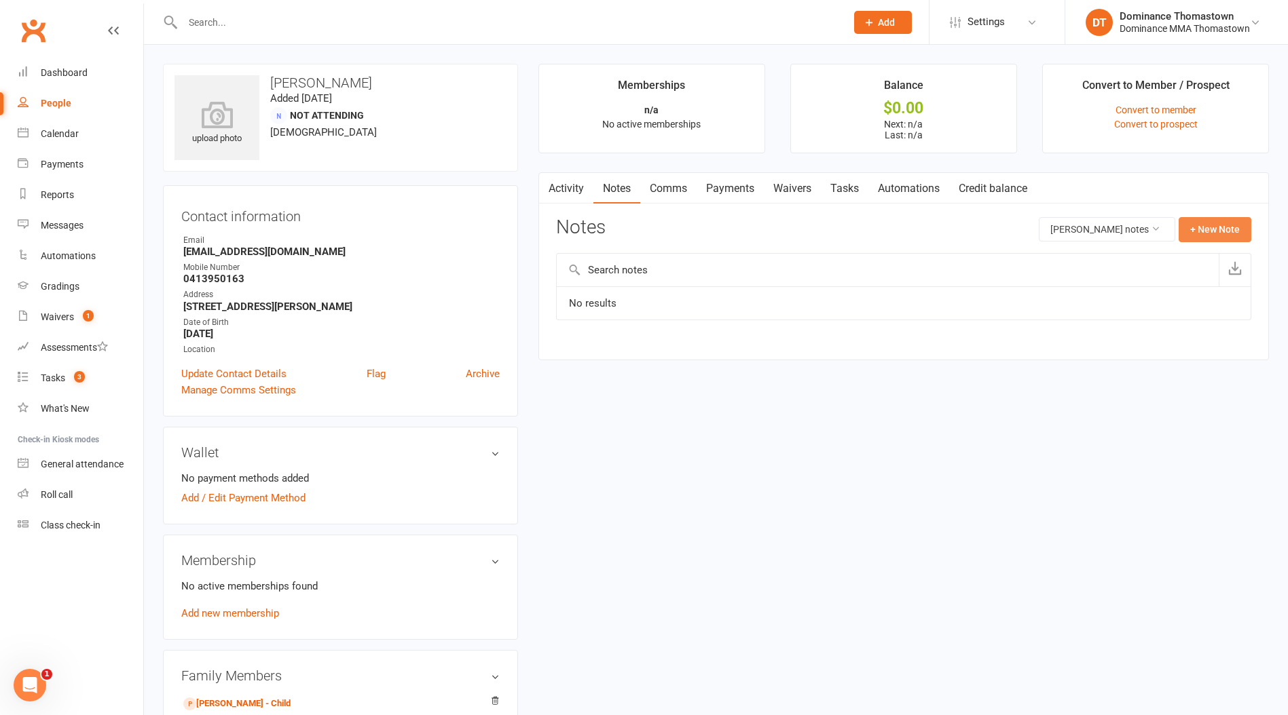
click at [1207, 226] on button "+ New Note" at bounding box center [1214, 229] width 73 height 24
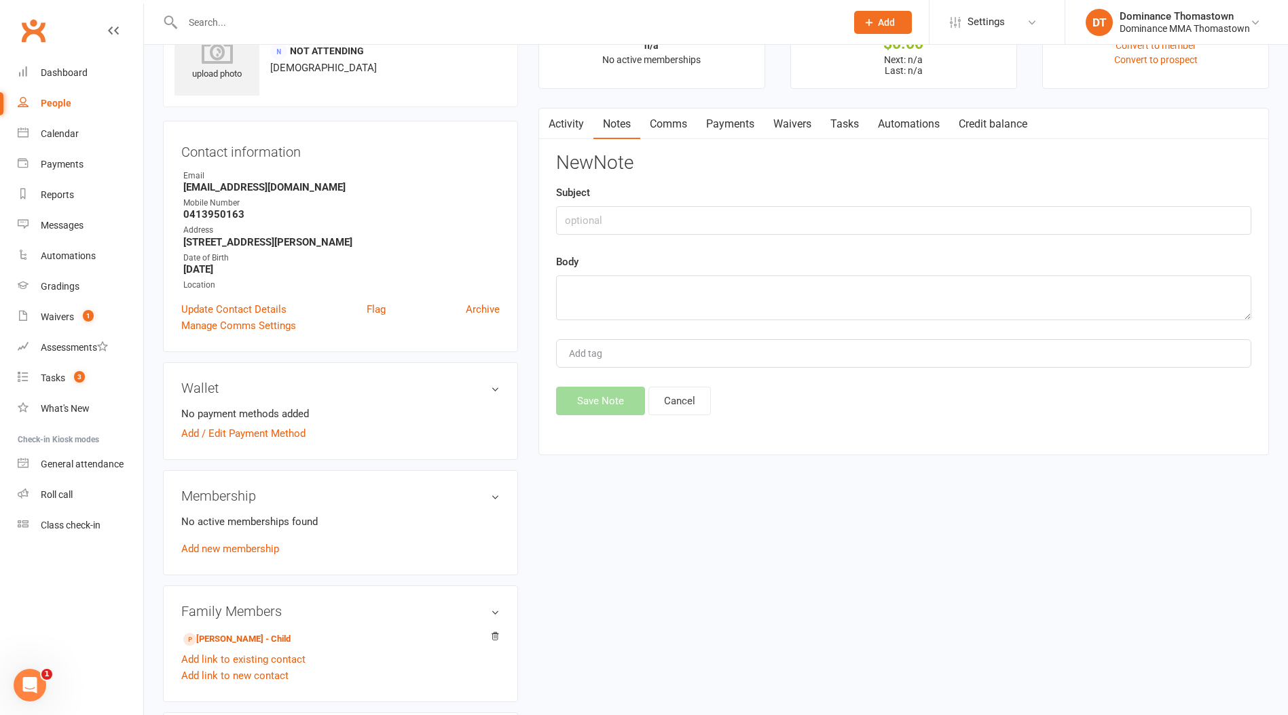
scroll to position [88, 0]
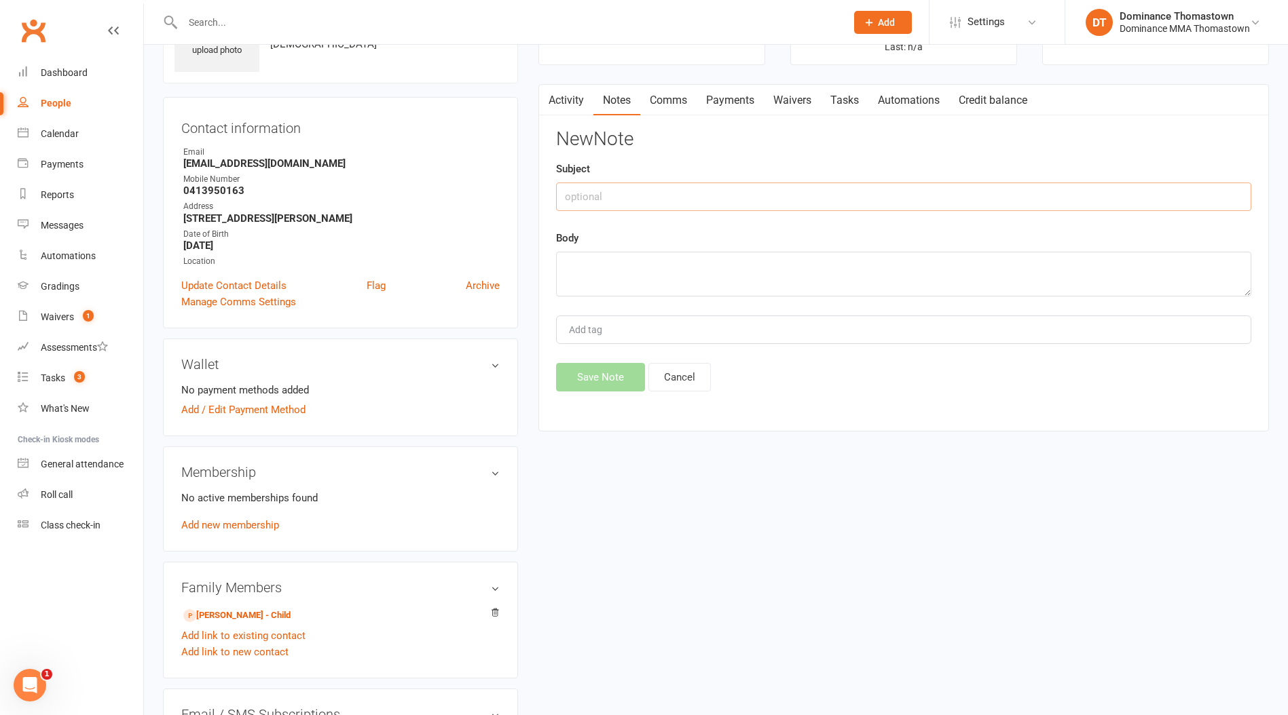
drag, startPoint x: 637, startPoint y: 191, endPoint x: 632, endPoint y: 196, distance: 7.2
click at [633, 195] on input "text" at bounding box center [903, 197] width 695 height 29
type input "i"
type input "ISC"
drag, startPoint x: 612, startPoint y: 280, endPoint x: 612, endPoint y: 274, distance: 6.8
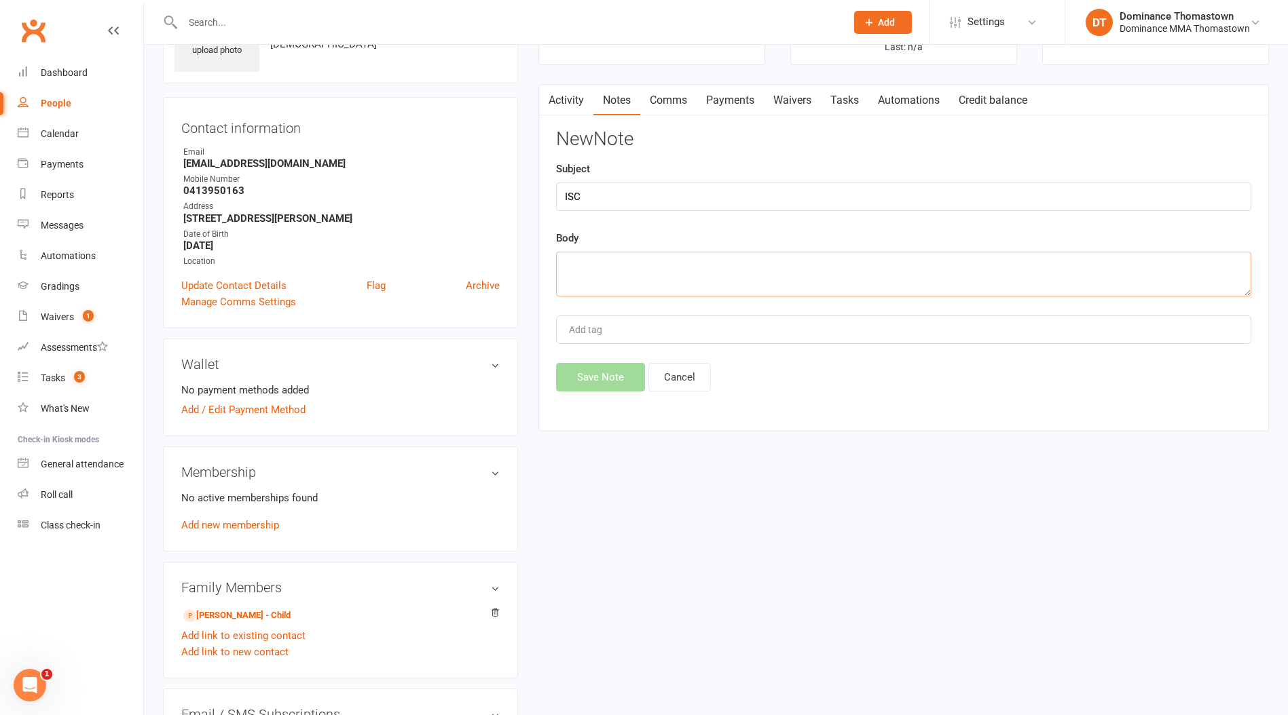
click at [612, 275] on textarea at bounding box center [903, 274] width 695 height 45
click at [618, 263] on textarea at bounding box center [903, 274] width 695 height 45
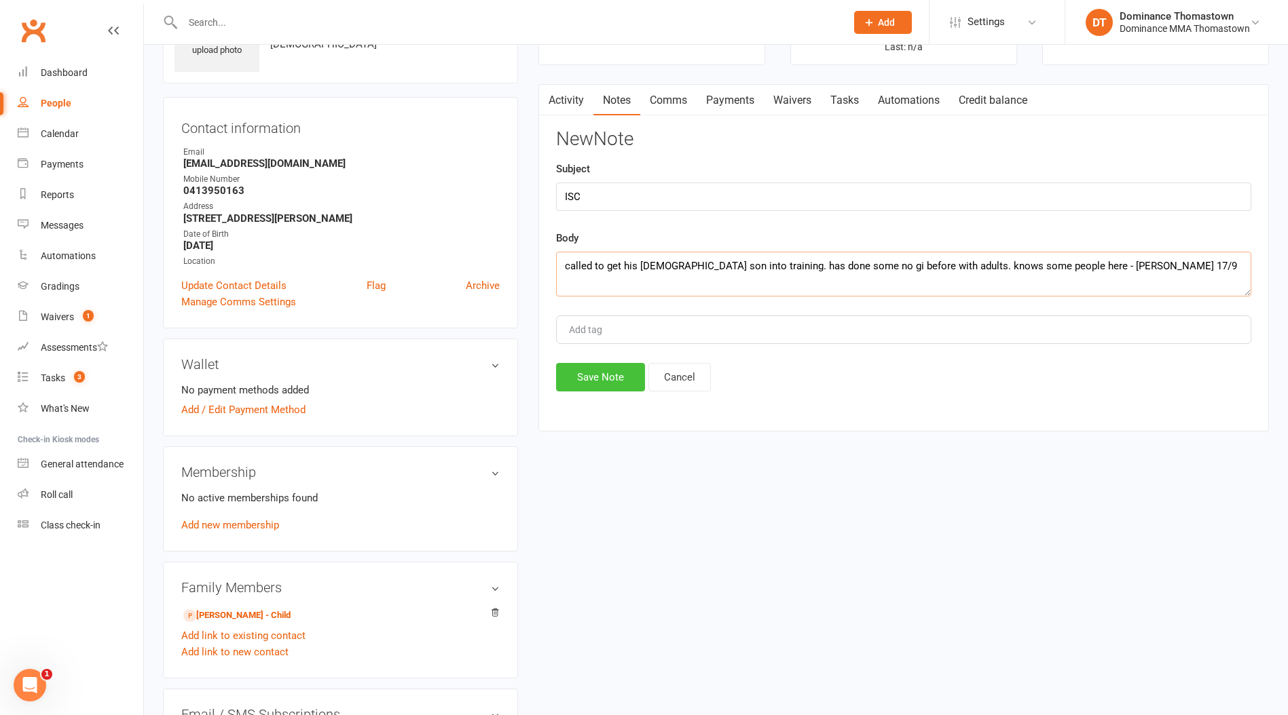
type textarea "called to get his 12 year old son into training. has done some no gi before wit…"
click at [607, 381] on button "Save Note" at bounding box center [600, 377] width 89 height 29
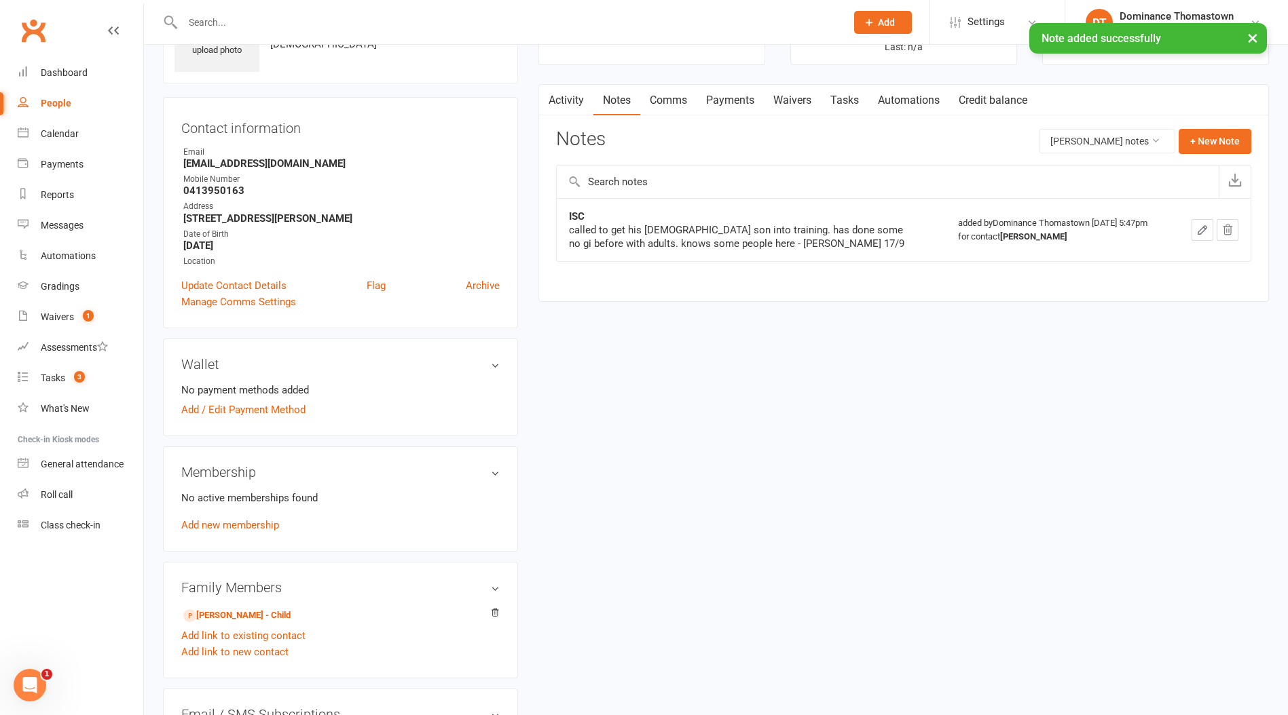
drag, startPoint x: 856, startPoint y: 103, endPoint x: 1060, endPoint y: 123, distance: 204.6
click at [855, 103] on link "Tasks" at bounding box center [845, 100] width 48 height 31
select select "incomplete"
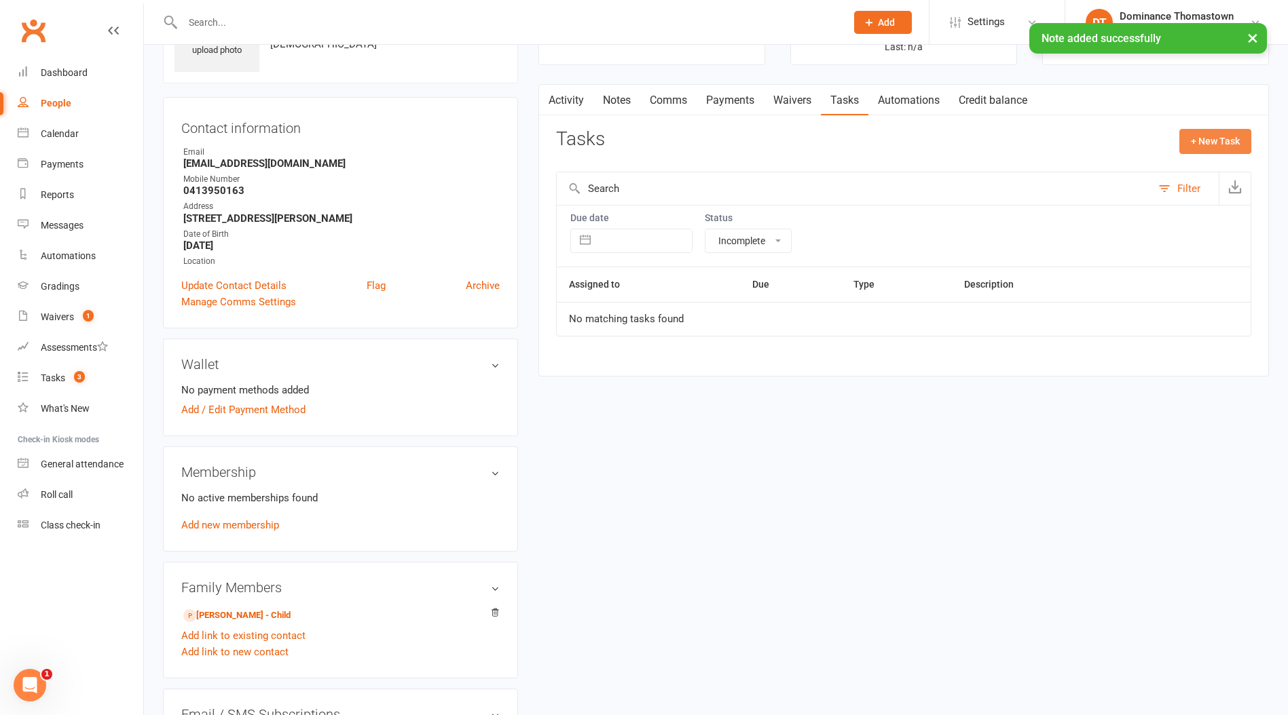
click at [1196, 136] on button "+ New Task" at bounding box center [1215, 141] width 72 height 24
select select "12547"
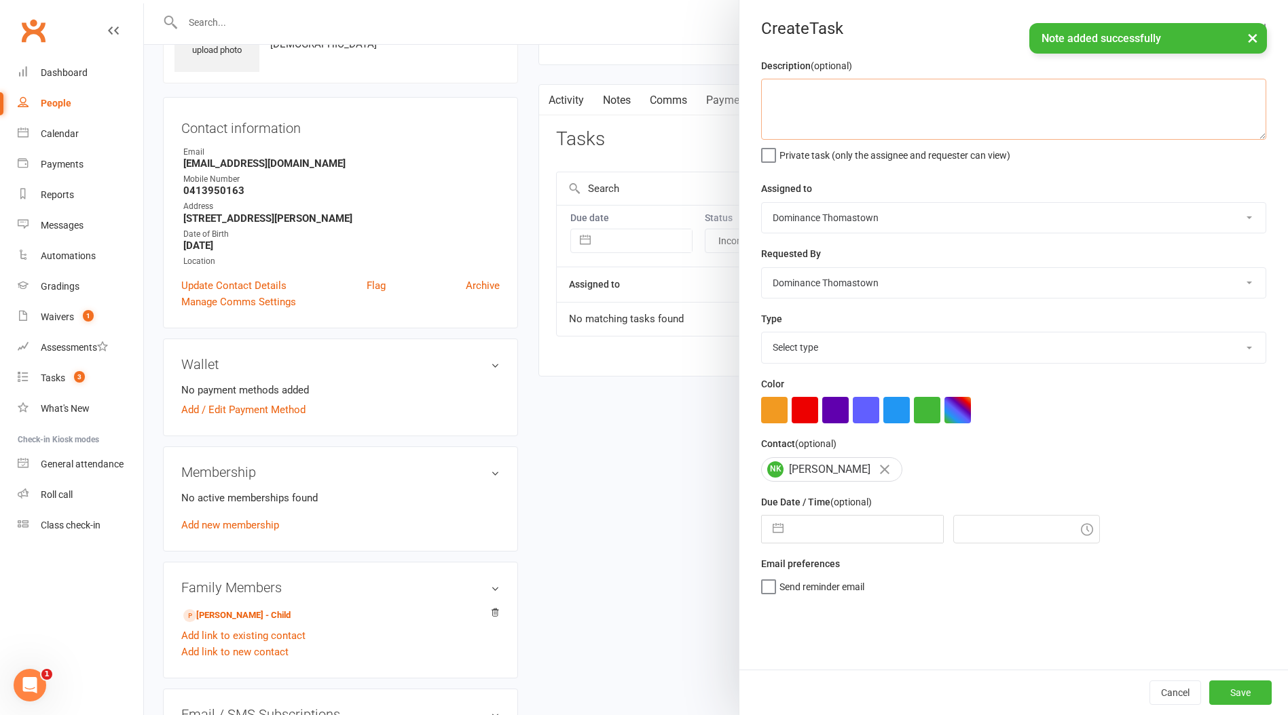
click at [848, 126] on textarea at bounding box center [1013, 109] width 505 height 61
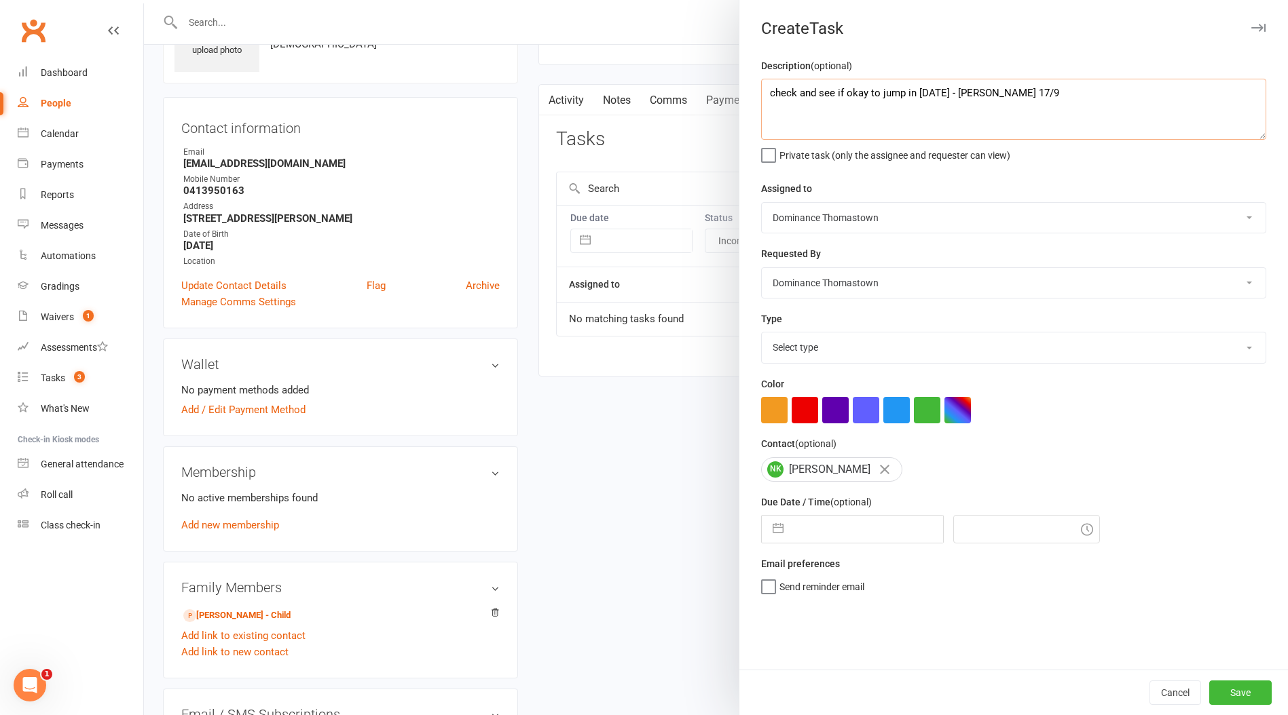
type textarea "check and see if okay to jump in tomorrow - Ellen 17/9"
click at [758, 534] on div "Description (optional) check and see if okay to jump in tomorrow - Ellen 17/9 P…" at bounding box center [1013, 364] width 548 height 612
click at [800, 532] on input "text" at bounding box center [866, 529] width 153 height 27
select select "7"
select select "2025"
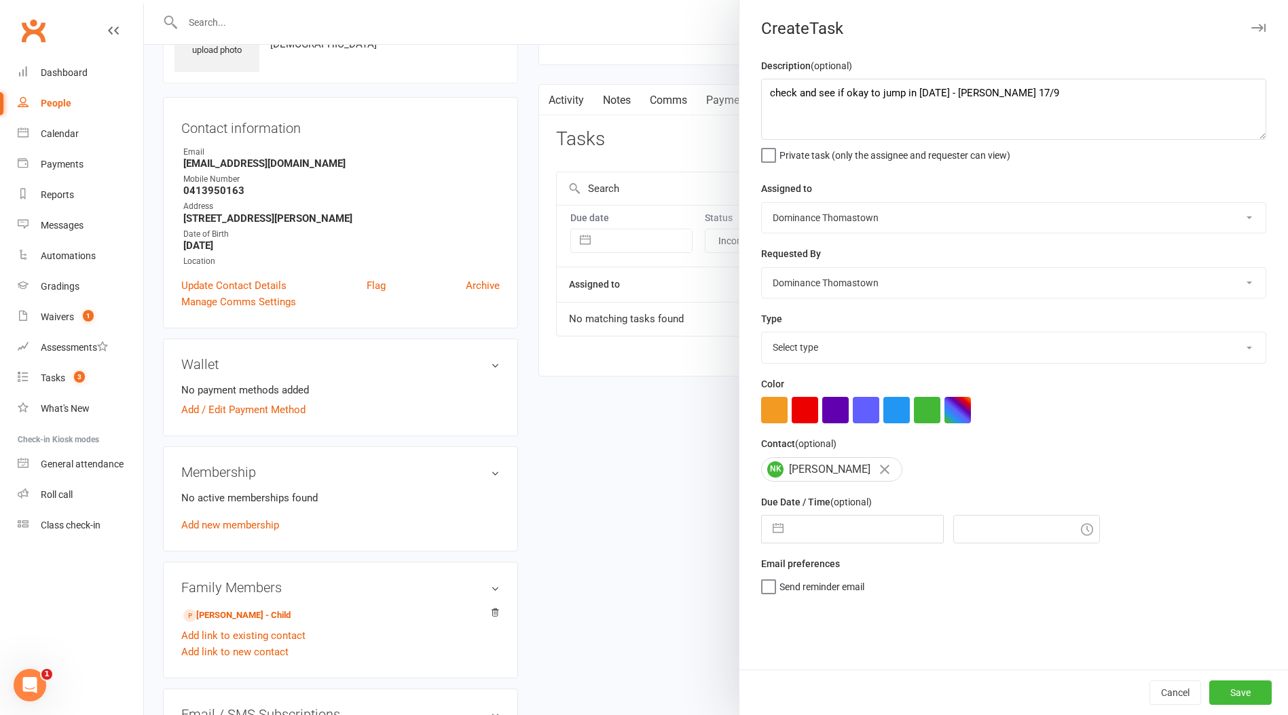
select select "8"
select select "2025"
select select "9"
select select "2025"
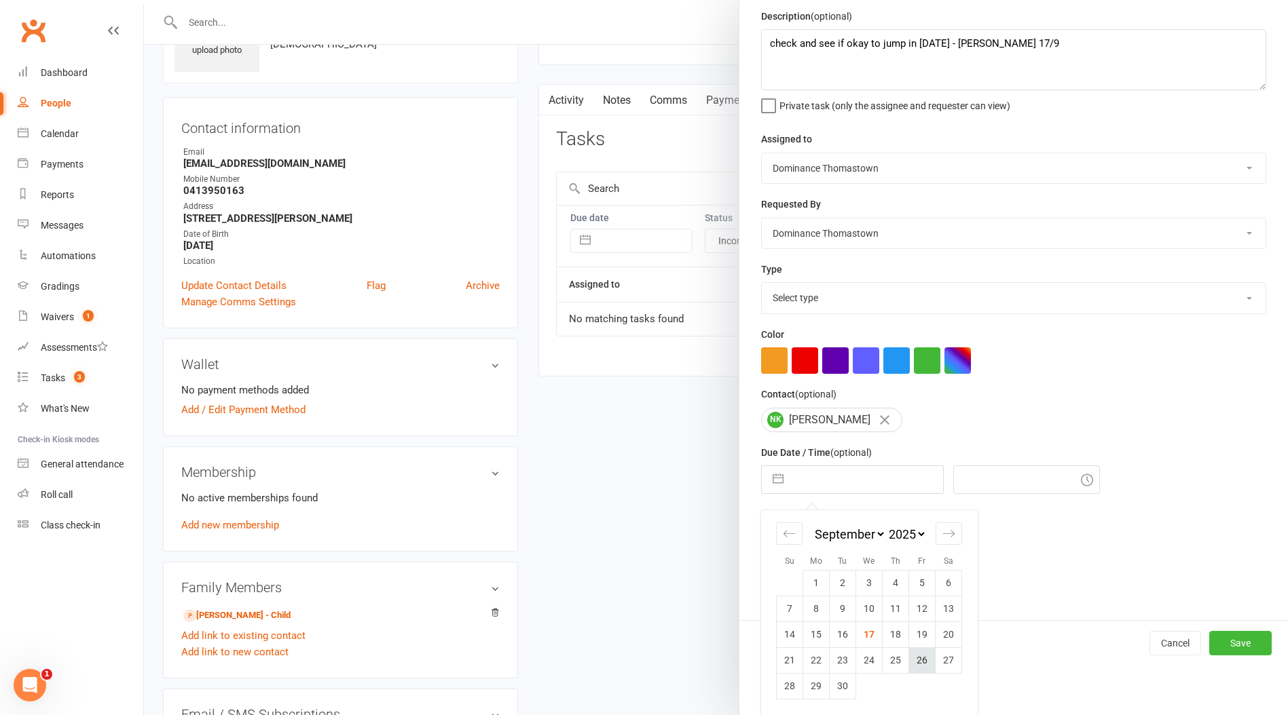
scroll to position [52, 0]
click at [895, 638] on td "18" at bounding box center [895, 635] width 26 height 26
type input "18 Sep 2025"
type input "6:00pm"
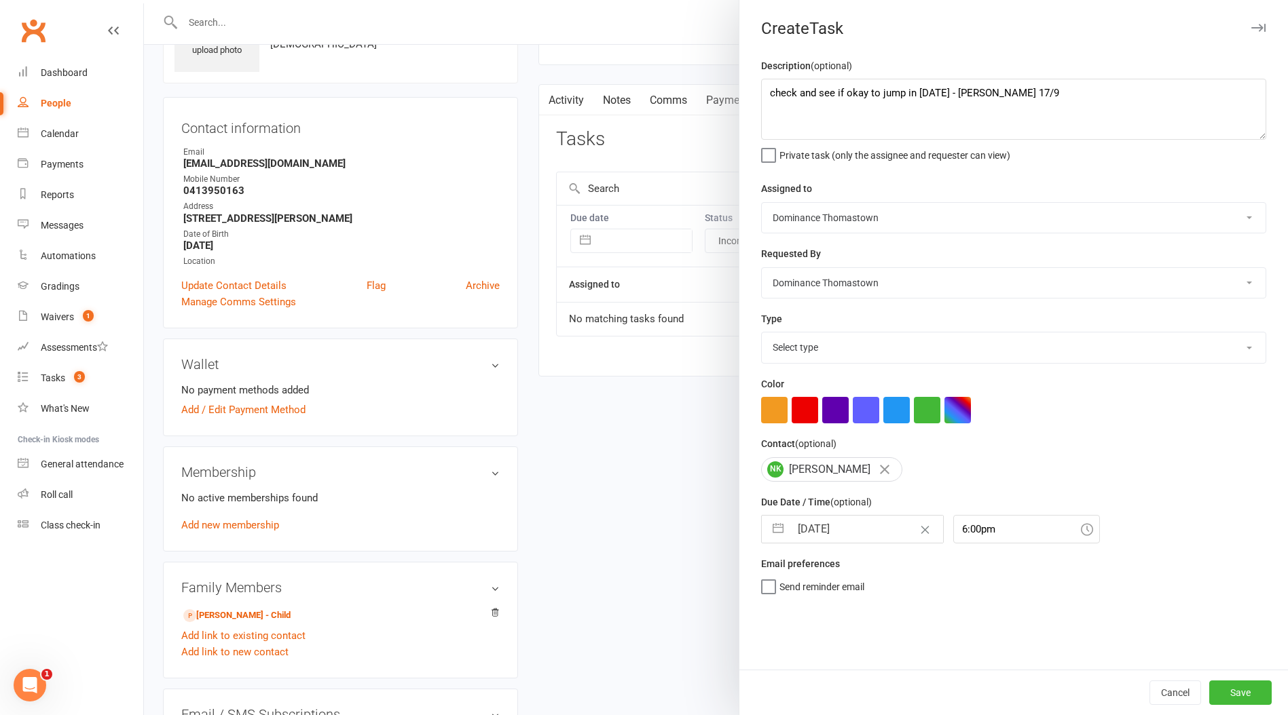
click at [851, 342] on select "Select type A. prospect | enquiry response B. prospect | trial | booking C. pro…" at bounding box center [1014, 348] width 504 height 30
click at [762, 334] on select "Select type A. prospect | enquiry response B. prospect | trial | booking C. pro…" at bounding box center [1014, 348] width 504 height 30
click at [826, 346] on select "A. prospect | enquiry response B. prospect | trial | booking C. prospect | tria…" at bounding box center [1014, 348] width 504 height 30
select select "3812"
click at [762, 334] on select "A. prospect | enquiry response B. prospect | trial | booking C. prospect | tria…" at bounding box center [1014, 348] width 504 height 30
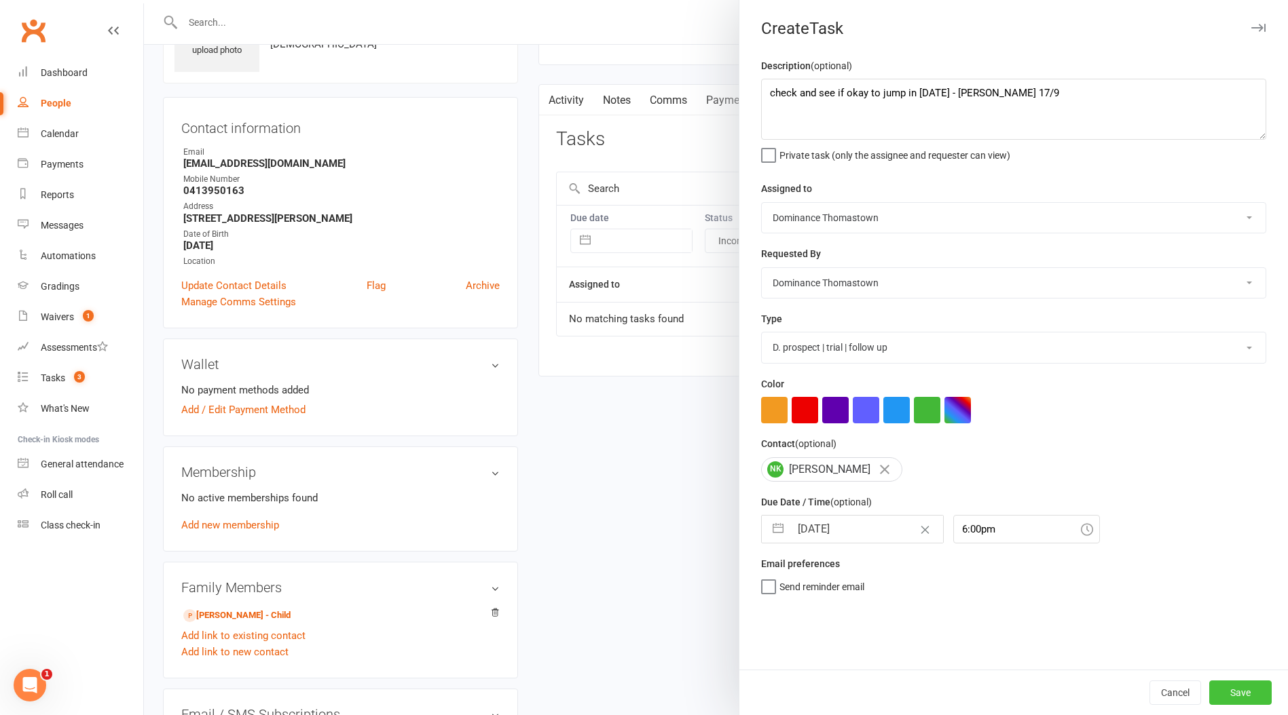
click at [1260, 679] on div "Cancel Save" at bounding box center [1013, 692] width 548 height 45
click at [1243, 696] on button "Save" at bounding box center [1240, 693] width 62 height 24
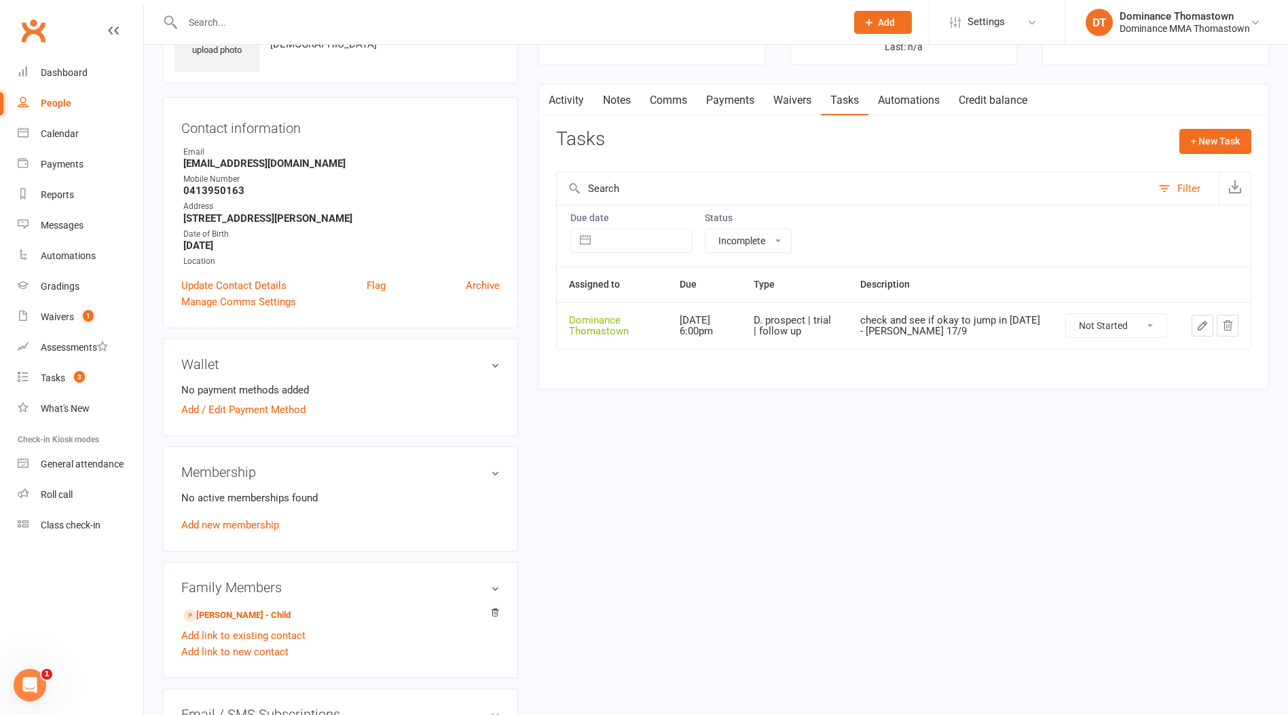
scroll to position [88, 0]
click at [73, 79] on link "Dashboard" at bounding box center [81, 73] width 126 height 31
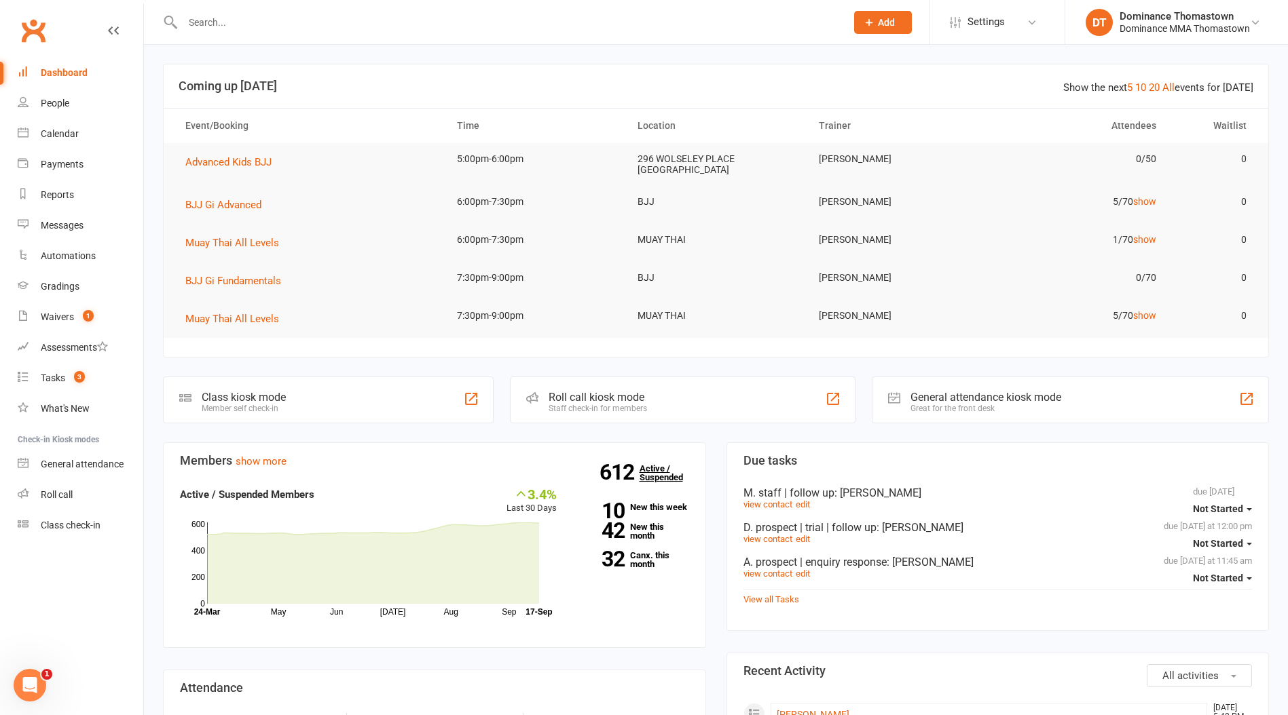
click at [667, 475] on link "612 Active / Suspended" at bounding box center [669, 473] width 60 height 38
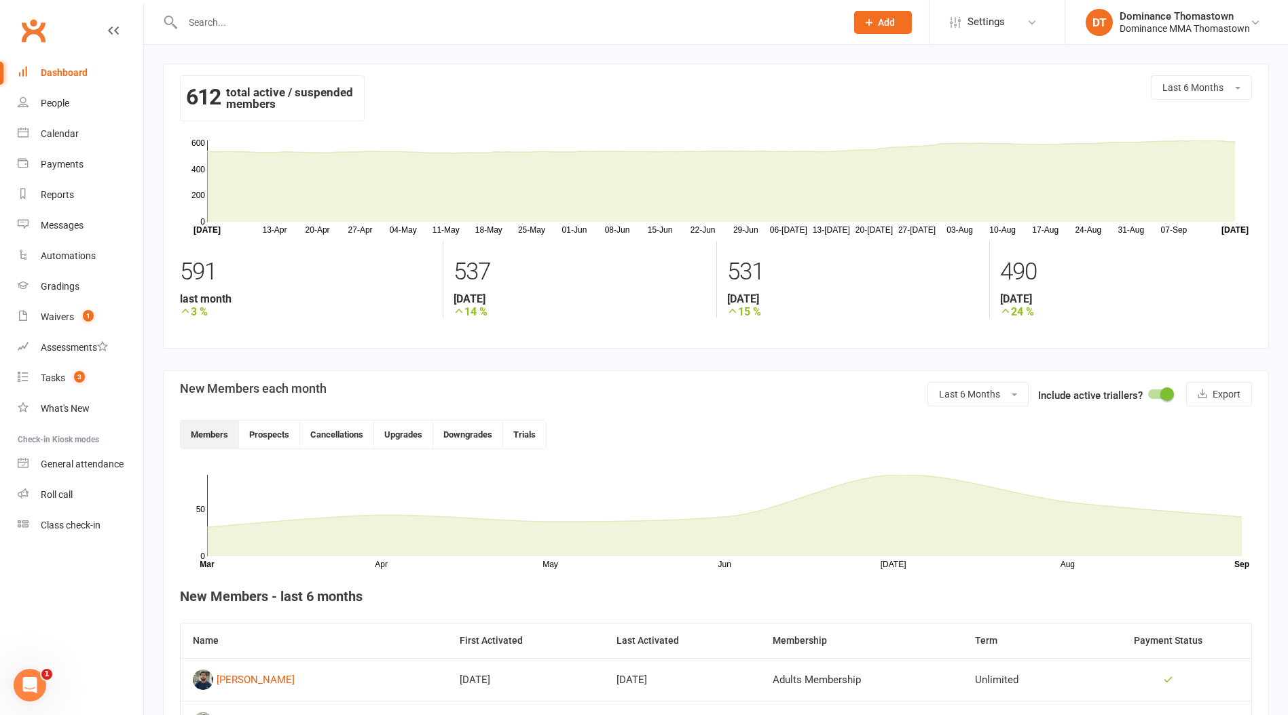
click at [300, 29] on input "text" at bounding box center [508, 22] width 658 height 19
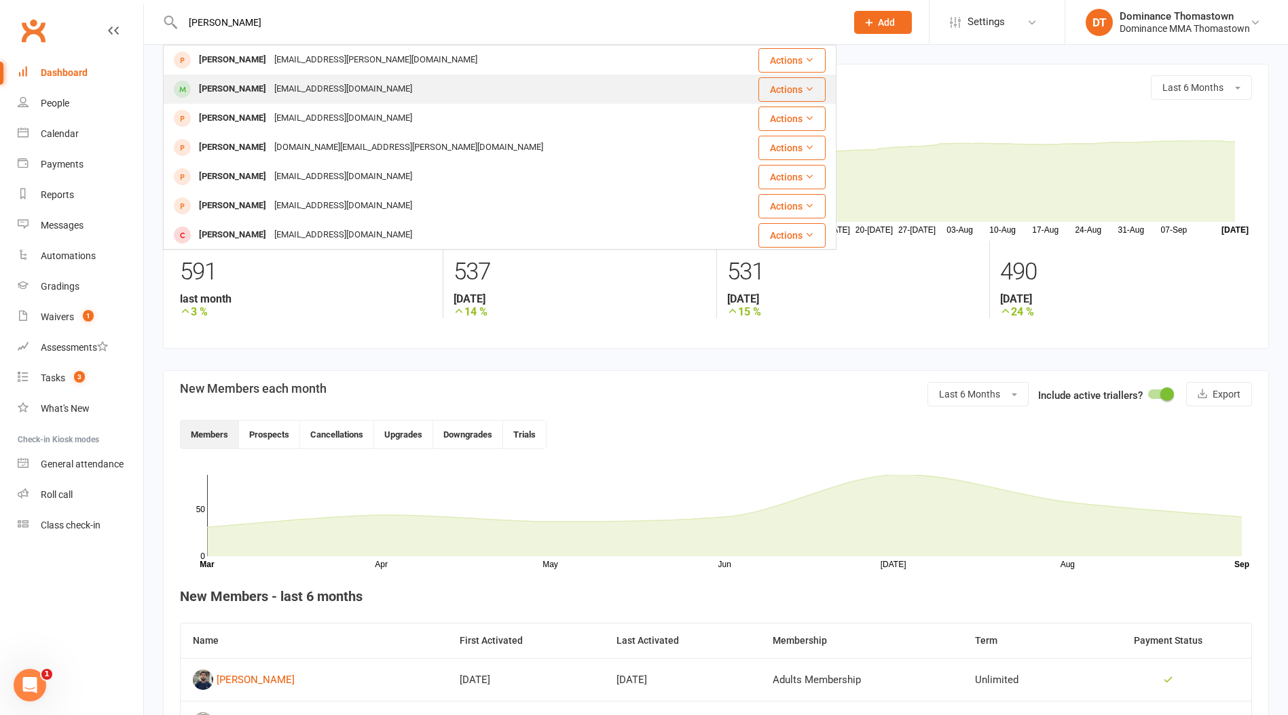
type input "ben ash"
click at [276, 87] on div "Benashleycreative@gmail.com" at bounding box center [343, 89] width 146 height 20
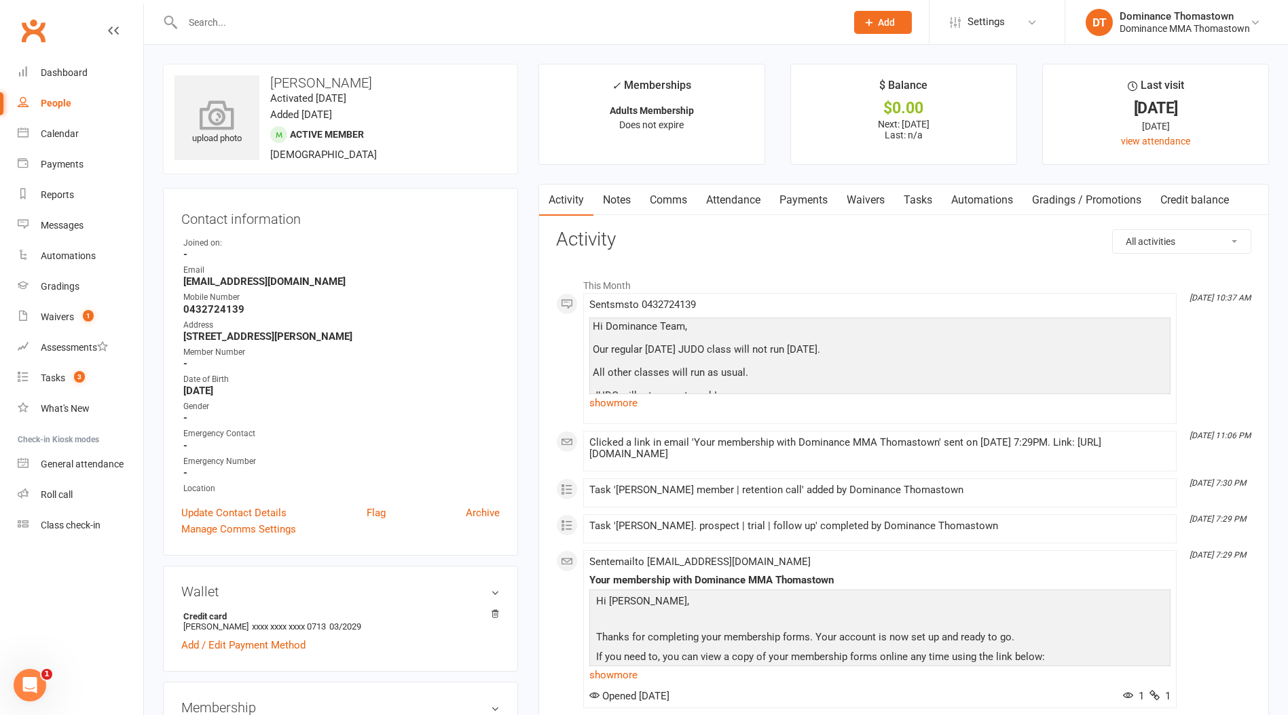
click at [228, 134] on div "upload photo" at bounding box center [216, 123] width 85 height 45
click at [257, 20] on input "text" at bounding box center [508, 22] width 658 height 19
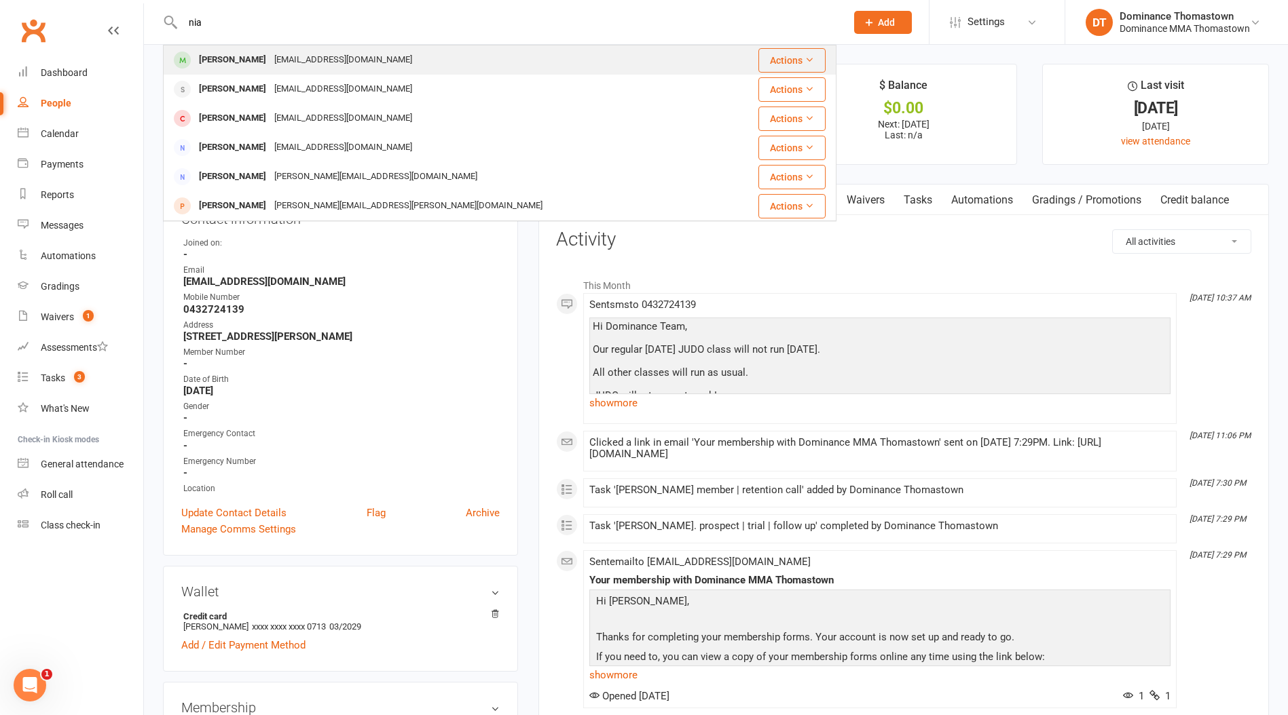
type input "nia"
click at [213, 58] on div "Nia Costa" at bounding box center [232, 60] width 75 height 20
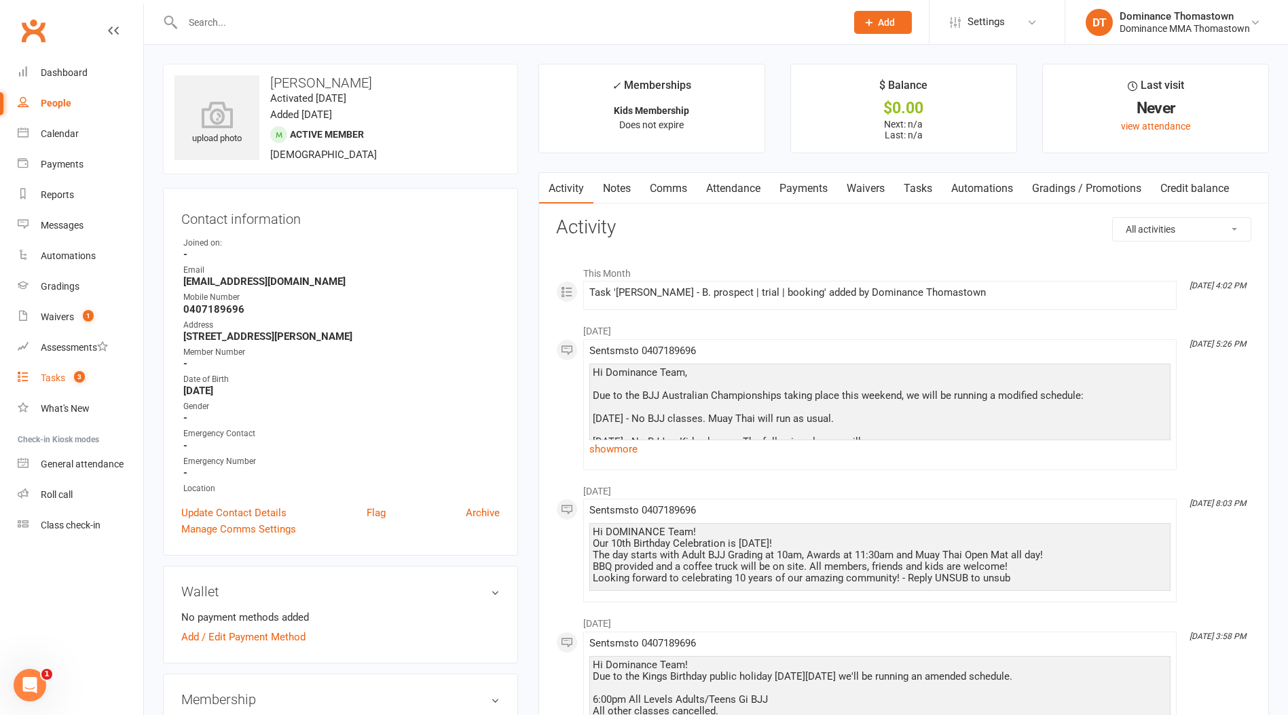
click at [63, 373] on div "Tasks" at bounding box center [53, 378] width 24 height 11
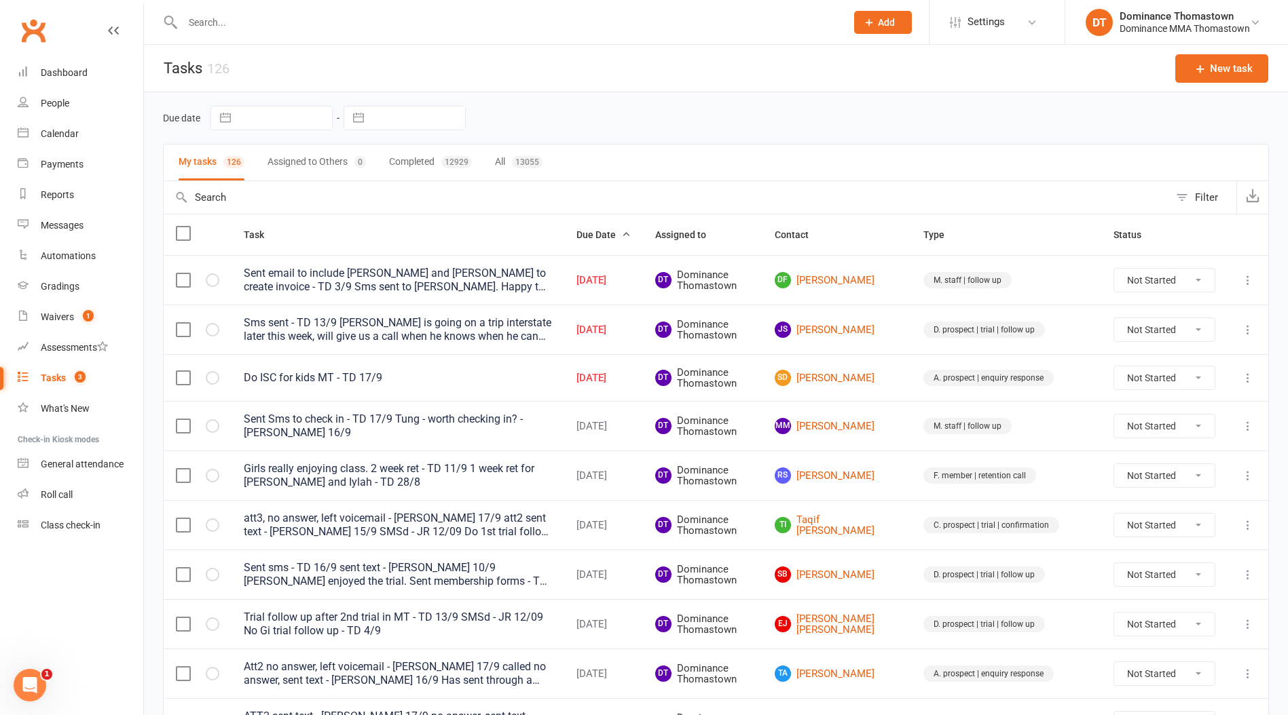
click at [228, 28] on input "text" at bounding box center [508, 22] width 658 height 19
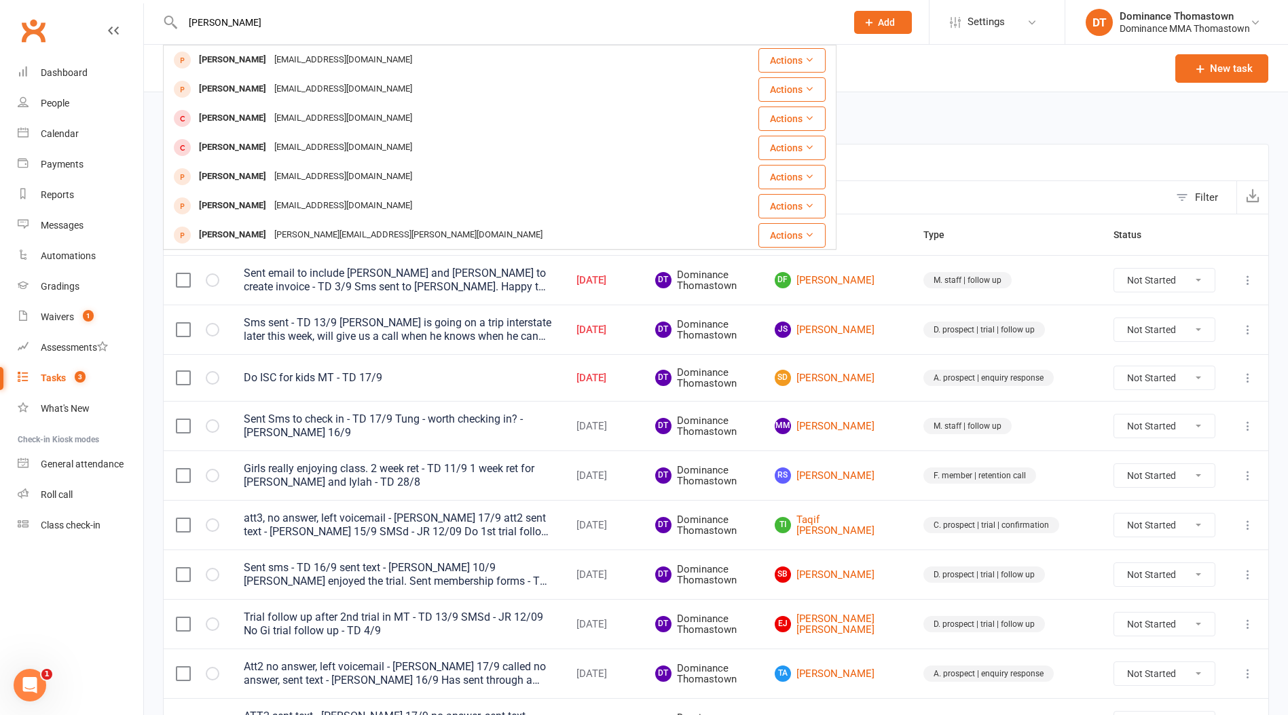
type input "marcus"
click at [299, 114] on div "marcusmonardo@icloud.com" at bounding box center [343, 119] width 146 height 20
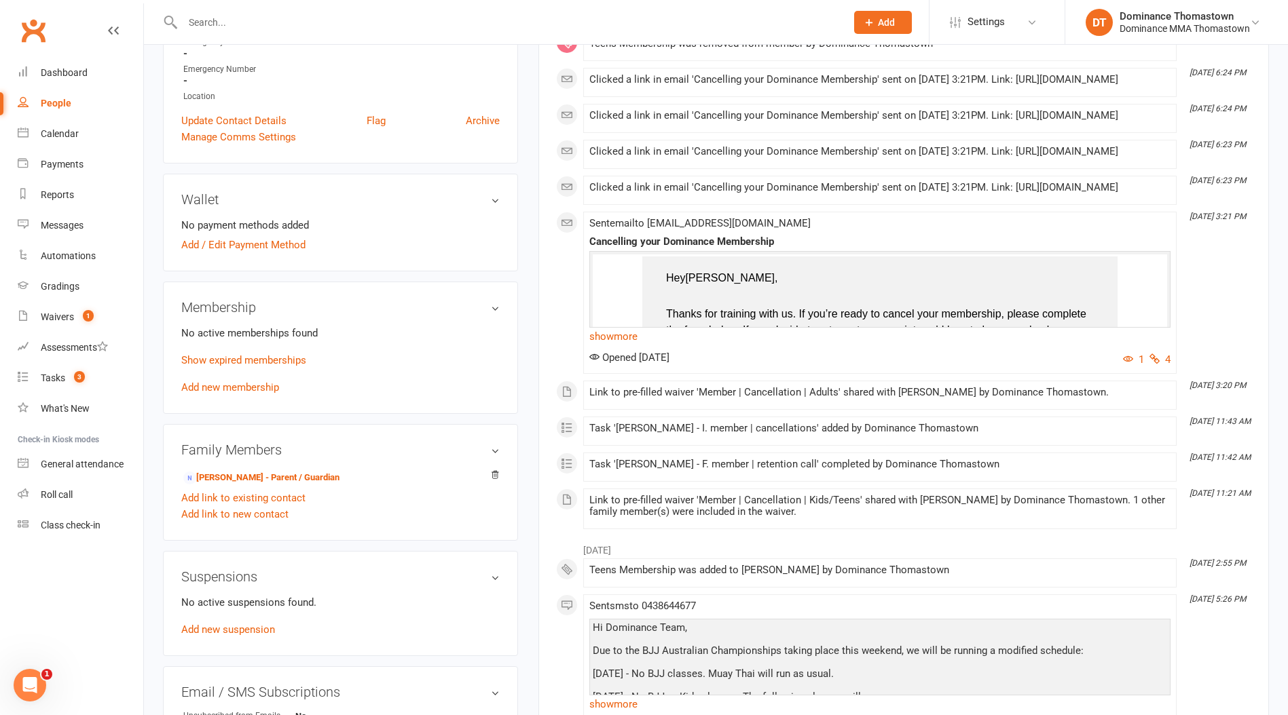
scroll to position [420, 0]
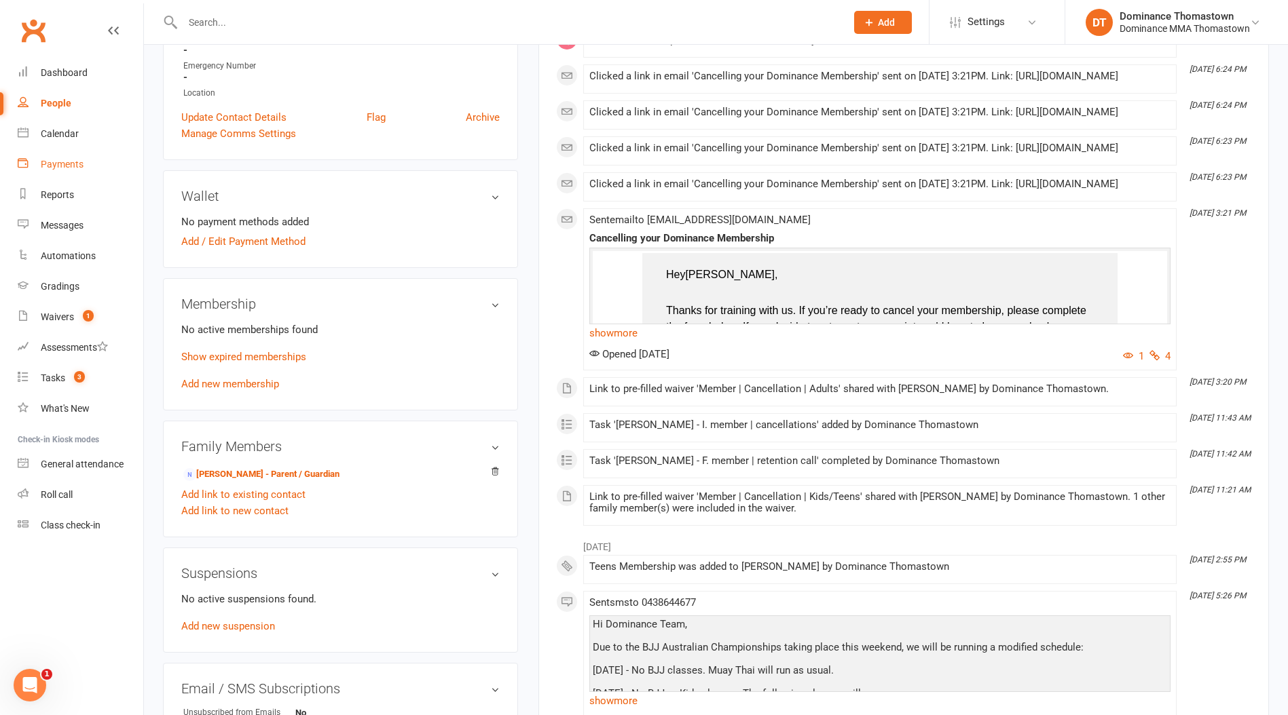
click at [72, 167] on div "Payments" at bounding box center [62, 164] width 43 height 11
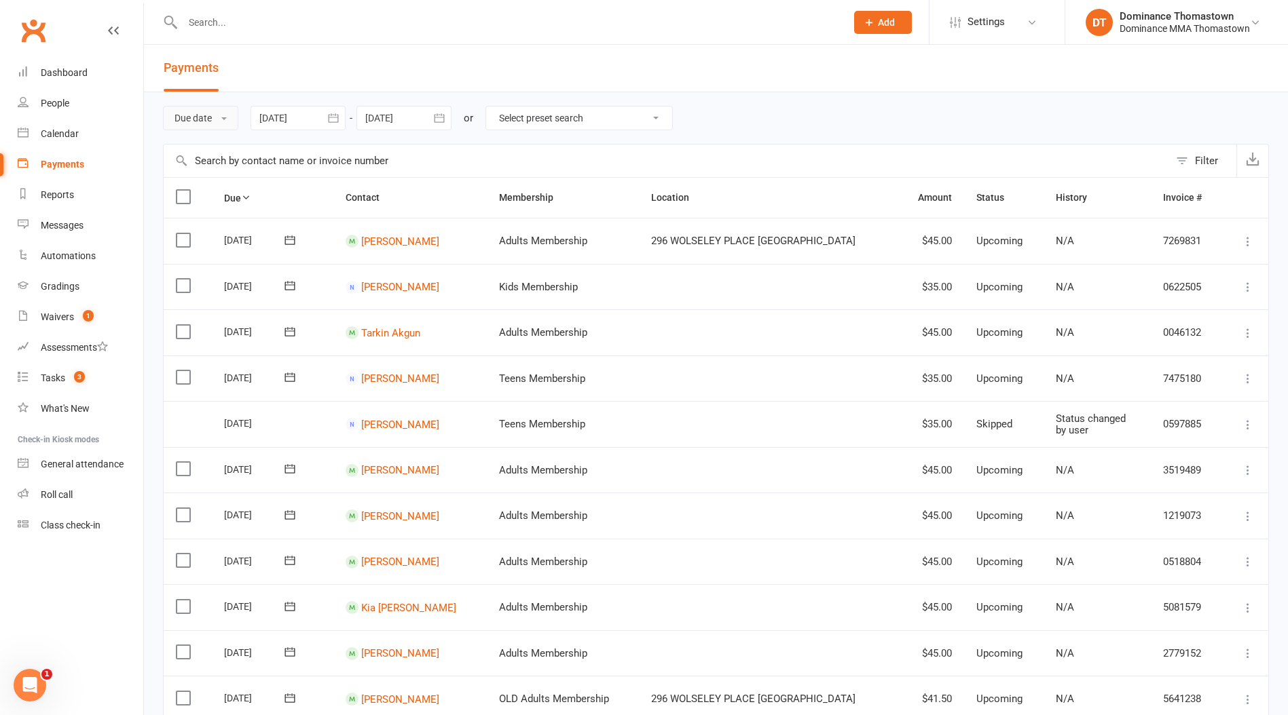
click at [193, 125] on button "Due date" at bounding box center [200, 118] width 75 height 24
click at [210, 198] on link "Date failed" at bounding box center [231, 202] width 134 height 27
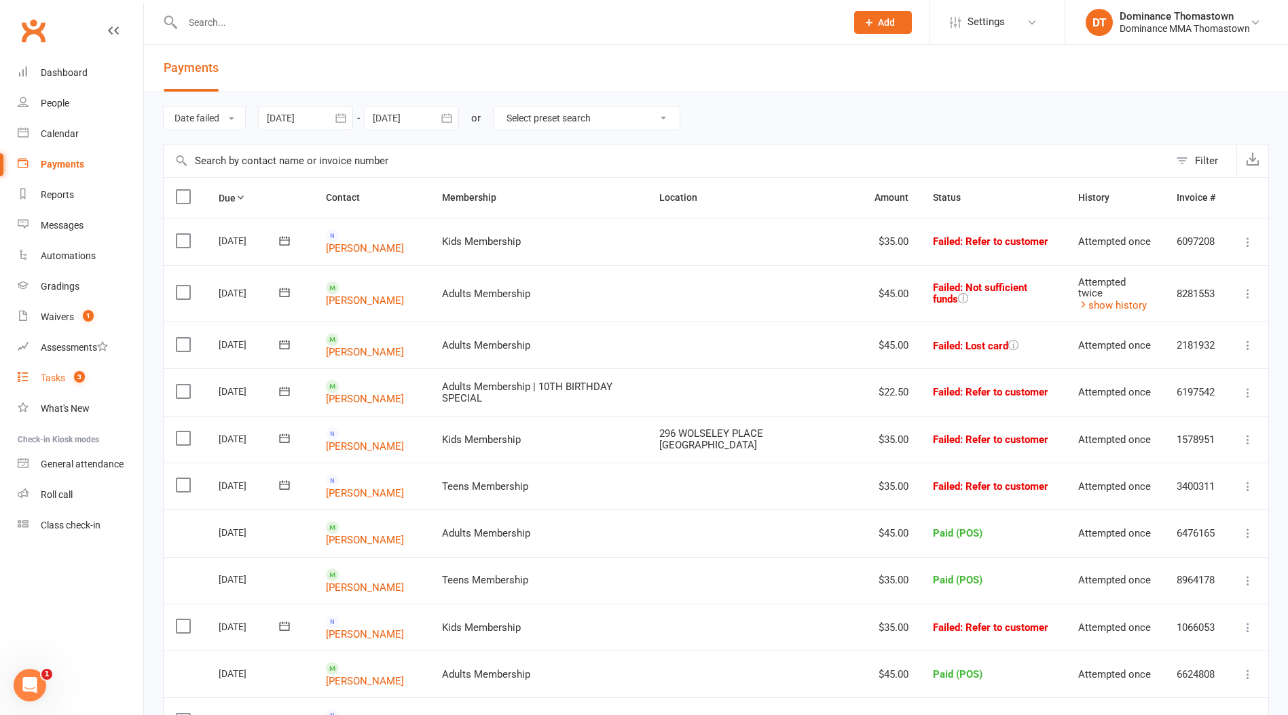
click at [94, 385] on link "Tasks 3" at bounding box center [81, 378] width 126 height 31
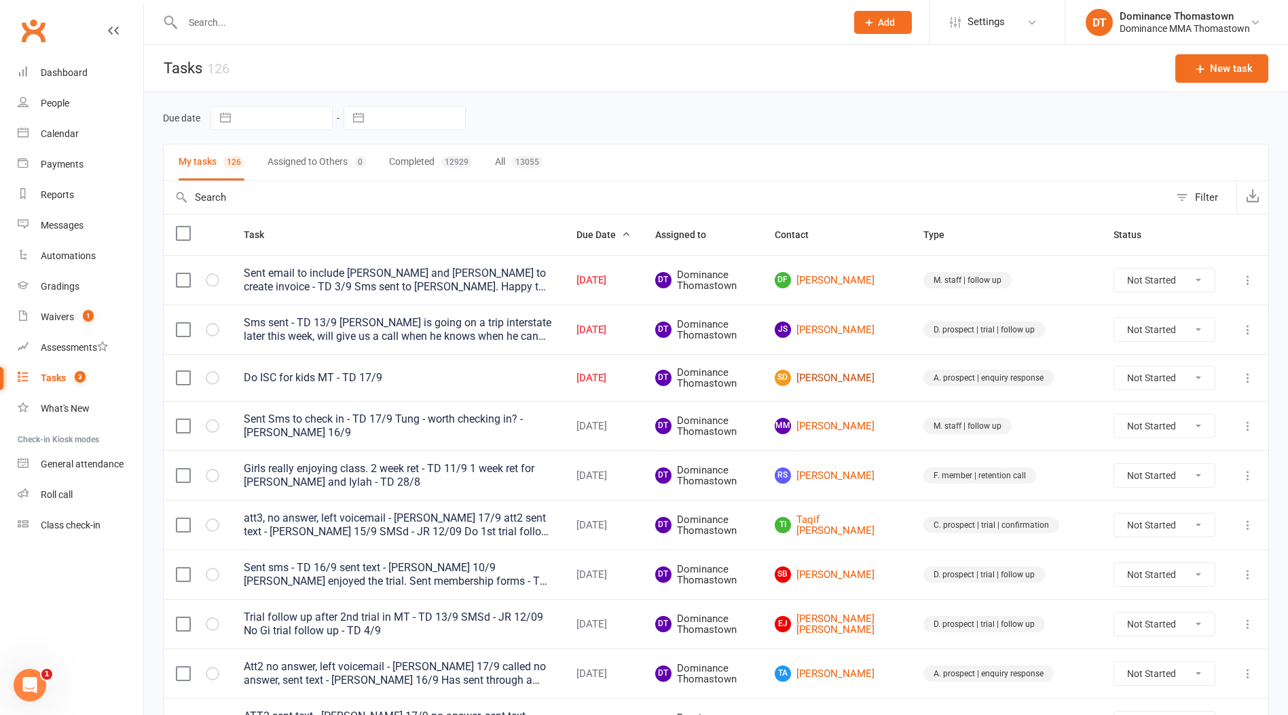
drag, startPoint x: 867, startPoint y: 380, endPoint x: 846, endPoint y: 375, distance: 21.7
click at [867, 380] on link "SD Sophia Davis" at bounding box center [836, 378] width 124 height 16
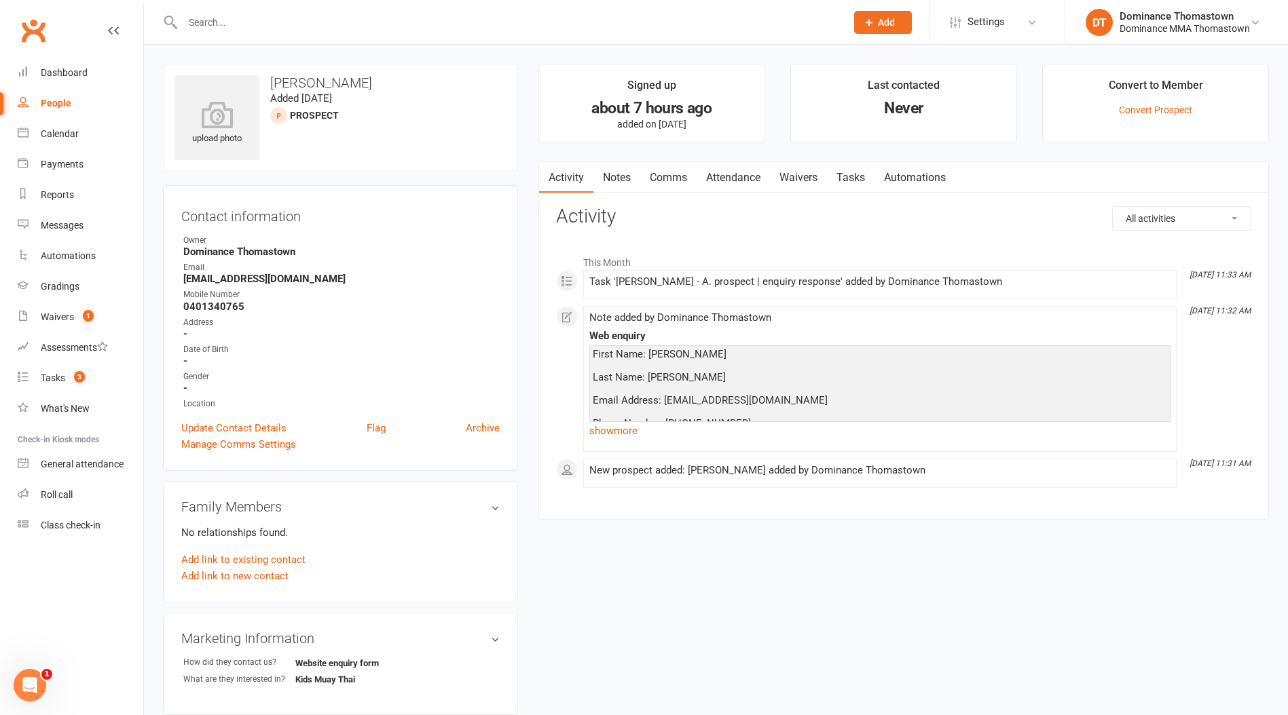
click at [633, 181] on link "Notes" at bounding box center [616, 177] width 47 height 31
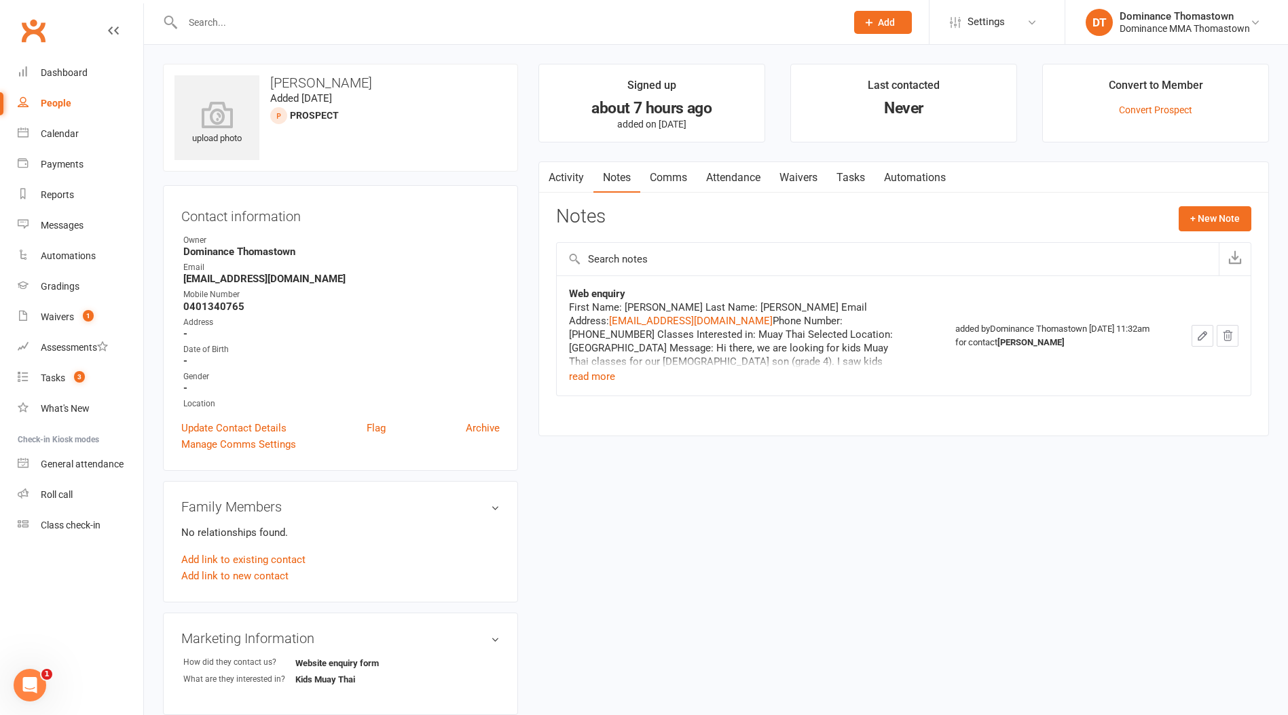
click at [574, 174] on link "Activity" at bounding box center [566, 177] width 54 height 31
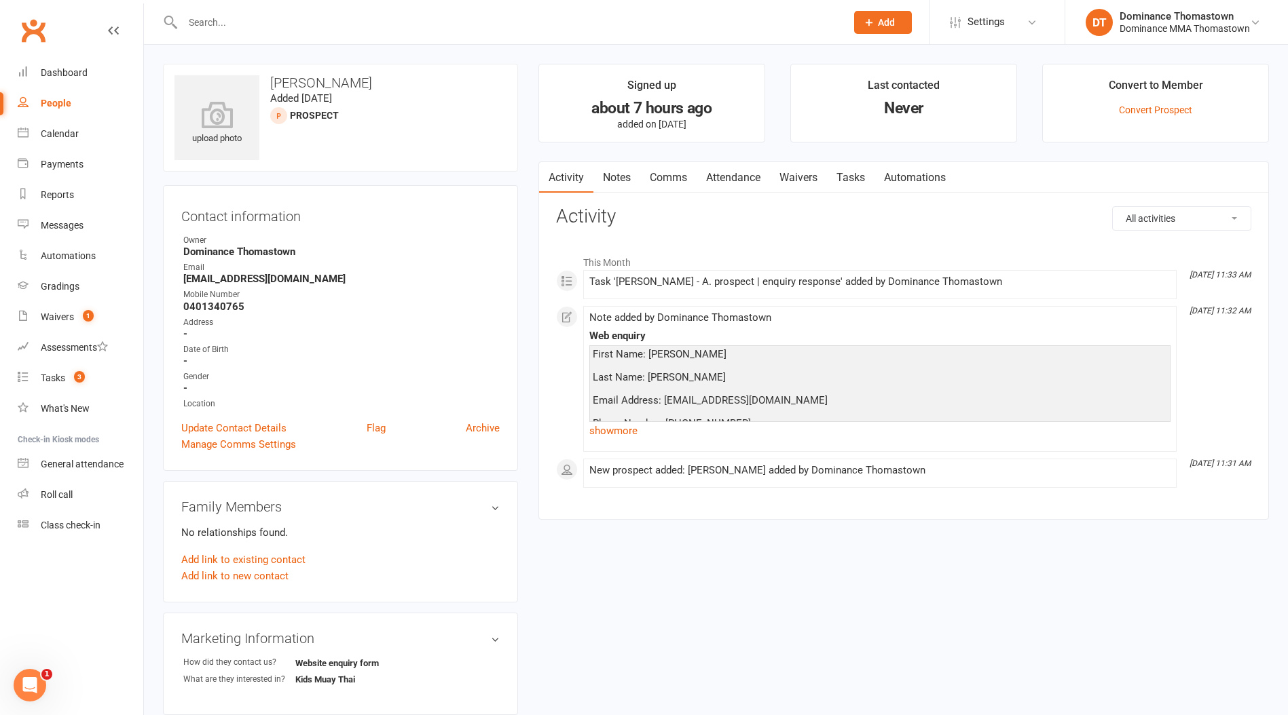
click at [615, 435] on link "show more" at bounding box center [879, 430] width 581 height 19
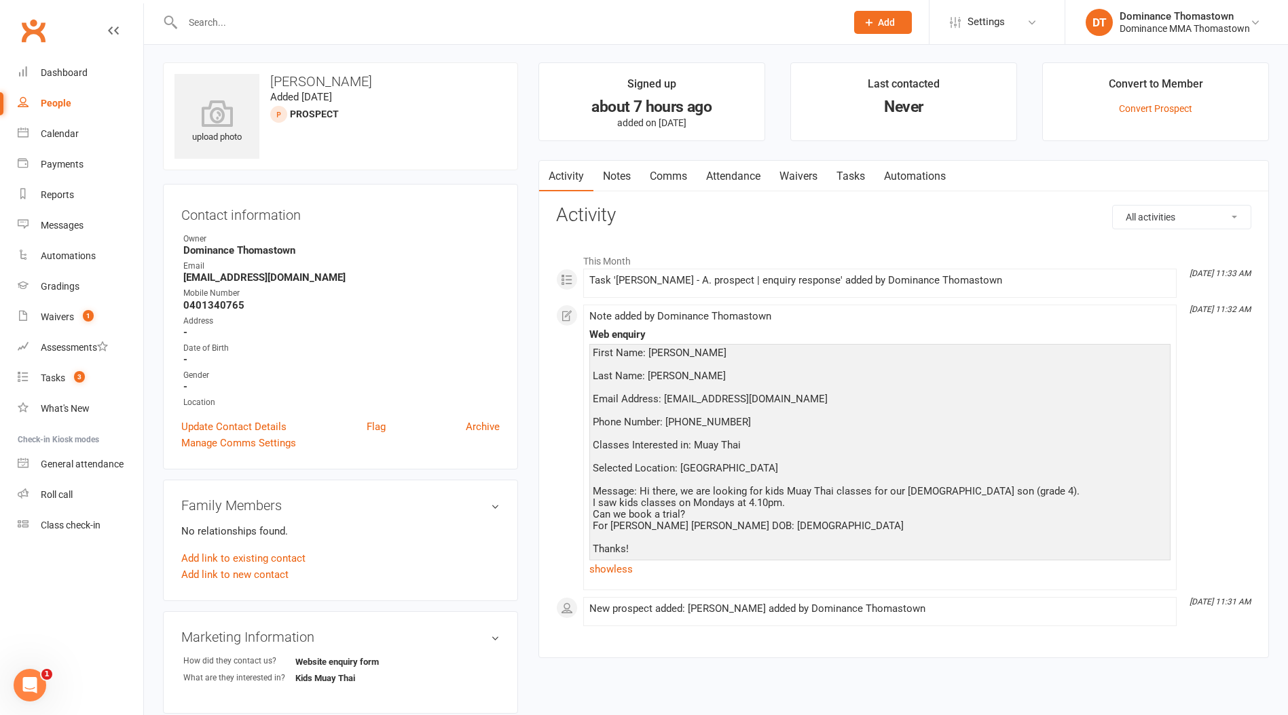
scroll to position [2, 0]
drag, startPoint x: 684, startPoint y: 526, endPoint x: 616, endPoint y: 523, distance: 68.6
click at [608, 526] on div "First Name: Sophia Last Name: Davis Email Address: mexisophi@gmail.com Phone Nu…" at bounding box center [880, 451] width 574 height 208
copy div "Emilio De Lucas"
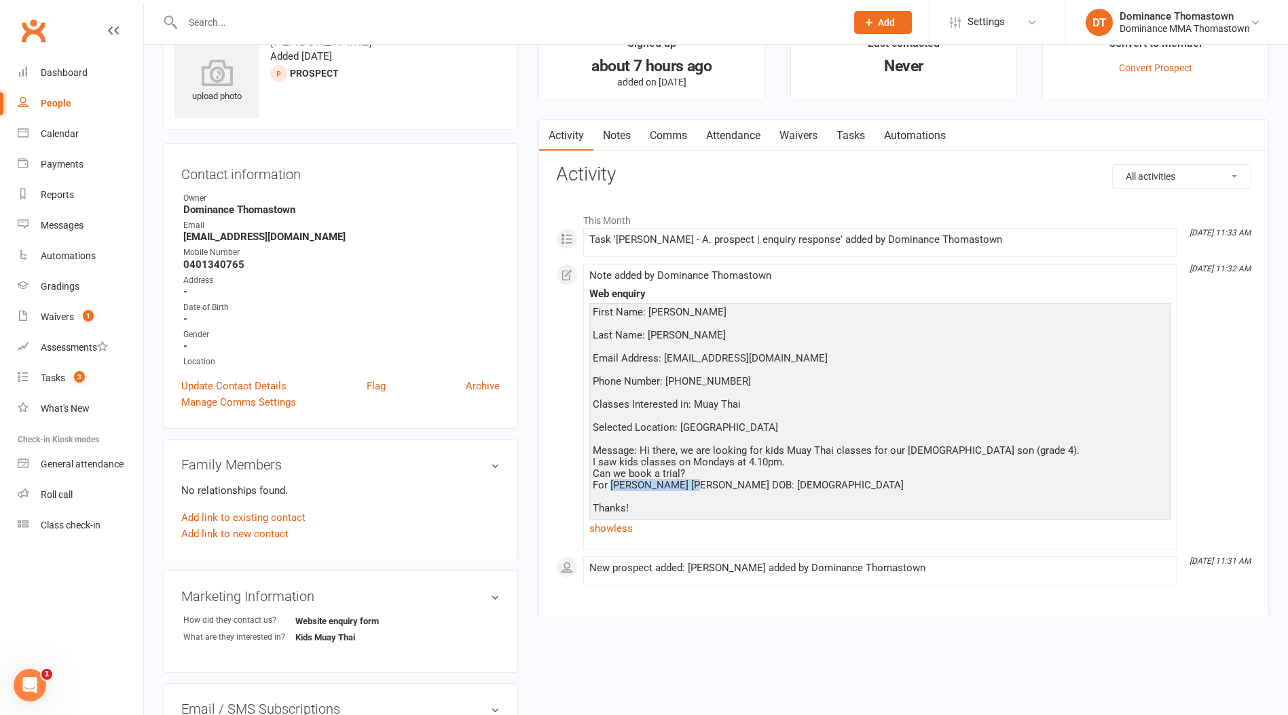
scroll to position [31, 0]
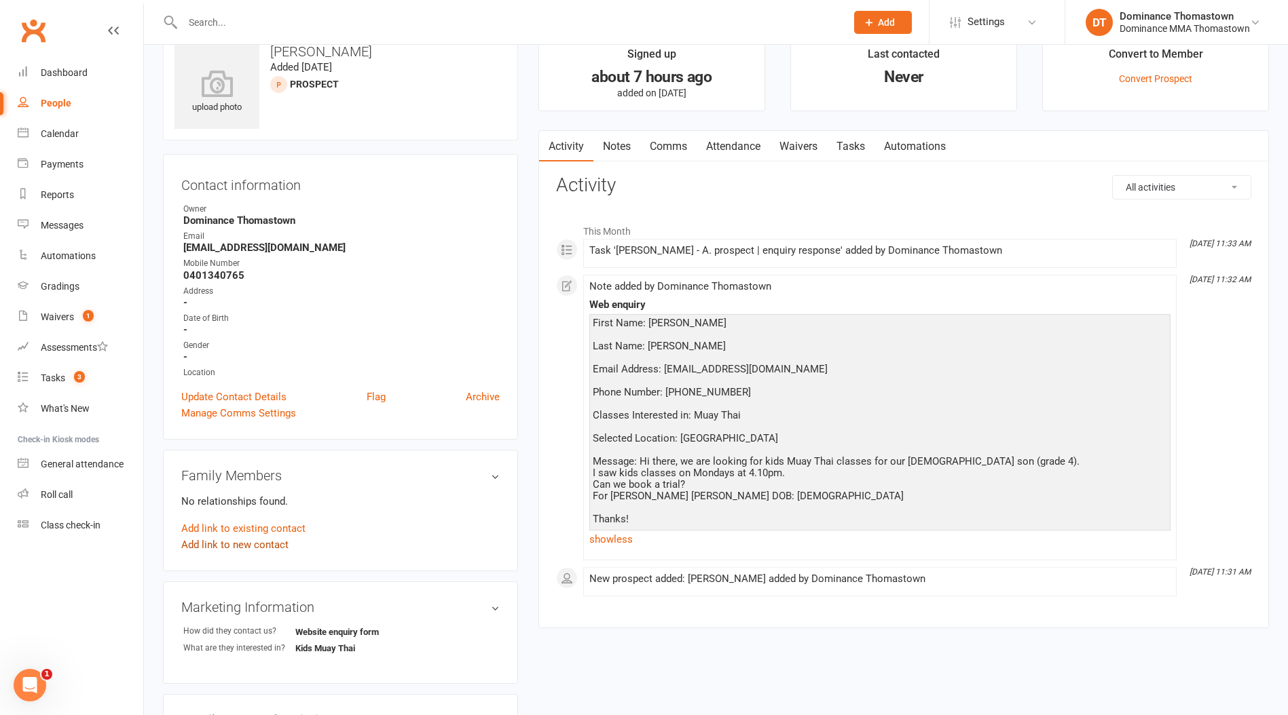
click at [243, 544] on link "Add link to new contact" at bounding box center [234, 545] width 107 height 16
drag, startPoint x: 250, startPoint y: 527, endPoint x: 249, endPoint y: 538, distance: 10.9
click at [249, 527] on span "Member" at bounding box center [241, 531] width 37 height 12
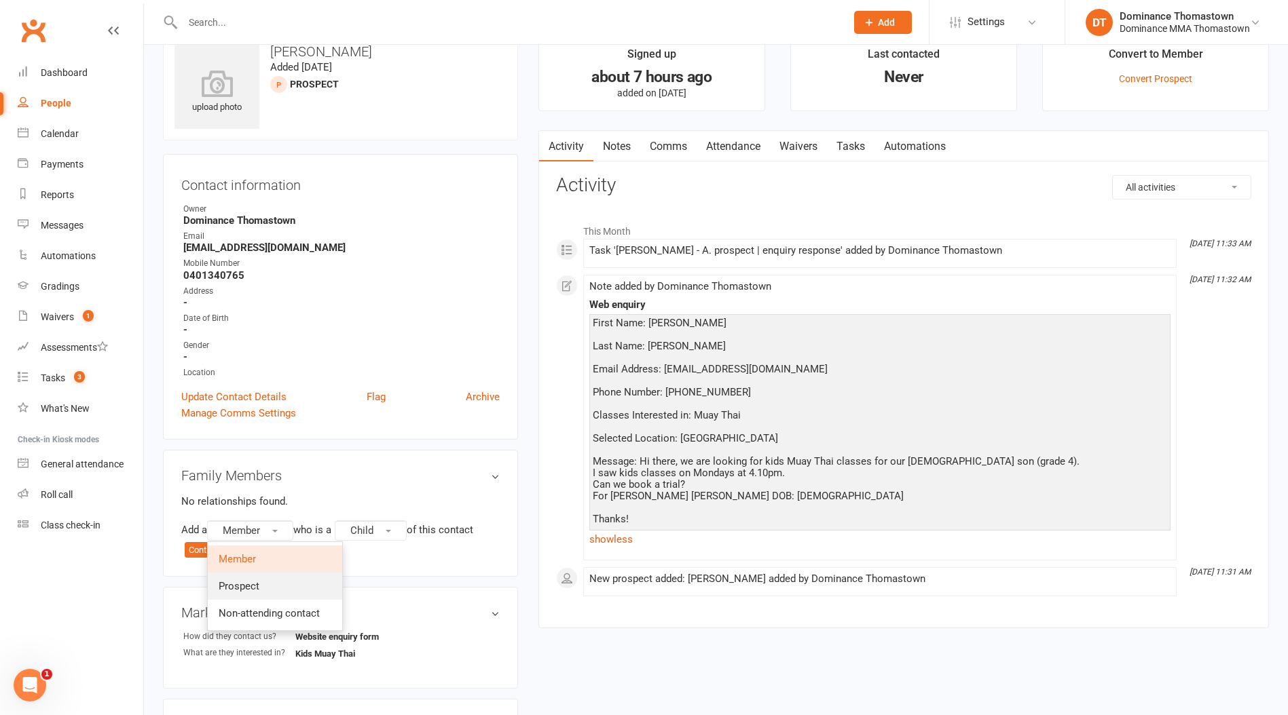
click at [265, 576] on link "Prospect" at bounding box center [275, 586] width 134 height 27
click at [204, 548] on button "Continue" at bounding box center [206, 550] width 42 height 16
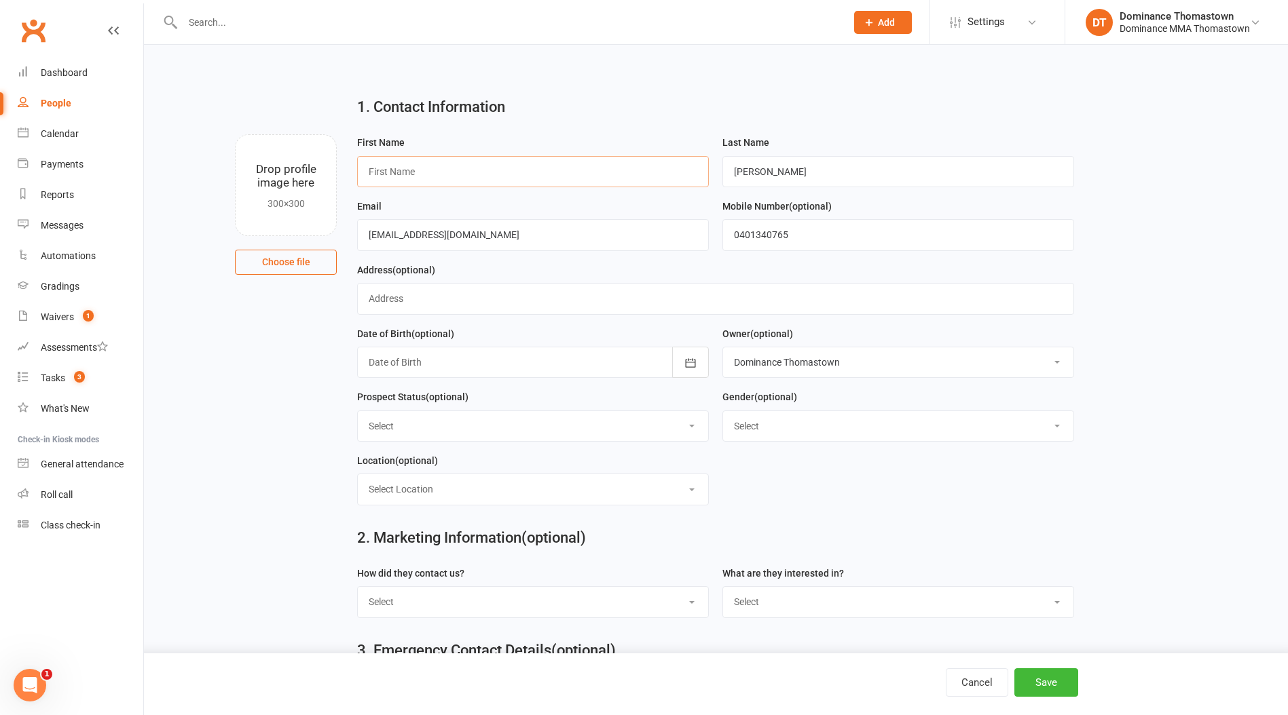
click at [426, 175] on input "text" at bounding box center [533, 171] width 352 height 31
paste input "Emilio De Lucas"
drag, startPoint x: 445, startPoint y: 174, endPoint x: 392, endPoint y: 174, distance: 52.9
click at [392, 174] on input "Emilio De Lucas" at bounding box center [533, 171] width 352 height 31
type input "Emilio"
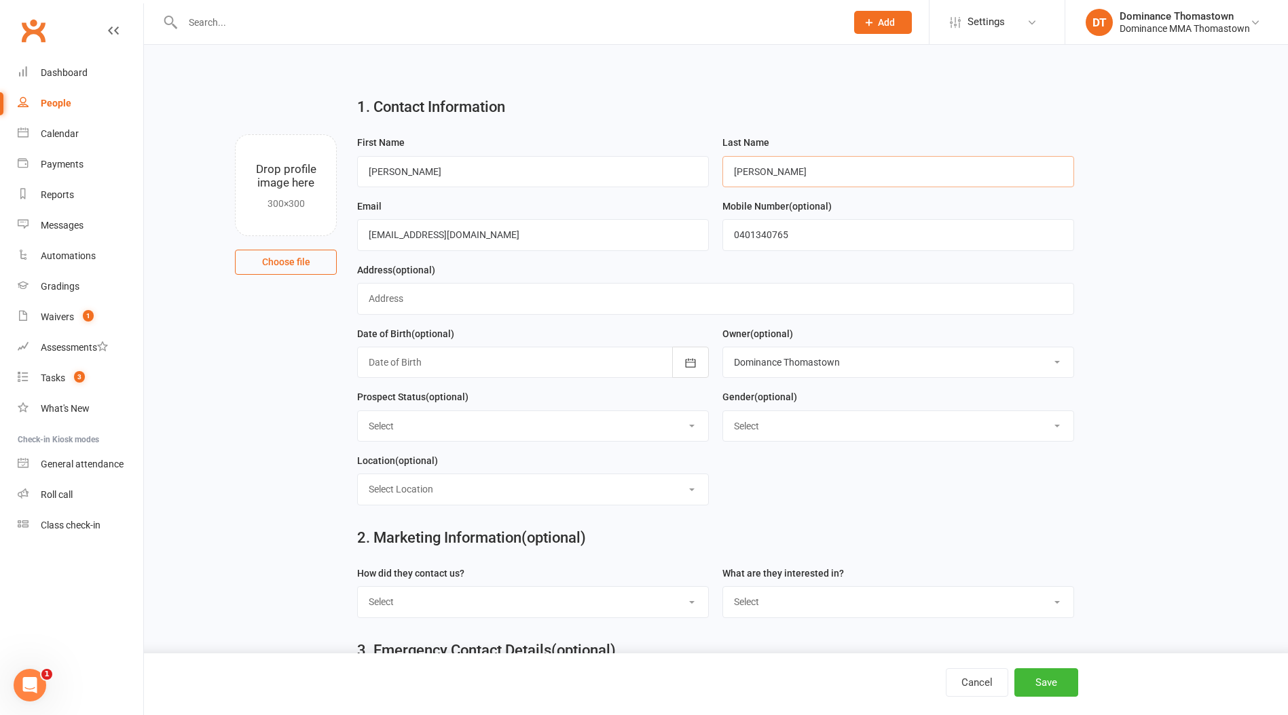
drag, startPoint x: 806, startPoint y: 175, endPoint x: 583, endPoint y: 184, distance: 222.8
click at [584, 184] on form "First Name Emilio Last Name Davis Email mexisophi@gmail.com Mobile Number (opti…" at bounding box center [715, 325] width 730 height 382
type input "D"
paste input "De Lucas"
click at [735, 172] on input "De Lucas" at bounding box center [898, 171] width 352 height 31
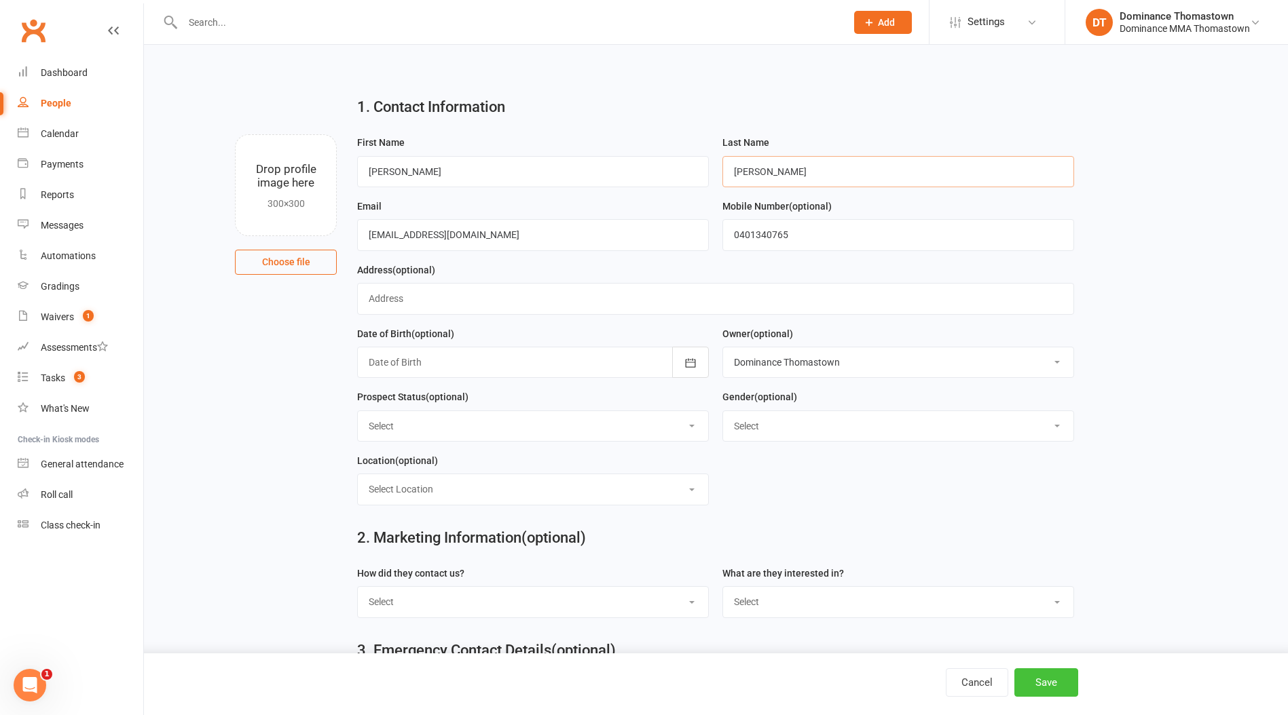
type input "De Lucas"
click at [1021, 688] on button "Save" at bounding box center [1046, 683] width 64 height 29
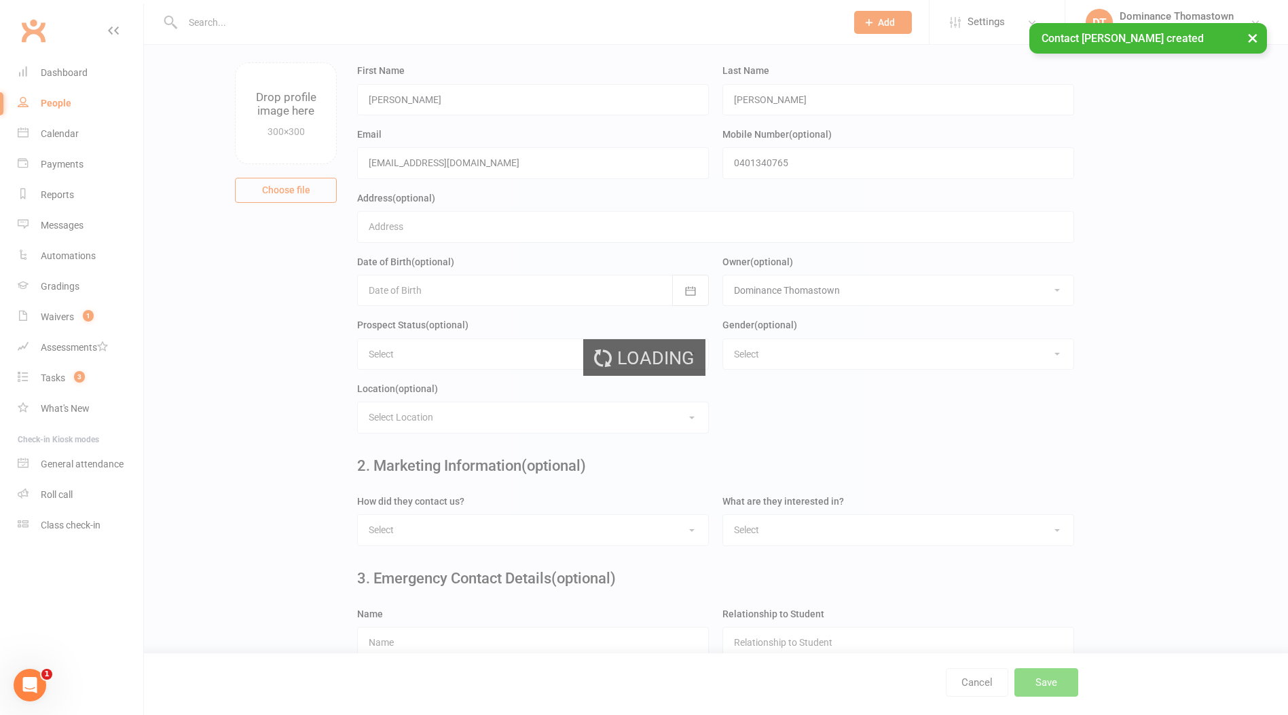
scroll to position [100, 0]
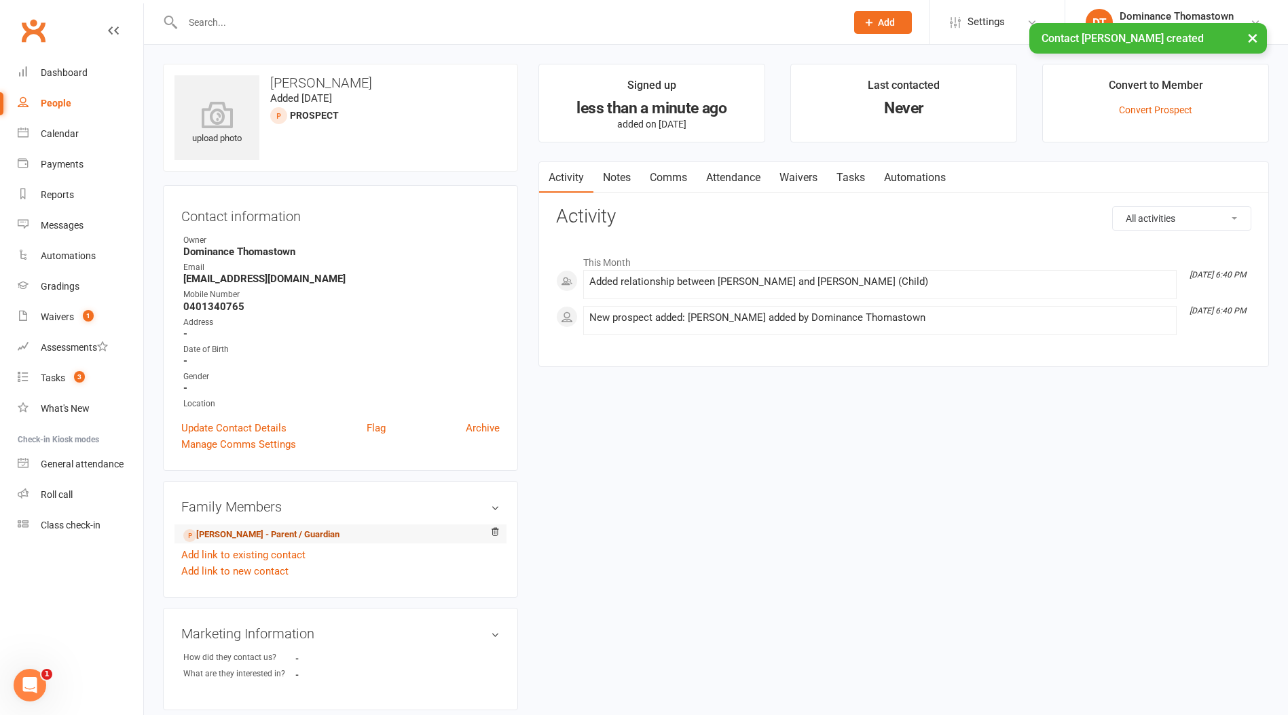
click at [249, 534] on link "Sophia Davis - Parent / Guardian" at bounding box center [261, 535] width 156 height 14
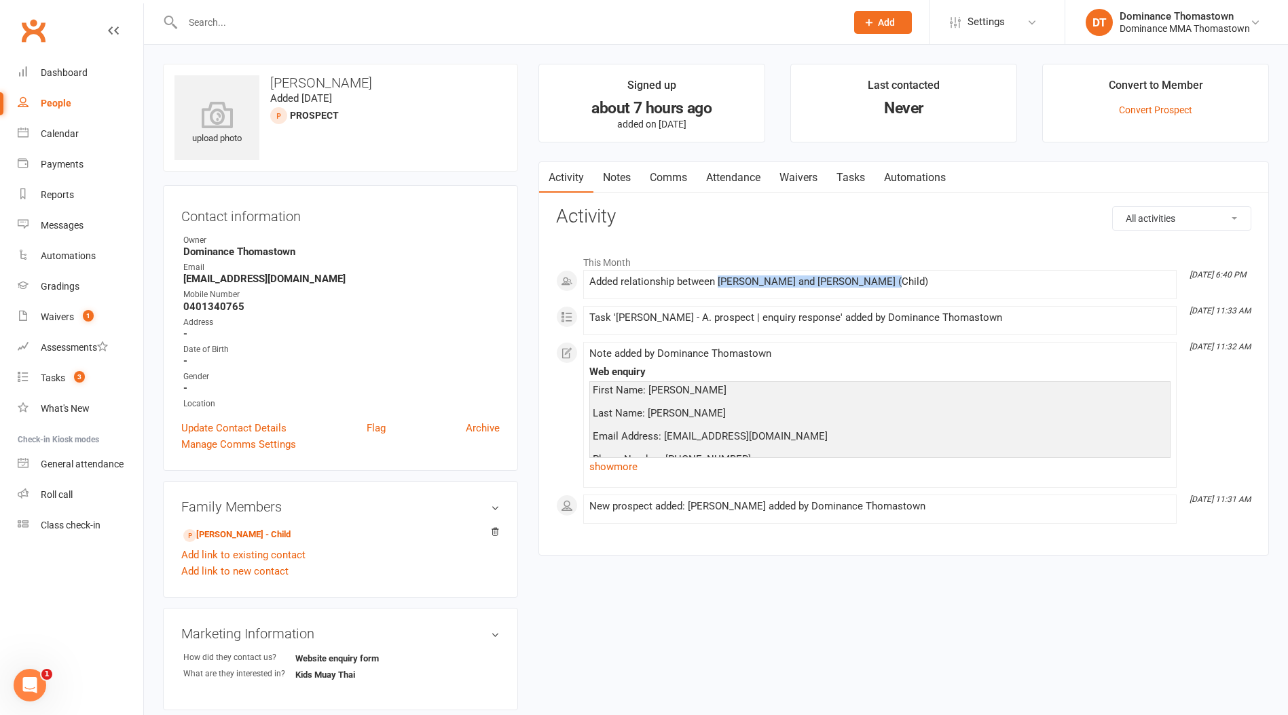
drag, startPoint x: 718, startPoint y: 286, endPoint x: 872, endPoint y: 278, distance: 153.6
click at [872, 278] on div "Added relationship between Sophia Davis and Emilio De Lucas (Child)" at bounding box center [879, 282] width 581 height 12
drag, startPoint x: 872, startPoint y: 278, endPoint x: 928, endPoint y: 281, distance: 56.4
click at [872, 278] on div "Added relationship between Sophia Davis and Emilio De Lucas (Child)" at bounding box center [879, 282] width 581 height 12
drag, startPoint x: 929, startPoint y: 281, endPoint x: 771, endPoint y: 281, distance: 157.5
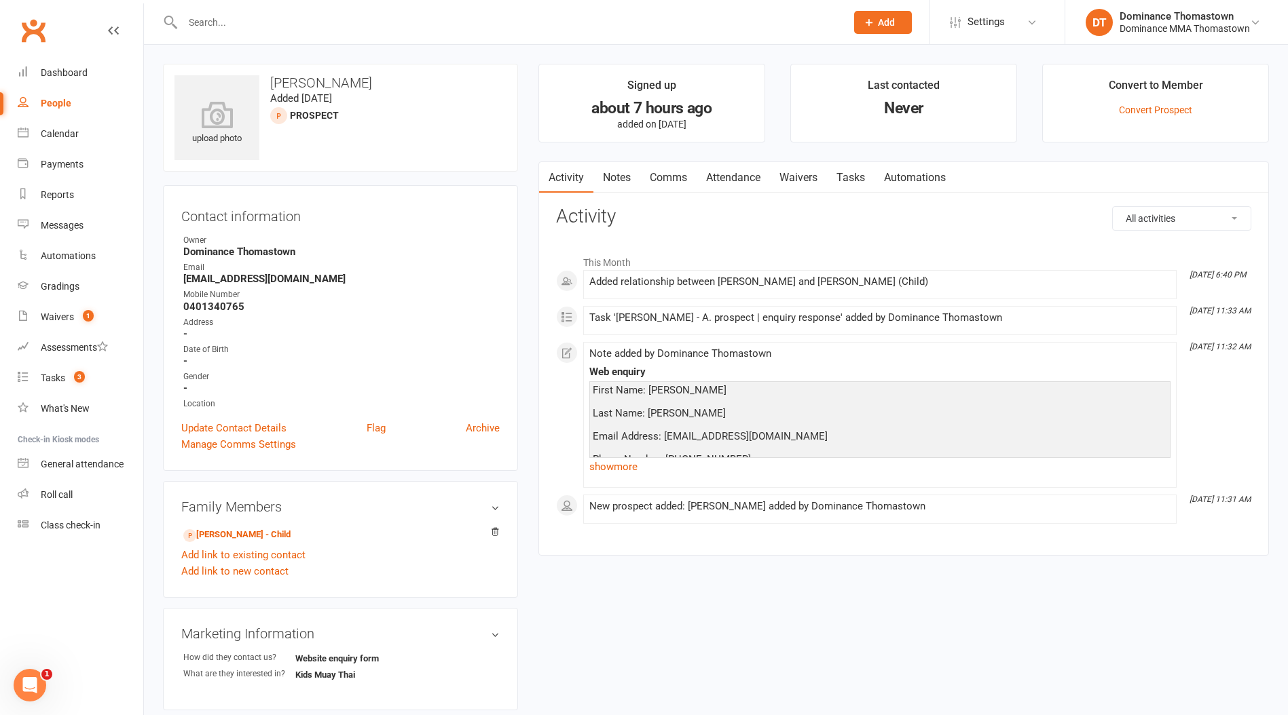
click at [772, 280] on div "Added relationship between Sophia Davis and Emilio De Lucas (Child)" at bounding box center [879, 282] width 581 height 12
click at [771, 281] on div "Added relationship between Sophia Davis and Emilio De Lucas (Child)" at bounding box center [879, 282] width 581 height 12
click at [628, 178] on link "Notes" at bounding box center [616, 177] width 47 height 31
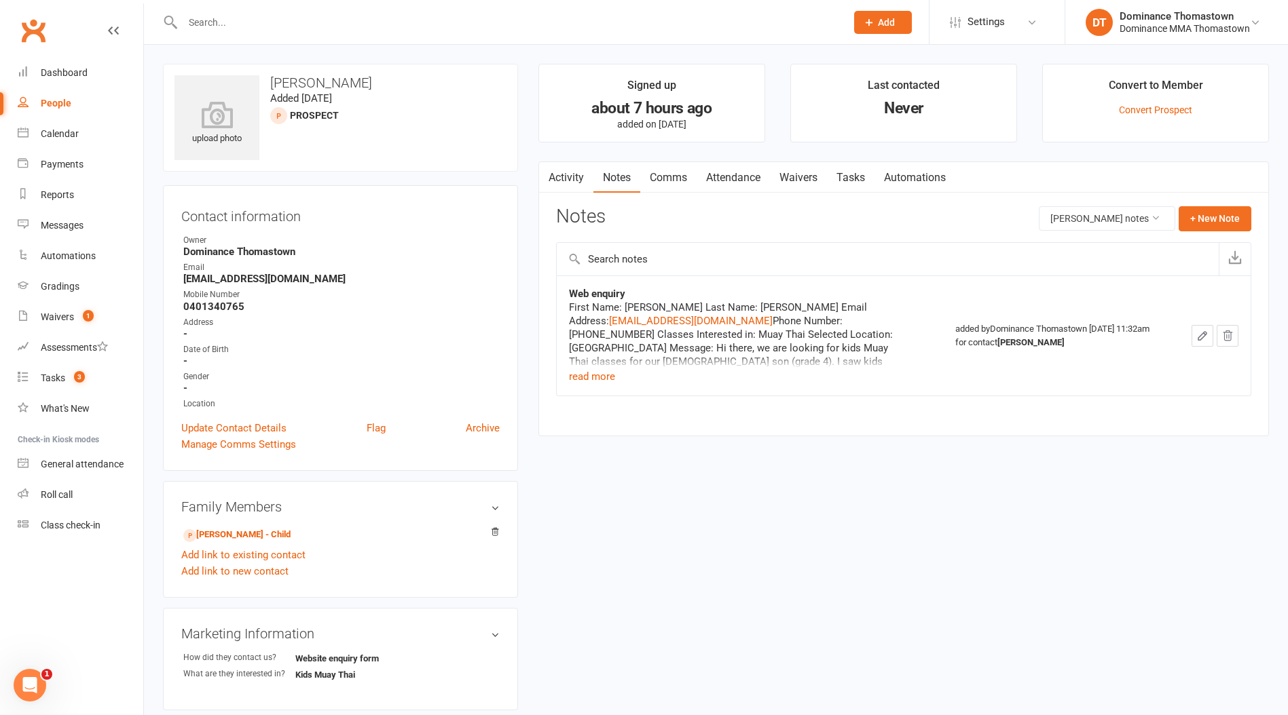
click at [790, 172] on link "Waivers" at bounding box center [798, 177] width 57 height 31
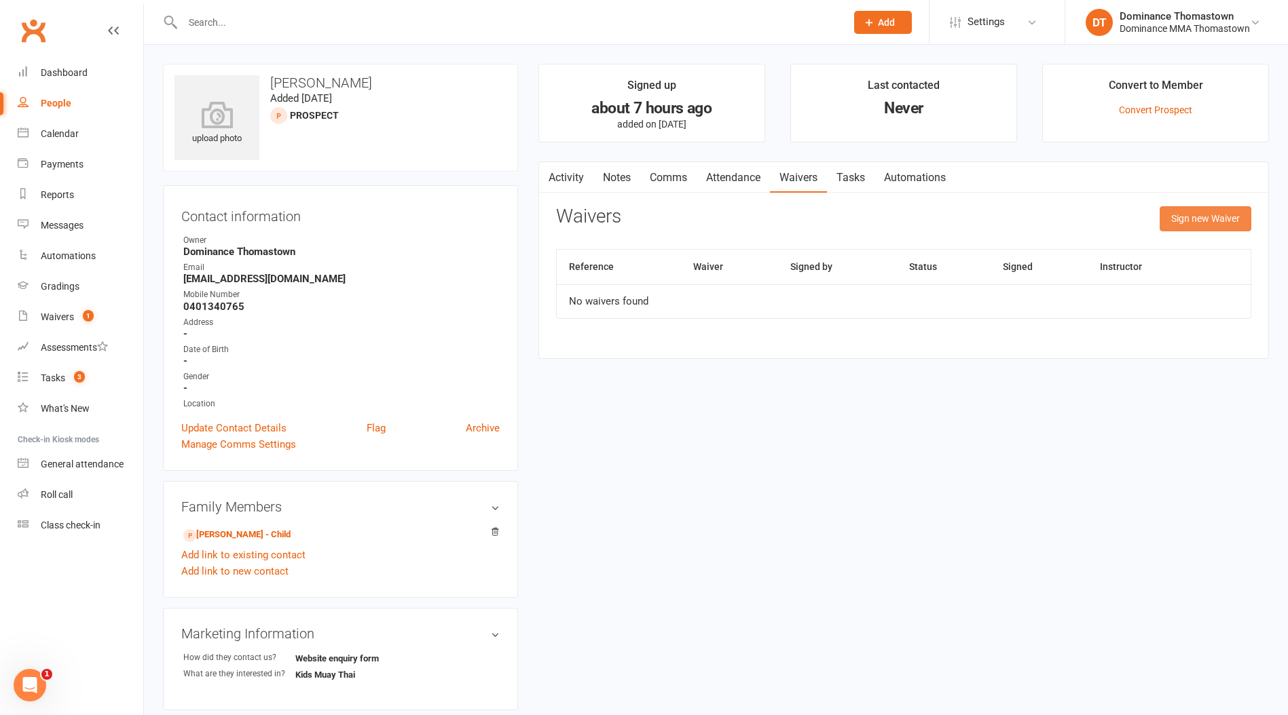
click at [1215, 206] on button "Sign new Waiver" at bounding box center [1205, 218] width 92 height 24
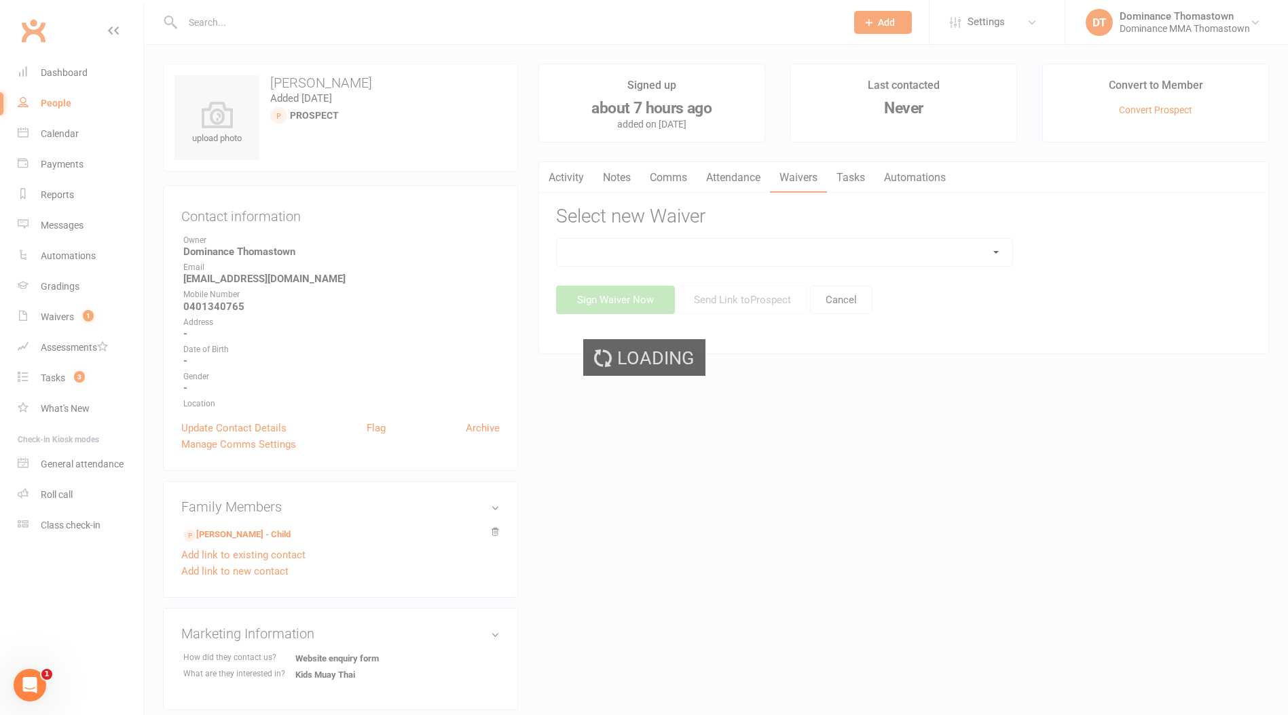
click at [852, 252] on ui-view "Prospect Member Non-attending contact Class / event Appointment Task Bulk messa…" at bounding box center [644, 564] width 1288 height 1123
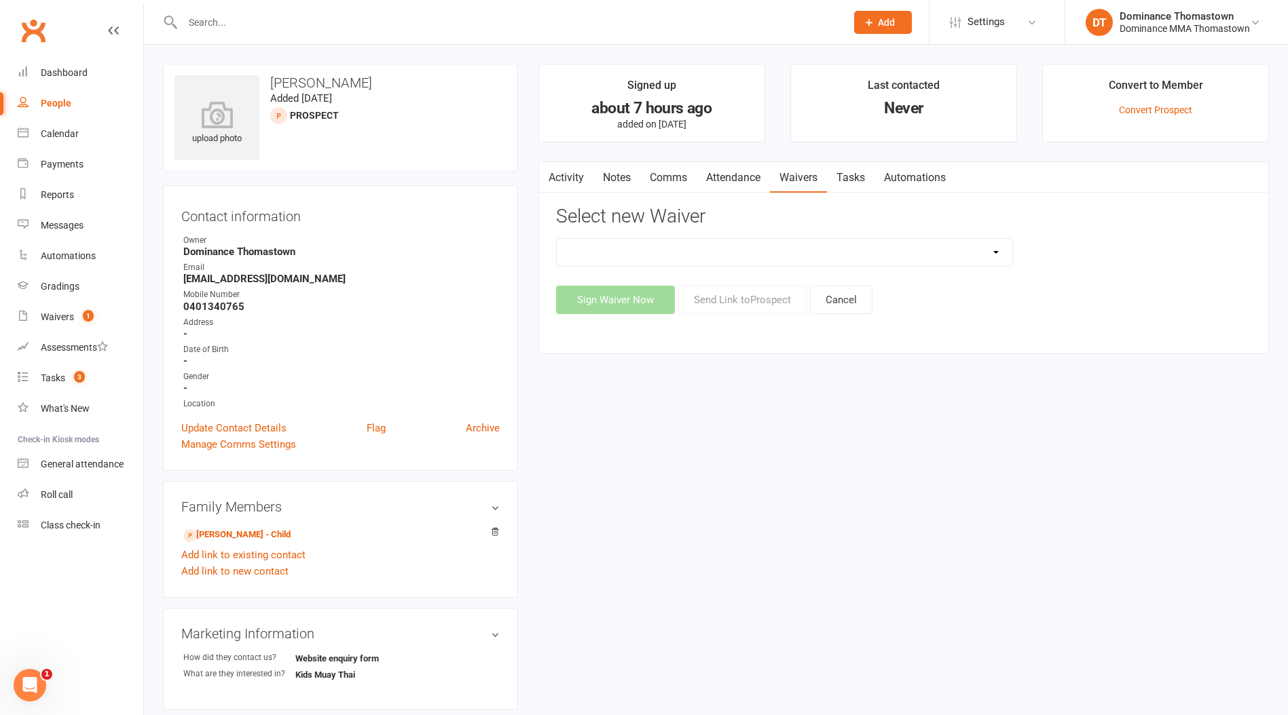
click at [657, 248] on select "Member | Cancellation | Adults Member | Injury Report Form (FOH staff use only)…" at bounding box center [784, 252] width 455 height 27
select select "375"
click at [557, 239] on select "Member | Cancellation | Adults Member | Injury Report Form (FOH staff use only)…" at bounding box center [784, 252] width 455 height 27
click at [715, 301] on button "Send Link to Prospect" at bounding box center [742, 300] width 128 height 29
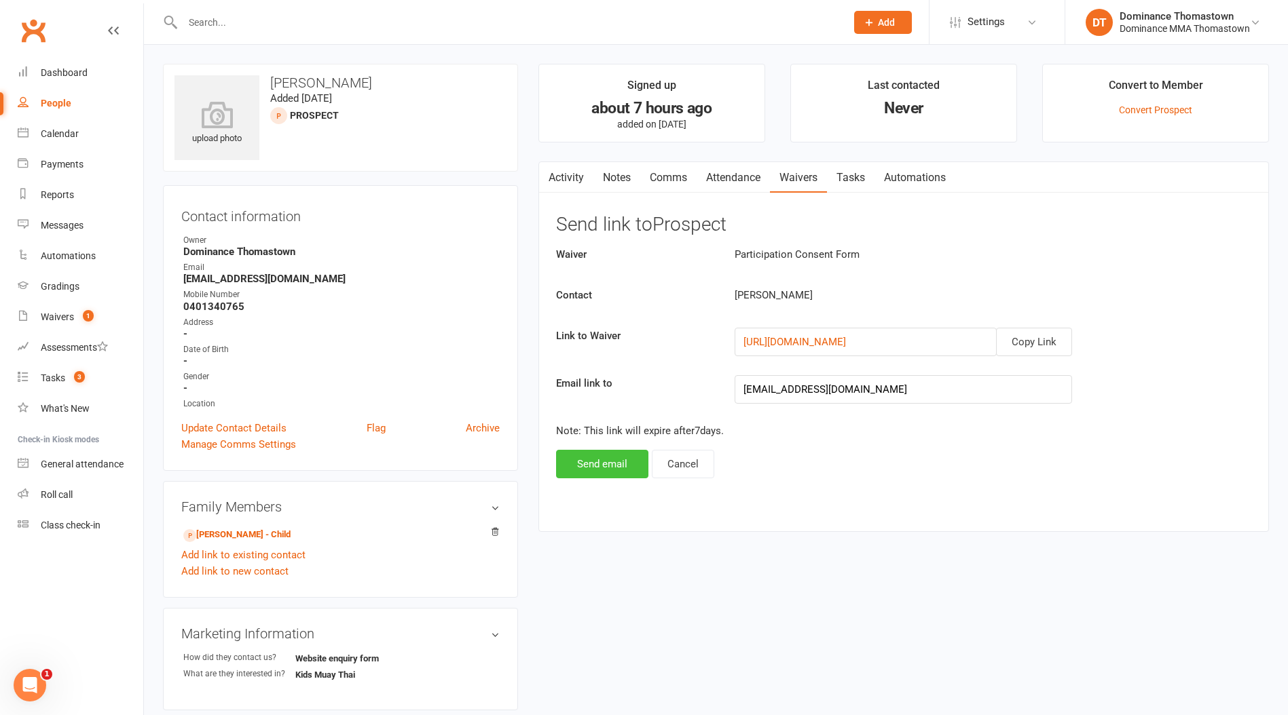
drag, startPoint x: 601, startPoint y: 460, endPoint x: 601, endPoint y: 447, distance: 13.6
click at [599, 460] on button "Send email" at bounding box center [602, 464] width 92 height 29
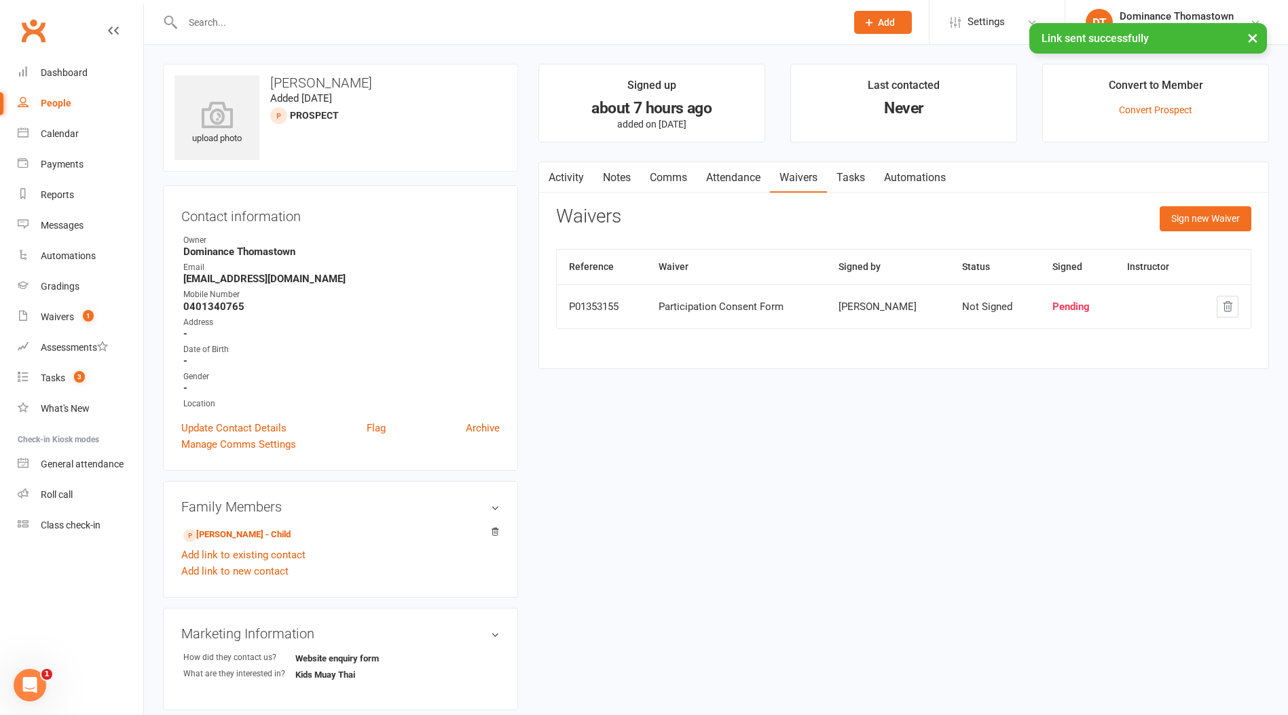
click at [675, 181] on link "Comms" at bounding box center [668, 177] width 56 height 31
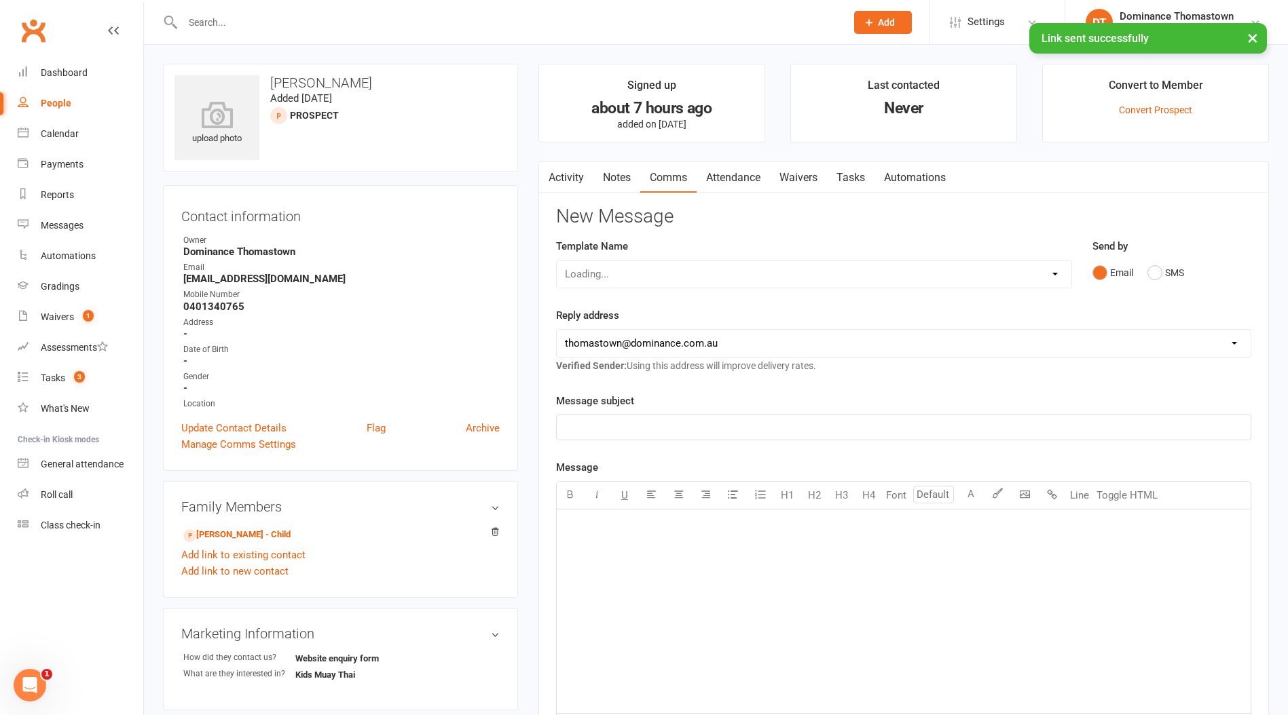
click at [646, 282] on select "Loading..." at bounding box center [814, 274] width 514 height 27
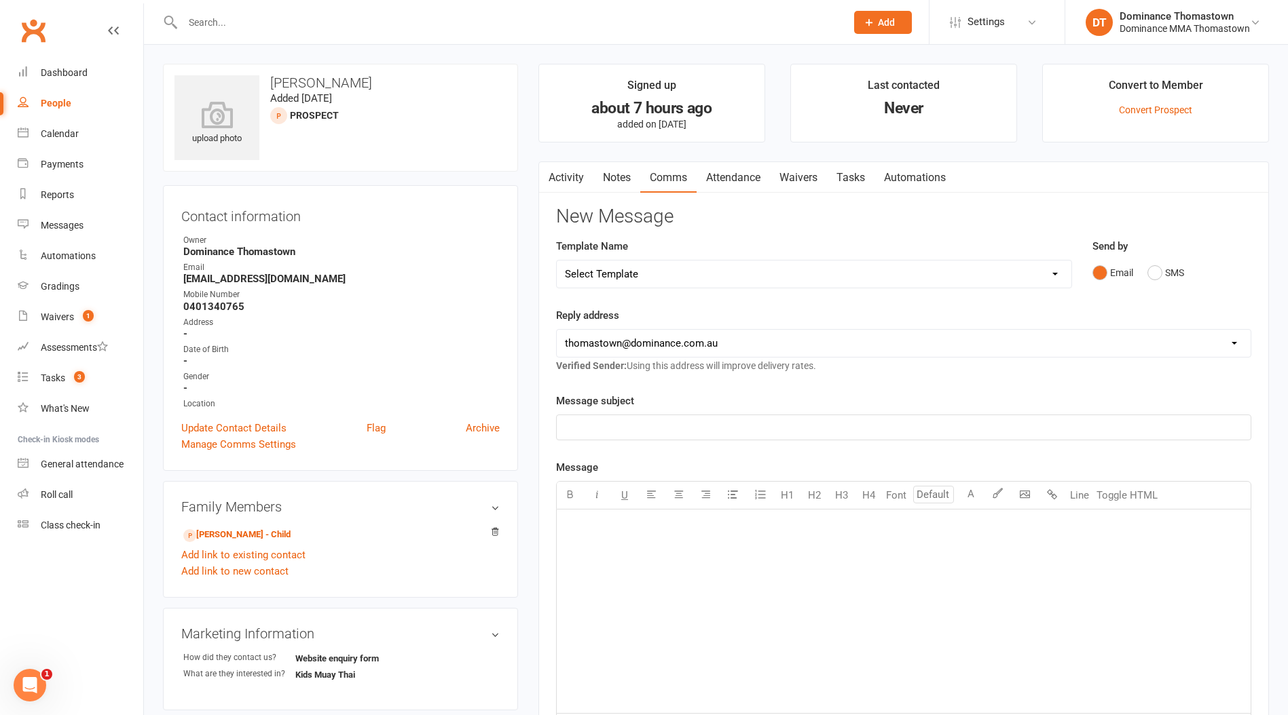
select select "17"
click at [557, 261] on select "Select Template [Email] MARKETING | 10TH BIRTHDAY SPECIAL | CANCELLED MEMBERS […" at bounding box center [814, 274] width 514 height 27
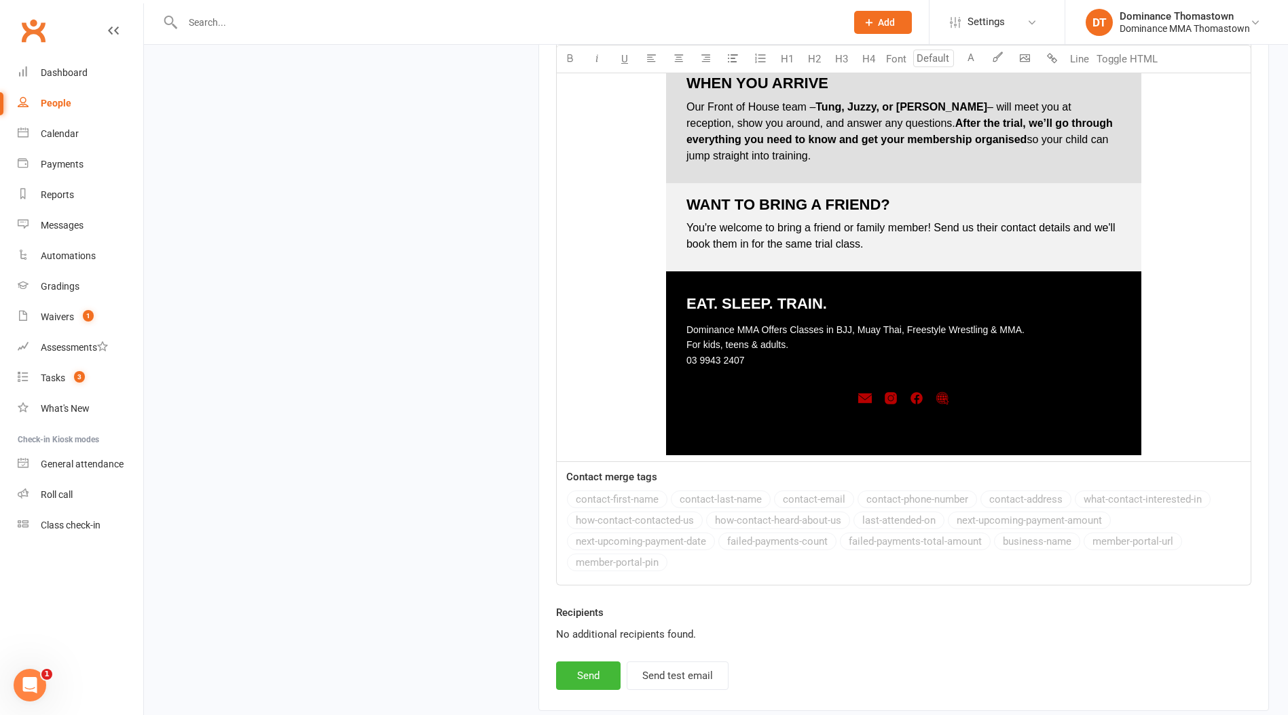
scroll to position [1814, 0]
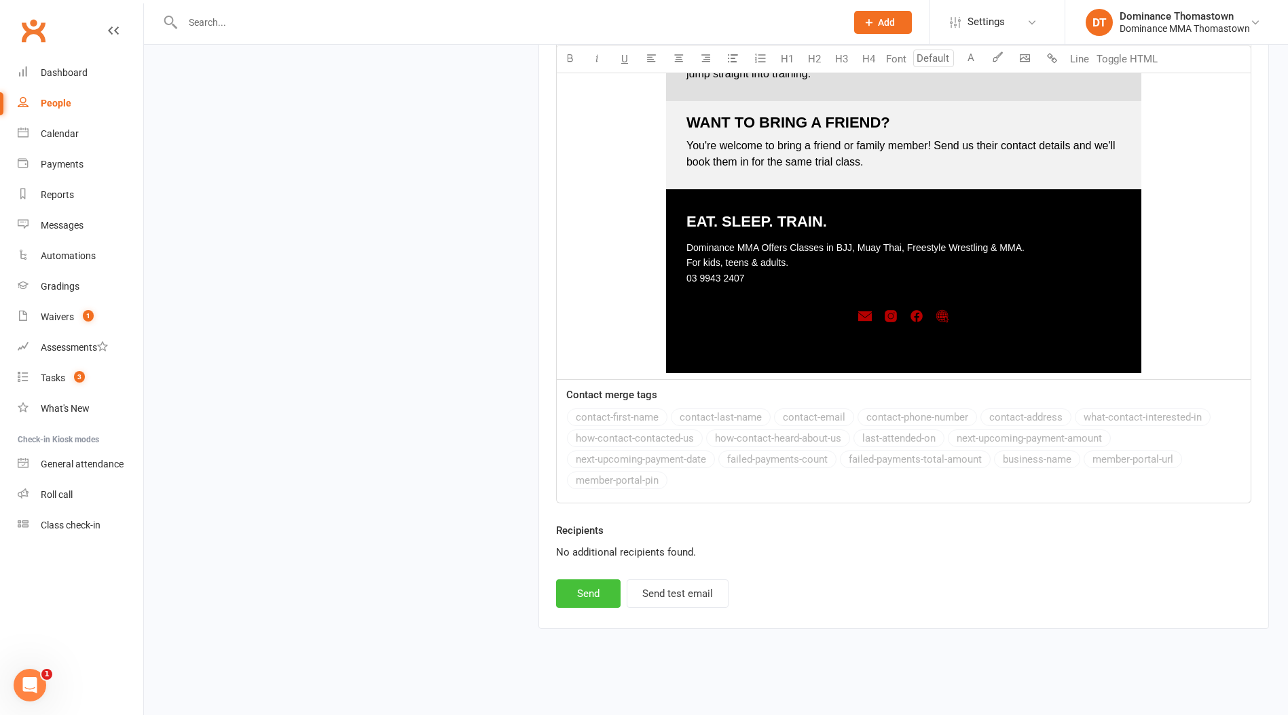
click at [595, 593] on button "Send" at bounding box center [588, 594] width 64 height 29
select select
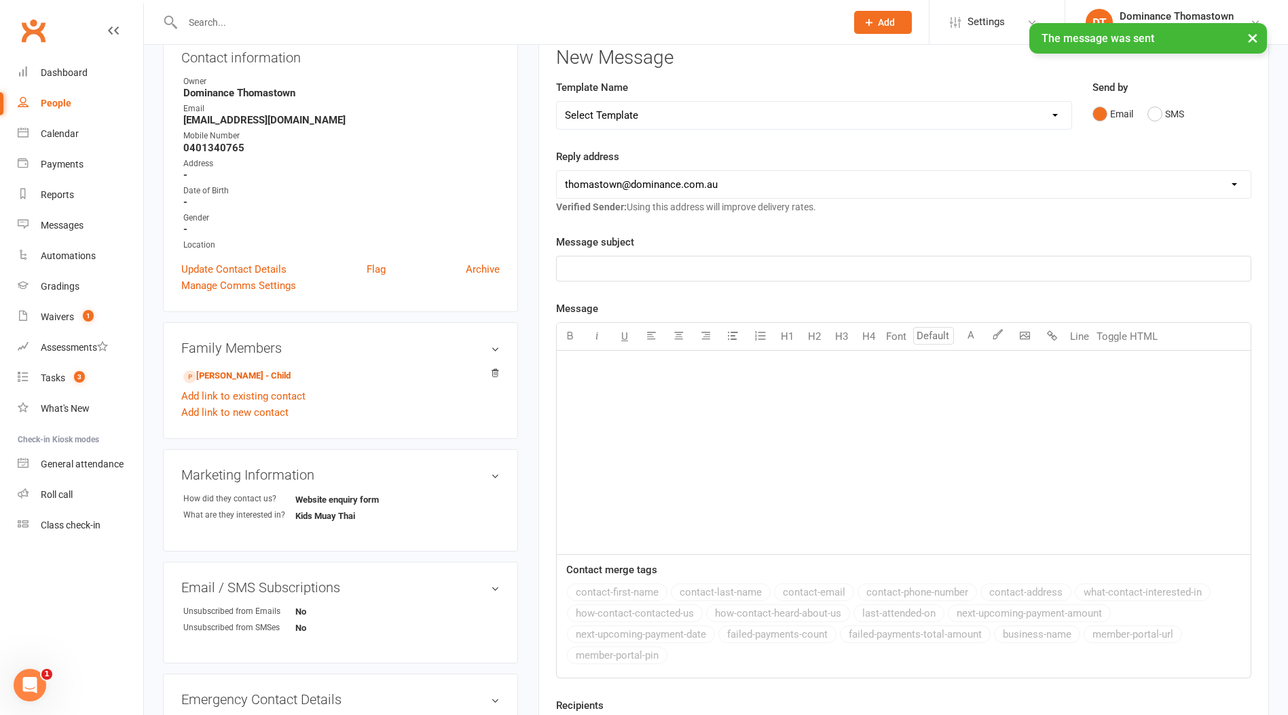
scroll to position [0, 0]
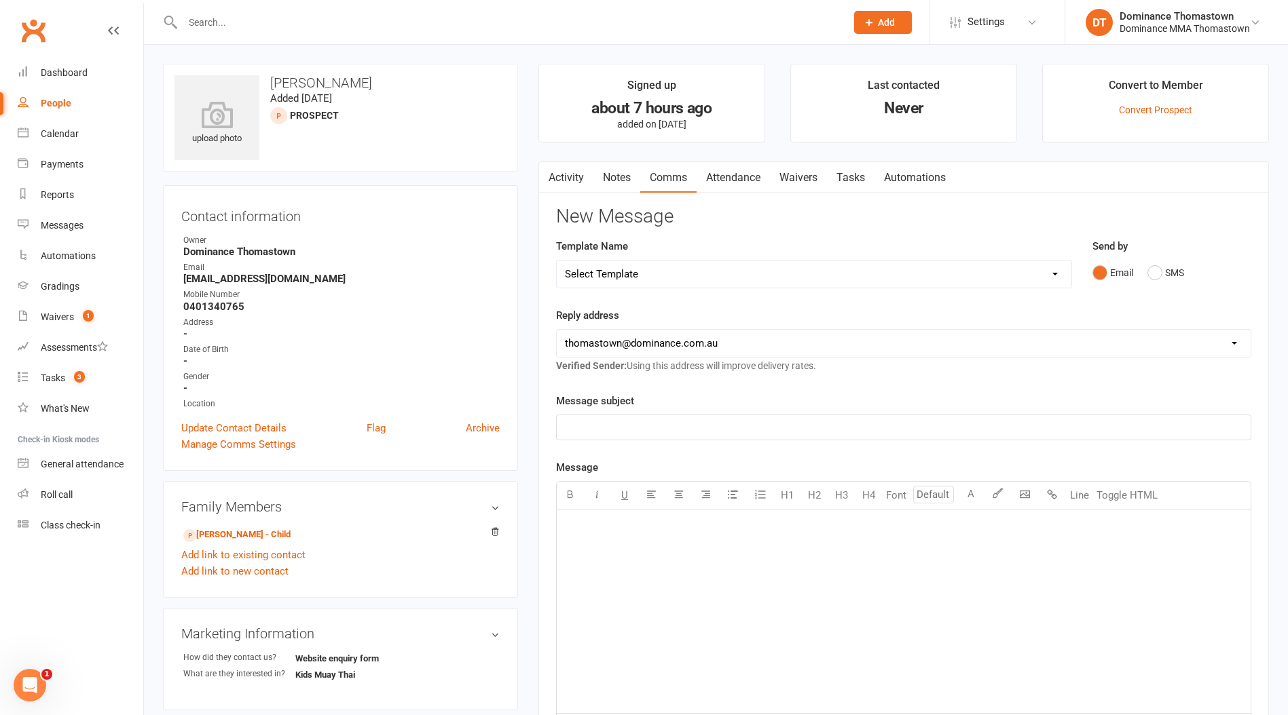
drag, startPoint x: 849, startPoint y: 179, endPoint x: 1005, endPoint y: 201, distance: 157.0
click at [848, 179] on link "Tasks" at bounding box center [851, 177] width 48 height 31
select select "incomplete"
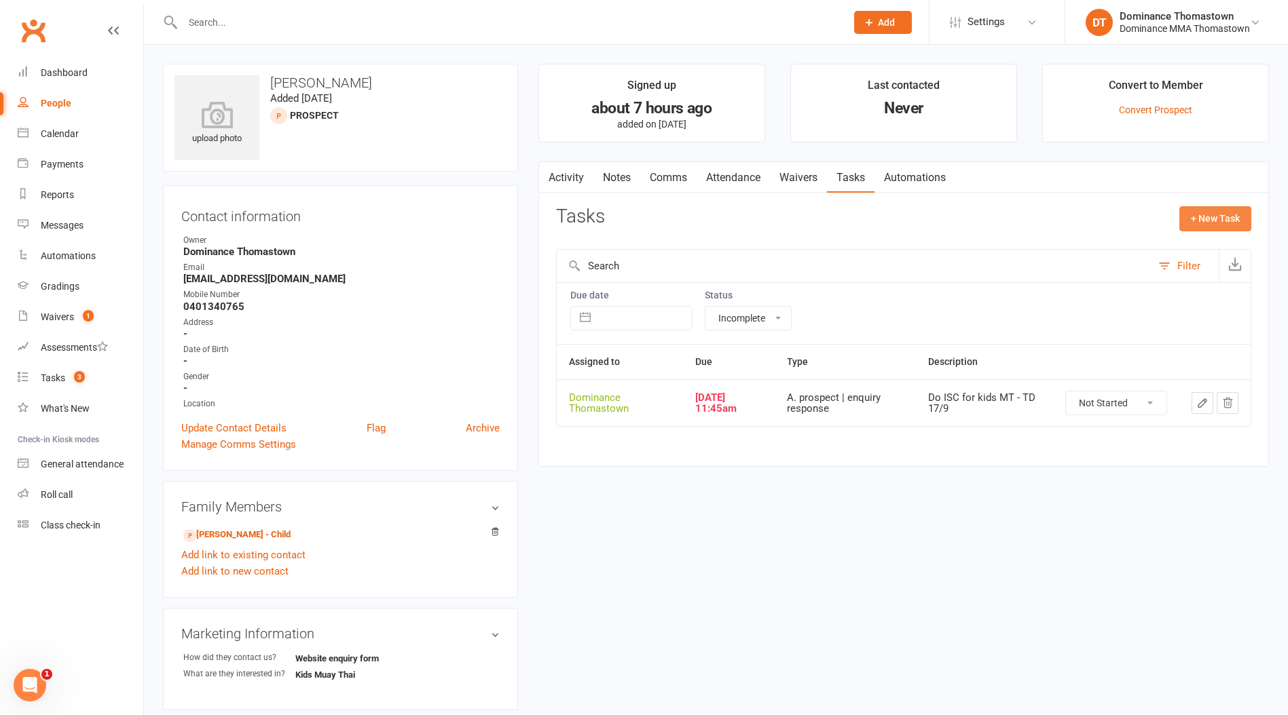
click at [1198, 223] on button "+ New Task" at bounding box center [1215, 218] width 72 height 24
select select "12547"
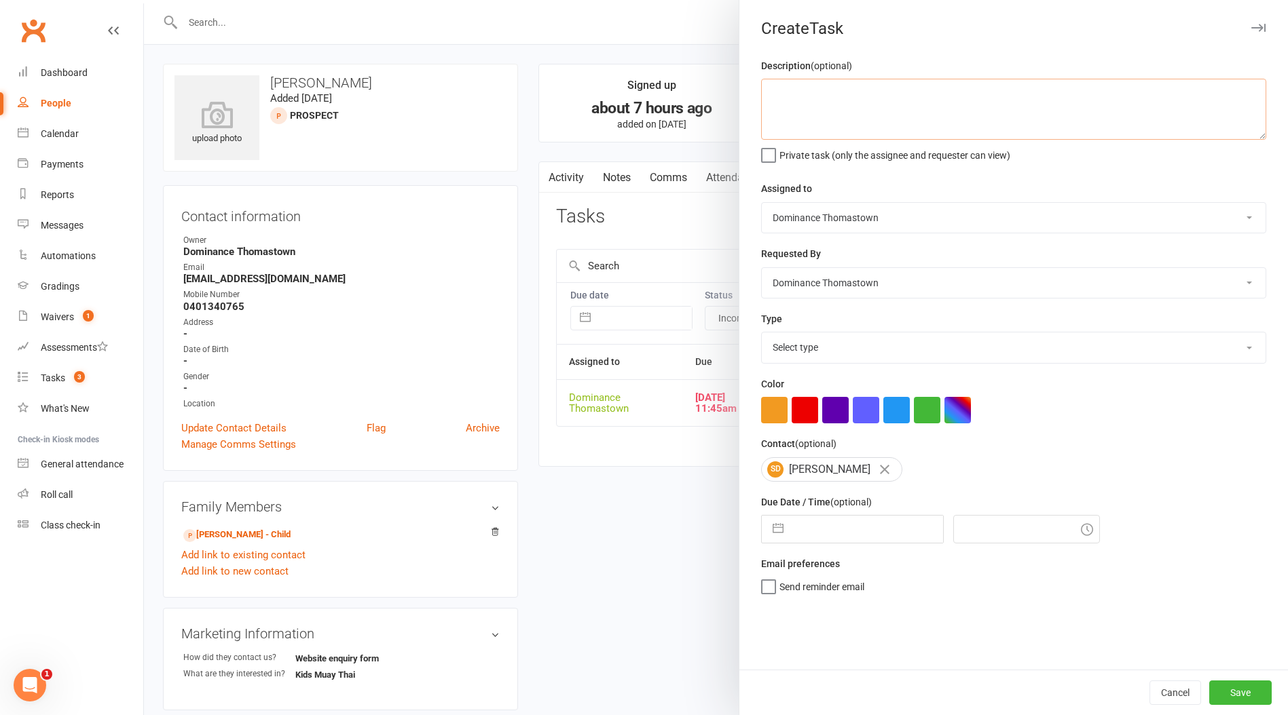
click at [808, 127] on textarea at bounding box center [1013, 109] width 505 height 61
type textarea "confirm kids MT class for monday - Ellen 17/9"
click at [866, 371] on div "Description (optional) confirm kids MT class for monday - Ellen 17/9 Private ta…" at bounding box center [1013, 364] width 548 height 612
click at [853, 345] on select "Select type A. prospect | enquiry response B. prospect | trial | booking C. pro…" at bounding box center [1014, 348] width 504 height 30
select select "3811"
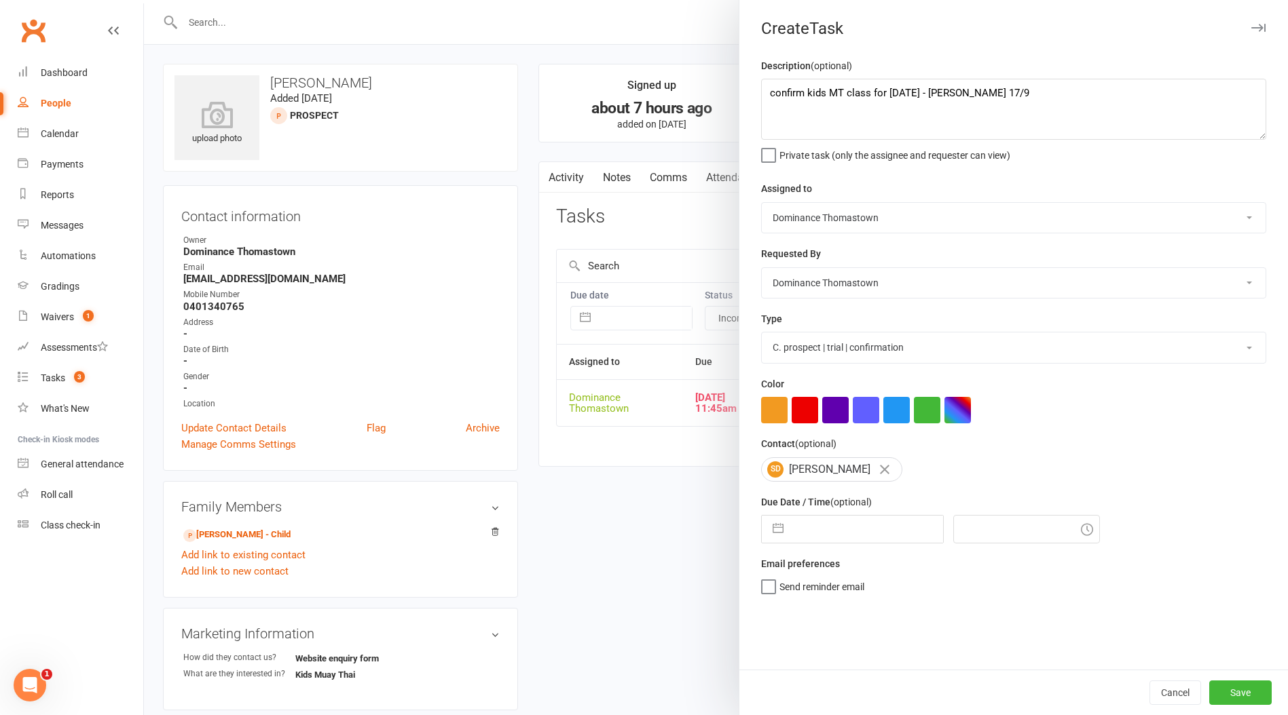
click at [762, 334] on select "Select type A. prospect | enquiry response B. prospect | trial | booking C. pro…" at bounding box center [1014, 348] width 504 height 30
click at [853, 518] on div "Navigate forward to interact with the calendar and select a date. Press the que…" at bounding box center [852, 529] width 183 height 29
click at [817, 91] on textarea "confirm kids MT class for monday - Ellen 17/9" at bounding box center [1013, 109] width 505 height 61
type textarea "confirm Emilio's MT class for monday - Ellen 17/9"
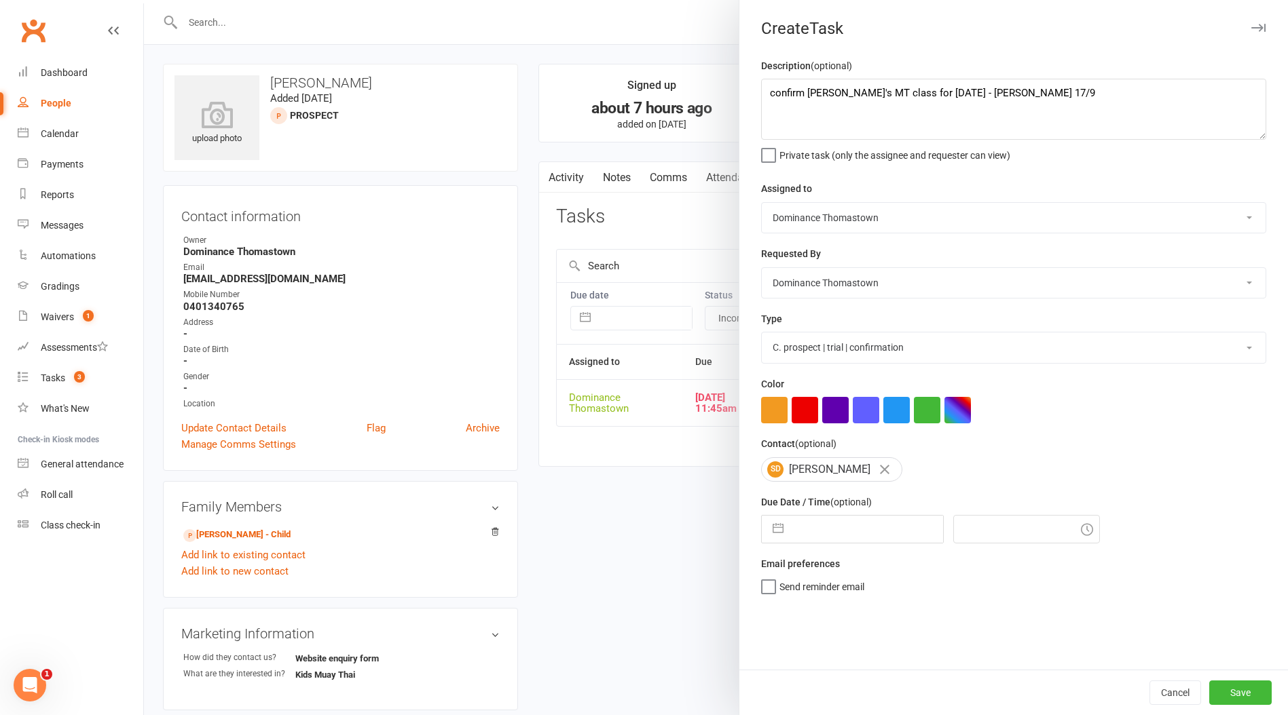
click at [885, 534] on input "text" at bounding box center [866, 529] width 153 height 27
select select "7"
select select "2025"
select select "8"
select select "2025"
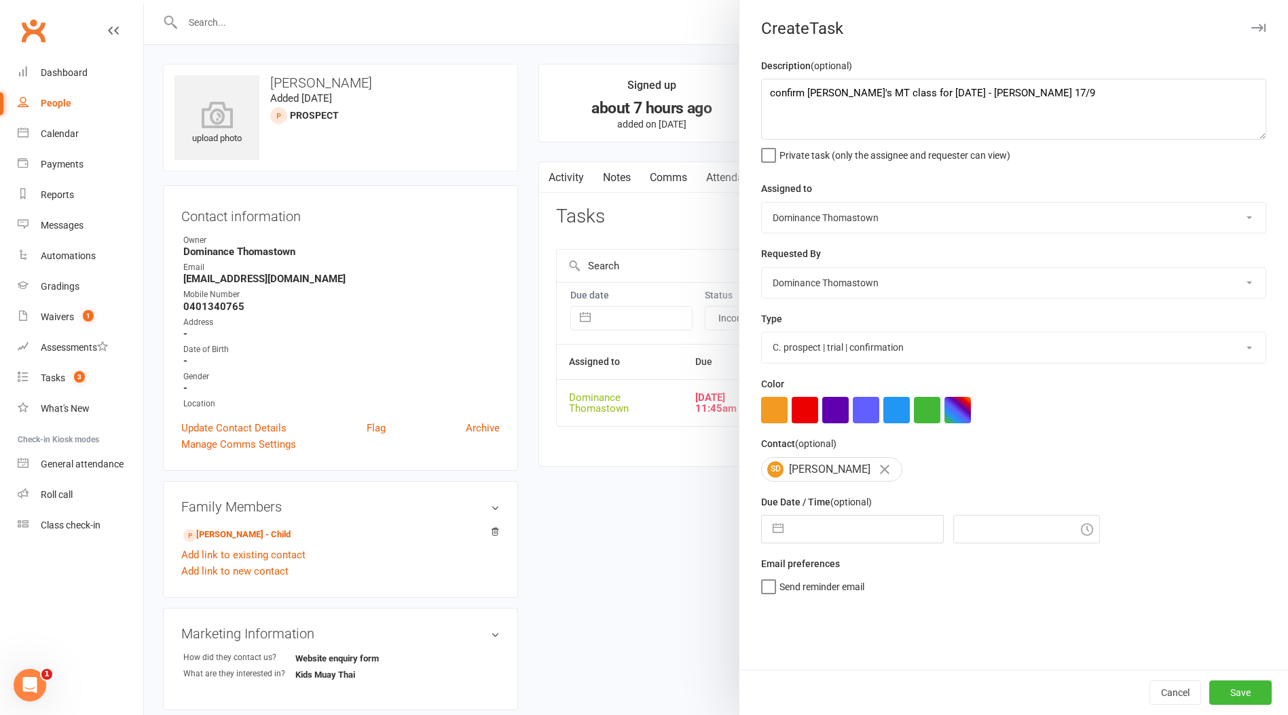
select select "9"
select select "2025"
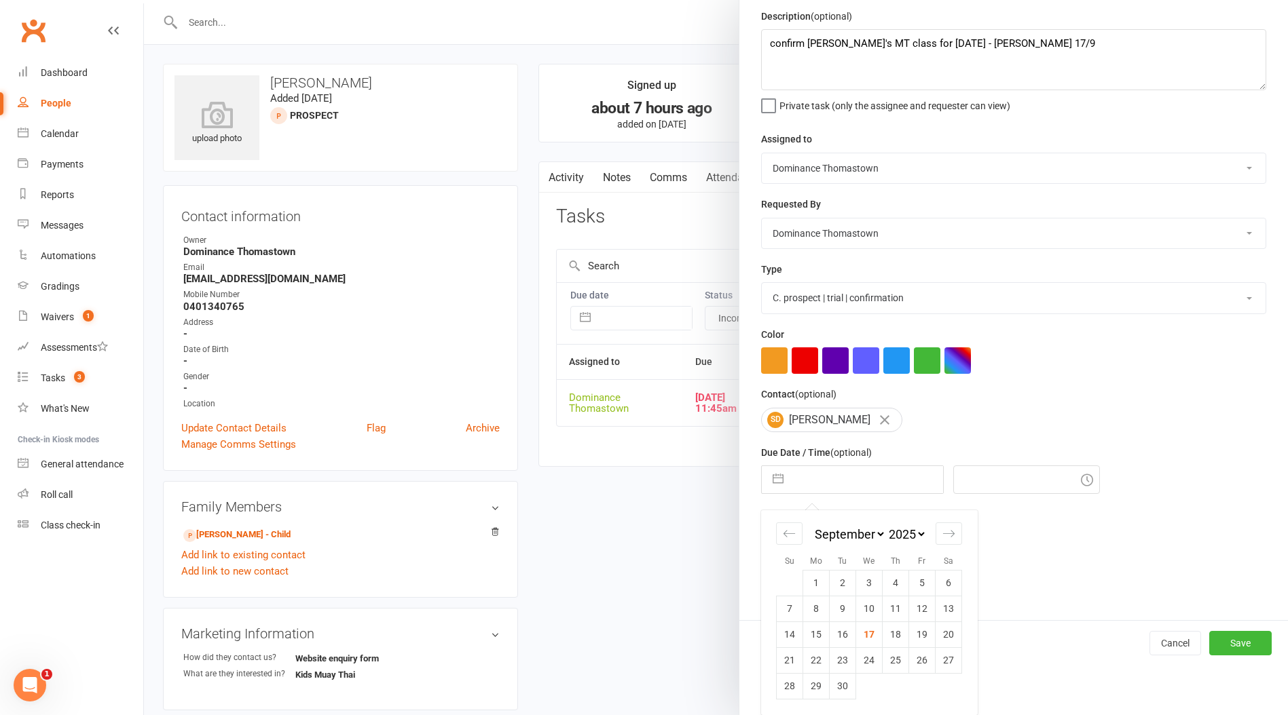
click at [941, 627] on td "20" at bounding box center [948, 635] width 26 height 26
type input "20 Sep 2025"
type input "6:45pm"
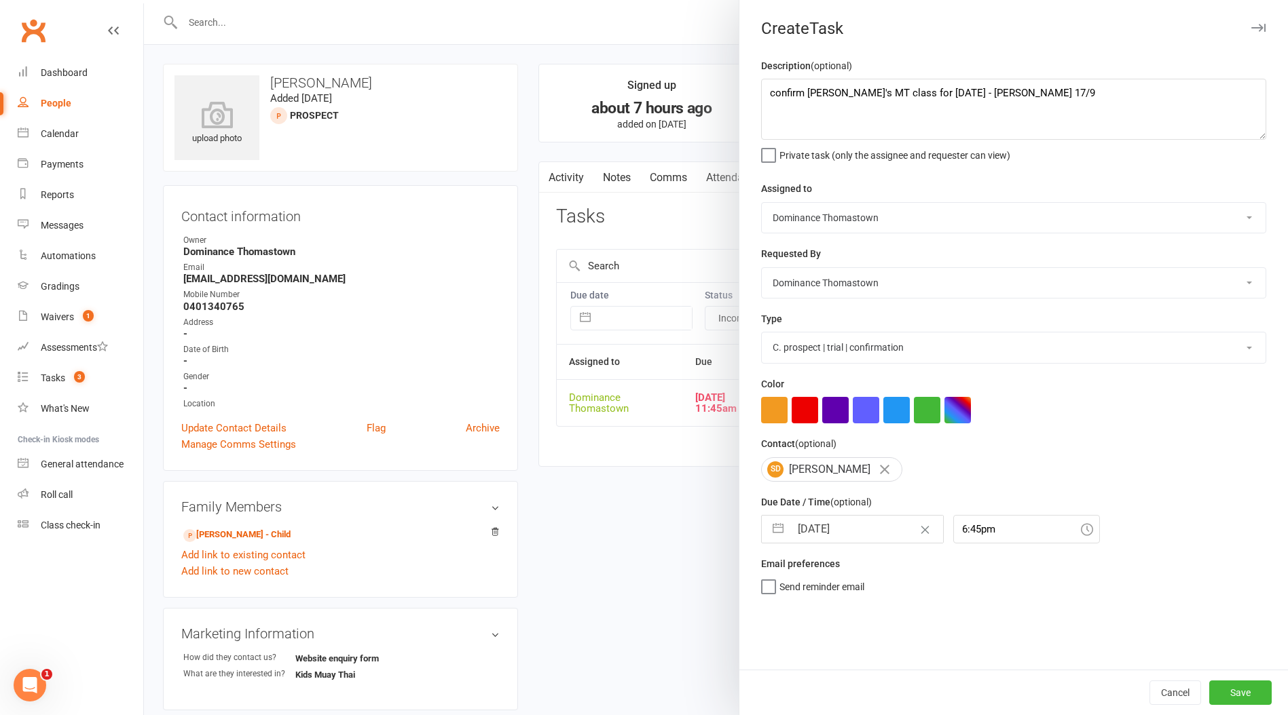
scroll to position [0, 0]
click at [1218, 687] on button "Save" at bounding box center [1240, 693] width 62 height 24
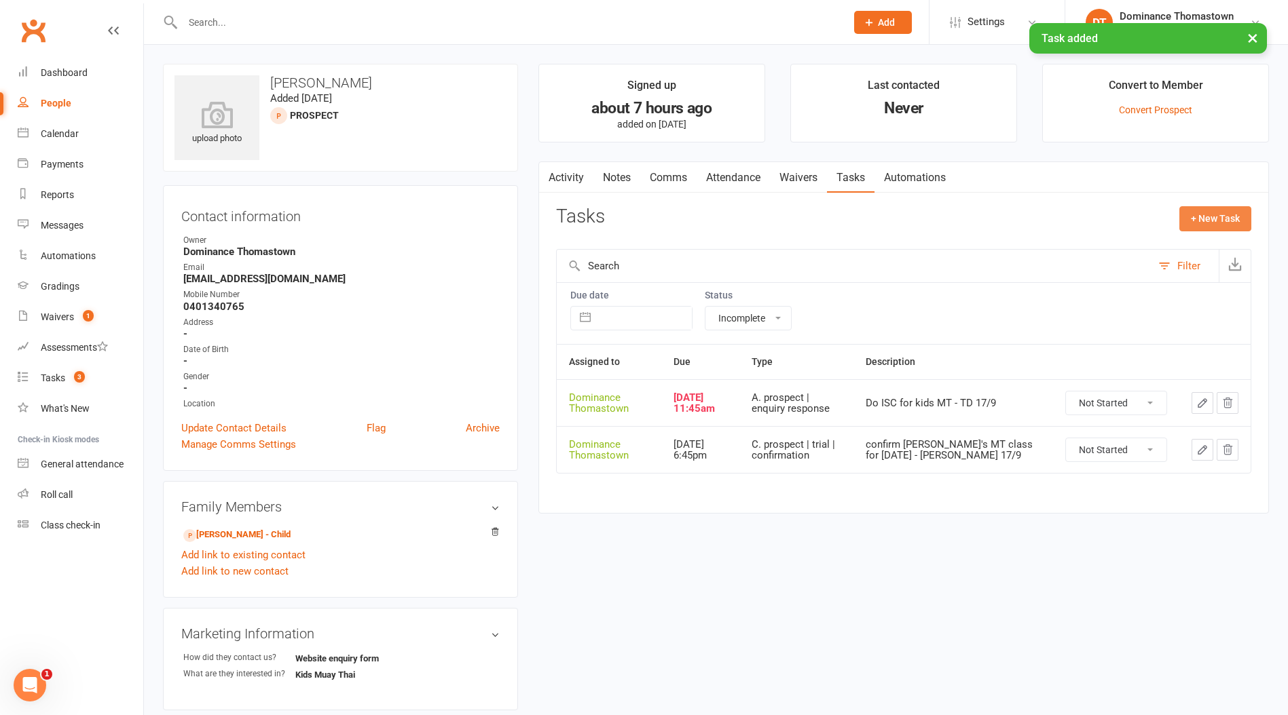
click at [1204, 208] on button "+ New Task" at bounding box center [1215, 218] width 72 height 24
select select "12547"
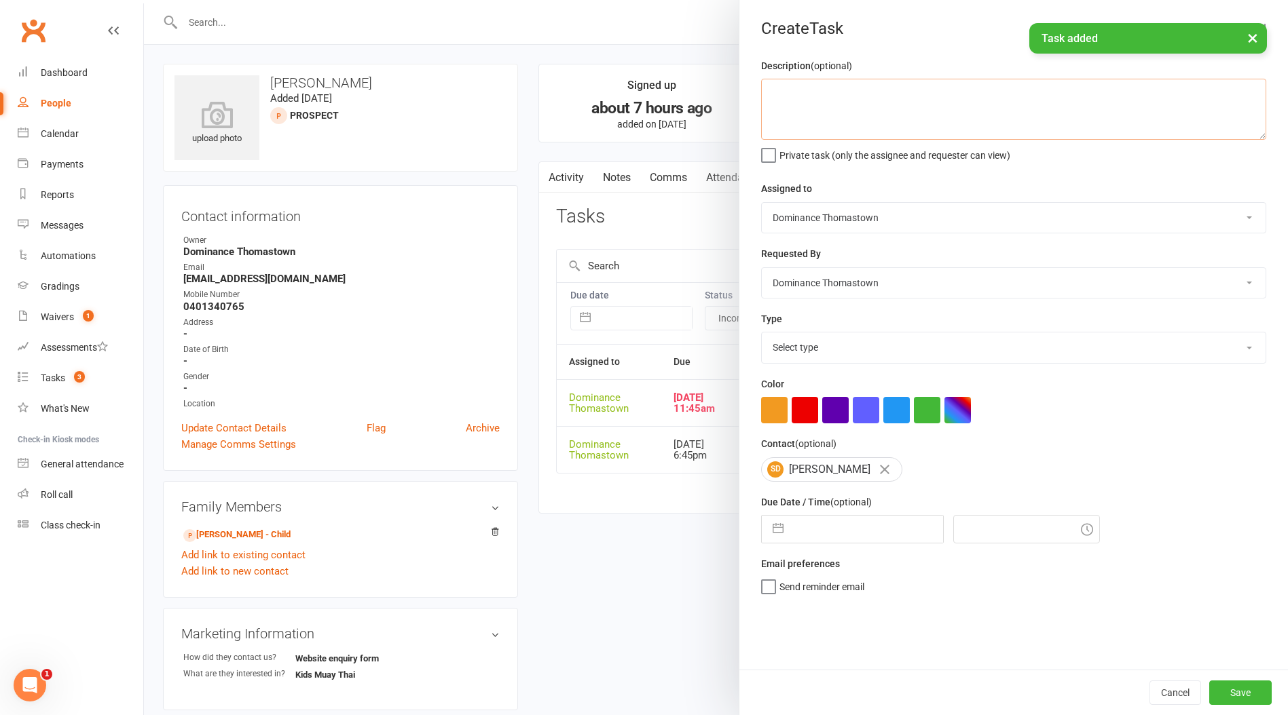
click at [942, 90] on textarea at bounding box center [1013, 109] width 505 height 61
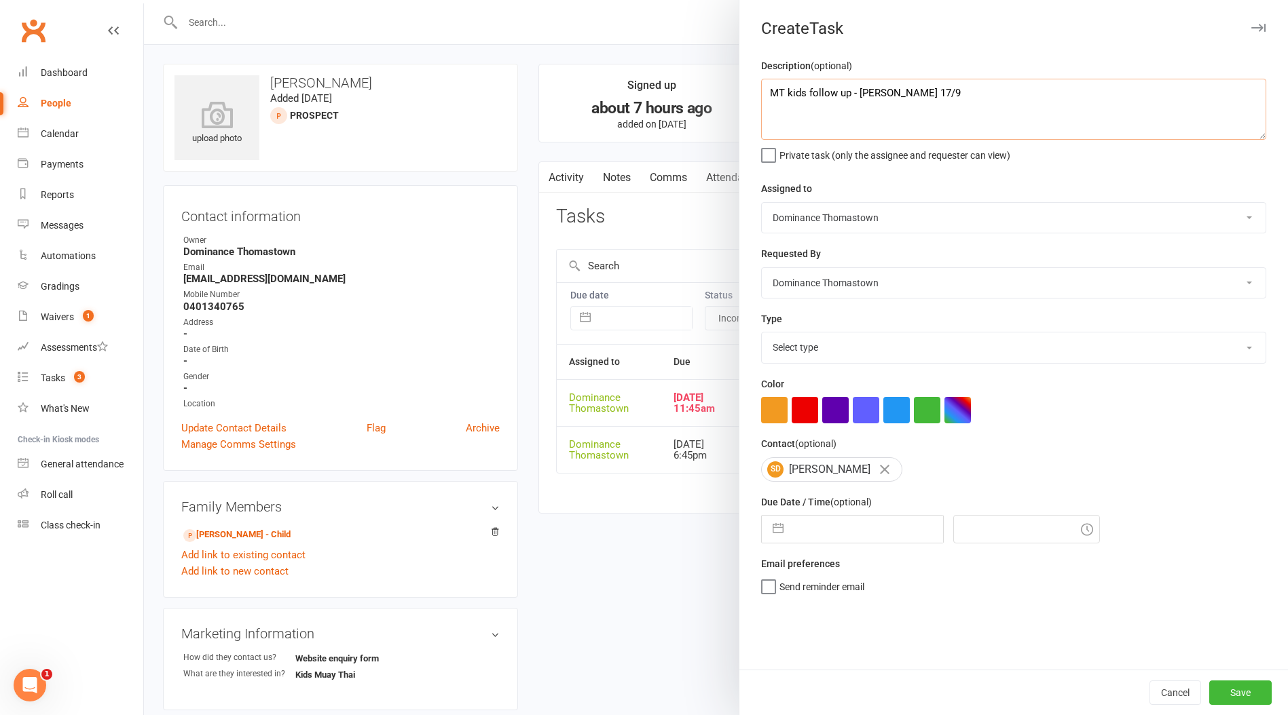
type textarea "MT kids follow up - Ellen 17/9"
select select "7"
select select "2025"
select select "8"
select select "2025"
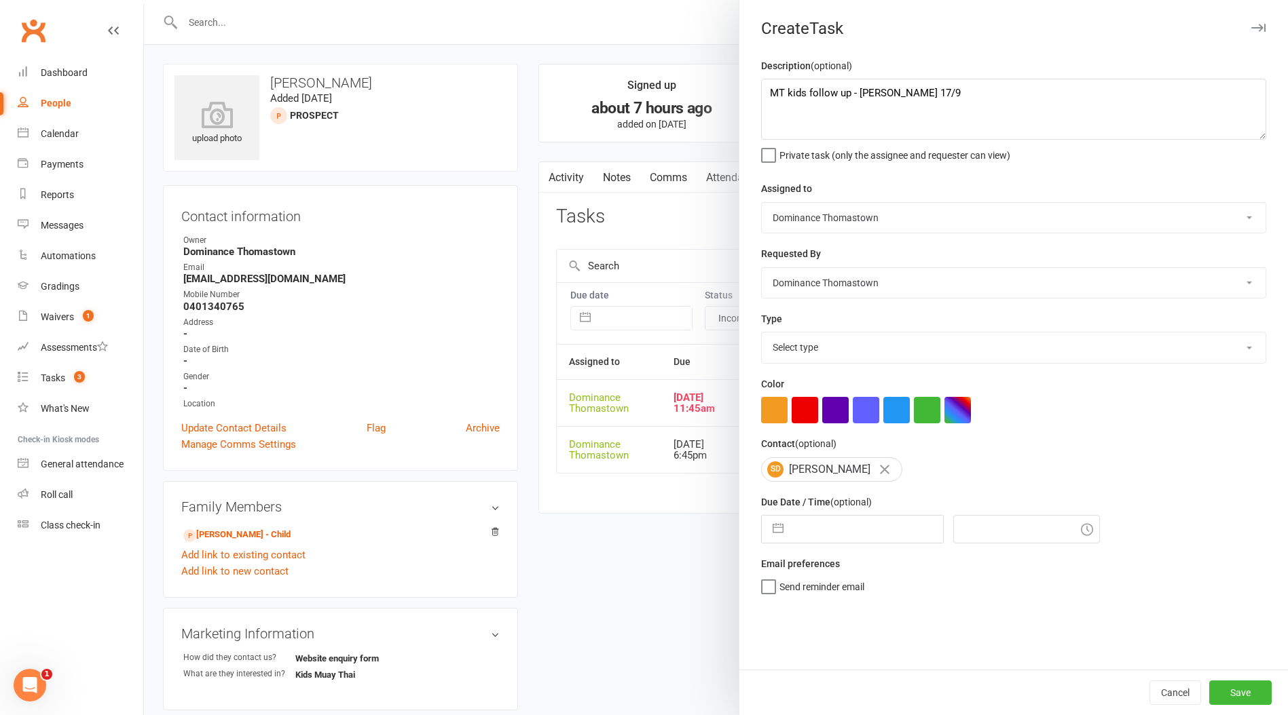
select select "9"
select select "2025"
drag, startPoint x: 857, startPoint y: 521, endPoint x: 868, endPoint y: 546, distance: 26.7
click at [856, 521] on input "text" at bounding box center [866, 529] width 153 height 27
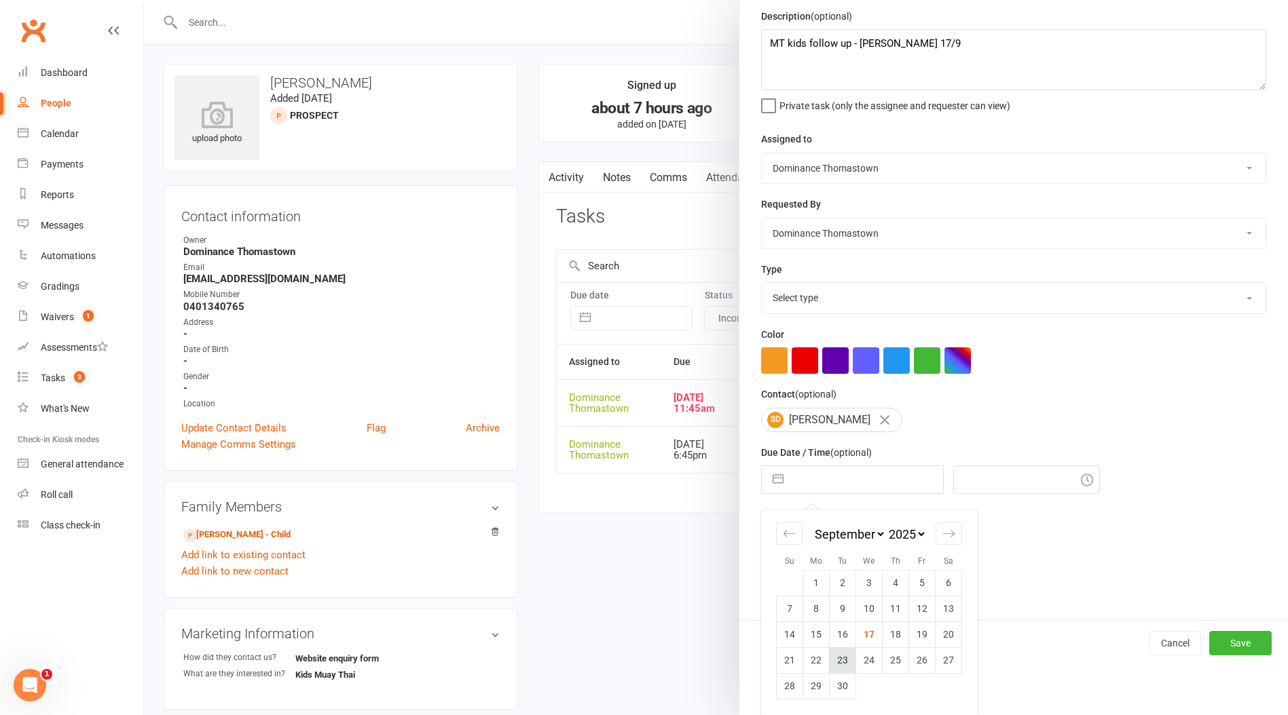
click at [836, 660] on td "23" at bounding box center [842, 661] width 26 height 26
type input "23 Sep 2025"
type input "6:45pm"
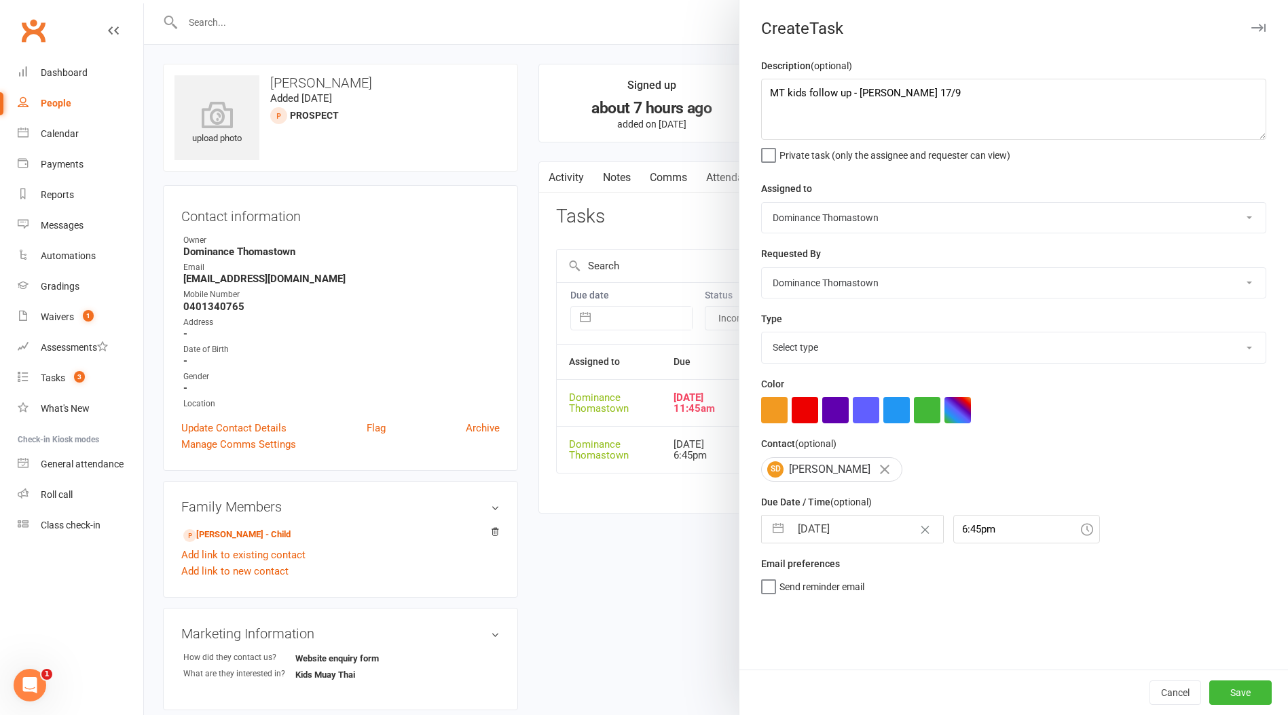
click at [883, 340] on select "Select type A. prospect | enquiry response B. prospect | trial | booking C. pro…" at bounding box center [1014, 348] width 504 height 30
select select "3812"
click at [762, 334] on select "Select type A. prospect | enquiry response B. prospect | trial | booking C. pro…" at bounding box center [1014, 348] width 504 height 30
drag, startPoint x: 1243, startPoint y: 687, endPoint x: 1239, endPoint y: 677, distance: 10.7
click at [1241, 686] on button "Save" at bounding box center [1240, 693] width 62 height 24
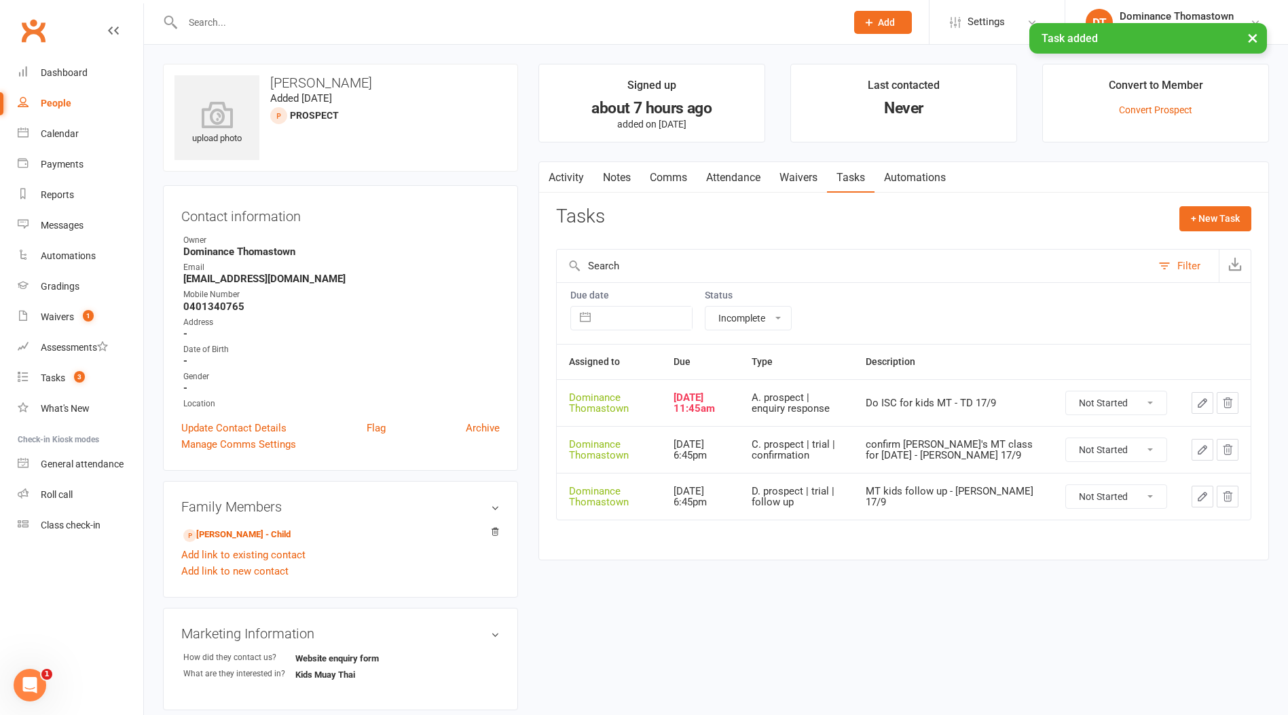
click at [1110, 412] on select "Not Started In Progress Waiting Complete" at bounding box center [1116, 403] width 100 height 23
click at [1066, 392] on select "Not Started In Progress Waiting Complete" at bounding box center [1116, 403] width 100 height 23
select select "unstarted"
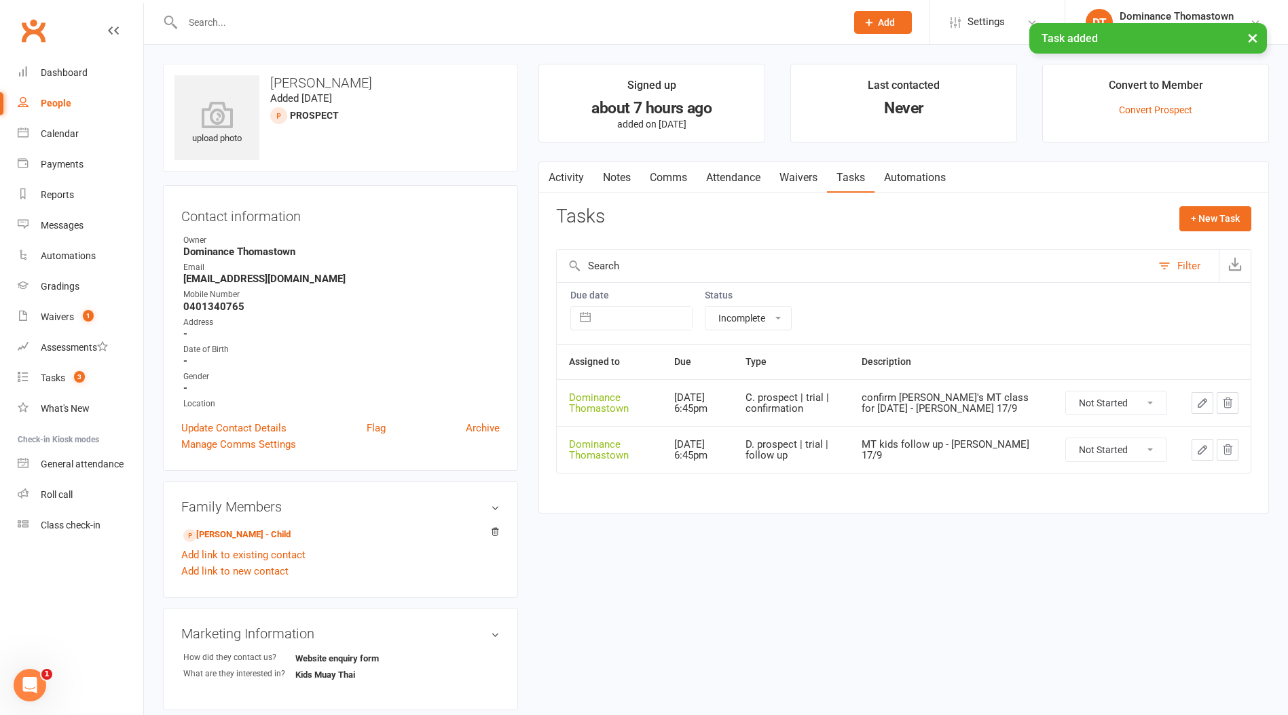
click at [610, 172] on link "Notes" at bounding box center [616, 177] width 47 height 31
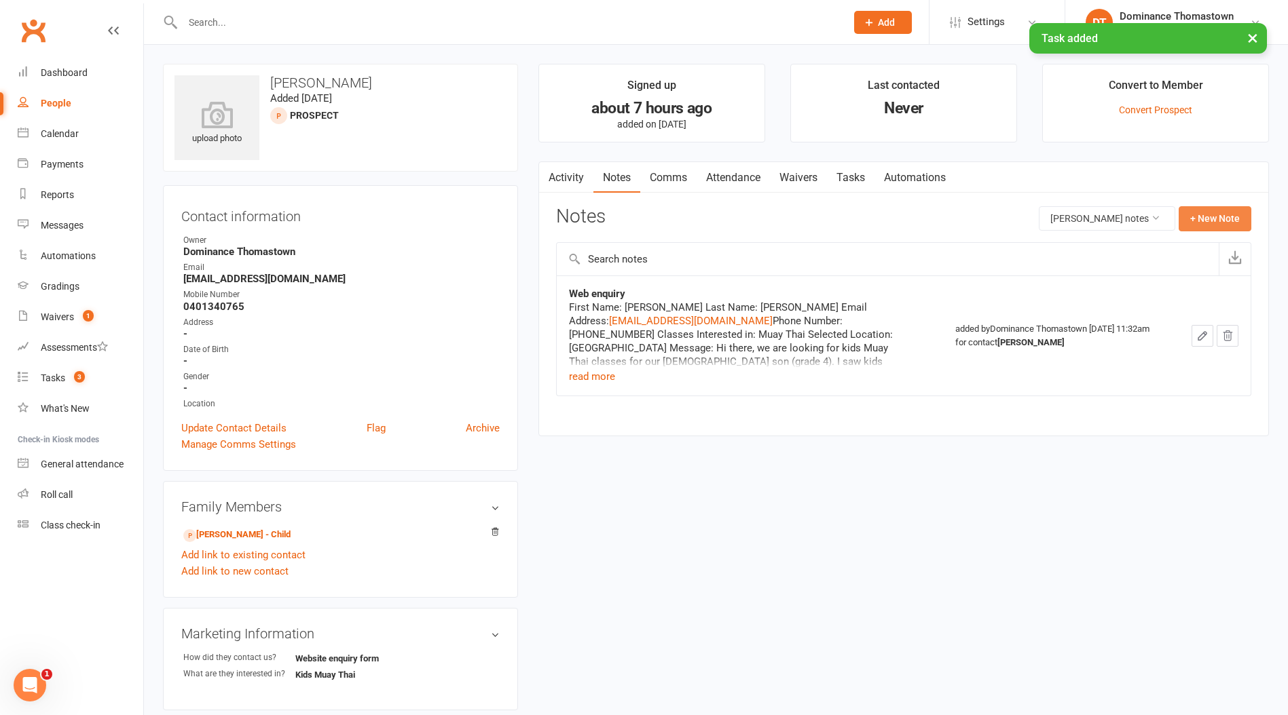
click at [1218, 214] on button "+ New Note" at bounding box center [1214, 218] width 73 height 24
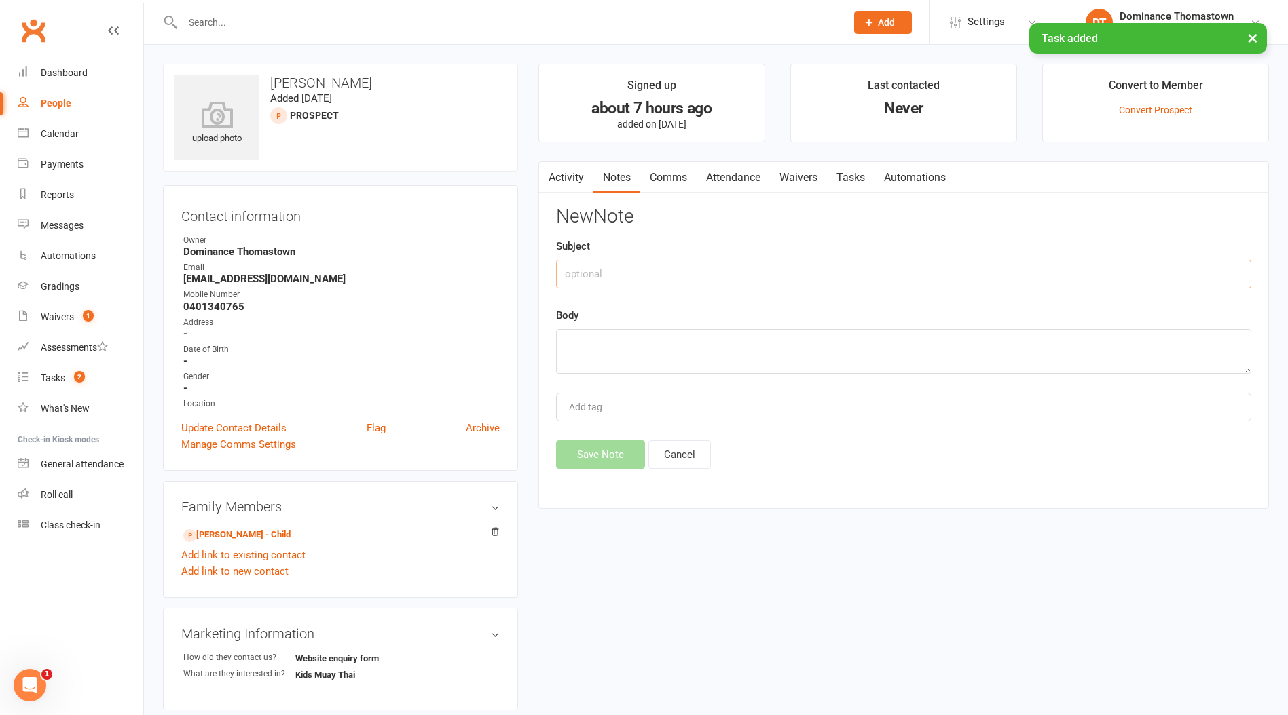
click at [678, 275] on input "text" at bounding box center [903, 274] width 695 height 29
type input "ISC"
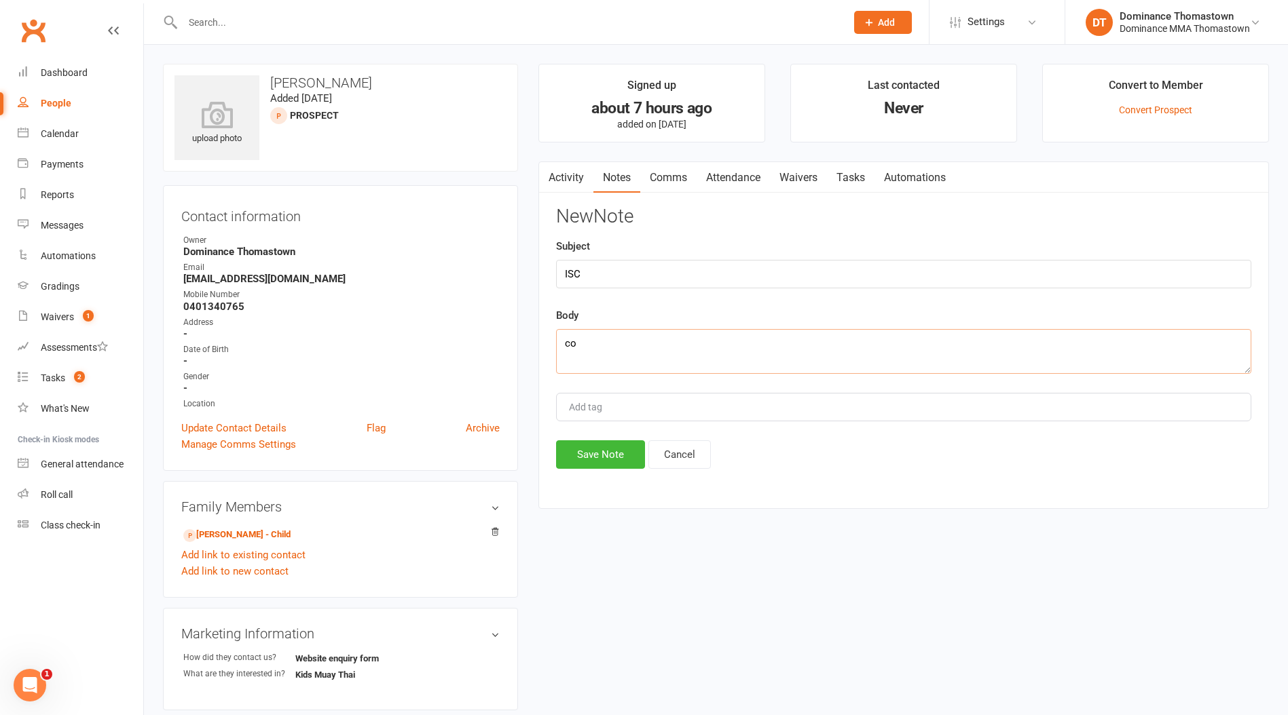
type textarea "c"
drag, startPoint x: 1091, startPoint y: 343, endPoint x: 1129, endPoint y: 352, distance: 39.0
click at [1091, 343] on textarea "son emilio looking to get into it now soccer season has finished. has trained a…" at bounding box center [903, 351] width 695 height 45
click at [1184, 341] on textarea "son emilio looking to get into it now soccer season has finished. has trained a…" at bounding box center [903, 351] width 695 height 45
type textarea "son emilio looking to get into it now soccer season has finished. has trained a…"
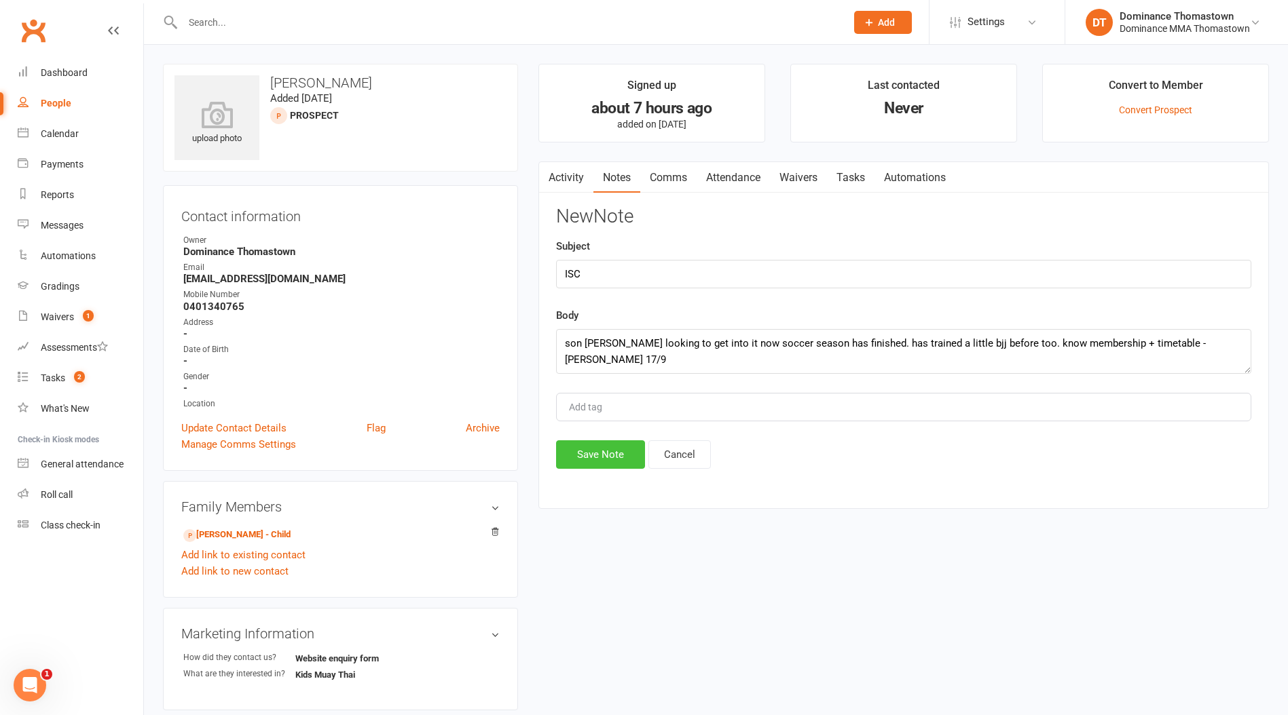
click at [624, 455] on button "Save Note" at bounding box center [600, 455] width 89 height 29
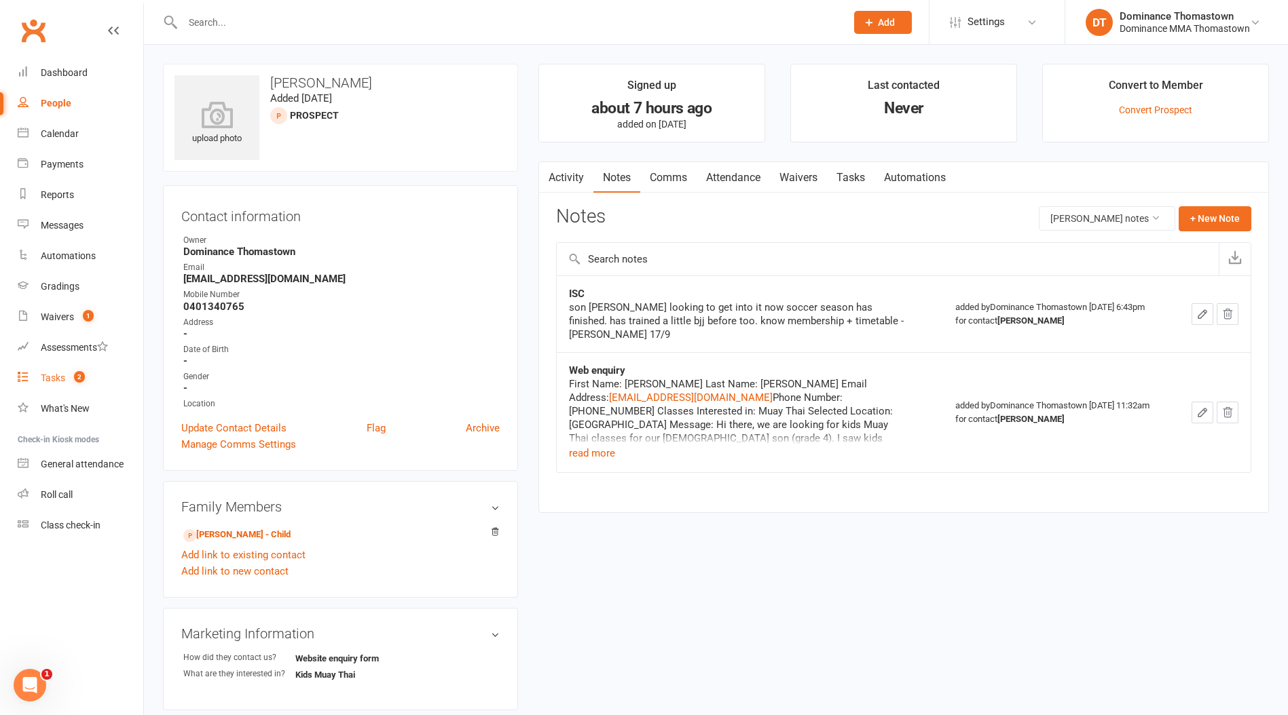
click at [81, 376] on span "2" at bounding box center [79, 377] width 11 height 12
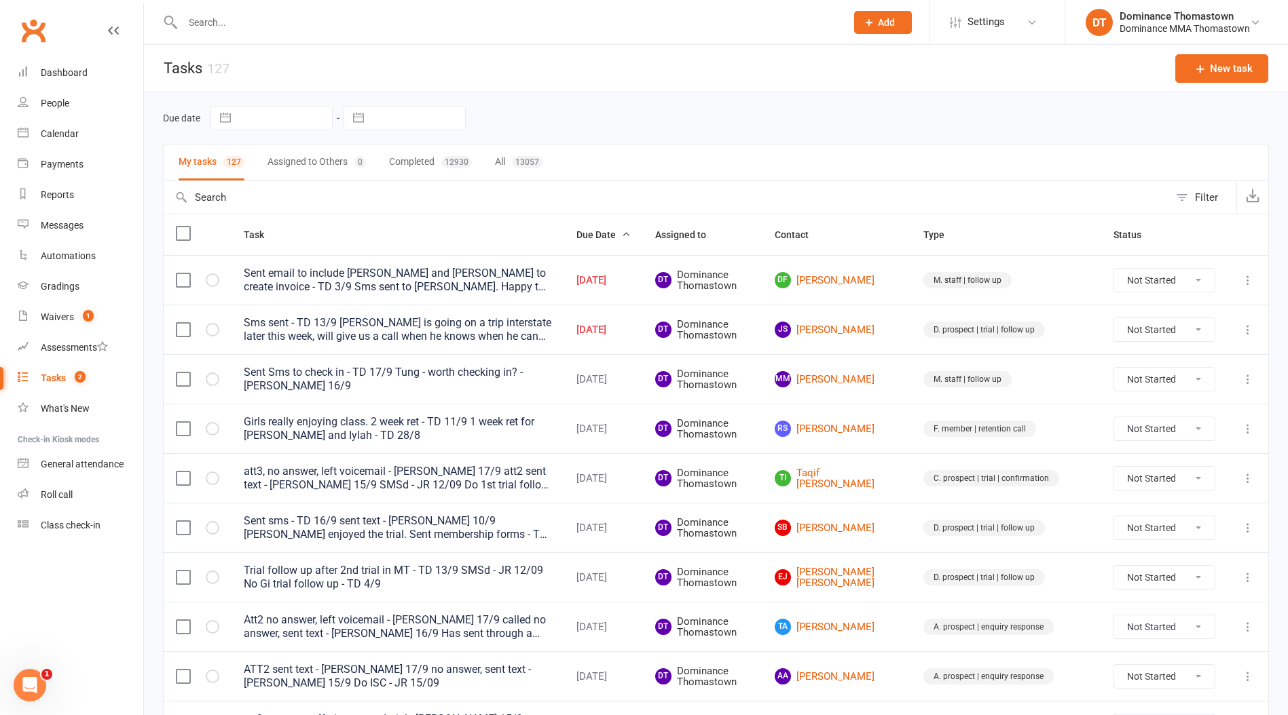
click at [220, 19] on input "text" at bounding box center [508, 22] width 658 height 19
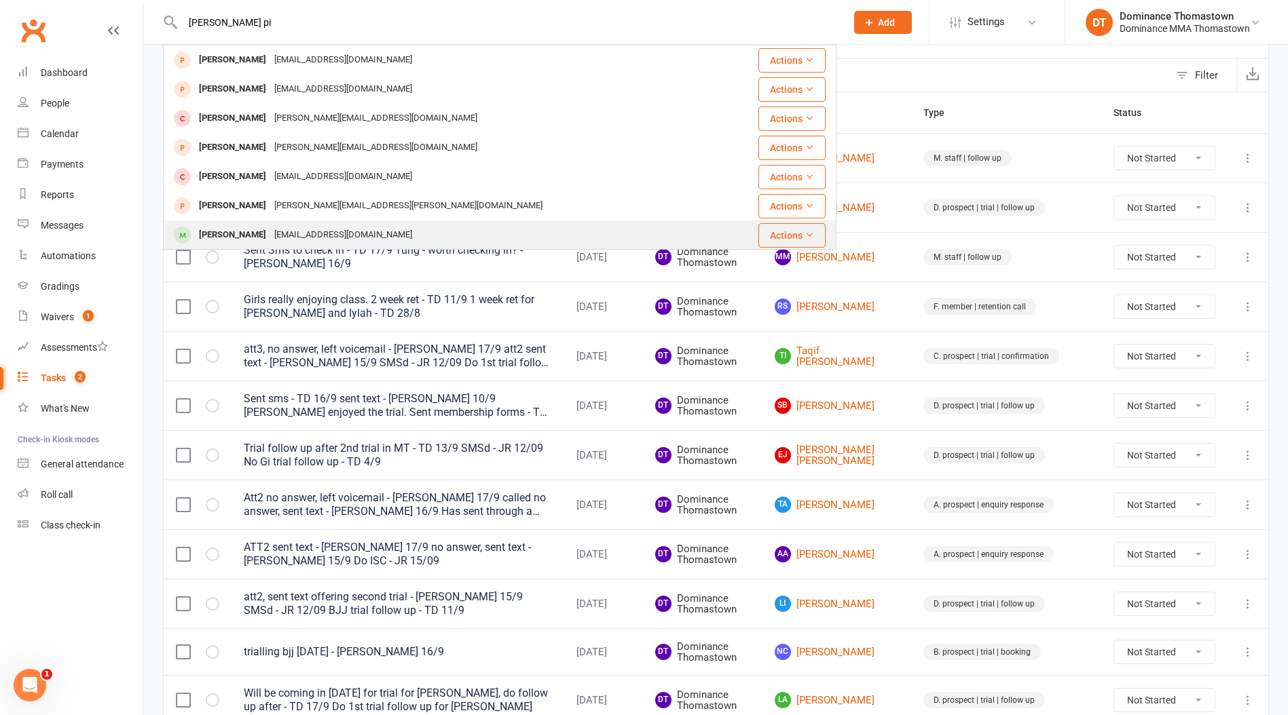
type input "micheal pi"
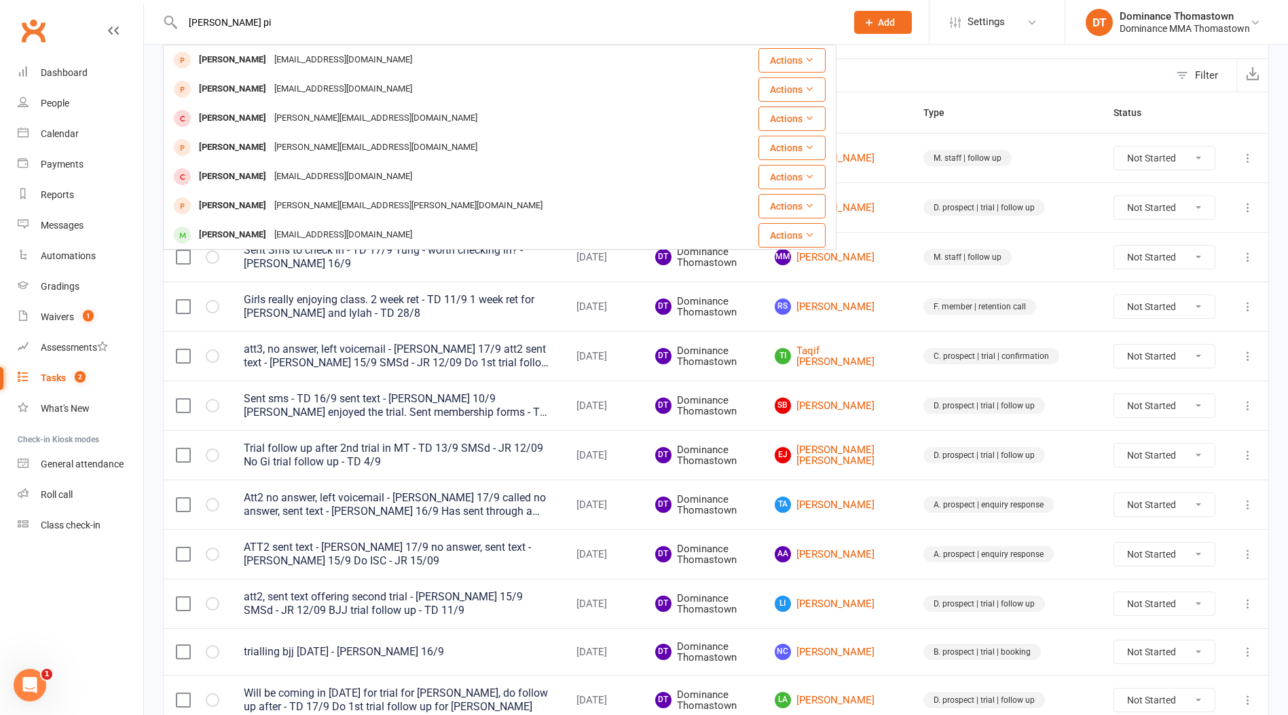
click at [276, 228] on div "michaelpane117@outlook.com" at bounding box center [343, 235] width 146 height 20
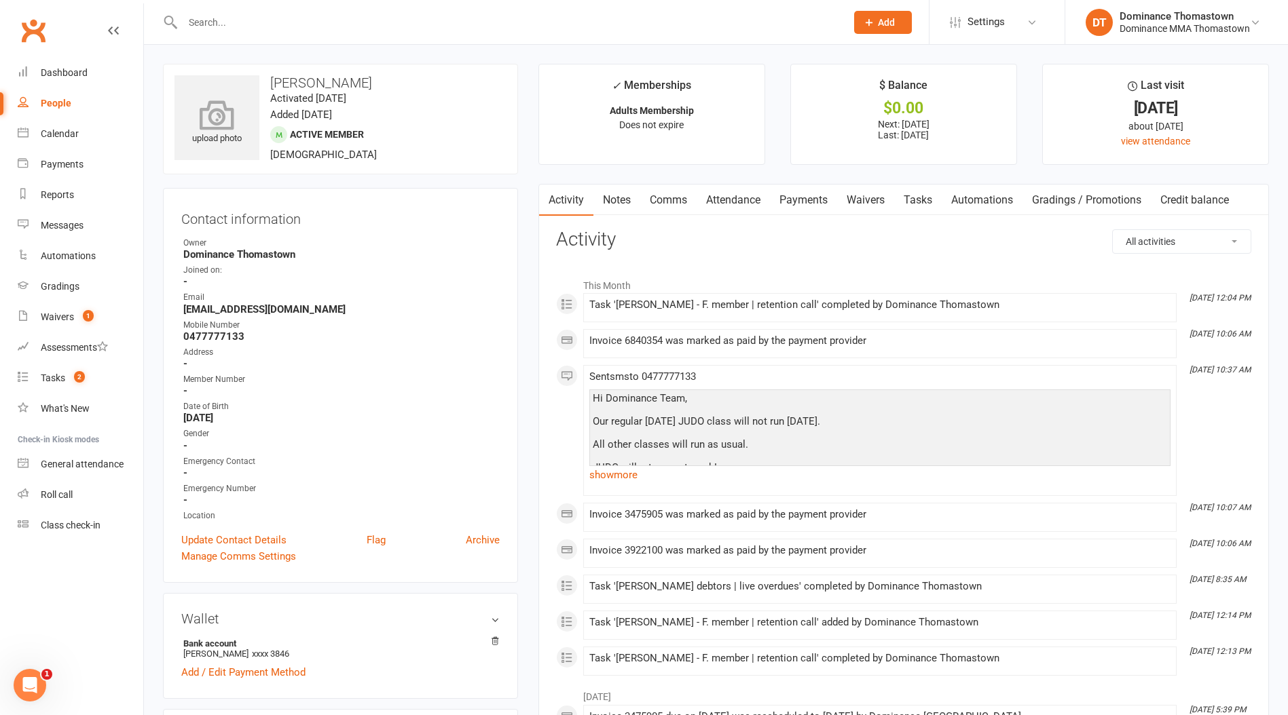
click at [225, 136] on div "upload photo" at bounding box center [216, 123] width 85 height 45
click at [84, 318] on span "1" at bounding box center [88, 316] width 11 height 12
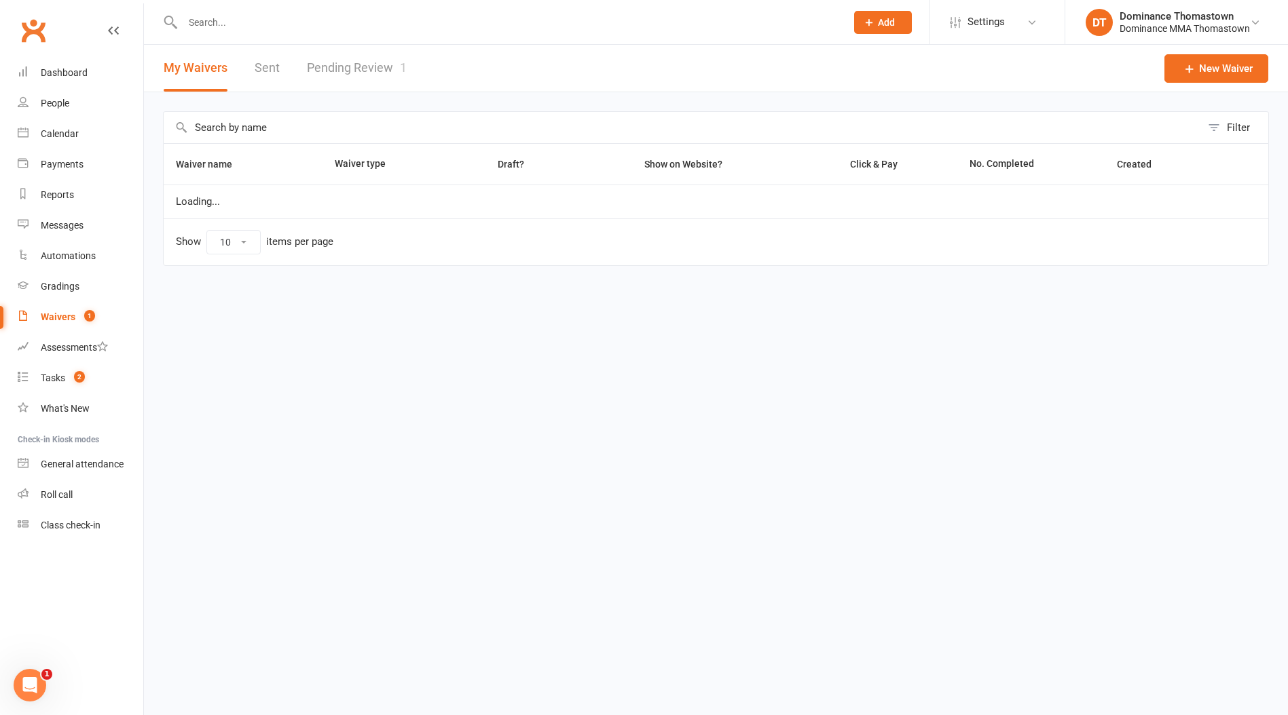
click at [377, 57] on link "Pending Review 1" at bounding box center [357, 68] width 100 height 47
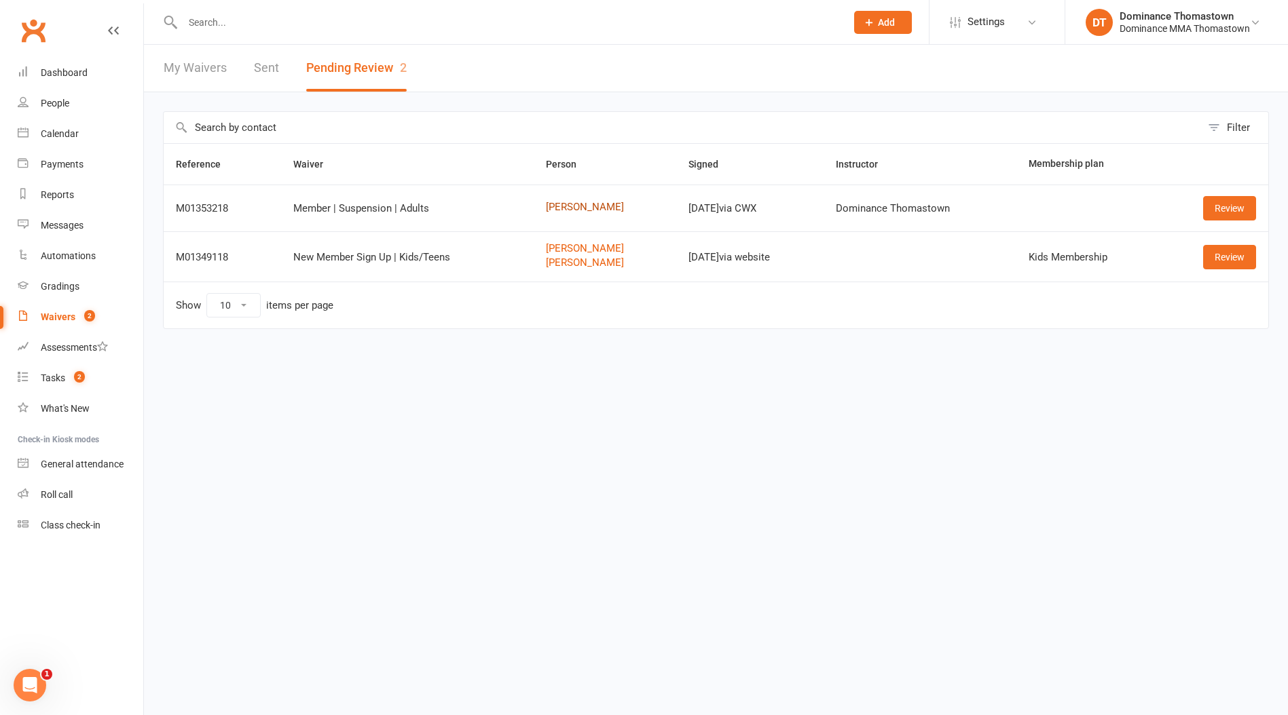
click at [578, 206] on link "Lachlan Trinh" at bounding box center [605, 208] width 118 height 12
click at [1216, 211] on link "Review" at bounding box center [1229, 208] width 53 height 24
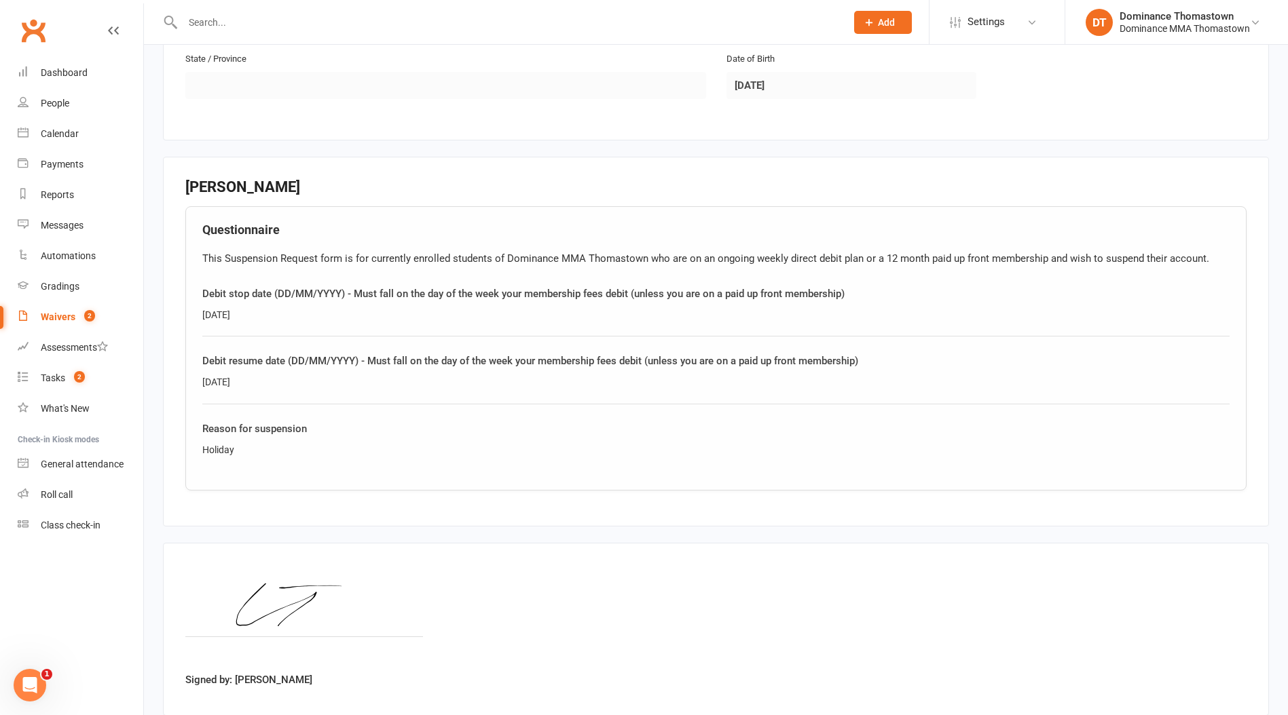
scroll to position [593, 0]
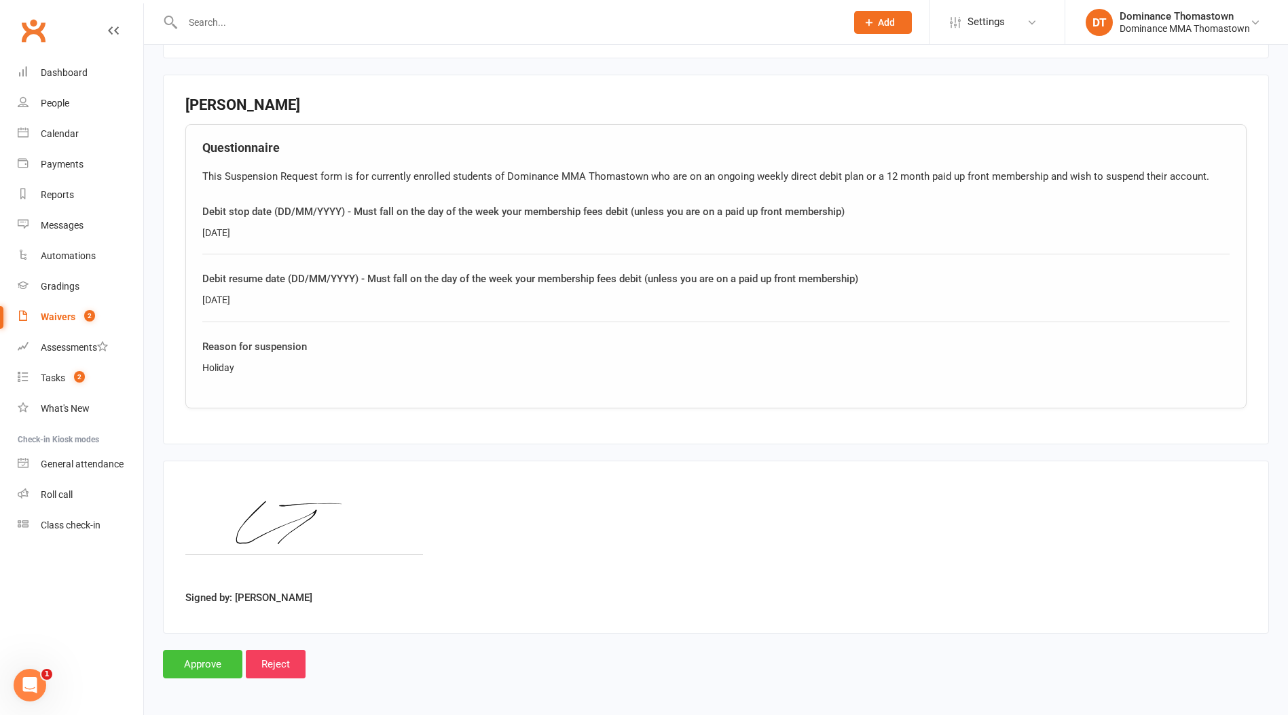
click at [219, 650] on input "Approve" at bounding box center [202, 664] width 79 height 29
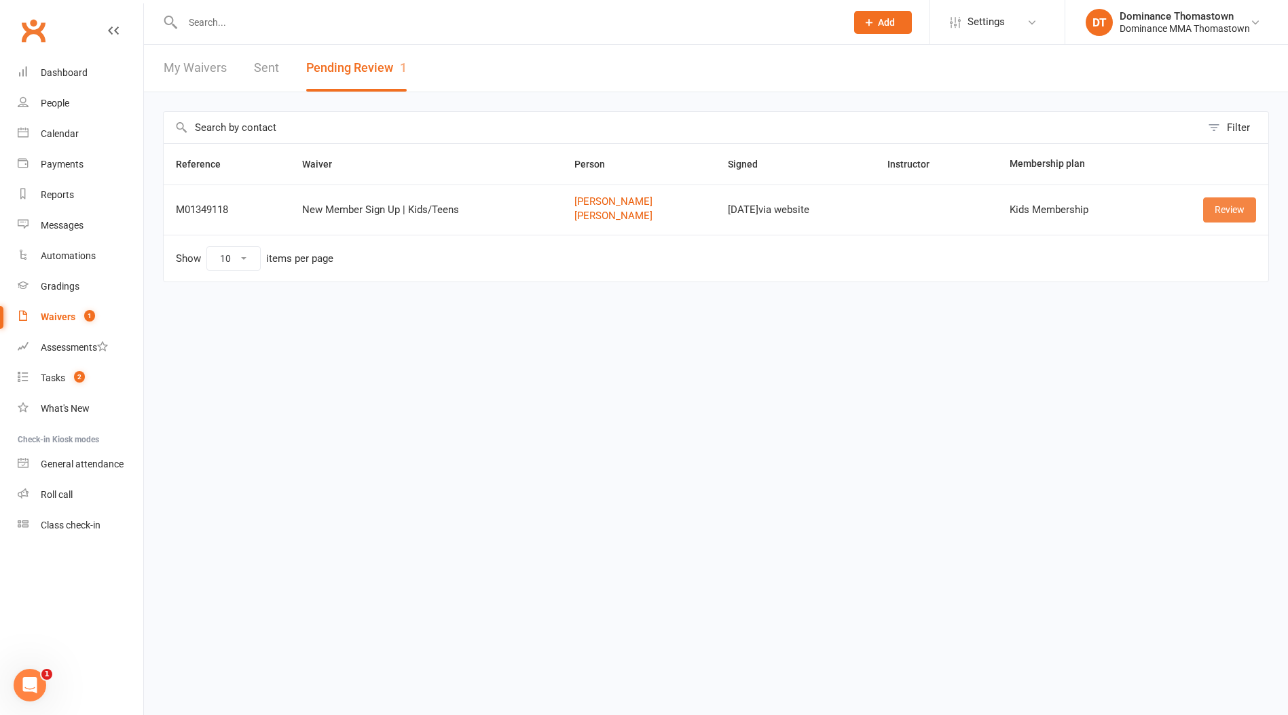
click at [1235, 210] on link "Review" at bounding box center [1229, 210] width 53 height 24
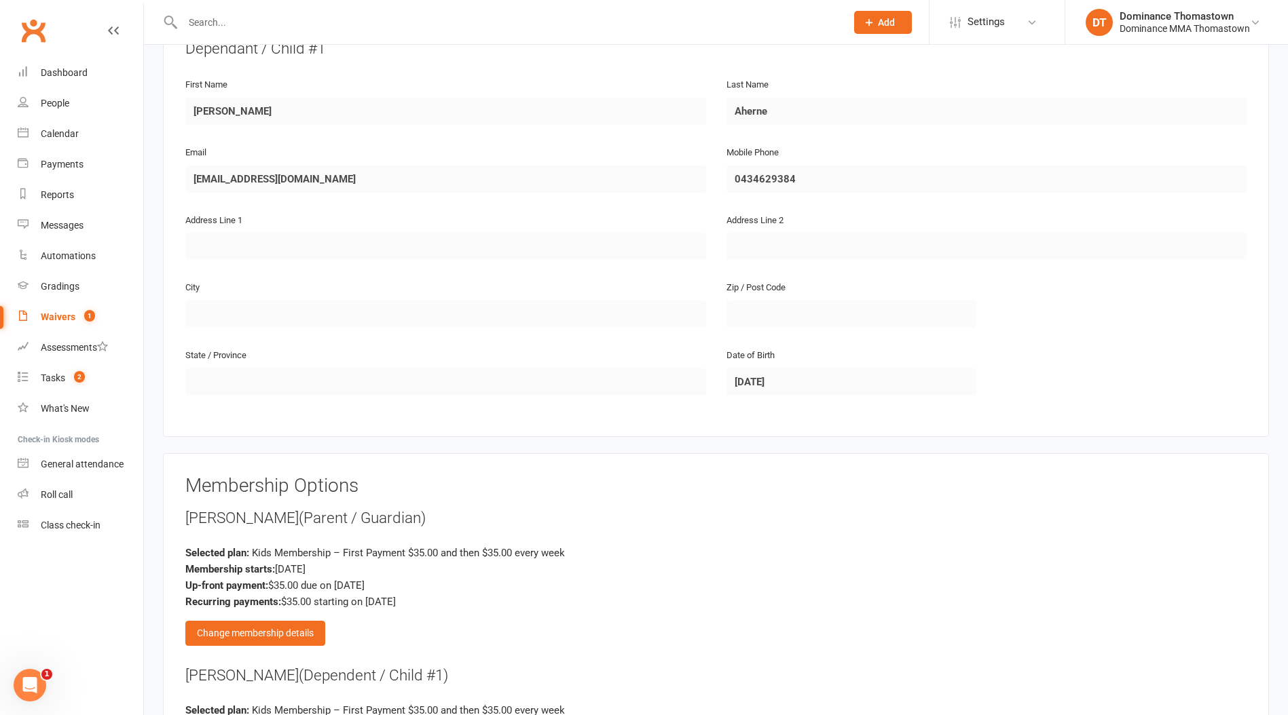
scroll to position [734, 0]
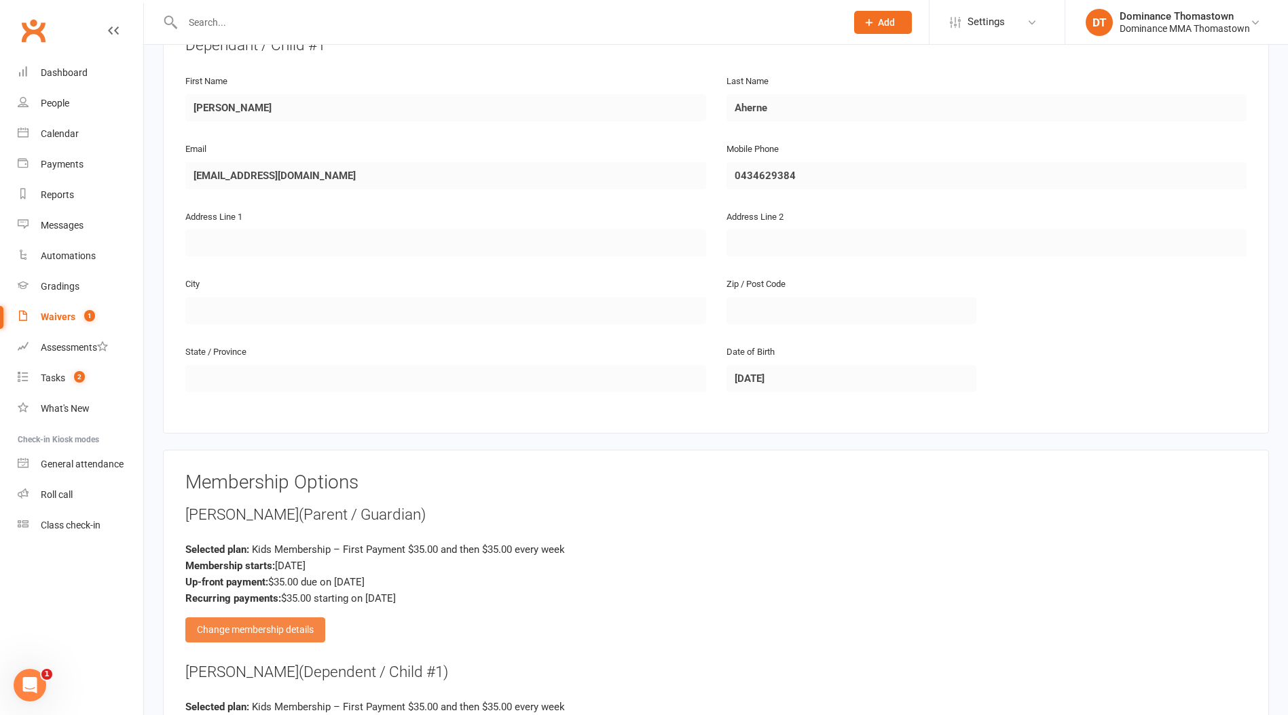
click at [280, 618] on div "Change membership details" at bounding box center [255, 630] width 140 height 24
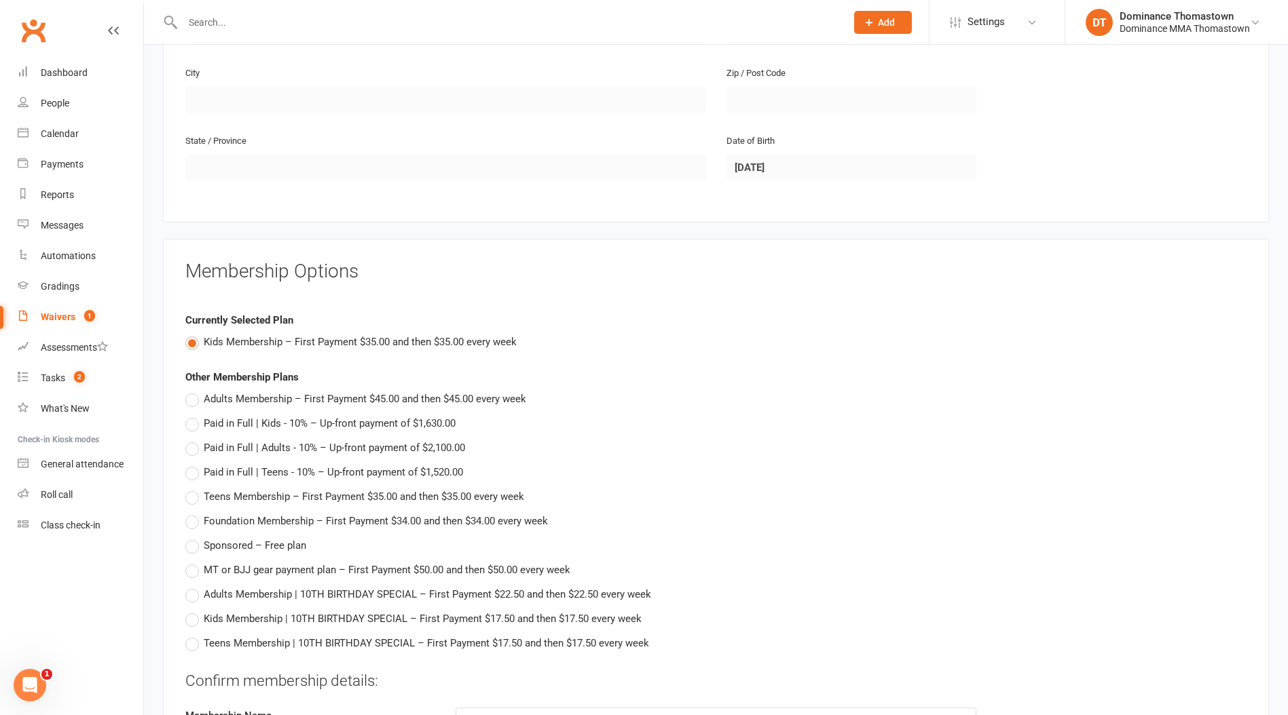
scroll to position [1092, 0]
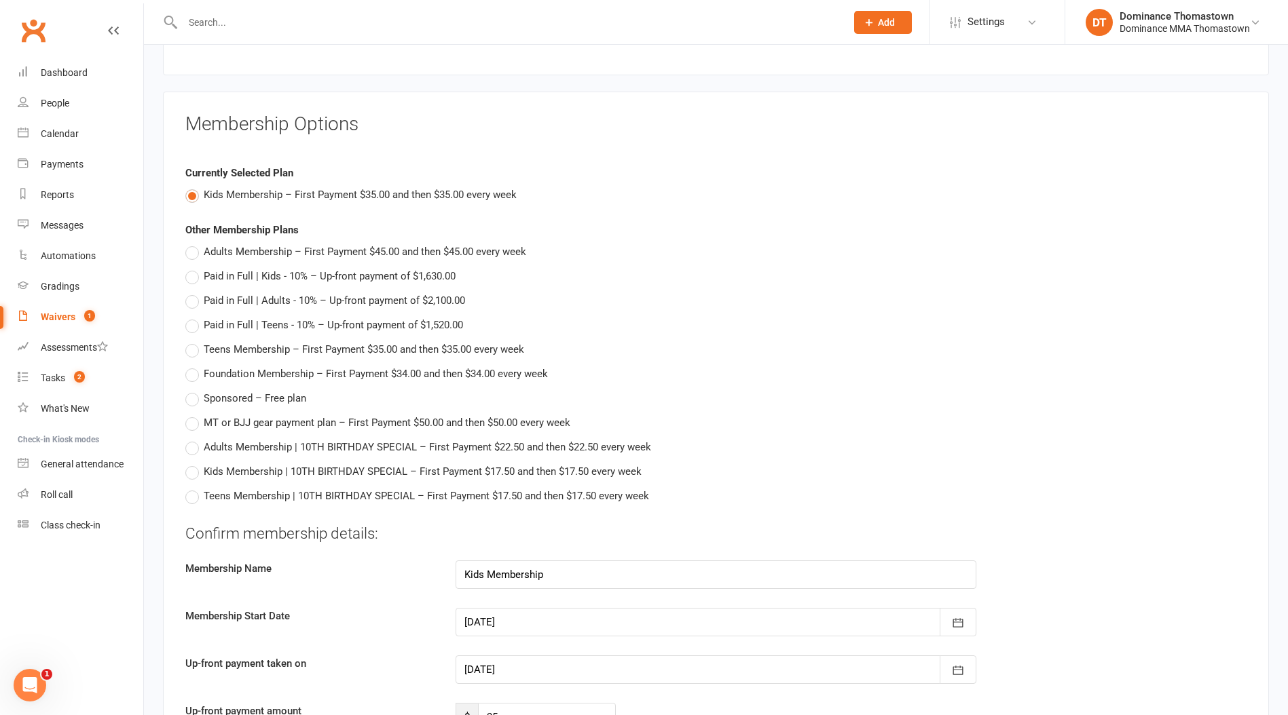
click at [358, 341] on span "Teens Membership – First Payment $35.00 and then $35.00 every week" at bounding box center [364, 348] width 320 height 14
click at [194, 341] on input "Teens Membership – First Payment $35.00 and then $35.00 every week" at bounding box center [189, 341] width 9 height 0
type input "Teens Membership"
type input "35"
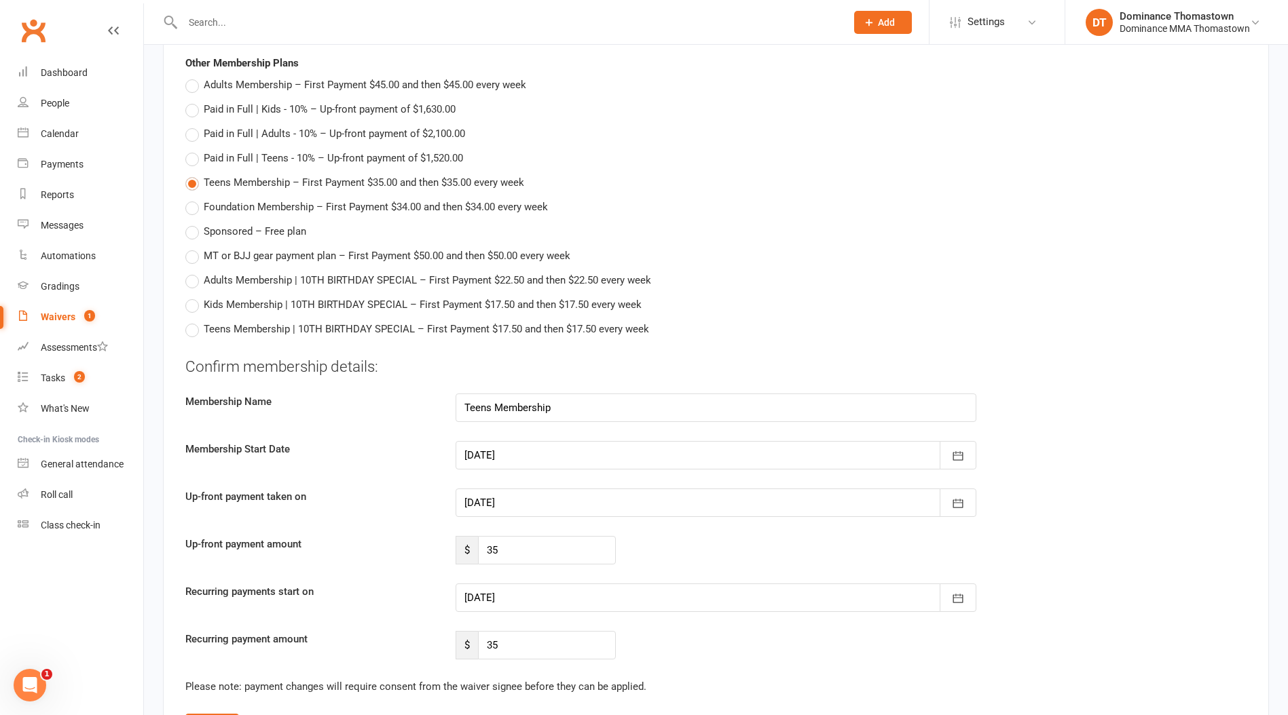
scroll to position [1307, 0]
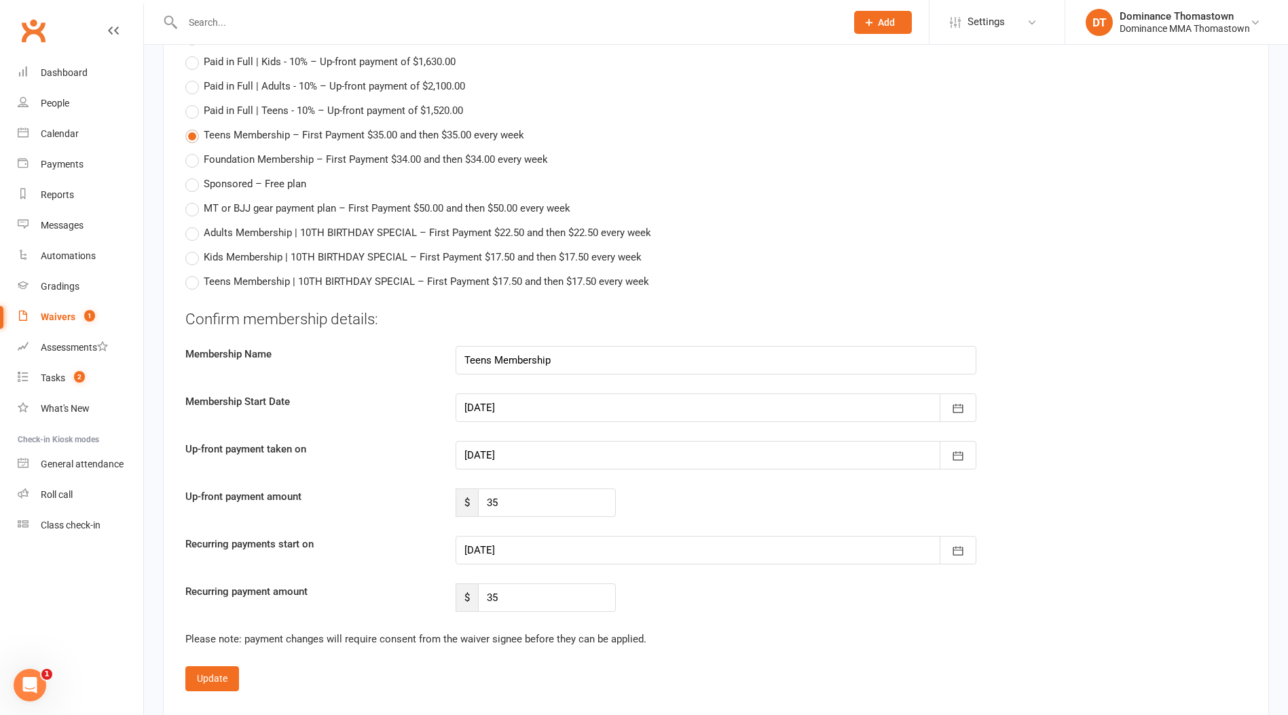
click at [522, 443] on div at bounding box center [715, 455] width 521 height 29
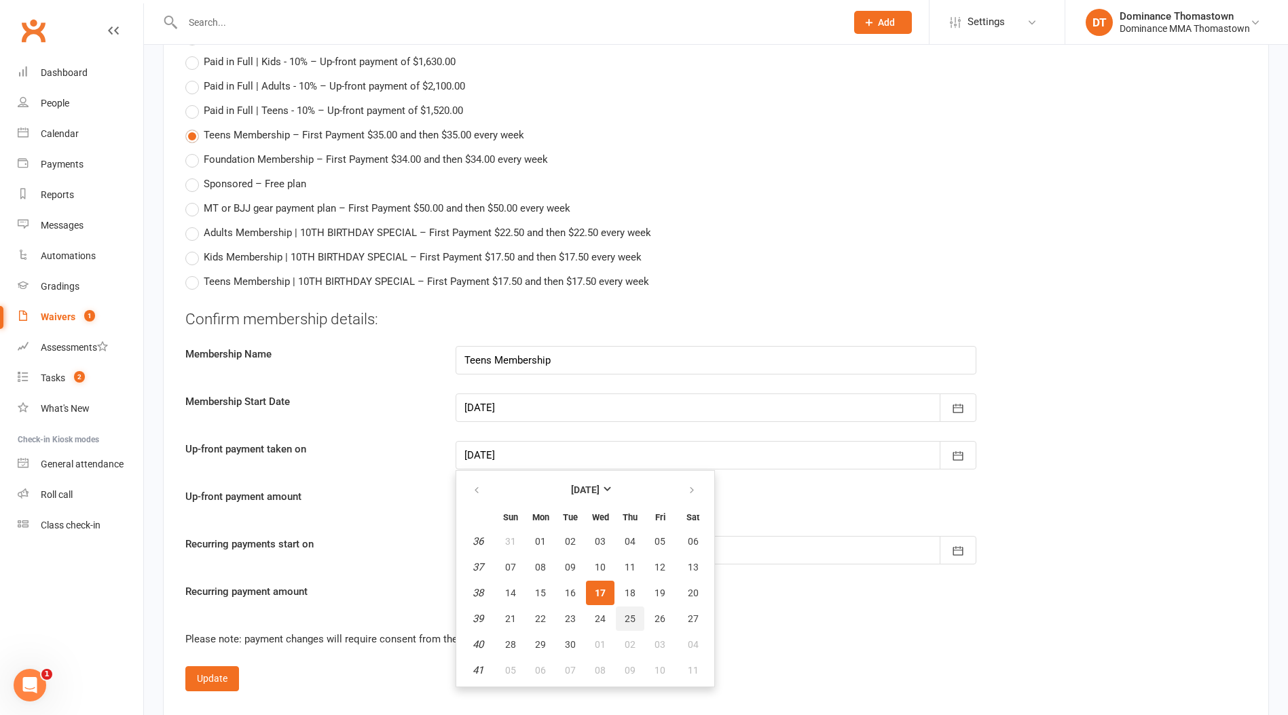
click at [634, 614] on span "25" at bounding box center [629, 619] width 11 height 11
type input "25 Sep 2025"
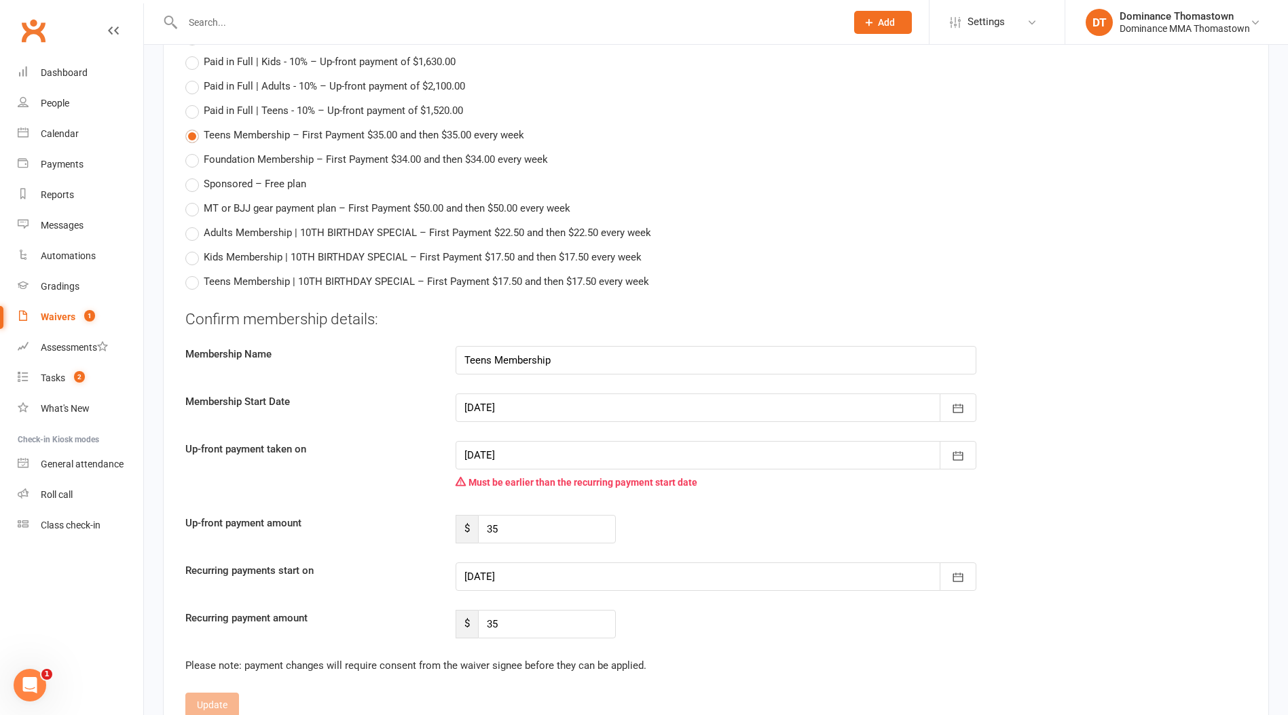
click at [565, 574] on div at bounding box center [715, 577] width 521 height 29
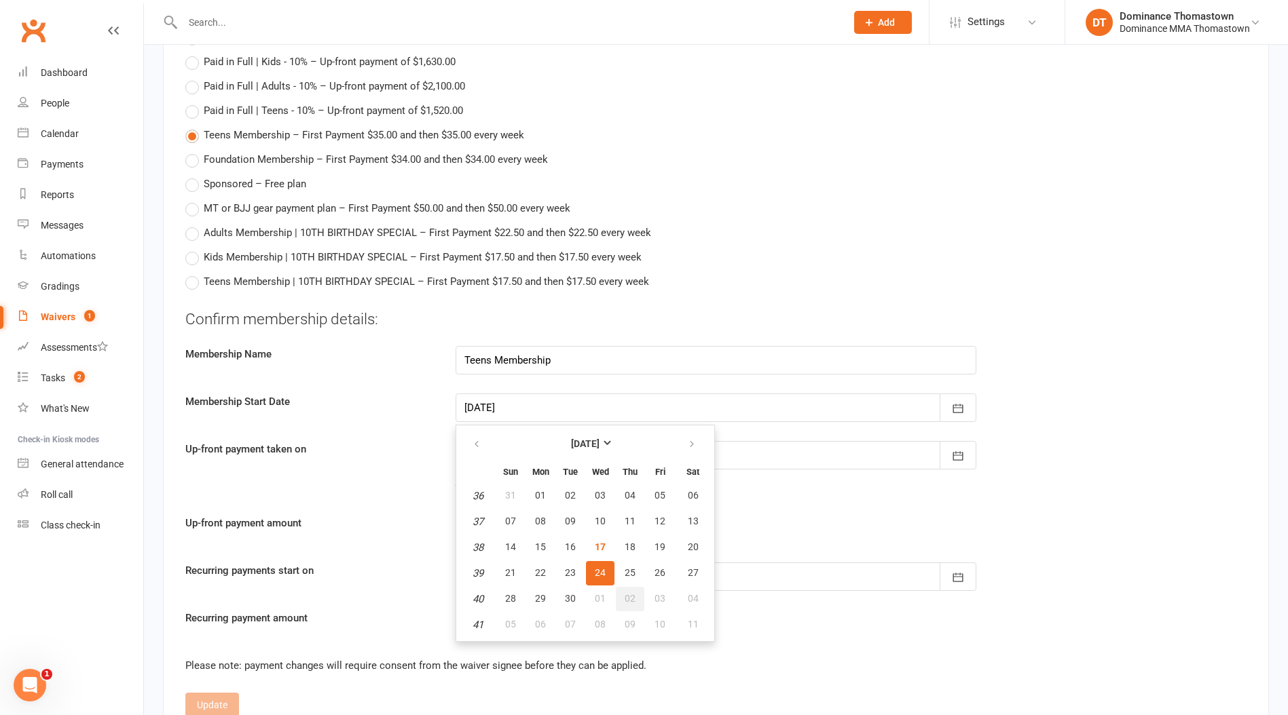
click at [626, 588] on button "02" at bounding box center [630, 599] width 29 height 24
type input "02 Oct 2025"
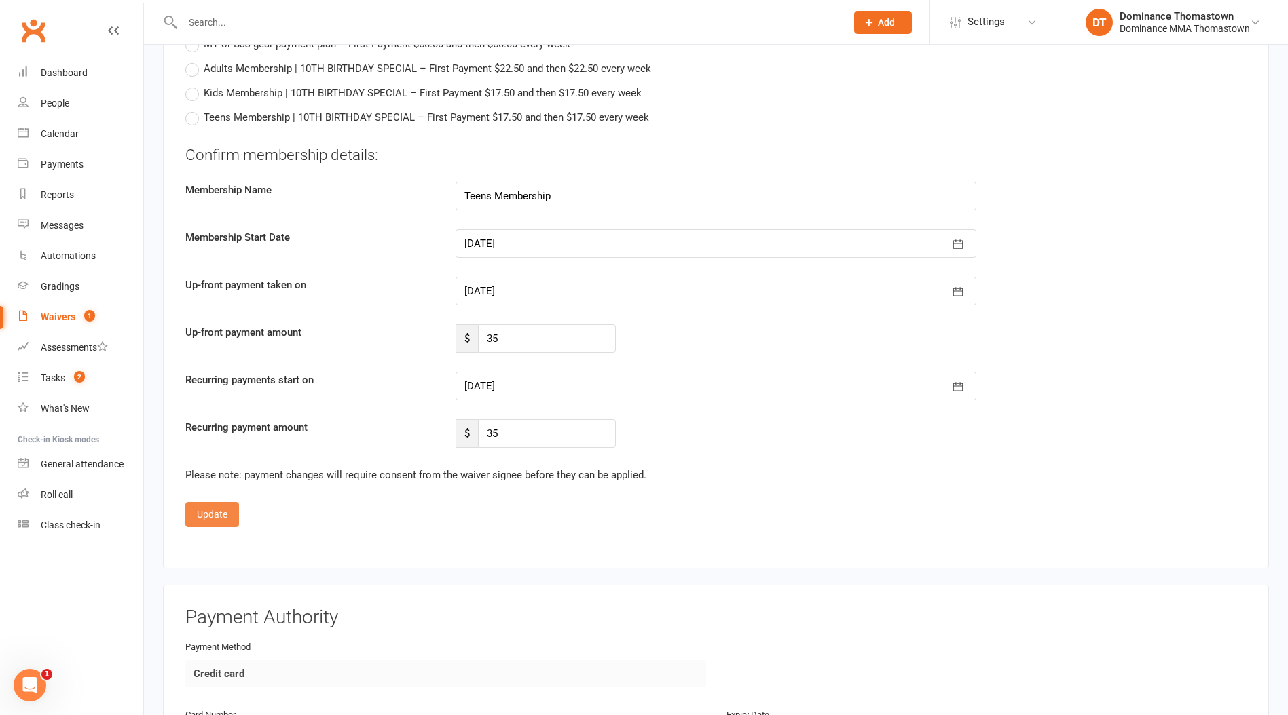
click at [222, 512] on button "Update" at bounding box center [212, 514] width 54 height 24
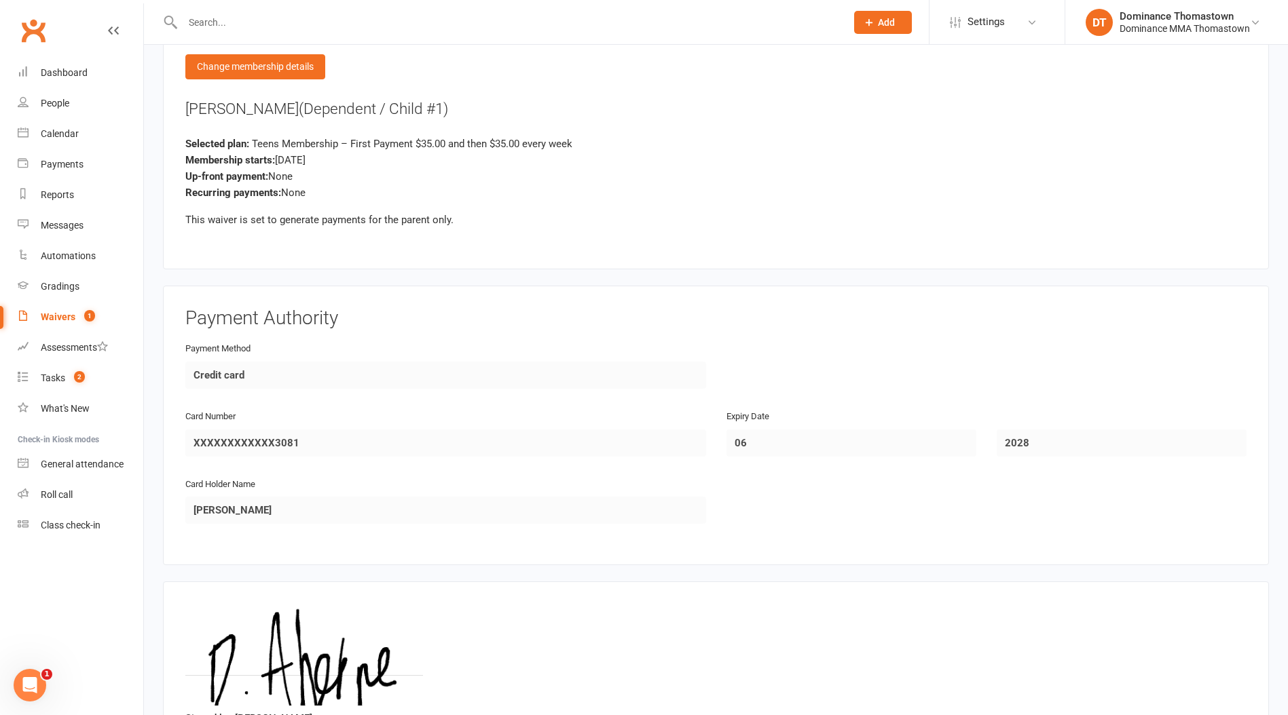
scroll to position [1416, 0]
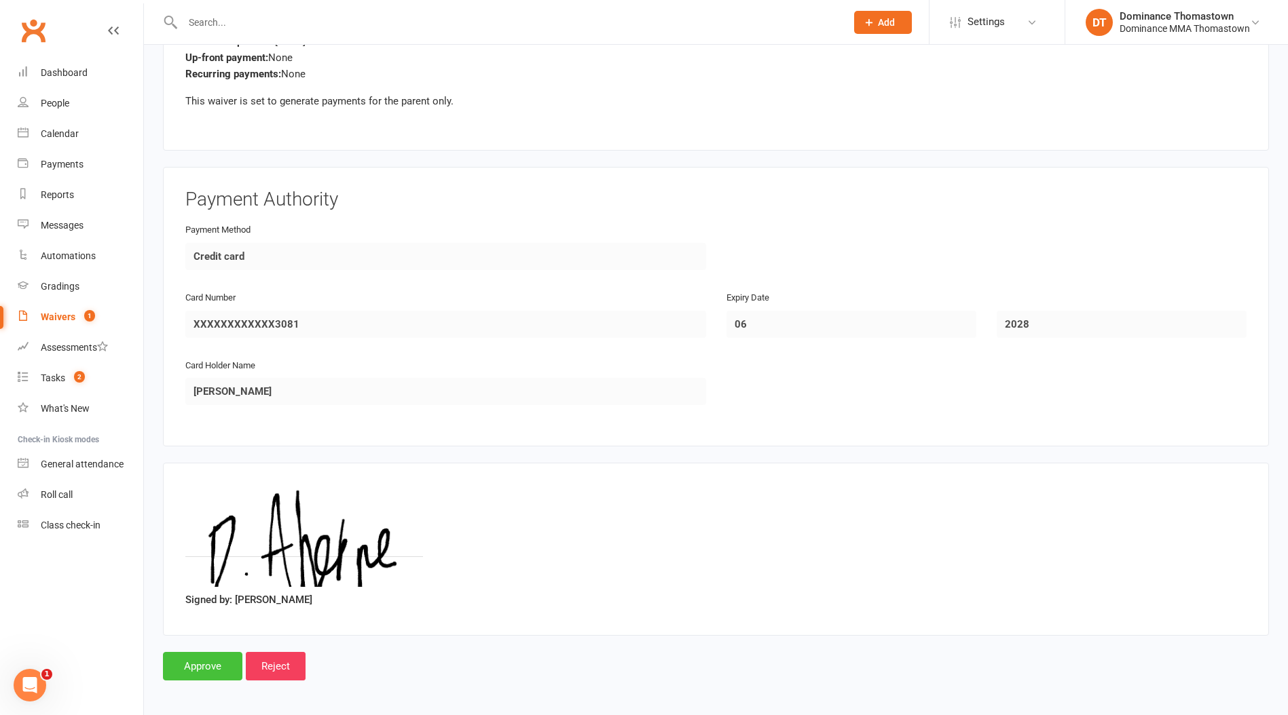
click at [203, 663] on input "Approve" at bounding box center [202, 666] width 79 height 29
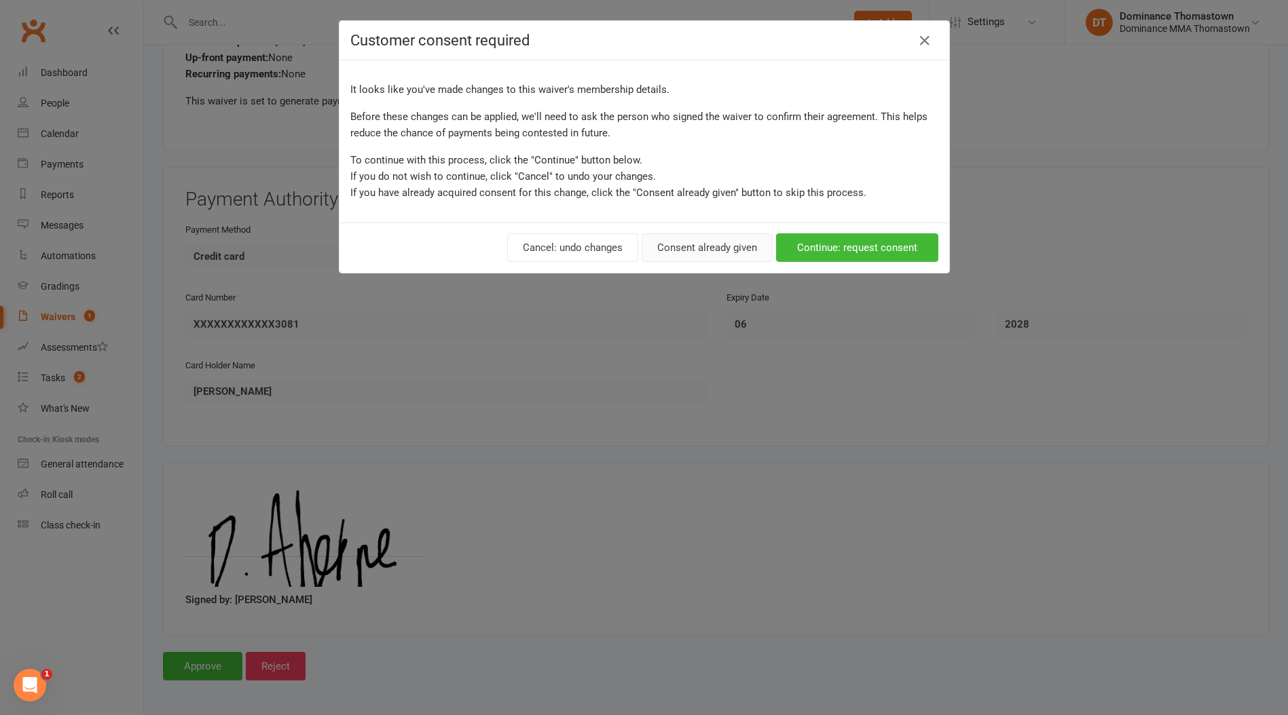
click at [698, 250] on button "Consent already given" at bounding box center [706, 247] width 131 height 29
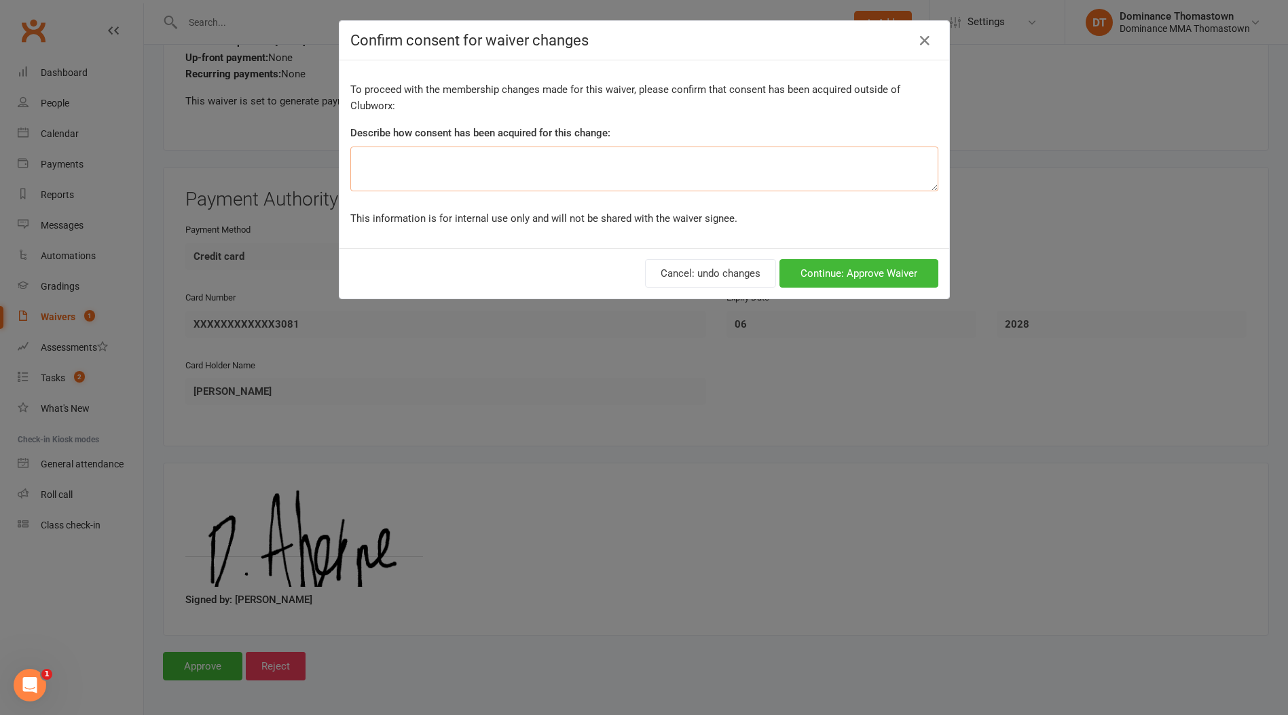
click at [613, 170] on textarea at bounding box center [644, 169] width 588 height 45
type textarea "in person"
click at [867, 264] on button "Continue: Approve Waiver" at bounding box center [858, 273] width 159 height 29
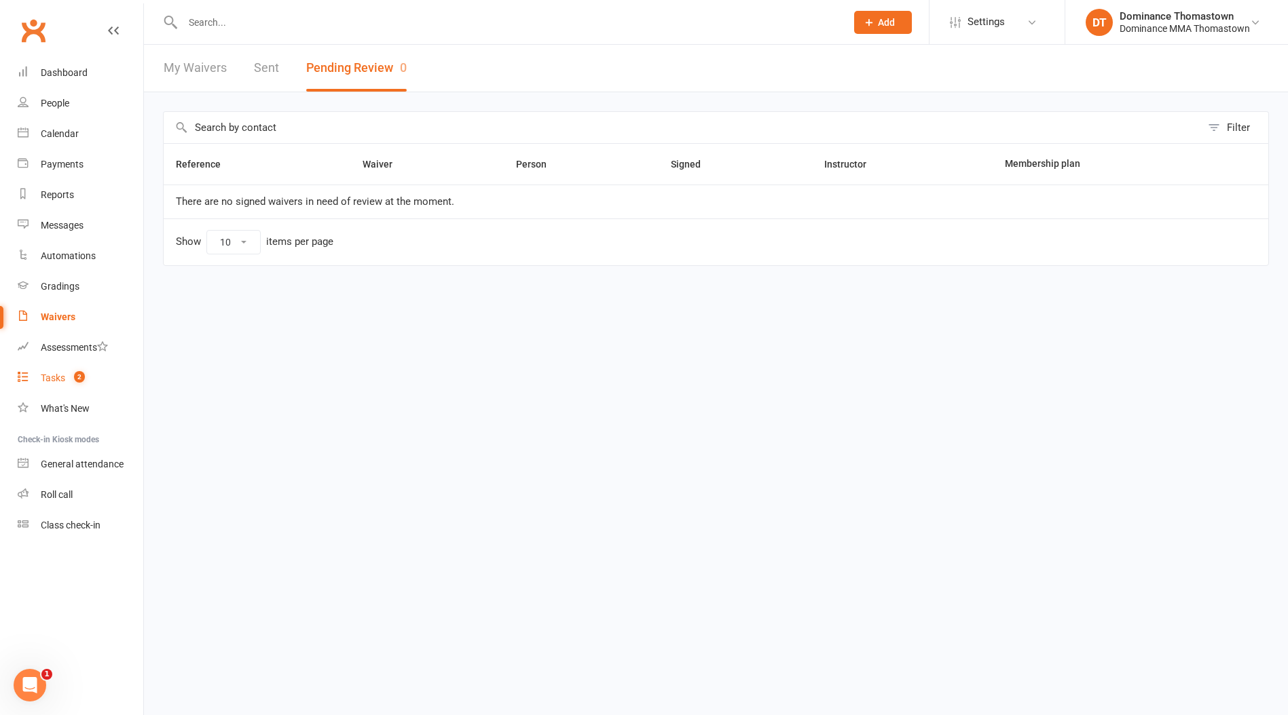
click at [50, 381] on div "Tasks" at bounding box center [53, 378] width 24 height 11
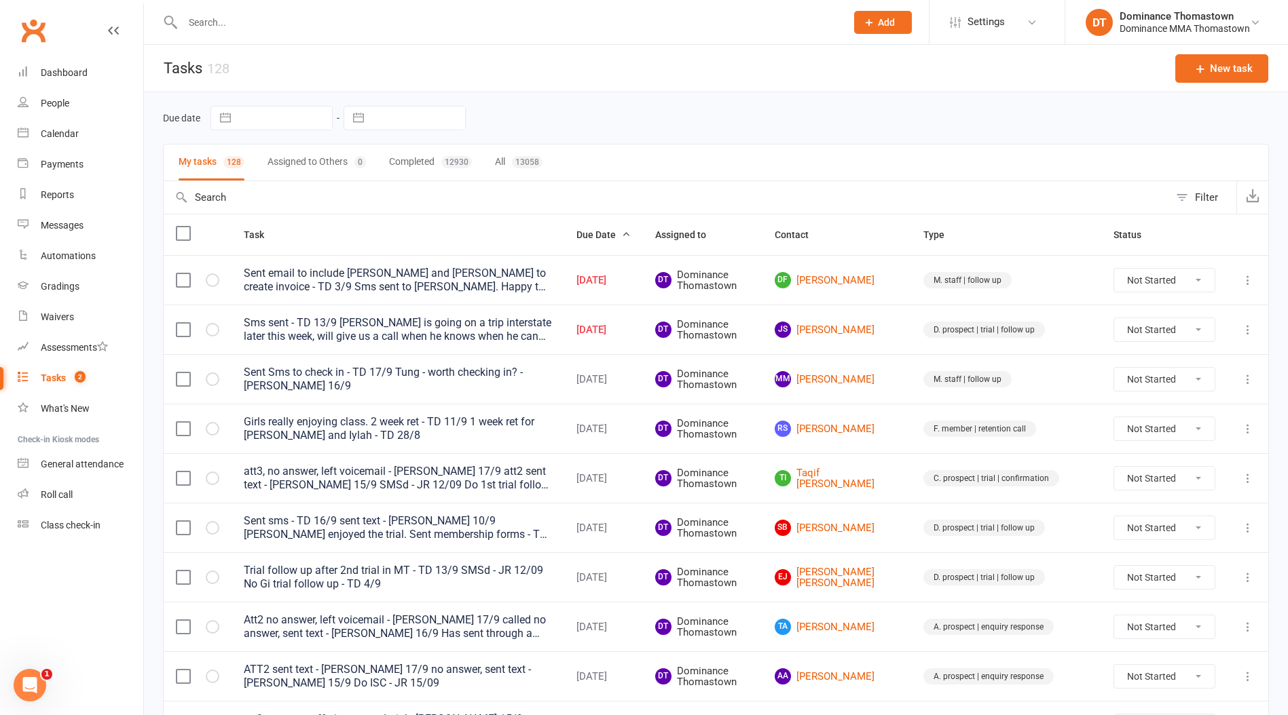
click at [233, 20] on input "text" at bounding box center [508, 22] width 658 height 19
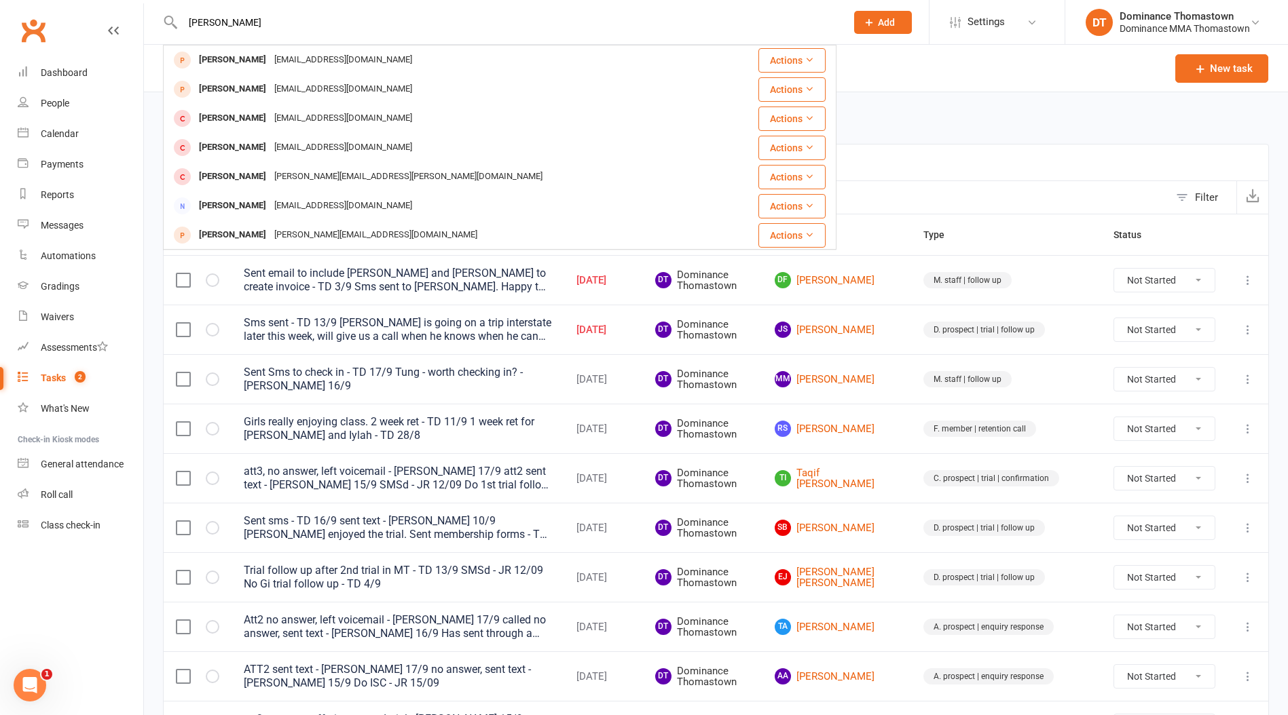
type input "samarth"
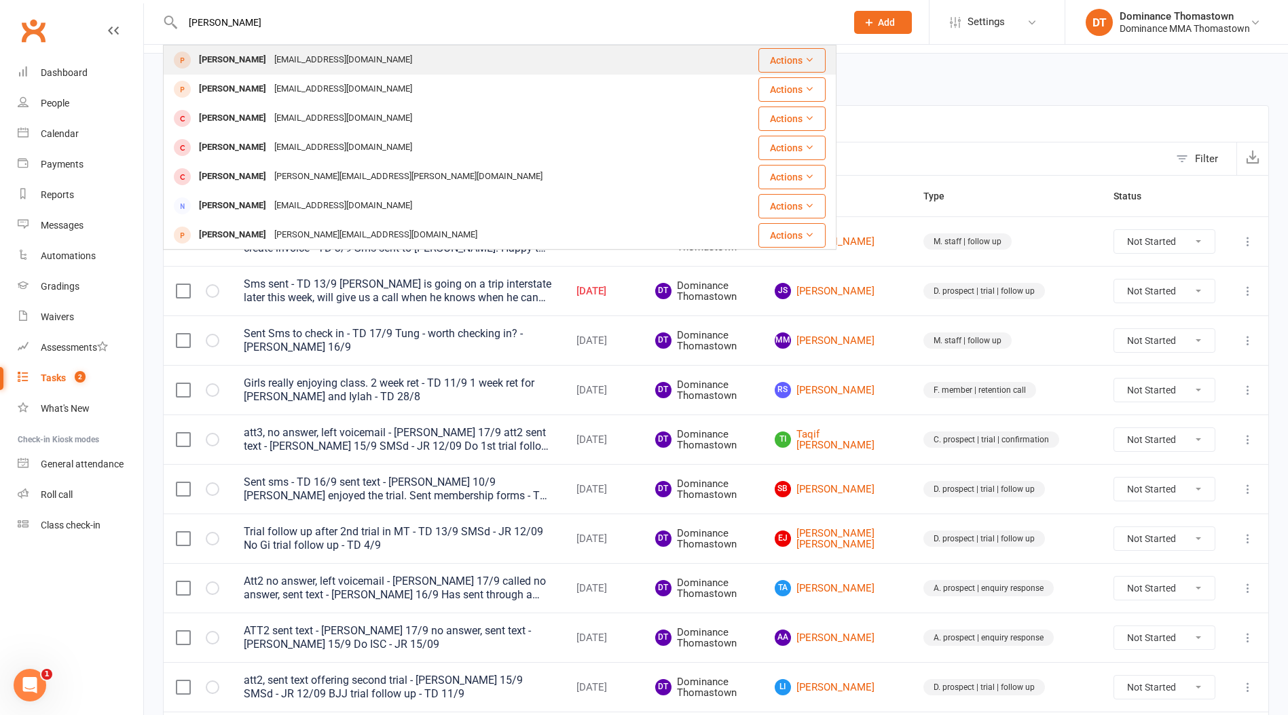
click at [259, 74] on tbody "Samarth Patel samnpatel0112@gmail.com Actions Sam Elasmar sam_elasmar@outlook.c…" at bounding box center [500, 337] width 672 height 584
click at [270, 67] on div "samnpatel0112@gmail.com" at bounding box center [343, 60] width 146 height 20
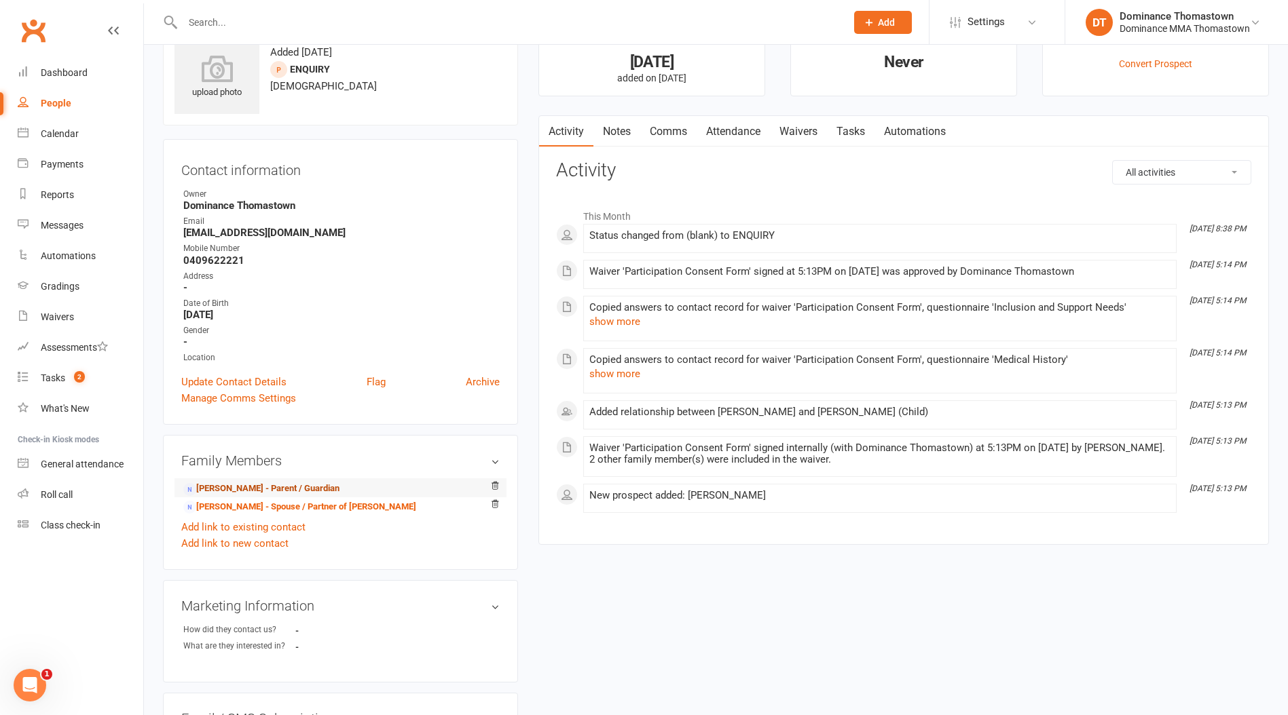
scroll to position [48, 0]
click at [274, 500] on link "Nidhi Patel - Spouse / Partner of Nilesh Patel" at bounding box center [299, 506] width 233 height 14
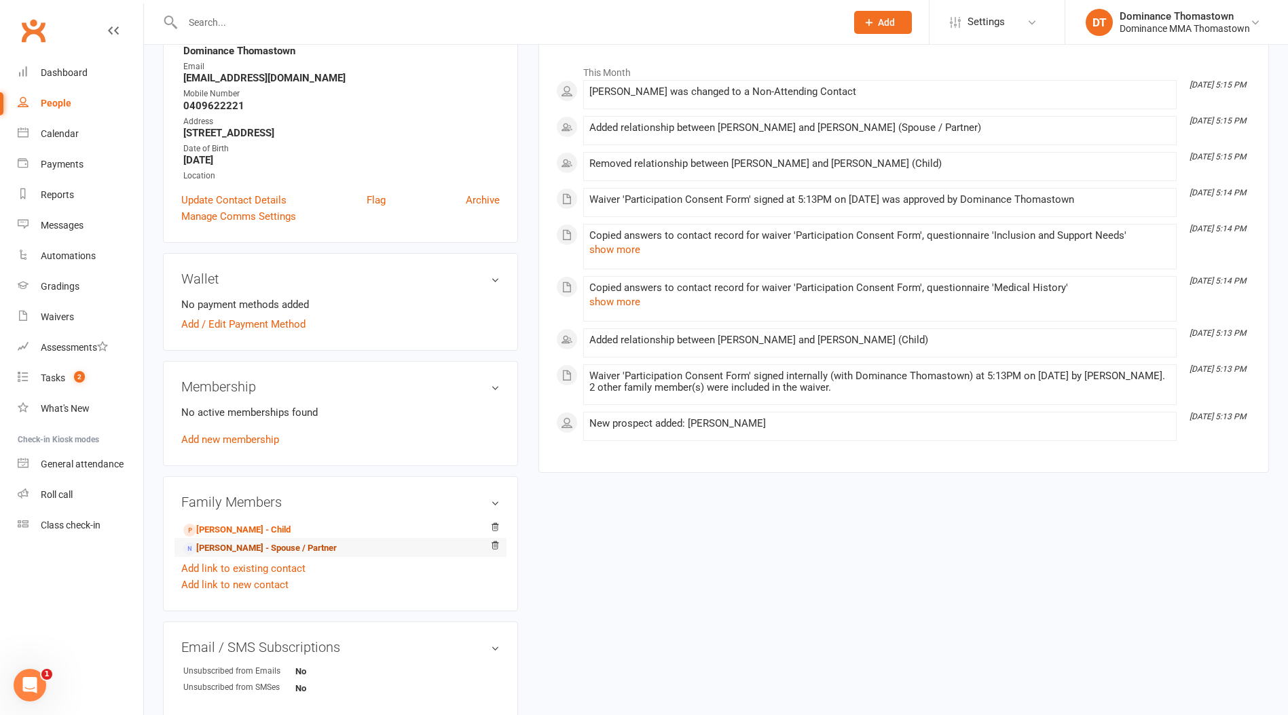
click at [251, 543] on link "Nilesh Patel - Spouse / Partner" at bounding box center [259, 549] width 153 height 14
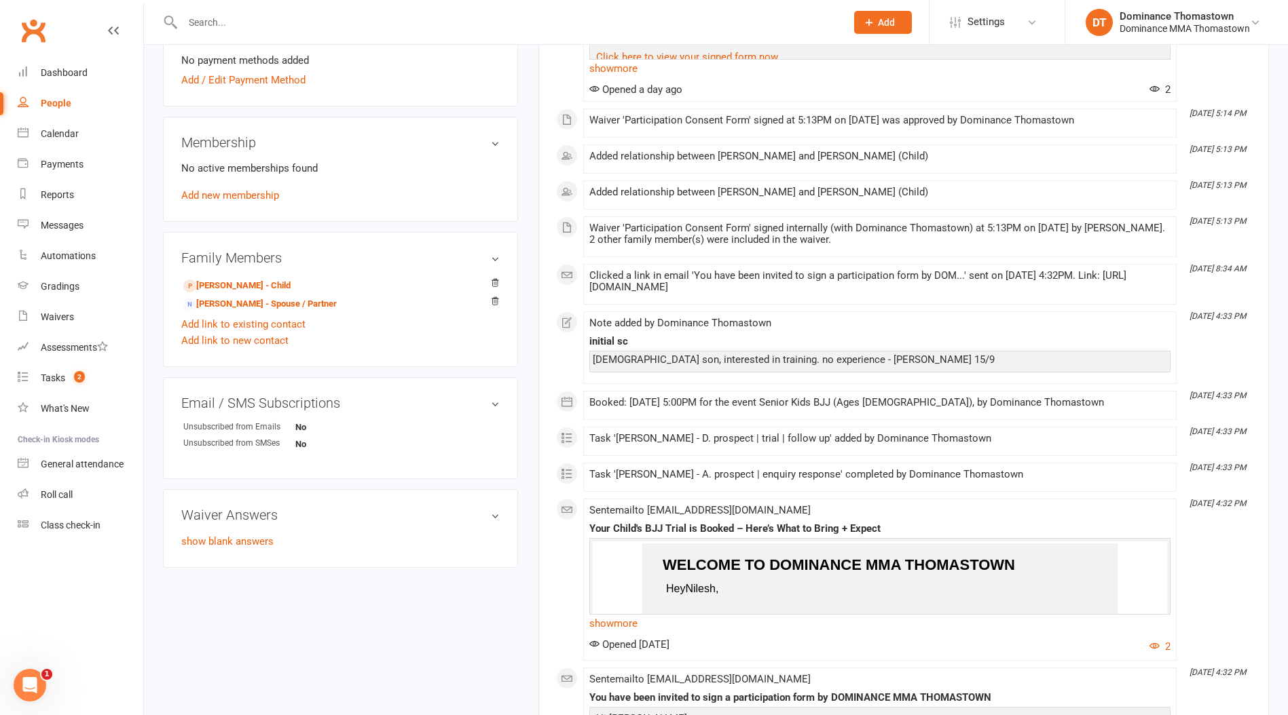
scroll to position [462, 0]
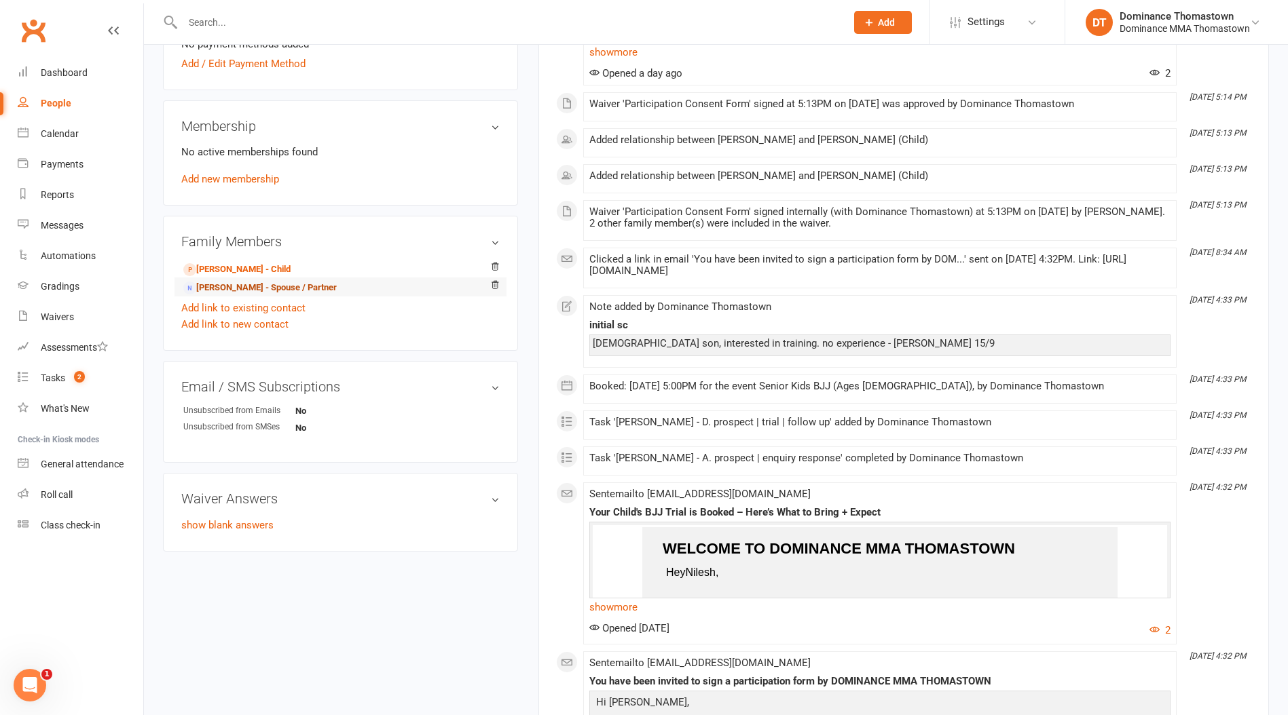
click at [247, 283] on link "Nidhi Patel - Spouse / Partner" at bounding box center [259, 288] width 153 height 14
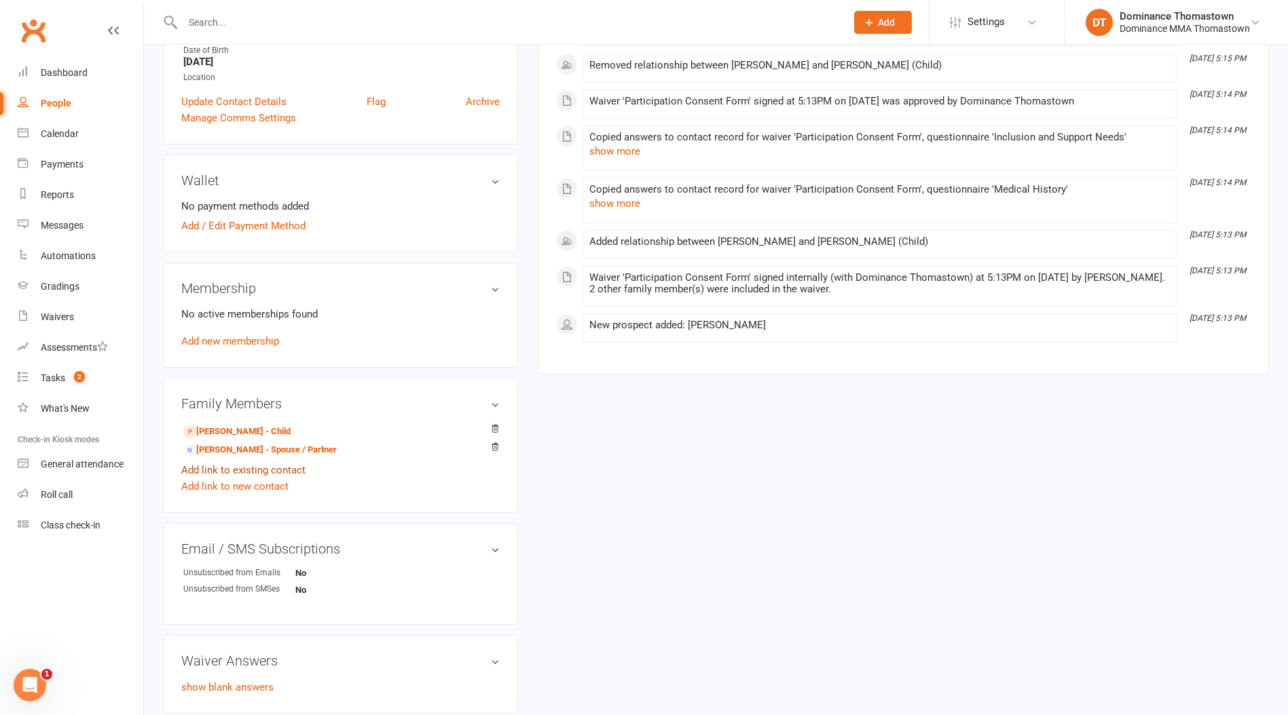
scroll to position [315, 0]
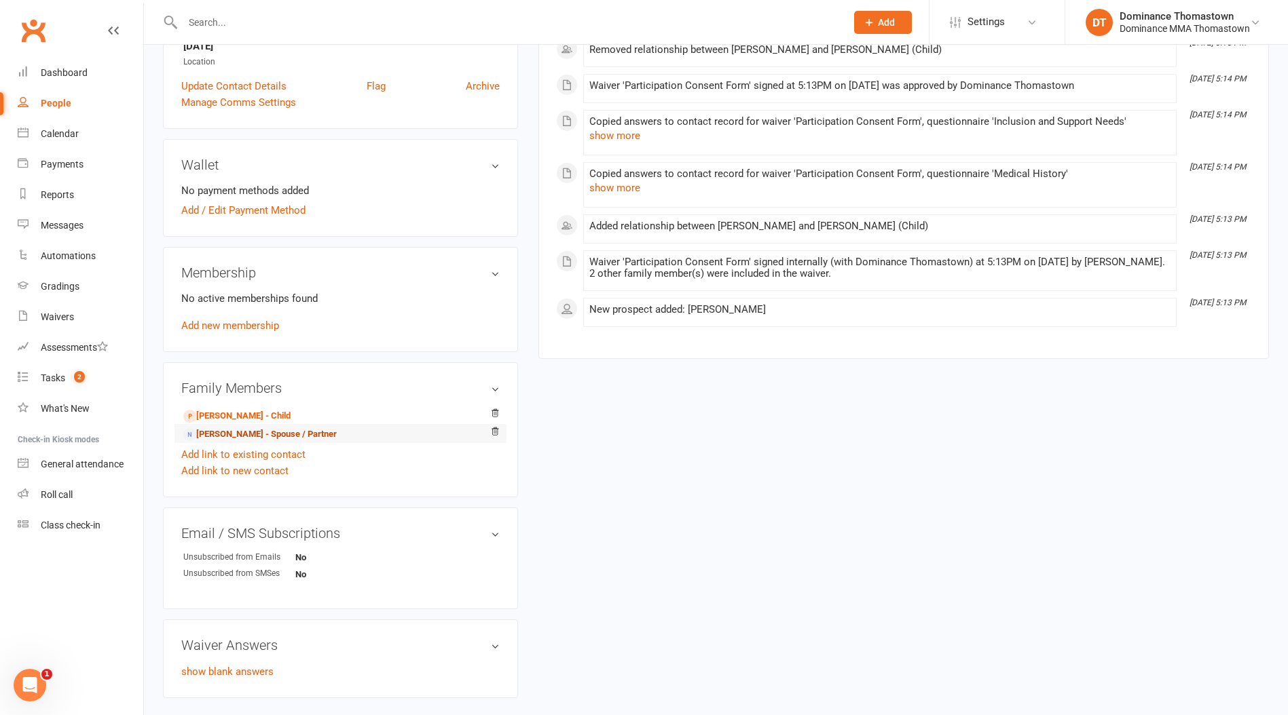
click at [282, 429] on link "Nilesh Patel - Spouse / Partner" at bounding box center [259, 435] width 153 height 14
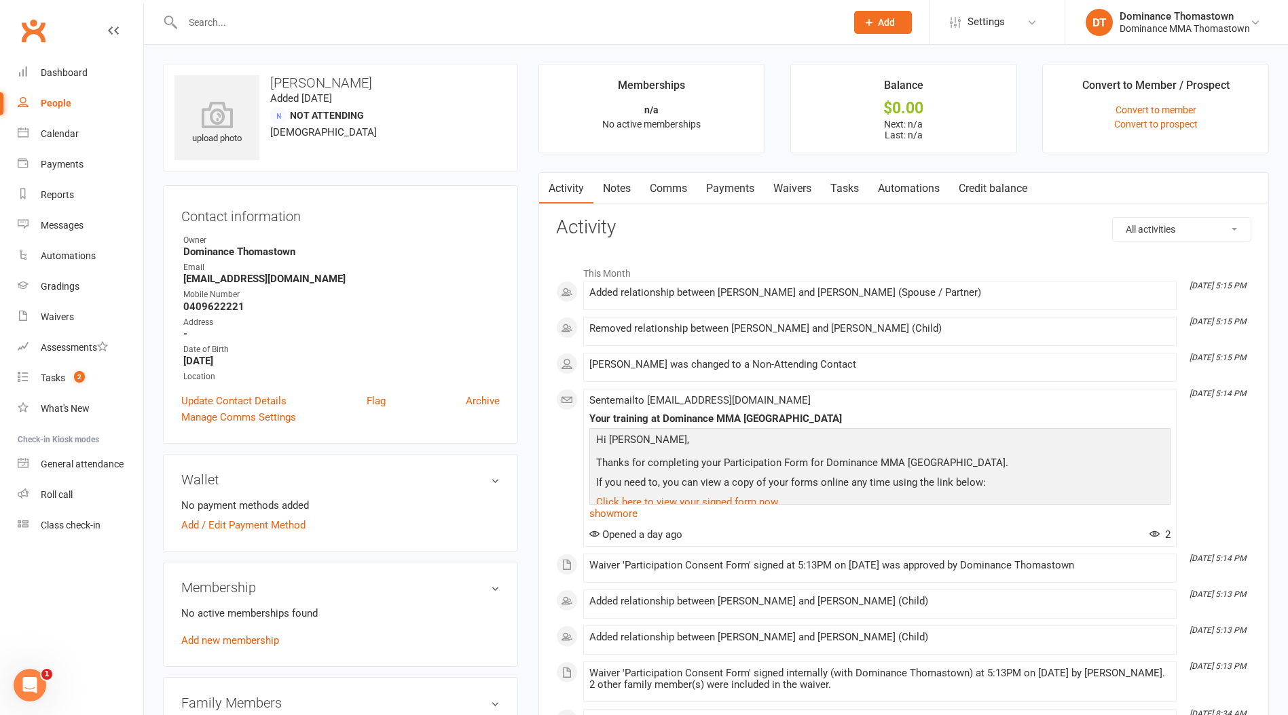
click at [806, 188] on link "Waivers" at bounding box center [792, 188] width 57 height 31
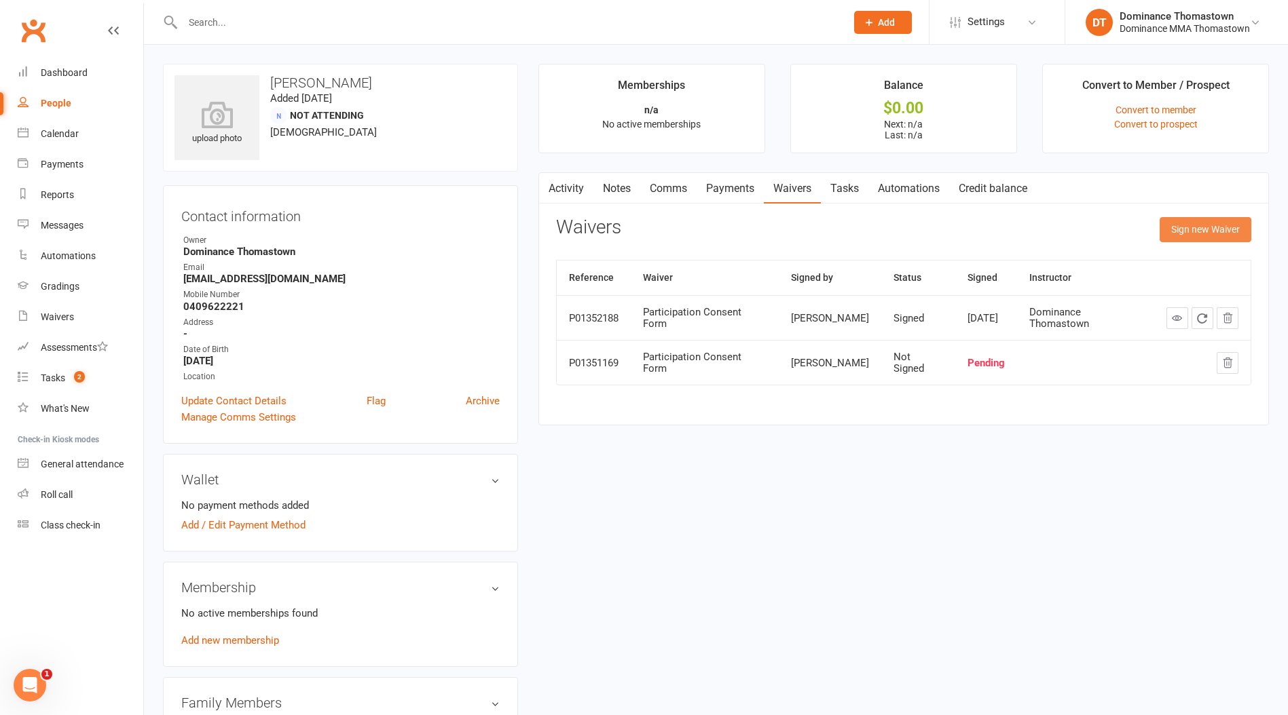
click at [1183, 233] on button "Sign new Waiver" at bounding box center [1205, 229] width 92 height 24
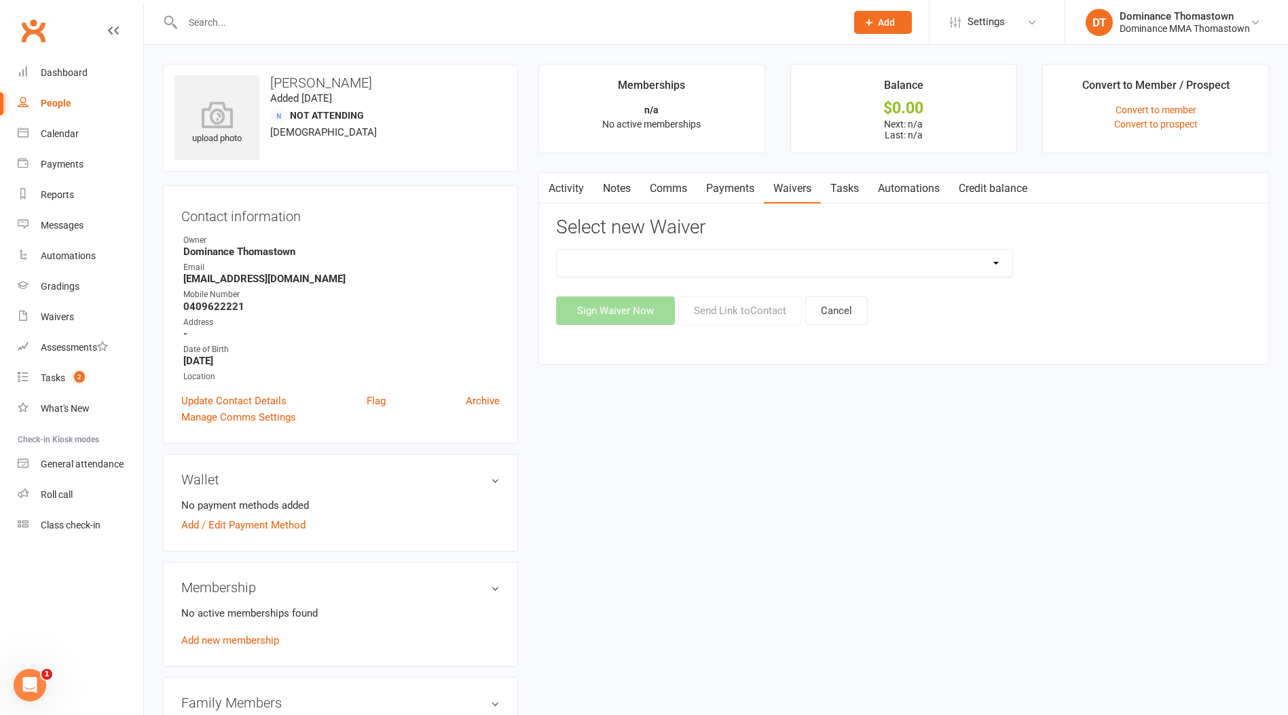
click at [629, 278] on div "Member | Cancellation | Adults Member | Cancellation | Kids/Teens Member | Inju…" at bounding box center [903, 287] width 695 height 76
click at [630, 266] on select "Member | Cancellation | Adults Member | Cancellation | Kids/Teens Member | Inju…" at bounding box center [784, 263] width 455 height 27
select select "374"
click at [557, 250] on select "Member | Cancellation | Adults Member | Cancellation | Kids/Teens Member | Inju…" at bounding box center [784, 263] width 455 height 27
click at [737, 314] on button "Send Link to Contact" at bounding box center [740, 311] width 124 height 29
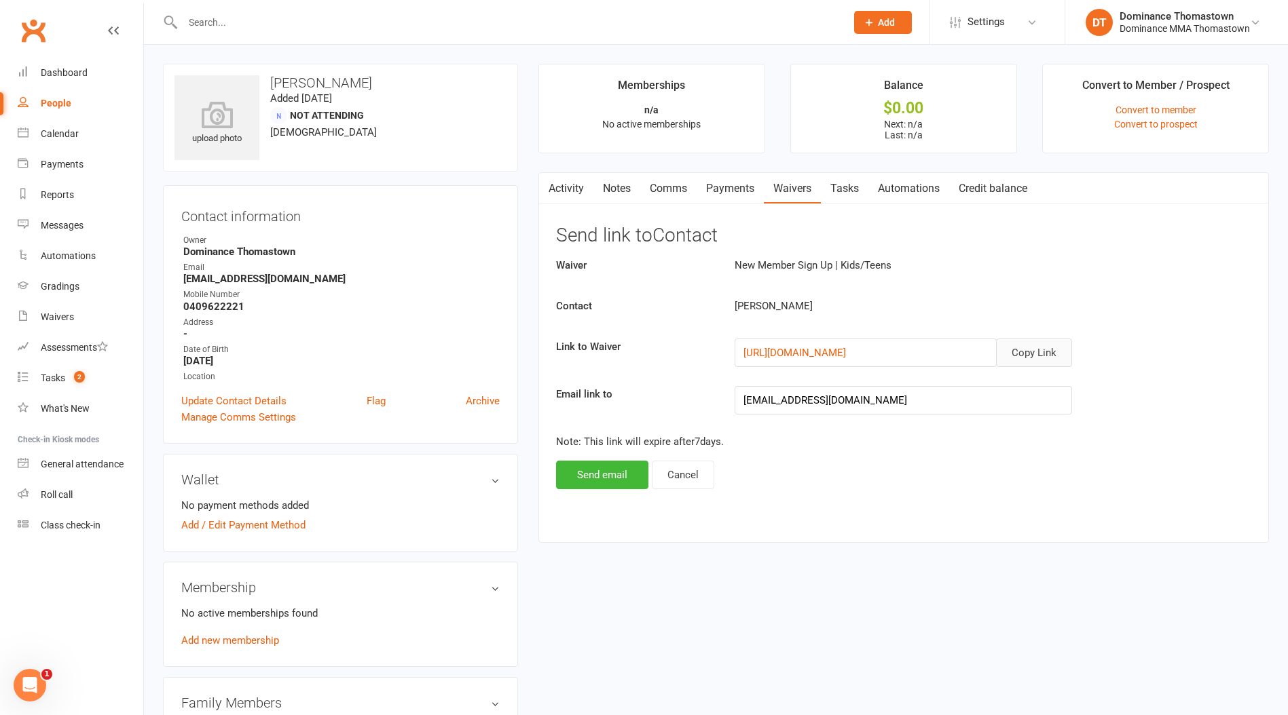
click at [1022, 342] on button "Copy Link" at bounding box center [1034, 353] width 76 height 29
click at [1012, 351] on button "Copy Link" at bounding box center [1034, 353] width 76 height 29
click at [660, 191] on link "Comms" at bounding box center [668, 188] width 56 height 31
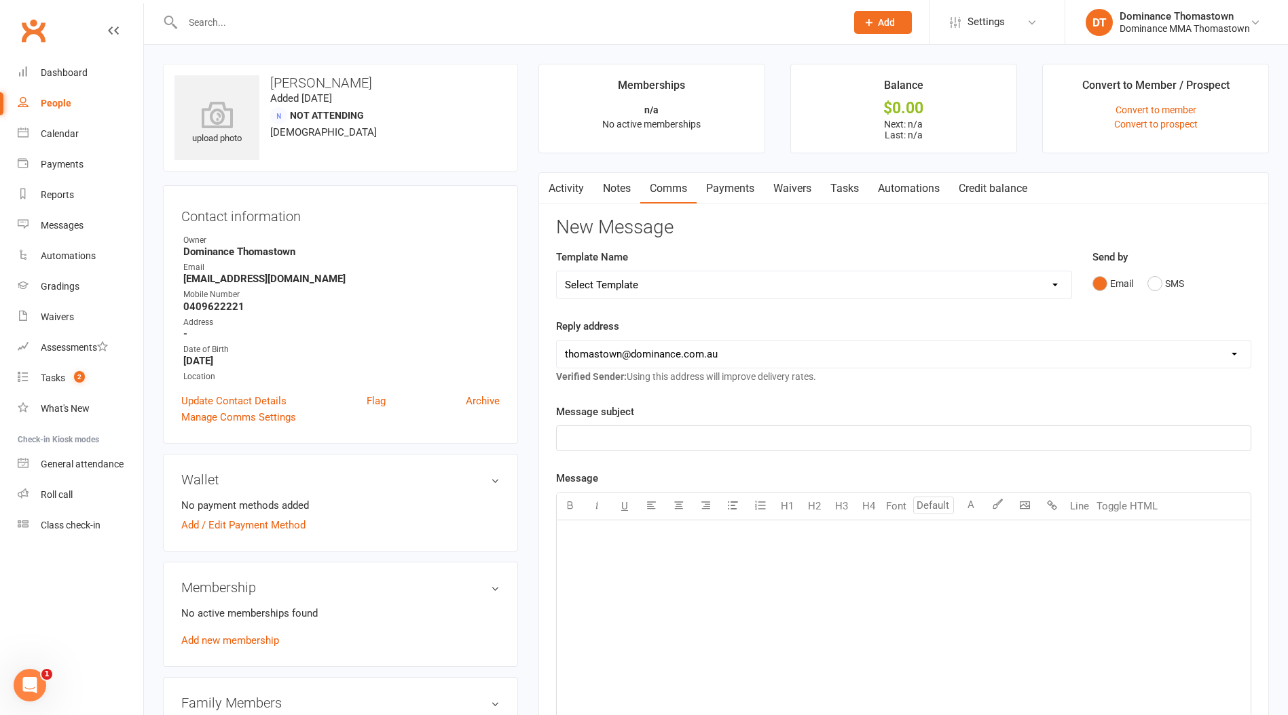
click at [626, 288] on select "Select Template [Email] MARKETING | 10TH BIRTHDAY SPECIAL | CANCELLED MEMBERS […" at bounding box center [814, 284] width 514 height 27
select select "12"
click at [557, 271] on select "Select Template [Email] MARKETING | 10TH BIRTHDAY SPECIAL | CANCELLED MEMBERS […" at bounding box center [814, 284] width 514 height 27
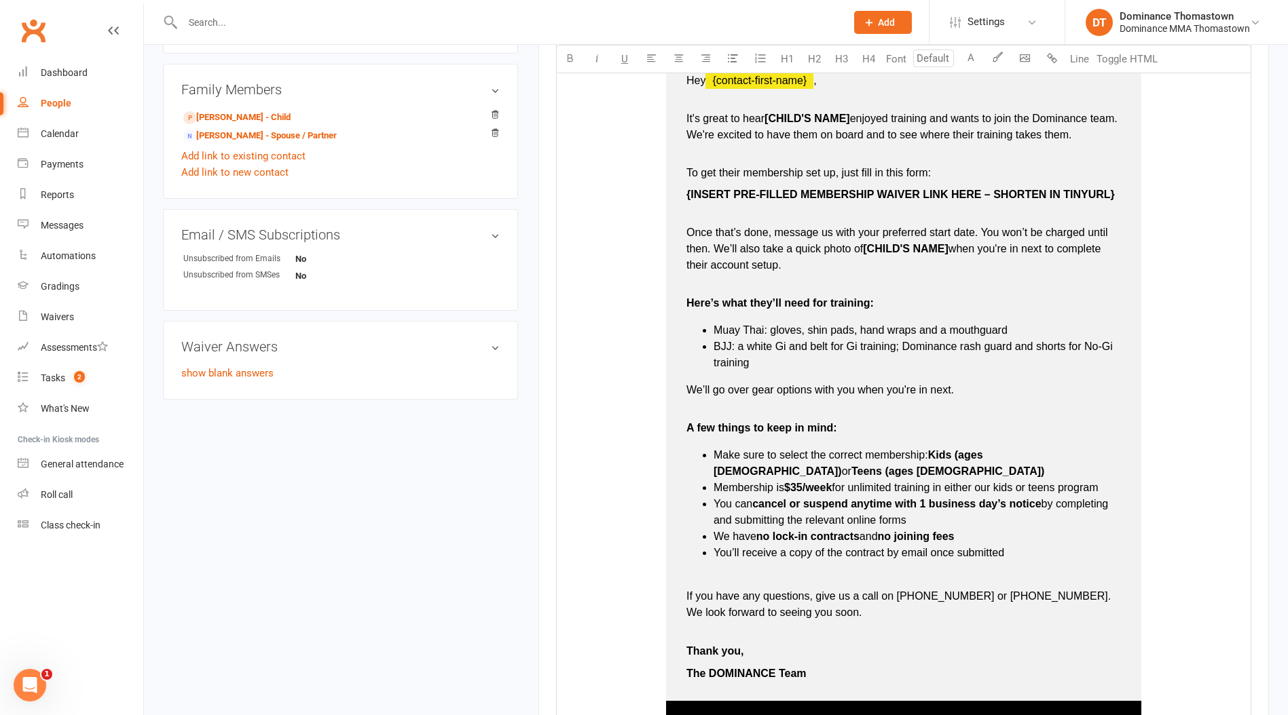
scroll to position [599, 0]
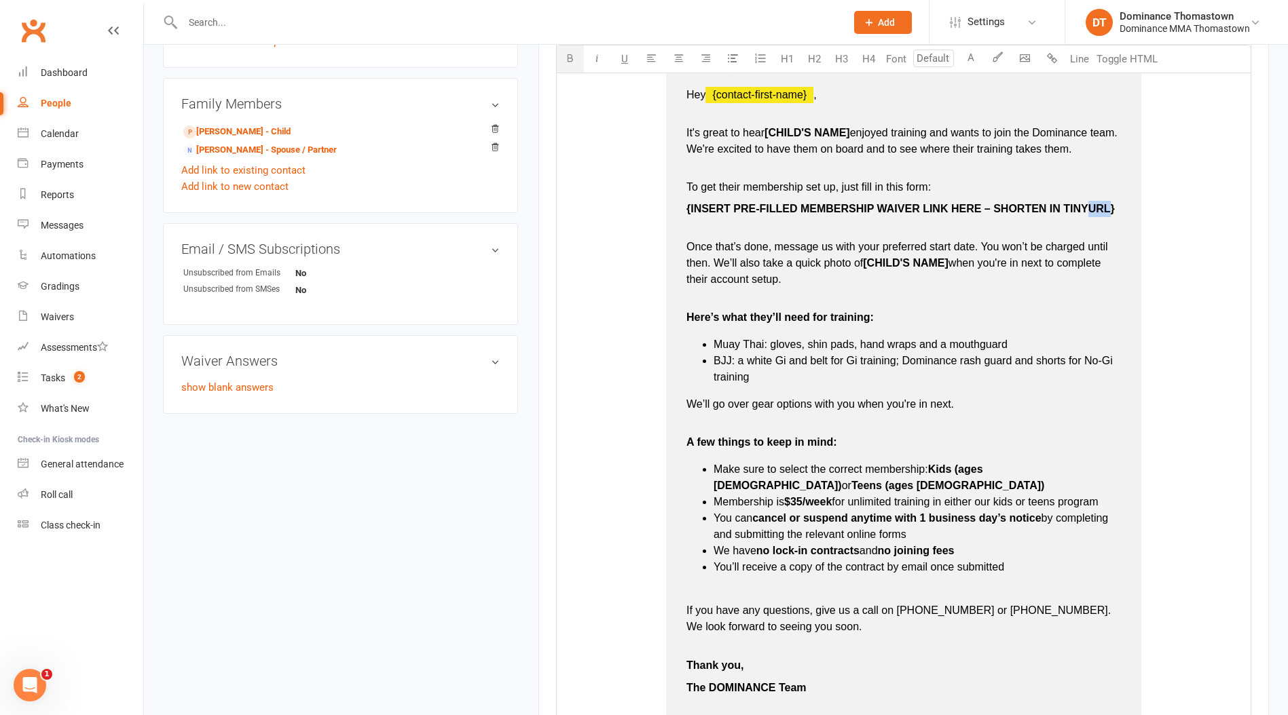
drag, startPoint x: 1111, startPoint y: 206, endPoint x: 1091, endPoint y: 206, distance: 20.4
click at [1091, 206] on span "{INSERT PRE-FILLED MEMBERSHIP WAIVER LINK HERE – SHORTEN IN TINYURL}" at bounding box center [900, 209] width 428 height 12
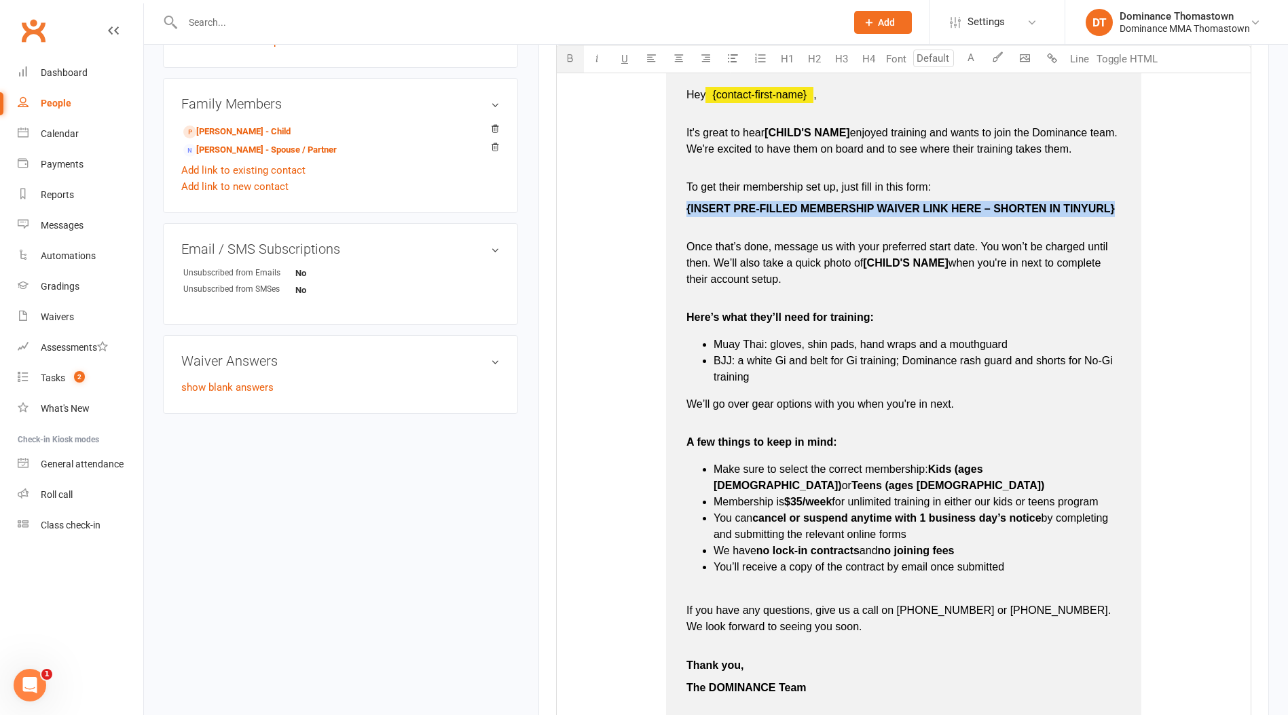
drag, startPoint x: 1110, startPoint y: 208, endPoint x: 683, endPoint y: 205, distance: 426.9
click at [683, 205] on td "Hey ﻿ {contact-first-name} , It's great to hear [CHILD'S NAME] enjoyed training…" at bounding box center [903, 392] width 475 height 648
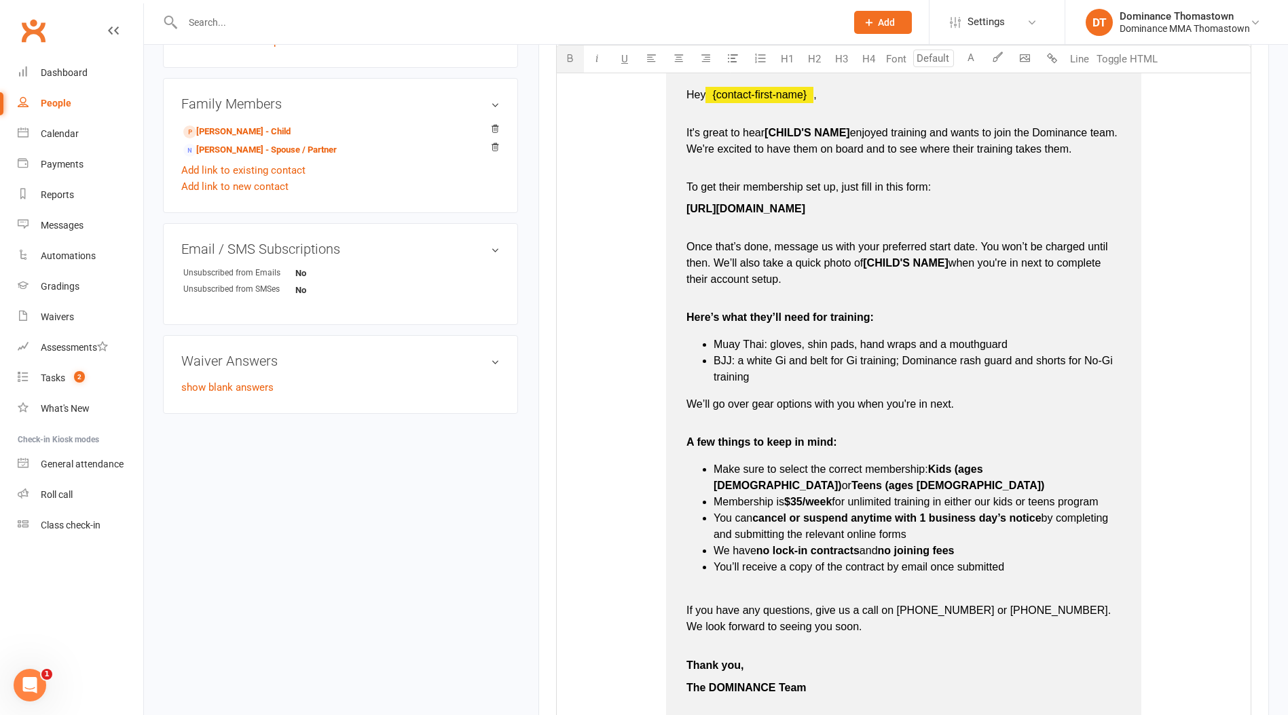
drag, startPoint x: 865, startPoint y: 202, endPoint x: 722, endPoint y: 191, distance: 144.4
click at [679, 209] on td "Hey ﻿ {contact-first-name} , It's great to hear [CHILD'S NAME] enjoyed training…" at bounding box center [903, 392] width 475 height 648
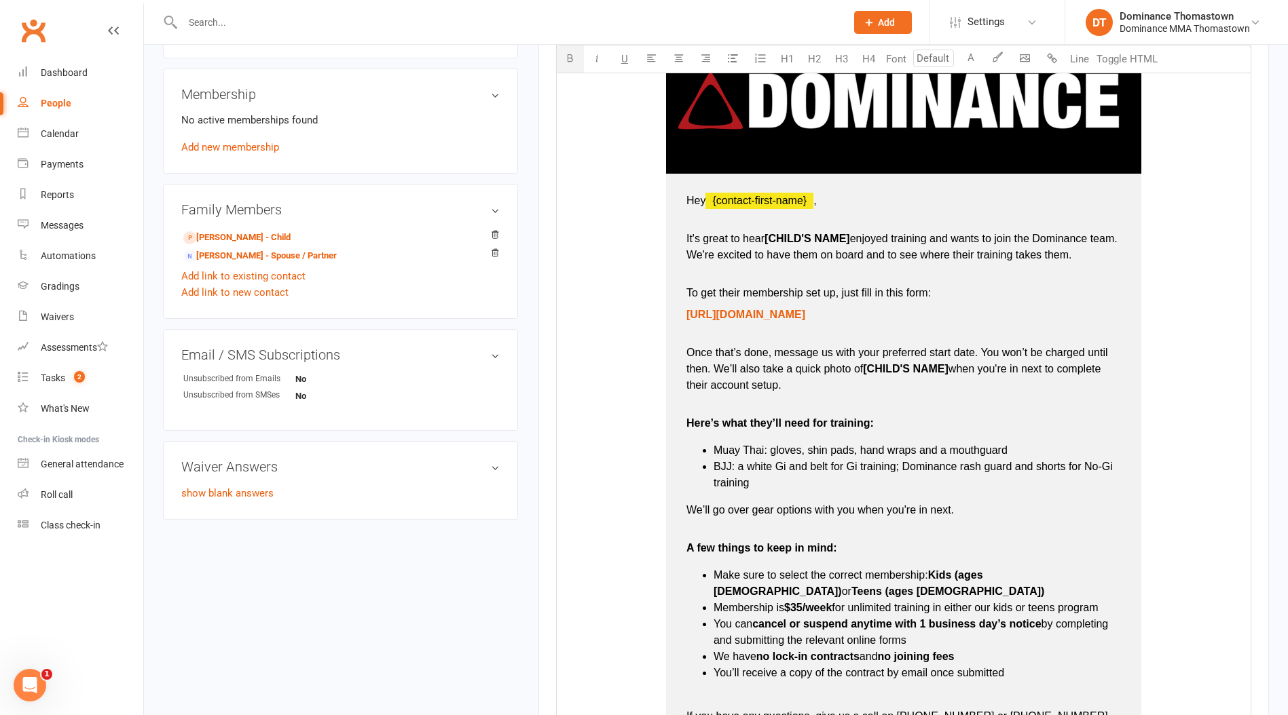
scroll to position [480, 0]
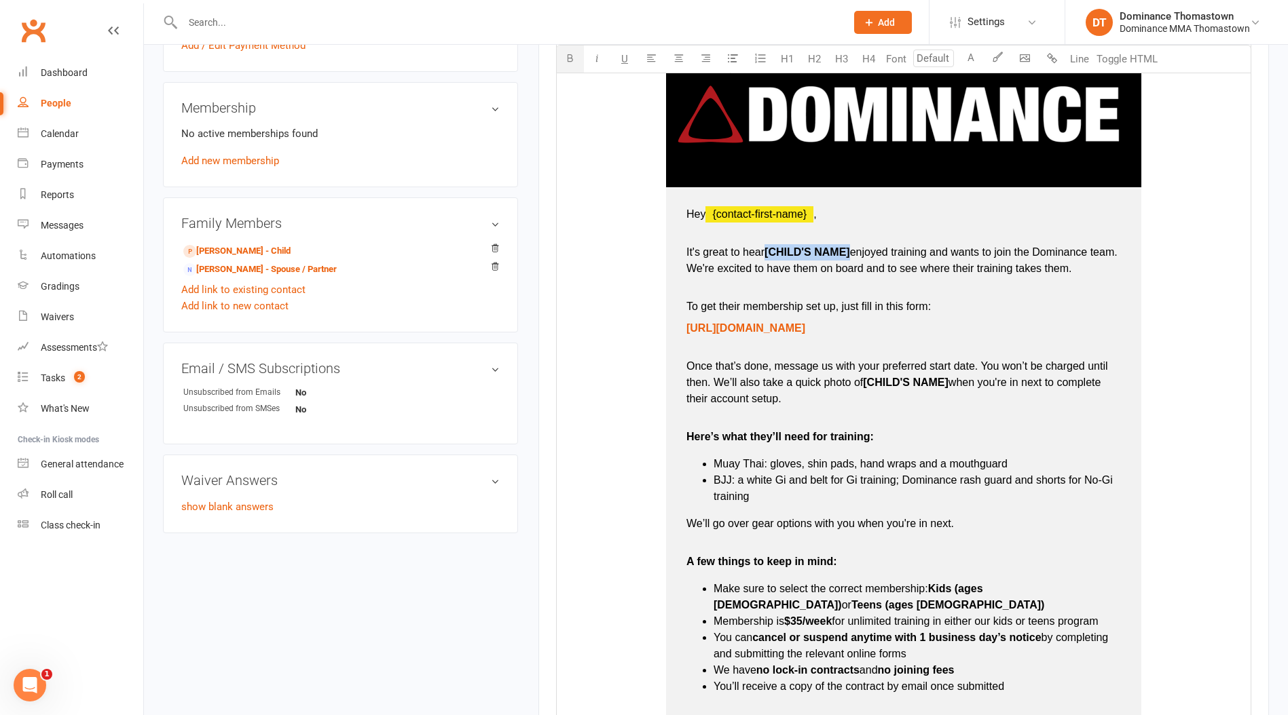
drag, startPoint x: 852, startPoint y: 251, endPoint x: 769, endPoint y: 255, distance: 83.6
click at [769, 255] on p "It's great to hear [CHILD'S NAME] enjoyed training and wants to join the Domina…" at bounding box center [903, 268] width 434 height 49
click at [774, 254] on span "Sam" at bounding box center [809, 252] width 91 height 12
type input "16"
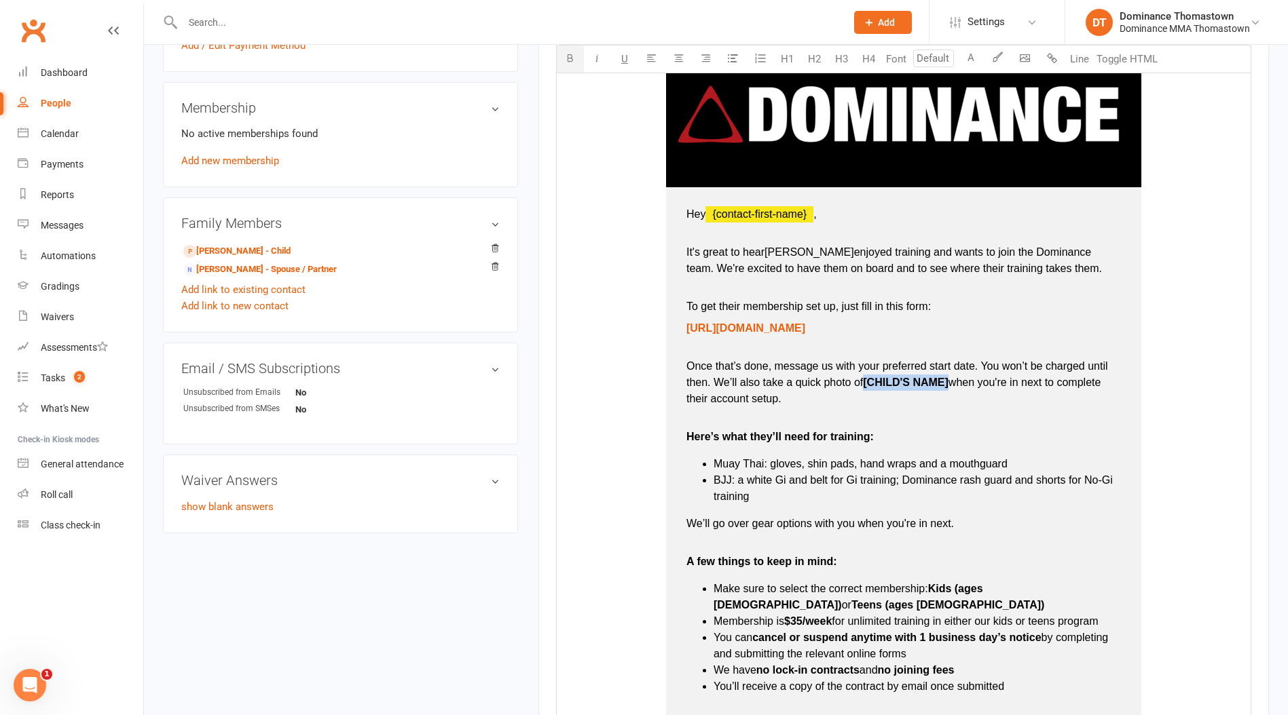
drag, startPoint x: 950, startPoint y: 383, endPoint x: 865, endPoint y: 384, distance: 84.2
click at [865, 384] on span "[CHILD'S NAME]" at bounding box center [906, 383] width 86 height 12
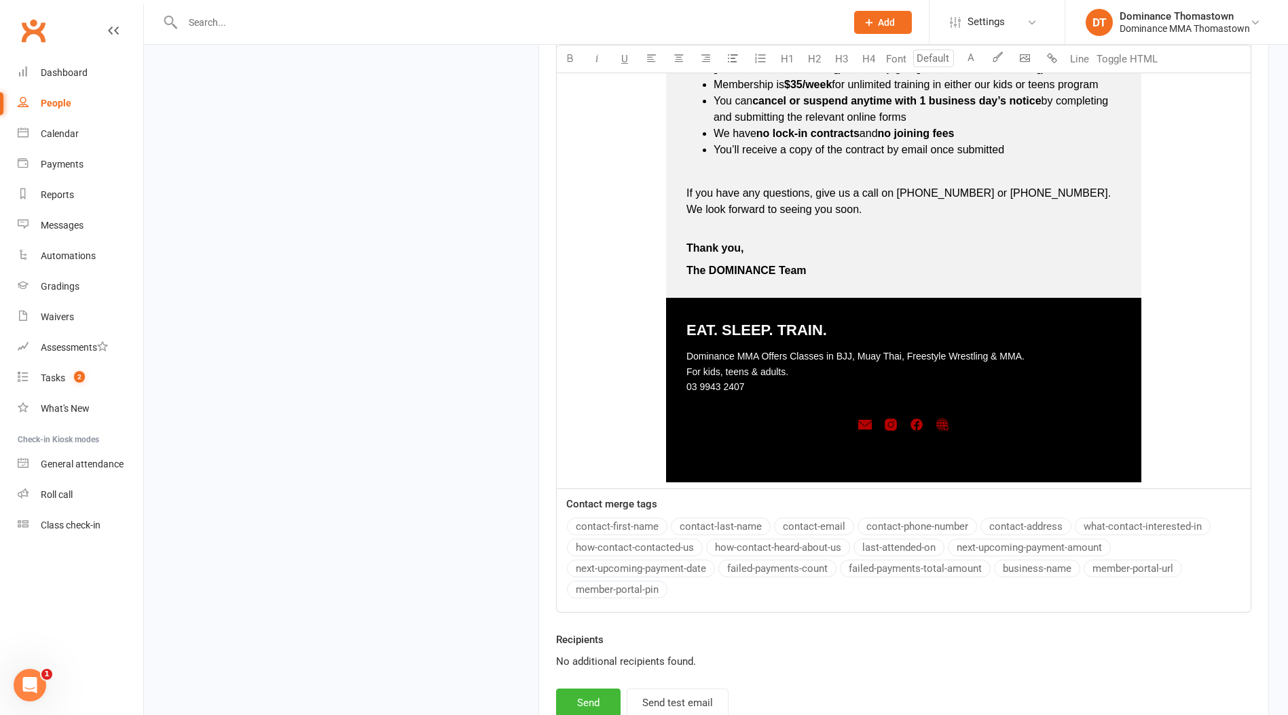
scroll to position [1126, 0]
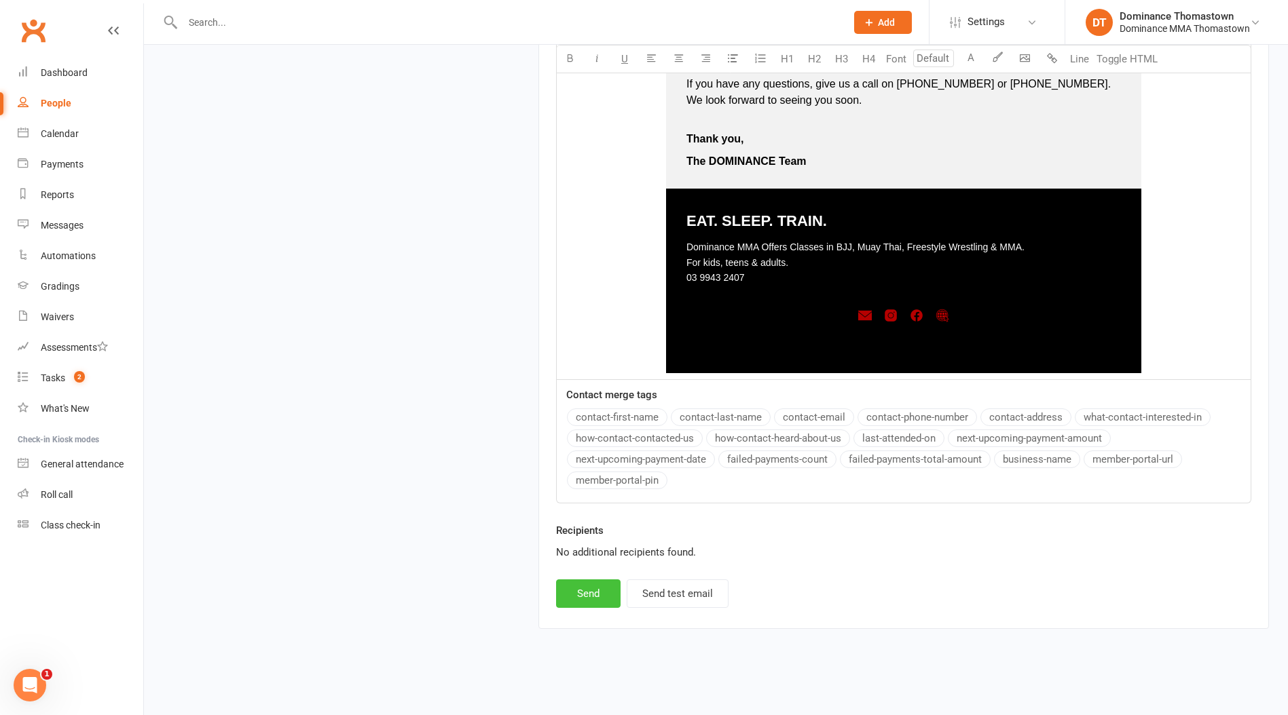
click at [596, 591] on button "Send" at bounding box center [588, 594] width 64 height 29
select select
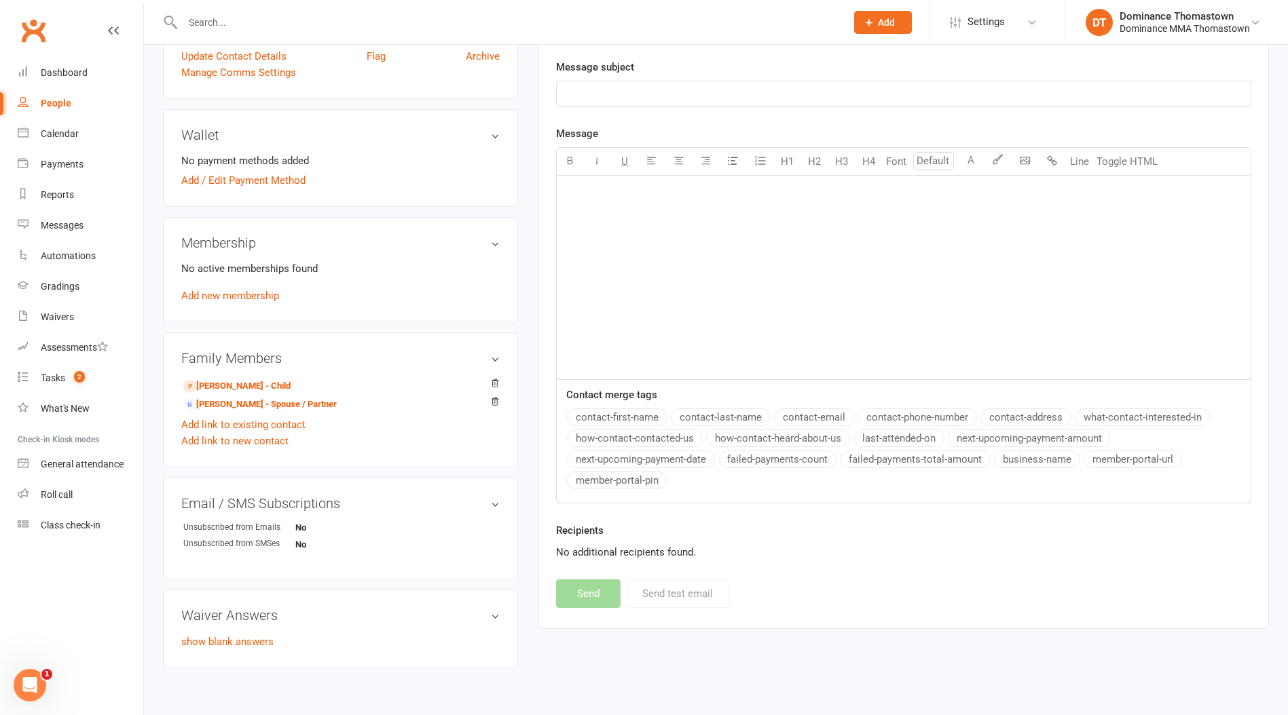
scroll to position [0, 0]
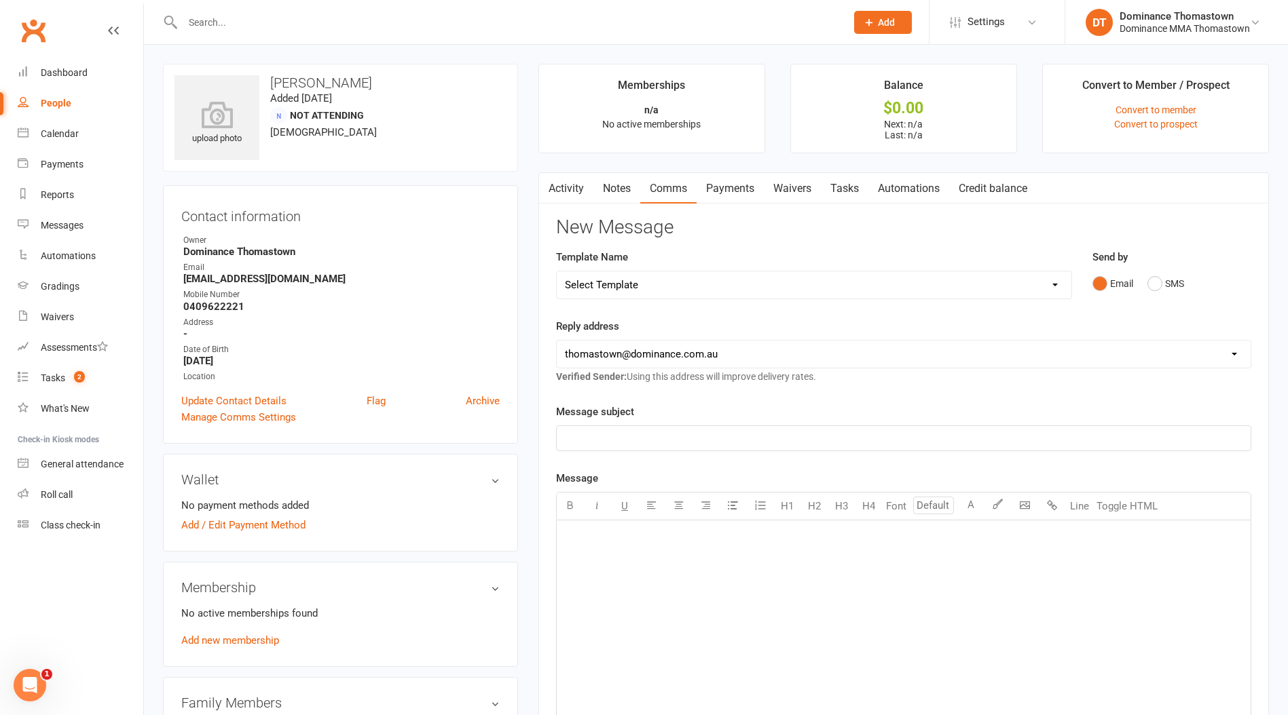
click at [859, 188] on link "Tasks" at bounding box center [845, 188] width 48 height 31
select select "incomplete"
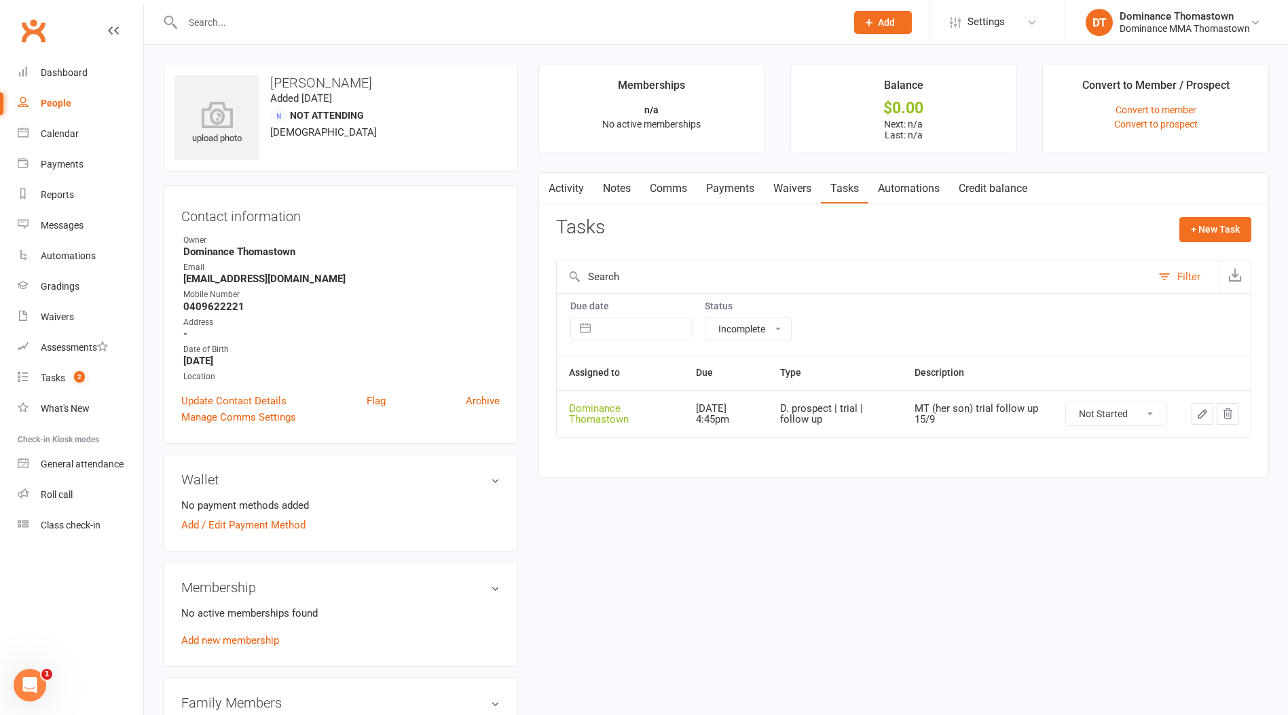
click at [1193, 413] on button "button" at bounding box center [1202, 414] width 22 height 22
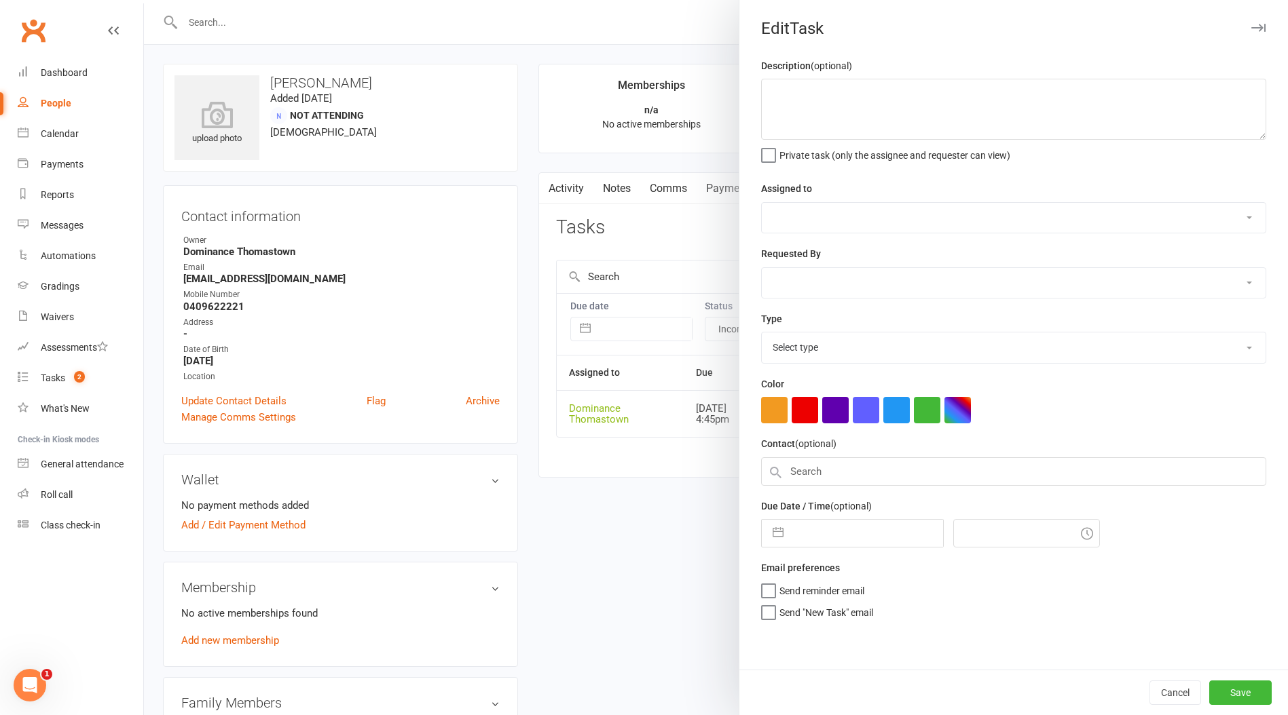
type textarea "MT (her son) trial follow up 15/9"
select select "12547"
type input "18 Sep 2025"
type input "4:45pm"
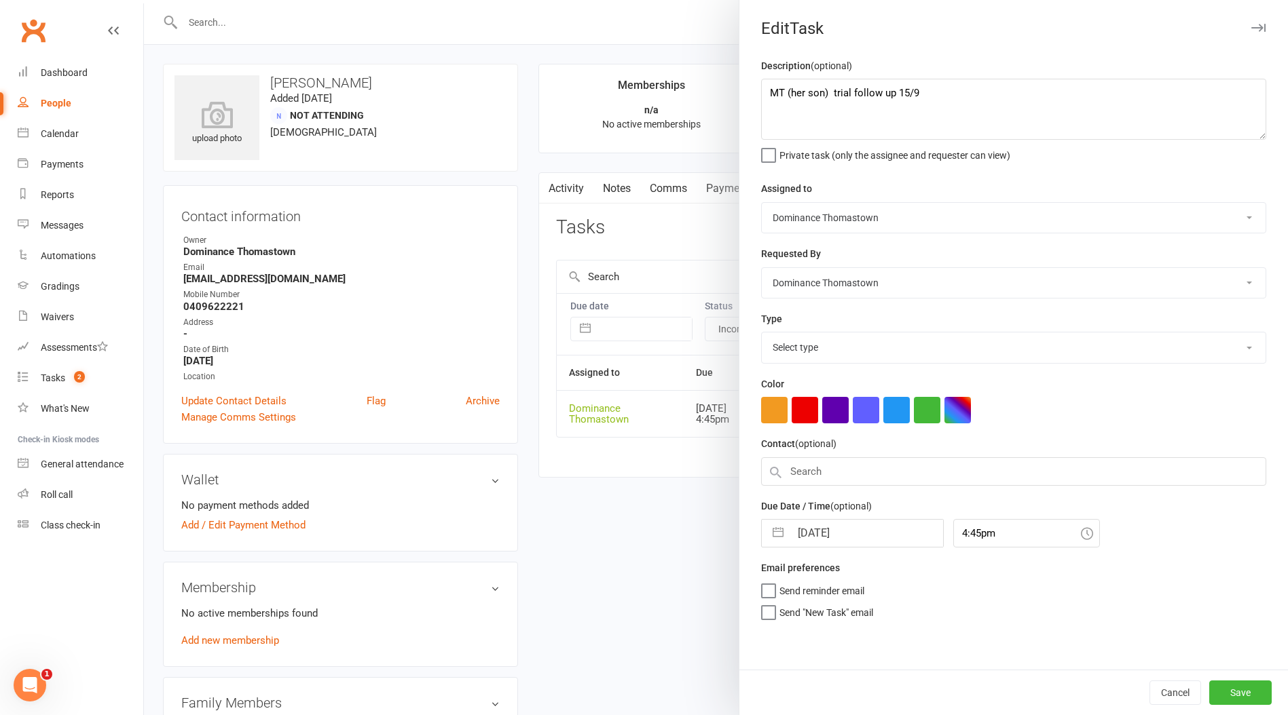
select select "3812"
click at [766, 90] on textarea "MT (her son) trial follow up 15/9" at bounding box center [1013, 109] width 505 height 61
type textarea "super keen - Ellen 17/9 MT (her son) trial follow up 15/9"
click at [1234, 693] on button "Save" at bounding box center [1240, 693] width 62 height 24
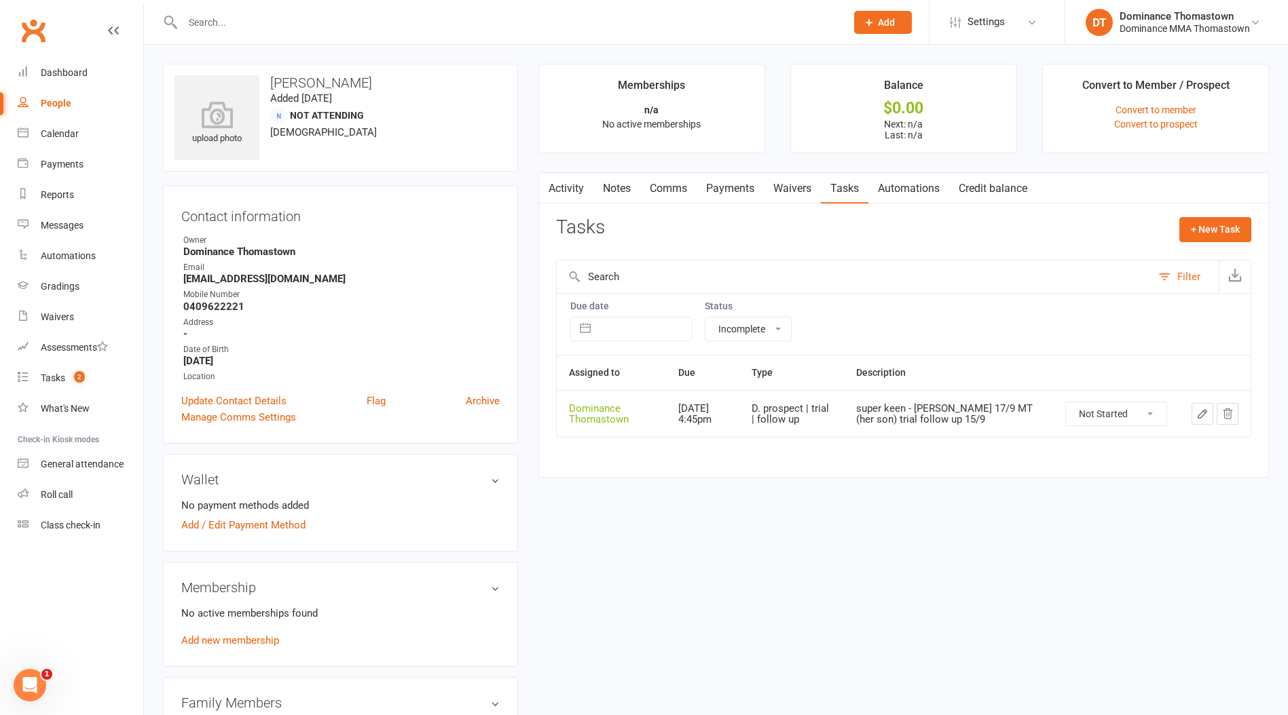
click at [345, 13] on input "text" at bounding box center [508, 22] width 658 height 19
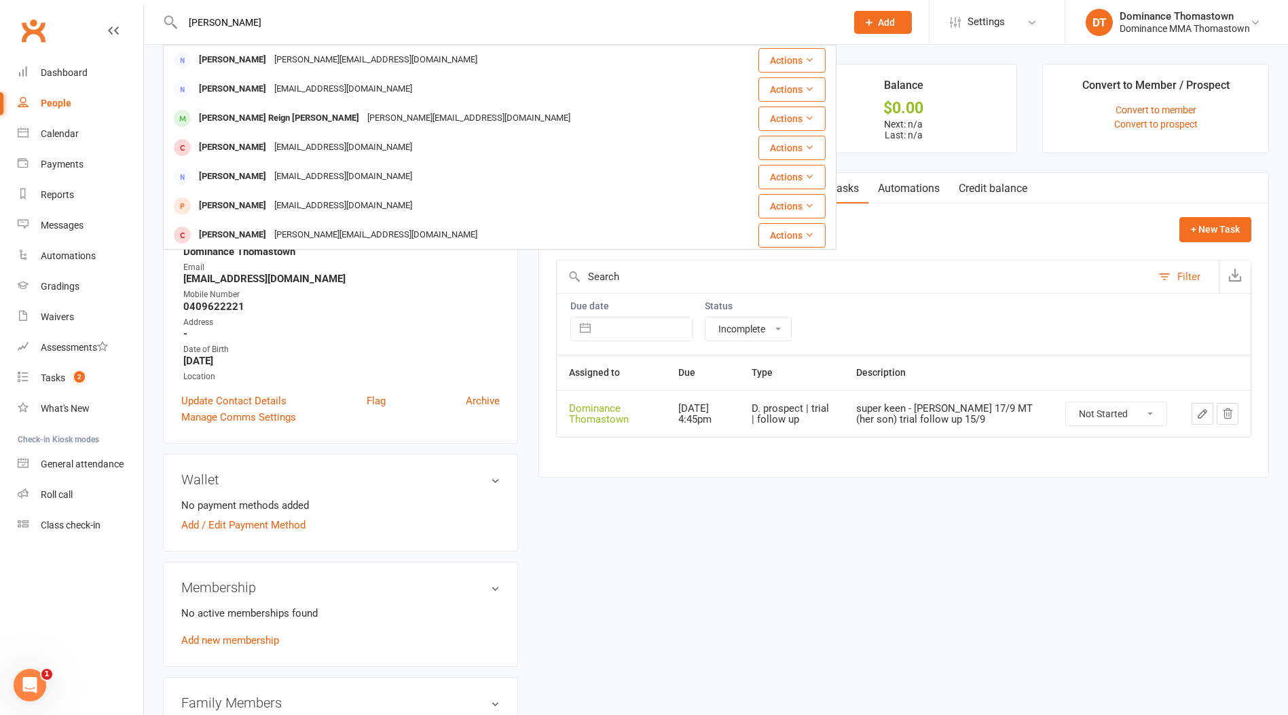
drag, startPoint x: 265, startPoint y: 25, endPoint x: 43, endPoint y: 3, distance: 223.7
click at [43, 3] on header "jenny n Jenny Nguyen jenny_vh@live.com.au Actions Jenny Doyle kevjen65@tpg.com.…" at bounding box center [644, 3] width 1288 height 0
type input "o"
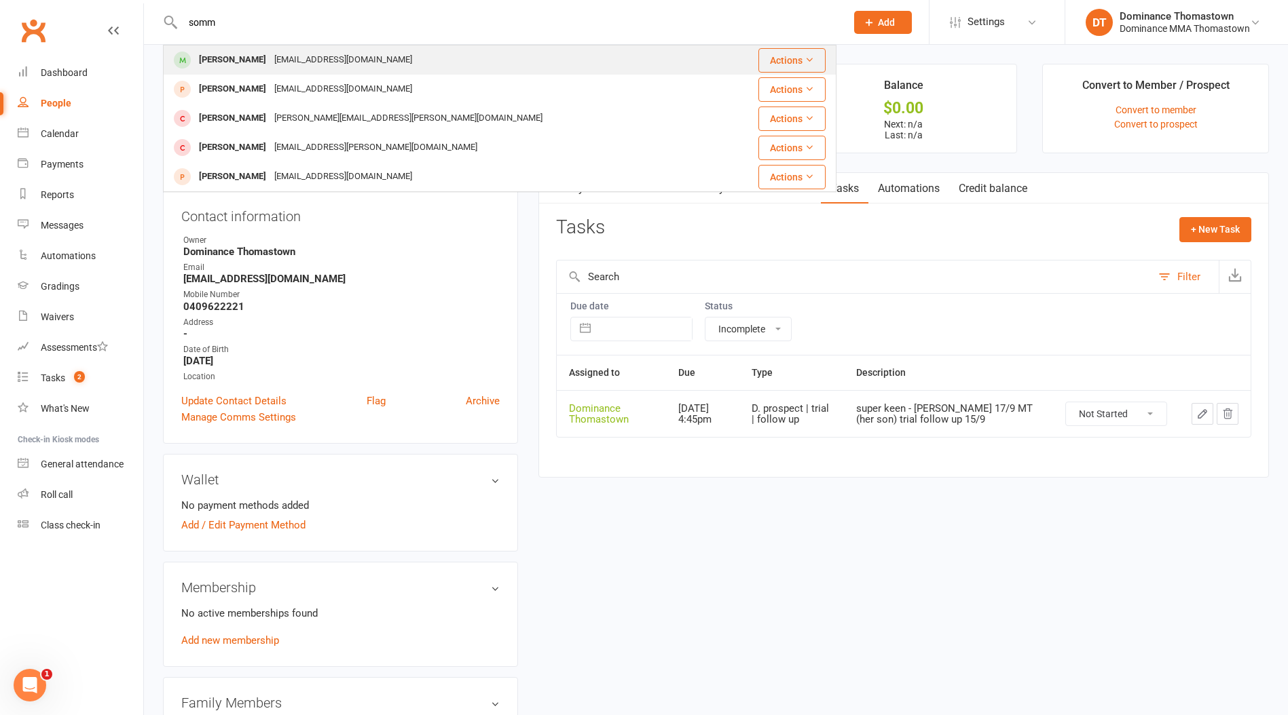
type input "somm"
click at [239, 66] on div "Sommer Kamil" at bounding box center [232, 60] width 75 height 20
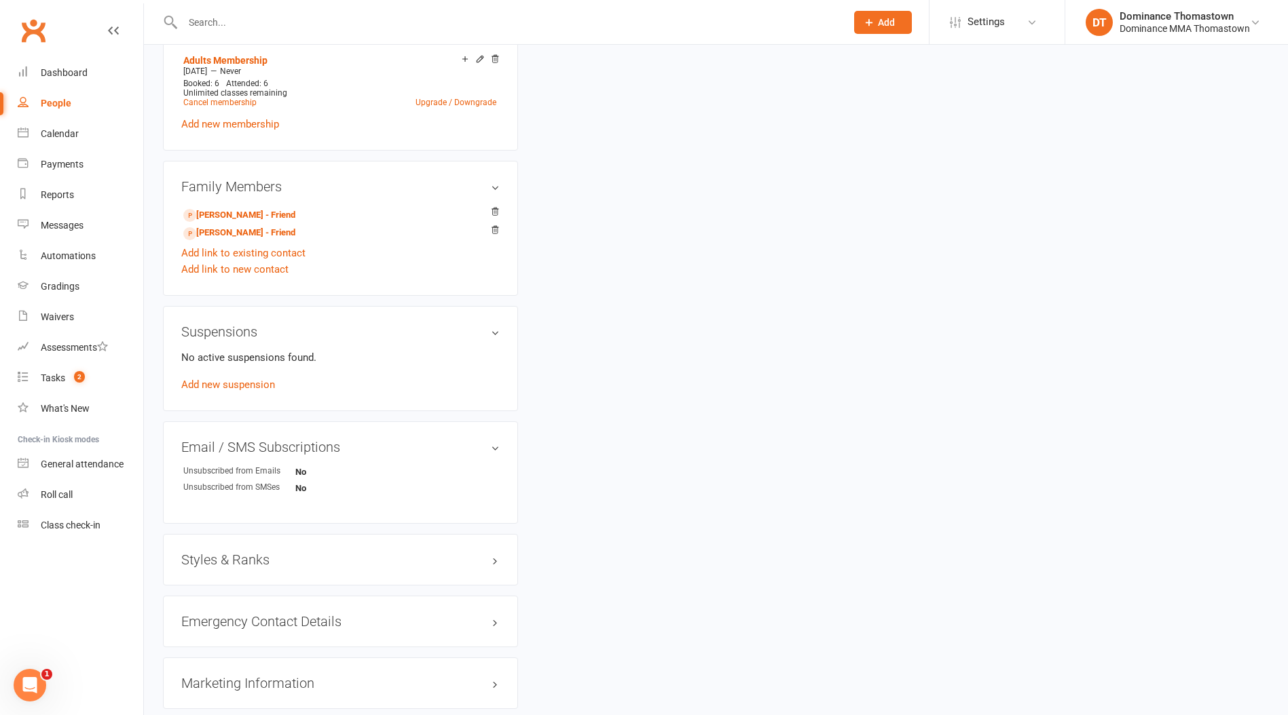
scroll to position [718, 0]
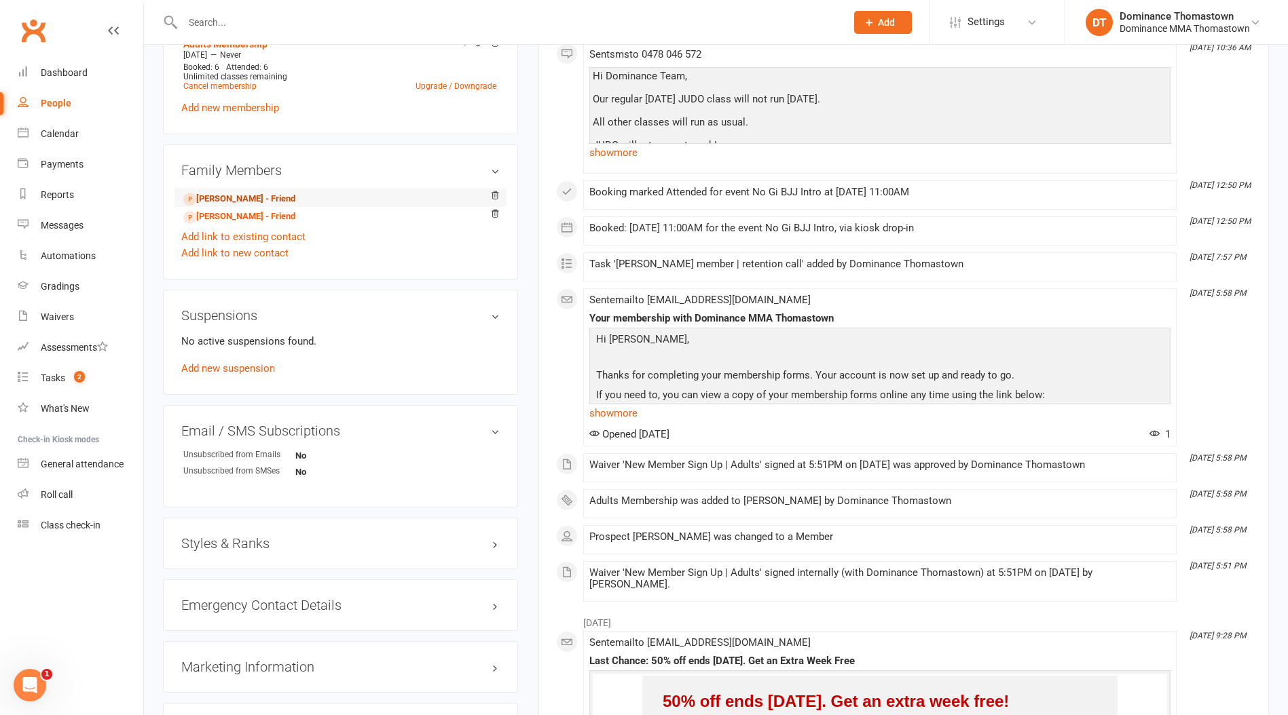
click at [249, 192] on link "Kerim Linares - Friend" at bounding box center [239, 199] width 112 height 14
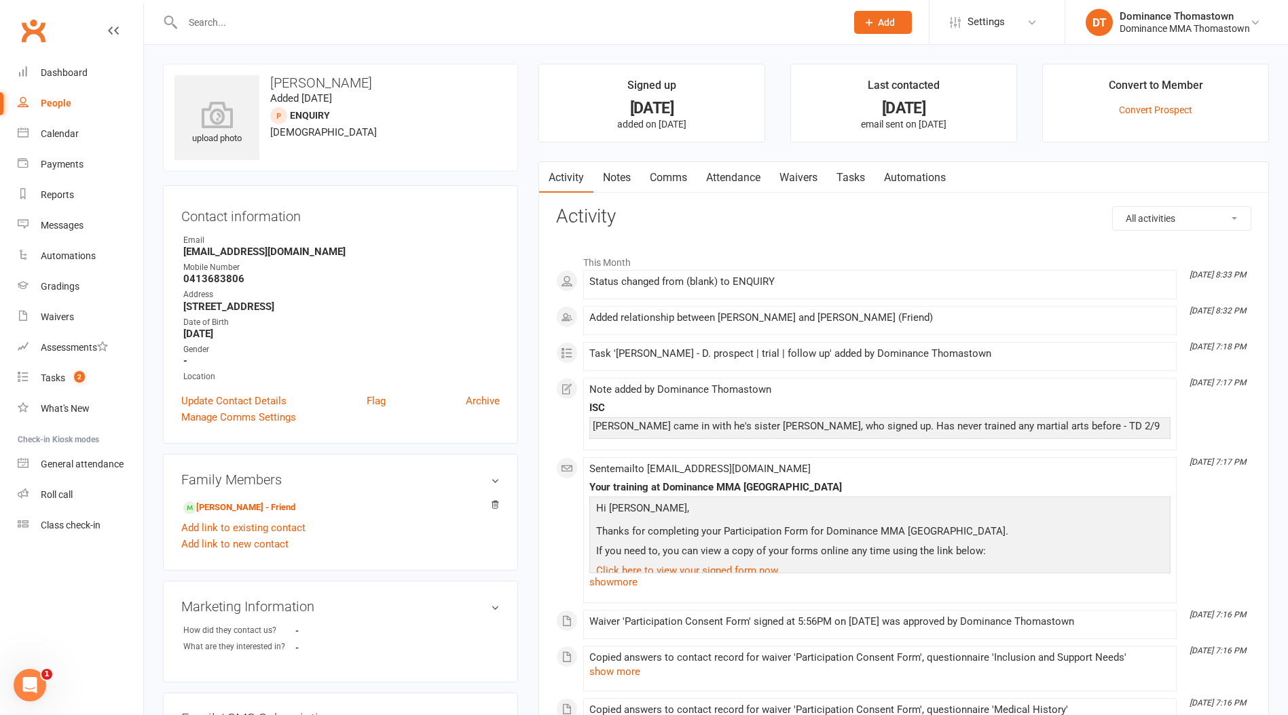
click at [616, 179] on link "Notes" at bounding box center [616, 177] width 47 height 31
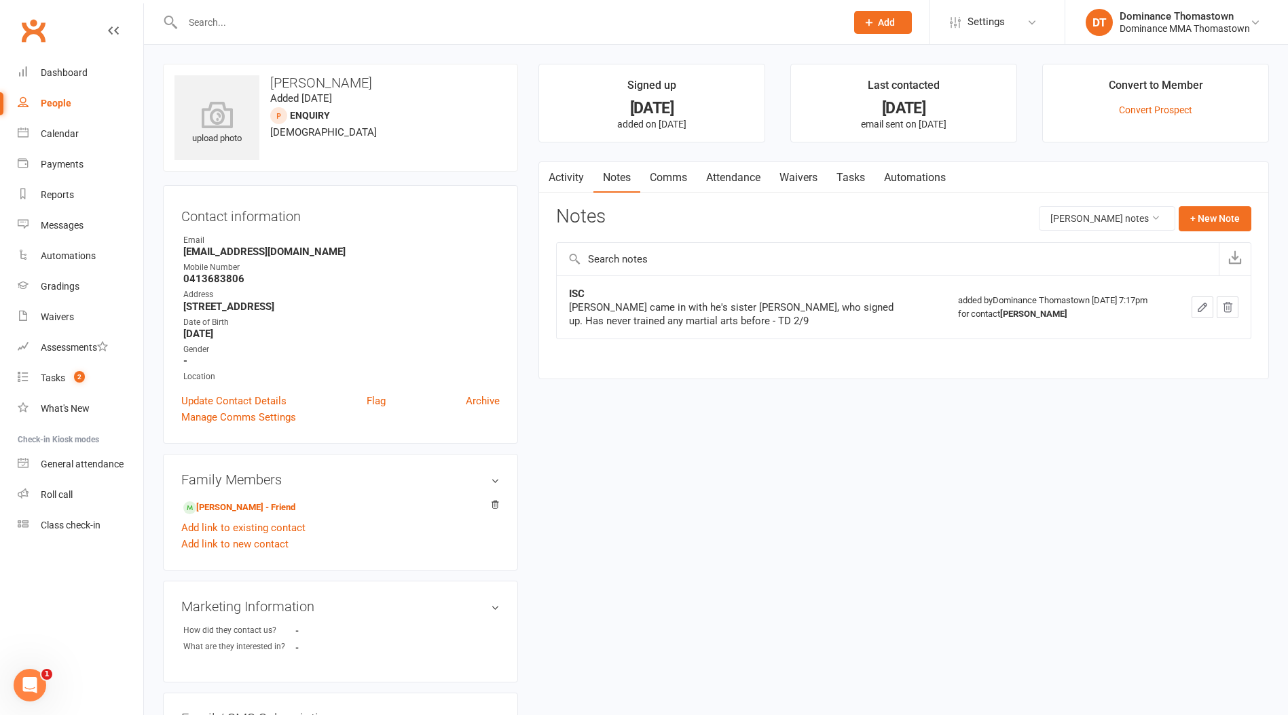
drag, startPoint x: 854, startPoint y: 174, endPoint x: 858, endPoint y: 193, distance: 20.1
click at [854, 174] on link "Tasks" at bounding box center [851, 177] width 48 height 31
select select "incomplete"
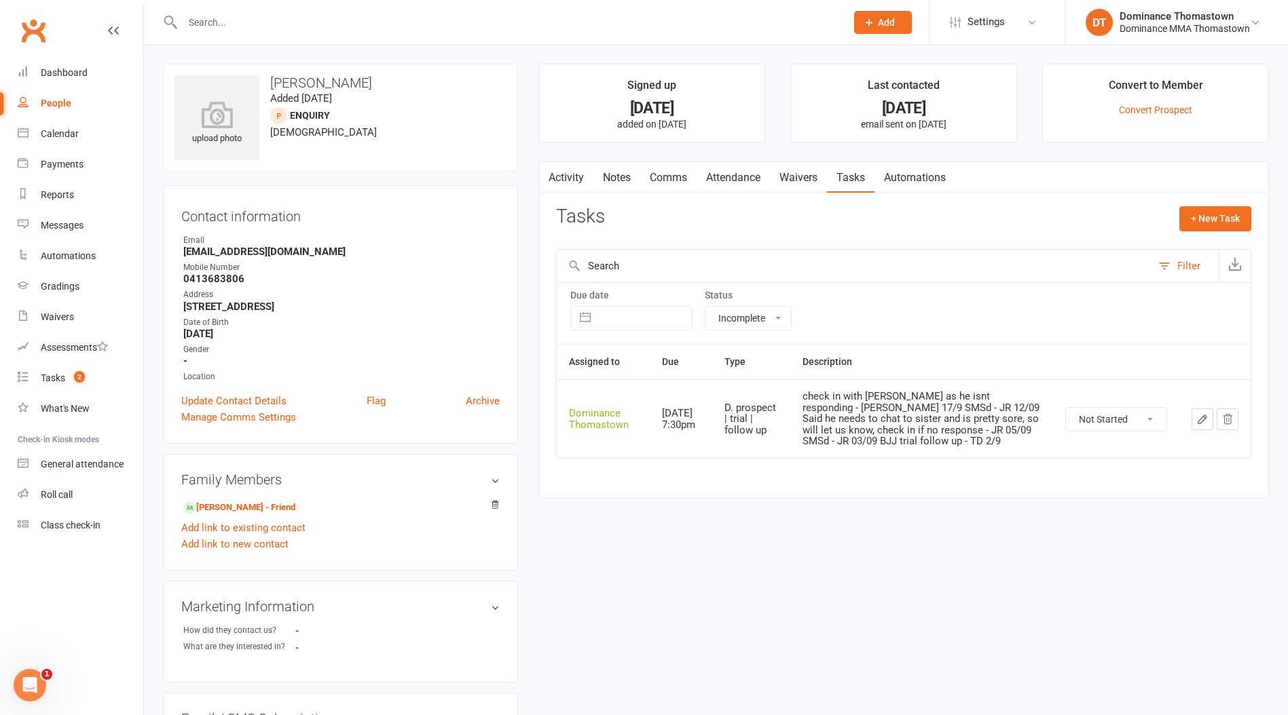
click at [1117, 411] on select "Not Started In Progress Waiting Complete" at bounding box center [1116, 419] width 100 height 23
click at [1066, 408] on select "Not Started In Progress Waiting Complete" at bounding box center [1116, 419] width 100 height 23
select select "unstarted"
drag, startPoint x: 620, startPoint y: 176, endPoint x: 1067, endPoint y: 193, distance: 447.6
click at [620, 176] on link "Notes" at bounding box center [616, 177] width 47 height 31
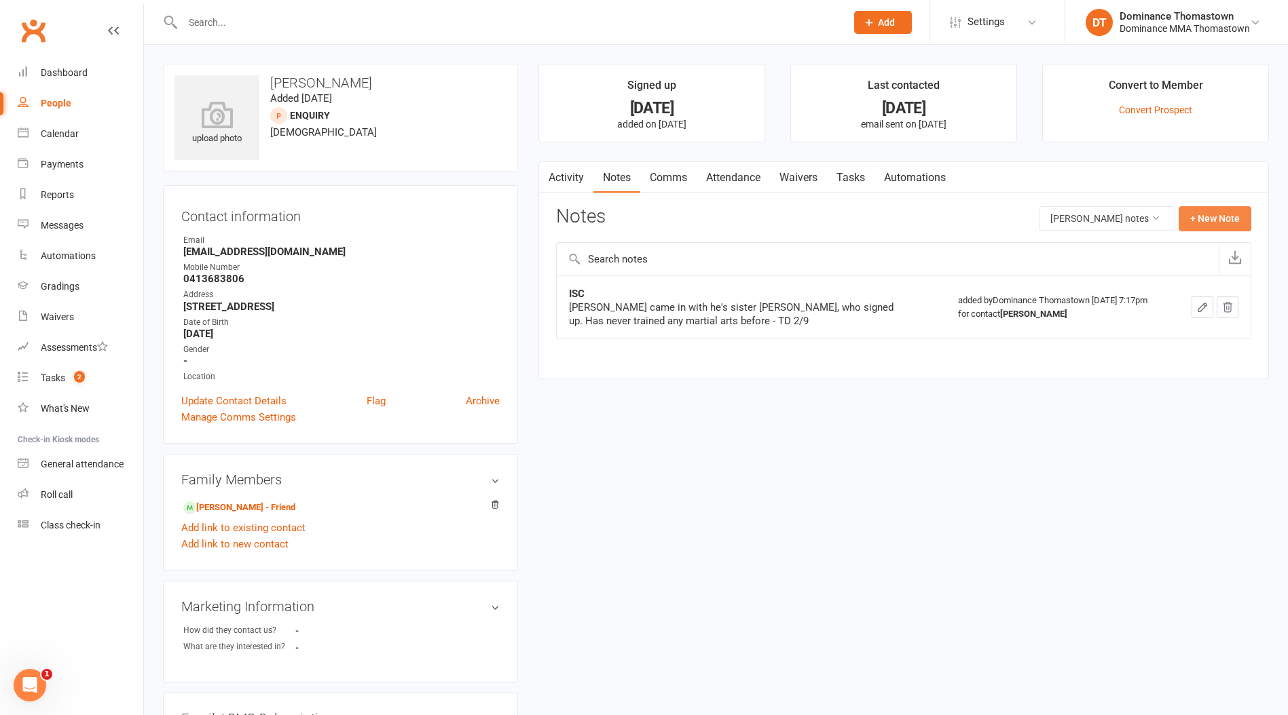
click at [1220, 218] on button "+ New Note" at bounding box center [1214, 218] width 73 height 24
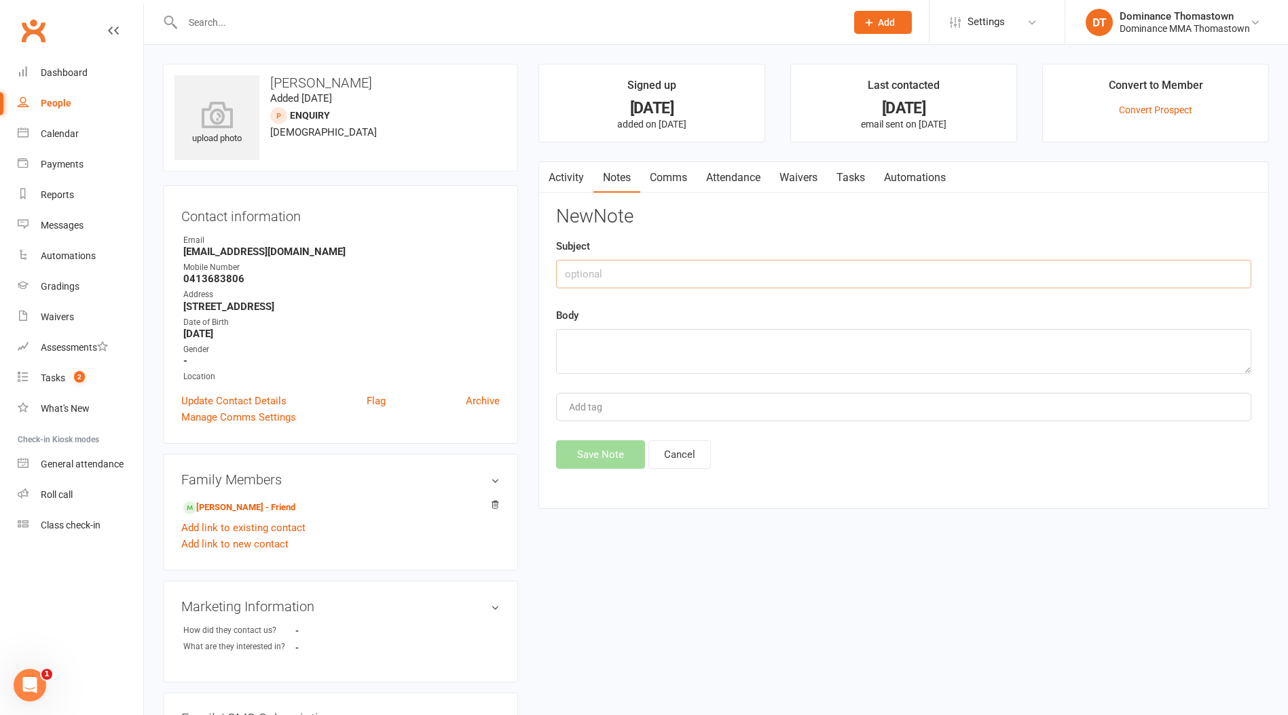
click at [603, 278] on input "text" at bounding box center [903, 274] width 695 height 29
type input "DROPPED"
type textarea "not interested"
click at [620, 448] on button "Save Note" at bounding box center [600, 455] width 89 height 29
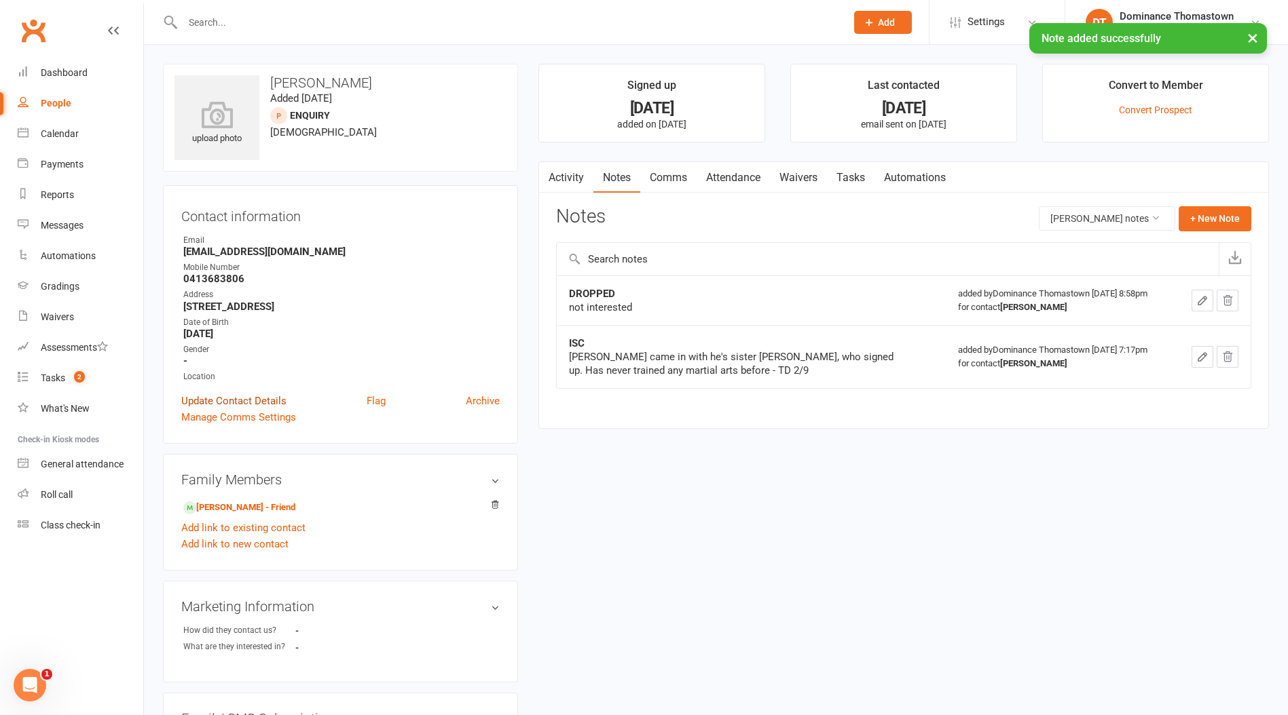
click at [261, 398] on link "Update Contact Details" at bounding box center [233, 401] width 105 height 16
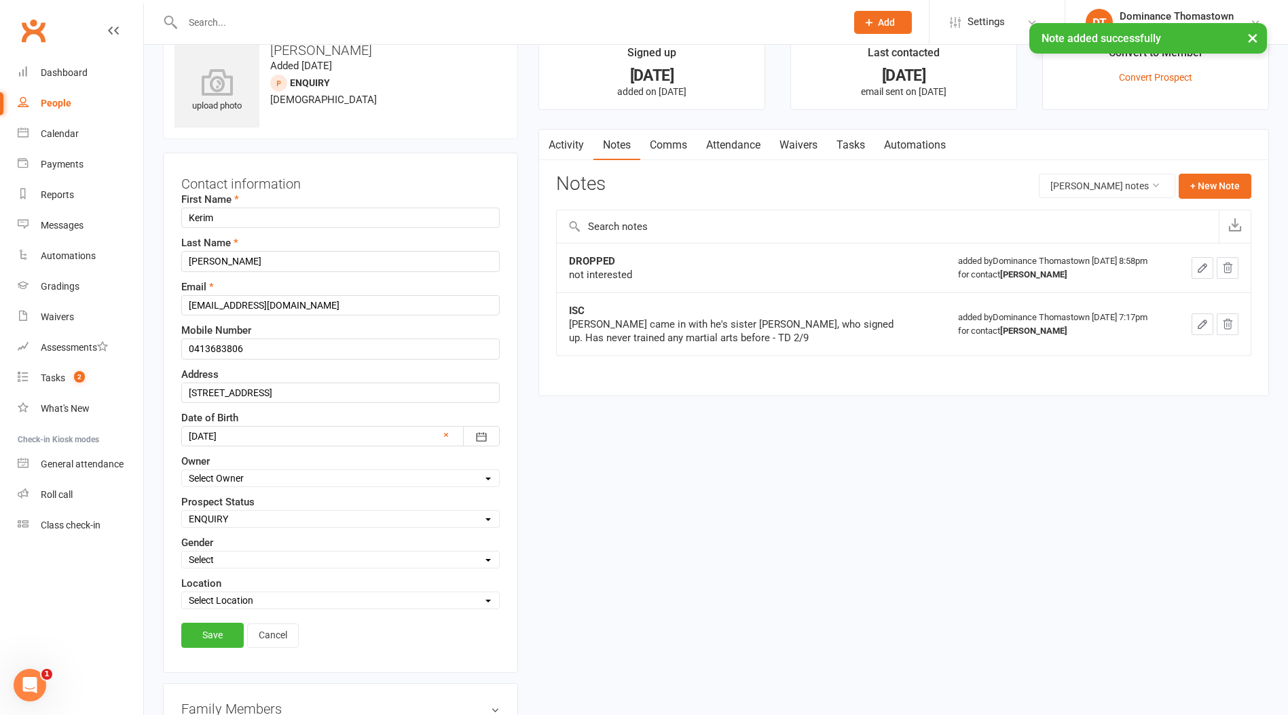
scroll to position [64, 0]
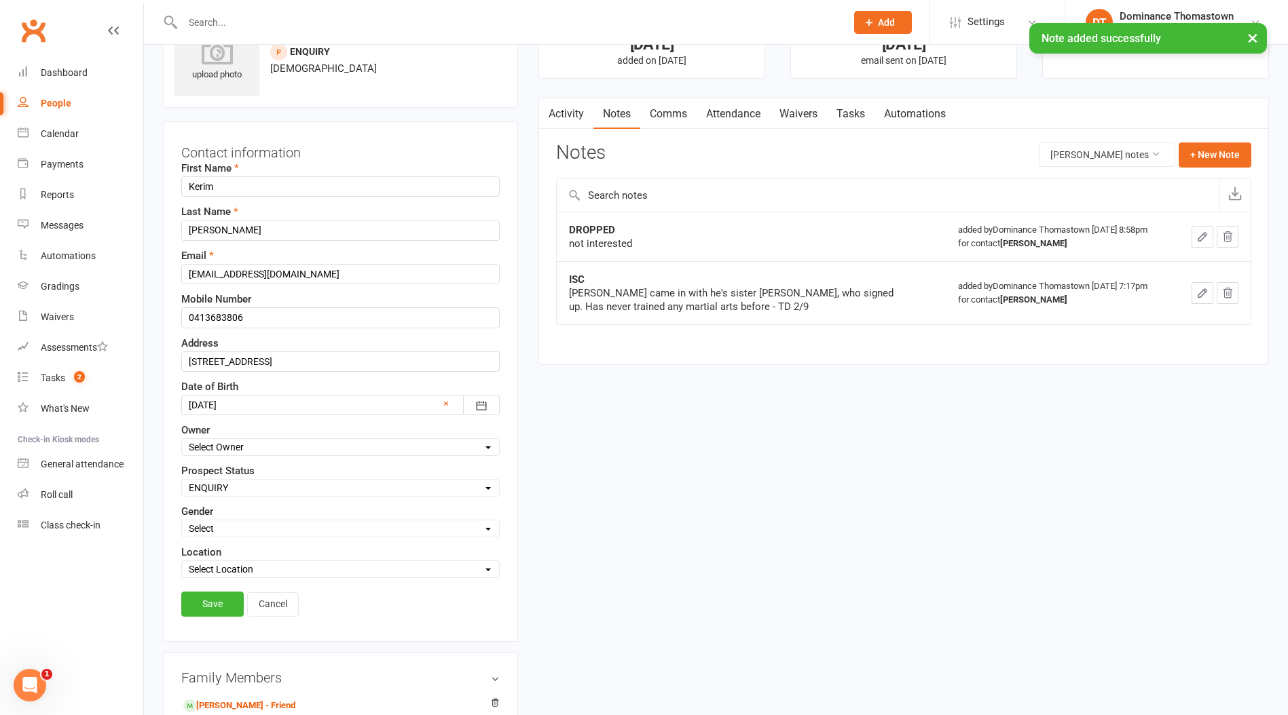
click at [238, 485] on select "Select ENQUIRY WEBSITE ENQUIRY META ADS ENQUIRY DROPPED PROSPECT DROP-IN VISITO…" at bounding box center [340, 488] width 317 height 15
select select "DROPPED PROSPECT"
click at [182, 481] on select "Select ENQUIRY WEBSITE ENQUIRY META ADS ENQUIRY DROPPED PROSPECT DROP-IN VISITO…" at bounding box center [340, 488] width 317 height 15
click at [218, 601] on link "Save" at bounding box center [212, 604] width 62 height 24
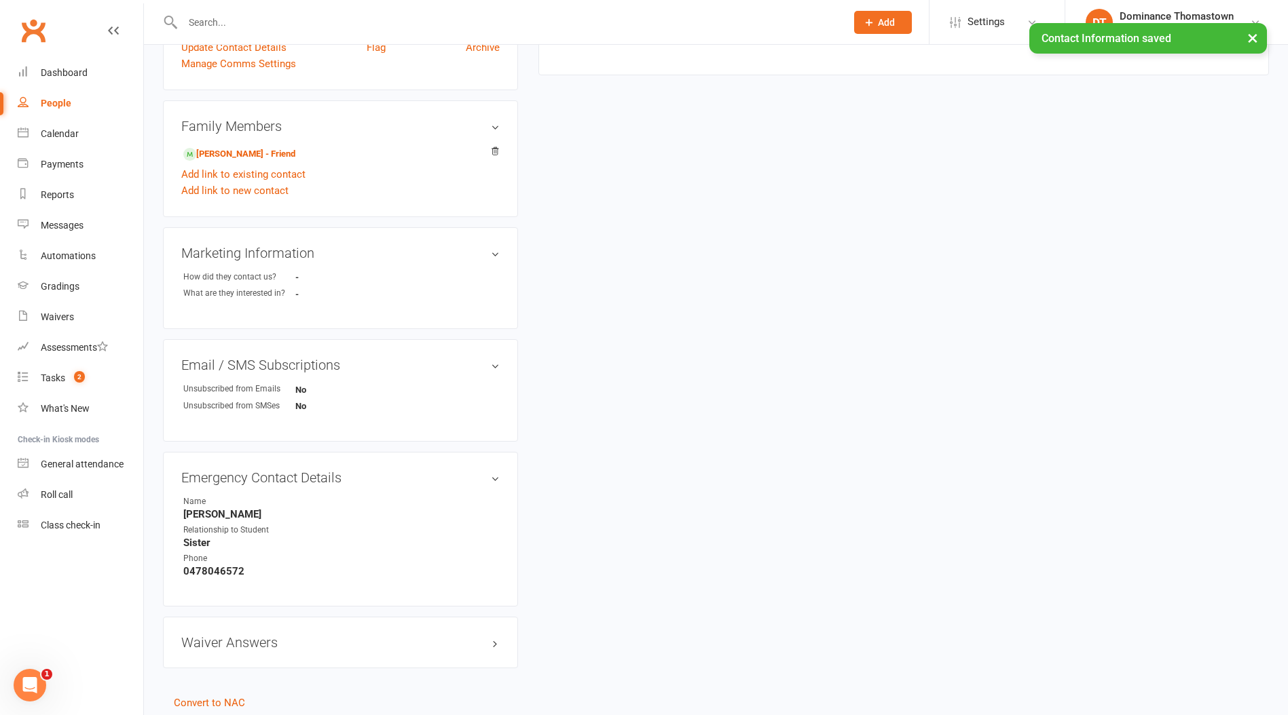
scroll to position [398, 0]
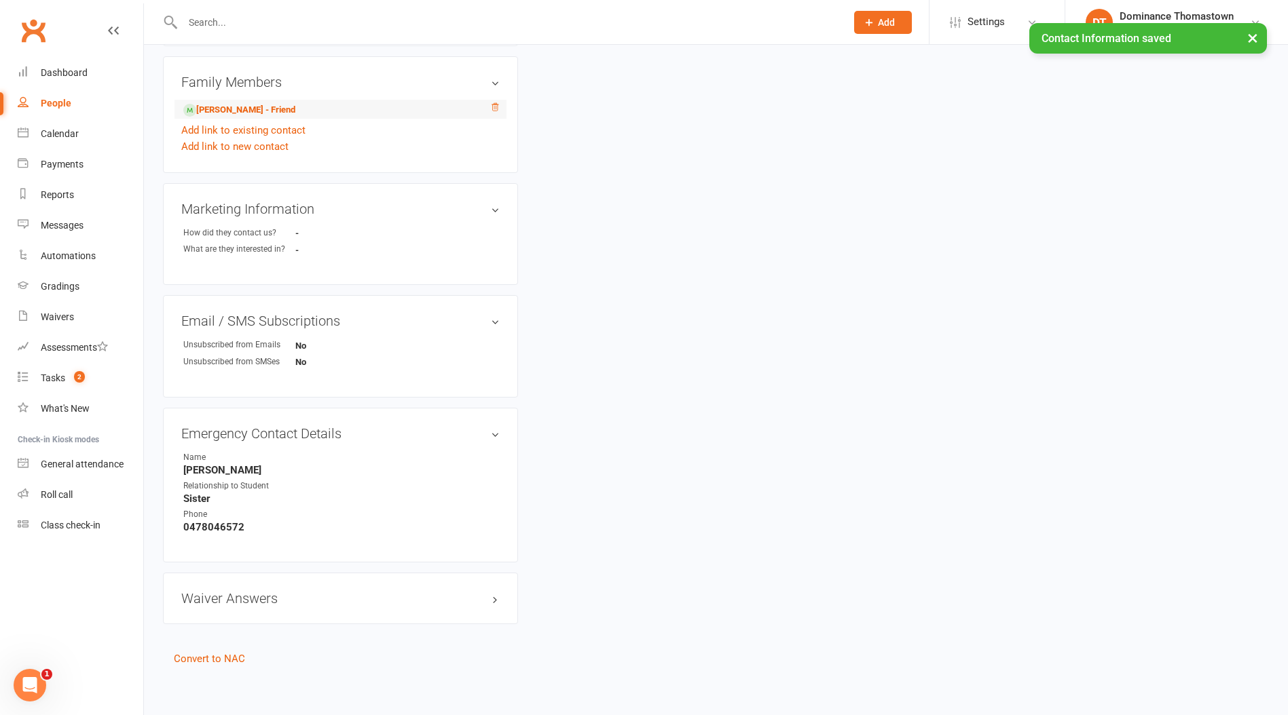
click at [493, 103] on icon at bounding box center [494, 106] width 7 height 7
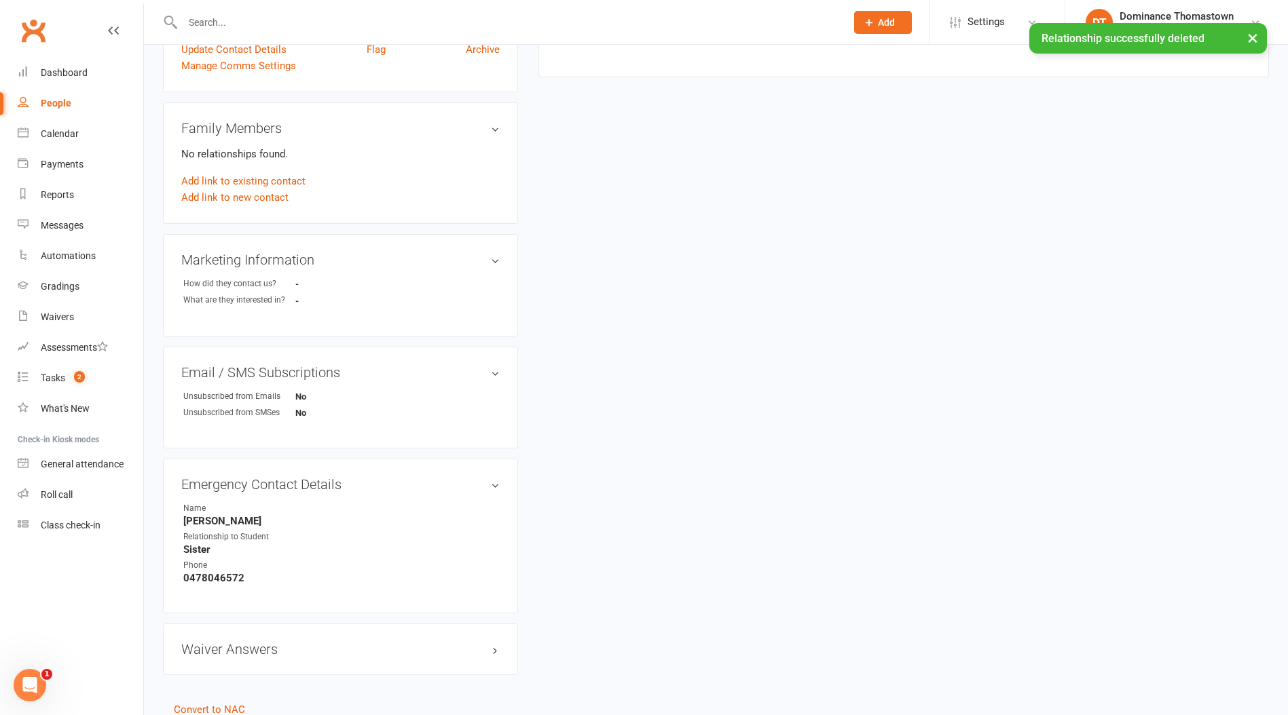
scroll to position [350, 0]
click at [270, 182] on link "Add link to existing contact" at bounding box center [243, 183] width 124 height 16
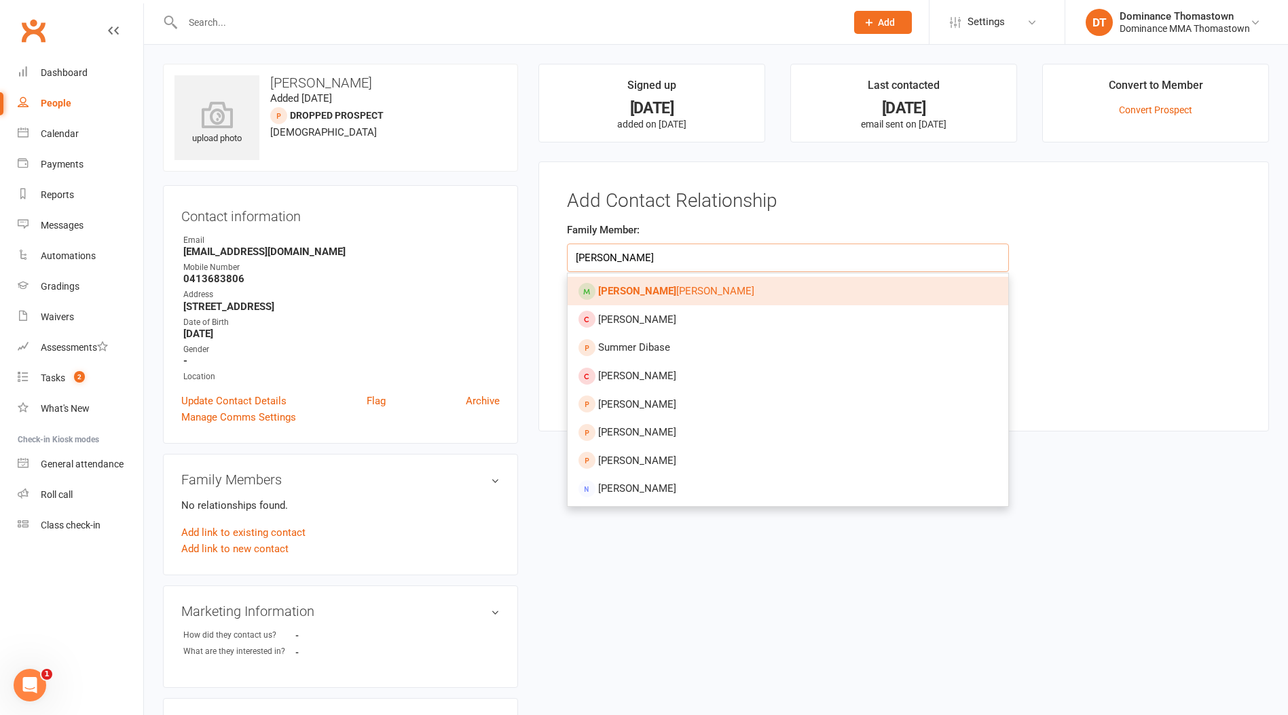
type input "sommer"
click at [661, 293] on span "Sommer Kamil" at bounding box center [676, 291] width 156 height 12
type input "Sommer Kamil"
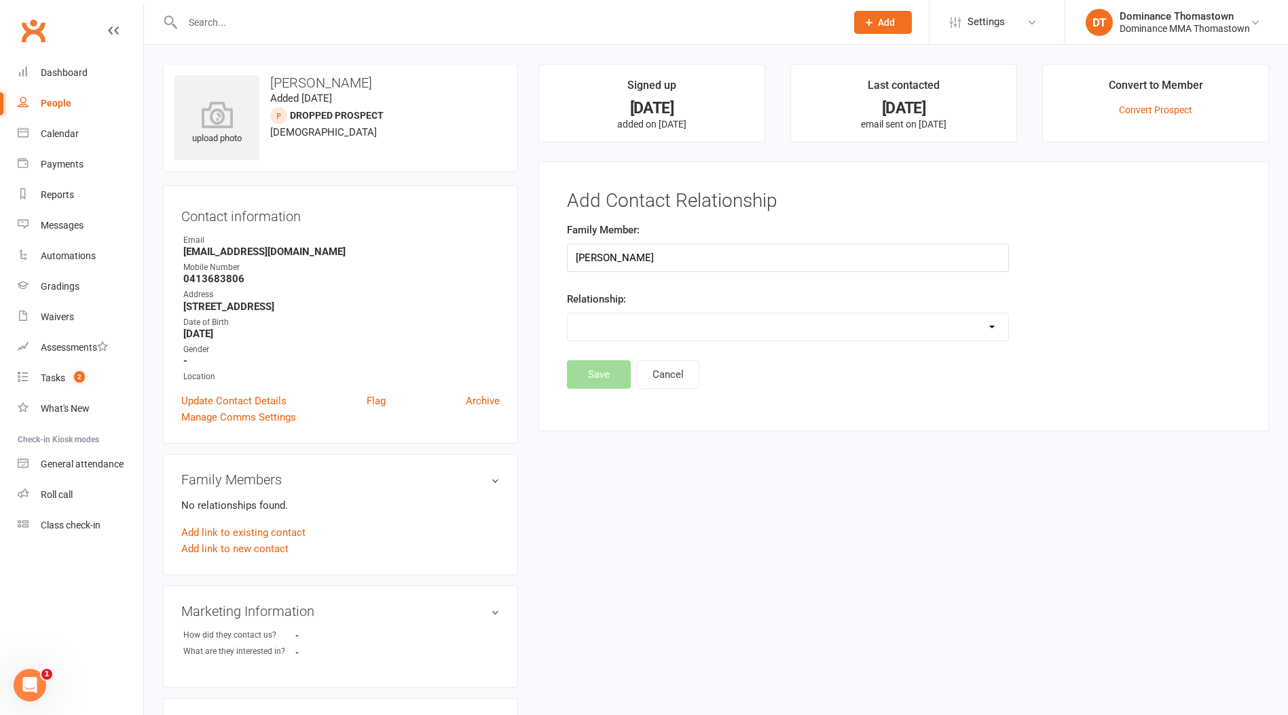
click at [644, 331] on select "Parent / Guardian Child Sibling (parent not in system) Spouse / Partner Cousin …" at bounding box center [787, 327] width 441 height 27
select select "2"
click at [567, 314] on select "Parent / Guardian Child Sibling (parent not in system) Spouse / Partner Cousin …" at bounding box center [787, 327] width 441 height 27
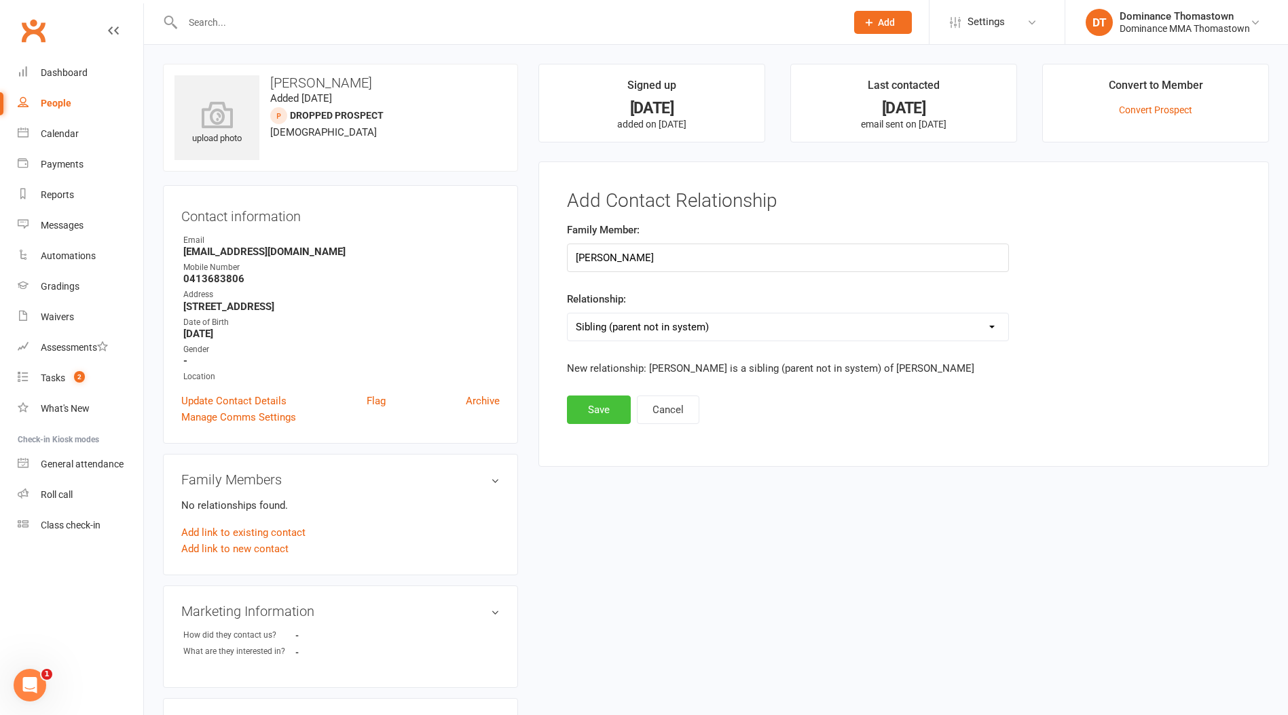
click at [610, 411] on button "Save" at bounding box center [599, 410] width 64 height 29
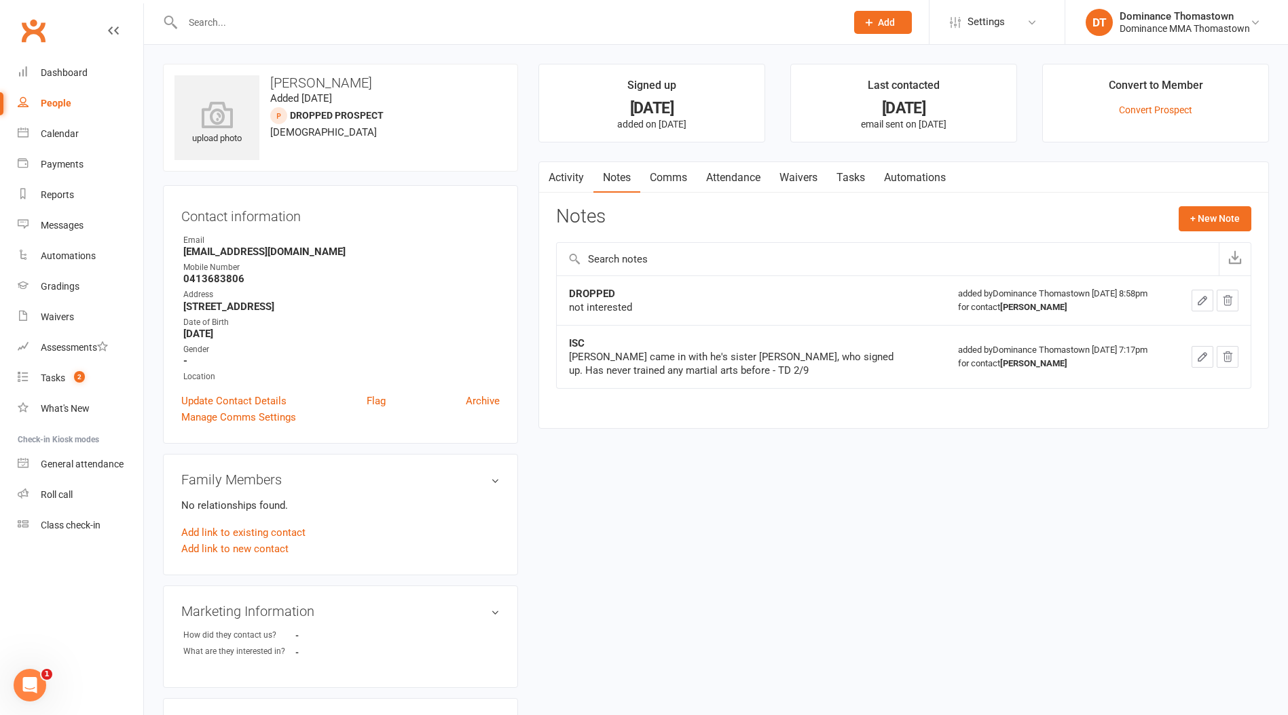
click at [199, 24] on input "text" at bounding box center [508, 22] width 658 height 19
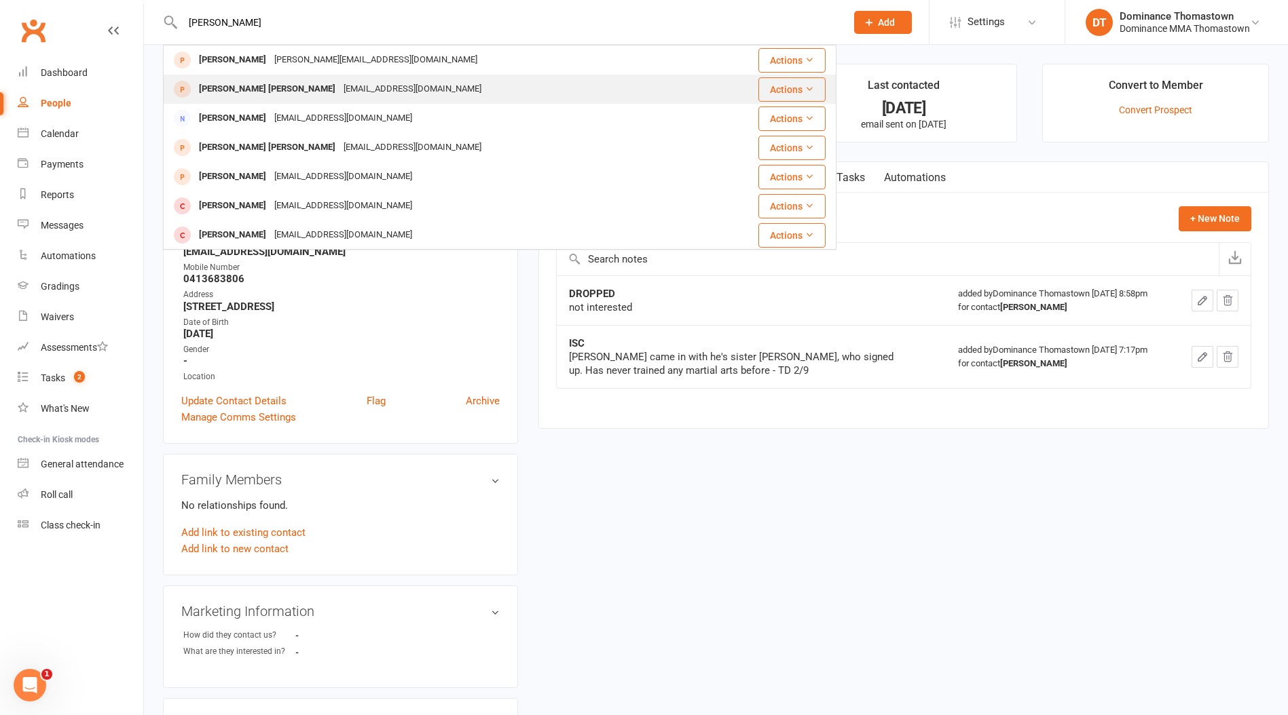
type input "eric j"
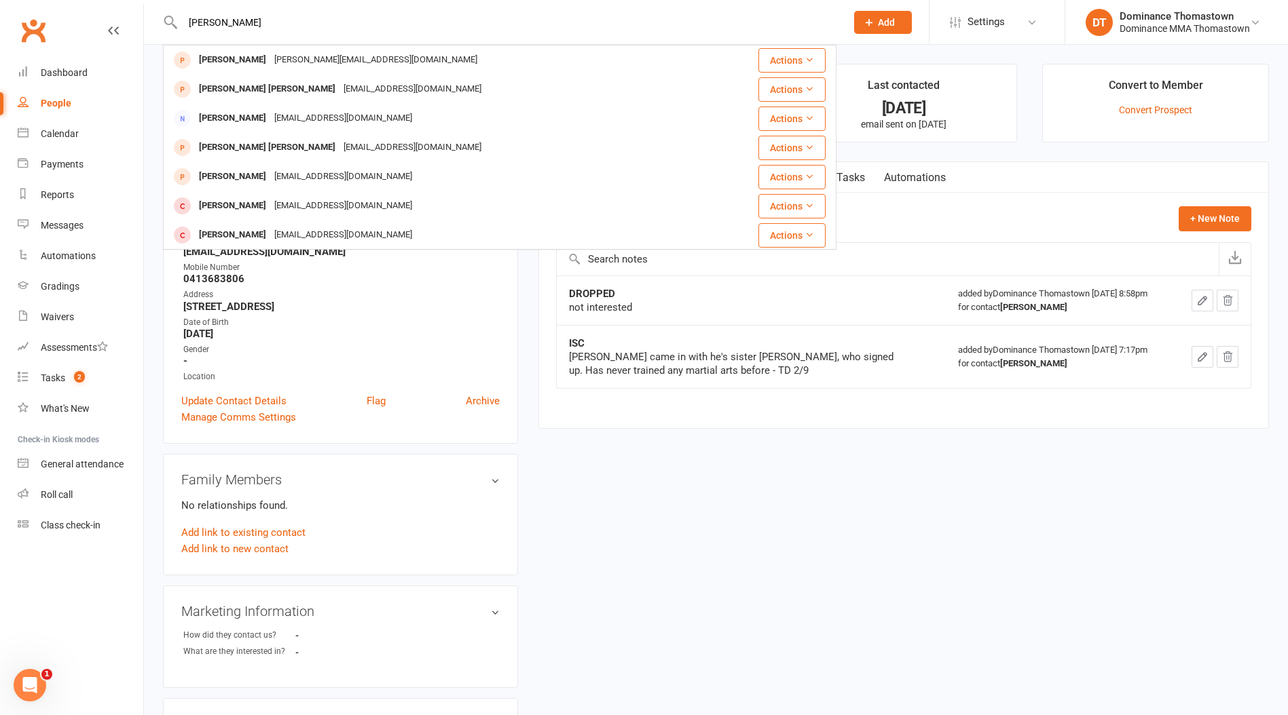
click at [339, 94] on div "ericjonathan2244@gmail.com" at bounding box center [412, 89] width 146 height 20
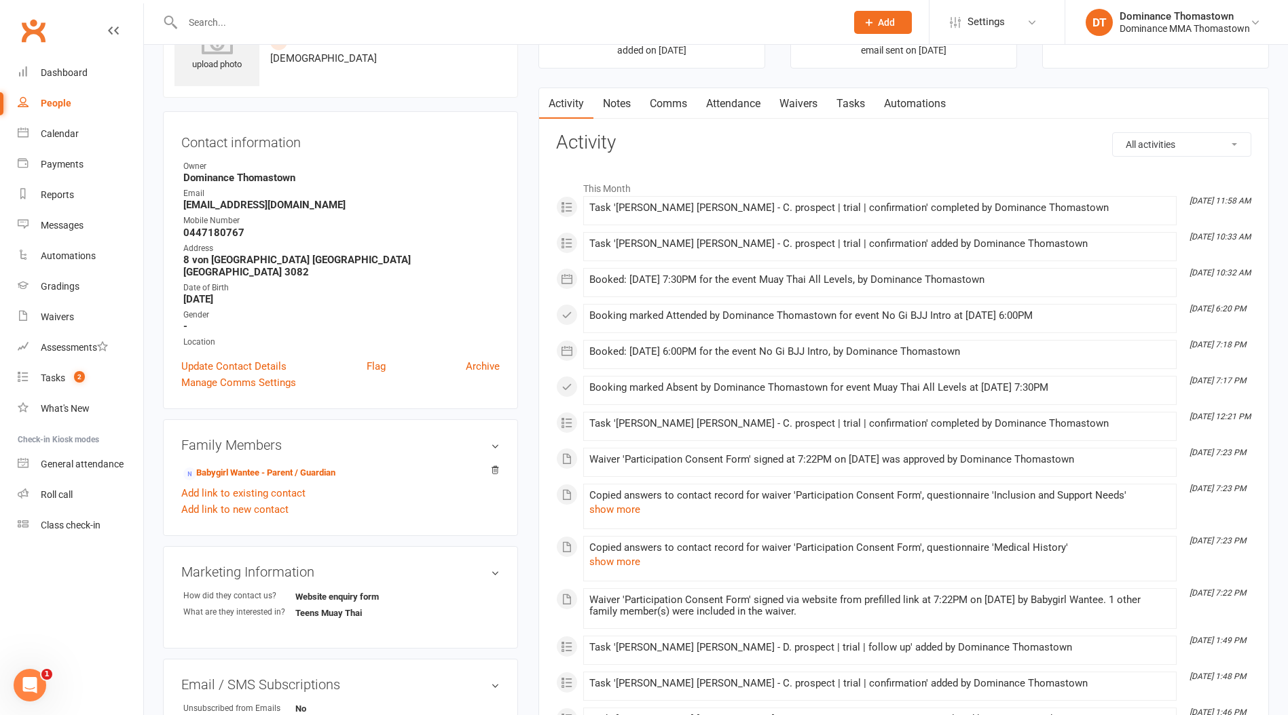
scroll to position [44, 0]
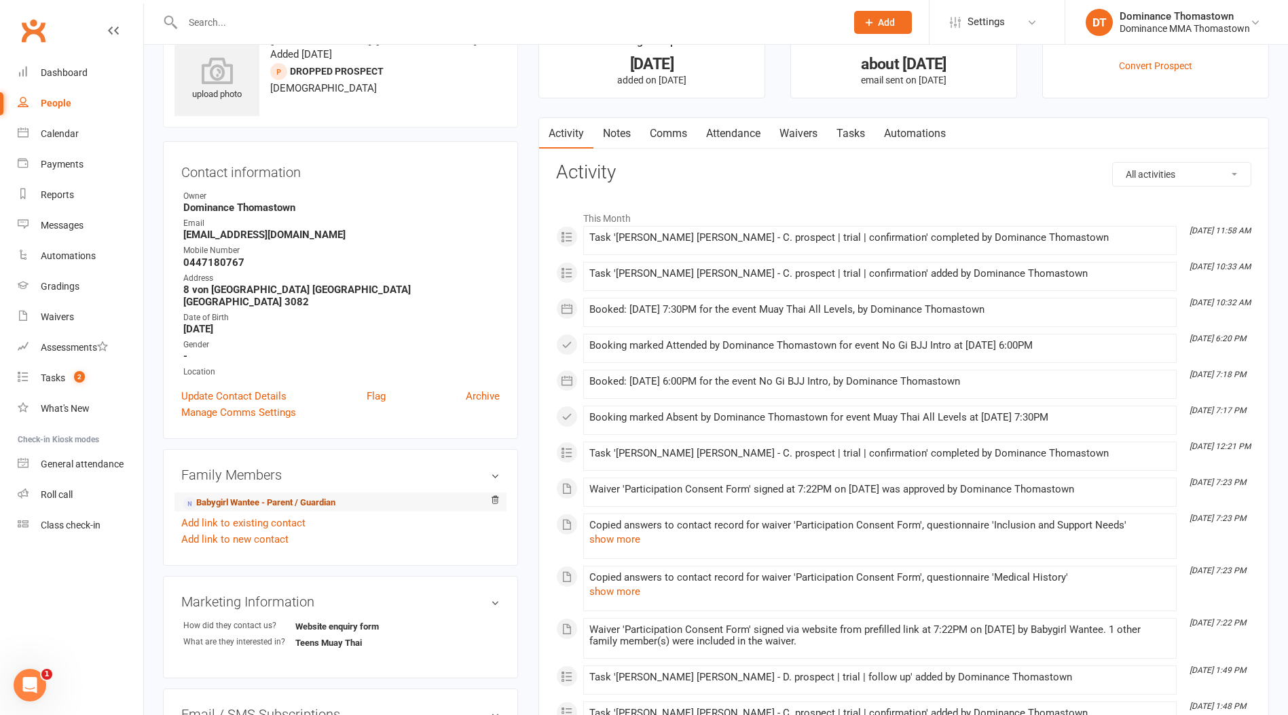
click at [295, 496] on link "Babygirl Wantee - Parent / Guardian" at bounding box center [259, 503] width 152 height 14
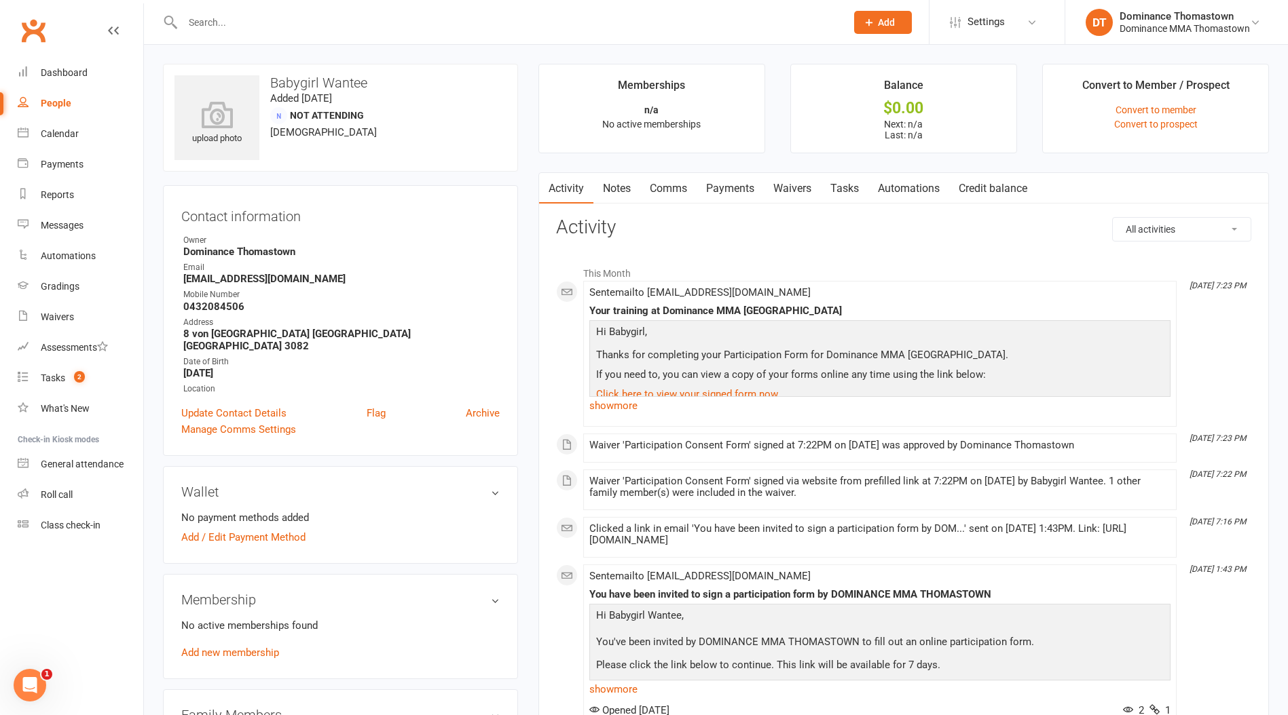
click at [821, 184] on link "Waivers" at bounding box center [792, 188] width 57 height 31
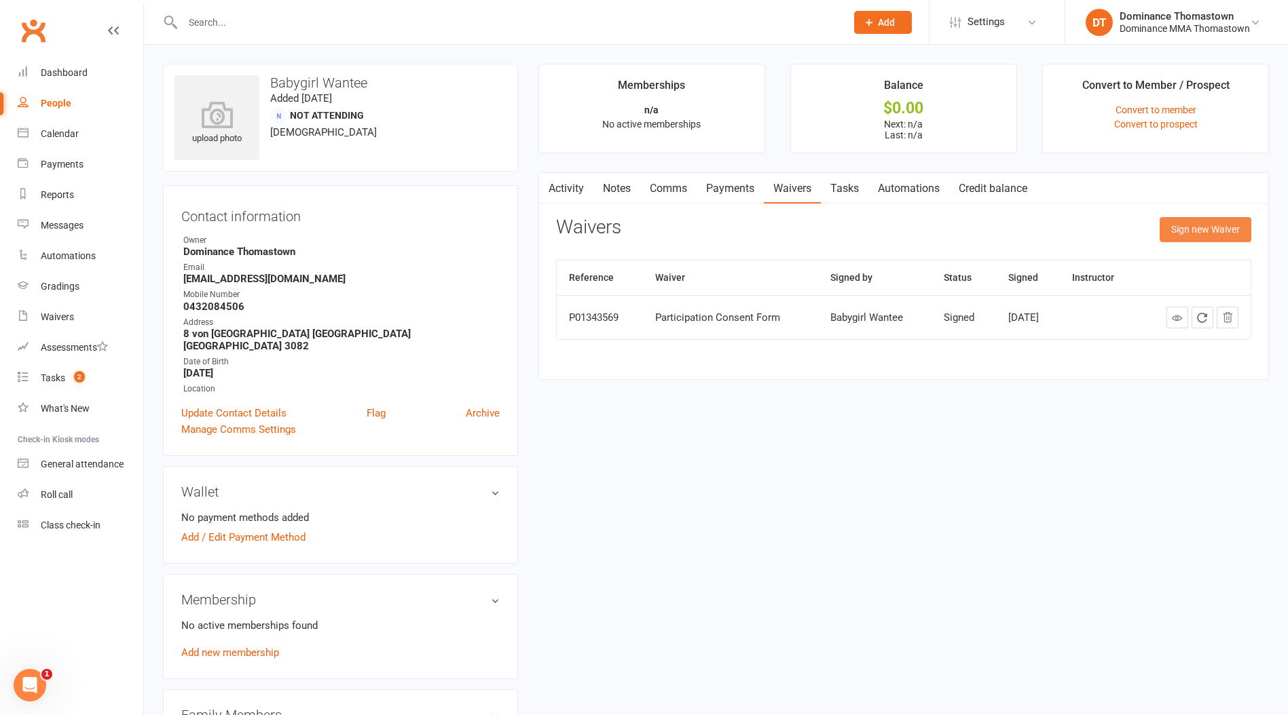
drag, startPoint x: 1200, startPoint y: 226, endPoint x: 1148, endPoint y: 246, distance: 55.5
click at [1200, 225] on button "Sign new Waiver" at bounding box center [1205, 229] width 92 height 24
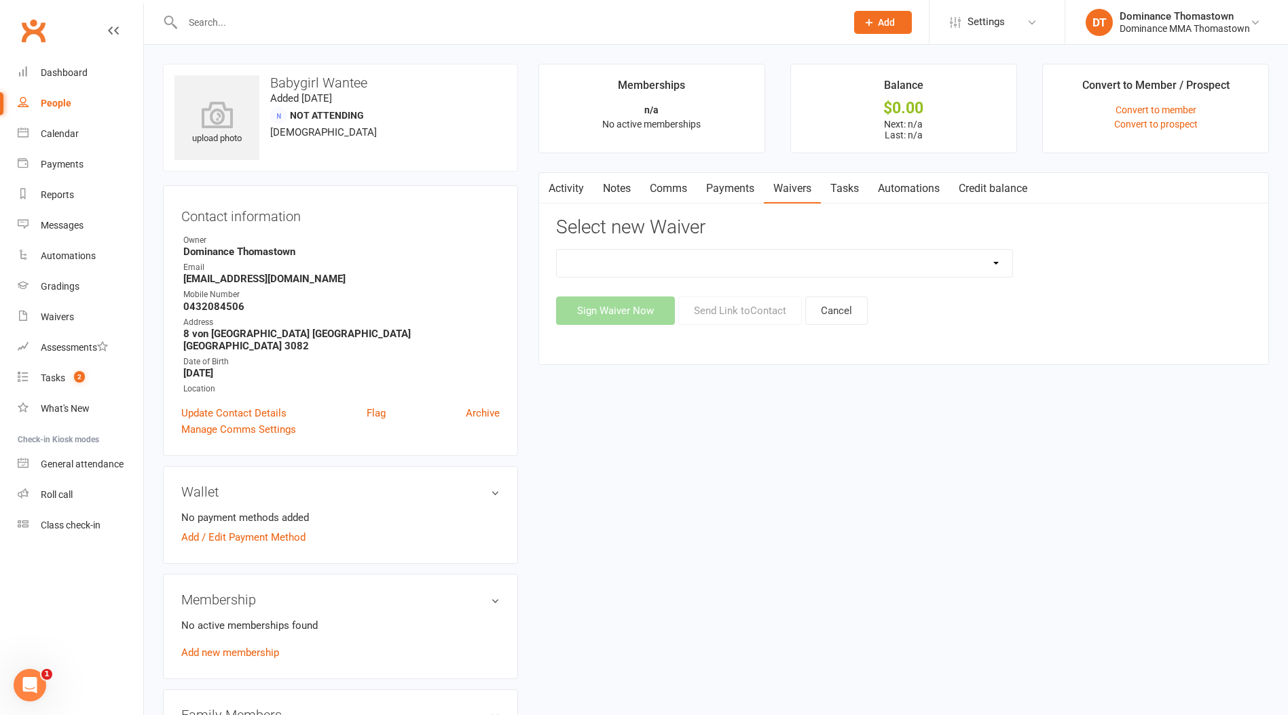
click at [738, 265] on select "Member | Cancellation | Adults Member | Cancellation | Kids/Teens Member | Inju…" at bounding box center [784, 263] width 455 height 27
select select "374"
click at [557, 250] on select "Member | Cancellation | Adults Member | Cancellation | Kids/Teens Member | Inju…" at bounding box center [784, 263] width 455 height 27
click at [753, 313] on button "Send Link to Contact" at bounding box center [740, 311] width 124 height 29
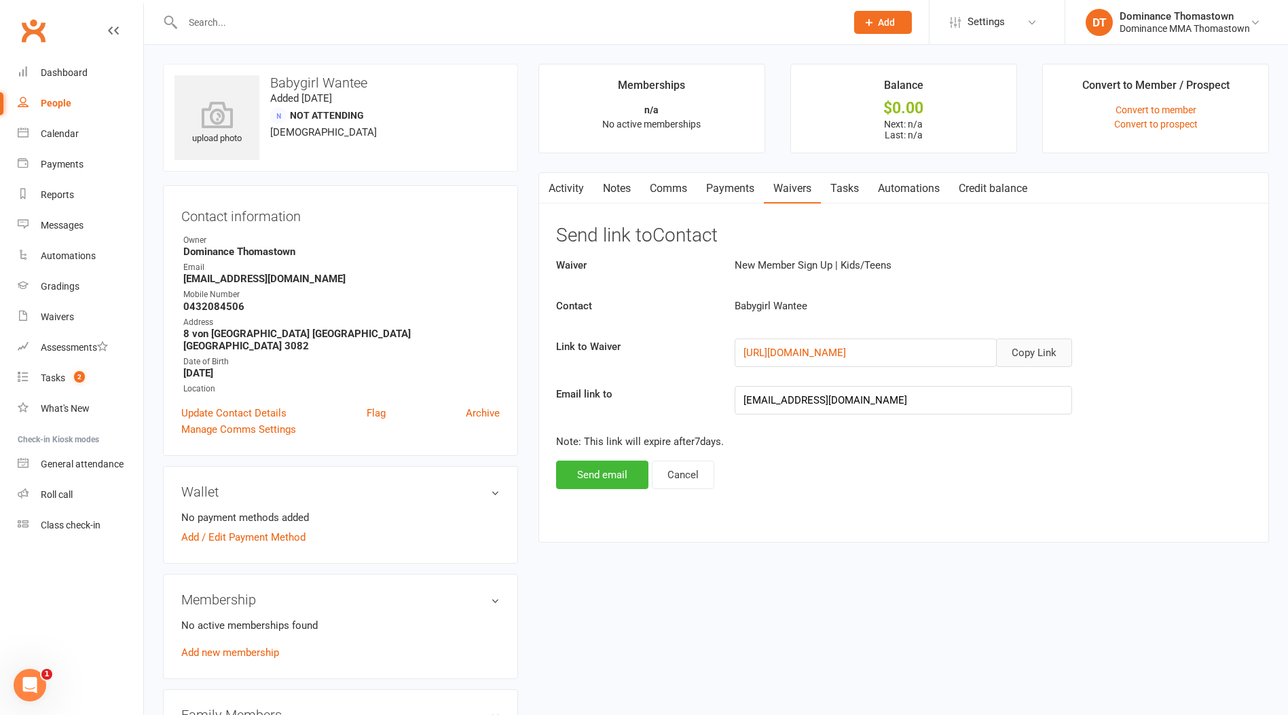
click at [1046, 353] on button "Copy Link" at bounding box center [1034, 353] width 76 height 29
click at [676, 191] on link "Comms" at bounding box center [668, 188] width 56 height 31
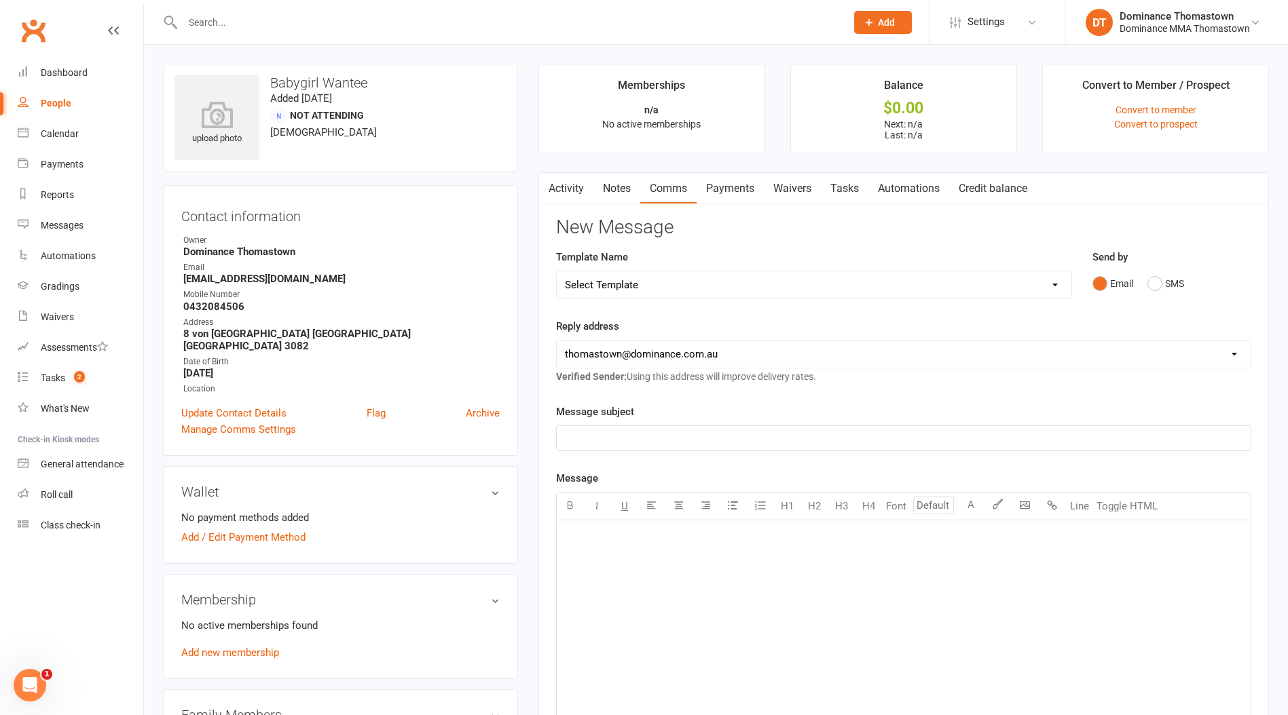
click at [657, 280] on select "Select Template [Email] MARKETING | 10TH BIRTHDAY SPECIAL | CANCELLED MEMBERS […" at bounding box center [814, 284] width 514 height 27
select select "12"
click at [557, 271] on select "Select Template [Email] MARKETING | 10TH BIRTHDAY SPECIAL | CANCELLED MEMBERS […" at bounding box center [814, 284] width 514 height 27
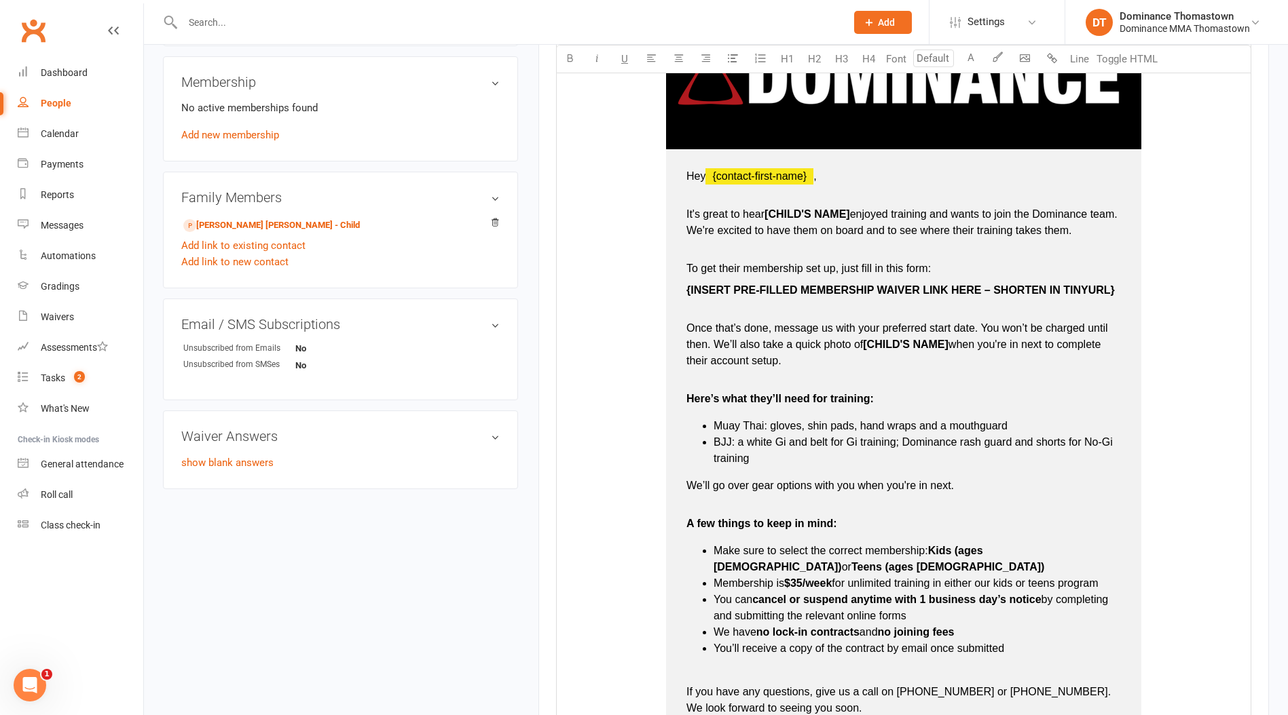
scroll to position [521, 0]
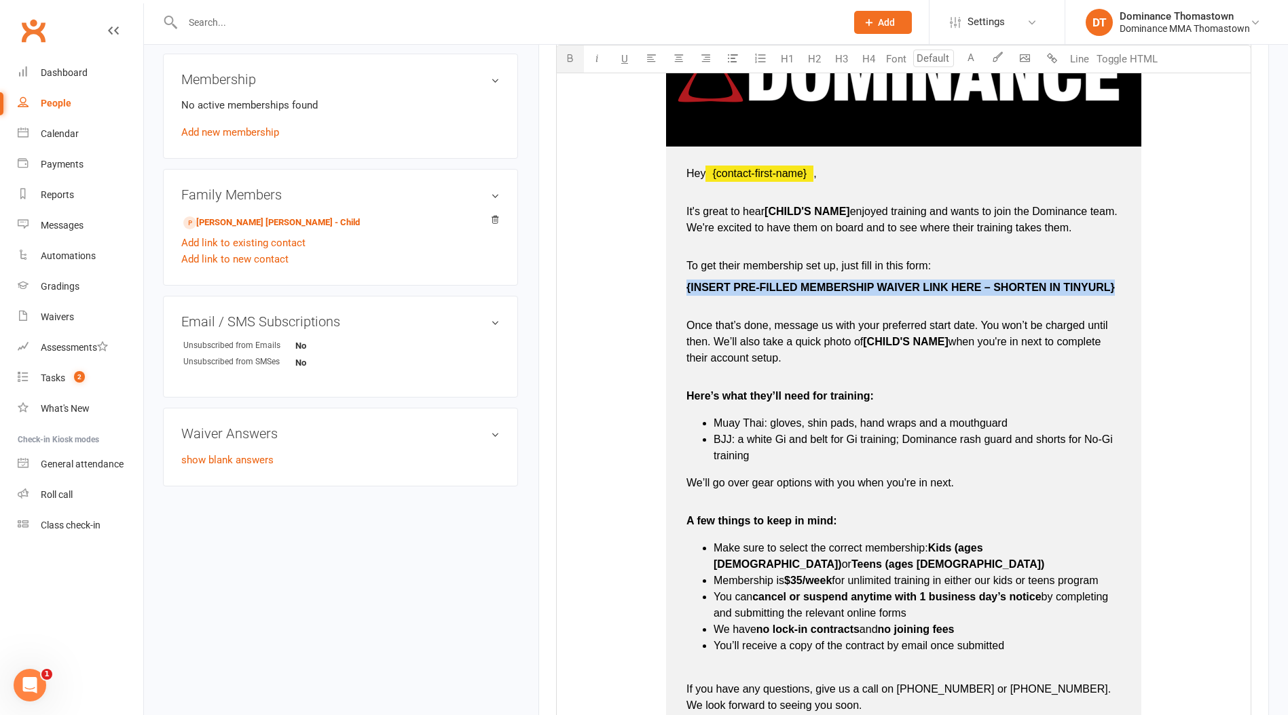
drag, startPoint x: 1117, startPoint y: 287, endPoint x: 683, endPoint y: 290, distance: 433.7
click at [683, 290] on td "Hey ﻿ {contact-first-name} , It's great to hear [CHILD'S NAME] enjoyed training…" at bounding box center [903, 471] width 475 height 648
drag, startPoint x: 862, startPoint y: 290, endPoint x: 698, endPoint y: 274, distance: 164.3
click at [685, 283] on td "Hey ﻿ {contact-first-name} , It's great to hear [CHILD'S NAME] enjoyed training…" at bounding box center [903, 471] width 475 height 648
type input "16"
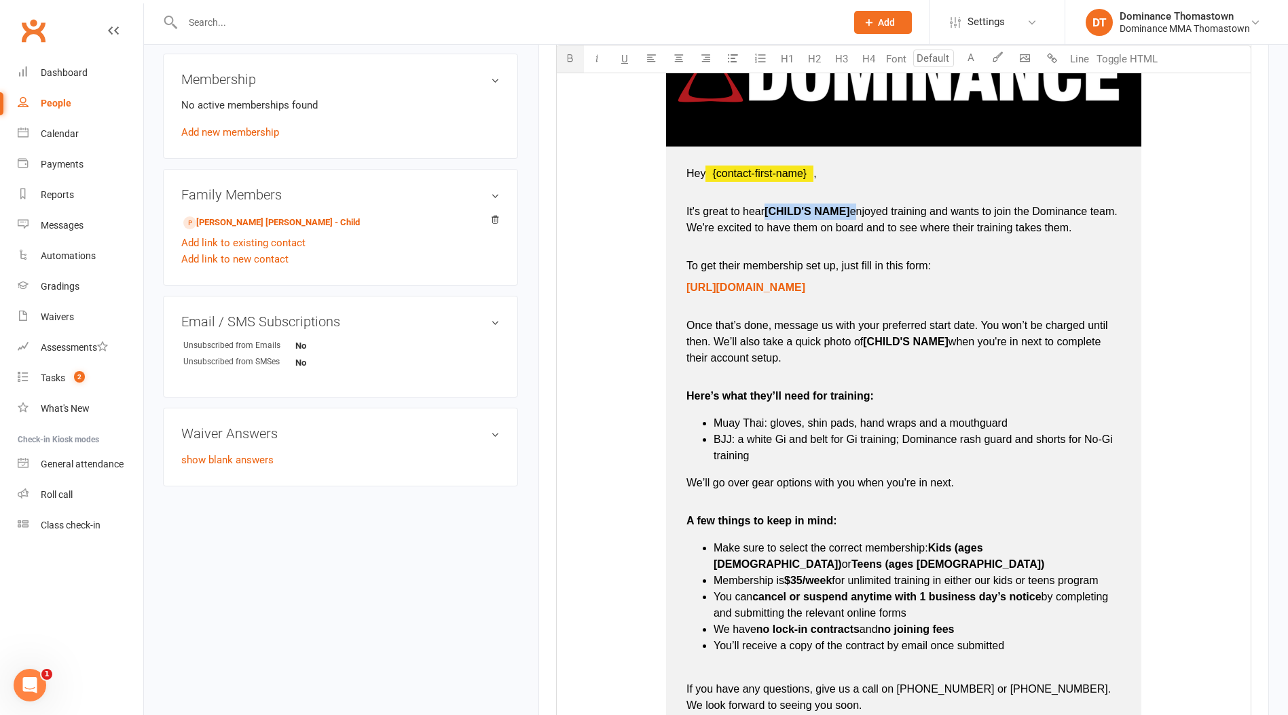
drag, startPoint x: 855, startPoint y: 213, endPoint x: 767, endPoint y: 216, distance: 87.6
click at [767, 216] on p "It's great to hear [CHILD'S NAME] enjoyed training and wants to join the Domina…" at bounding box center [903, 228] width 434 height 49
type input "16"
click at [779, 210] on span "It's great to hear Eric enjoyed training and wants to join the Dominance team. …" at bounding box center [893, 220] width 415 height 28
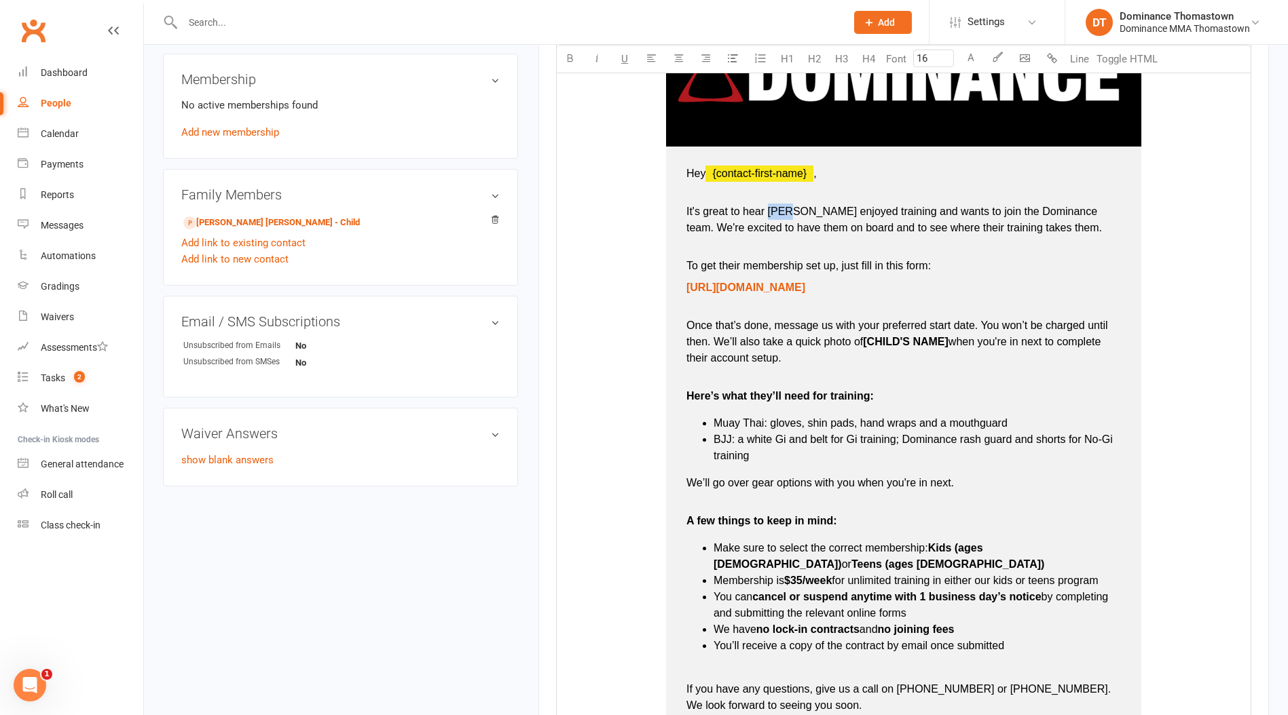
copy span "Eric"
type input "16"
drag, startPoint x: 951, startPoint y: 339, endPoint x: 865, endPoint y: 346, distance: 85.8
click at [865, 346] on p "Once that’s done, message us with your preferred start date. You won’t be charg…" at bounding box center [903, 350] width 434 height 65
type input "16"
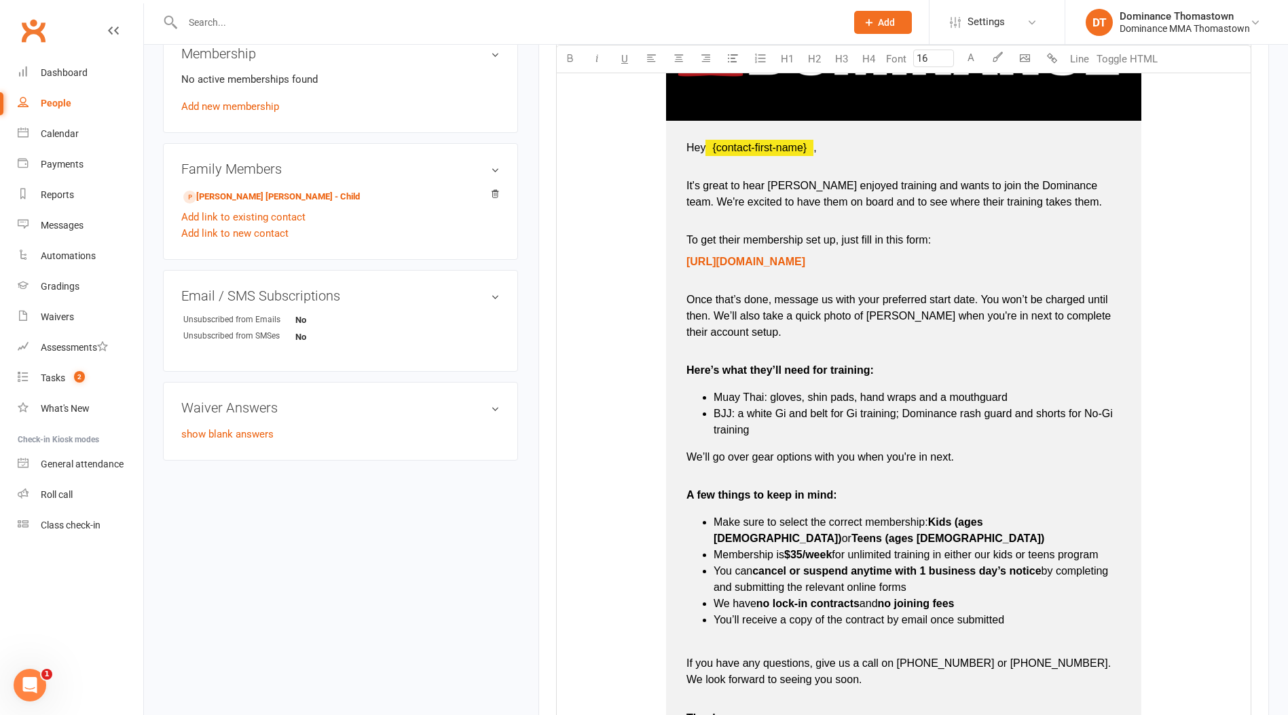
scroll to position [547, 0]
drag, startPoint x: 929, startPoint y: 522, endPoint x: 1031, endPoint y: 520, distance: 102.5
click at [1031, 520] on li "Make sure to select the correct membership: Kids (ages 4–13) or Teens (ages 14–…" at bounding box center [916, 530] width 407 height 33
drag, startPoint x: 1031, startPoint y: 520, endPoint x: 937, endPoint y: 527, distance: 94.6
click at [934, 527] on li "Make sure to select the correct membership: Kids (ages 4–13) or Teens (ages 14–…" at bounding box center [916, 530] width 407 height 33
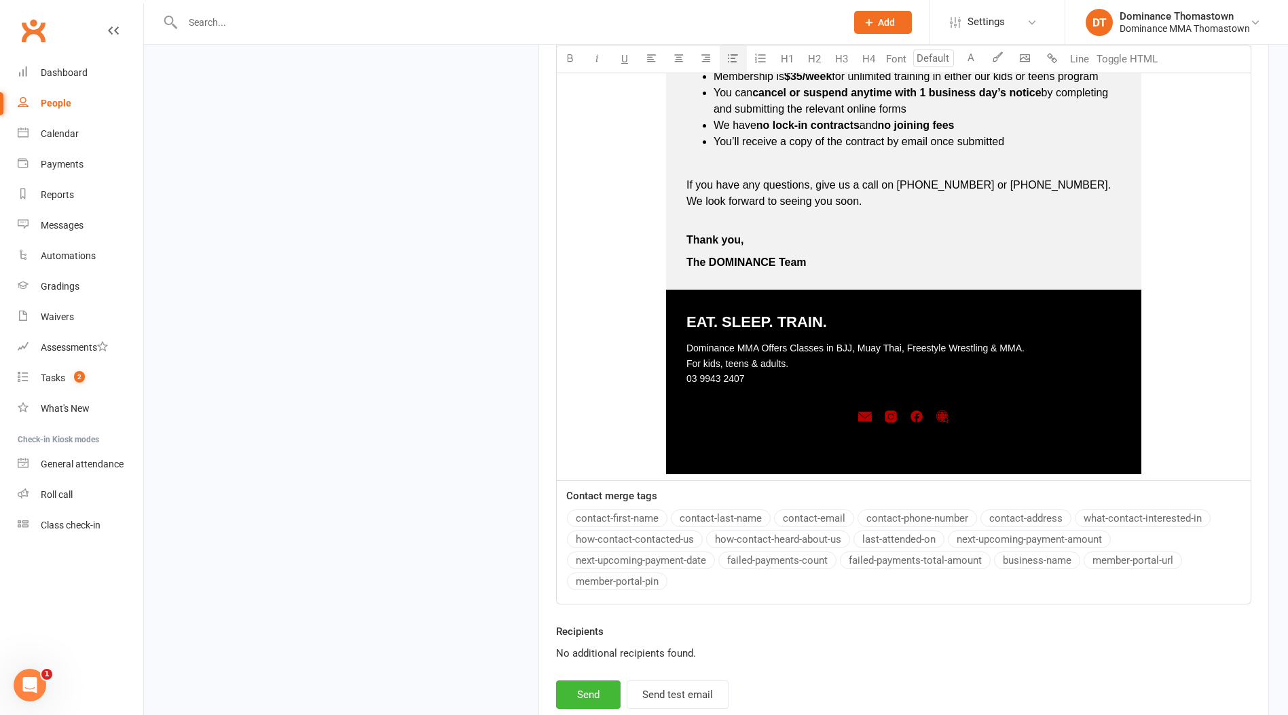
scroll to position [1110, 0]
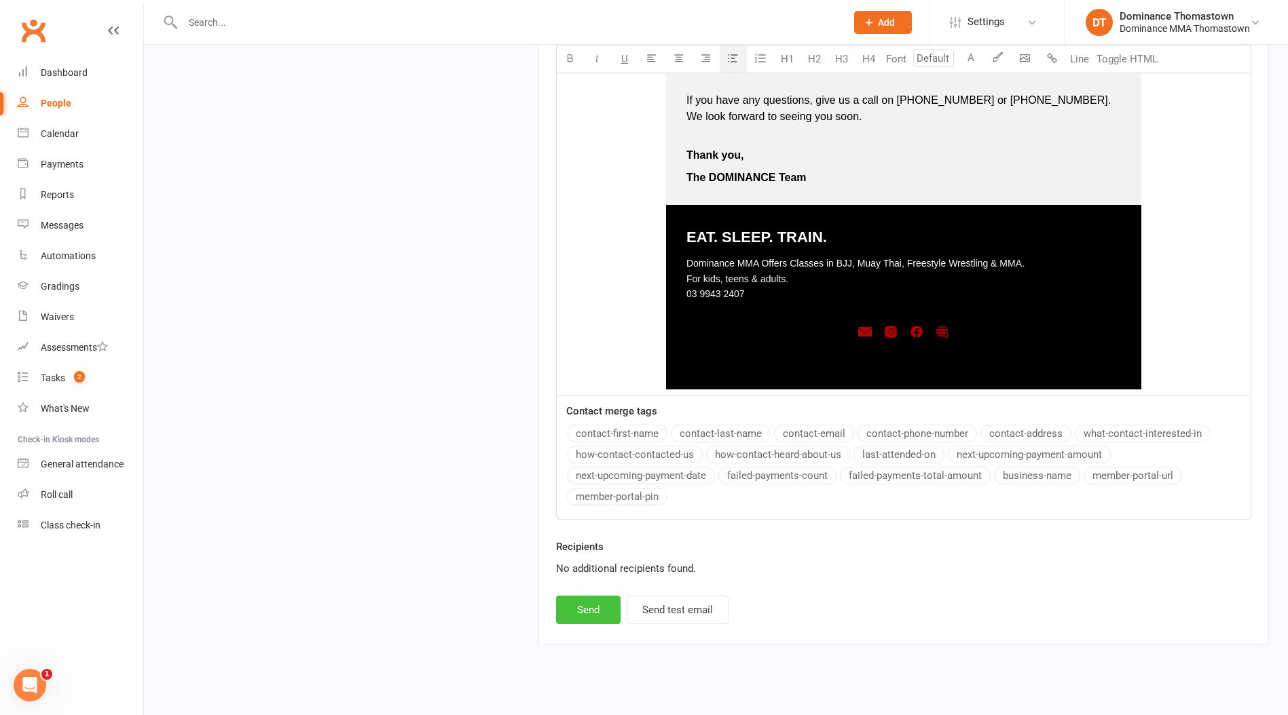
click at [595, 601] on button "Send" at bounding box center [588, 610] width 64 height 29
select select
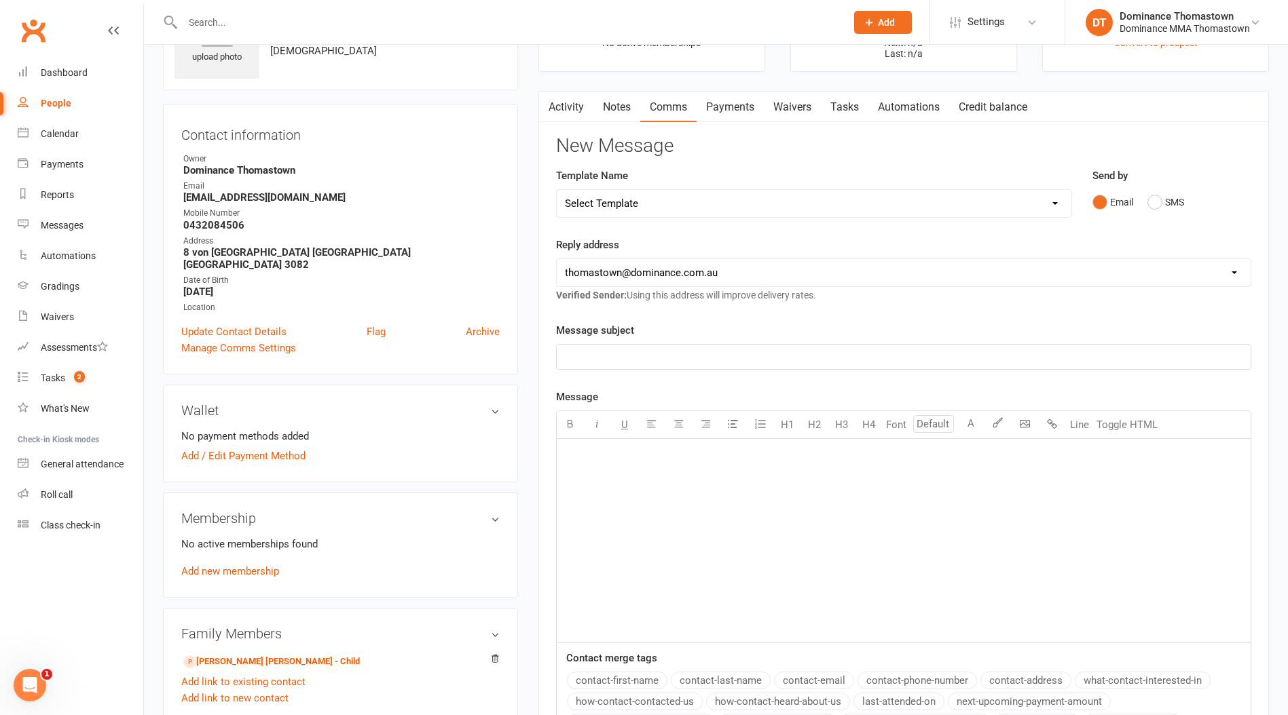
scroll to position [0, 0]
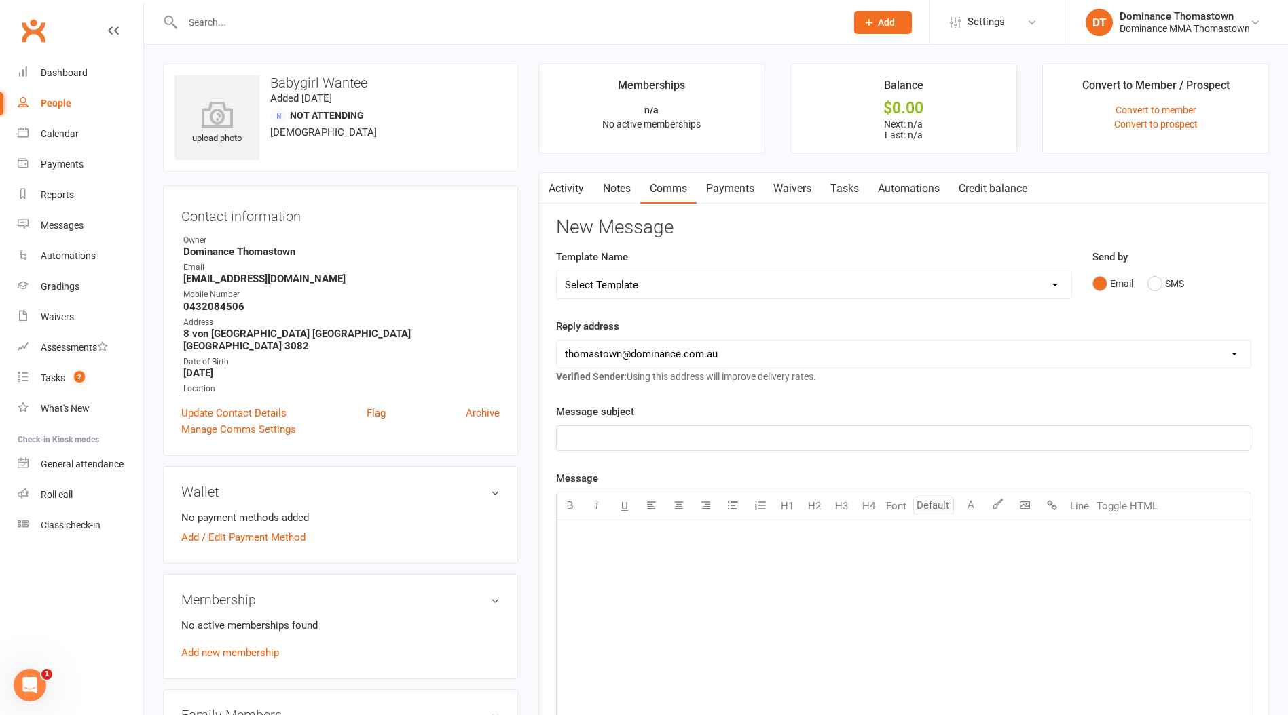
click at [588, 193] on link "Activity" at bounding box center [566, 188] width 54 height 31
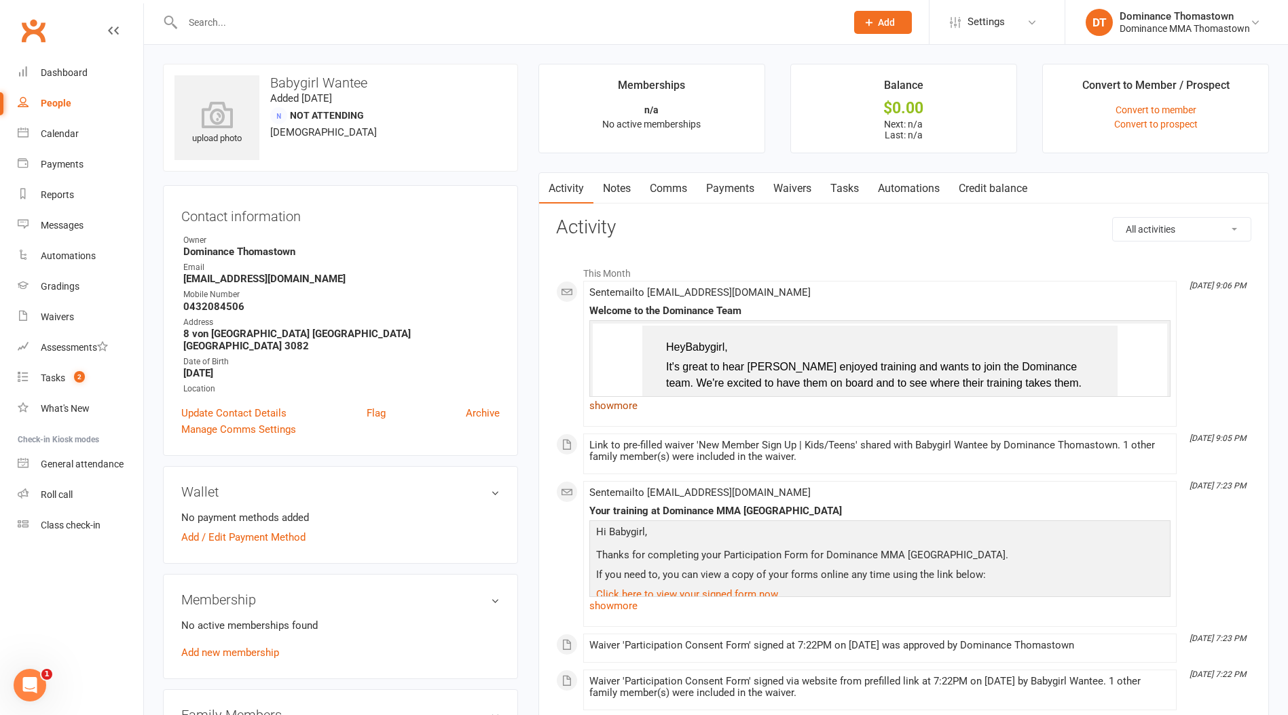
drag, startPoint x: 636, startPoint y: 408, endPoint x: 778, endPoint y: 409, distance: 141.9
click at [635, 407] on link "show more" at bounding box center [879, 405] width 581 height 19
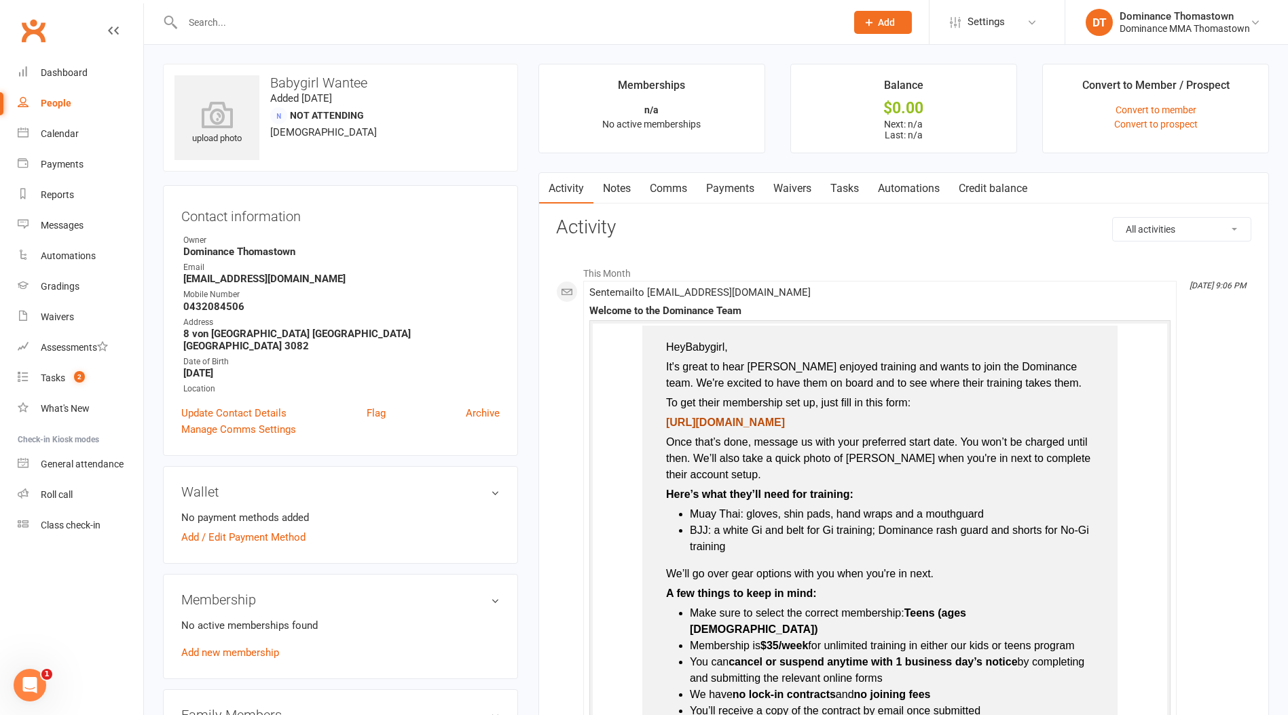
drag, startPoint x: 859, startPoint y: 421, endPoint x: 669, endPoint y: 426, distance: 190.1
click at [669, 426] on p "https://4umLHe.short.gy/ngq8ys" at bounding box center [879, 425] width 434 height 20
copy span "https://4umLHe.short.gy/ngq8ys"
drag, startPoint x: 82, startPoint y: 381, endPoint x: 262, endPoint y: 460, distance: 196.1
click at [83, 381] on span "2" at bounding box center [79, 377] width 11 height 12
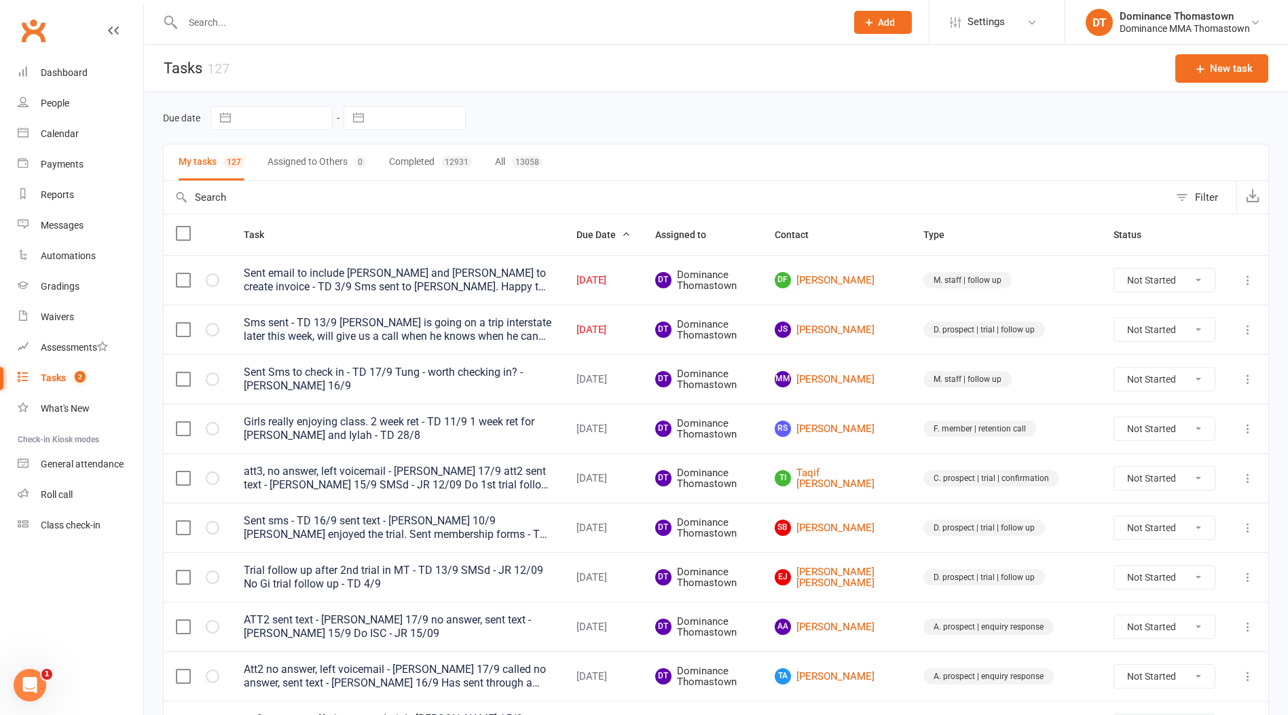
click at [223, 33] on div at bounding box center [499, 22] width 673 height 44
click at [217, 17] on input "text" at bounding box center [508, 22] width 658 height 19
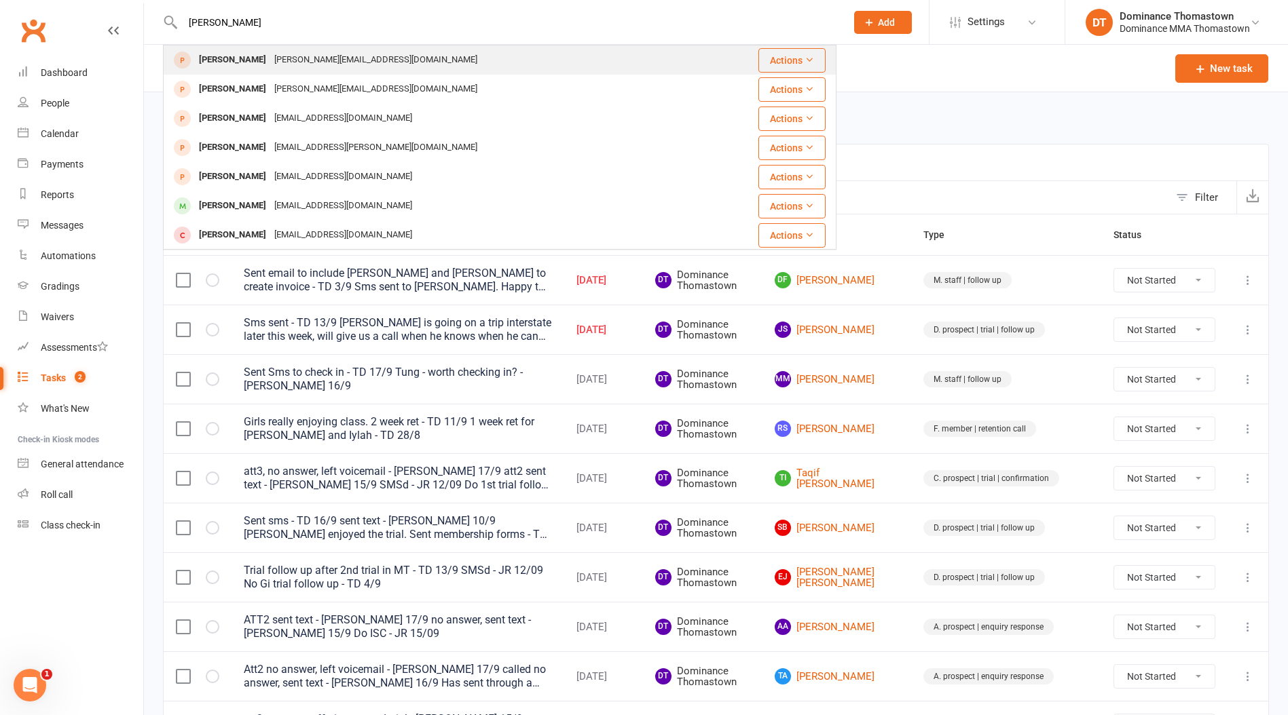
type input "nichol"
click at [350, 63] on div "nicholas.proghios@gmail.com" at bounding box center [375, 60] width 211 height 20
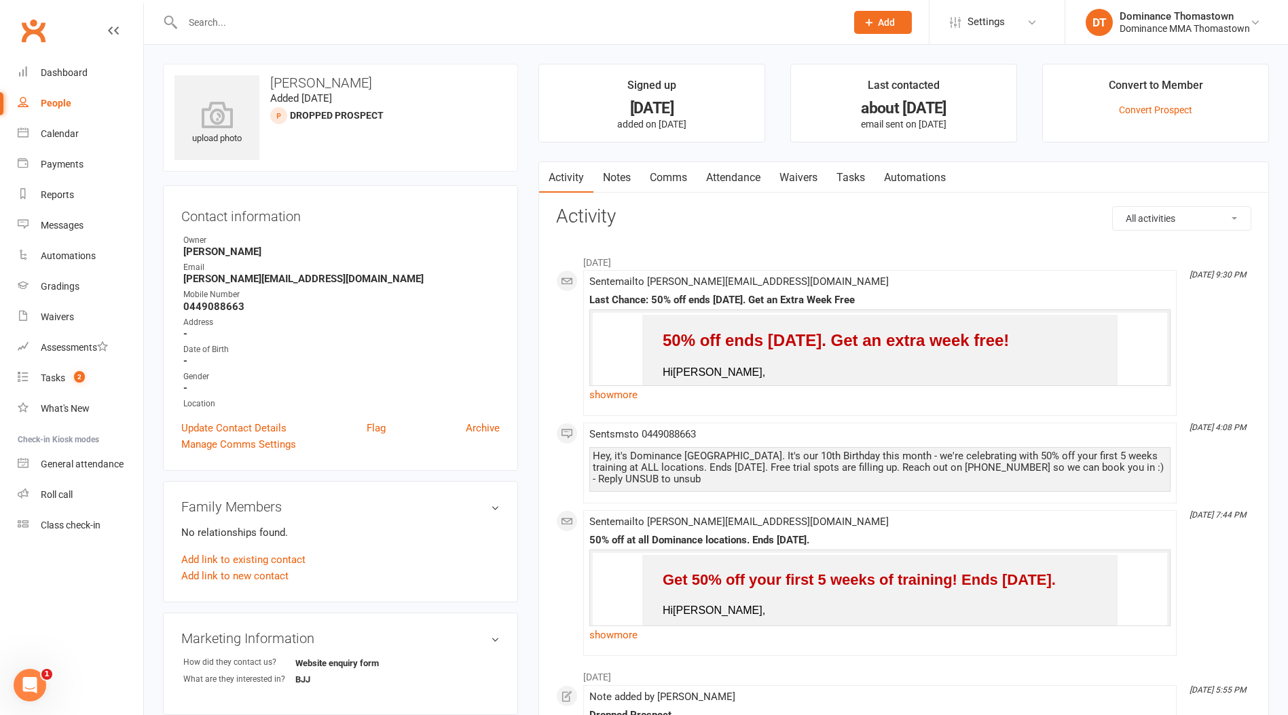
drag, startPoint x: 612, startPoint y: 174, endPoint x: 620, endPoint y: 174, distance: 8.1
click at [619, 174] on link "Notes" at bounding box center [616, 177] width 47 height 31
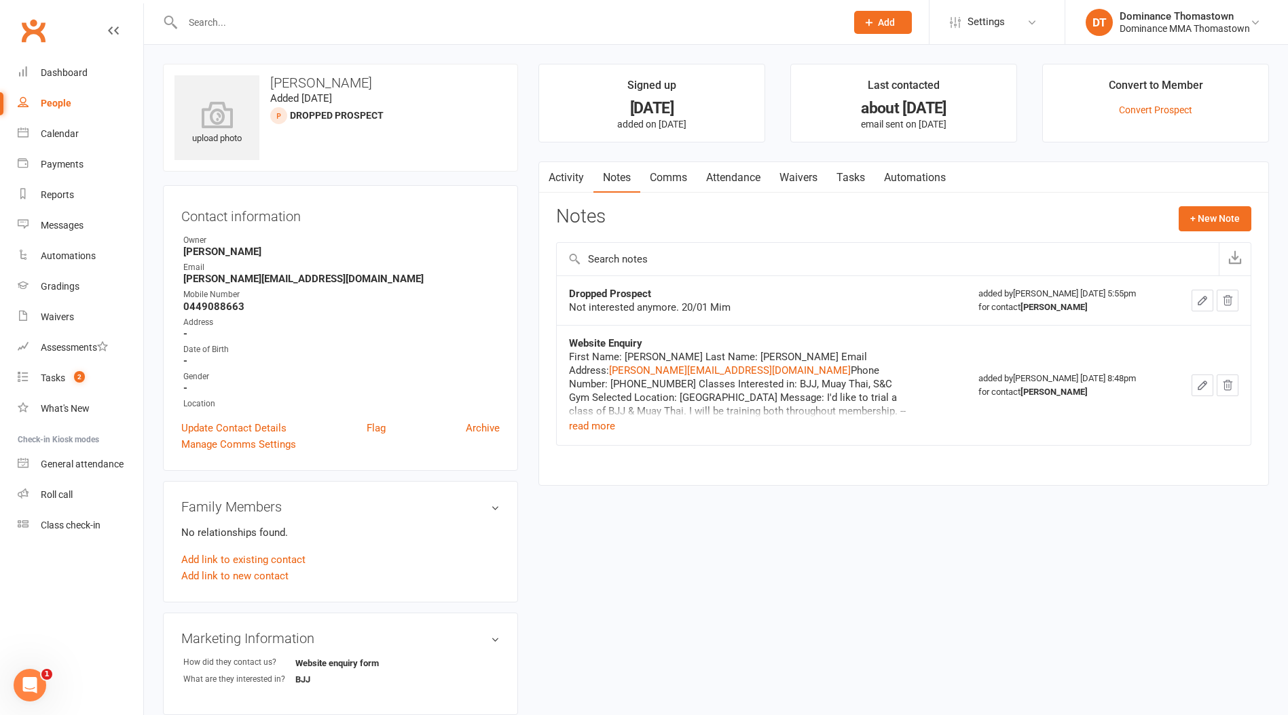
click at [377, 12] on div at bounding box center [499, 22] width 673 height 44
drag, startPoint x: 377, startPoint y: 12, endPoint x: 381, endPoint y: 20, distance: 9.1
click at [377, 13] on input "text" at bounding box center [508, 22] width 658 height 19
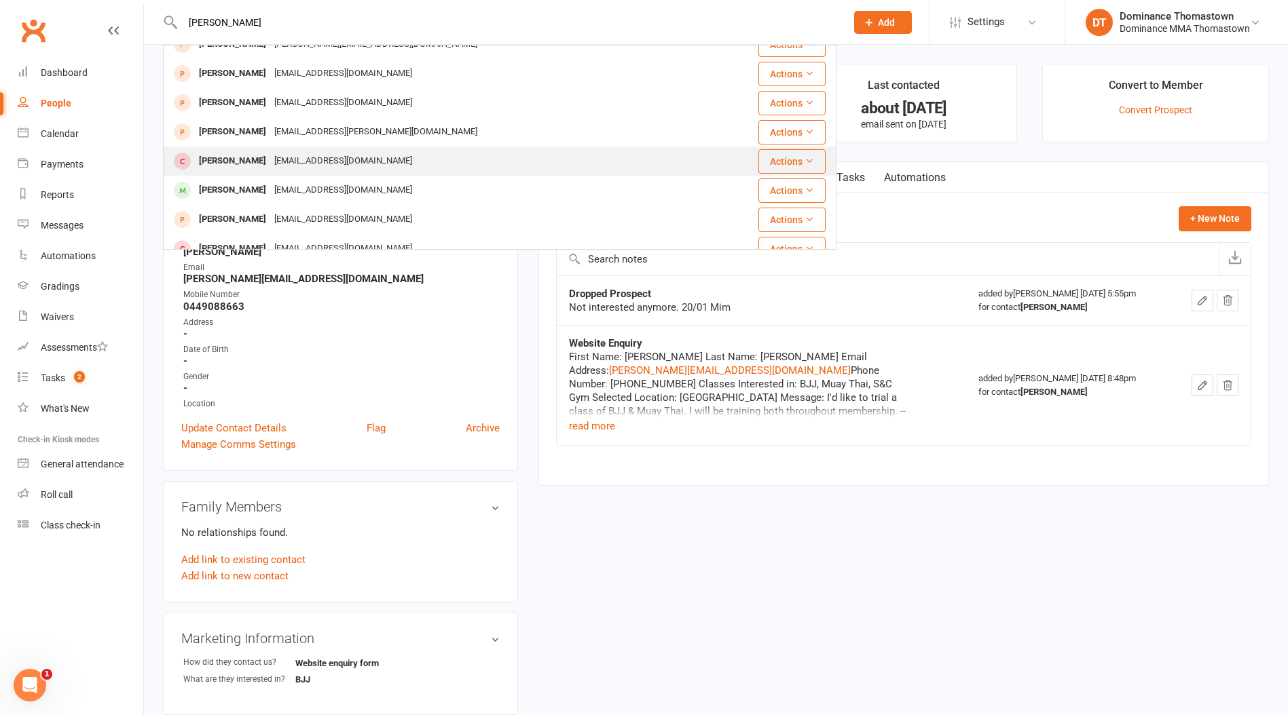
scroll to position [54, 0]
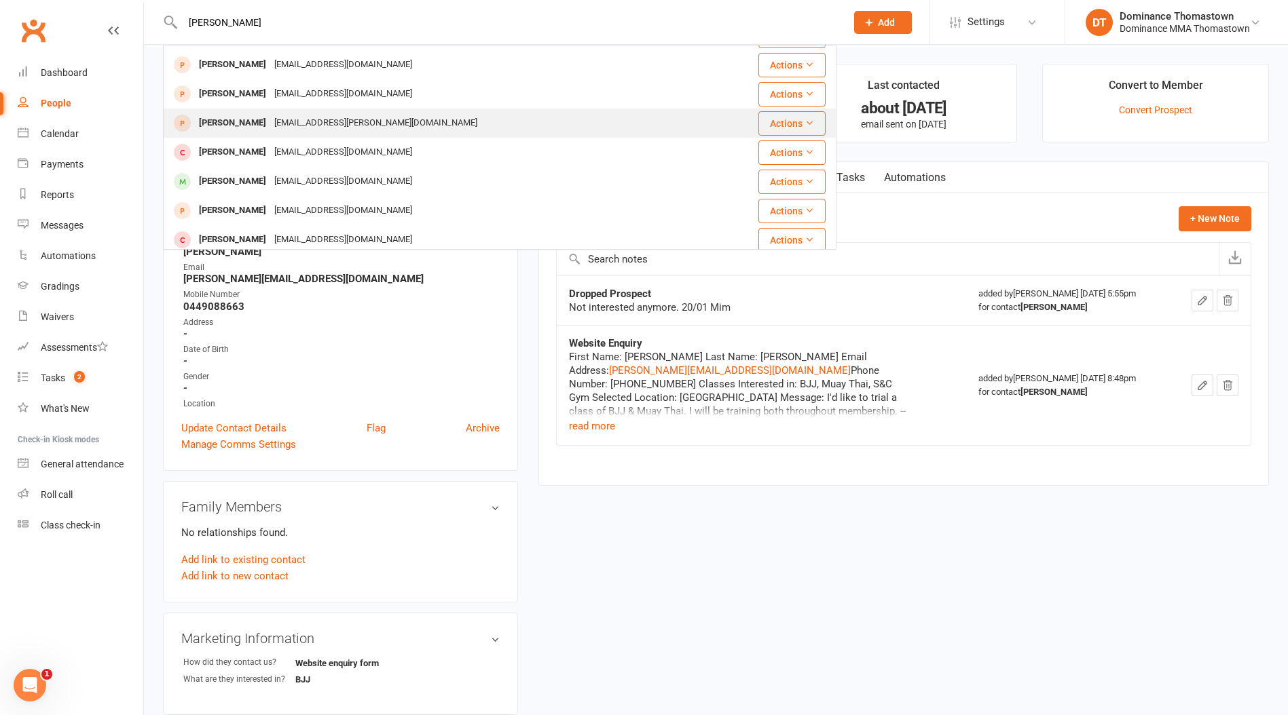
type input "nicholas"
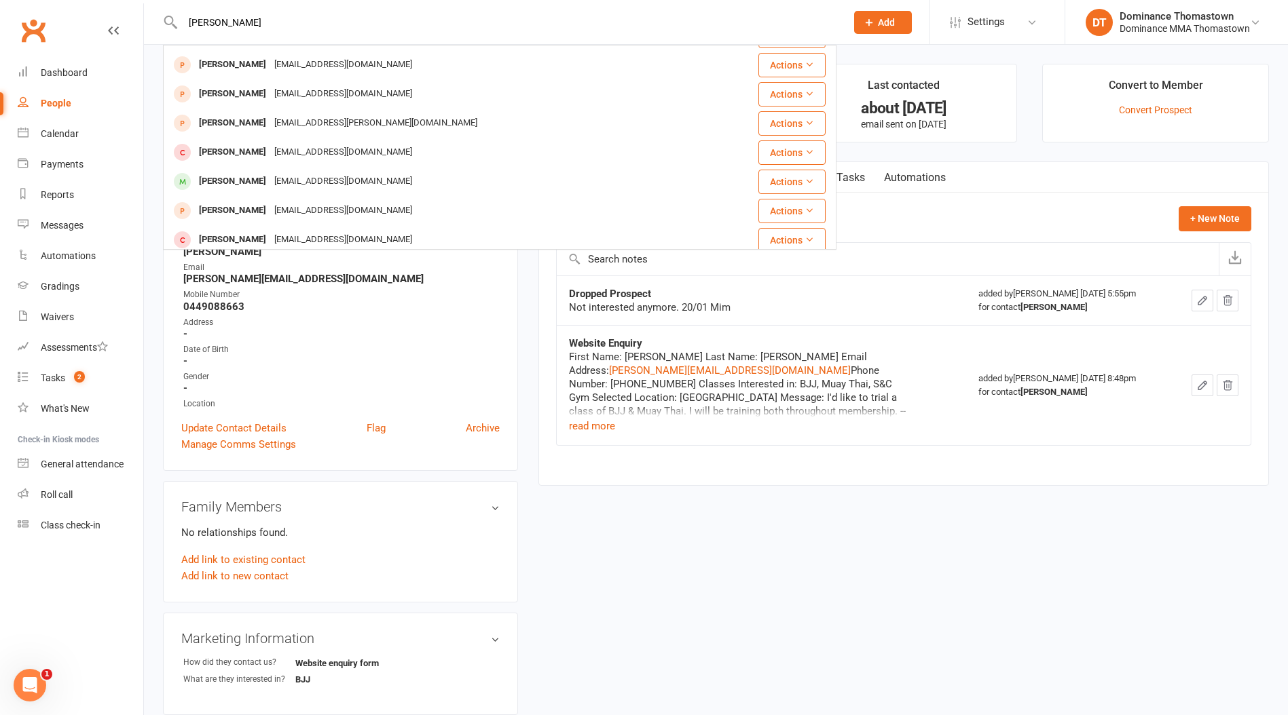
click at [396, 122] on div "momiroski.nicholas@gmail.com" at bounding box center [375, 123] width 211 height 20
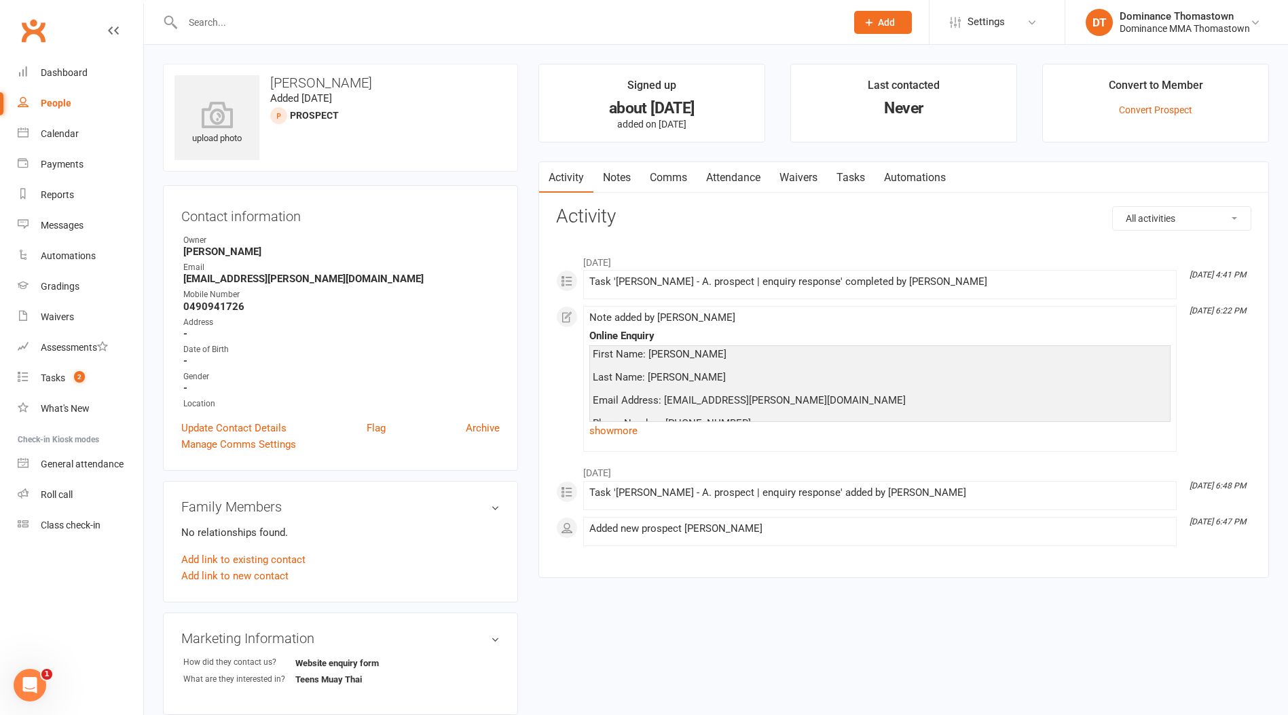
click at [283, 25] on input "text" at bounding box center [508, 22] width 658 height 19
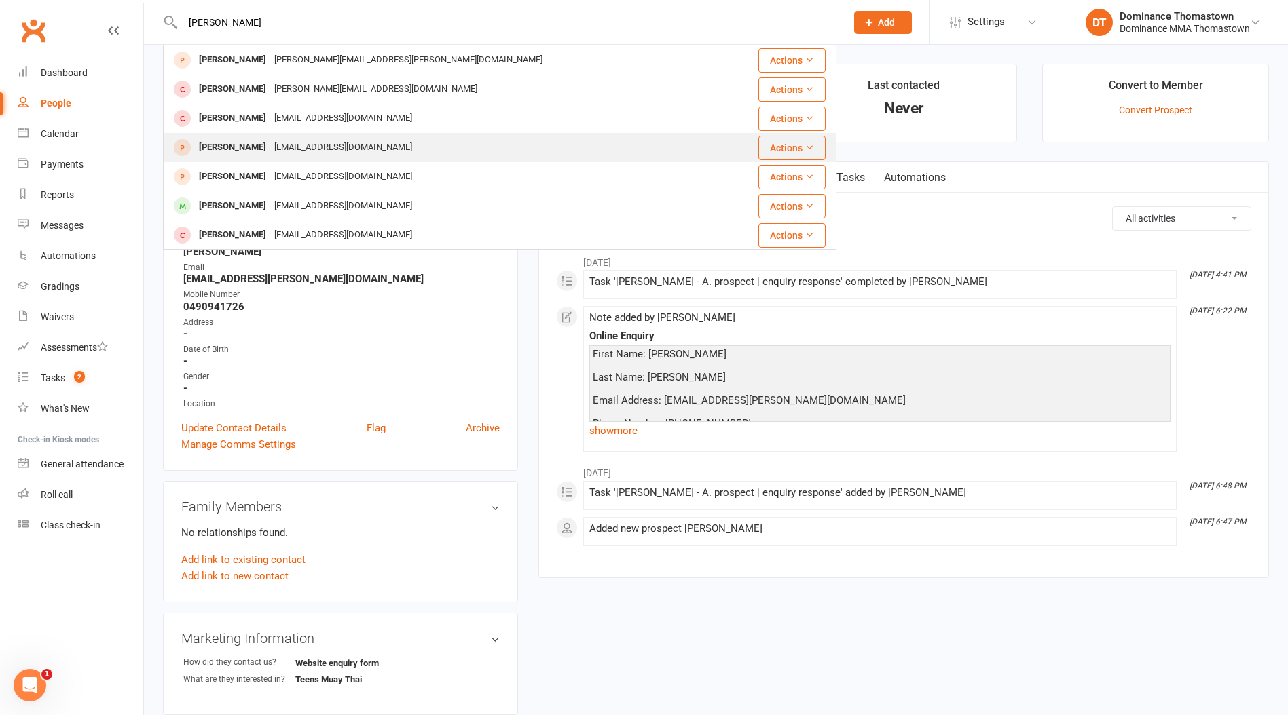
type input "stefan"
click at [323, 149] on div "stefan_423@hotmail.com" at bounding box center [343, 148] width 146 height 20
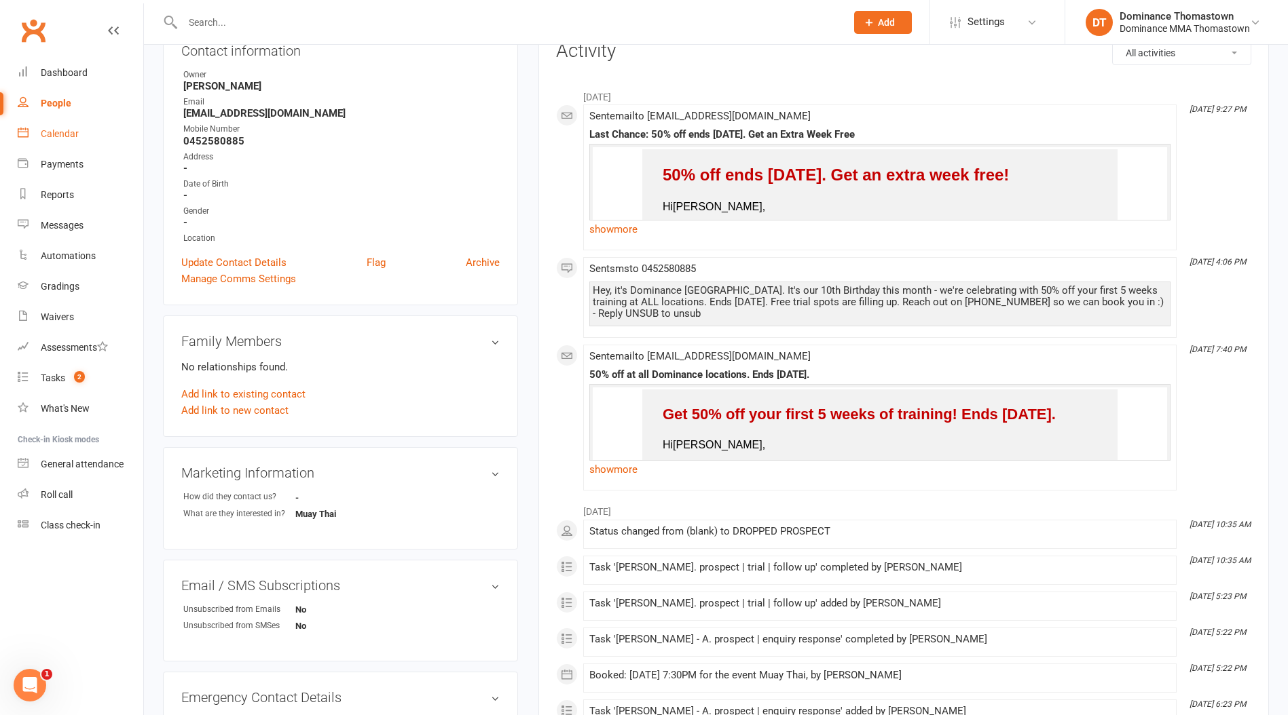
scroll to position [140, 0]
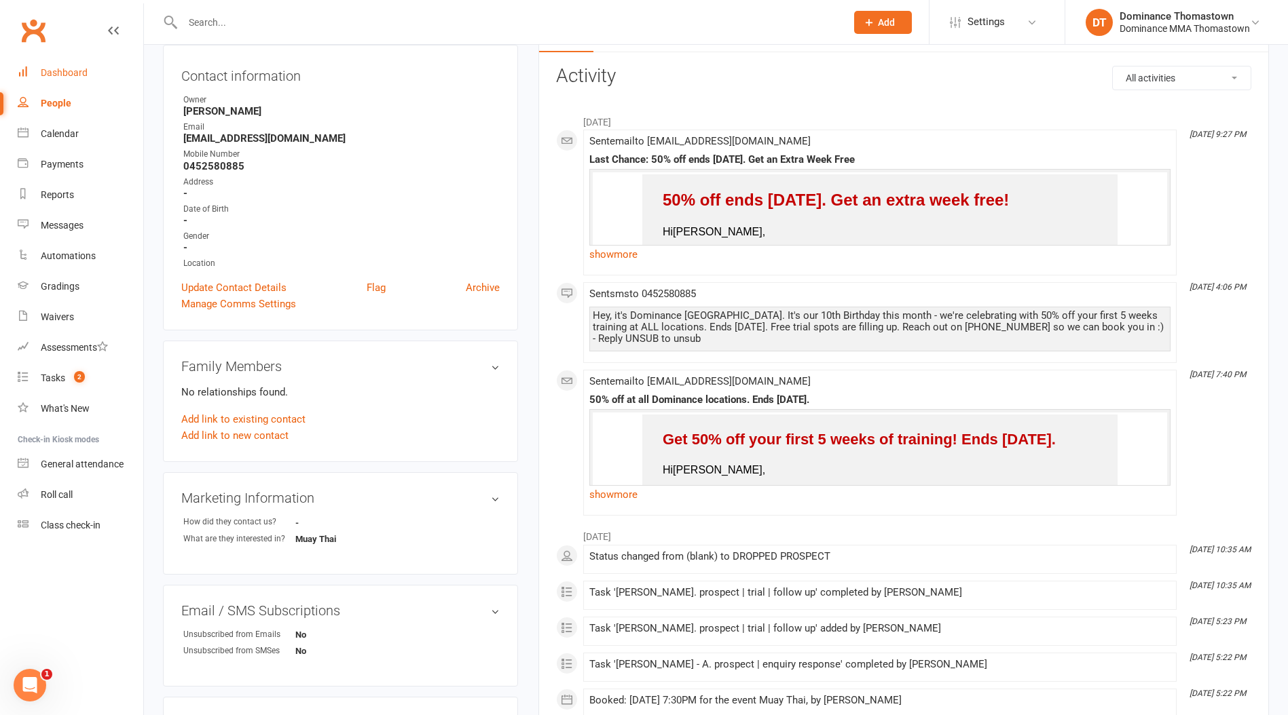
click at [87, 77] on link "Dashboard" at bounding box center [81, 73] width 126 height 31
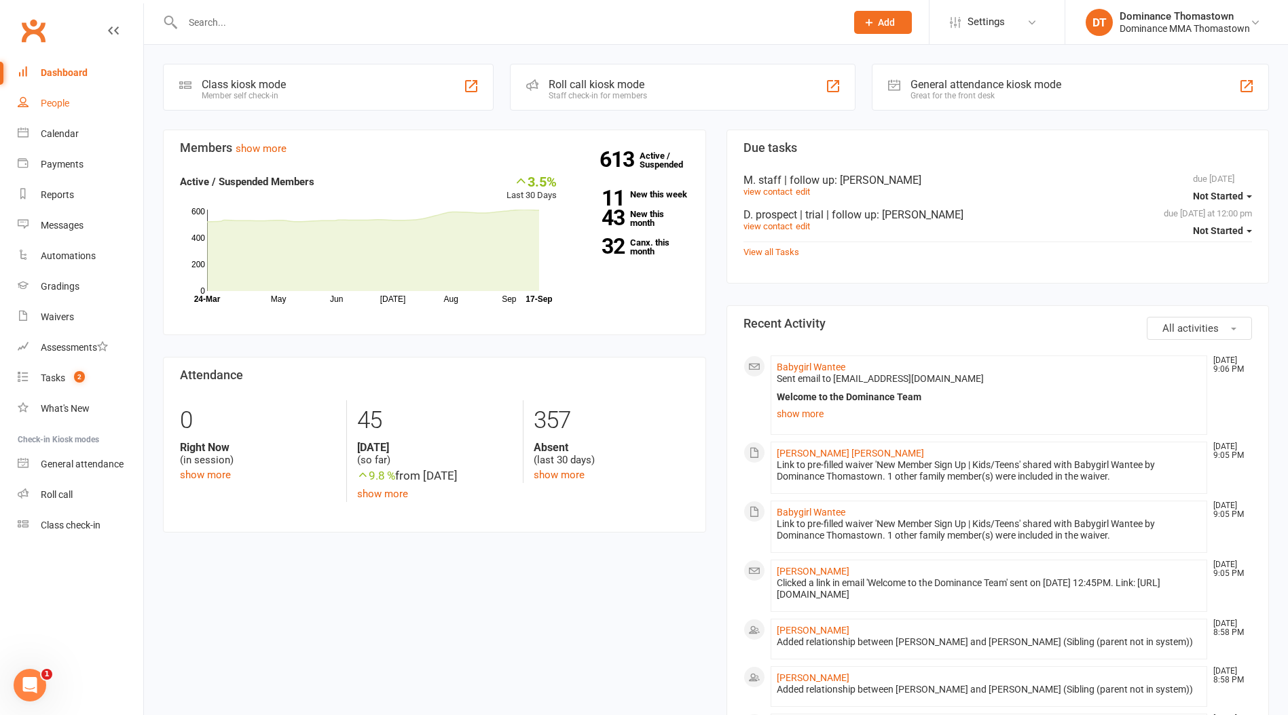
click at [65, 105] on div "People" at bounding box center [55, 103] width 29 height 11
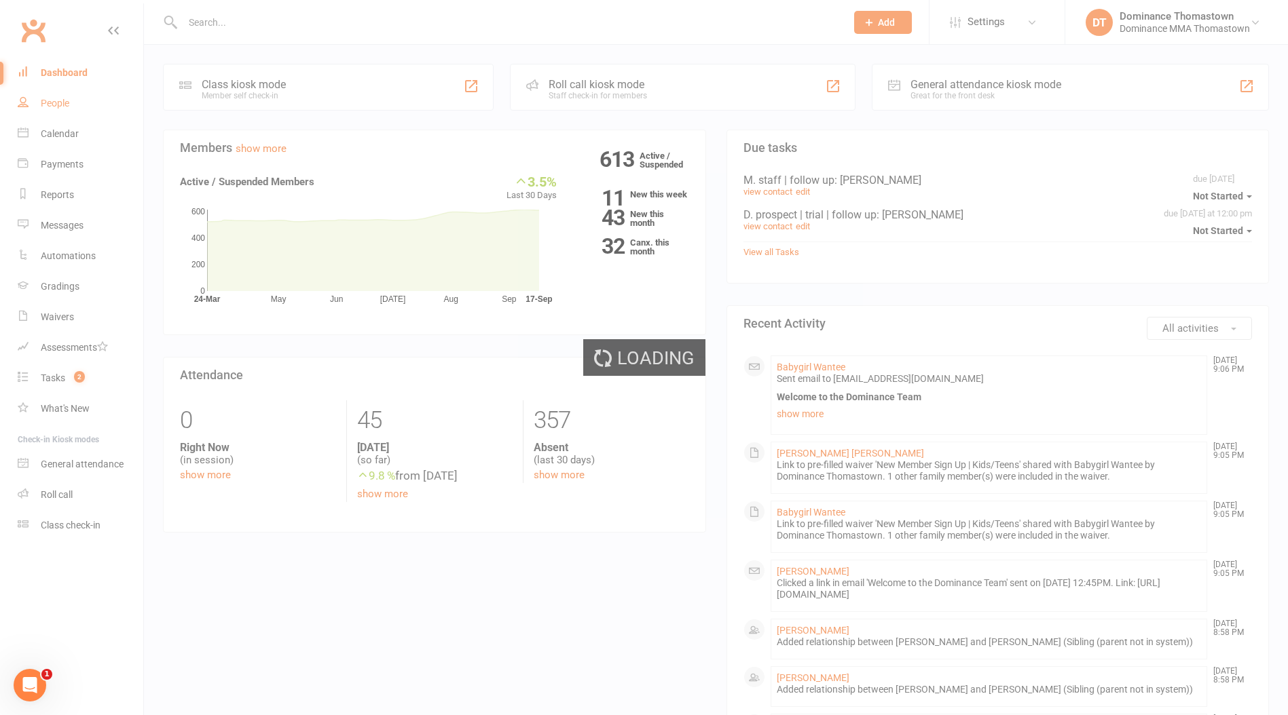
select select "100"
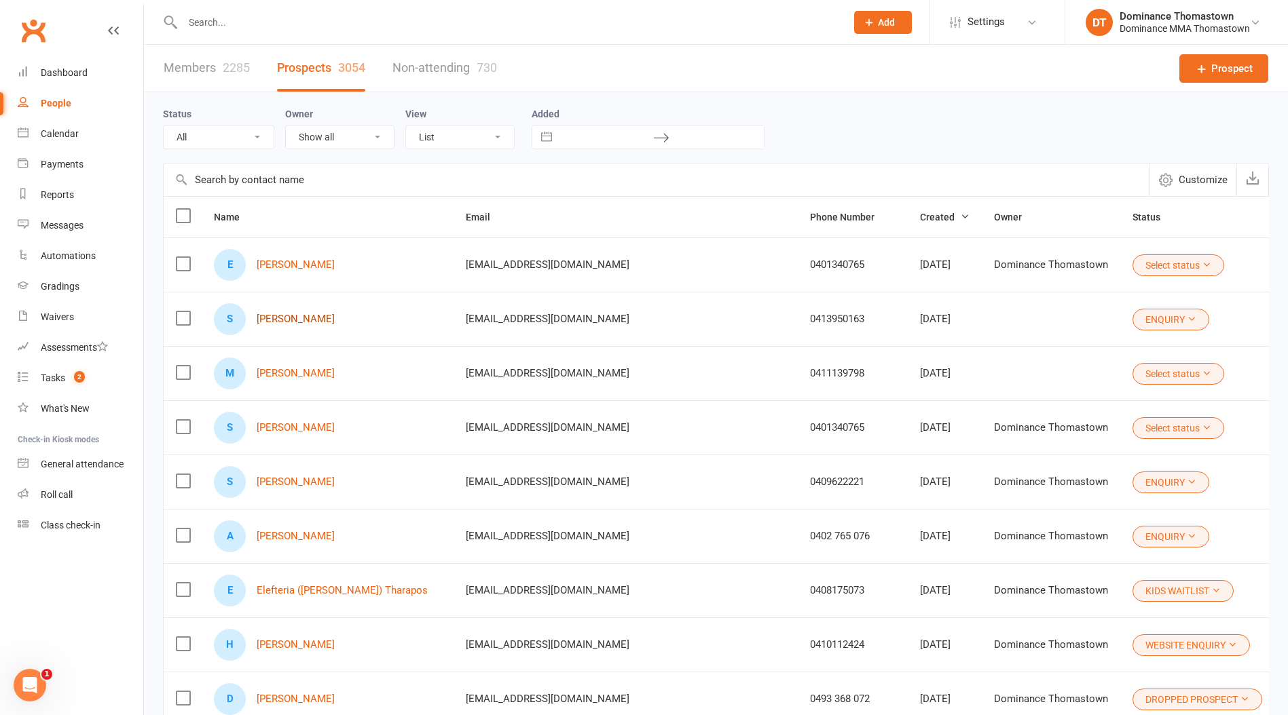
click at [286, 314] on link "[PERSON_NAME]" at bounding box center [296, 320] width 78 height 12
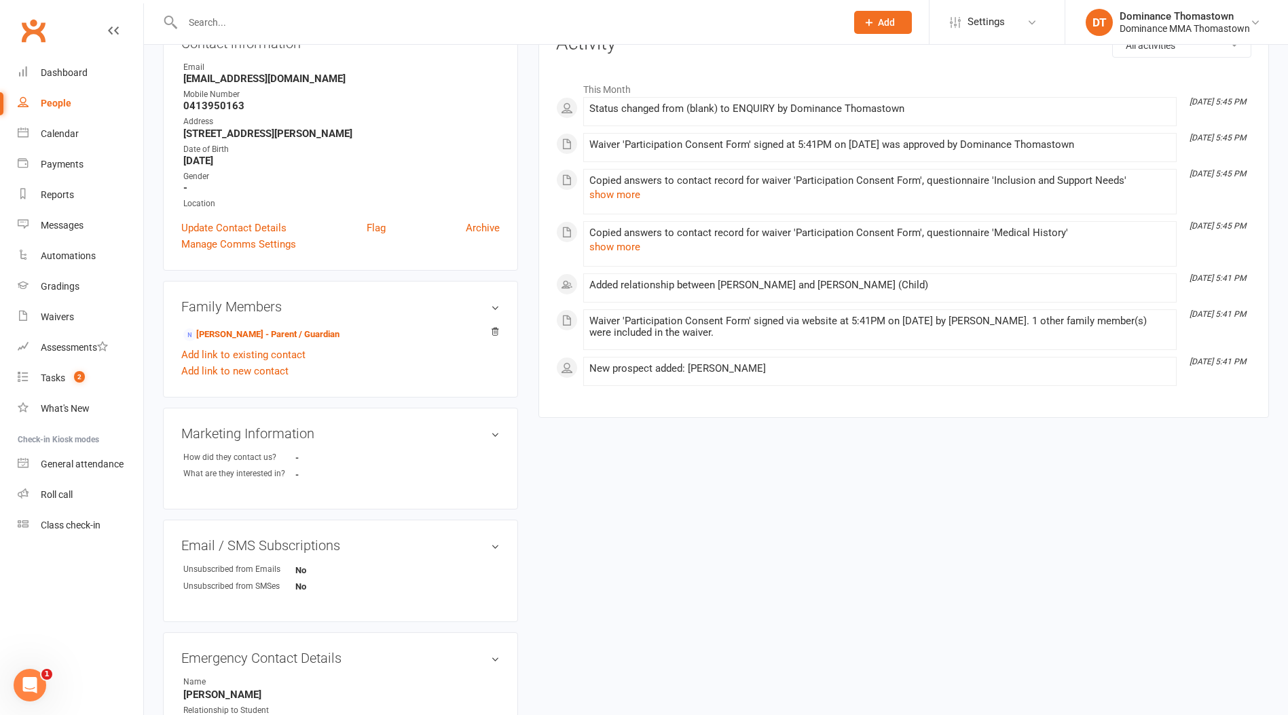
scroll to position [401, 0]
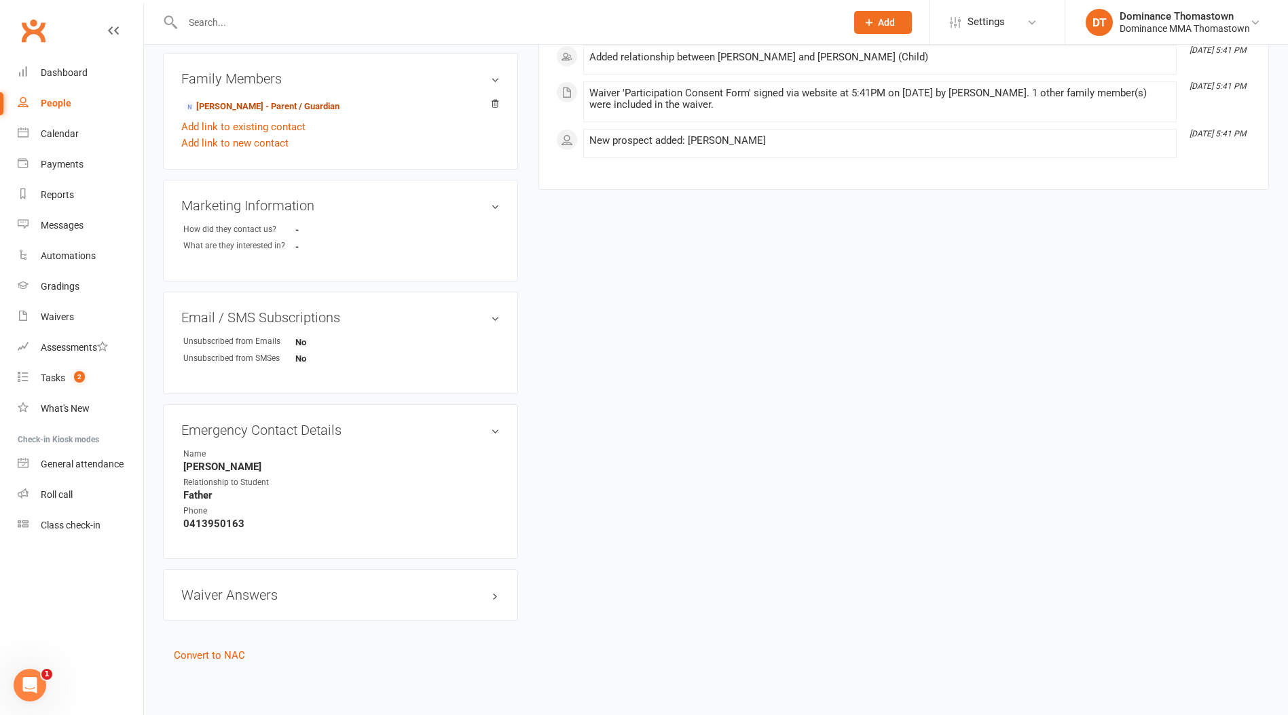
click at [310, 102] on link "Nicholas Kollaris - Parent / Guardian" at bounding box center [261, 107] width 156 height 14
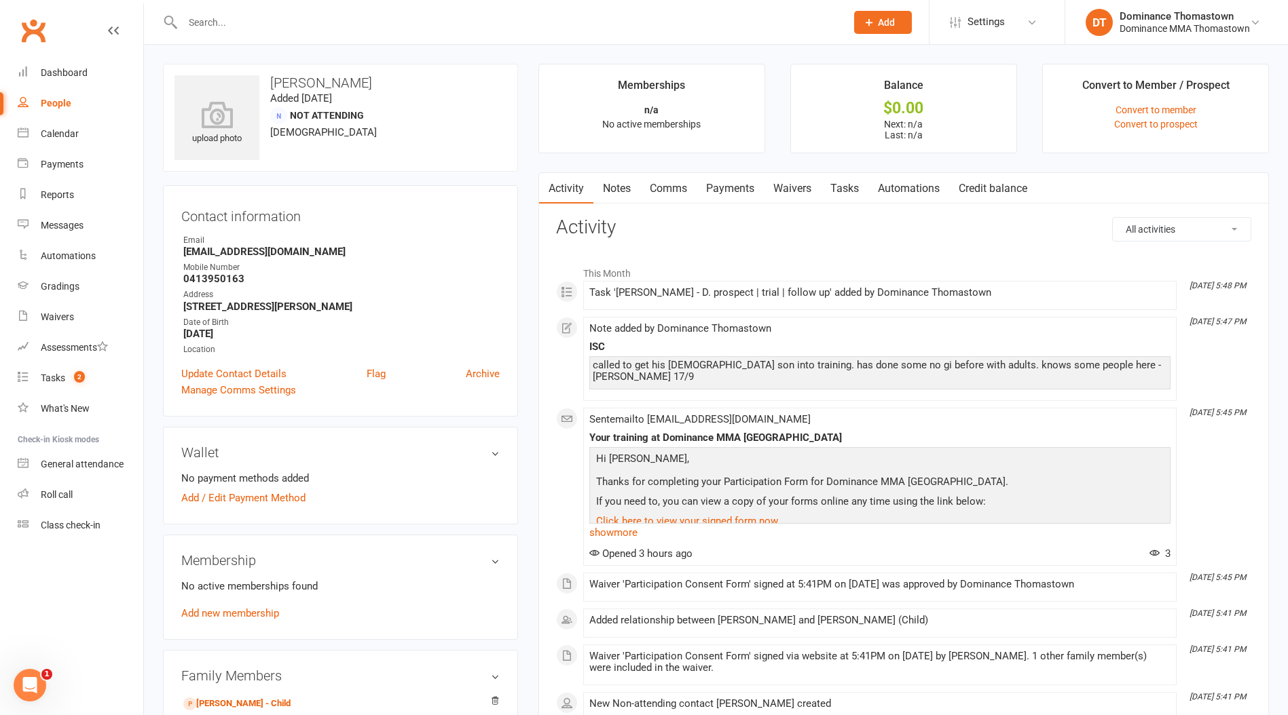
click at [852, 183] on link "Tasks" at bounding box center [845, 188] width 48 height 31
select select "incomplete"
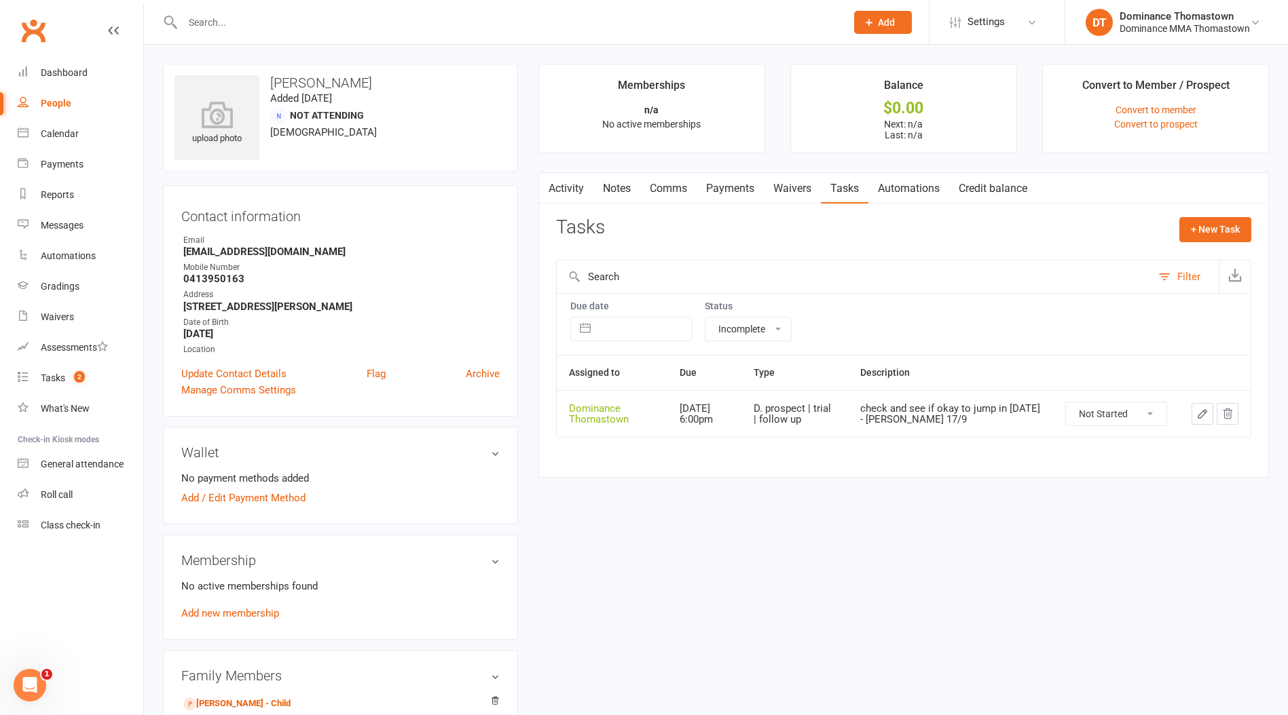
click at [1127, 421] on select "Not Started In Progress Waiting Complete" at bounding box center [1116, 413] width 100 height 23
click at [1066, 402] on select "Not Started In Progress Waiting Complete" at bounding box center [1116, 413] width 100 height 23
select select "unstarted"
click at [1201, 234] on button "+ New Task" at bounding box center [1215, 229] width 72 height 24
select select "12547"
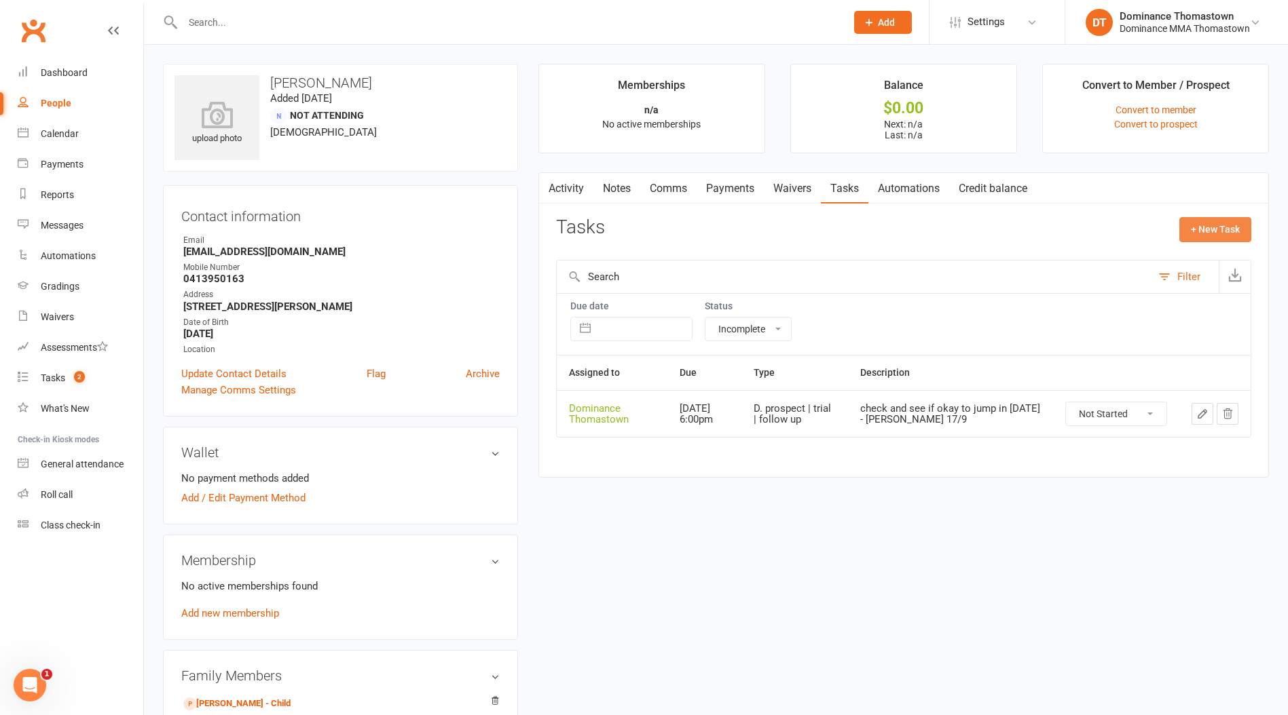
select select "12547"
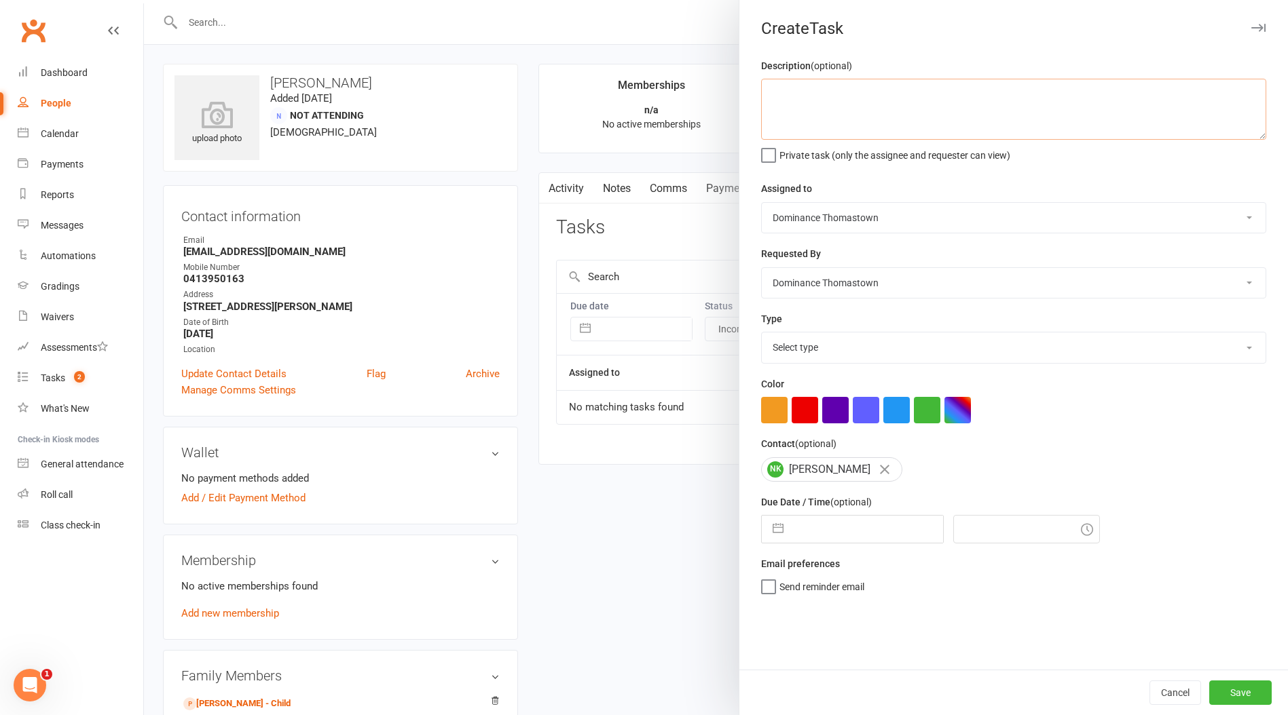
click at [800, 121] on textarea at bounding box center [1013, 109] width 505 height 61
type textarea "kids bjj follow up - Ellen 17/9"
click at [872, 339] on select "Select type A. prospect | enquiry response B. prospect | trial | booking C. pro…" at bounding box center [1014, 348] width 504 height 30
select select "3812"
click at [762, 334] on select "Select type A. prospect | enquiry response B. prospect | trial | booking C. pro…" at bounding box center [1014, 348] width 504 height 30
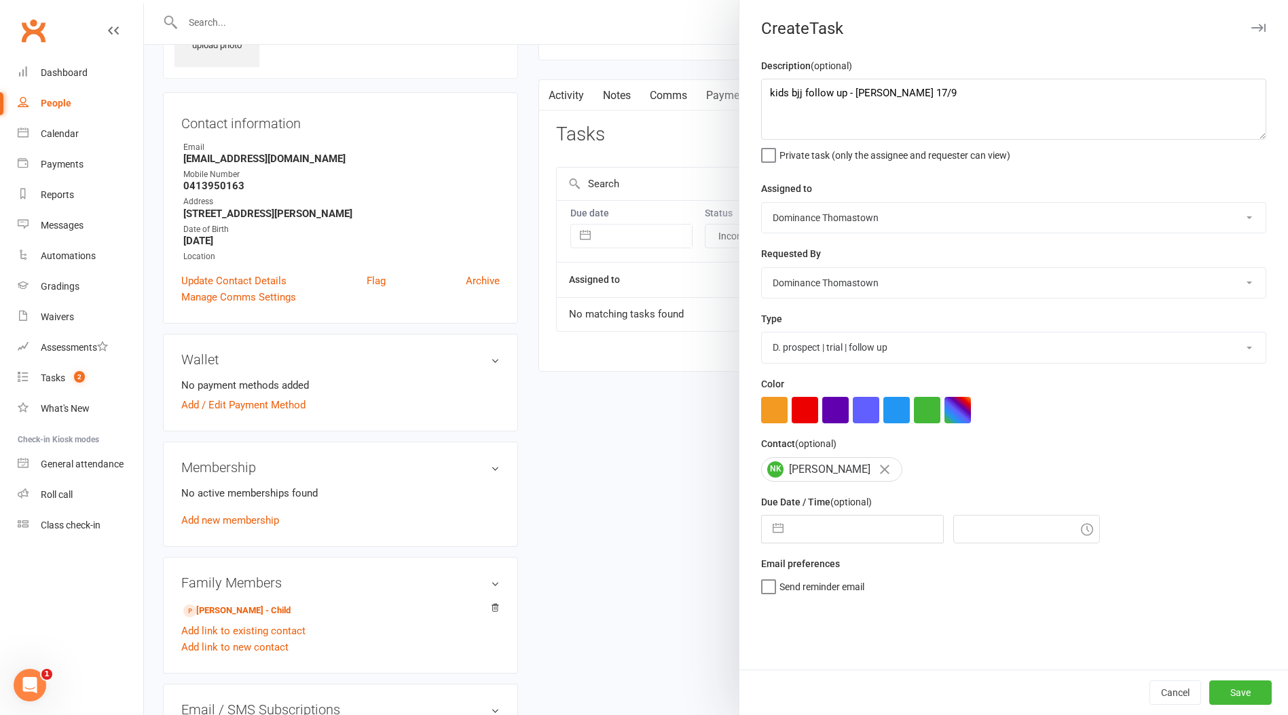
scroll to position [124, 0]
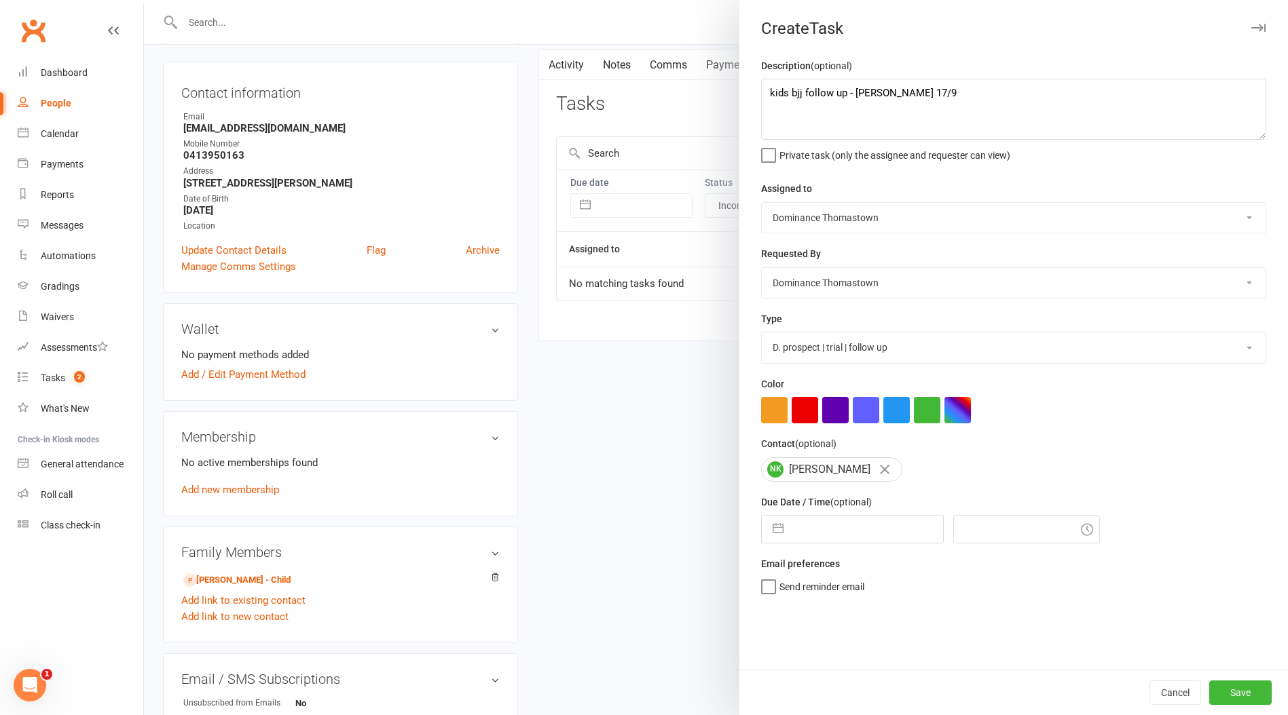
drag, startPoint x: 829, startPoint y: 517, endPoint x: 842, endPoint y: 530, distance: 18.7
click at [830, 517] on div "Due Date / Time (optional) Navigate forward to interact with the calendar and s…" at bounding box center [1013, 519] width 505 height 50
drag, startPoint x: 844, startPoint y: 533, endPoint x: 863, endPoint y: 542, distance: 20.7
click at [844, 534] on input "text" at bounding box center [866, 529] width 153 height 27
select select "7"
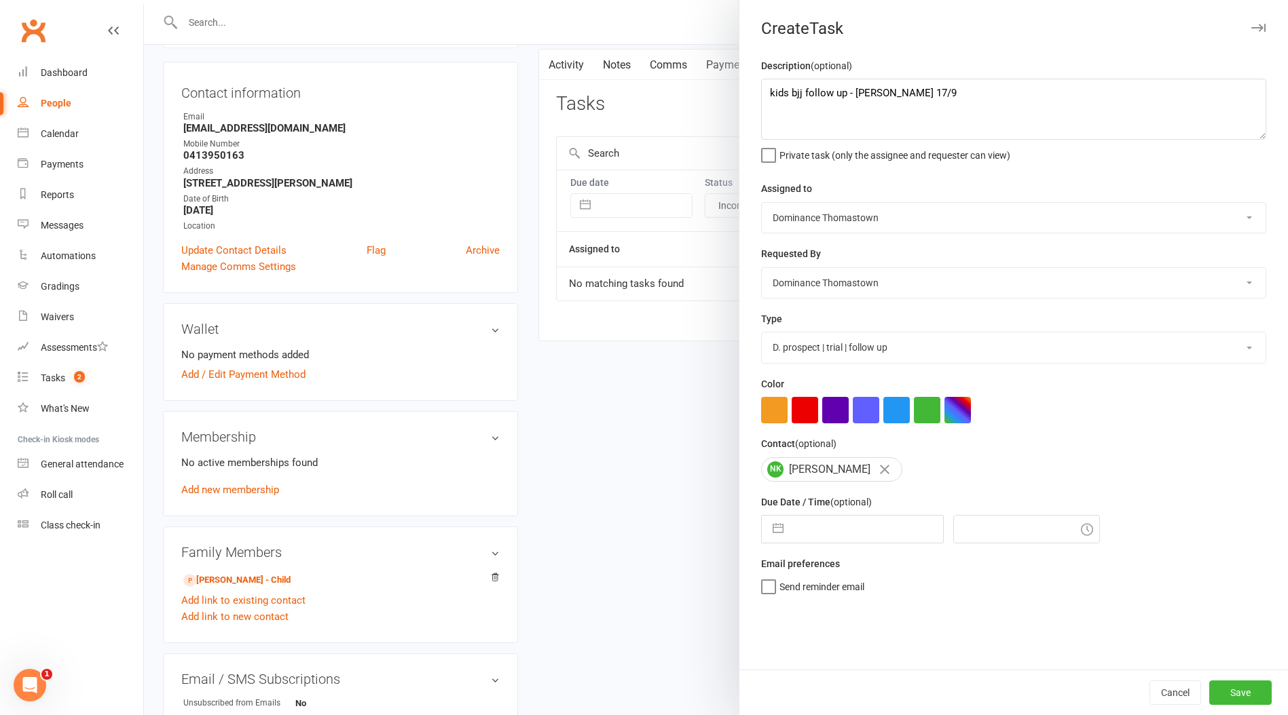
select select "2025"
select select "8"
select select "2025"
select select "9"
select select "2025"
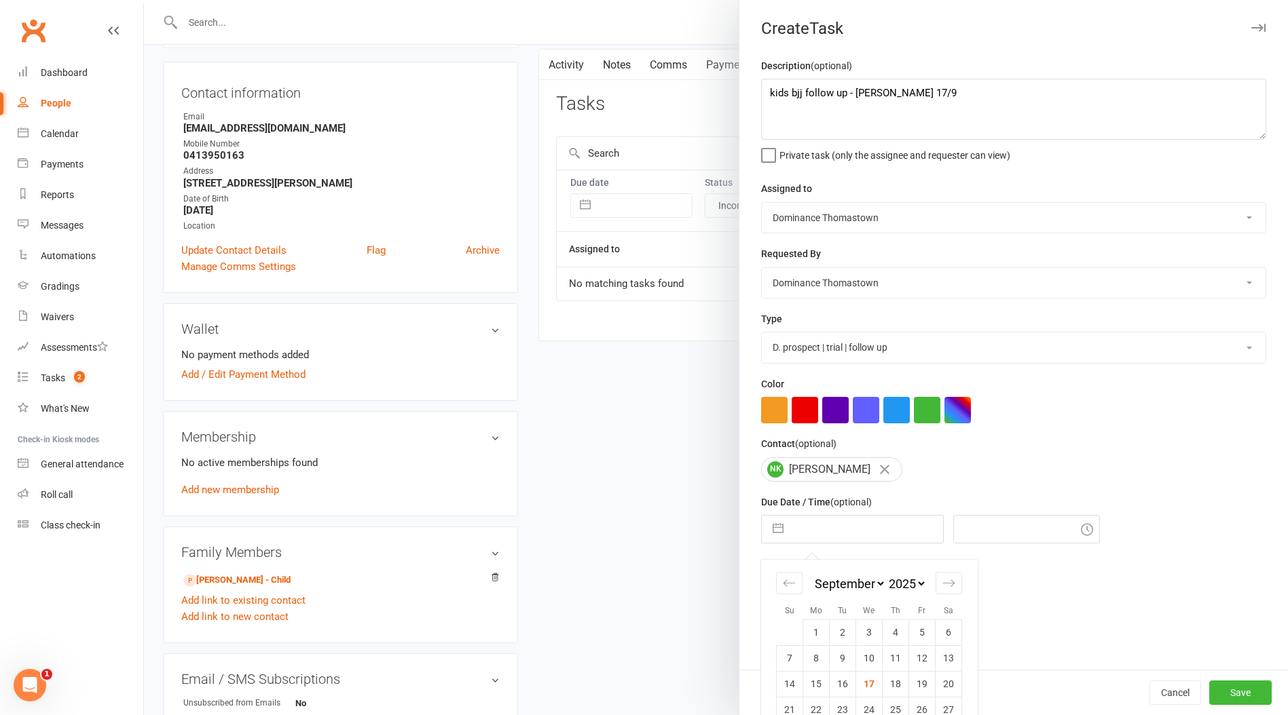
scroll to position [52, 0]
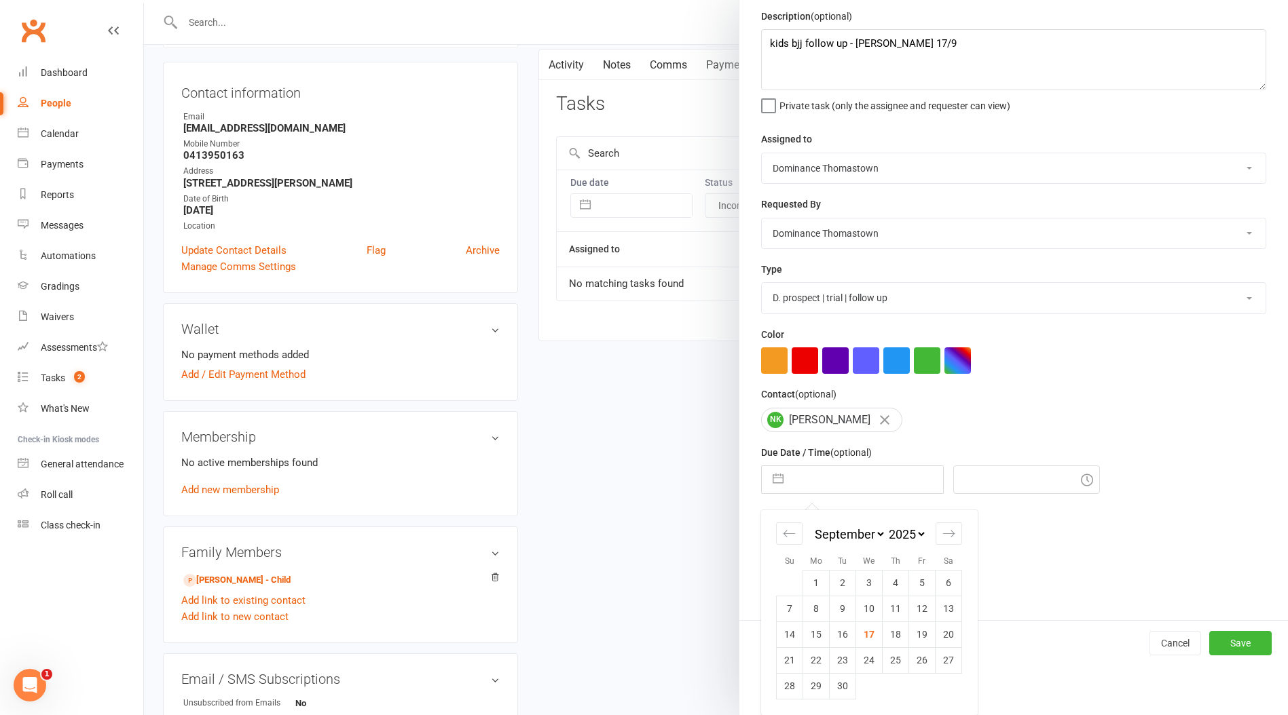
click at [882, 552] on div "Su Mo Tu We Th Fr Sa January February March April May June July August Septembe…" at bounding box center [869, 612] width 216 height 205
drag, startPoint x: 924, startPoint y: 637, endPoint x: 1011, endPoint y: 644, distance: 87.8
click at [924, 637] on td "19" at bounding box center [922, 635] width 26 height 26
type input "19 Sep 2025"
type input "9:15pm"
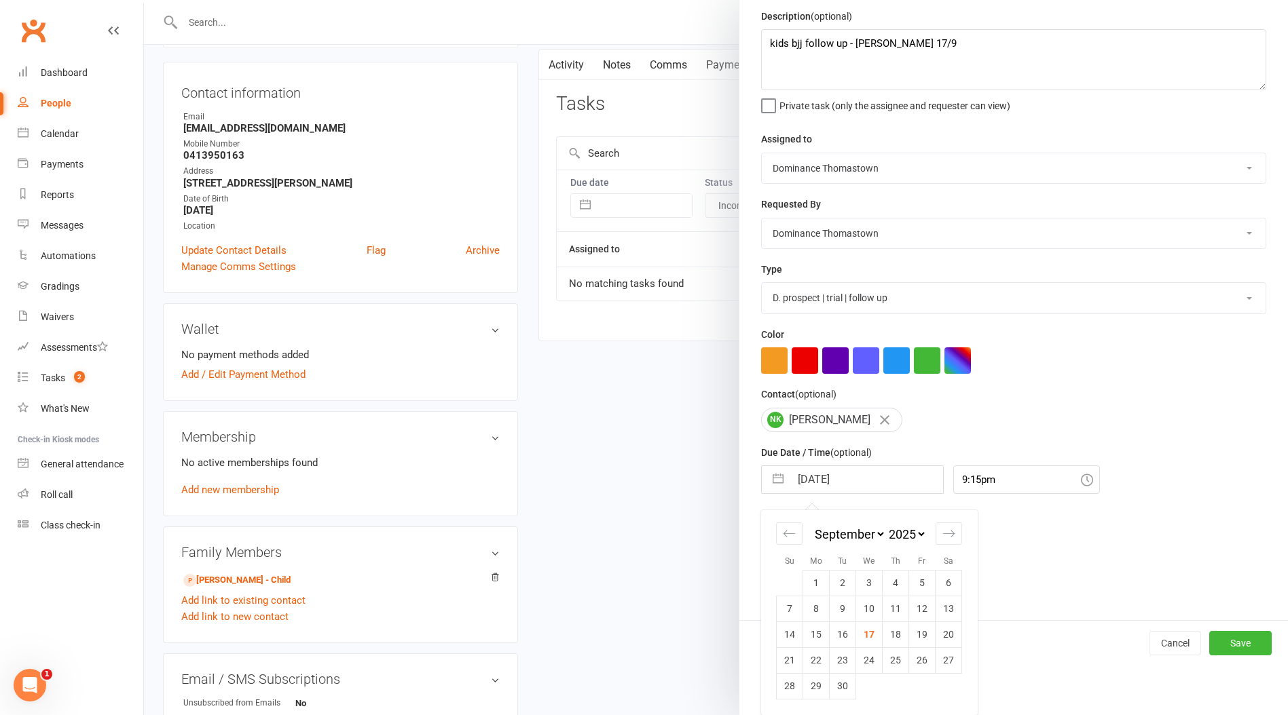
scroll to position [0, 0]
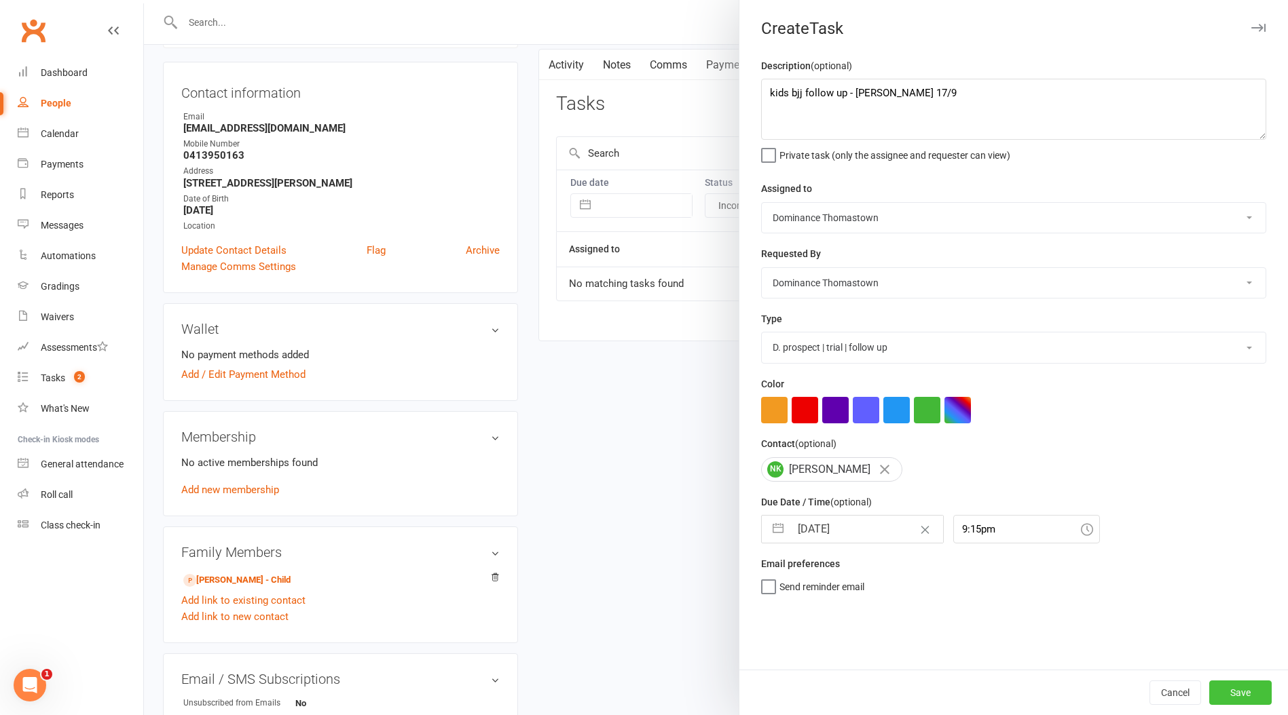
click at [1239, 688] on button "Save" at bounding box center [1240, 693] width 62 height 24
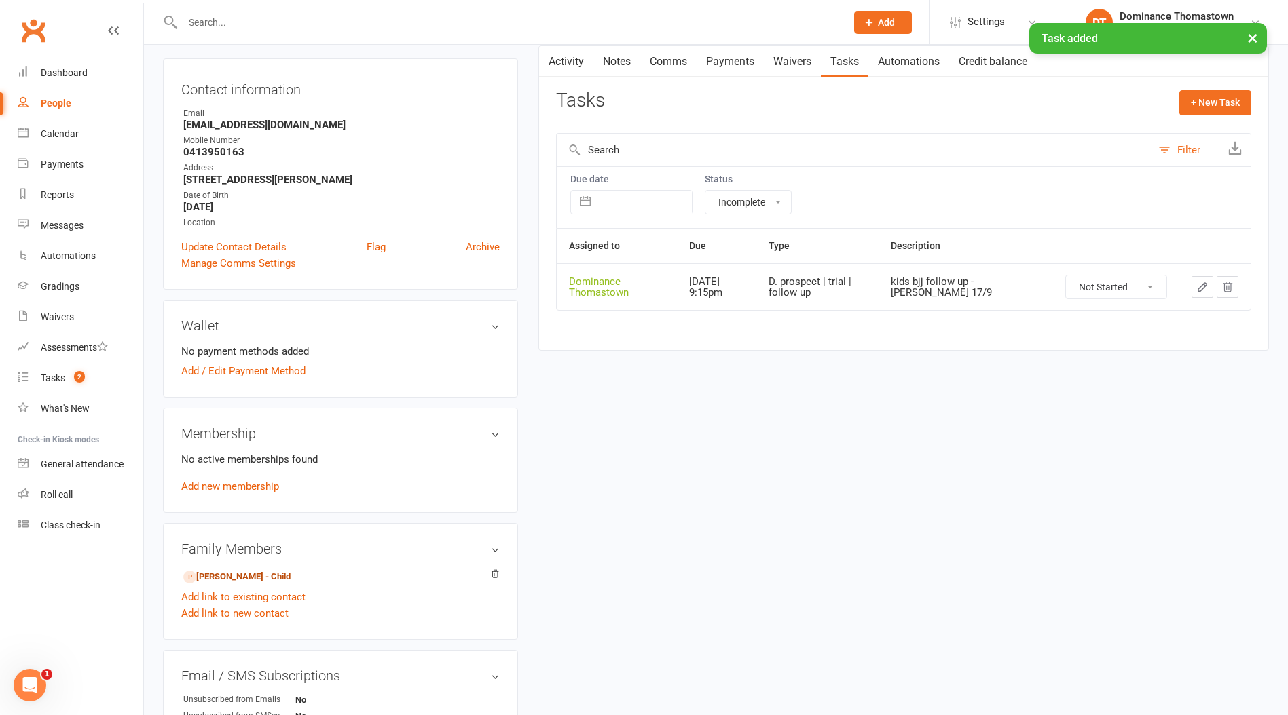
scroll to position [126, 0]
click at [236, 575] on link "Stefan Kollaris - Child" at bounding box center [236, 578] width 107 height 14
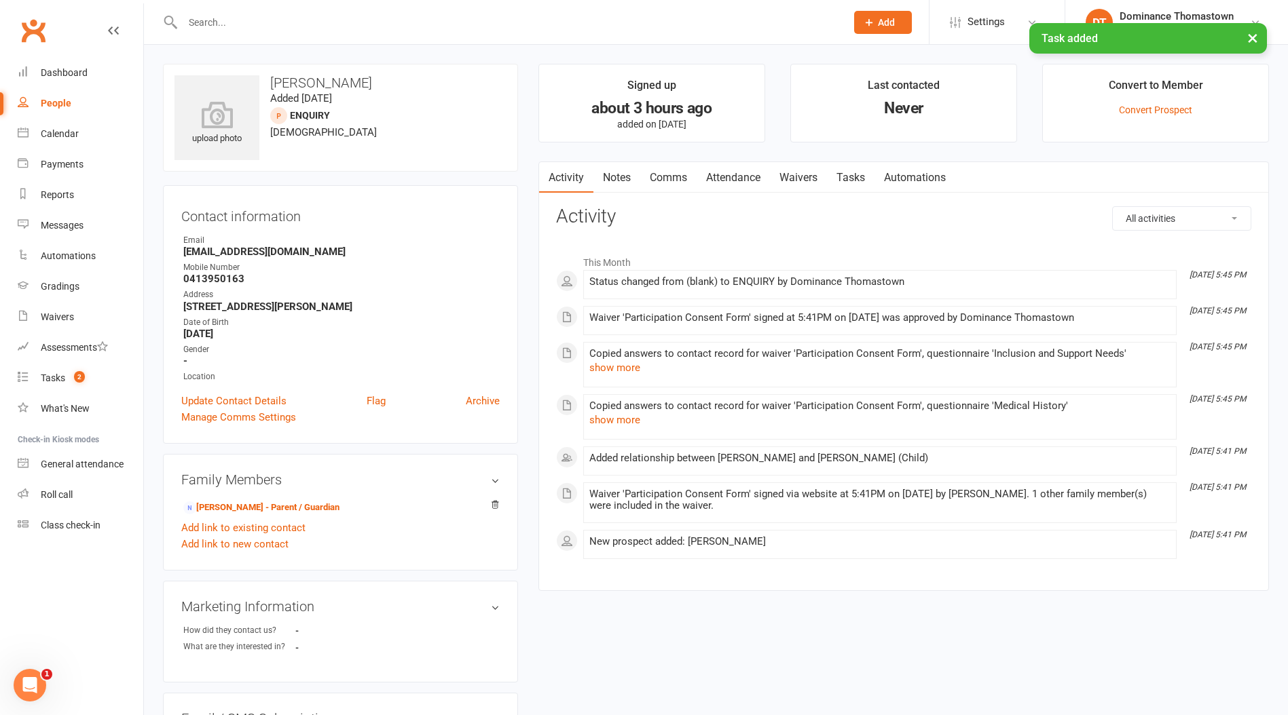
click at [746, 185] on link "Attendance" at bounding box center [732, 177] width 73 height 31
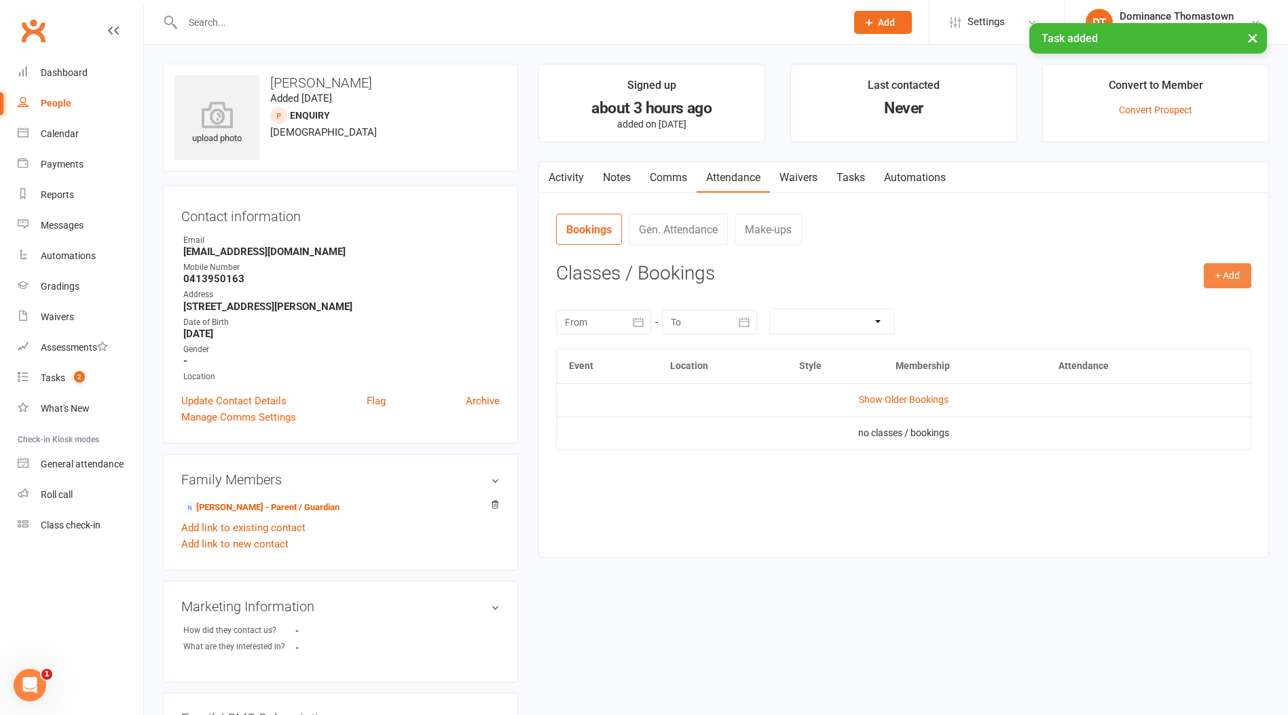
drag, startPoint x: 1205, startPoint y: 267, endPoint x: 1191, endPoint y: 288, distance: 25.6
click at [1205, 267] on button "+ Add" at bounding box center [1227, 275] width 48 height 24
click at [1161, 307] on link "Book Event" at bounding box center [1183, 306] width 134 height 27
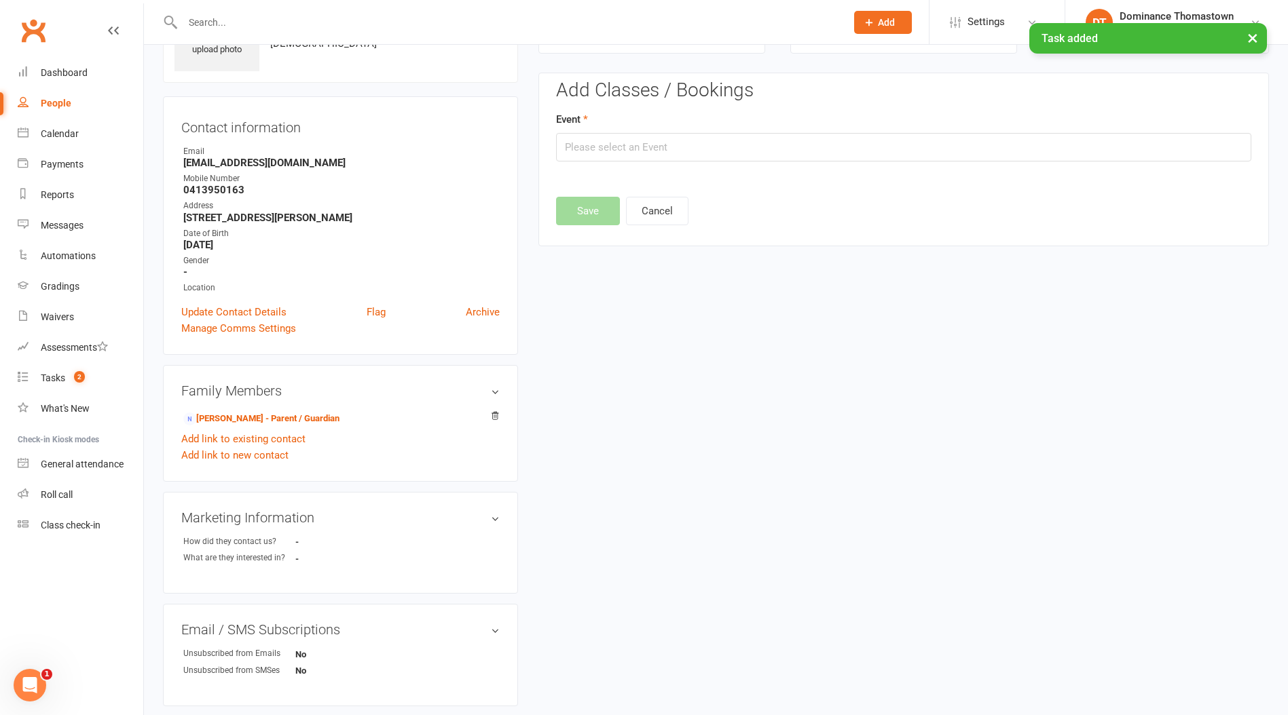
scroll to position [93, 0]
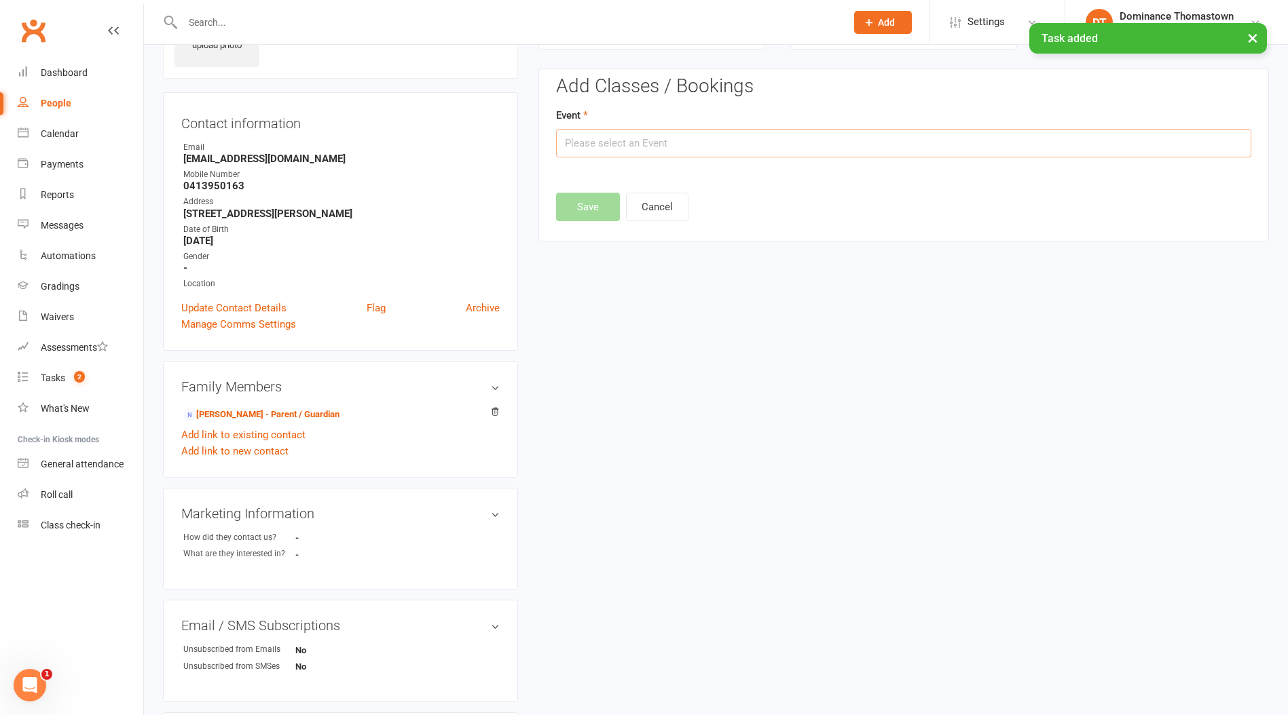
click at [702, 135] on input "text" at bounding box center [903, 143] width 695 height 29
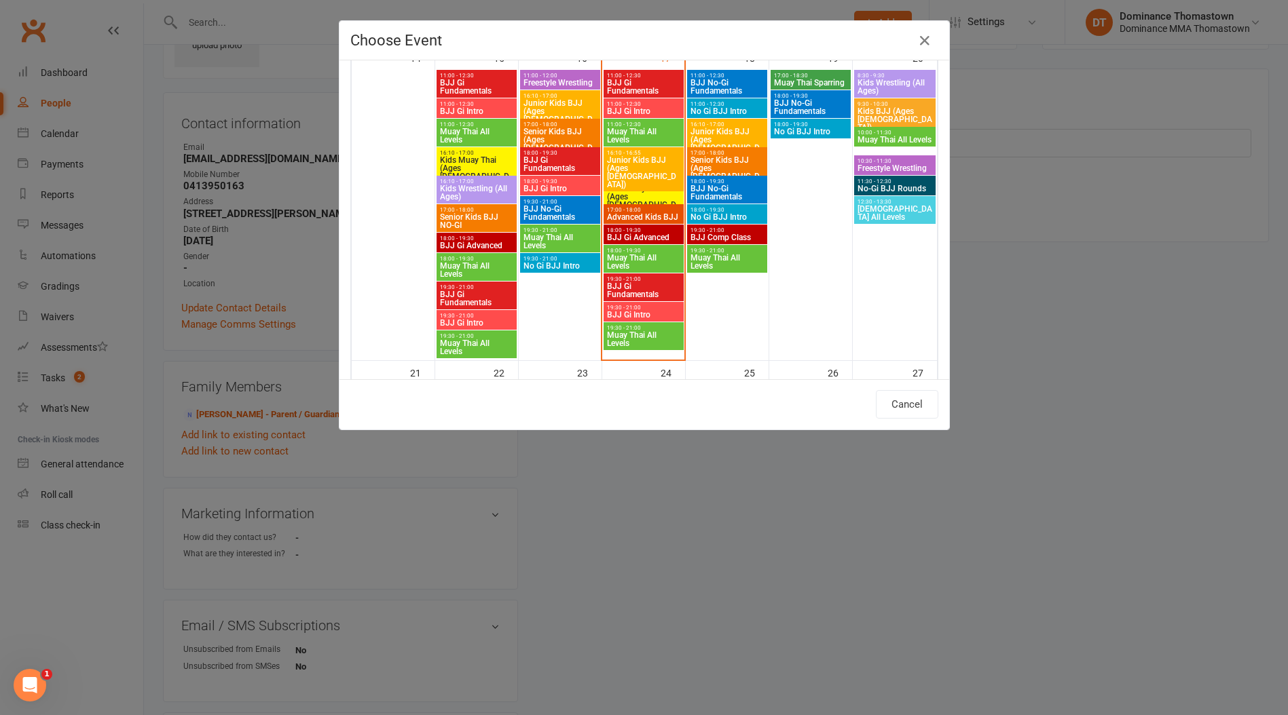
scroll to position [765, 0]
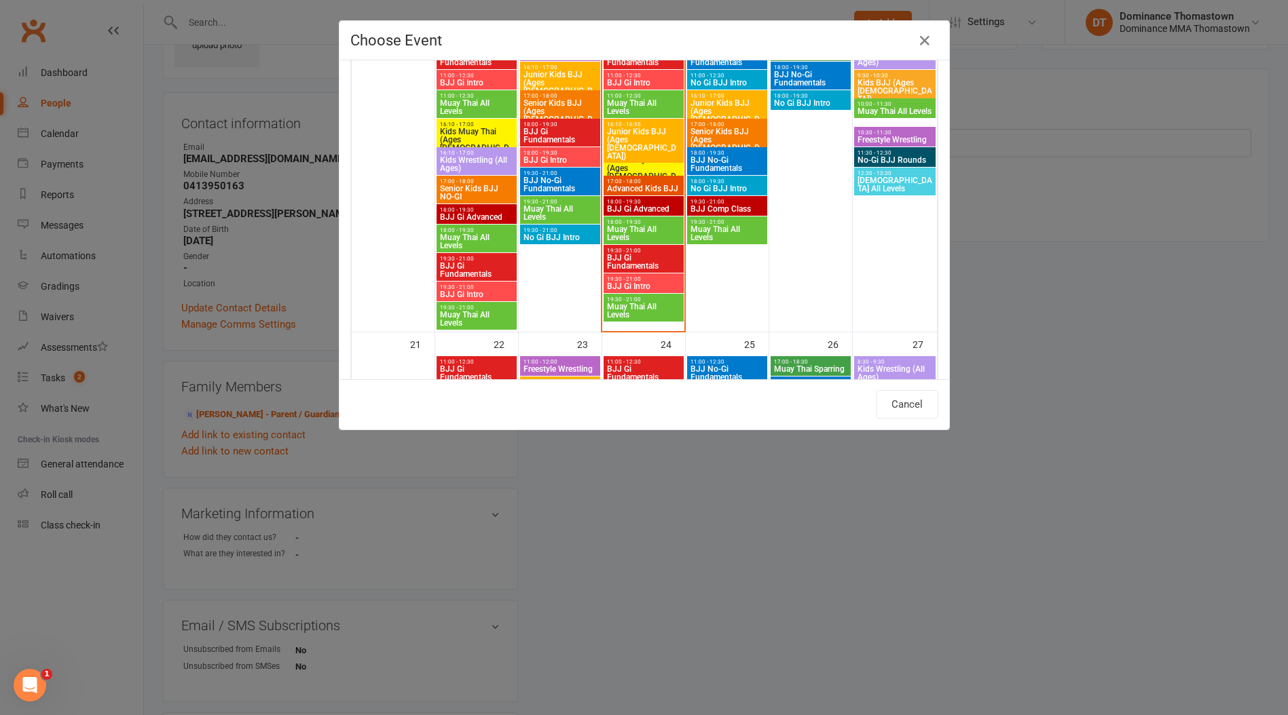
click at [730, 134] on span "Senior Kids BJJ (Ages 9-13)" at bounding box center [727, 144] width 75 height 33
type input "Senior Kids BJJ (Ages 9-13) - Sep 18, 2025 5:00:00 PM"
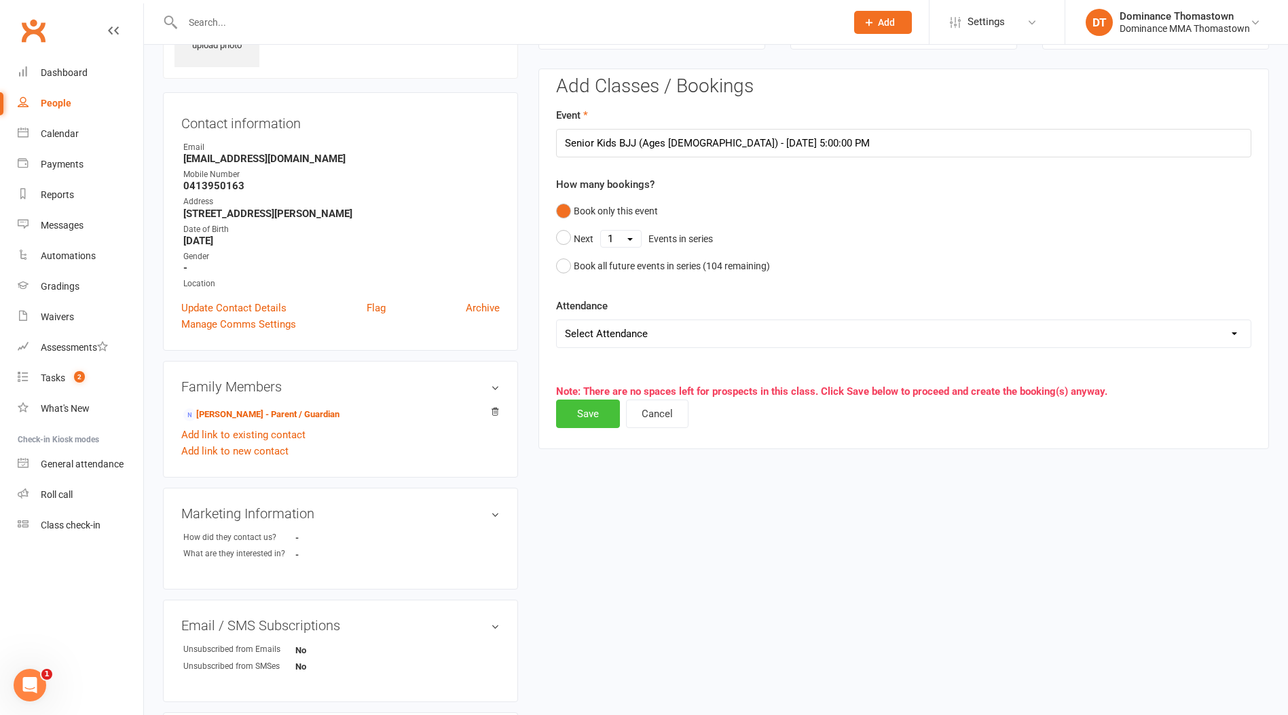
click at [601, 412] on button "Save" at bounding box center [588, 414] width 64 height 29
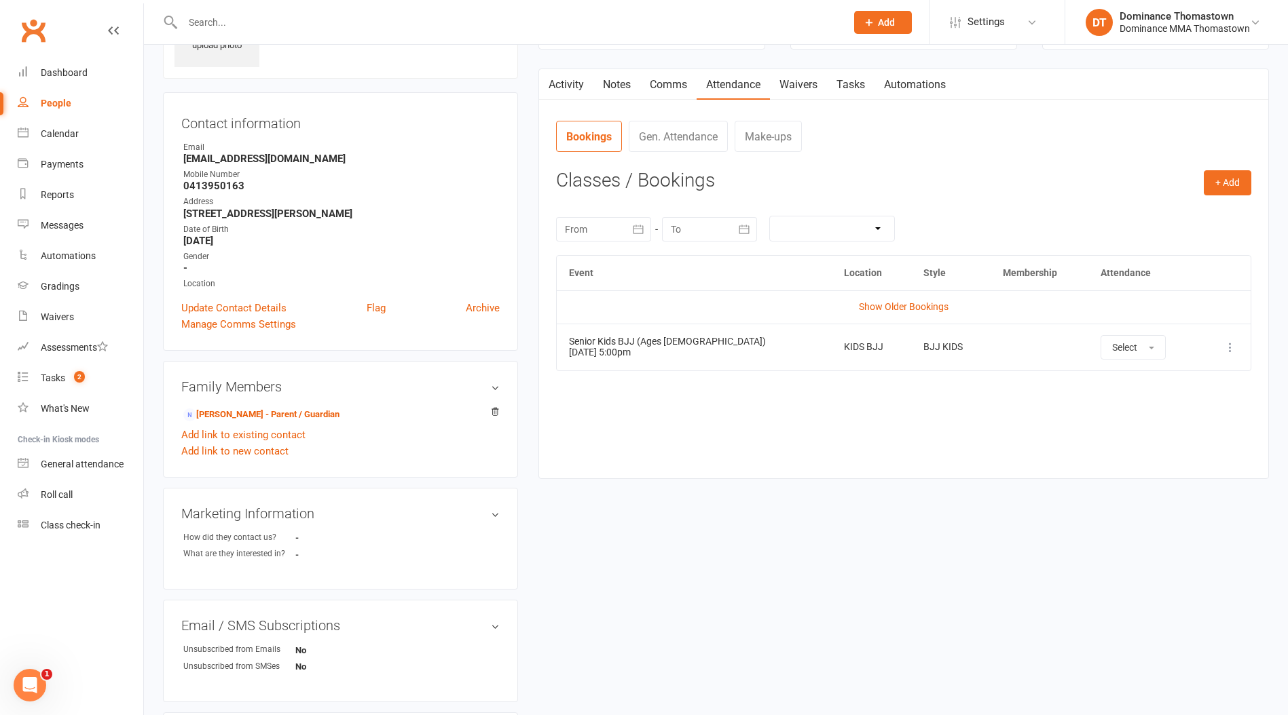
click at [265, 26] on input "text" at bounding box center [508, 22] width 658 height 19
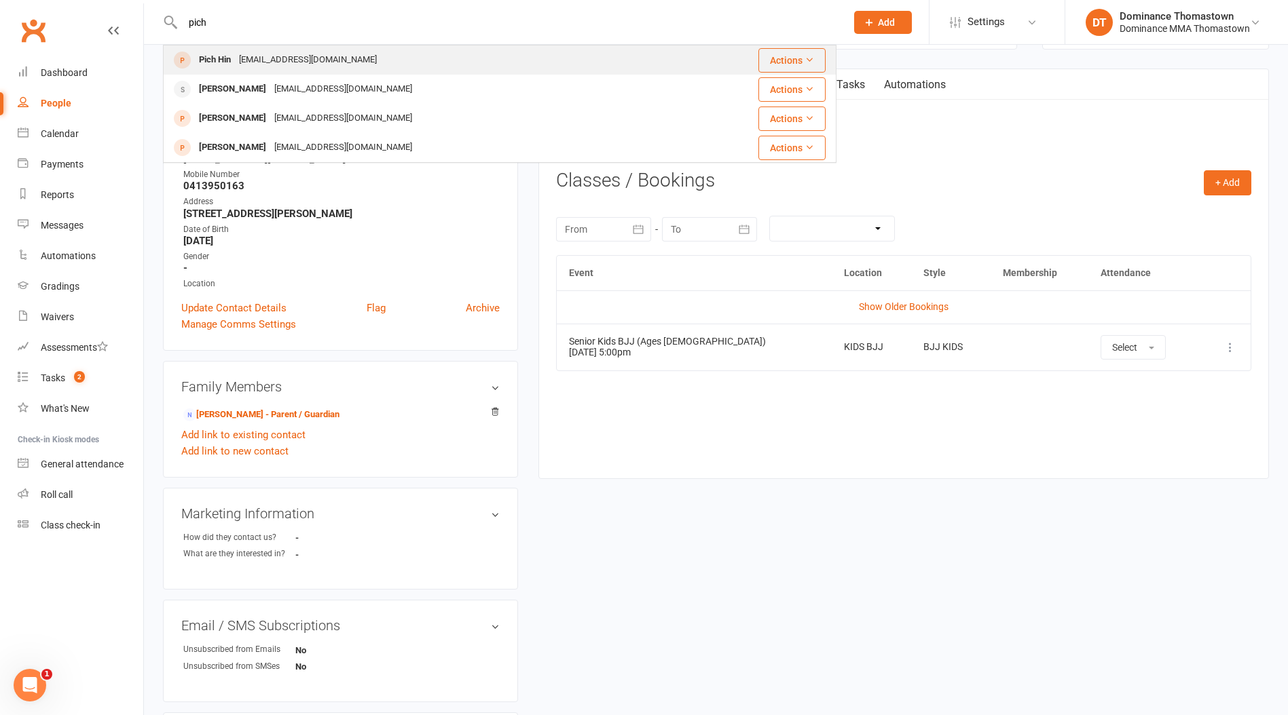
type input "pich"
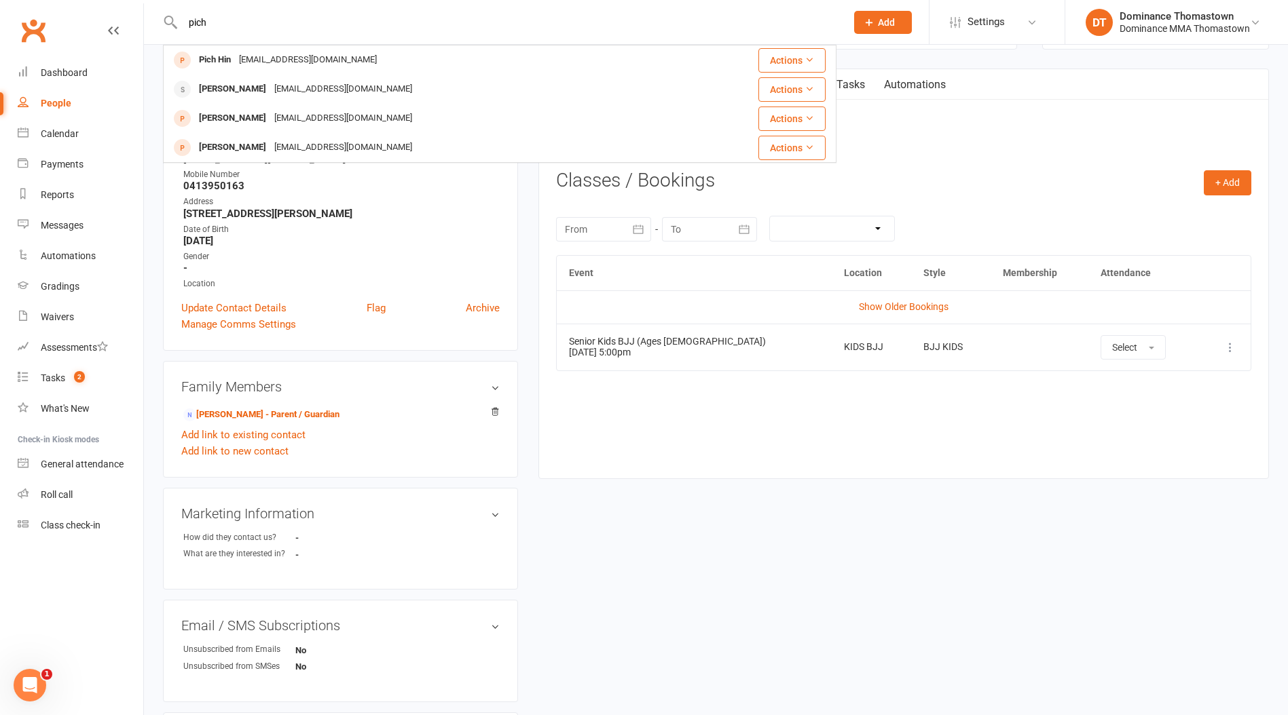
click at [247, 60] on div "pichponareayhin110@gmail.com" at bounding box center [308, 60] width 146 height 20
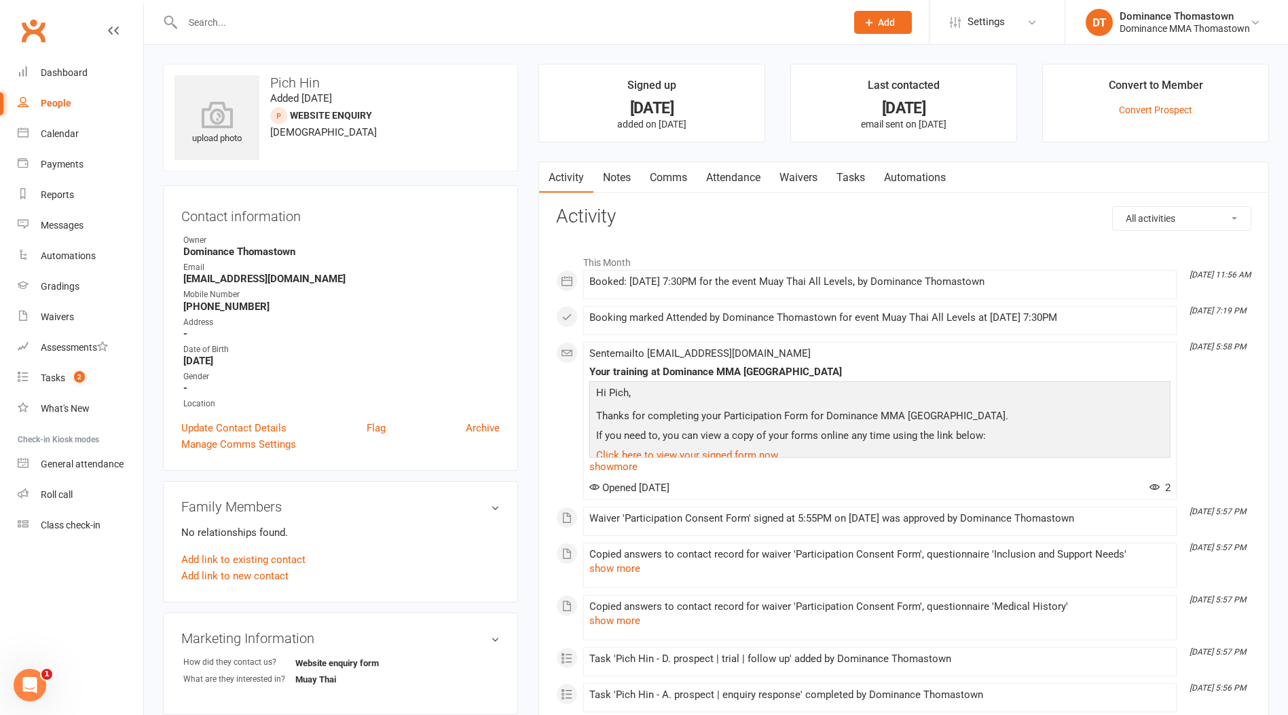
drag, startPoint x: 813, startPoint y: 176, endPoint x: 854, endPoint y: 181, distance: 41.1
click at [812, 176] on link "Waivers" at bounding box center [798, 177] width 57 height 31
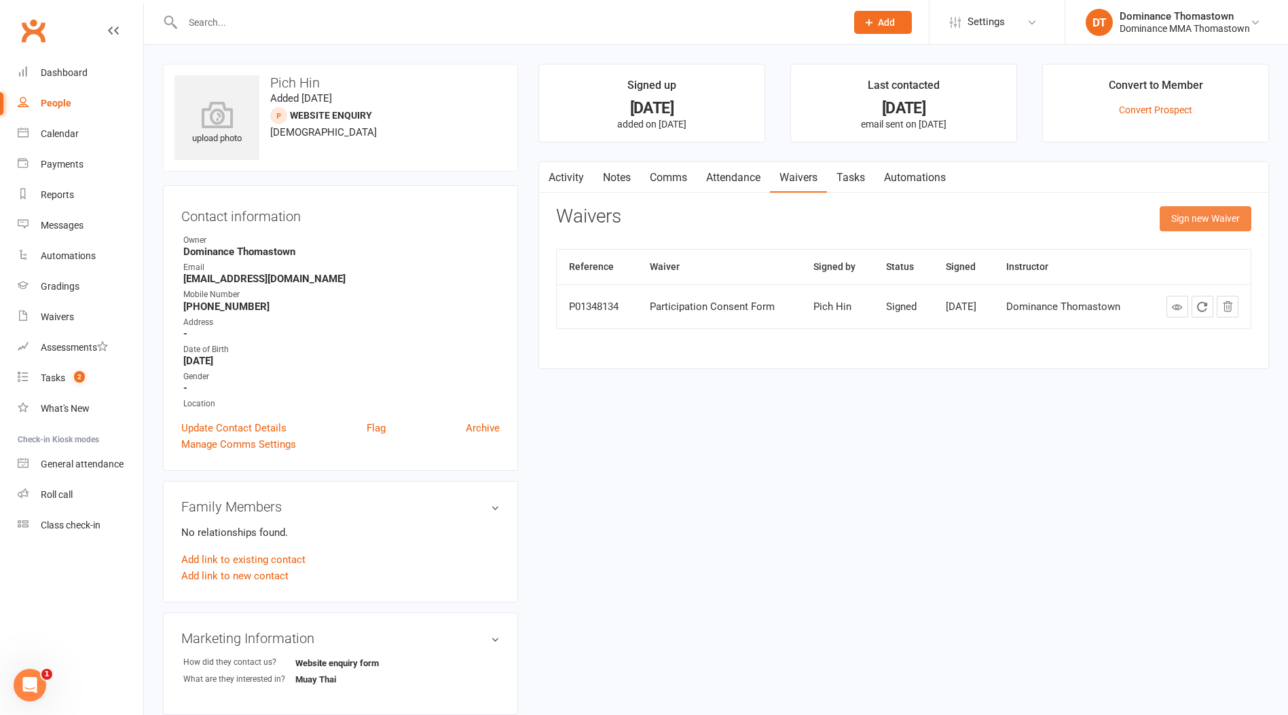
drag, startPoint x: 1190, startPoint y: 211, endPoint x: 1172, endPoint y: 214, distance: 17.9
click at [1190, 210] on button "Sign new Waiver" at bounding box center [1205, 218] width 92 height 24
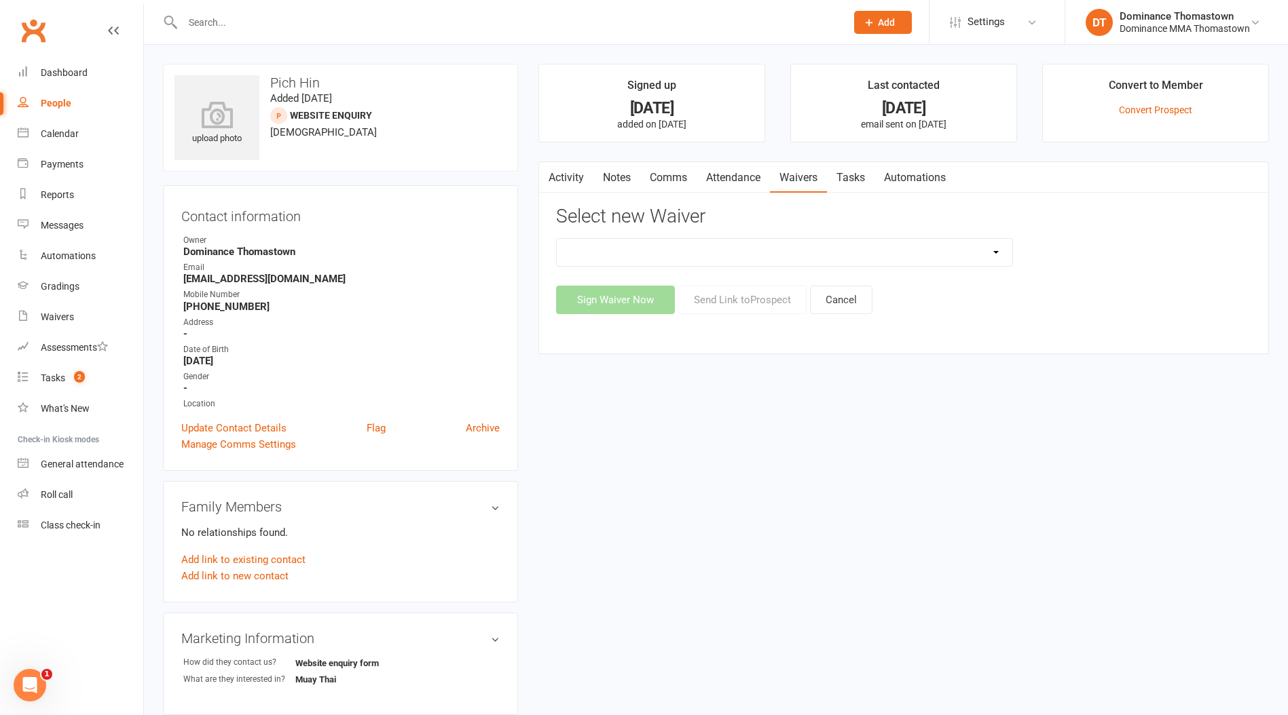
click at [700, 248] on select "Member | Cancellation | Adults Member | Injury Report Form (FOH staff use only)…" at bounding box center [784, 252] width 455 height 27
select select "370"
click at [557, 239] on select "Member | Cancellation | Adults Member | Injury Report Form (FOH staff use only)…" at bounding box center [784, 252] width 455 height 27
click at [733, 297] on button "Send Link to Prospect" at bounding box center [742, 300] width 128 height 29
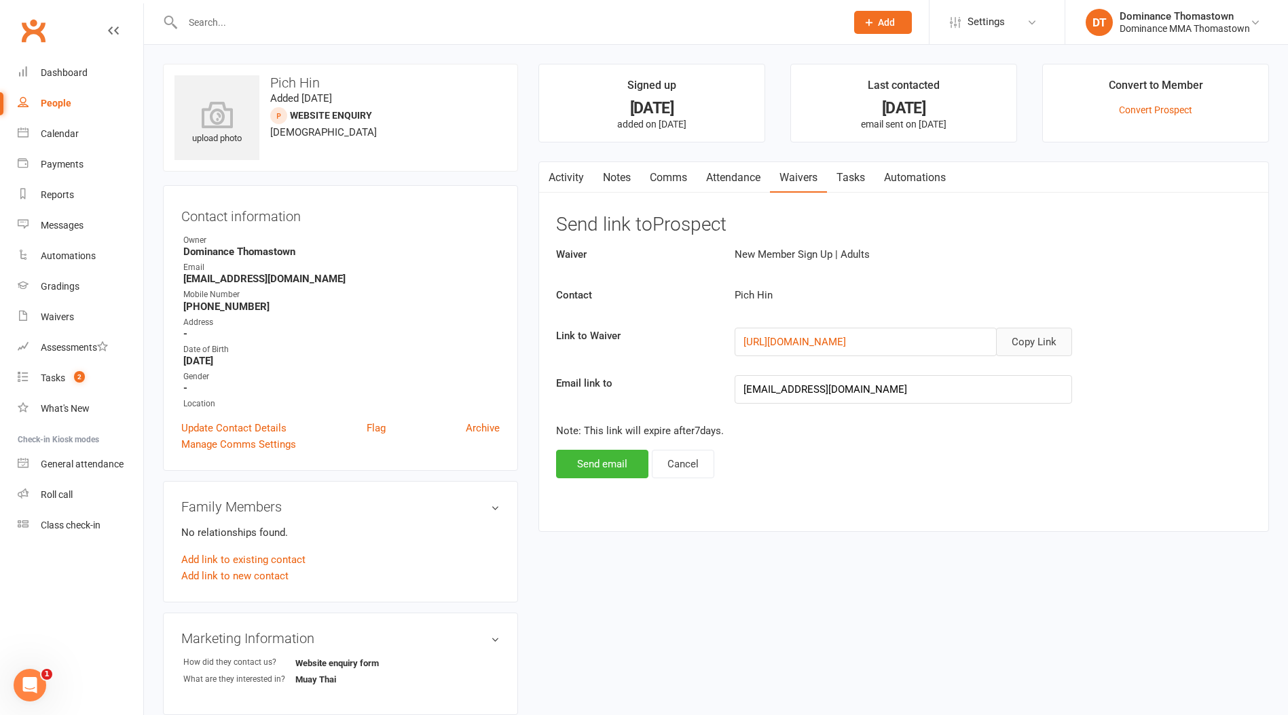
drag, startPoint x: 1038, startPoint y: 339, endPoint x: 1011, endPoint y: 331, distance: 28.8
click at [1038, 339] on button "Copy Link" at bounding box center [1034, 342] width 76 height 29
click at [693, 181] on link "Comms" at bounding box center [668, 177] width 56 height 31
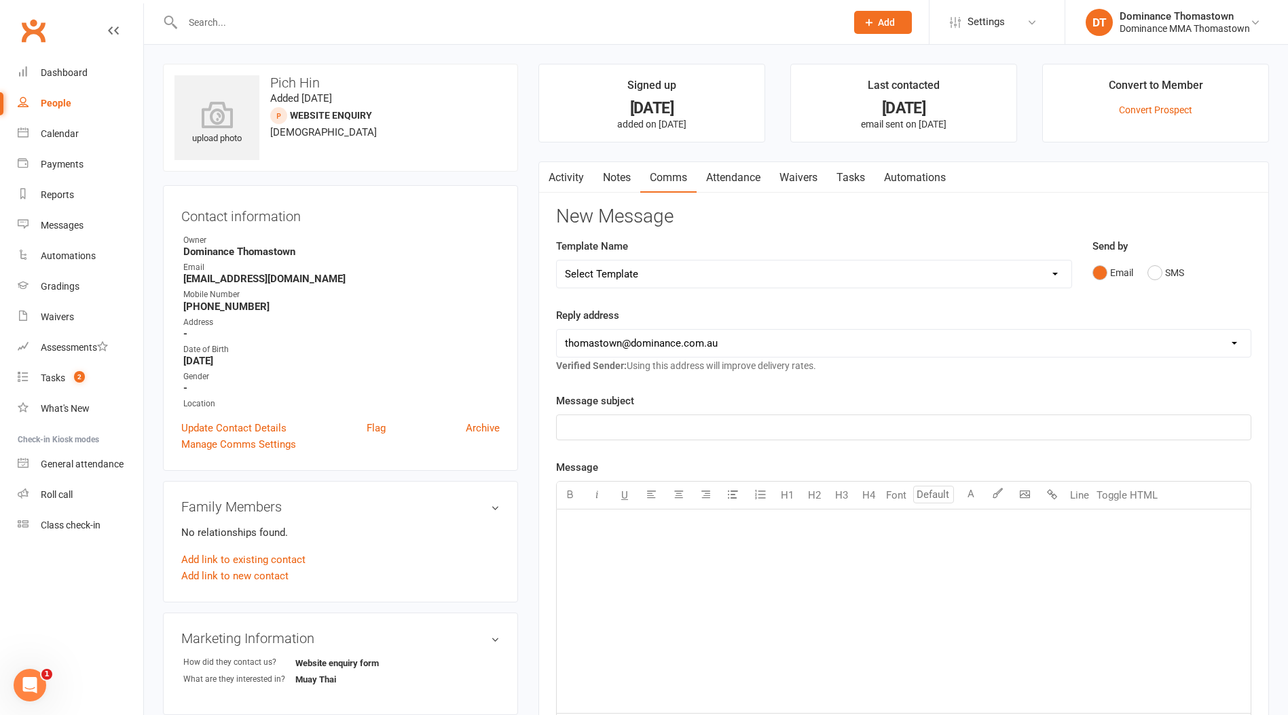
click at [618, 270] on select "Select Template [Email] MARKETING | 10TH BIRTHDAY SPECIAL | CANCELLED MEMBERS […" at bounding box center [814, 274] width 514 height 27
select select "11"
click at [557, 261] on select "Select Template [Email] MARKETING | 10TH BIRTHDAY SPECIAL | CANCELLED MEMBERS […" at bounding box center [814, 274] width 514 height 27
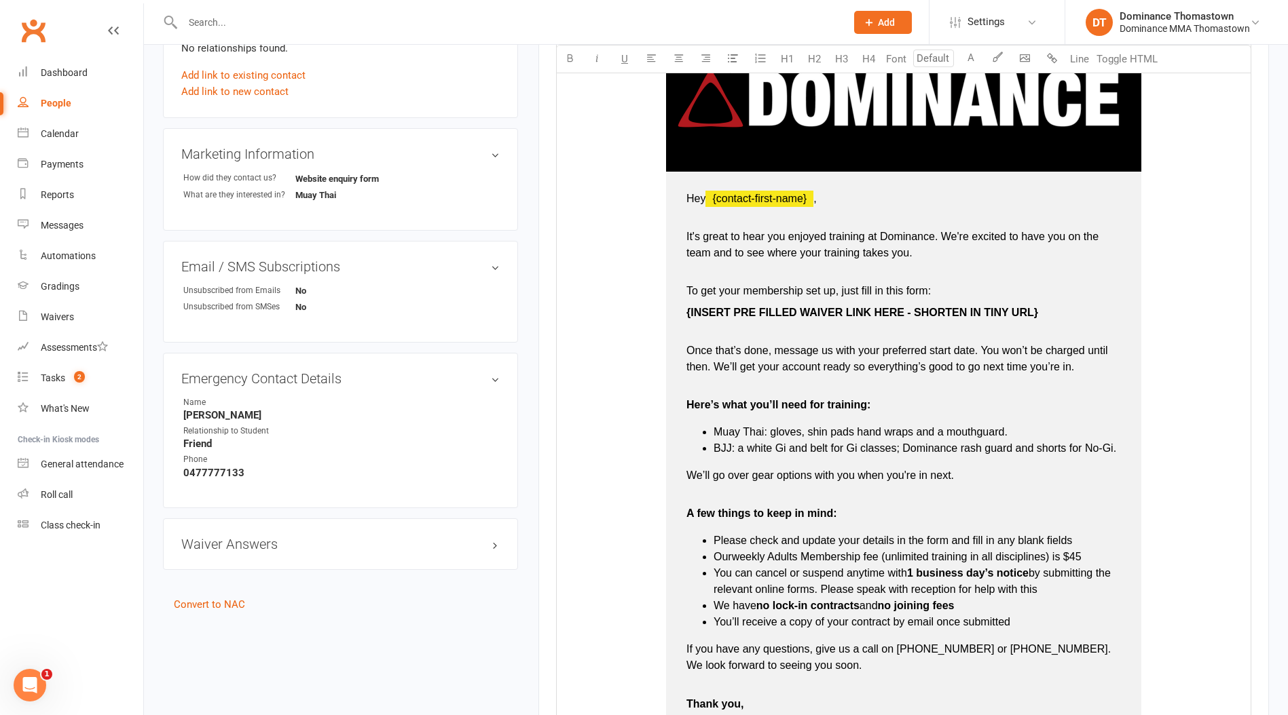
scroll to position [494, 0]
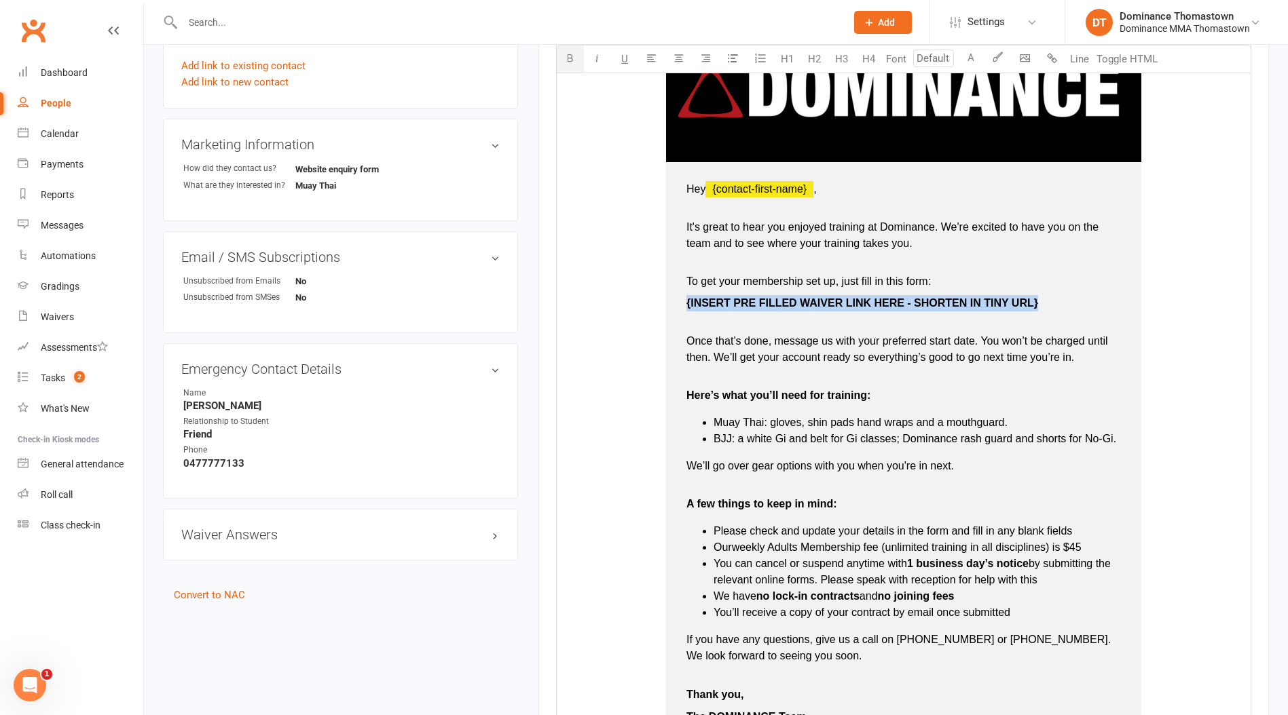
drag, startPoint x: 964, startPoint y: 308, endPoint x: 686, endPoint y: 305, distance: 279.0
click at [685, 305] on td "Hey ﻿ {contact-first-name} , It's great to hear you enjoyed training at Dominan…" at bounding box center [903, 453] width 475 height 582
drag, startPoint x: 861, startPoint y: 303, endPoint x: 732, endPoint y: 263, distance: 135.2
click at [675, 303] on td "Hey ﻿ {contact-first-name} , It's great to hear you enjoyed training at Dominan…" at bounding box center [903, 453] width 475 height 582
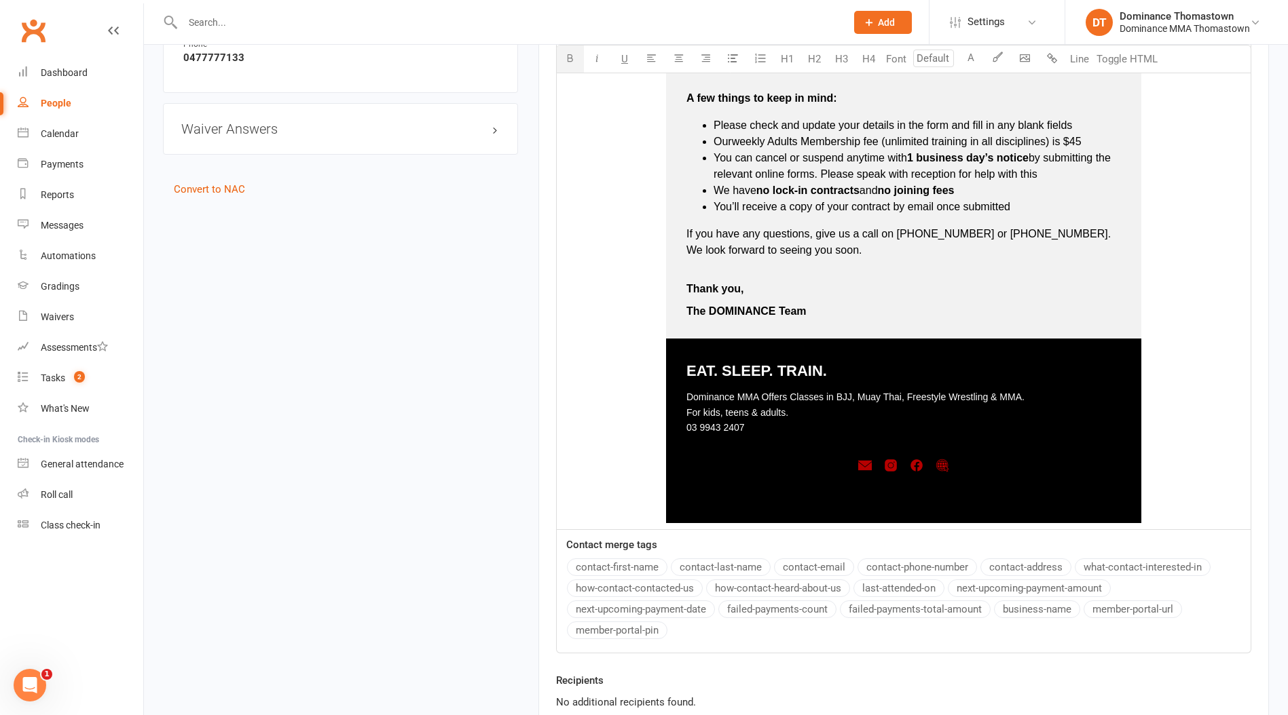
scroll to position [1050, 0]
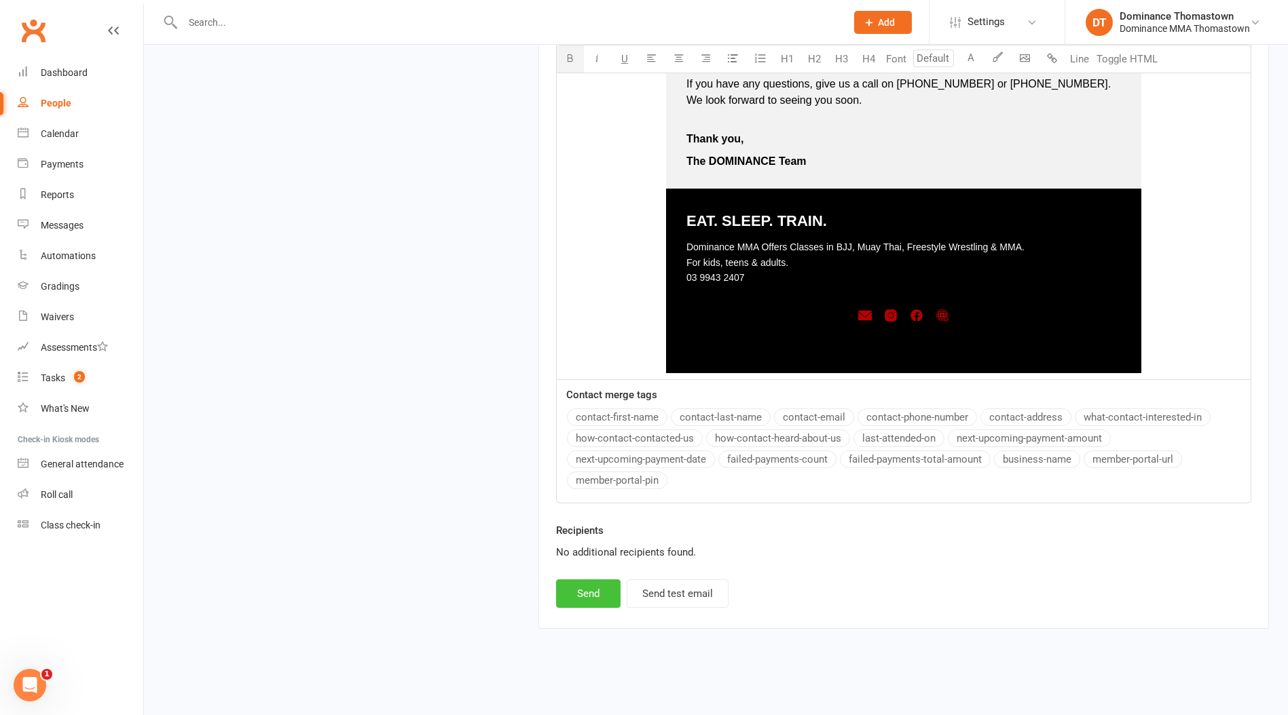
drag, startPoint x: 604, startPoint y: 587, endPoint x: 465, endPoint y: 398, distance: 234.4
click at [602, 584] on button "Send" at bounding box center [588, 594] width 64 height 29
select select
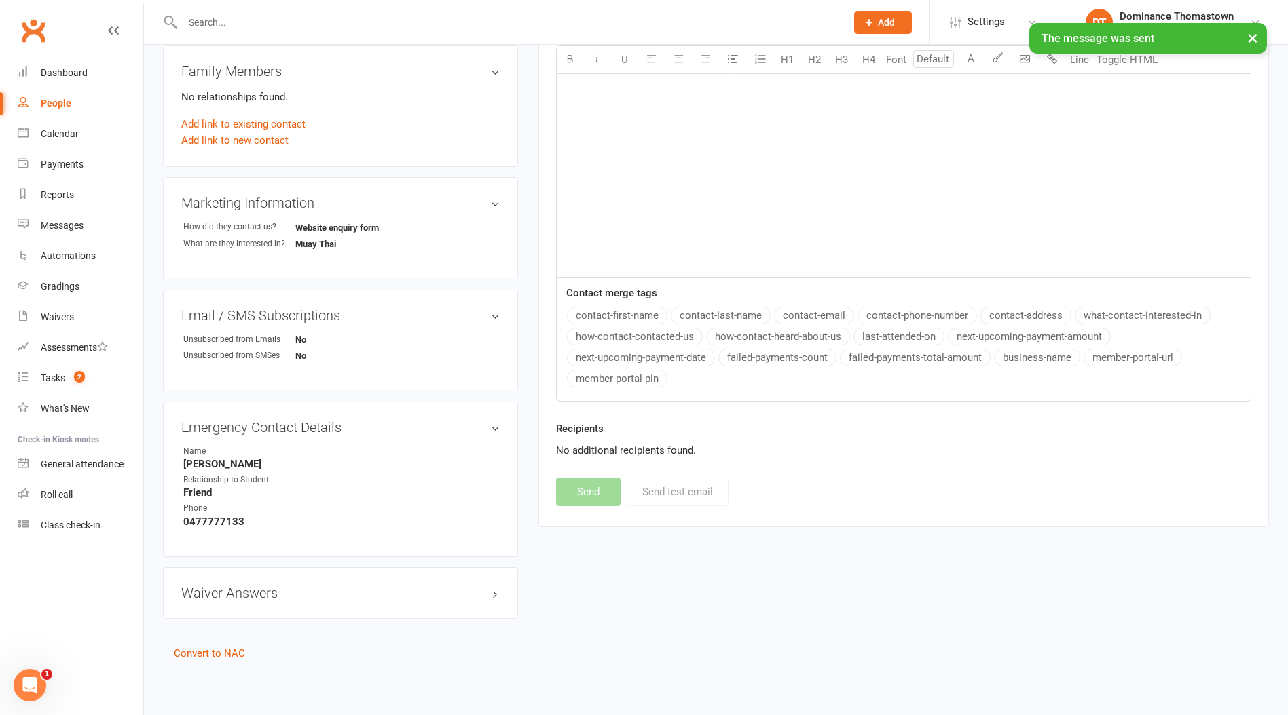
scroll to position [432, 0]
click at [274, 23] on div "× The message was sent" at bounding box center [635, 23] width 1270 height 0
drag, startPoint x: 236, startPoint y: 26, endPoint x: 222, endPoint y: 18, distance: 16.4
click at [236, 23] on div "× The message was sent" at bounding box center [635, 23] width 1270 height 0
click at [206, 18] on input "text" at bounding box center [508, 22] width 658 height 19
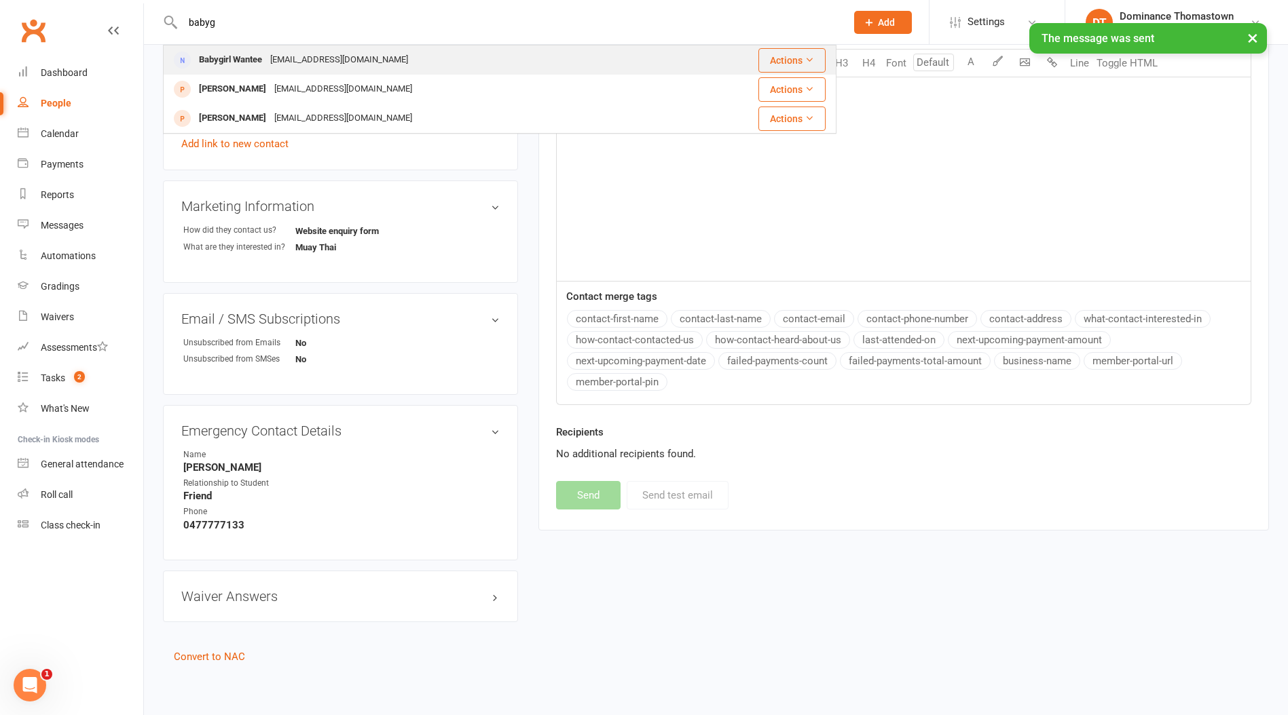
type input "babyg"
click at [266, 58] on div "Babygirl Wantee" at bounding box center [230, 60] width 71 height 20
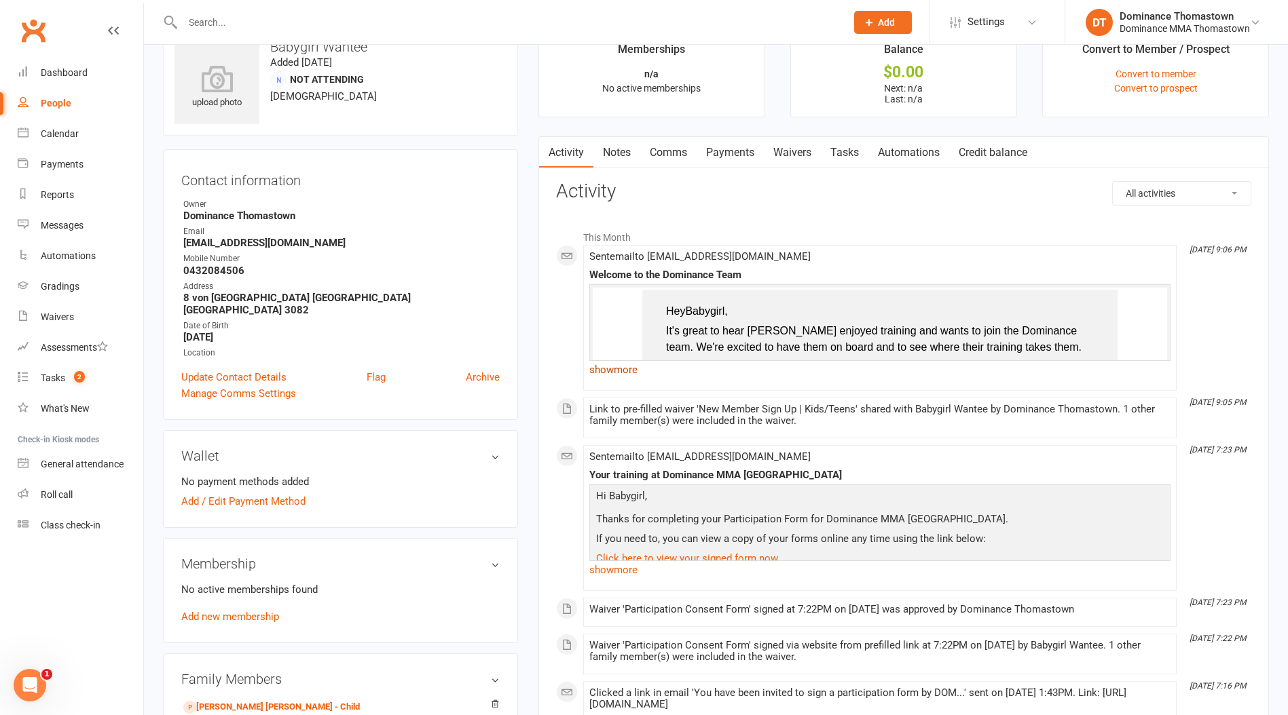
scroll to position [57, 0]
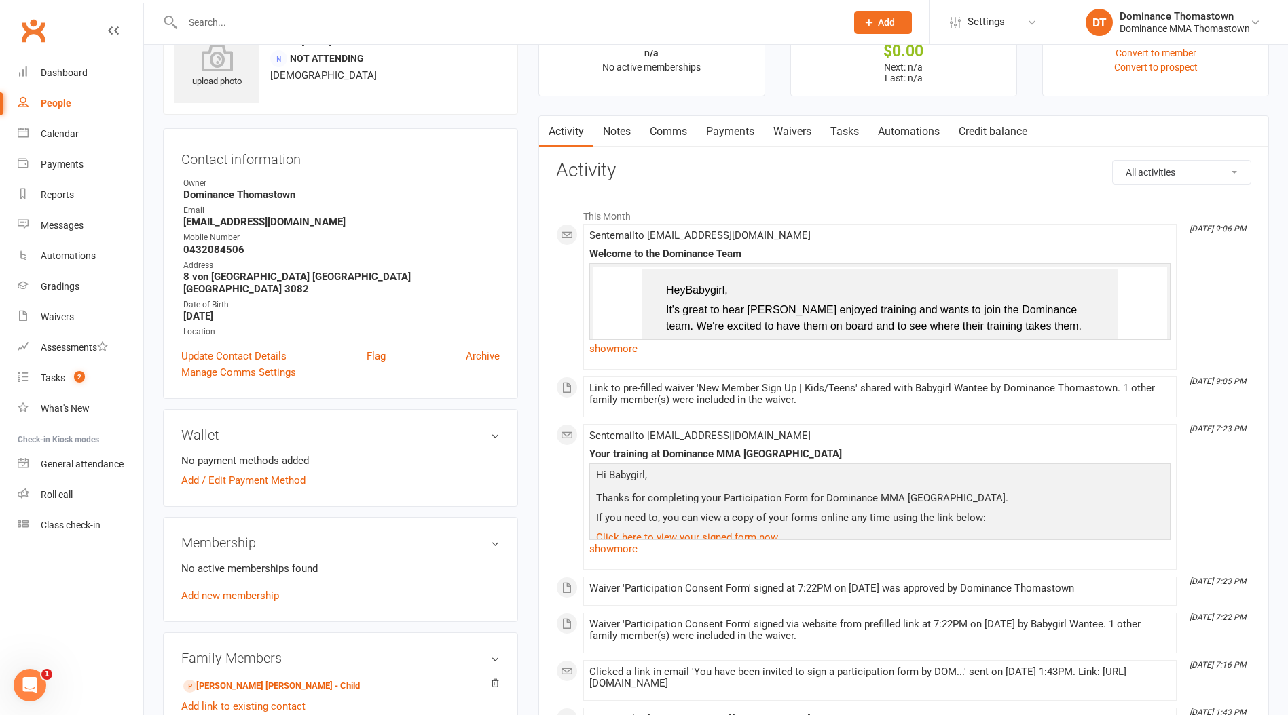
click at [641, 352] on link "show more" at bounding box center [879, 348] width 581 height 19
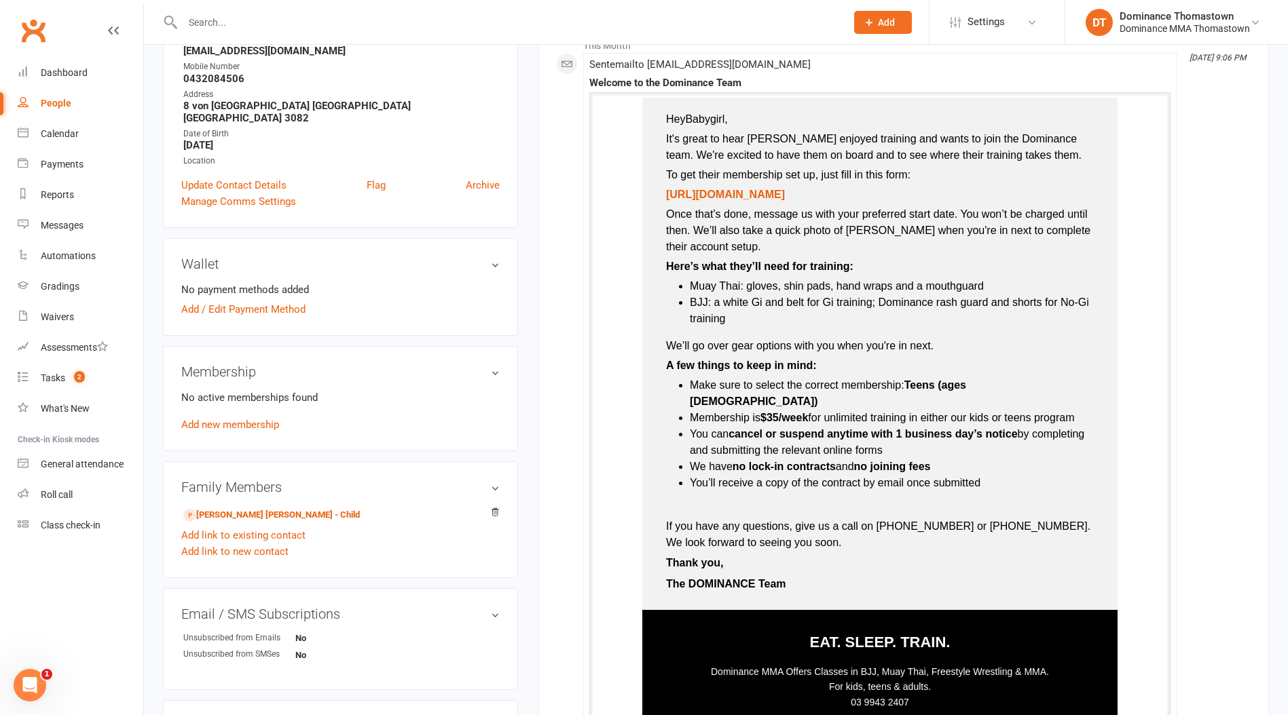
scroll to position [0, 0]
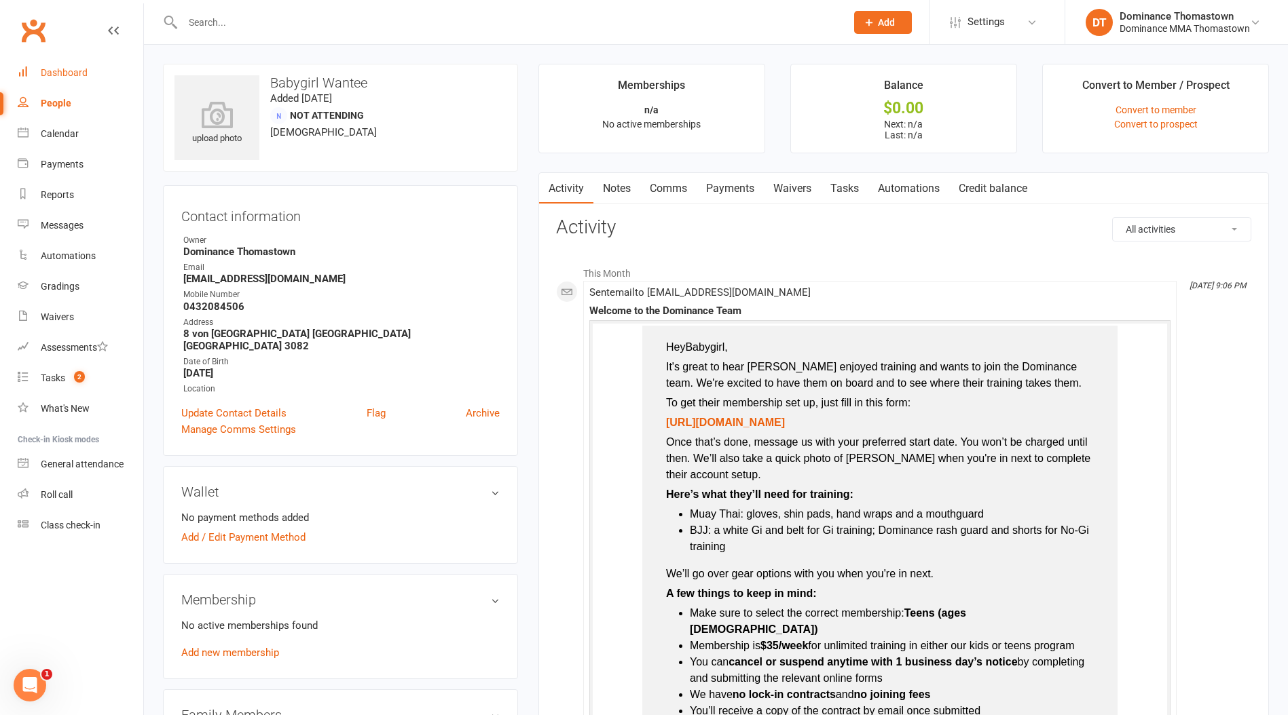
click at [64, 73] on div "Dashboard" at bounding box center [64, 72] width 47 height 11
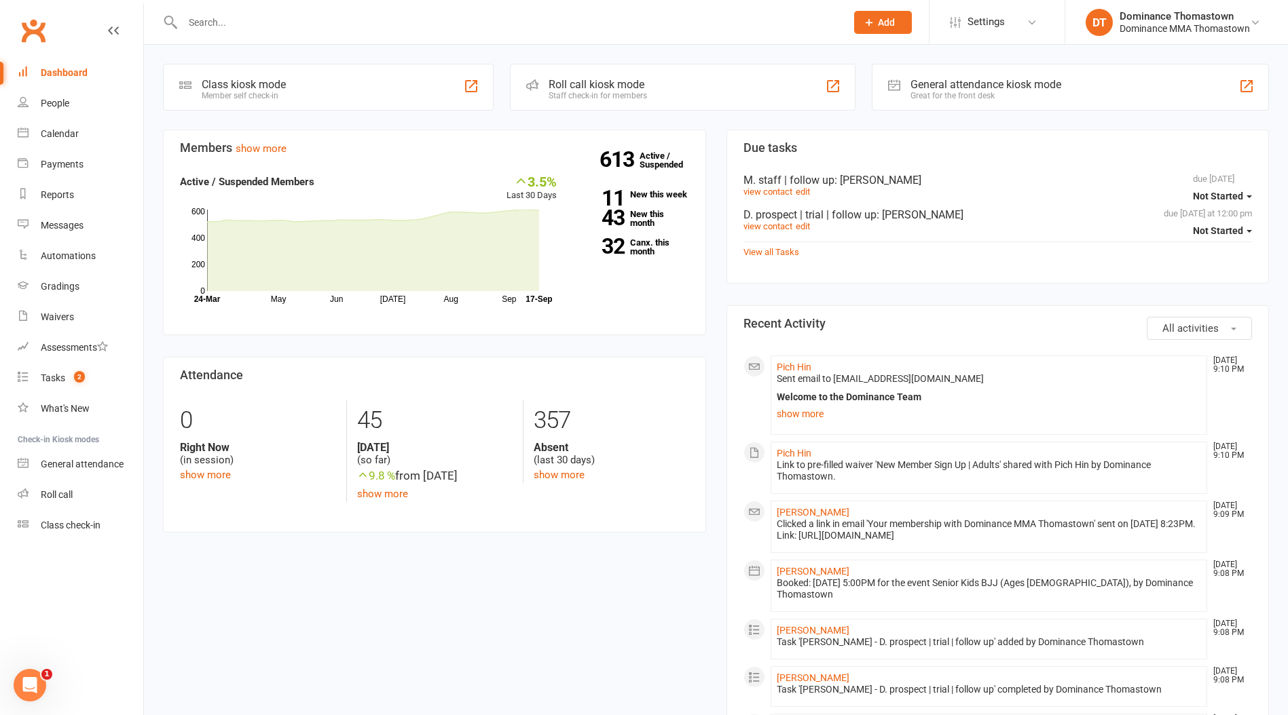
click at [233, 14] on input "text" at bounding box center [508, 22] width 658 height 19
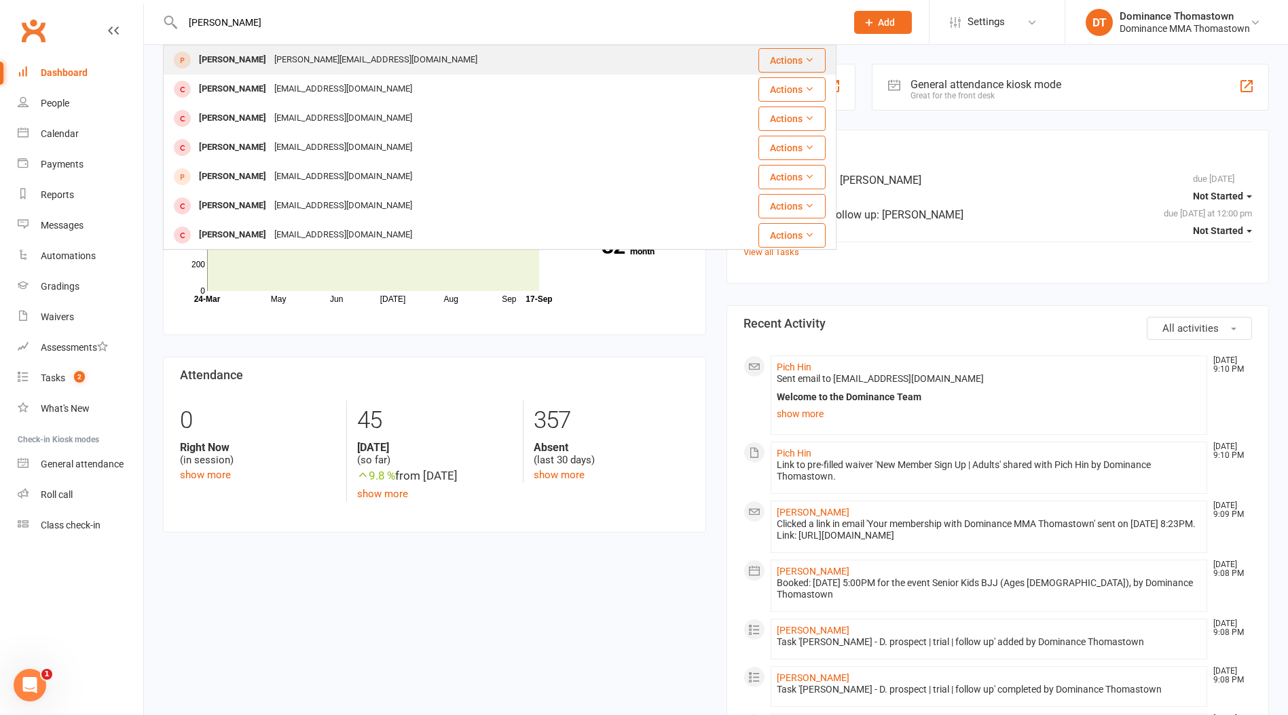
type input "josh d"
click at [270, 60] on div "Joshua.du97@gmail.com" at bounding box center [375, 60] width 211 height 20
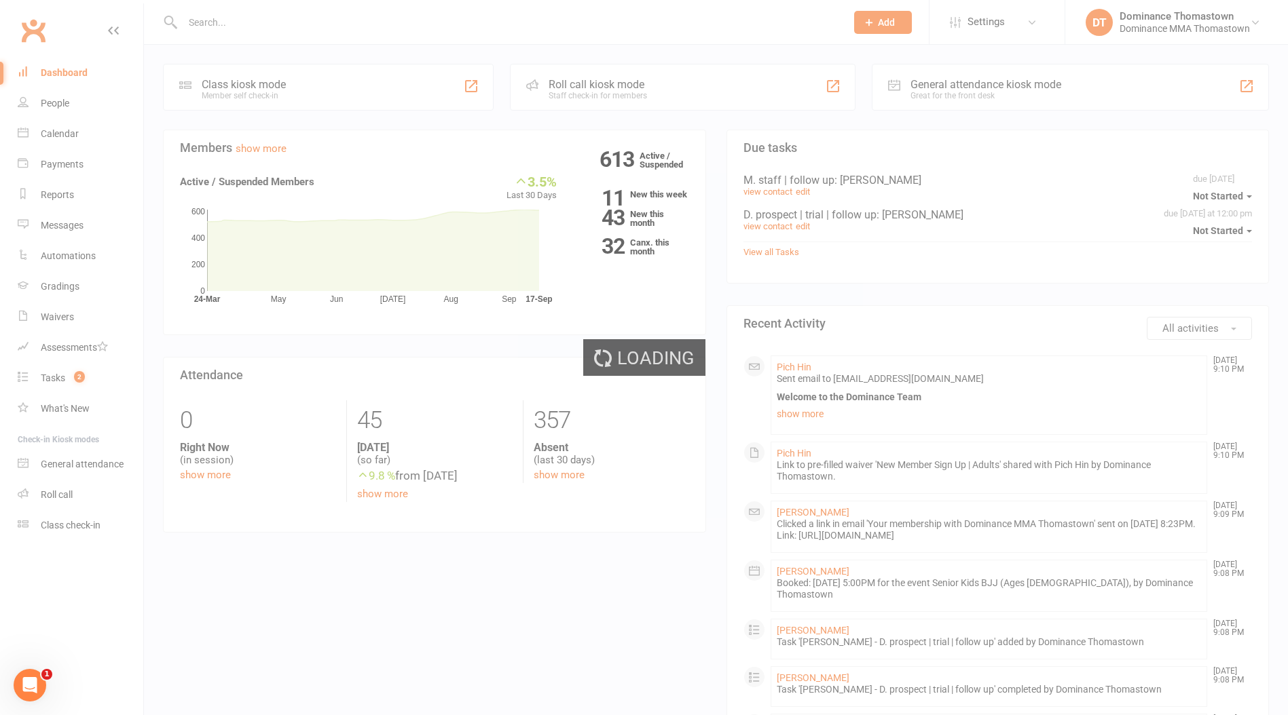
scroll to position [1, 0]
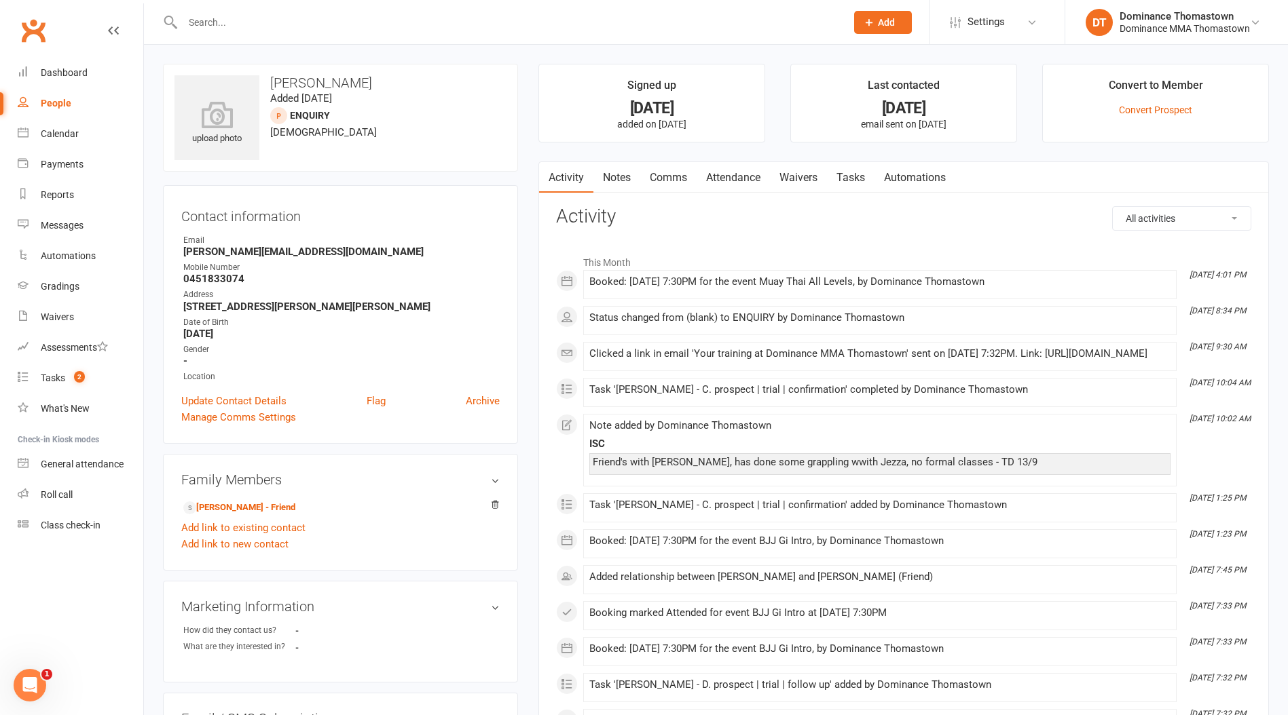
scroll to position [2, 0]
click at [797, 182] on link "Waivers" at bounding box center [798, 175] width 57 height 31
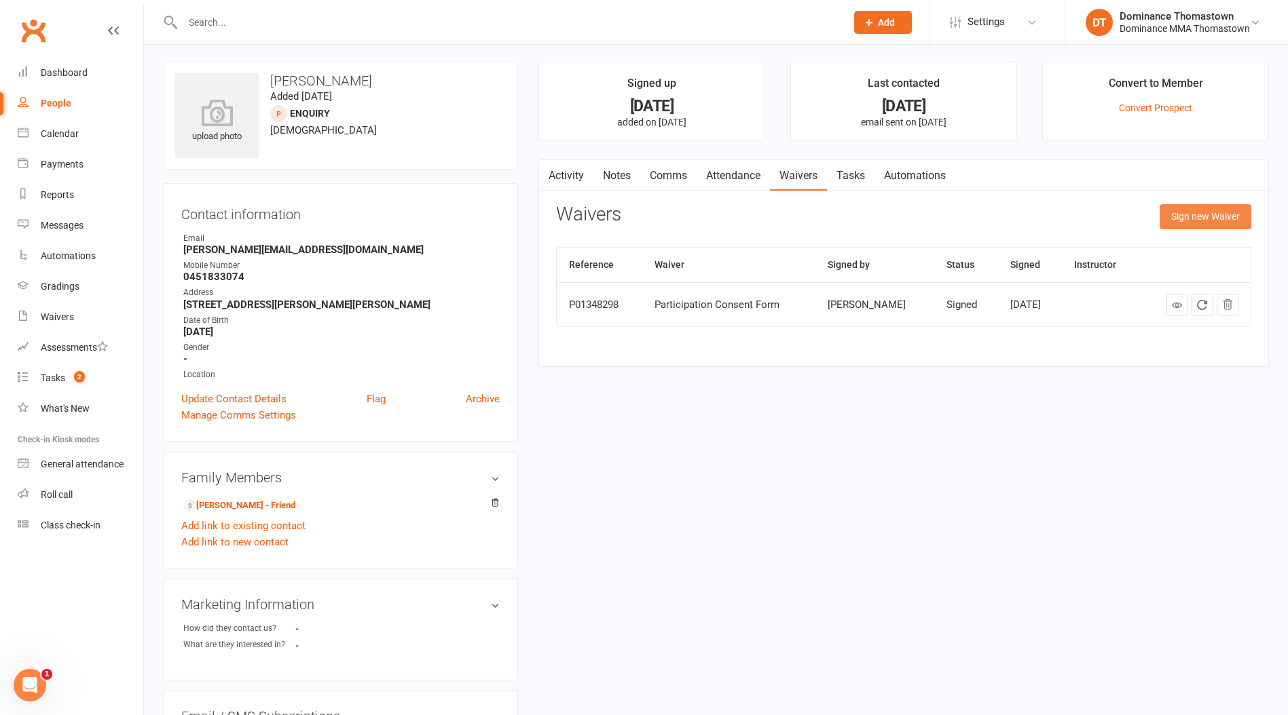
drag, startPoint x: 1186, startPoint y: 227, endPoint x: 1178, endPoint y: 225, distance: 9.1
click at [1186, 227] on button "Sign new Waiver" at bounding box center [1205, 216] width 92 height 24
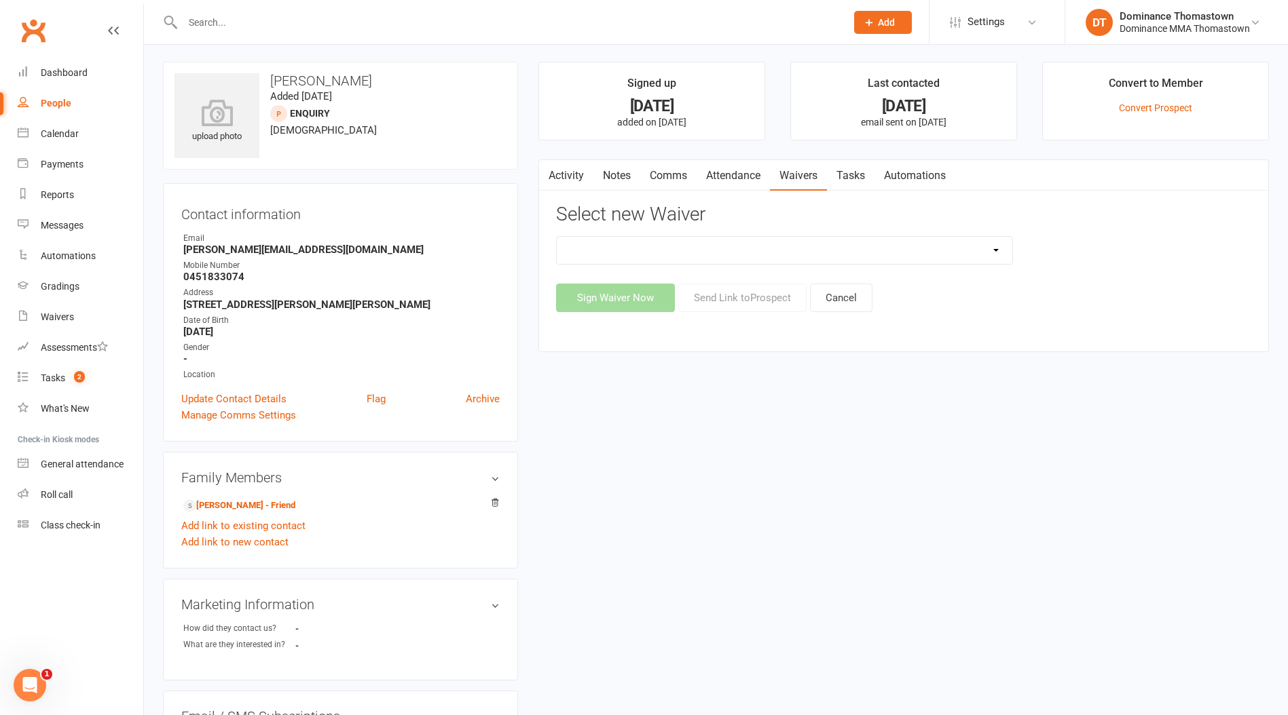
click at [713, 256] on select "Member | Cancellation | Adults Member | Injury Report Form (FOH staff use only)…" at bounding box center [784, 250] width 455 height 27
select select "370"
click at [557, 237] on select "Member | Cancellation | Adults Member | Injury Report Form (FOH staff use only)…" at bounding box center [784, 250] width 455 height 27
click at [755, 310] on button "Send Link to Prospect" at bounding box center [742, 298] width 128 height 29
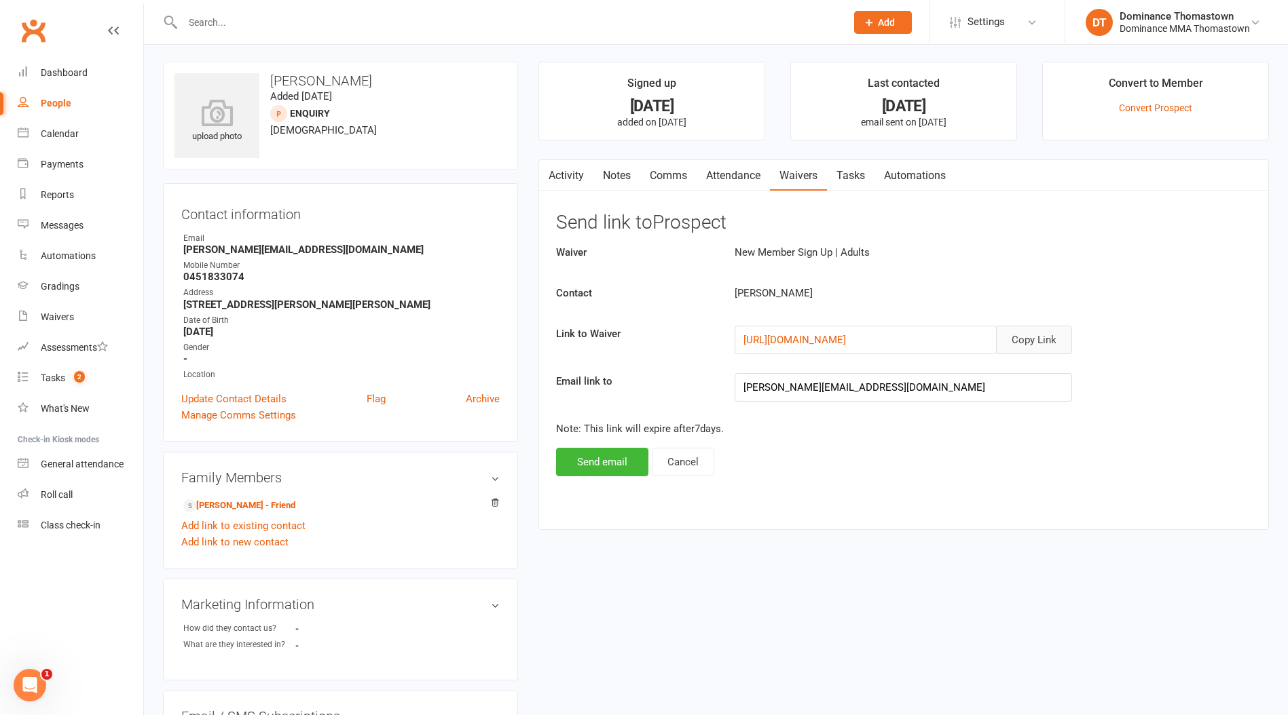
click at [1026, 343] on button "Copy Link" at bounding box center [1034, 340] width 76 height 29
click at [673, 177] on link "Comms" at bounding box center [668, 175] width 56 height 31
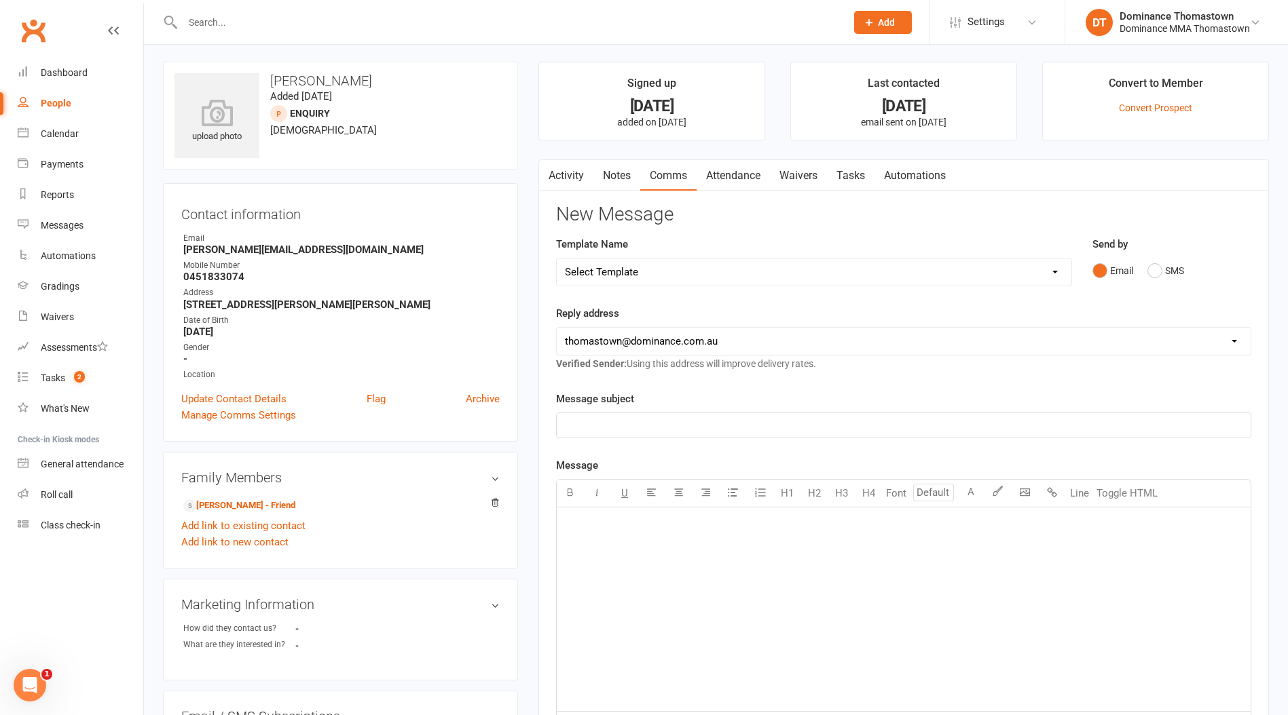
click at [645, 271] on select "Select Template [Email] MARKETING | 10TH BIRTHDAY SPECIAL | CANCELLED MEMBERS […" at bounding box center [814, 272] width 514 height 27
select select "11"
click at [557, 259] on select "Select Template [Email] MARKETING | 10TH BIRTHDAY SPECIAL | CANCELLED MEMBERS […" at bounding box center [814, 272] width 514 height 27
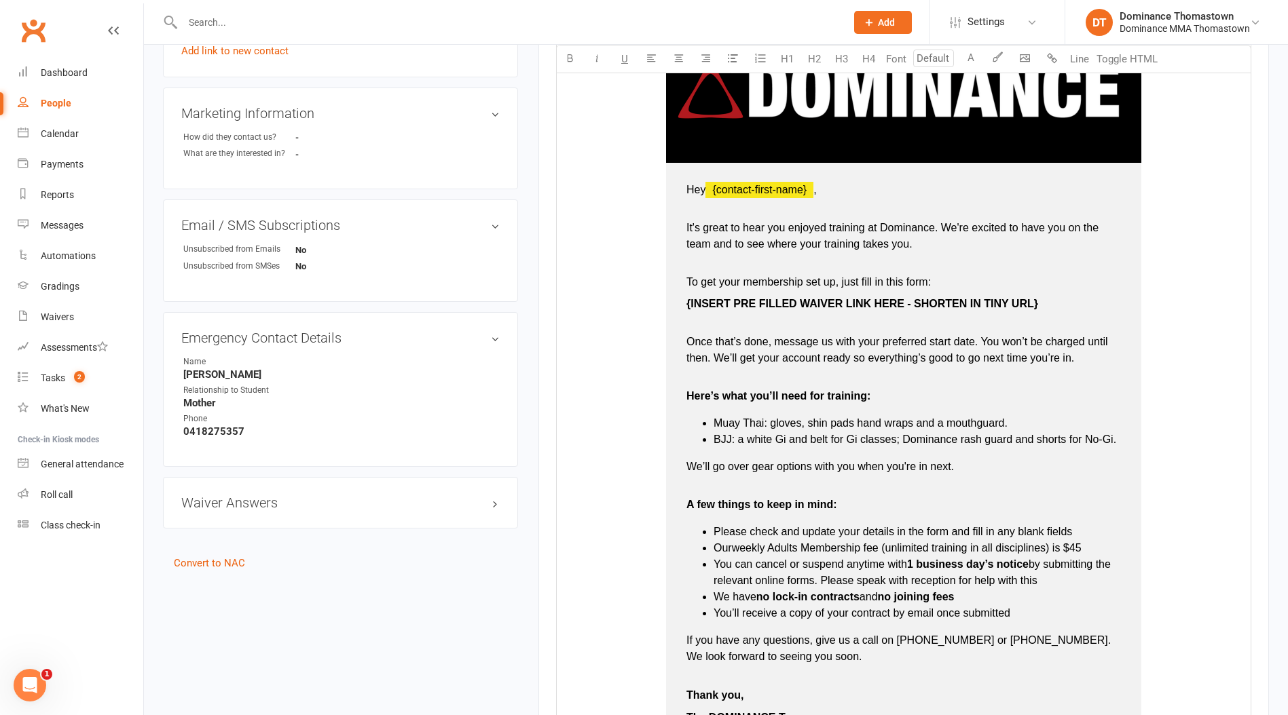
scroll to position [547, 0]
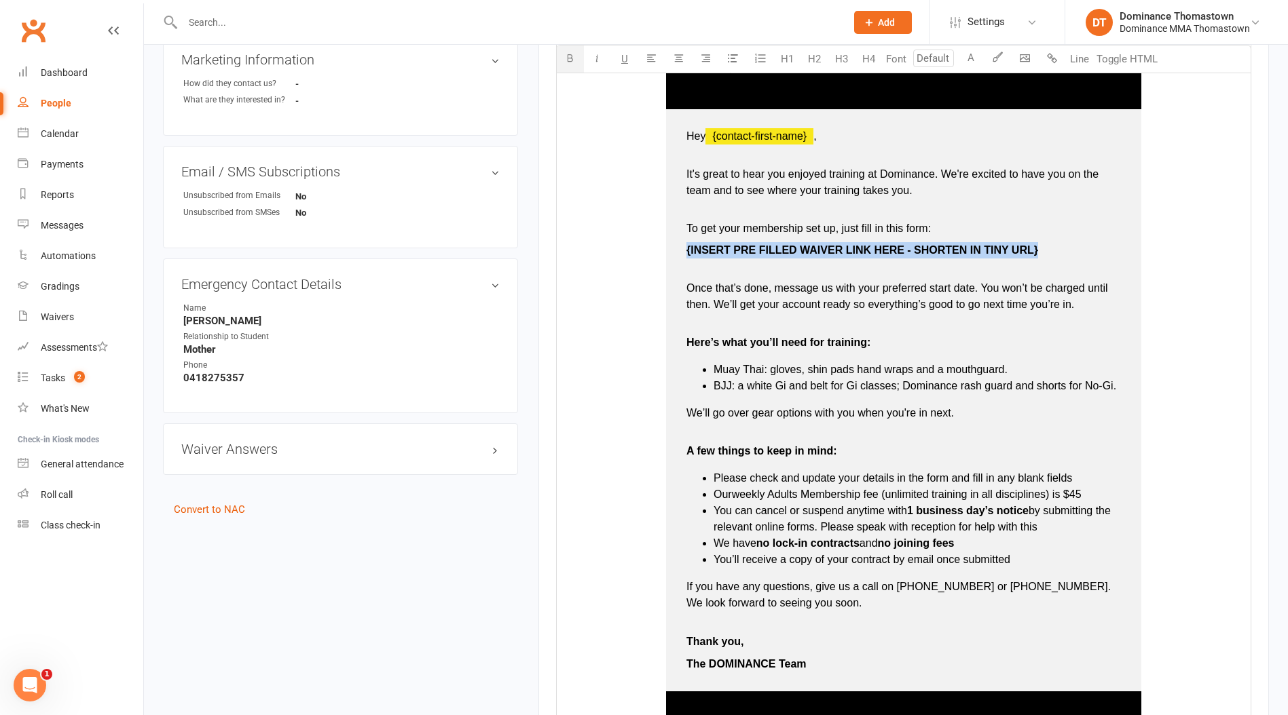
drag, startPoint x: 1037, startPoint y: 252, endPoint x: 667, endPoint y: 244, distance: 370.7
click at [666, 244] on td "Hey ﻿ {contact-first-name} , It's great to hear you enjoyed training at Dominan…" at bounding box center [903, 400] width 475 height 582
drag, startPoint x: 885, startPoint y: 250, endPoint x: 685, endPoint y: 248, distance: 200.2
click at [678, 252] on td "Hey ﻿ {contact-first-name} , It's great to hear you enjoyed training at Dominan…" at bounding box center [903, 400] width 475 height 582
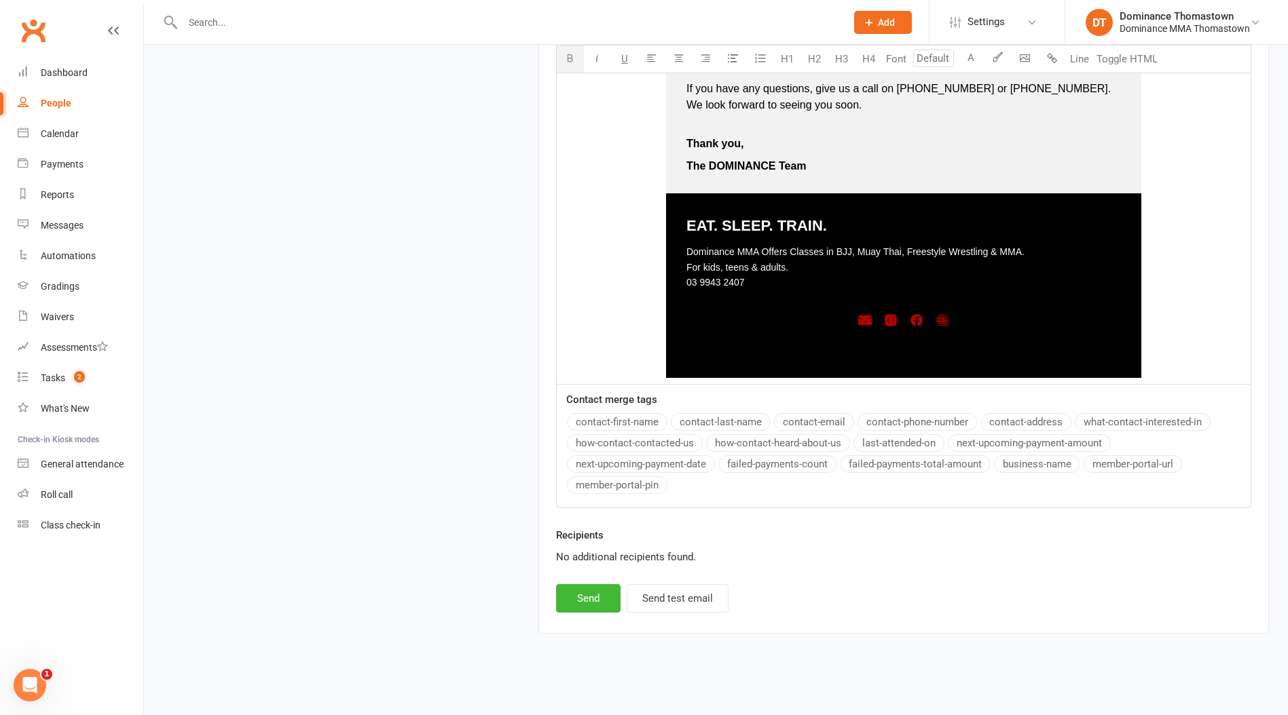
scroll to position [1050, 0]
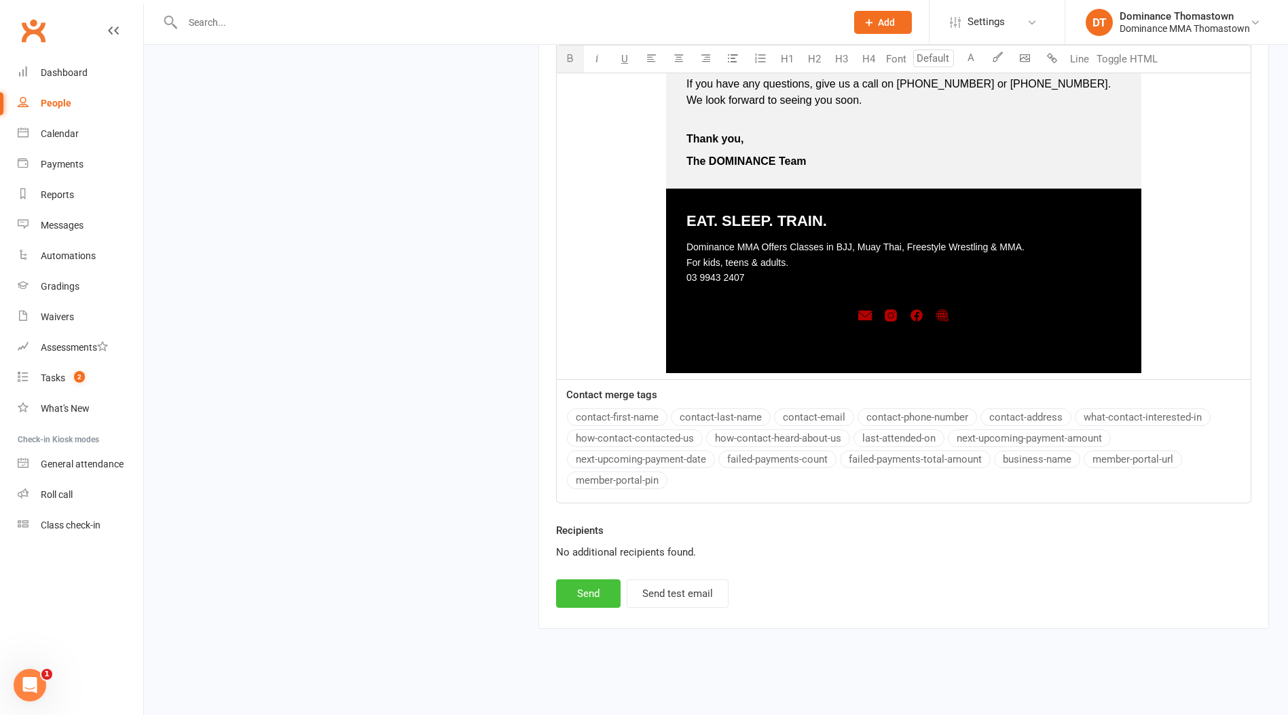
click at [576, 595] on button "Send" at bounding box center [588, 594] width 64 height 29
select select
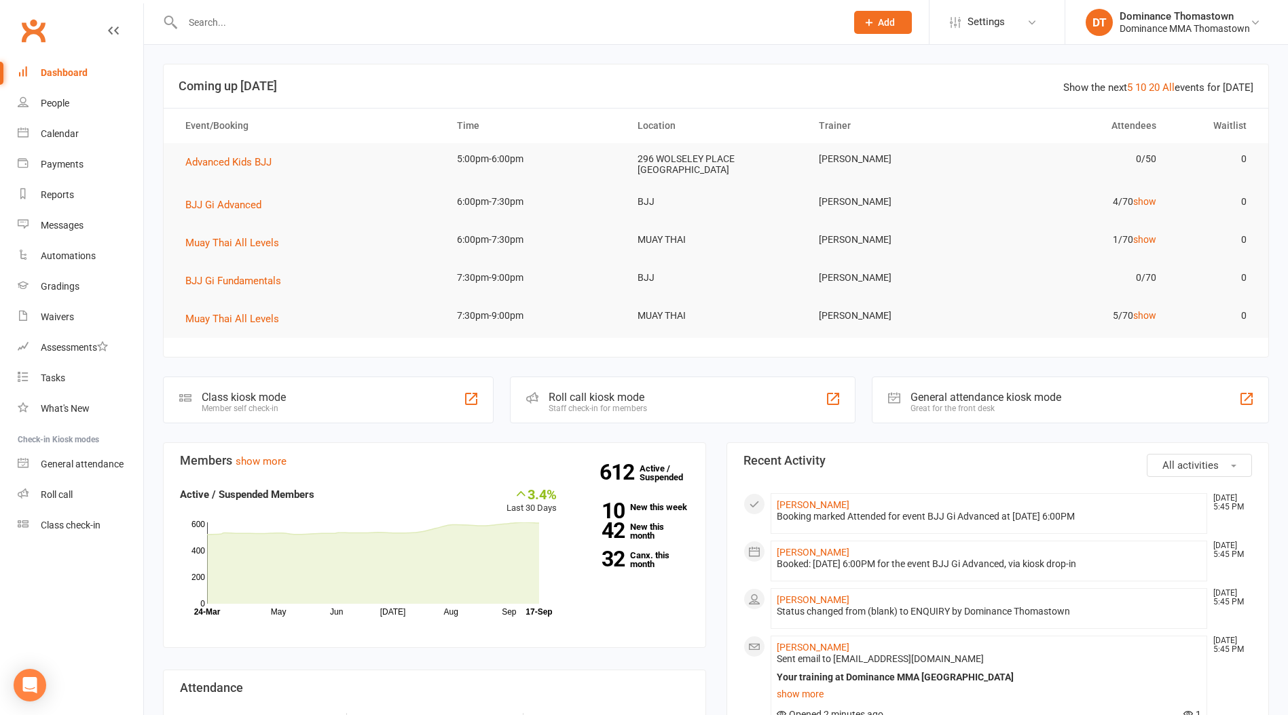
drag, startPoint x: 209, startPoint y: 12, endPoint x: 207, endPoint y: 20, distance: 8.4
click at [209, 12] on div at bounding box center [499, 22] width 673 height 44
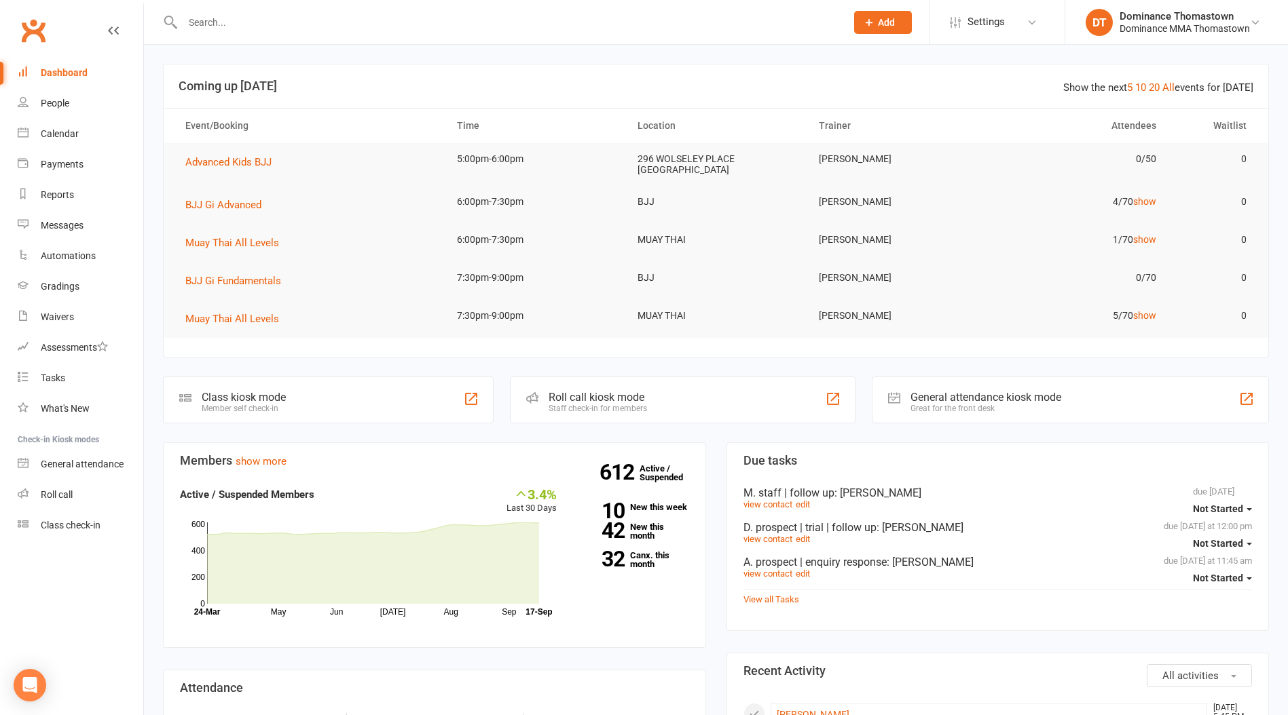
click at [207, 20] on input "text" at bounding box center [508, 22] width 658 height 19
type input "cele"
